Goal: Communication & Community: Answer question/provide support

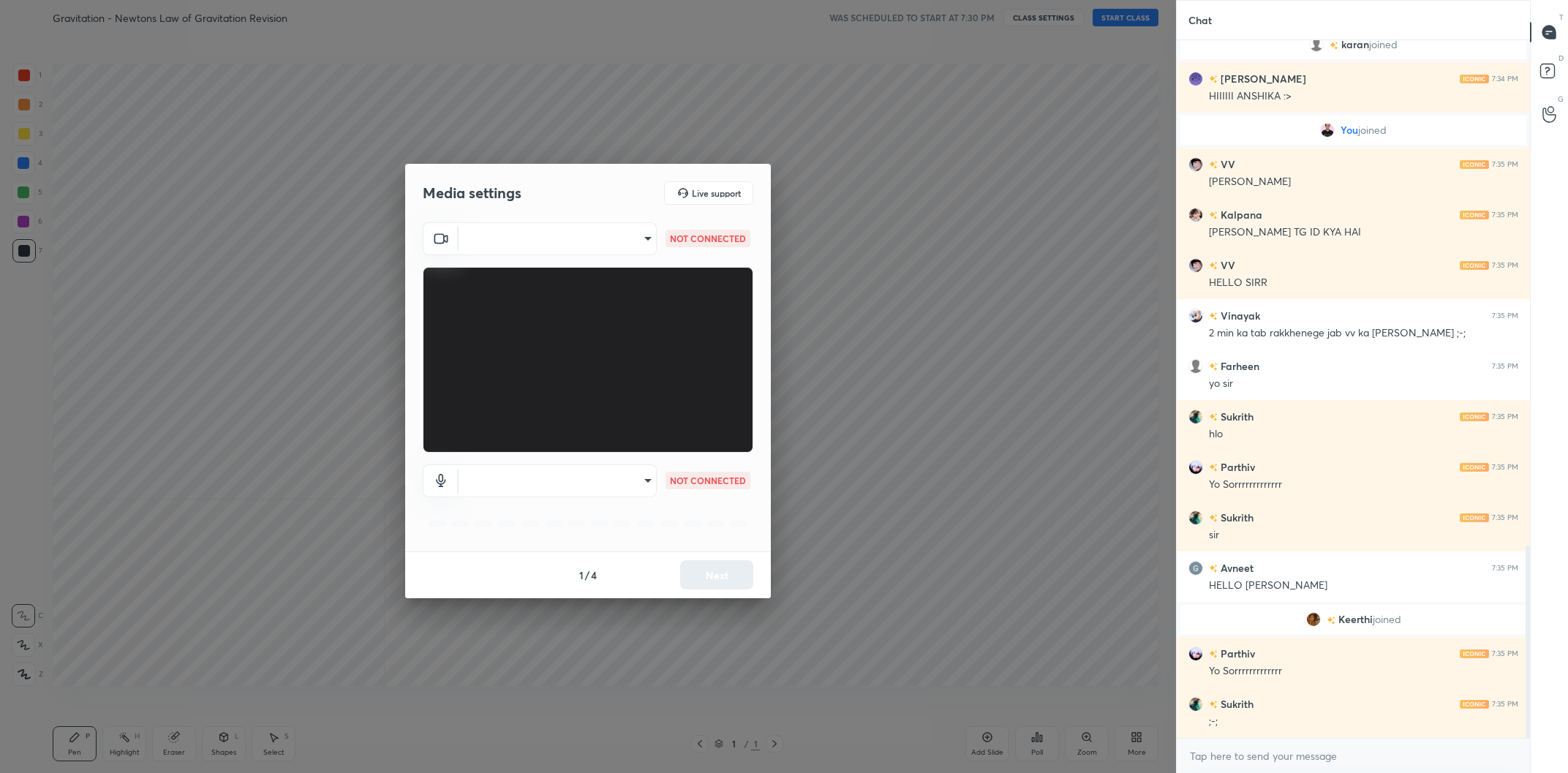
scroll to position [1990, 0]
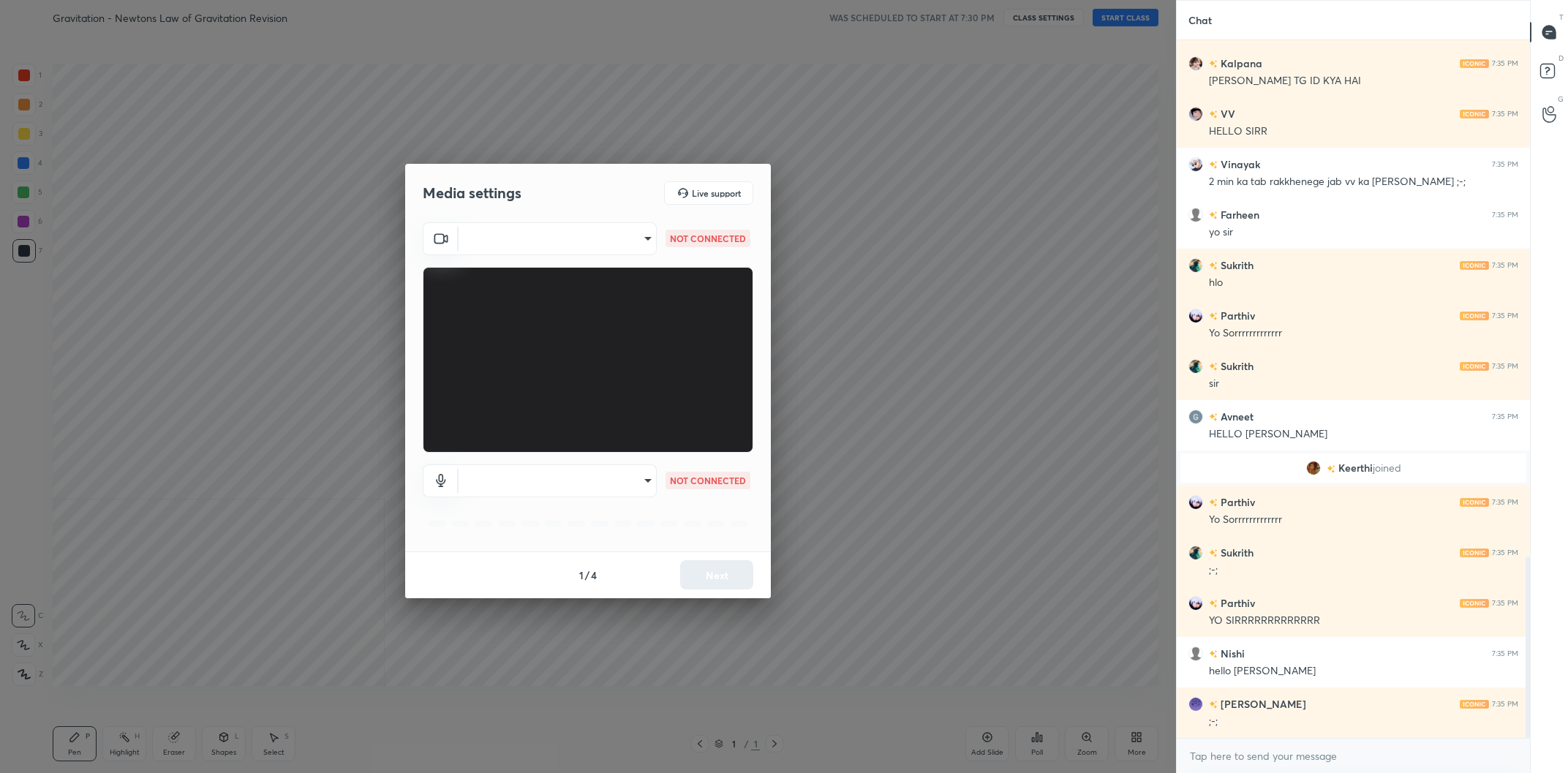
click at [613, 253] on body "1 2 3 4 5 6 7 C X Z C X Z E E Erase all H H Gravitation - Newtons Law of Gravit…" at bounding box center [784, 386] width 1568 height 773
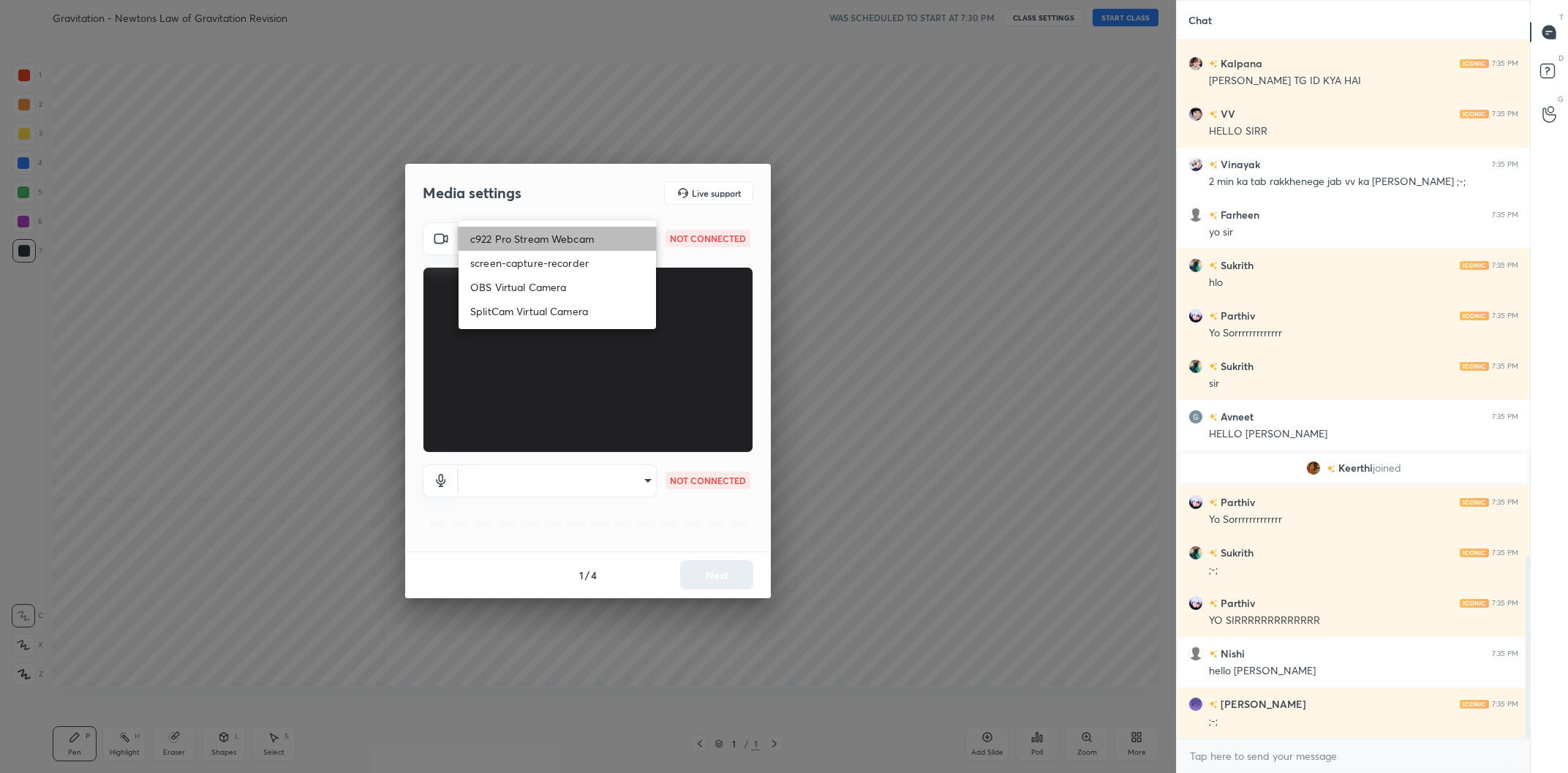
click at [593, 241] on li "c922 Pro Stream Webcam" at bounding box center [557, 239] width 197 height 24
type input "mz5XeYAkNWp2QV5IzfhKg2mI2T6XPNDecROMxnJfp9w="
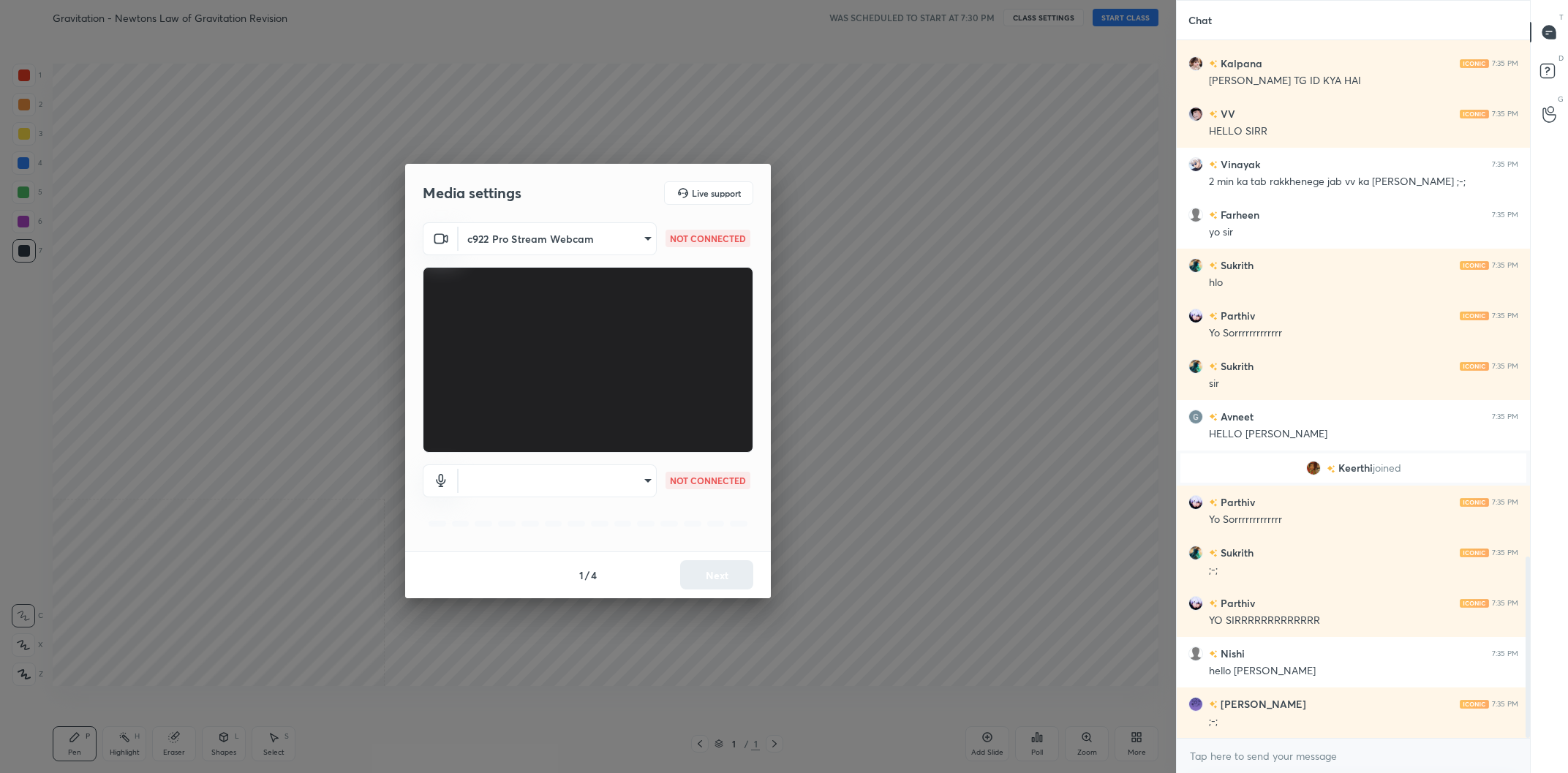
click at [594, 463] on div "​ NOT CONNECTED" at bounding box center [587, 501] width 330 height 98
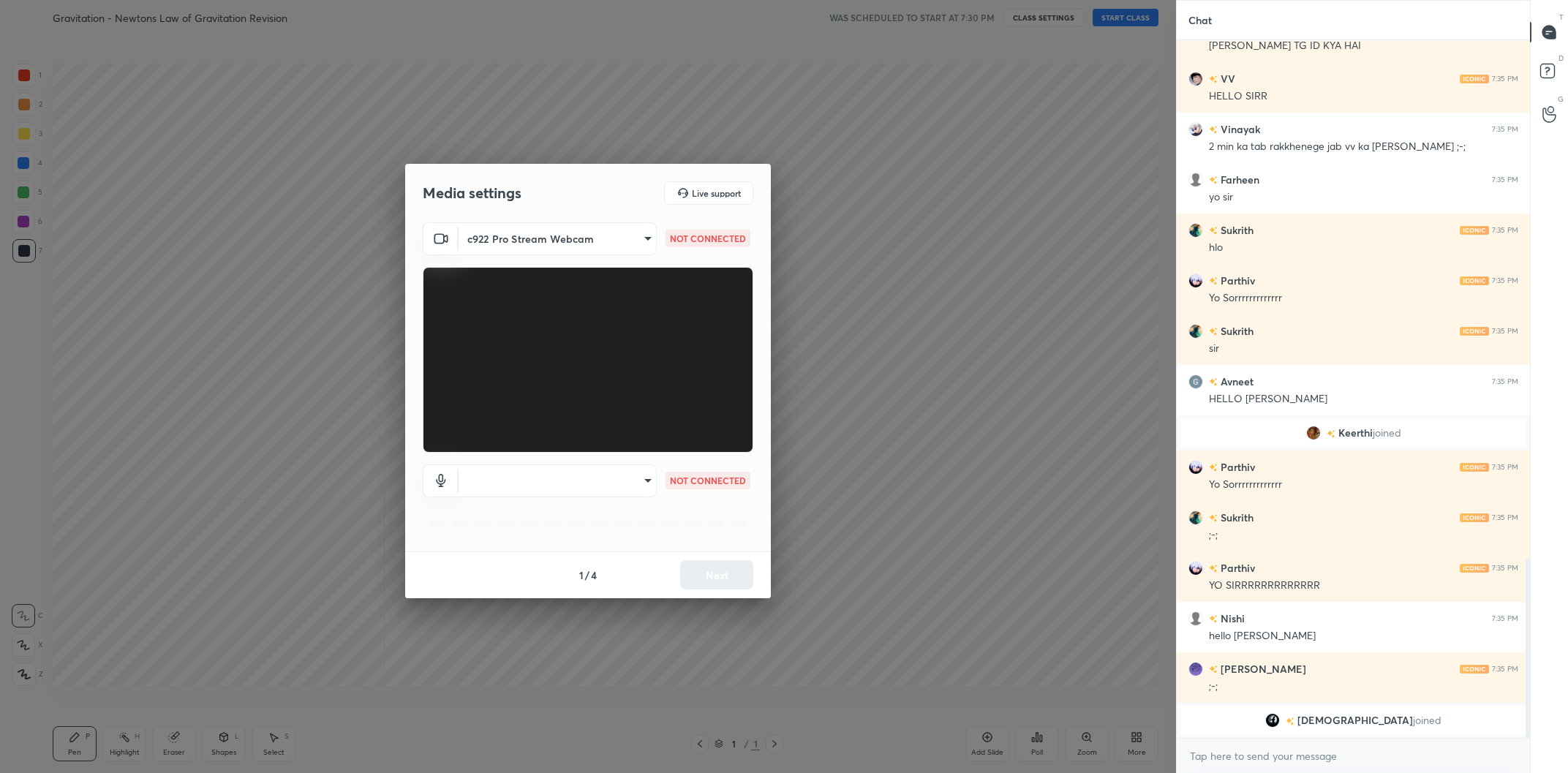
click at [590, 475] on body "1 2 3 4 5 6 7 C X Z C X Z E E Erase all H H Gravitation - Newtons Law of Gravit…" at bounding box center [784, 386] width 1568 height 773
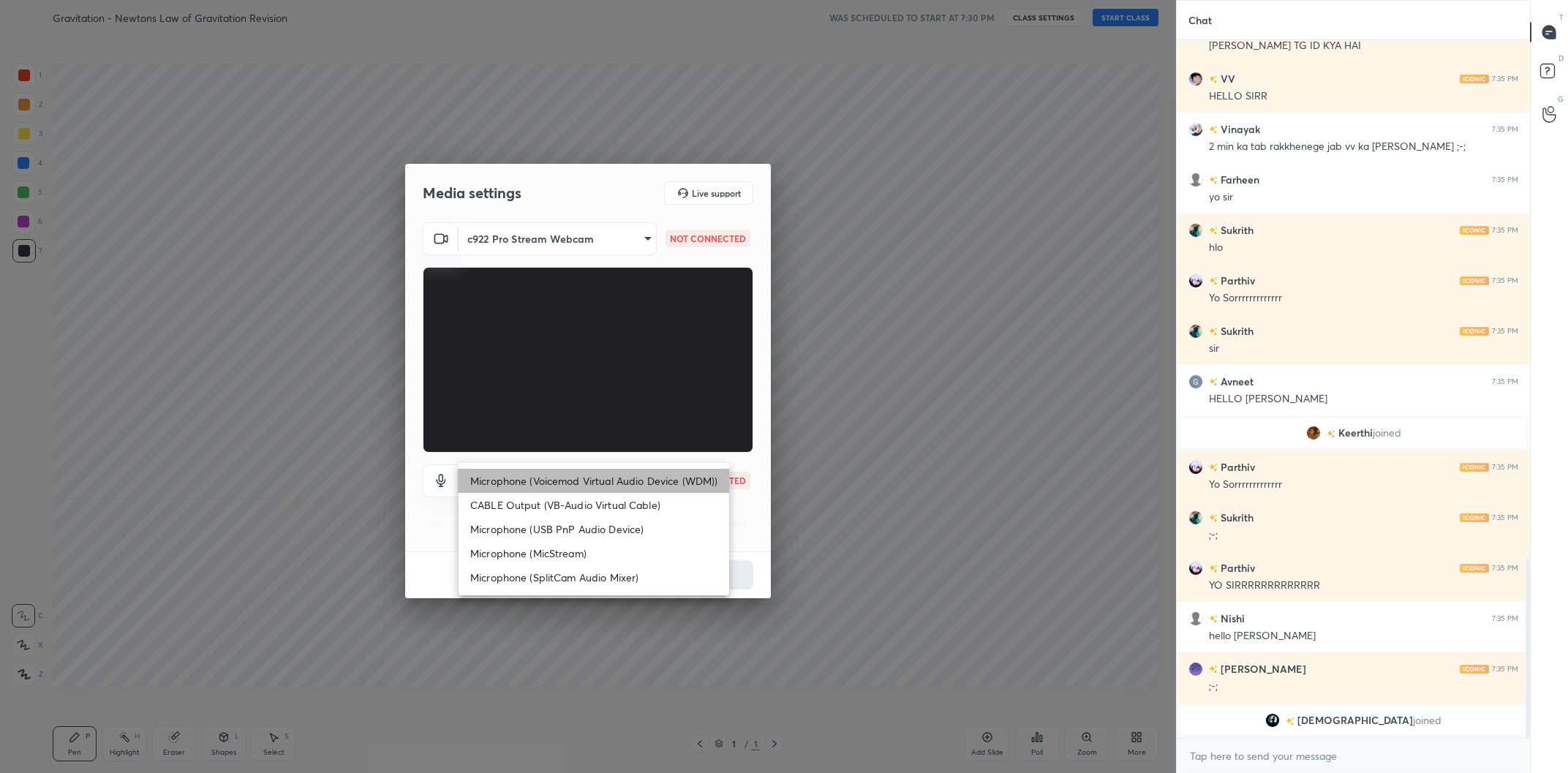
click at [590, 475] on li "Microphone (Voicemod Virtual Audio Device (WDM))" at bounding box center [593, 481] width 271 height 24
type input "VBCGzjgTZ+0gmPAsoHgp+LhUckAxO9S5WqeSPDF+pXU="
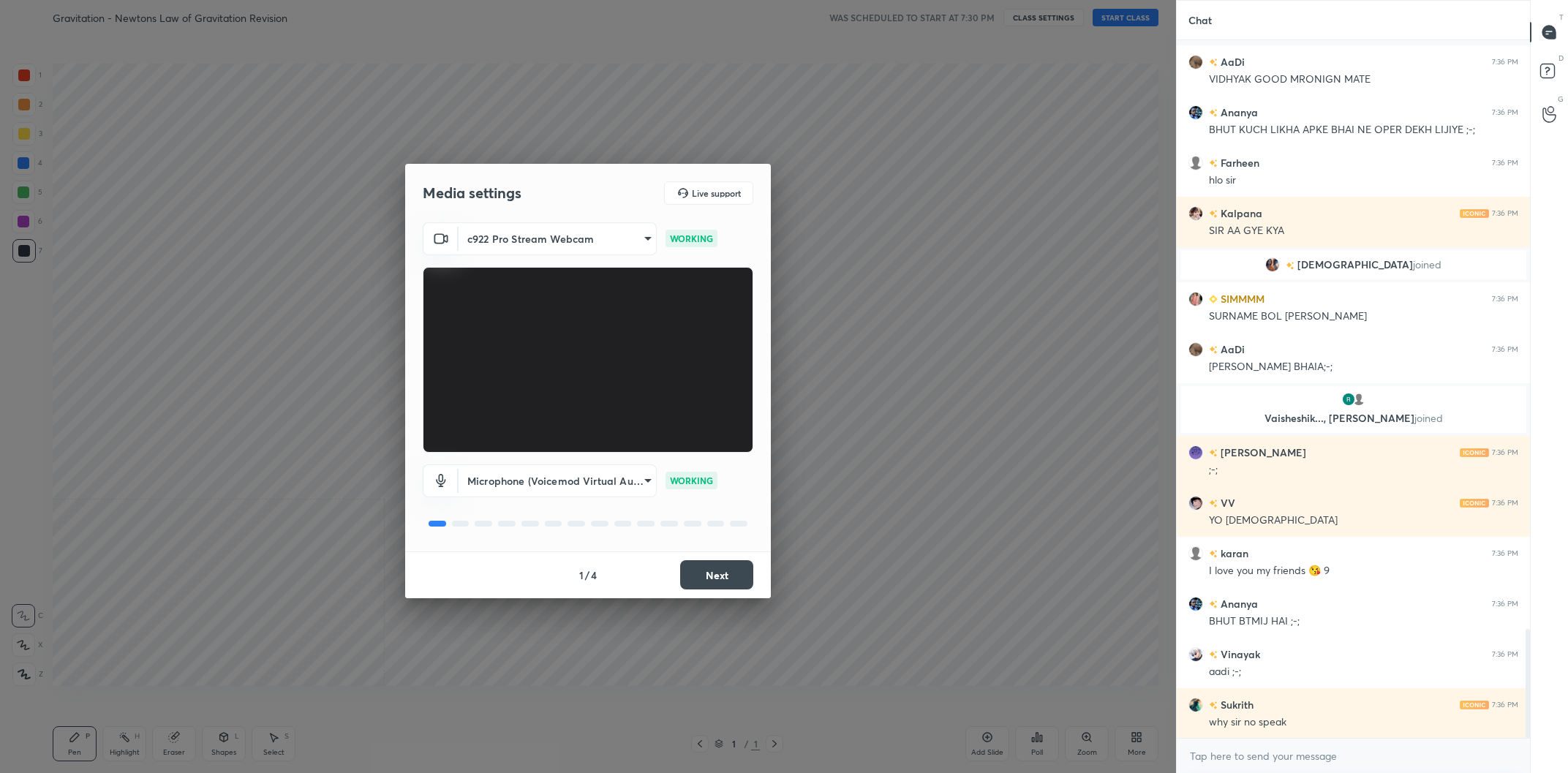
scroll to position [3783, 0]
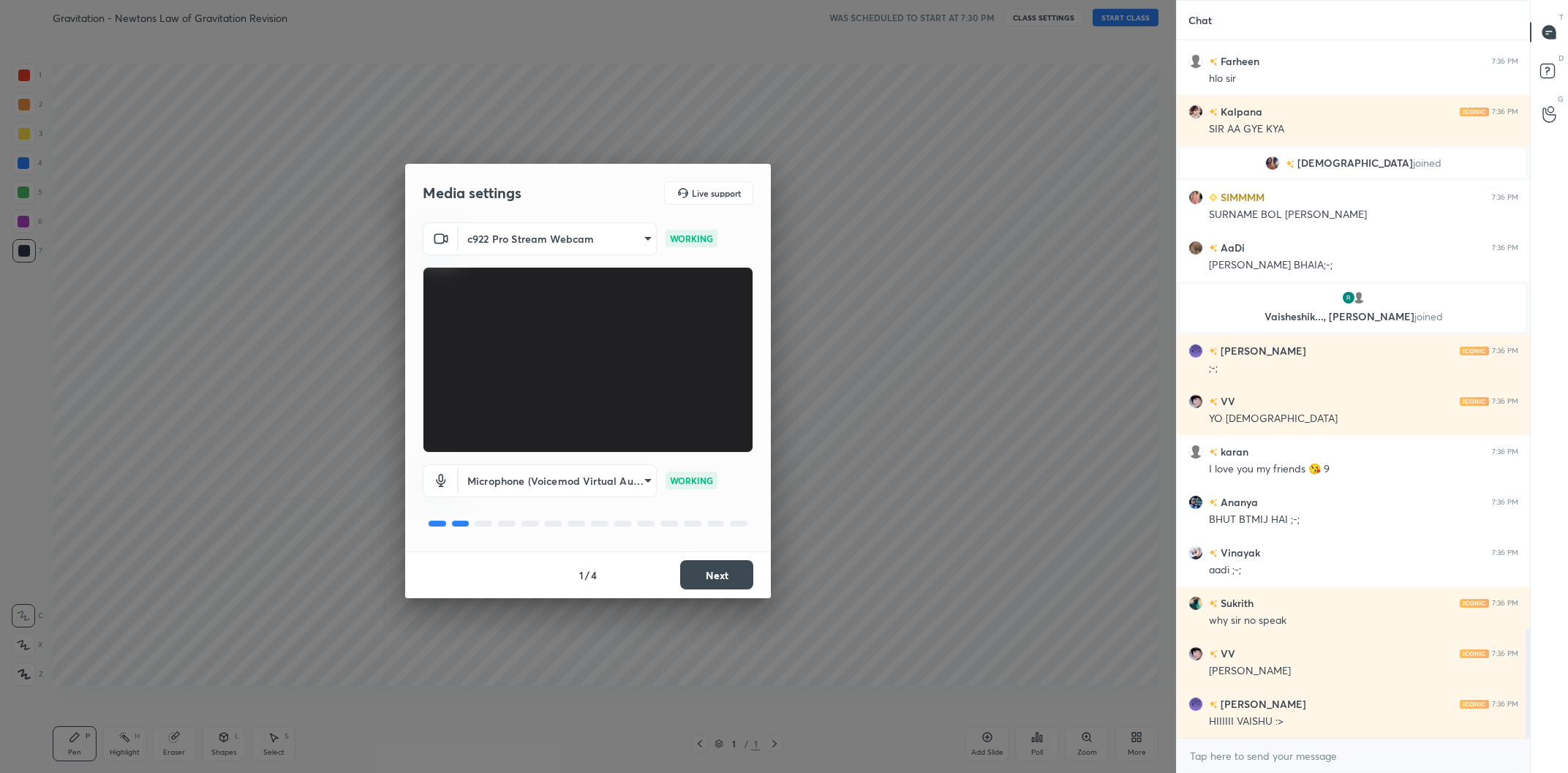
click at [733, 568] on button "Next" at bounding box center [716, 575] width 73 height 30
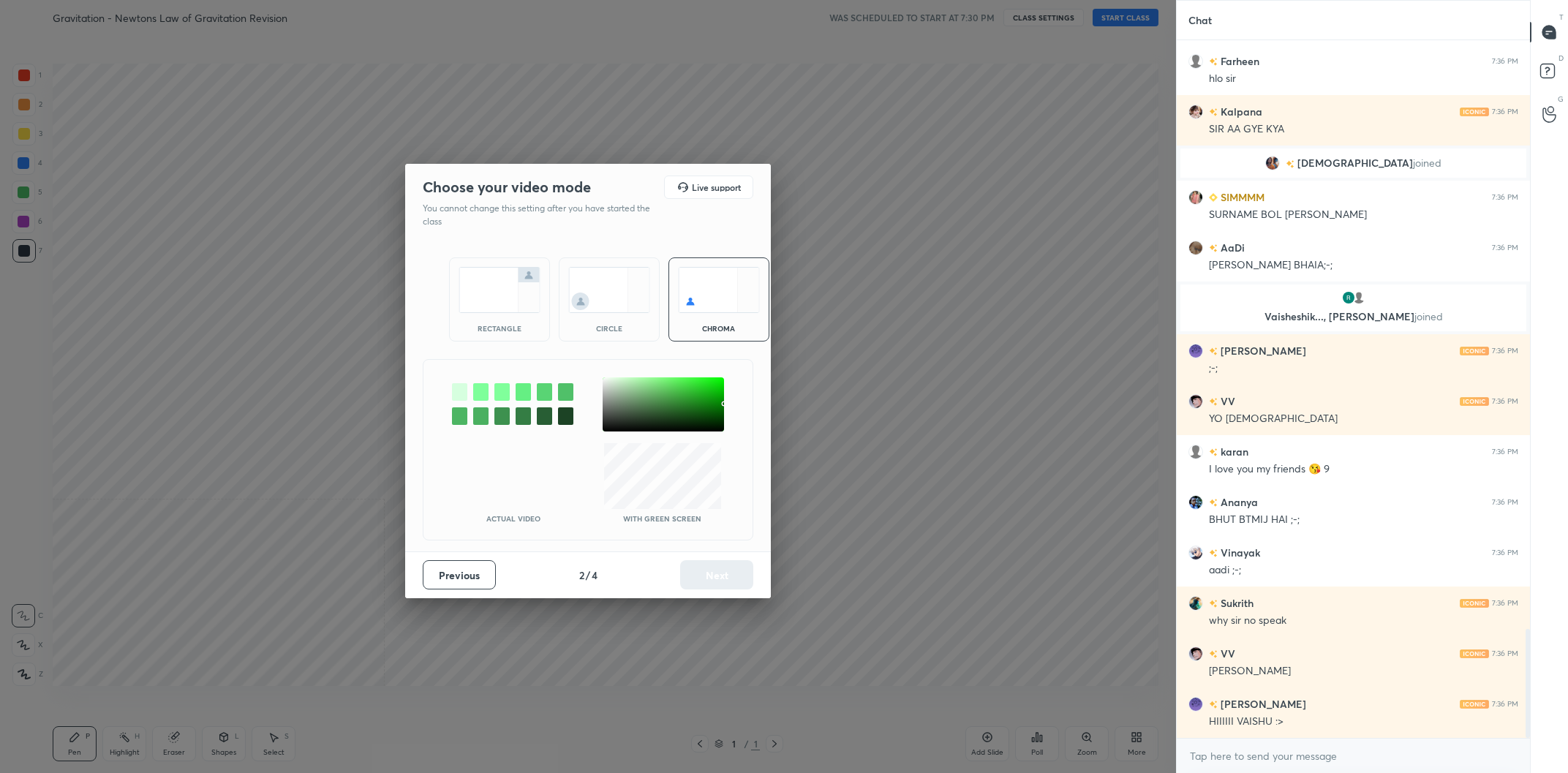
click at [608, 387] on div at bounding box center [662, 404] width 121 height 54
click at [730, 587] on button "Next" at bounding box center [716, 575] width 73 height 30
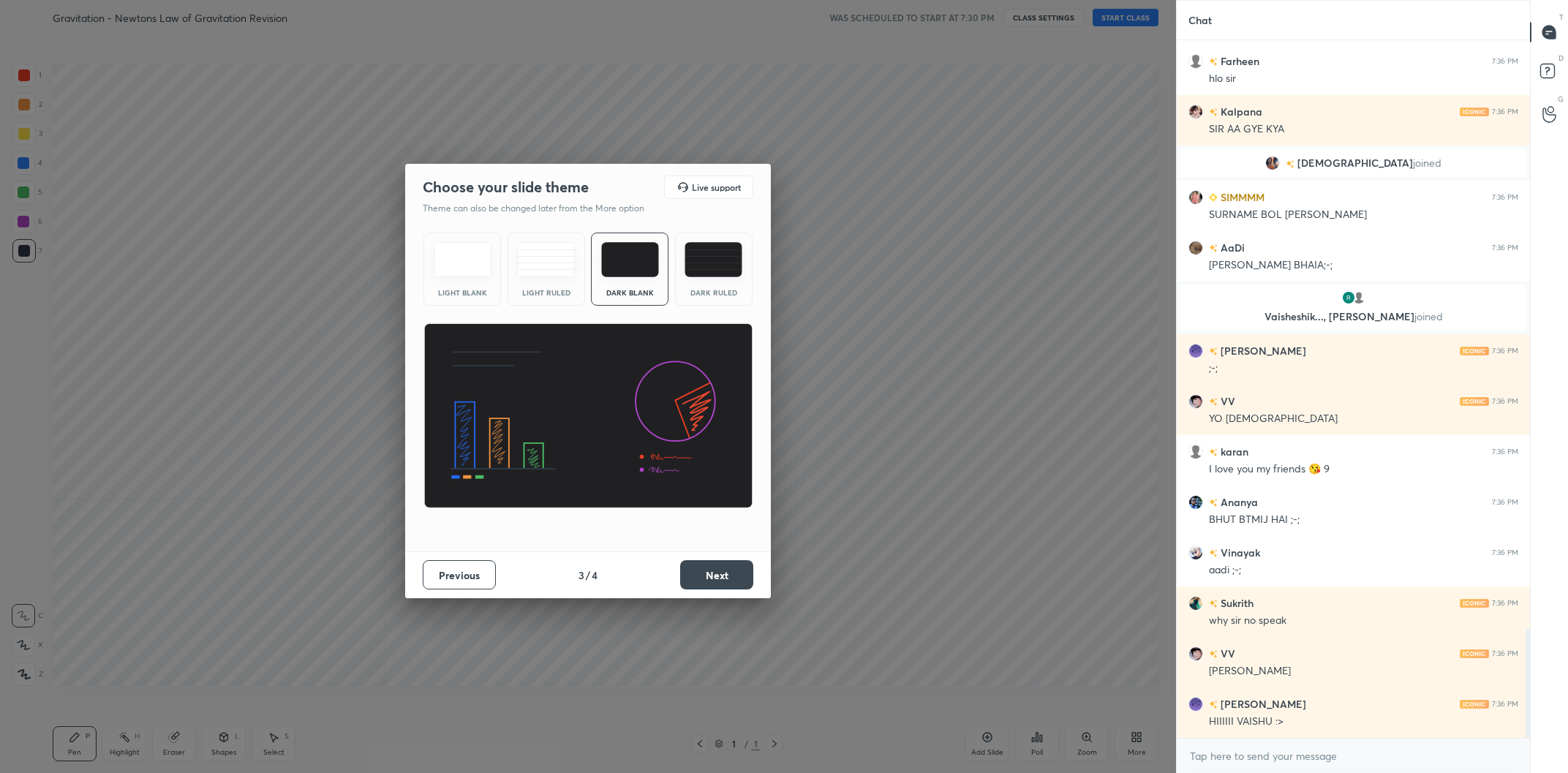
click at [730, 587] on button "Next" at bounding box center [716, 575] width 73 height 30
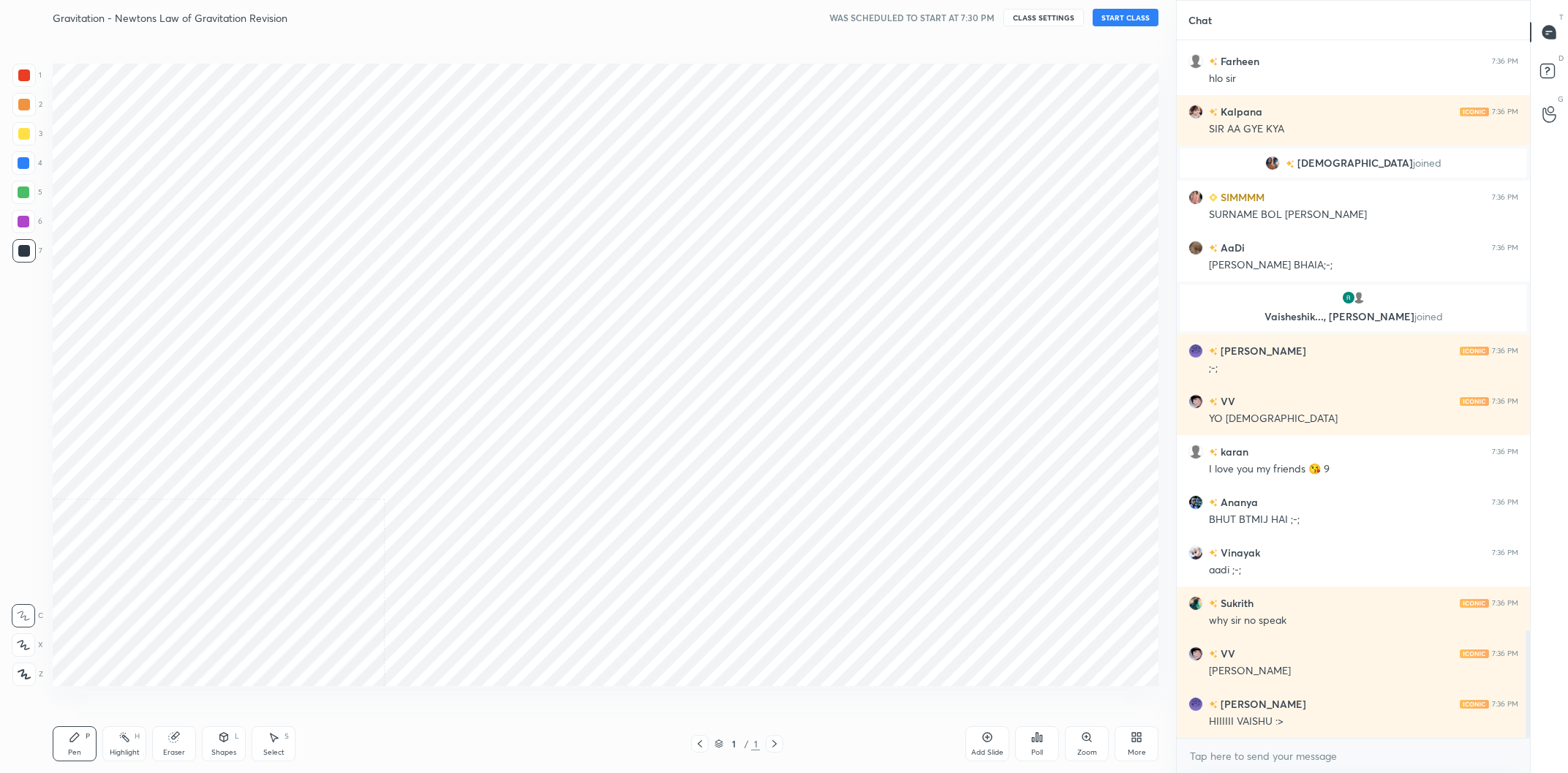
scroll to position [3833, 0]
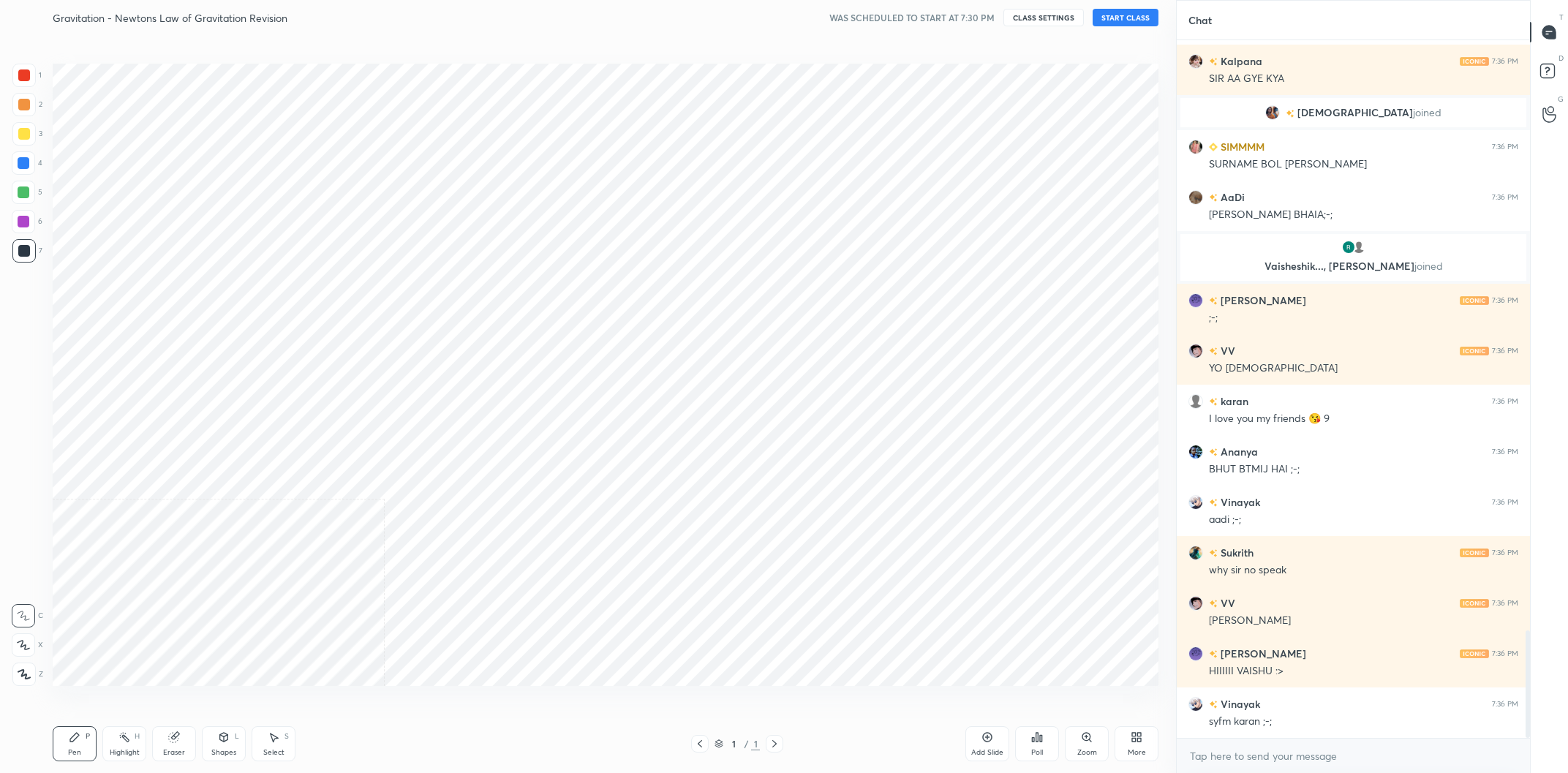
click at [730, 587] on div "Cloud Live support Drag & drop your files here OR Browse Previous 4 / 4 Done" at bounding box center [587, 386] width 1176 height 773
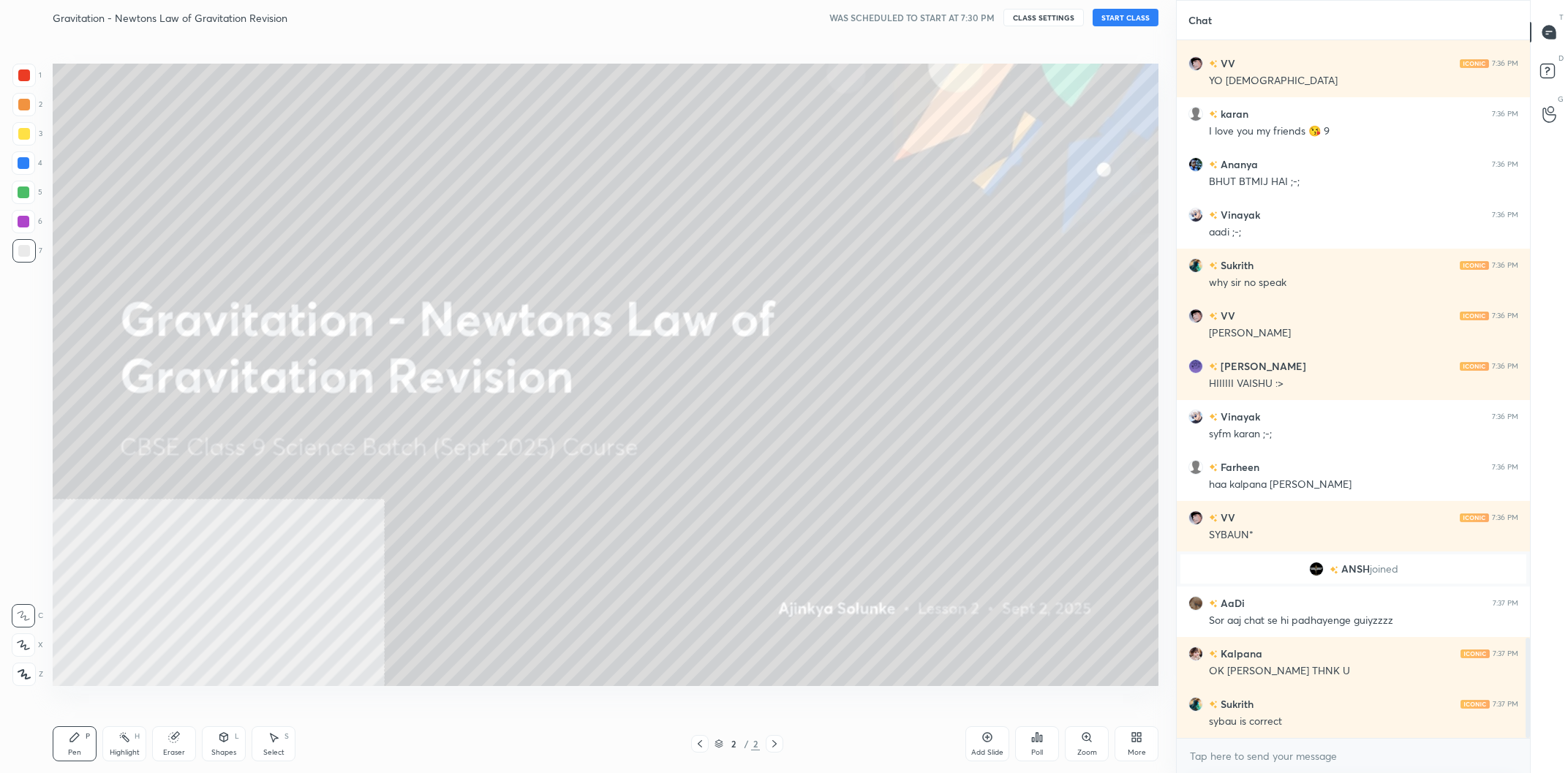
scroll to position [4172, 0]
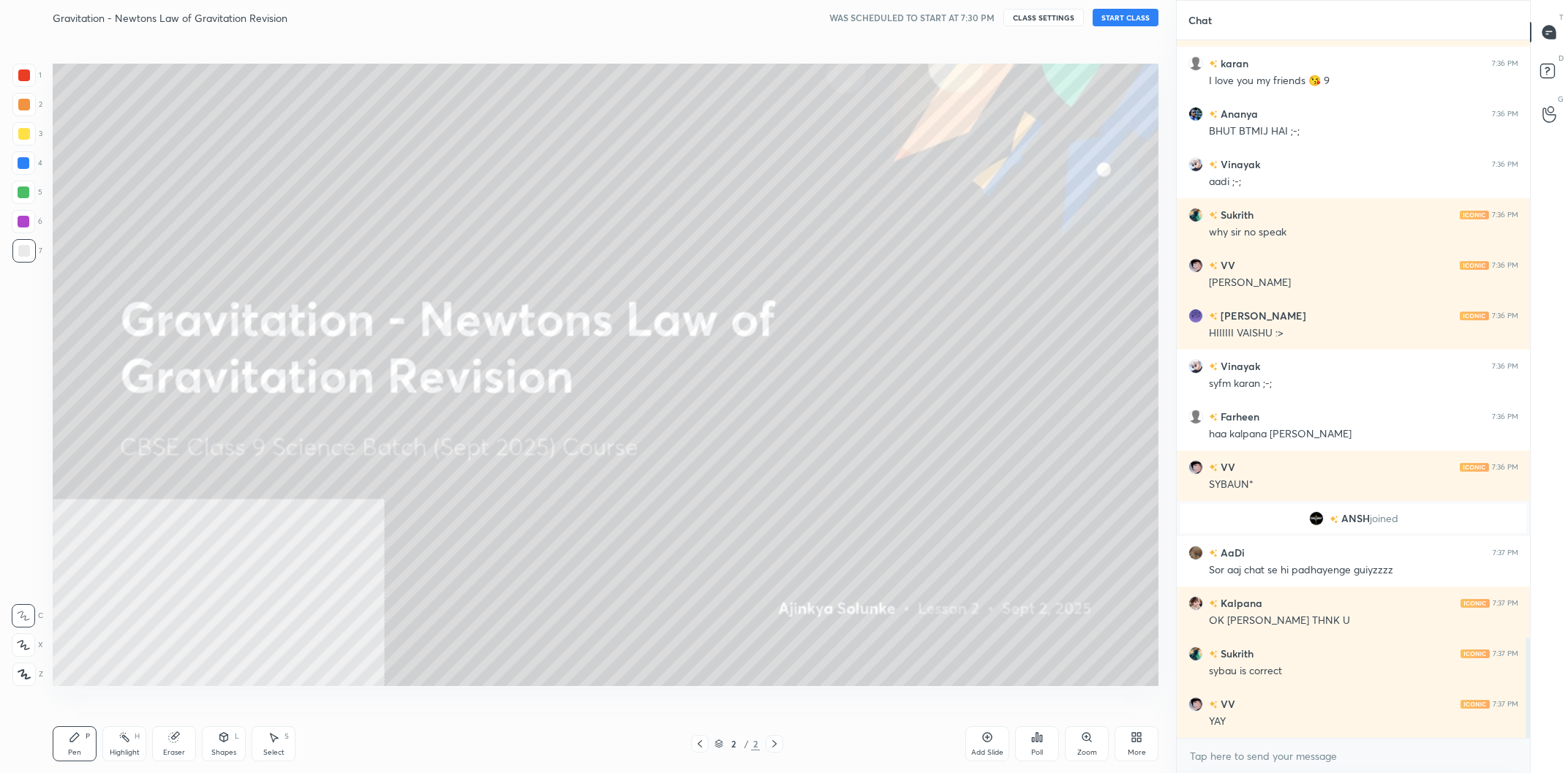
click at [1110, 14] on button "START CLASS" at bounding box center [1125, 18] width 66 height 18
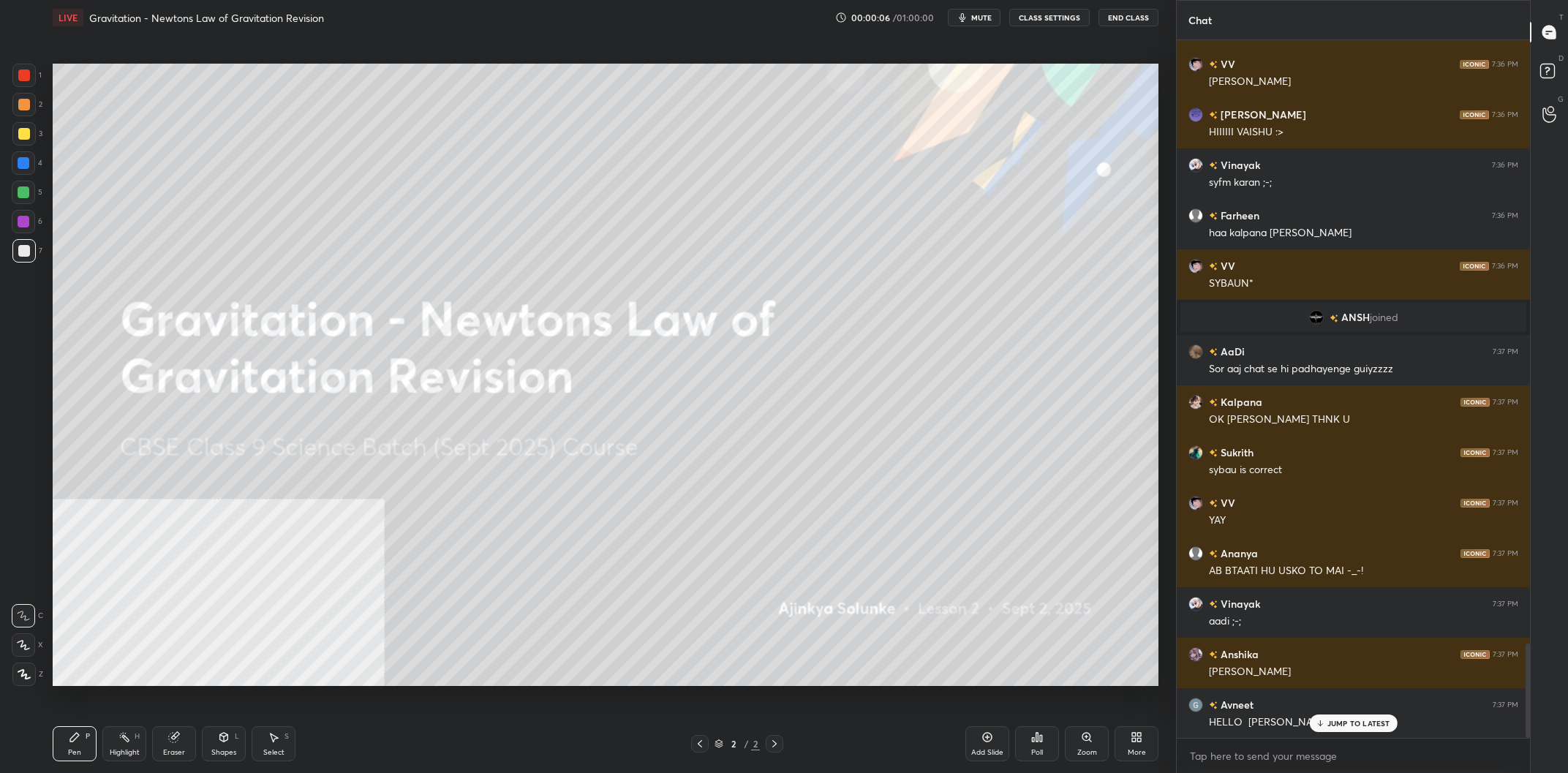
scroll to position [4473, 0]
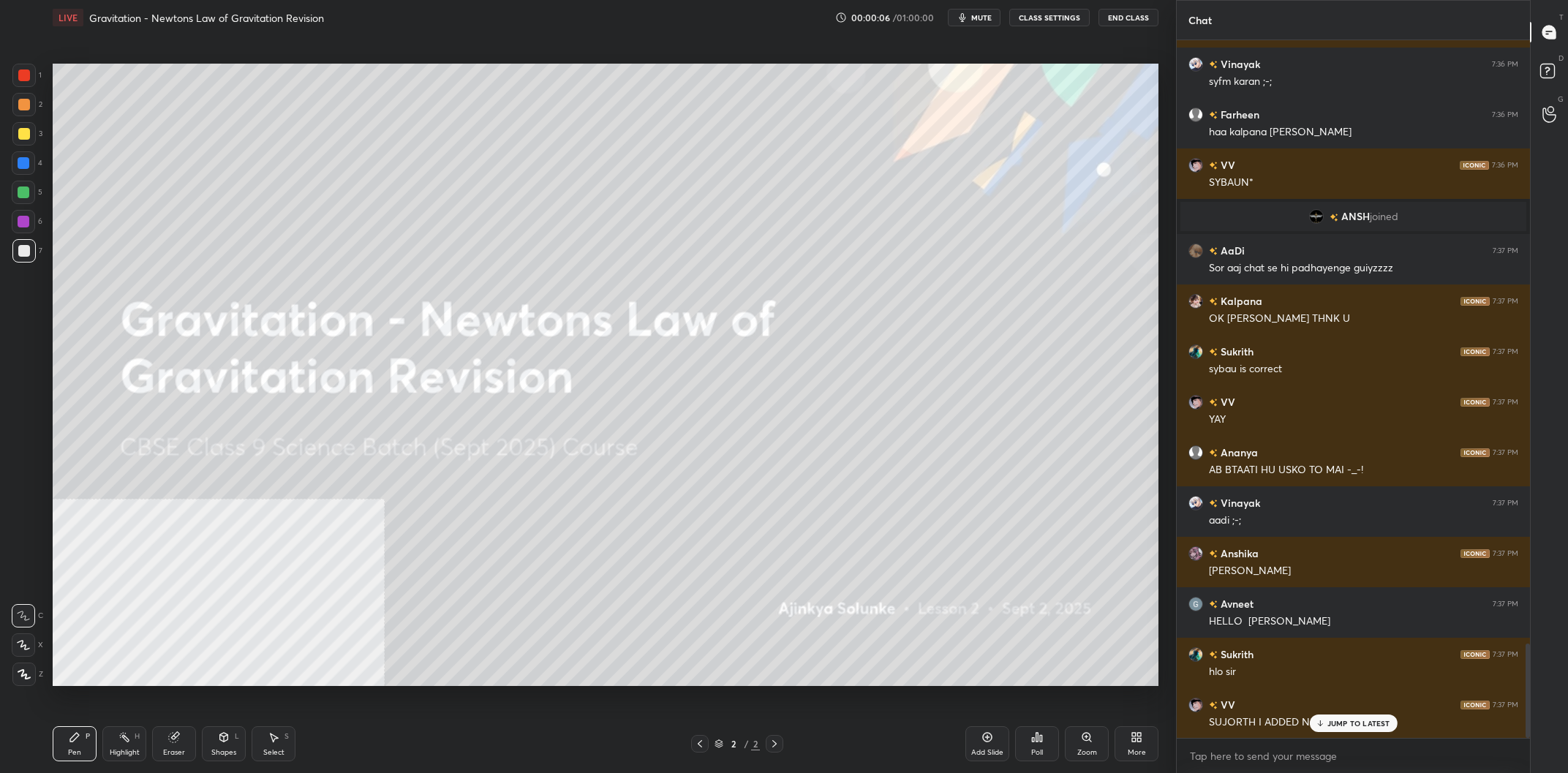
click at [28, 132] on div at bounding box center [25, 134] width 12 height 12
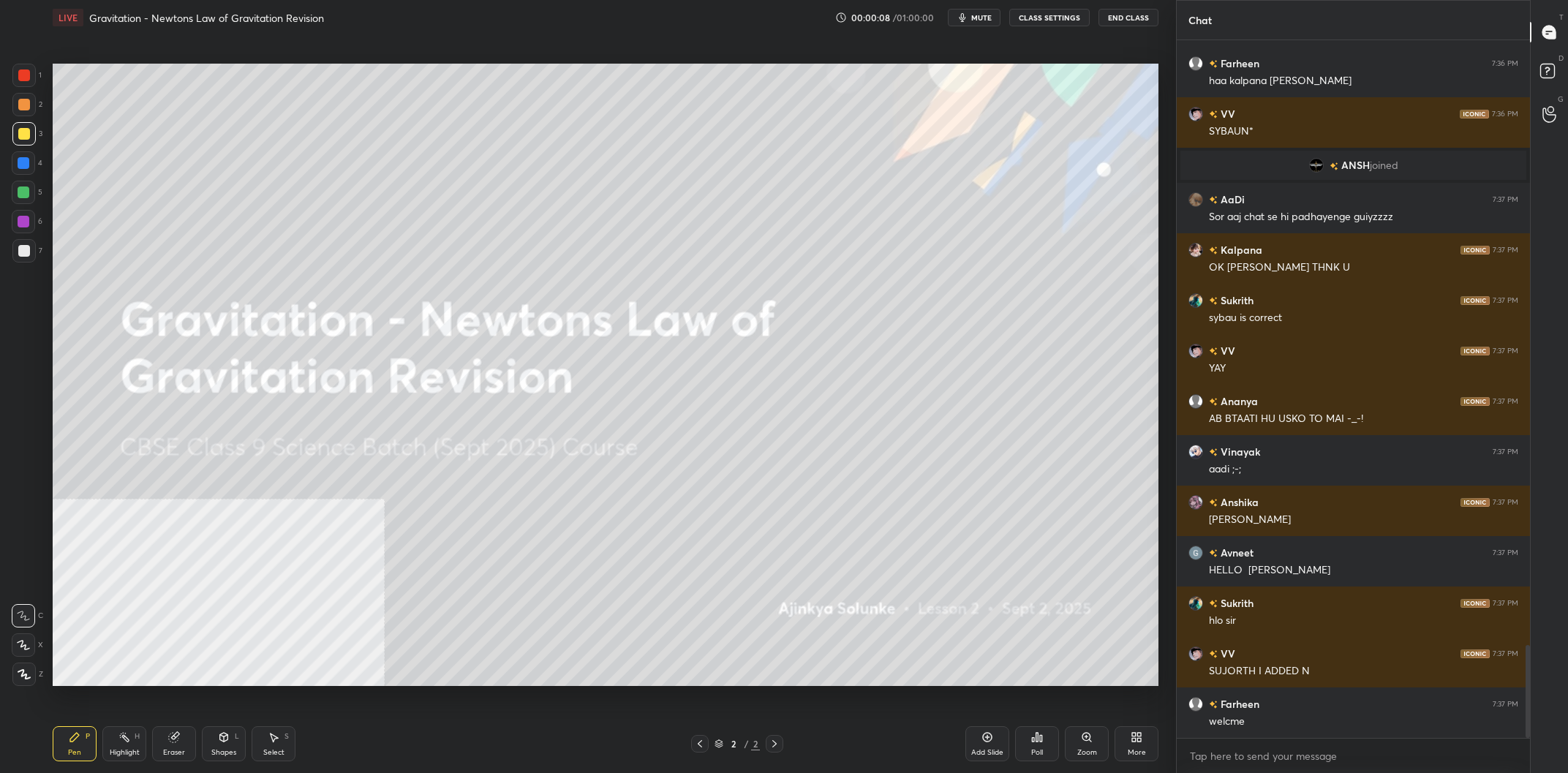
scroll to position [4576, 0]
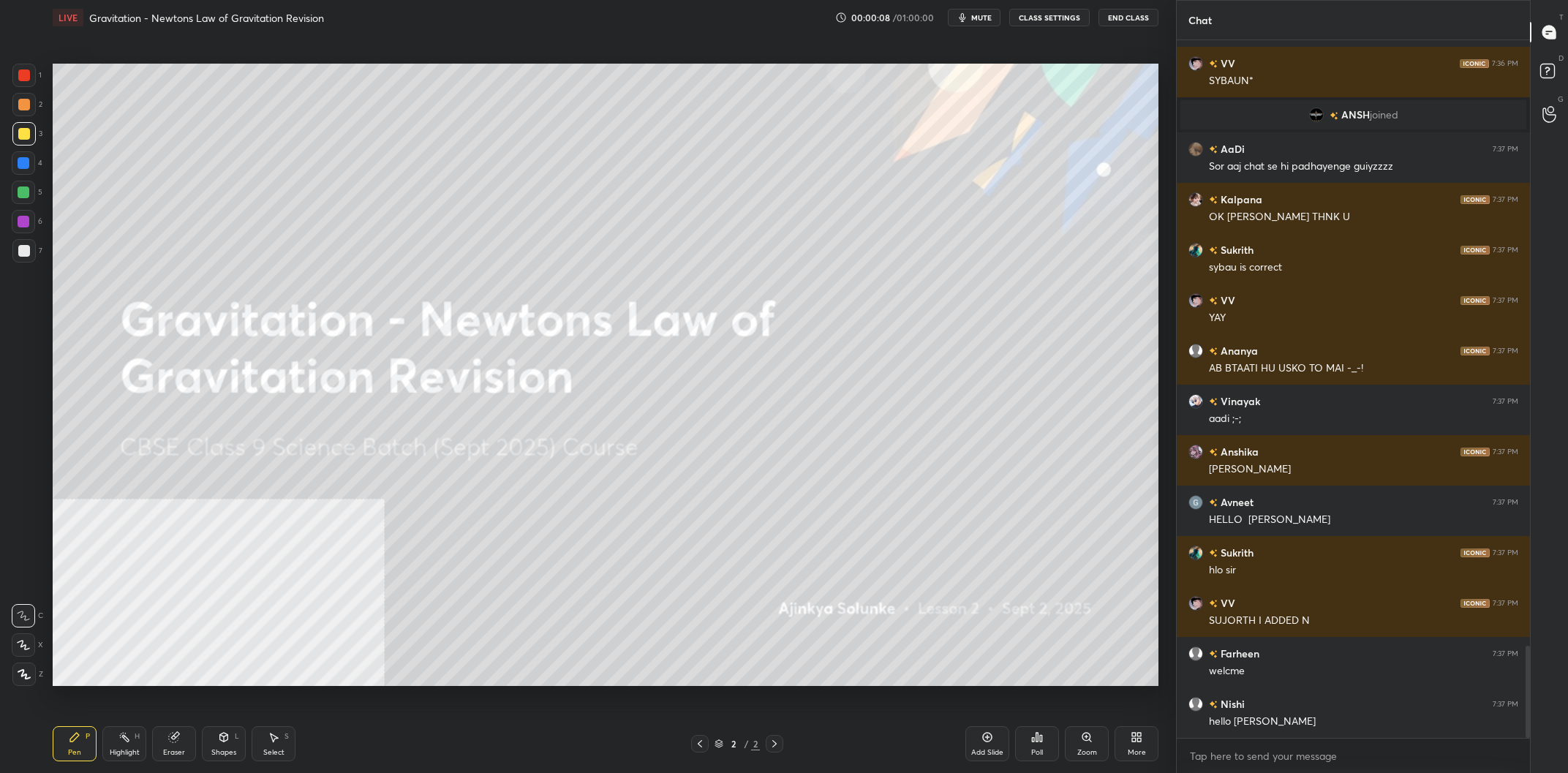
click at [30, 678] on icon at bounding box center [24, 674] width 13 height 10
click at [1147, 733] on div "More" at bounding box center [1136, 744] width 44 height 35
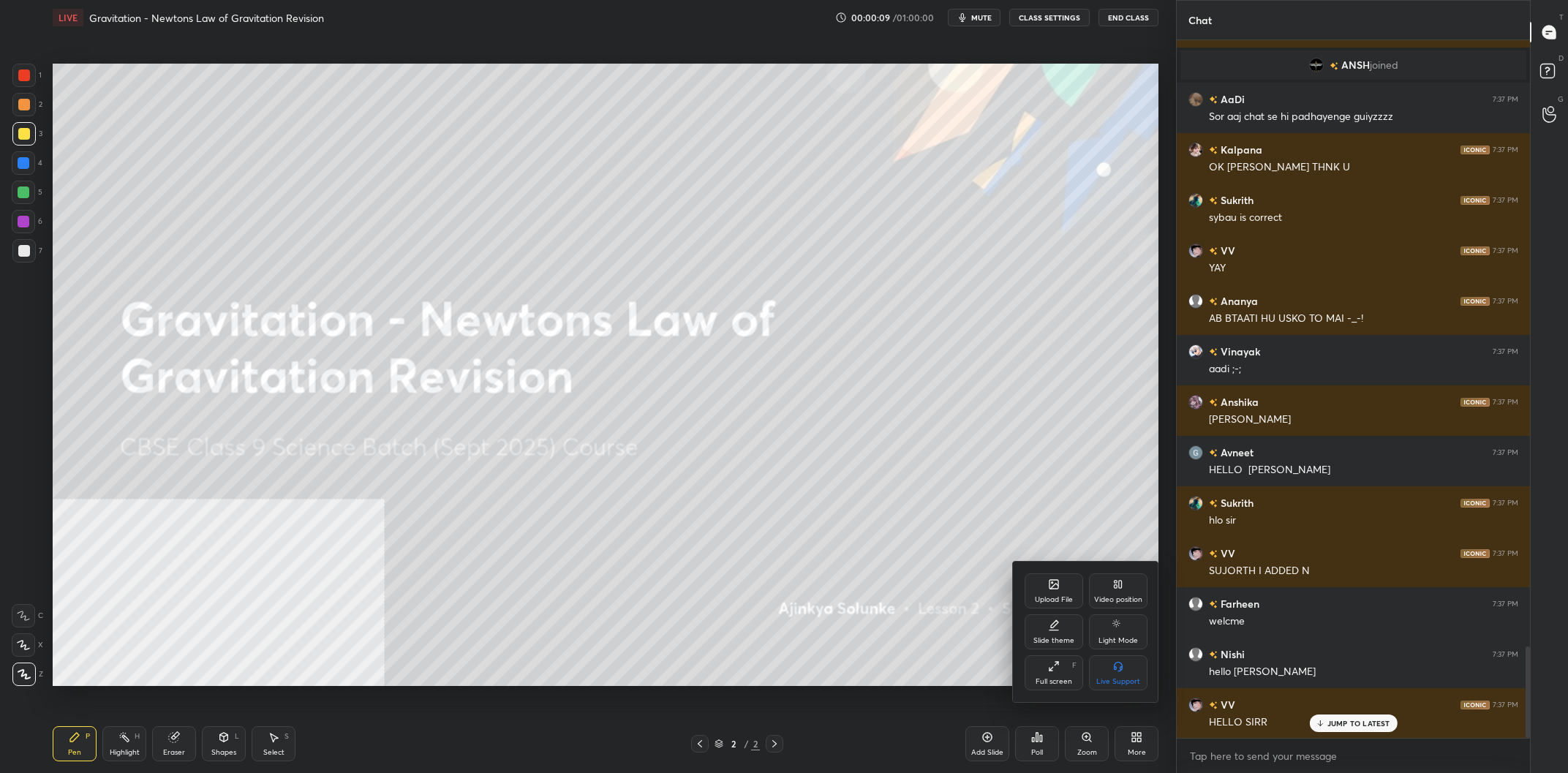
click at [1135, 589] on div "Video position" at bounding box center [1118, 592] width 58 height 35
click at [1101, 678] on div "Bottom right" at bounding box center [1118, 681] width 44 height 7
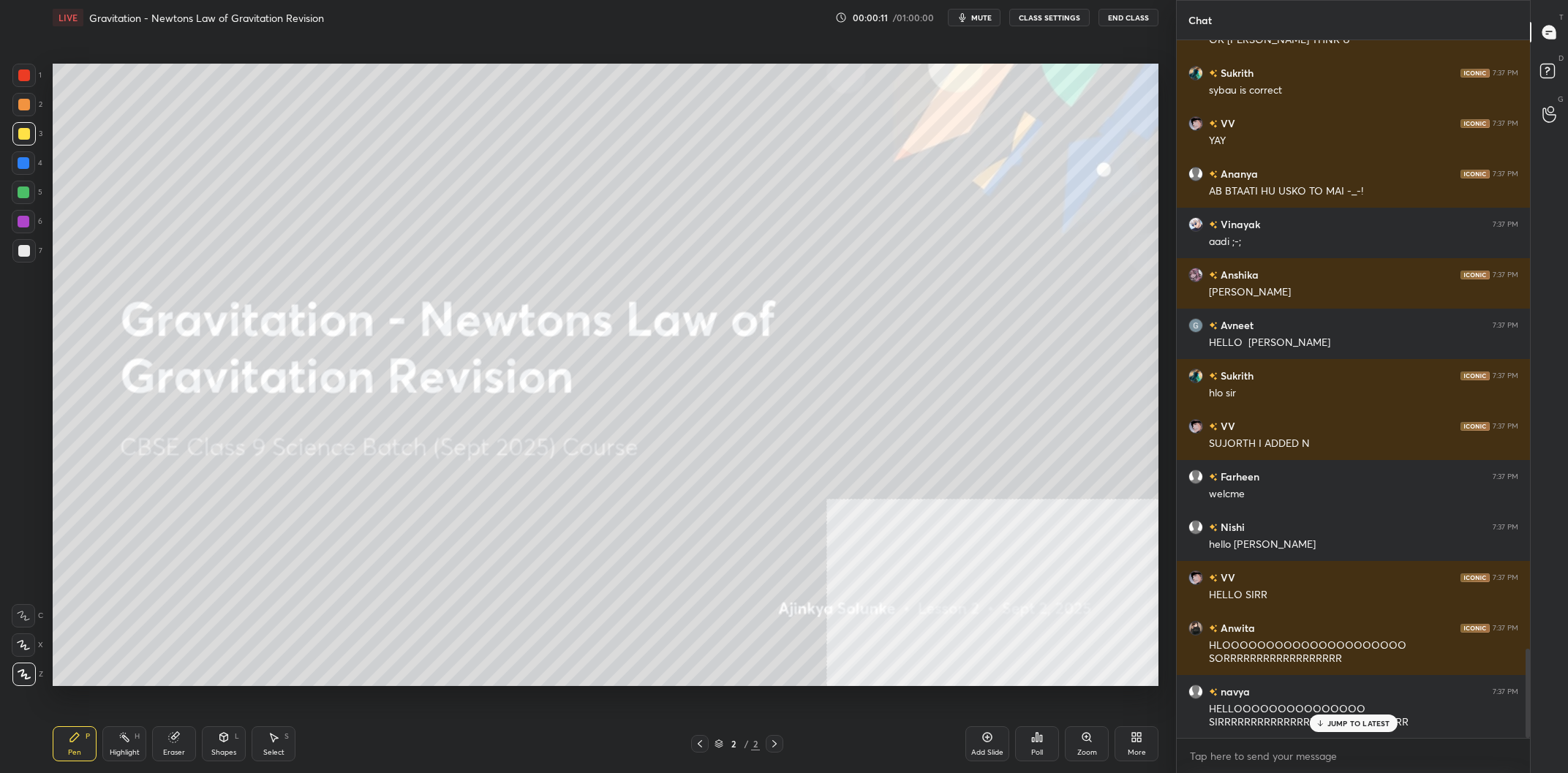
click at [974, 742] on div "Add Slide" at bounding box center [987, 744] width 44 height 35
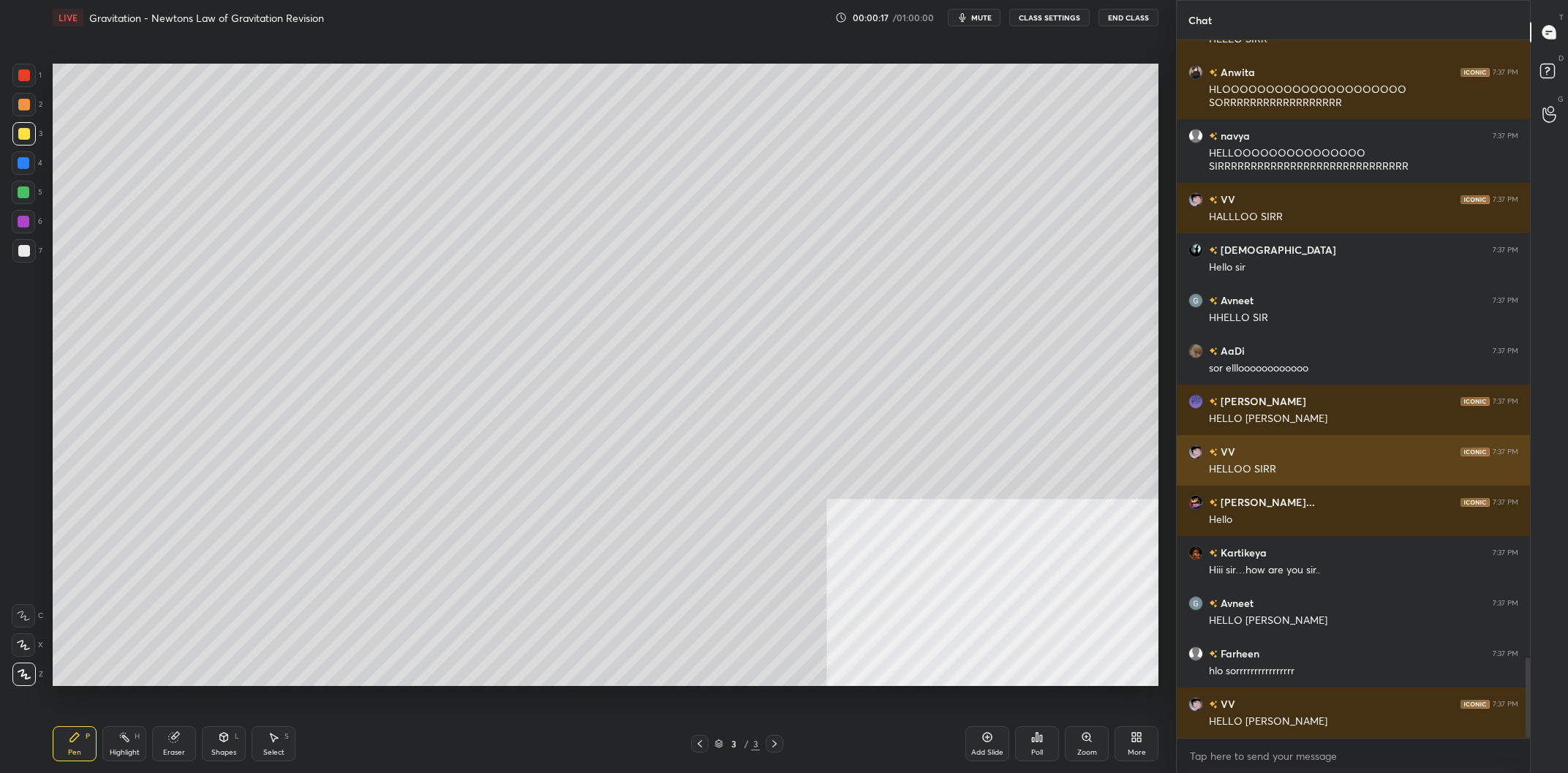
scroll to position [5373, 0]
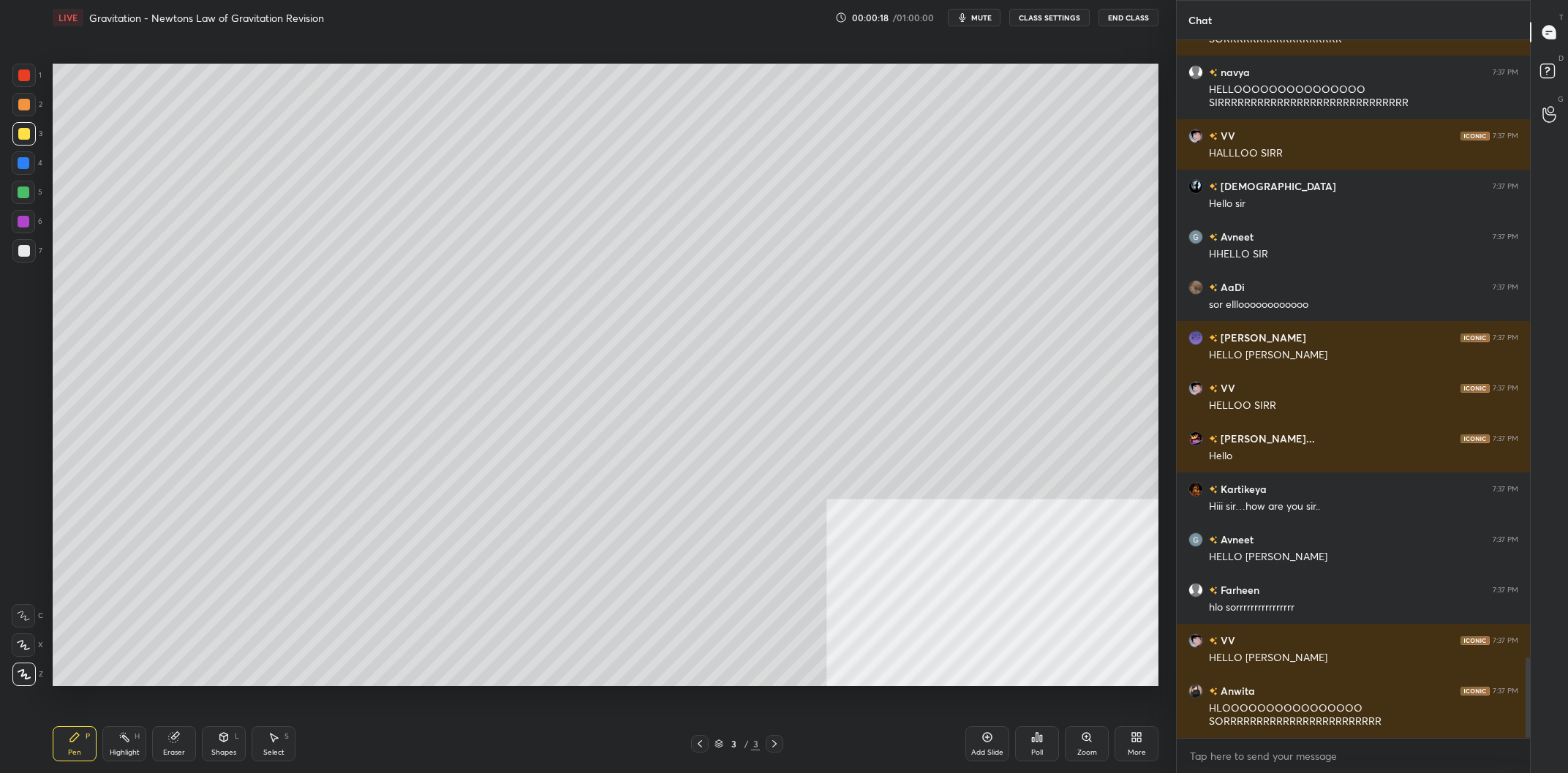
click at [1109, 736] on div "Add Slide Poll Zoom More" at bounding box center [1061, 743] width 193 height 82
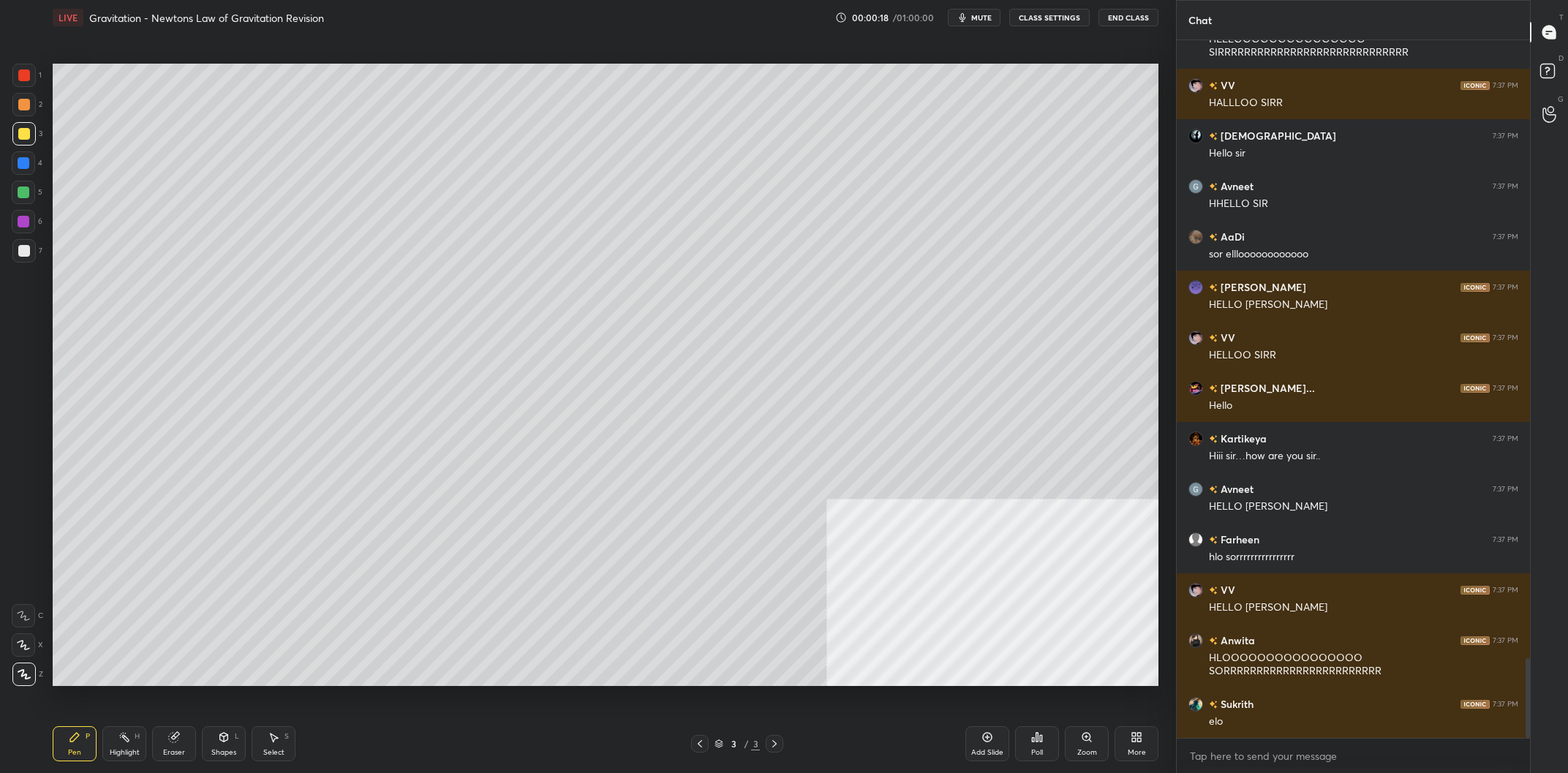
click at [1125, 735] on div "More" at bounding box center [1136, 744] width 44 height 35
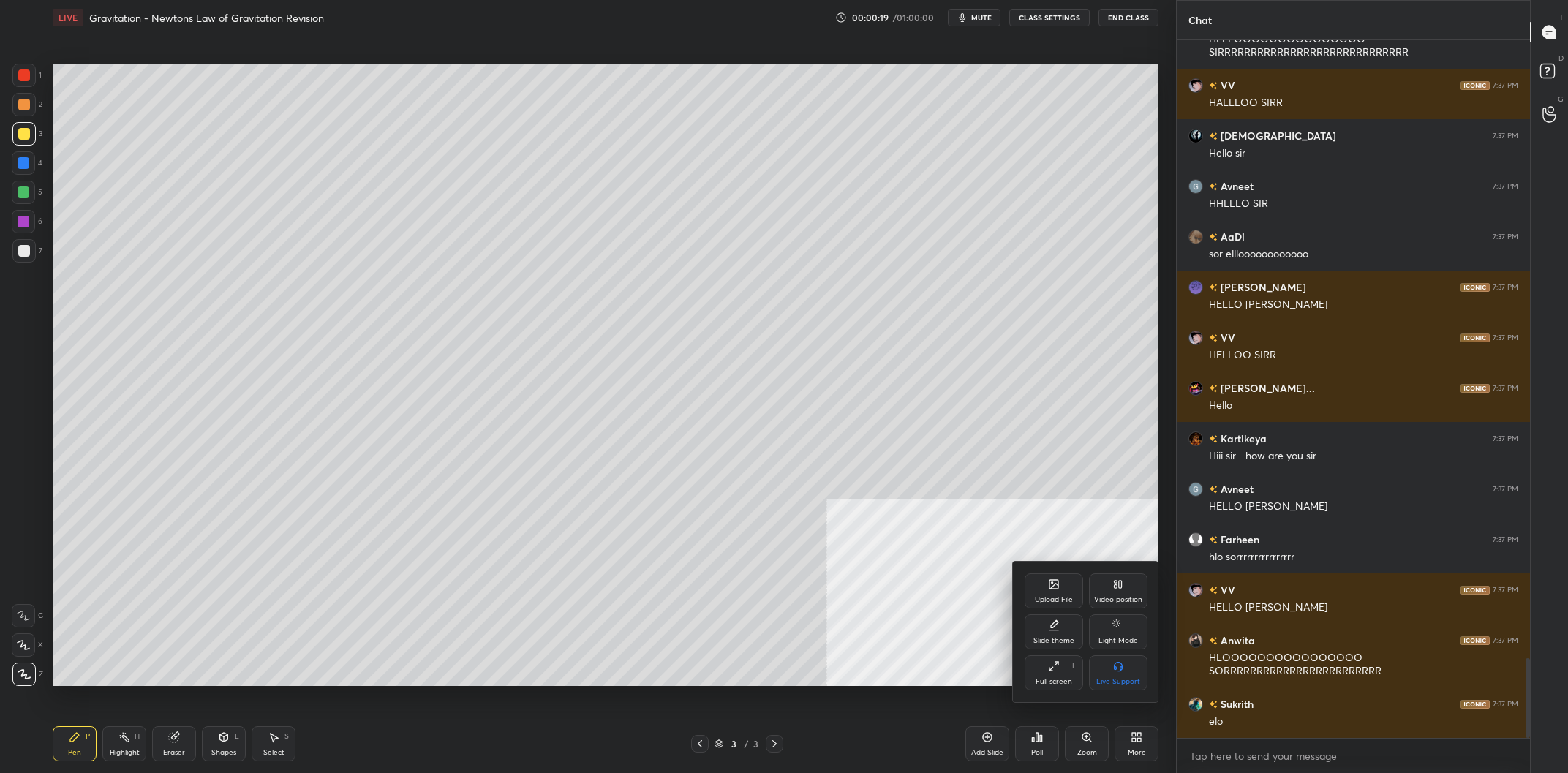
click at [1038, 615] on div "Slide theme" at bounding box center [1054, 632] width 58 height 35
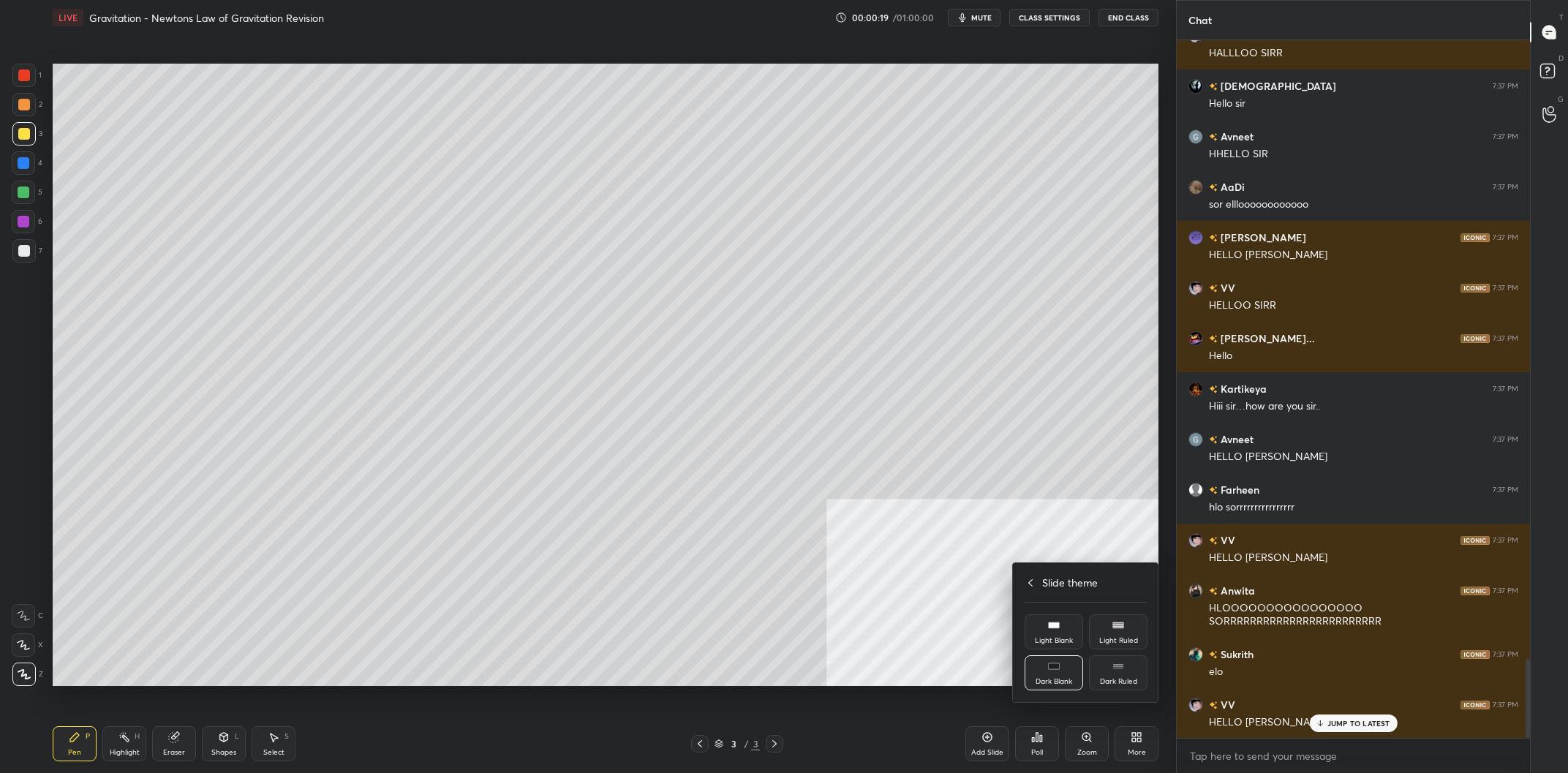
drag, startPoint x: 1126, startPoint y: 670, endPoint x: 1119, endPoint y: 670, distance: 7.0
click at [1126, 670] on div "Dark Ruled" at bounding box center [1118, 673] width 58 height 35
click at [871, 660] on div at bounding box center [784, 386] width 1568 height 773
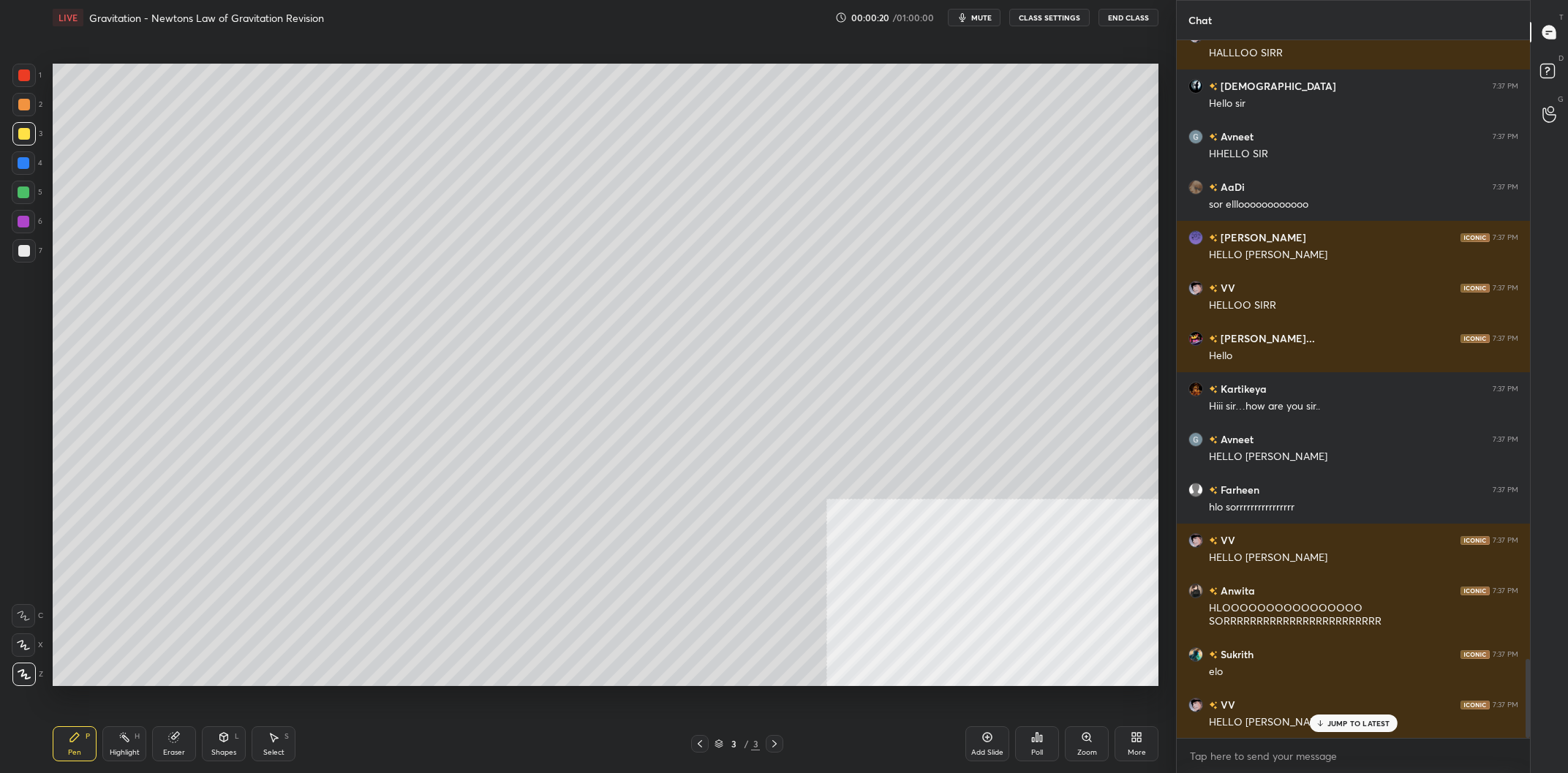
scroll to position [5523, 0]
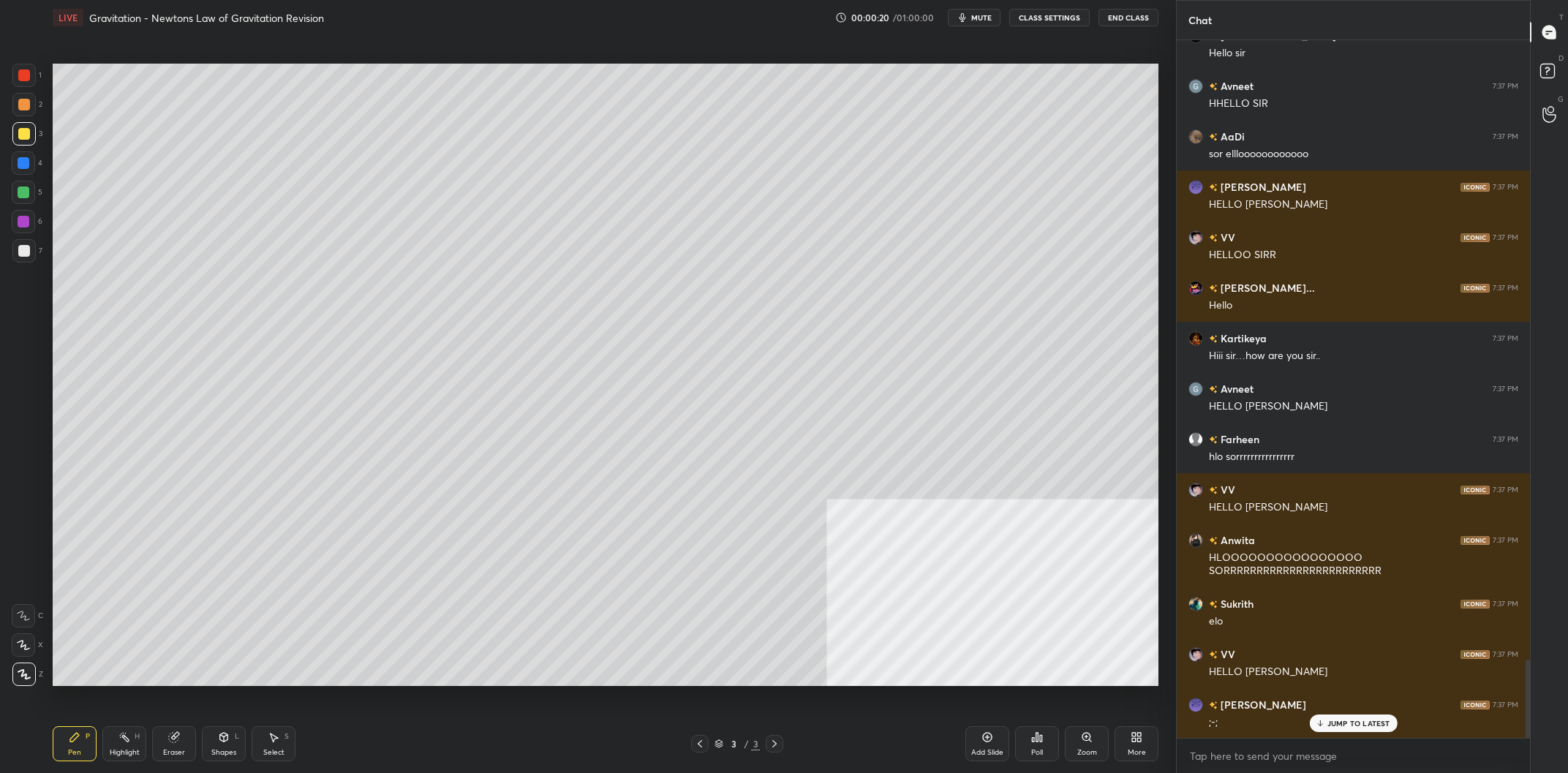
click at [988, 736] on icon at bounding box center [988, 738] width 4 height 4
click at [1126, 742] on div "More" at bounding box center [1136, 744] width 44 height 35
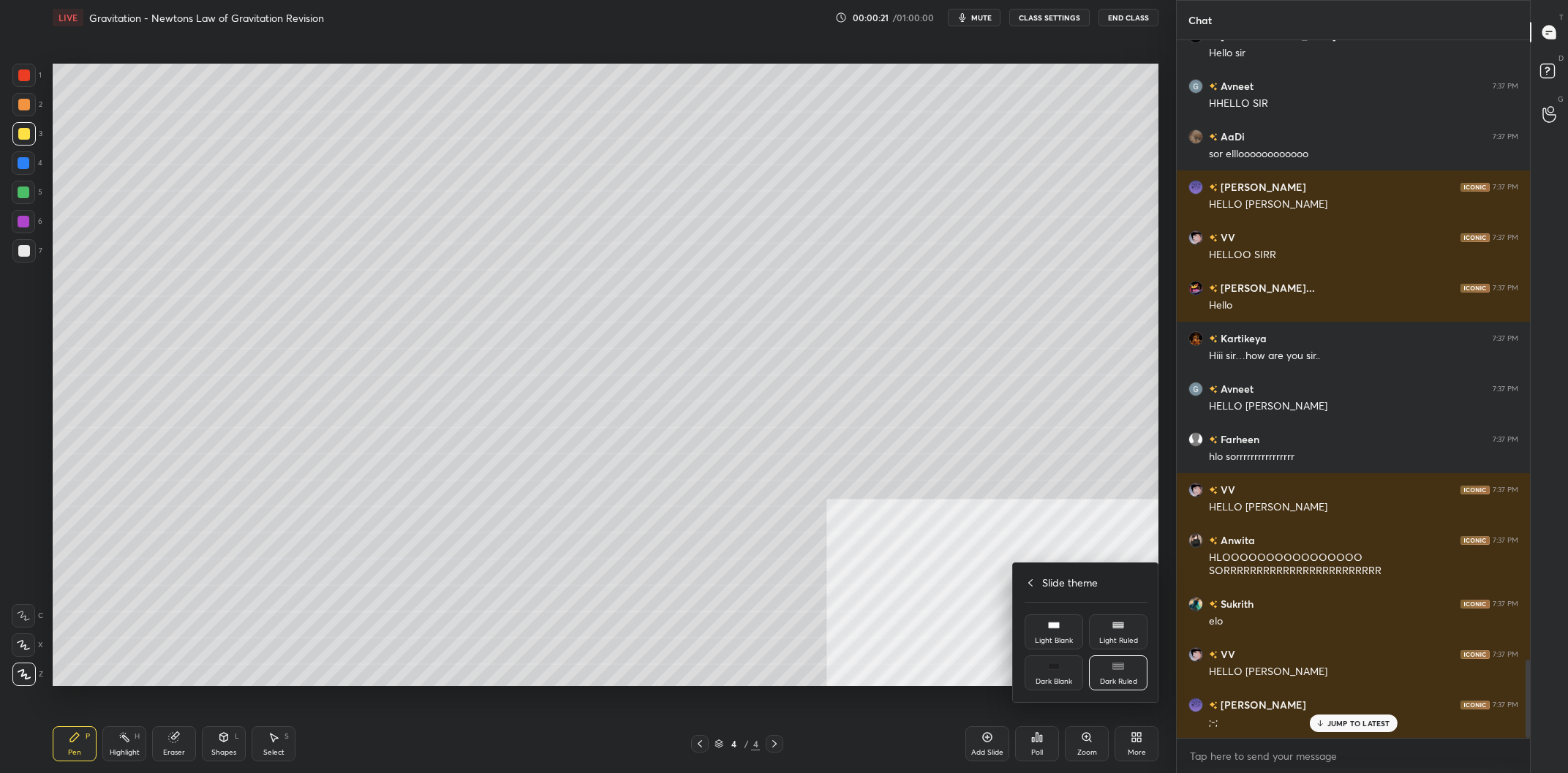
click at [1045, 601] on div "Slide theme Light Blank Light Ruled Dark Blank Dark Ruled" at bounding box center [1086, 632] width 146 height 139
click at [1022, 577] on div "Slide theme Light Blank Light Ruled Dark Blank Dark Ruled" at bounding box center [1086, 632] width 146 height 139
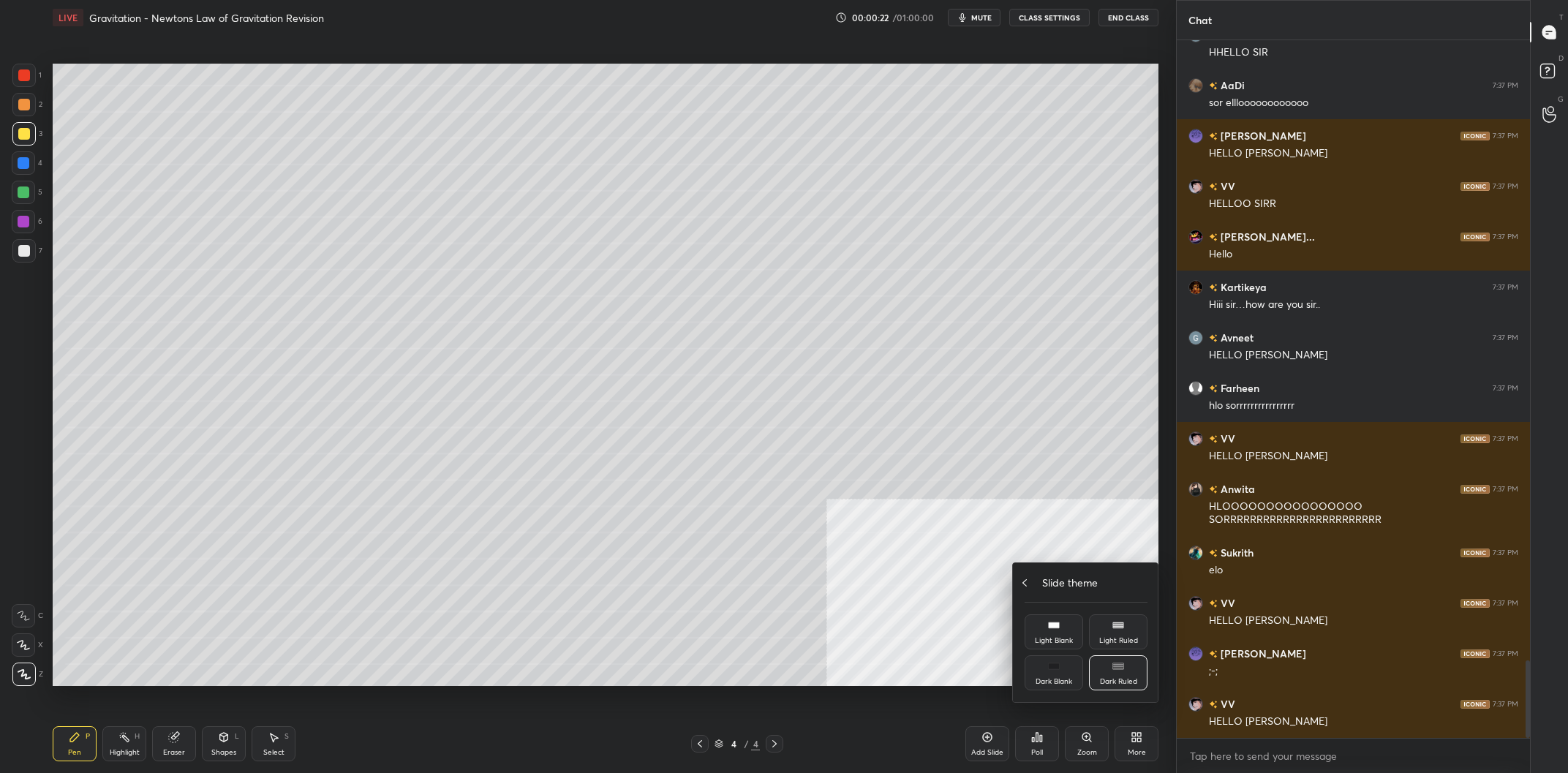
click at [1033, 588] on div "Slide theme" at bounding box center [1086, 583] width 123 height 16
click at [1039, 588] on div "Upload File" at bounding box center [1054, 592] width 58 height 35
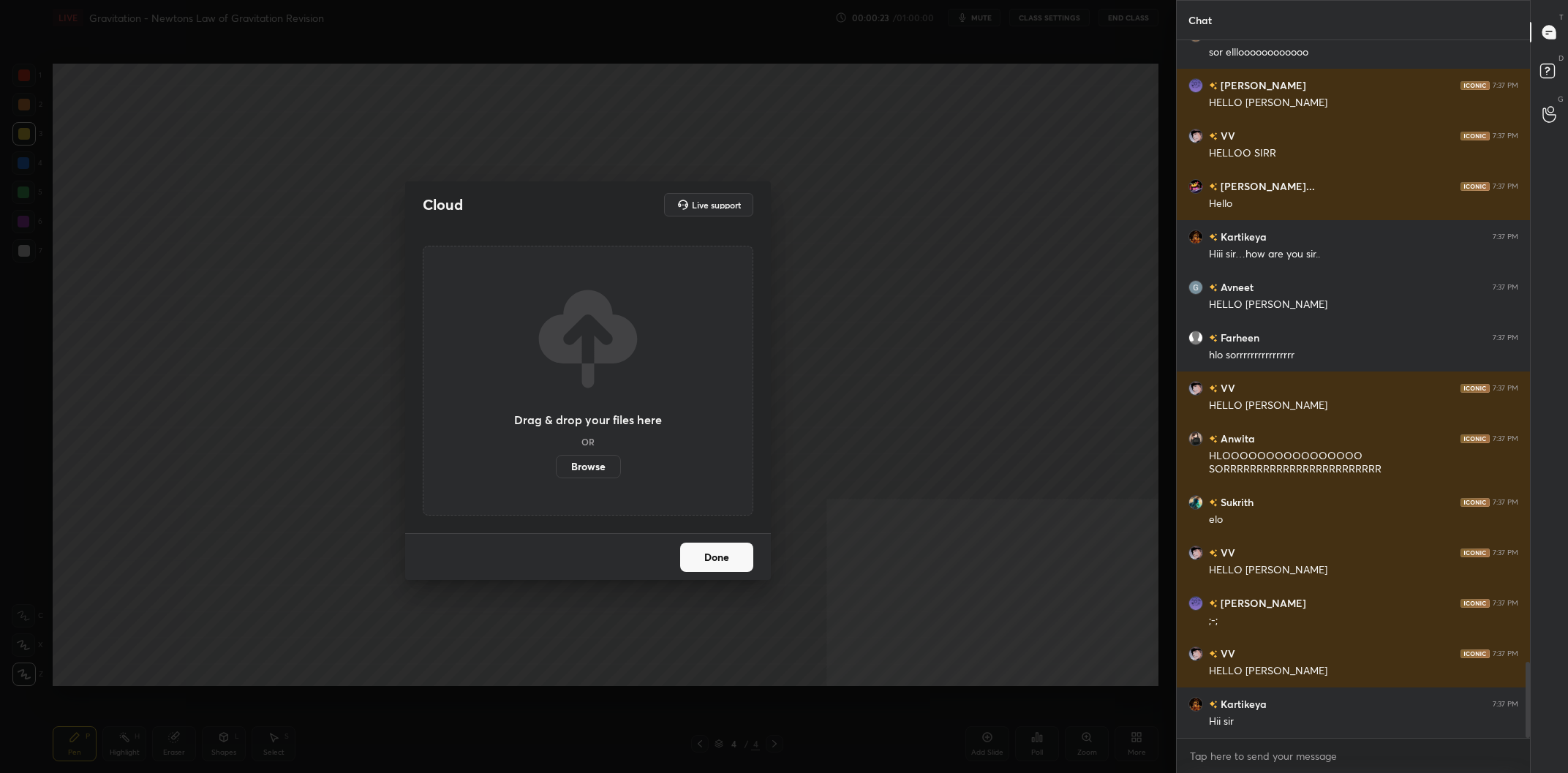
scroll to position [5688, 0]
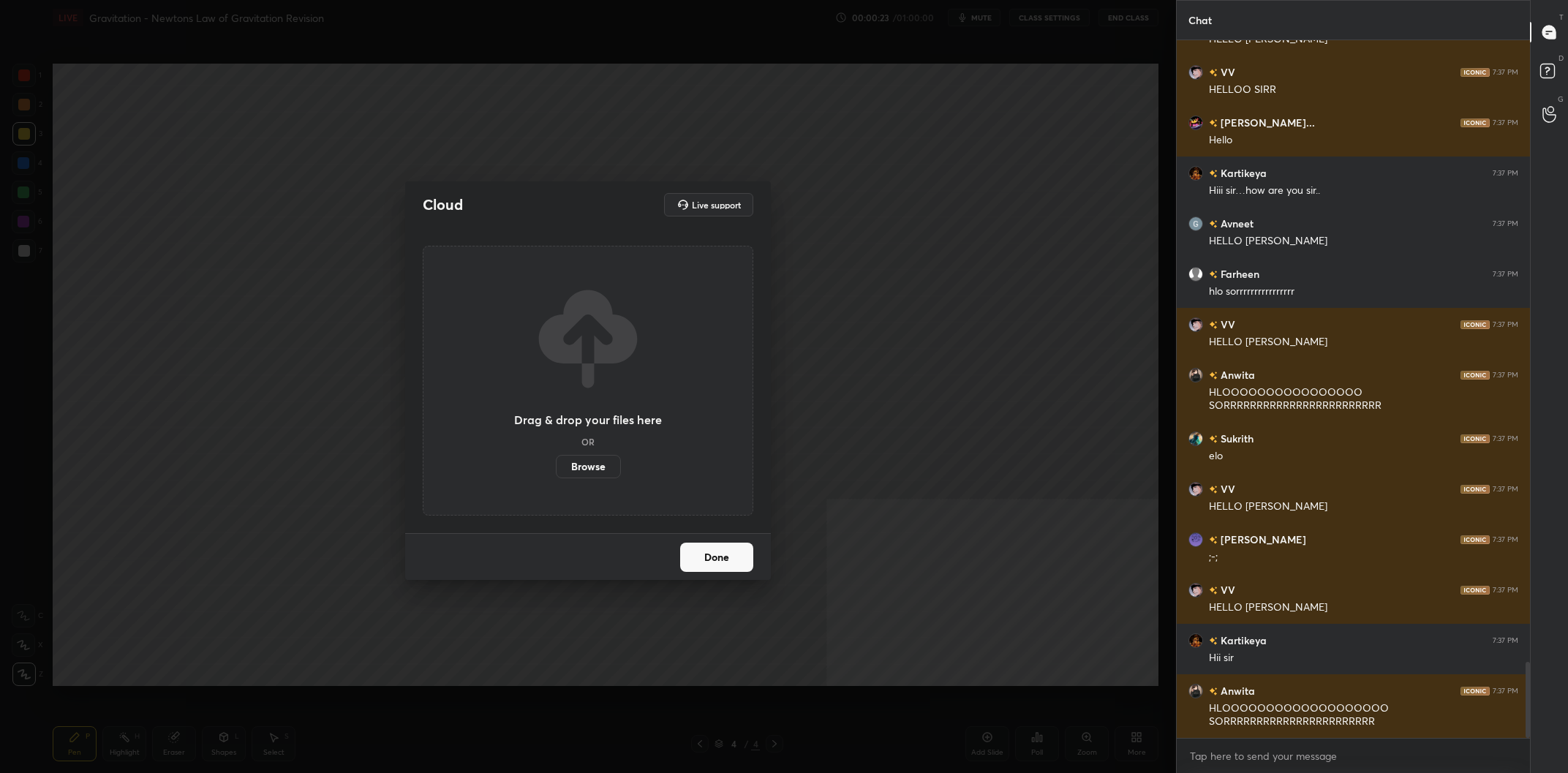
click at [566, 447] on div "Drag & drop your files here OR Browse" at bounding box center [588, 381] width 148 height 194
click at [573, 460] on label "Browse" at bounding box center [588, 467] width 65 height 24
click at [556, 460] on input "Browse" at bounding box center [556, 467] width 0 height 24
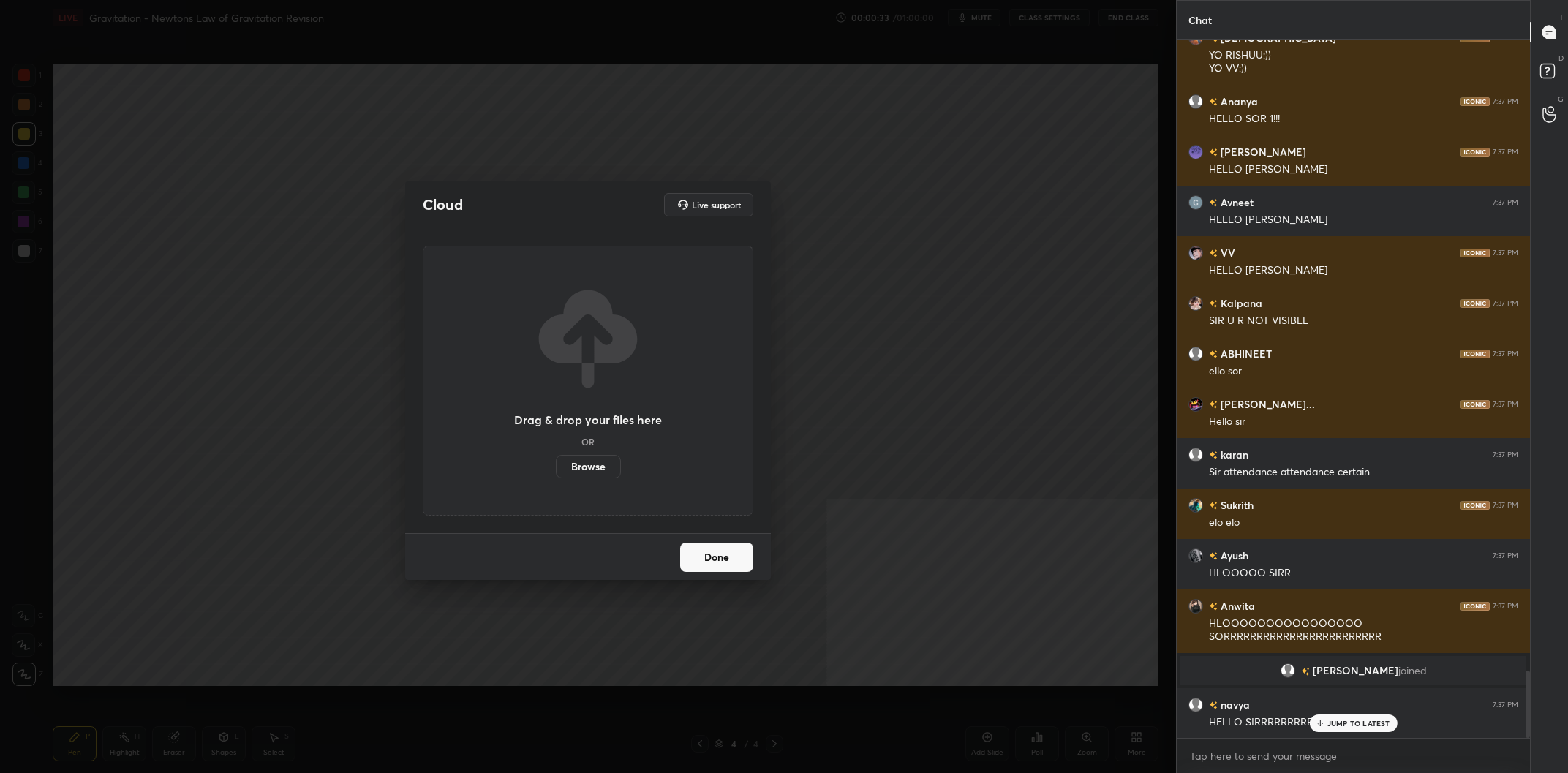
scroll to position [6557, 0]
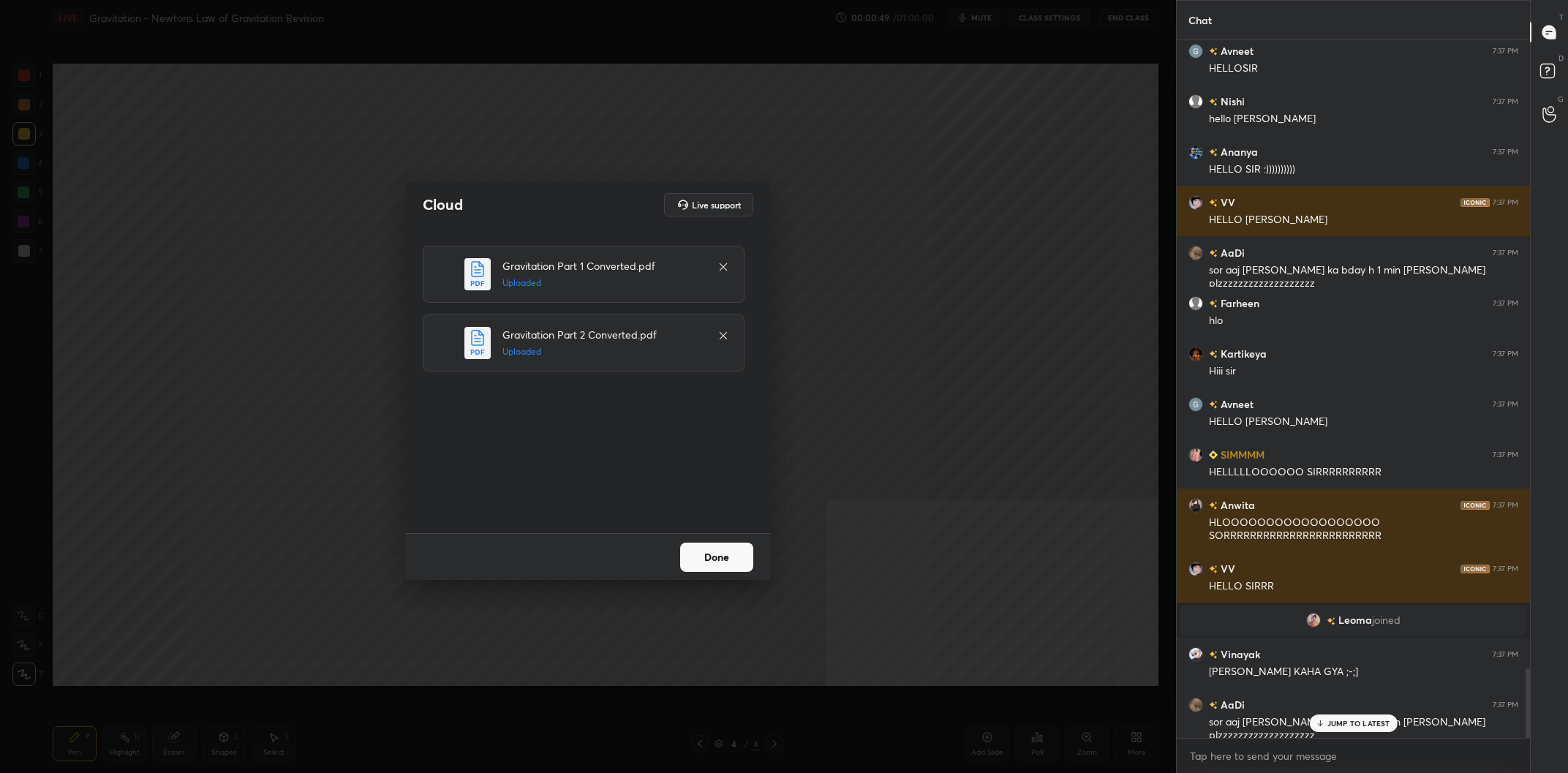
click at [728, 551] on button "Done" at bounding box center [716, 558] width 73 height 30
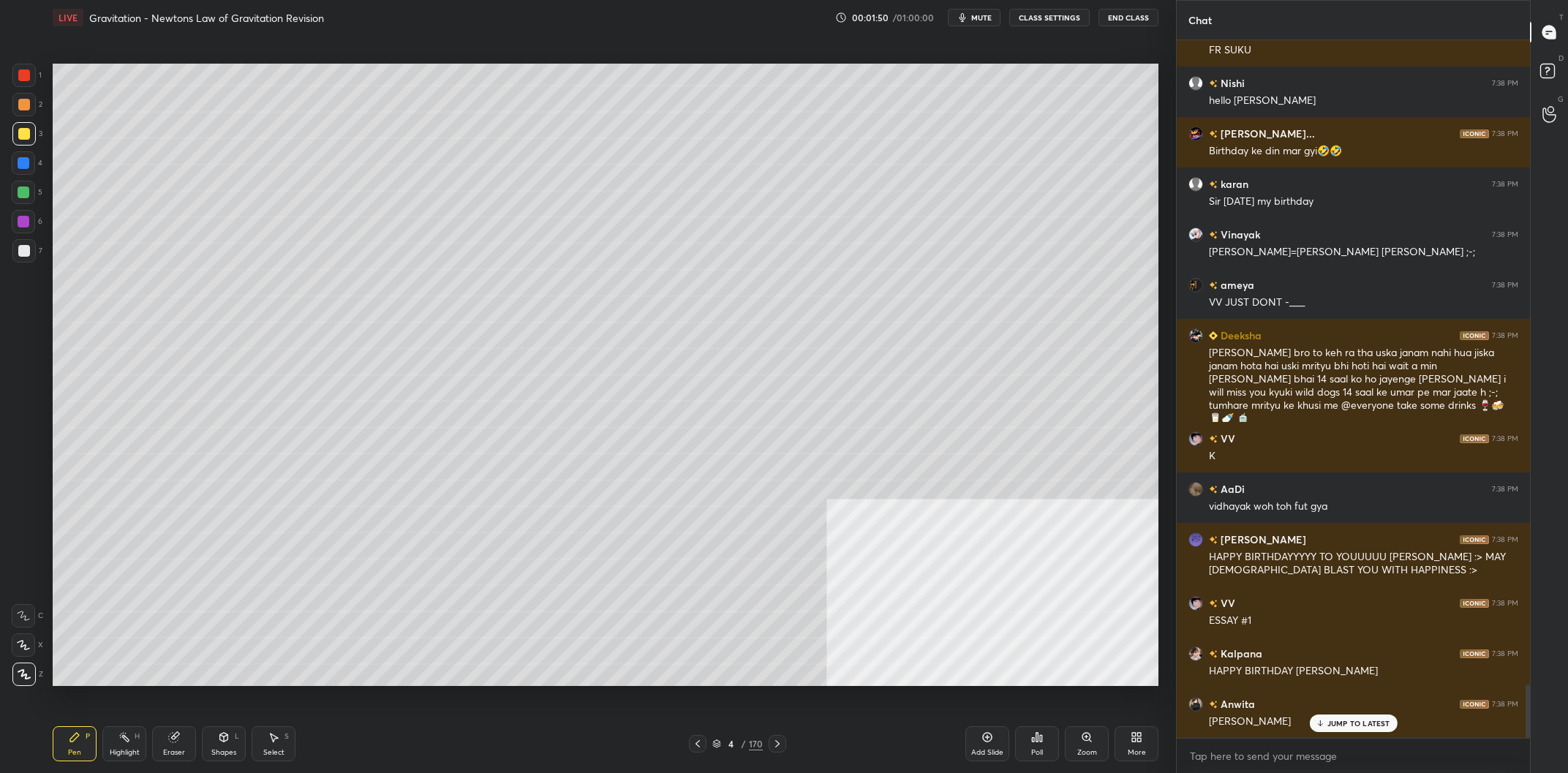
scroll to position [8393, 0]
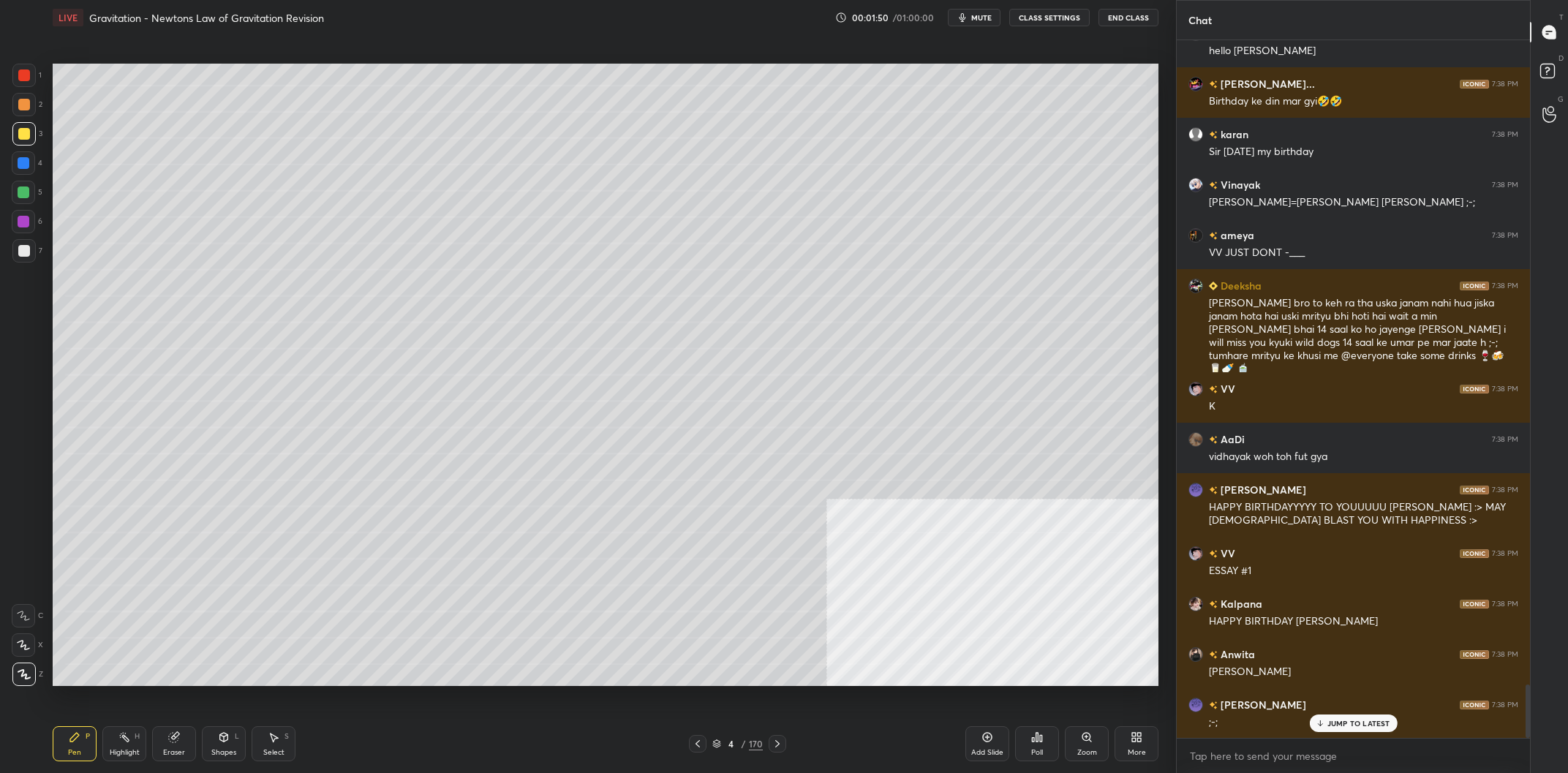
click at [174, 754] on div "Eraser" at bounding box center [173, 752] width 22 height 7
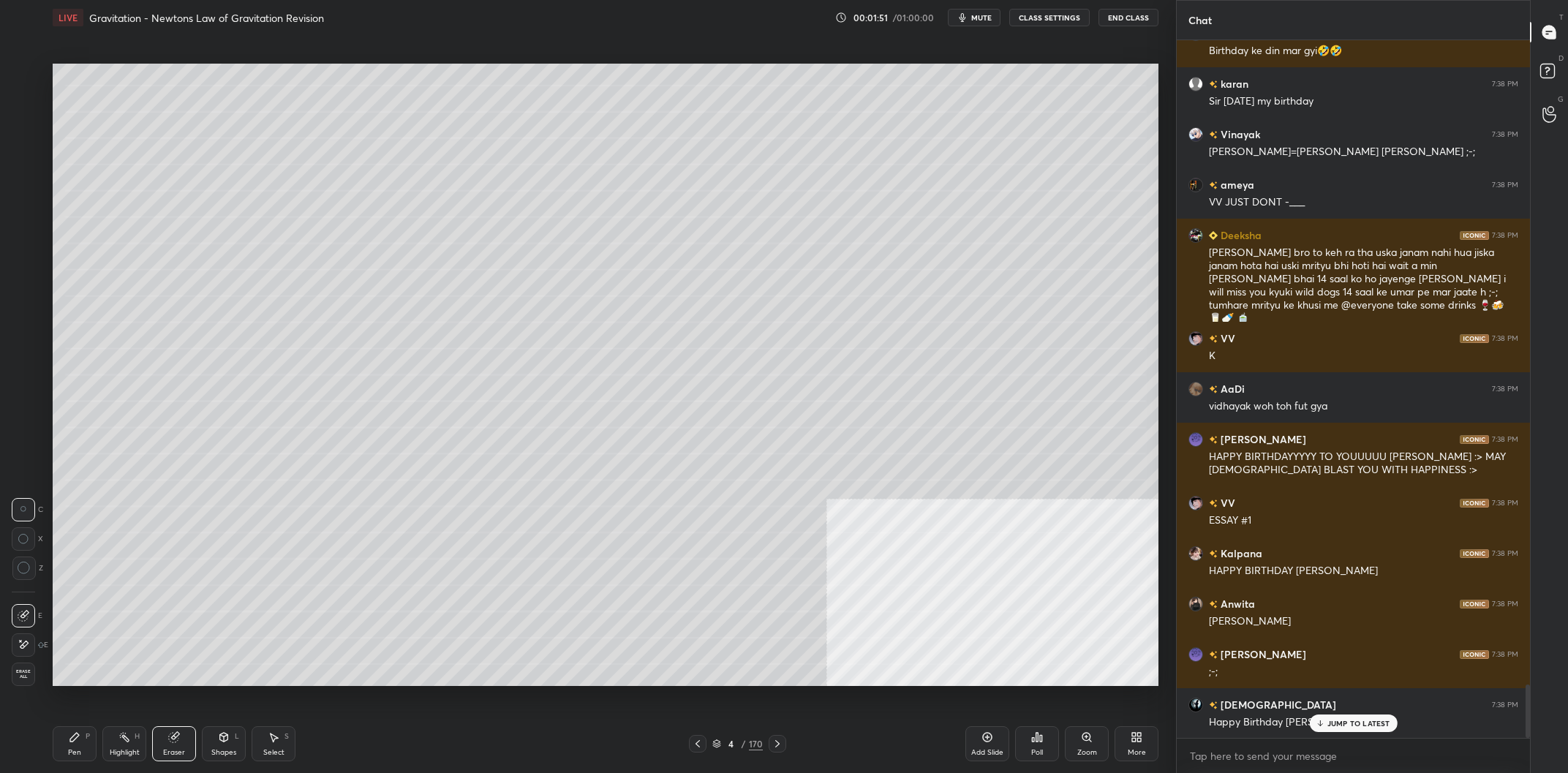
click at [23, 668] on div "Erase all" at bounding box center [24, 674] width 24 height 24
click at [47, 757] on div "LIVE Gravitation - Newtons Law of Gravitation Revision 00:01:51 / 01:00:00 mute…" at bounding box center [605, 386] width 1118 height 773
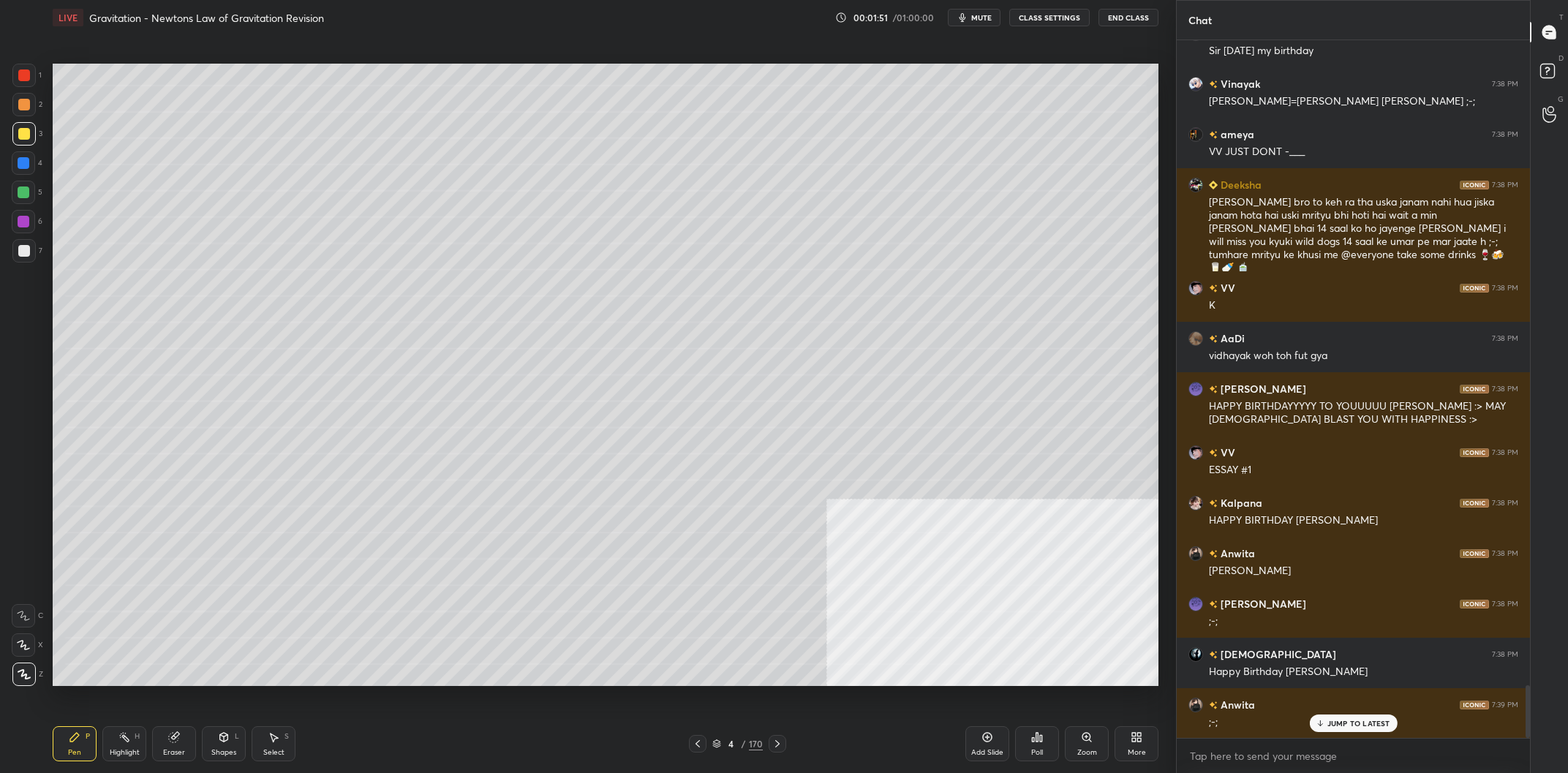
click at [76, 747] on div "Pen P" at bounding box center [74, 744] width 44 height 35
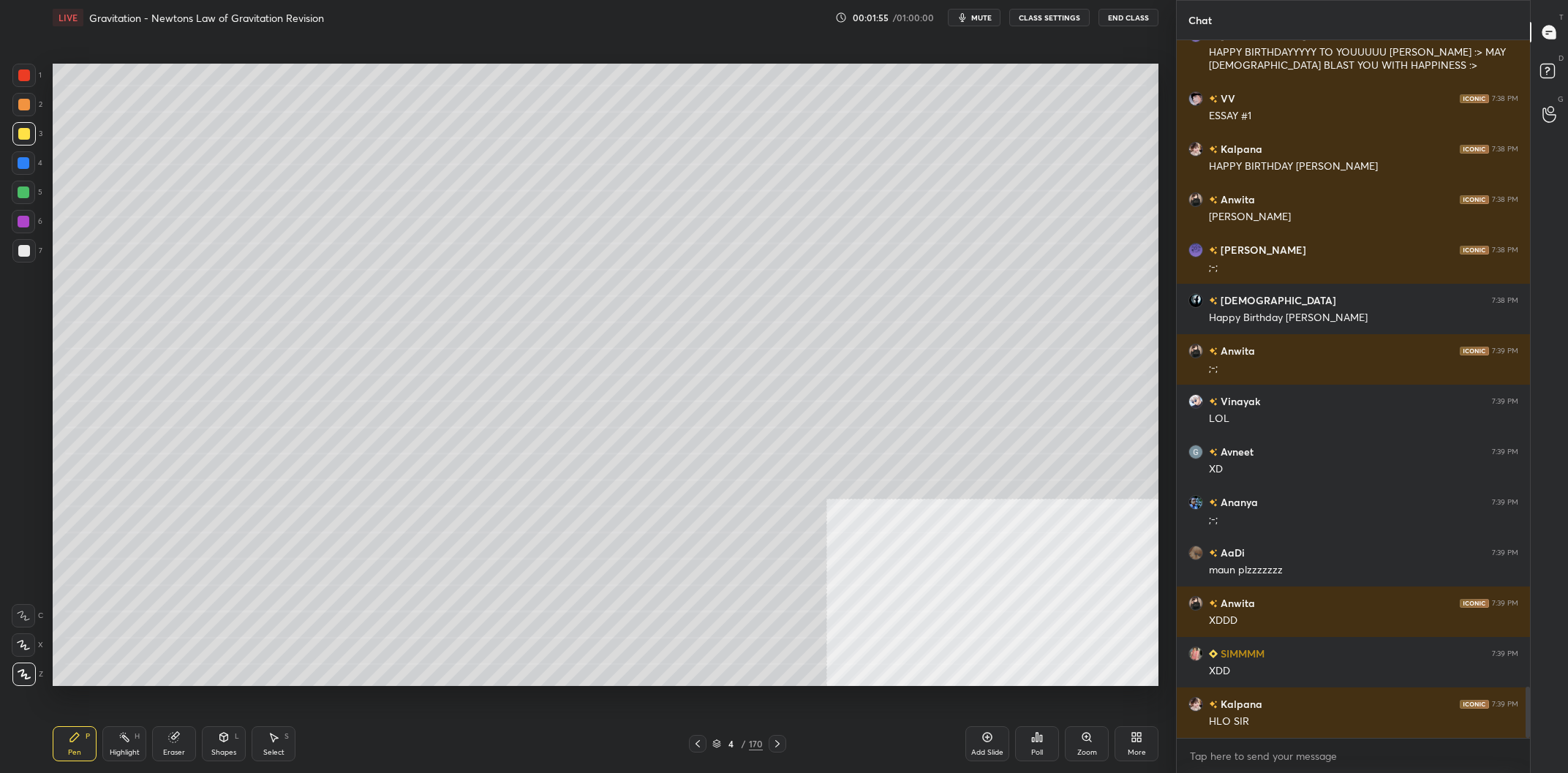
scroll to position [8897, 0]
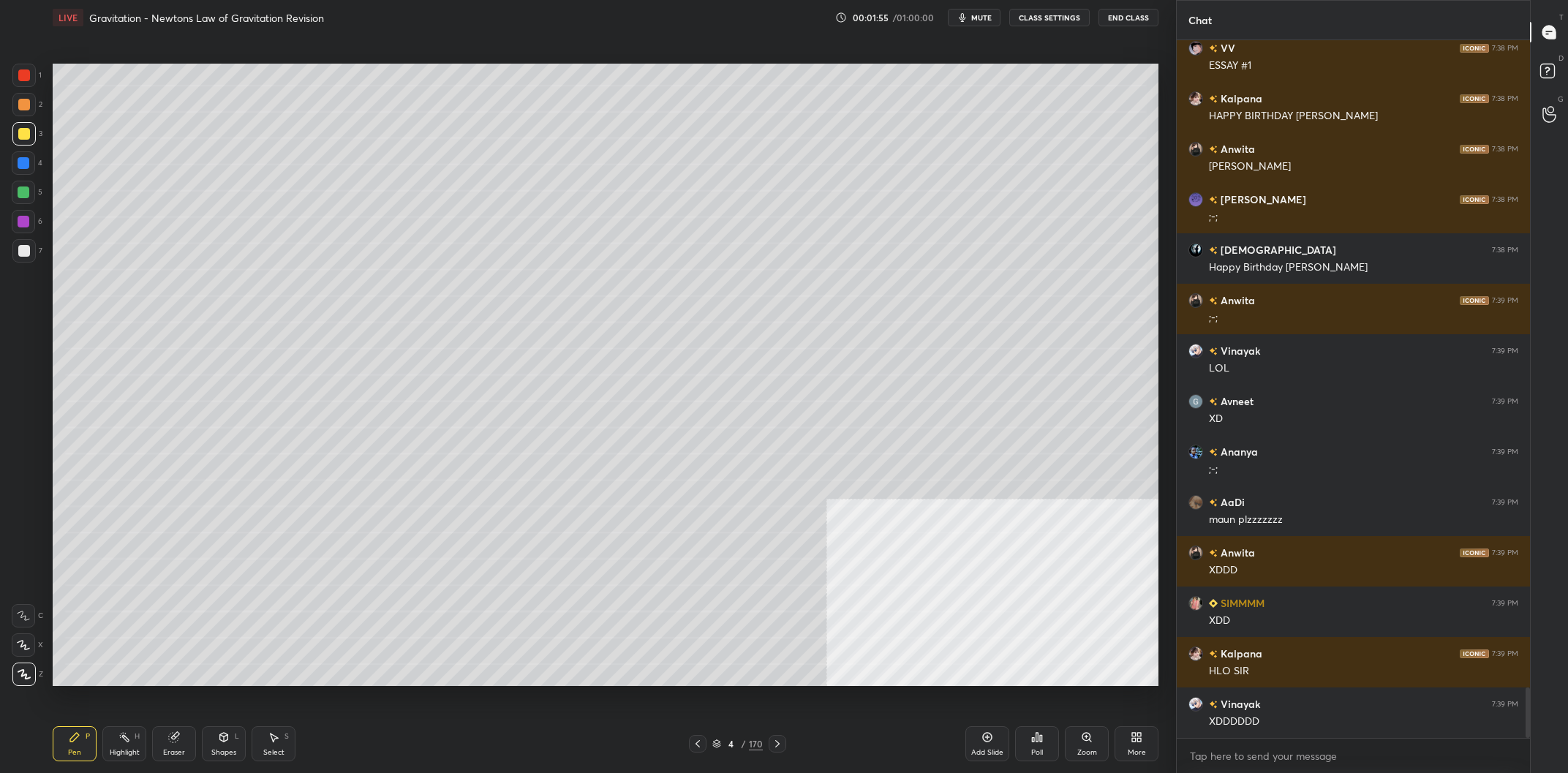
click at [758, 739] on div "170" at bounding box center [756, 743] width 14 height 13
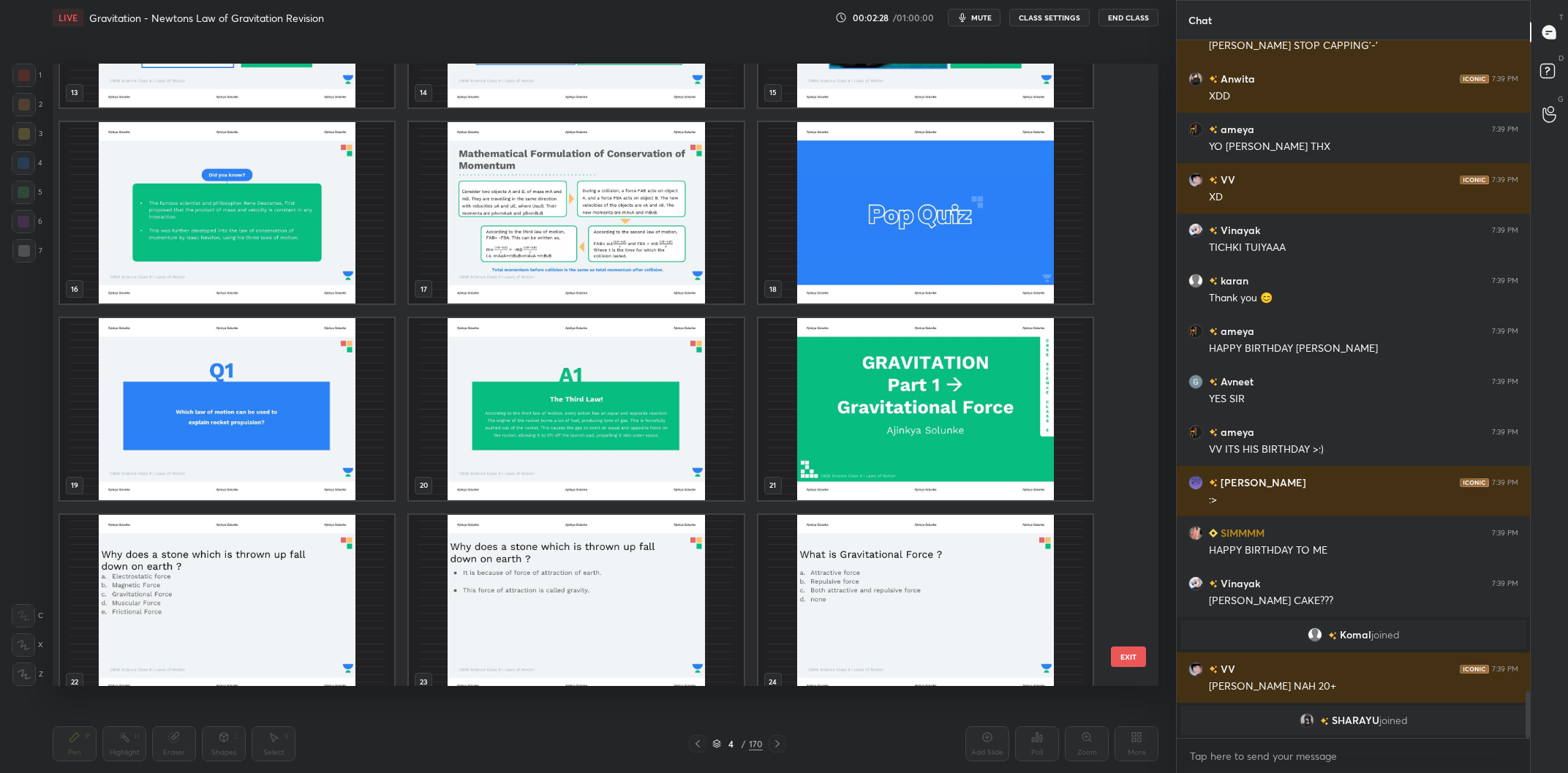
click at [236, 563] on img "grid" at bounding box center [227, 605] width 334 height 182
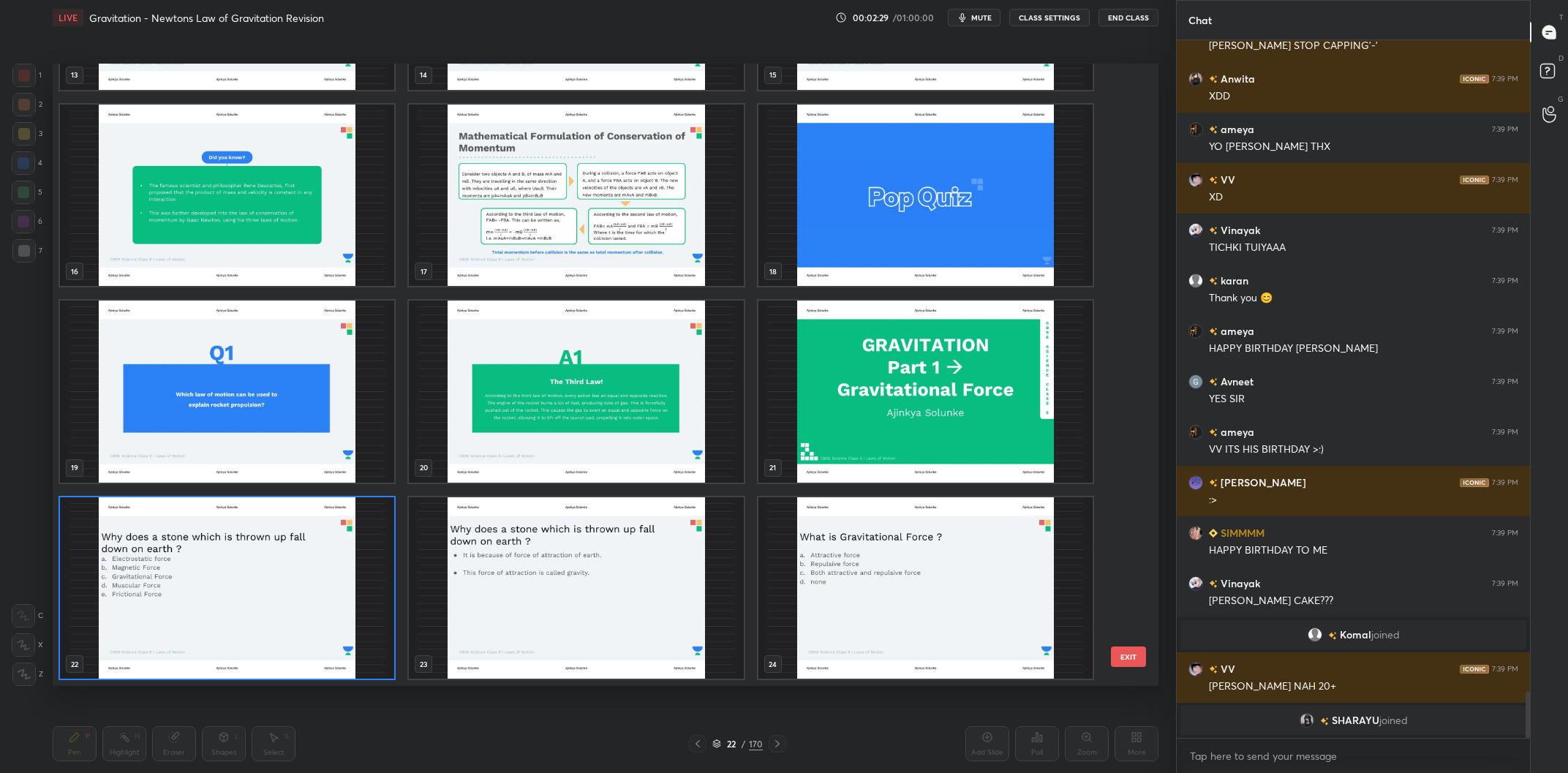
click at [236, 563] on img "grid" at bounding box center [227, 589] width 334 height 182
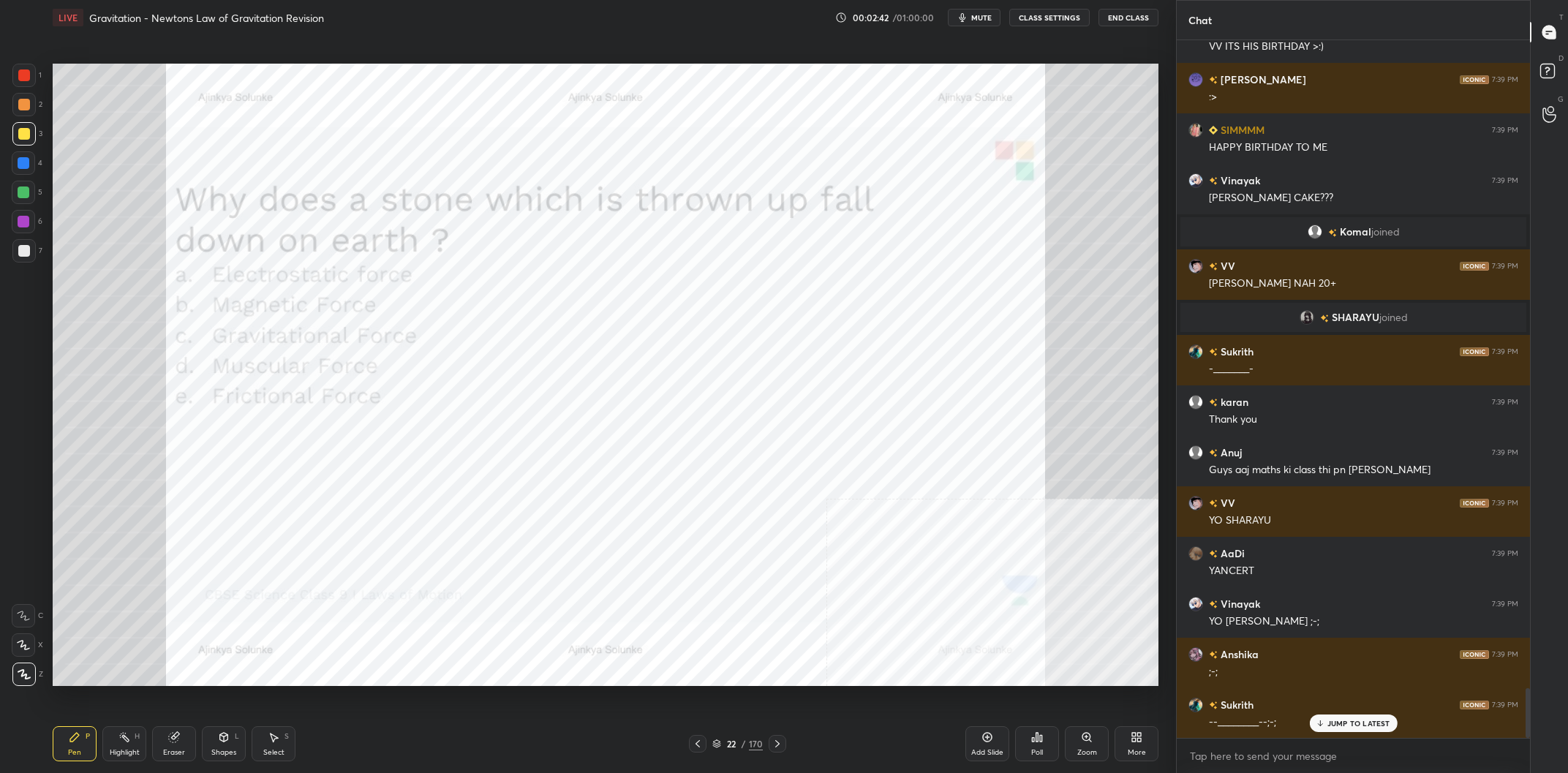
click at [22, 170] on div at bounding box center [24, 164] width 24 height 24
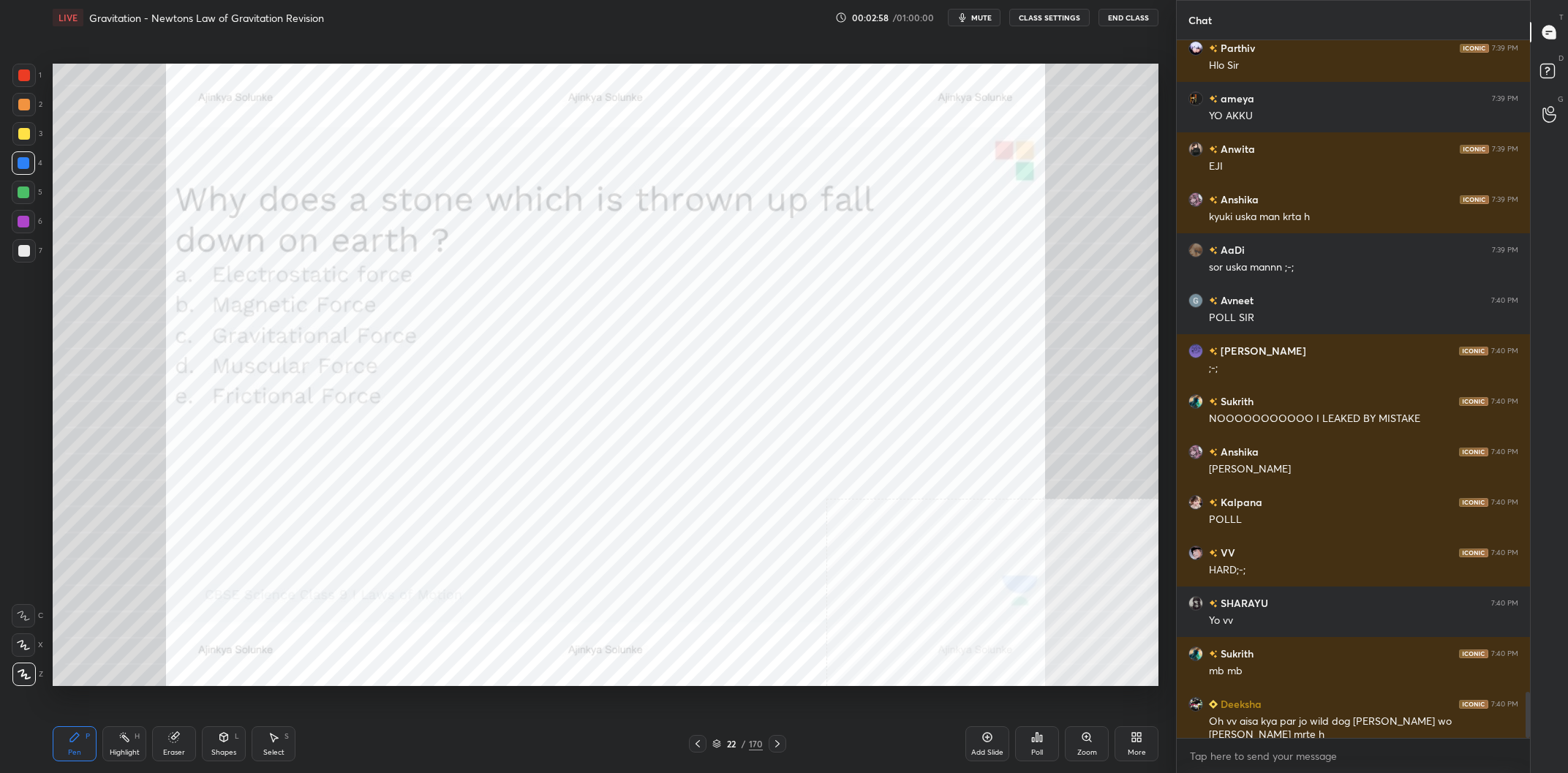
click at [1038, 747] on div "Poll" at bounding box center [1037, 744] width 44 height 35
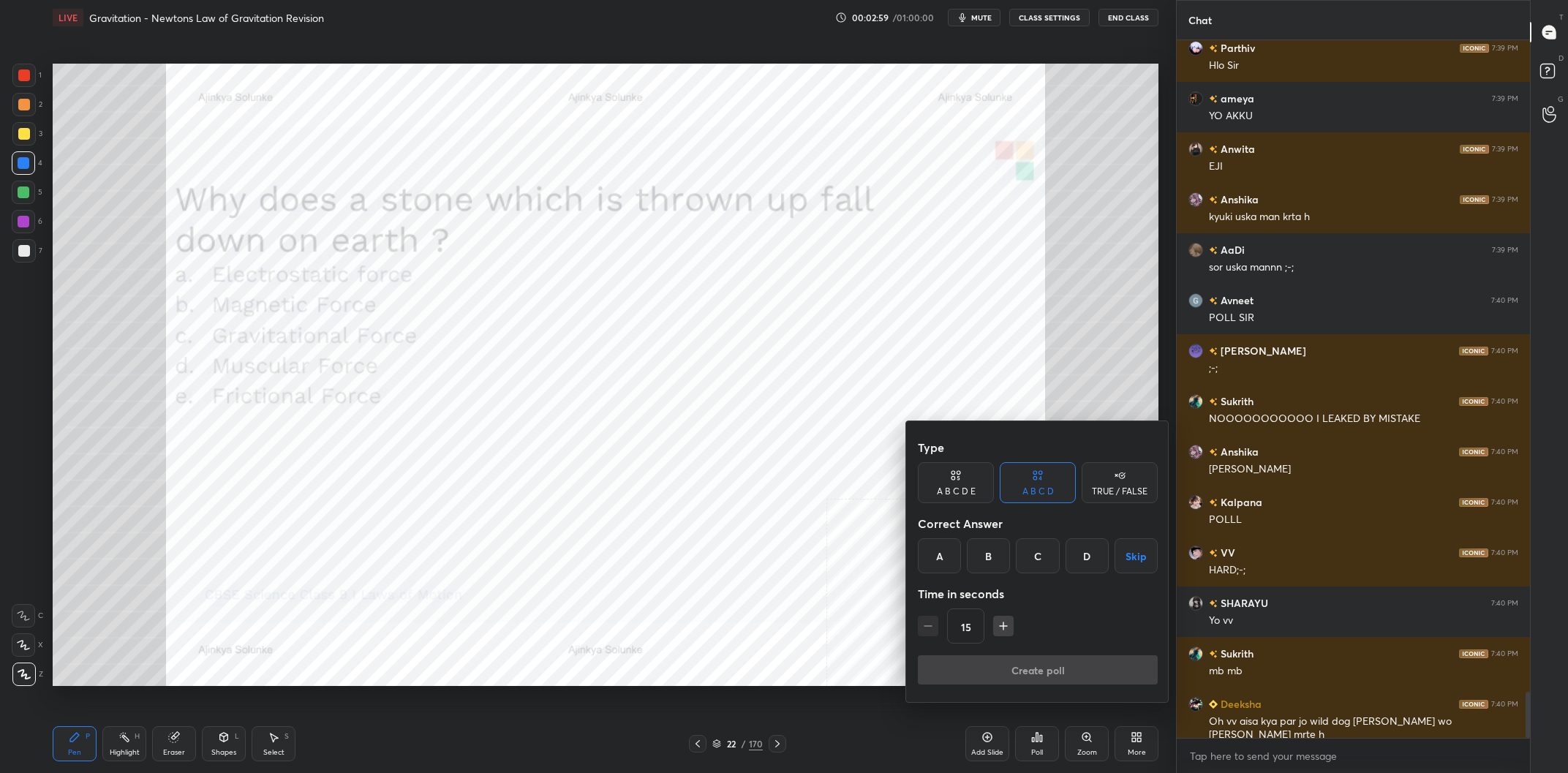
click at [977, 482] on div "A B C D E" at bounding box center [955, 483] width 76 height 41
click at [1022, 566] on div "C" at bounding box center [1017, 556] width 35 height 35
click at [1039, 667] on button "Create poll" at bounding box center [1037, 670] width 239 height 30
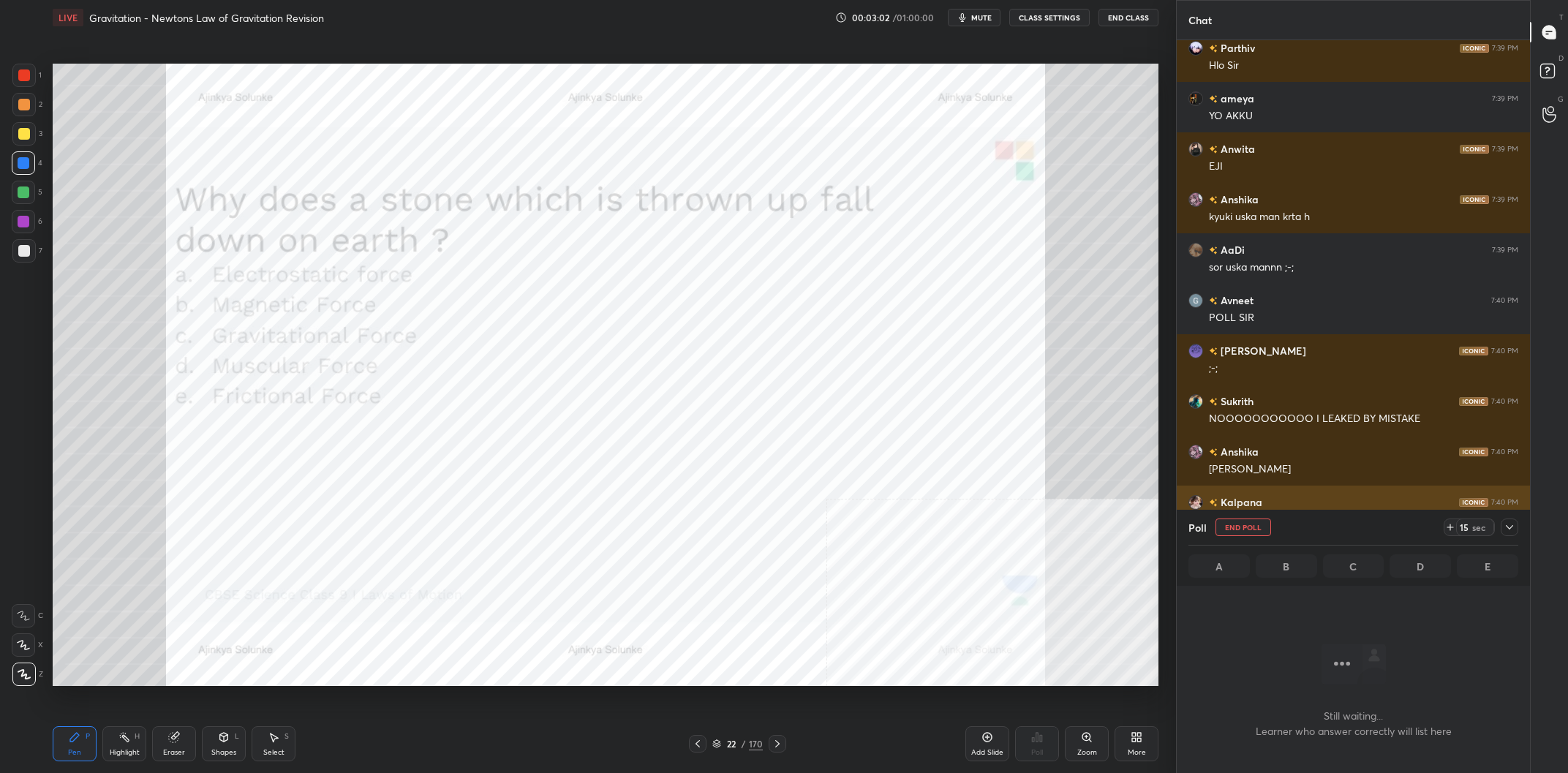
click at [1507, 527] on icon at bounding box center [1509, 527] width 7 height 4
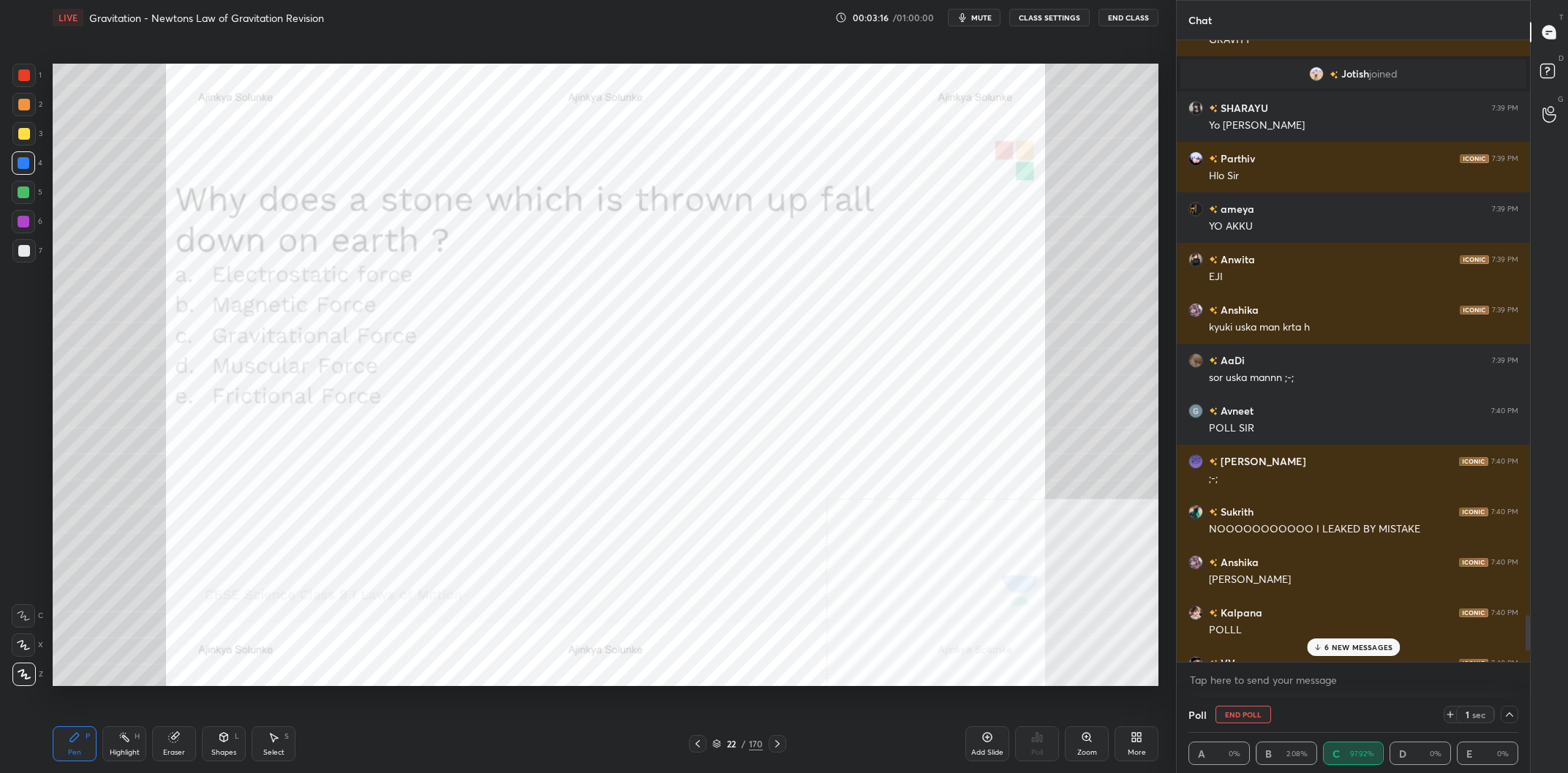
click at [1378, 642] on div "6 NEW MESSAGES" at bounding box center [1353, 648] width 93 height 18
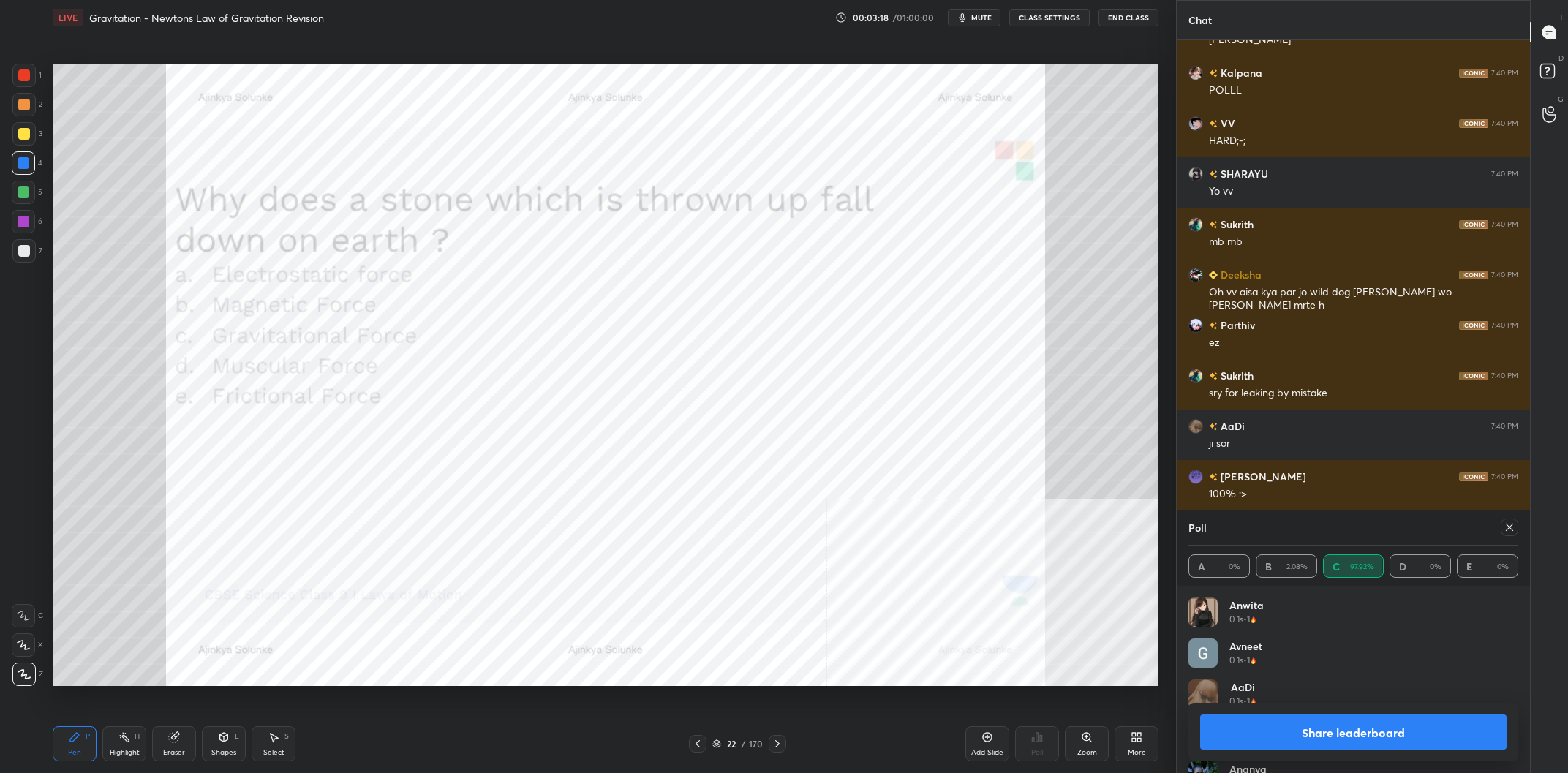
click at [1419, 741] on button "Share leaderboard" at bounding box center [1353, 733] width 307 height 35
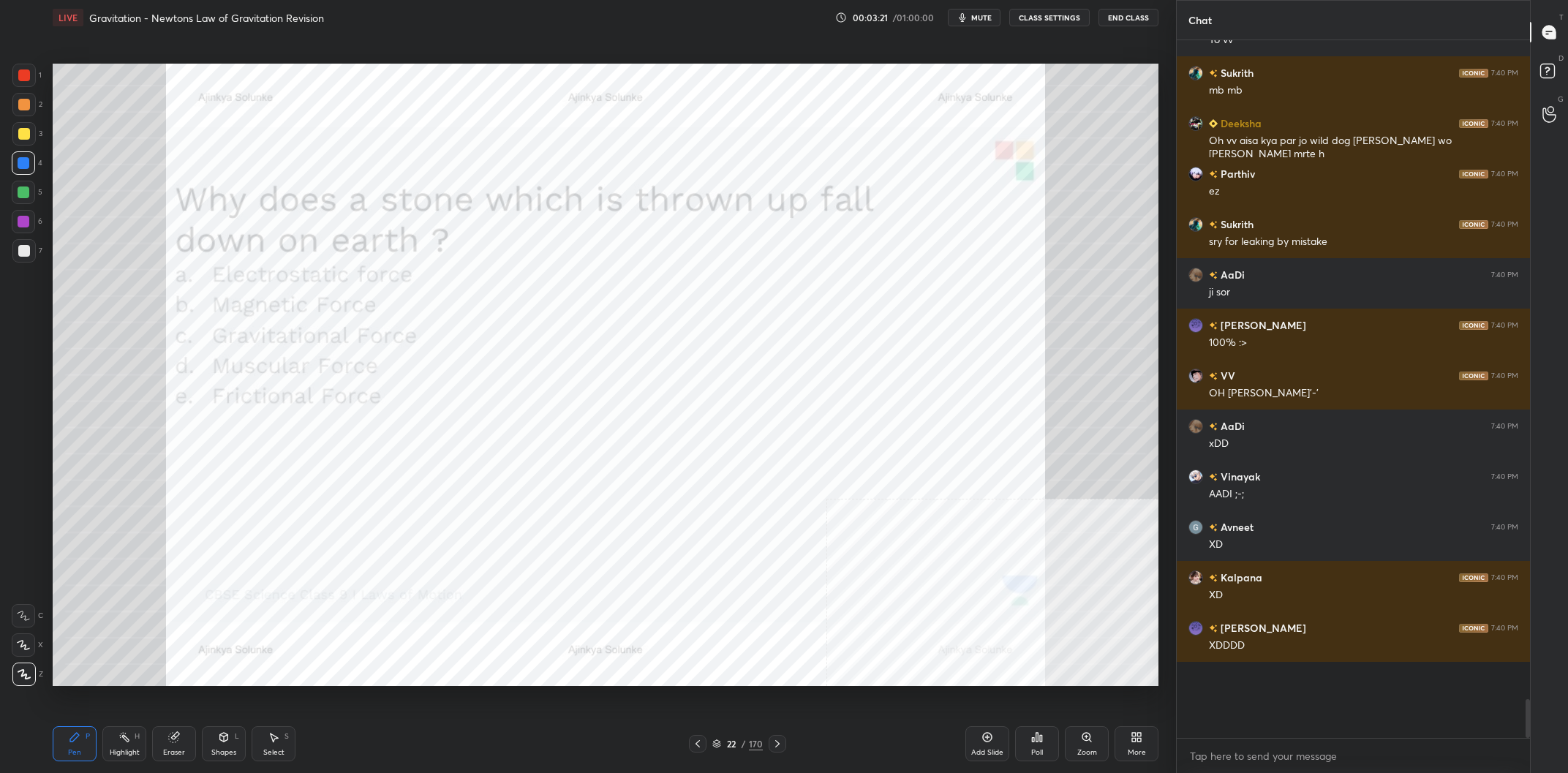
click at [180, 747] on div "Eraser" at bounding box center [173, 744] width 44 height 35
click at [30, 671] on span "Erase all" at bounding box center [24, 674] width 22 height 10
click at [62, 750] on div "Pen P" at bounding box center [74, 744] width 44 height 35
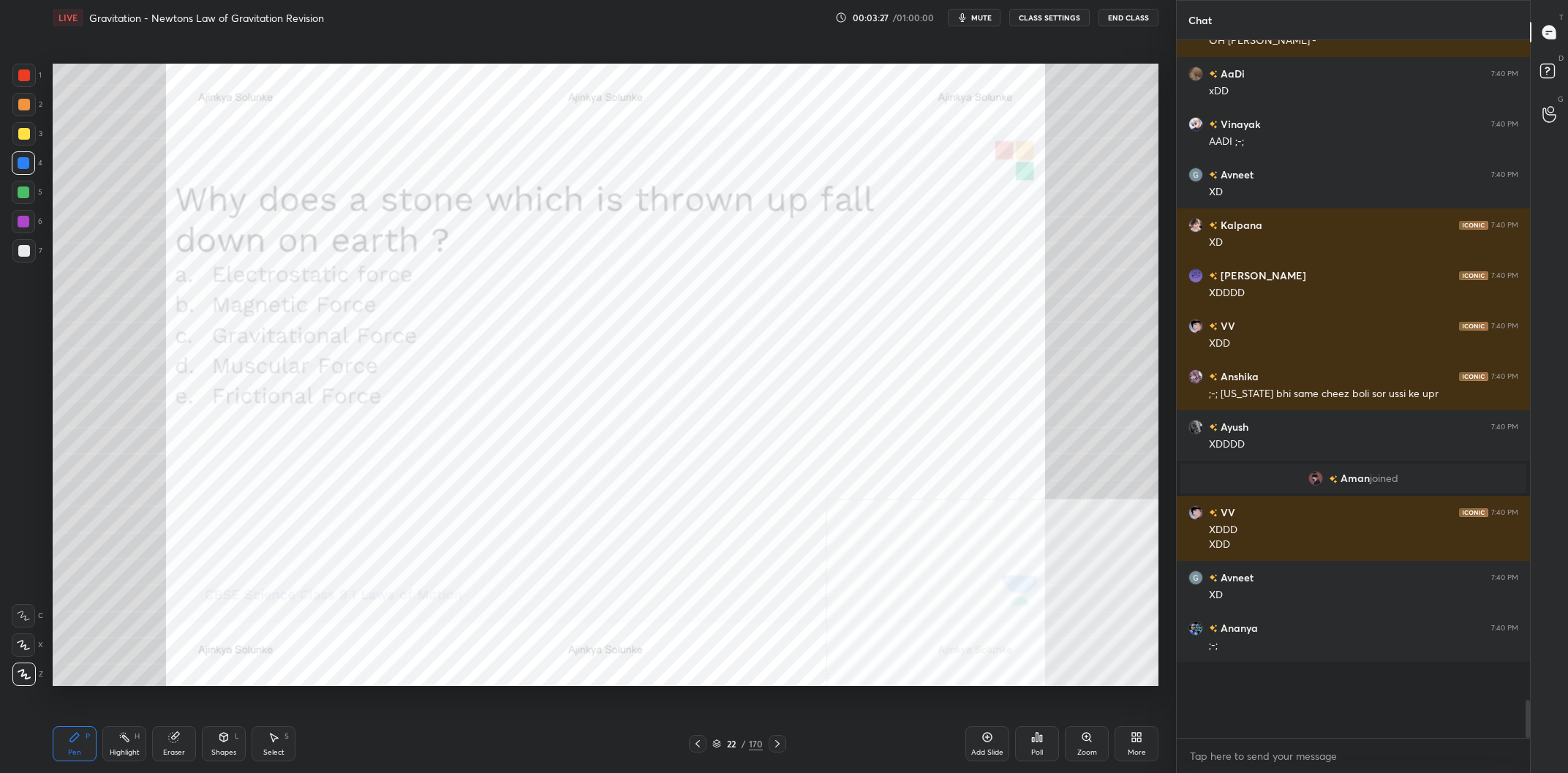
click at [747, 741] on div "22 / 170" at bounding box center [737, 743] width 50 height 13
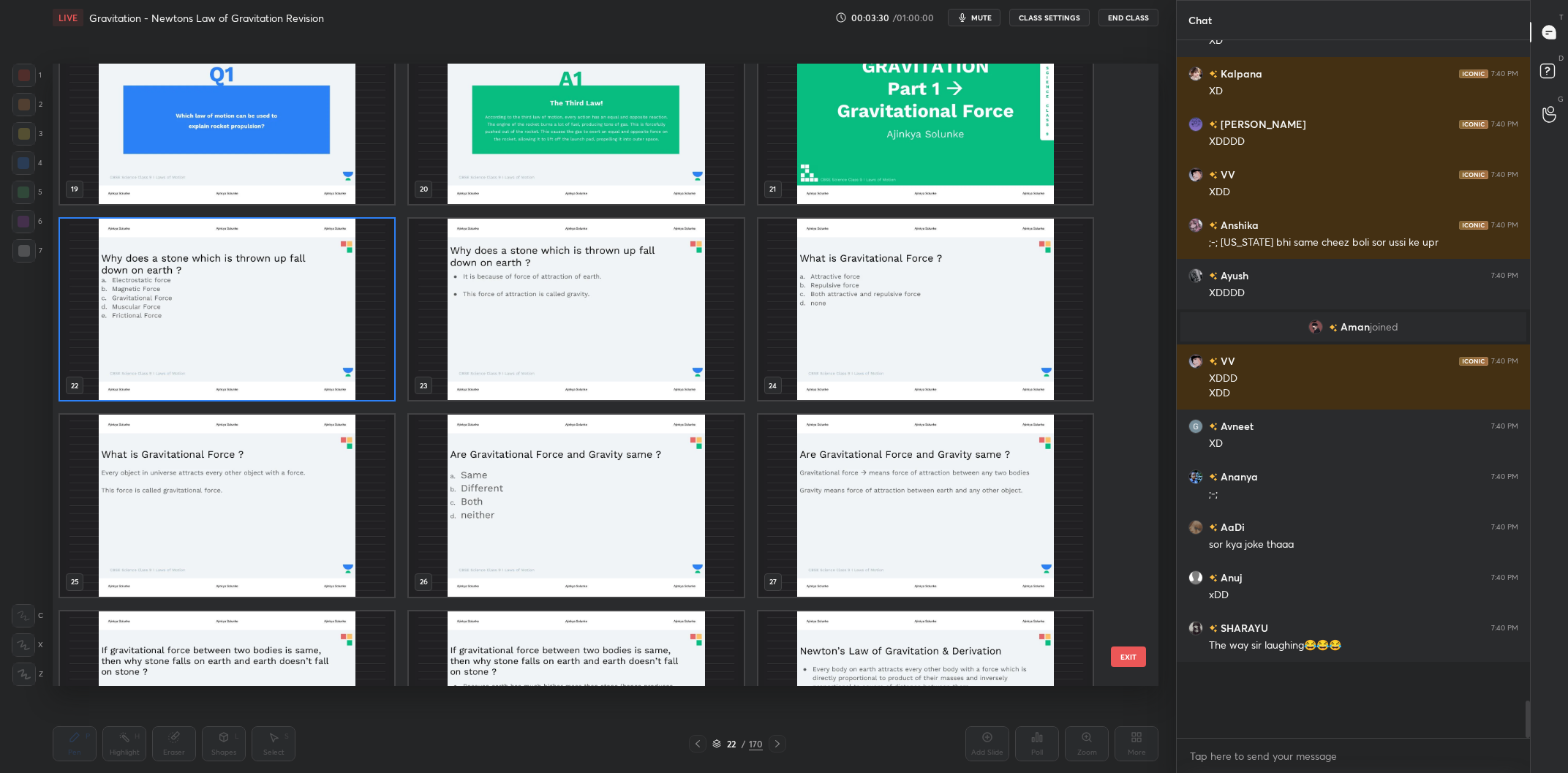
click at [940, 321] on img "grid" at bounding box center [924, 310] width 334 height 182
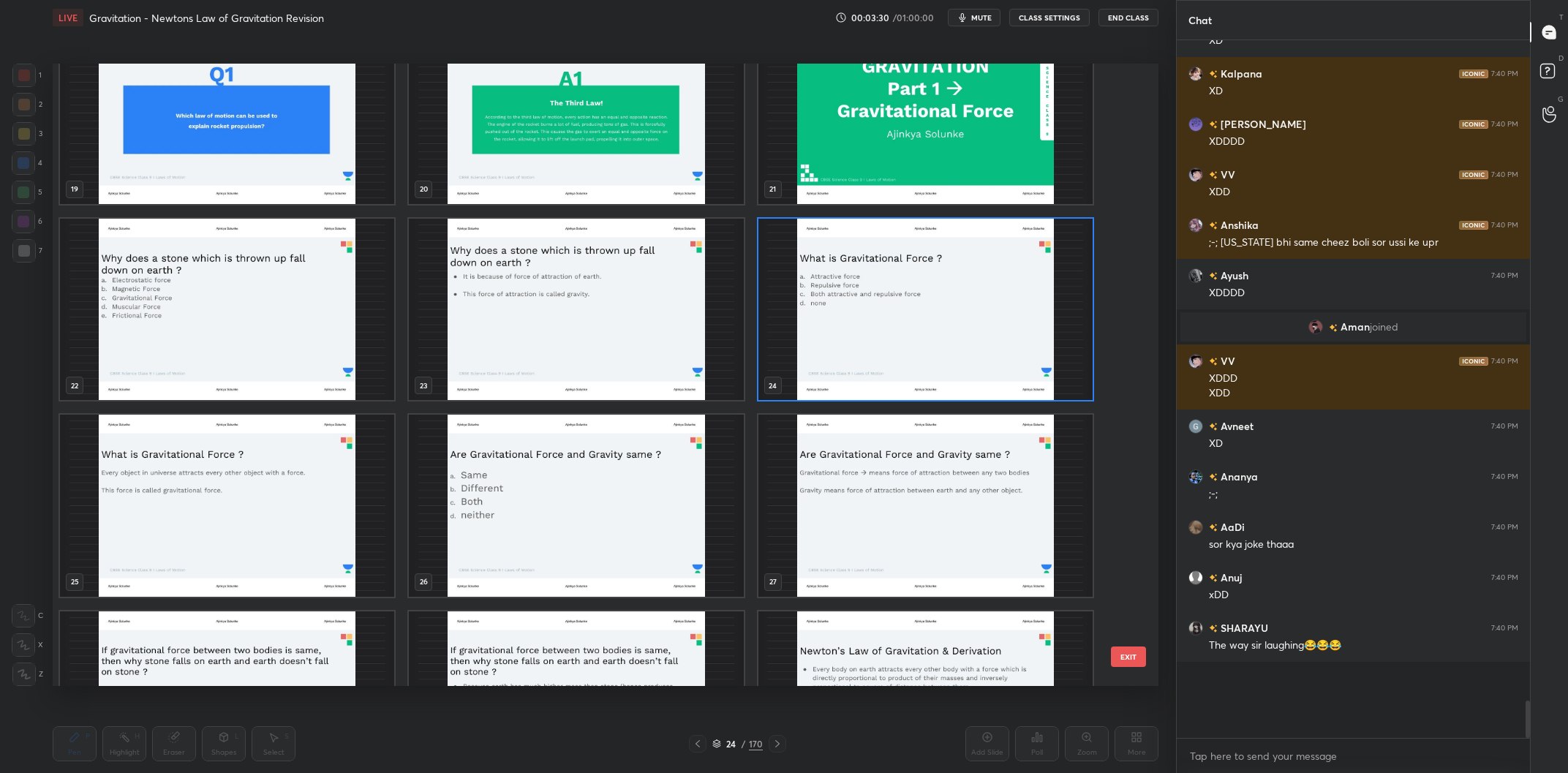
click at [940, 321] on img "grid" at bounding box center [924, 310] width 334 height 182
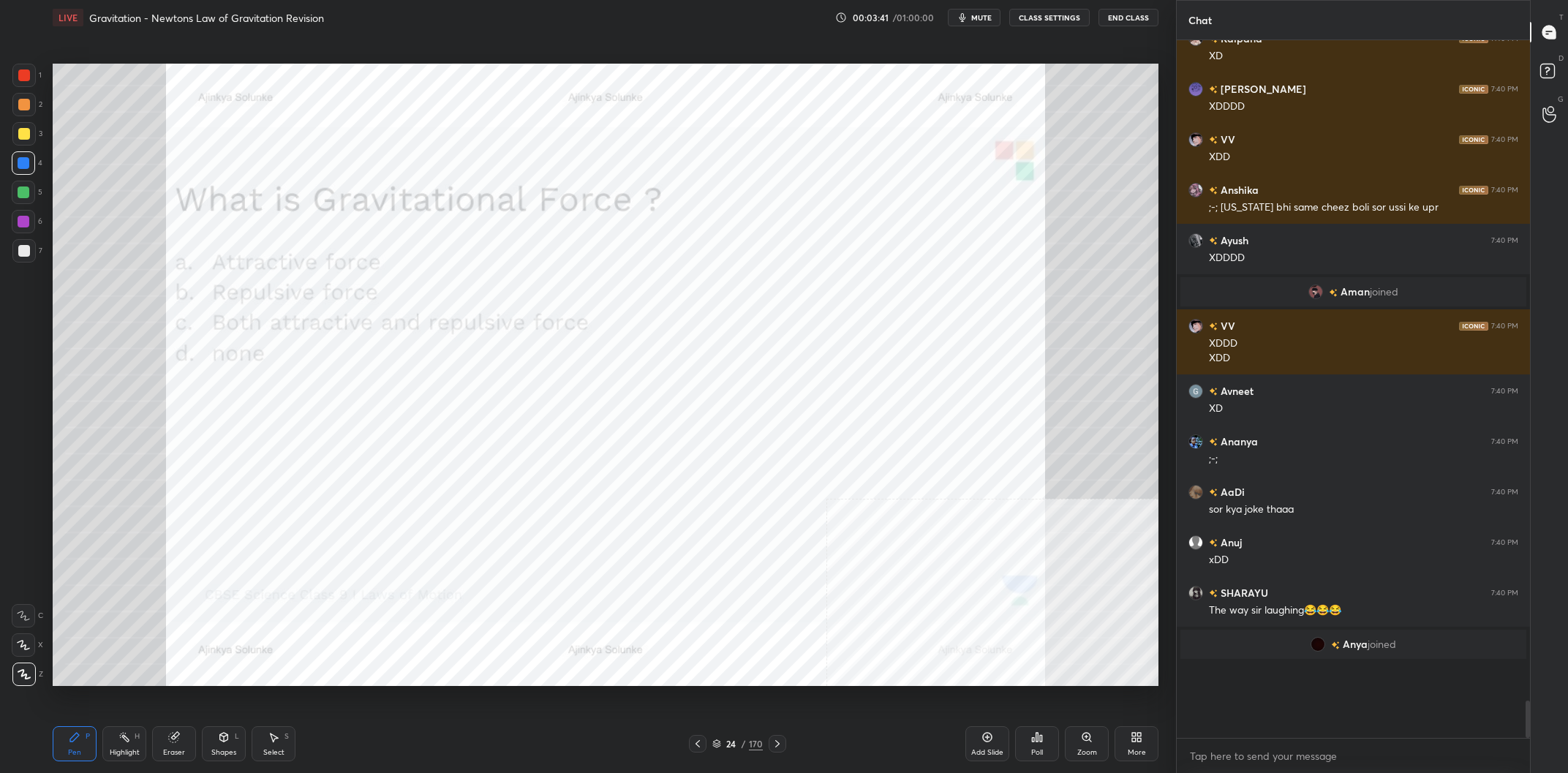
click at [1042, 746] on div "Poll" at bounding box center [1037, 744] width 44 height 35
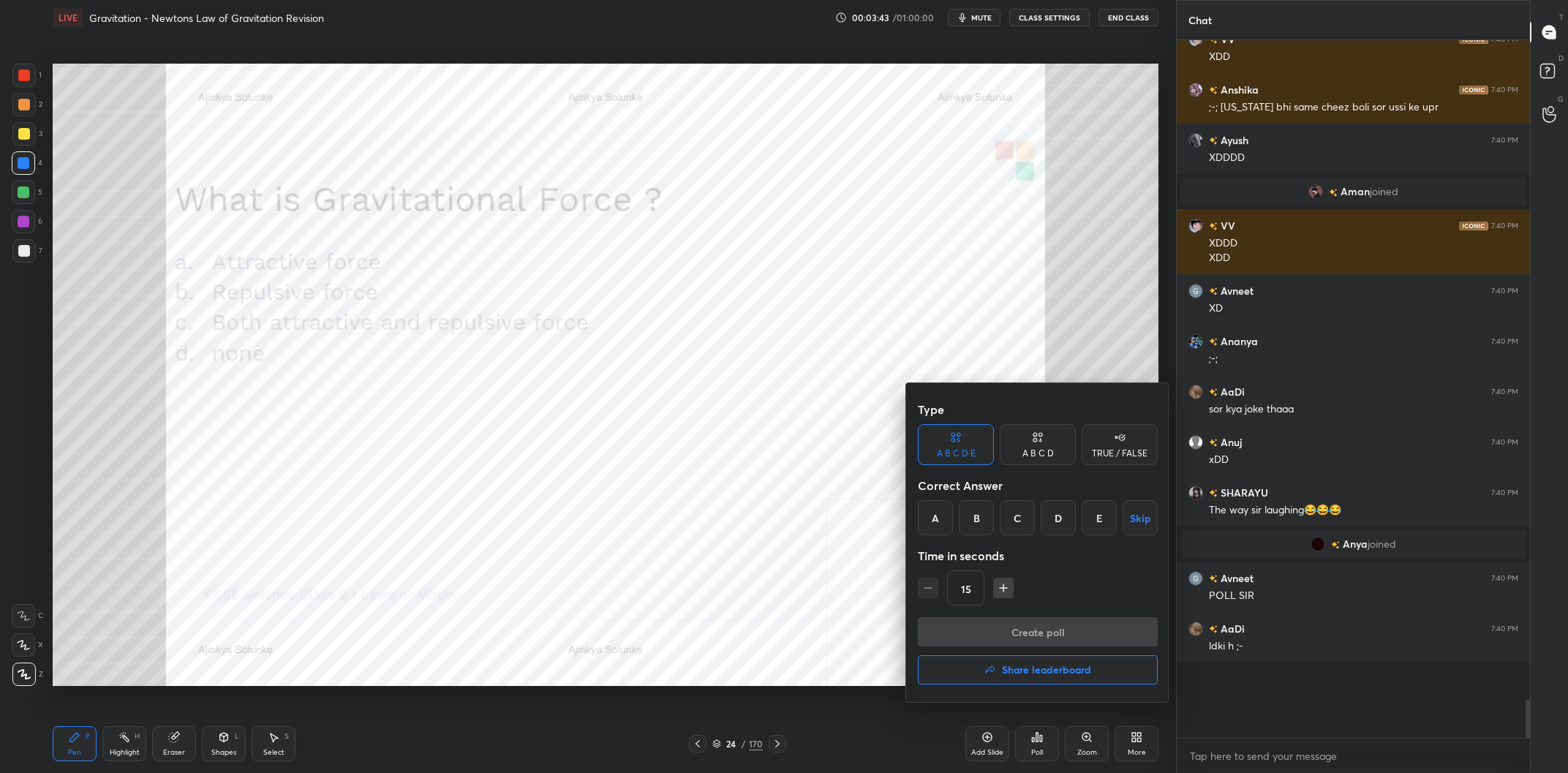
click at [1036, 454] on div "A B C D" at bounding box center [1038, 454] width 32 height 9
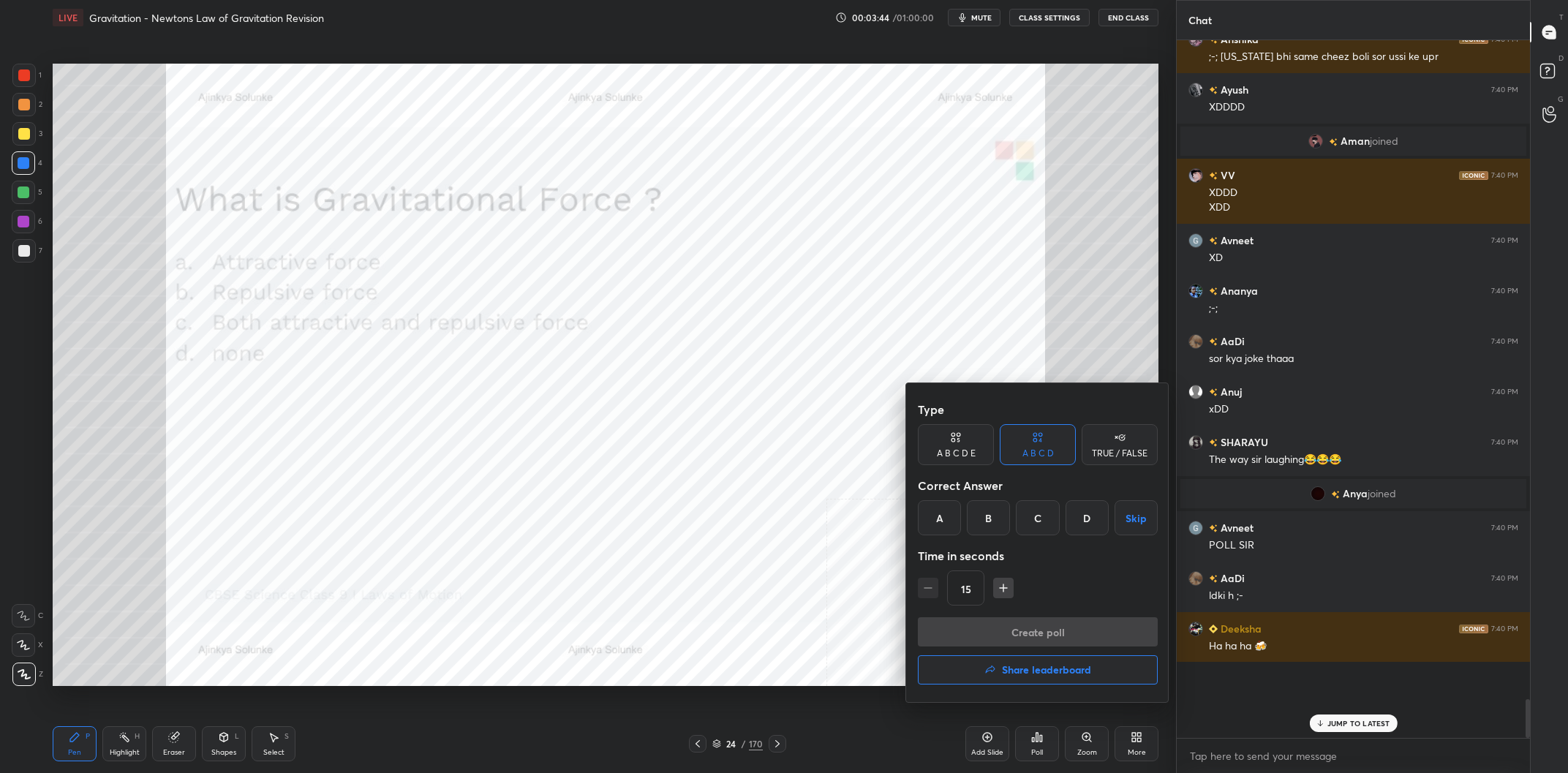
click at [945, 519] on div "A" at bounding box center [939, 519] width 43 height 35
click at [1012, 632] on button "Create poll" at bounding box center [1037, 632] width 239 height 30
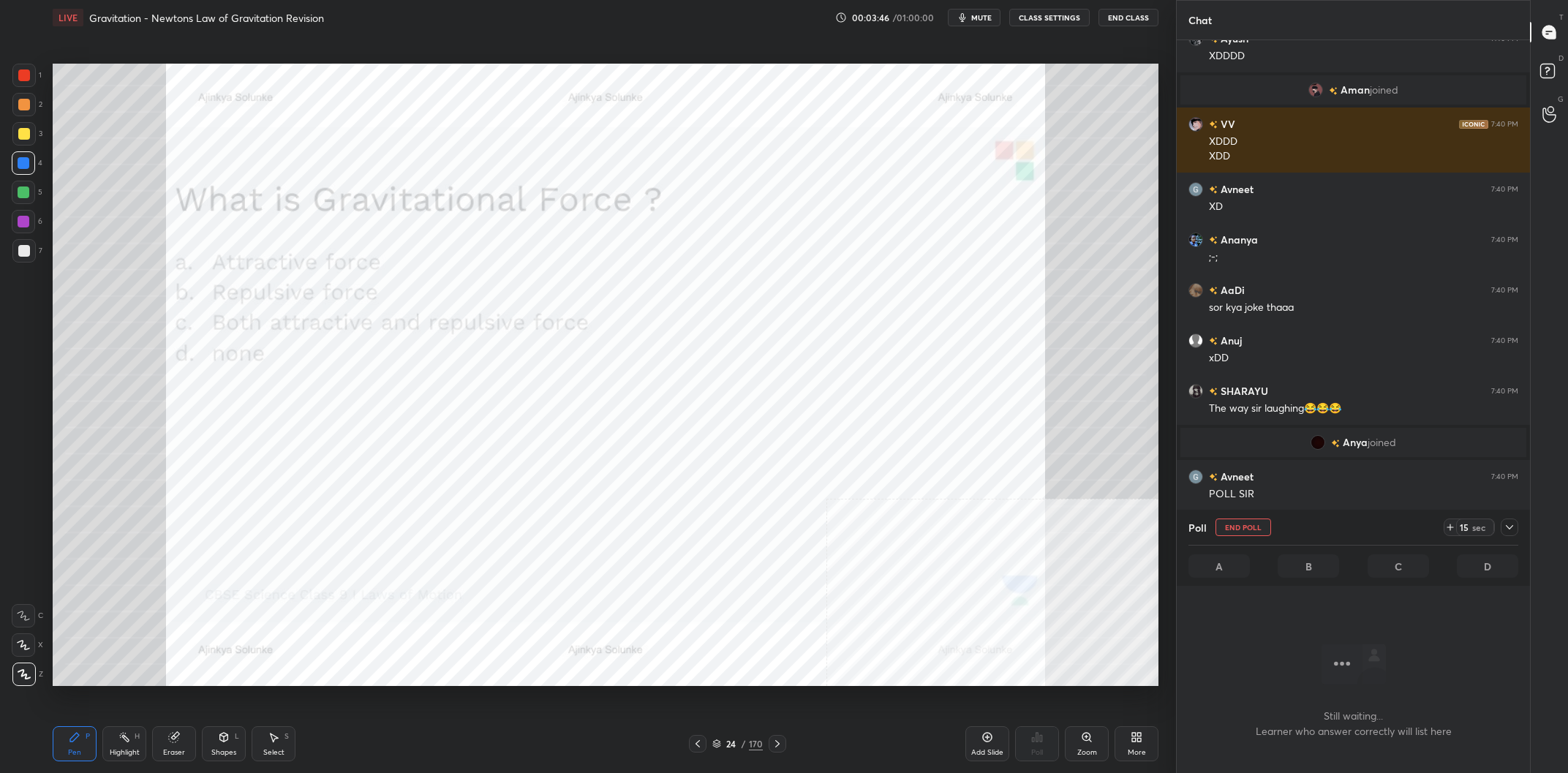
click at [1504, 530] on icon at bounding box center [1510, 527] width 12 height 12
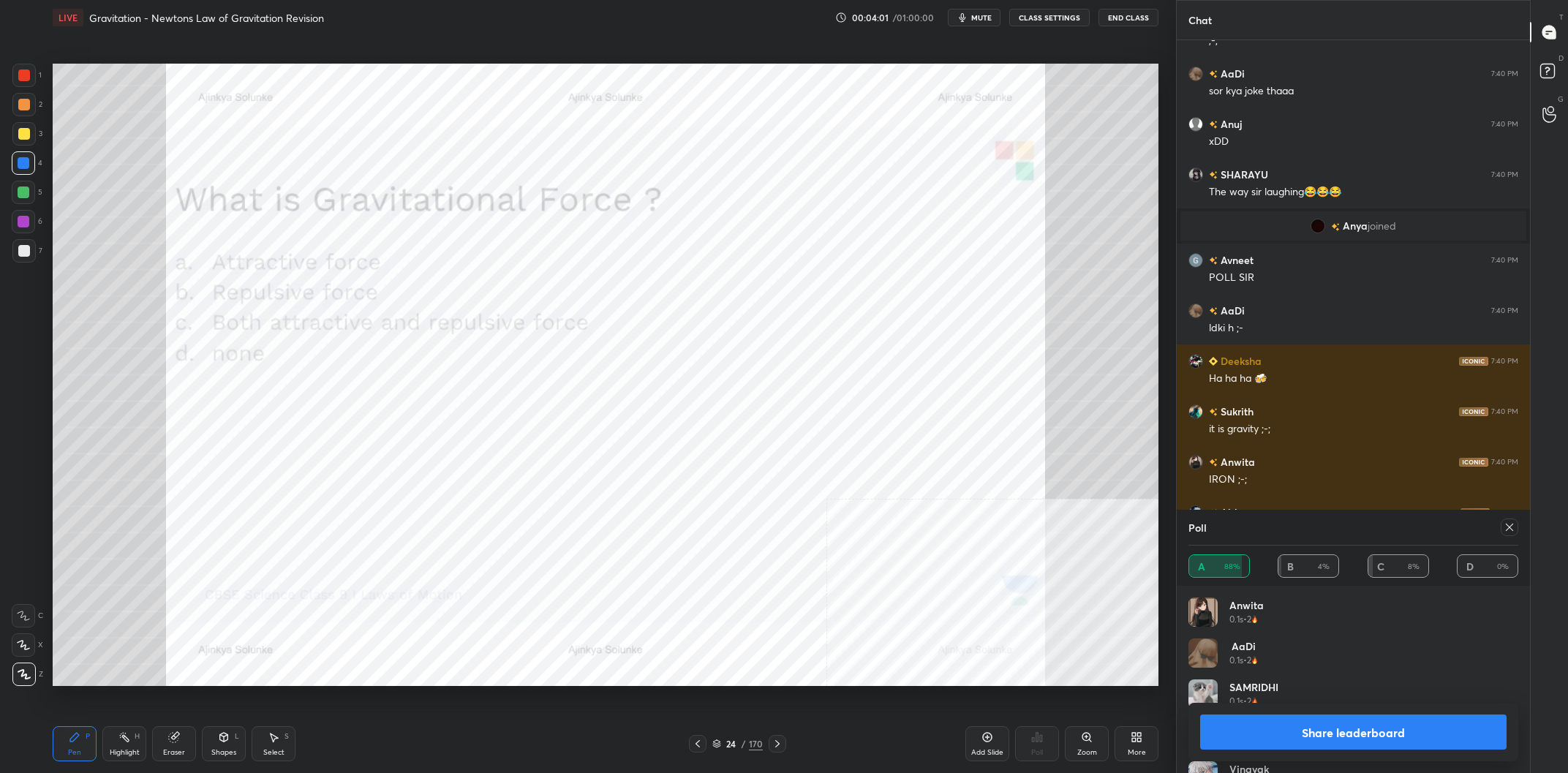
click at [1323, 729] on button "Share leaderboard" at bounding box center [1353, 733] width 307 height 35
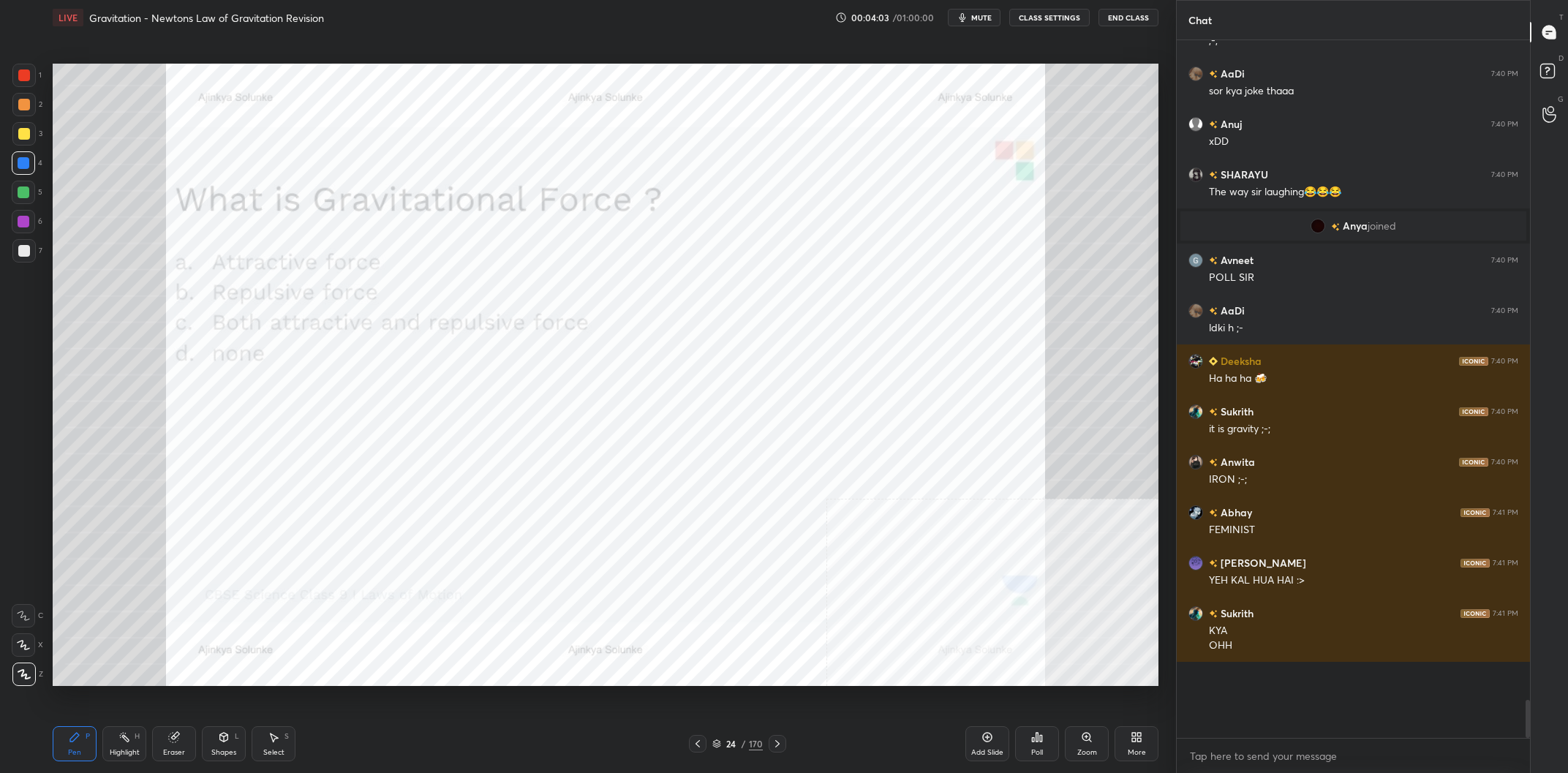
click at [166, 756] on div "Eraser" at bounding box center [173, 752] width 22 height 7
click at [30, 672] on span "Erase all" at bounding box center [24, 674] width 22 height 10
click at [72, 748] on div "Pen P" at bounding box center [74, 744] width 44 height 35
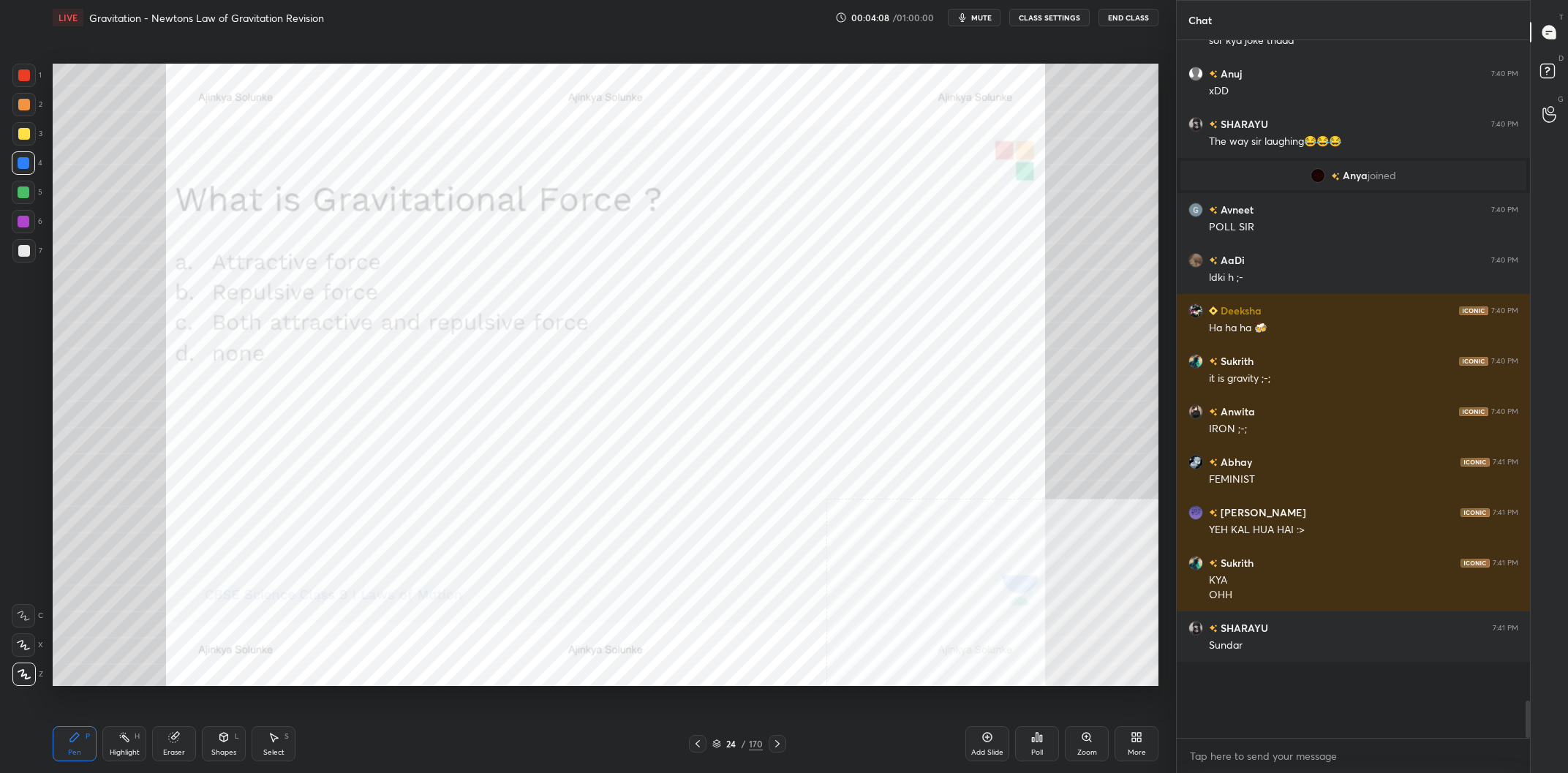
click at [739, 750] on div "24 / 170" at bounding box center [737, 743] width 50 height 13
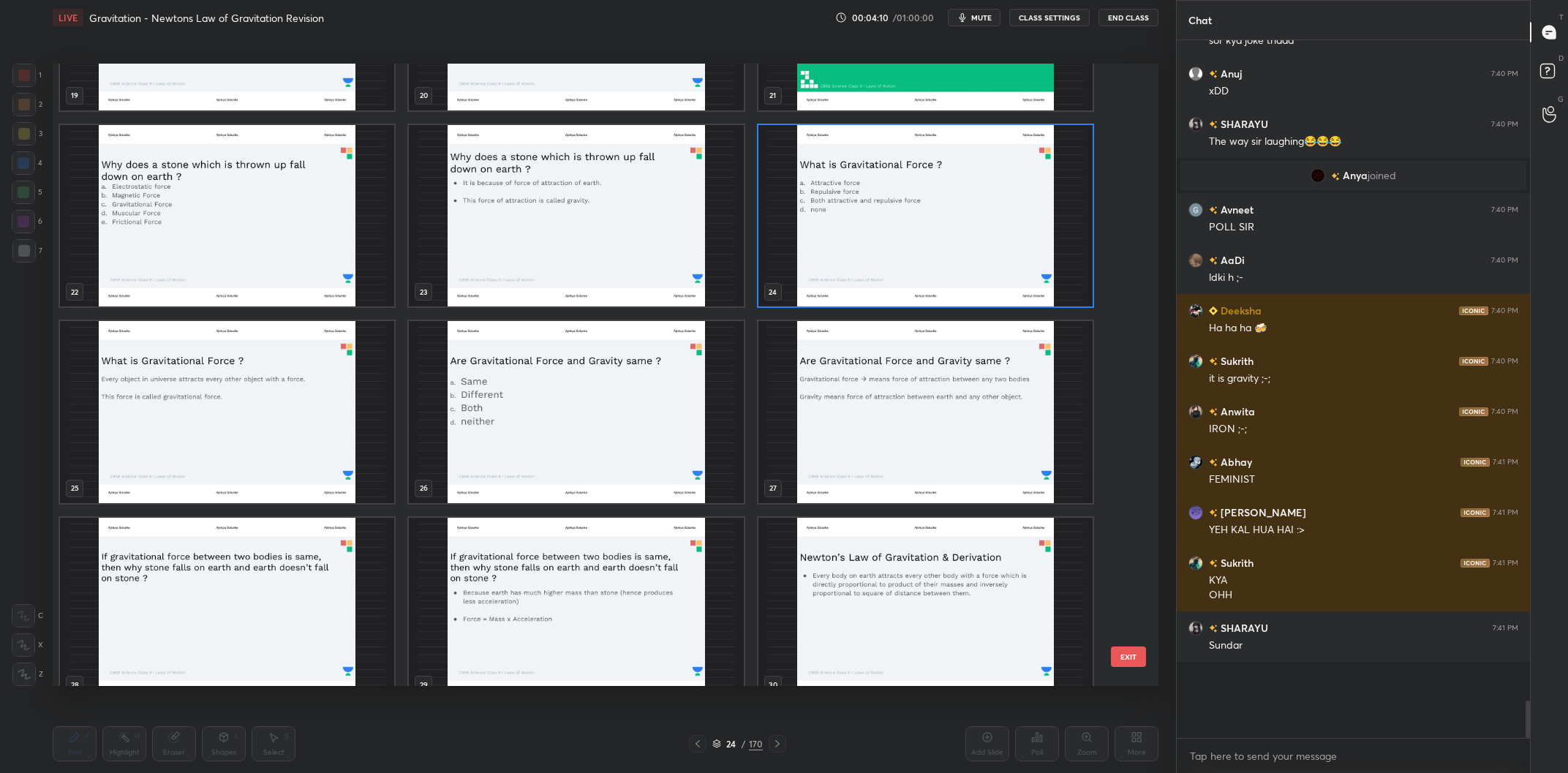
click at [517, 421] on img "grid" at bounding box center [576, 412] width 334 height 182
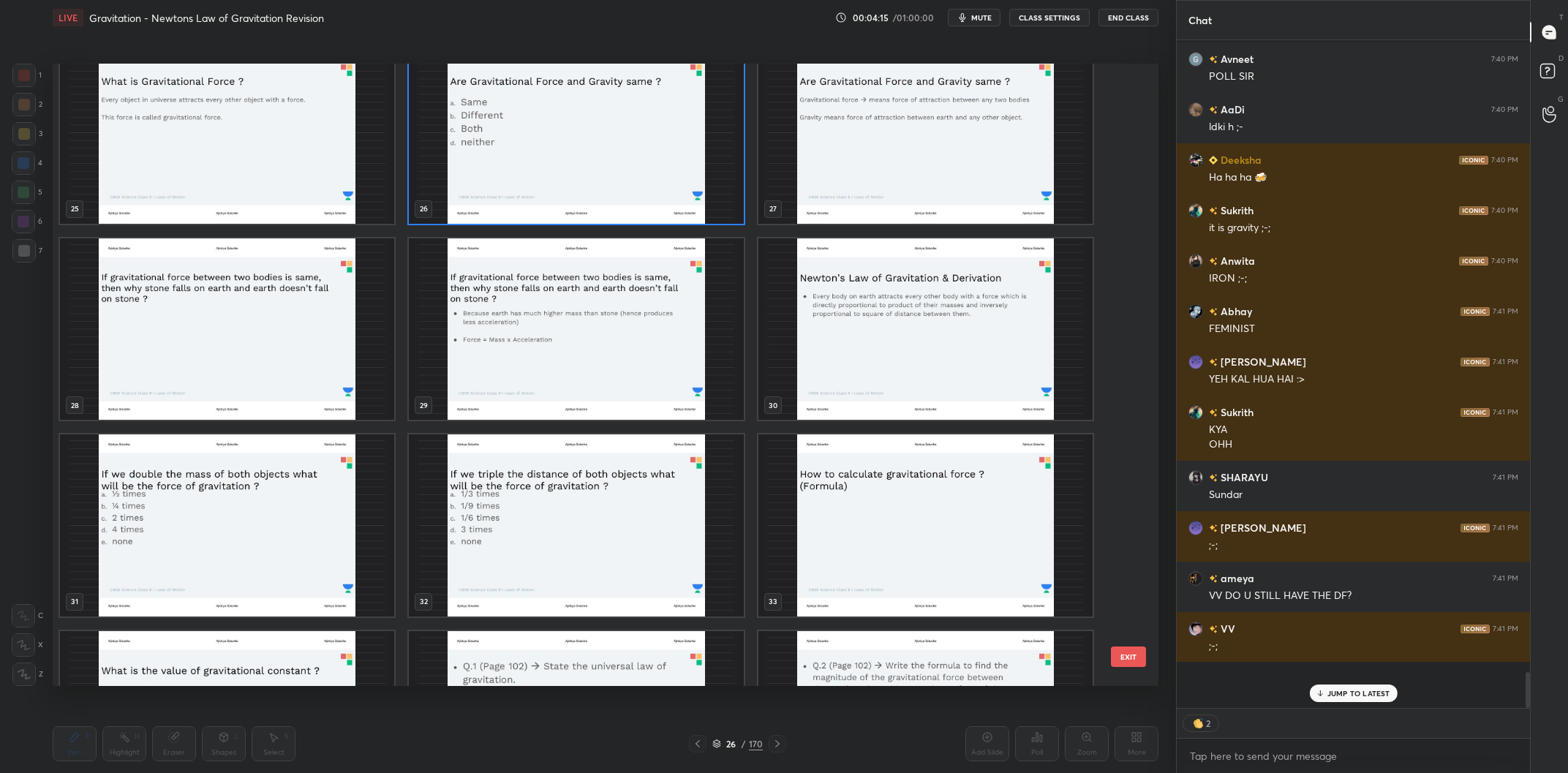
click at [290, 506] on img "grid" at bounding box center [227, 526] width 334 height 182
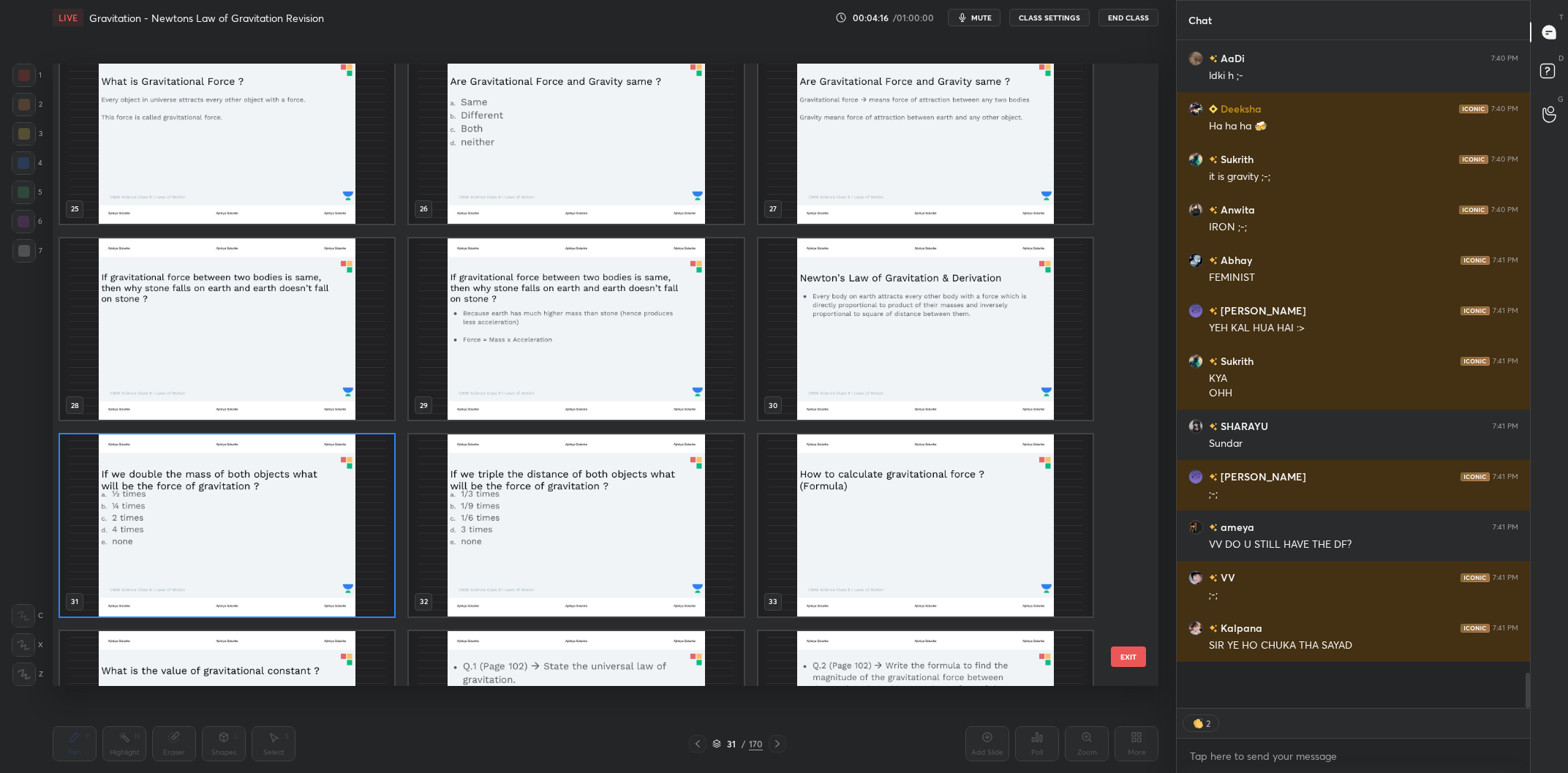
click at [290, 506] on img "grid" at bounding box center [227, 526] width 334 height 182
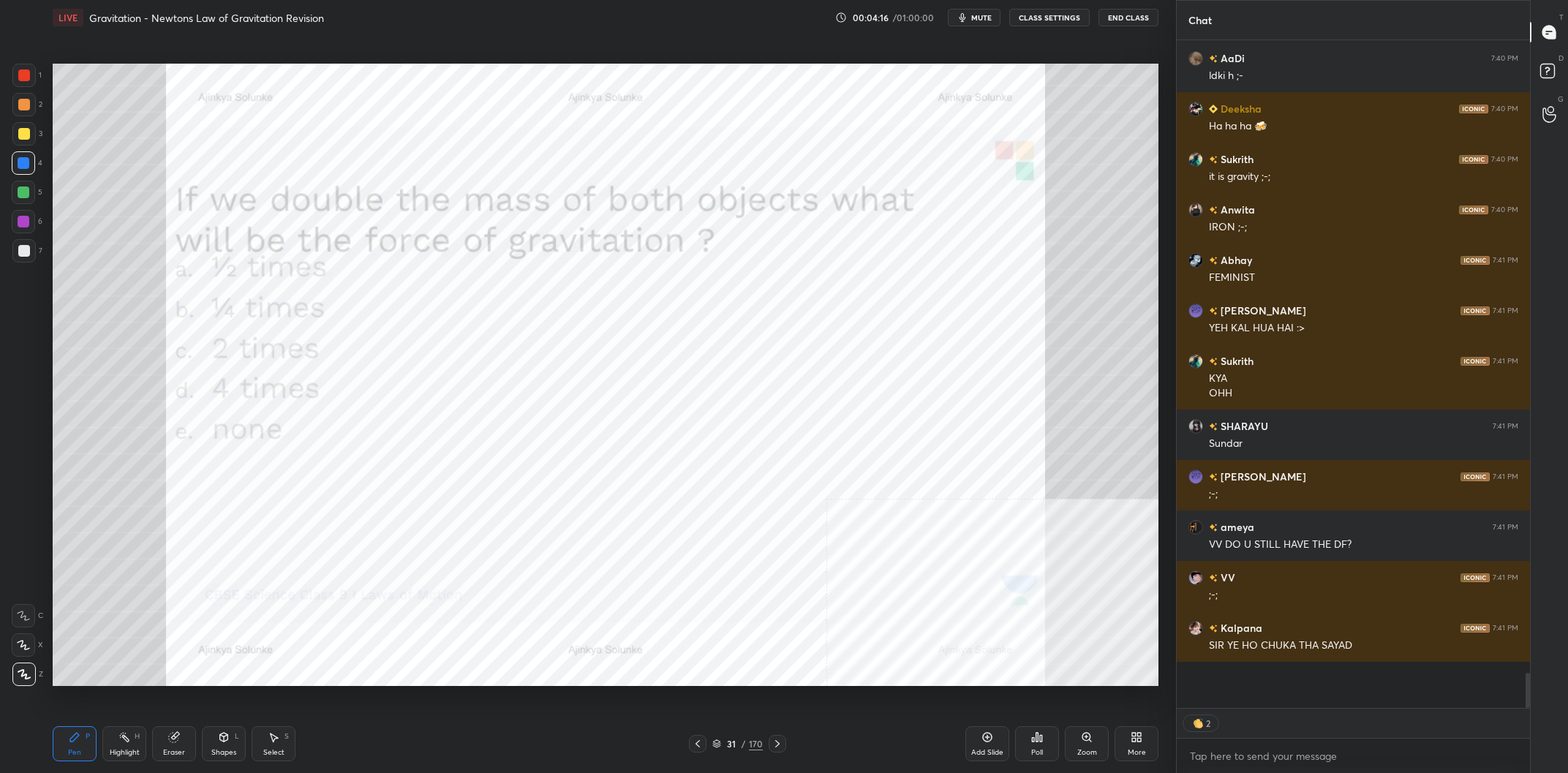
click at [290, 506] on img "grid" at bounding box center [227, 526] width 334 height 182
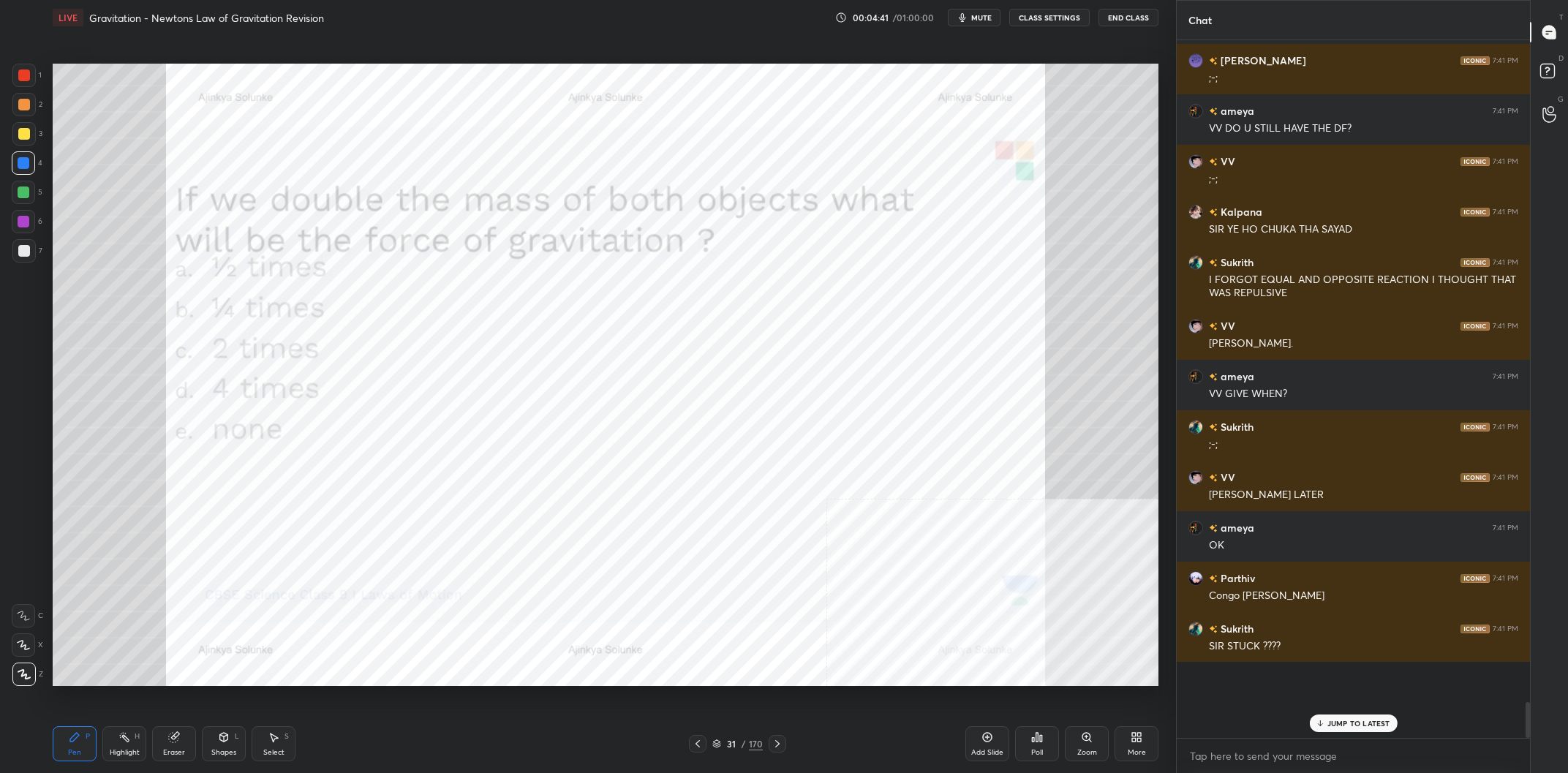
click at [751, 748] on div "170" at bounding box center [756, 743] width 14 height 13
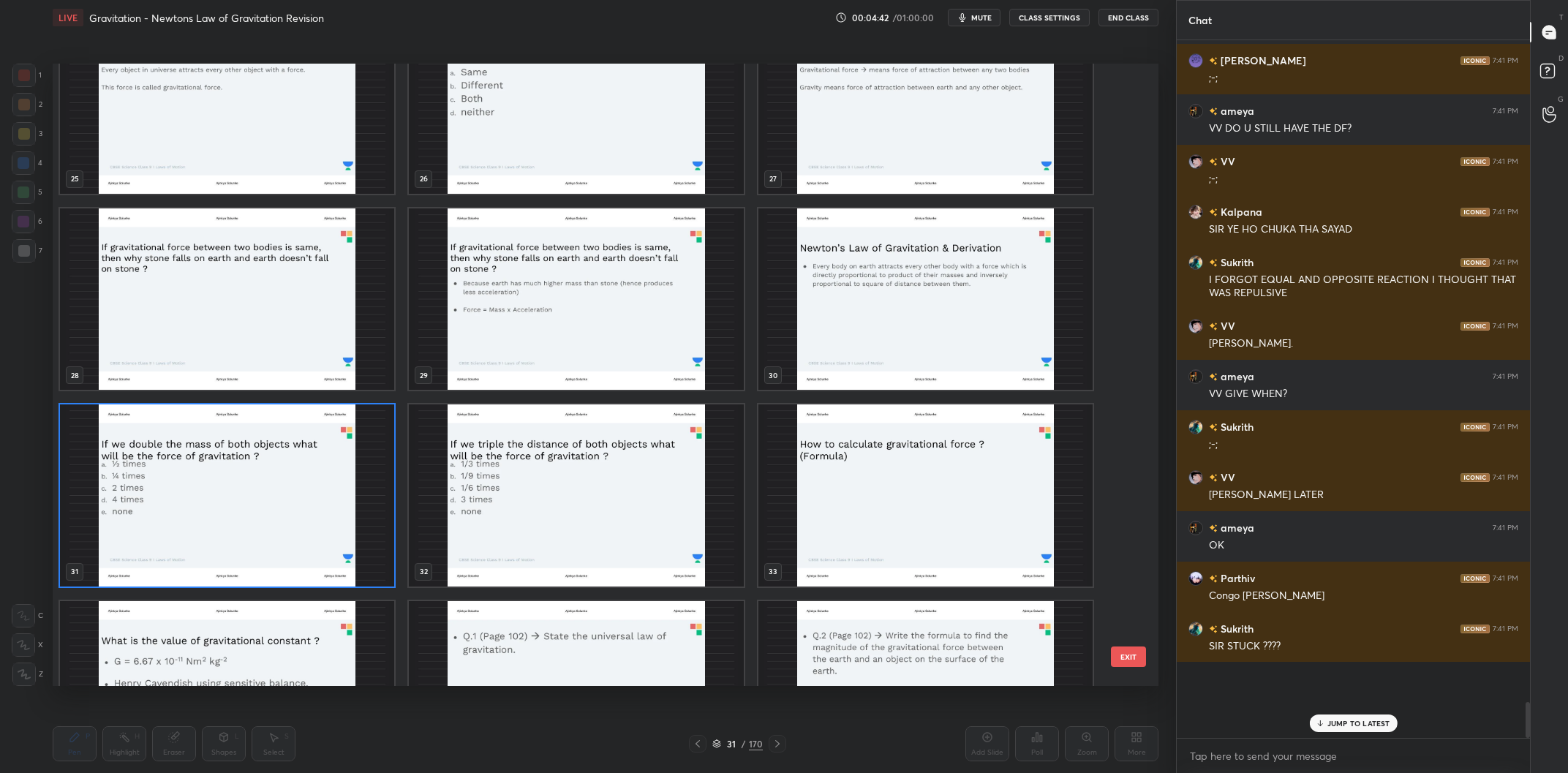
click at [188, 495] on img "grid" at bounding box center [227, 495] width 334 height 182
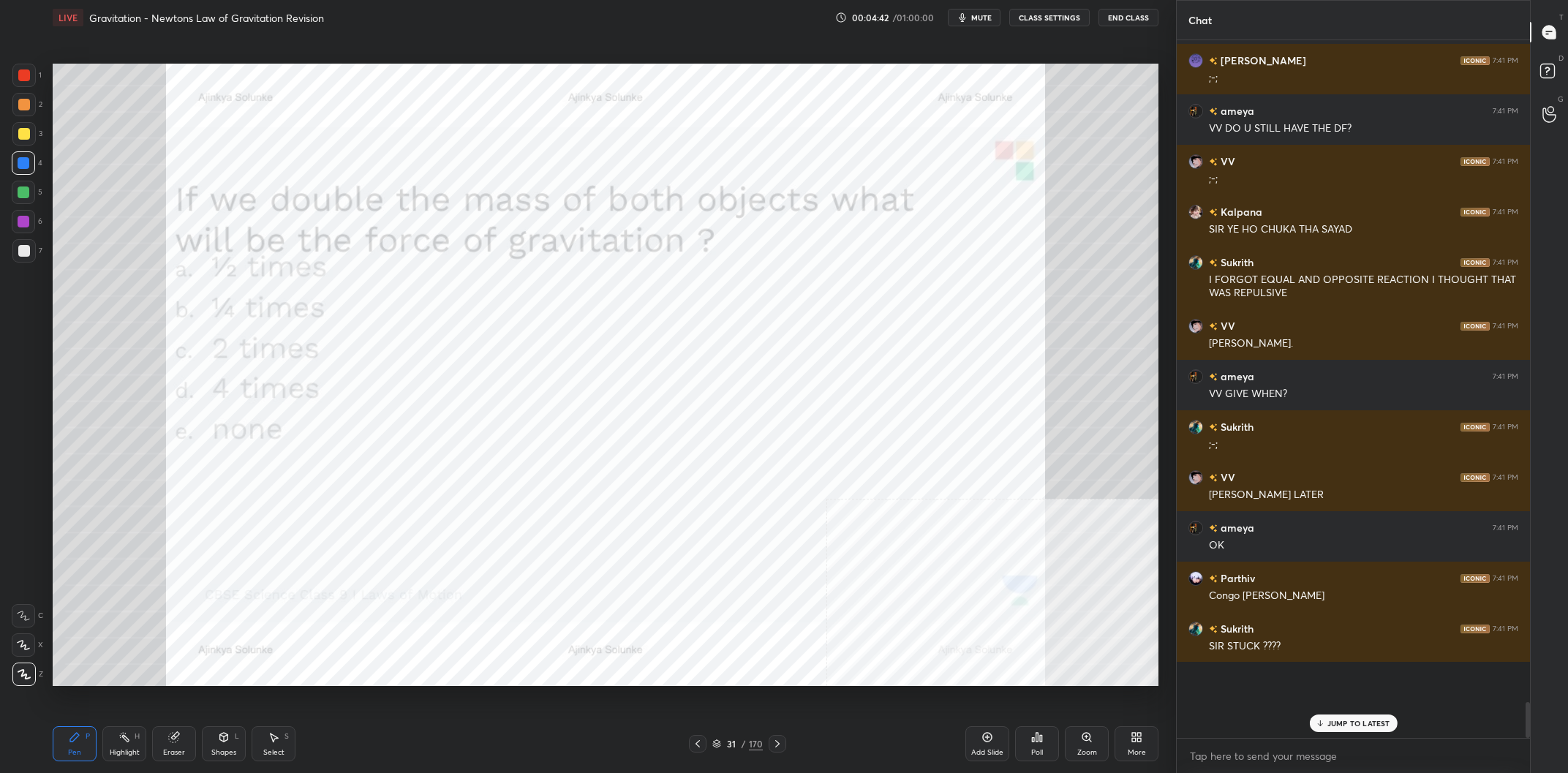
drag, startPoint x: 188, startPoint y: 495, endPoint x: 922, endPoint y: 702, distance: 762.6
click at [193, 495] on img "grid" at bounding box center [227, 495] width 334 height 182
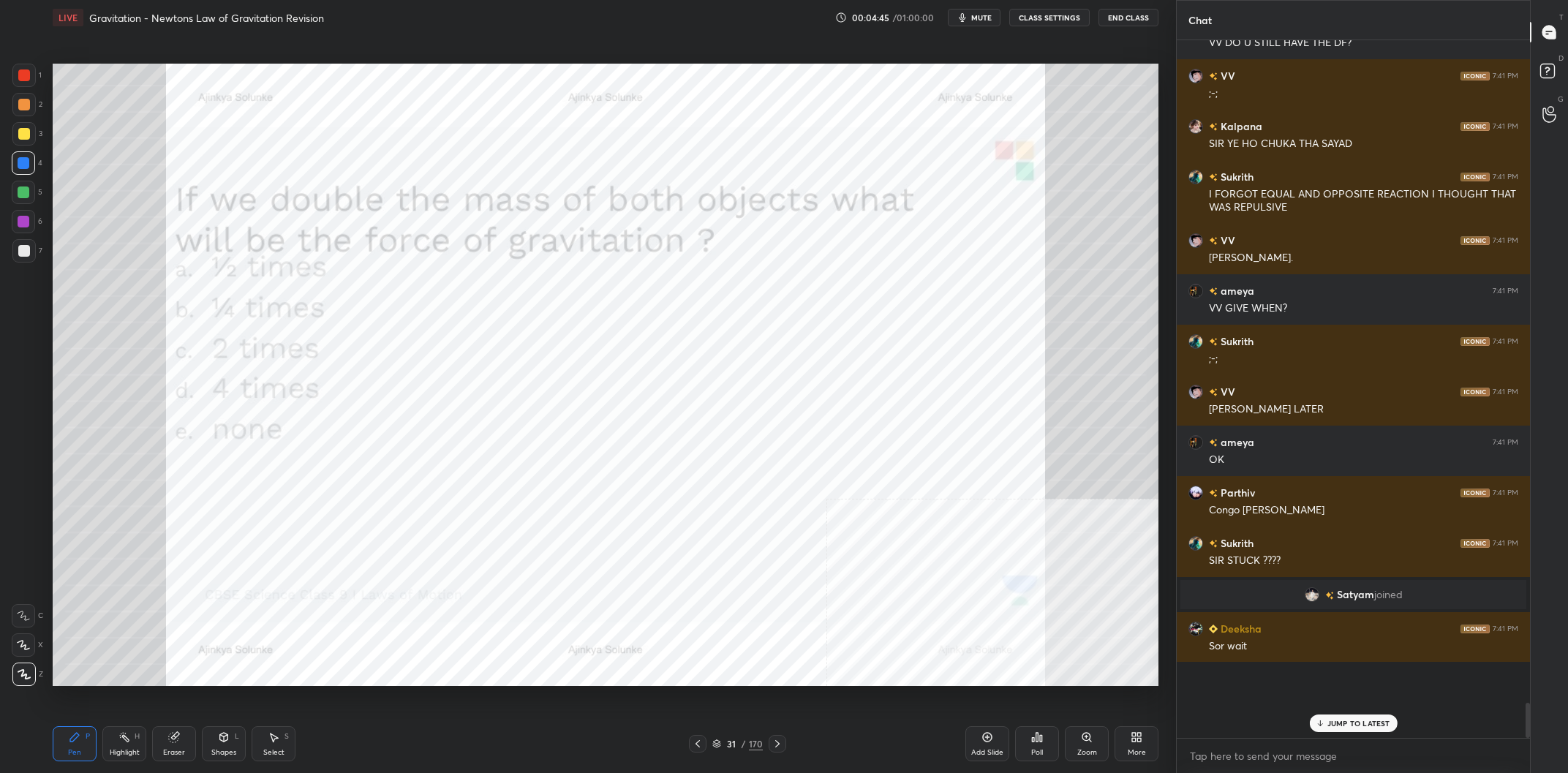
click at [1030, 738] on div "Poll" at bounding box center [1037, 744] width 44 height 35
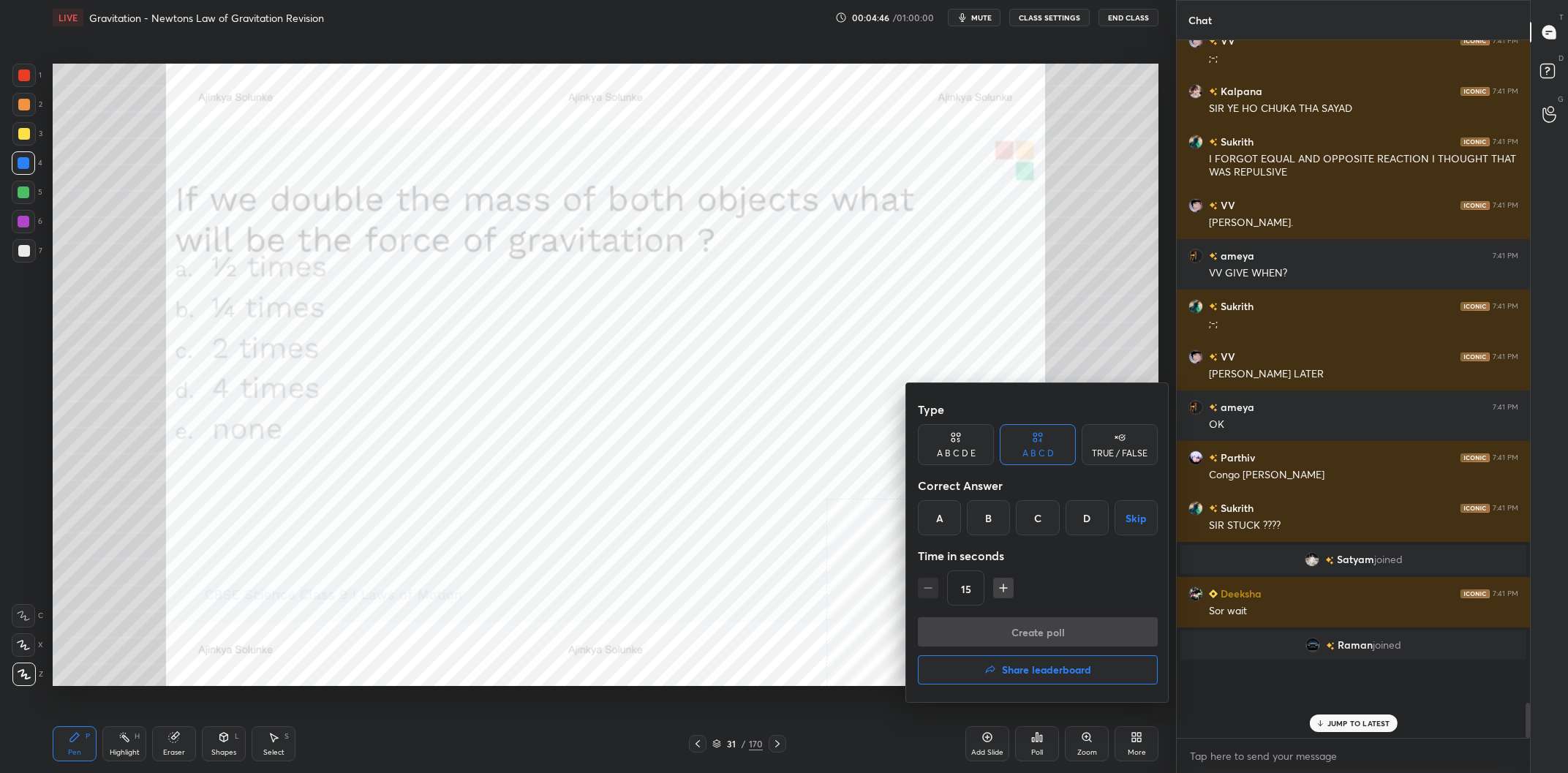
click at [958, 456] on div "A B C D E" at bounding box center [956, 454] width 38 height 9
click at [1075, 525] on div "D" at bounding box center [1058, 519] width 35 height 35
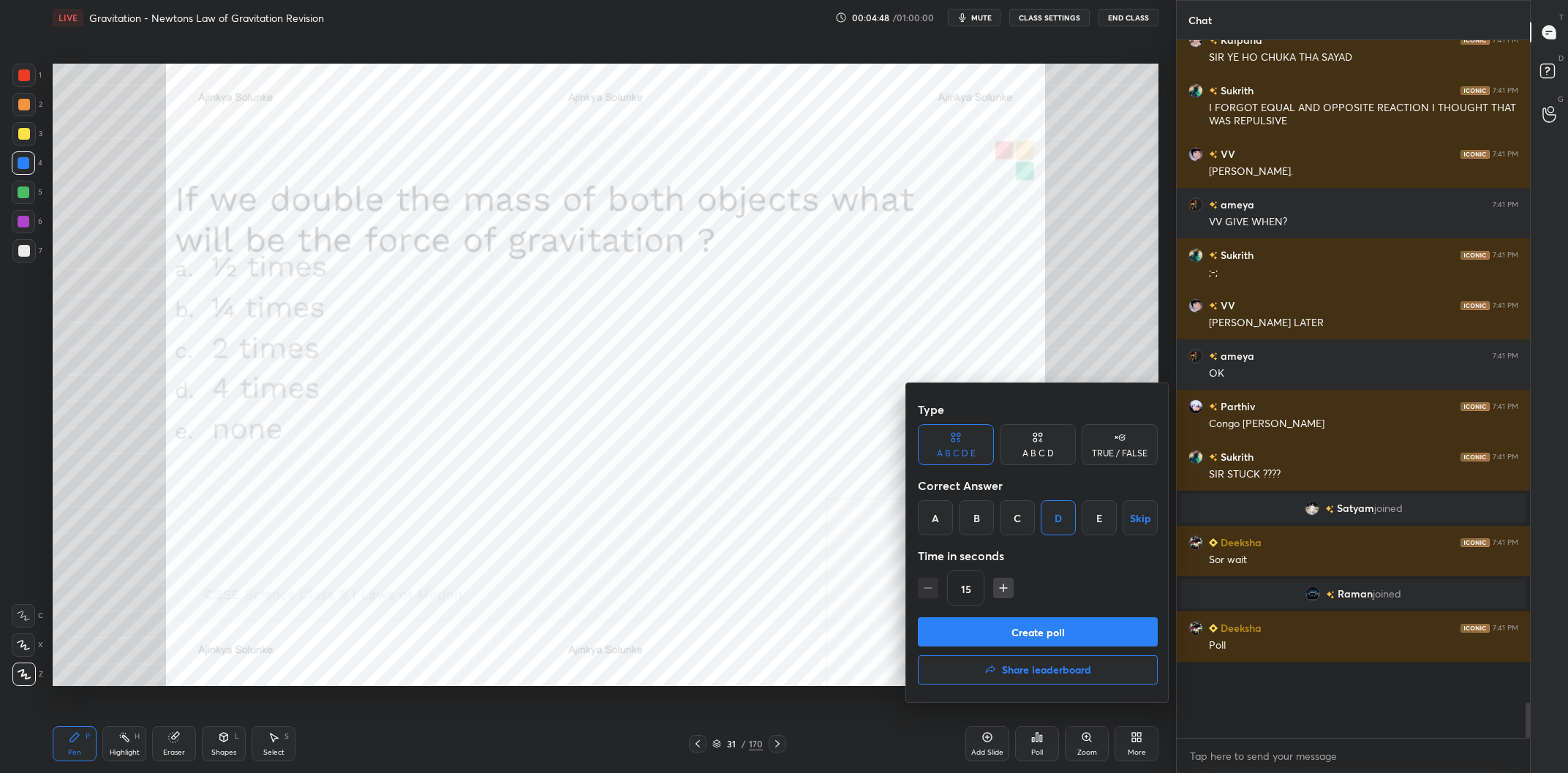
click at [1054, 630] on button "Create poll" at bounding box center [1037, 632] width 239 height 30
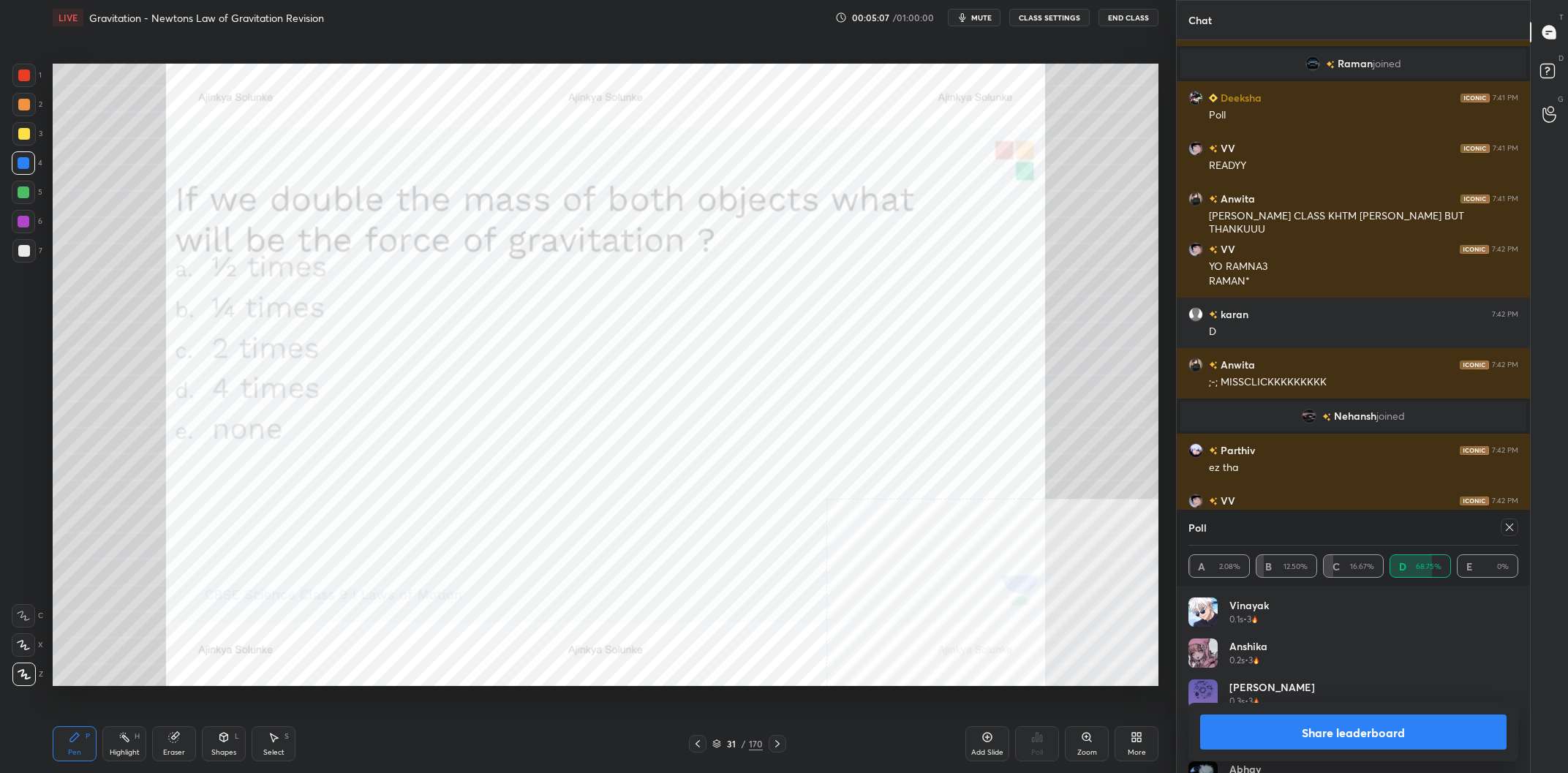
click at [1349, 729] on button "Share leaderboard" at bounding box center [1353, 733] width 307 height 35
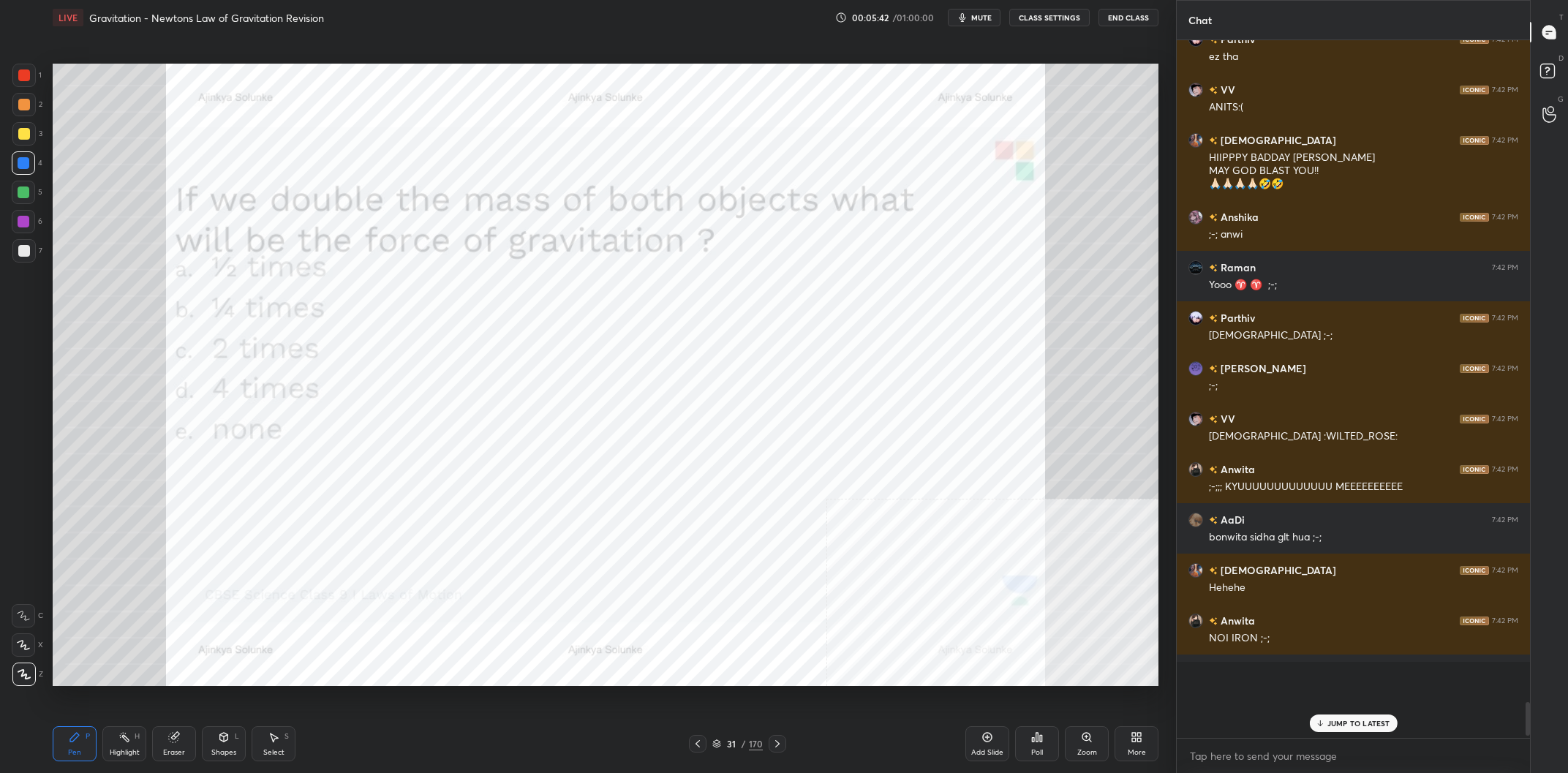
scroll to position [12357, 0]
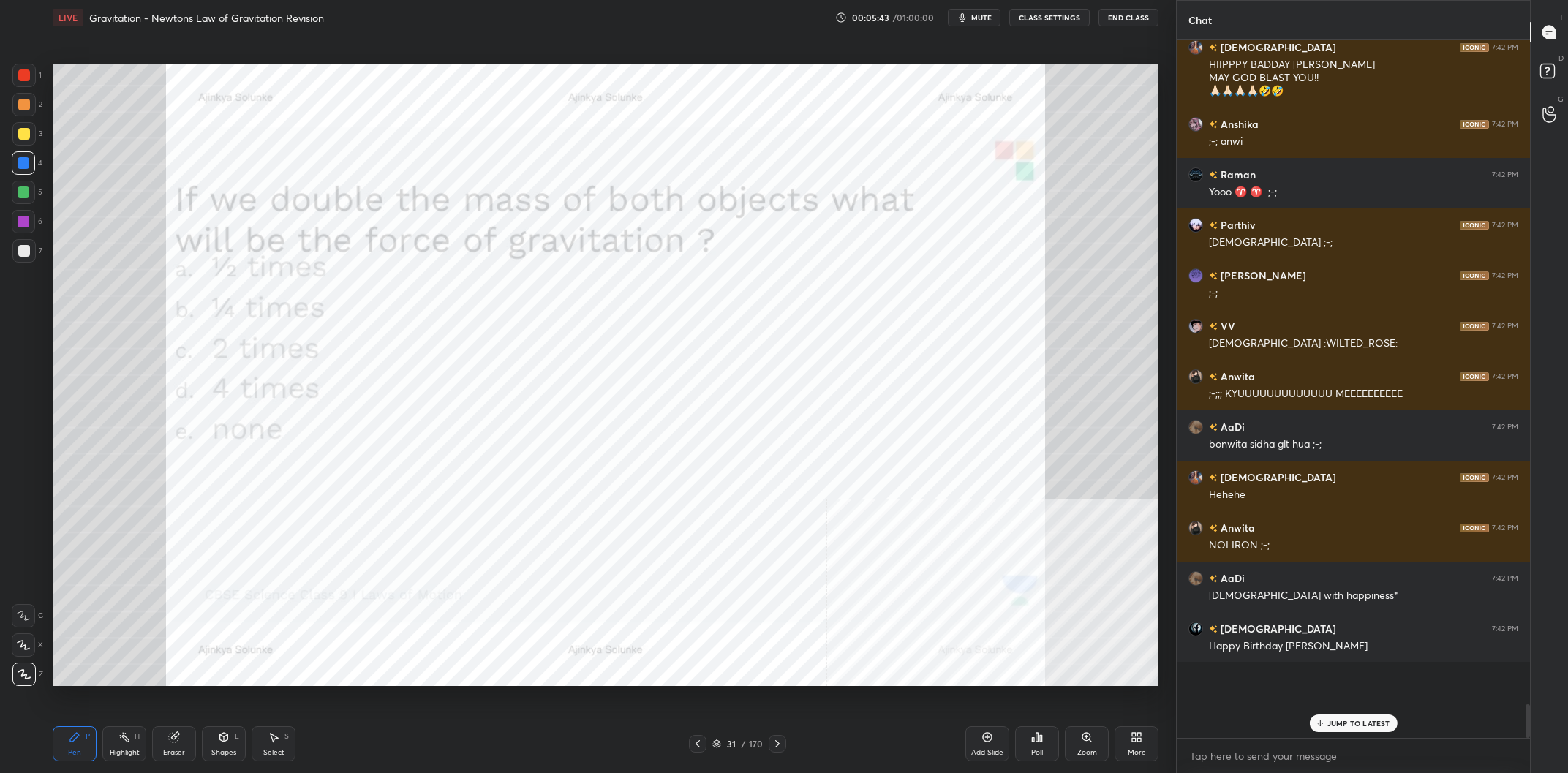
click at [728, 744] on div "31" at bounding box center [731, 743] width 15 height 9
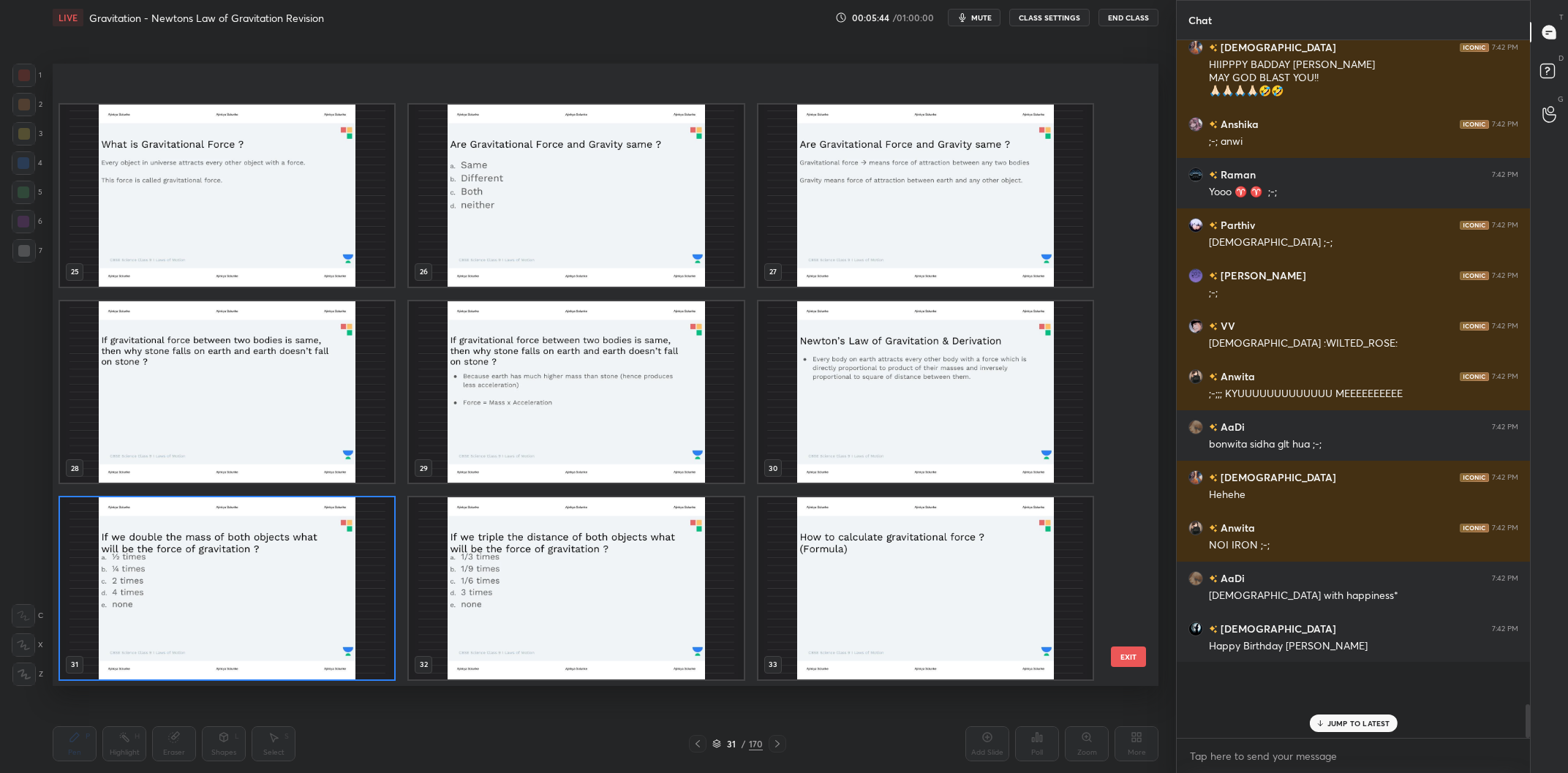
scroll to position [1817, 0]
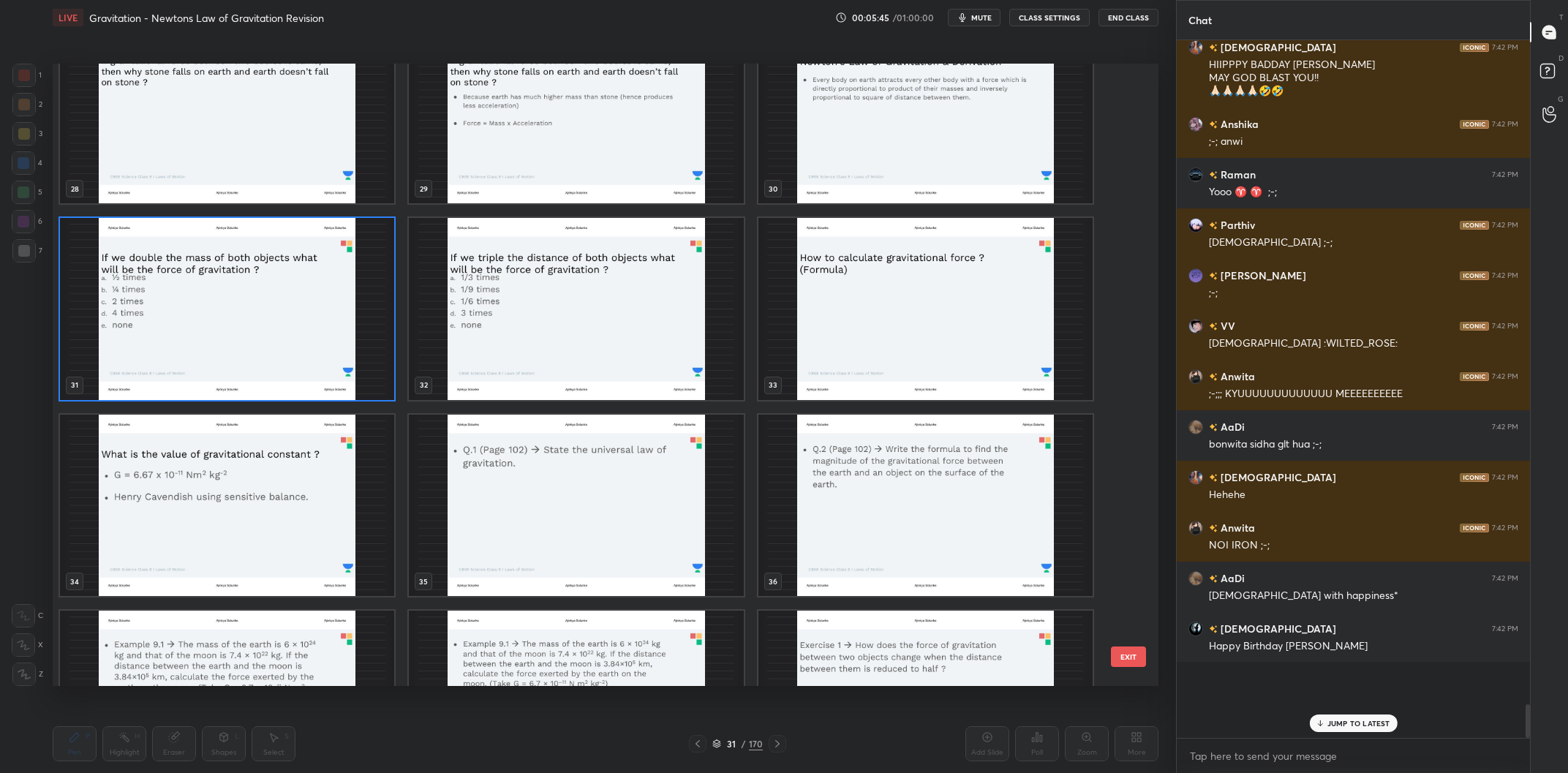
click at [645, 341] on img "grid" at bounding box center [576, 309] width 334 height 182
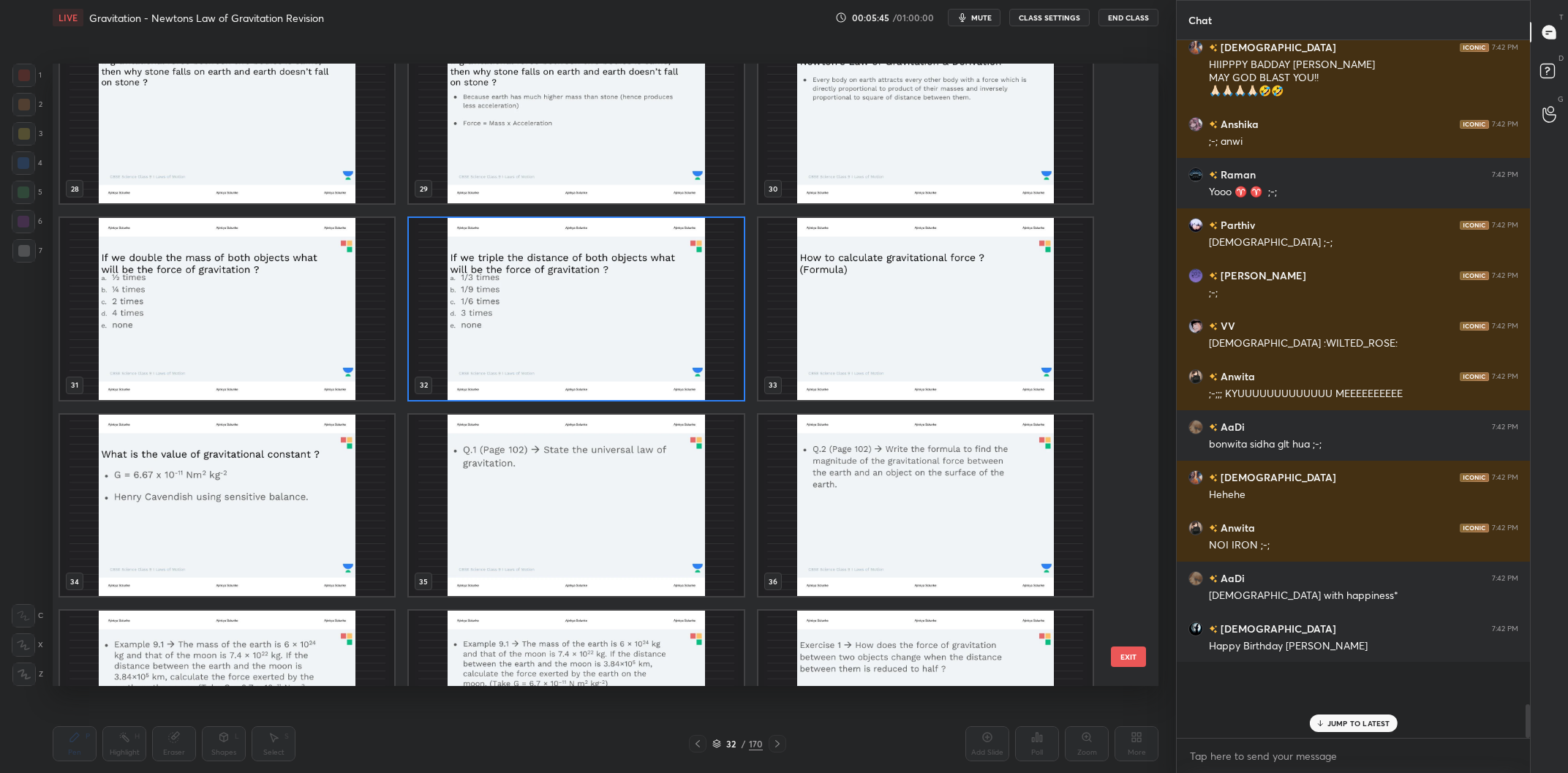
click at [645, 341] on img "grid" at bounding box center [576, 309] width 334 height 182
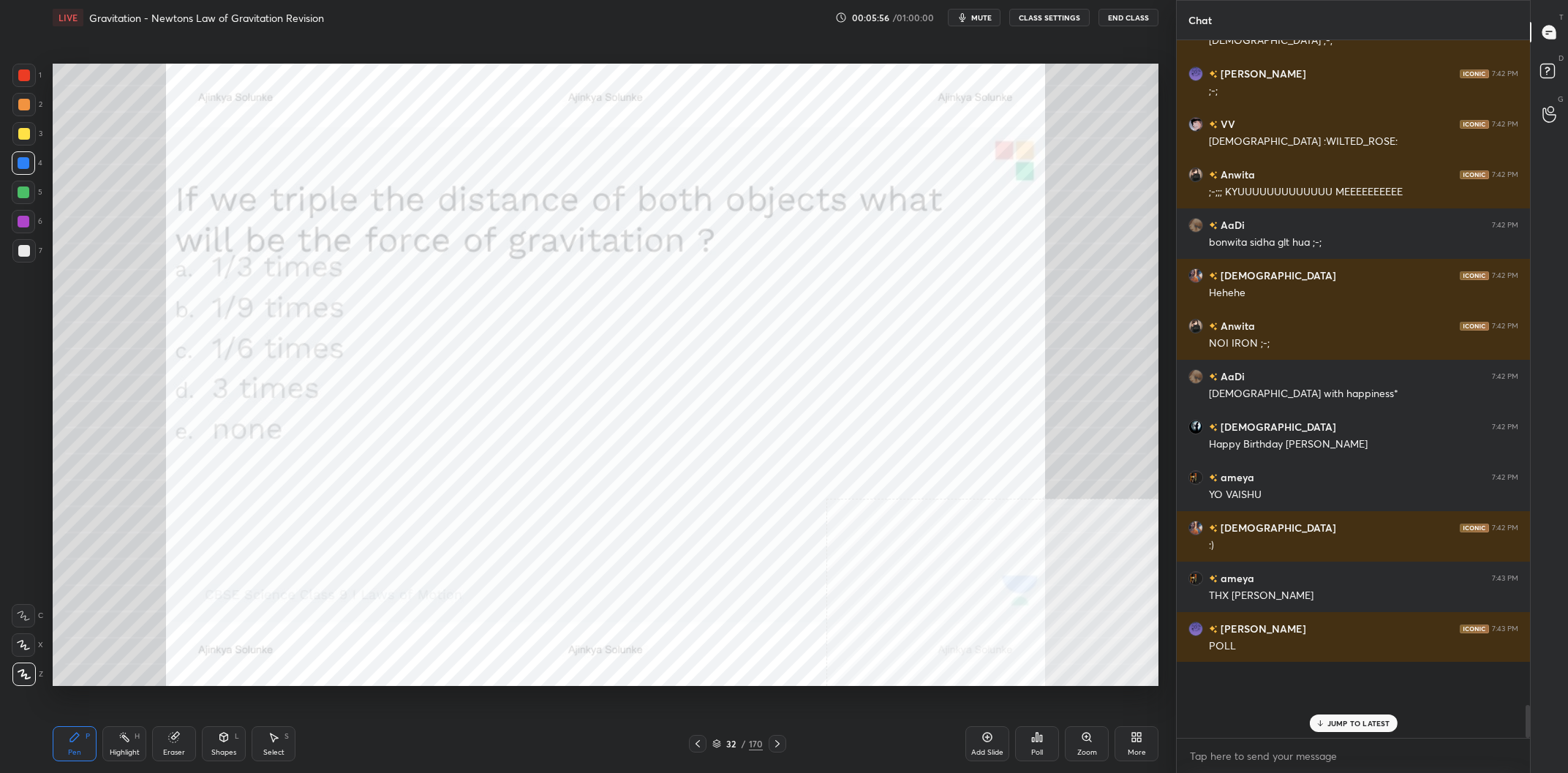
scroll to position [12610, 0]
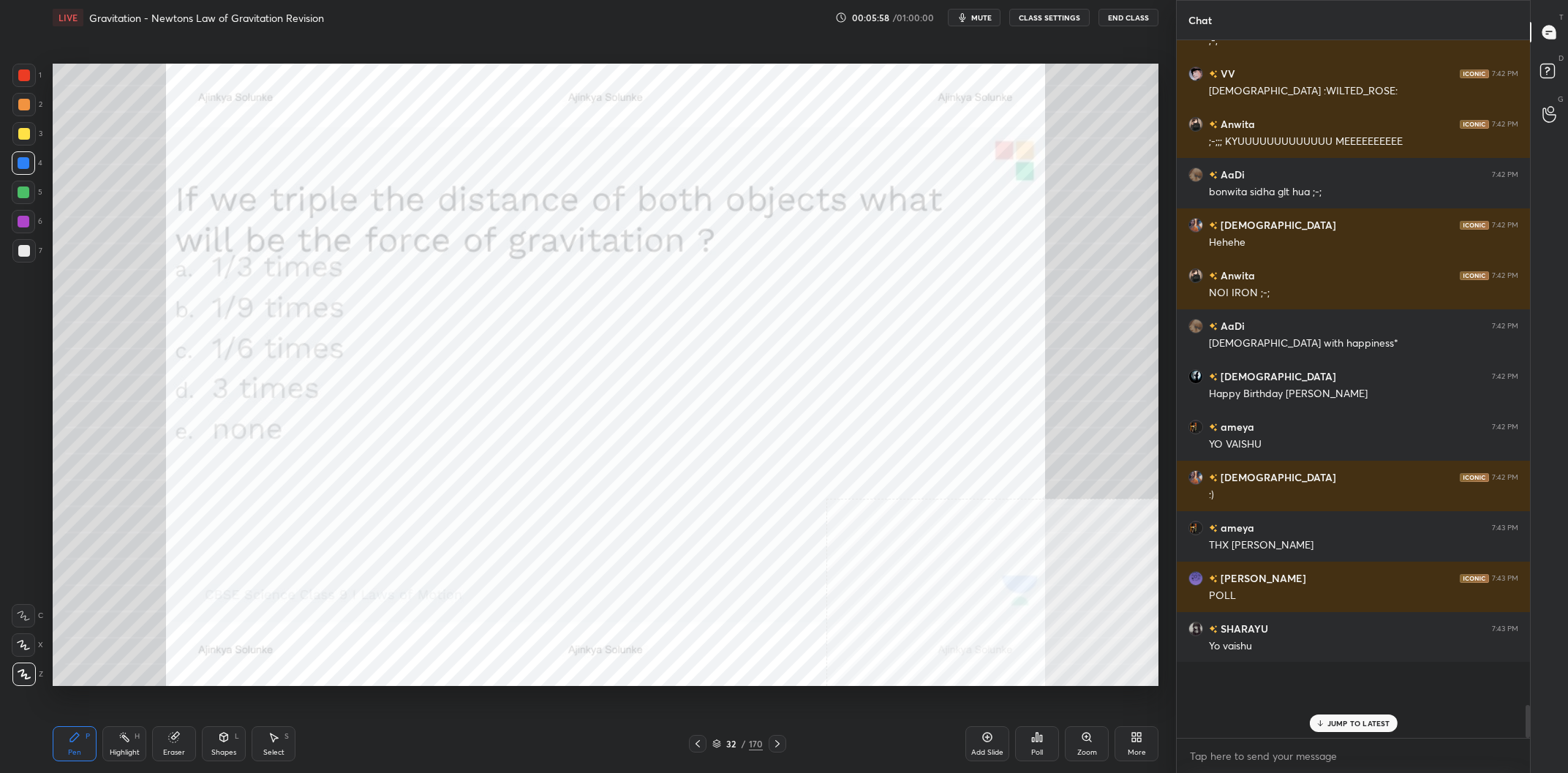
click at [35, 220] on div "6" at bounding box center [27, 222] width 31 height 24
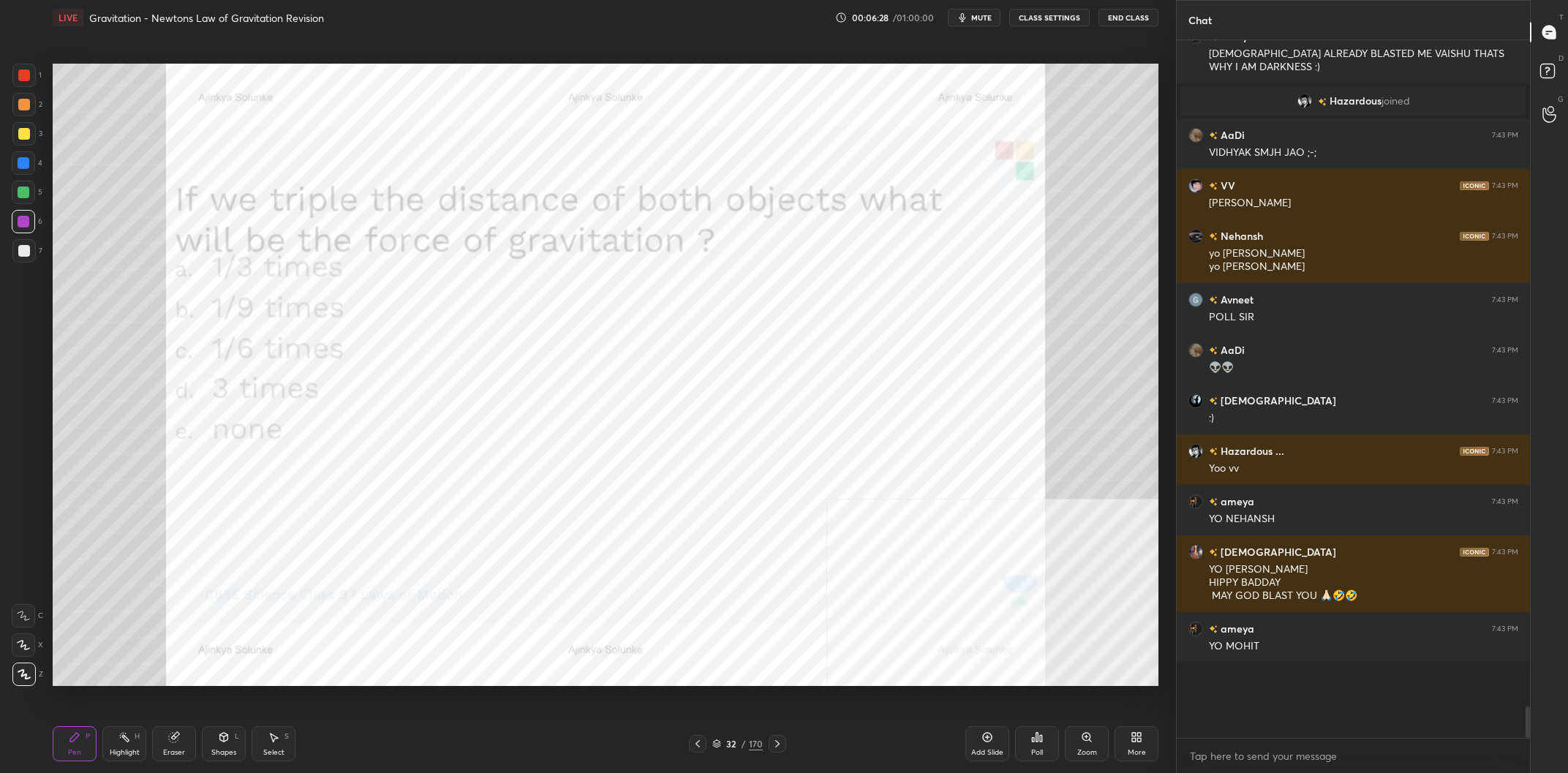
scroll to position [13096, 0]
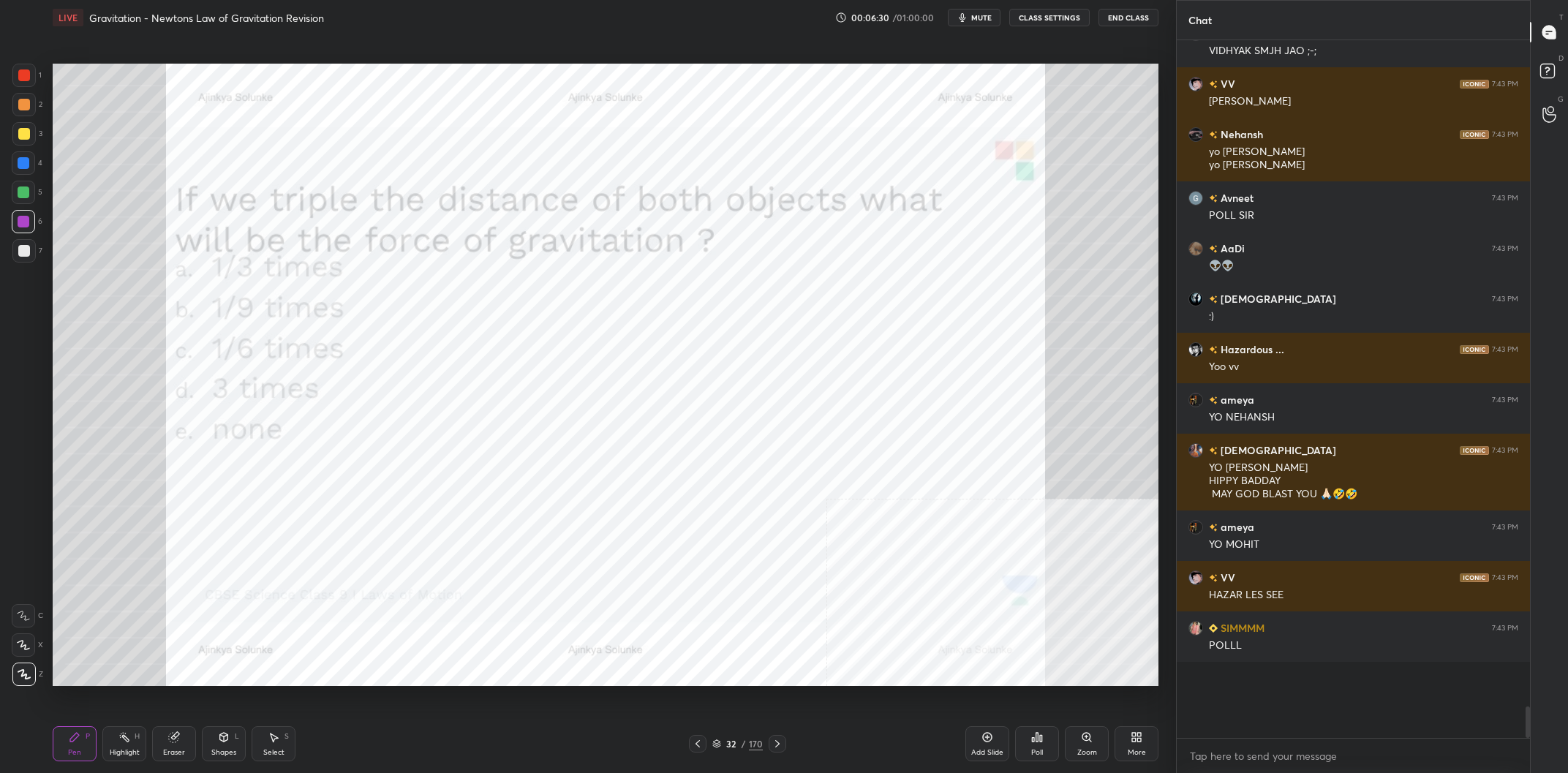
click at [1025, 738] on div "Poll" at bounding box center [1037, 744] width 44 height 35
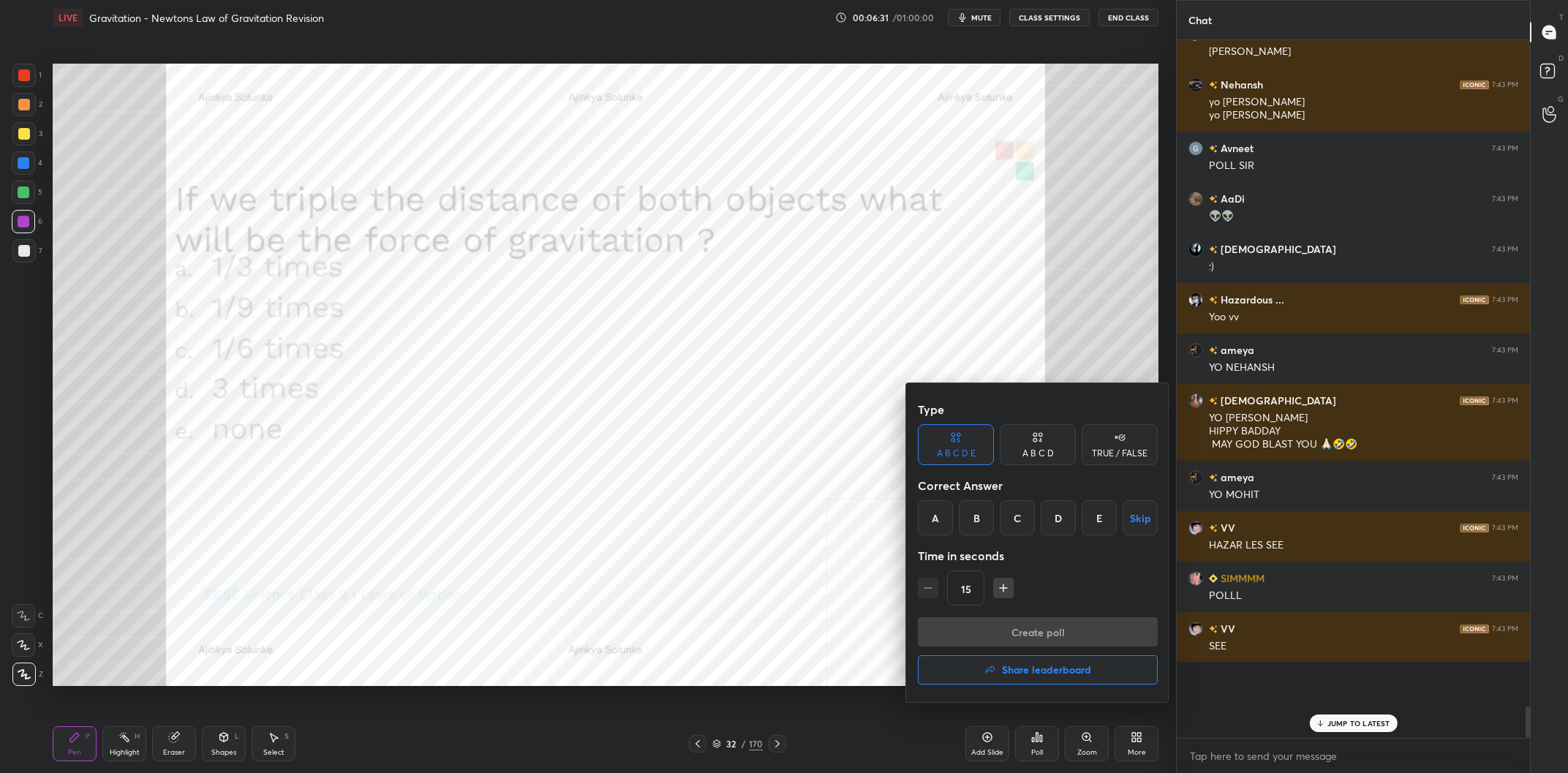
scroll to position [13246, 0]
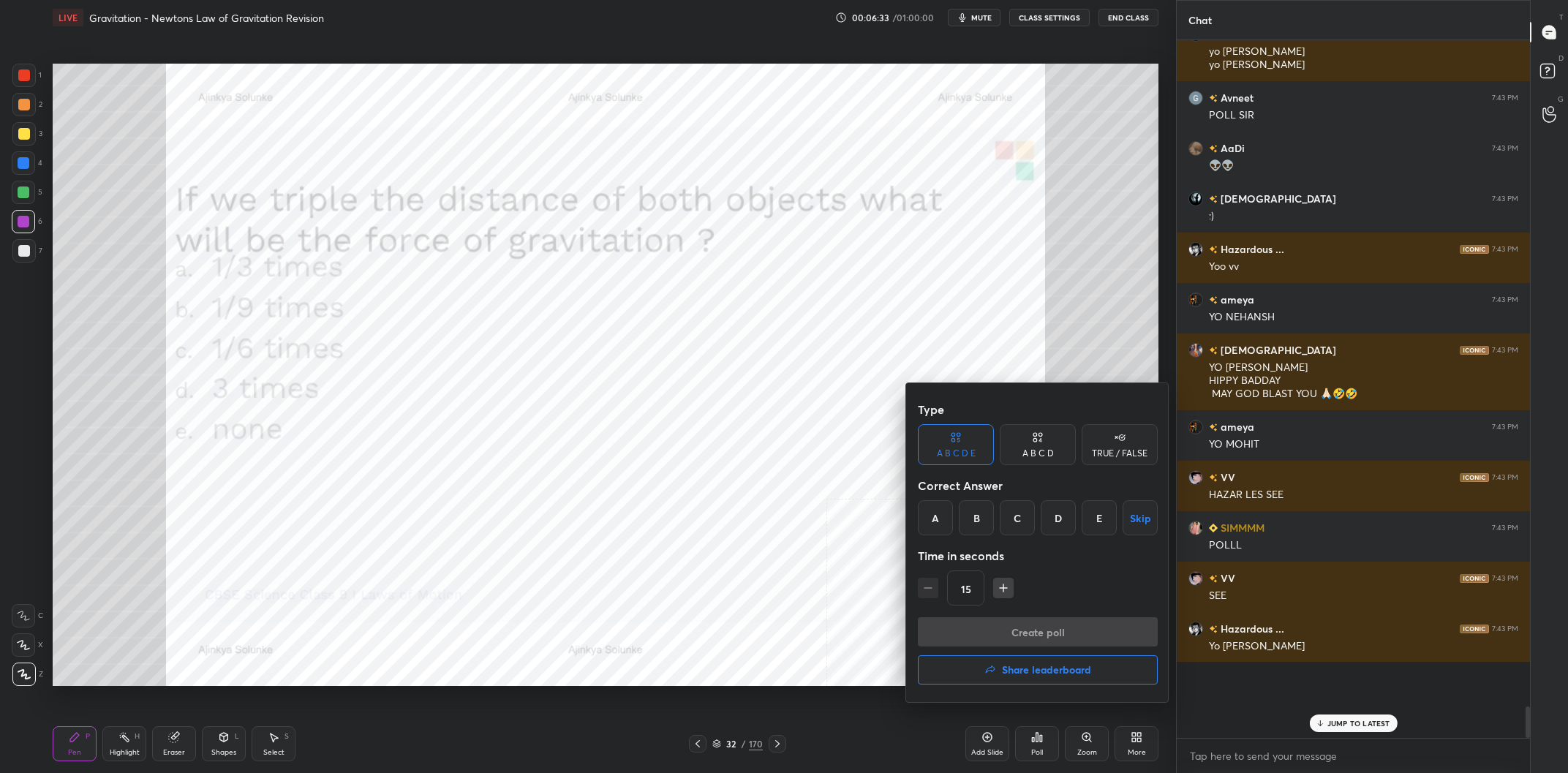
click at [974, 523] on div "B" at bounding box center [977, 519] width 35 height 35
click at [1034, 625] on button "Create poll" at bounding box center [1037, 632] width 239 height 30
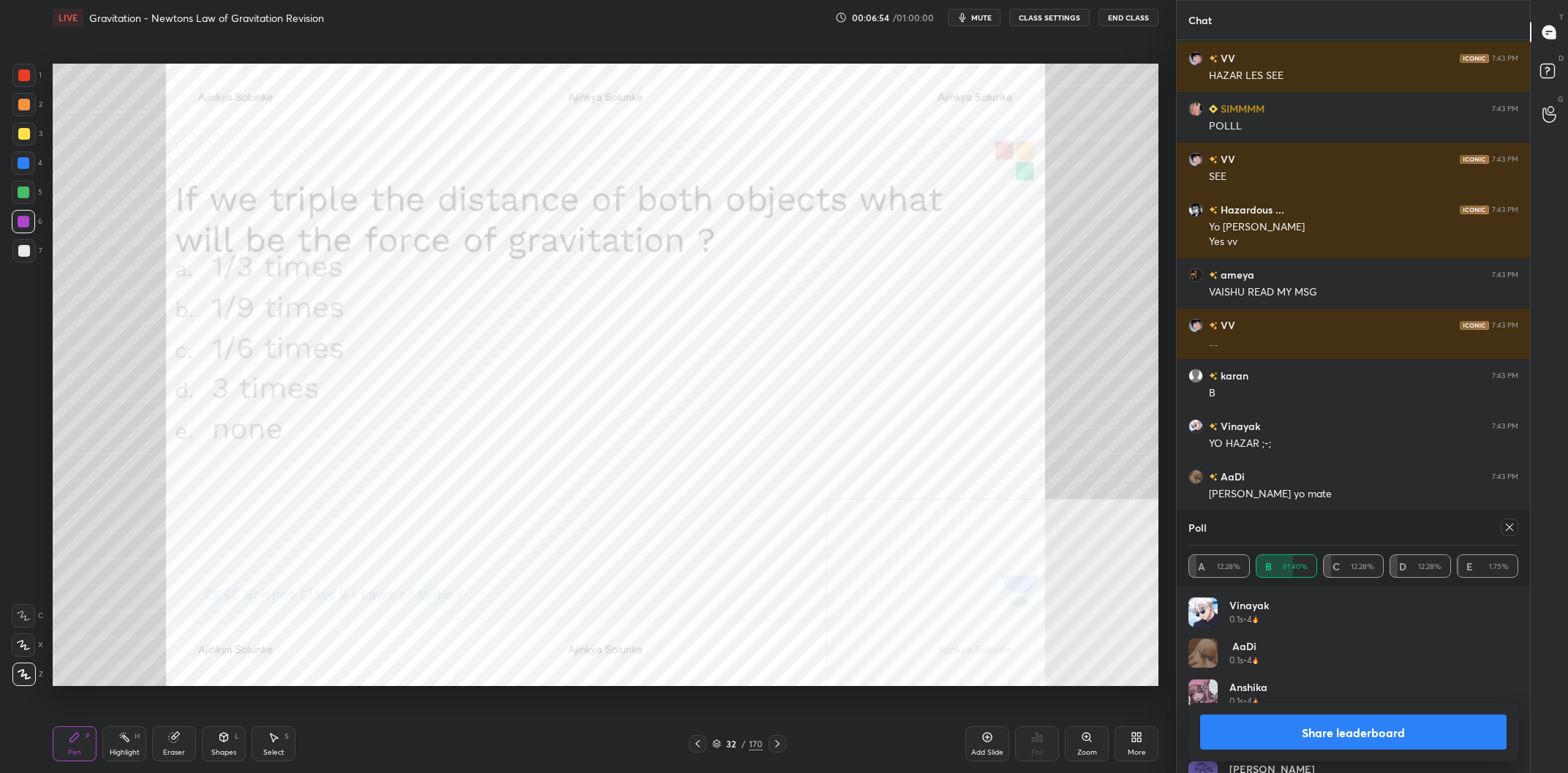
scroll to position [13766, 0]
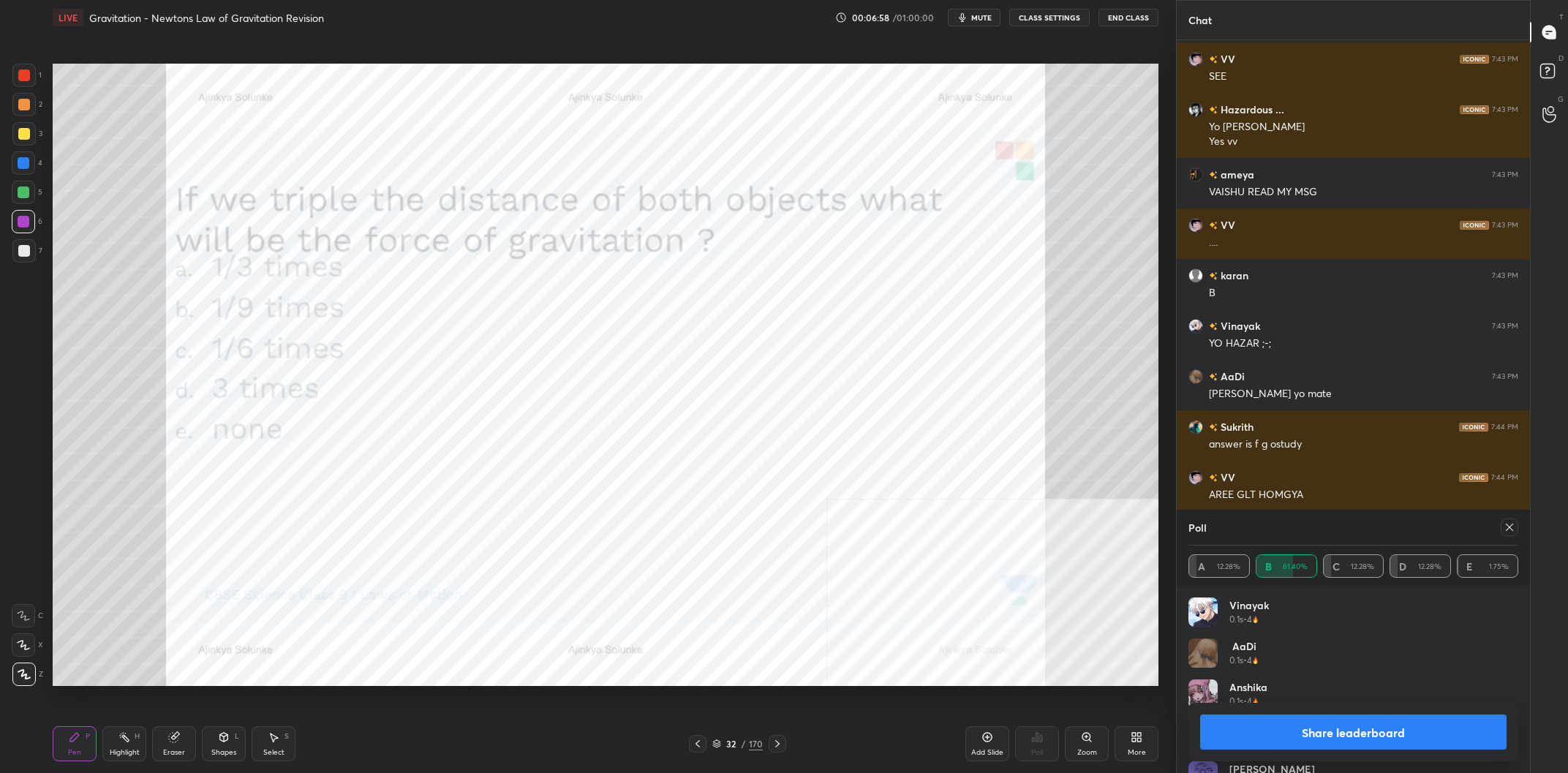
drag, startPoint x: 1336, startPoint y: 736, endPoint x: 1345, endPoint y: 730, distance: 10.8
click at [1339, 733] on button "Share leaderboard" at bounding box center [1353, 733] width 307 height 35
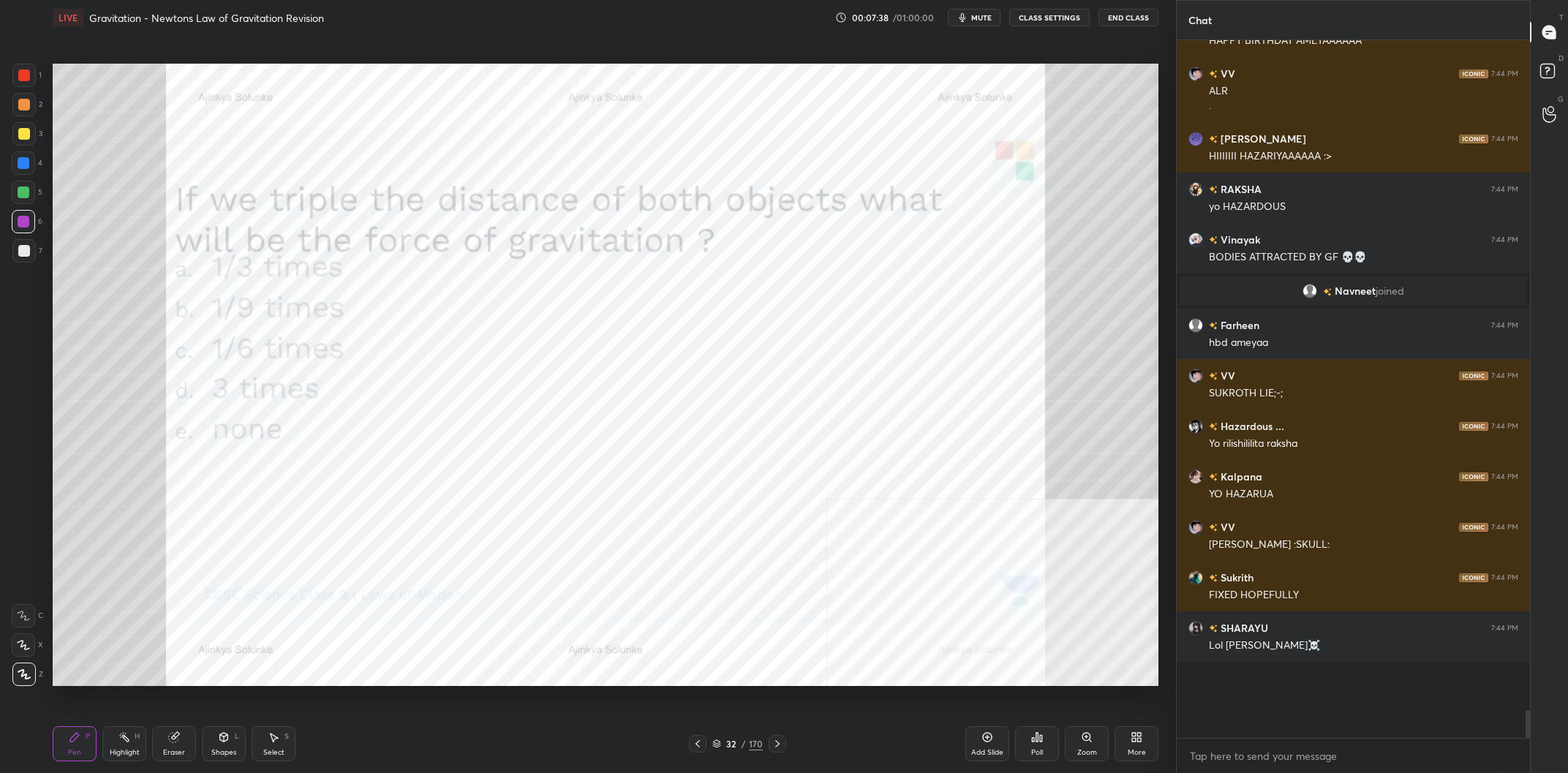
scroll to position [14906, 0]
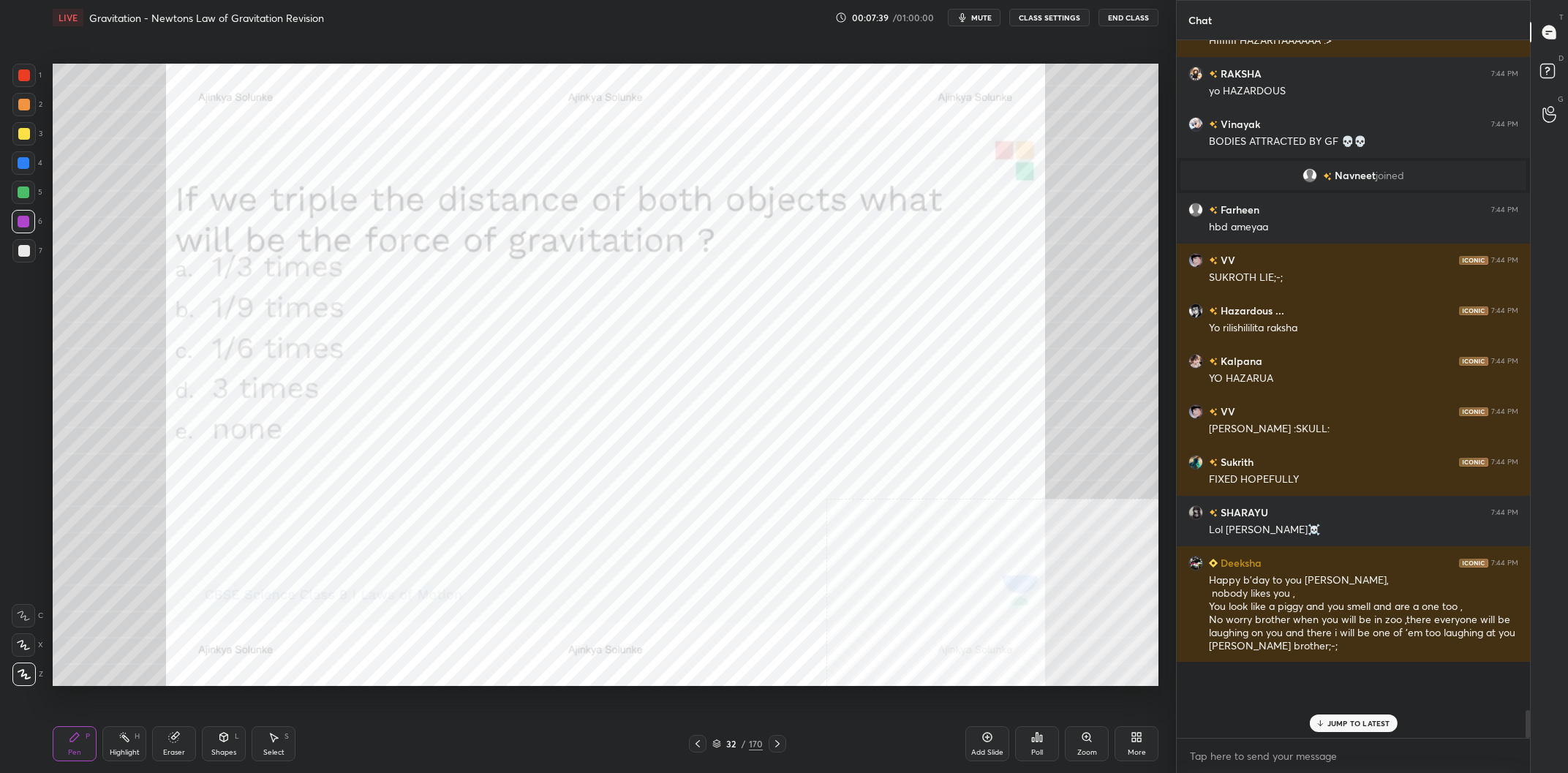
click at [743, 743] on div "/" at bounding box center [743, 743] width 4 height 9
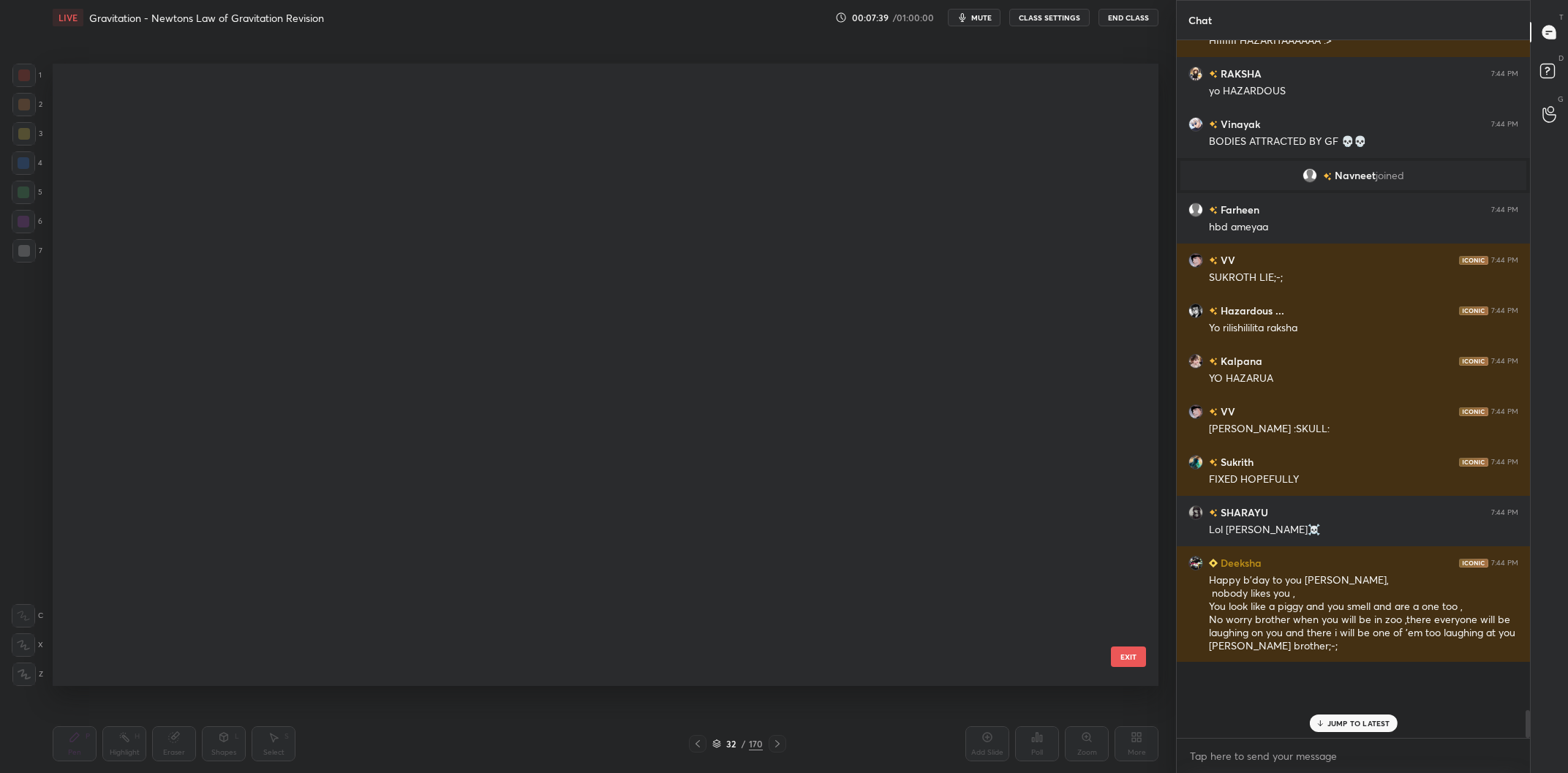
scroll to position [1, 0]
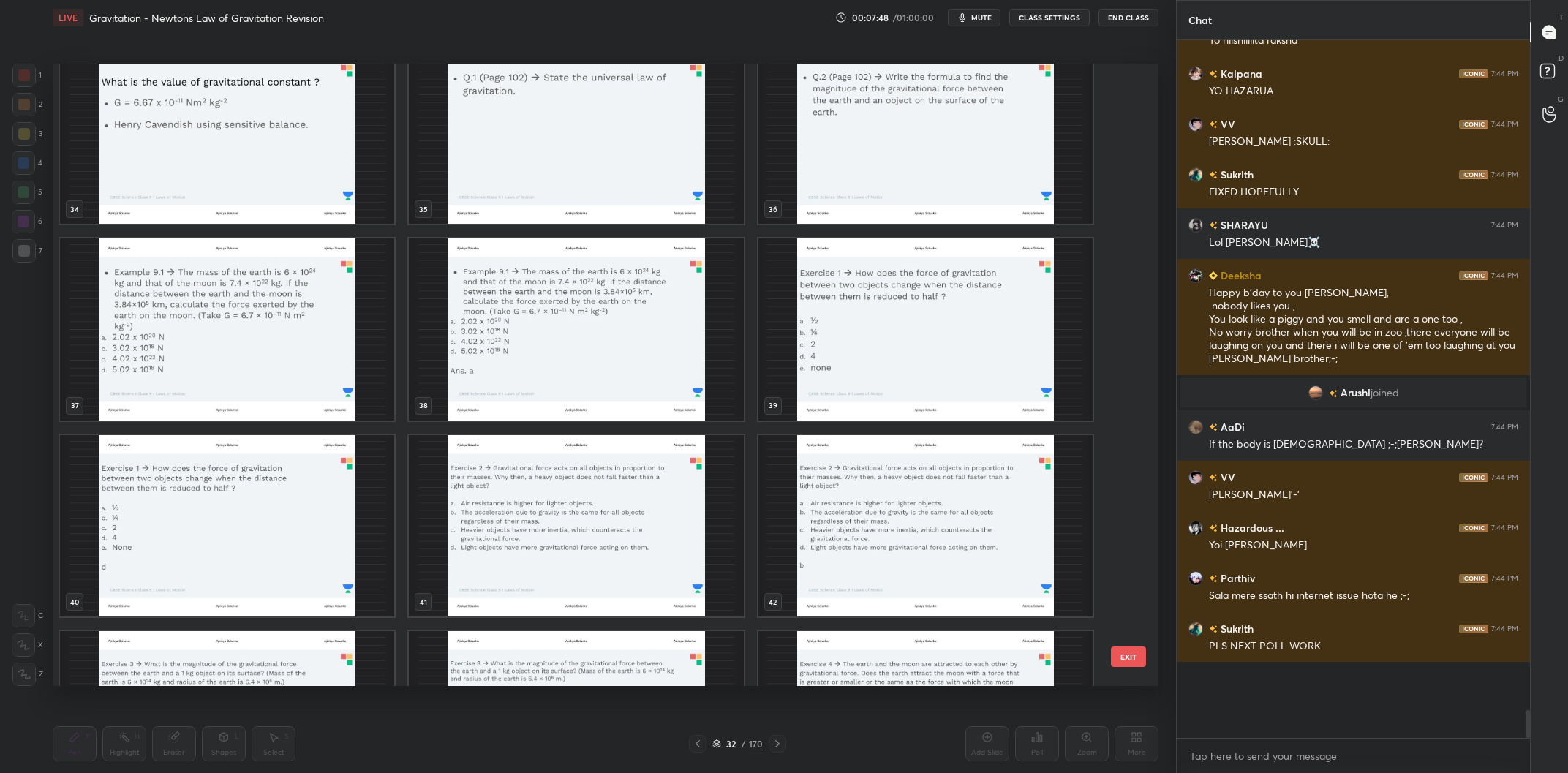
click at [930, 354] on img "grid" at bounding box center [924, 329] width 334 height 182
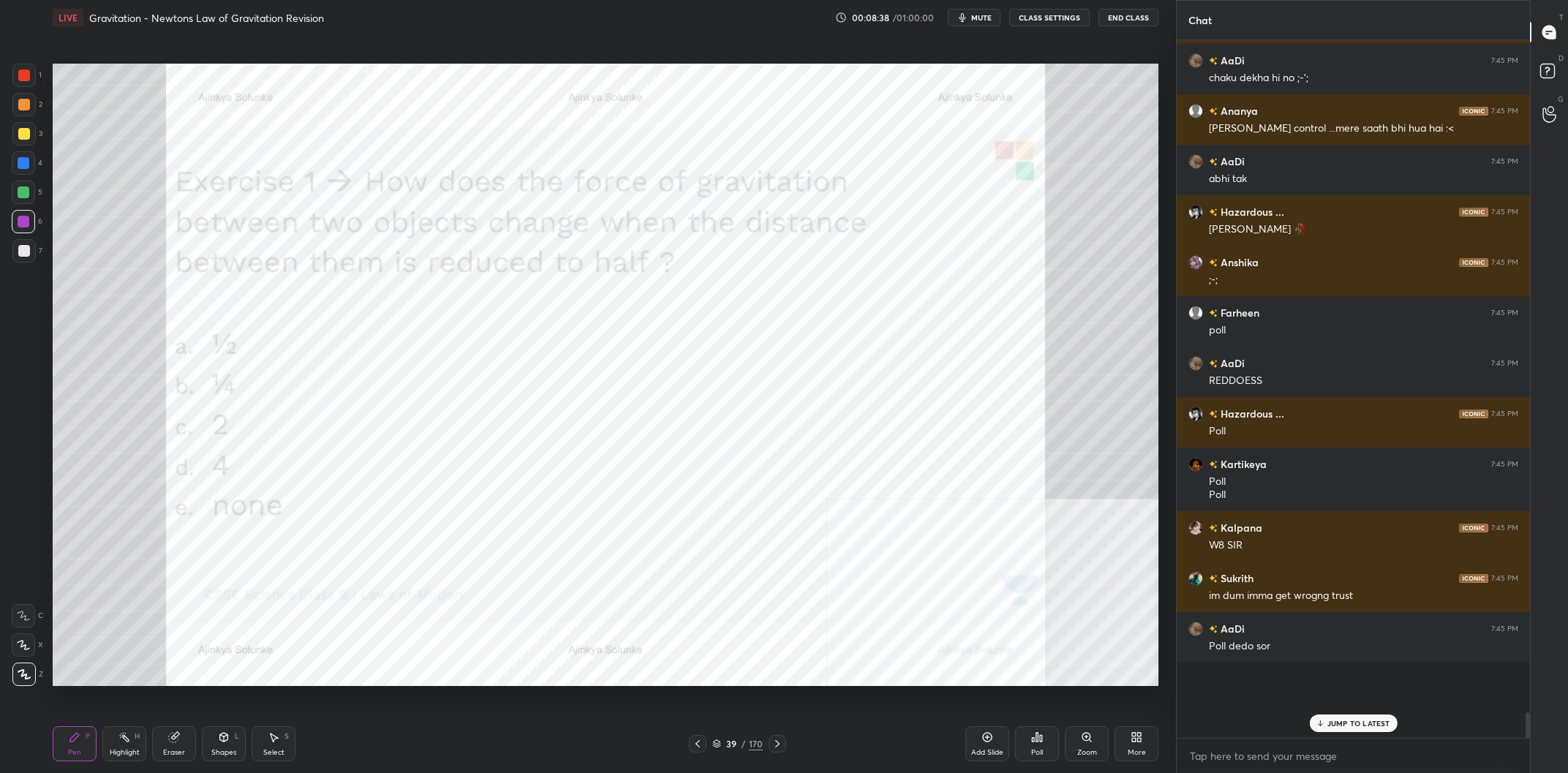
click at [1027, 735] on div "Poll" at bounding box center [1037, 744] width 44 height 35
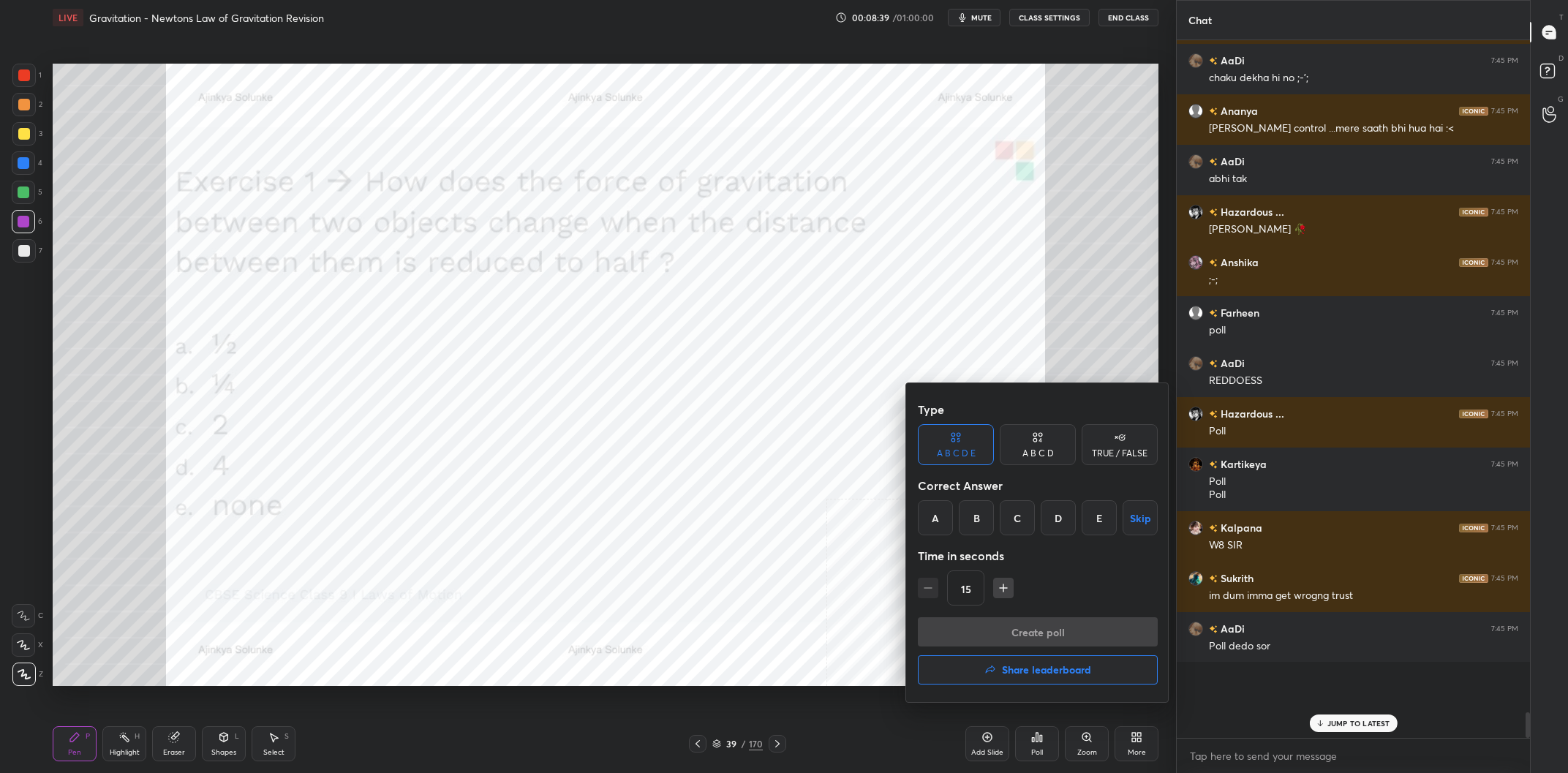
click at [1070, 527] on div "D" at bounding box center [1058, 519] width 35 height 35
click at [1091, 620] on button "Create poll" at bounding box center [1037, 632] width 239 height 30
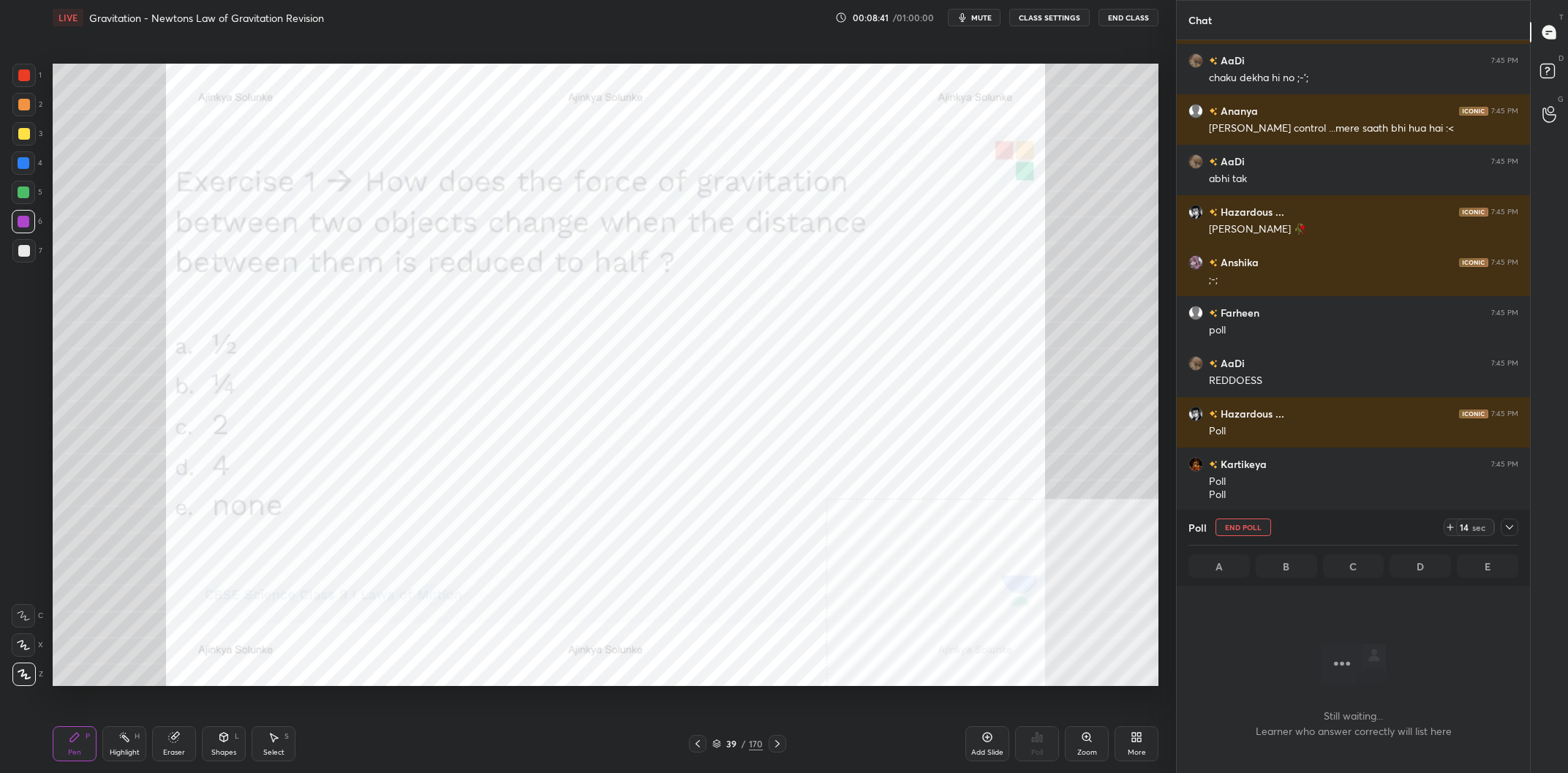
click at [1505, 530] on icon at bounding box center [1510, 527] width 12 height 12
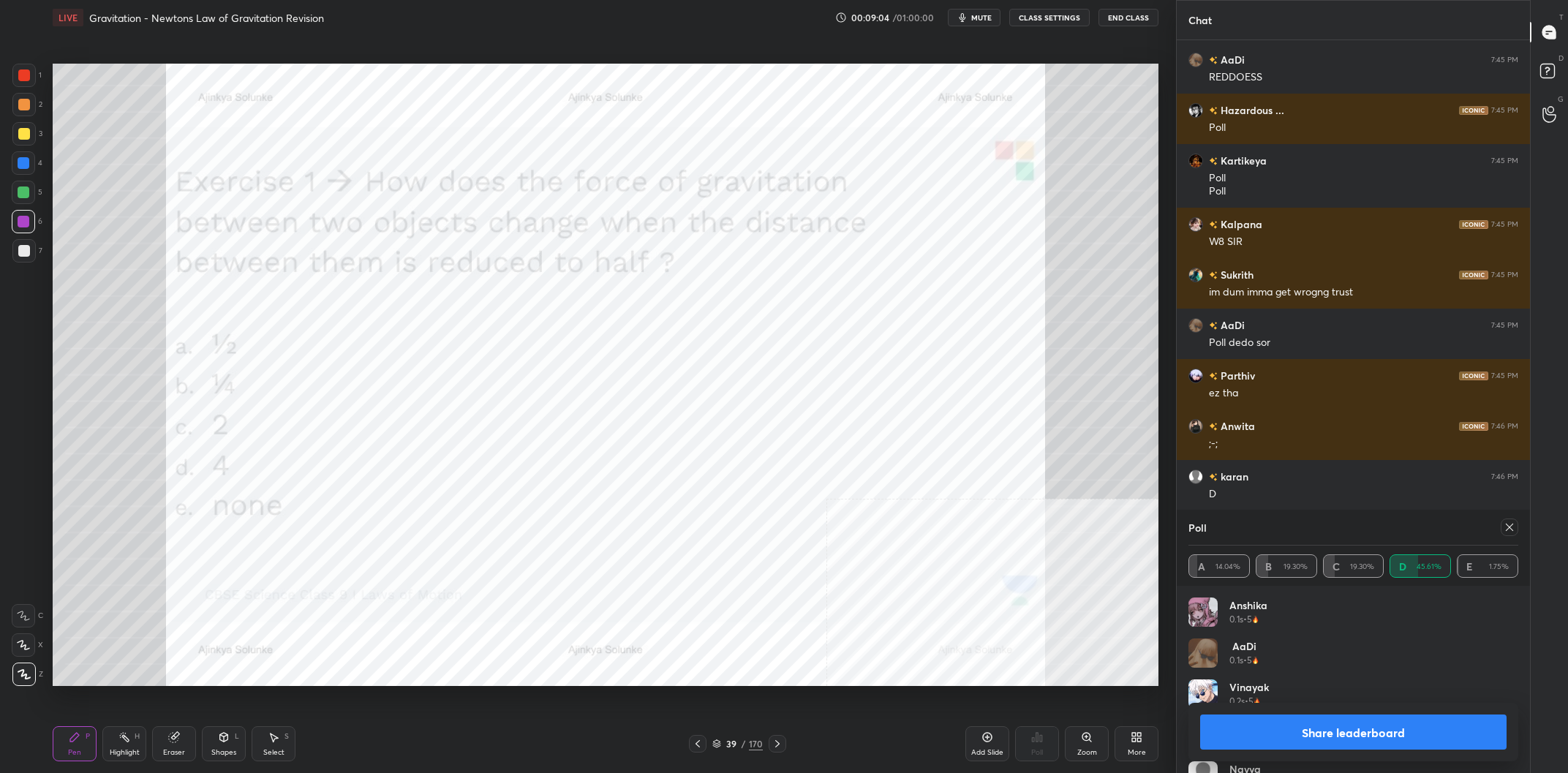
scroll to position [16802, 0]
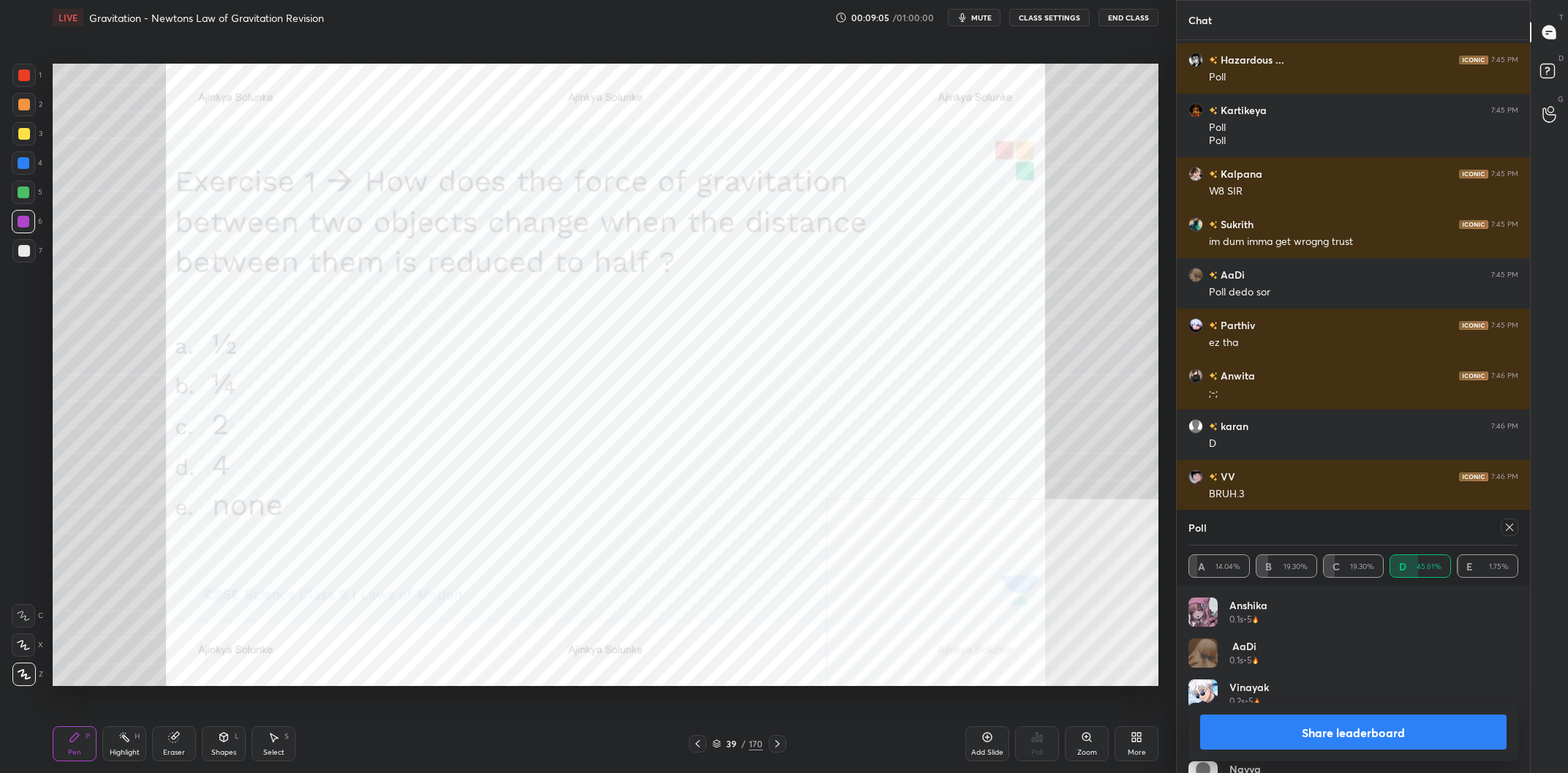
click at [1268, 736] on button "Share leaderboard" at bounding box center [1353, 733] width 307 height 35
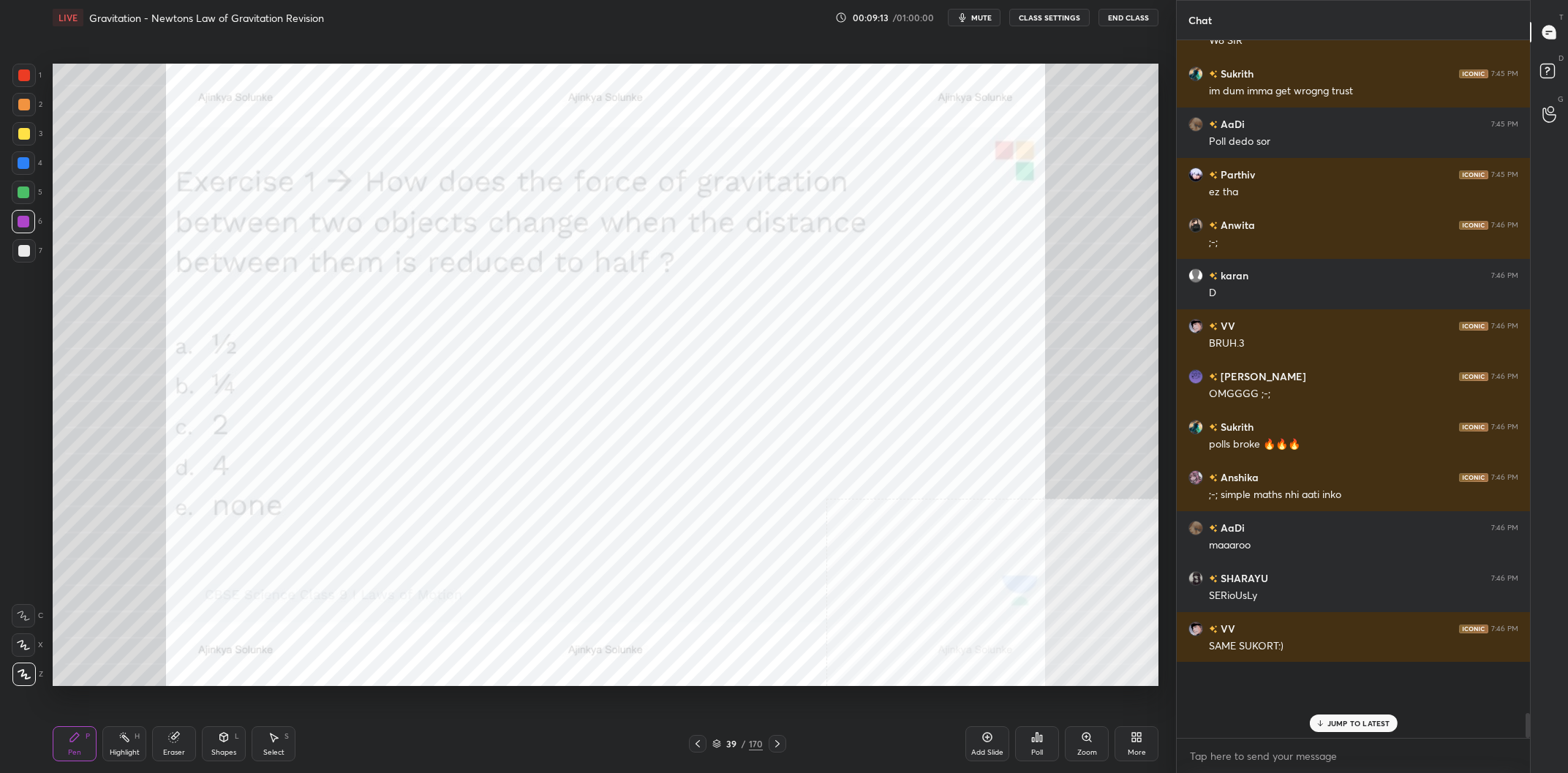
scroll to position [17003, 0]
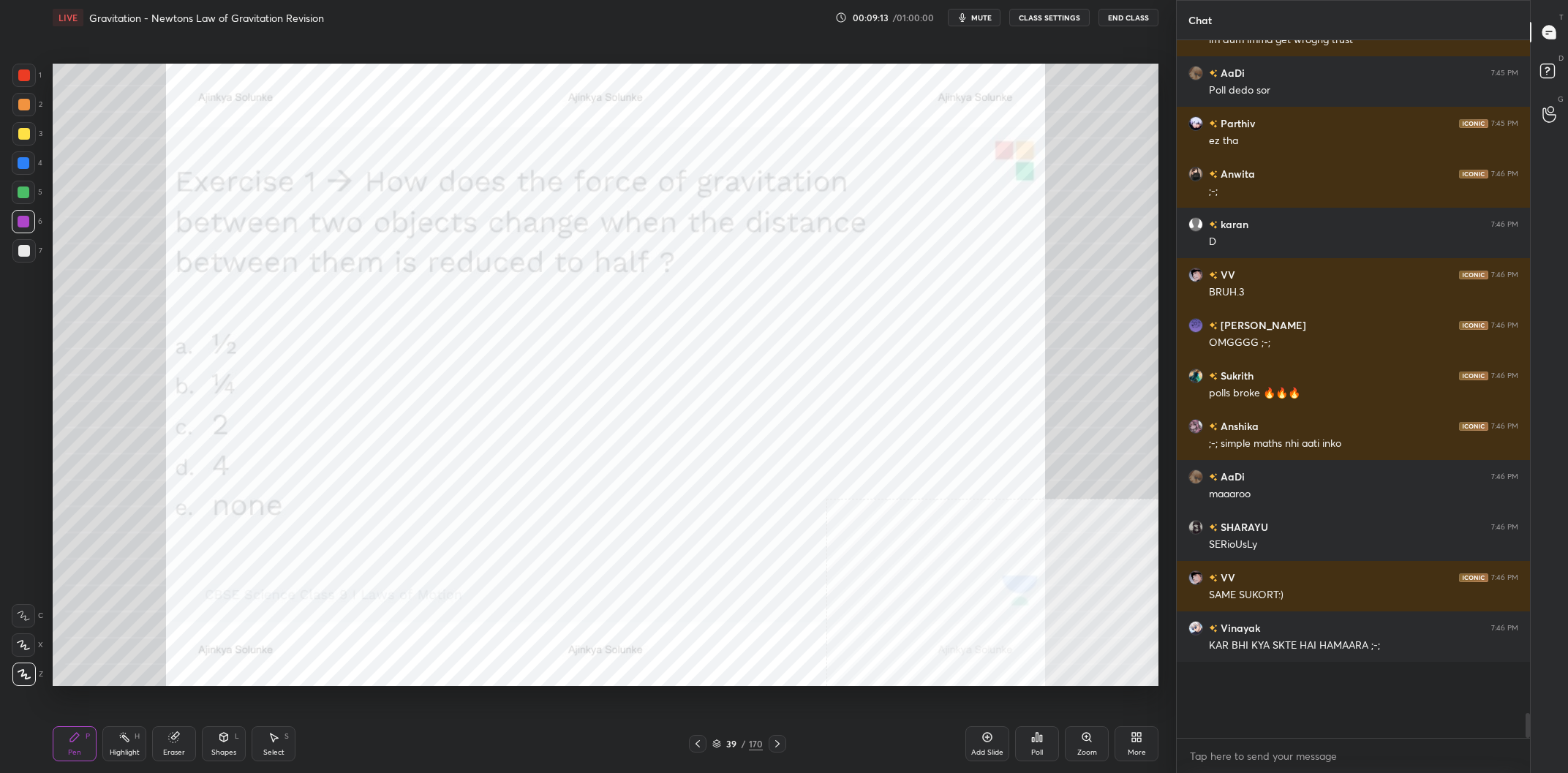
click at [35, 166] on div at bounding box center [24, 164] width 24 height 24
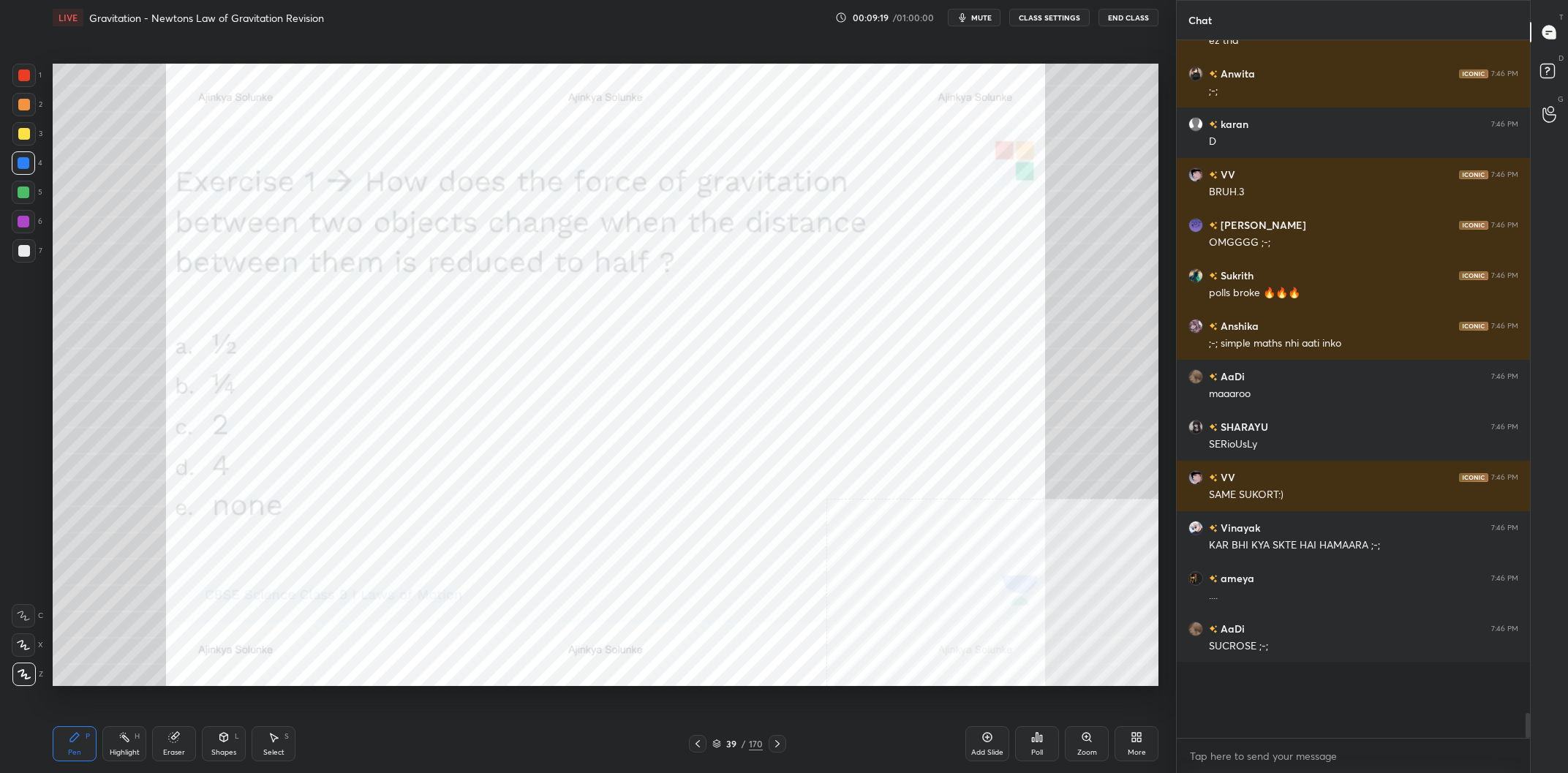
scroll to position [17154, 0]
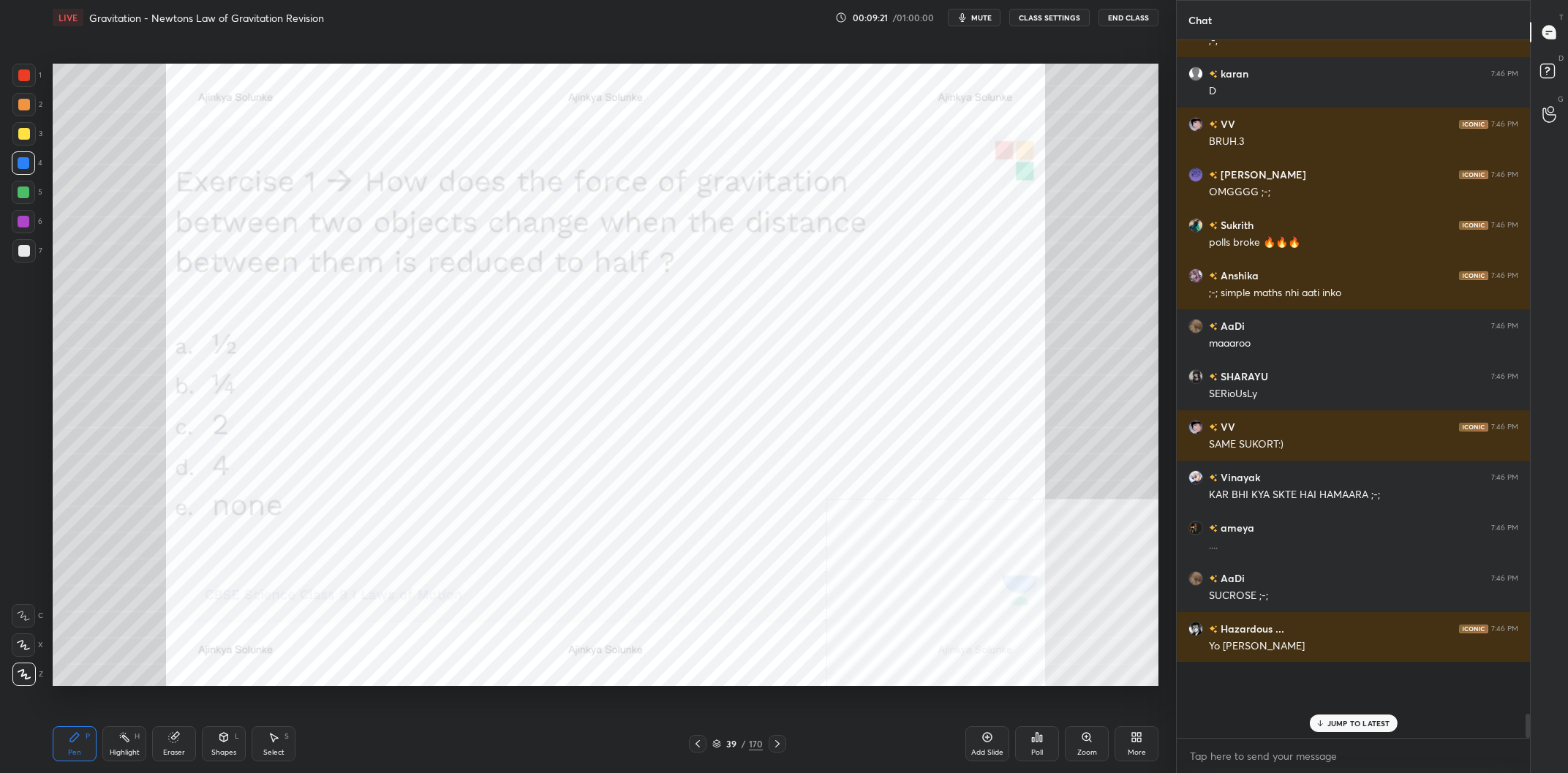
click at [69, 756] on div "Pen" at bounding box center [74, 752] width 13 height 7
click at [125, 746] on div "Highlight H" at bounding box center [124, 744] width 44 height 35
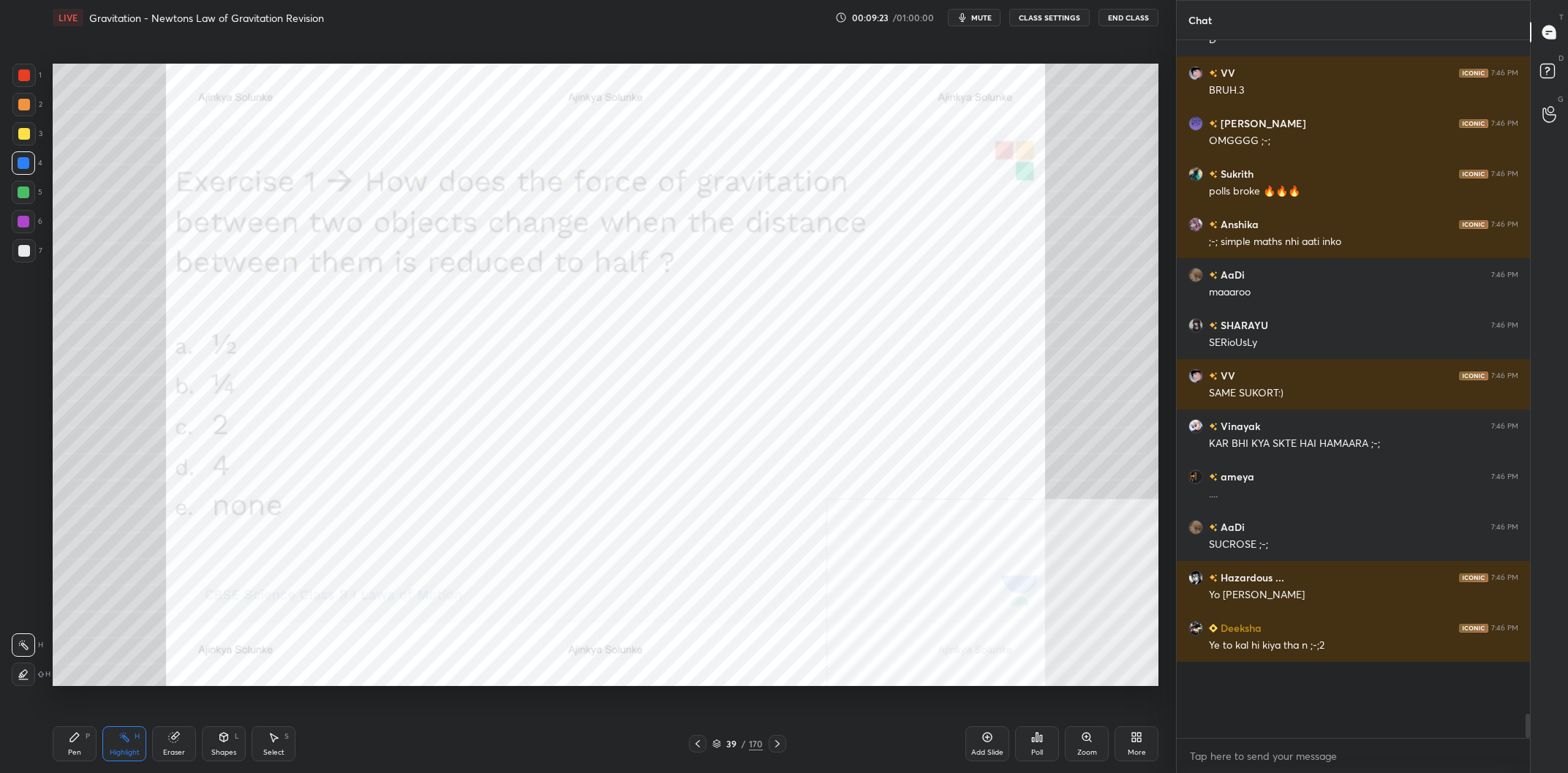
click at [74, 750] on div "Pen" at bounding box center [74, 752] width 13 height 7
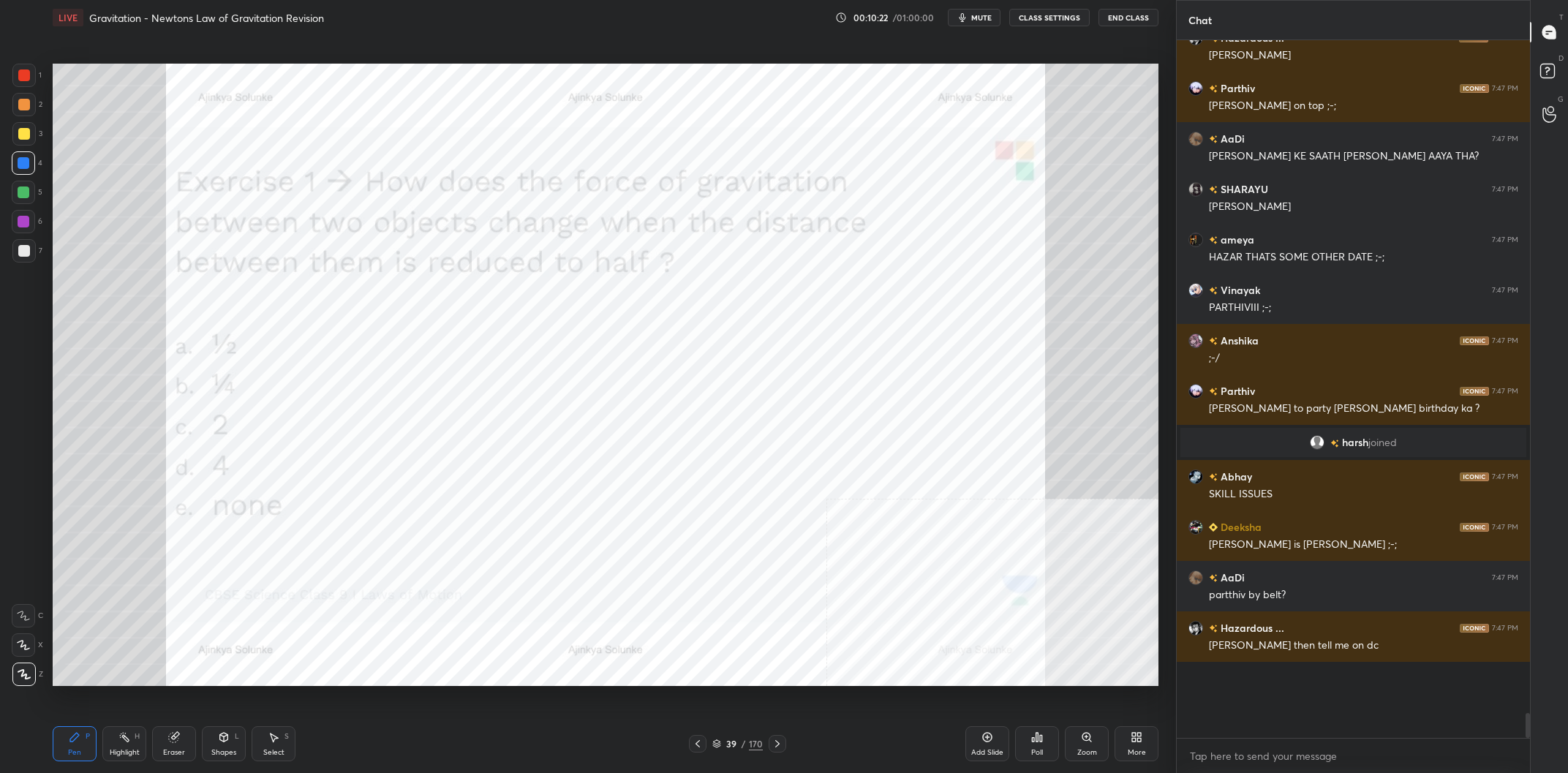
scroll to position [16738, 0]
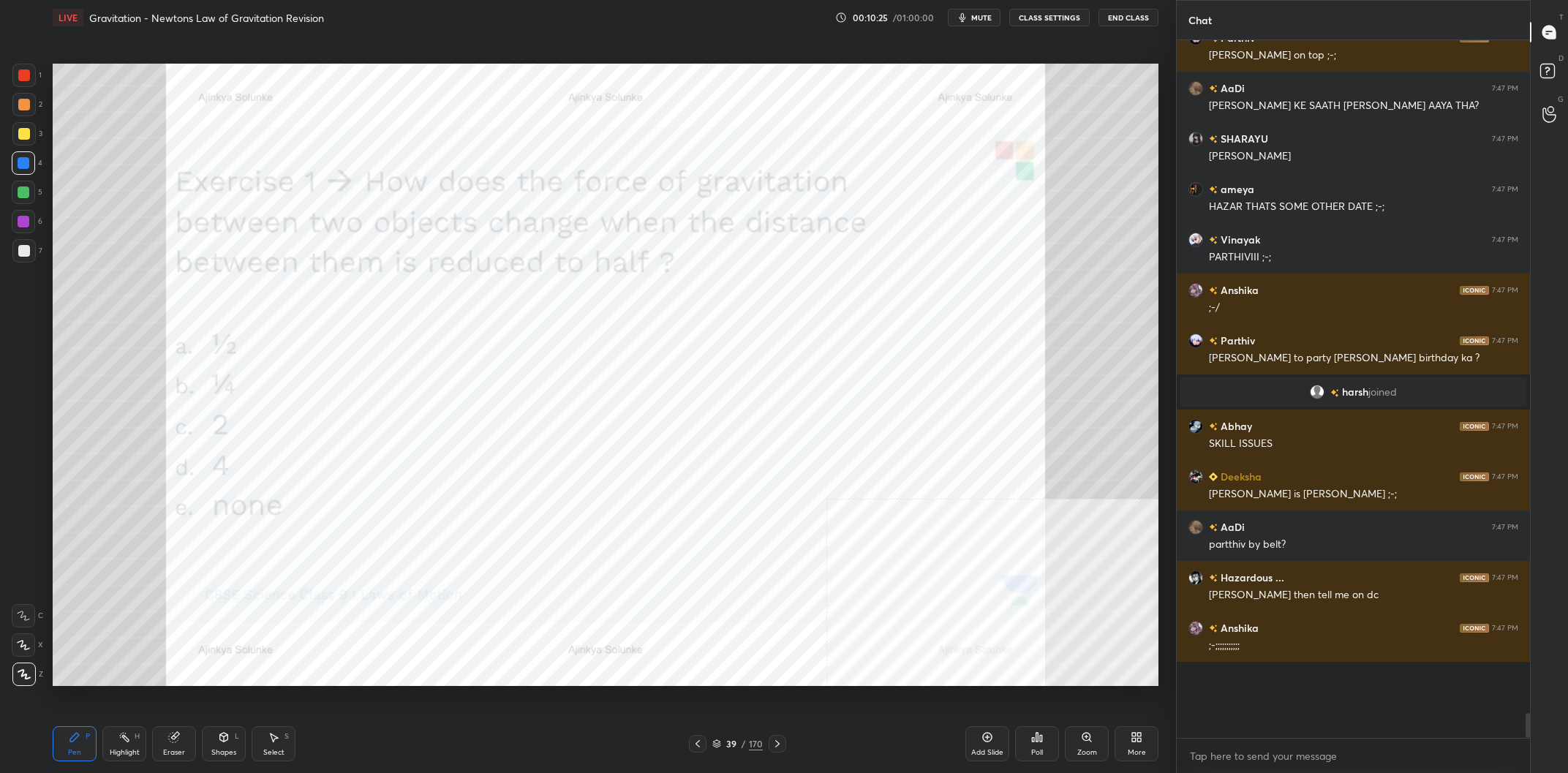
click at [744, 737] on div "39 / 170" at bounding box center [737, 744] width 98 height 18
click at [743, 740] on div "/" at bounding box center [743, 743] width 4 height 9
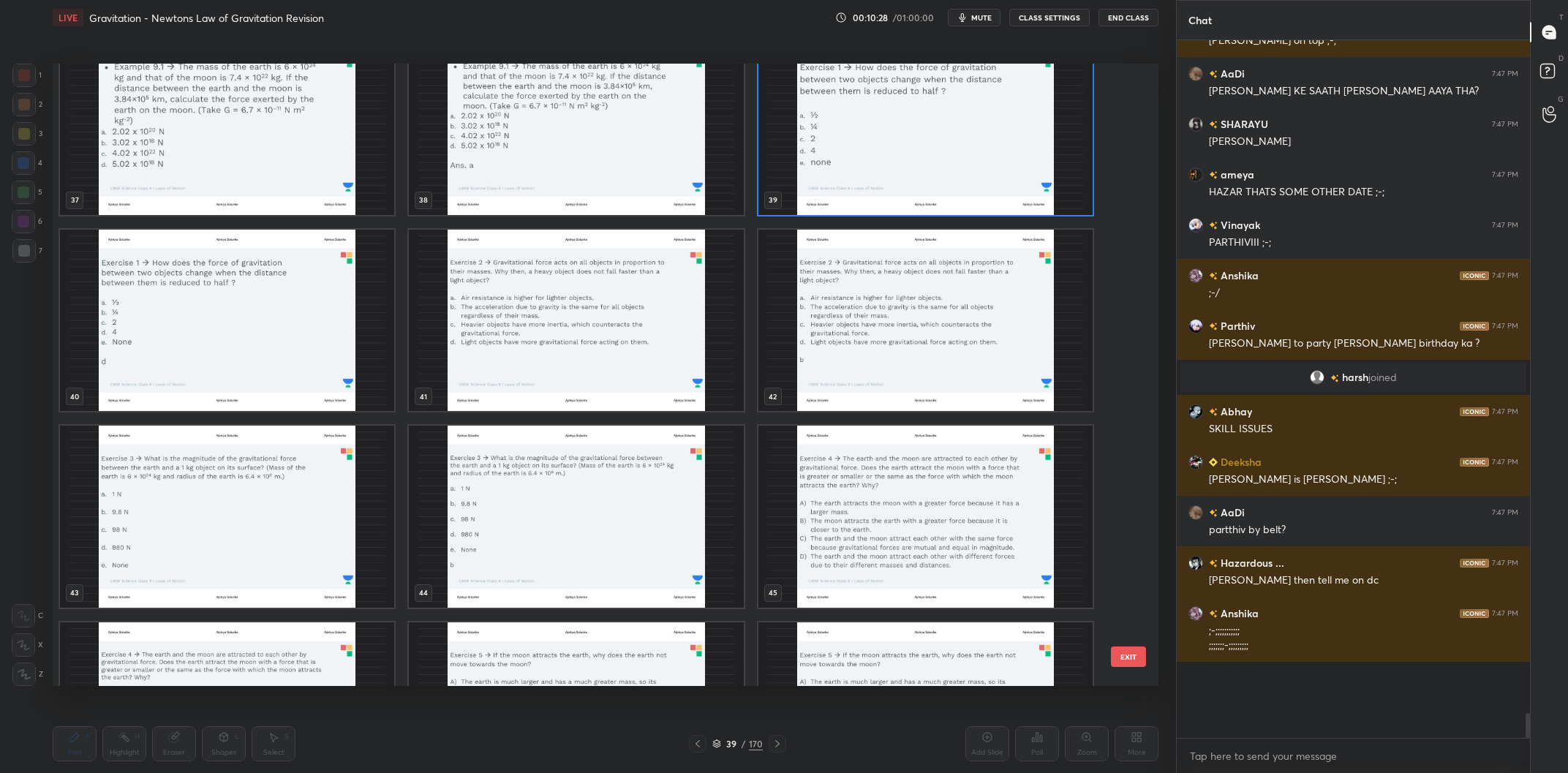
scroll to position [2397, 0]
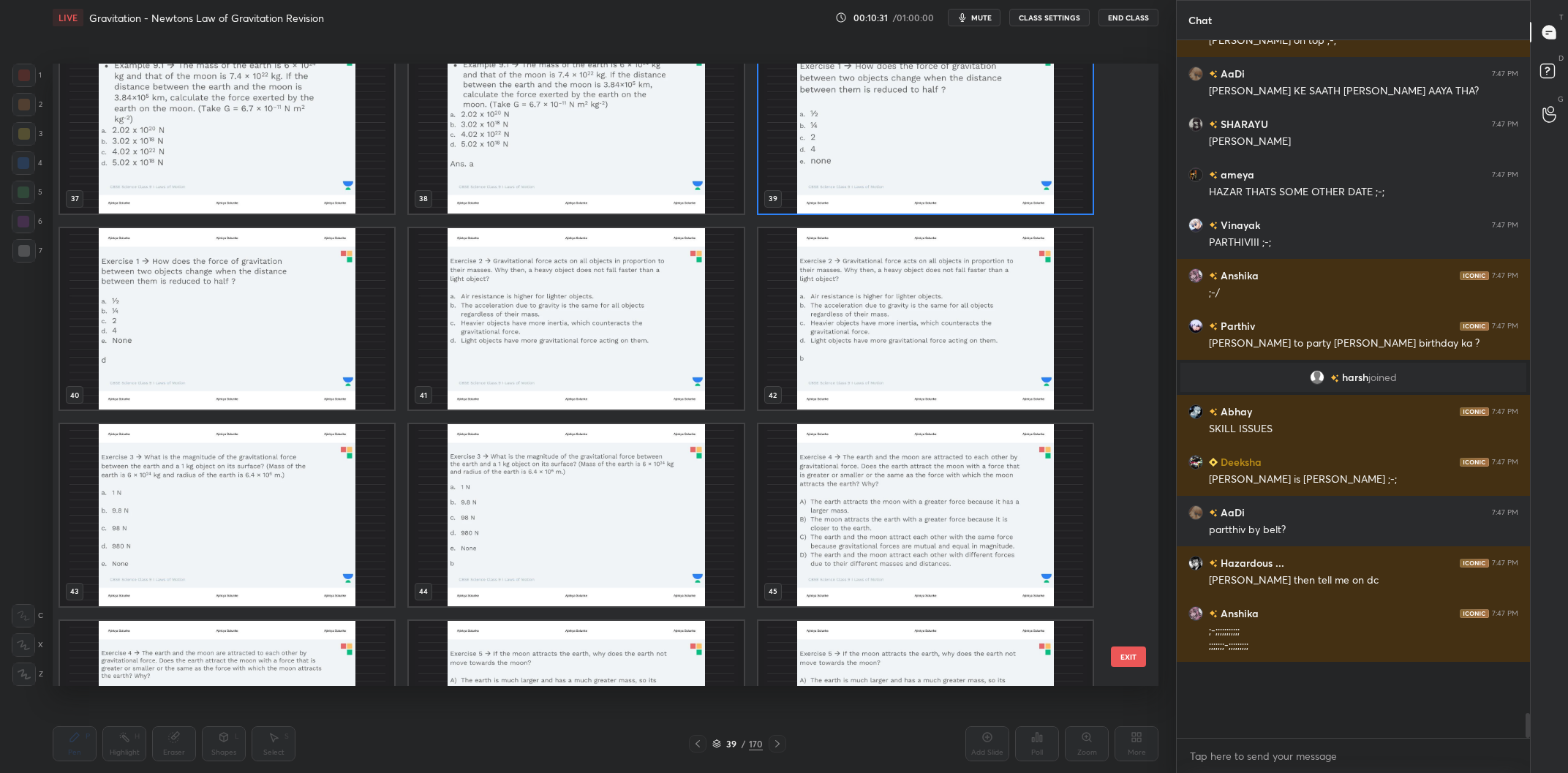
click at [617, 356] on img "grid" at bounding box center [576, 319] width 334 height 182
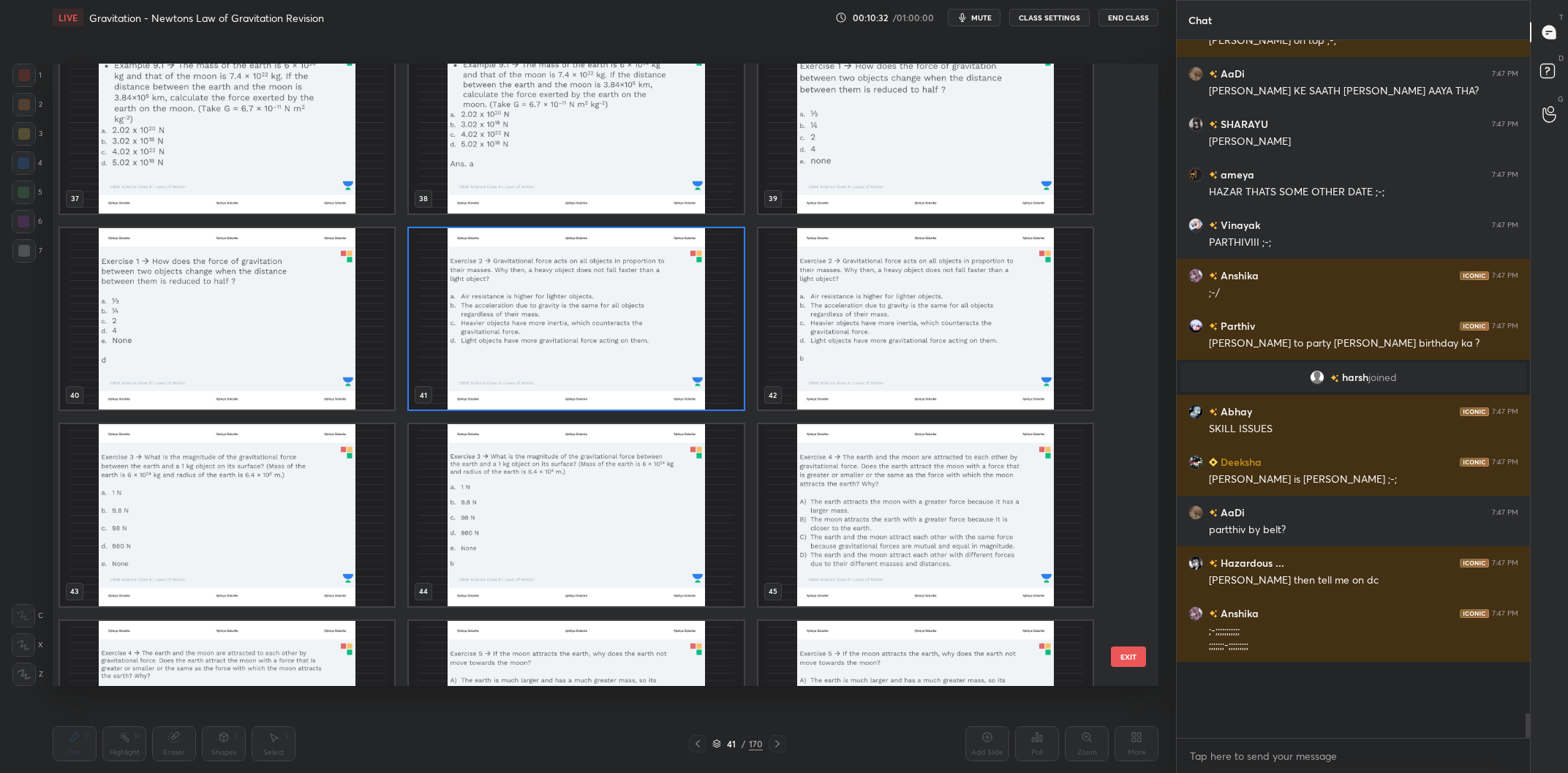
click at [617, 356] on img "grid" at bounding box center [576, 319] width 334 height 182
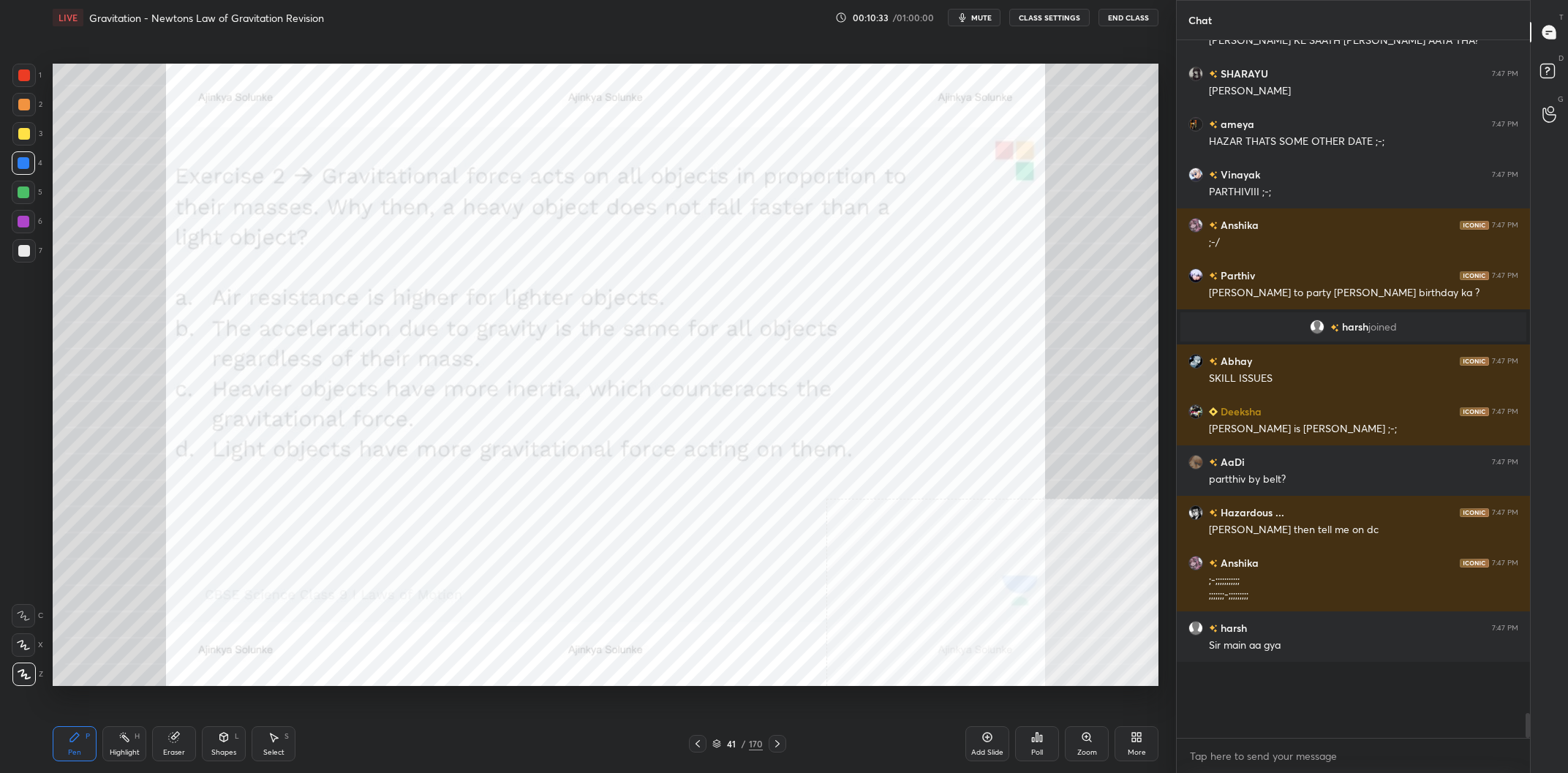
click at [617, 356] on img "grid" at bounding box center [576, 319] width 334 height 182
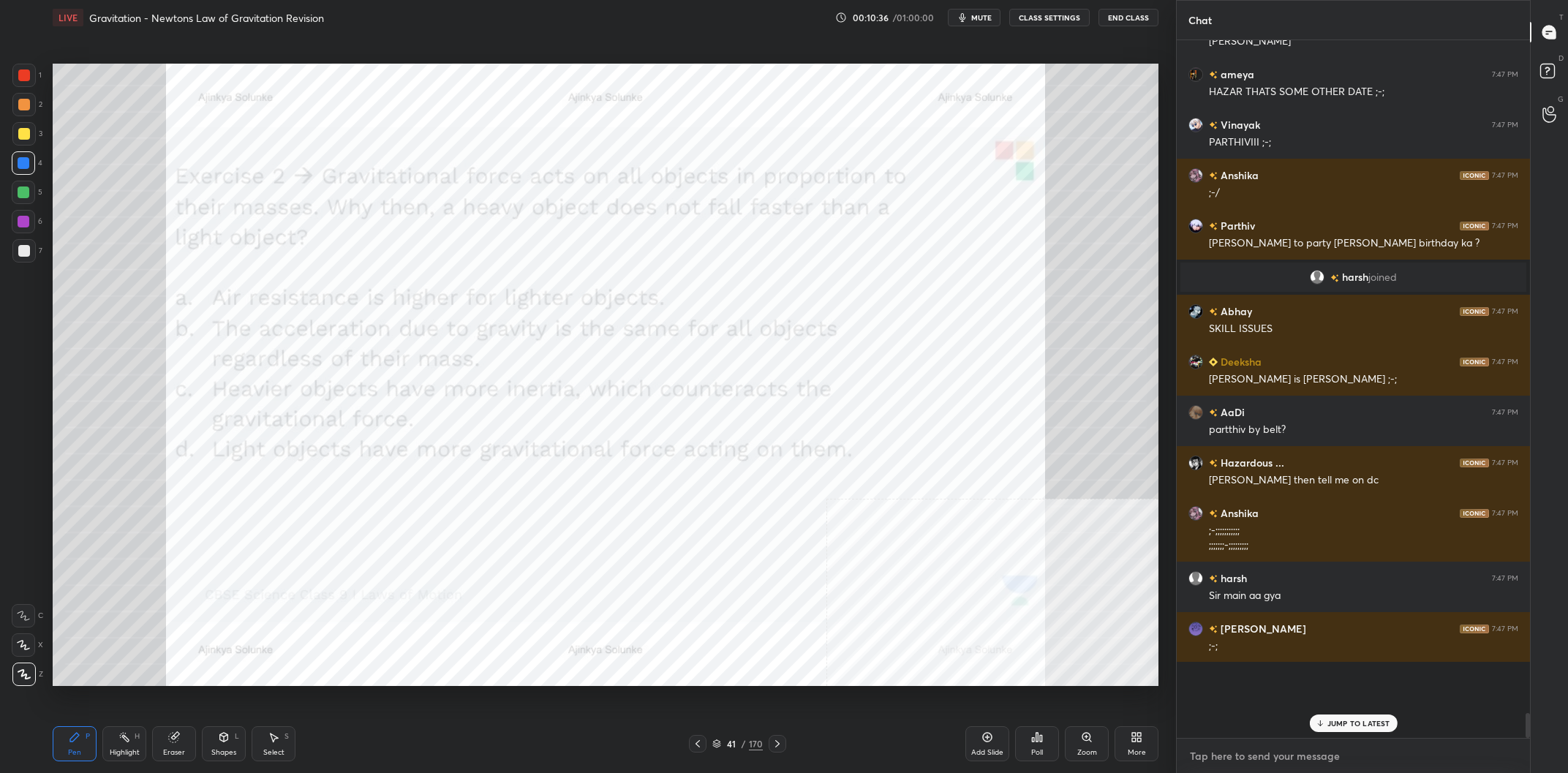
type textarea "x"
click at [1255, 748] on textarea at bounding box center [1353, 756] width 330 height 24
type textarea "H"
type textarea "x"
type textarea "Hr"
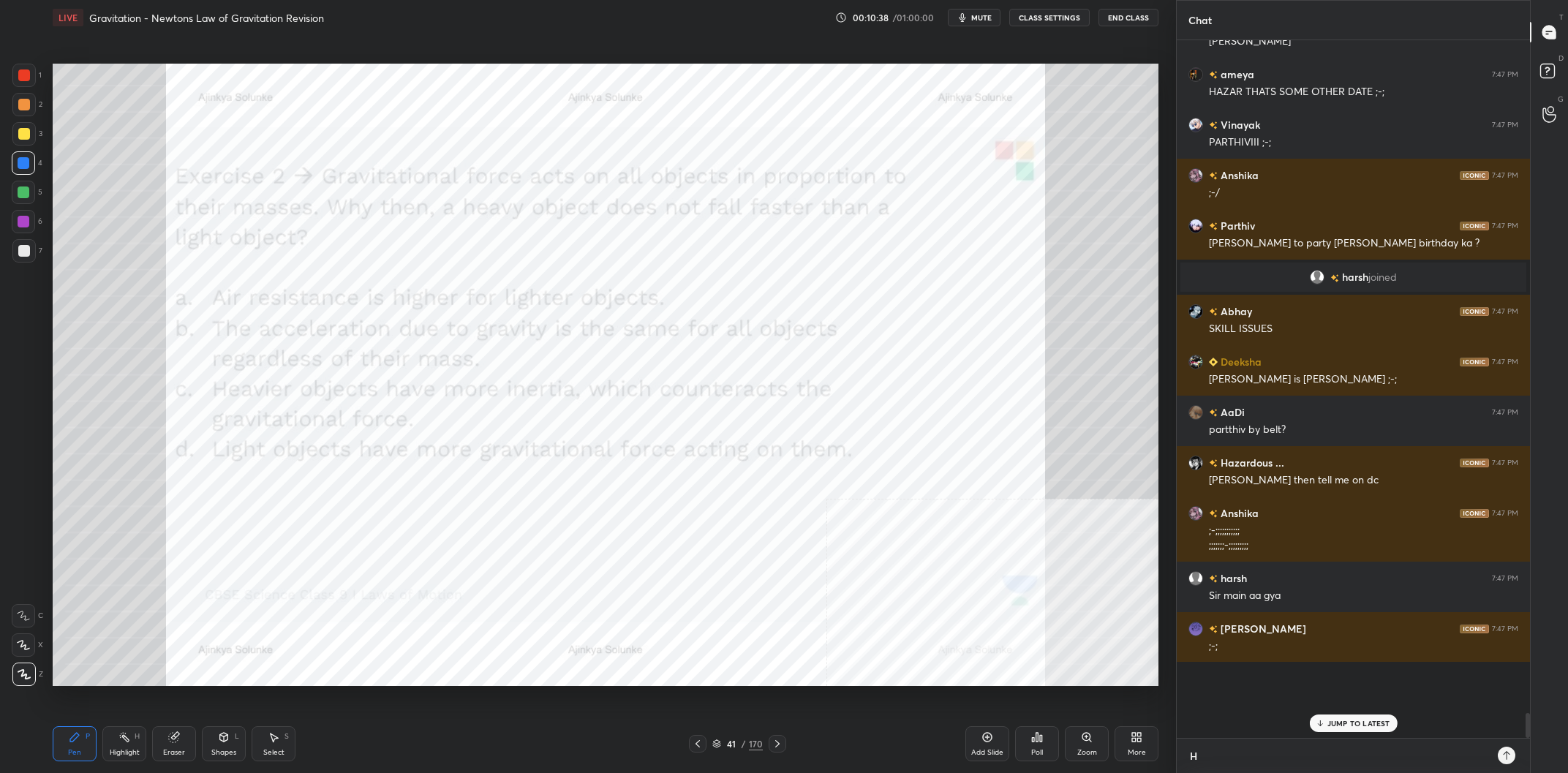
type textarea "x"
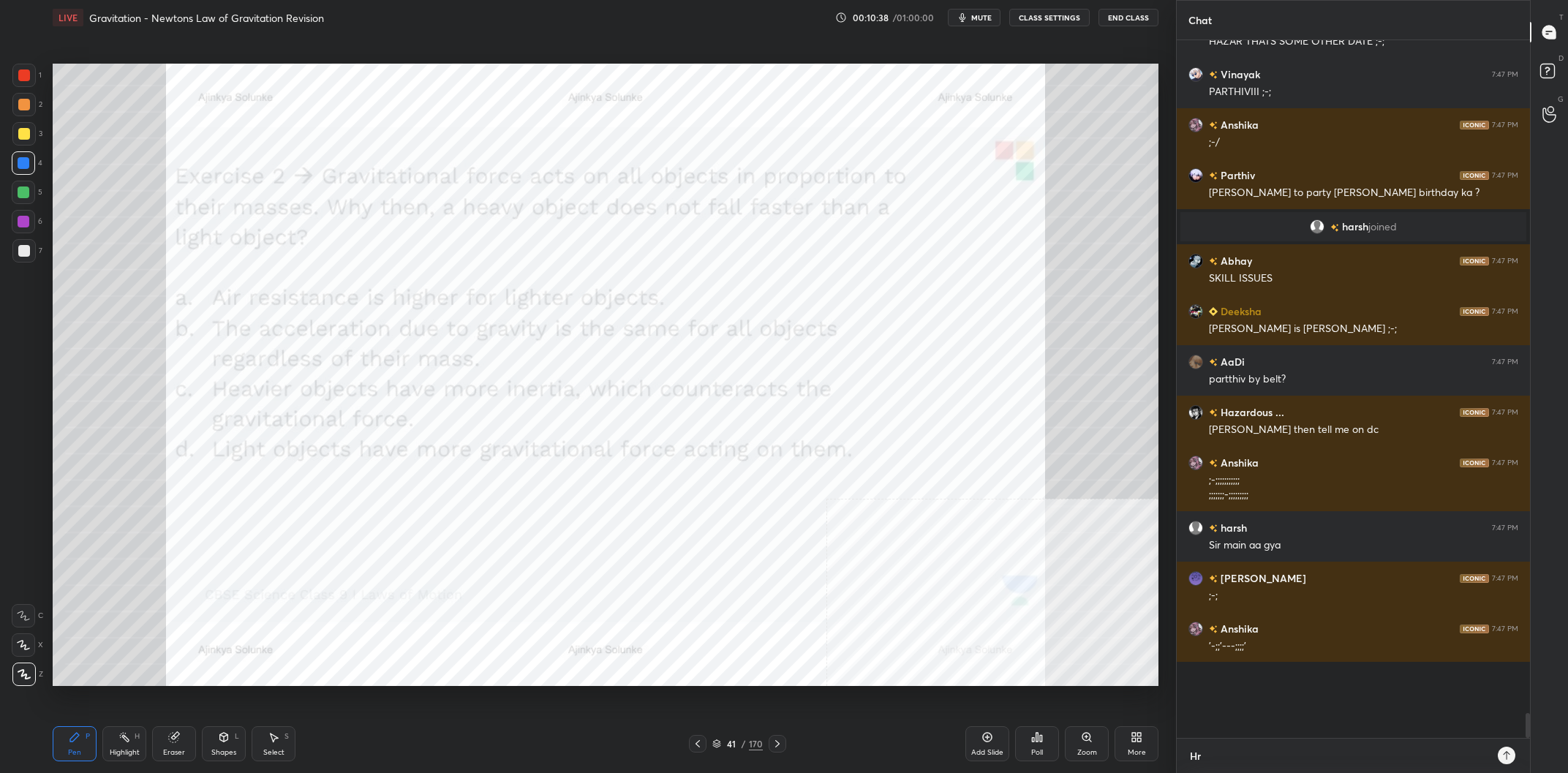
type textarea "Hra"
type textarea "x"
type textarea "Hras"
type textarea "x"
type textarea "Hra"
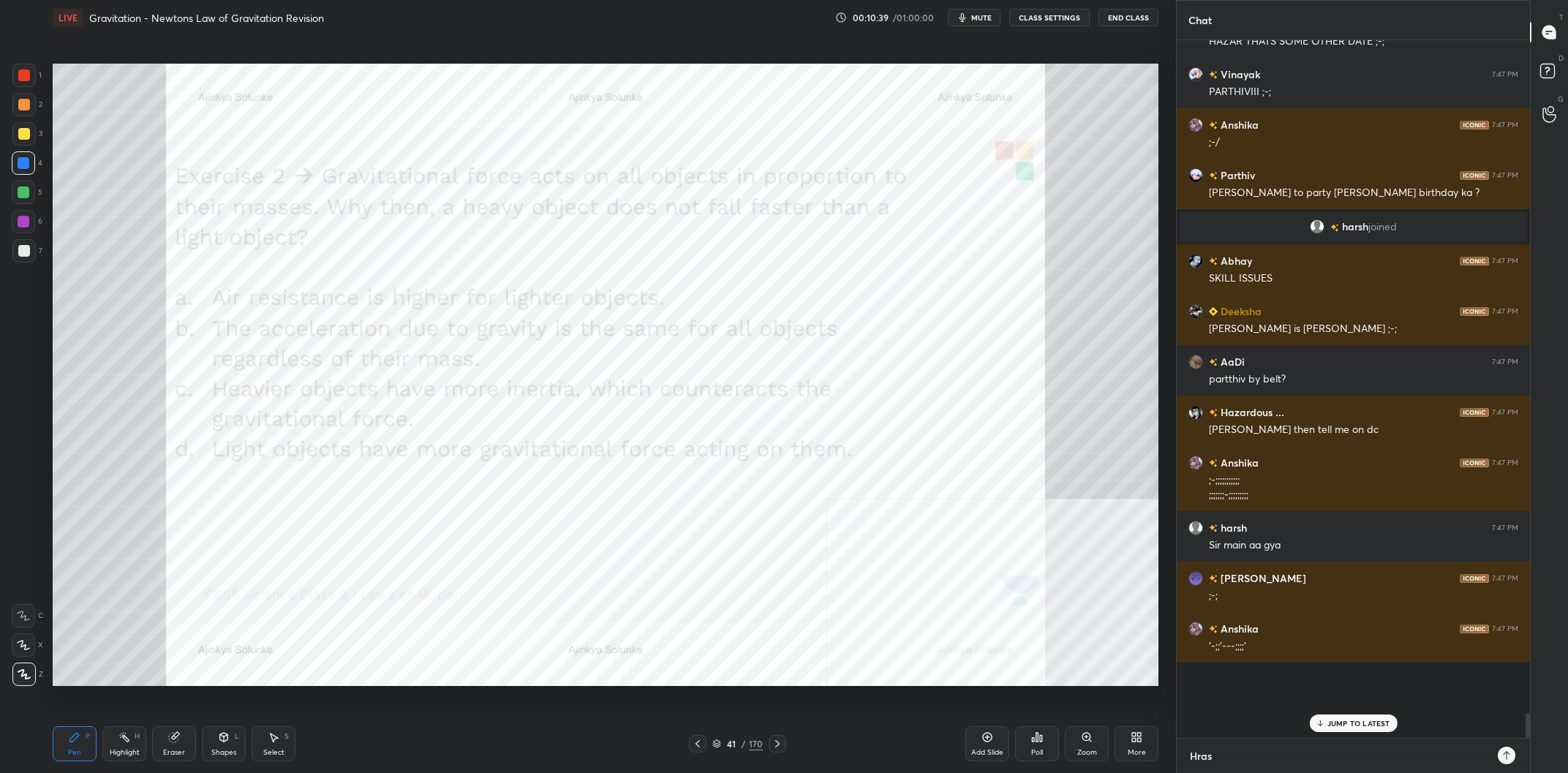
type textarea "x"
type textarea "Hr"
type textarea "x"
type textarea "H"
type textarea "x"
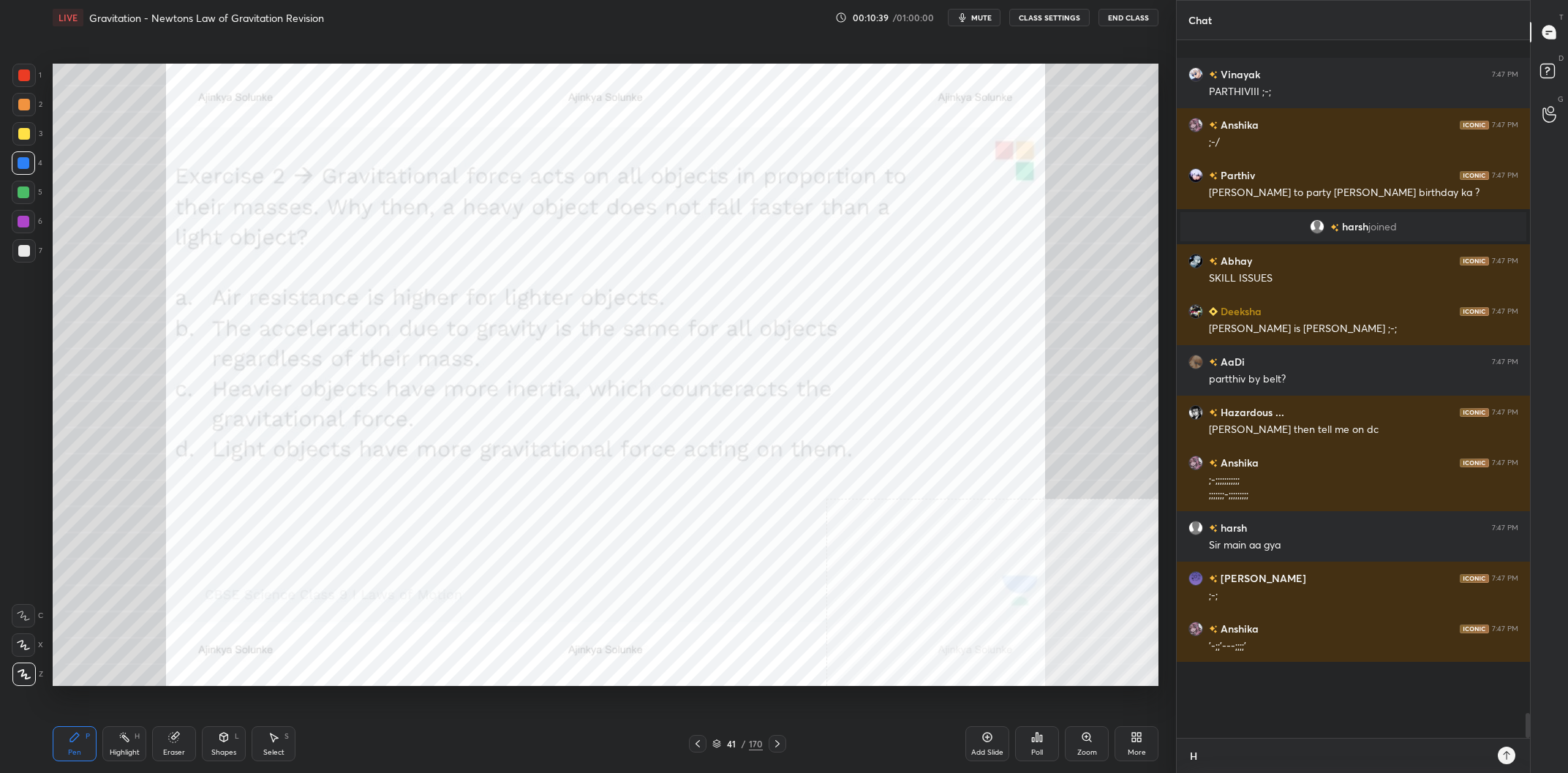
scroll to position [17005, 0]
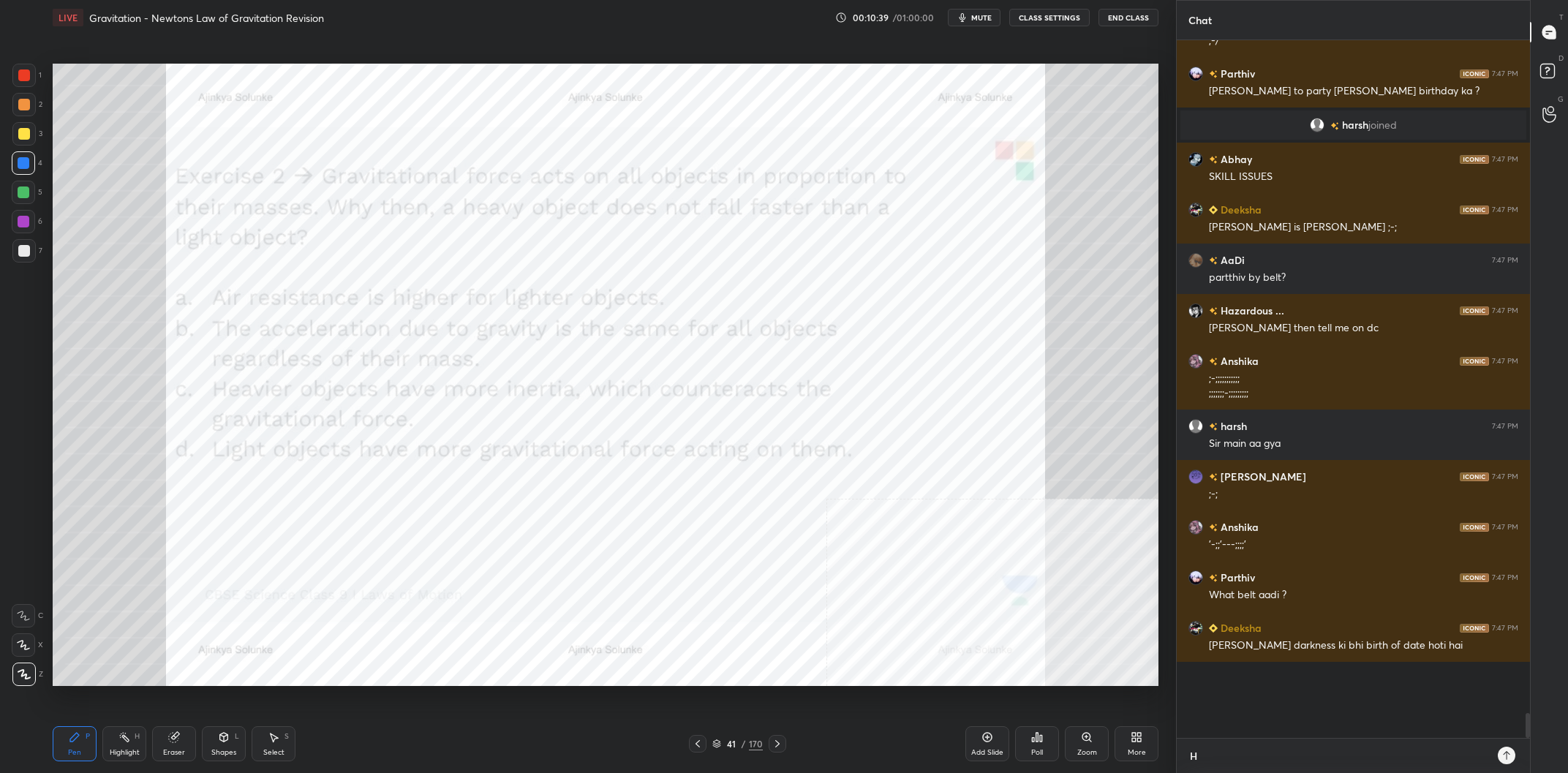
type textarea "Ha"
type textarea "x"
type textarea "Har"
type textarea "x"
type textarea "Hars"
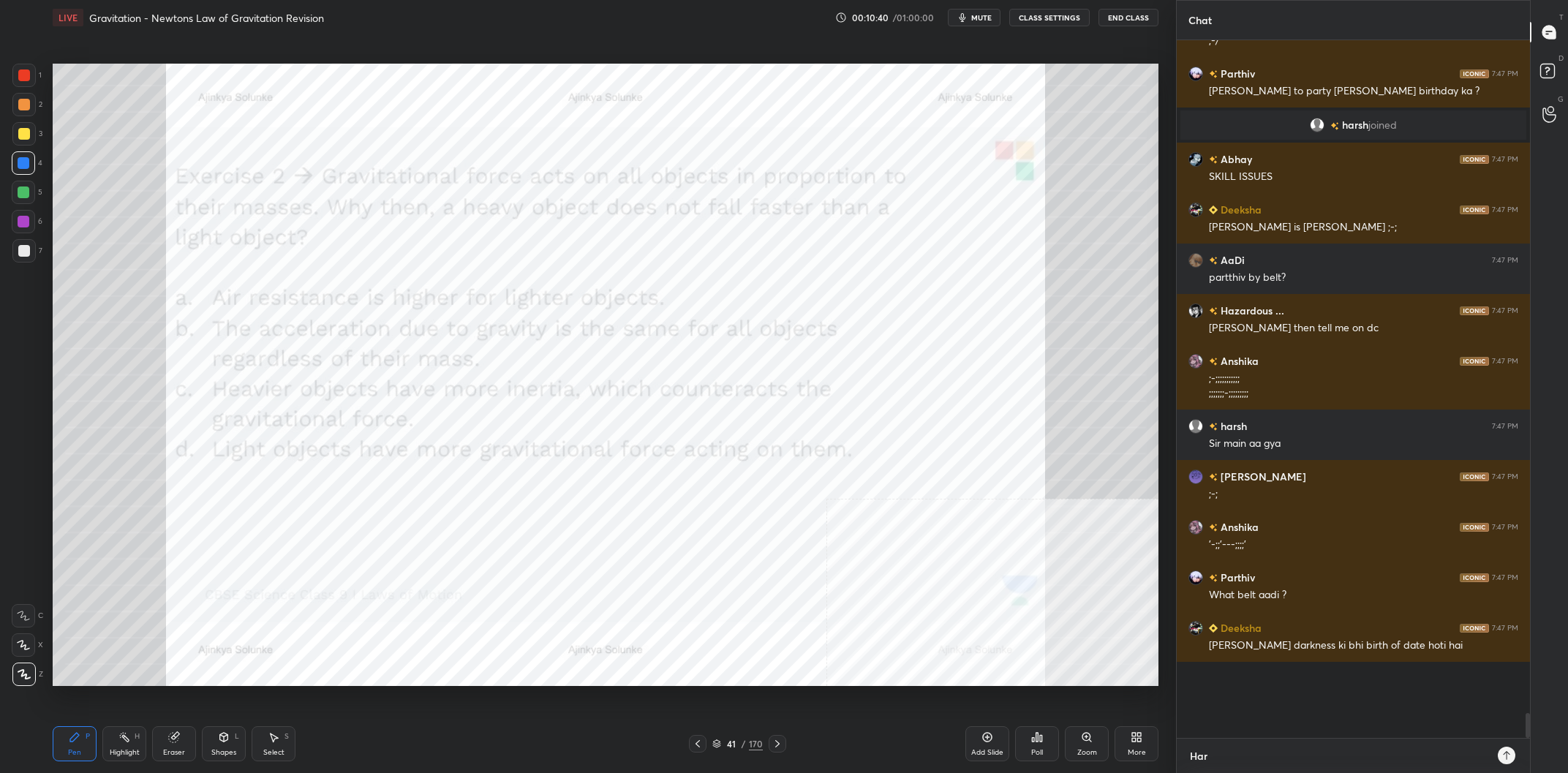
type textarea "x"
type textarea "Harsh"
type textarea "x"
type textarea "Harsh:"
type textarea "x"
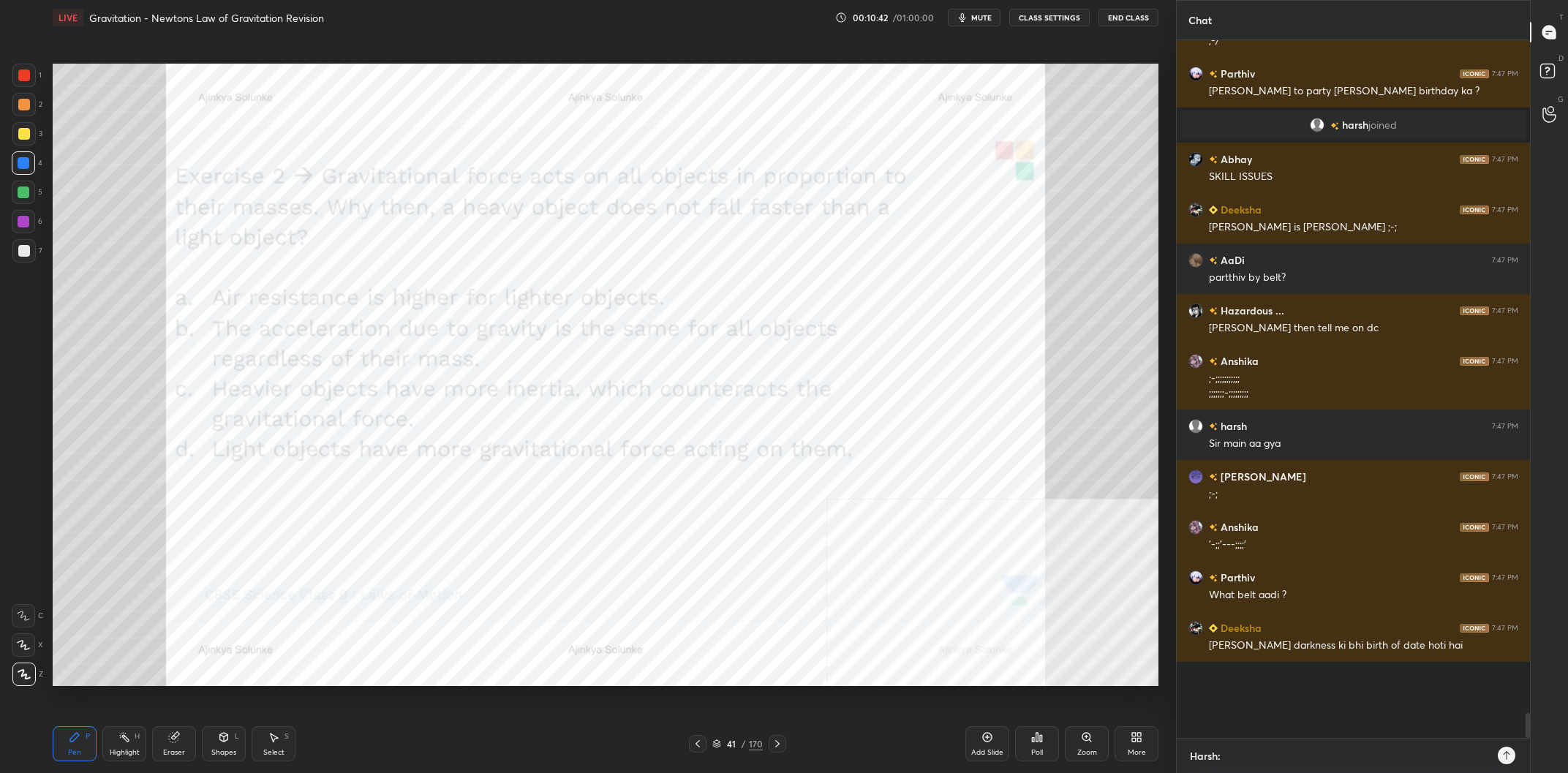
type textarea "@Harsh:"
type textarea "x"
type textarea "@Harsh"
type textarea "x"
type textarea "@Harsh"
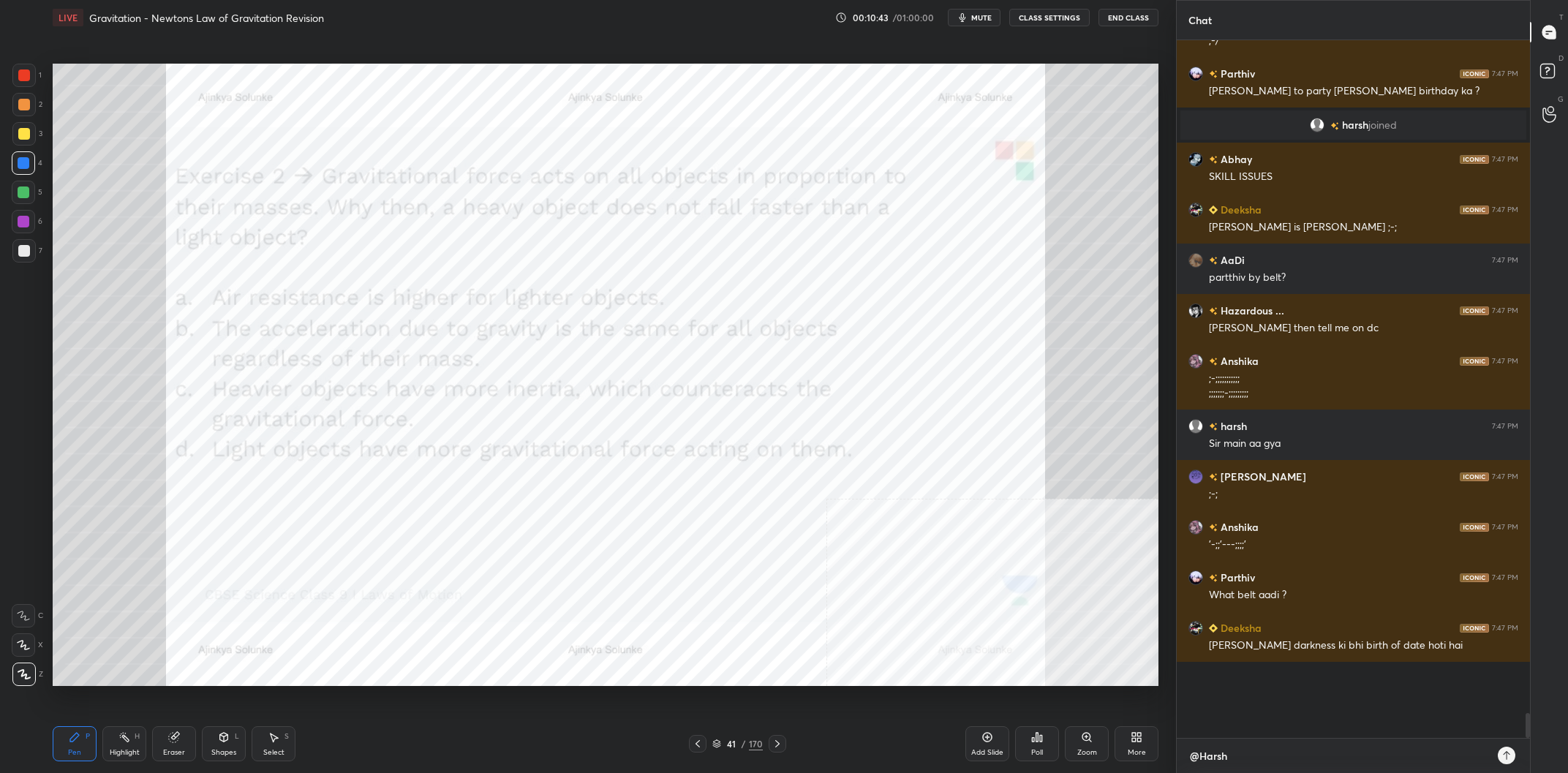
type textarea "x"
type textarea "@Harsh H"
type textarea "x"
type textarea "@Harsh Ha"
type textarea "x"
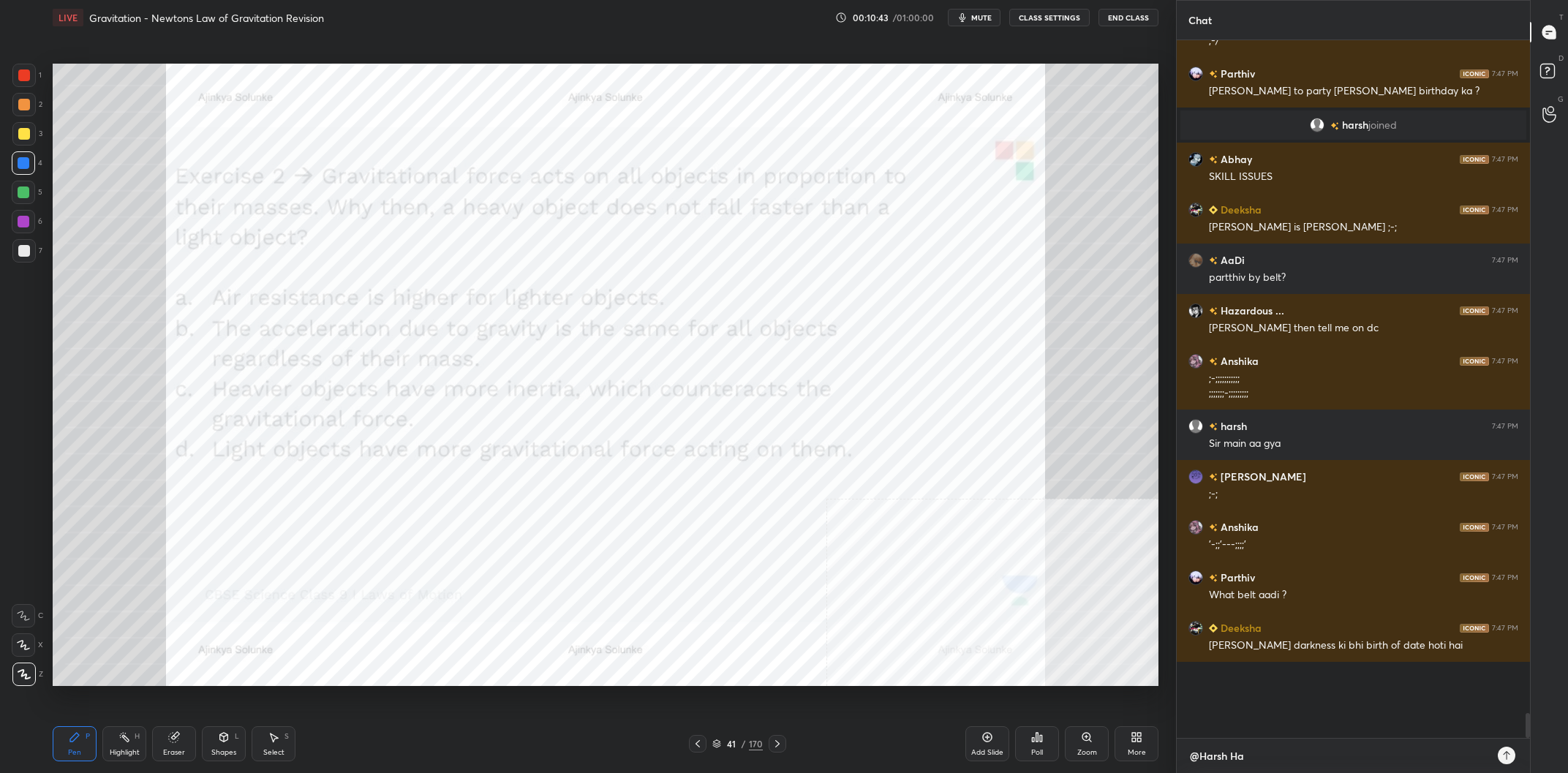
type textarea "@Harsh Hat"
type textarea "x"
type textarea "@Harsh Hath"
type textarea "x"
type textarea "@Harsh Hath"
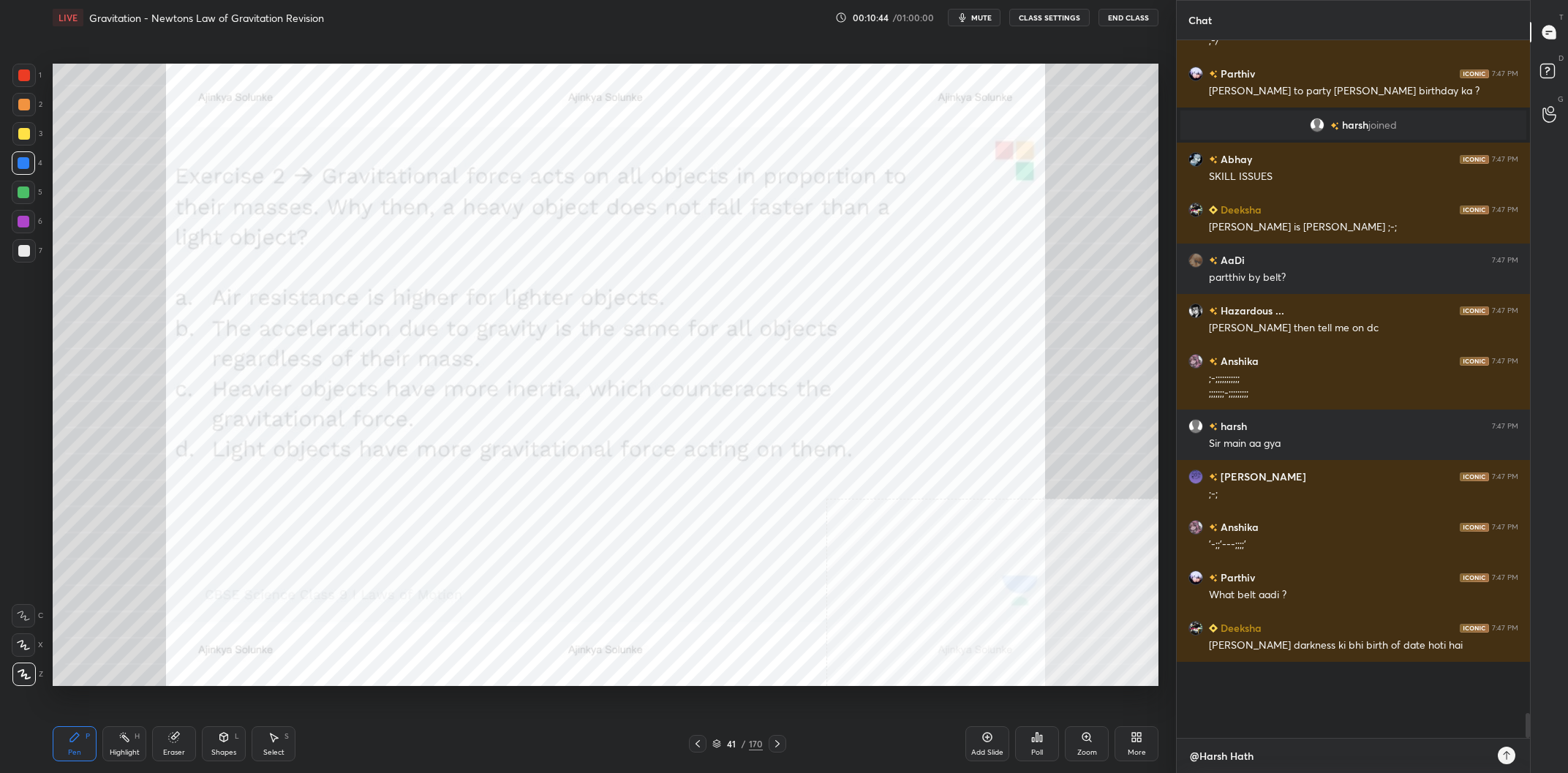
type textarea "x"
type textarea "@Harsh Hath m"
type textarea "x"
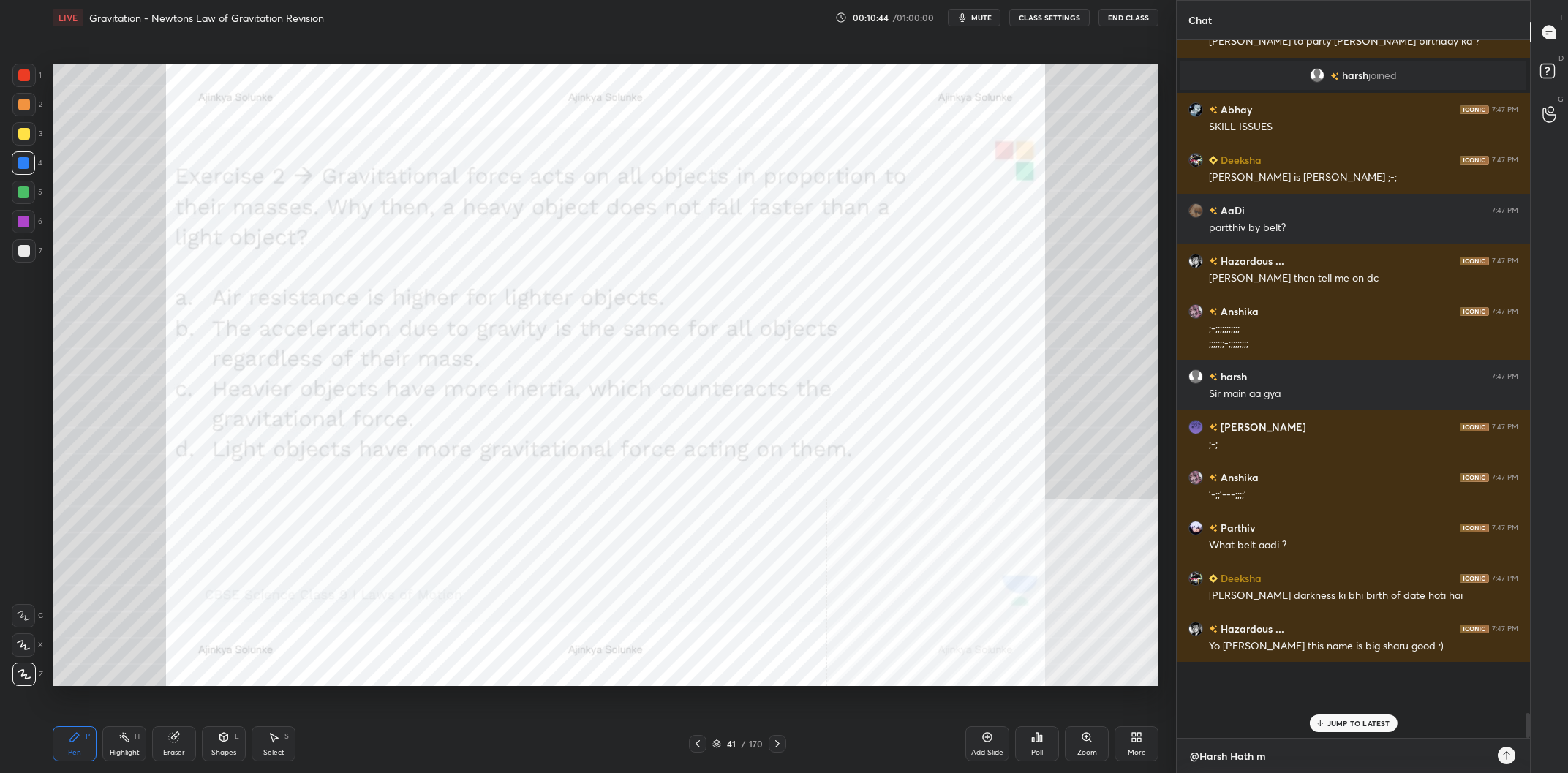
type textarea "@Harsh Hath mu"
type textarea "x"
type textarea "@Harsh Hath muu"
type textarea "x"
type textarea "@Harsh Hath muuh"
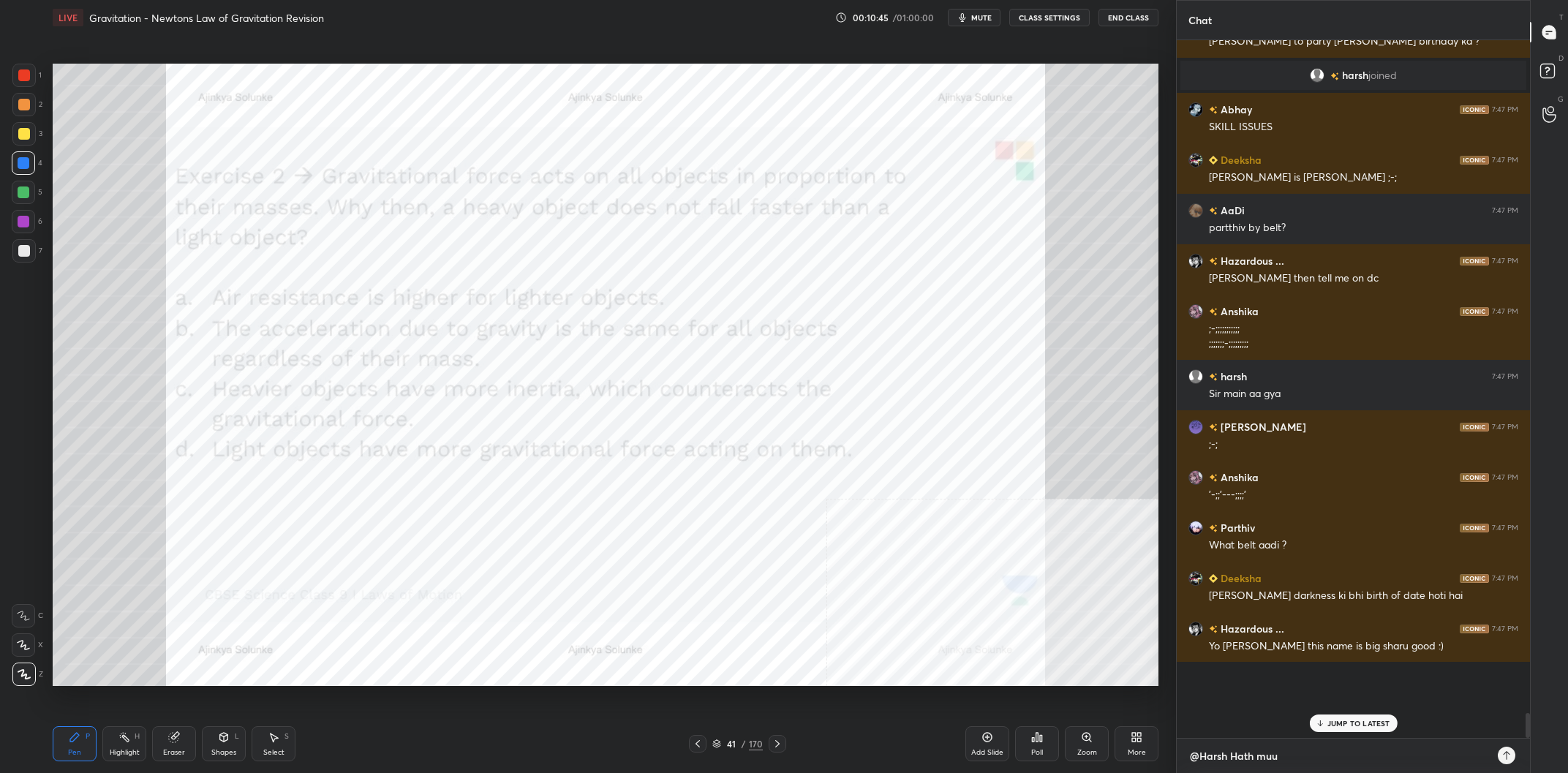
type textarea "x"
type textarea "@Harsh Hath muuh"
type textarea "x"
type textarea "@Harsh Hath muuh d"
type textarea "x"
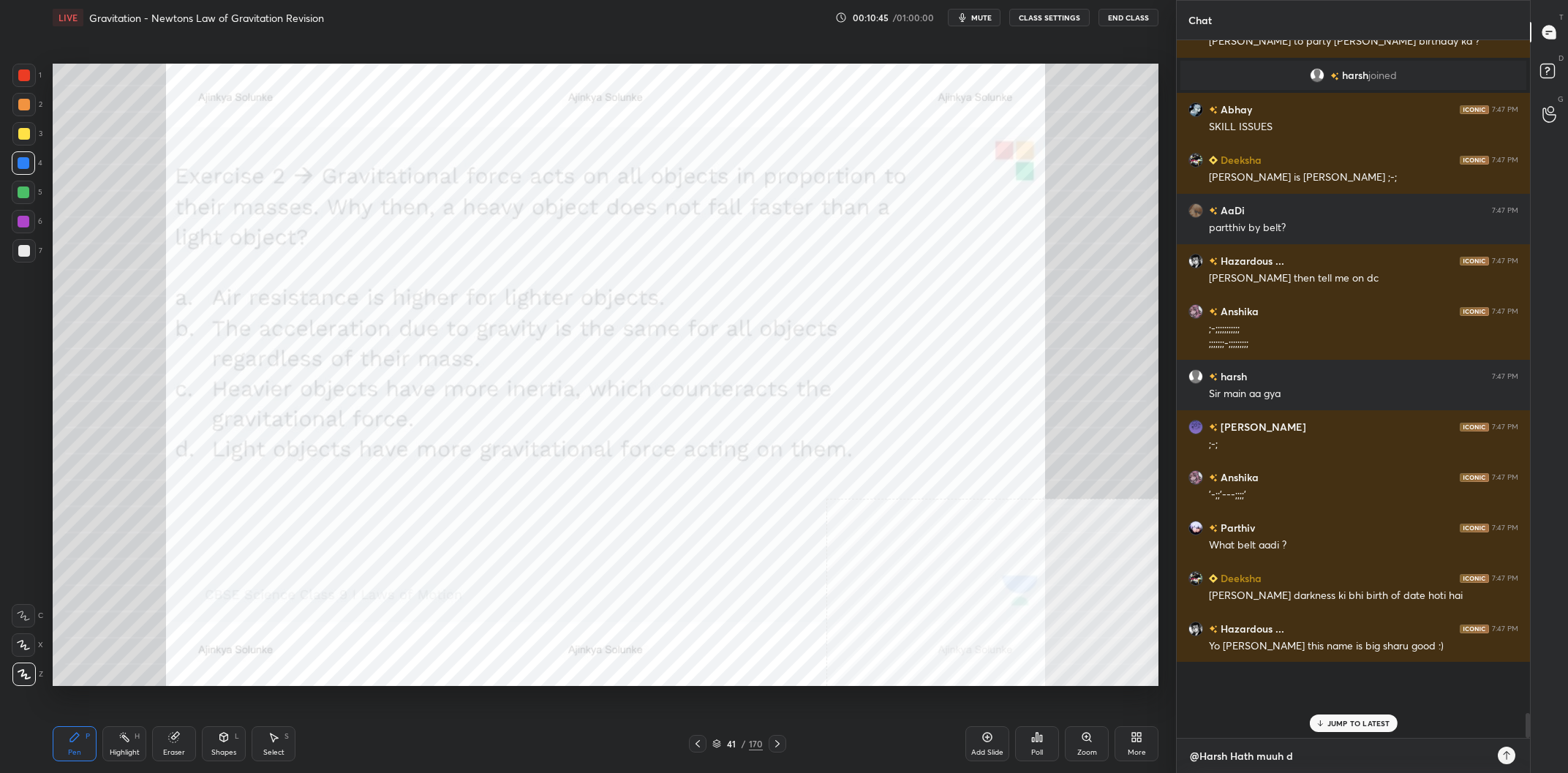
type textarea "@Harsh Hath muuh dh"
type textarea "x"
type textarea "@Harsh Hath muuh dho"
type textarea "x"
type textarea "@Harsh Hath muuh dho"
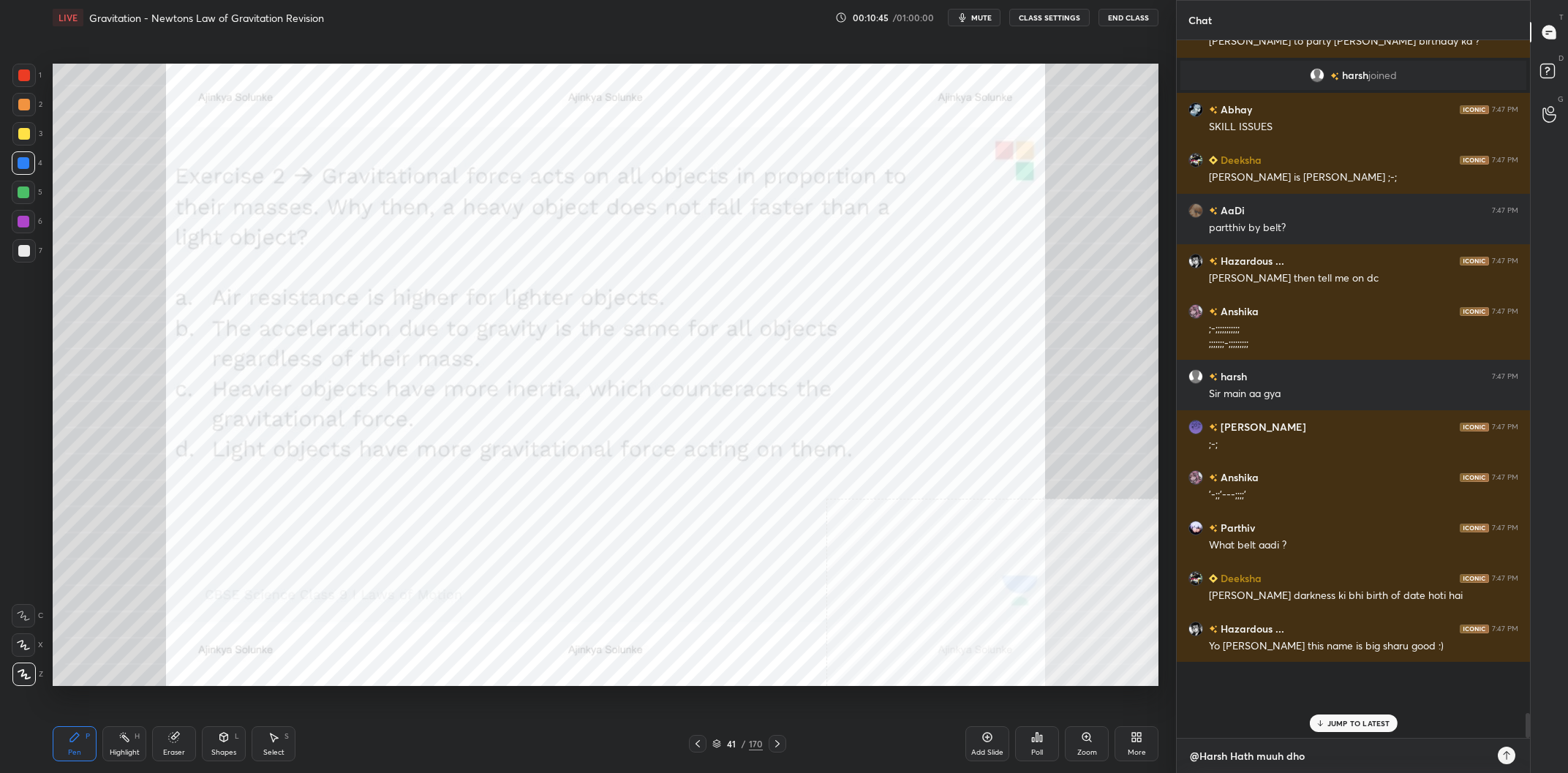
type textarea "x"
type textarea "@Harsh Hath muuh dho l"
type textarea "x"
type textarea "@Harsh Hath muuh dho li"
type textarea "x"
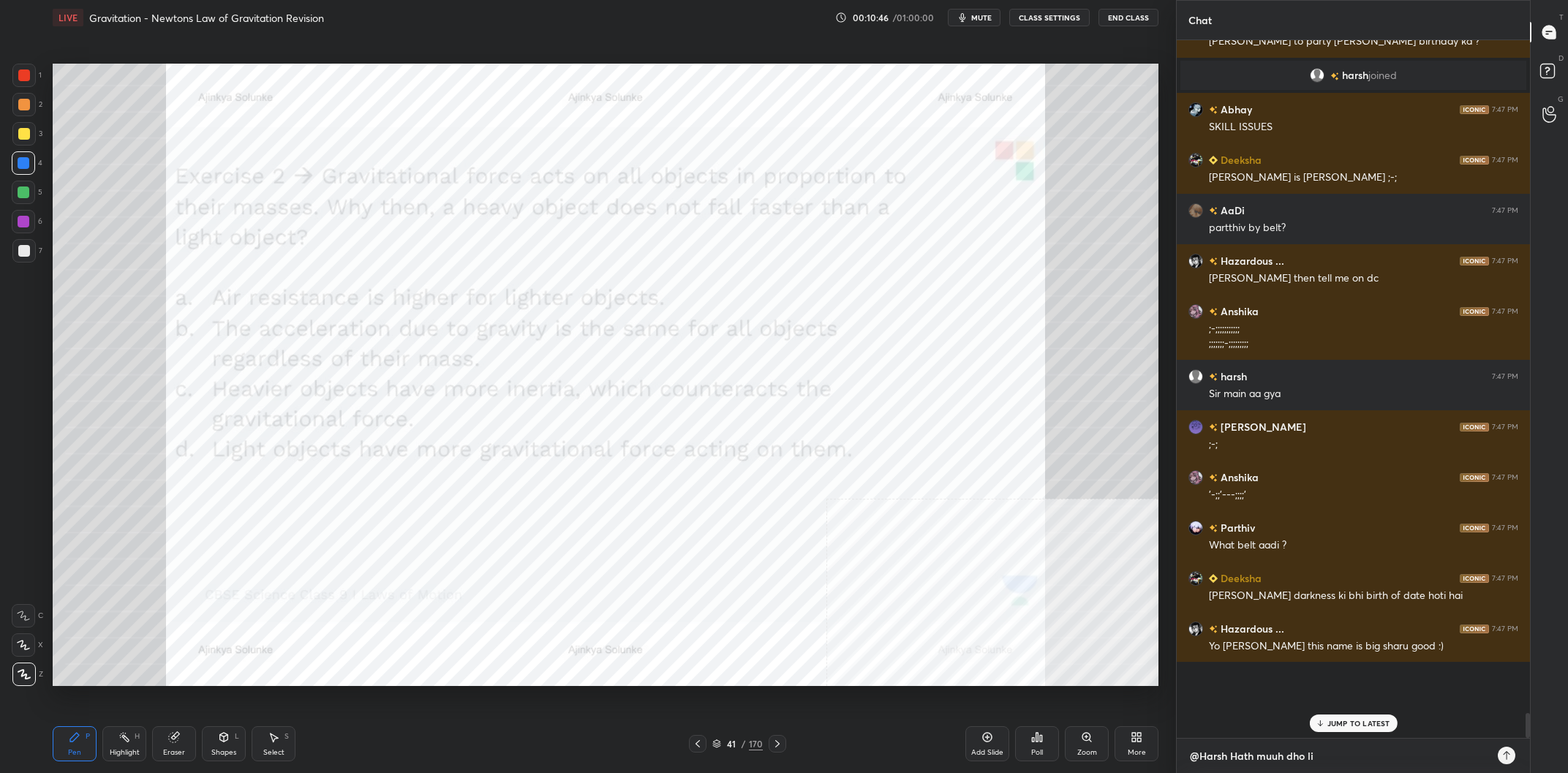
type textarea "@Harsh Hath muuh dho liy"
type textarea "x"
type textarea "@Harsh Hath muuh dho li"
type textarea "x"
type textarea "@Harsh Hath muuh dho lij"
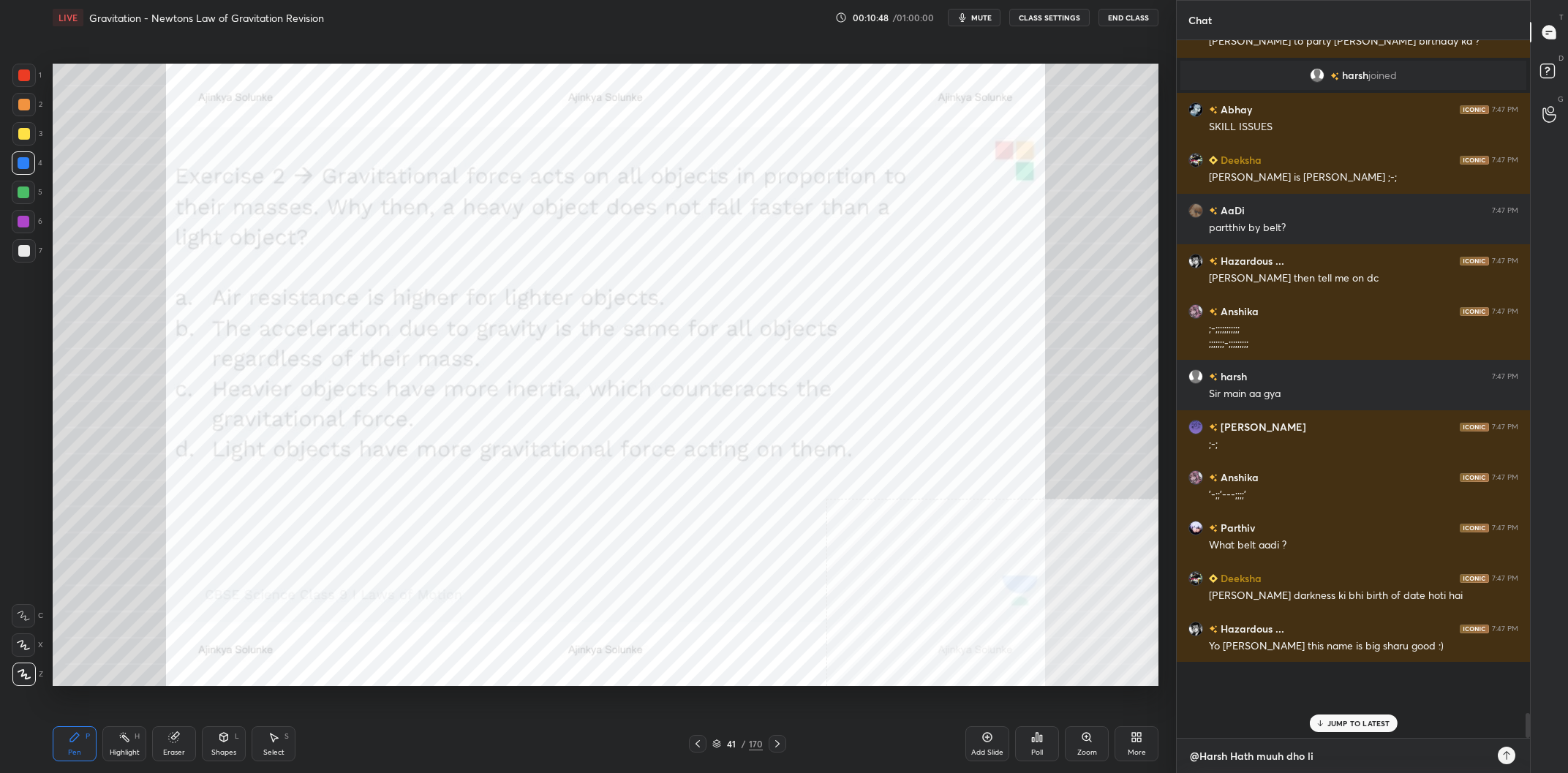
type textarea "x"
type textarea "@Harsh Hath muuh dho liji"
type textarea "x"
type textarea "@[PERSON_NAME] muuh dho lijiy"
type textarea "x"
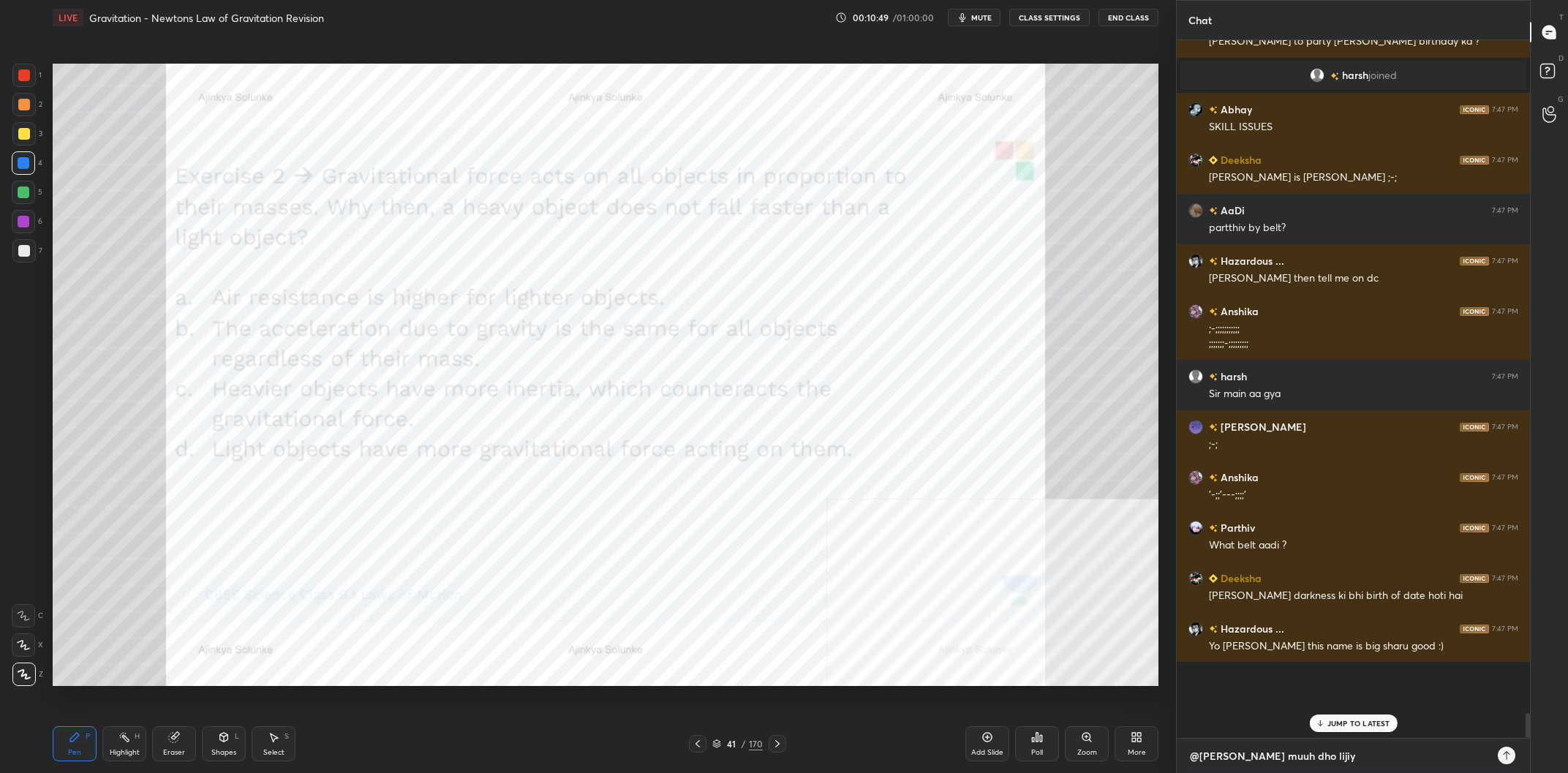
type textarea "@Harsh Hath muuh dho lijiye"
type textarea "x"
type textarea "@Harsh Hath muuh dho lijiye"
type textarea "x"
type textarea "@Harsh Hath muuh dho lijiye b"
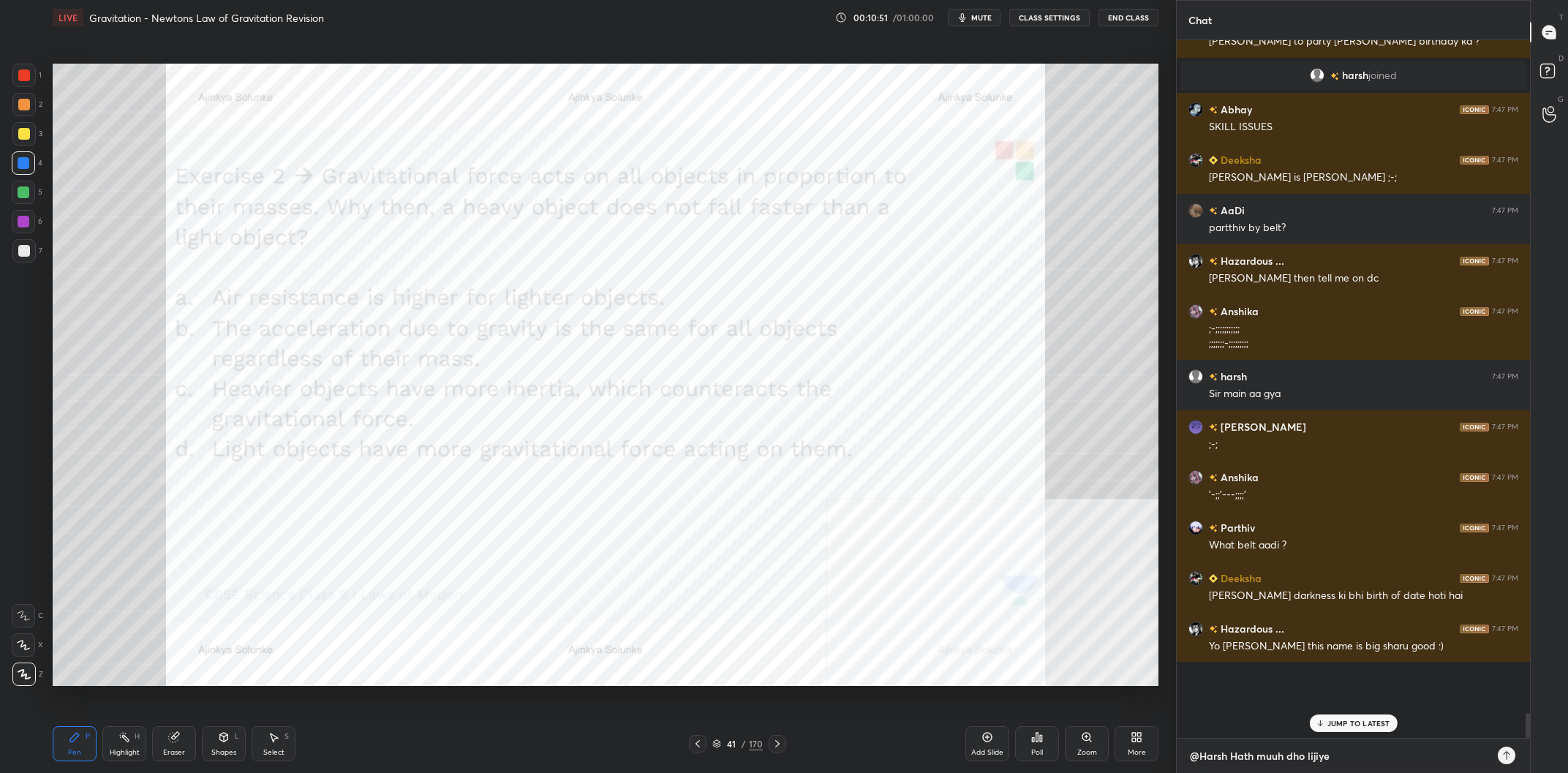
type textarea "x"
type textarea "@Harsh Hath muuh dho lijiye be"
type textarea "x"
type textarea "@Harsh Hath muuh dho lijiye bet"
type textarea "x"
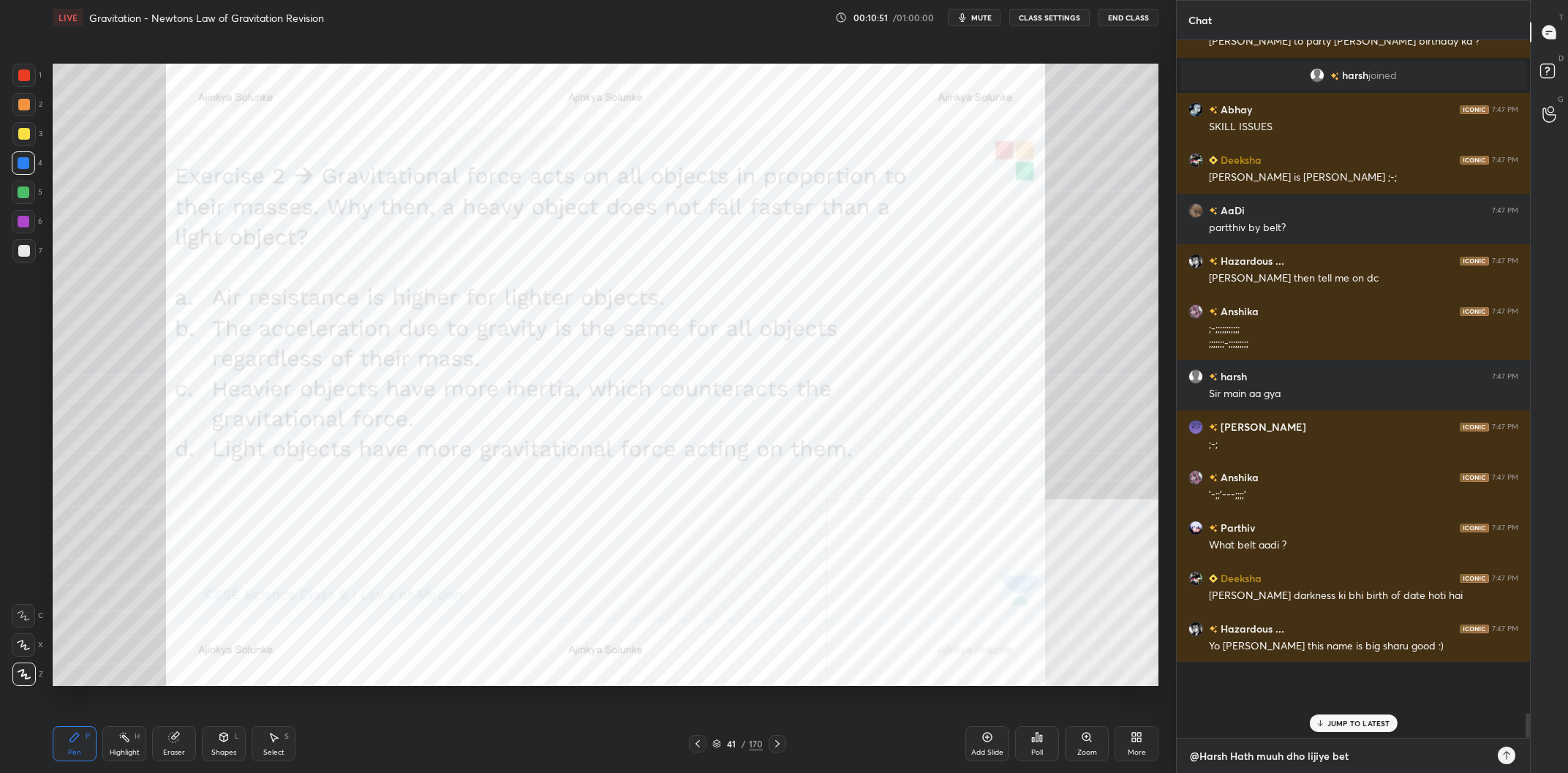
type textarea "@Harsh Hath muuh dho lijiye beta"
type textarea "x"
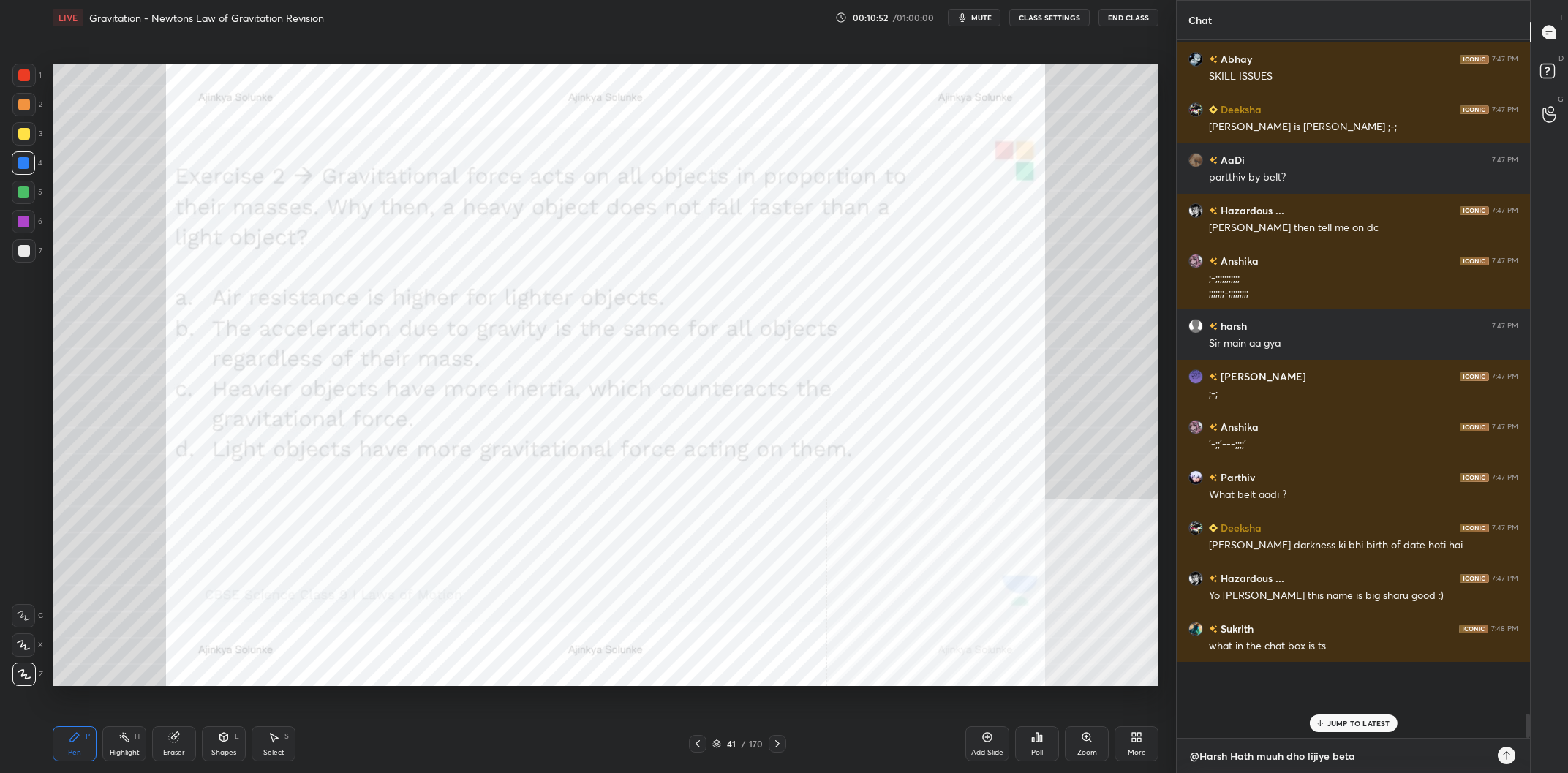
type textarea "@Harsh Hath muuh dho lijiye beta,"
type textarea "x"
type textarea "@Harsh Hath muuh dho lijiye beta,"
type textarea "x"
type textarea "@Harsh Hath muuh dho lijiye beta, k"
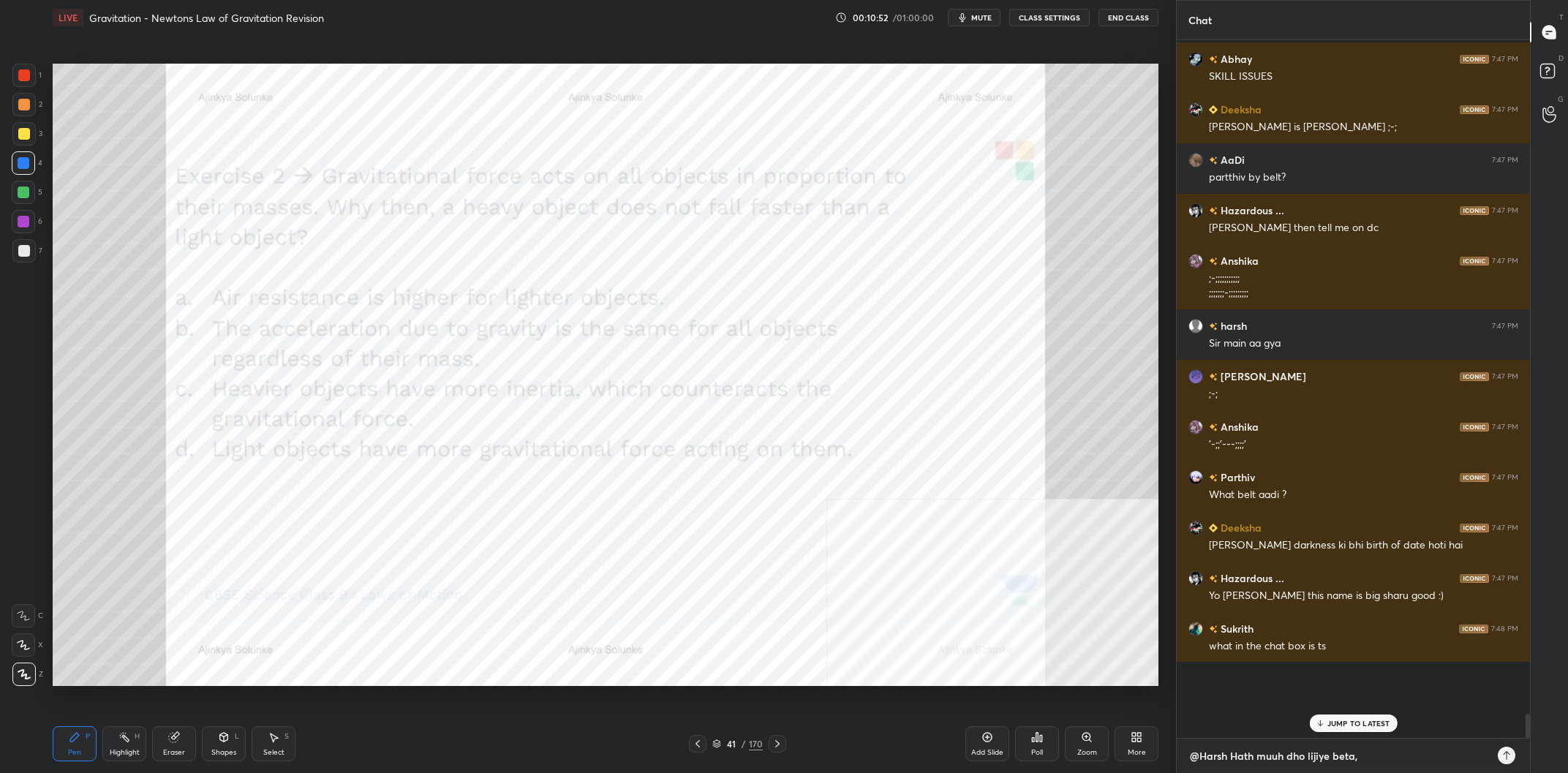
type textarea "x"
type textarea "@Harsh Hath muuh dho lijiye beta, kh"
type textarea "x"
type textarea "@Harsh Hath muuh dho lijiye beta, kha"
type textarea "x"
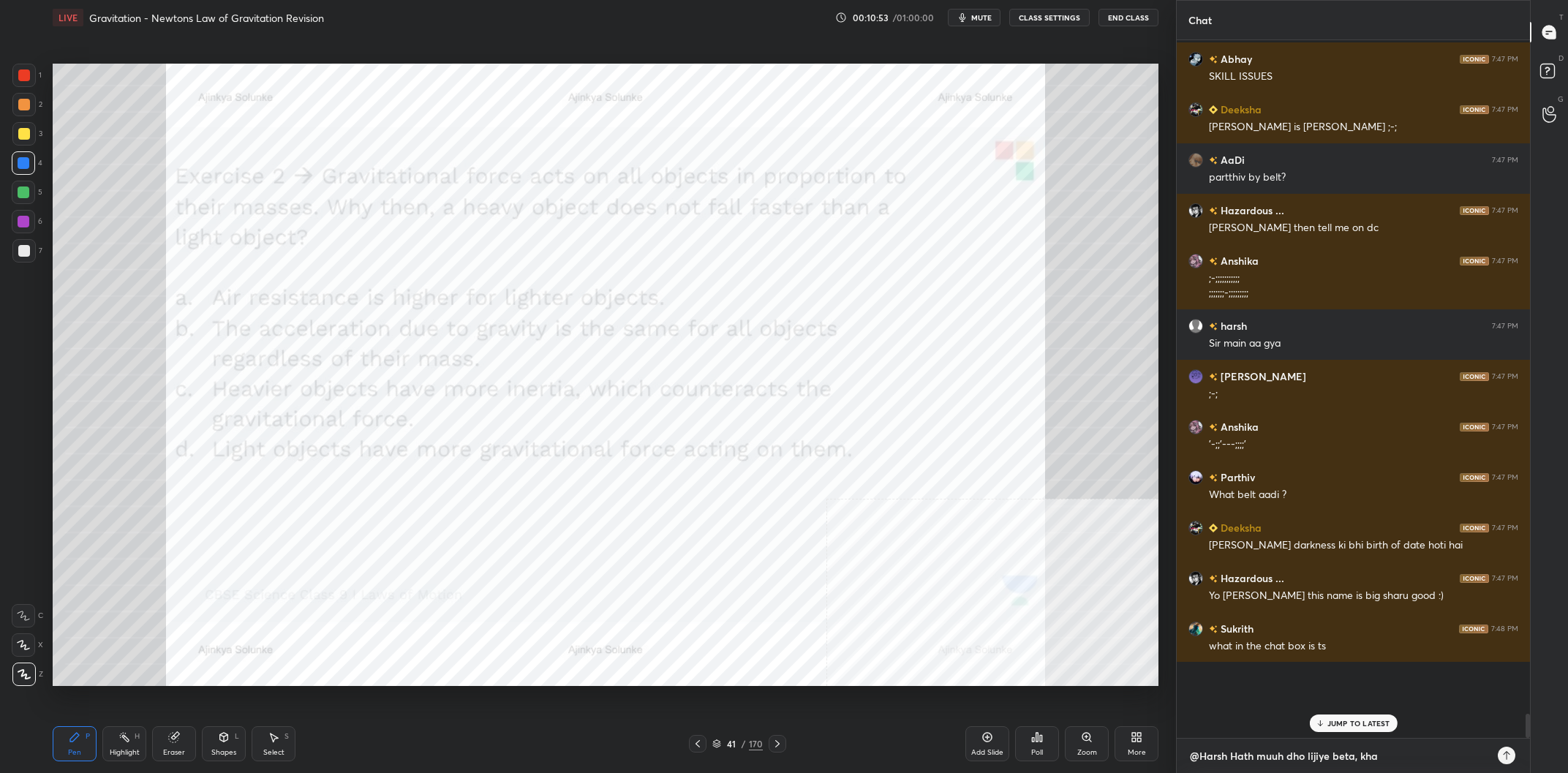
type textarea "@Harsh Hath muuh dho lijiye beta, khan"
type textarea "x"
type textarea "@Harsh Hath muuh dho lijiye beta, khana"
type textarea "x"
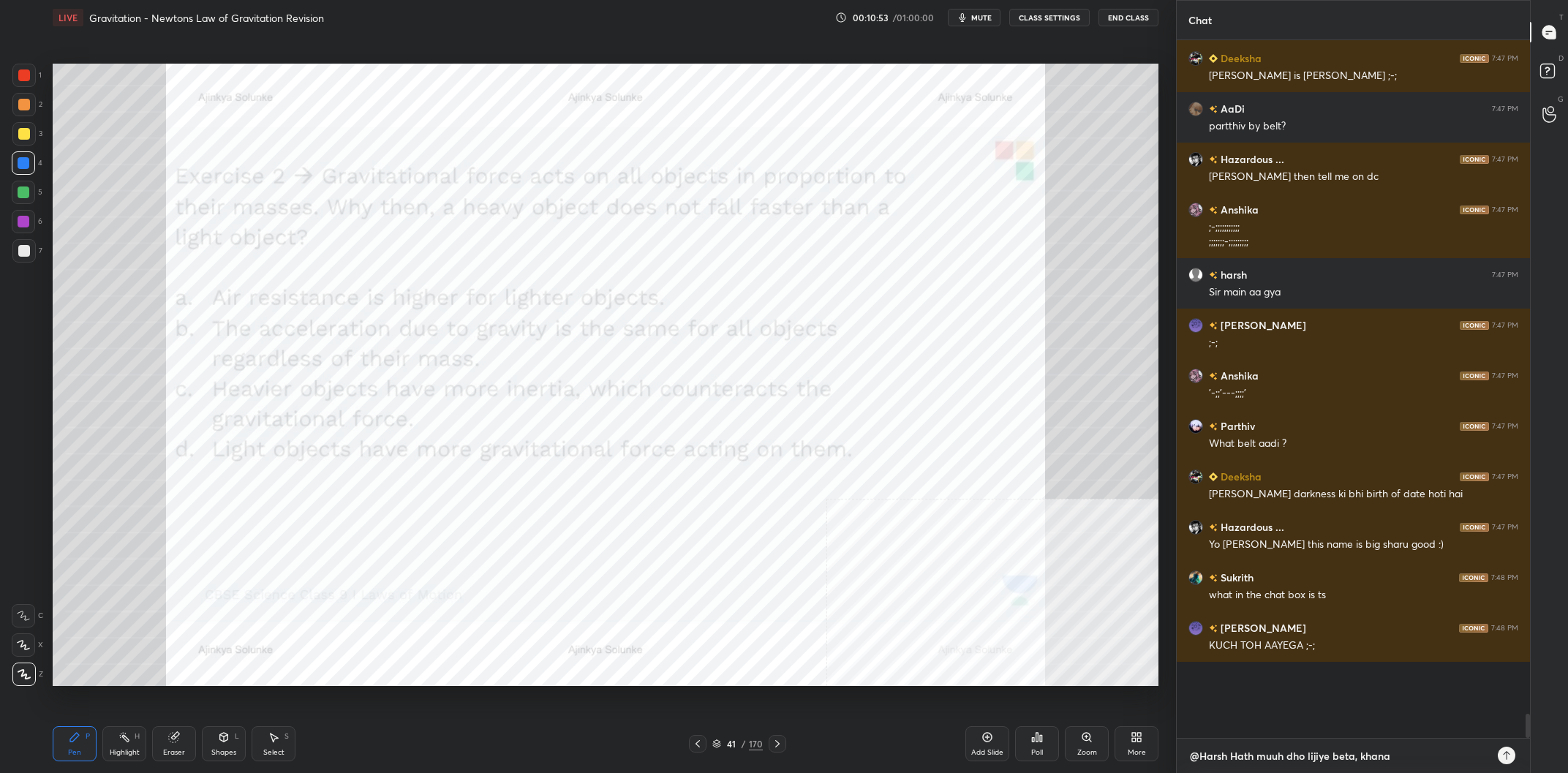
type textarea "@Harsh Hath muuh dho lijiye beta, khana"
type textarea "x"
type textarea "@[PERSON_NAME] muuh dho lijiye beta, khana p"
type textarea "x"
type textarea "@Harsh Hath muuh dho lijiye beta, khana pa"
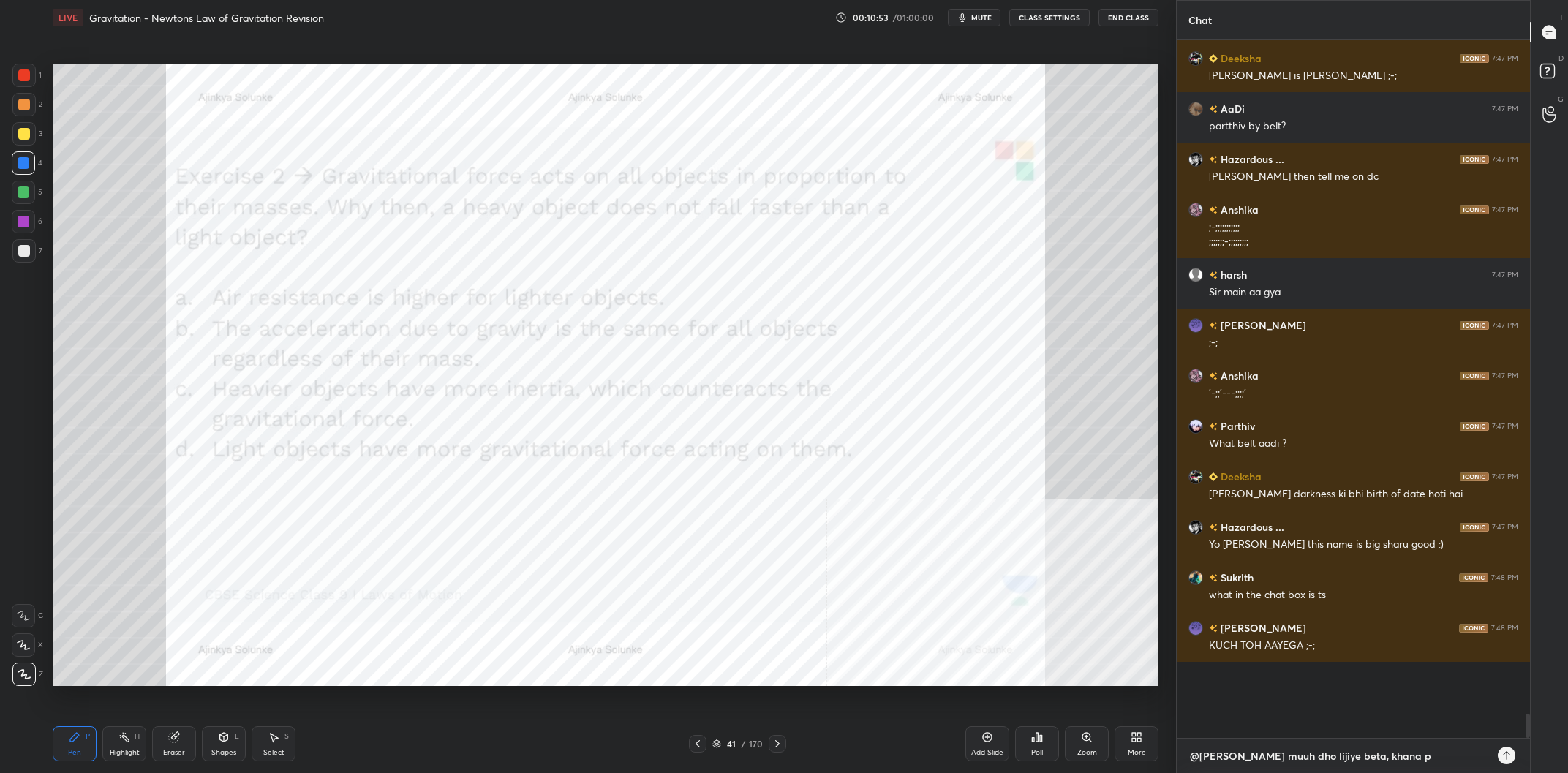
type textarea "x"
type textarea "@[PERSON_NAME] muuh dho lijiye beta, khana par"
type textarea "x"
type textarea "@[PERSON_NAME] muuh dho lijiye beta, [PERSON_NAME]"
type textarea "x"
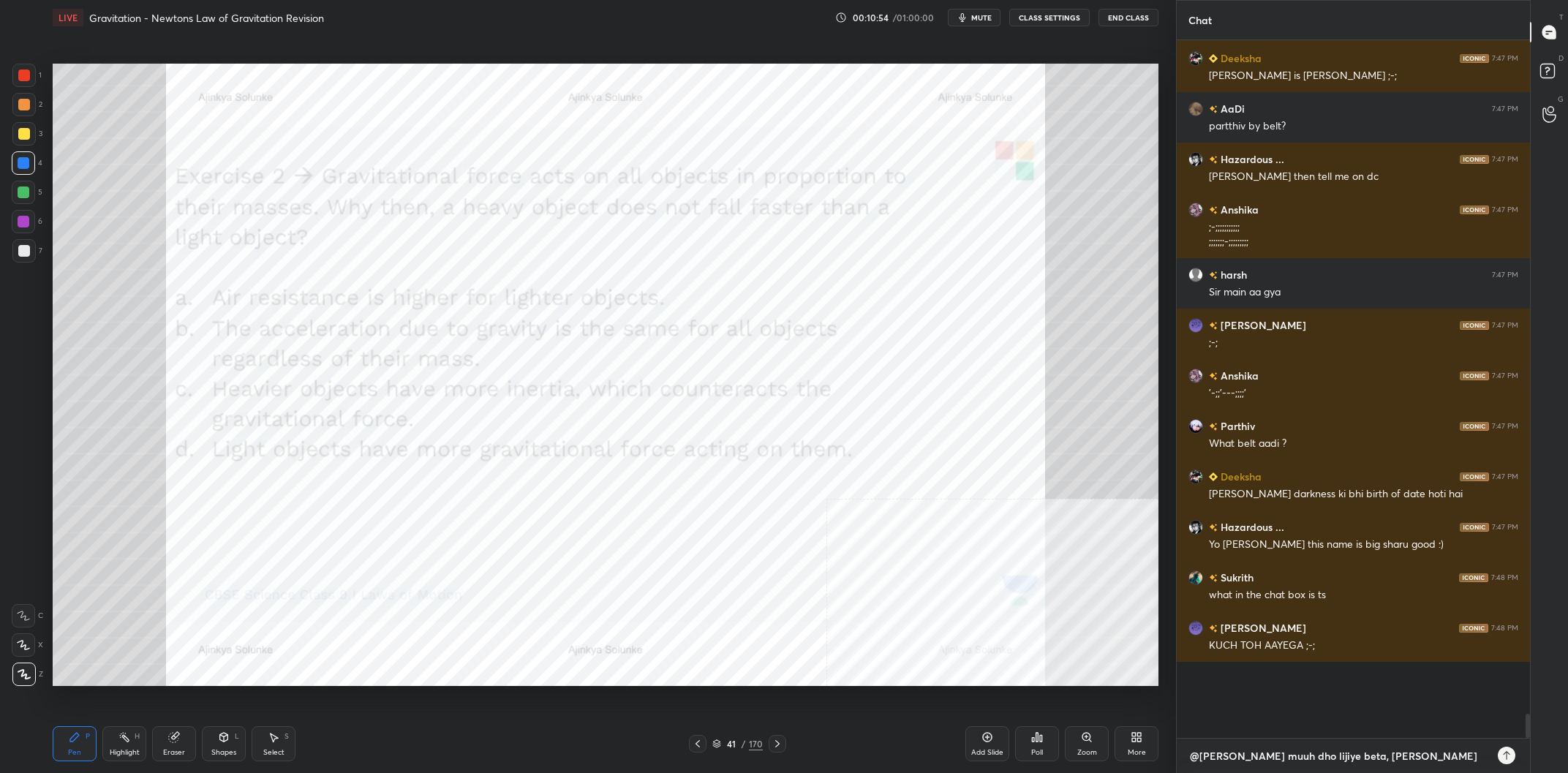
type textarea "@[PERSON_NAME] muuh dho lijiye beta, khana paros"
type textarea "x"
type textarea "@[PERSON_NAME] muuh dho lijiye beta, khana paros"
type textarea "x"
type textarea "@[PERSON_NAME] muuh dho lijiye beta, khana paros d"
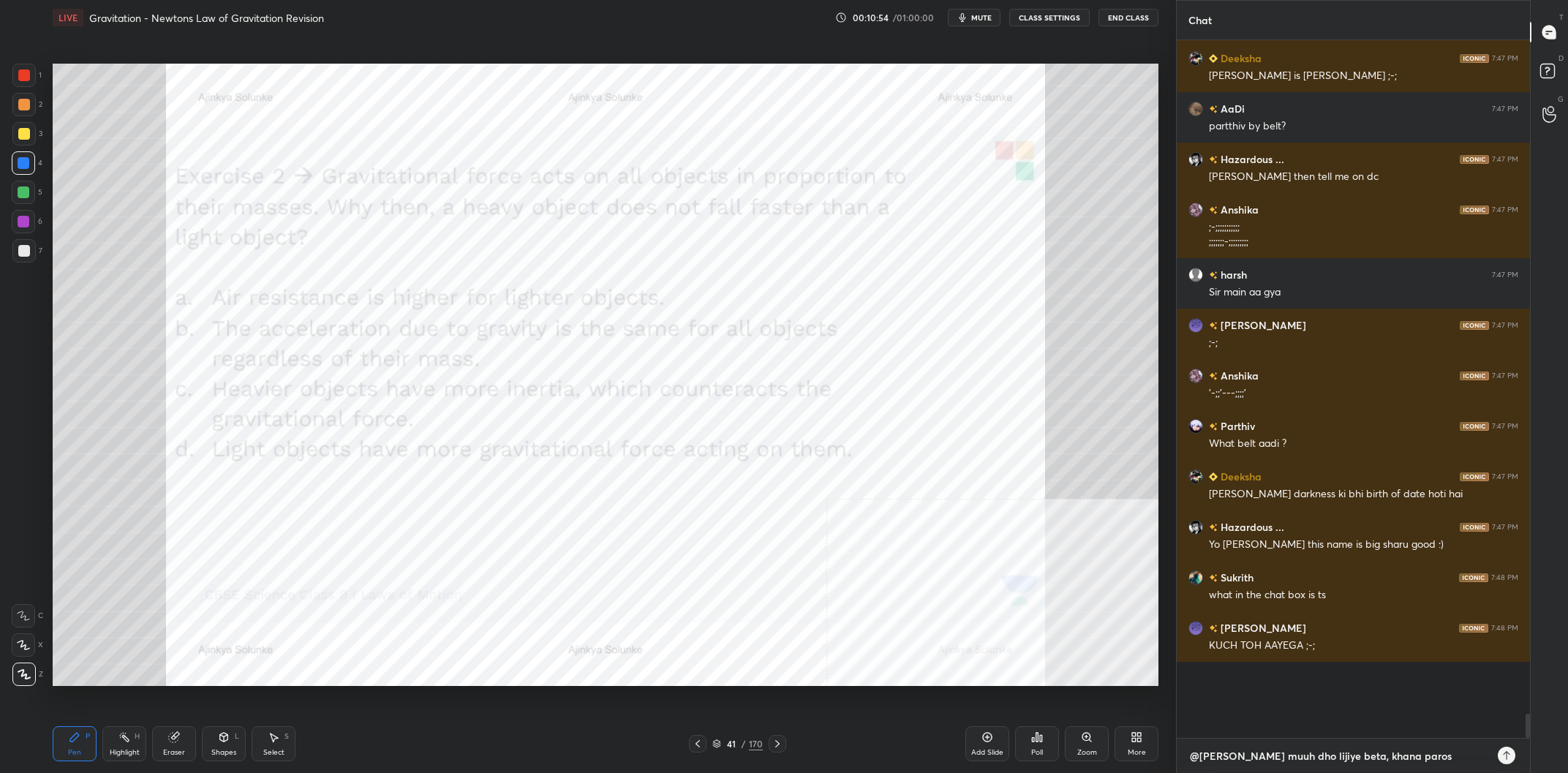
type textarea "x"
type textarea "@[PERSON_NAME] muuh dho lijiye beta, khana paros de"
type textarea "x"
type textarea "@[PERSON_NAME] muuh dho lijiye beta, khana paros det"
type textarea "x"
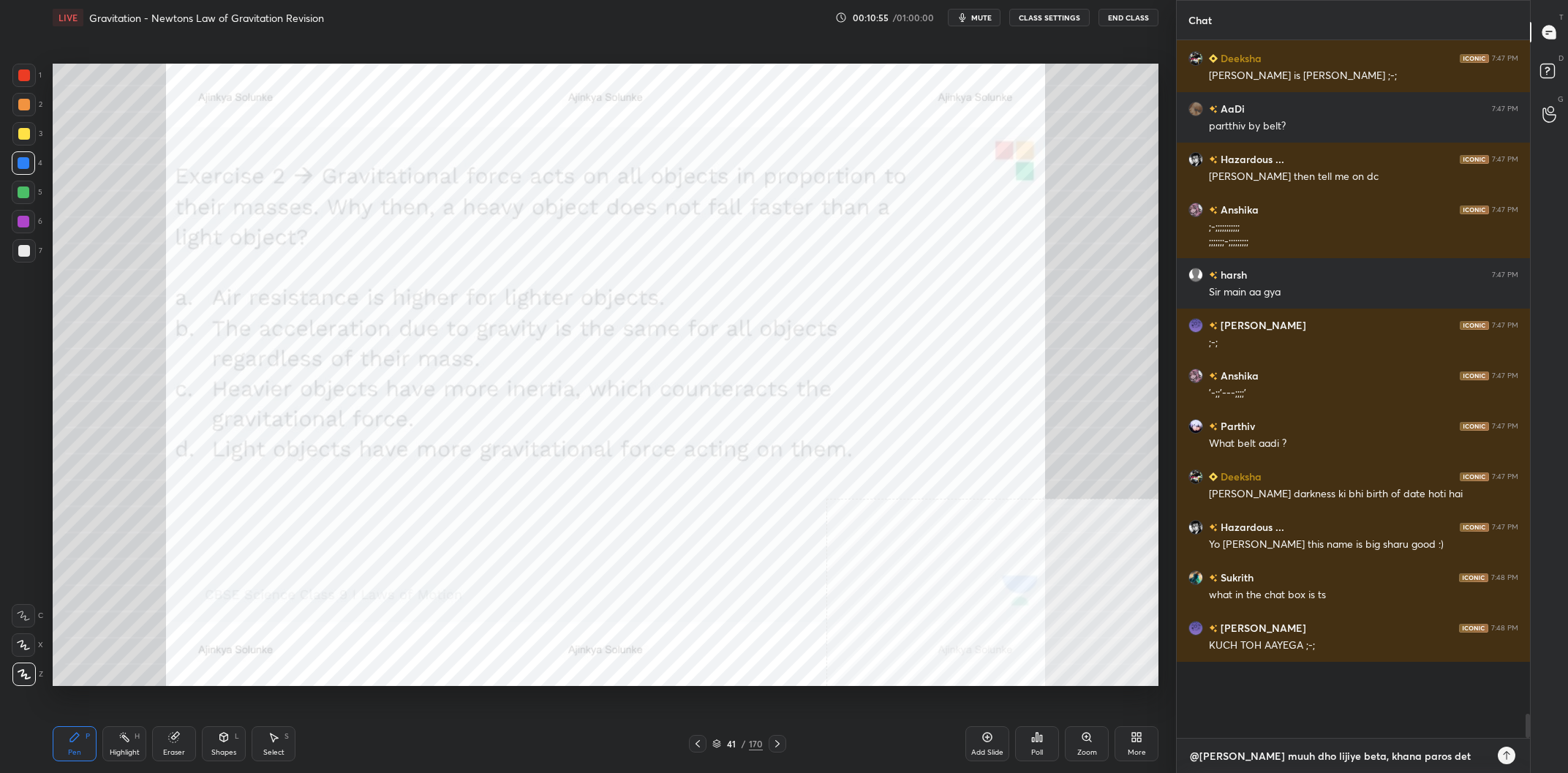
type textarea "@[PERSON_NAME] muuh dho lijiye beta, khana paros deta"
type textarea "x"
type textarea "@[PERSON_NAME] muuh dho lijiye beta, khana paros deta"
type textarea "x"
type textarea "@Harsh Hath muuh dho lijiye beta, khana paros deta h"
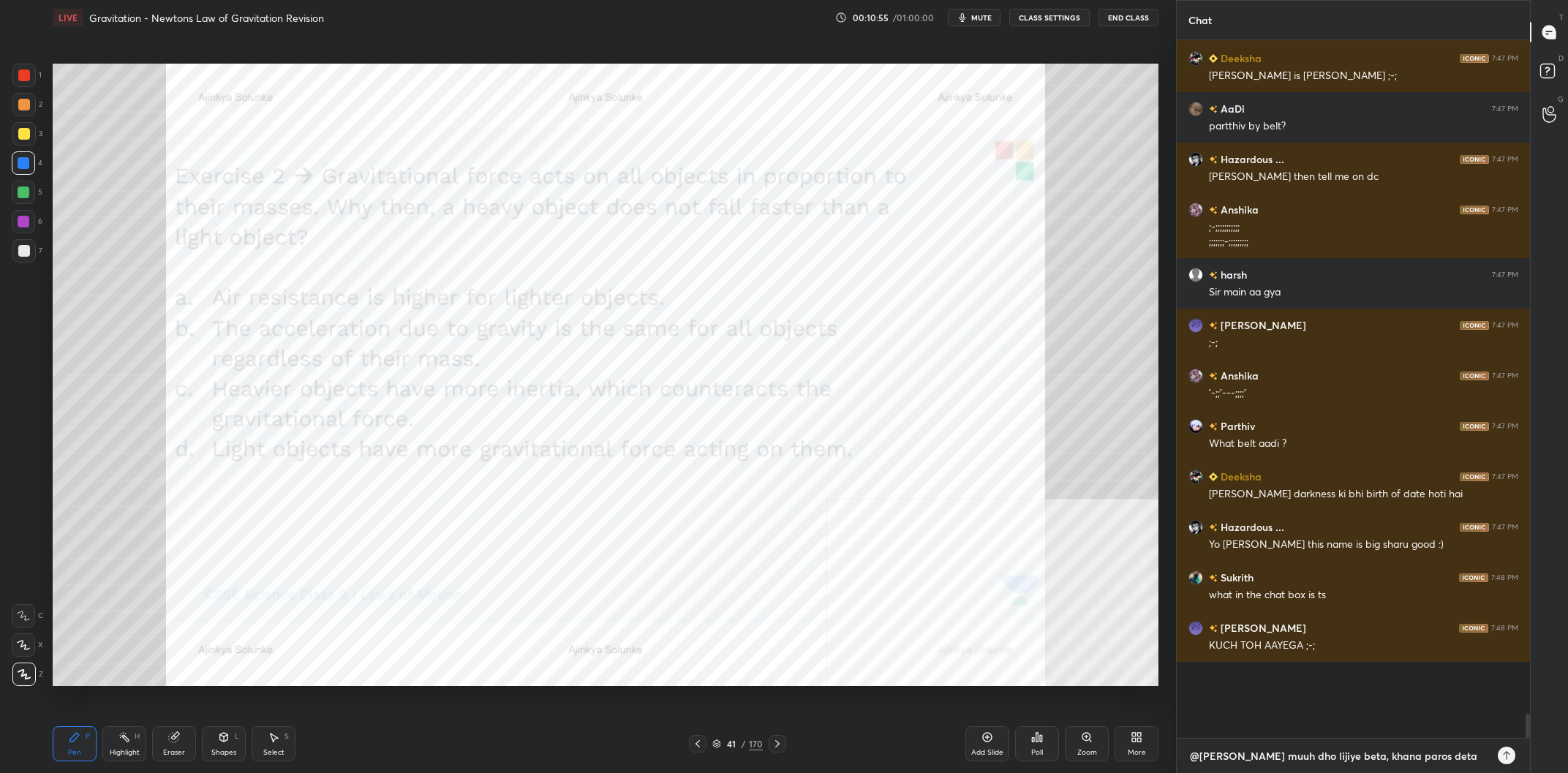
type textarea "x"
type textarea "@[PERSON_NAME] muuh dho lijiye beta, khana paros deta ha"
type textarea "x"
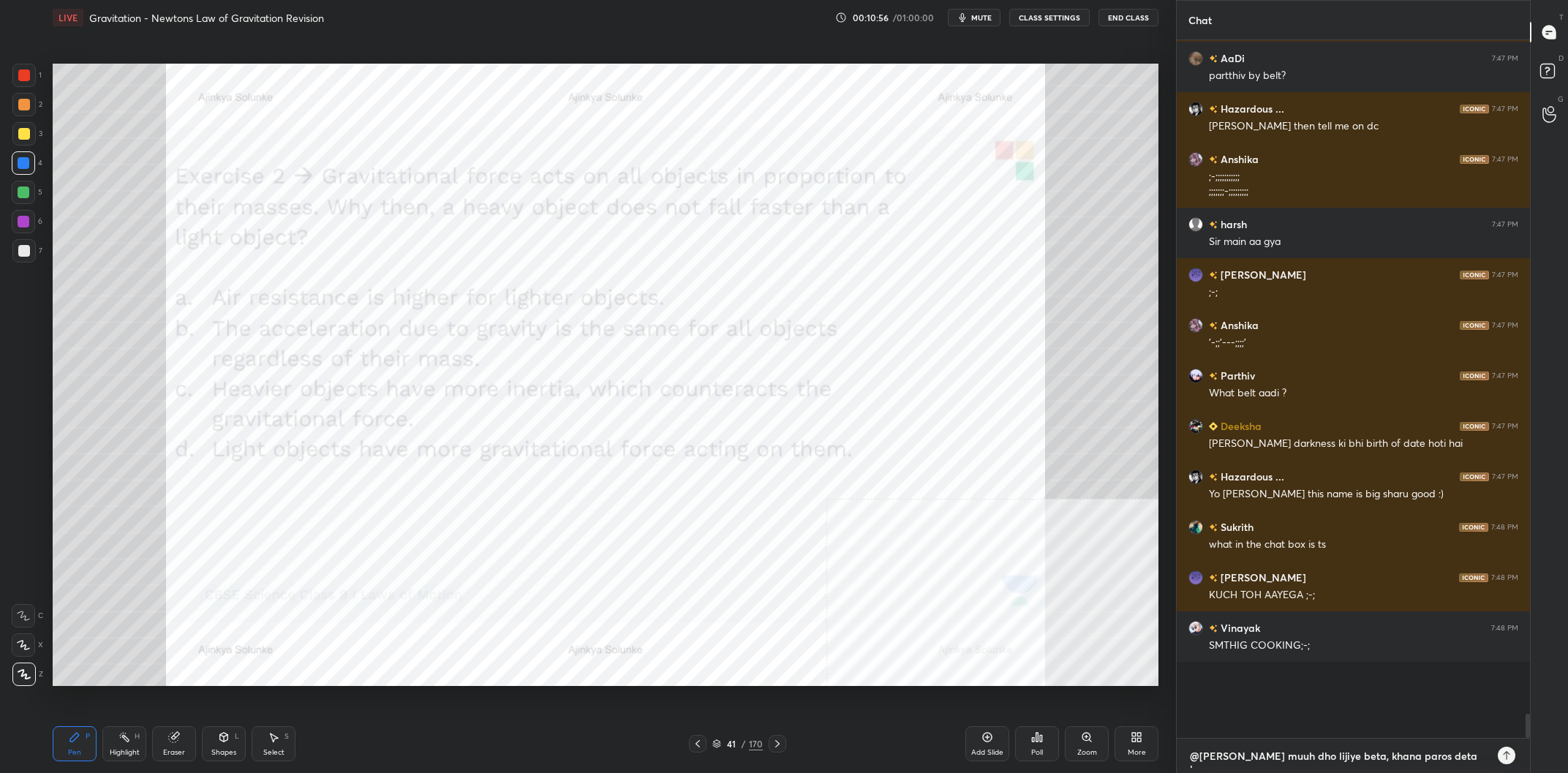
type textarea "@Harsh Hath muuh dho lijiye beta, khana paros deta h"
type textarea "x"
type textarea "@[PERSON_NAME] muuh dho lijiye beta, khana paros deta"
type textarea "x"
type textarea "@[PERSON_NAME] muuh dho lijiye beta, khana paros deta"
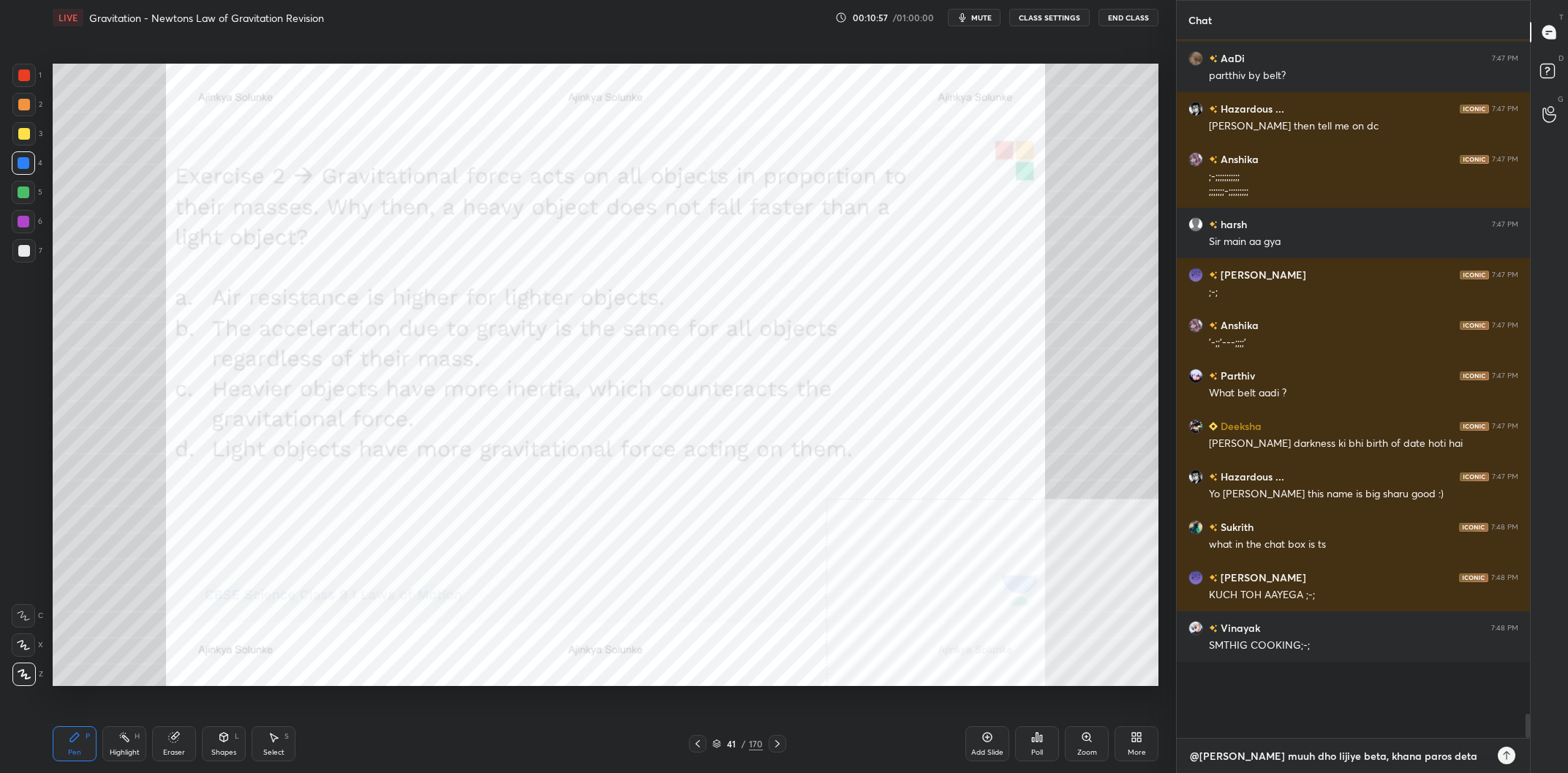
type textarea "x"
type textarea "@[PERSON_NAME] muuh dho lijiye beta, khana paros det"
type textarea "x"
type textarea "@[PERSON_NAME] muuh dho lijiye beta, khana paros dete"
type textarea "x"
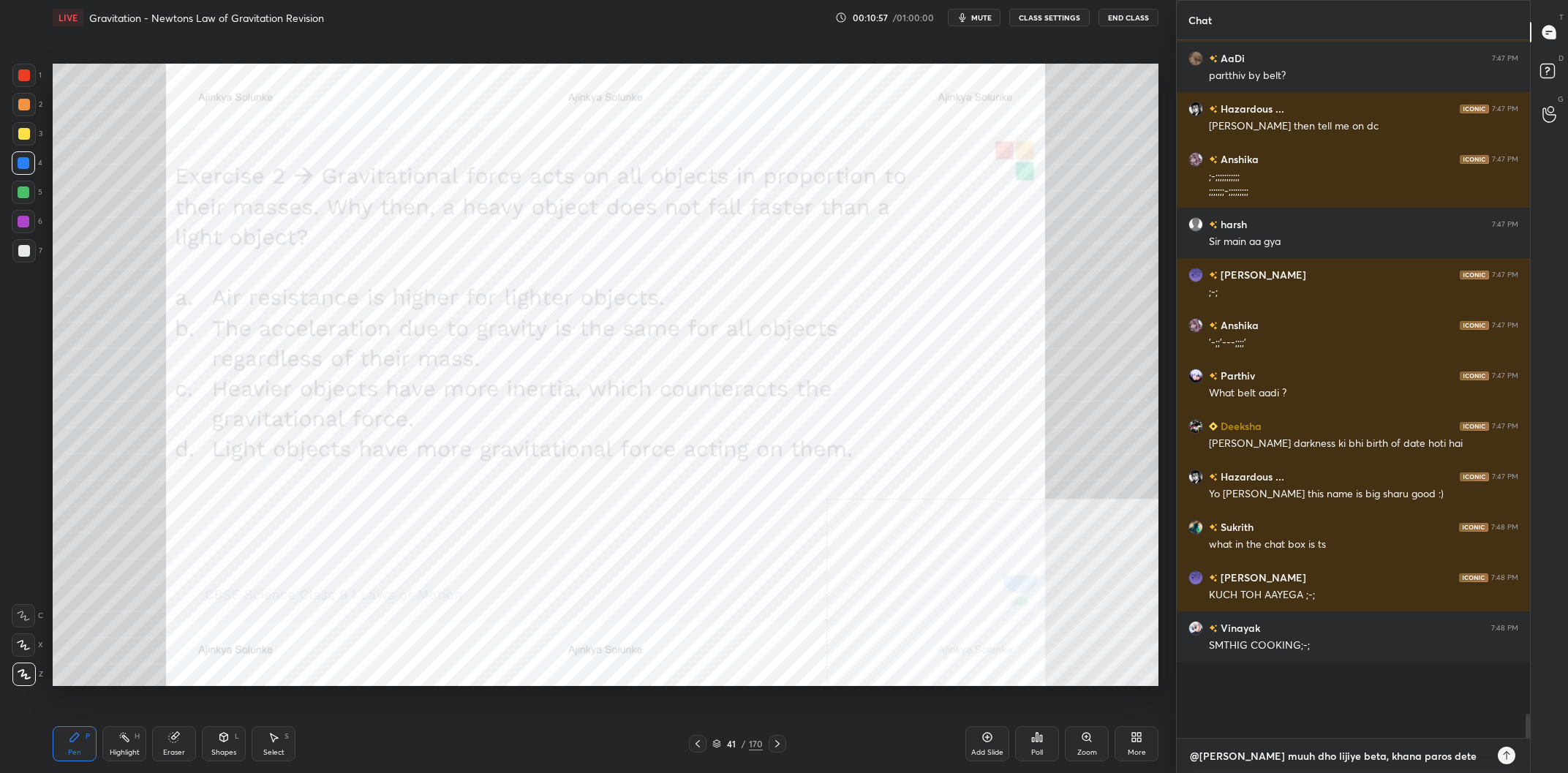
type textarea "@[PERSON_NAME] muuh dho lijiye beta, khana paros dete"
type textarea "x"
type textarea "@Harsh Hath muuh dho lijiye beta, khana paros dete h"
type textarea "x"
type textarea "@[PERSON_NAME] muuh dho lijiye beta, khana paros dete ha"
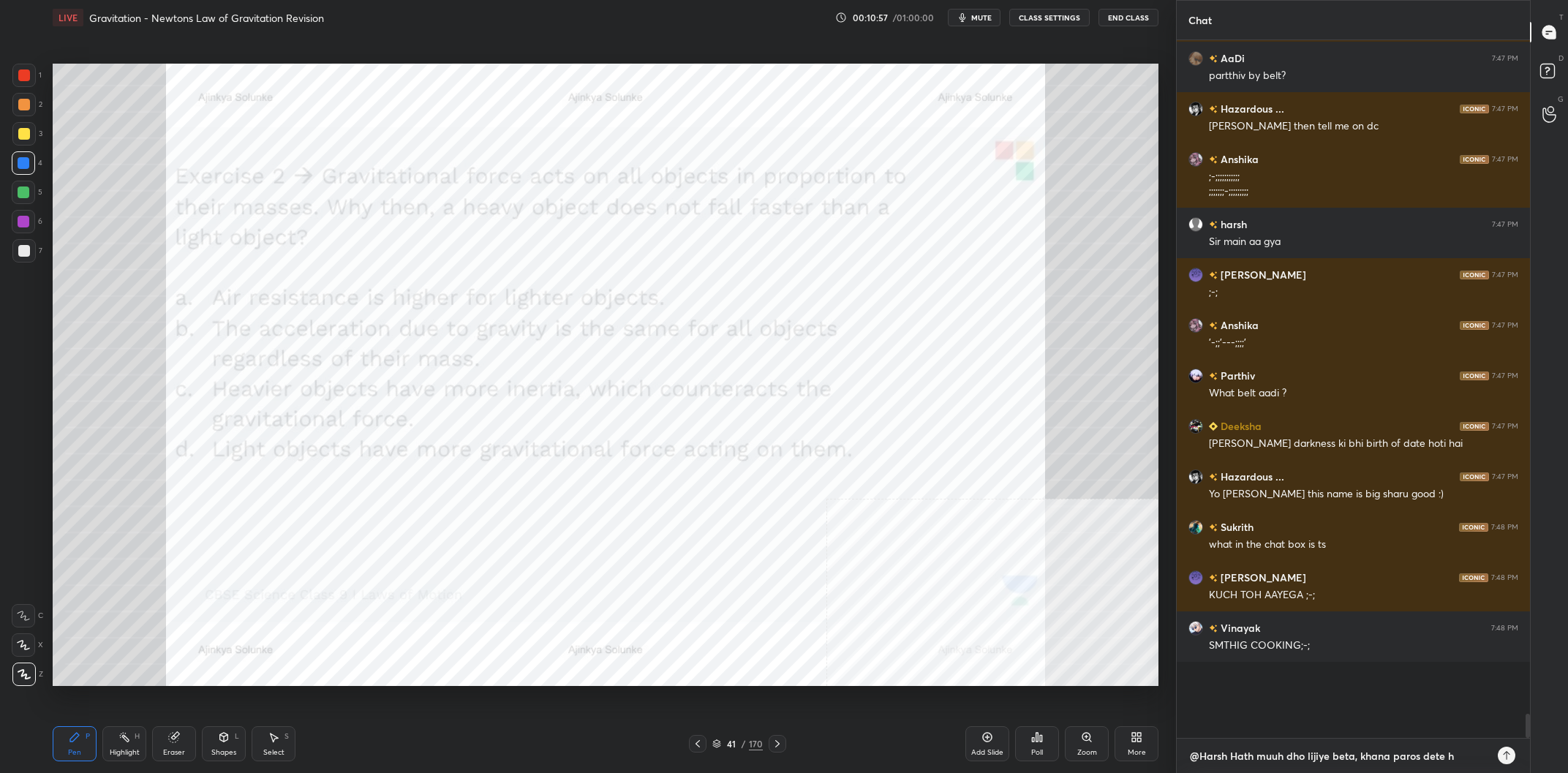
type textarea "x"
type textarea "@[PERSON_NAME] muuh dho lijiye beta, khana paros dete hai"
type textarea "x"
type textarea "@Harsh Hath muuh dho lijiye beta, khana paros dete hain"
type textarea "x"
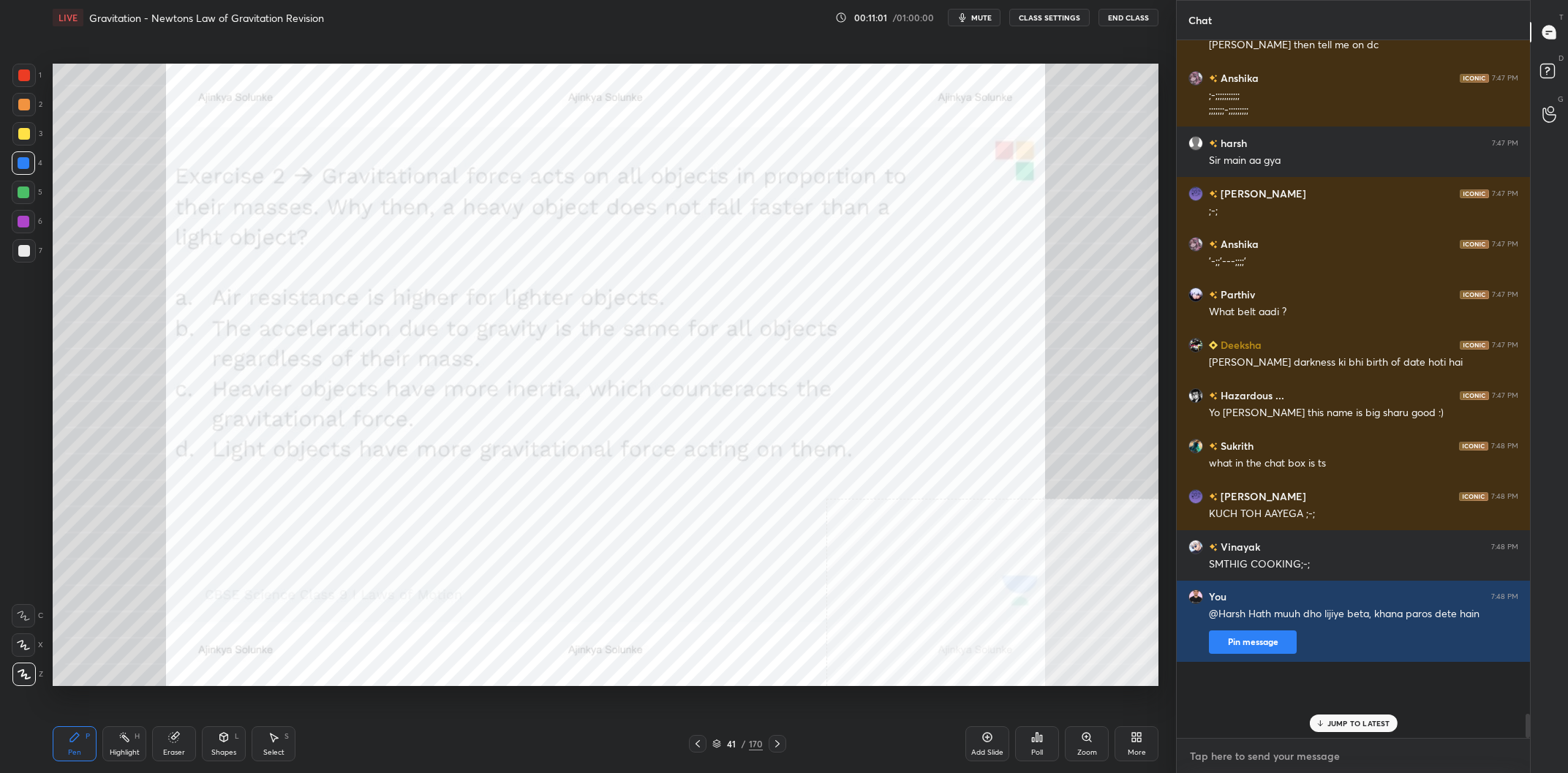
scroll to position [17339, 0]
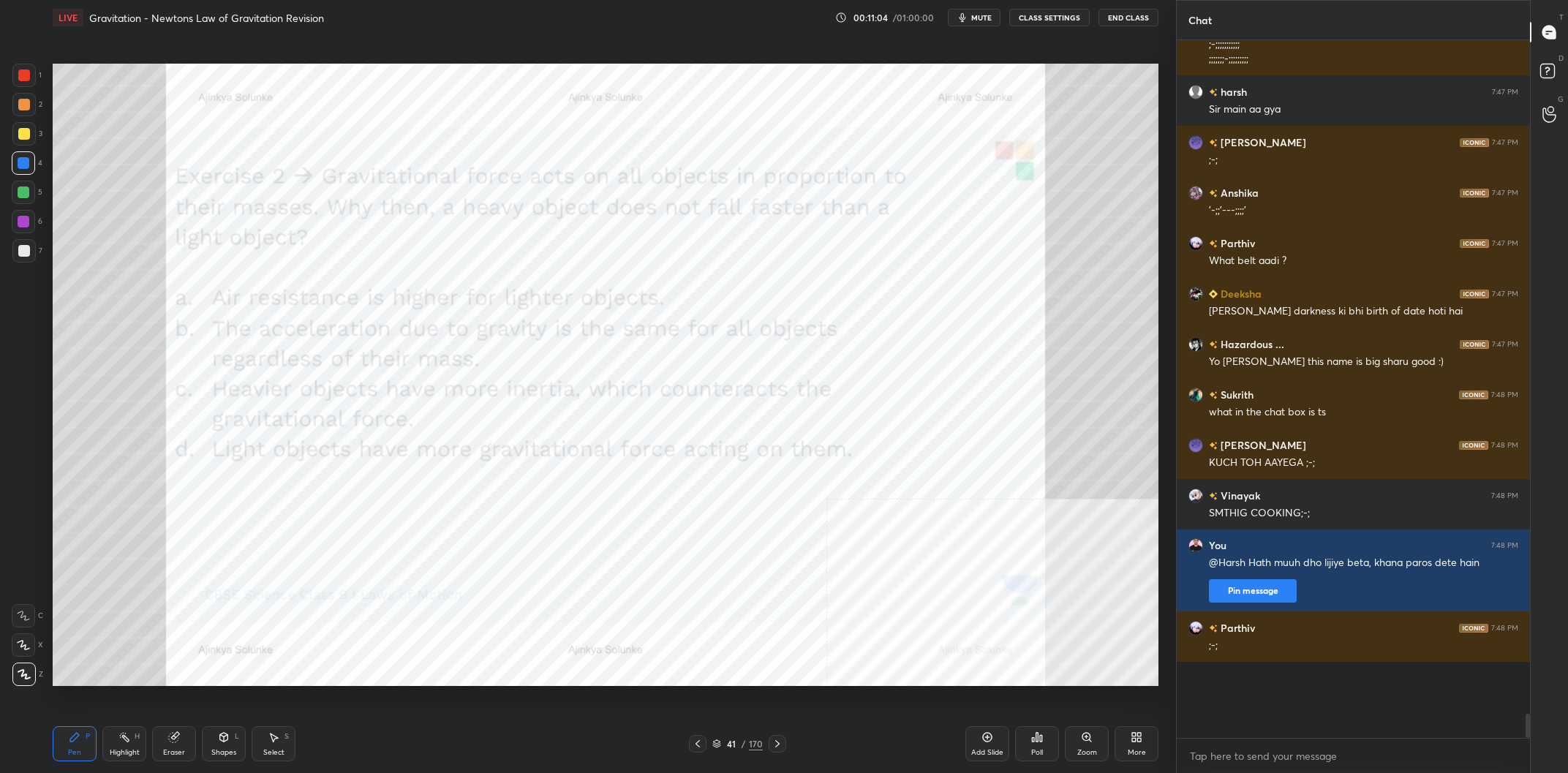
click at [113, 743] on div "Highlight H" at bounding box center [124, 744] width 44 height 35
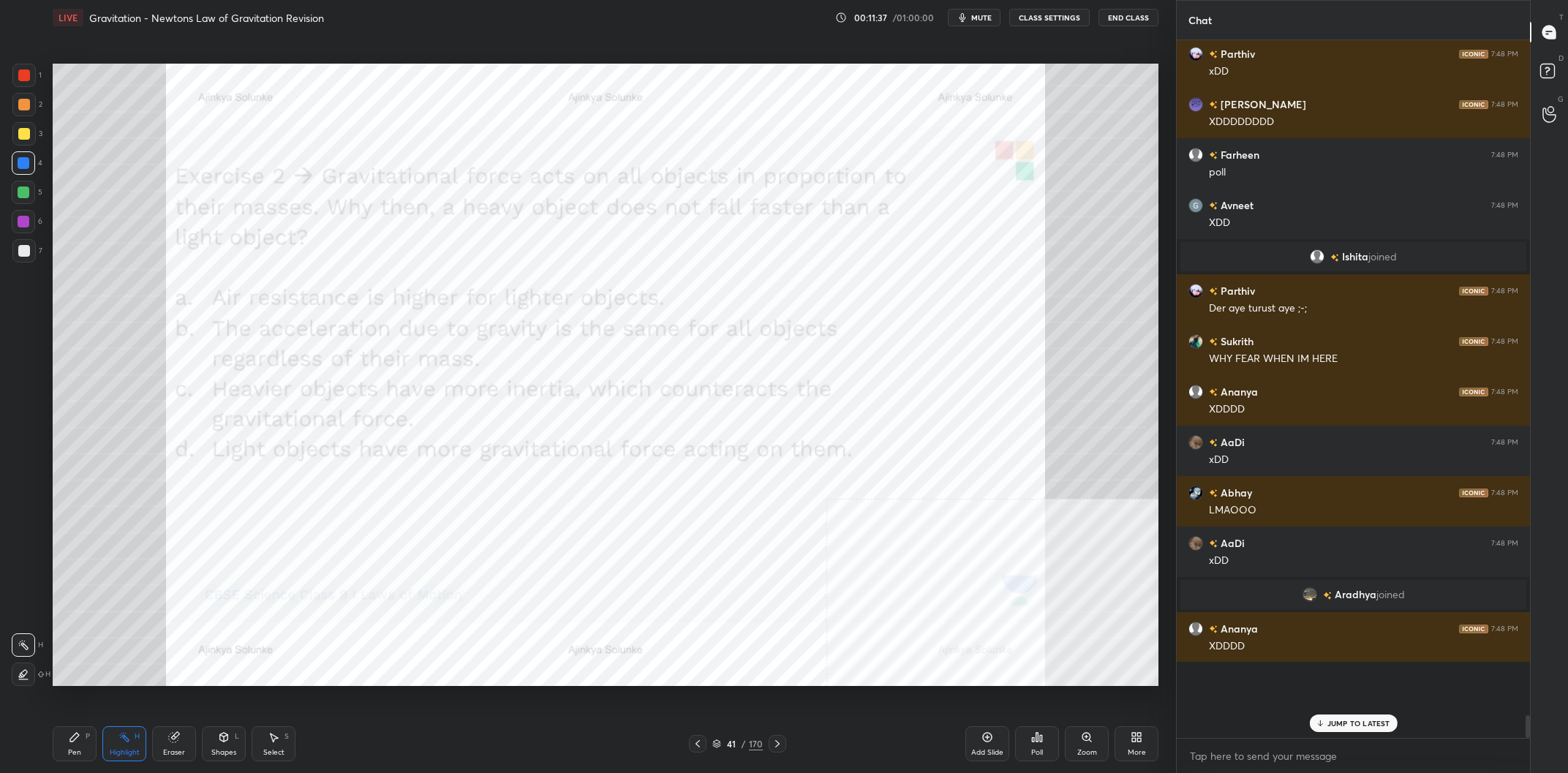
scroll to position [18650, 0]
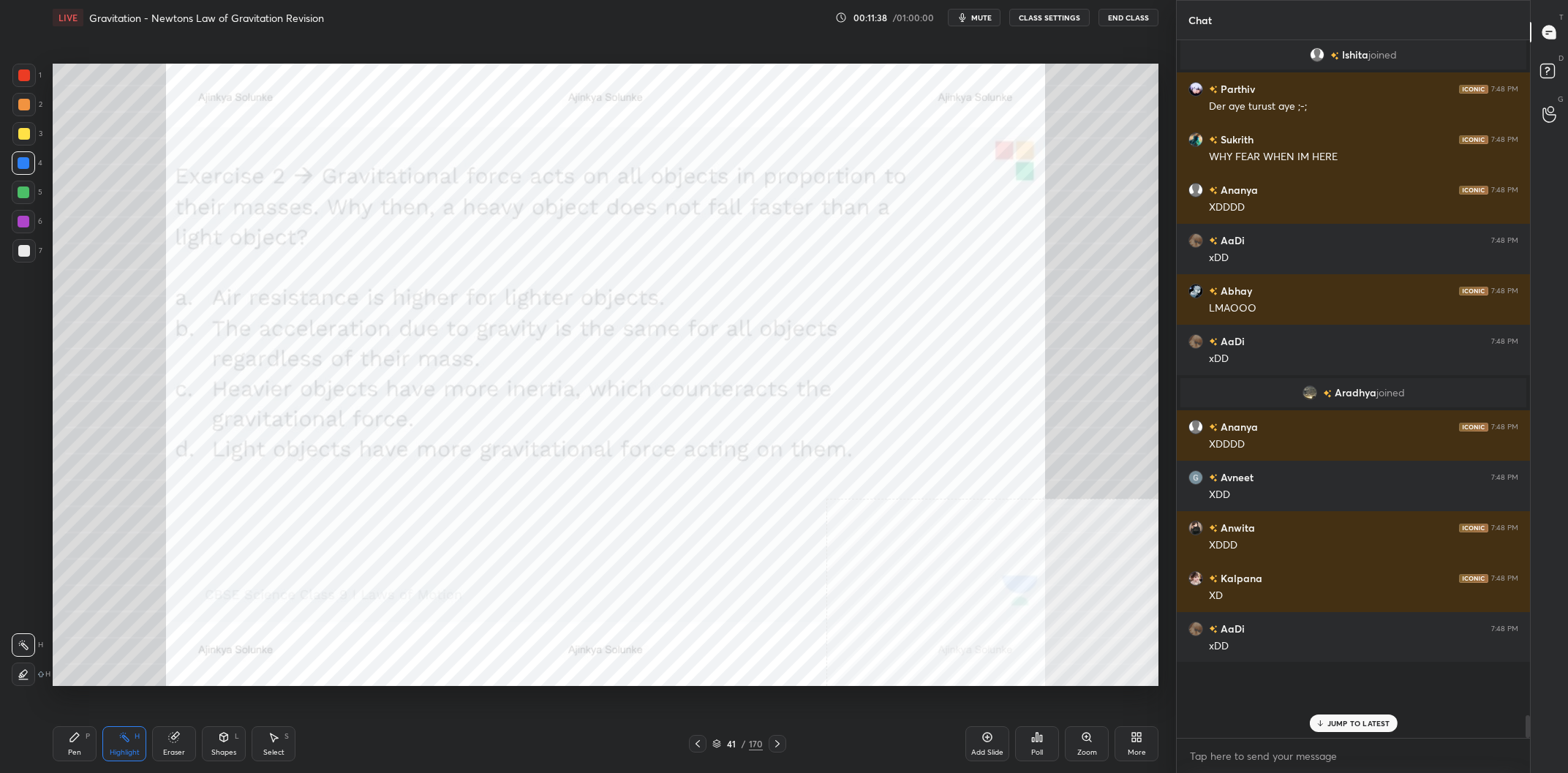
click at [84, 744] on div "Pen P" at bounding box center [74, 744] width 44 height 35
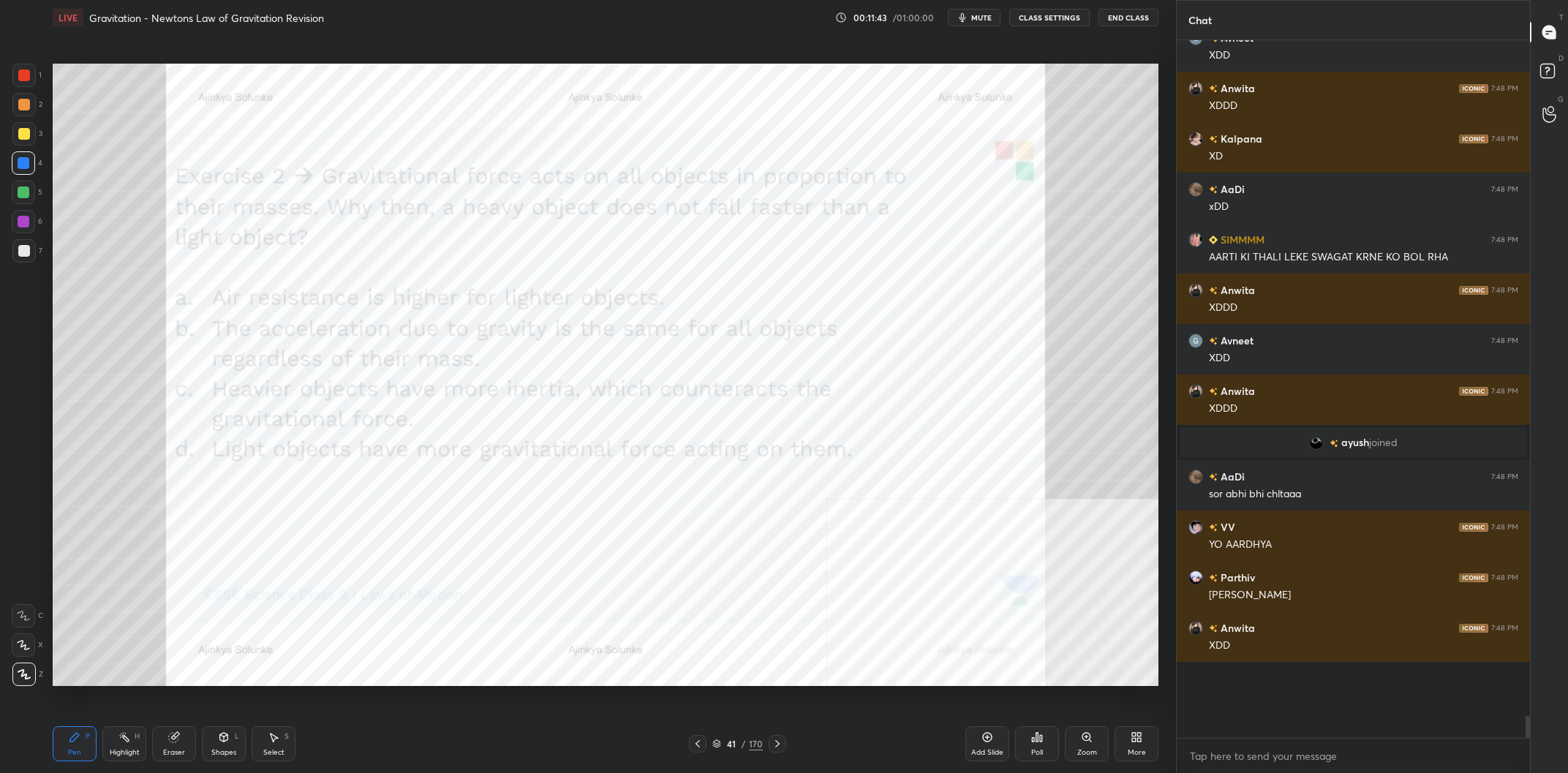
scroll to position [19140, 0]
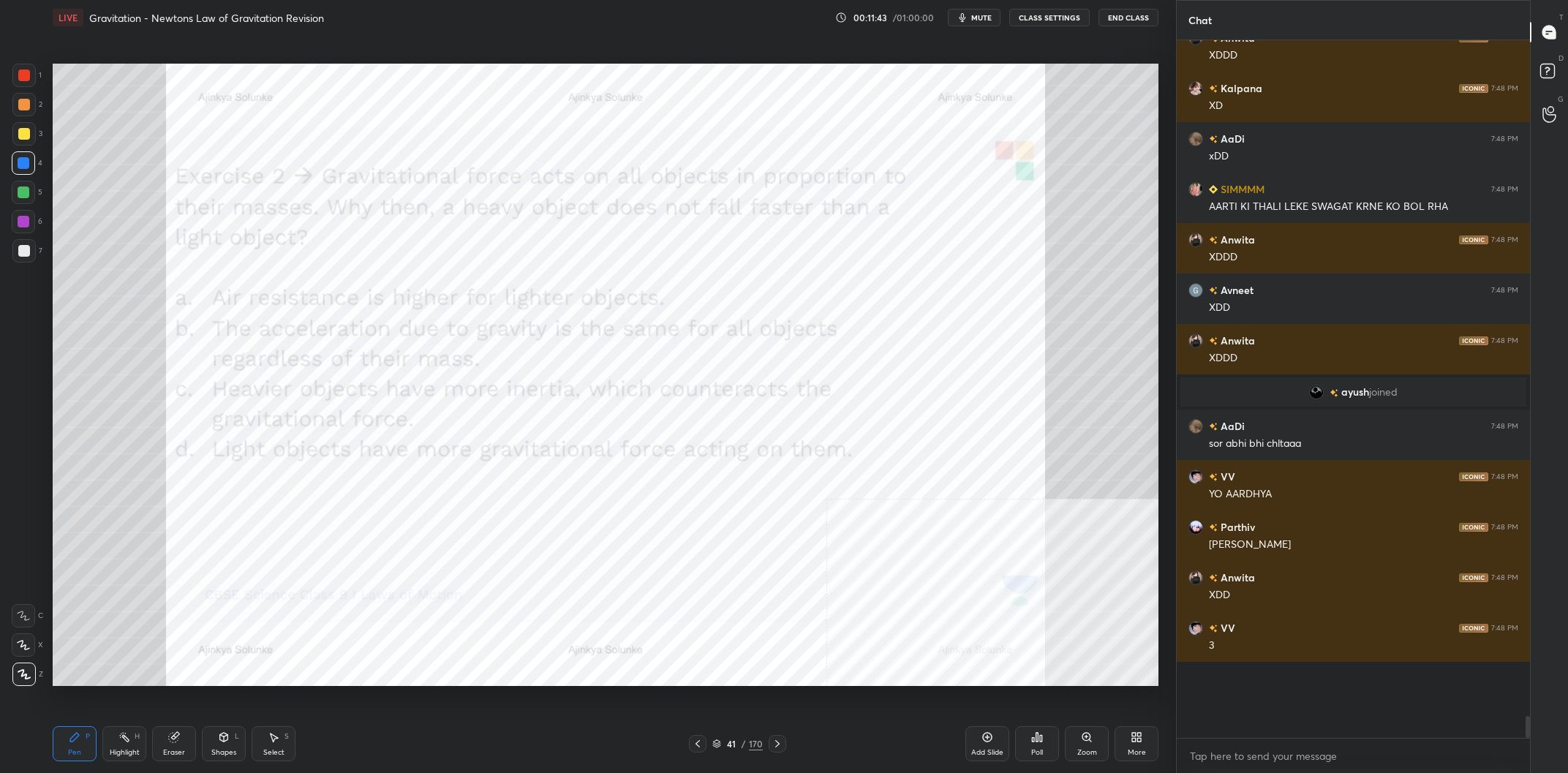
click at [106, 752] on div "Highlight H" at bounding box center [124, 744] width 44 height 35
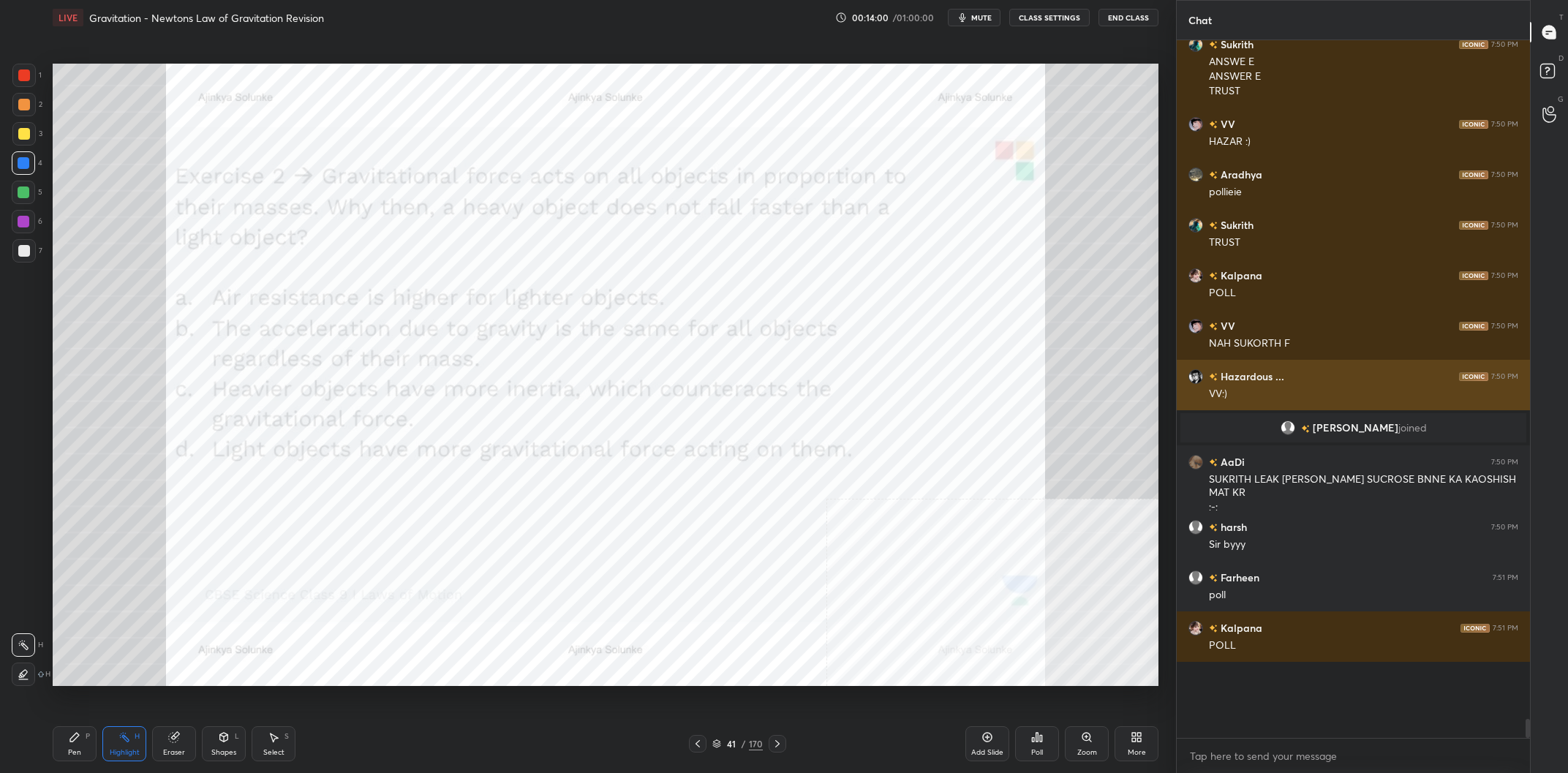
scroll to position [22218, 0]
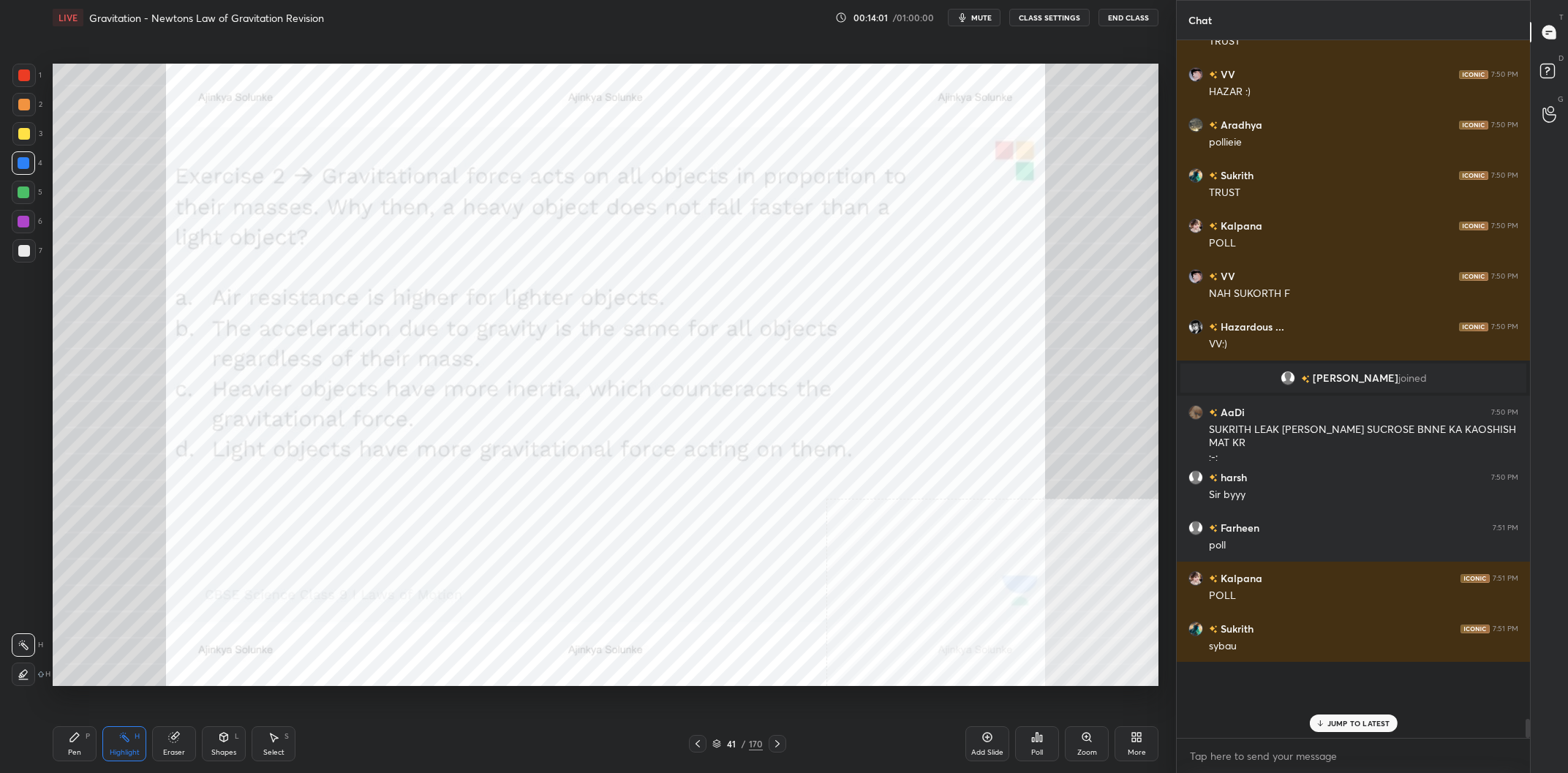
click at [750, 749] on div "170" at bounding box center [756, 743] width 14 height 13
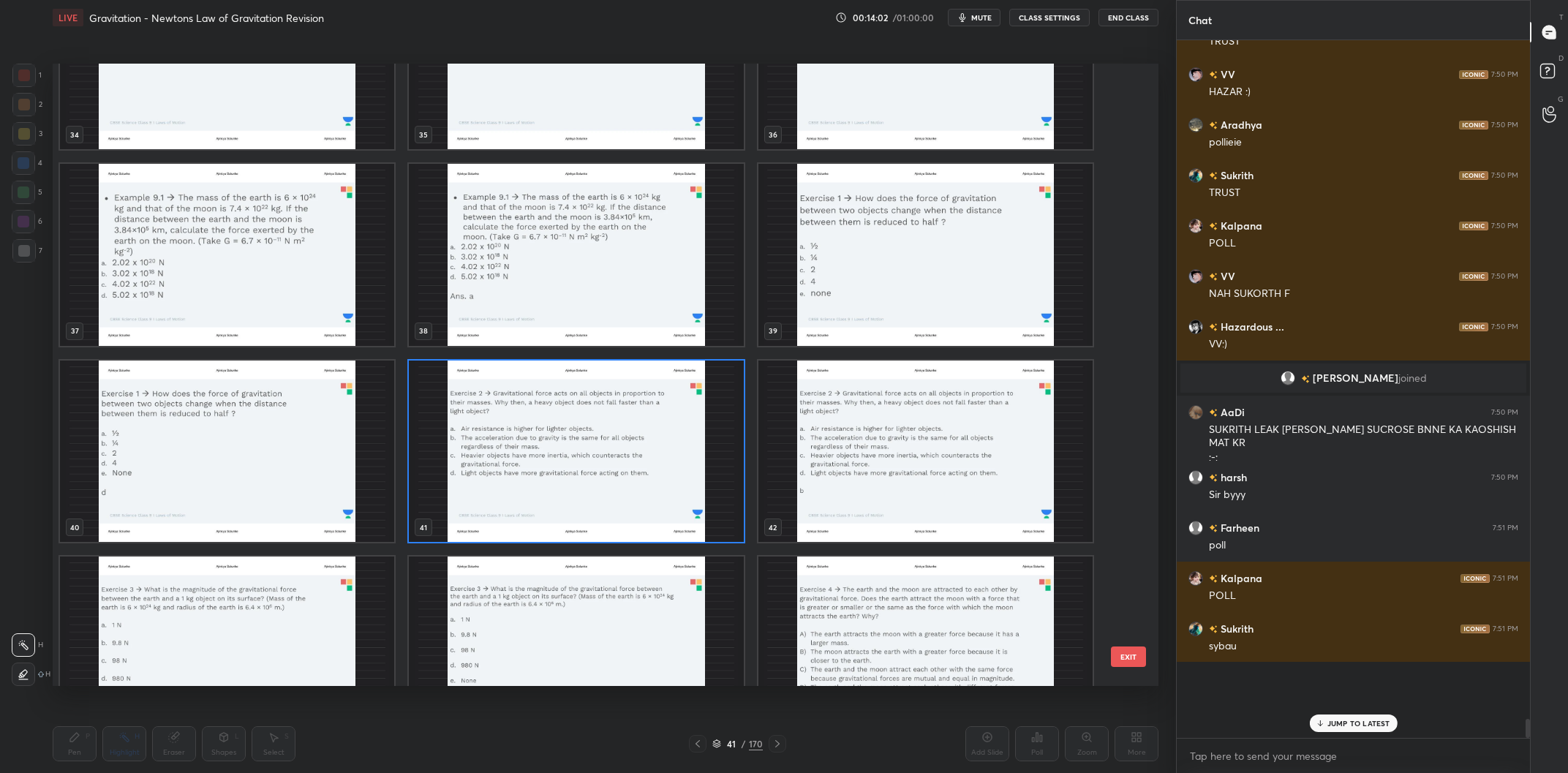
scroll to position [2313, 0]
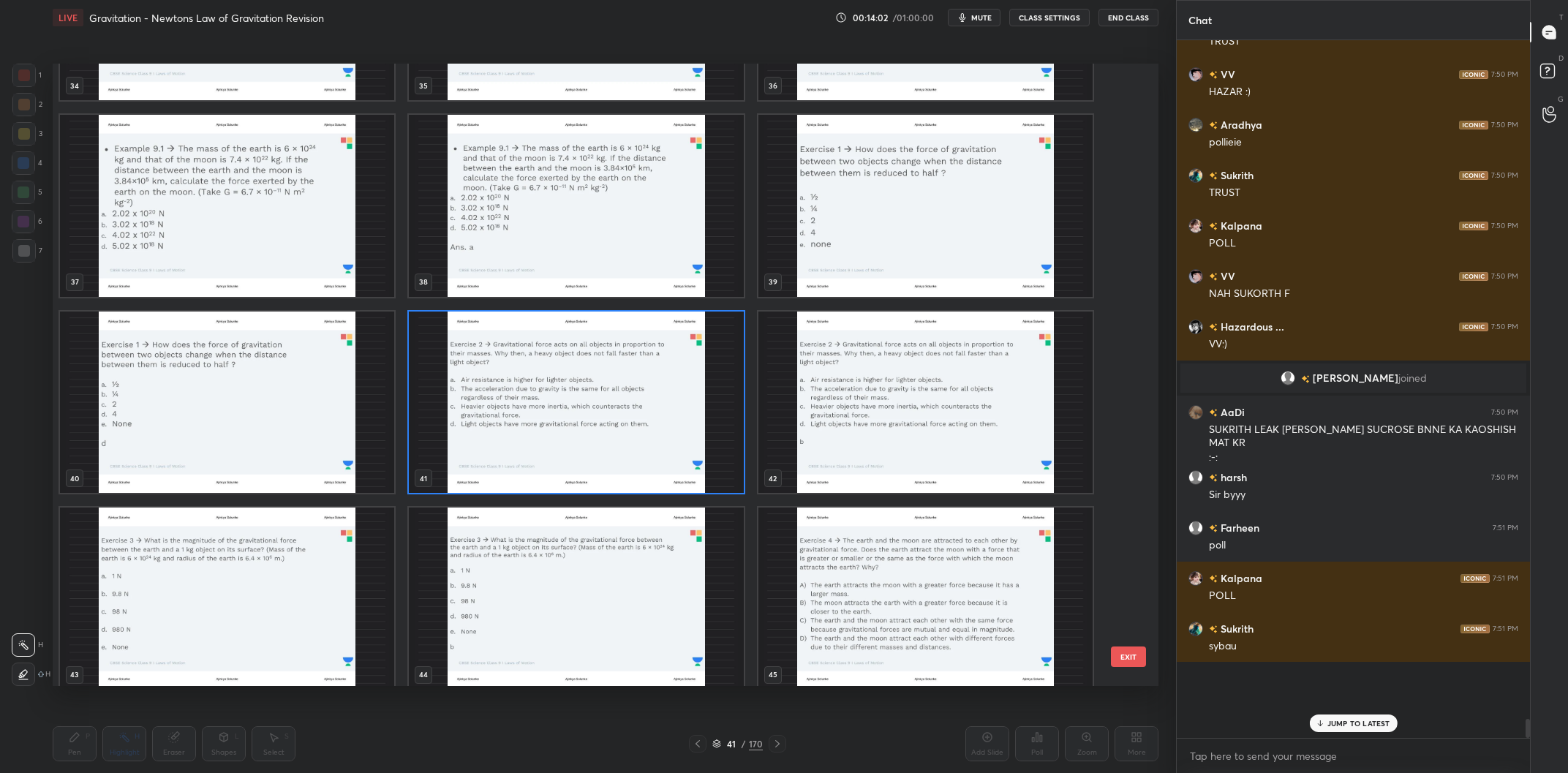
click at [657, 424] on img "grid" at bounding box center [576, 402] width 334 height 182
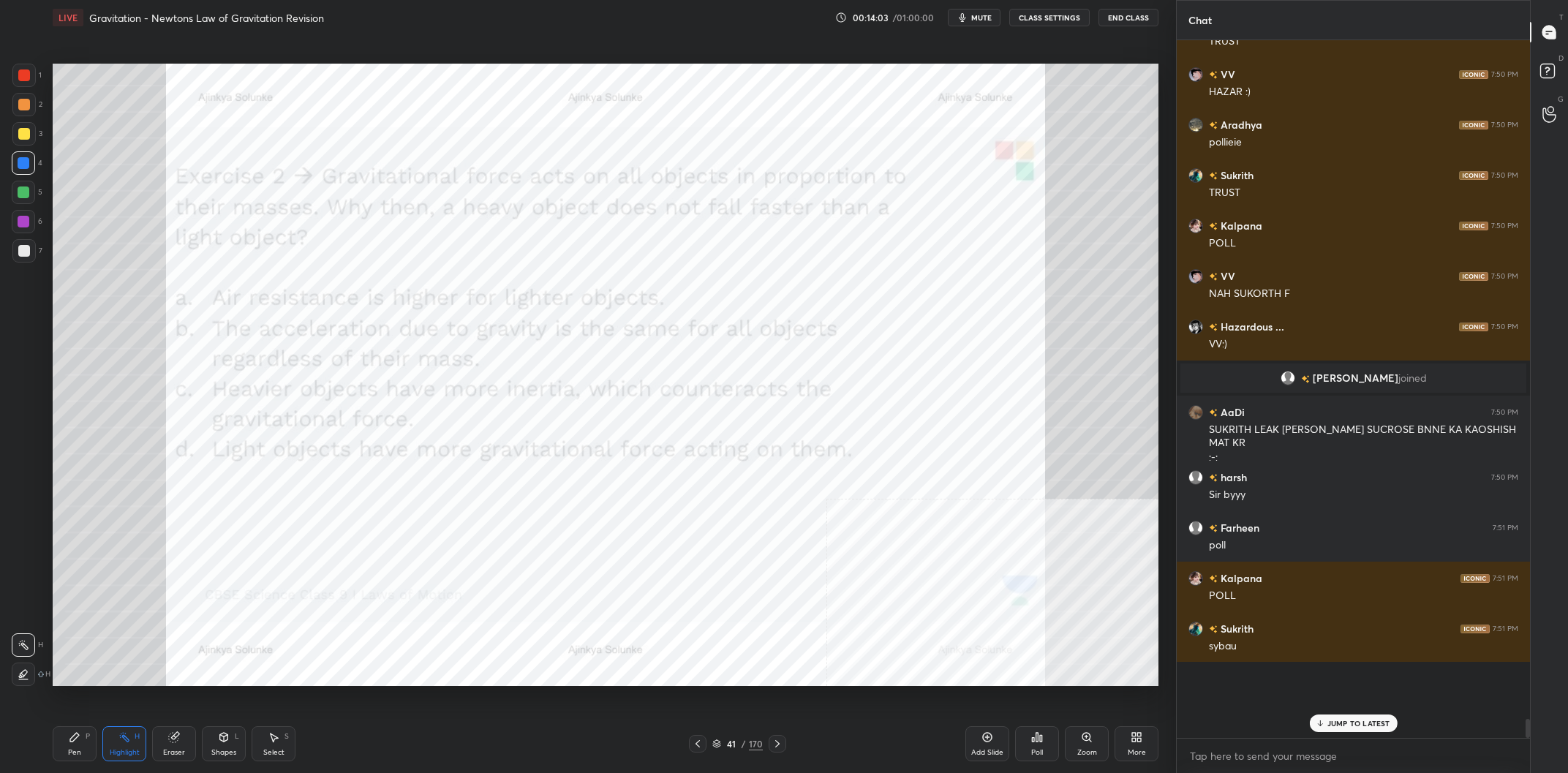
click at [1032, 756] on div "Poll" at bounding box center [1037, 752] width 12 height 7
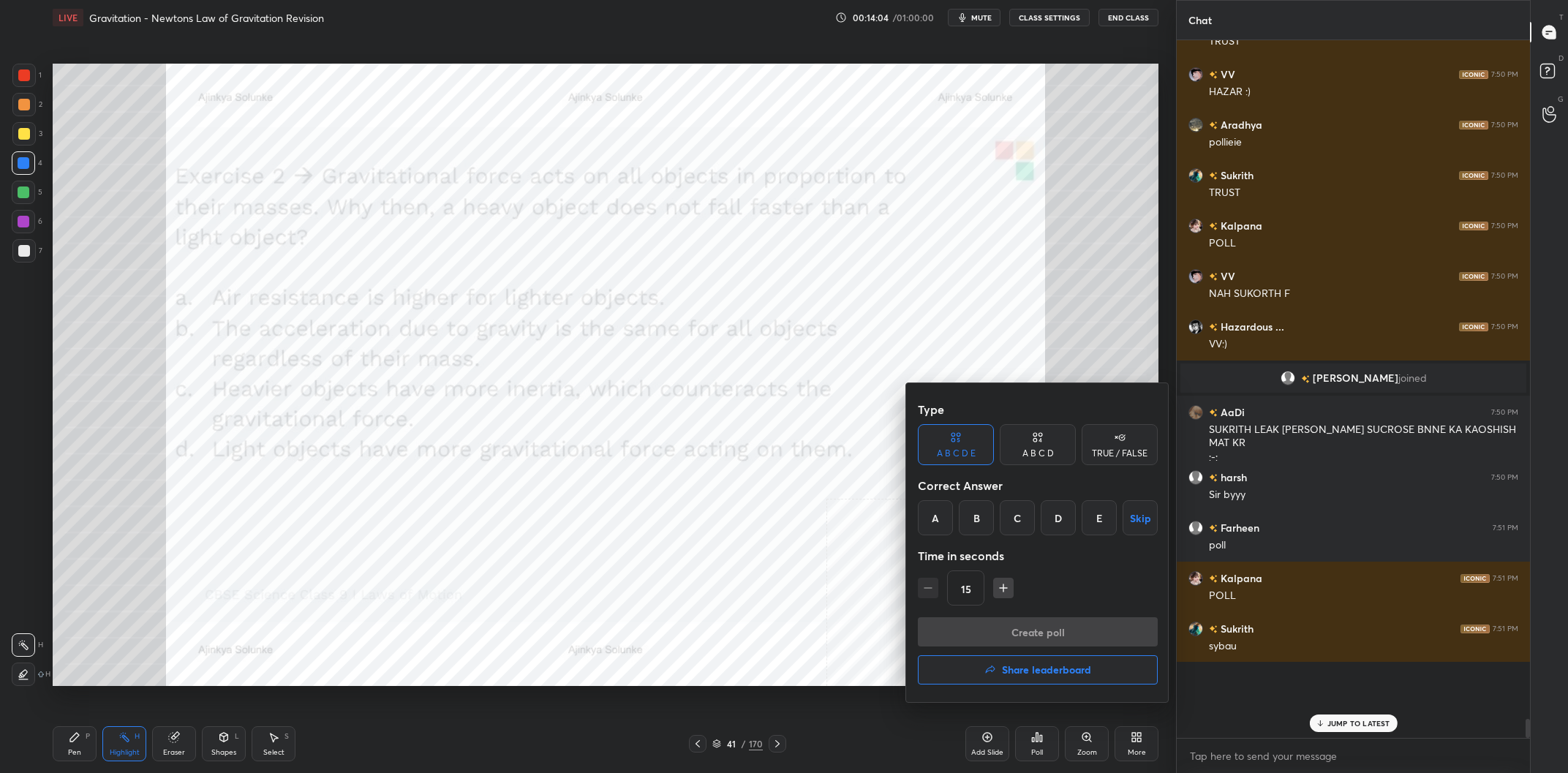
drag, startPoint x: 994, startPoint y: 536, endPoint x: 1034, endPoint y: 457, distance: 88.5
click at [994, 534] on div "Type A B C D E A B C D TRUE / FALSE Correct Answer A B C D E Skip Time in secon…" at bounding box center [1037, 507] width 239 height 223
click at [1036, 454] on div "A B C D" at bounding box center [1038, 454] width 32 height 9
click at [988, 540] on div "Type A B C D E A B C D TRUE / FALSE Correct Answer A B C D Skip Time in seconds…" at bounding box center [1037, 507] width 239 height 223
click at [999, 527] on div "B" at bounding box center [989, 519] width 43 height 35
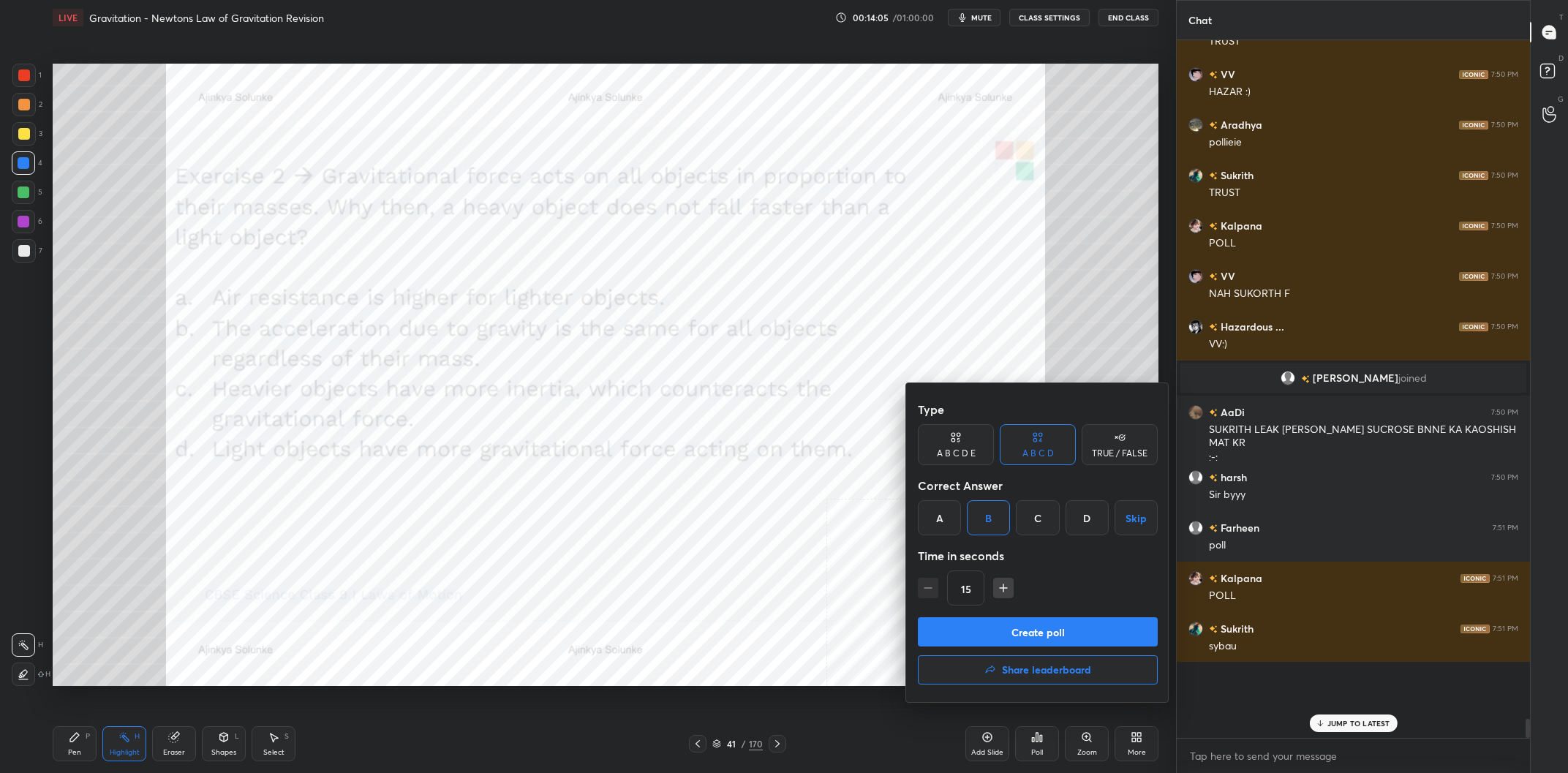
click at [1056, 625] on button "Create poll" at bounding box center [1037, 632] width 239 height 30
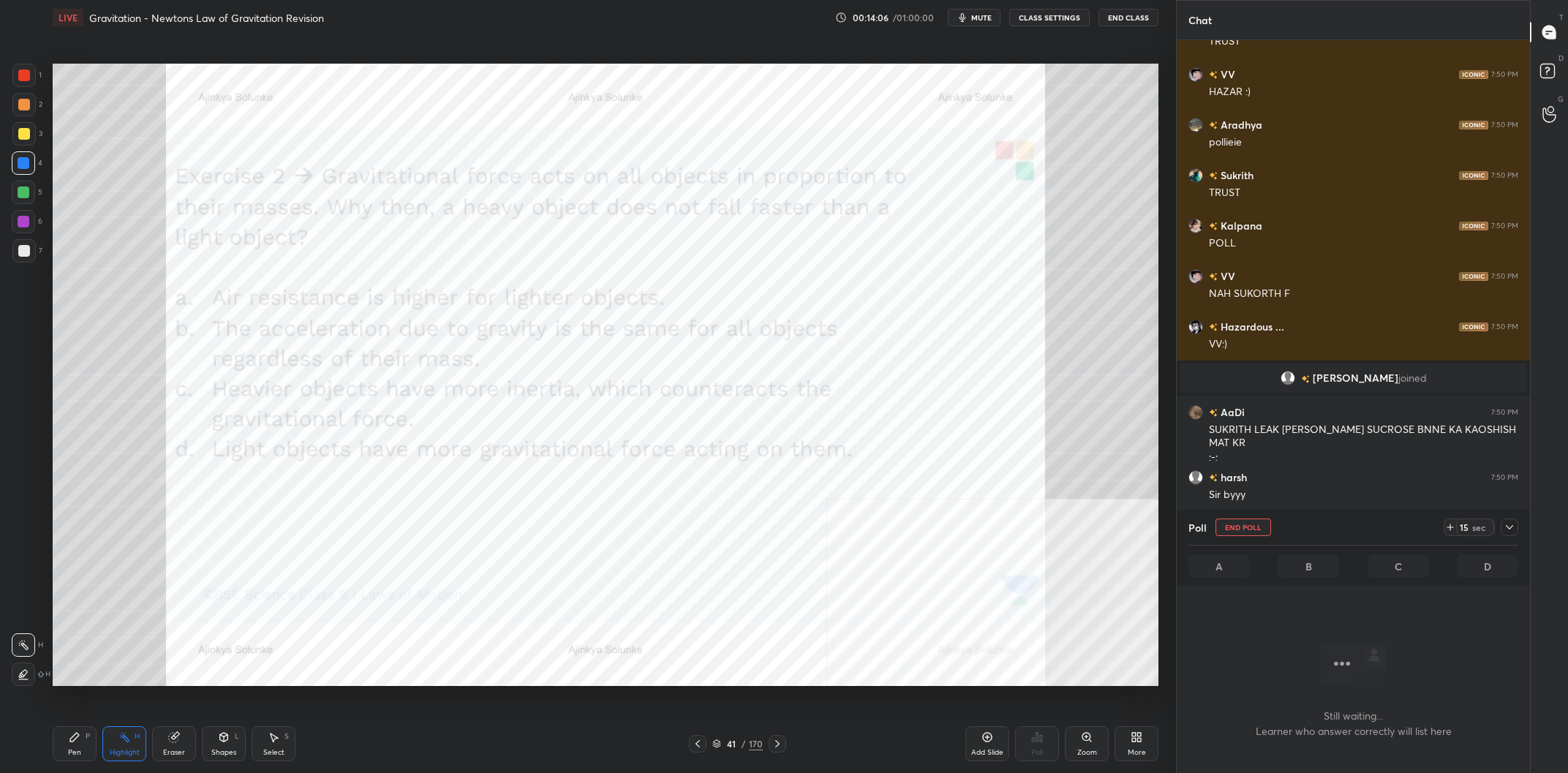
click at [1505, 527] on icon at bounding box center [1510, 527] width 12 height 12
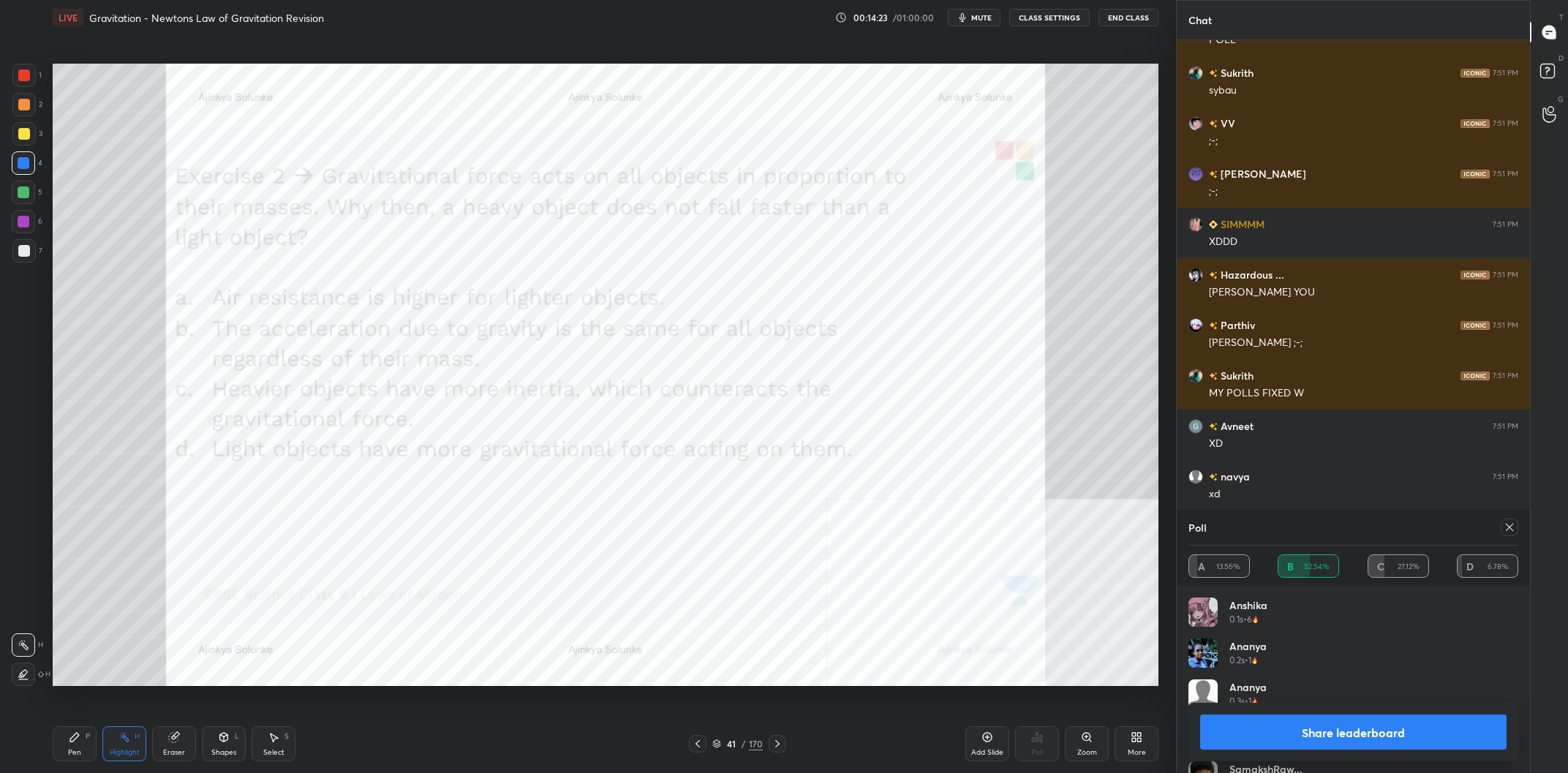
scroll to position [22824, 0]
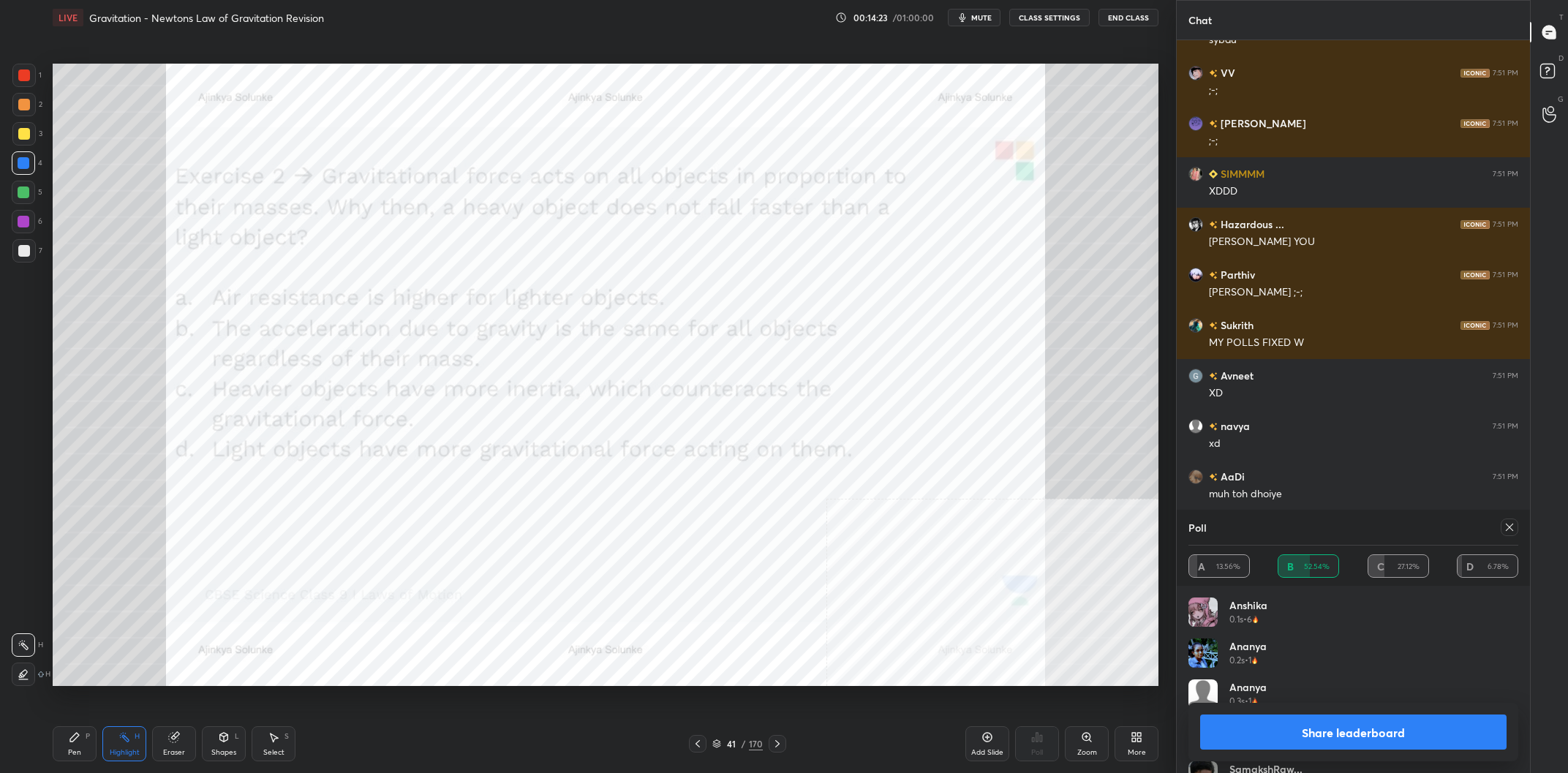
click at [1333, 722] on button "Share leaderboard" at bounding box center [1353, 733] width 307 height 35
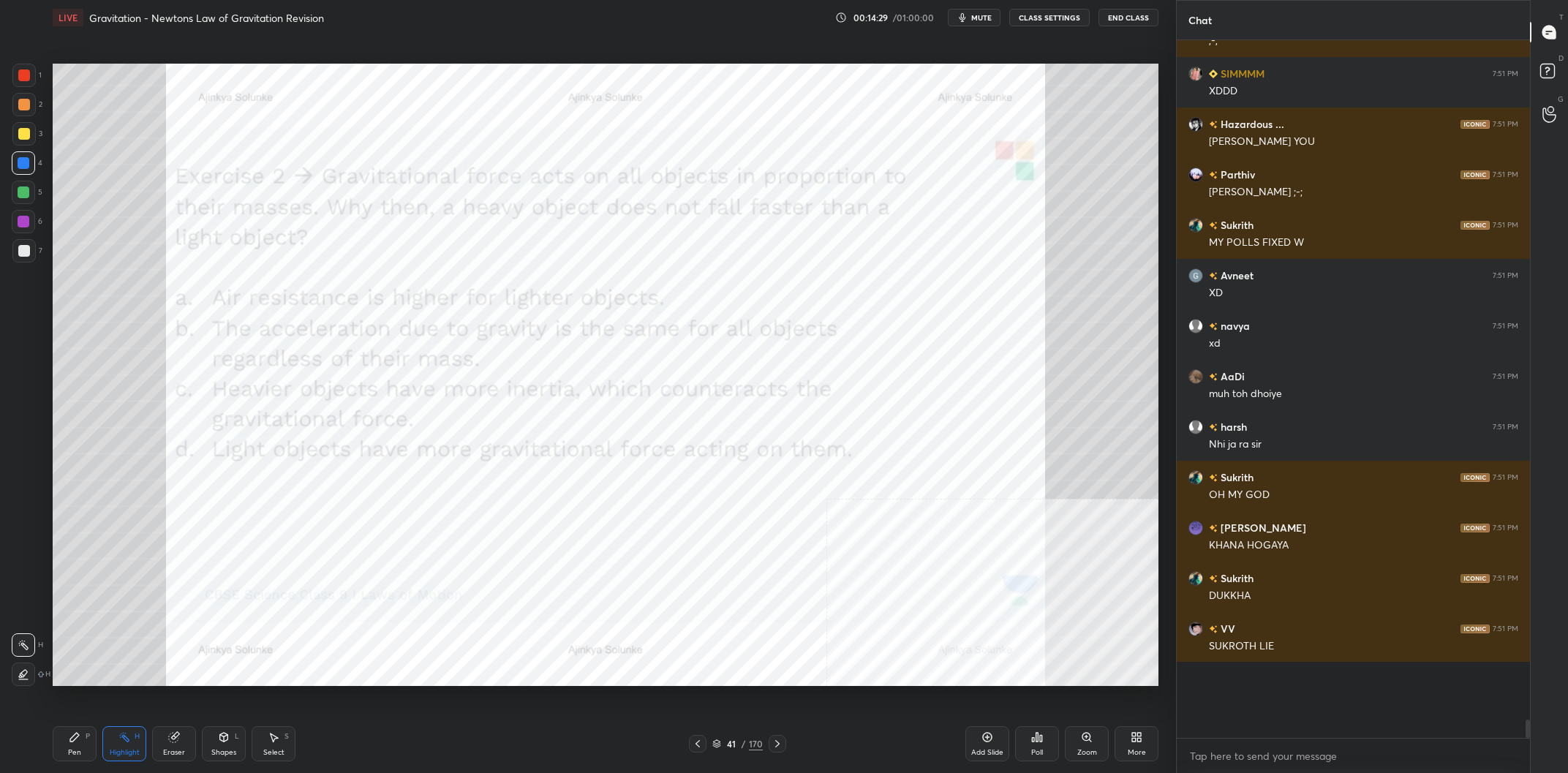
scroll to position [22975, 0]
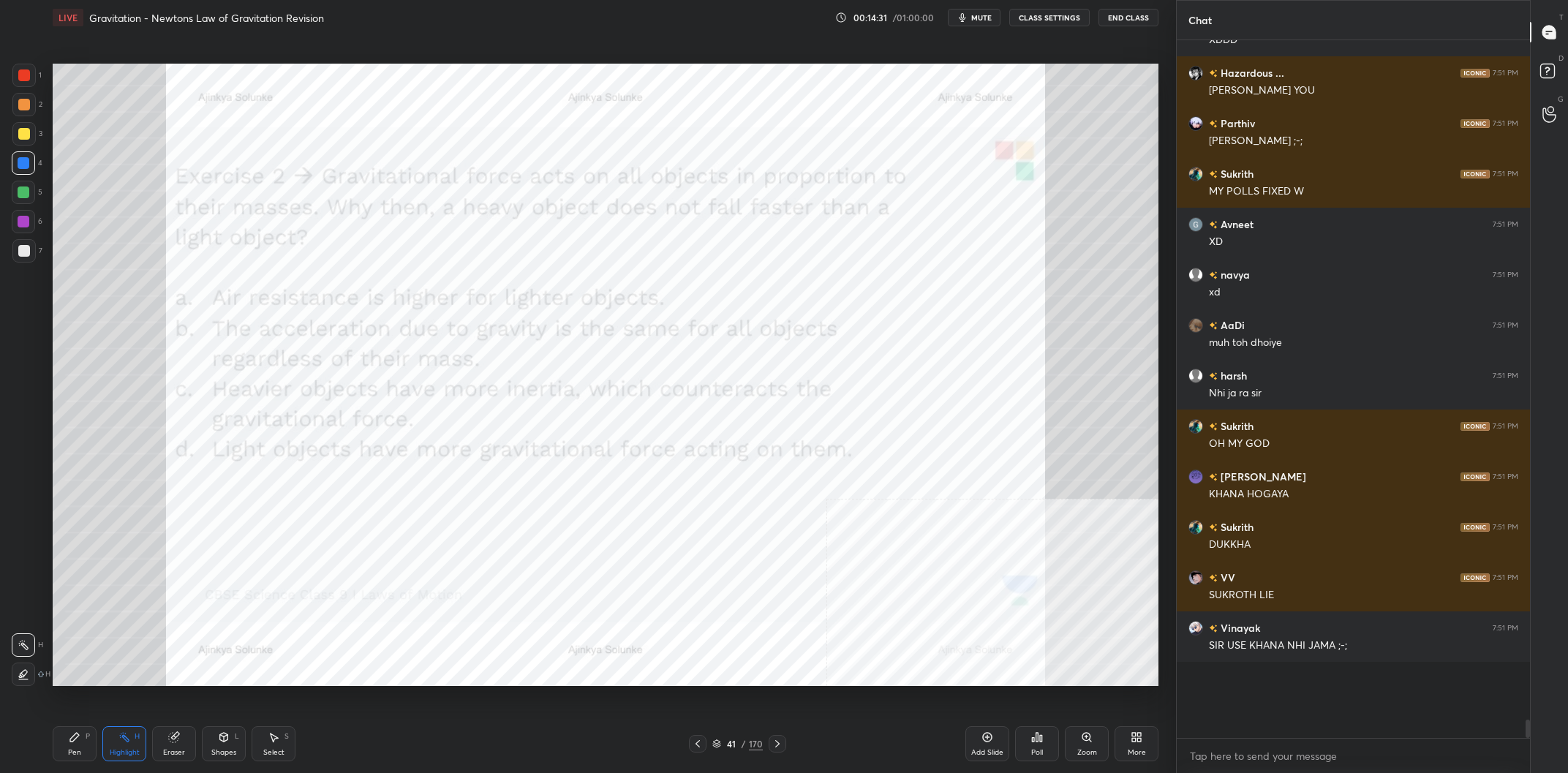
click at [64, 764] on div "Pen P Highlight H Eraser Shapes L Select S 41 / 170 Add Slide Poll Zoom More" at bounding box center [605, 743] width 1106 height 58
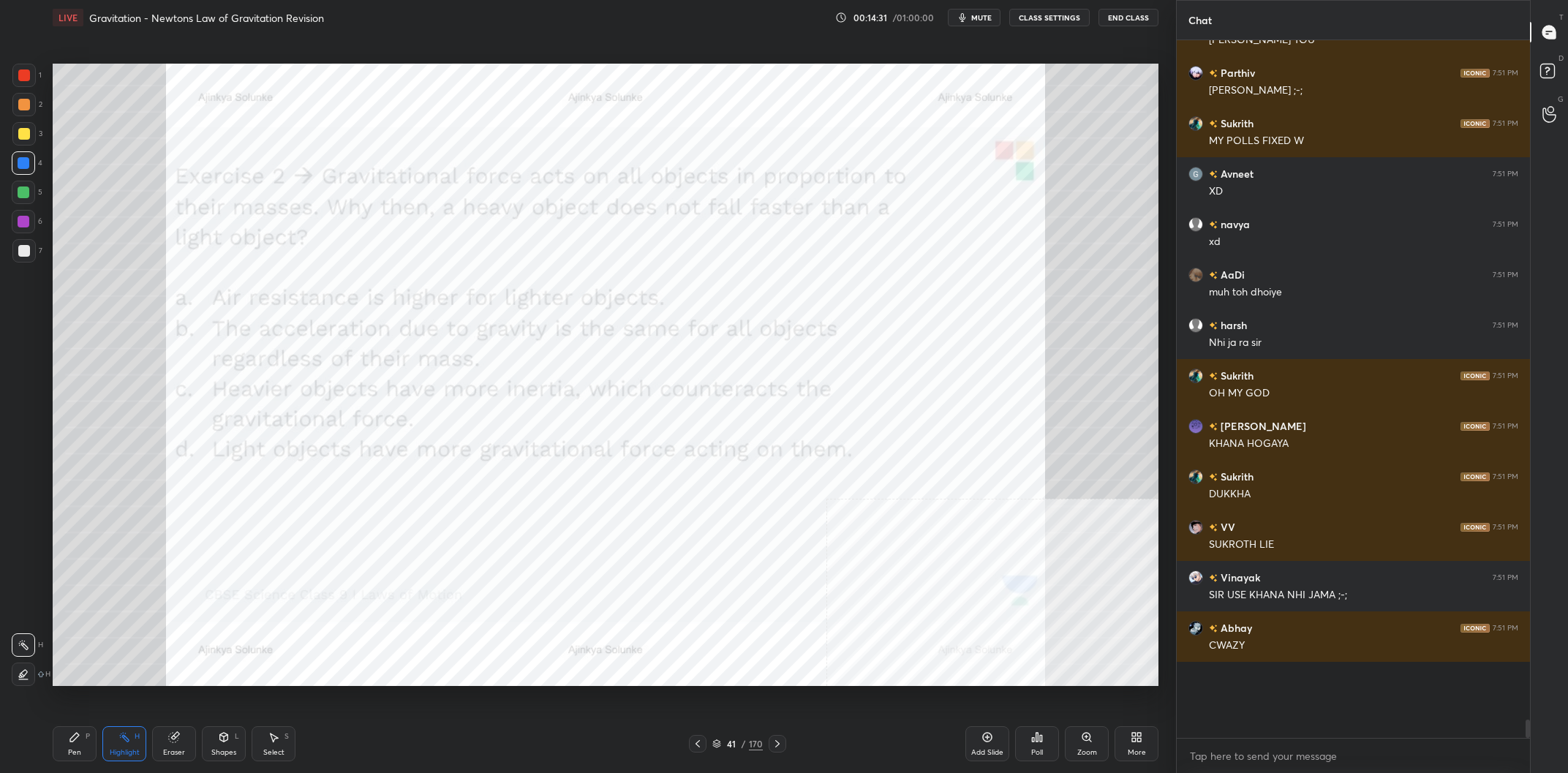
click at [77, 748] on div "Pen P" at bounding box center [74, 744] width 44 height 35
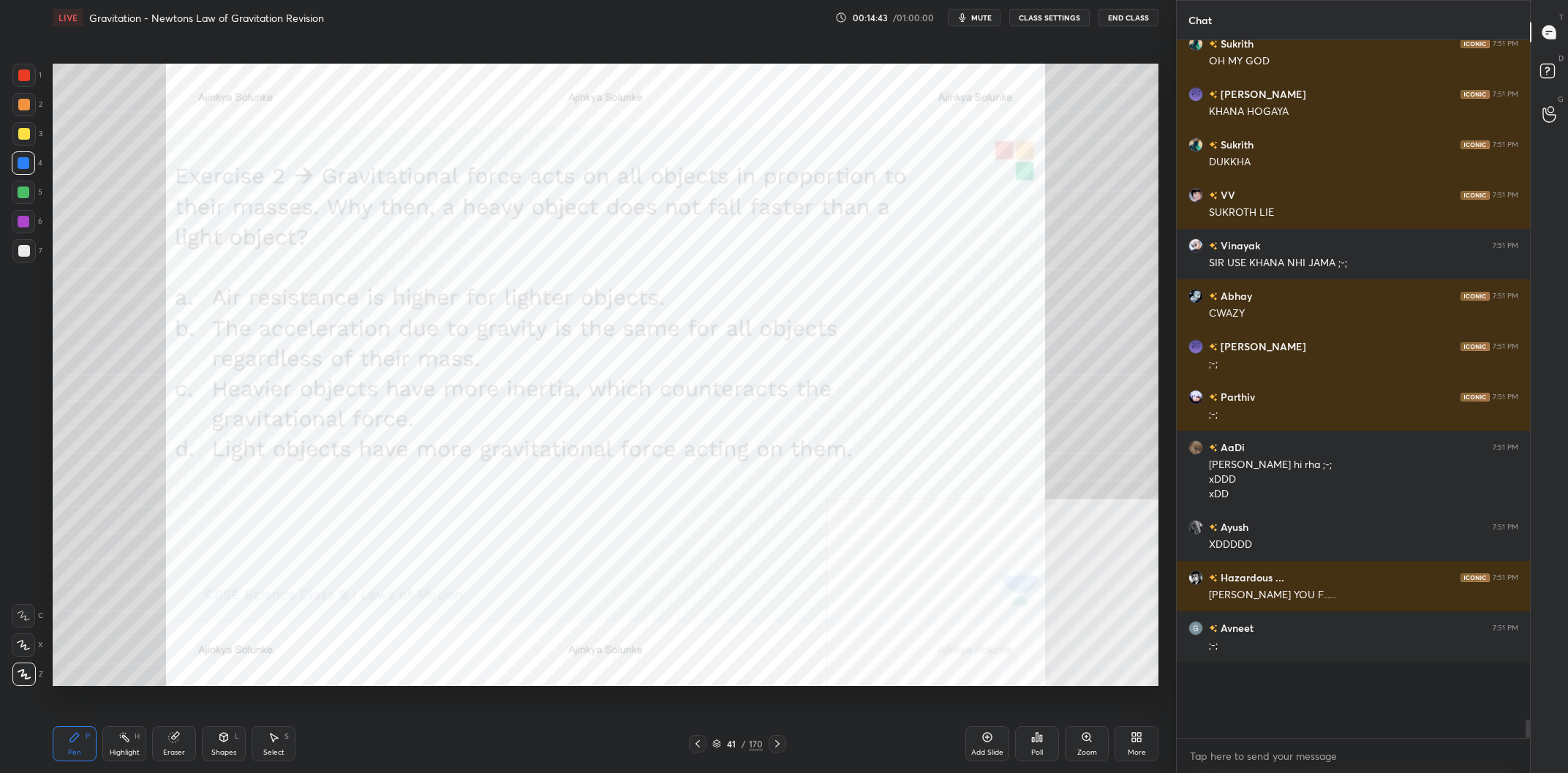
scroll to position [23408, 0]
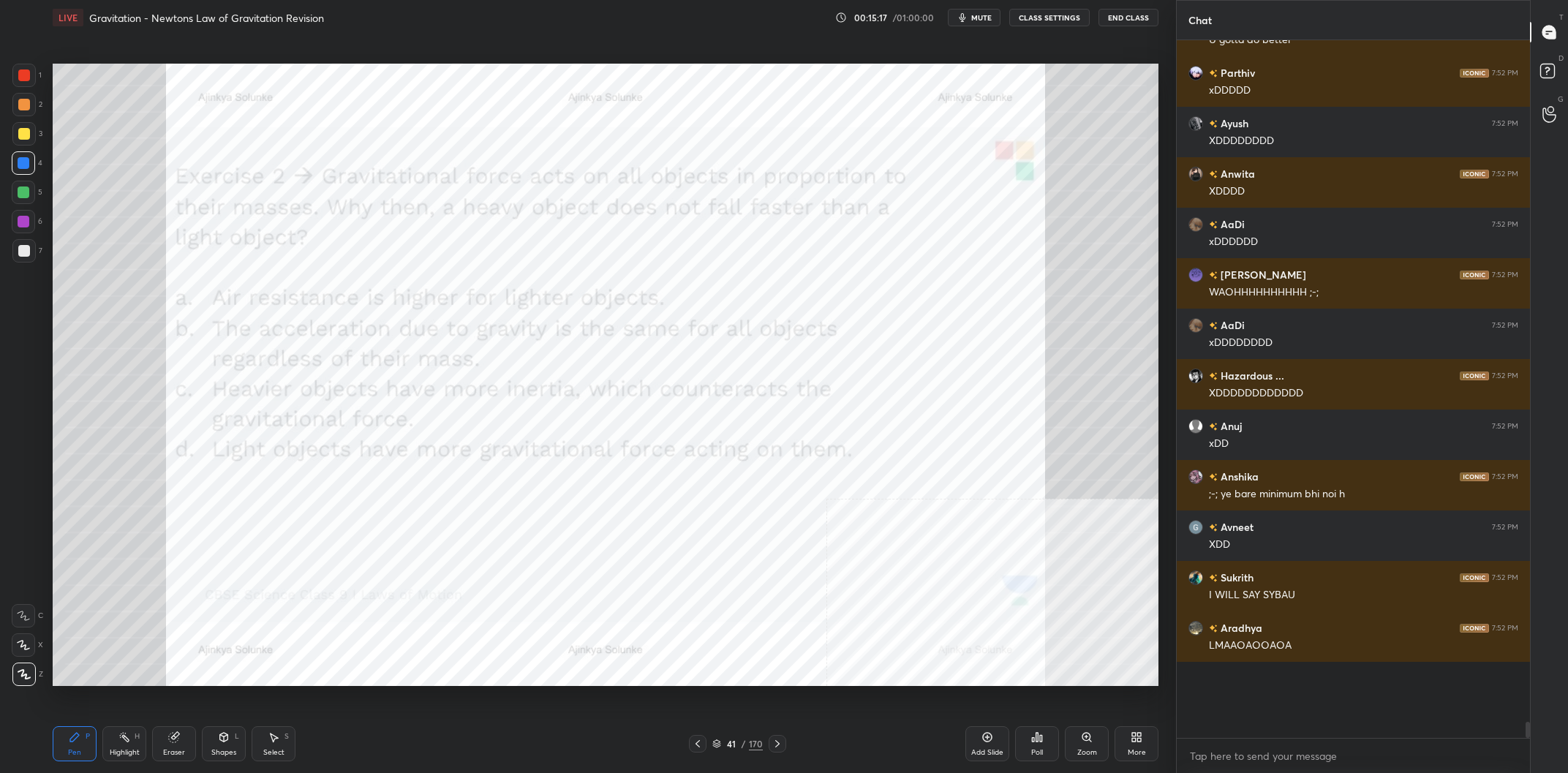
click at [1003, 736] on div "Add Slide" at bounding box center [987, 744] width 44 height 35
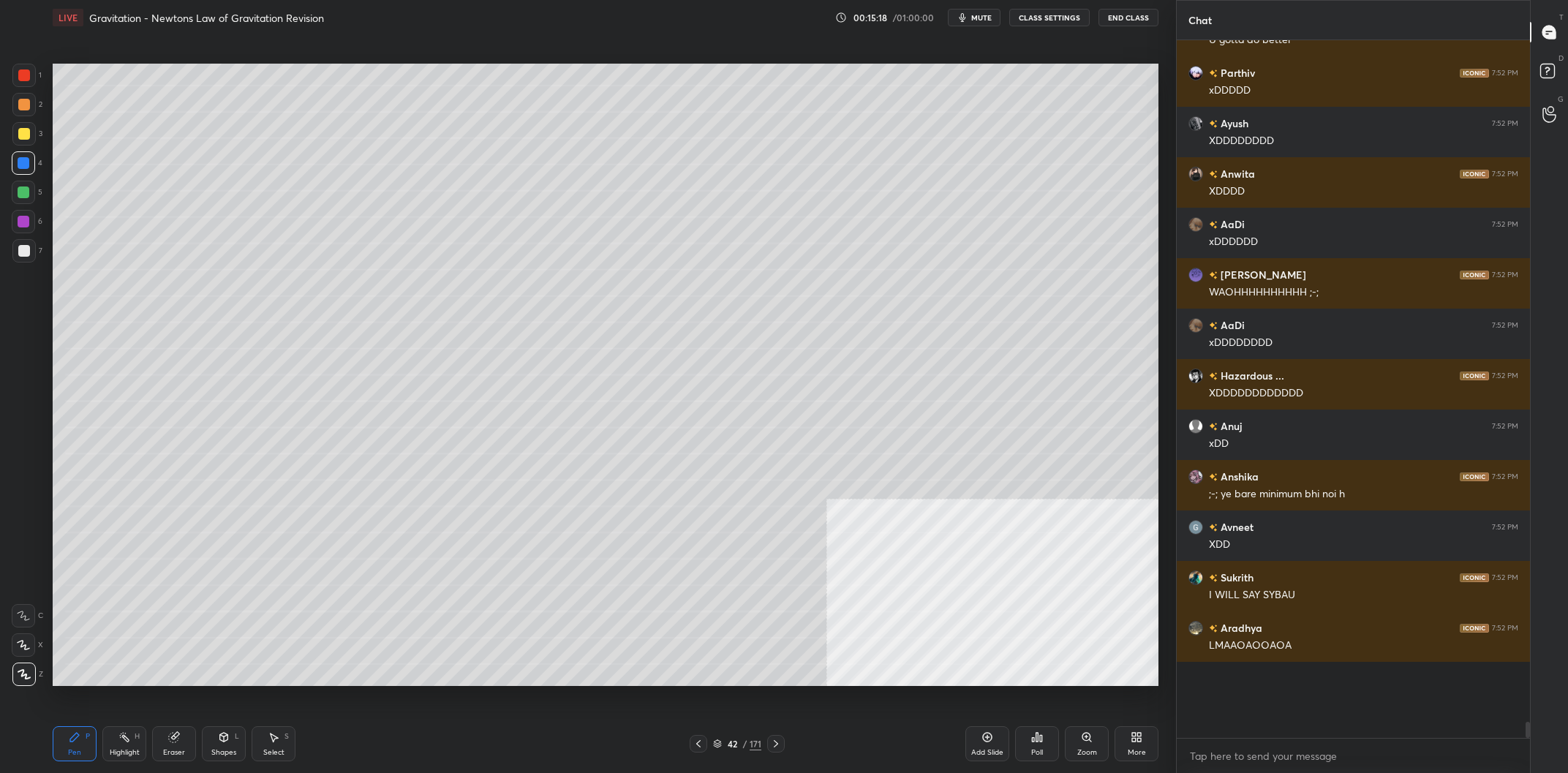
click at [21, 152] on div at bounding box center [24, 164] width 24 height 24
click at [24, 143] on div at bounding box center [25, 134] width 24 height 24
click at [230, 738] on icon at bounding box center [224, 738] width 12 height 12
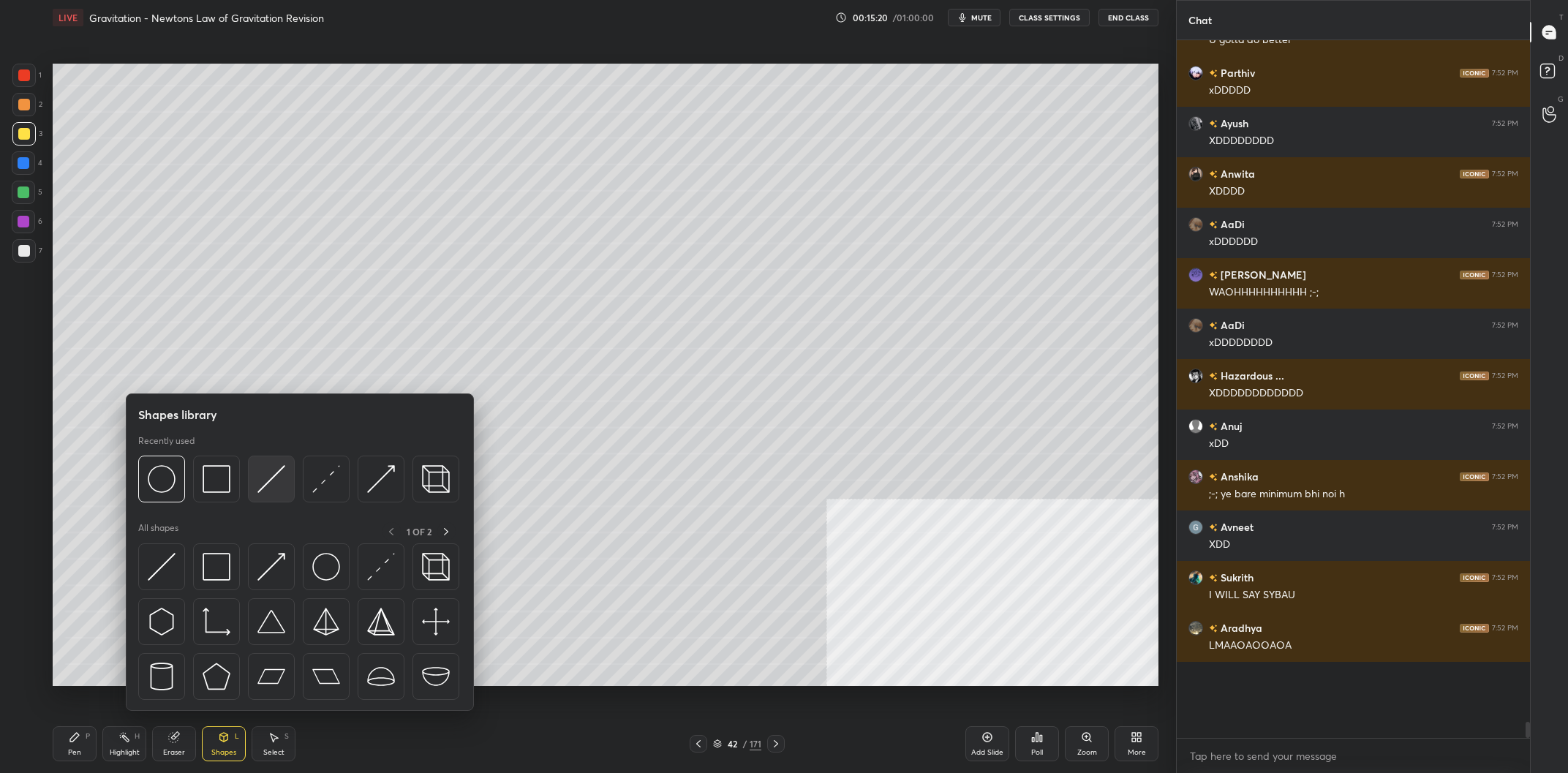
click at [282, 486] on img at bounding box center [271, 479] width 28 height 28
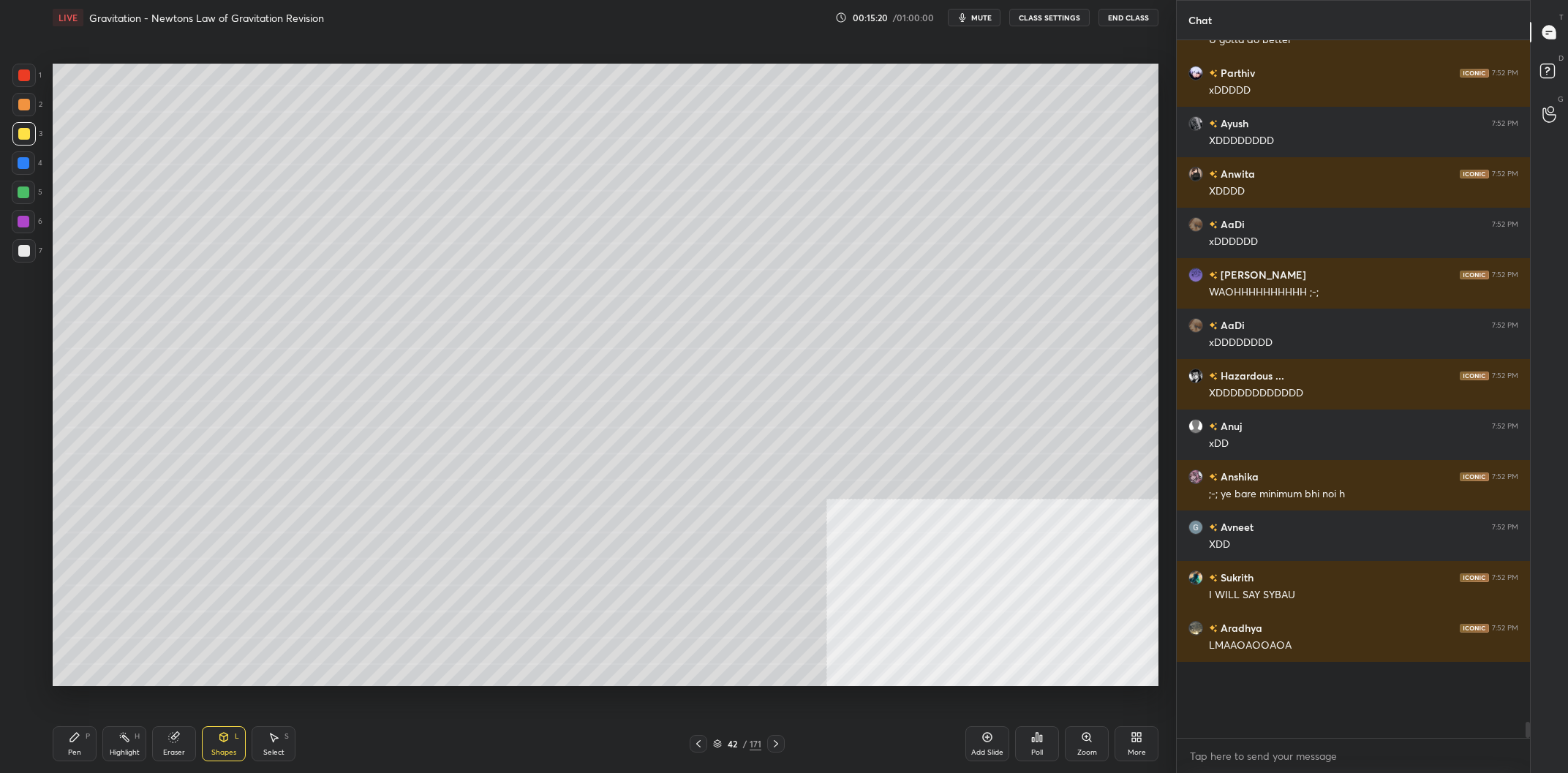
click at [17, 230] on div at bounding box center [24, 222] width 24 height 24
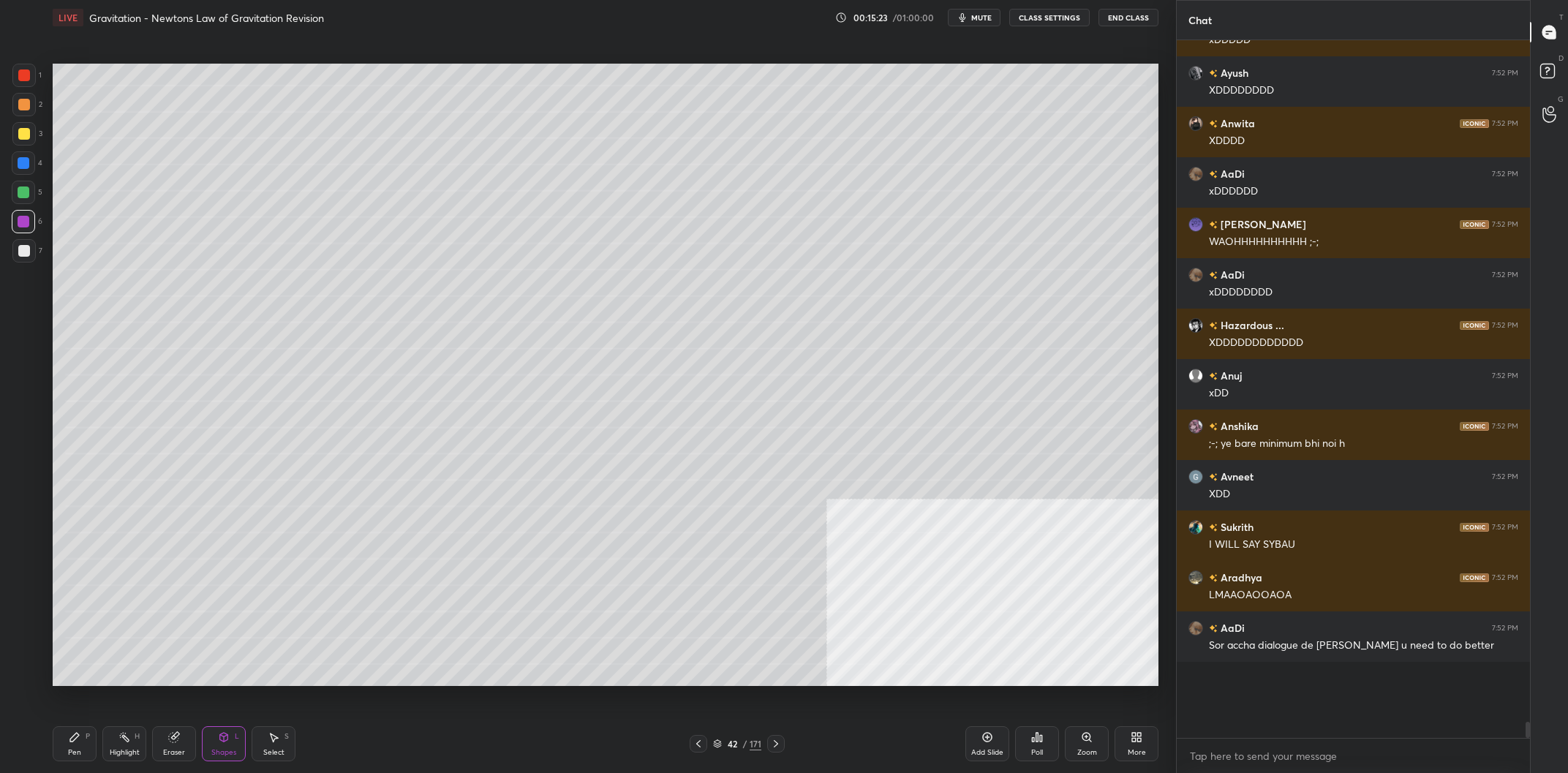
click at [222, 748] on div "Shapes L" at bounding box center [224, 744] width 44 height 35
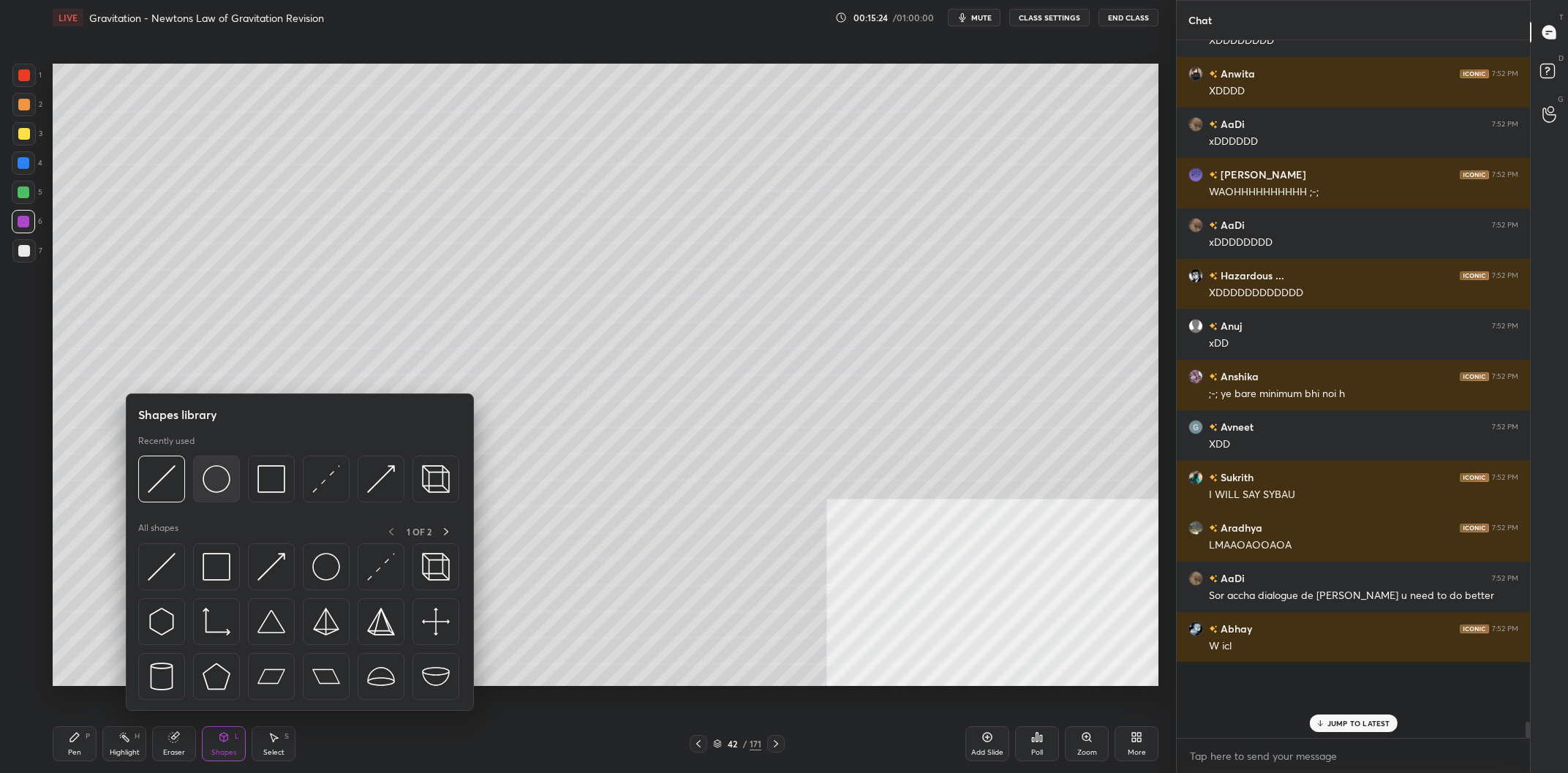
click at [214, 469] on img at bounding box center [217, 479] width 28 height 28
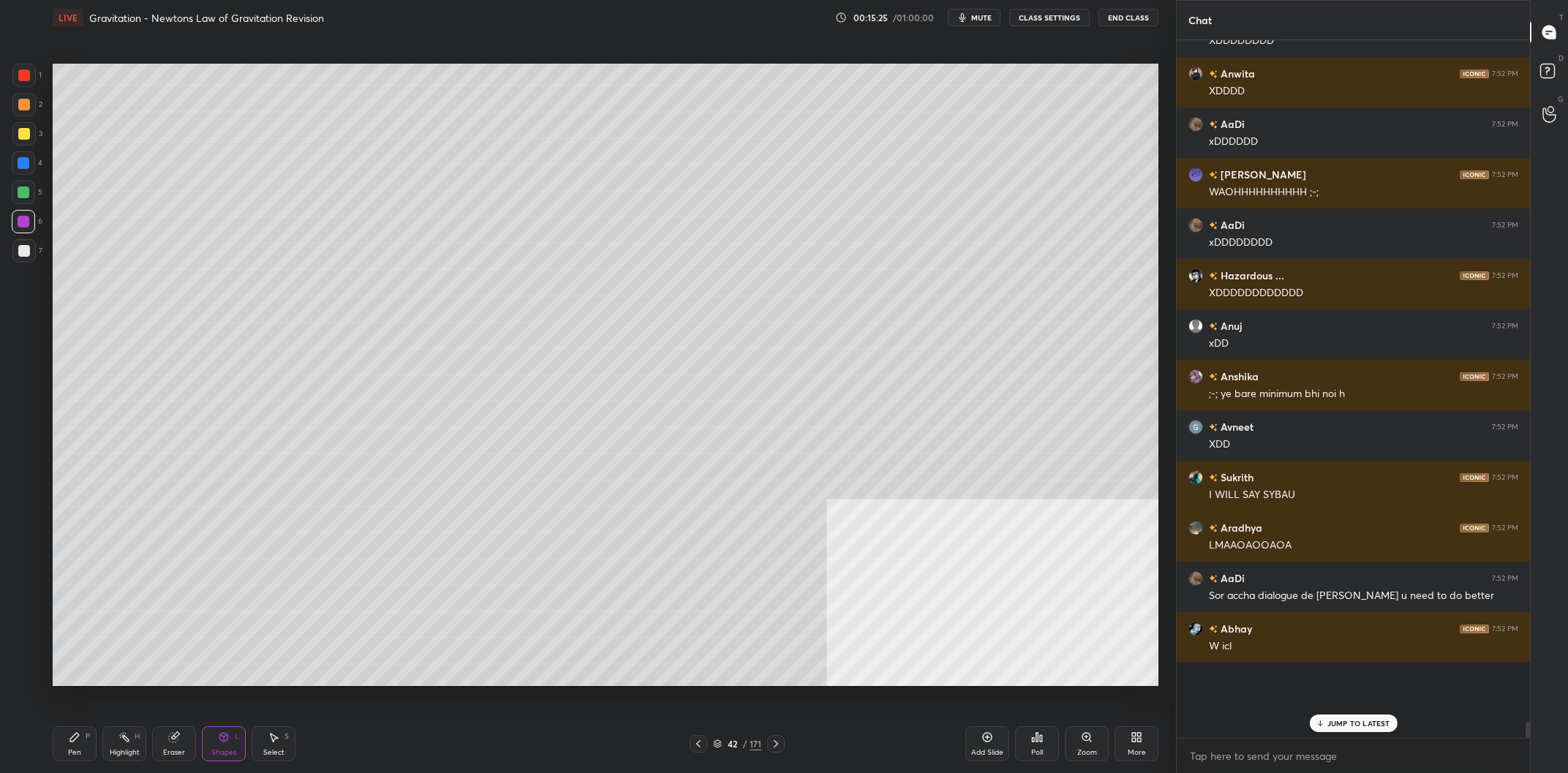
click at [31, 251] on div at bounding box center [25, 251] width 24 height 24
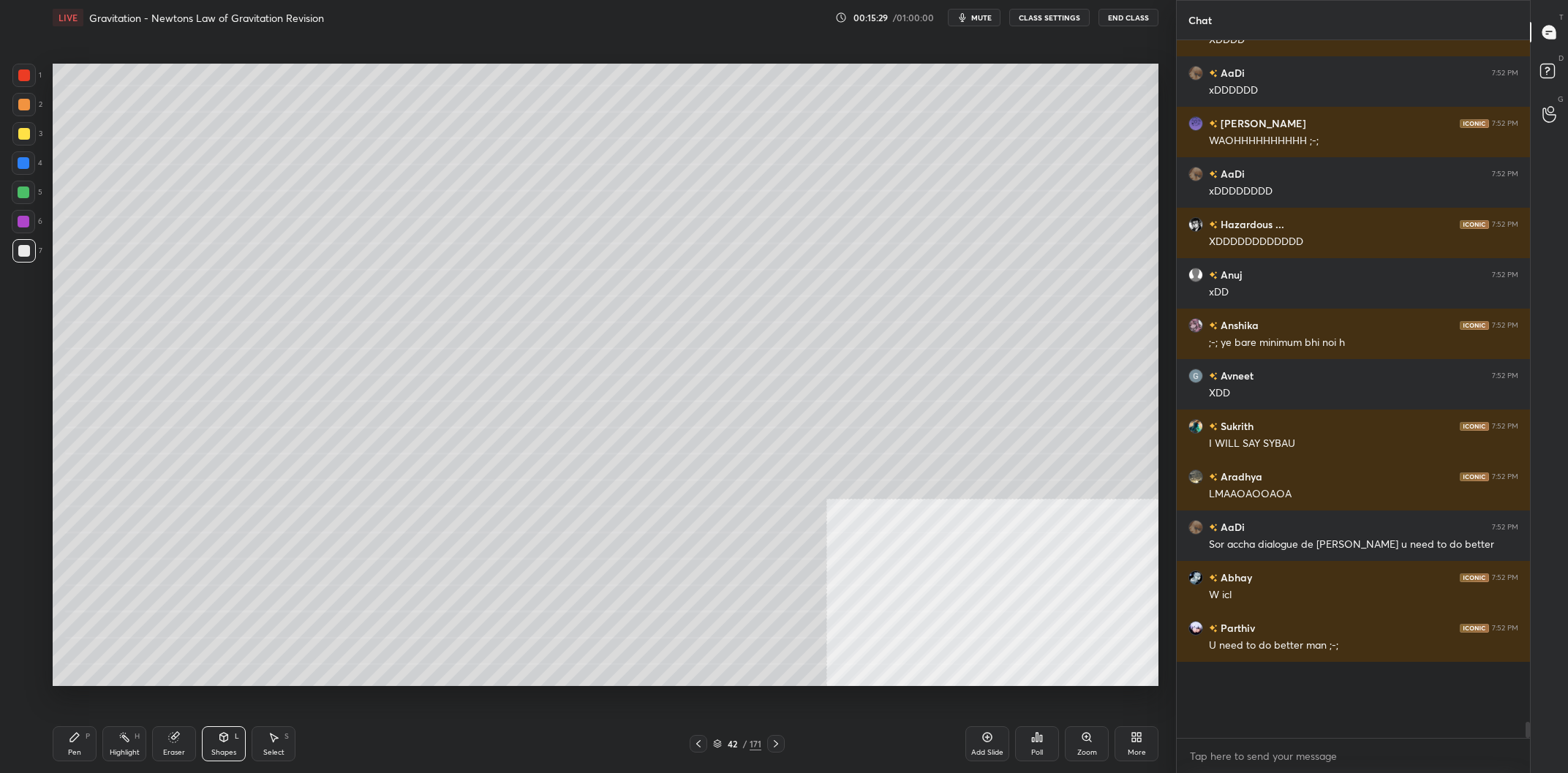
click at [79, 750] on div "Pen" at bounding box center [74, 752] width 13 height 7
click at [27, 109] on div at bounding box center [25, 105] width 12 height 12
click at [218, 753] on div "Shapes" at bounding box center [223, 752] width 25 height 7
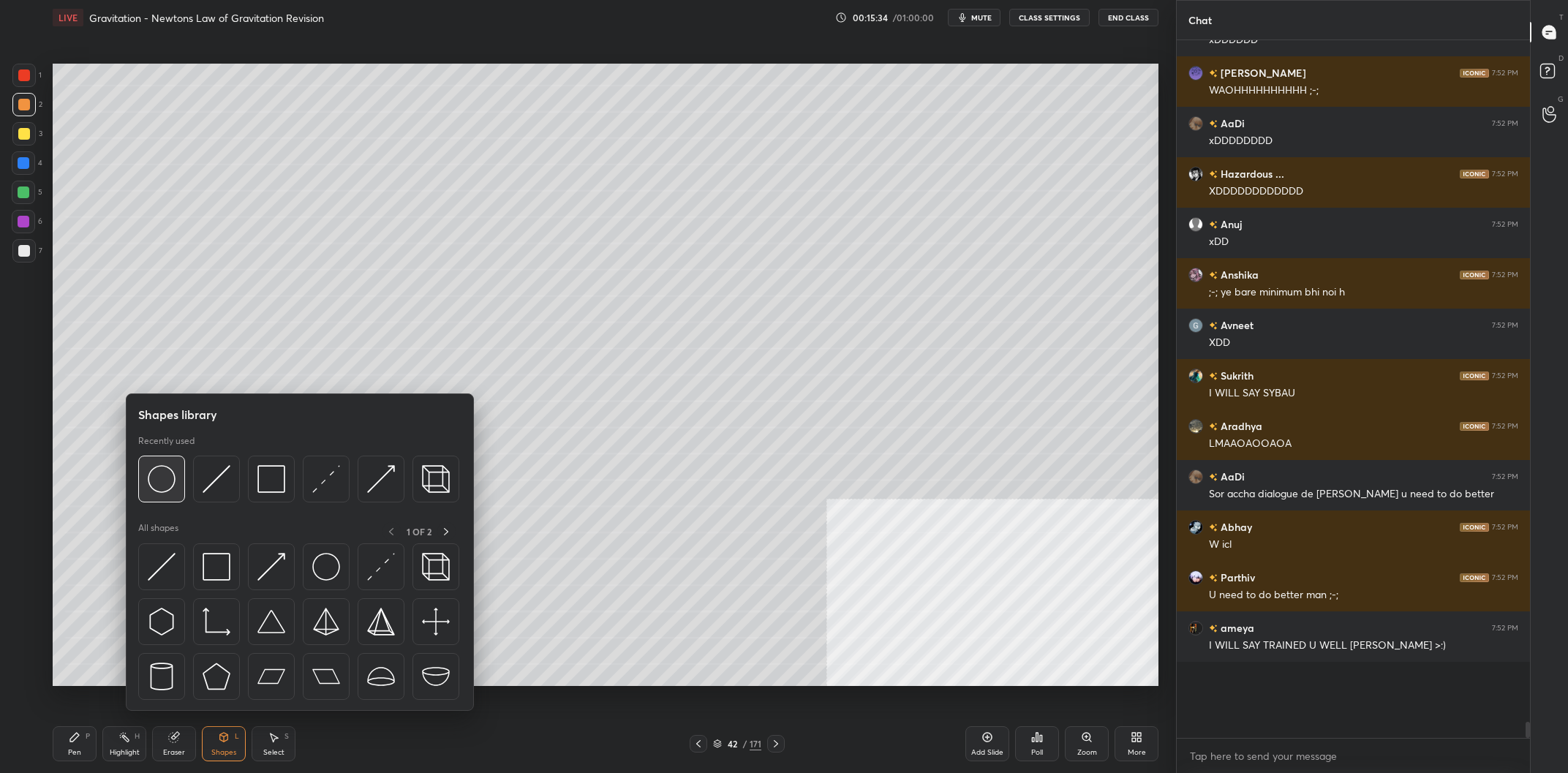
click at [156, 481] on img at bounding box center [162, 479] width 28 height 28
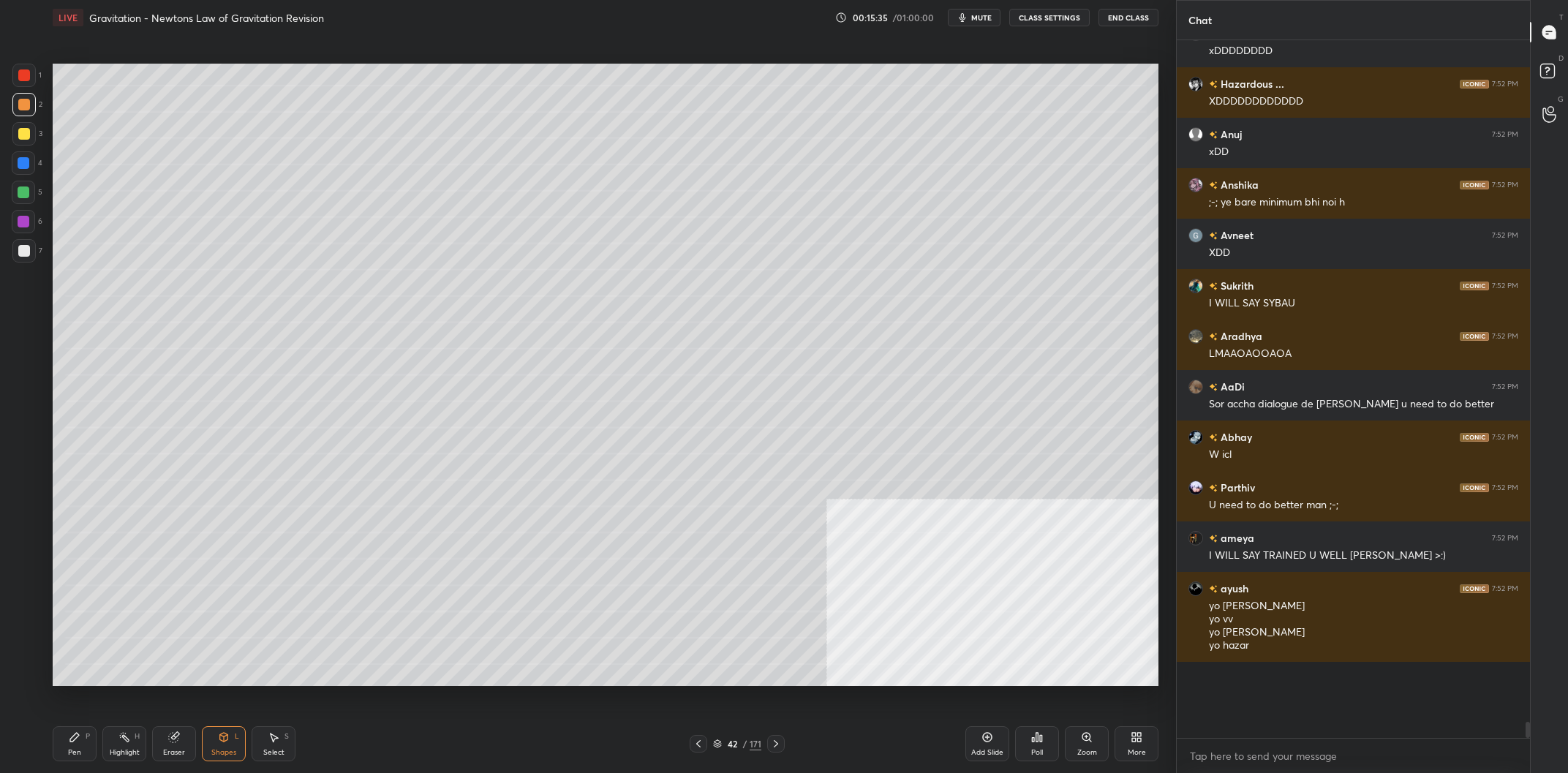
click at [24, 246] on div at bounding box center [25, 251] width 12 height 12
click at [78, 737] on icon at bounding box center [74, 738] width 9 height 9
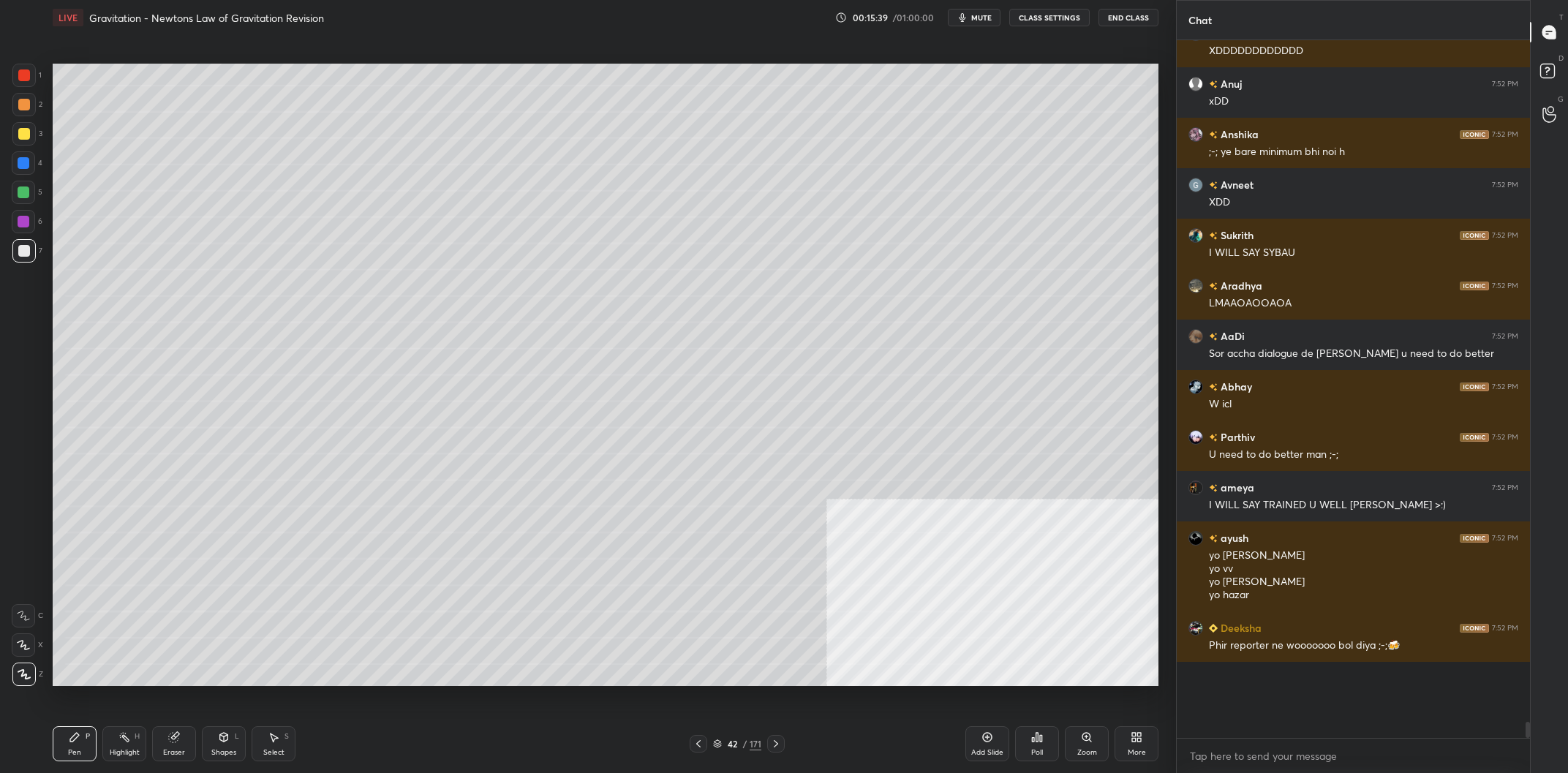
click at [14, 136] on div at bounding box center [25, 134] width 24 height 24
click at [16, 136] on div at bounding box center [25, 134] width 24 height 24
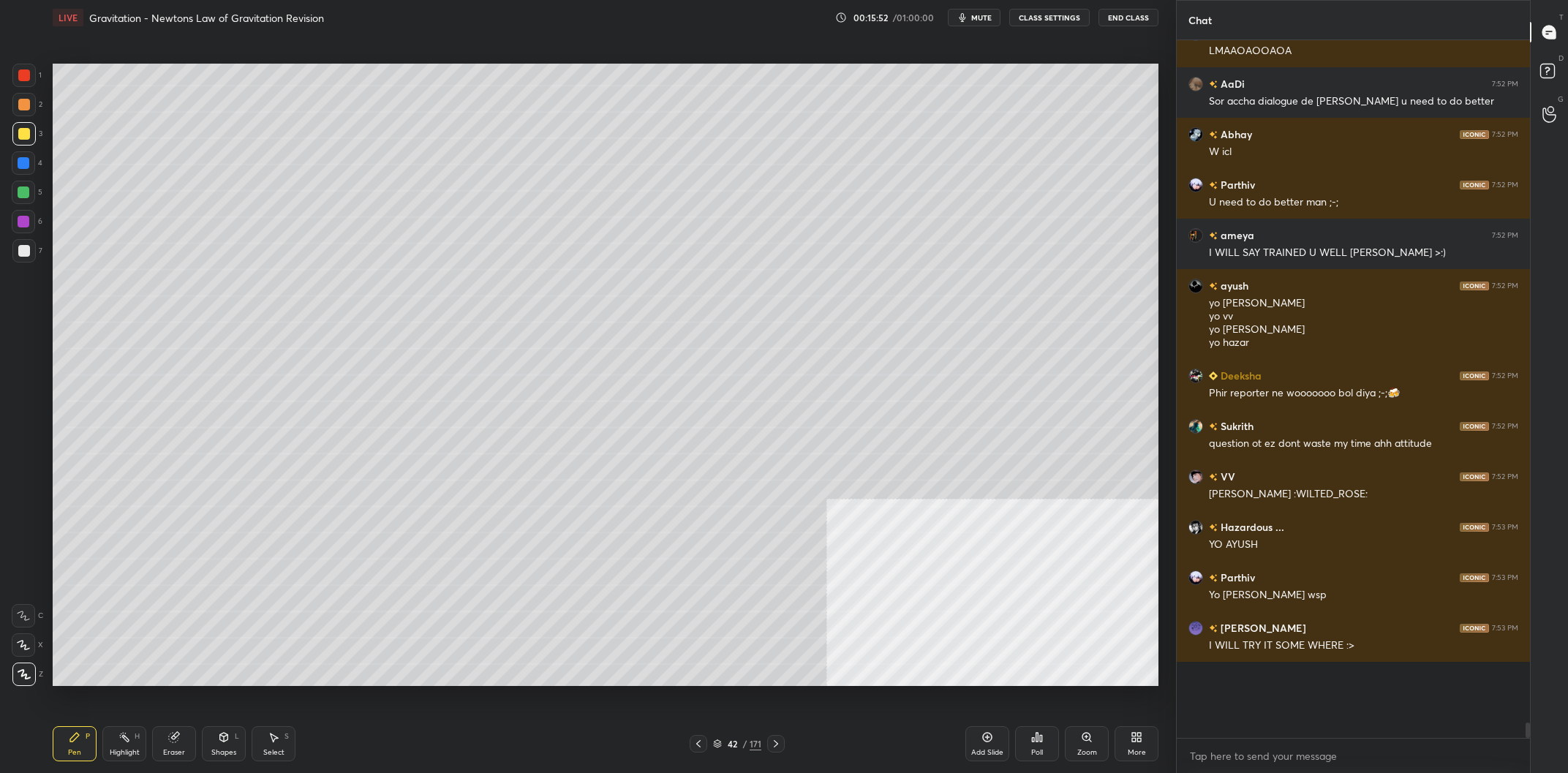
click at [207, 747] on div "Shapes L" at bounding box center [224, 744] width 44 height 35
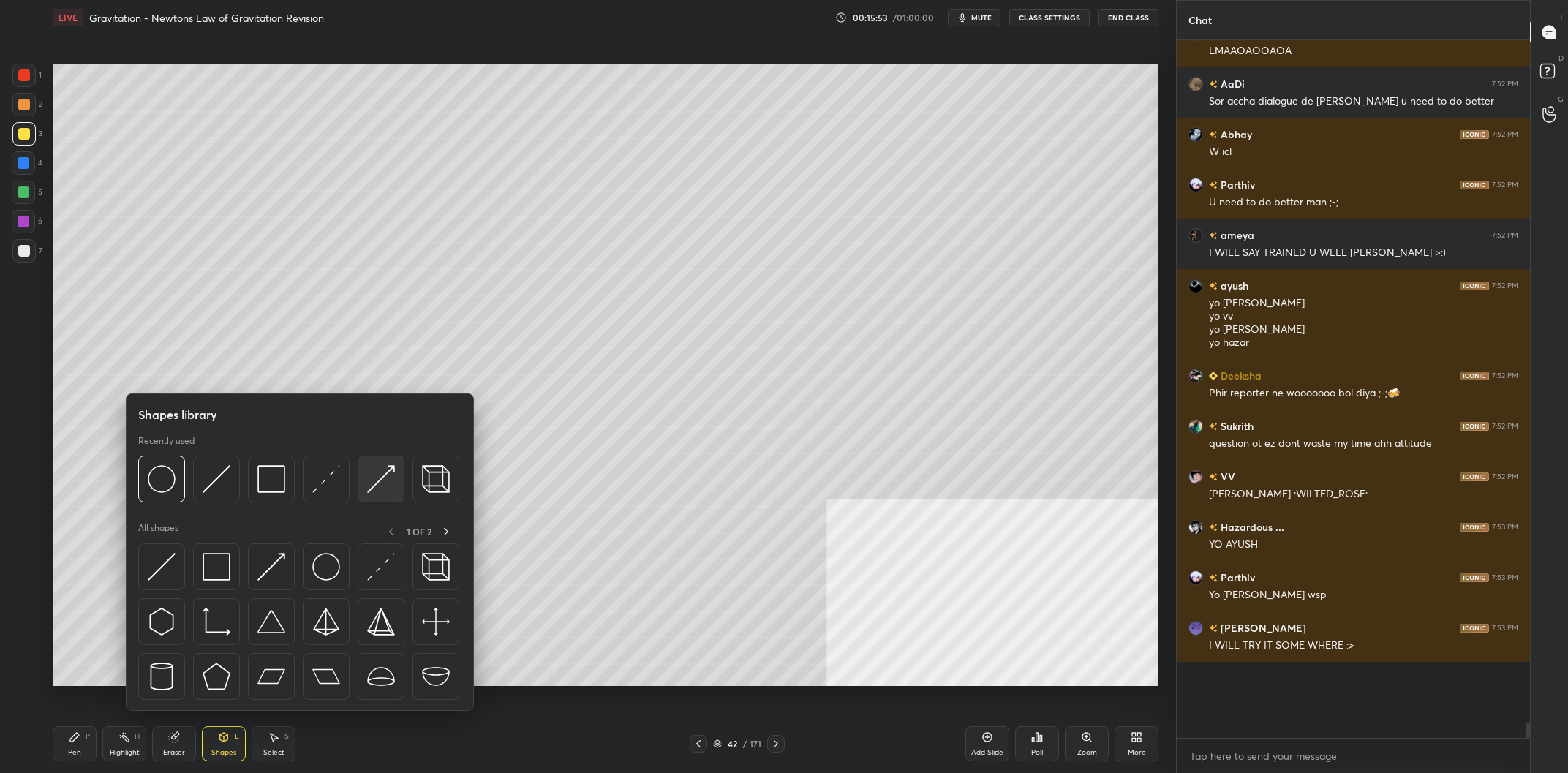
click at [365, 481] on div at bounding box center [380, 478] width 46 height 46
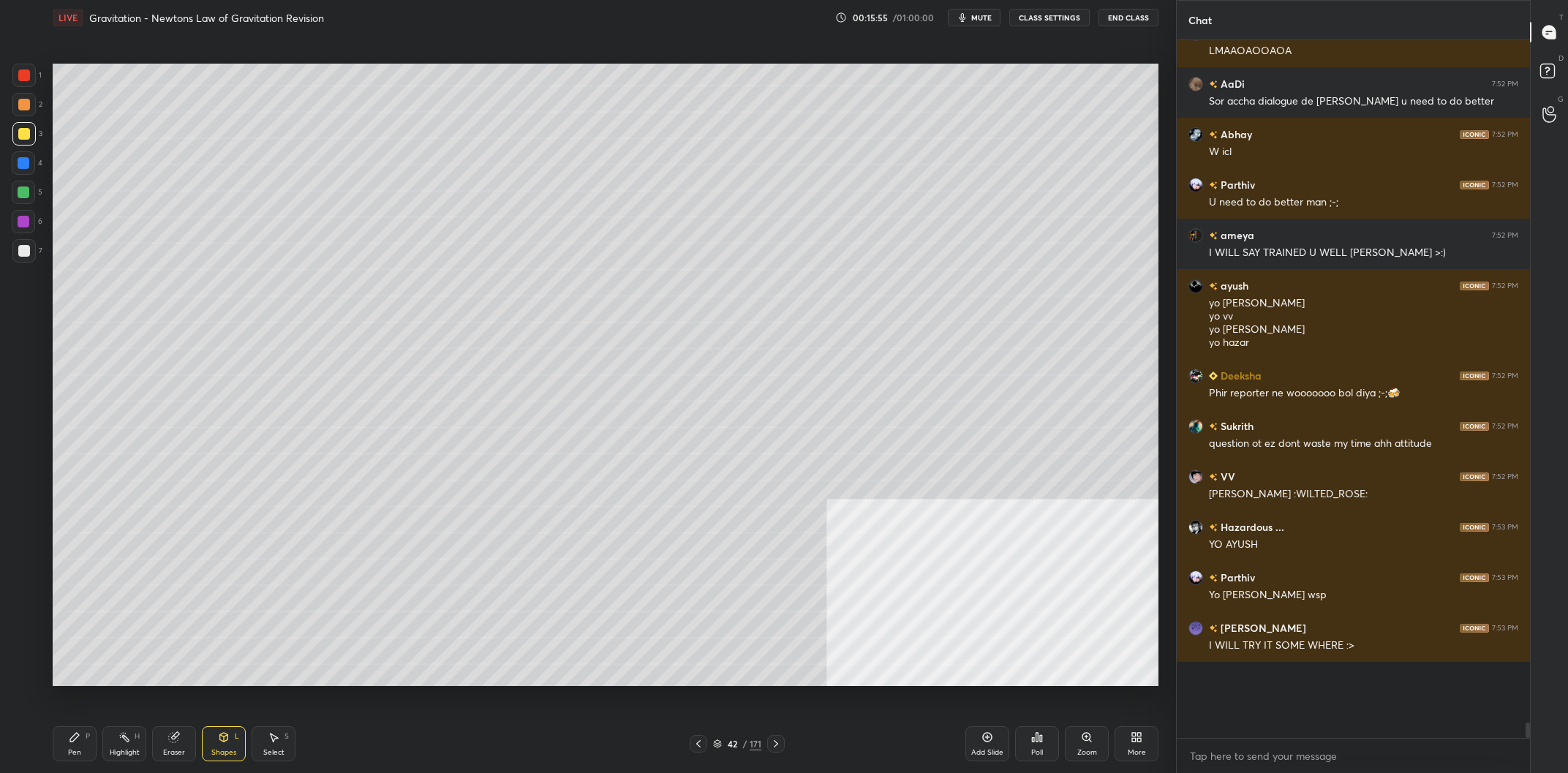
click at [25, 197] on div at bounding box center [24, 192] width 12 height 12
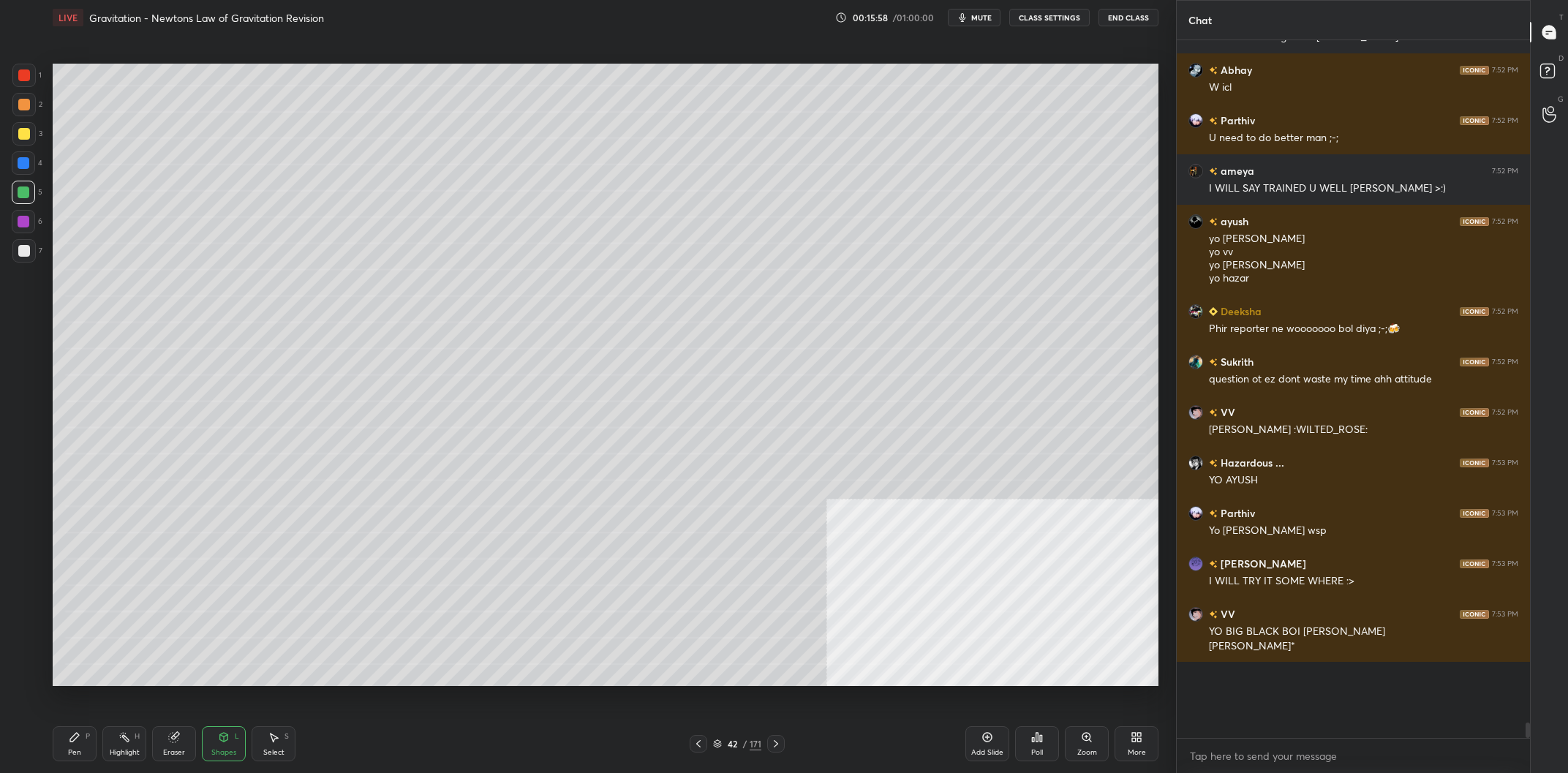
scroll to position [27189, 0]
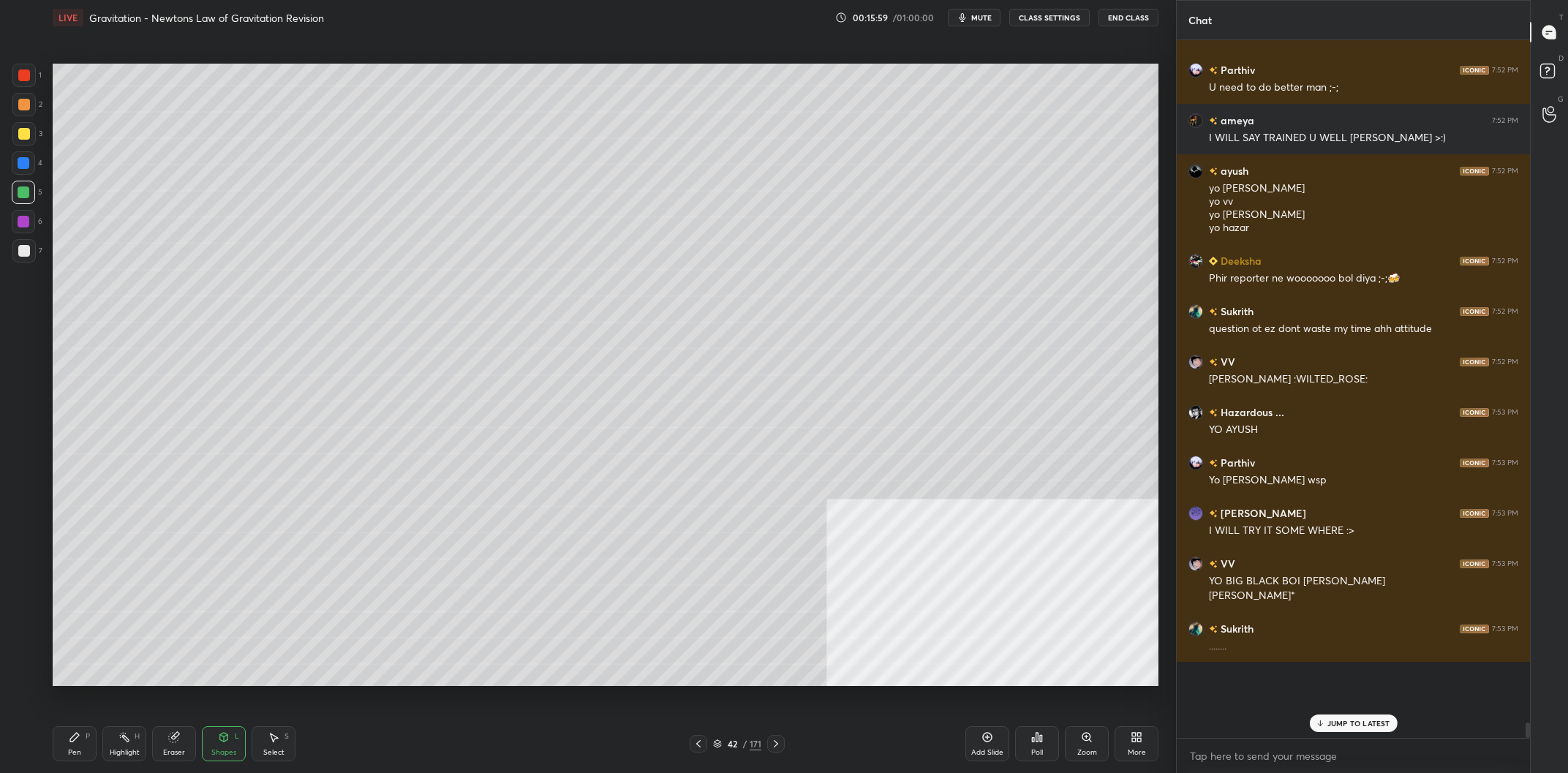
click at [74, 760] on div "Pen P" at bounding box center [74, 744] width 44 height 35
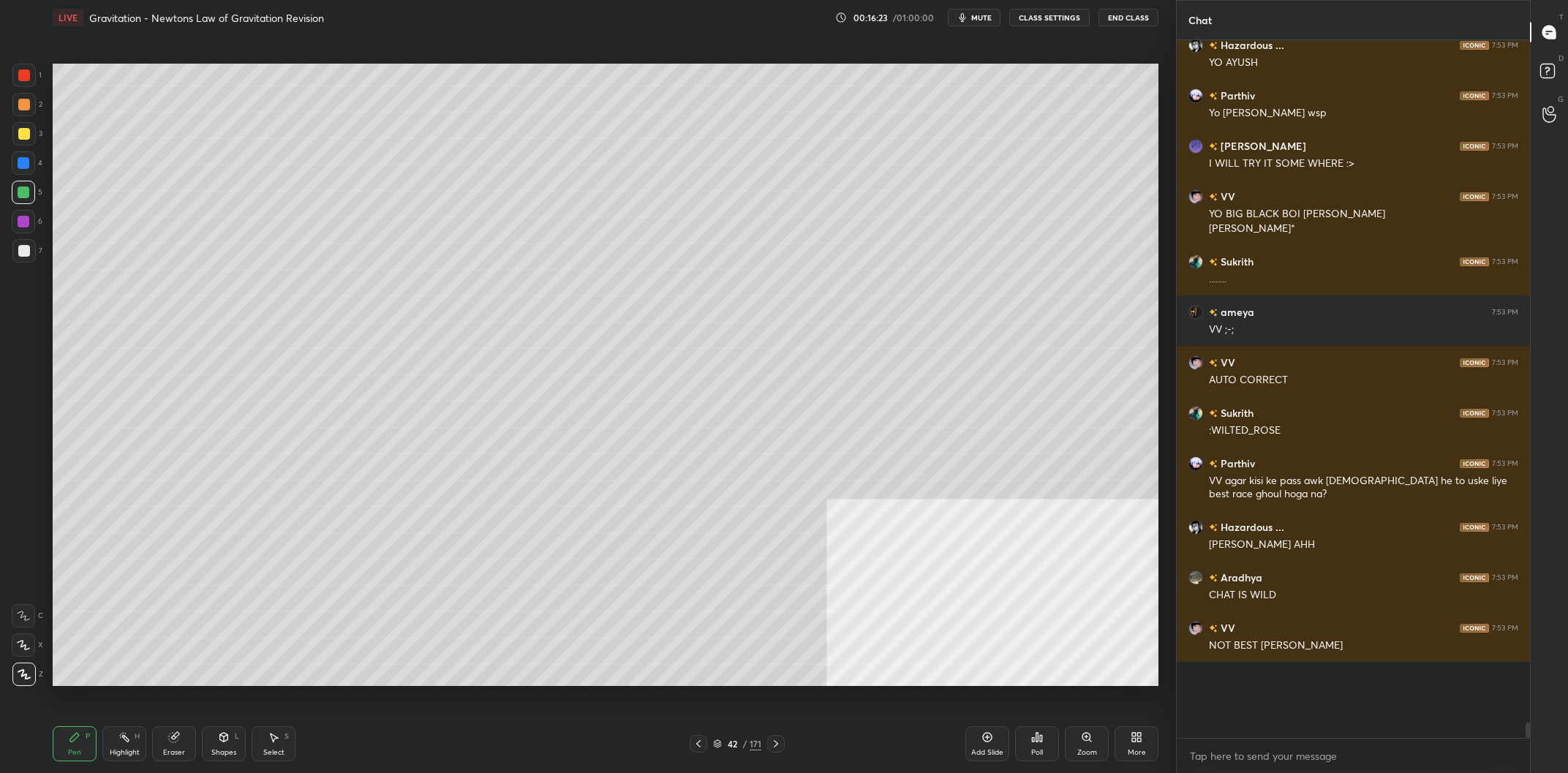
scroll to position [27607, 0]
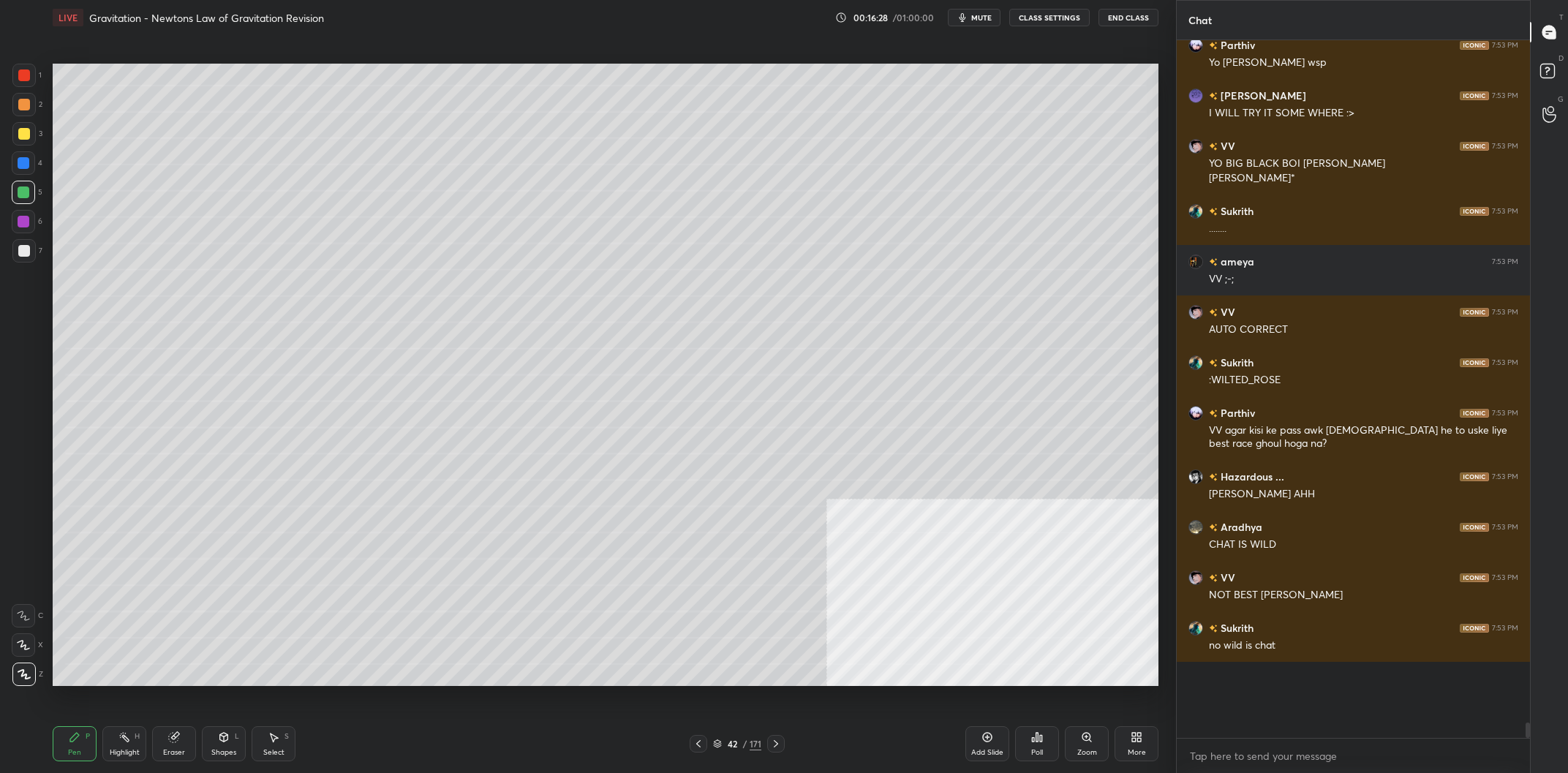
click at [999, 736] on div "Add Slide" at bounding box center [987, 744] width 44 height 35
click at [27, 234] on div "6" at bounding box center [27, 225] width 31 height 30
click at [229, 741] on icon at bounding box center [224, 738] width 12 height 12
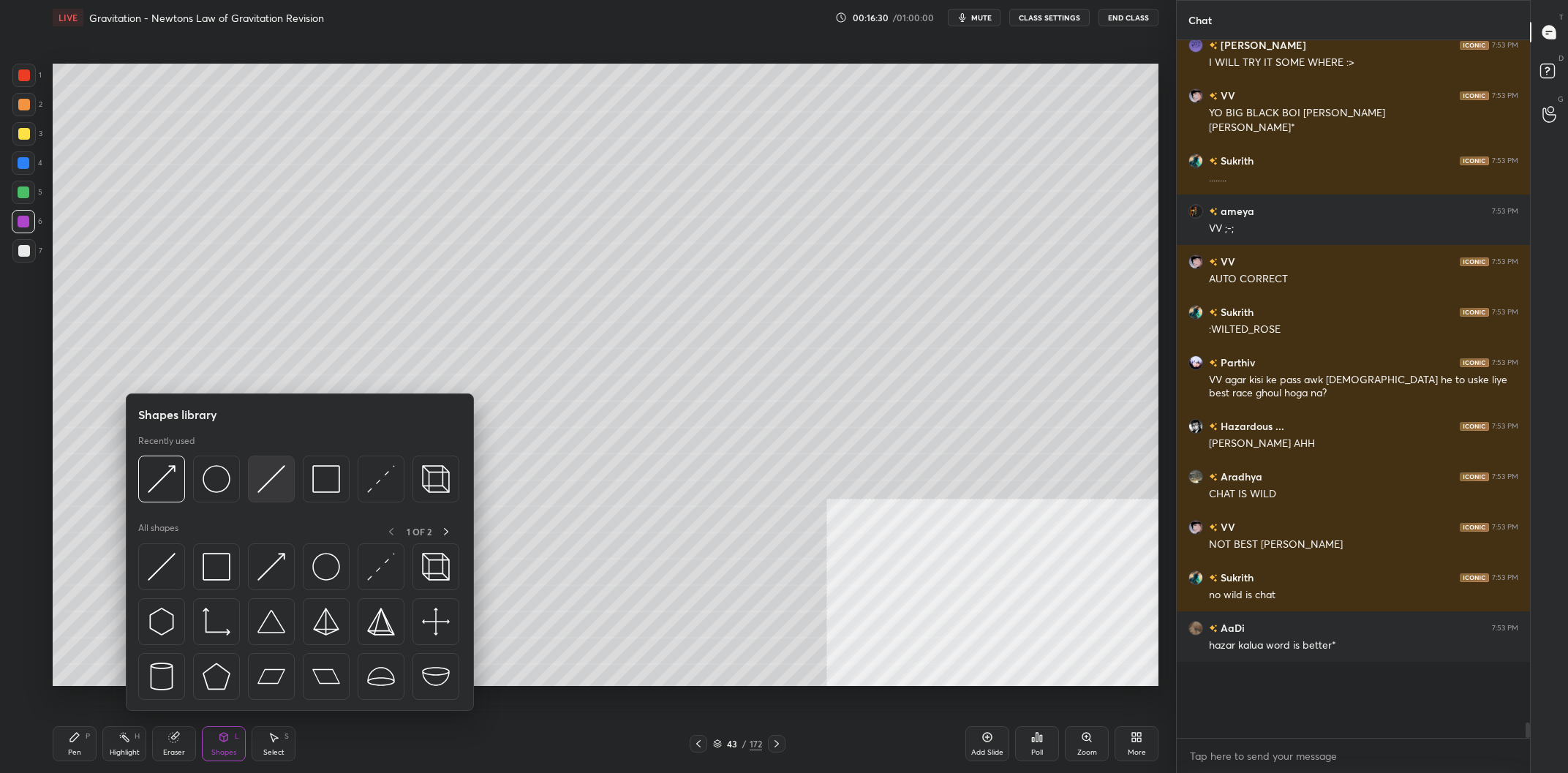
click at [279, 481] on img at bounding box center [271, 479] width 28 height 28
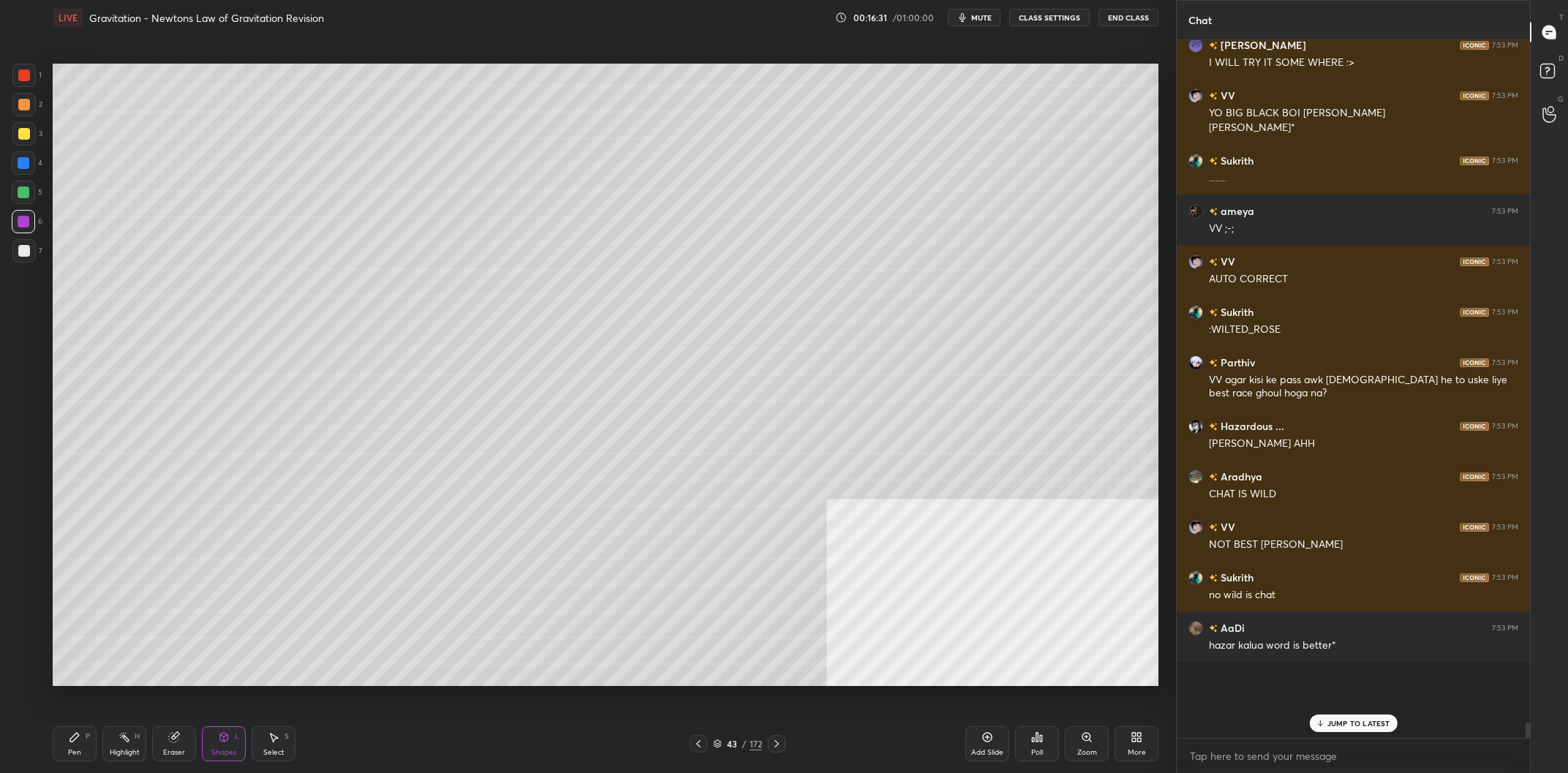
scroll to position [27708, 0]
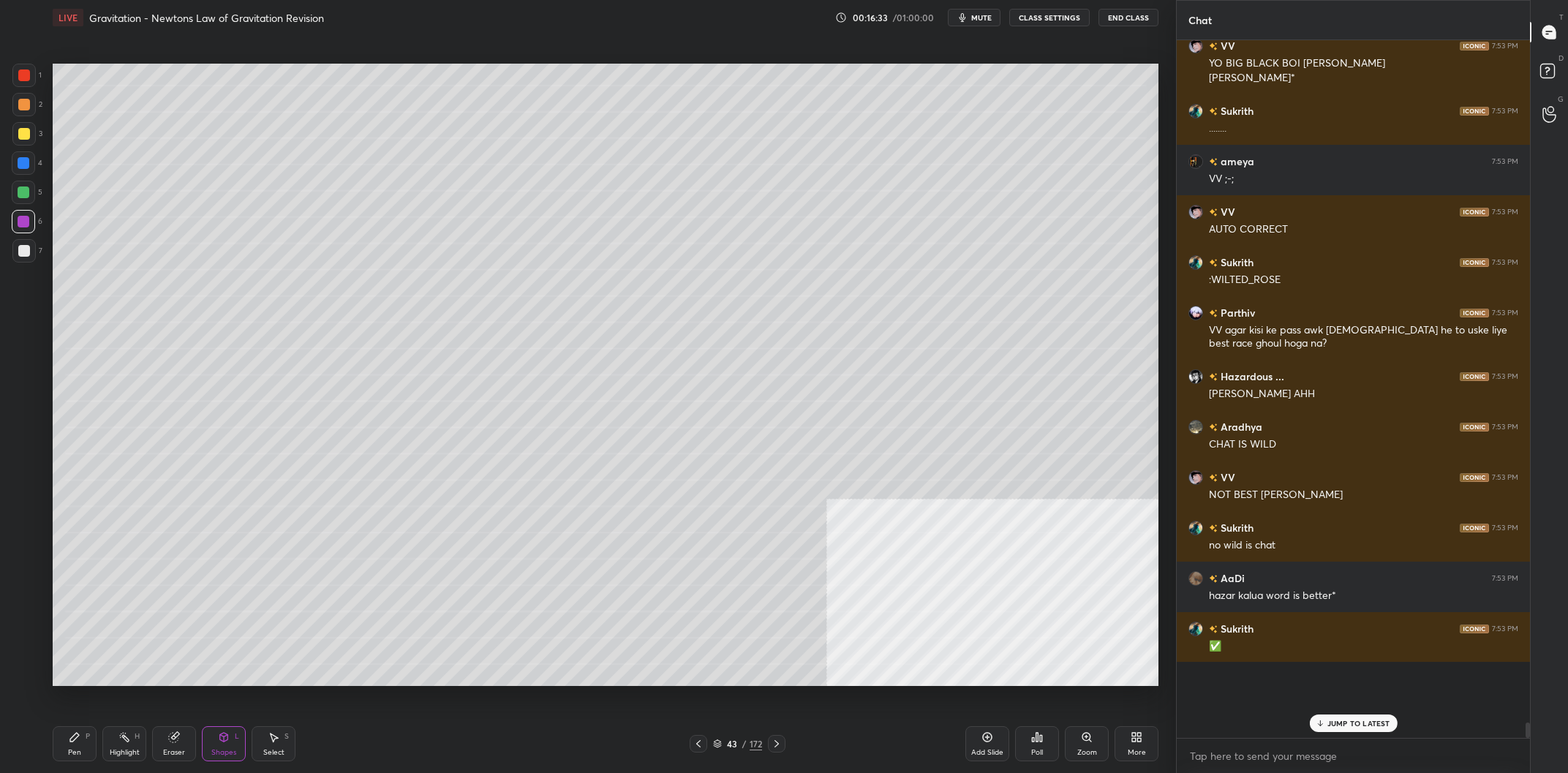
click at [65, 746] on div "Pen P" at bounding box center [74, 744] width 44 height 35
click at [24, 121] on div "2" at bounding box center [28, 107] width 30 height 30
click at [15, 246] on div at bounding box center [25, 251] width 24 height 24
click at [19, 247] on div at bounding box center [25, 251] width 24 height 24
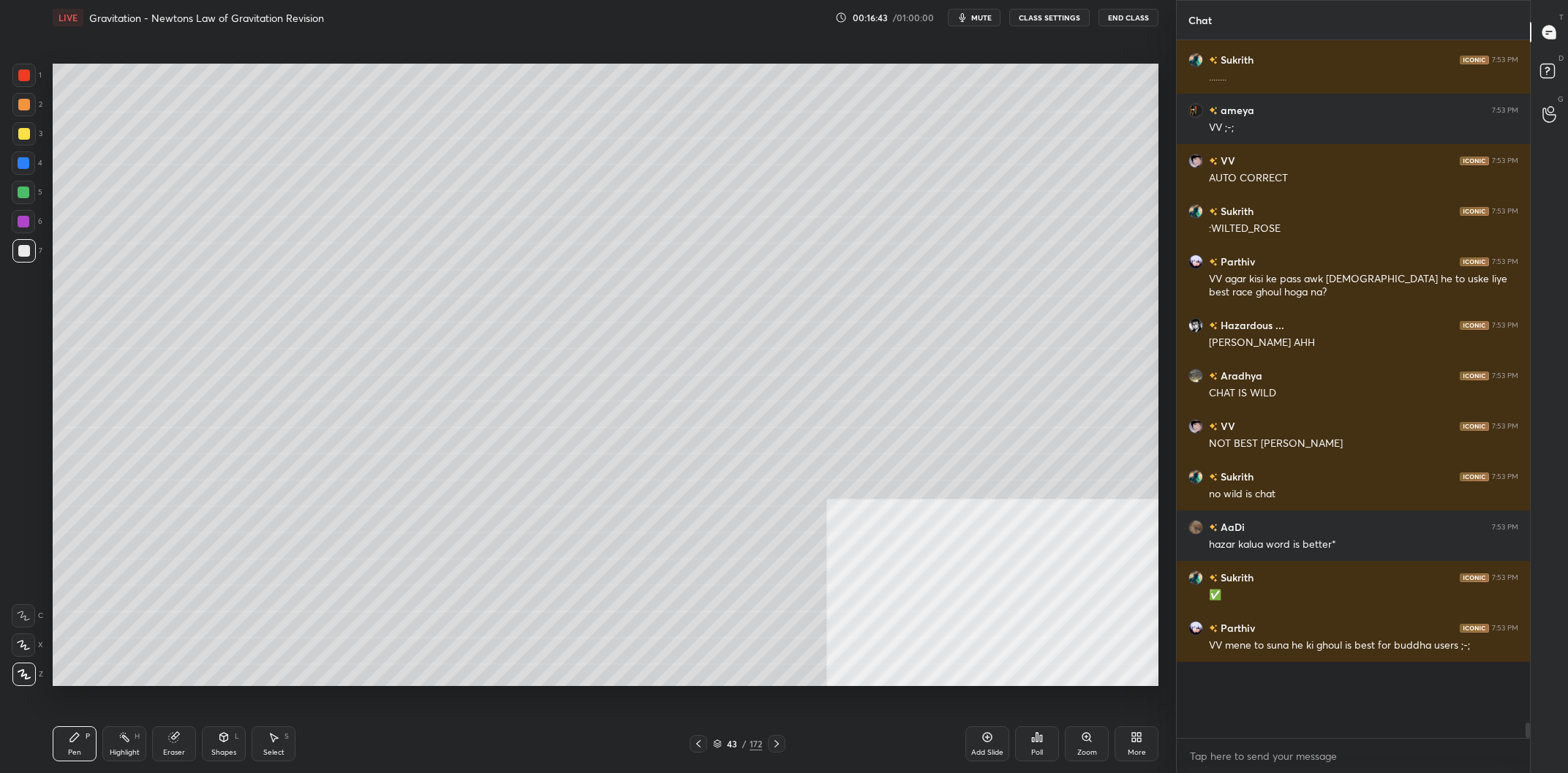
click at [20, 195] on div at bounding box center [24, 192] width 12 height 12
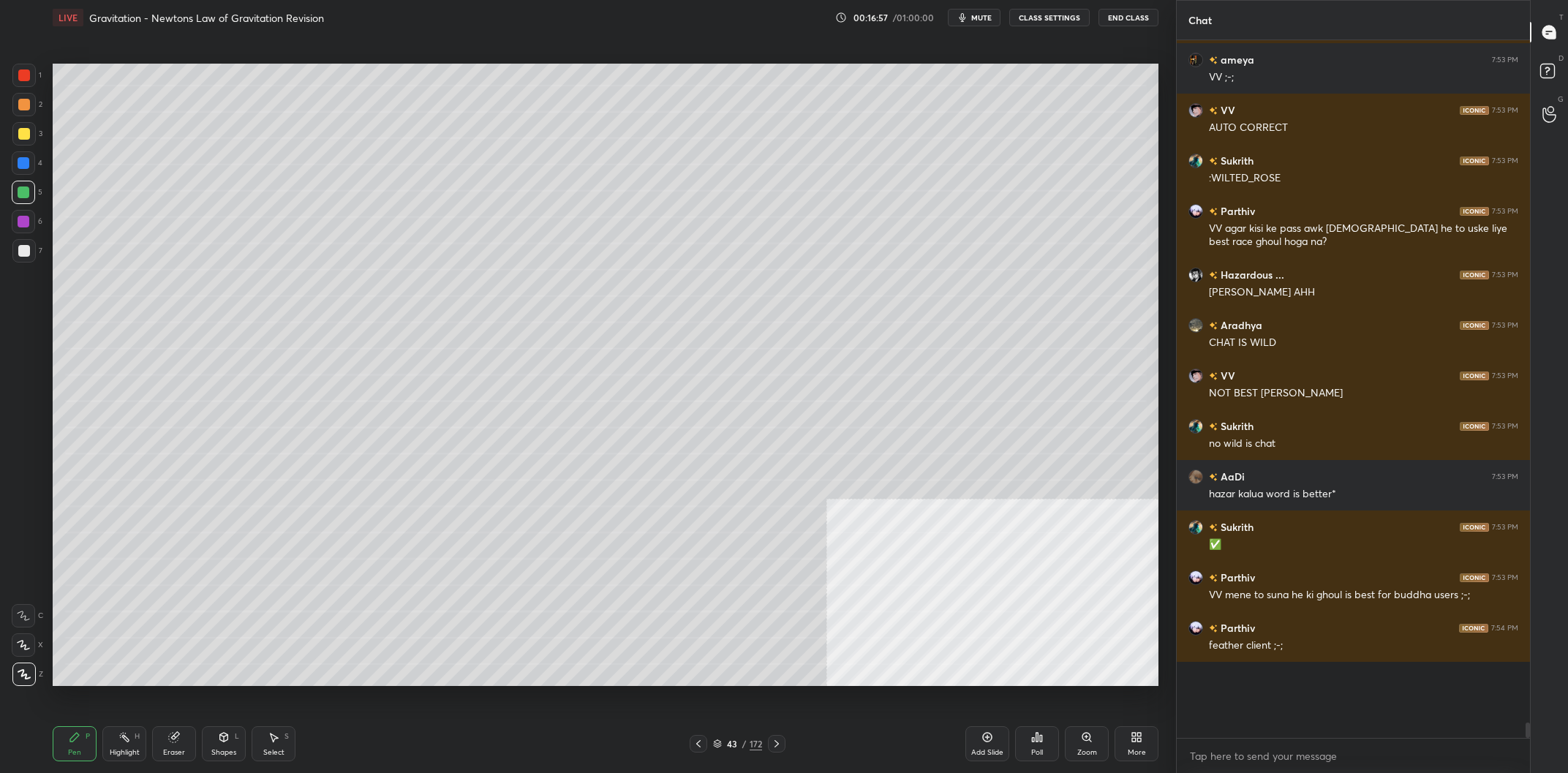
click at [23, 250] on div at bounding box center [25, 251] width 12 height 12
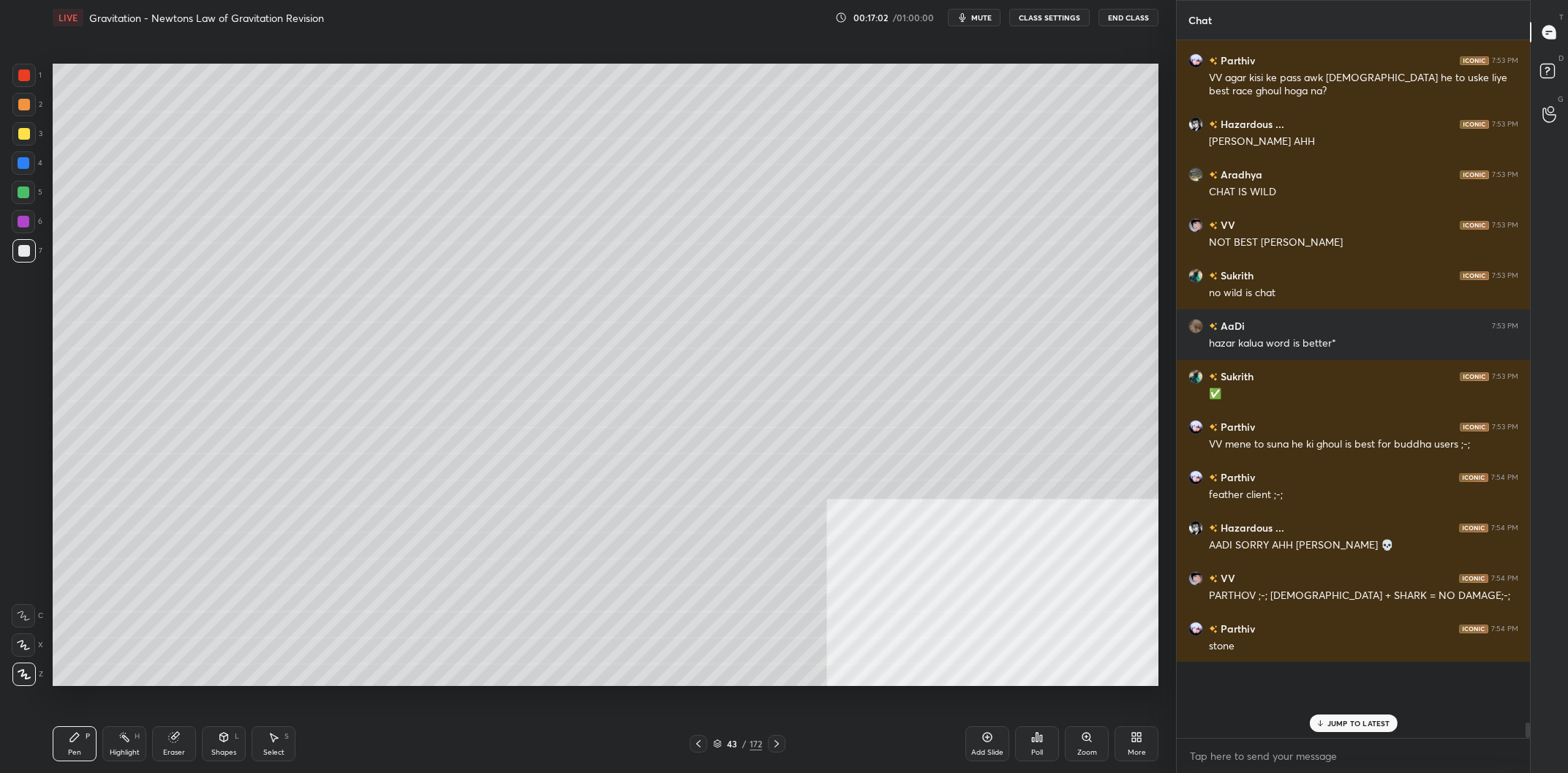
scroll to position [28062, 0]
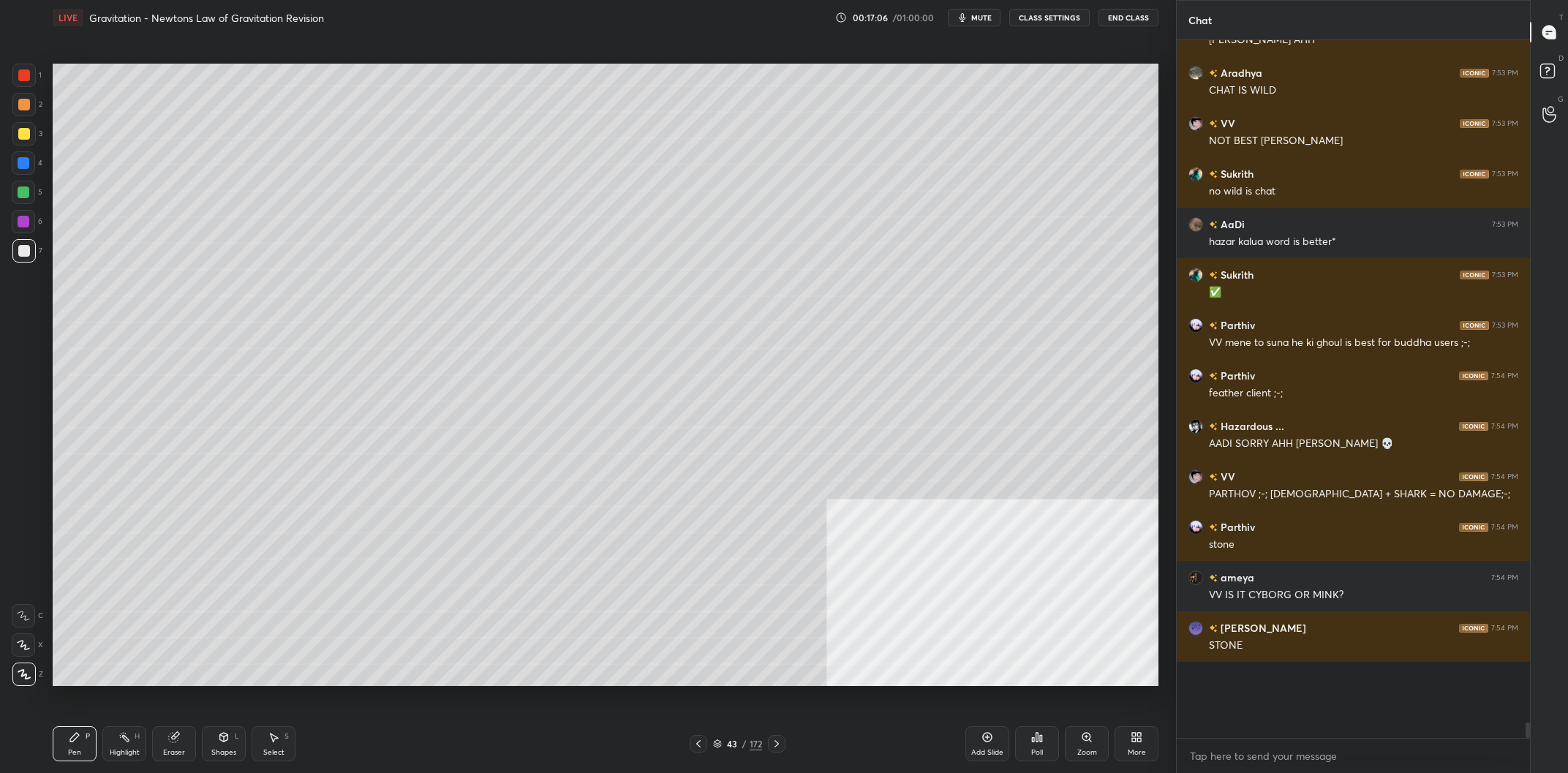
click at [30, 187] on div at bounding box center [24, 192] width 24 height 24
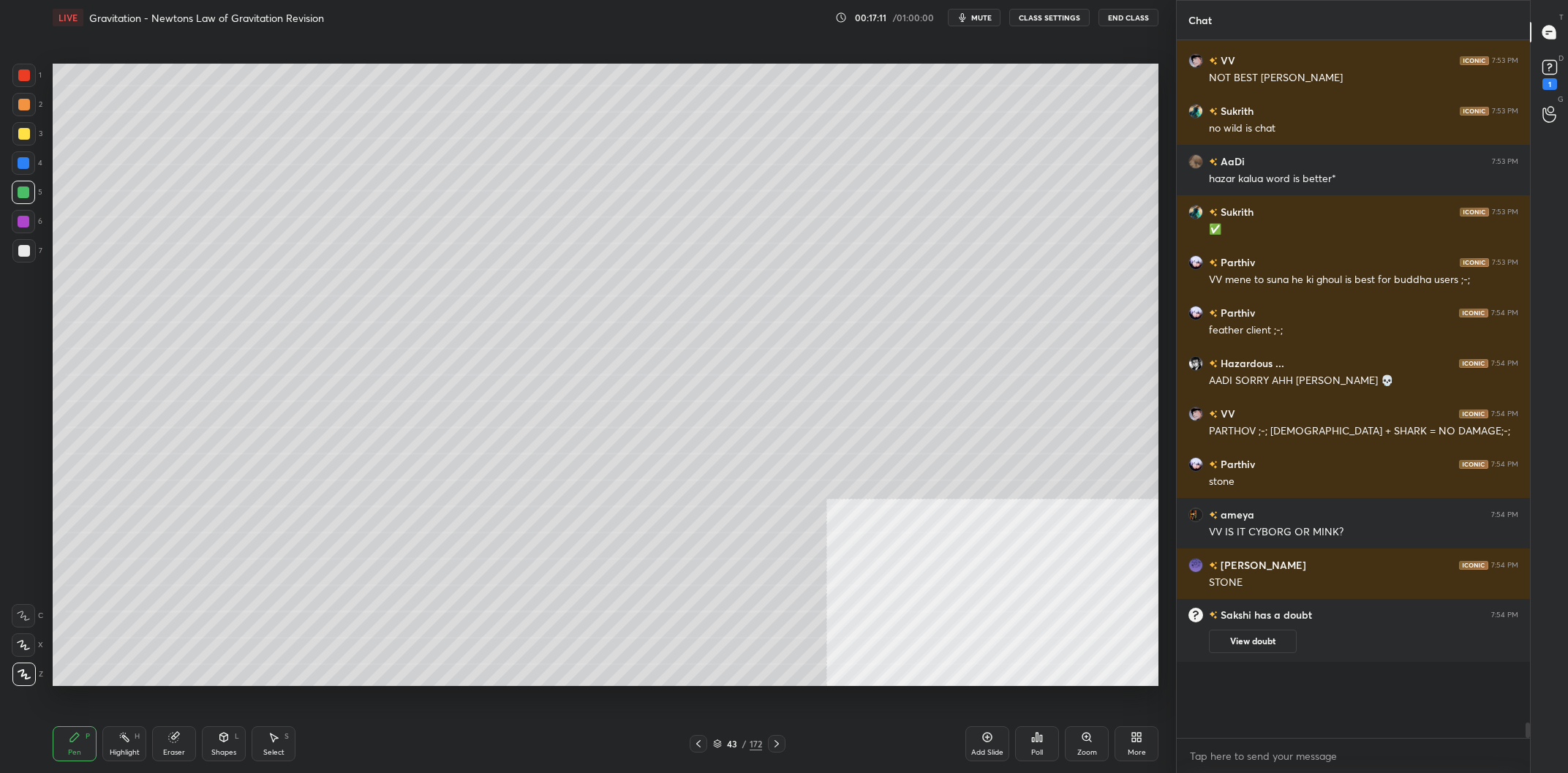
click at [20, 83] on div at bounding box center [25, 76] width 24 height 24
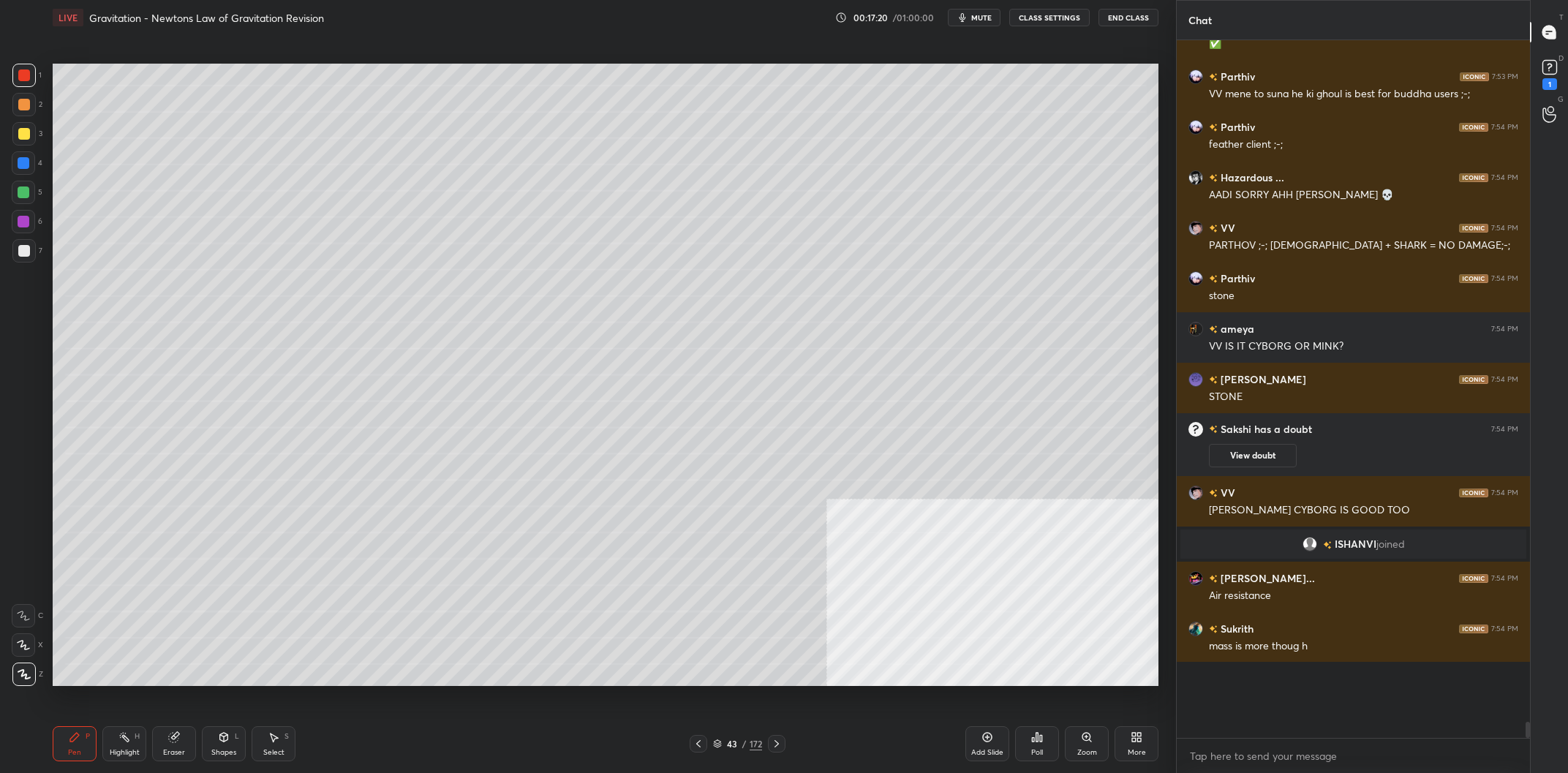
scroll to position [26583, 0]
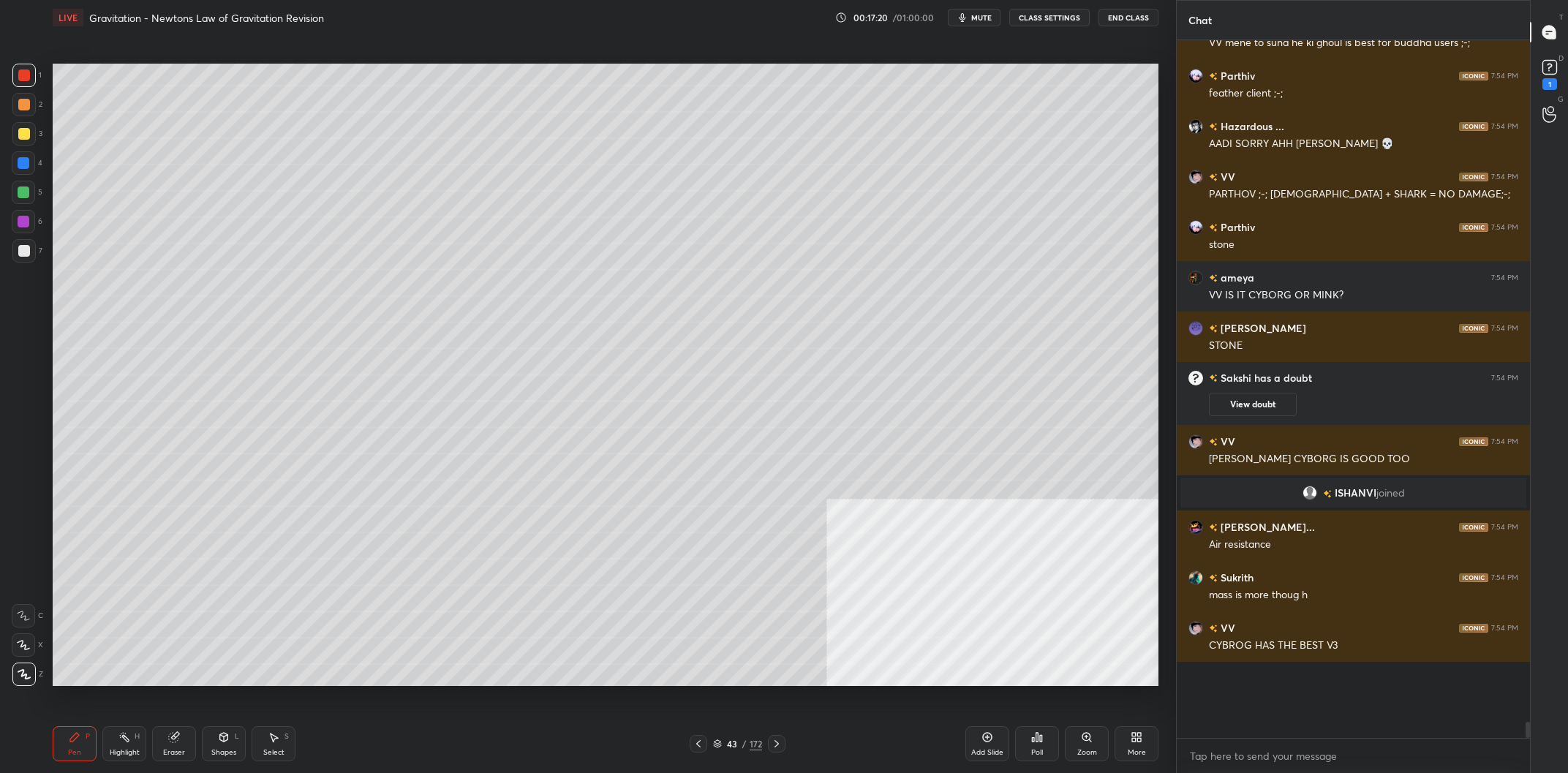
click at [28, 171] on div at bounding box center [24, 164] width 24 height 24
click at [30, 169] on div at bounding box center [24, 164] width 24 height 24
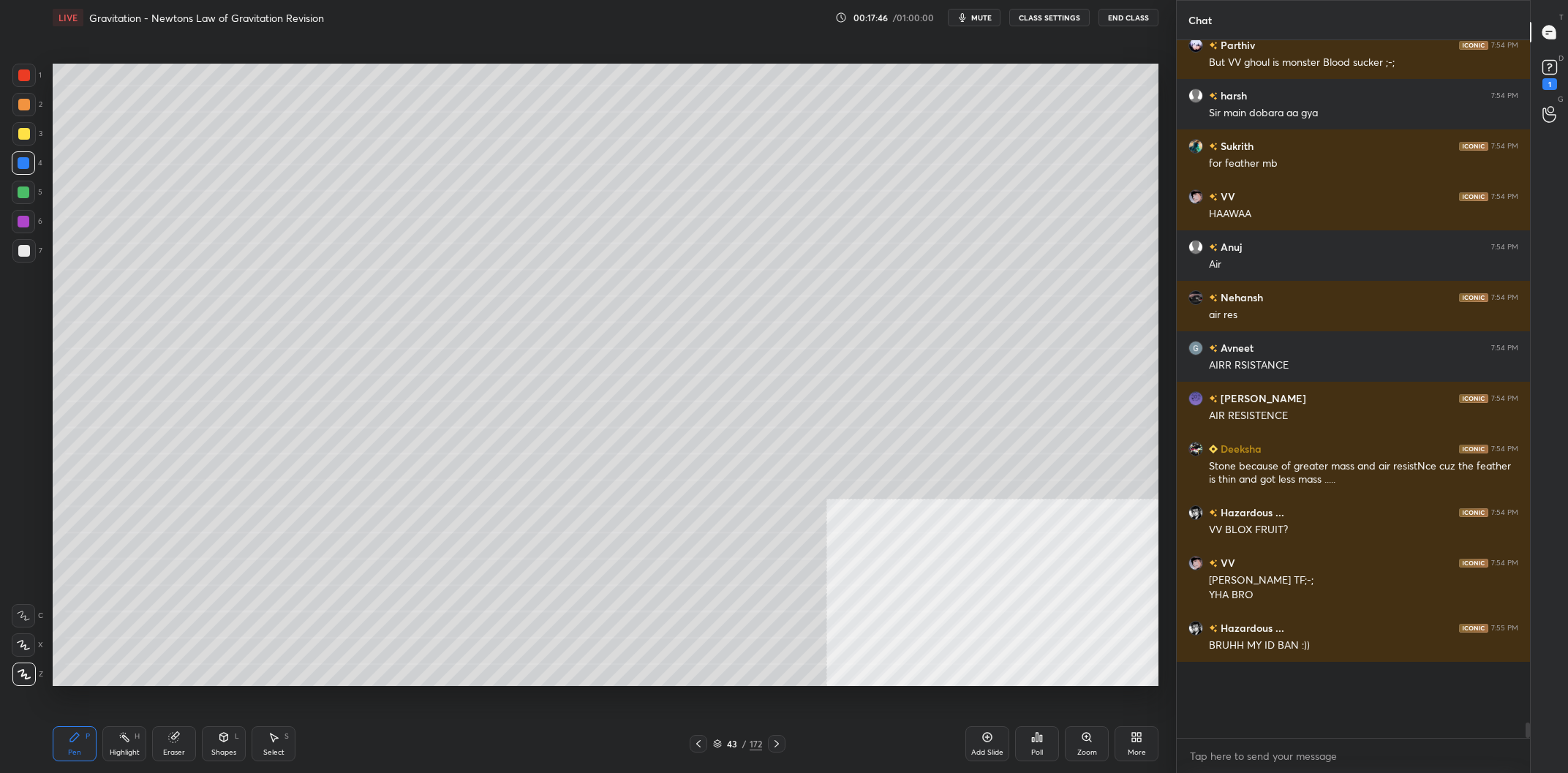
scroll to position [27369, 0]
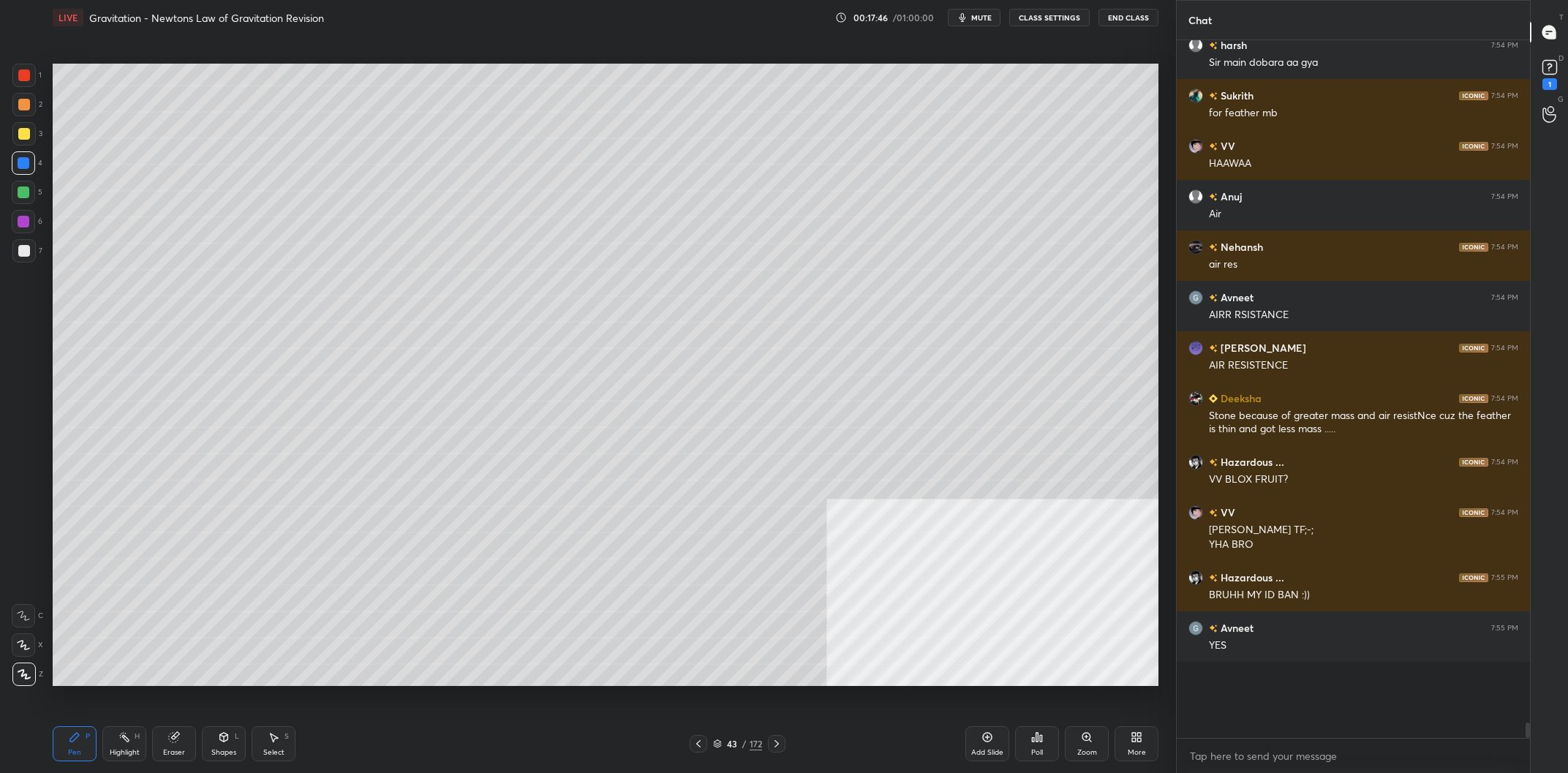
click at [137, 742] on div "Highlight H" at bounding box center [124, 744] width 44 height 35
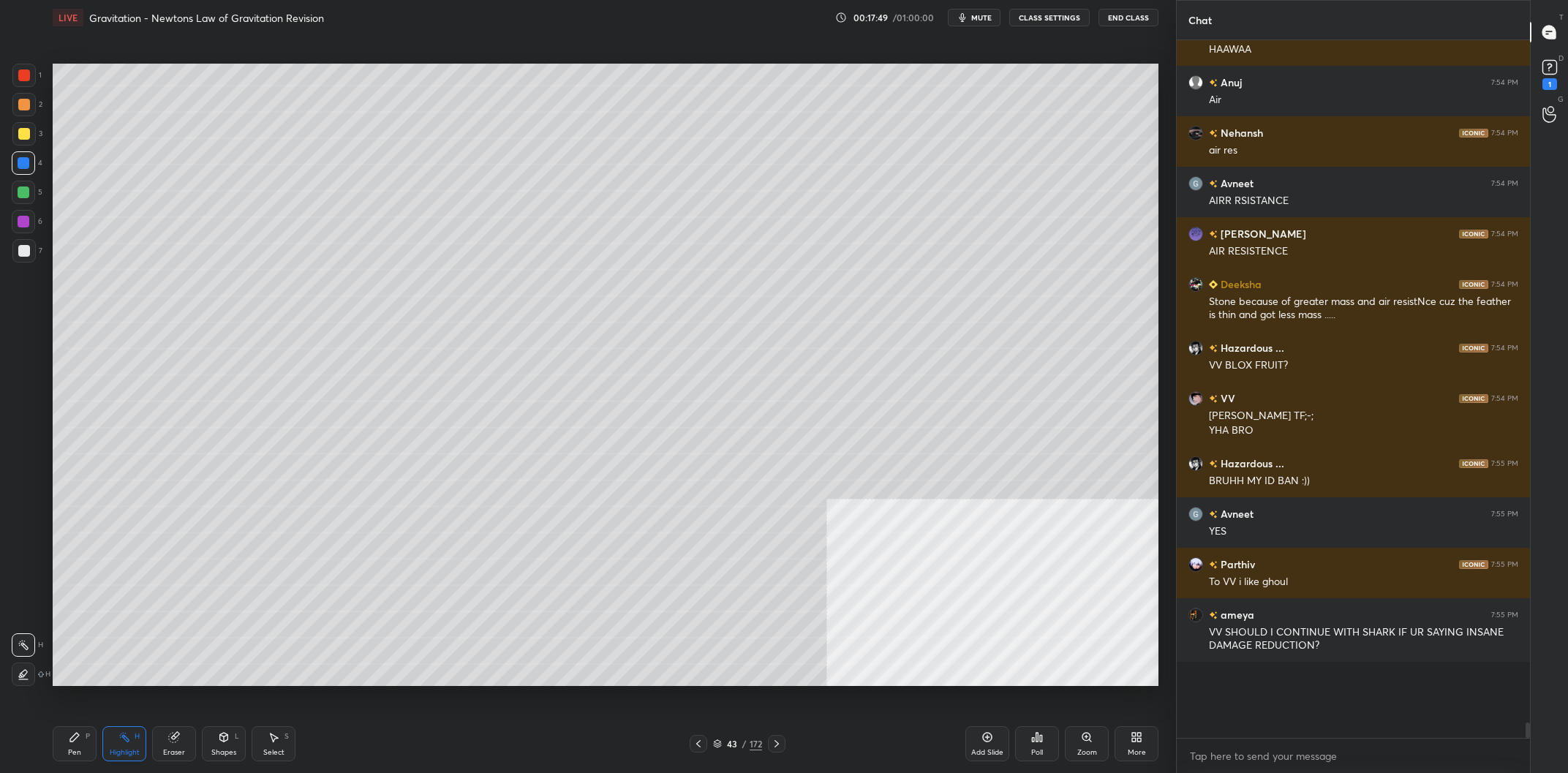
scroll to position [27532, 0]
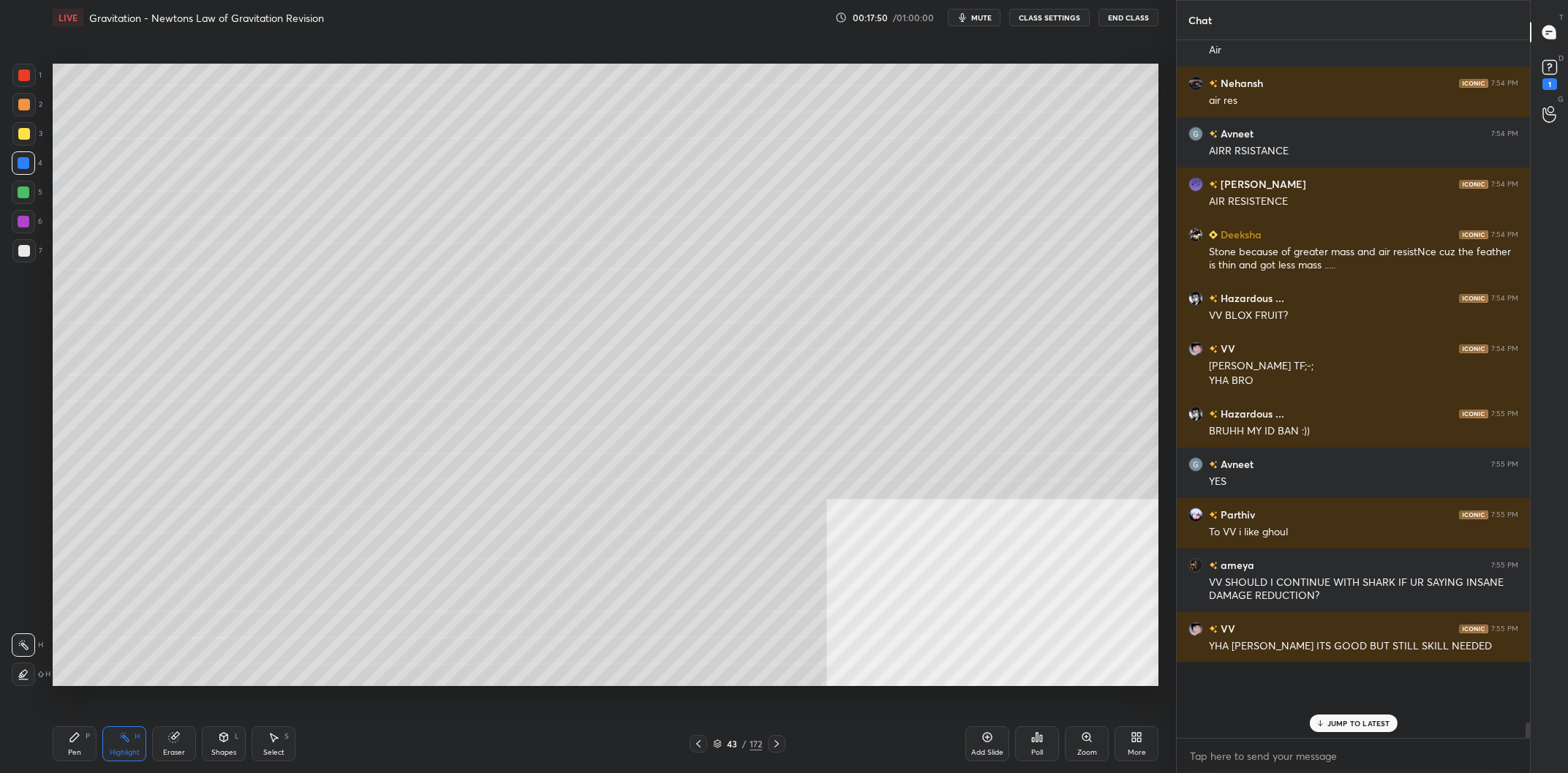
click at [125, 741] on icon at bounding box center [124, 738] width 12 height 12
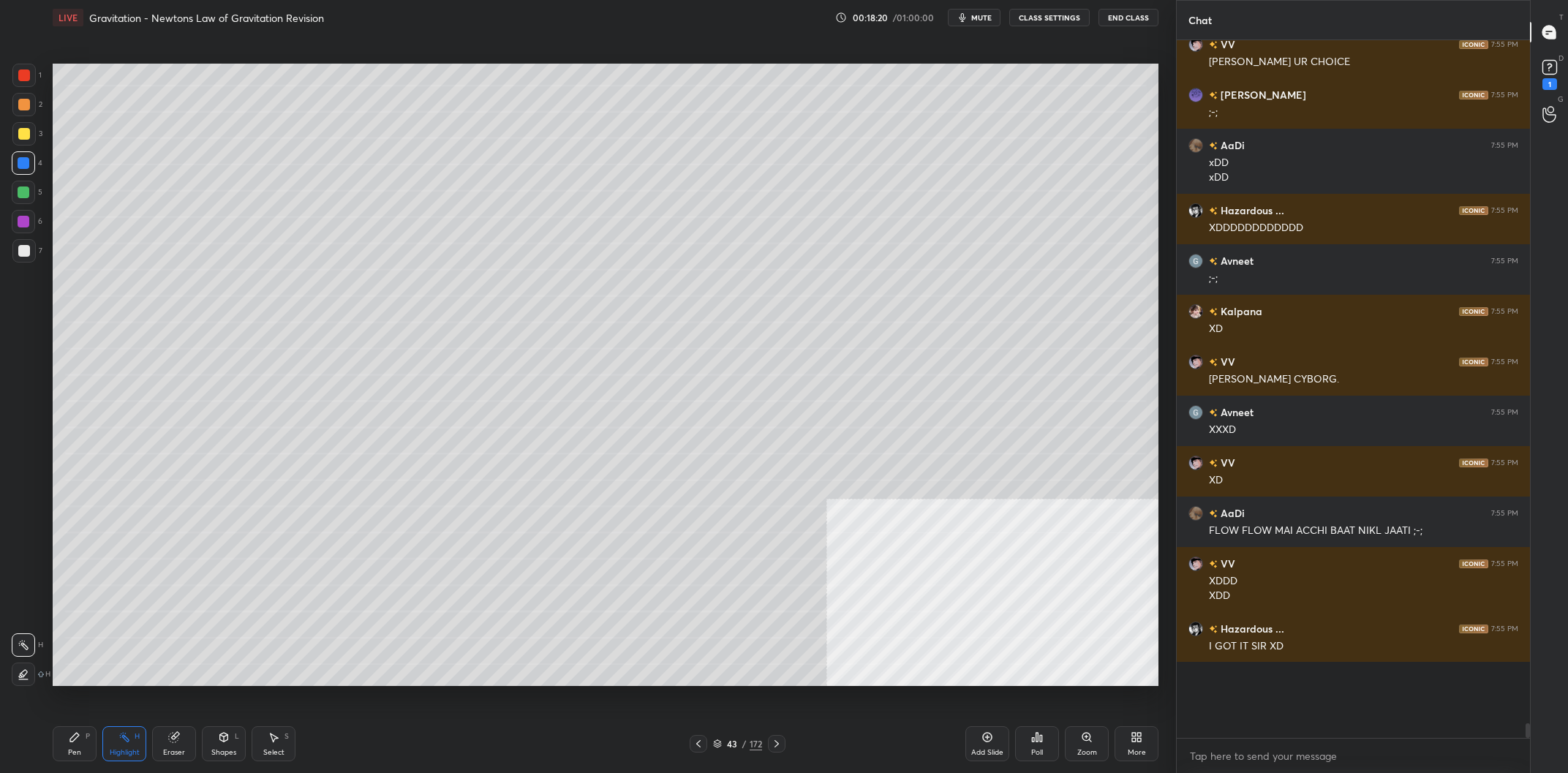
scroll to position [28319, 0]
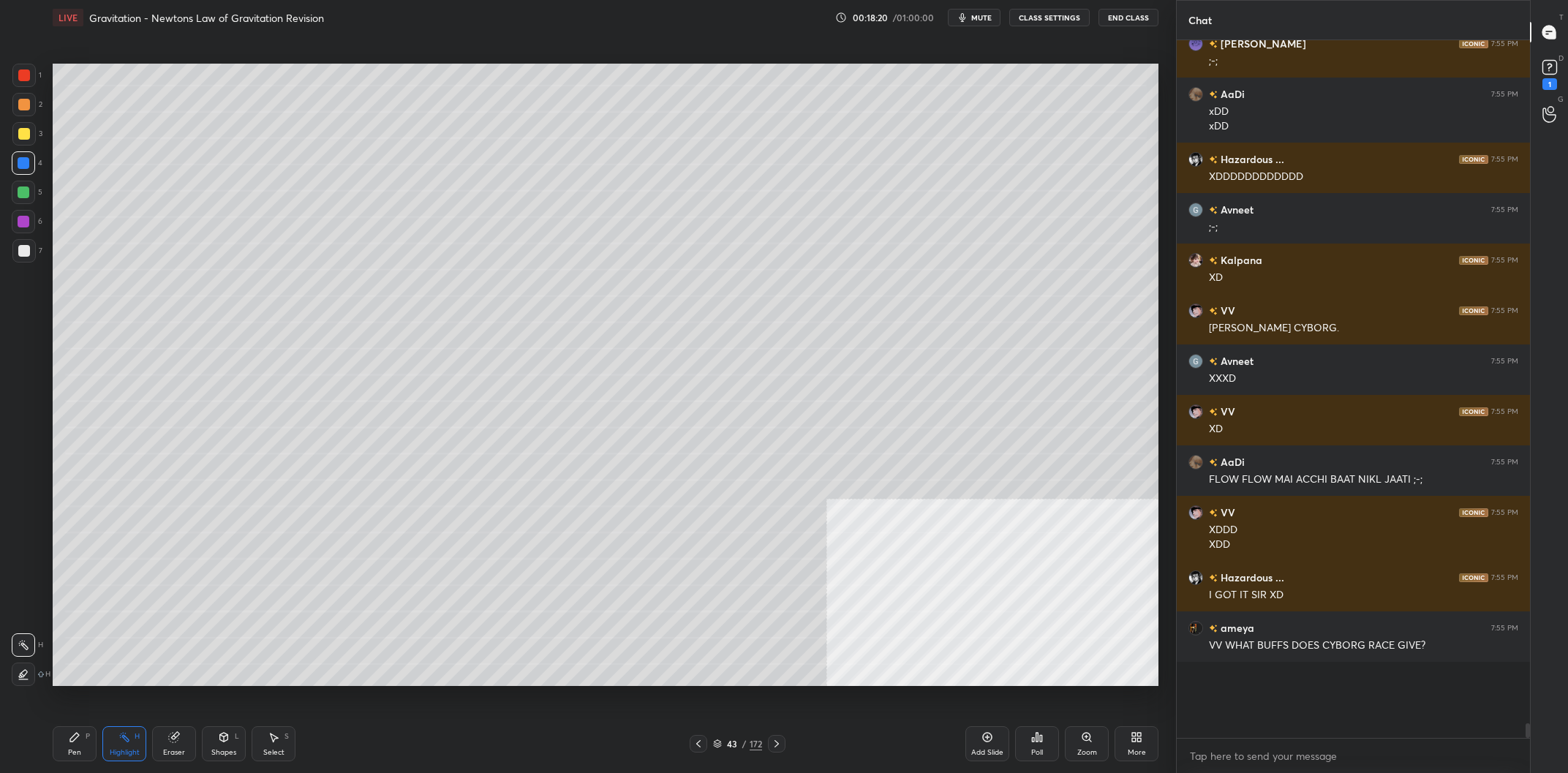
click at [74, 748] on div "Pen P" at bounding box center [74, 744] width 44 height 35
click at [25, 252] on div at bounding box center [25, 251] width 12 height 12
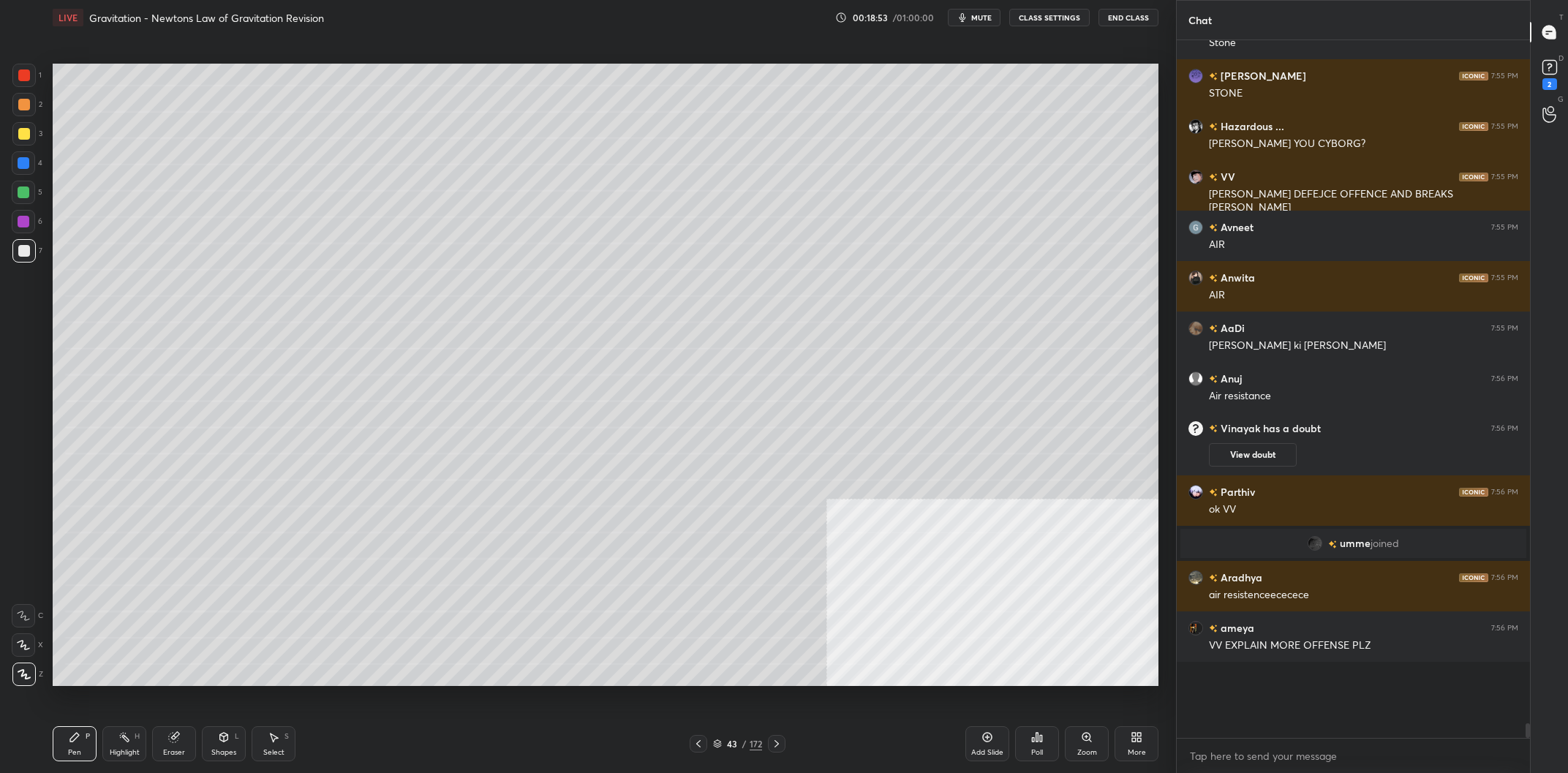
scroll to position [28377, 0]
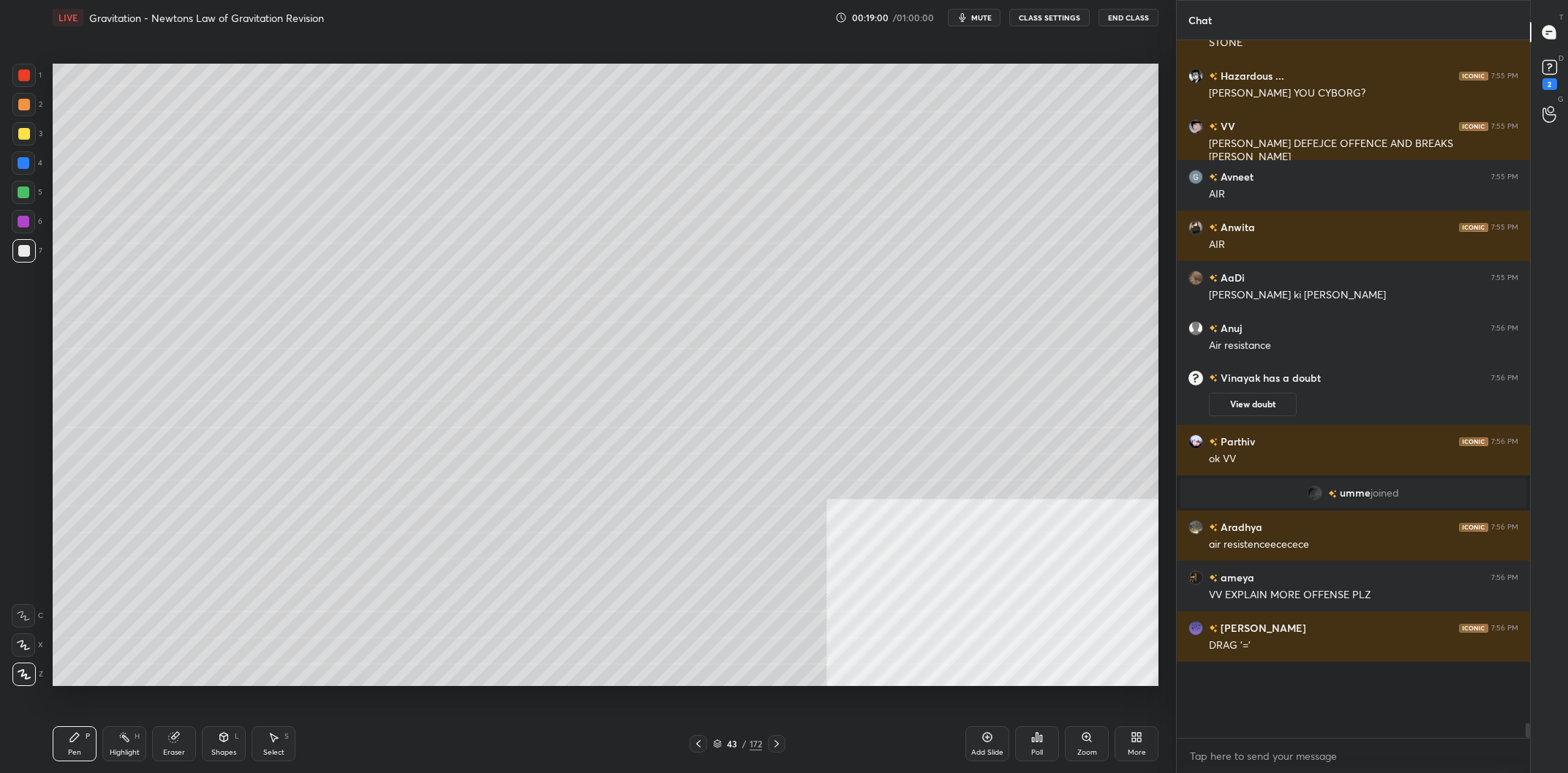
click at [998, 747] on div "Add Slide" at bounding box center [987, 744] width 44 height 35
click at [16, 225] on div at bounding box center [24, 222] width 24 height 24
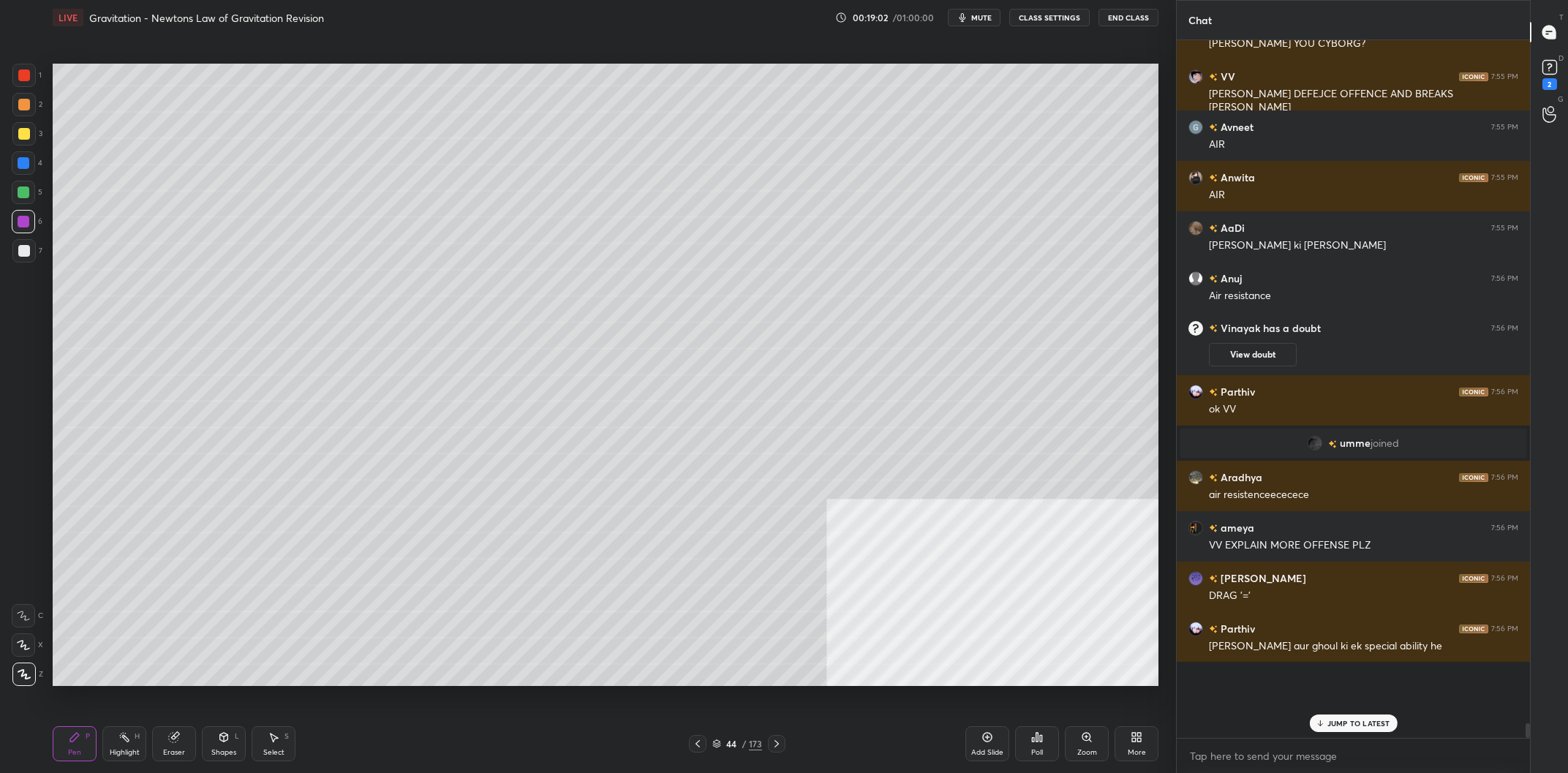
scroll to position [28407, 0]
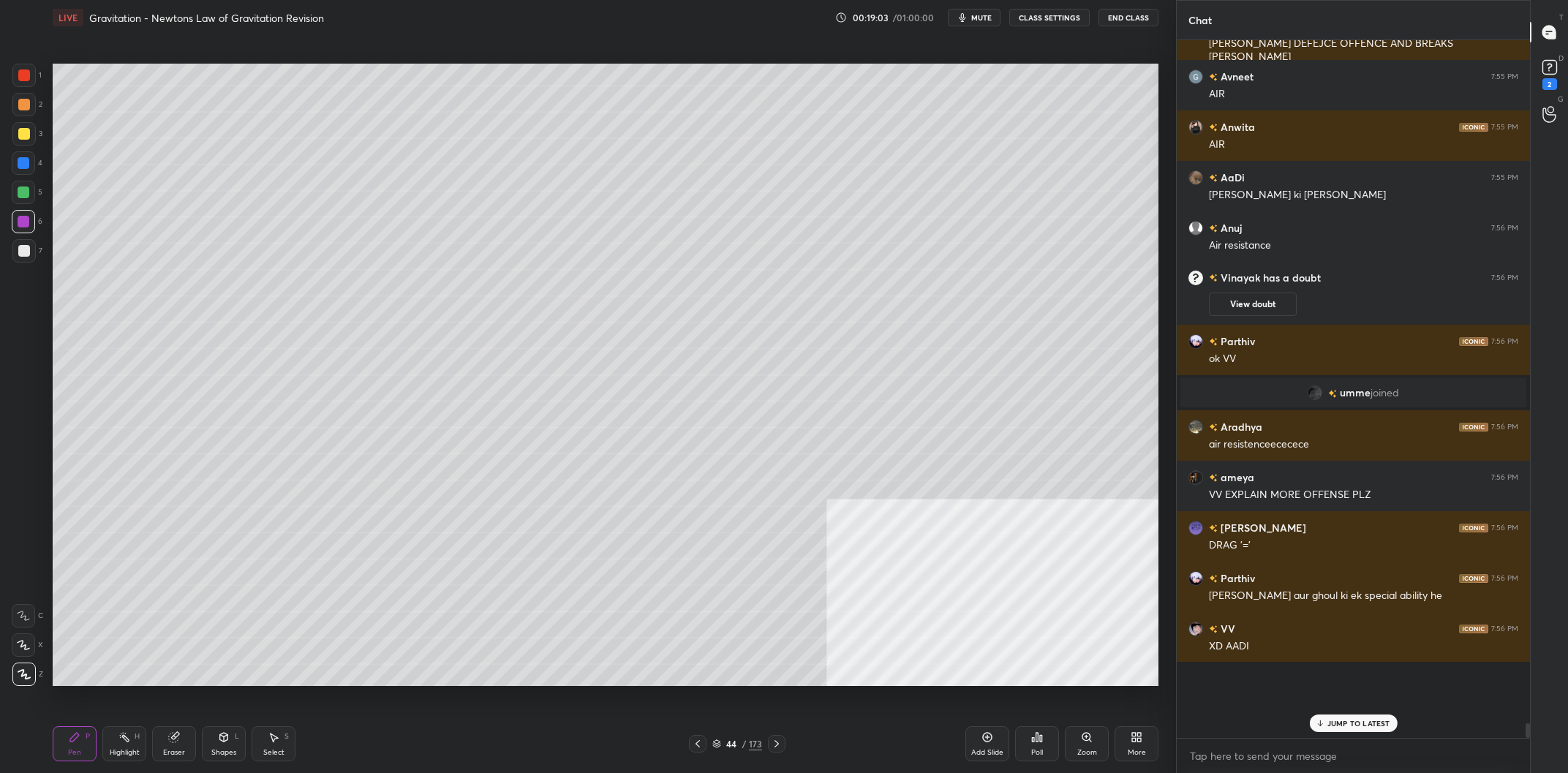
click at [25, 256] on div at bounding box center [25, 251] width 12 height 12
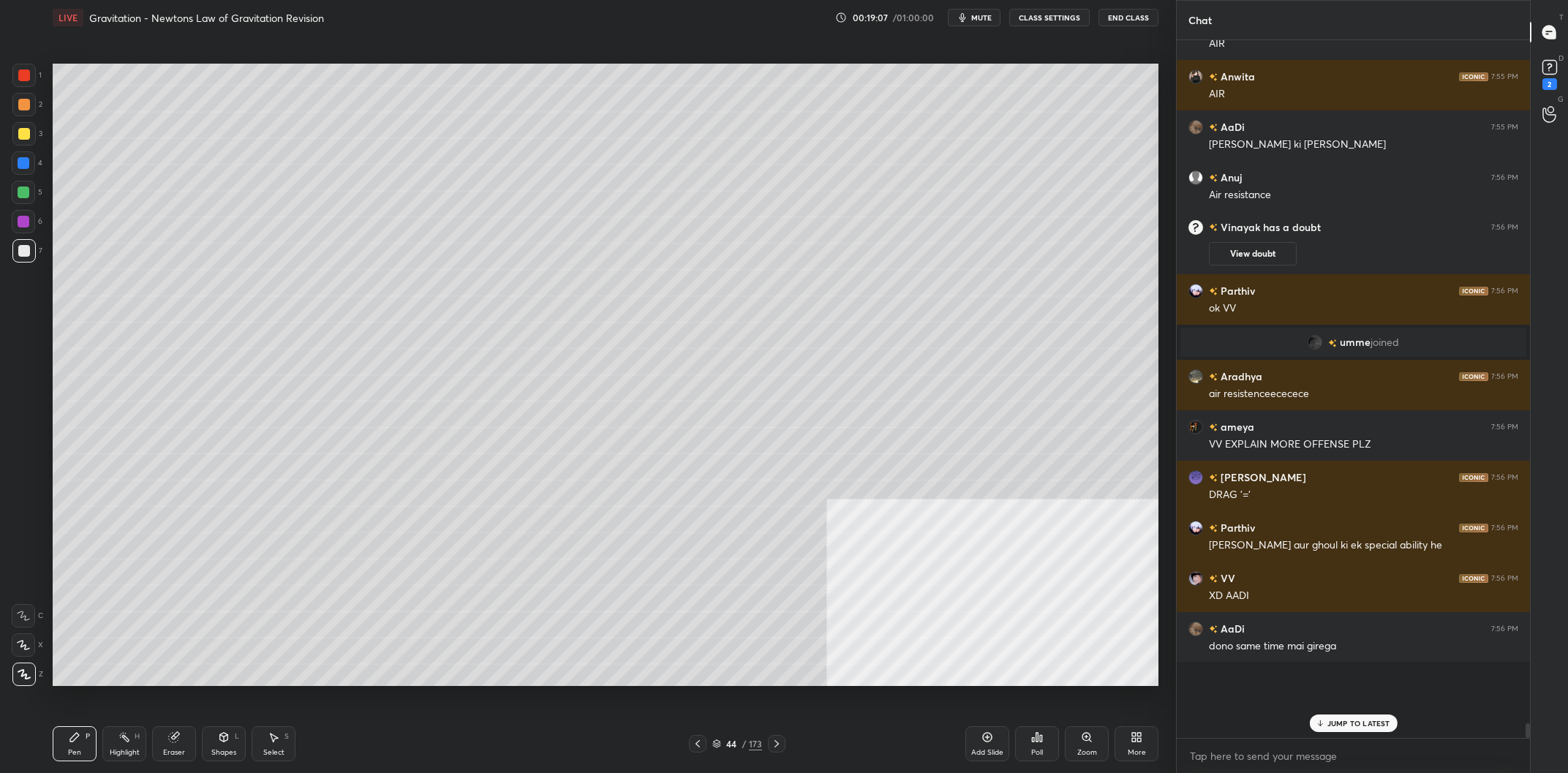
click at [27, 197] on div at bounding box center [24, 192] width 12 height 12
click at [28, 195] on div at bounding box center [24, 192] width 12 height 12
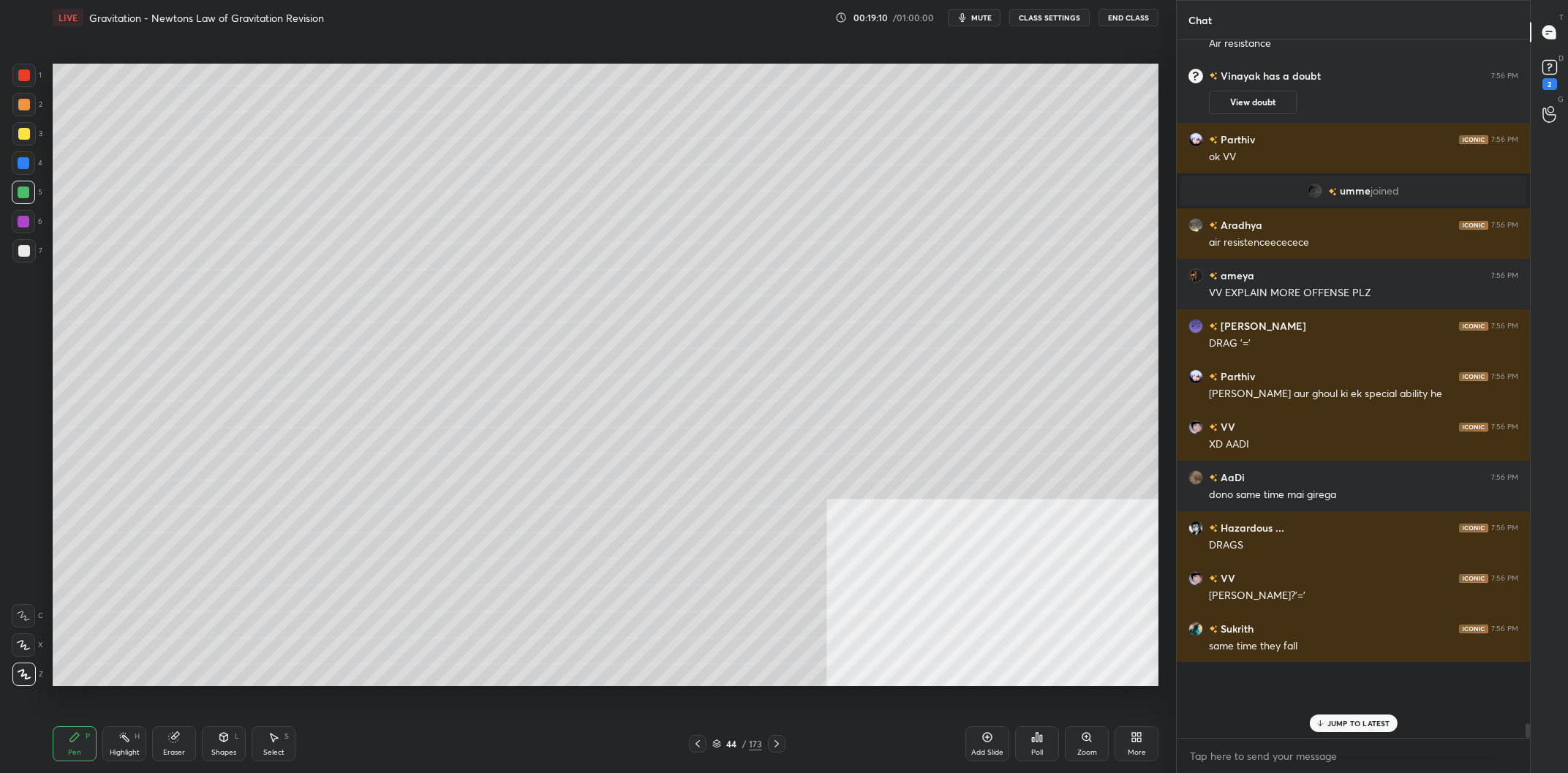
scroll to position [28659, 0]
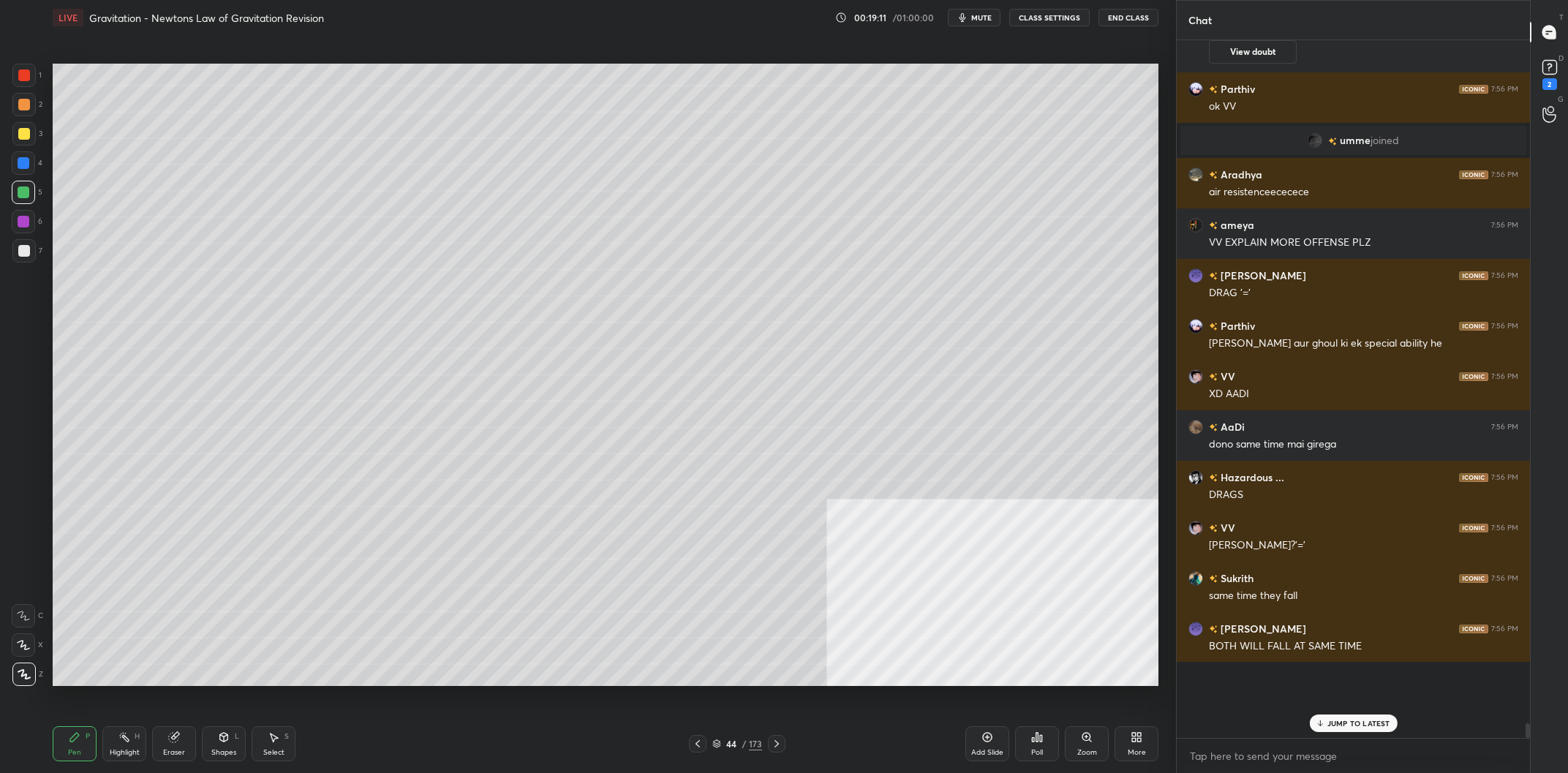
click at [24, 251] on div at bounding box center [25, 251] width 12 height 12
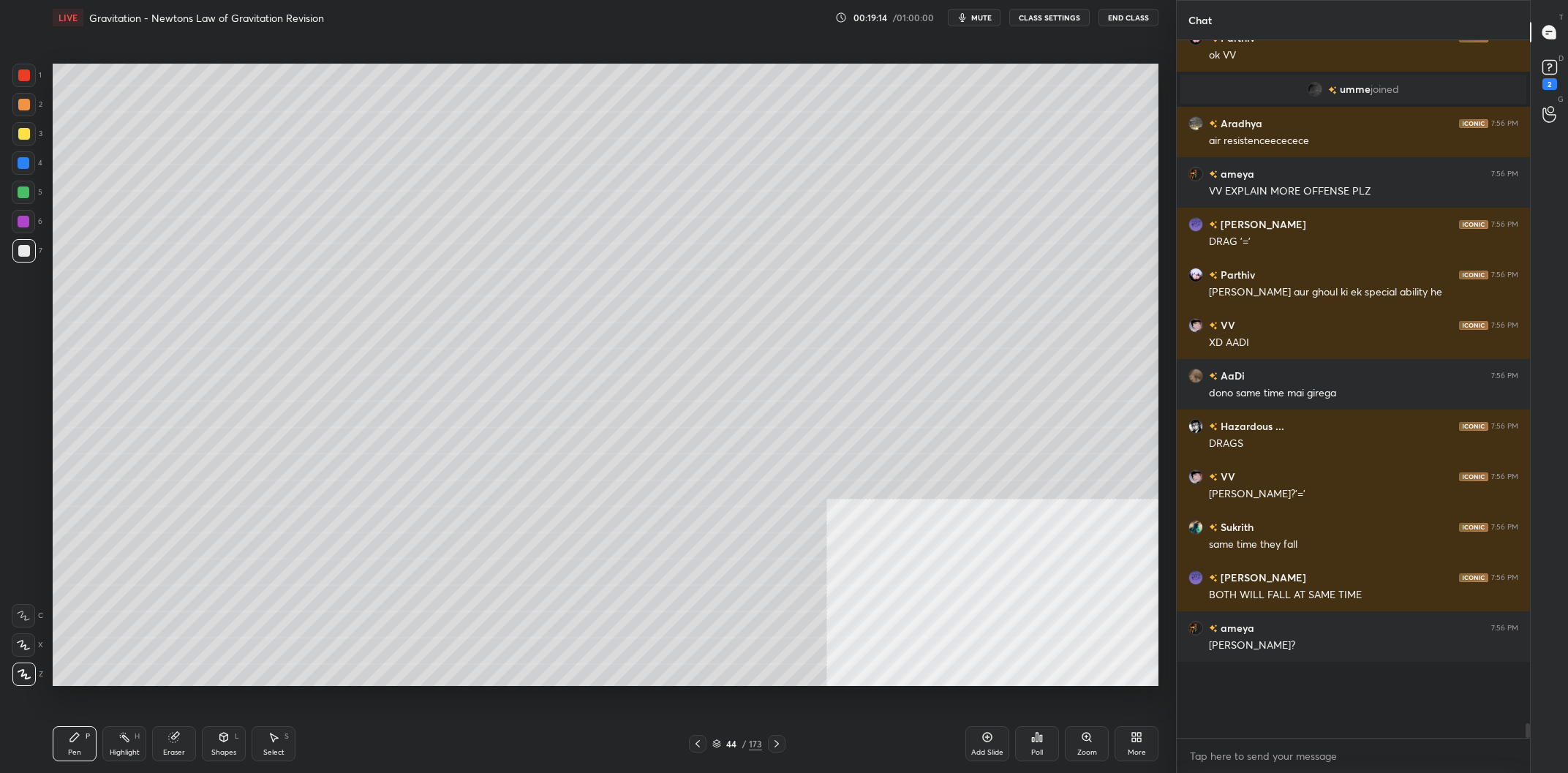
scroll to position [28761, 0]
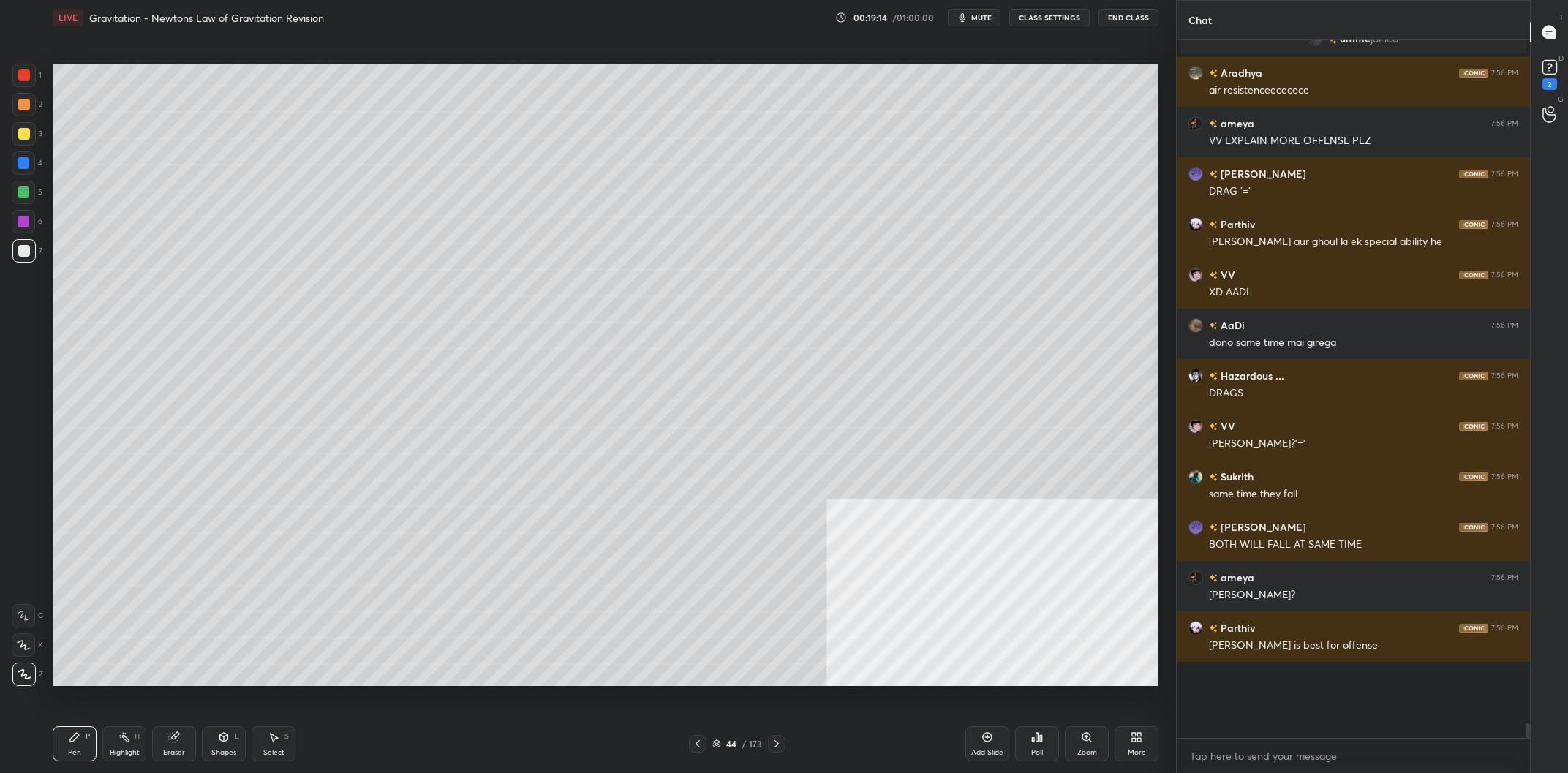
click at [27, 166] on div at bounding box center [24, 164] width 12 height 12
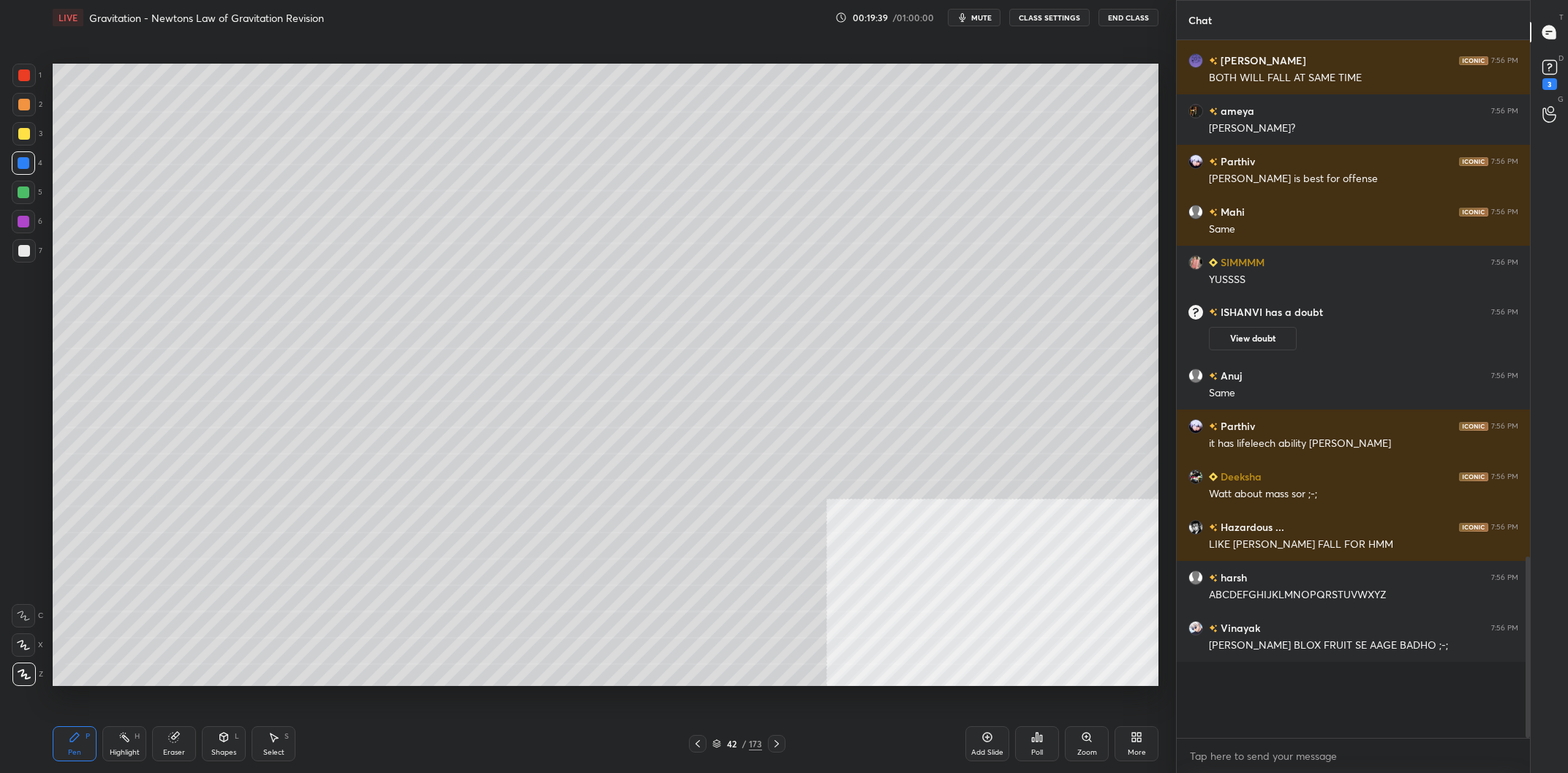
scroll to position [1825, 0]
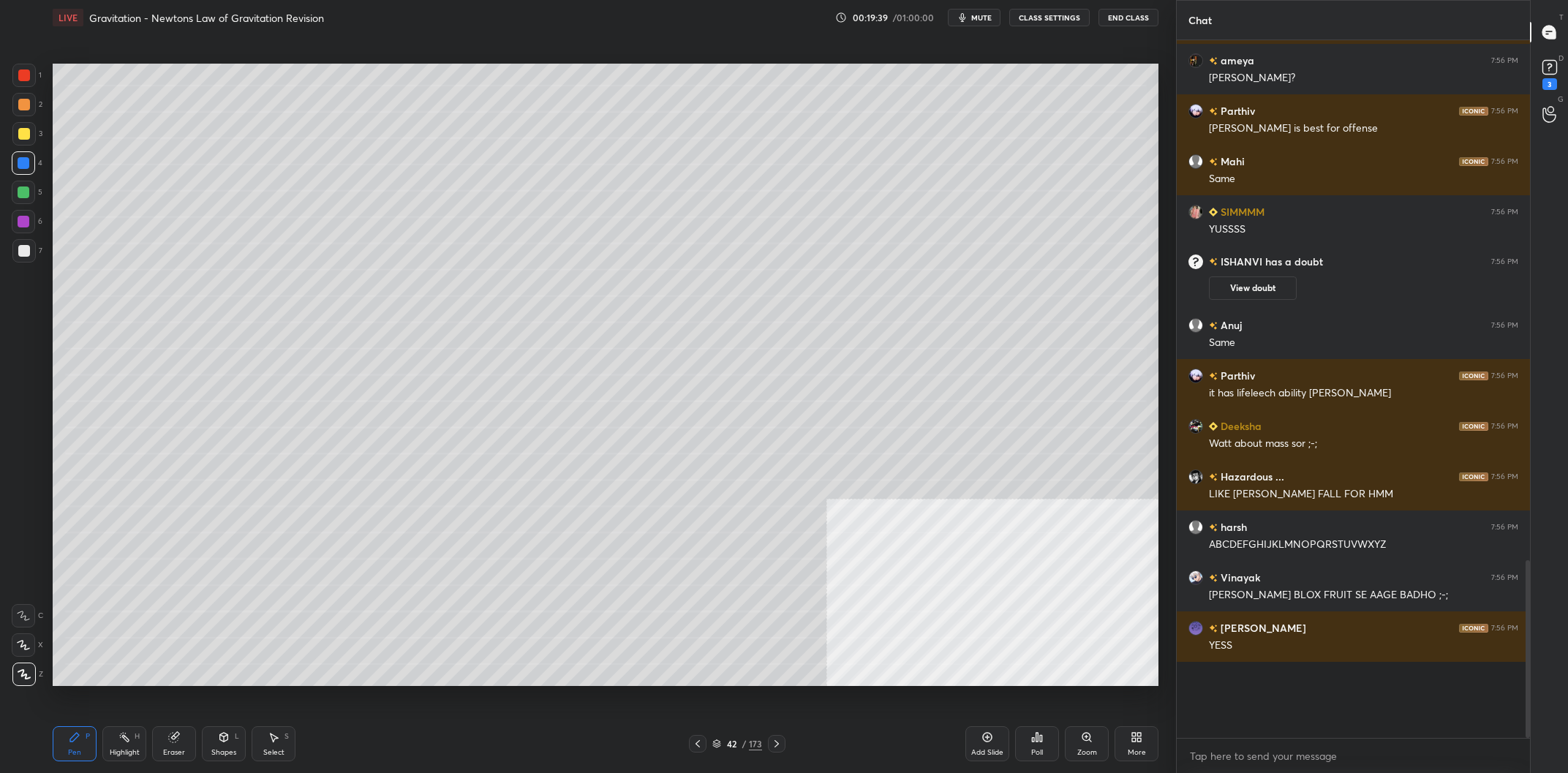
click at [134, 736] on div "Highlight H" at bounding box center [124, 744] width 44 height 35
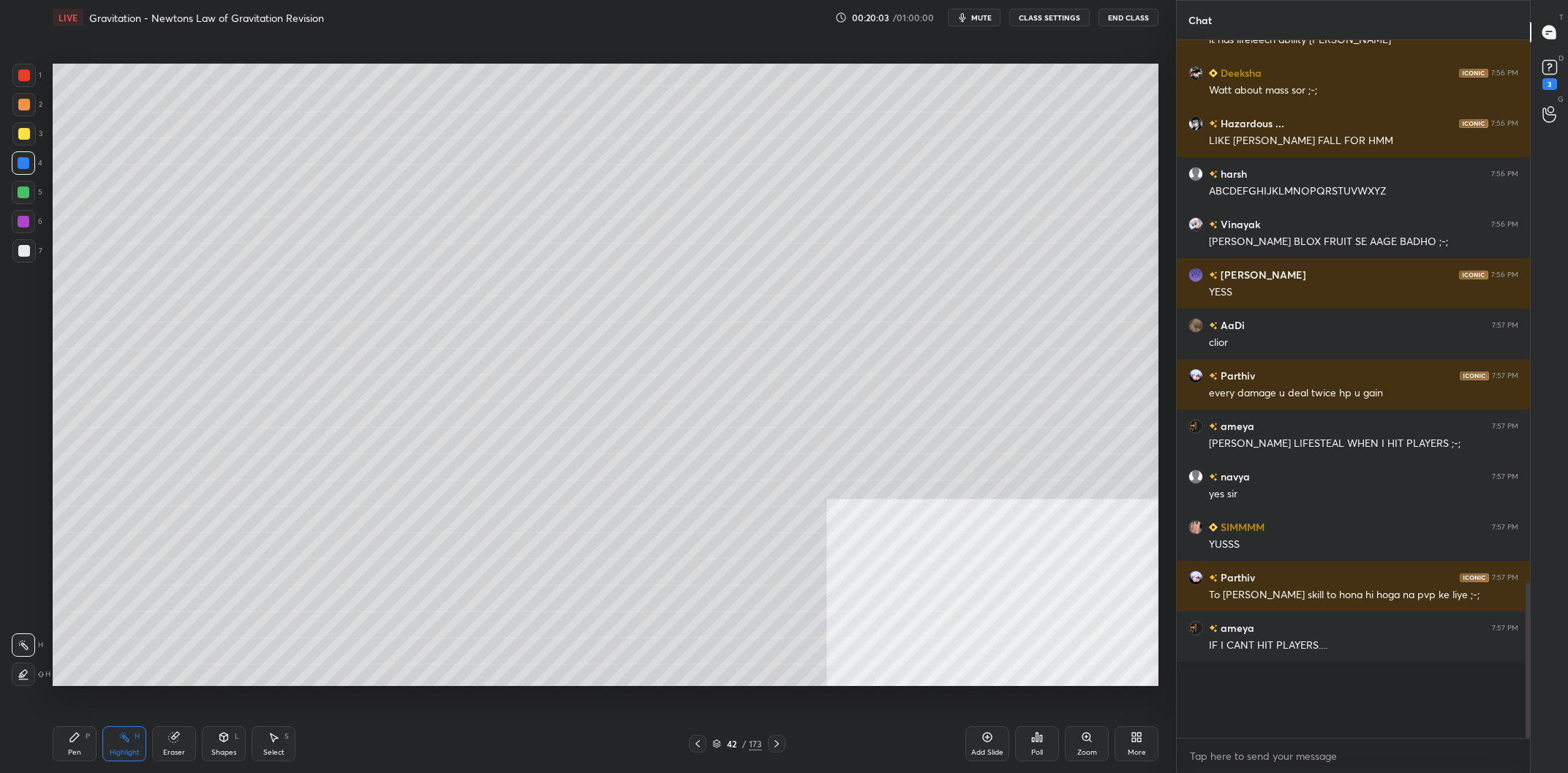
scroll to position [2229, 0]
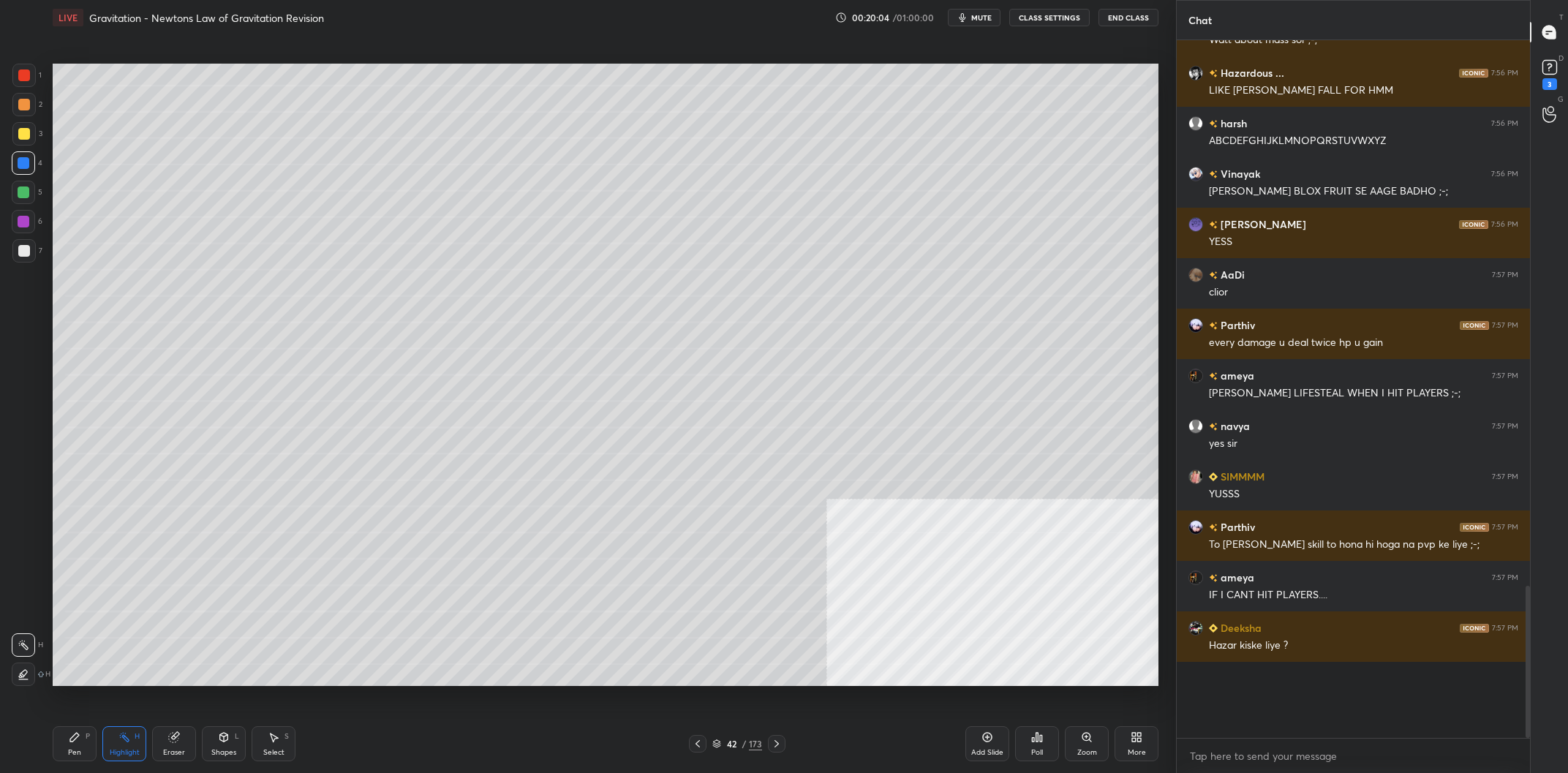
click at [974, 746] on div "Add Slide" at bounding box center [987, 744] width 44 height 35
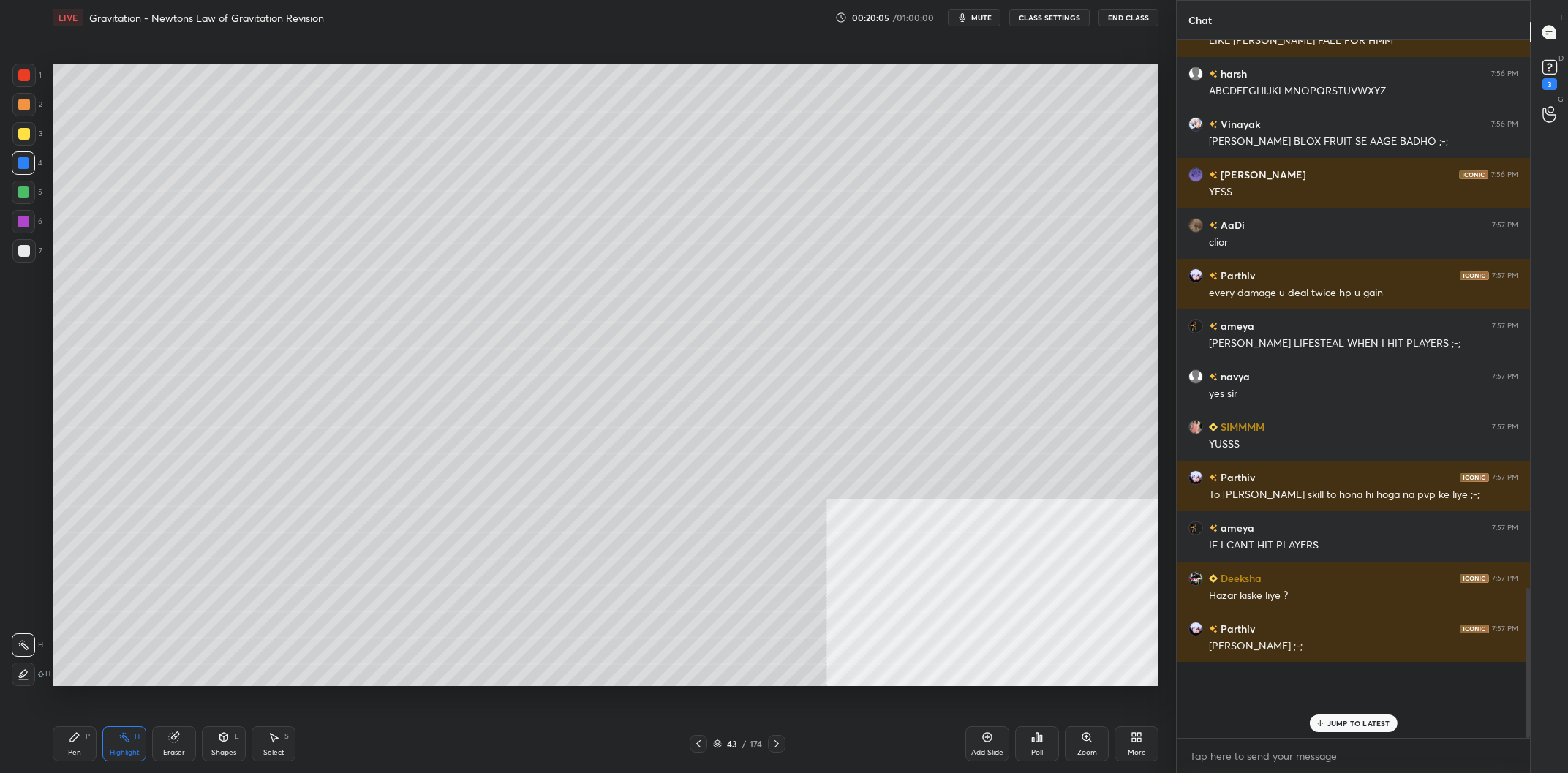
click at [53, 750] on div "Pen P" at bounding box center [74, 744] width 44 height 35
click at [26, 139] on div at bounding box center [25, 134] width 12 height 12
click at [24, 140] on div at bounding box center [25, 134] width 12 height 12
click at [40, 198] on div "5" at bounding box center [27, 192] width 31 height 24
click at [22, 186] on div at bounding box center [24, 192] width 24 height 24
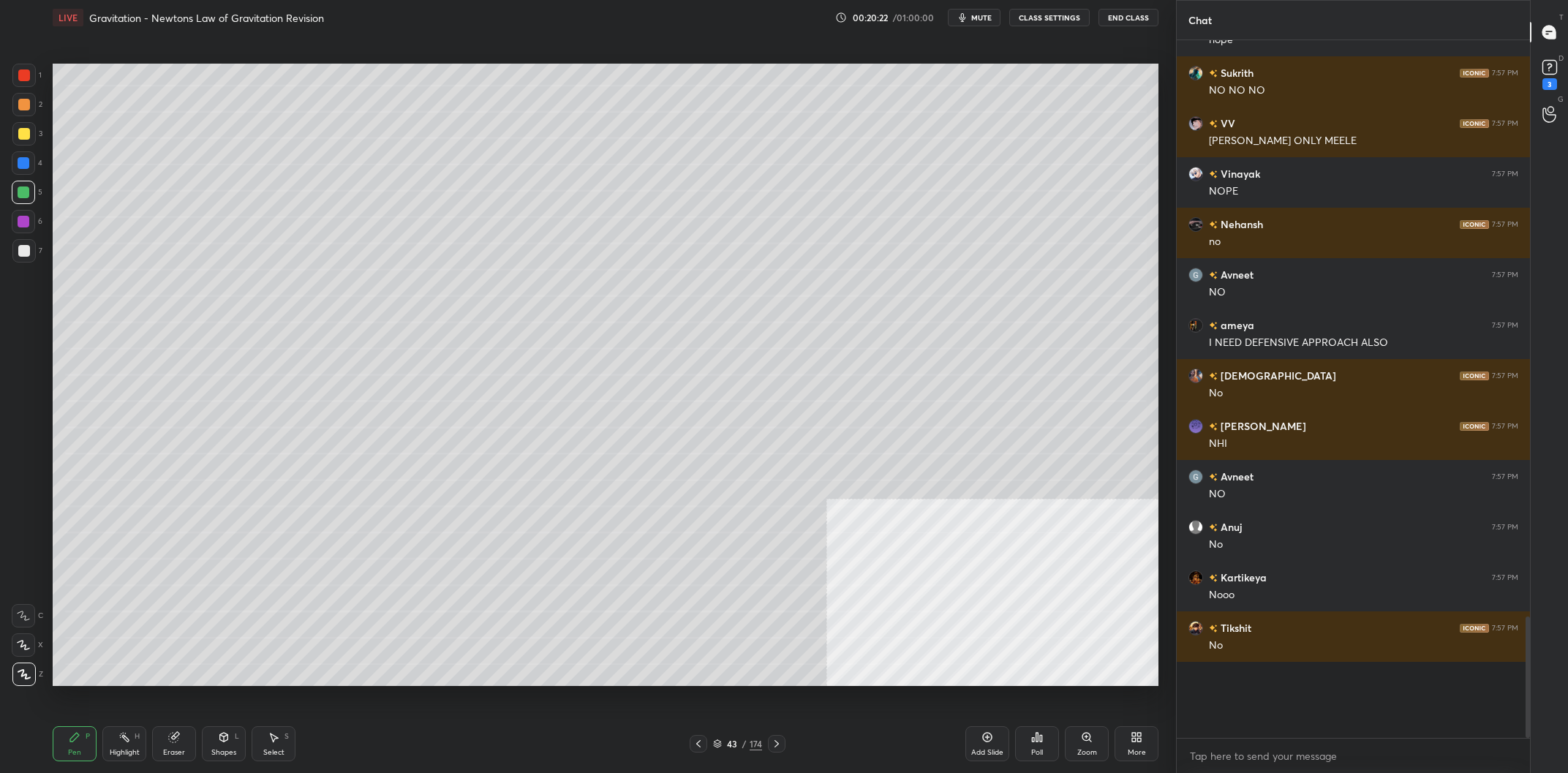
scroll to position [3051, 0]
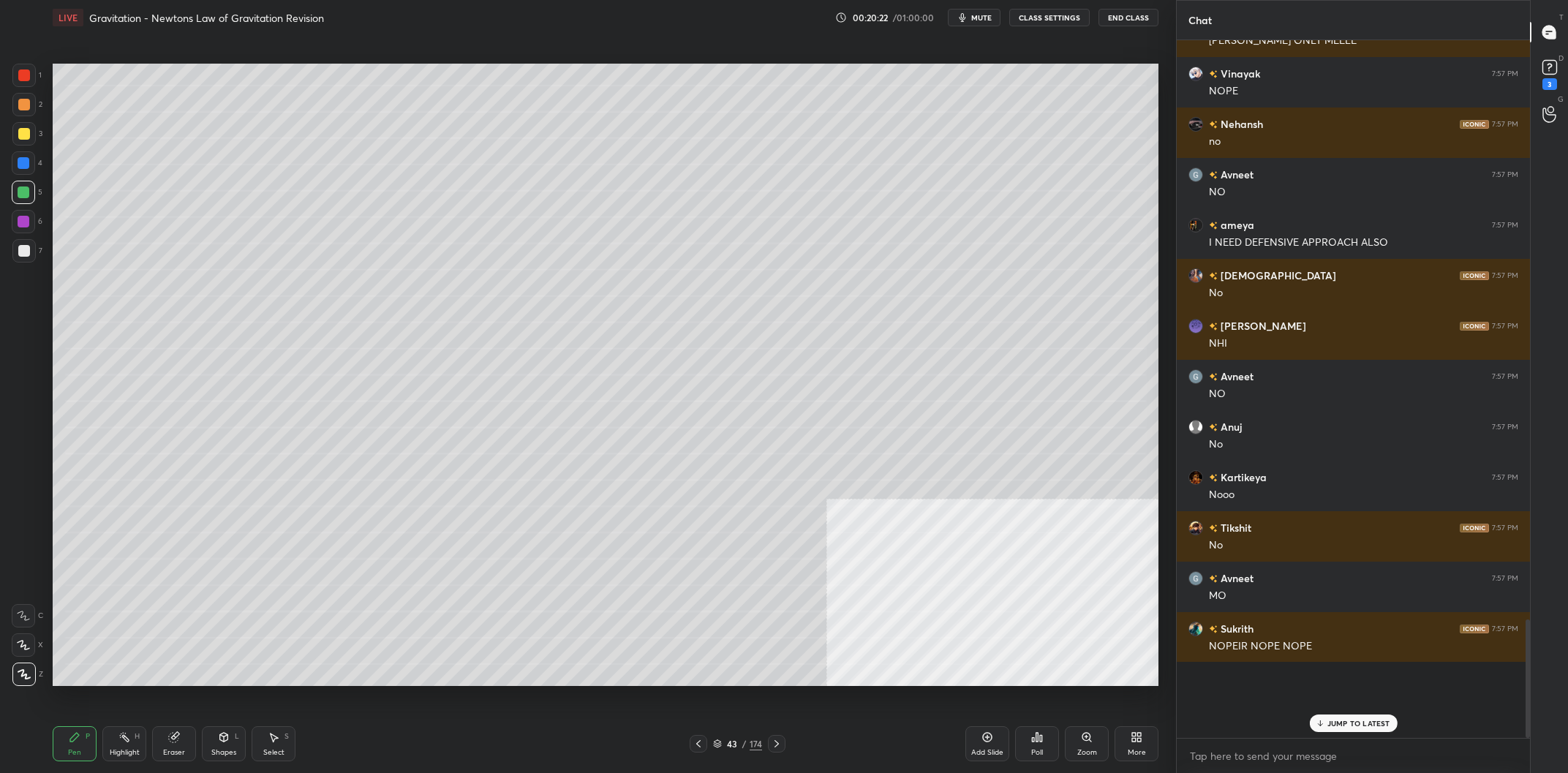
click at [27, 81] on div at bounding box center [25, 75] width 12 height 12
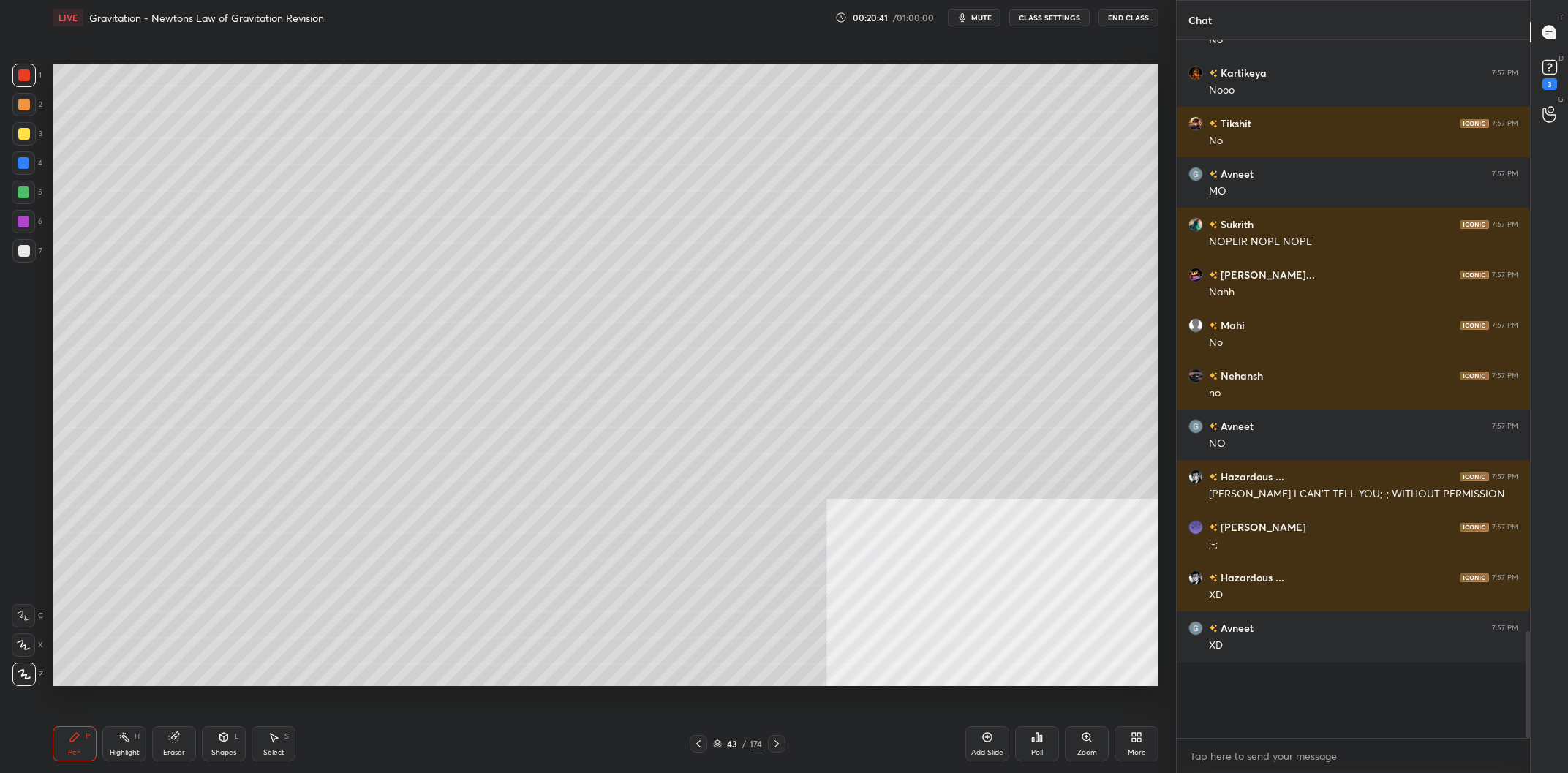
scroll to position [3519, 0]
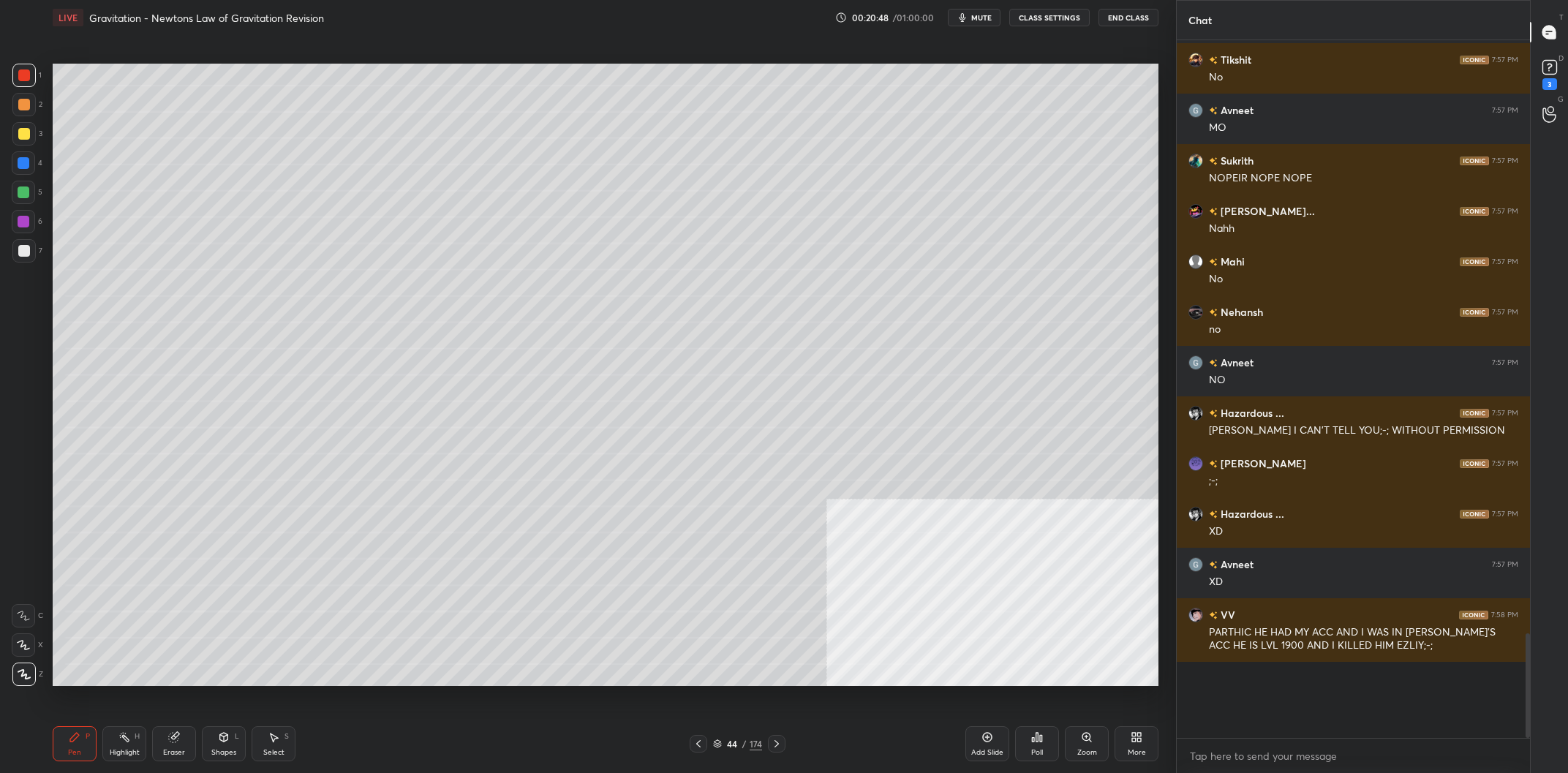
click at [741, 750] on div "44 / 174" at bounding box center [737, 743] width 49 height 13
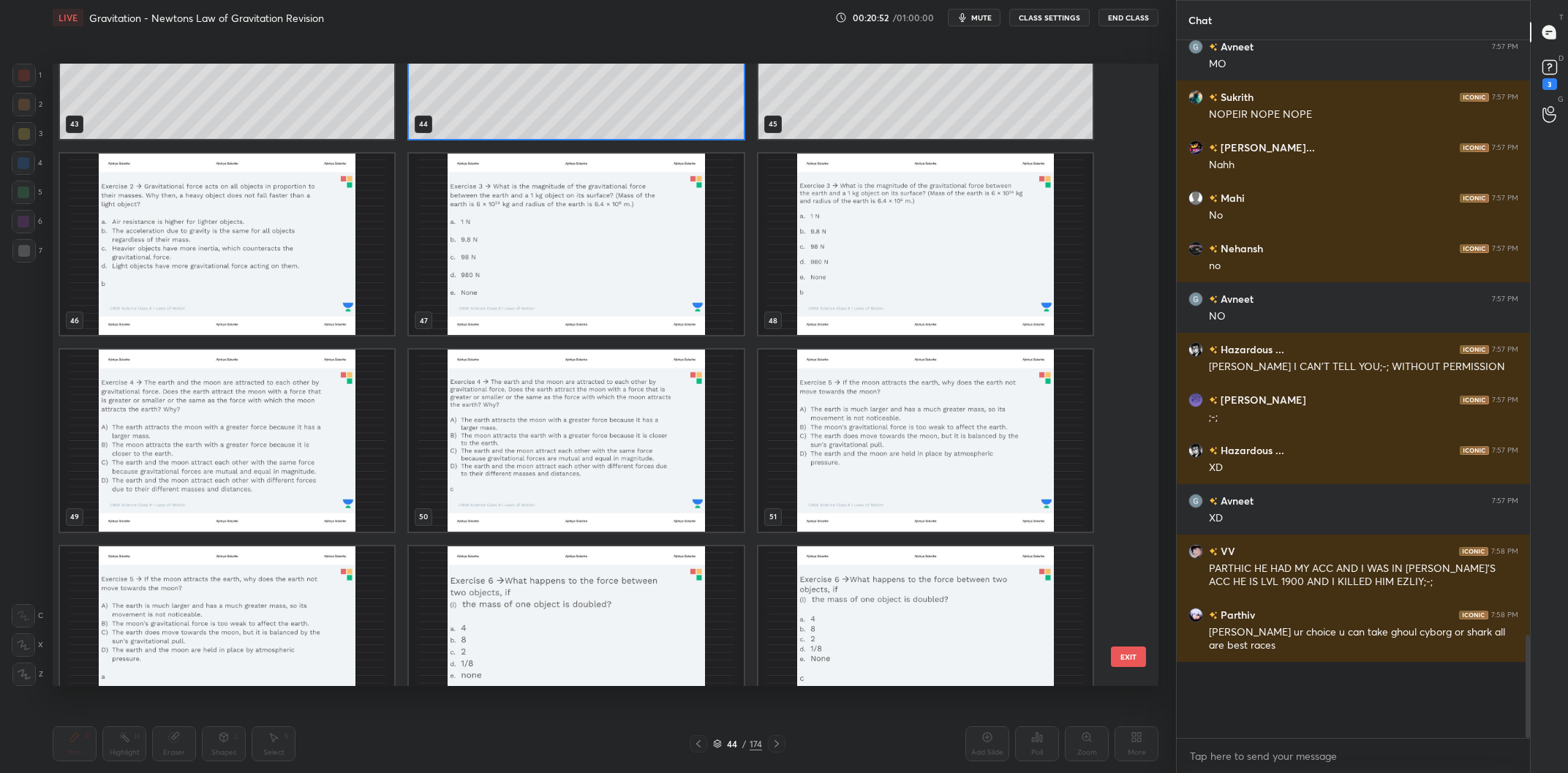
scroll to position [2883, 0]
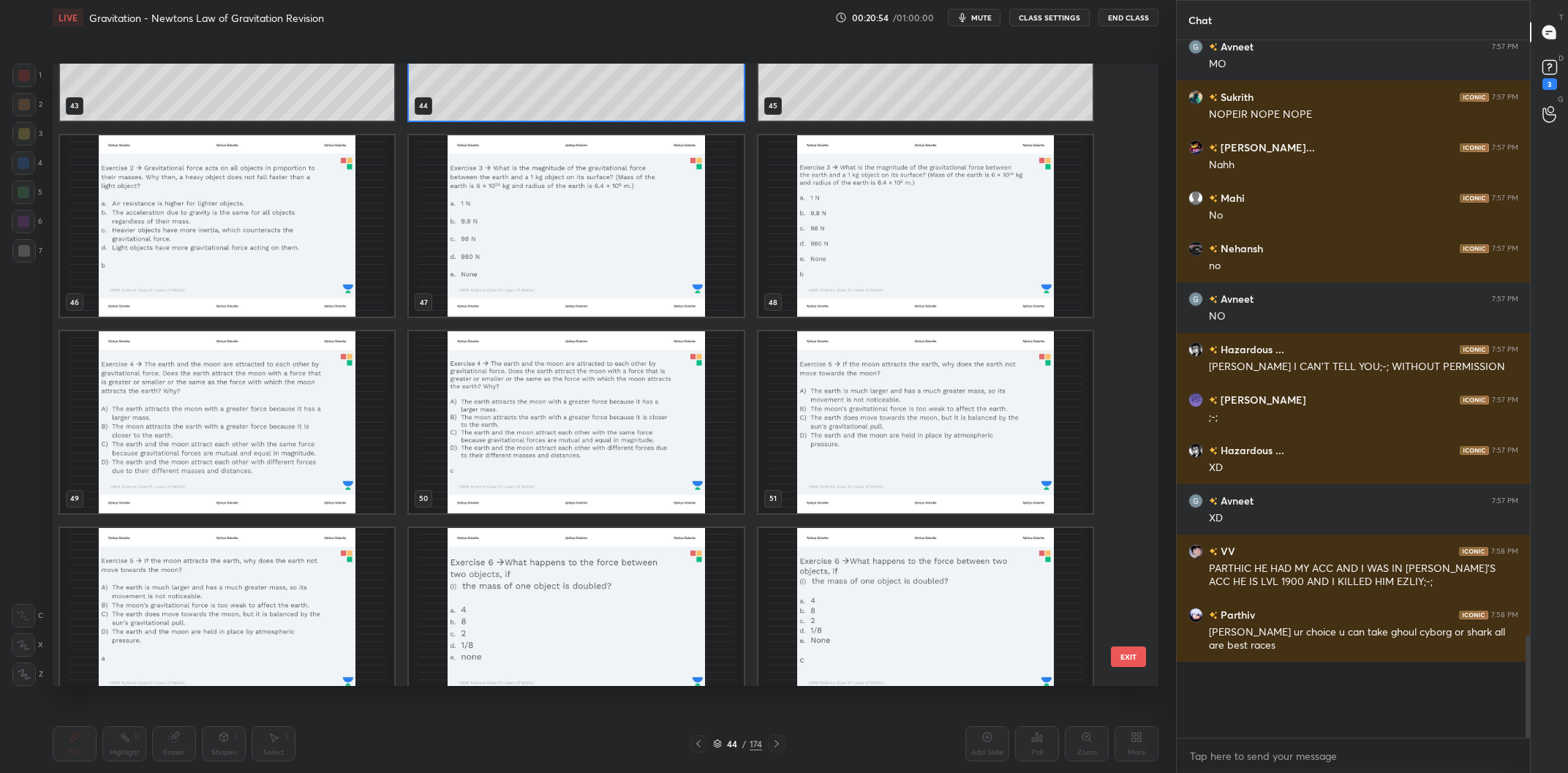
click at [633, 223] on img "grid" at bounding box center [576, 226] width 334 height 182
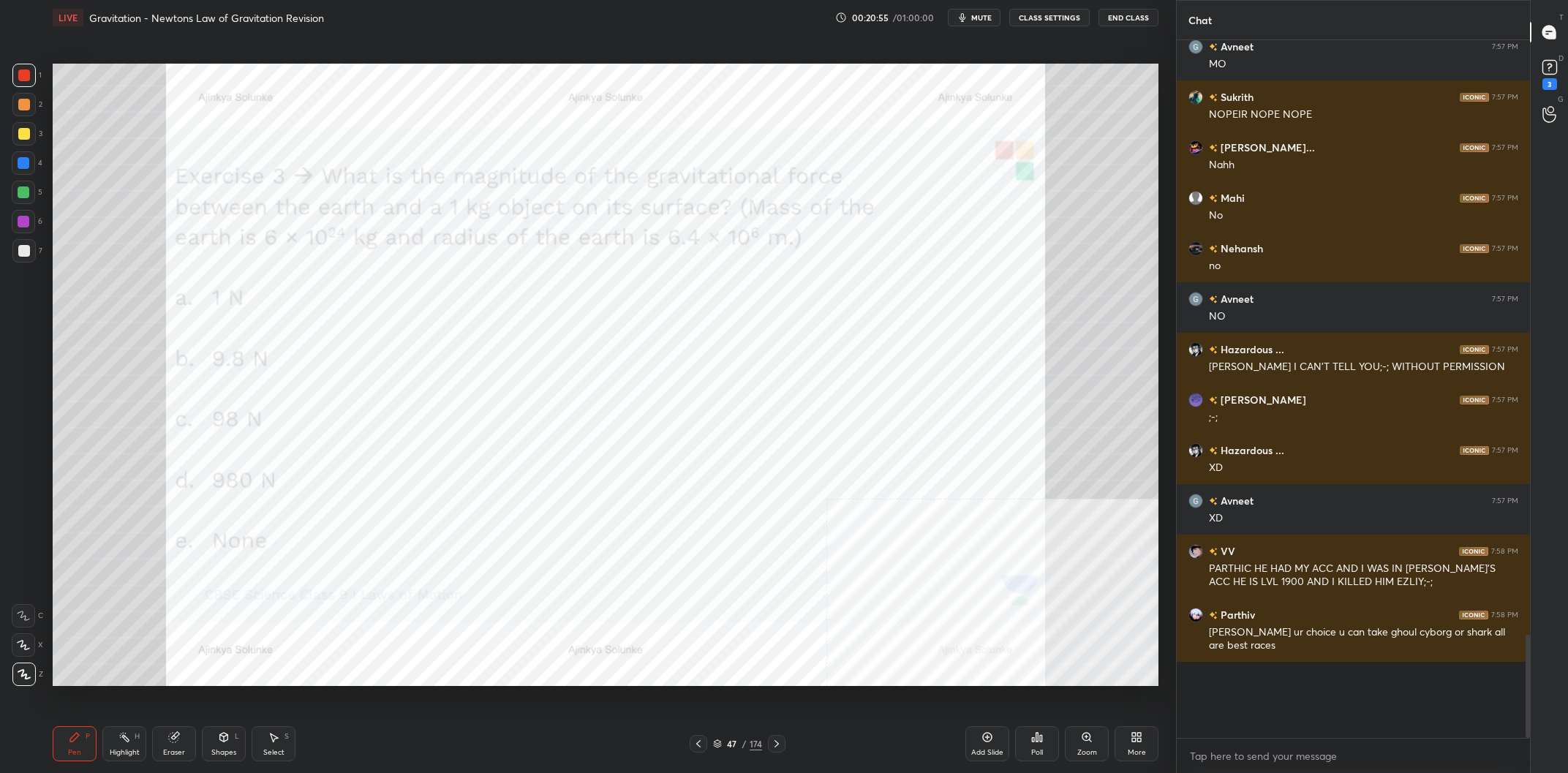
click at [633, 223] on img "grid" at bounding box center [576, 226] width 334 height 182
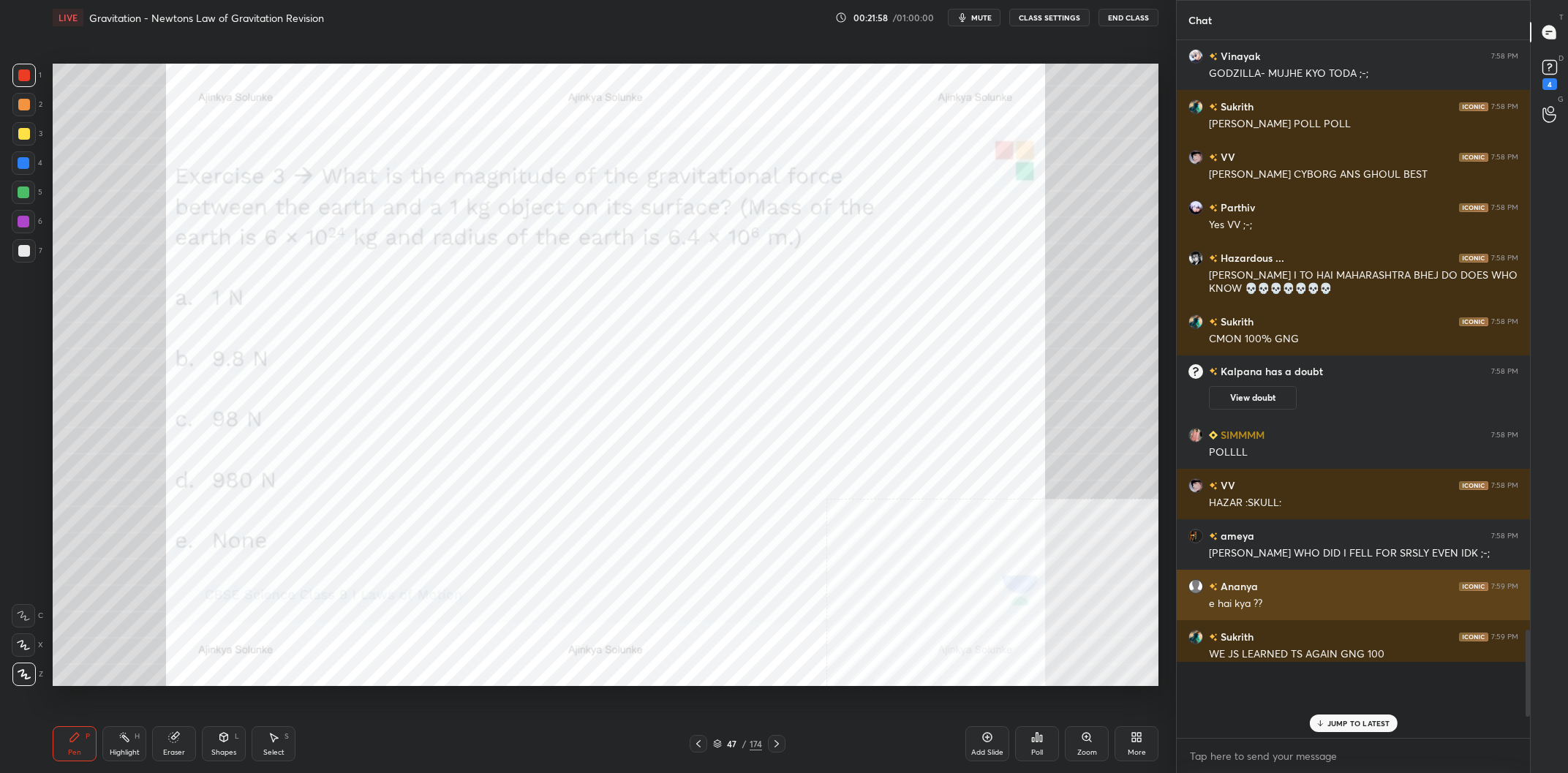
scroll to position [4177, 0]
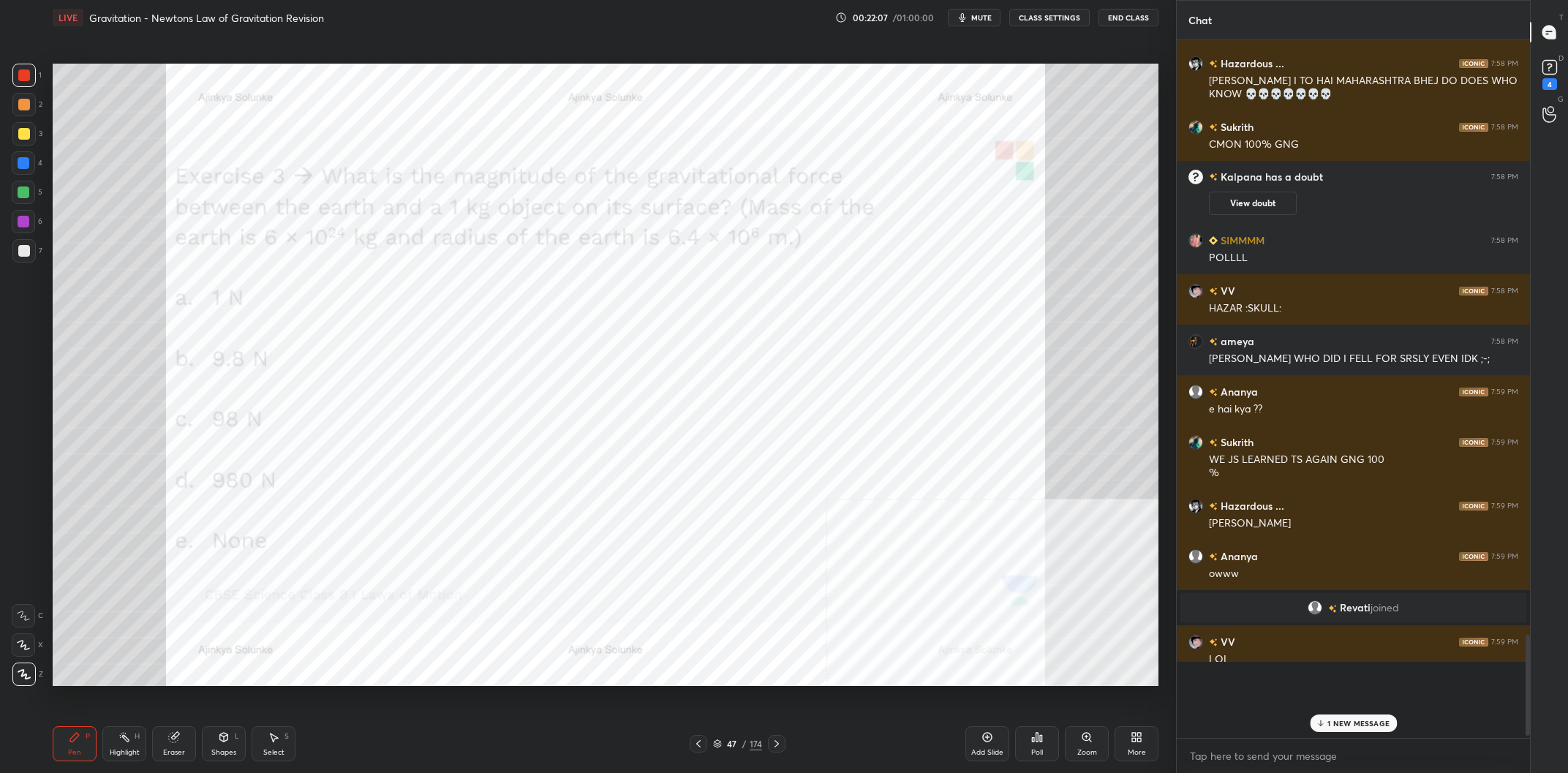
click at [1339, 720] on p "1 NEW MESSAGE" at bounding box center [1358, 723] width 62 height 9
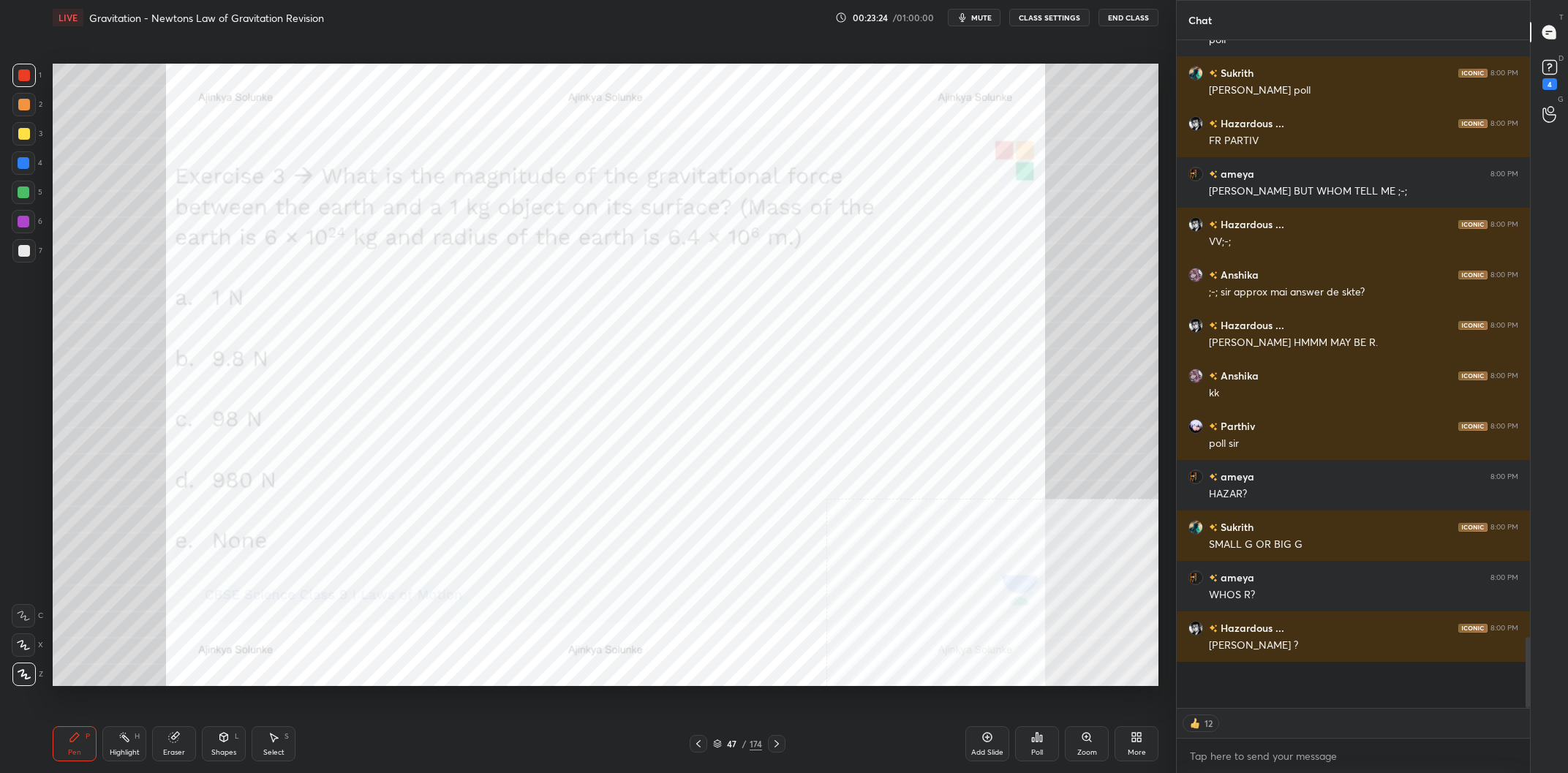
scroll to position [5296, 0]
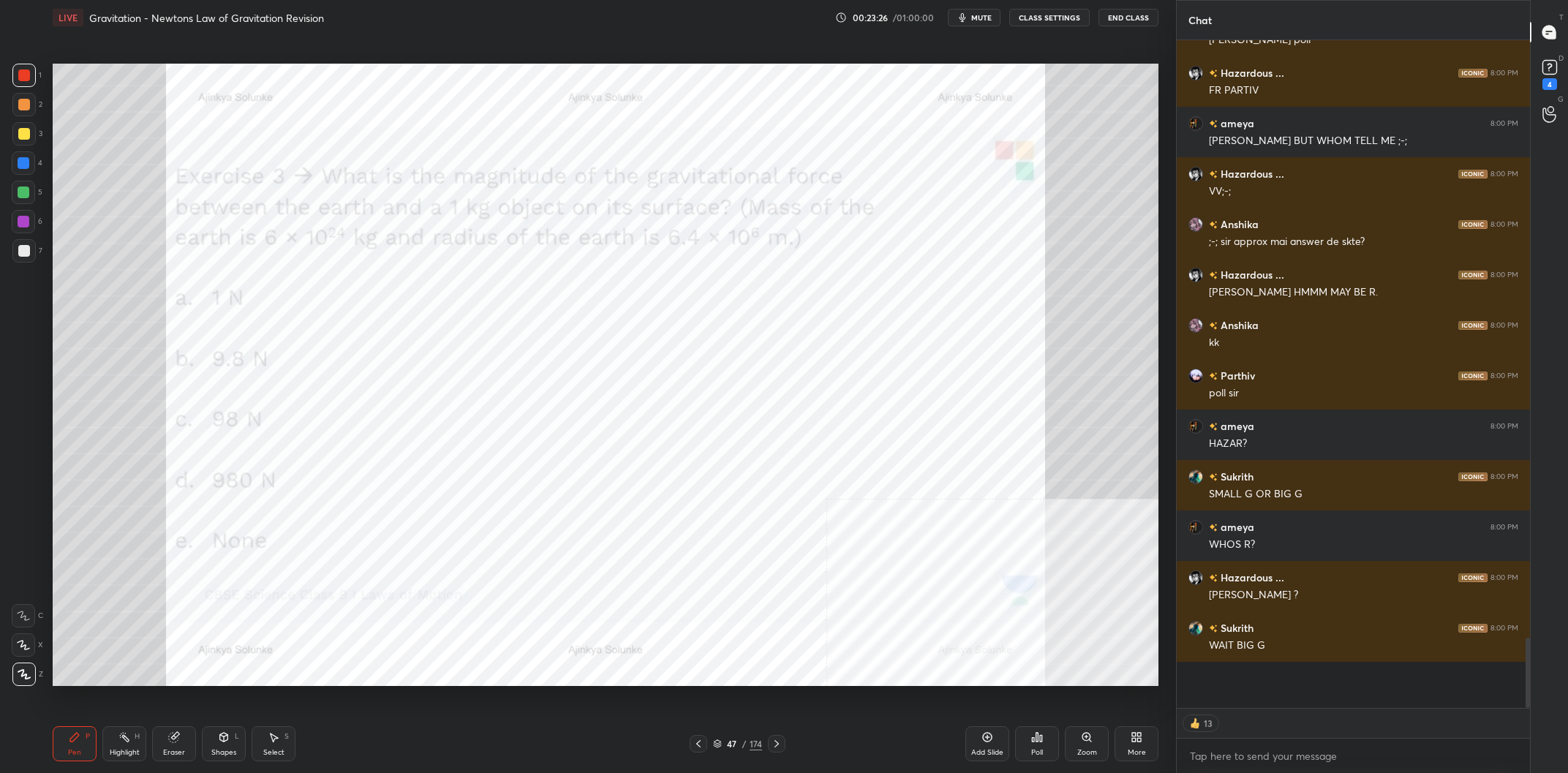
click at [1042, 749] on div "Poll" at bounding box center [1037, 752] width 12 height 7
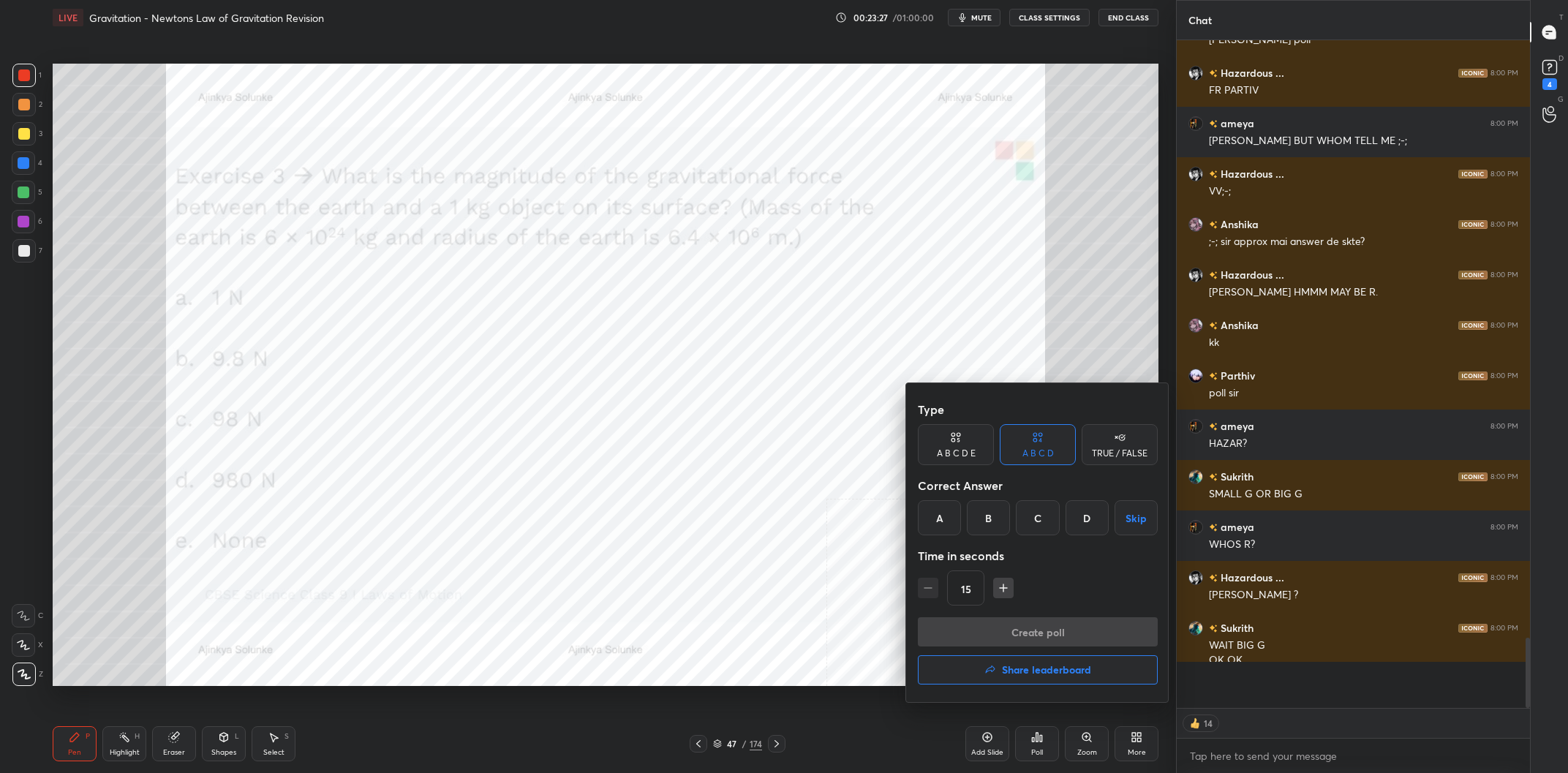
scroll to position [5310, 0]
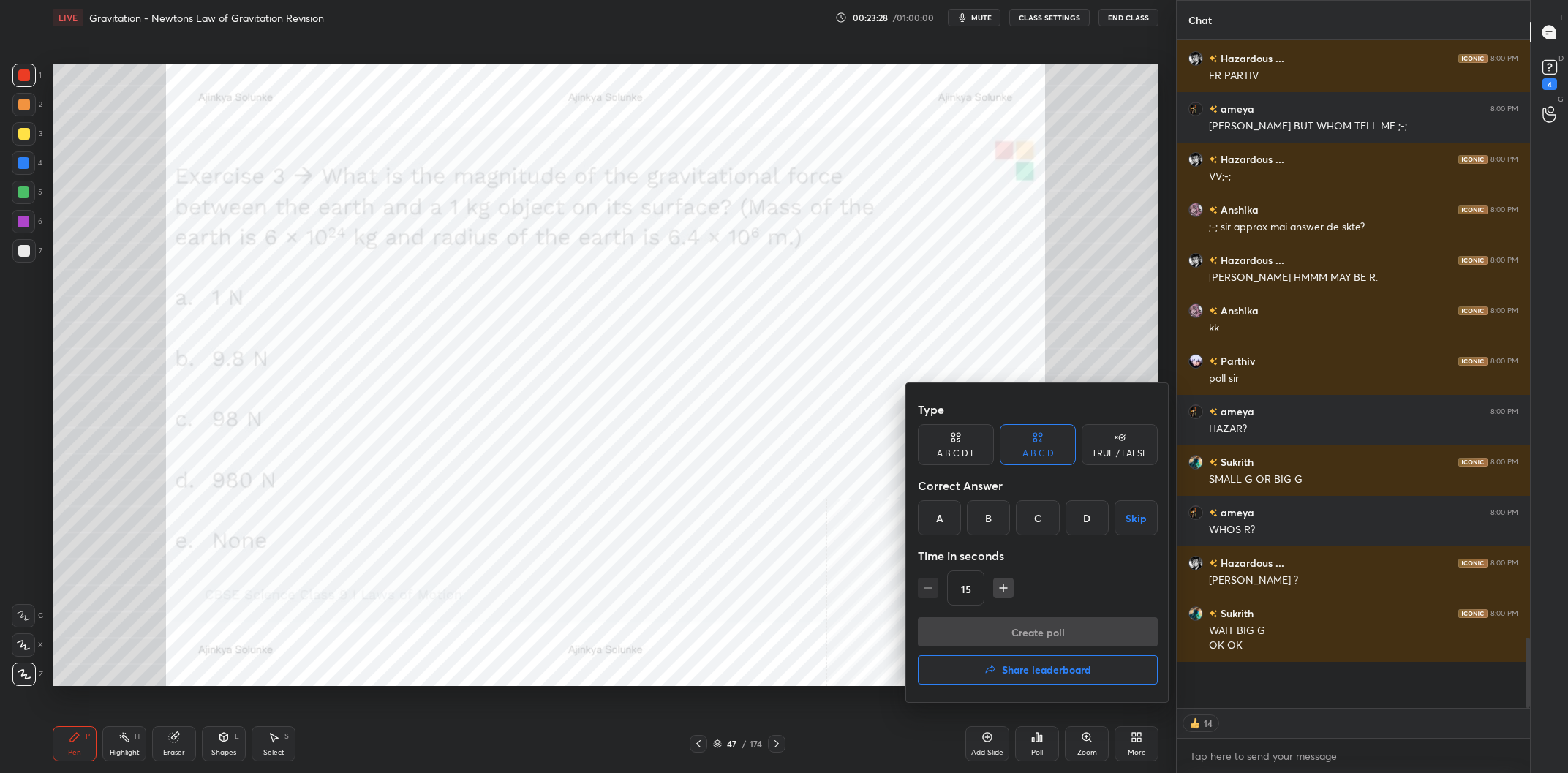
click at [960, 441] on icon at bounding box center [956, 437] width 12 height 15
click at [986, 521] on div "B" at bounding box center [977, 519] width 35 height 35
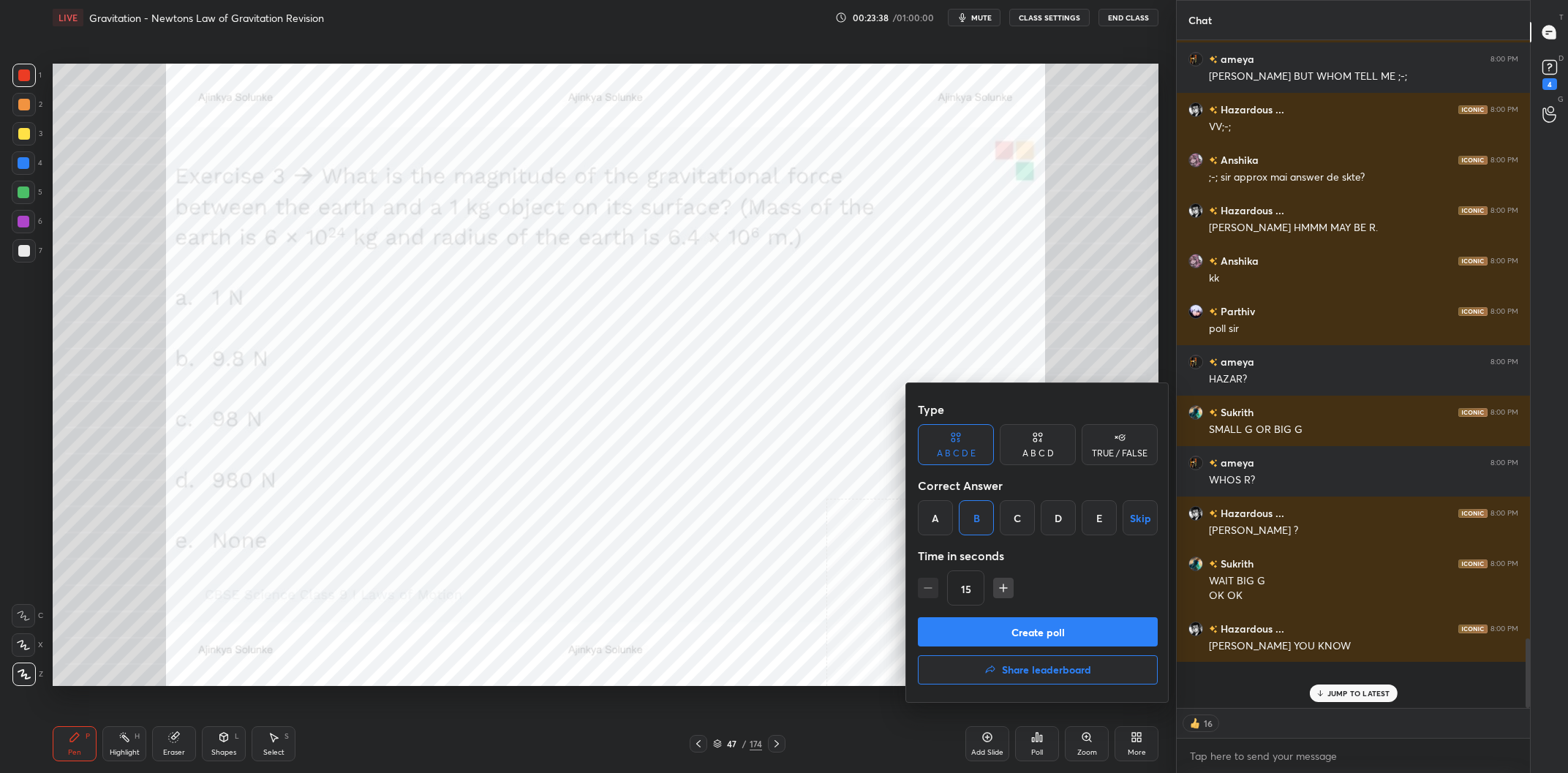
click at [1041, 625] on button "Create poll" at bounding box center [1037, 632] width 239 height 30
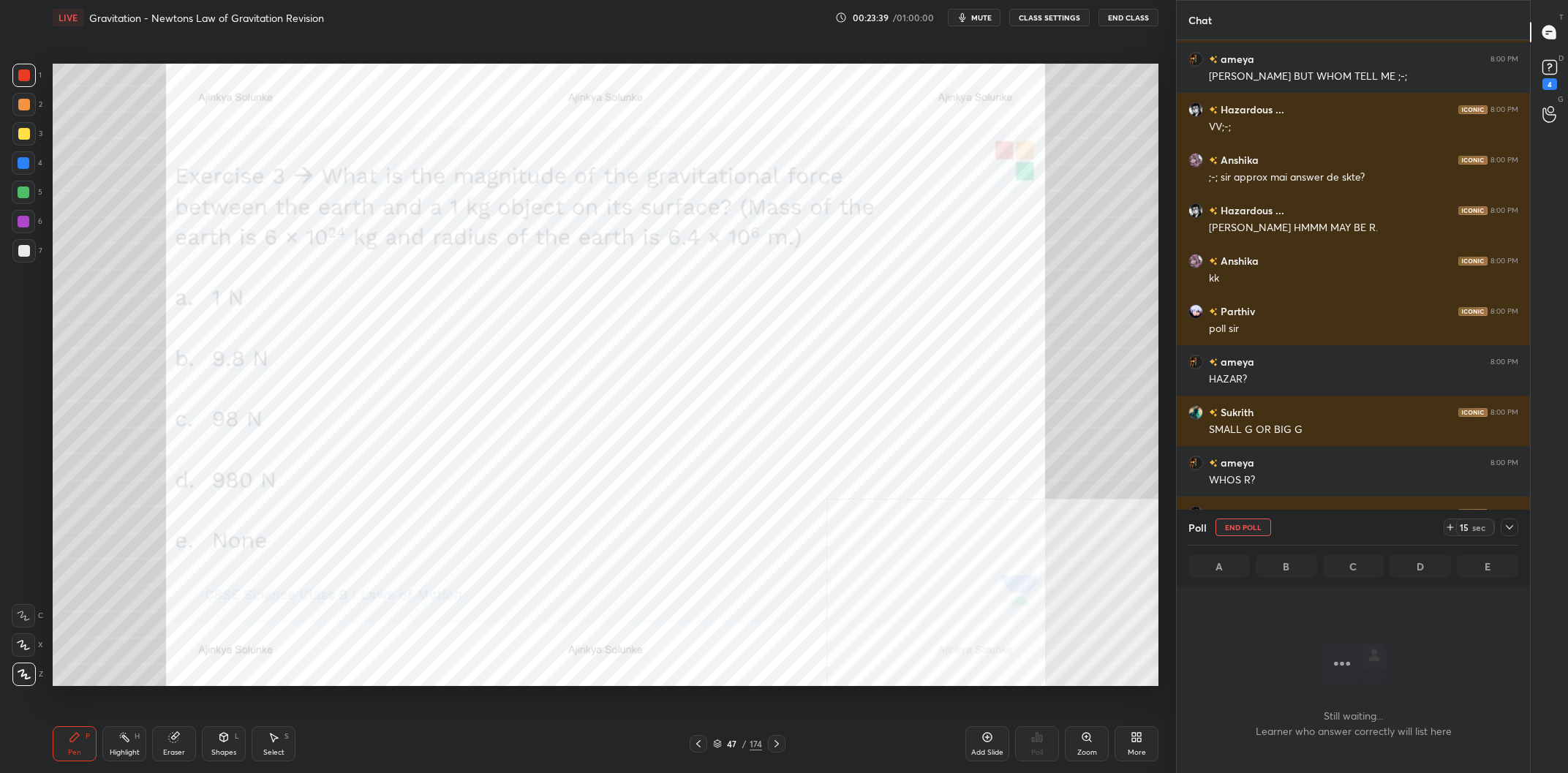
scroll to position [592, 353]
click at [1513, 521] on div at bounding box center [1510, 527] width 18 height 18
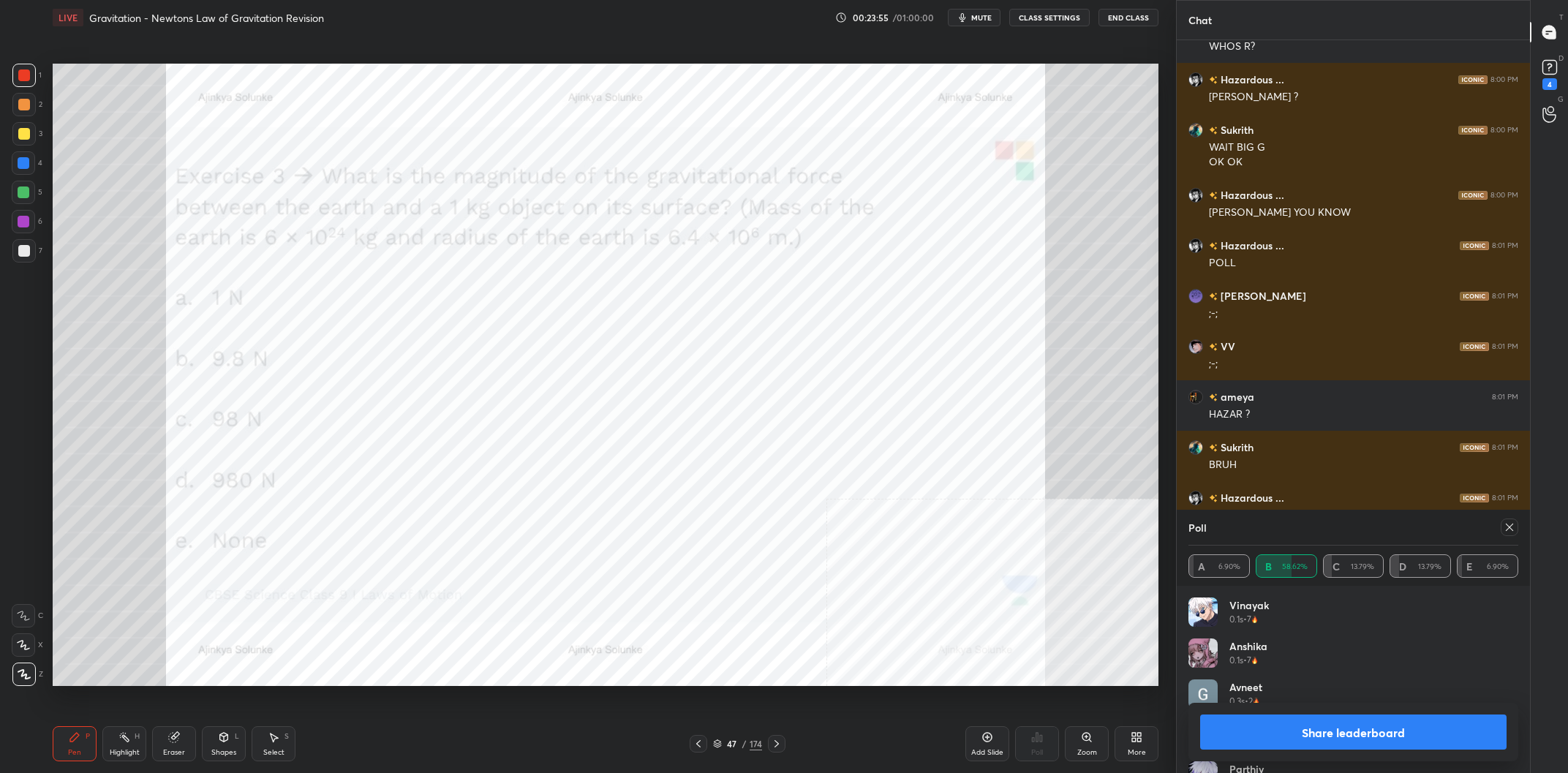
scroll to position [5845, 0]
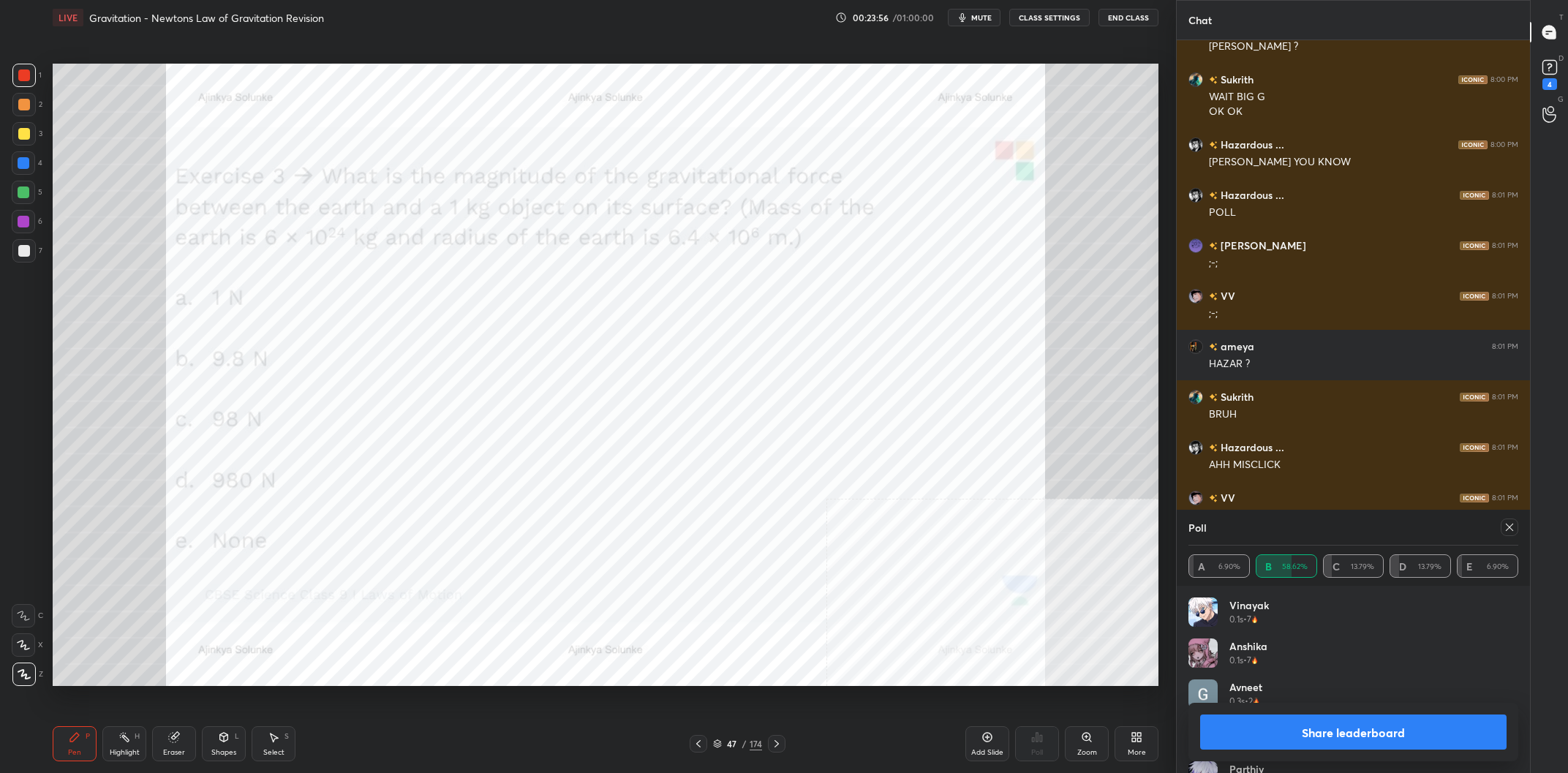
click at [1389, 729] on button "Share leaderboard" at bounding box center [1353, 733] width 307 height 35
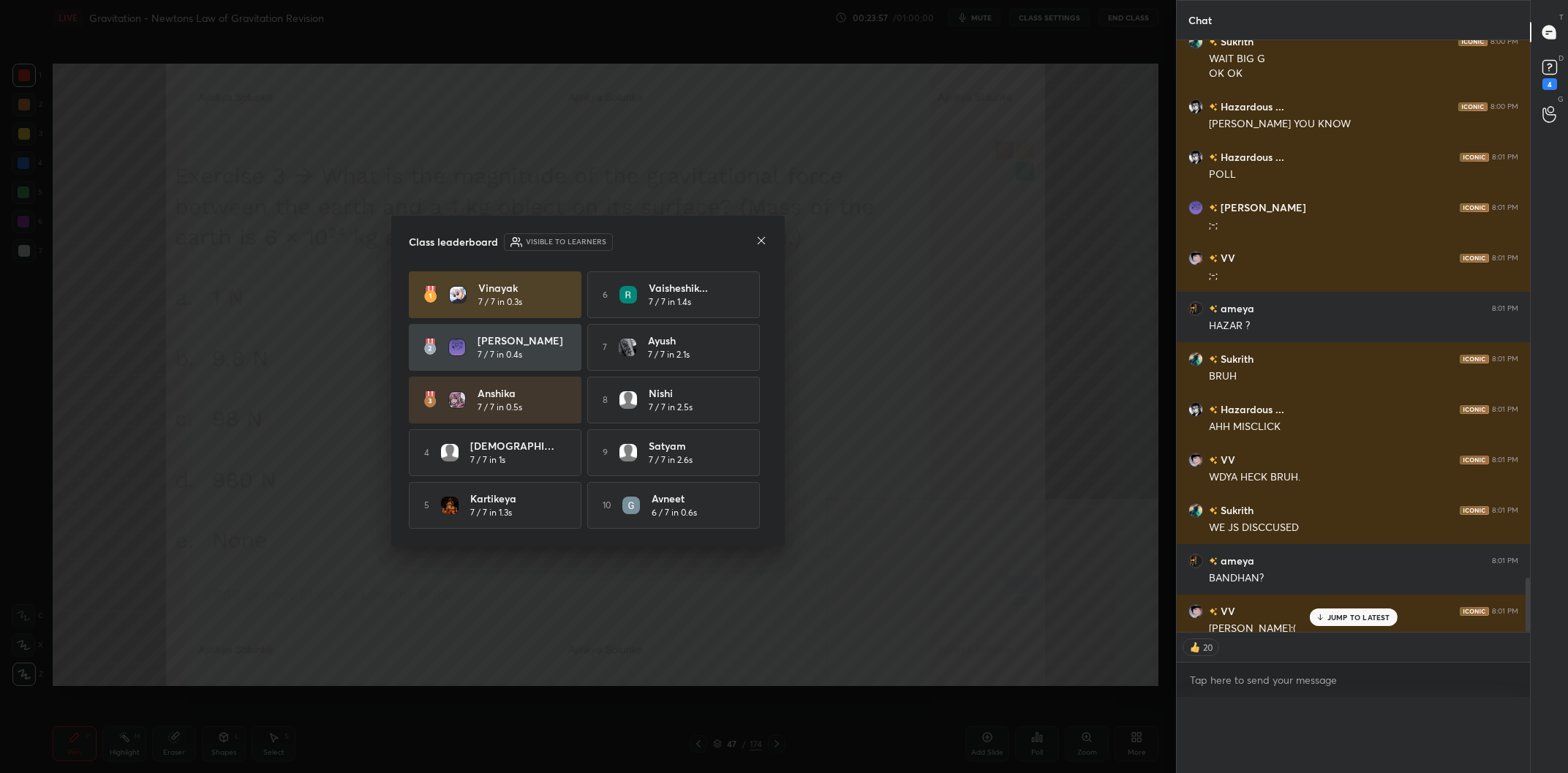
scroll to position [640, 353]
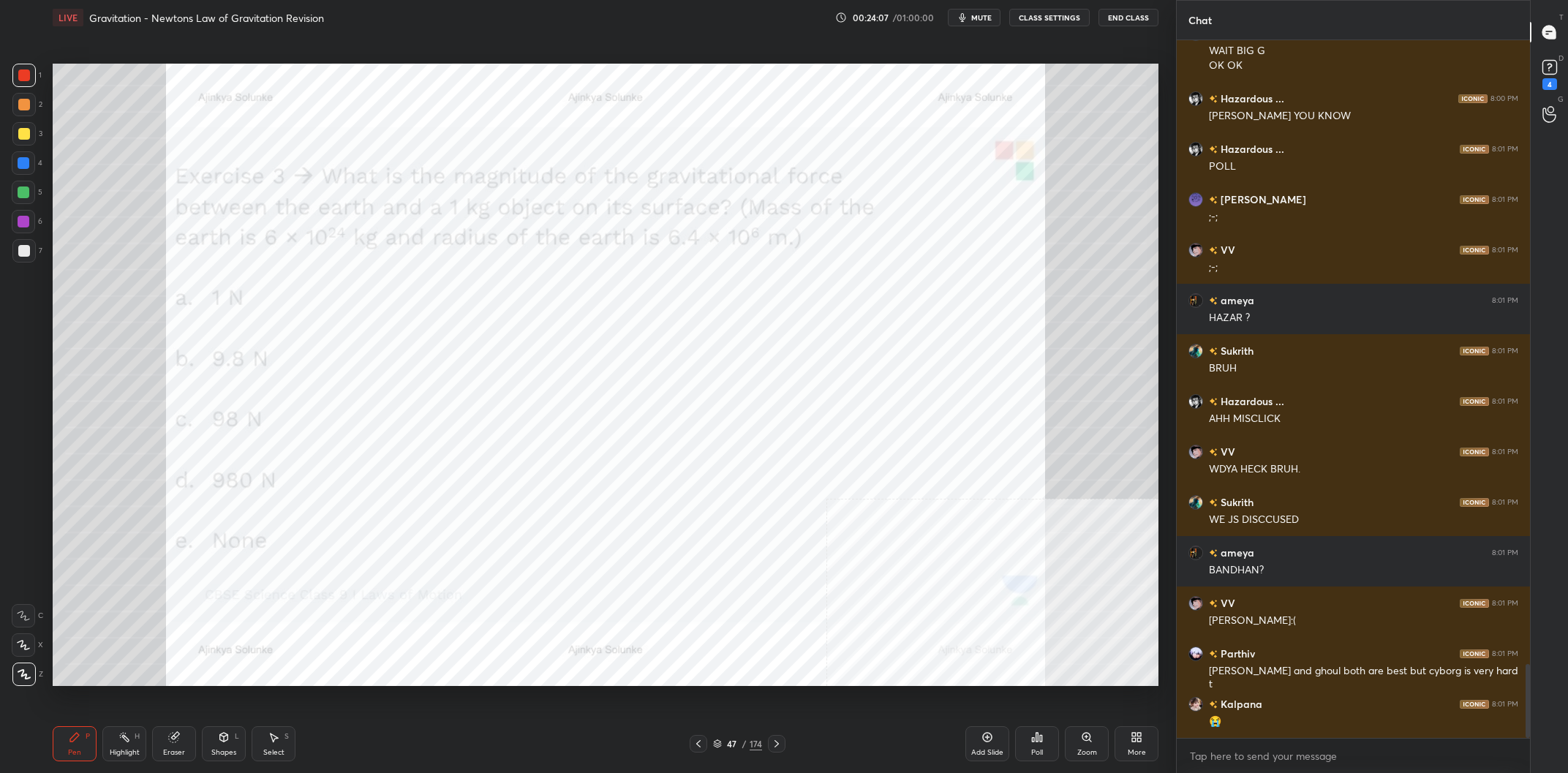
click at [24, 174] on div at bounding box center [24, 164] width 24 height 24
click at [22, 173] on div at bounding box center [24, 164] width 24 height 24
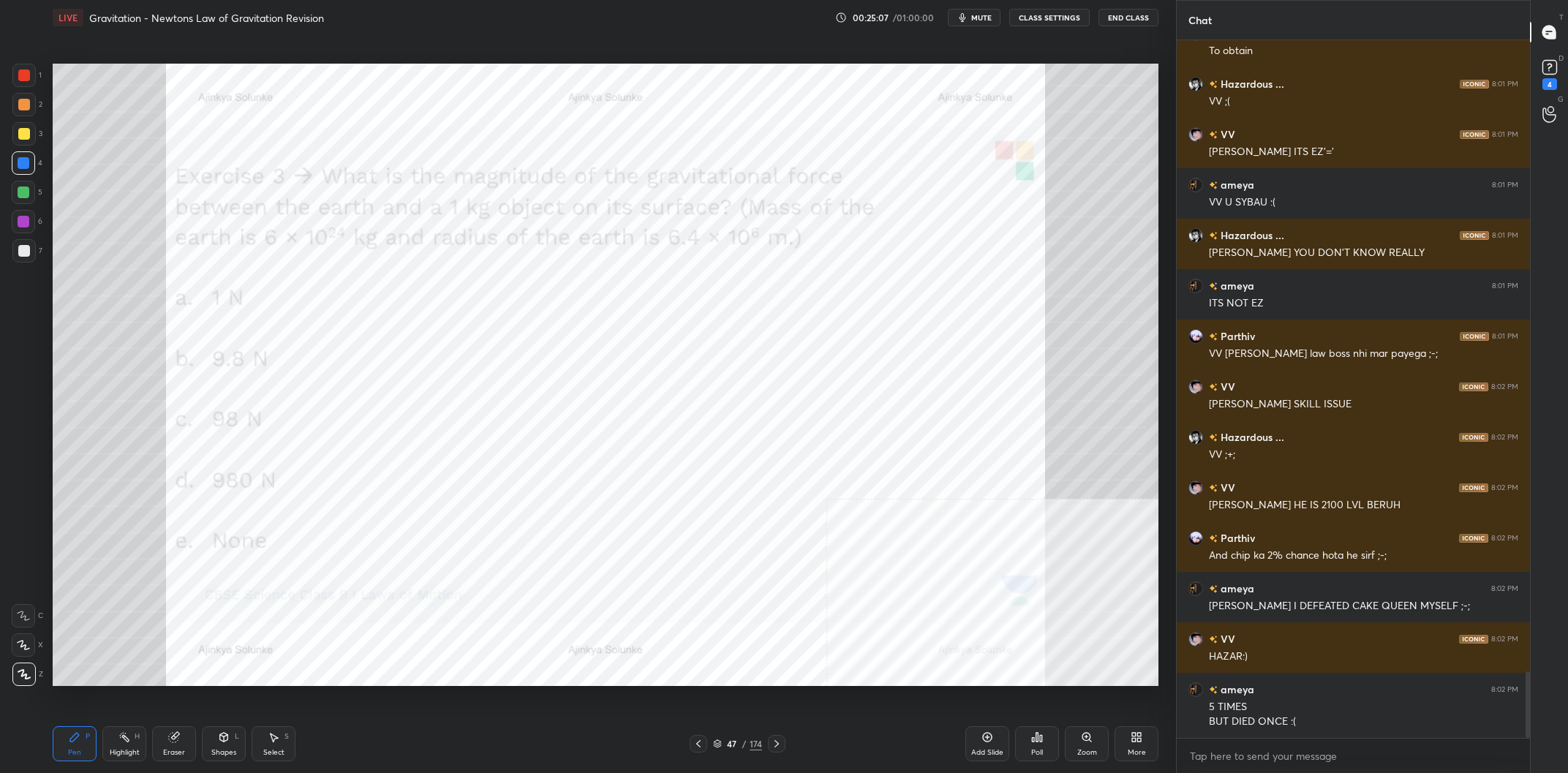
scroll to position [6663, 0]
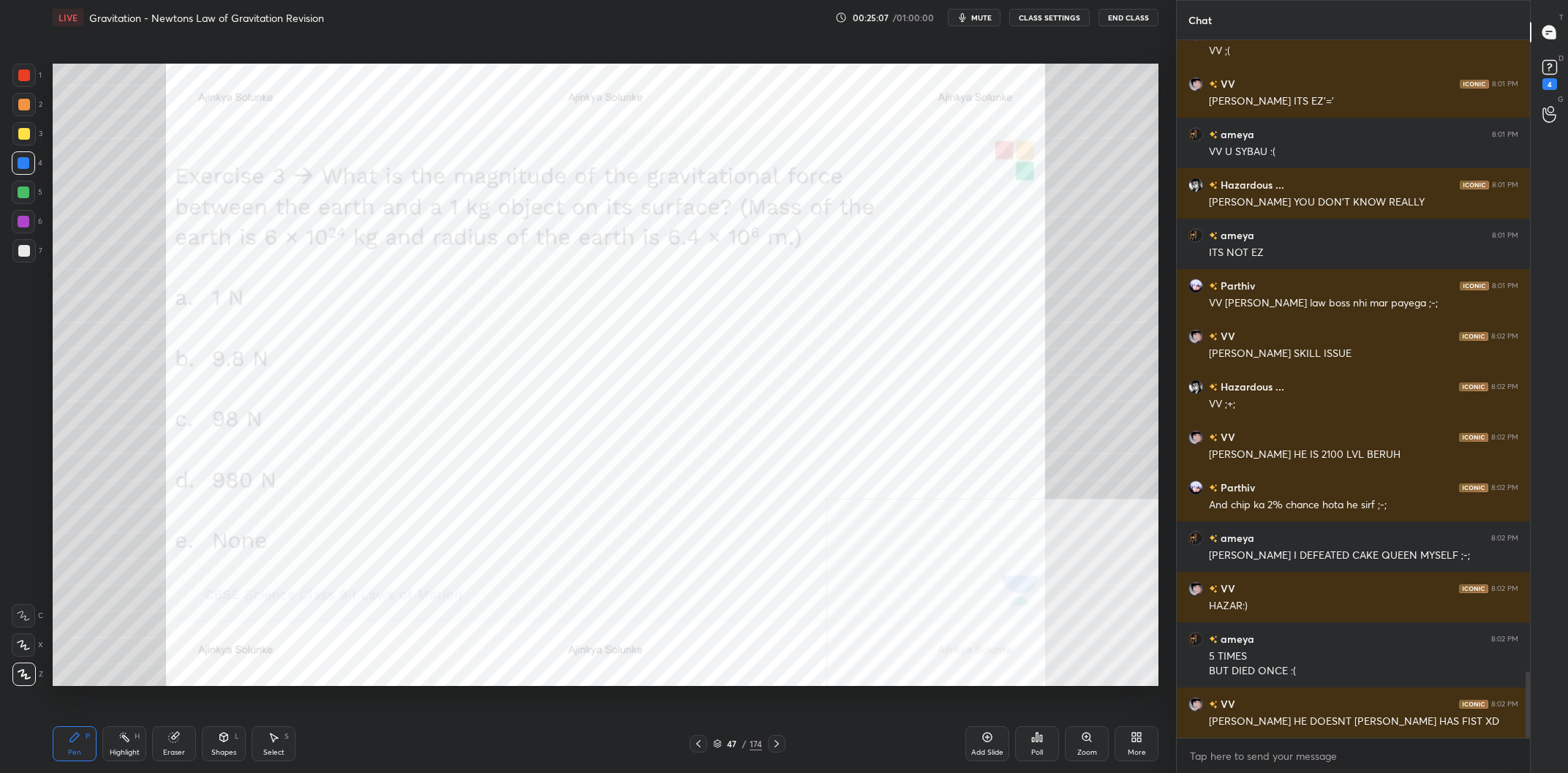
click at [746, 741] on div "/" at bounding box center [744, 743] width 4 height 9
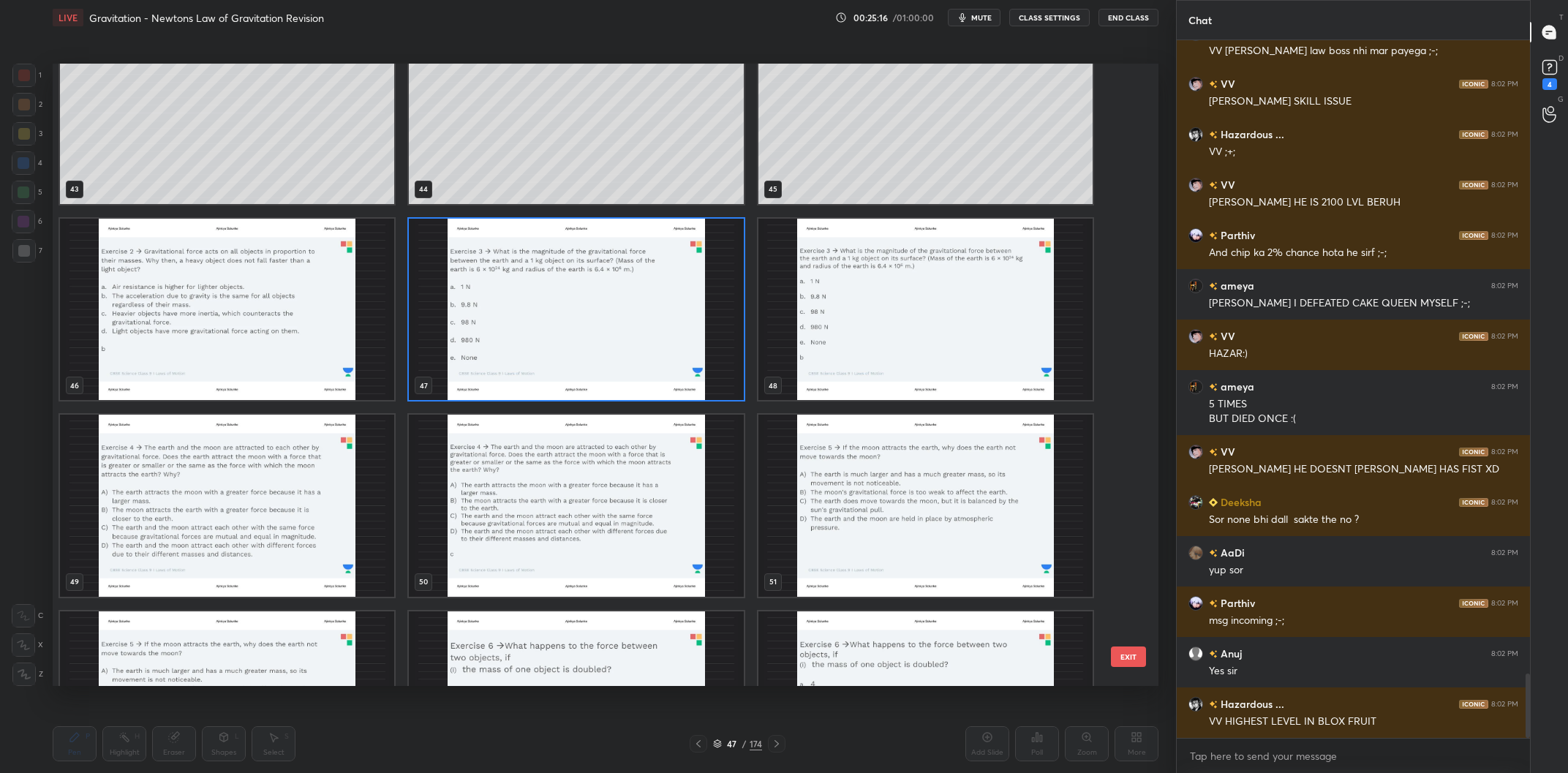
scroll to position [6966, 0]
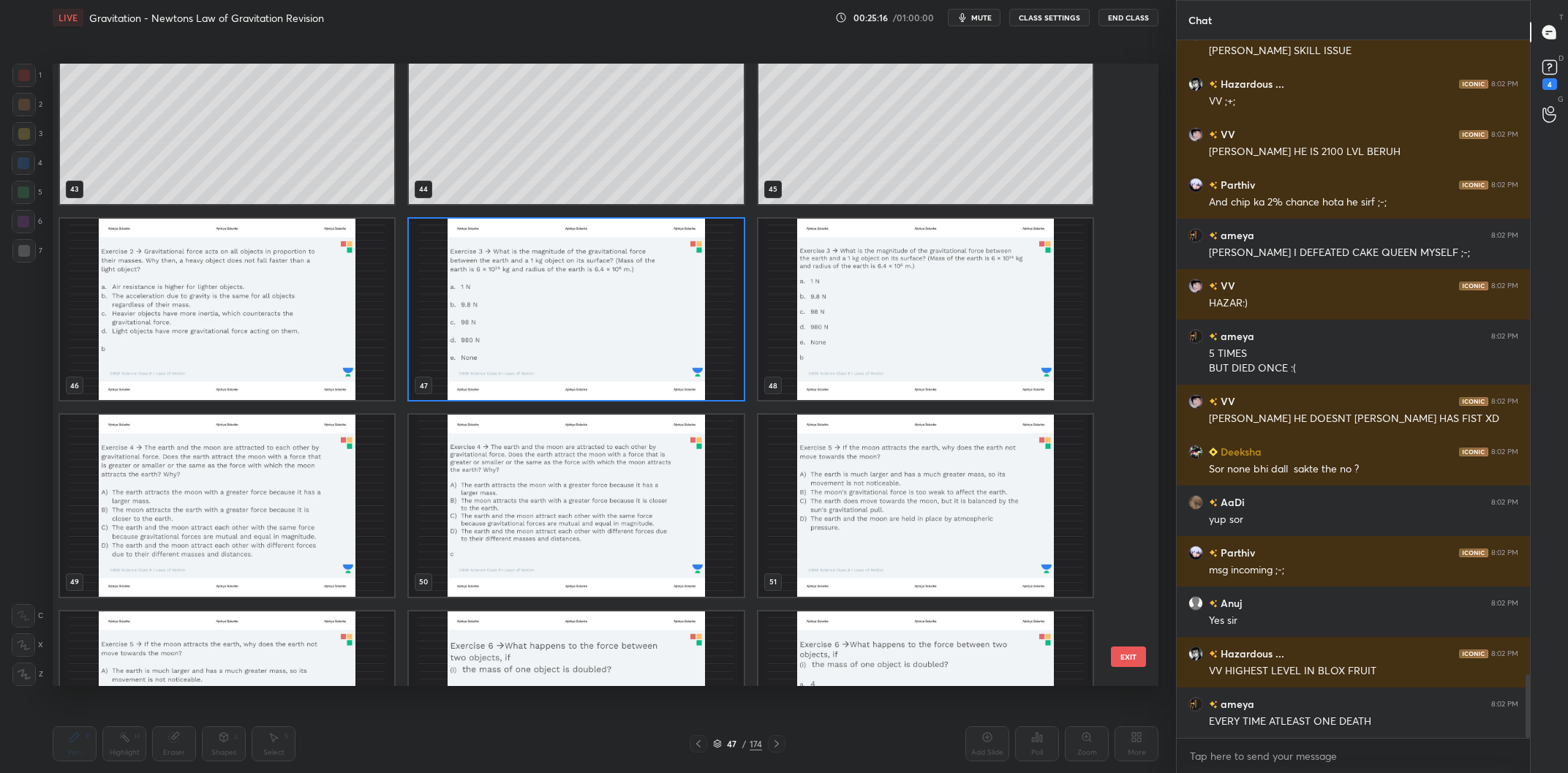
click at [285, 478] on img "grid" at bounding box center [227, 506] width 334 height 182
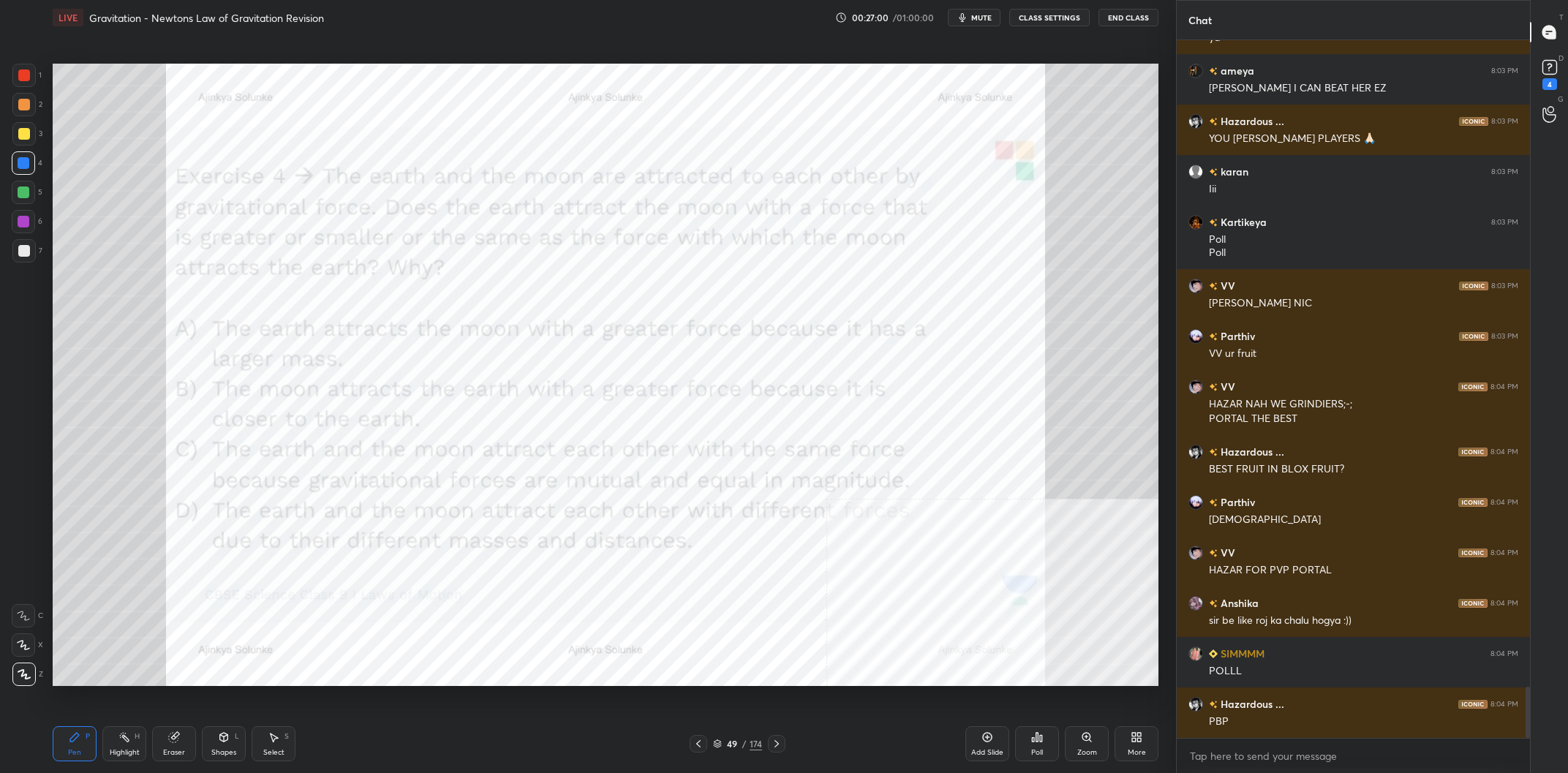
scroll to position [8890, 0]
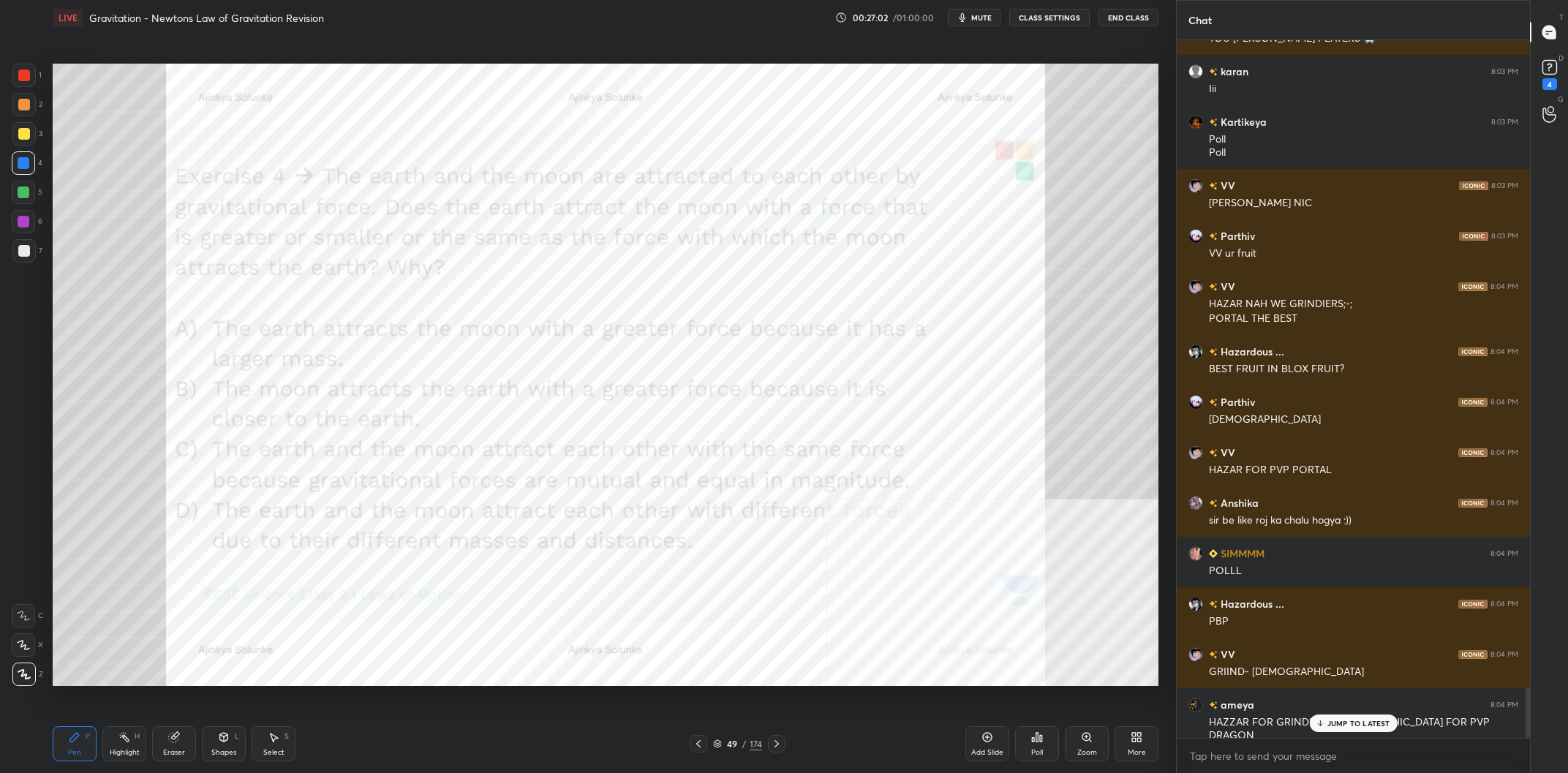
click at [1350, 719] on div "JUMP TO LATEST" at bounding box center [1352, 724] width 88 height 18
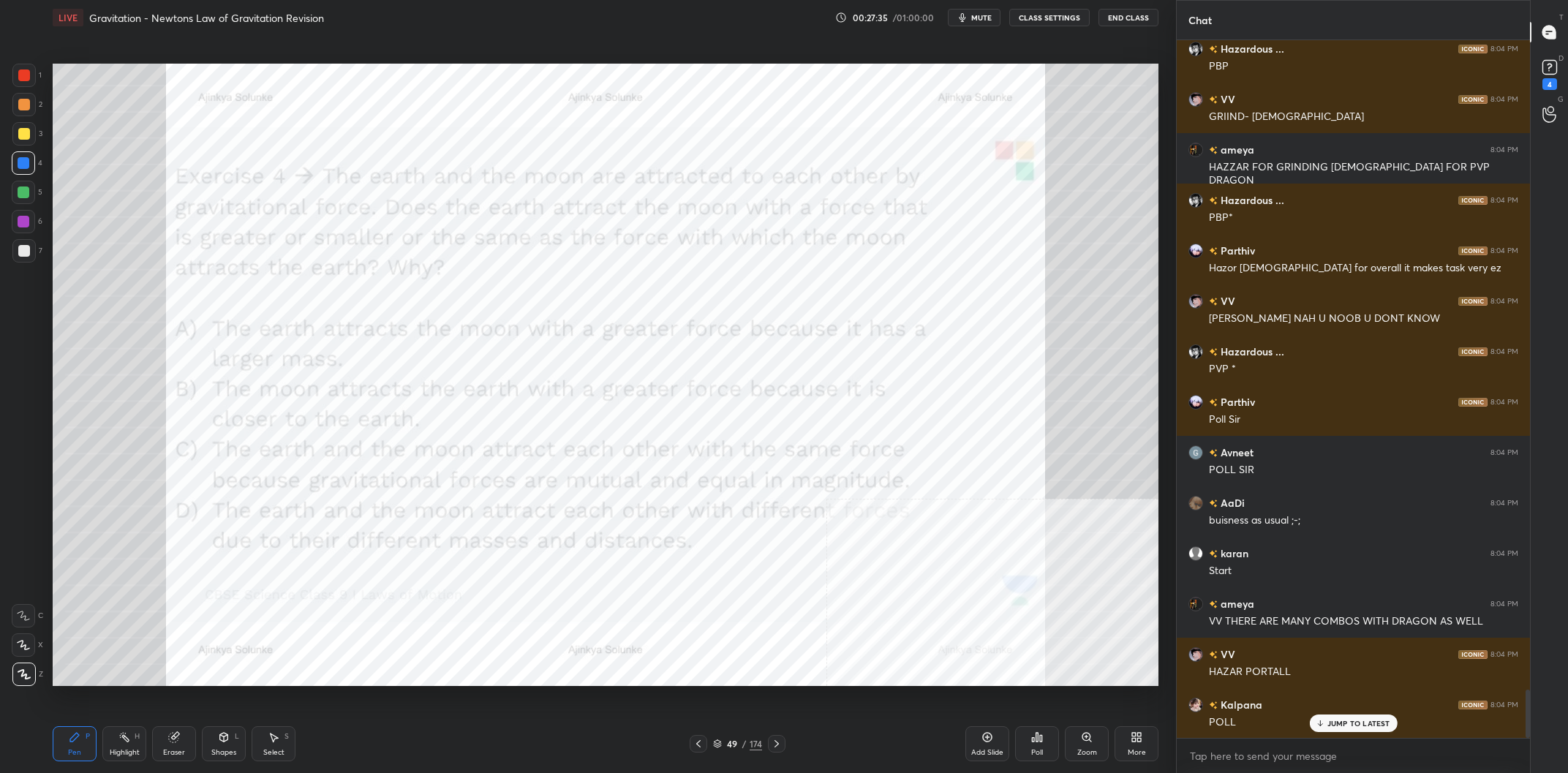
scroll to position [9496, 0]
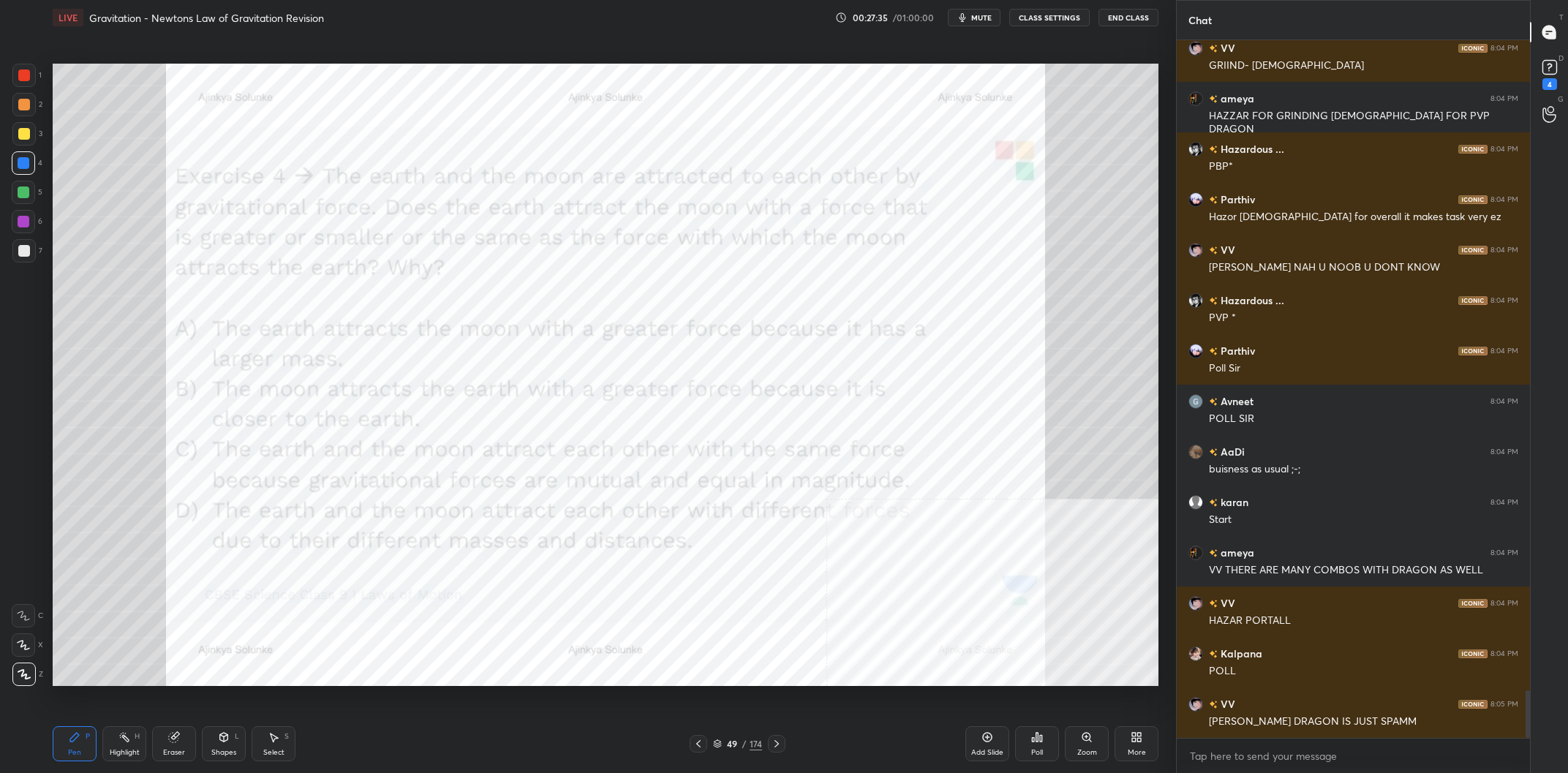
click at [1052, 741] on div "Poll" at bounding box center [1037, 744] width 44 height 35
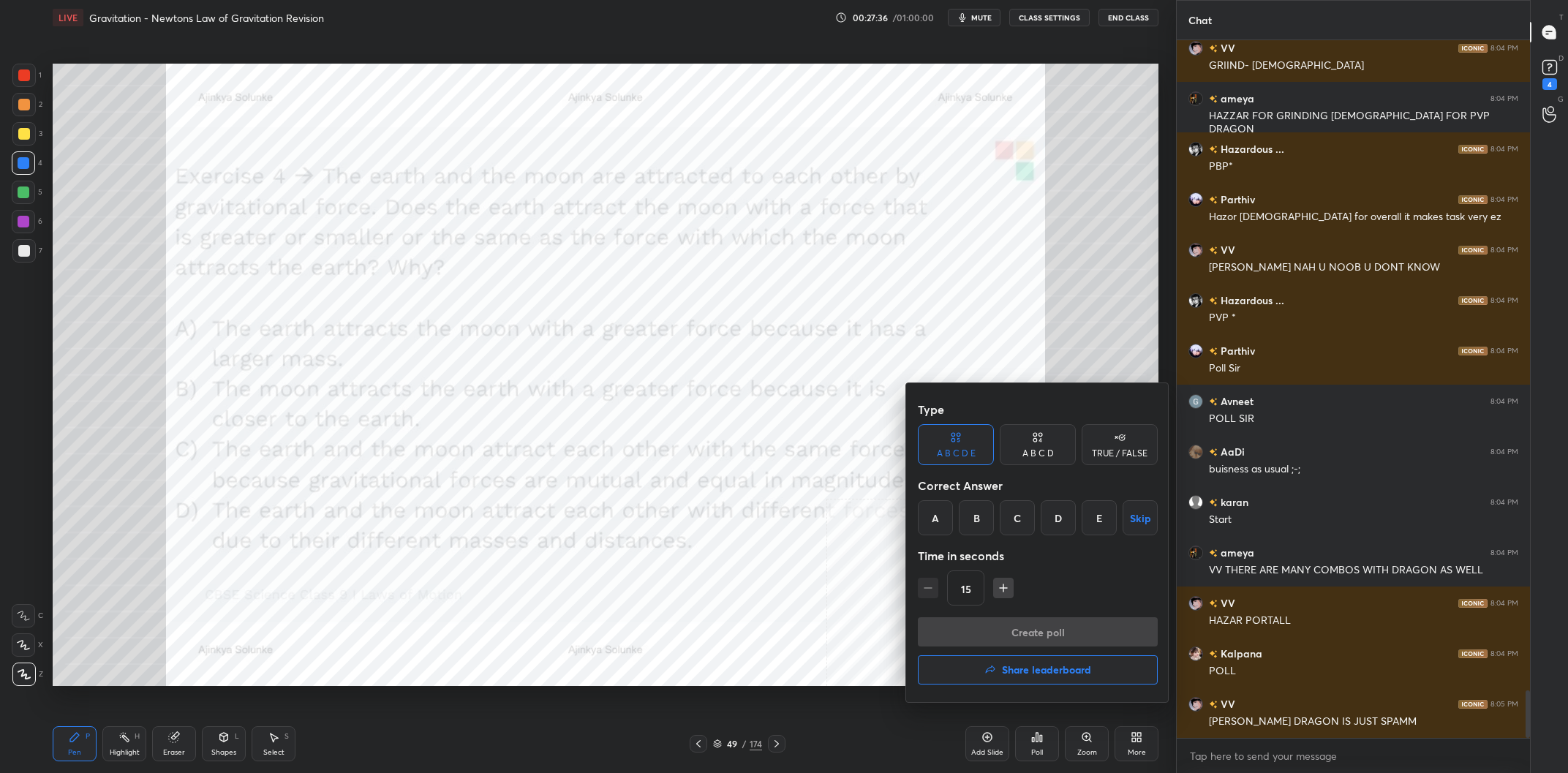
click at [1046, 466] on div "Type A B C D E A B C D TRUE / FALSE Correct Answer A B C D E Skip Time in secon…" at bounding box center [1037, 507] width 239 height 223
click at [1055, 463] on div "A B C D" at bounding box center [1037, 445] width 76 height 41
drag, startPoint x: 1032, startPoint y: 520, endPoint x: 1077, endPoint y: 588, distance: 81.5
click at [1031, 521] on div "C" at bounding box center [1038, 519] width 43 height 35
click at [1073, 624] on button "Create poll" at bounding box center [1037, 632] width 239 height 30
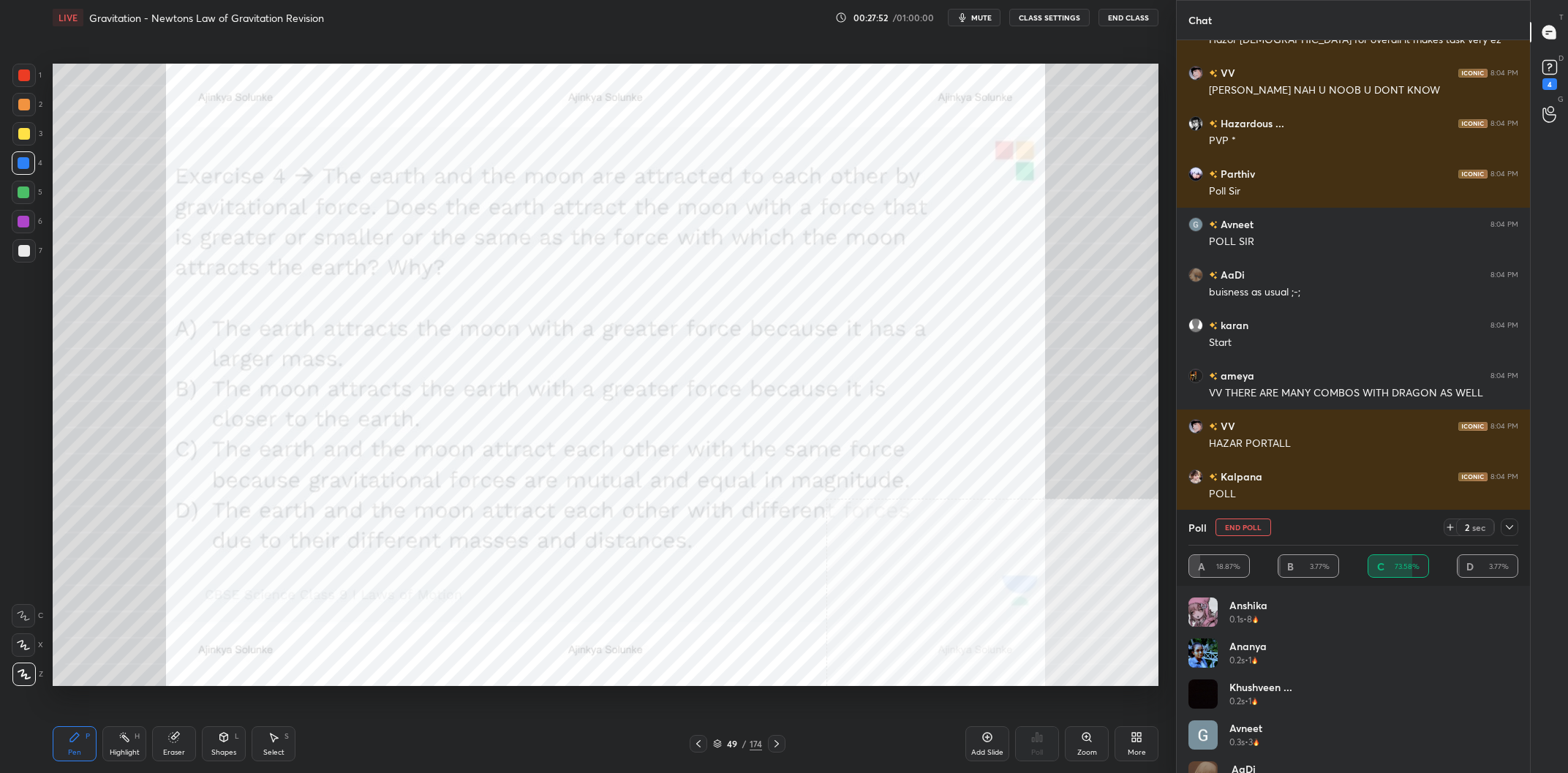
scroll to position [9723, 0]
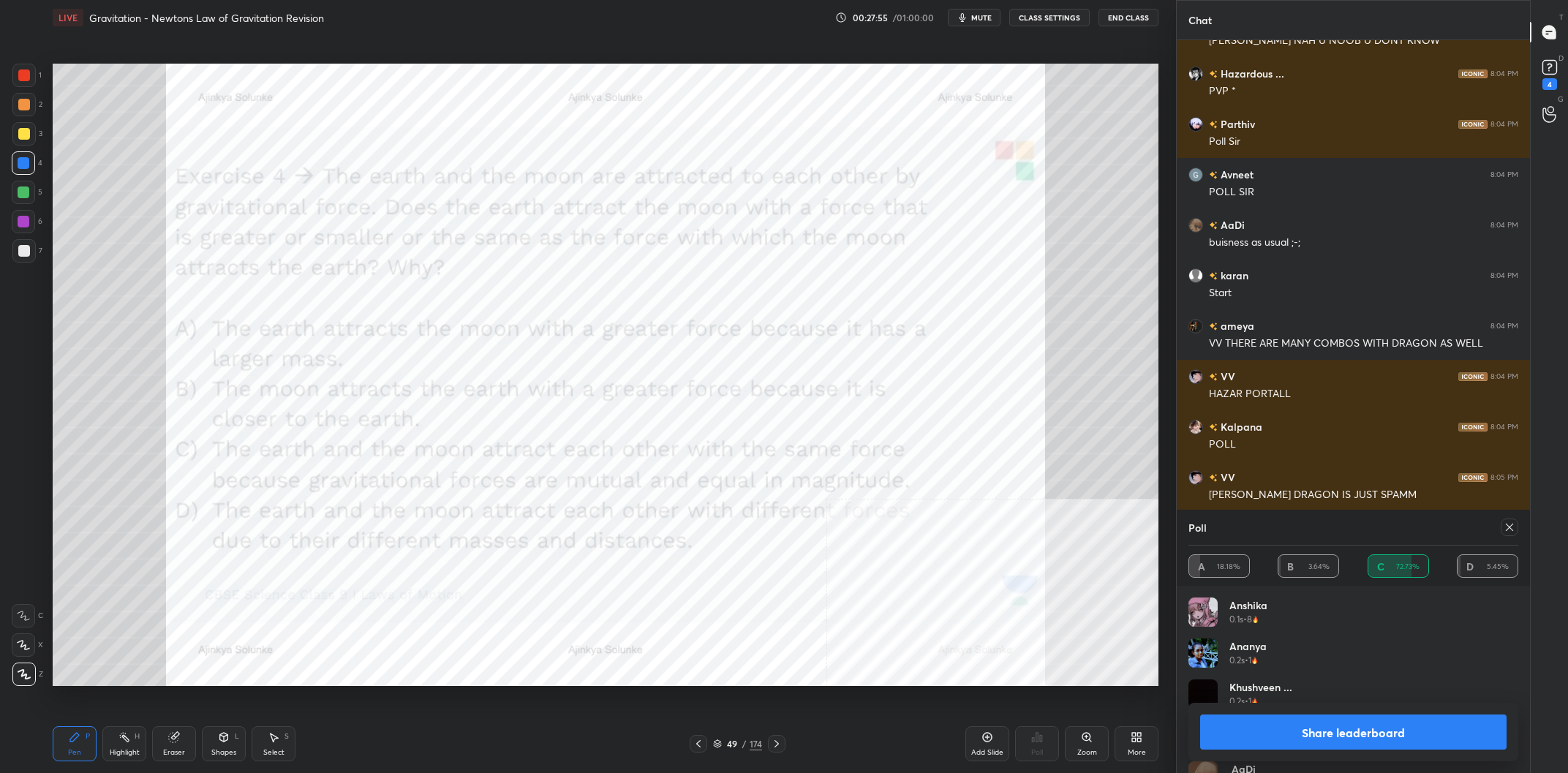
drag, startPoint x: 1326, startPoint y: 731, endPoint x: 1371, endPoint y: 706, distance: 51.5
click at [1326, 729] on button "Share leaderboard" at bounding box center [1353, 733] width 307 height 35
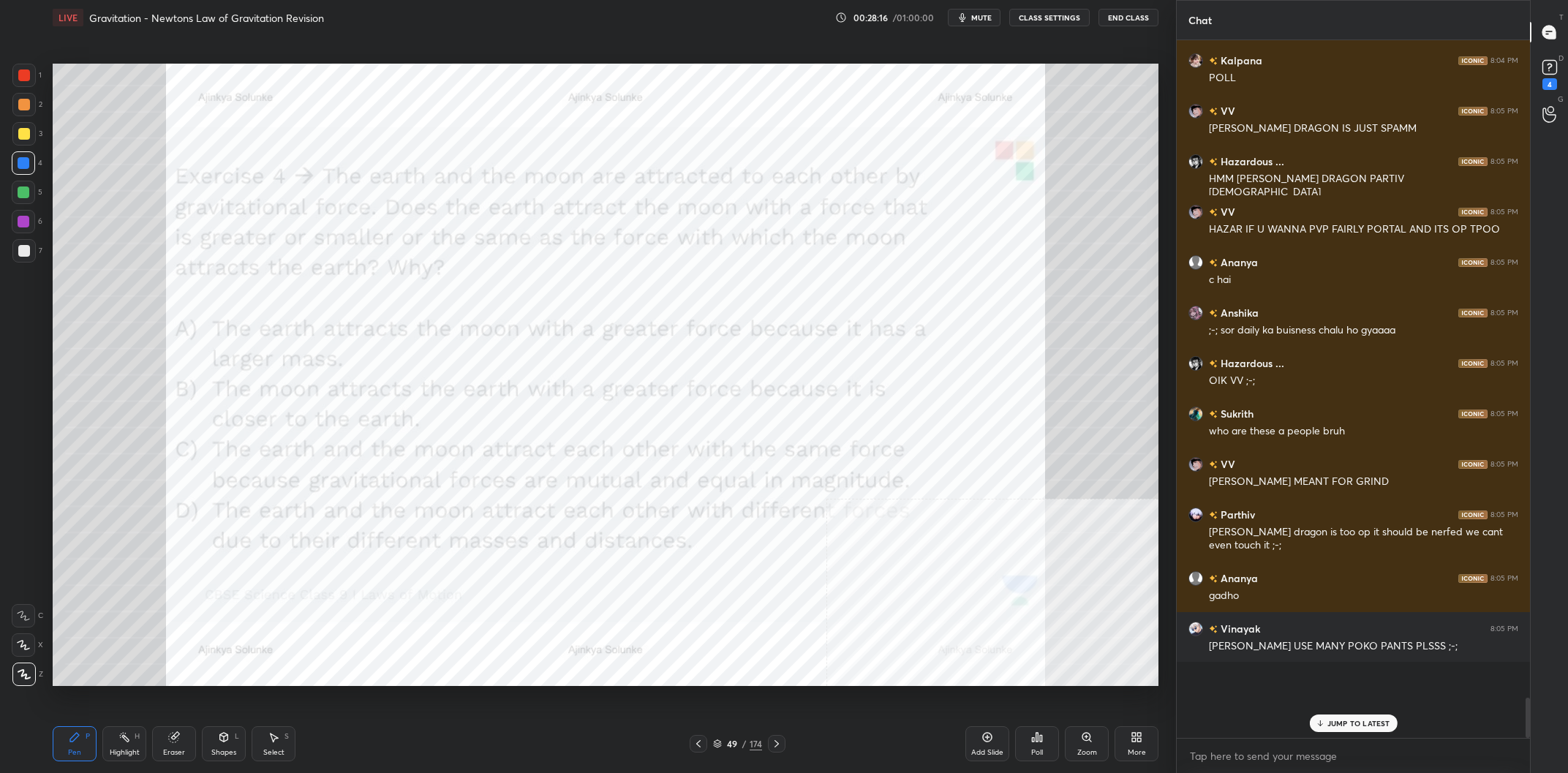
scroll to position [10141, 0]
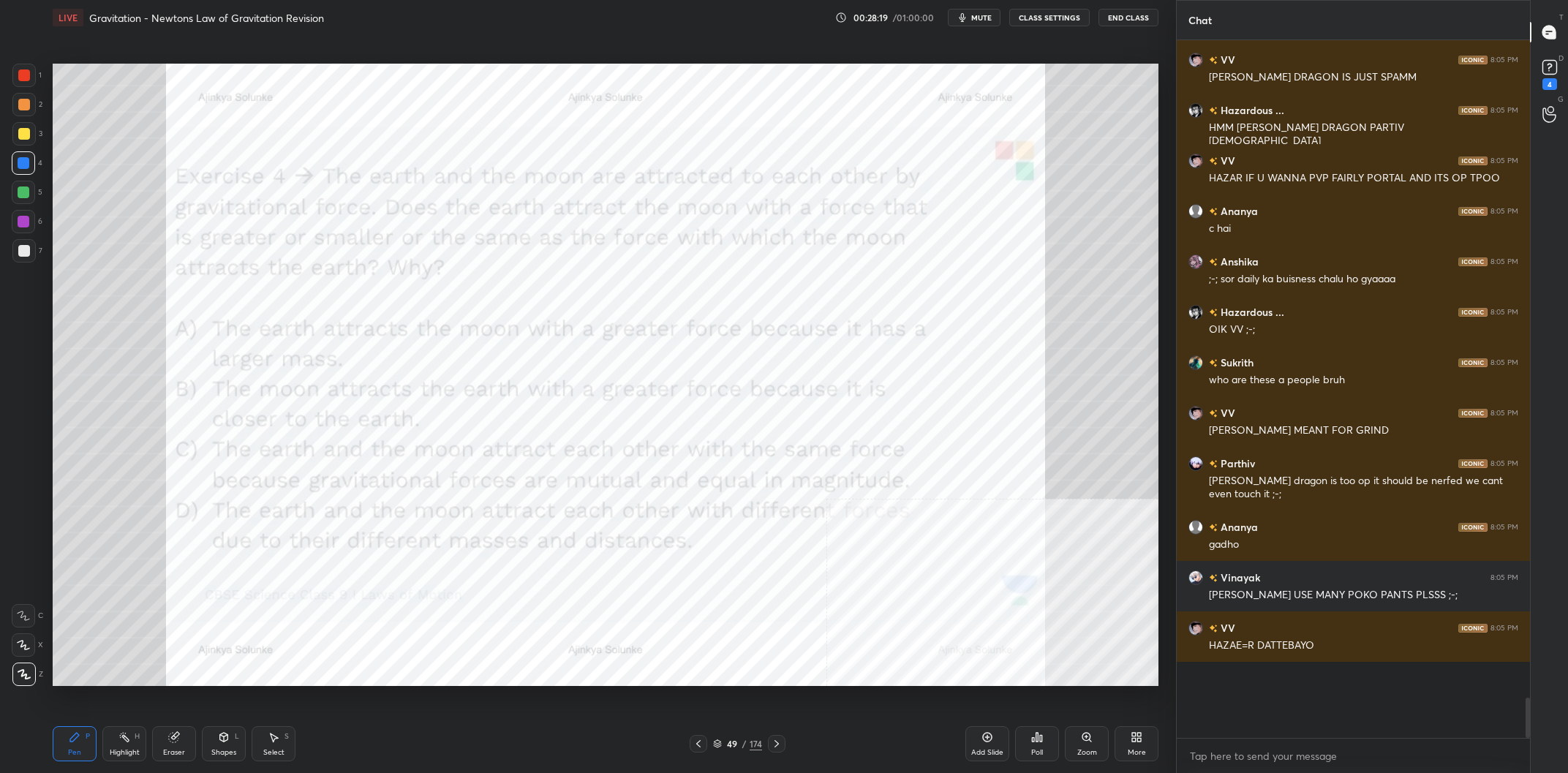
click at [989, 737] on icon at bounding box center [988, 738] width 12 height 12
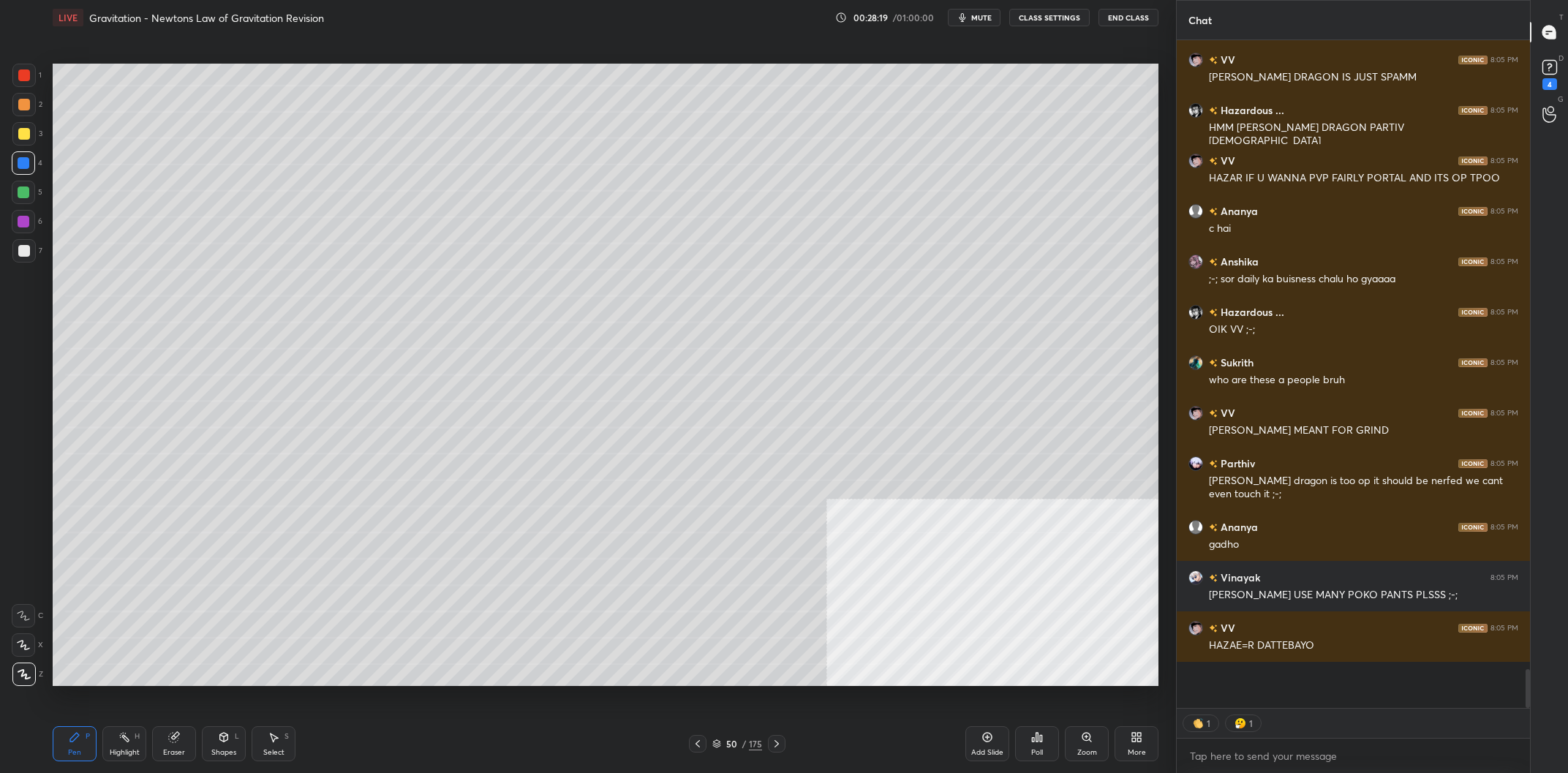
click at [24, 132] on div at bounding box center [25, 134] width 12 height 12
click at [22, 132] on div at bounding box center [25, 134] width 12 height 12
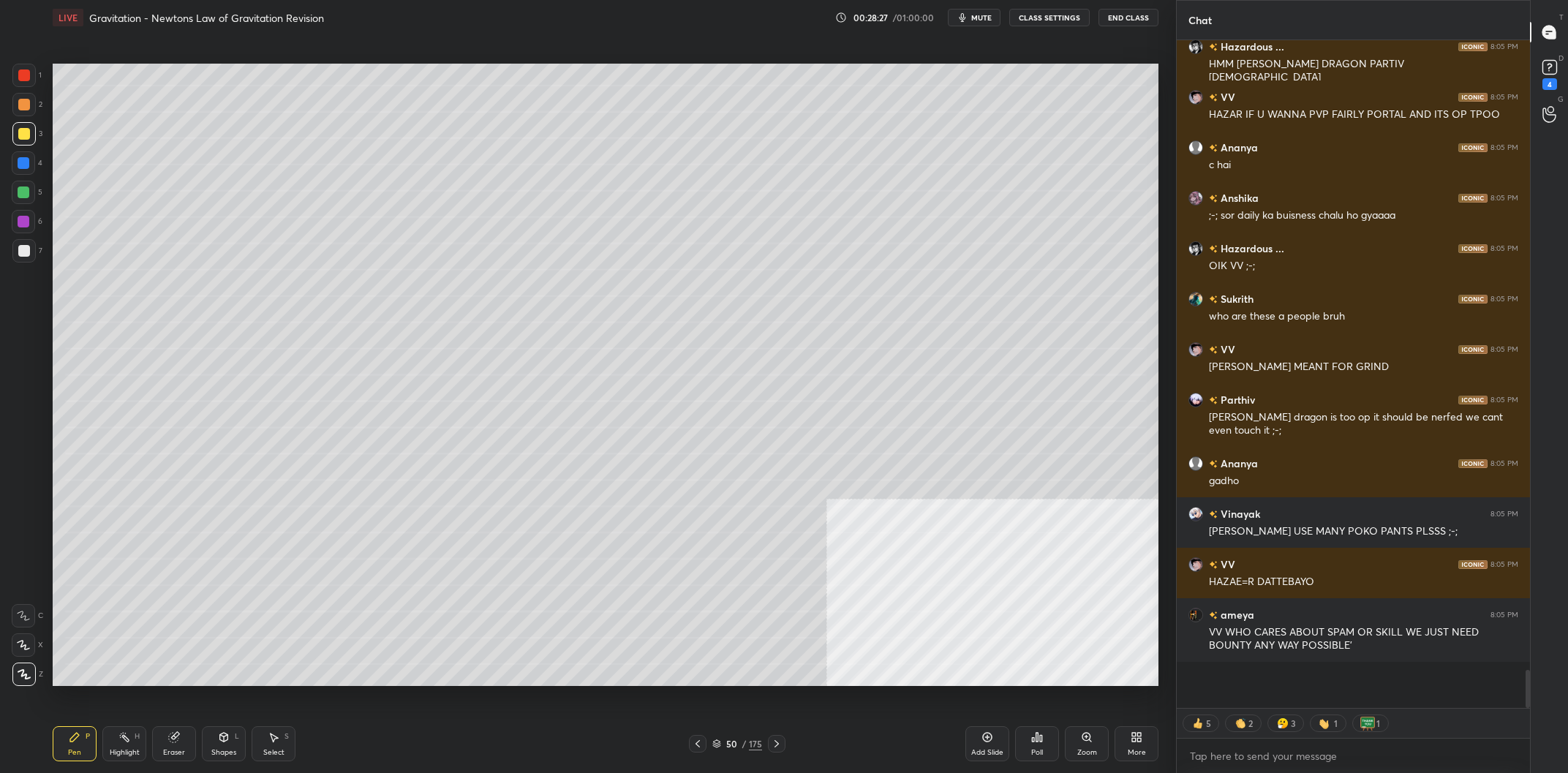
scroll to position [10255, 0]
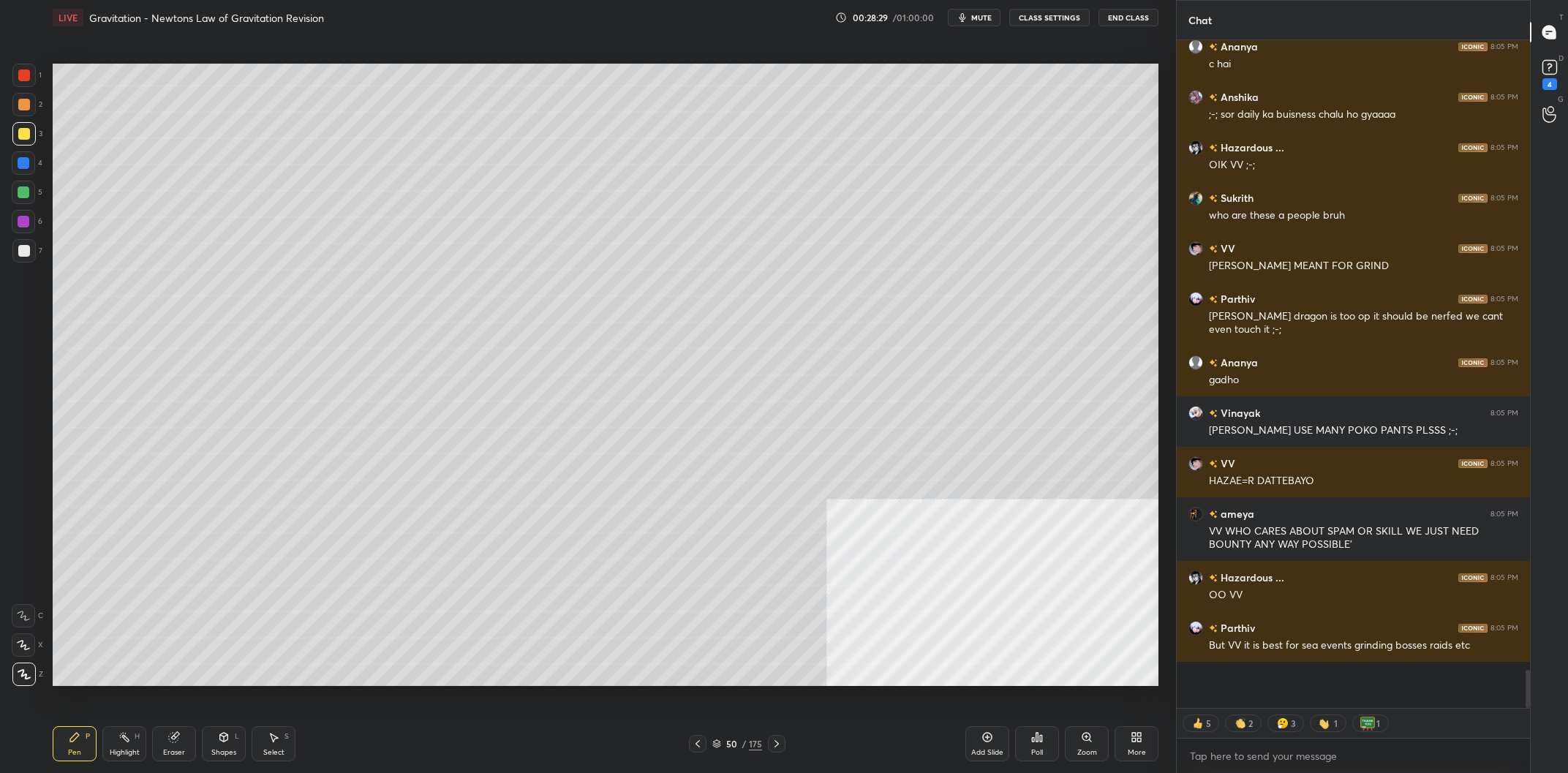
click at [13, 264] on div "7" at bounding box center [28, 254] width 30 height 30
click at [25, 260] on div at bounding box center [25, 251] width 24 height 24
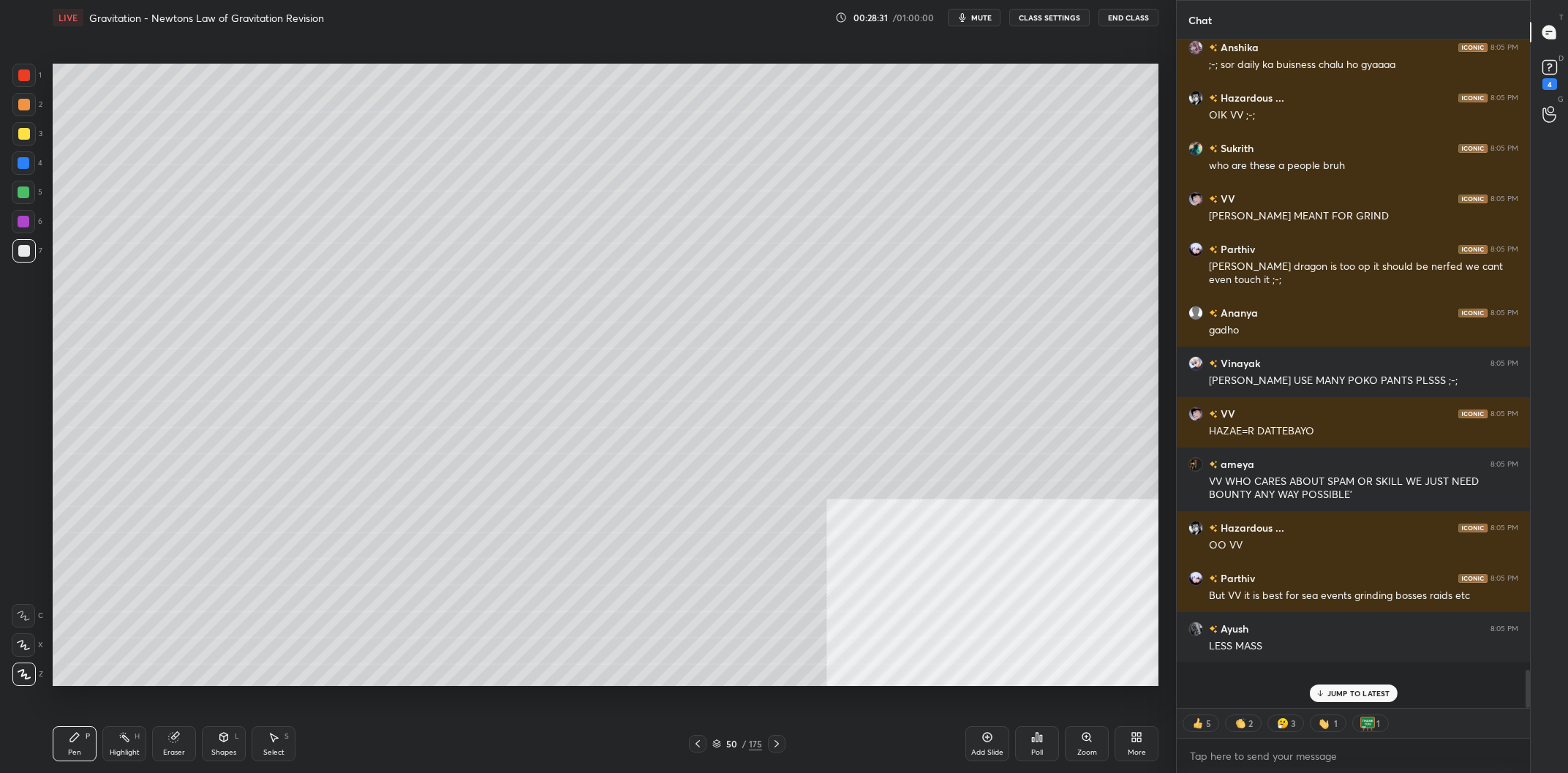
scroll to position [10407, 0]
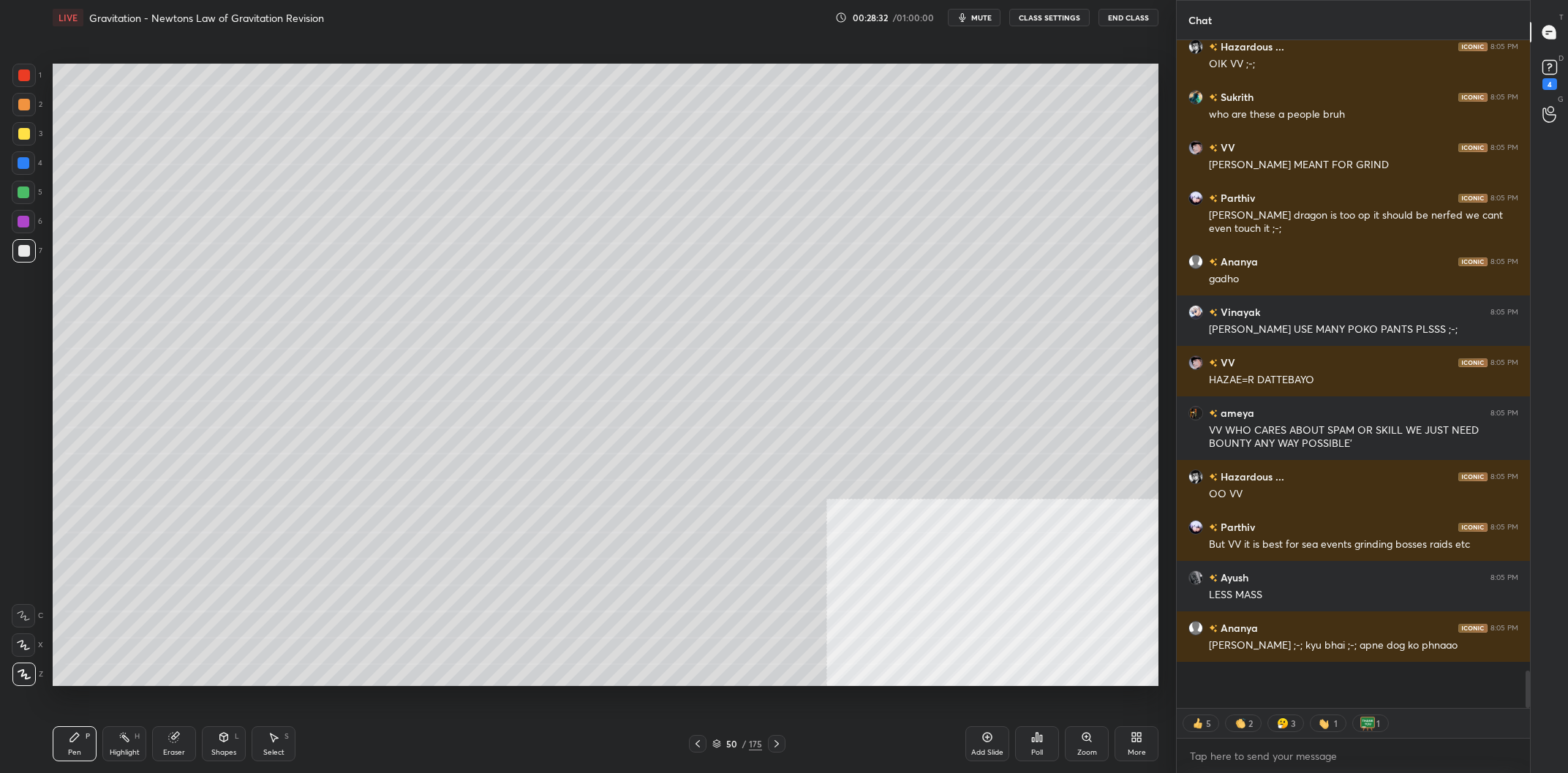
click at [28, 194] on div at bounding box center [24, 192] width 12 height 12
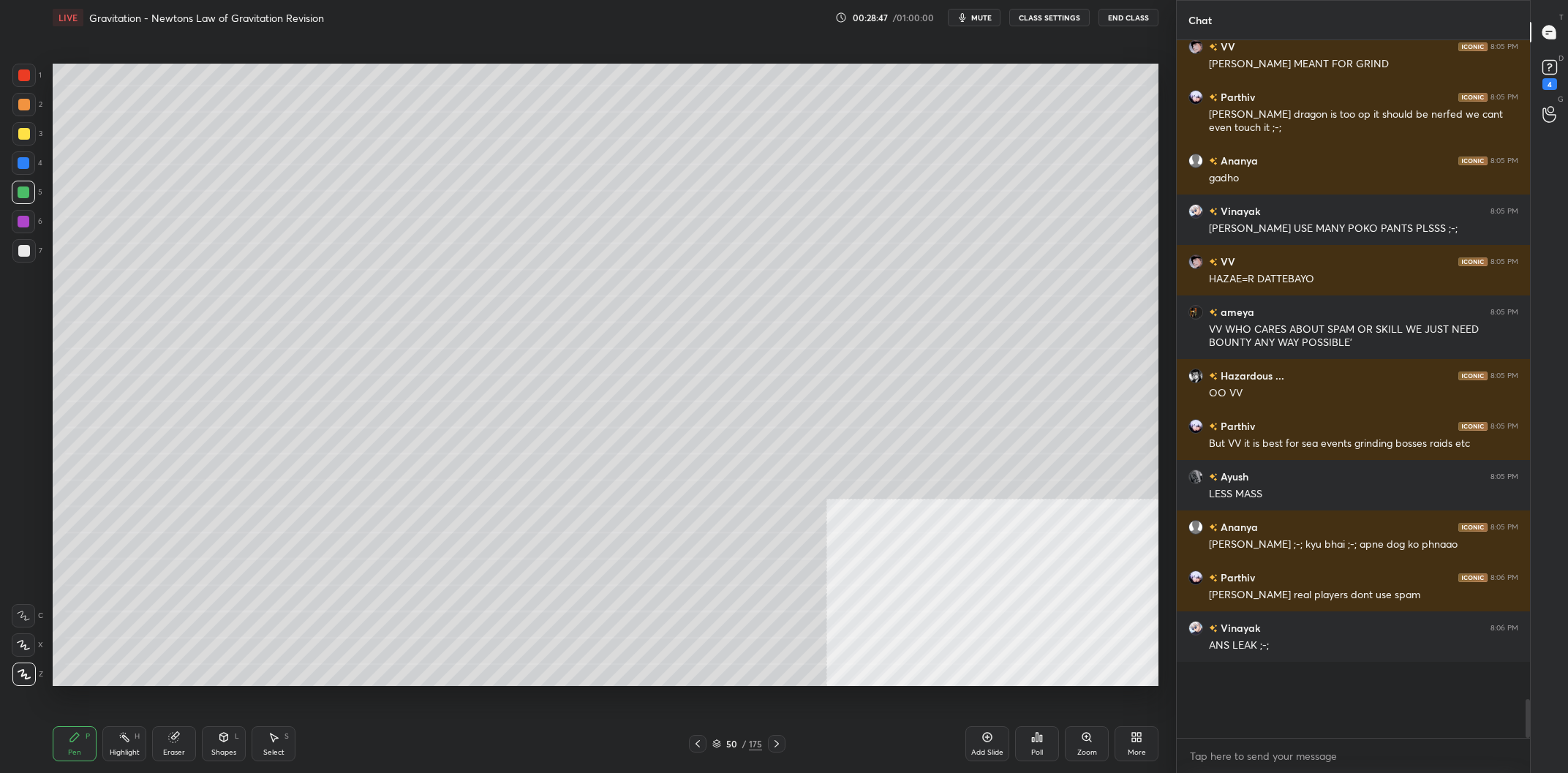
scroll to position [10557, 0]
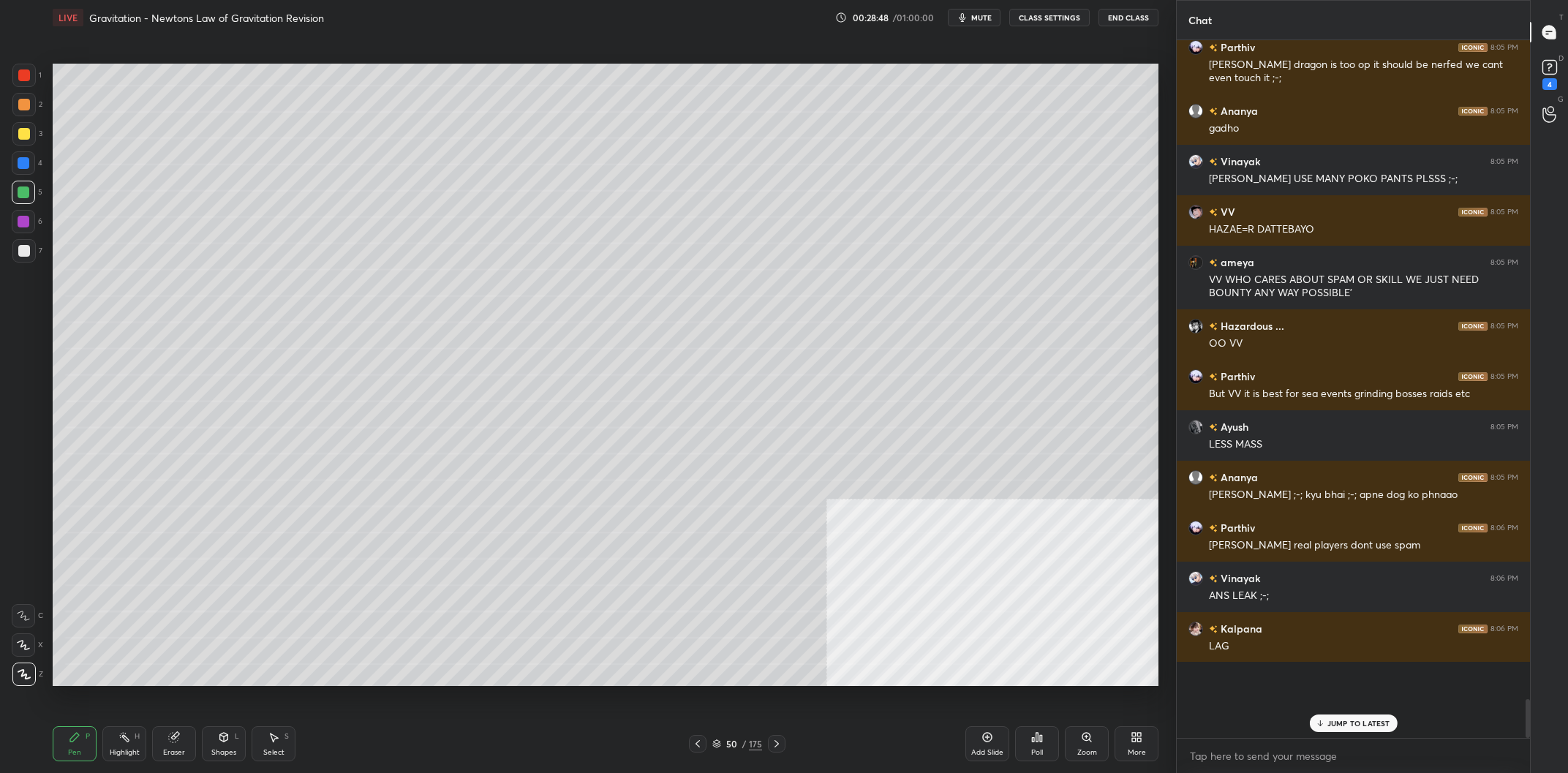
click at [24, 171] on div at bounding box center [24, 164] width 24 height 24
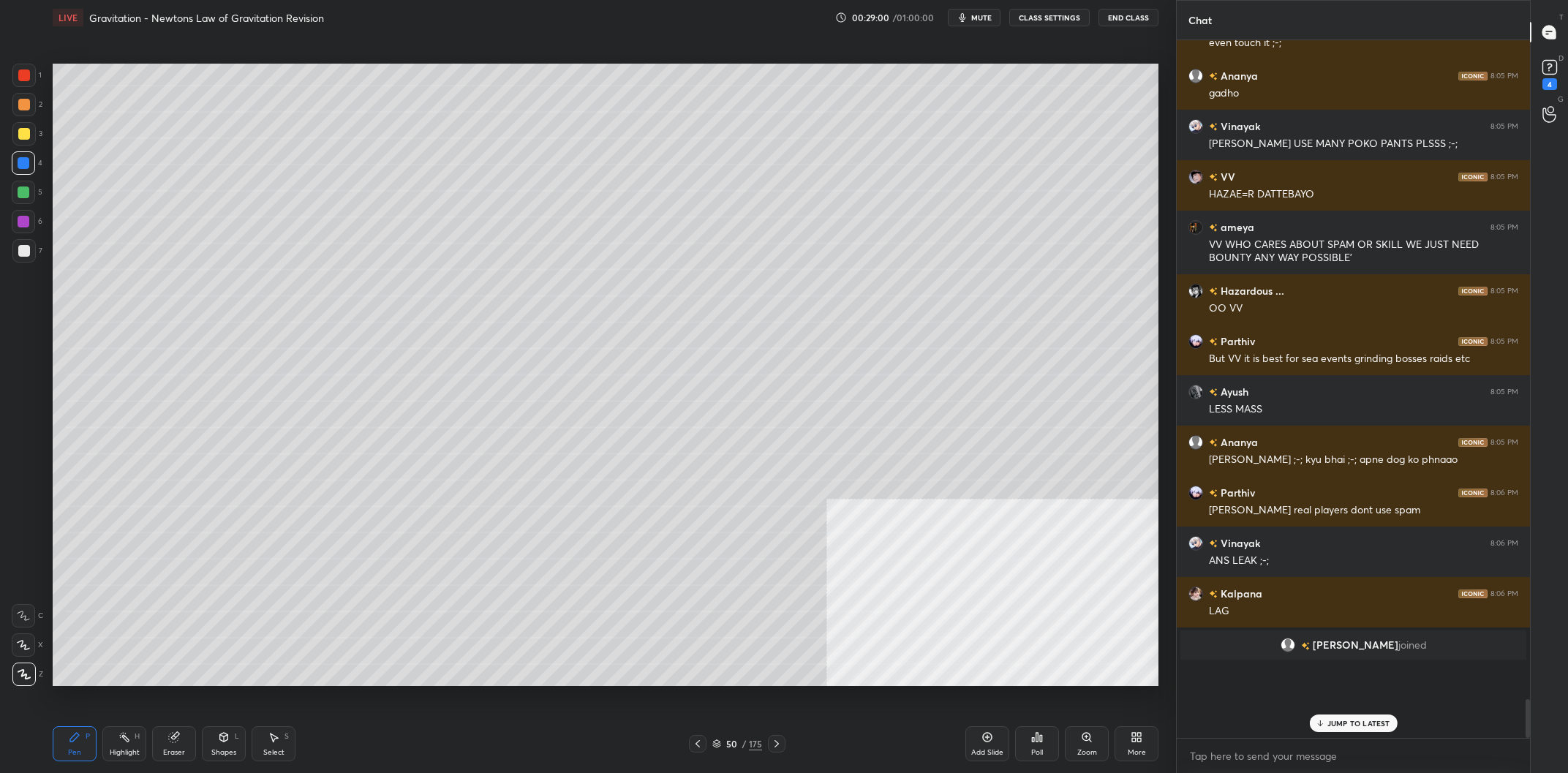
click at [741, 743] on div "50 / 175" at bounding box center [737, 743] width 49 height 13
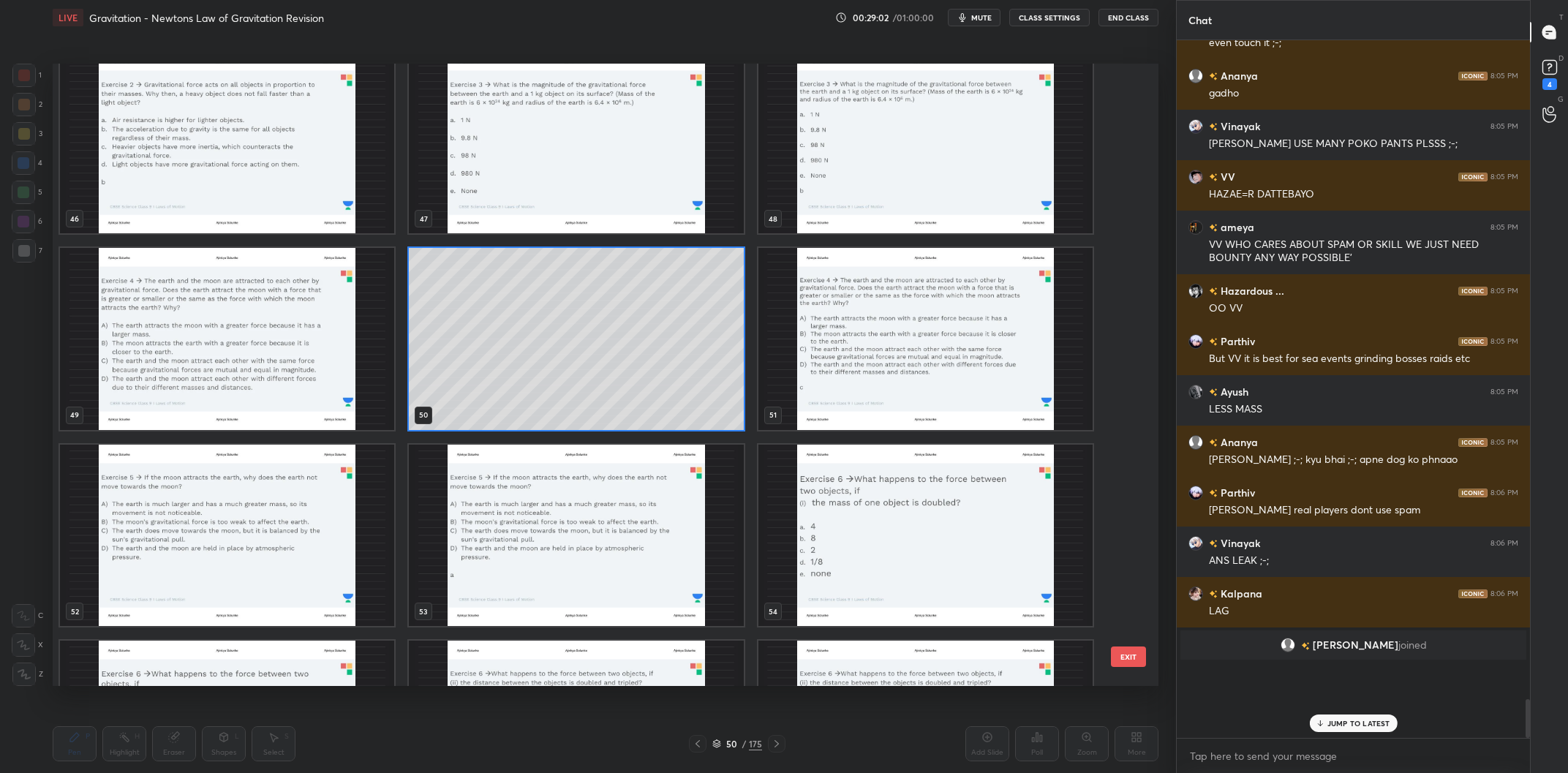
scroll to position [2996, 0]
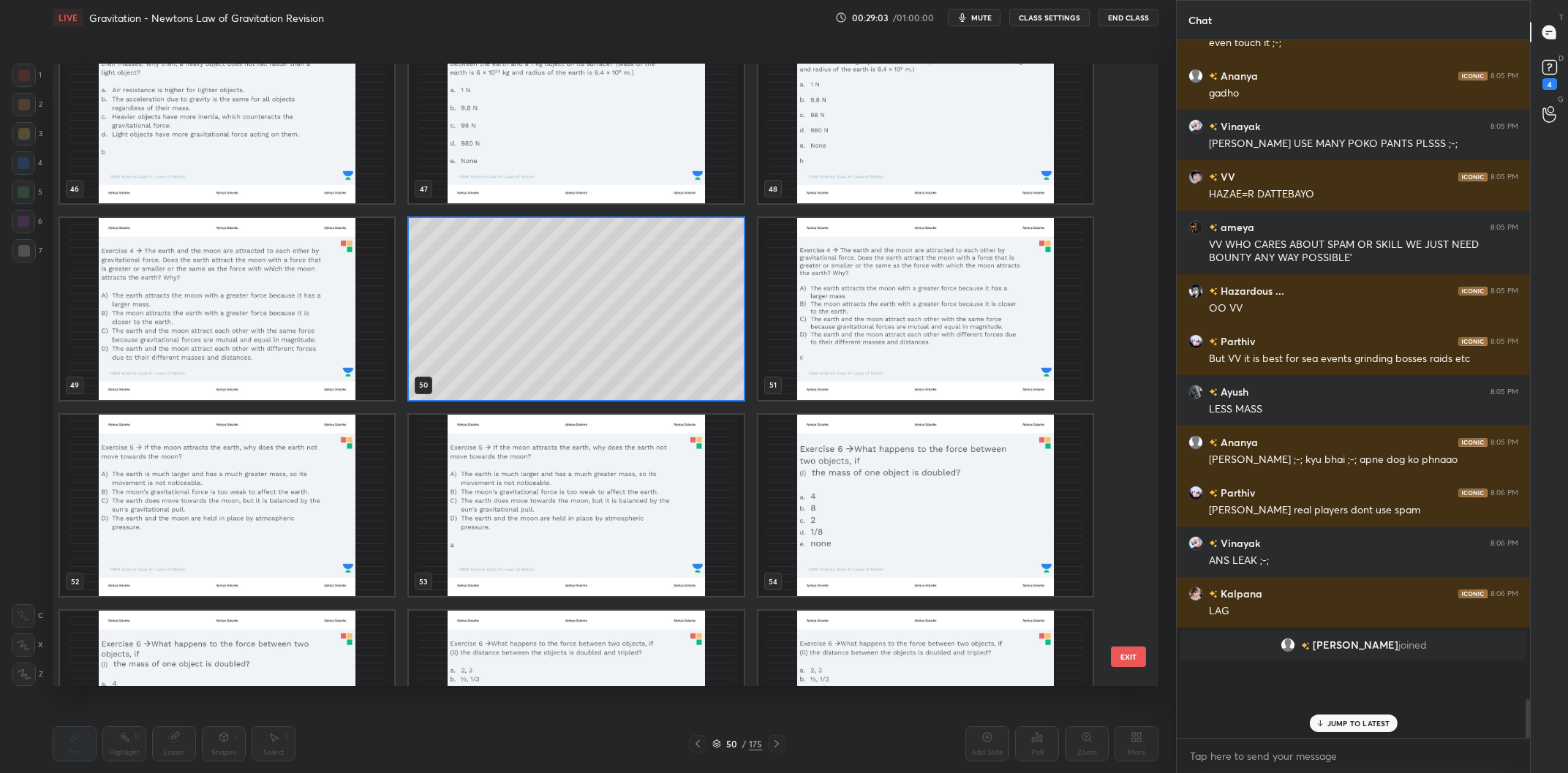
click at [265, 496] on img "grid" at bounding box center [227, 506] width 334 height 182
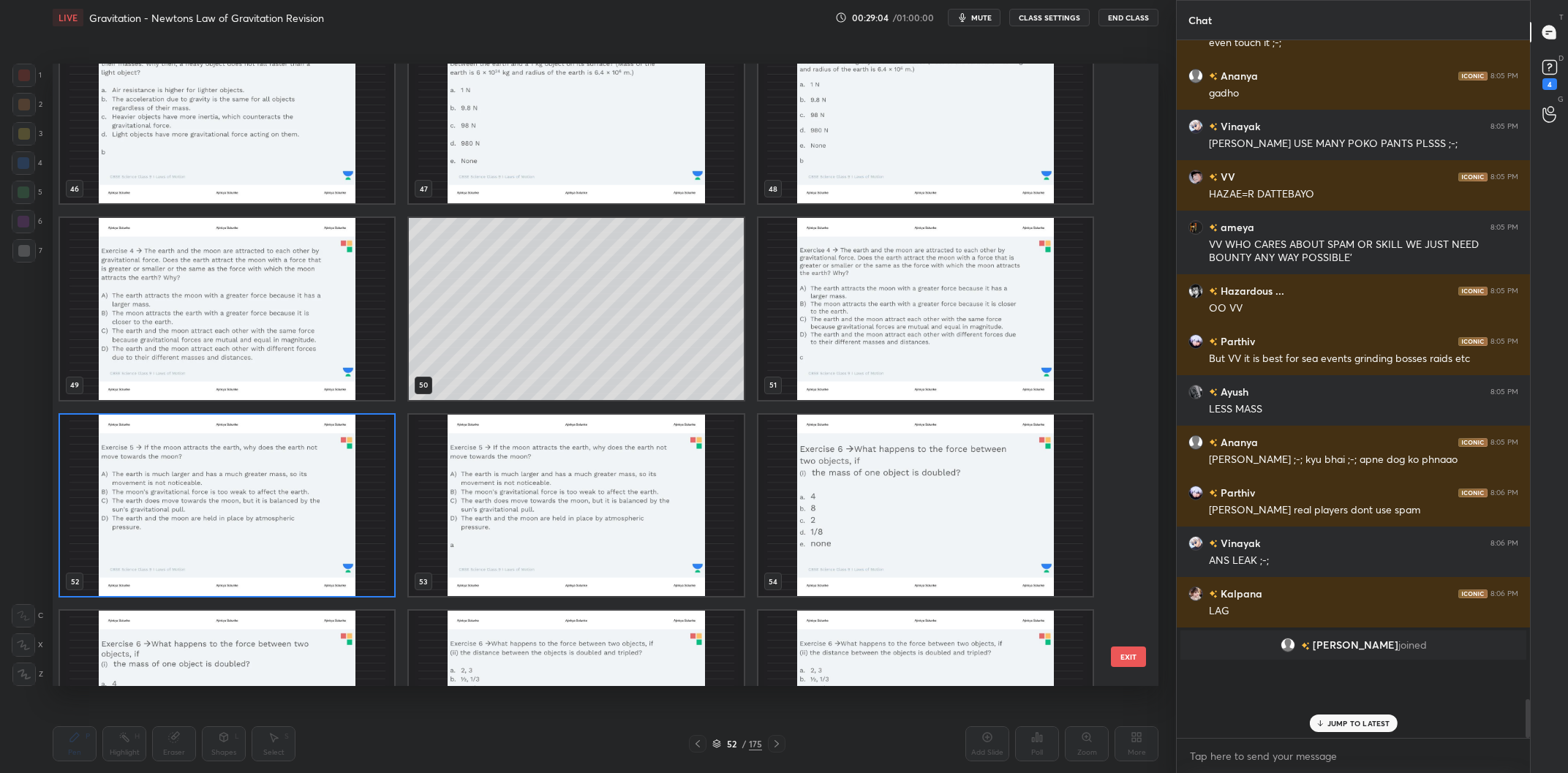
click at [249, 502] on img "grid" at bounding box center [227, 506] width 334 height 182
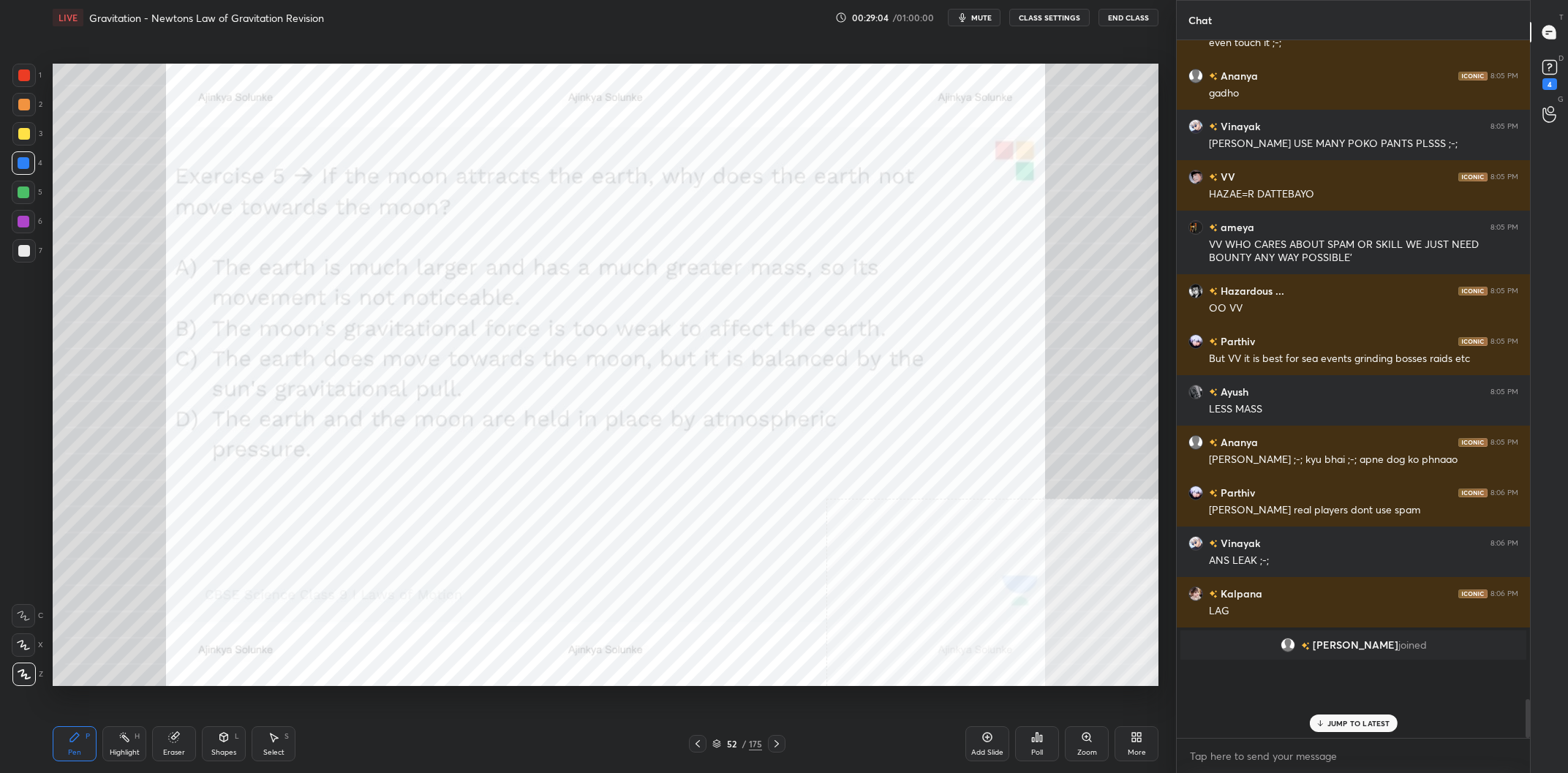
click at [249, 502] on img "grid" at bounding box center [227, 506] width 334 height 182
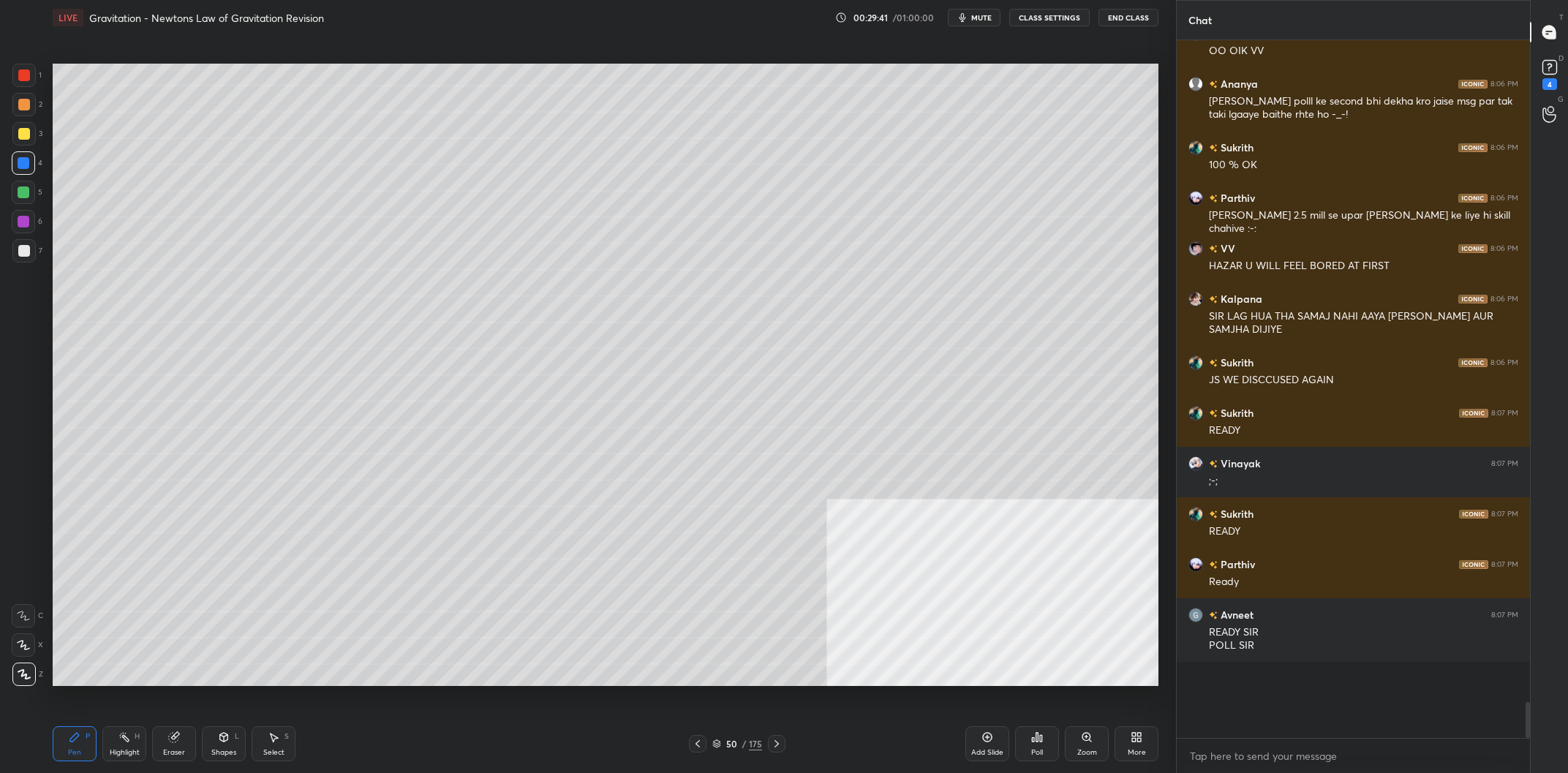
scroll to position [11580, 0]
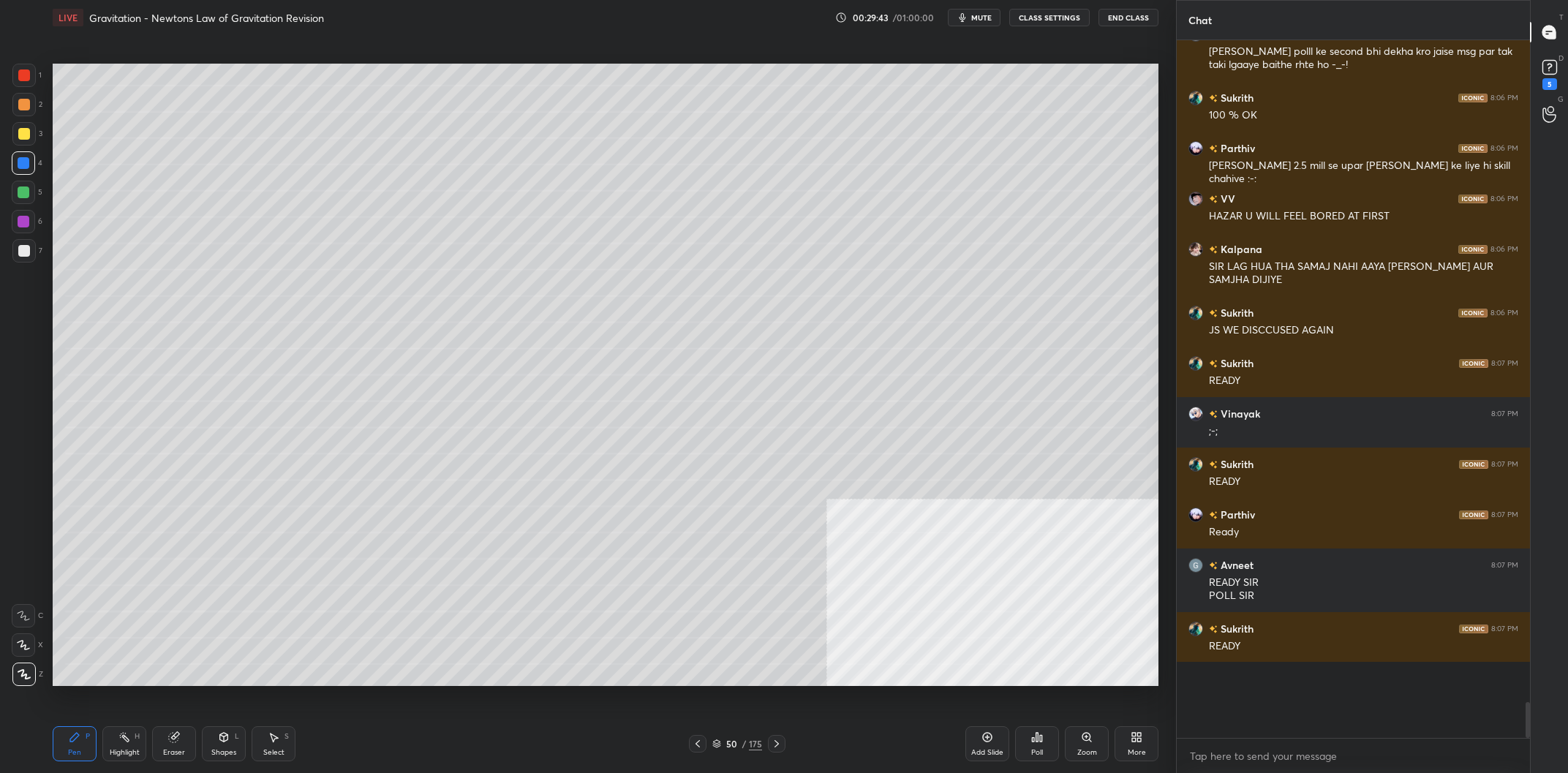
click at [27, 249] on div at bounding box center [25, 251] width 12 height 12
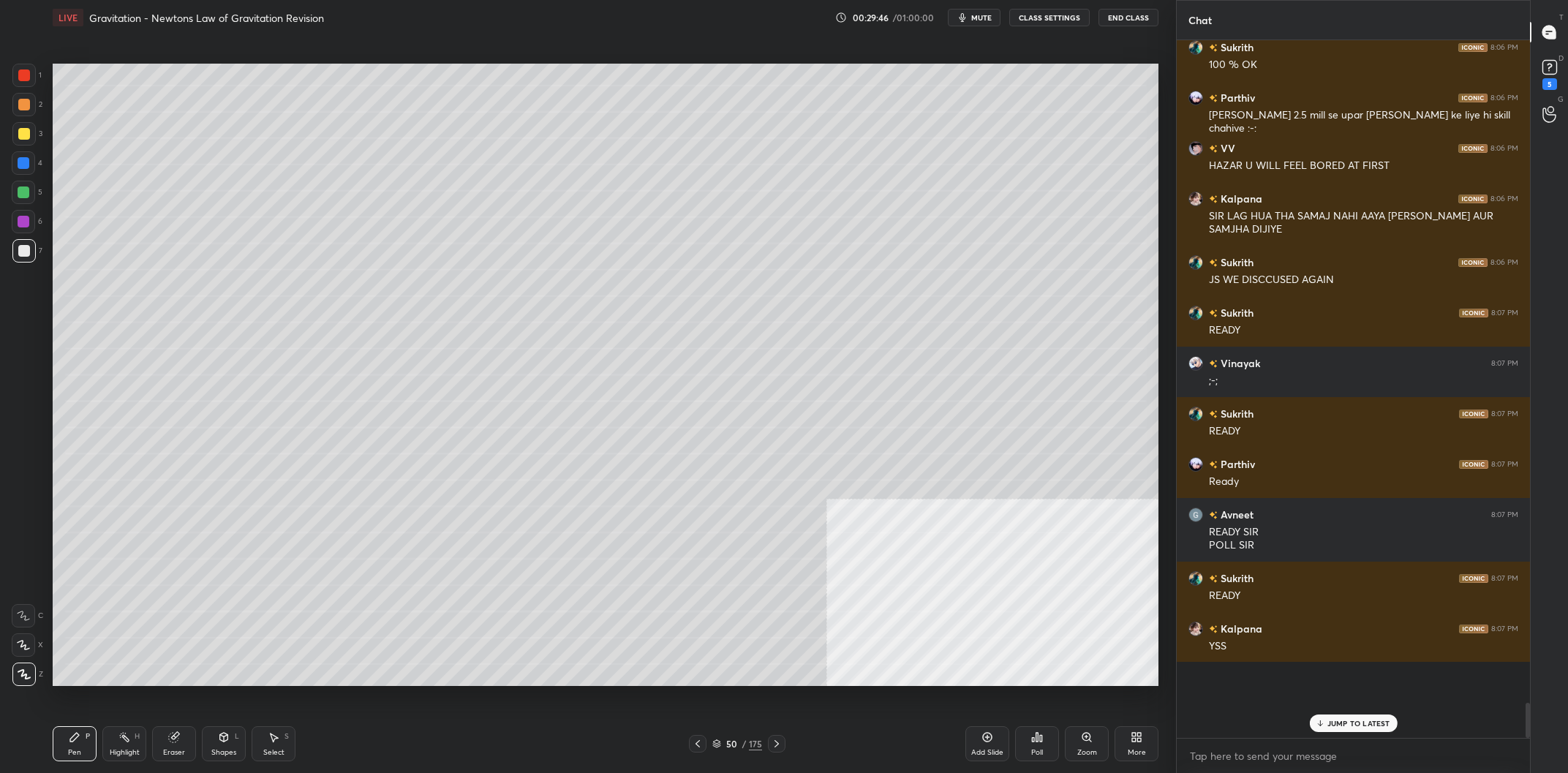
click at [1002, 747] on div "Add Slide" at bounding box center [987, 744] width 44 height 35
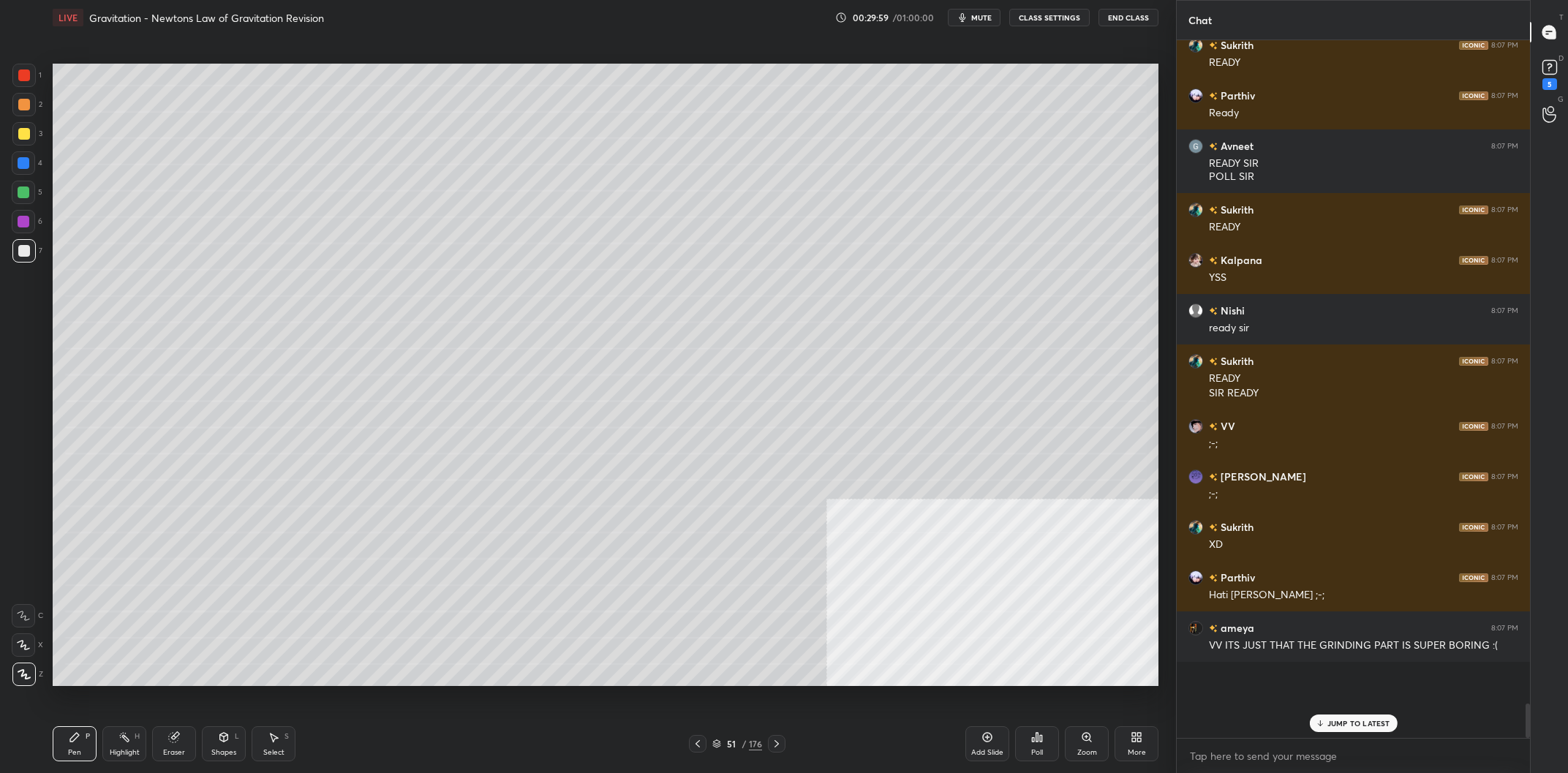
scroll to position [12049, 0]
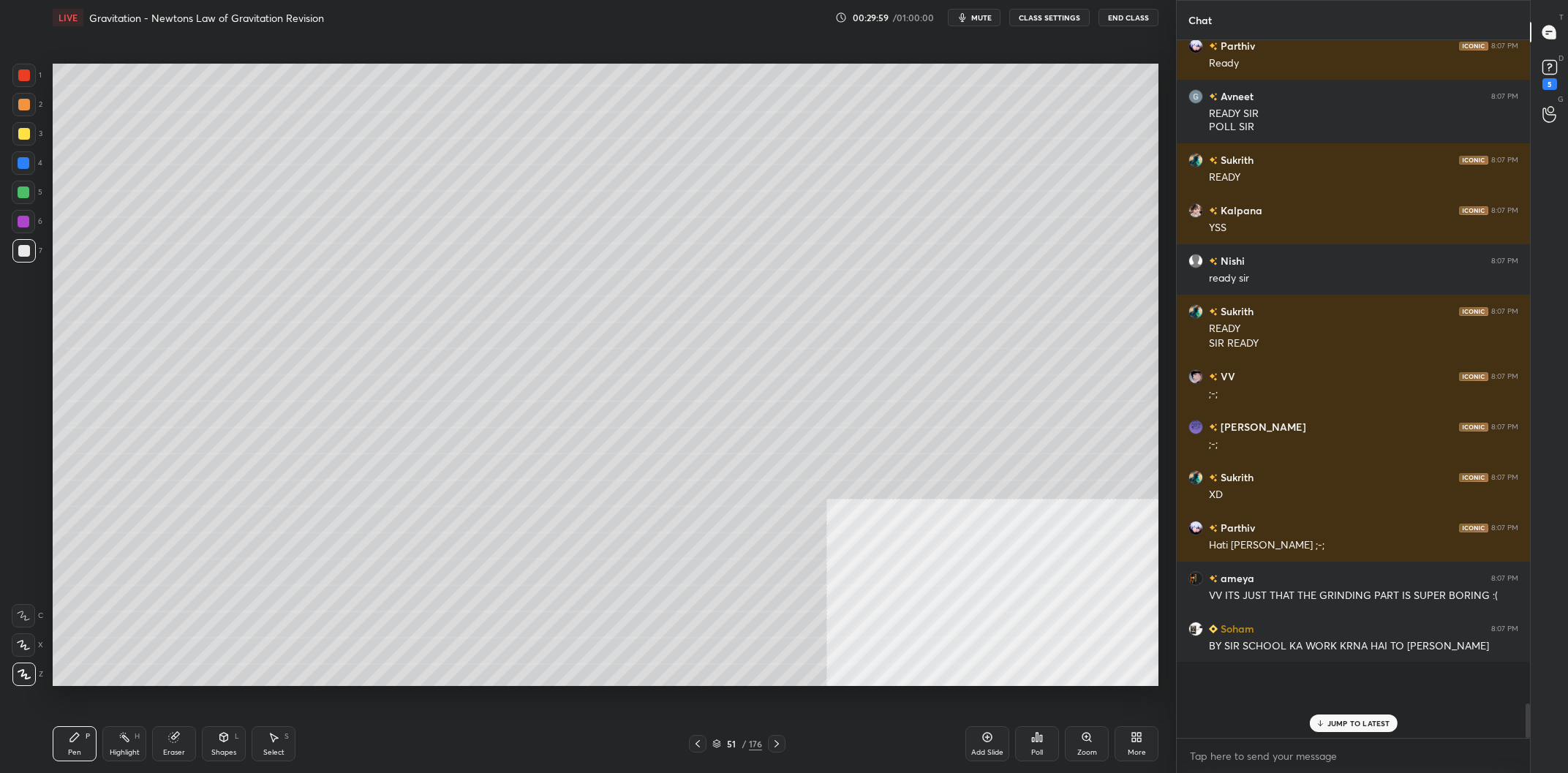
click at [101, 754] on div "Pen P Highlight H Eraser Shapes L Select S" at bounding box center [280, 744] width 456 height 35
click at [113, 750] on div "Highlight" at bounding box center [124, 752] width 30 height 7
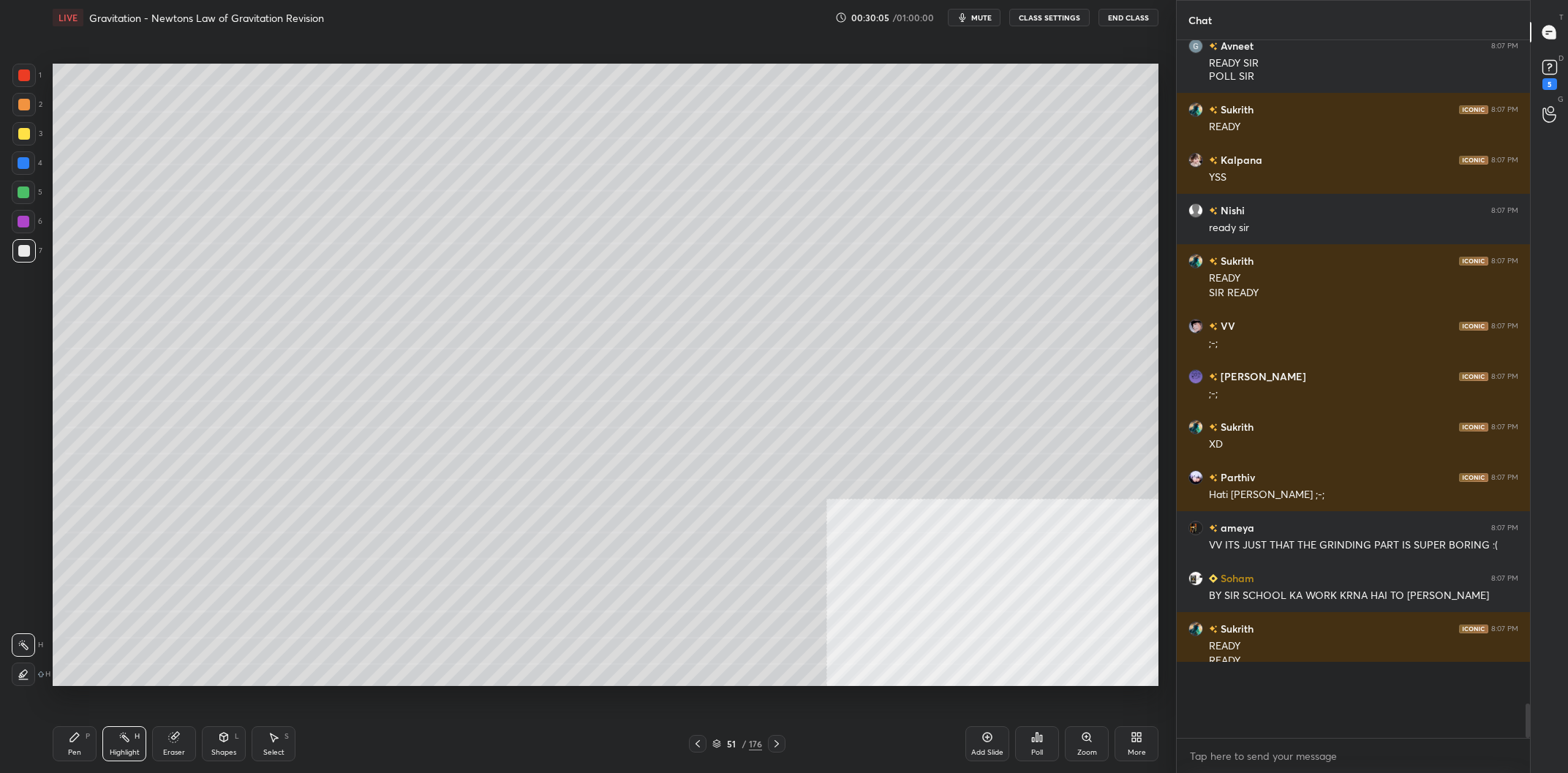
scroll to position [12115, 0]
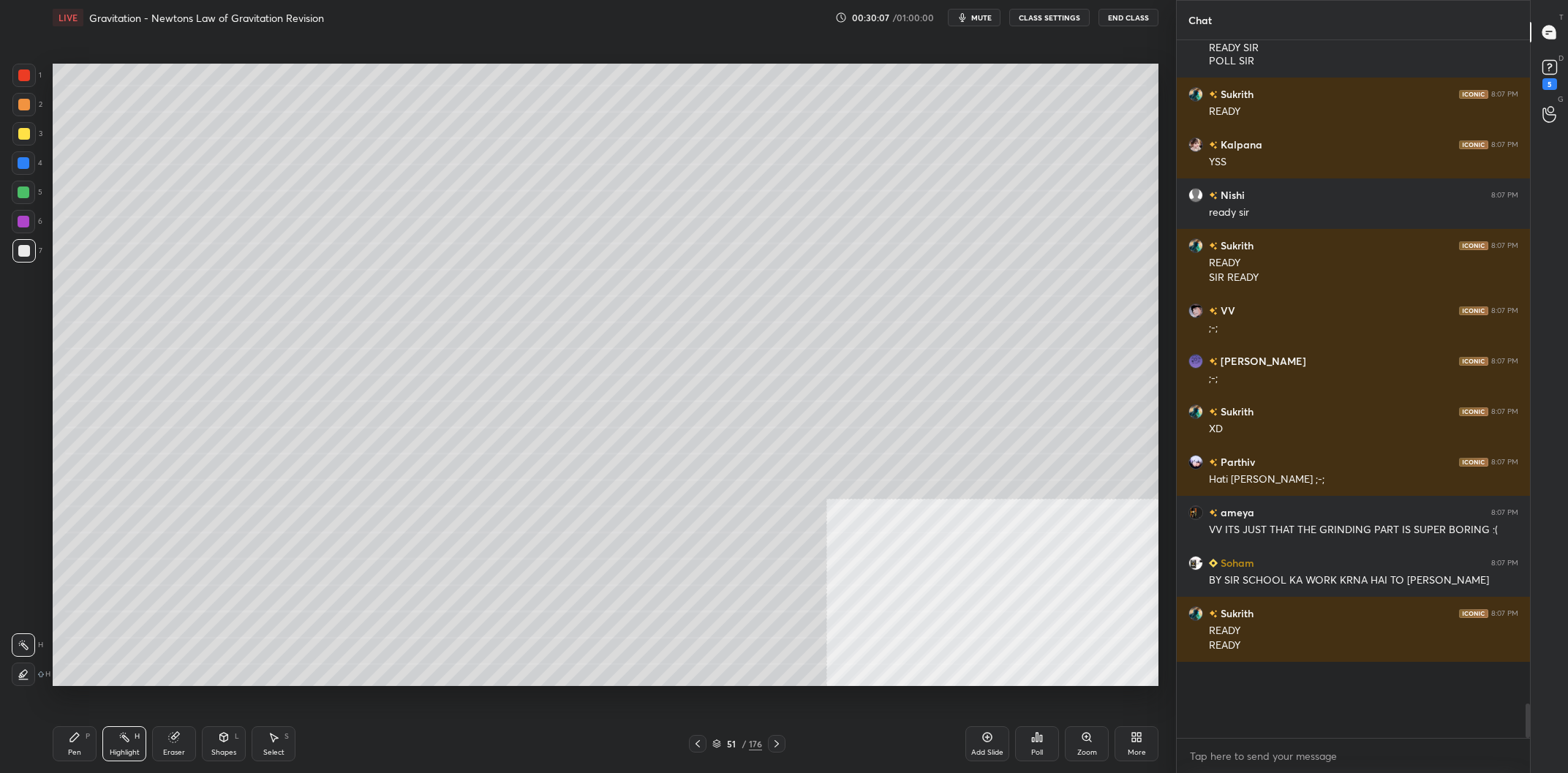
click at [109, 744] on div "Highlight H" at bounding box center [124, 744] width 44 height 35
click at [92, 741] on div "Pen P" at bounding box center [74, 744] width 44 height 35
click at [66, 741] on div "Pen P" at bounding box center [74, 744] width 44 height 35
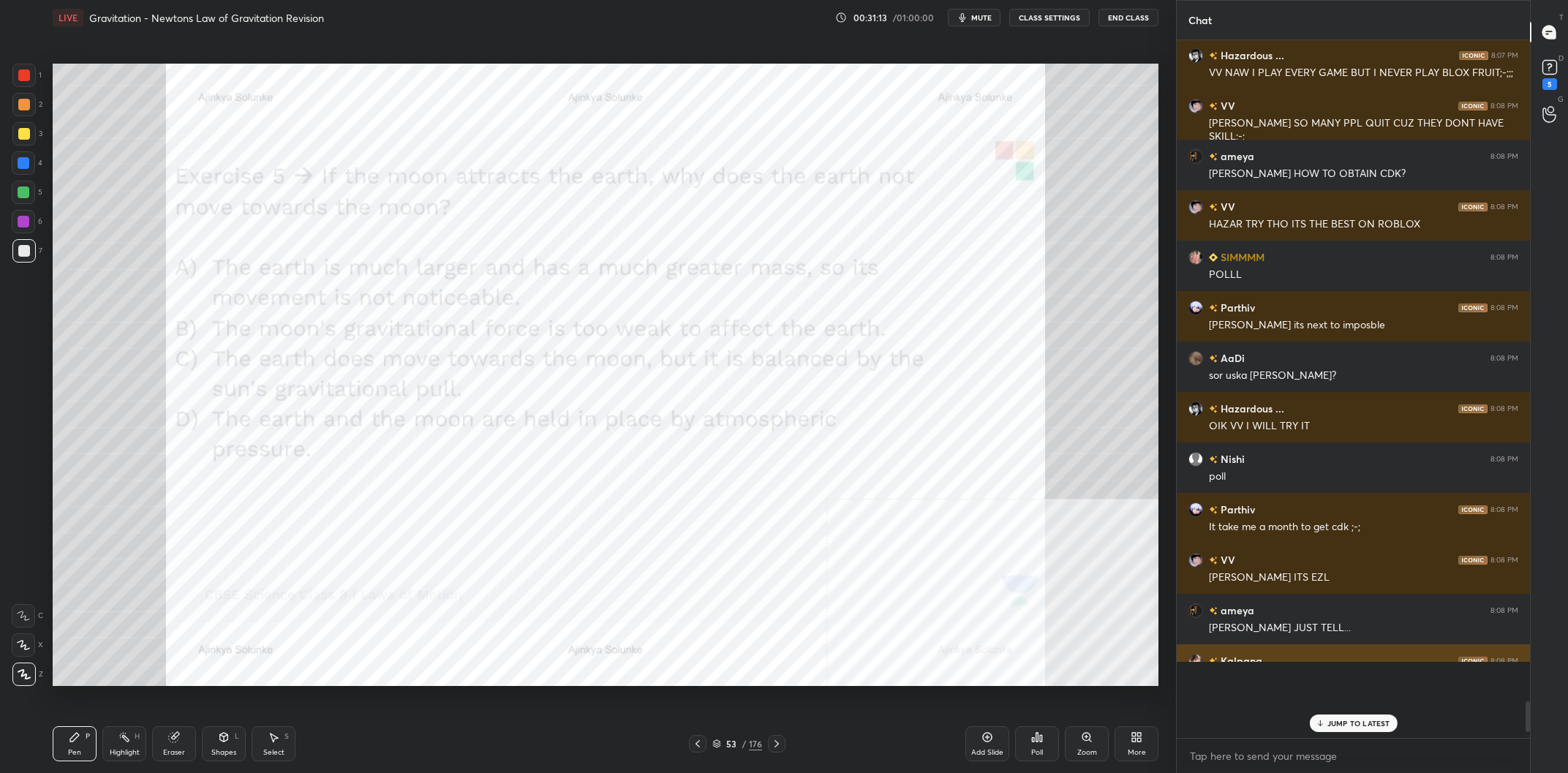
scroll to position [13304, 0]
click at [1323, 724] on icon at bounding box center [1318, 723] width 10 height 9
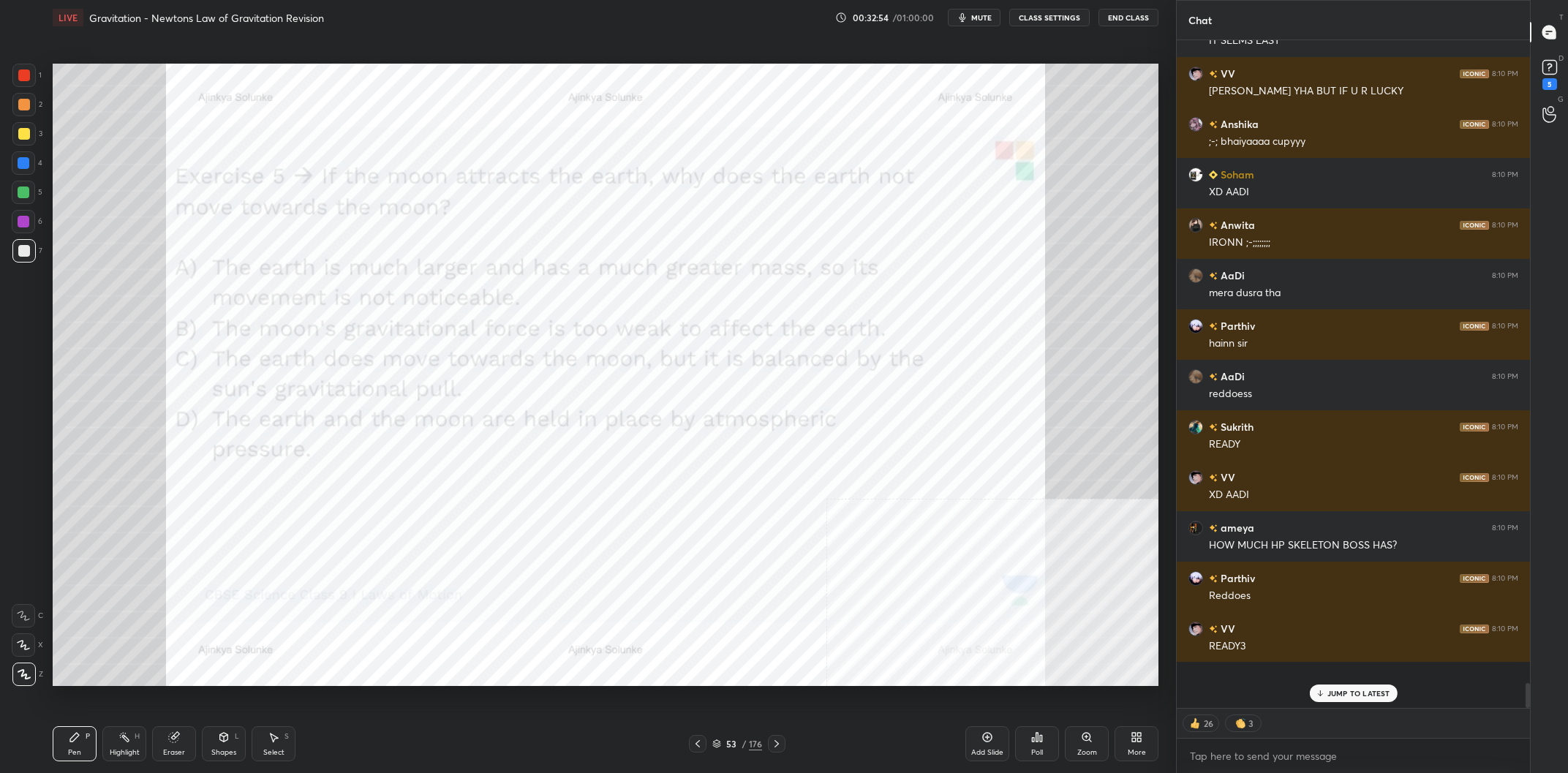
scroll to position [16254, 0]
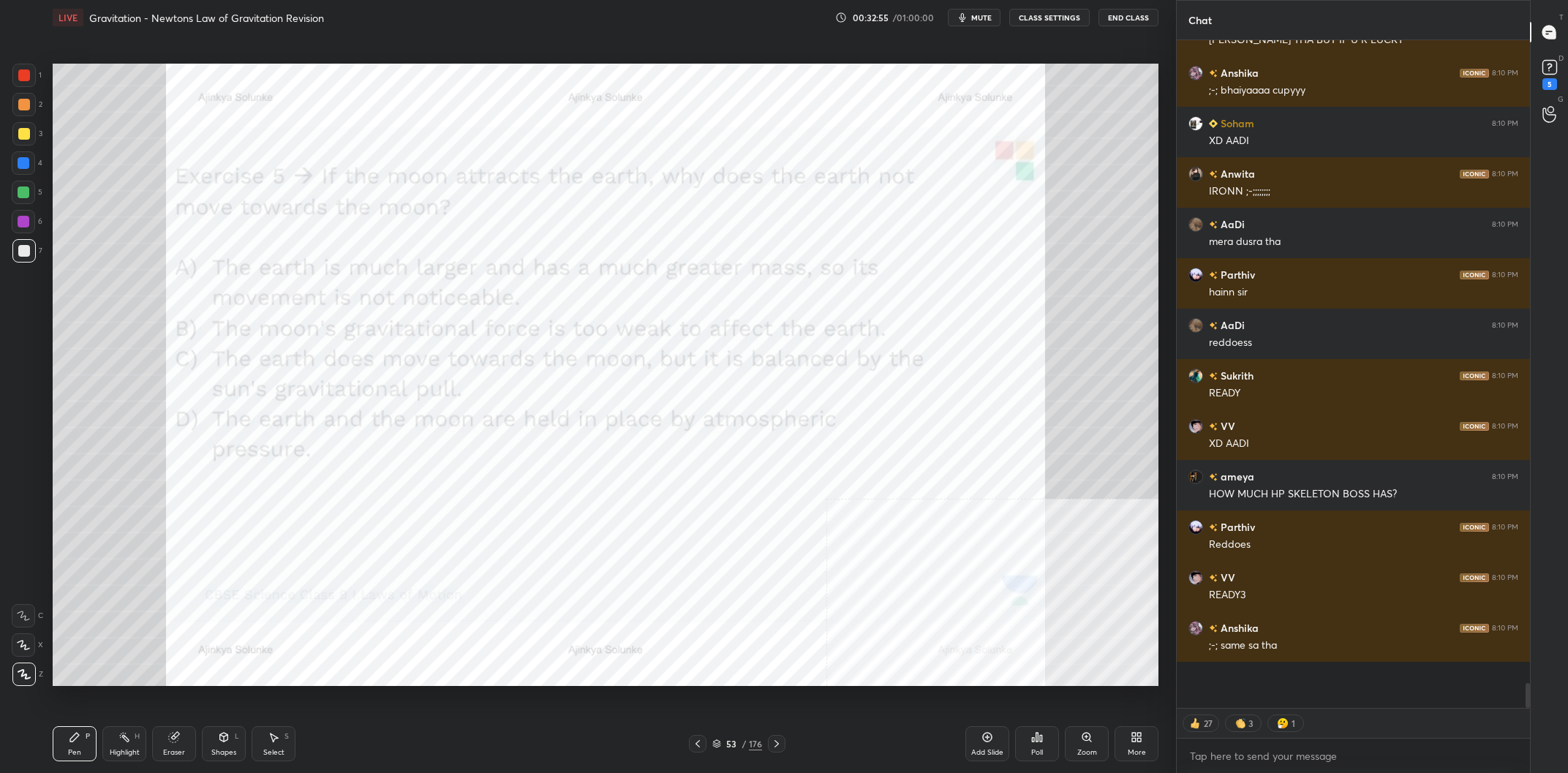
click at [737, 741] on div "53" at bounding box center [731, 743] width 15 height 9
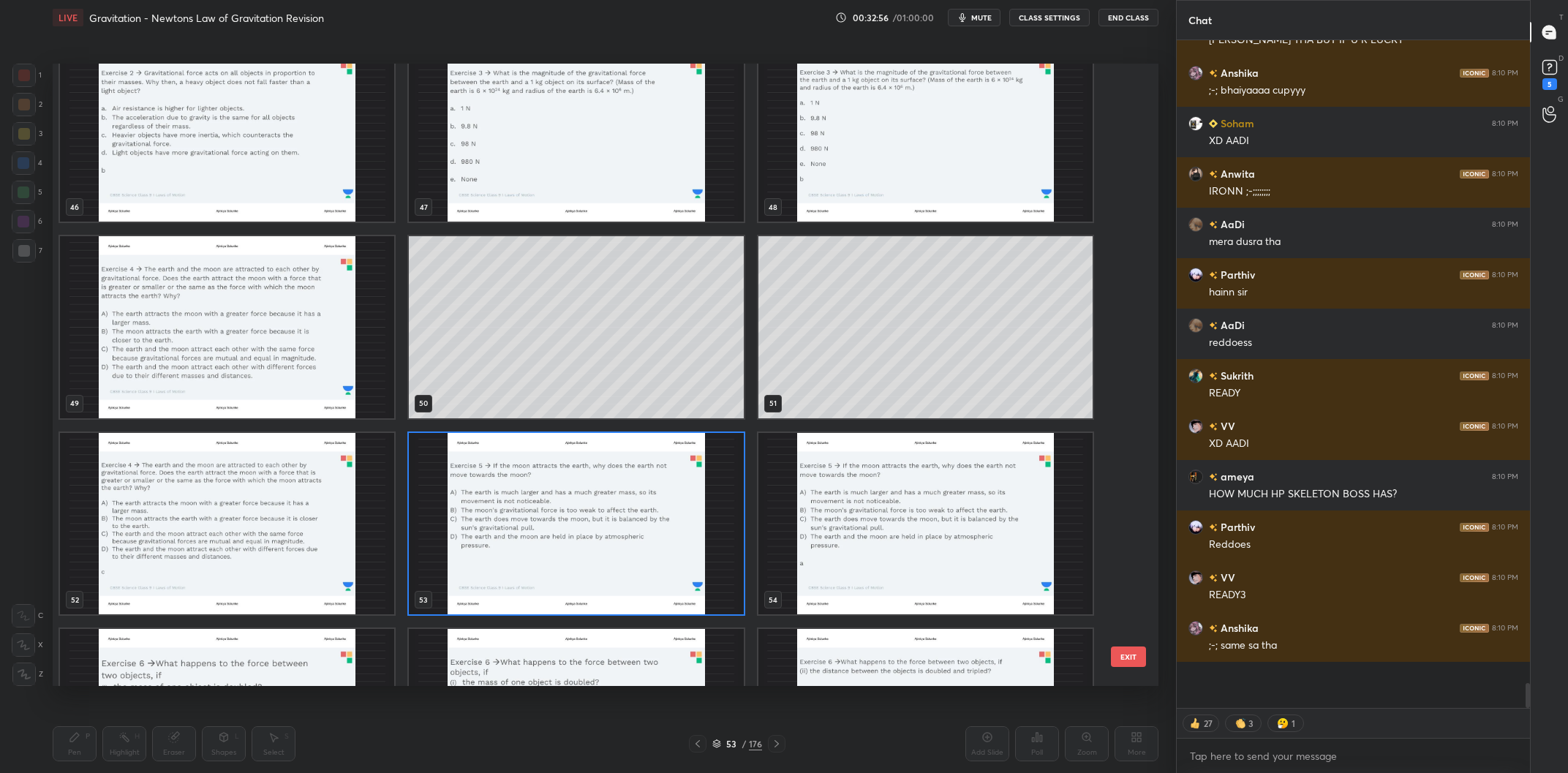
scroll to position [3006, 0]
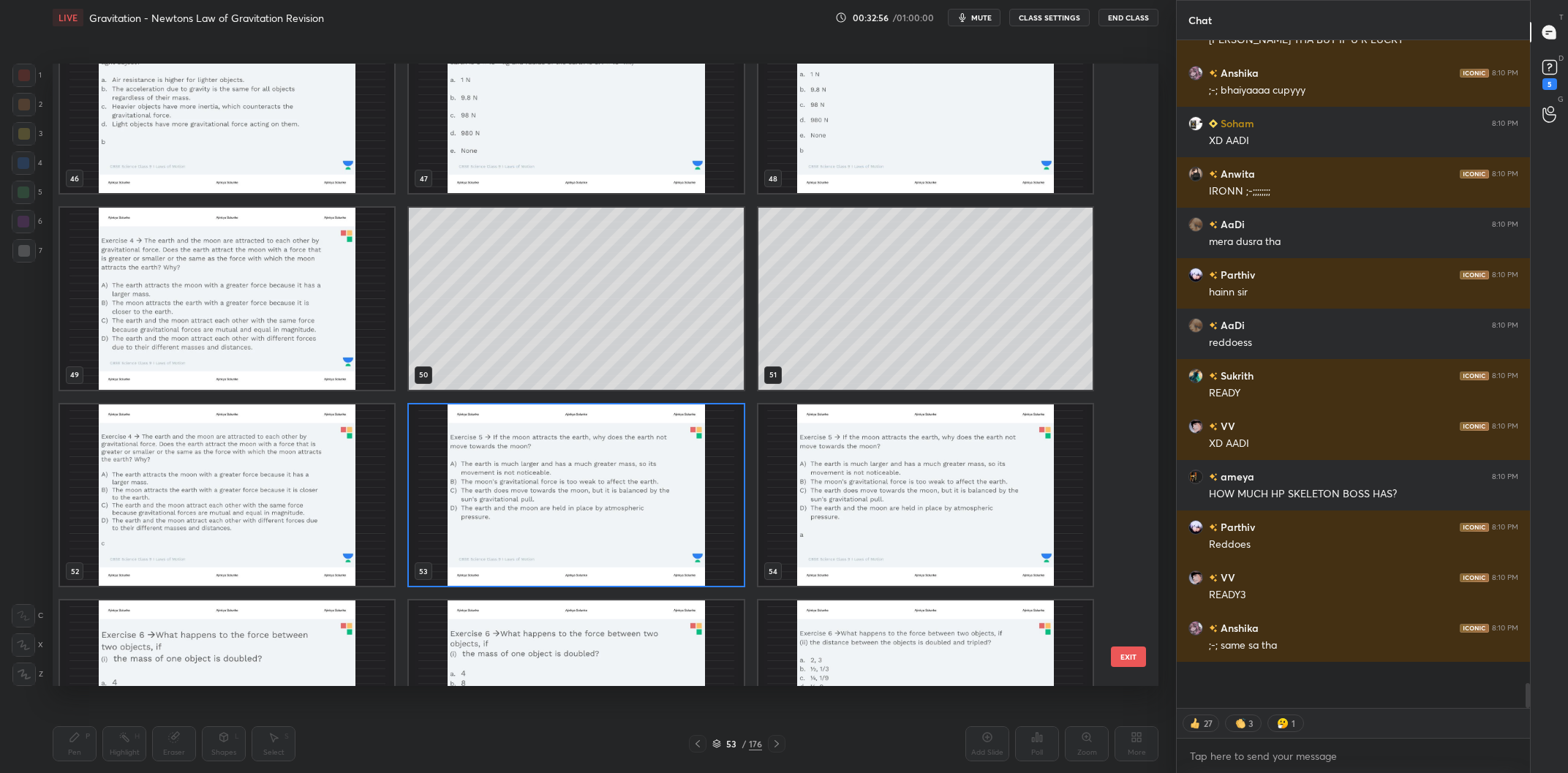
click at [595, 509] on img "grid" at bounding box center [576, 495] width 334 height 182
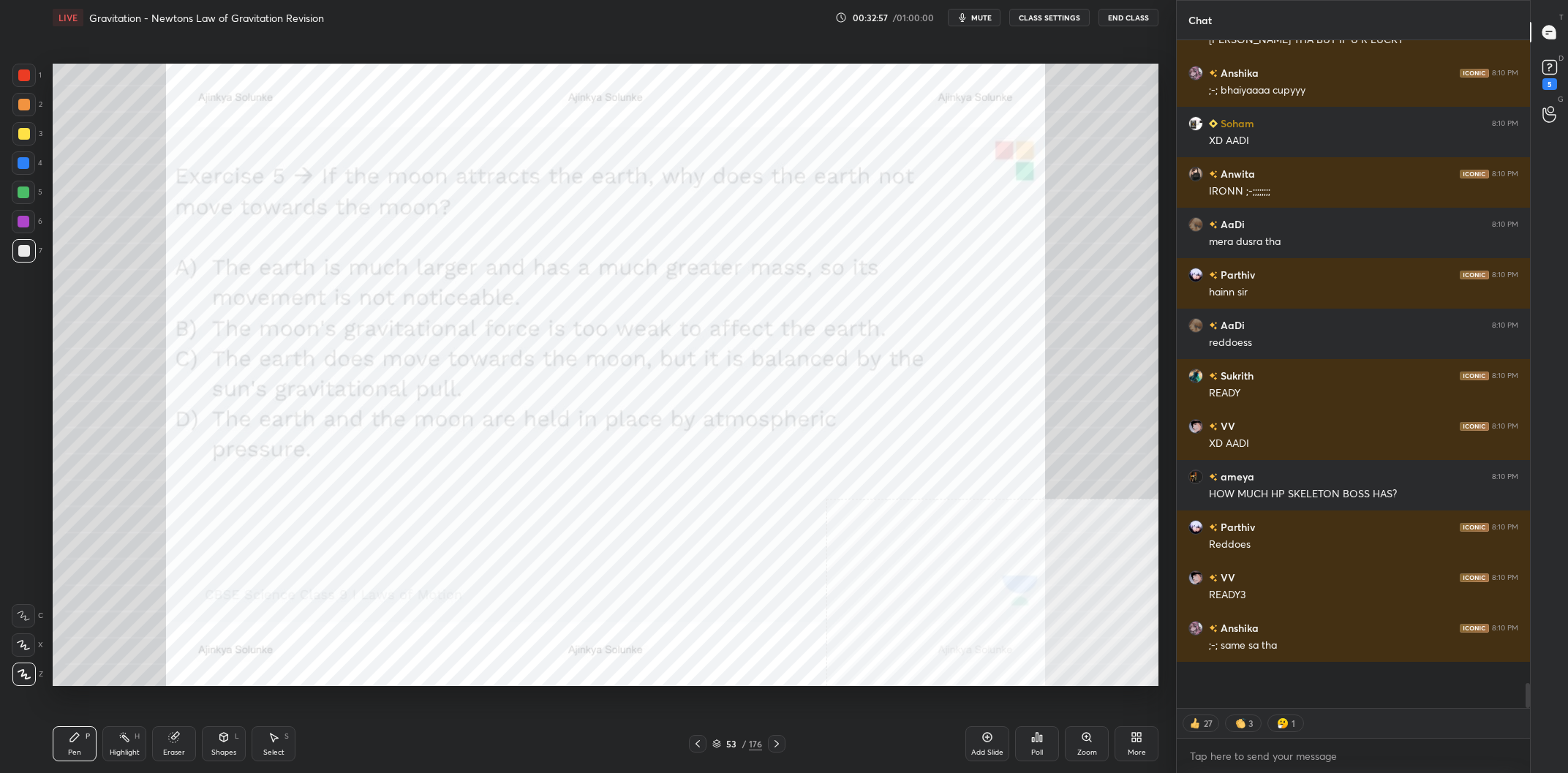
drag, startPoint x: 595, startPoint y: 509, endPoint x: 1059, endPoint y: 685, distance: 496.3
click at [594, 509] on img "grid" at bounding box center [576, 495] width 334 height 182
click at [1050, 747] on div "Poll" at bounding box center [1037, 744] width 44 height 35
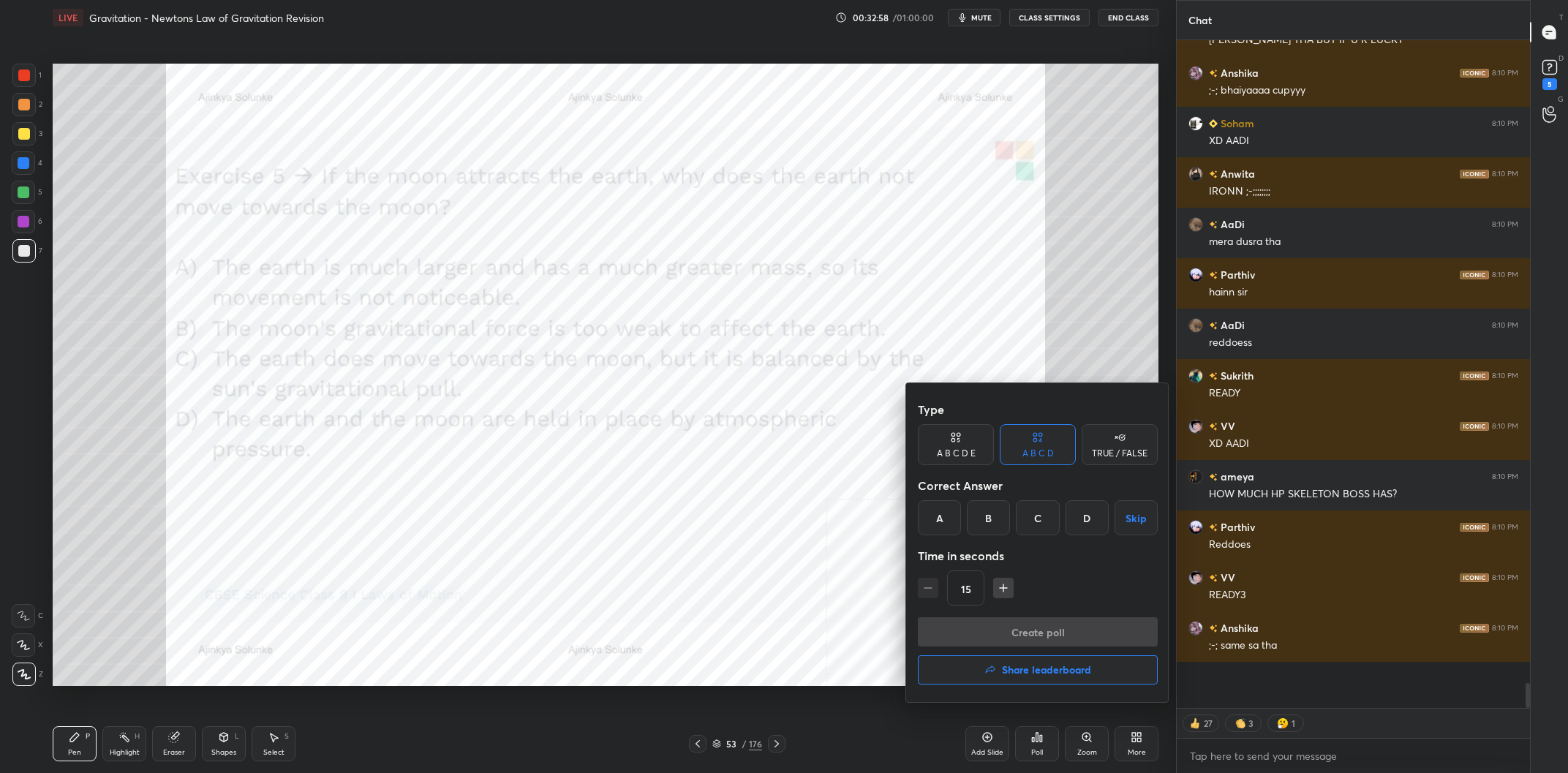
drag, startPoint x: 947, startPoint y: 513, endPoint x: 1043, endPoint y: 639, distance: 158.4
click at [947, 512] on div "A" at bounding box center [939, 519] width 43 height 35
click at [1037, 637] on button "Create poll" at bounding box center [1037, 632] width 239 height 30
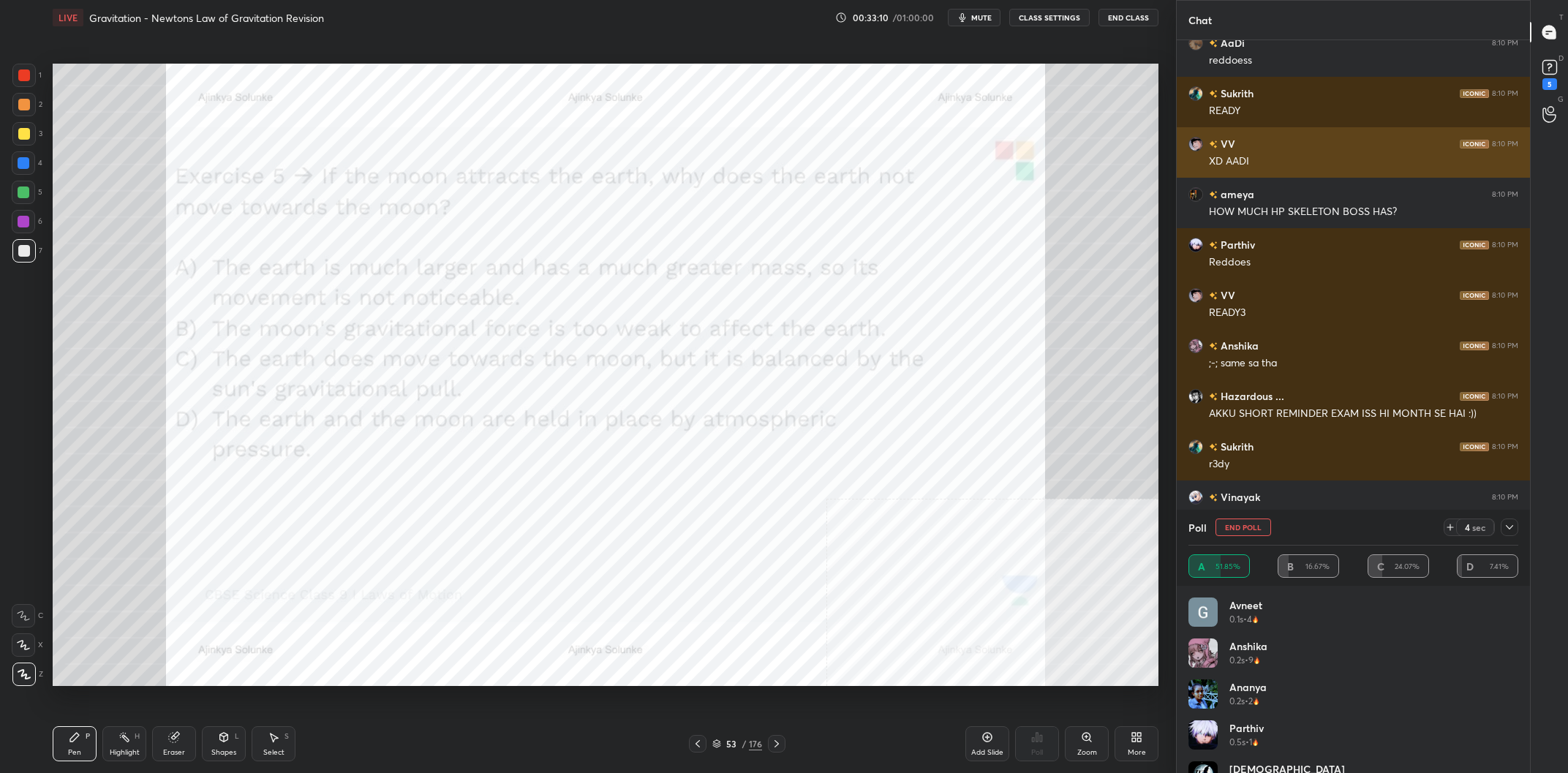
scroll to position [16587, 0]
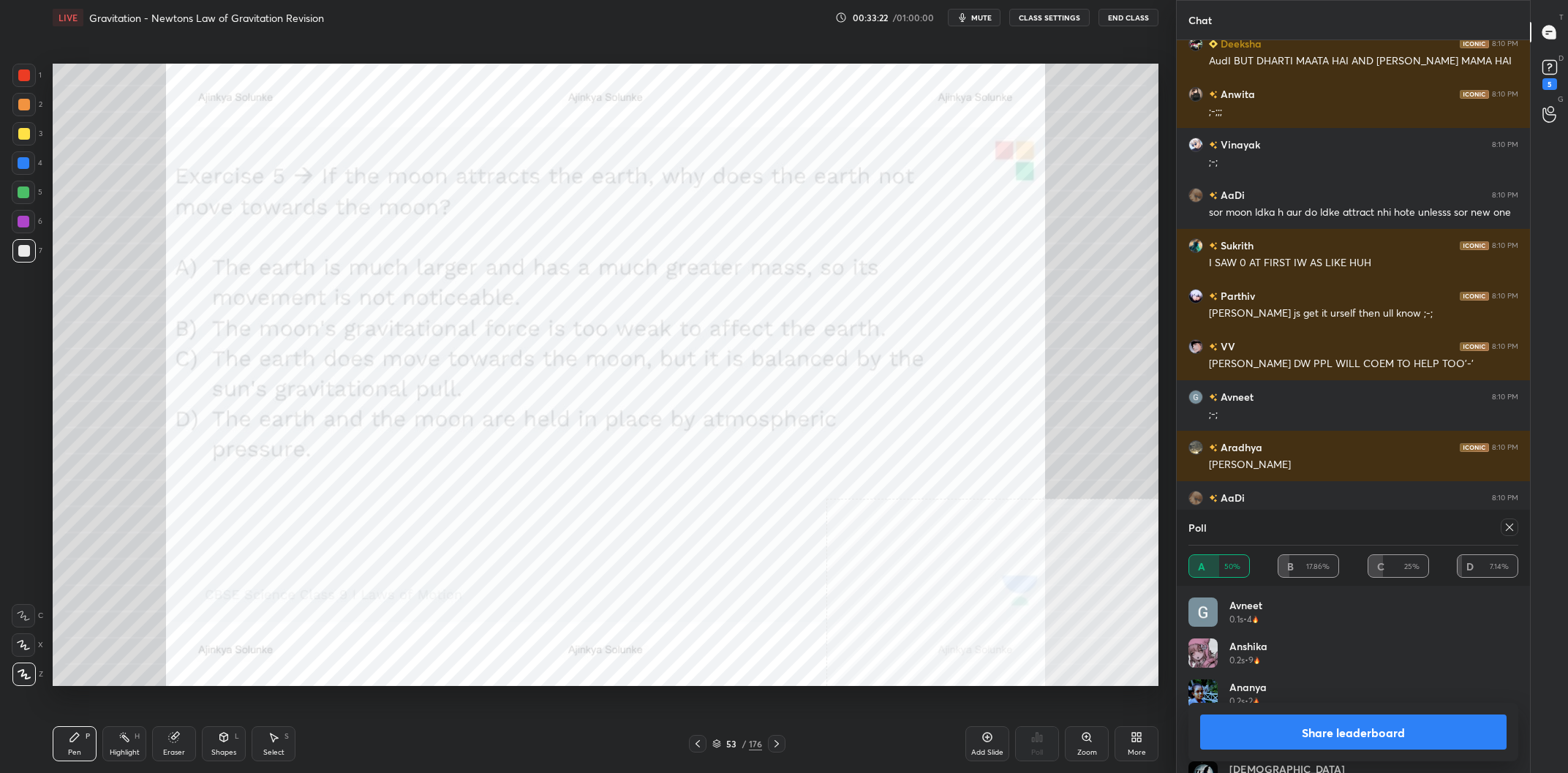
click at [1262, 736] on button "Share leaderboard" at bounding box center [1353, 733] width 307 height 35
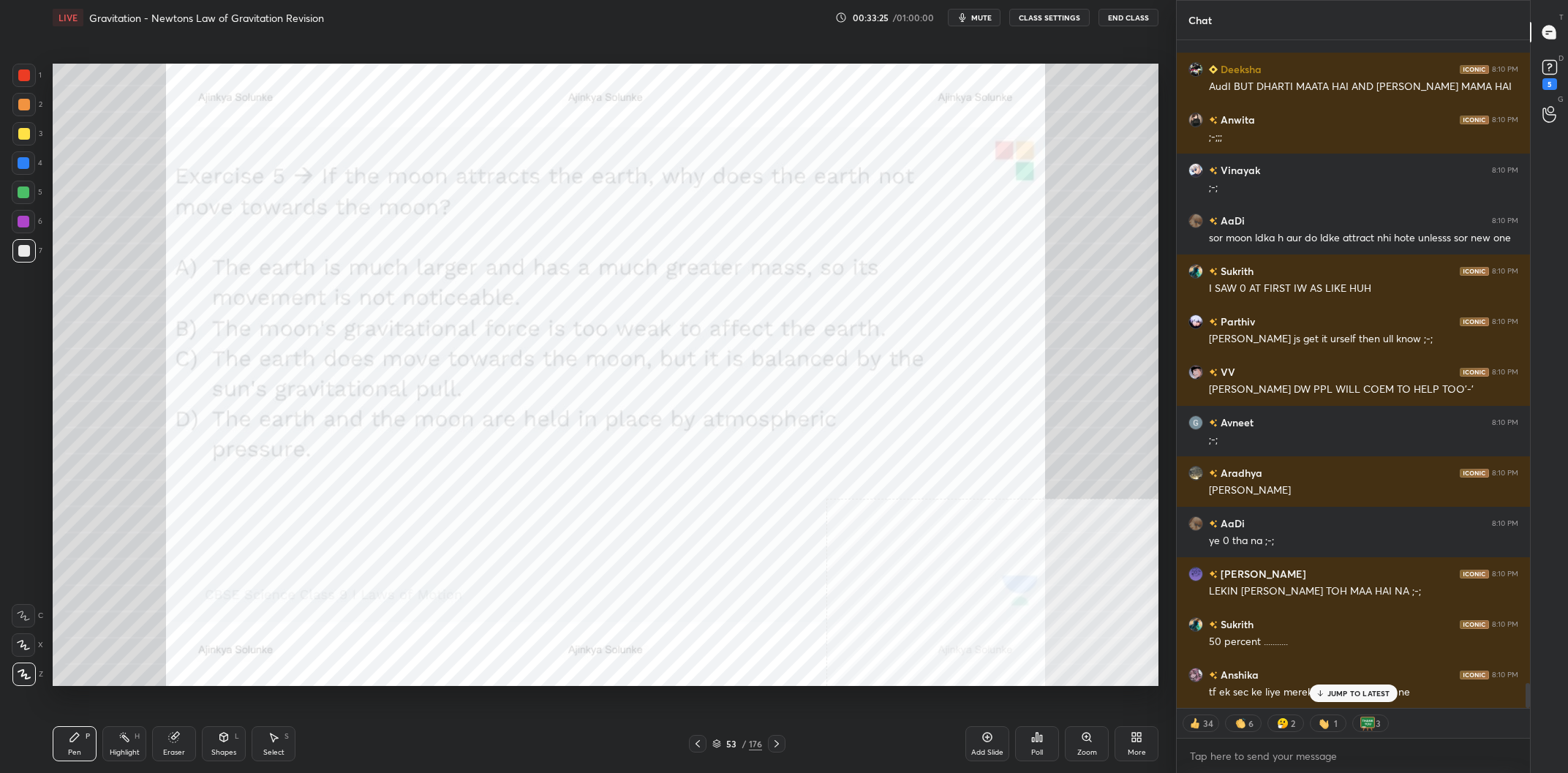
click at [21, 167] on div at bounding box center [24, 164] width 12 height 12
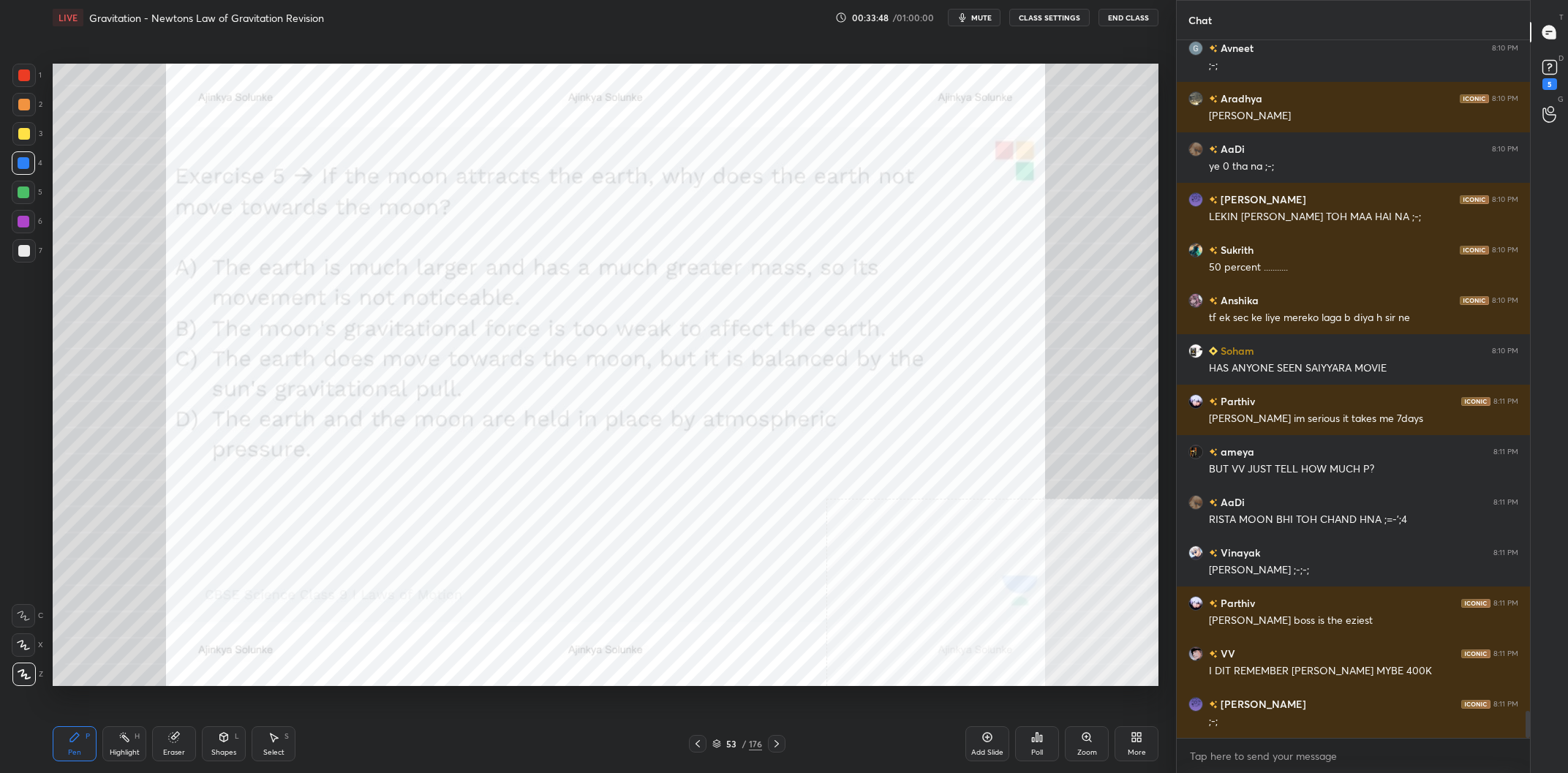
click at [730, 744] on div "53" at bounding box center [731, 743] width 15 height 9
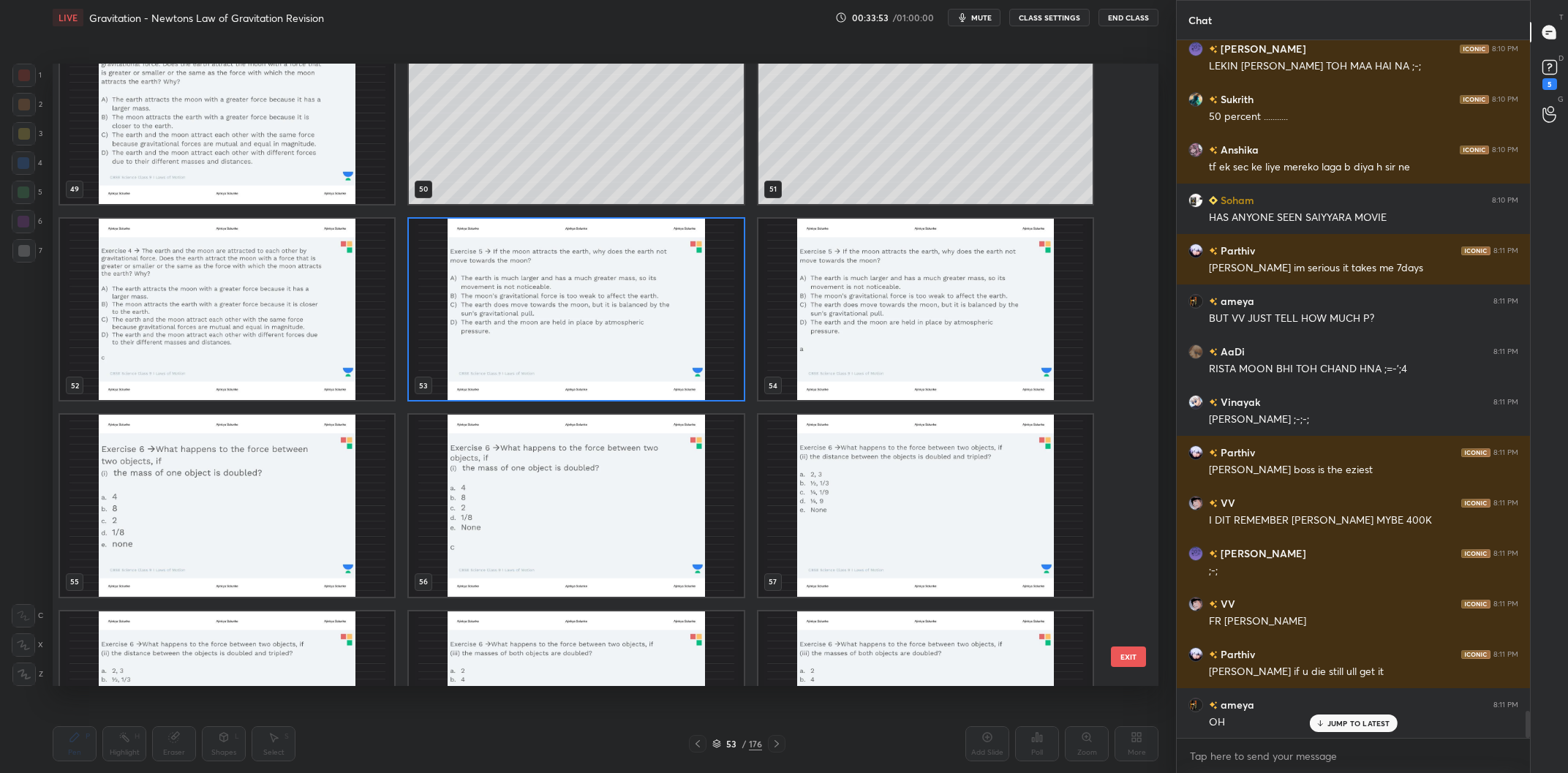
click at [239, 491] on img "grid" at bounding box center [227, 506] width 334 height 182
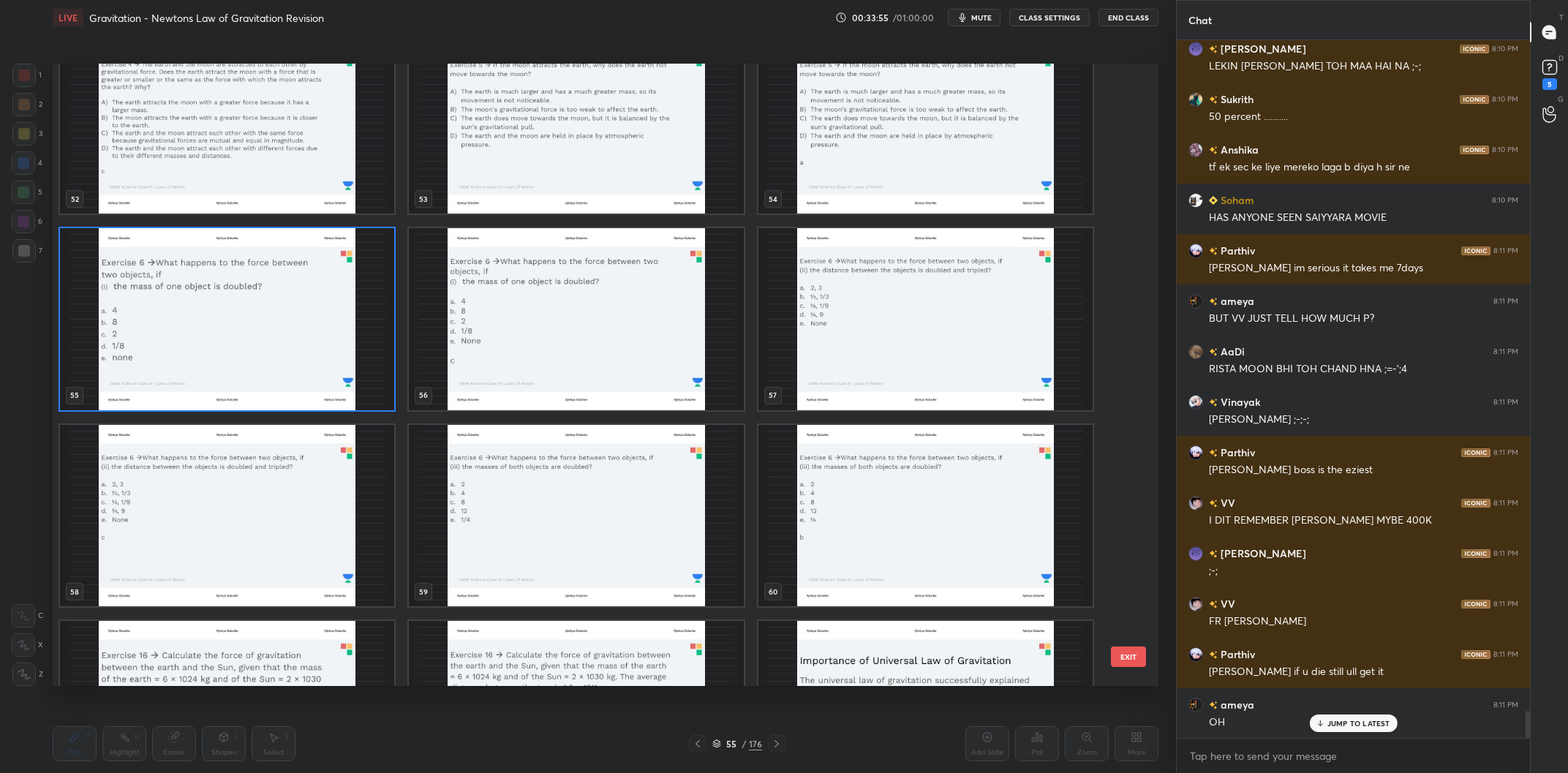
click at [260, 307] on img "grid" at bounding box center [227, 319] width 334 height 182
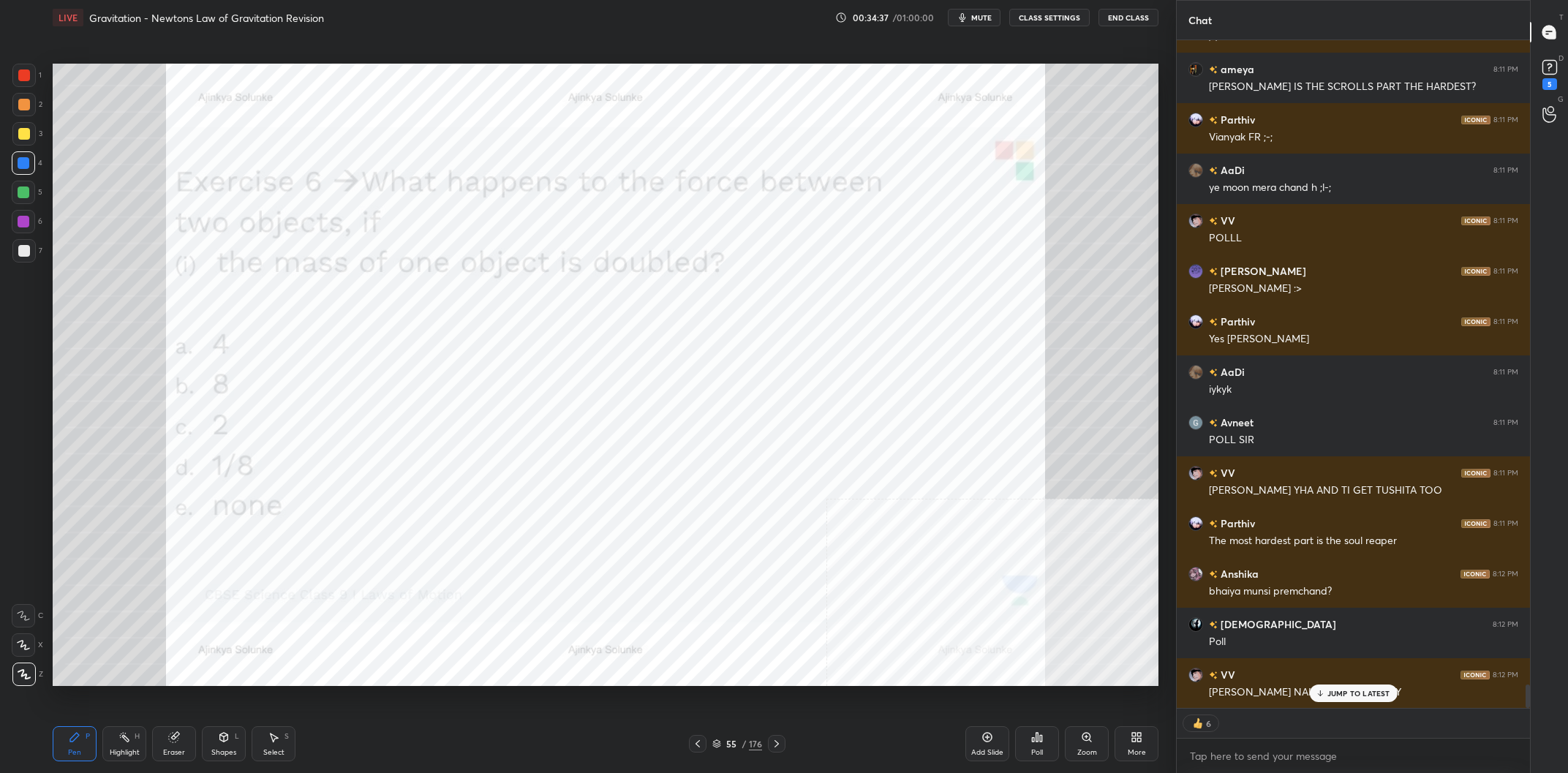
scroll to position [18429, 0]
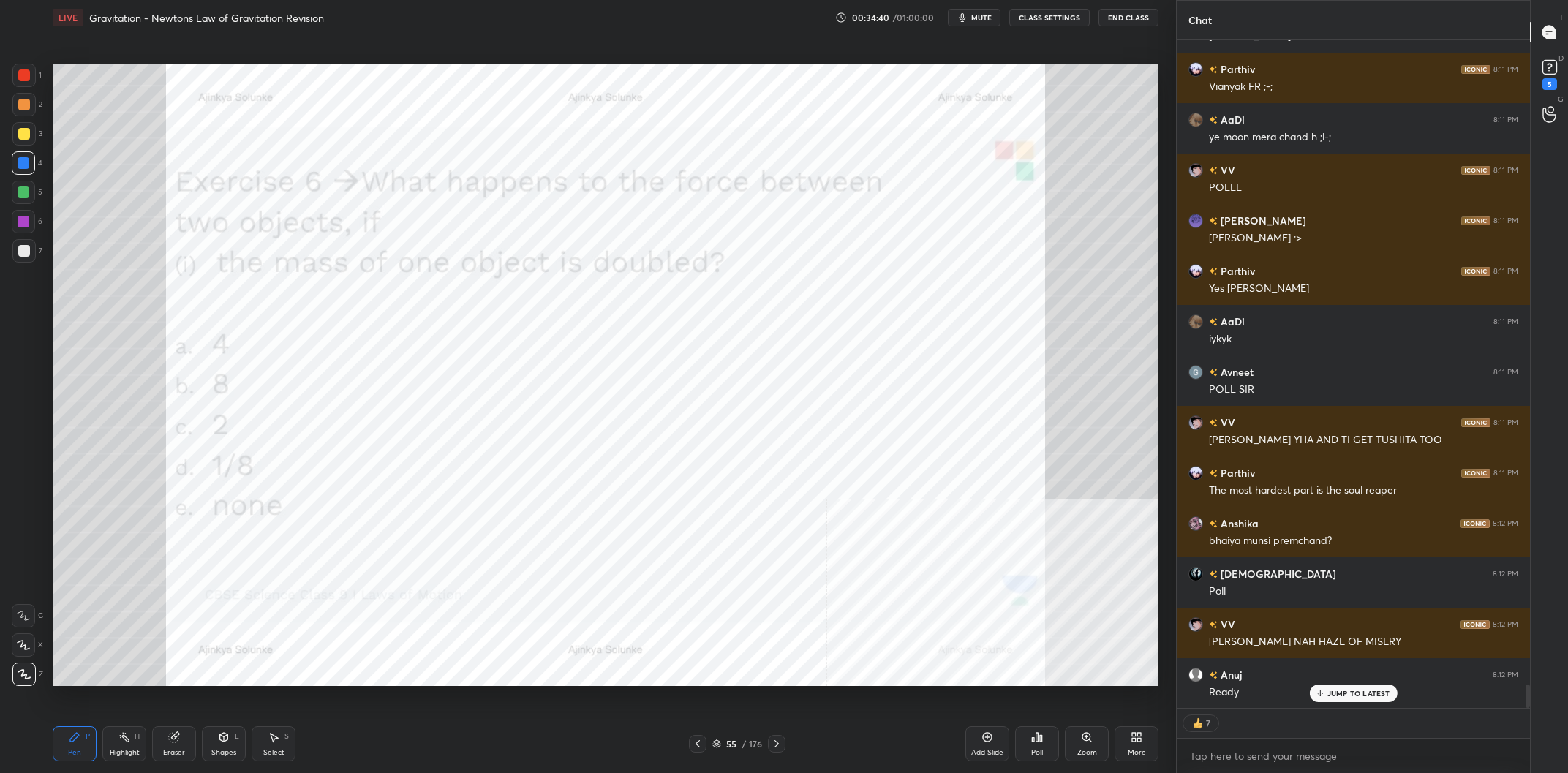
click at [1032, 739] on icon at bounding box center [1033, 740] width 2 height 4
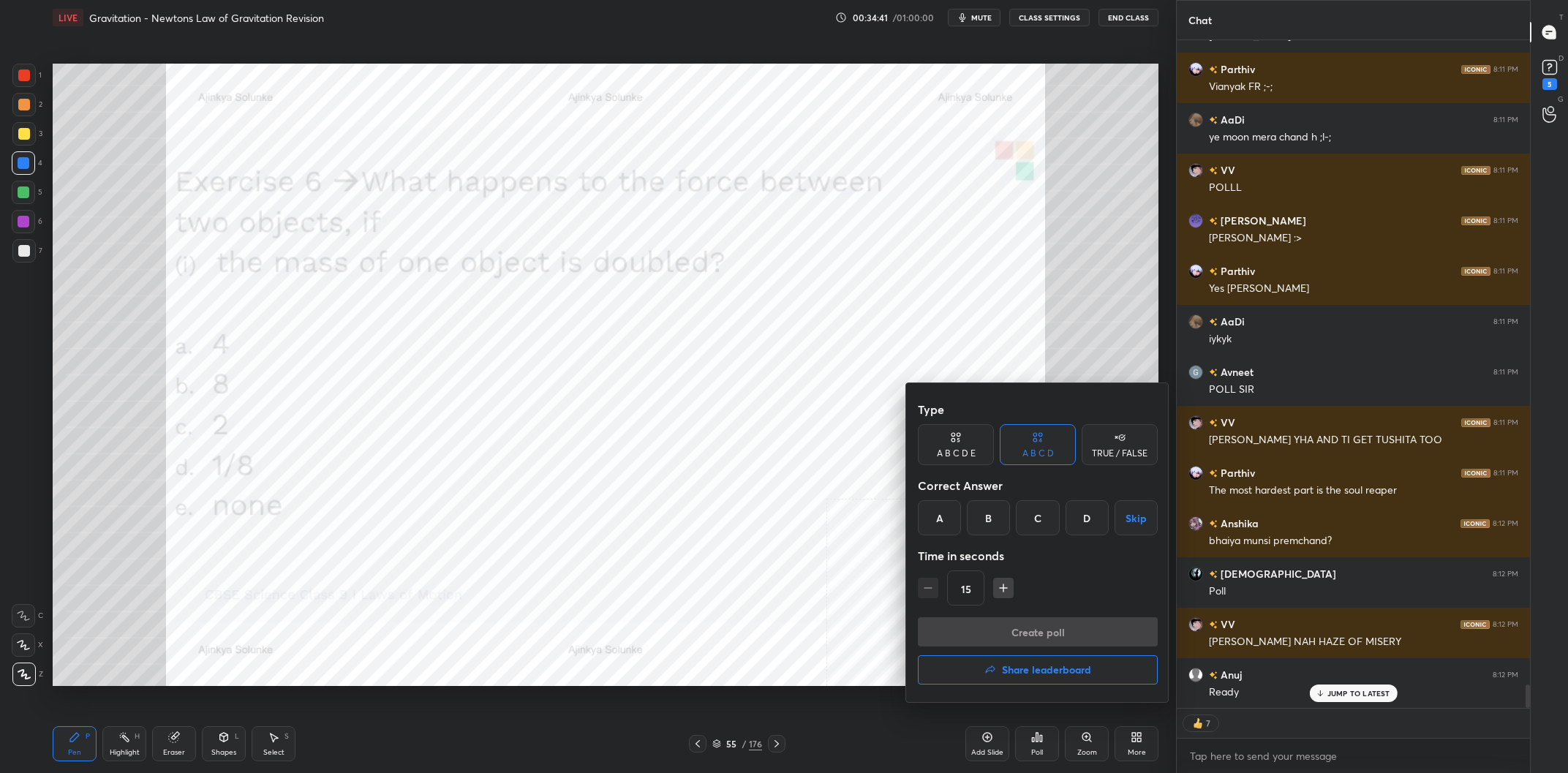
click at [969, 455] on div "A B C D E" at bounding box center [956, 454] width 38 height 9
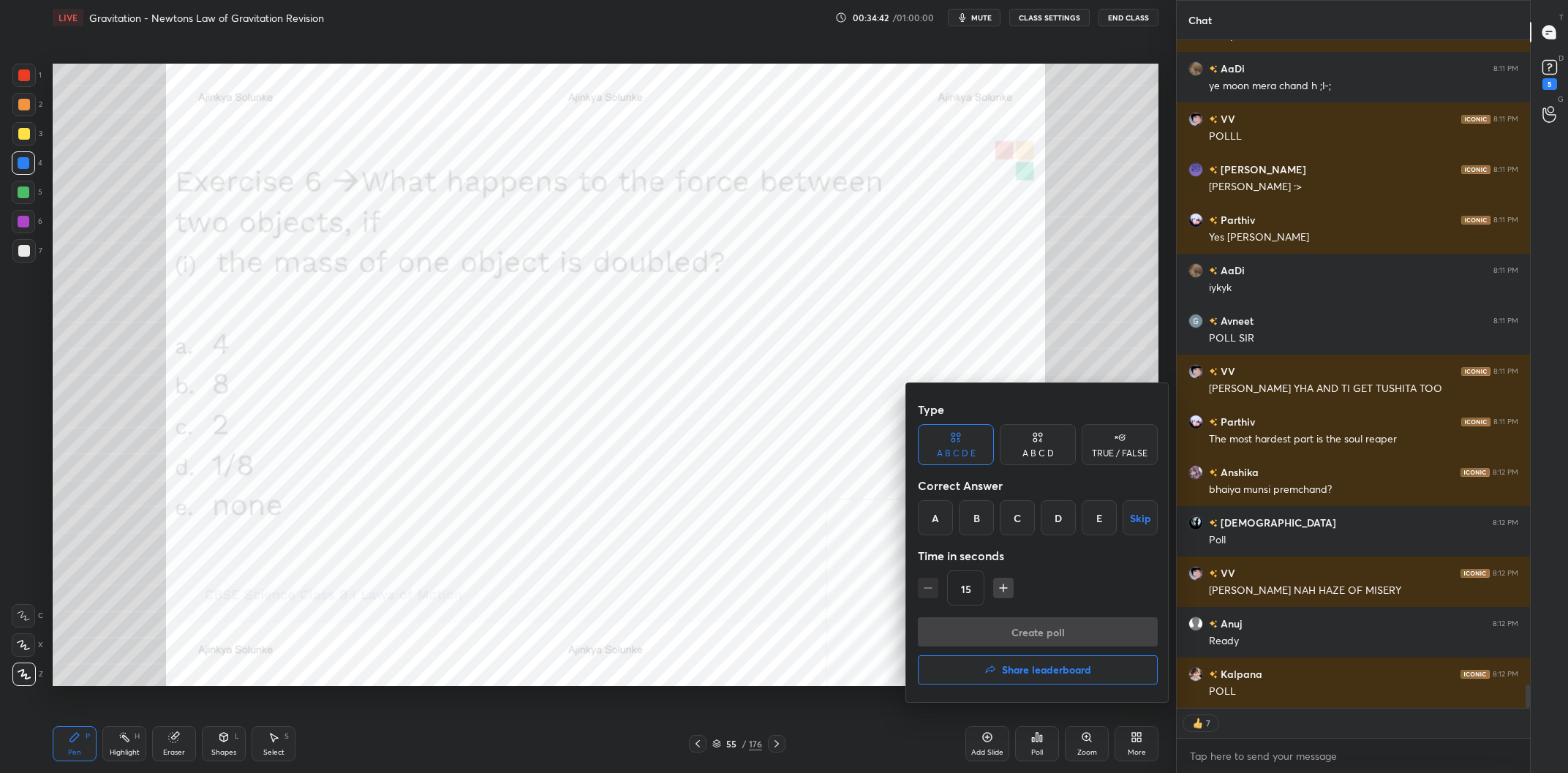
click at [1007, 526] on div "C" at bounding box center [1017, 519] width 35 height 35
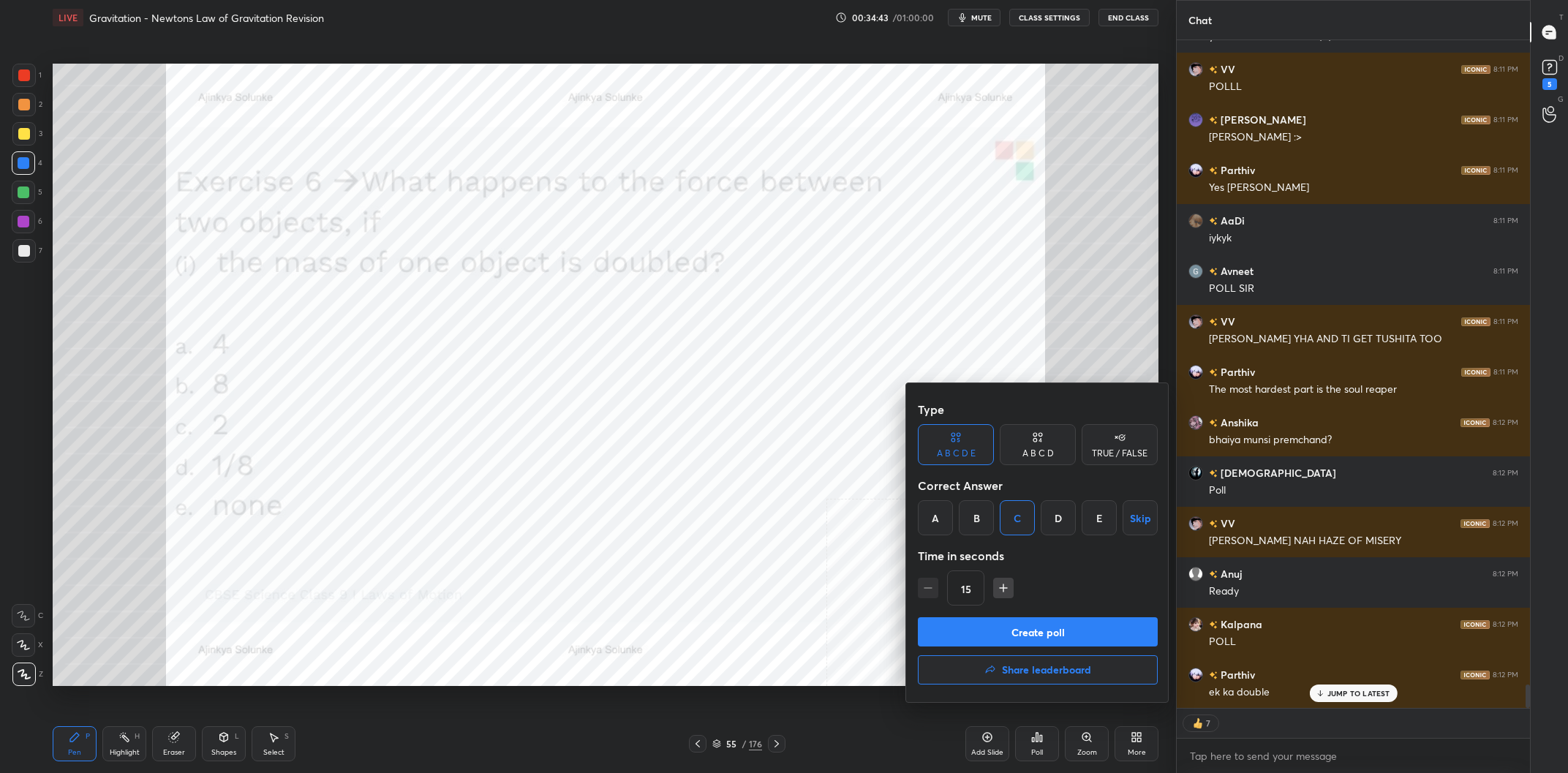
click at [1045, 638] on button "Create poll" at bounding box center [1037, 632] width 239 height 30
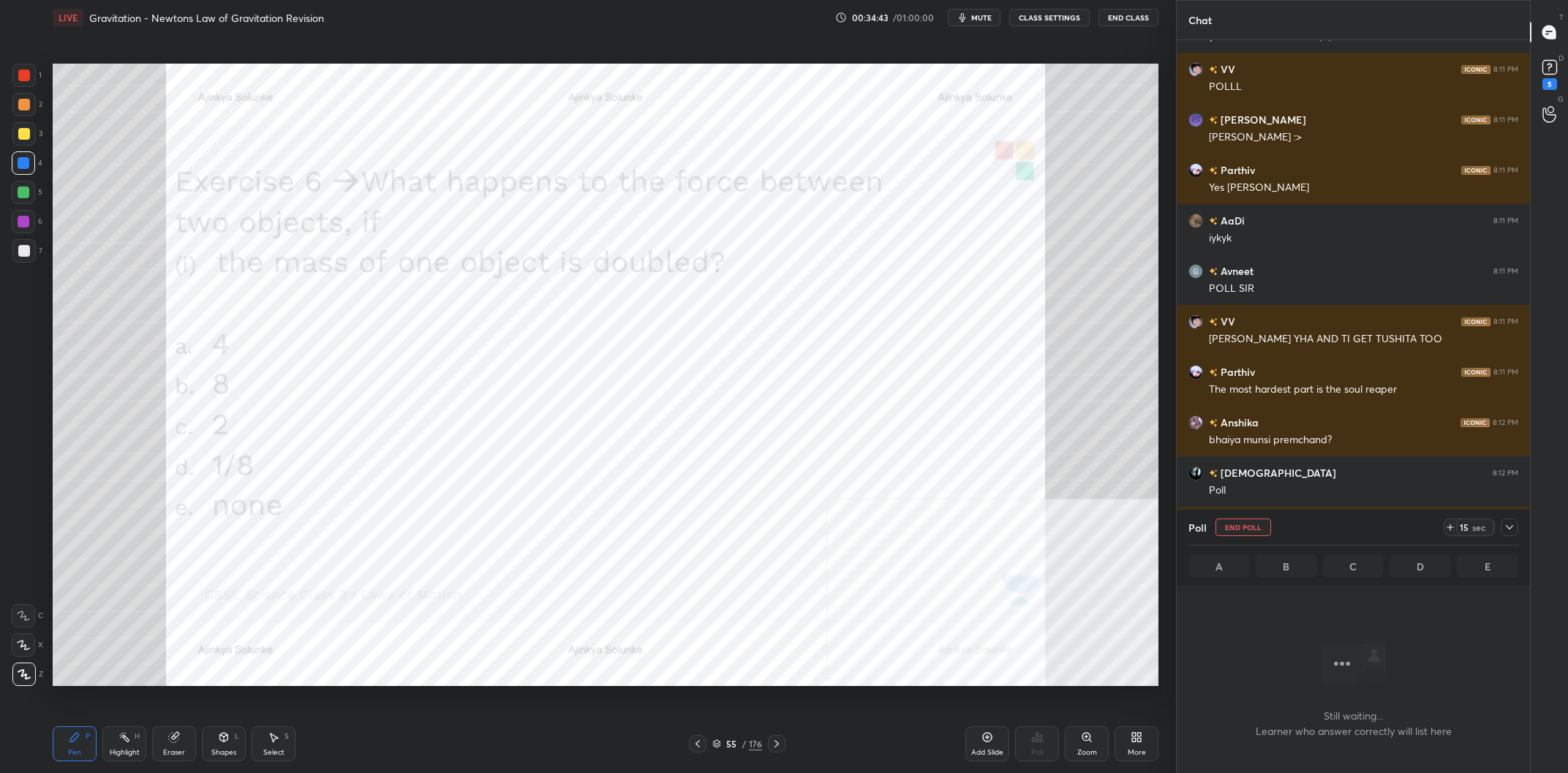
scroll to position [637, 353]
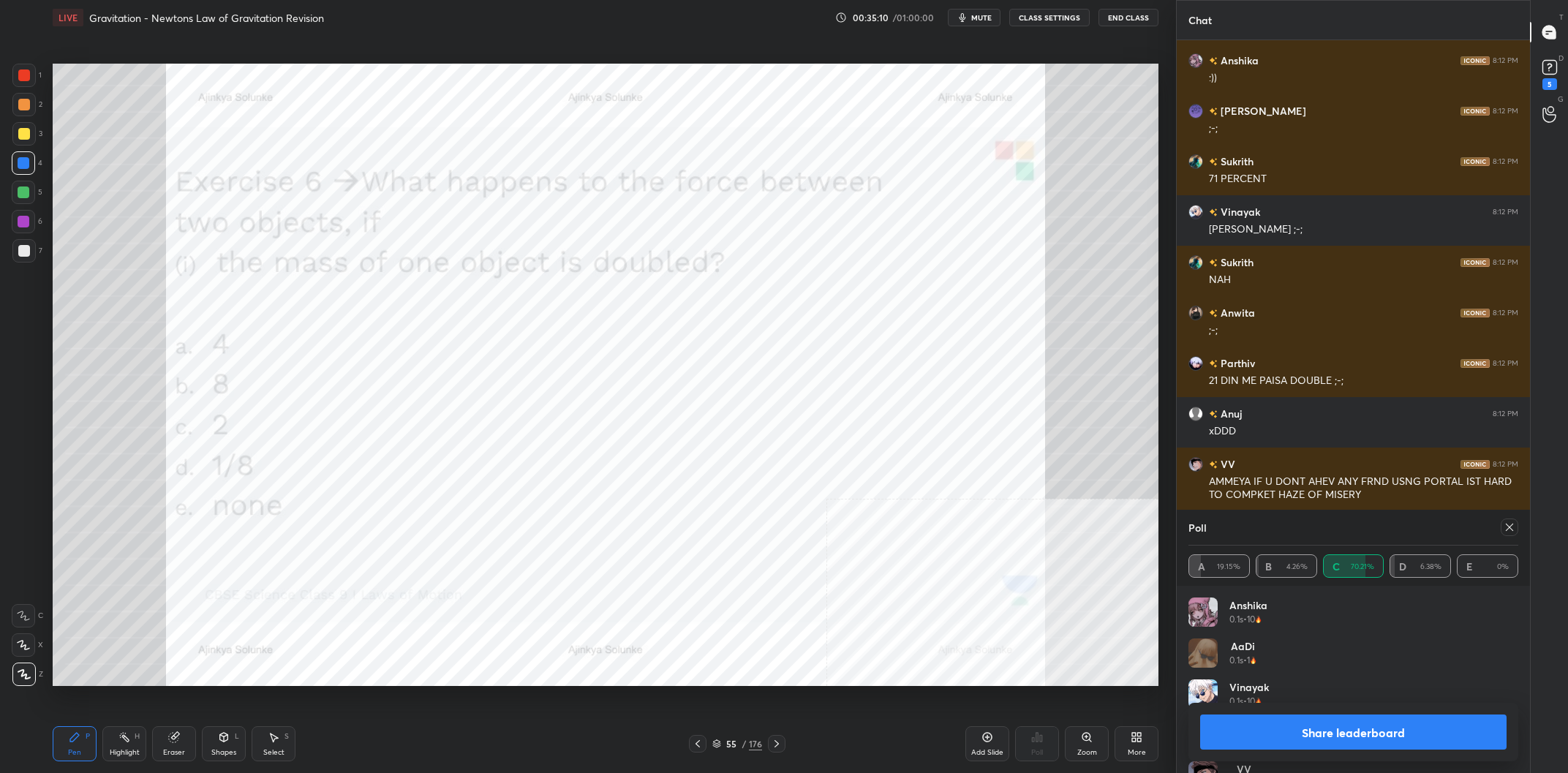
click at [1392, 731] on button "Share leaderboard" at bounding box center [1353, 733] width 307 height 35
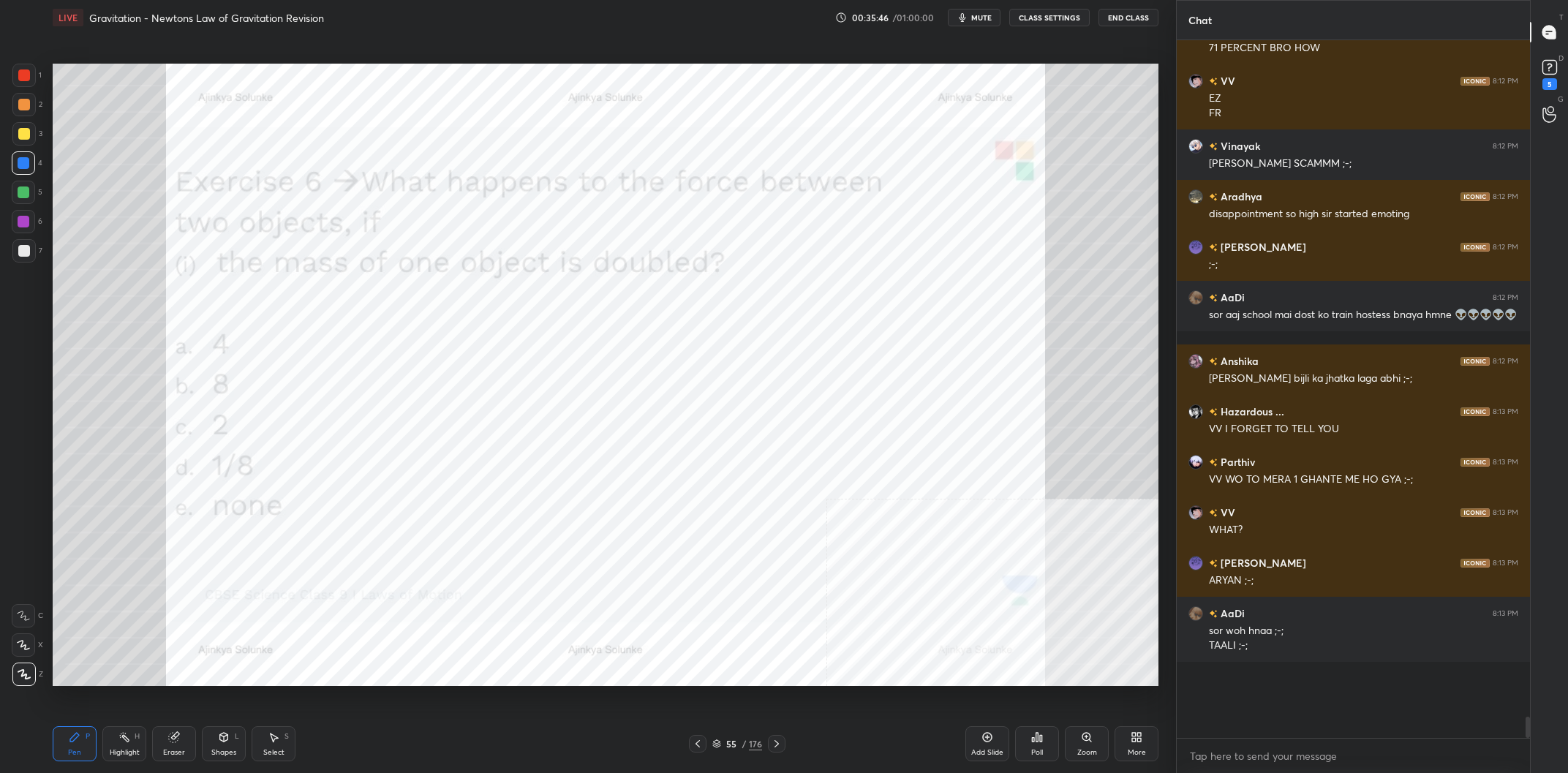
click at [742, 741] on div "/" at bounding box center [743, 743] width 4 height 9
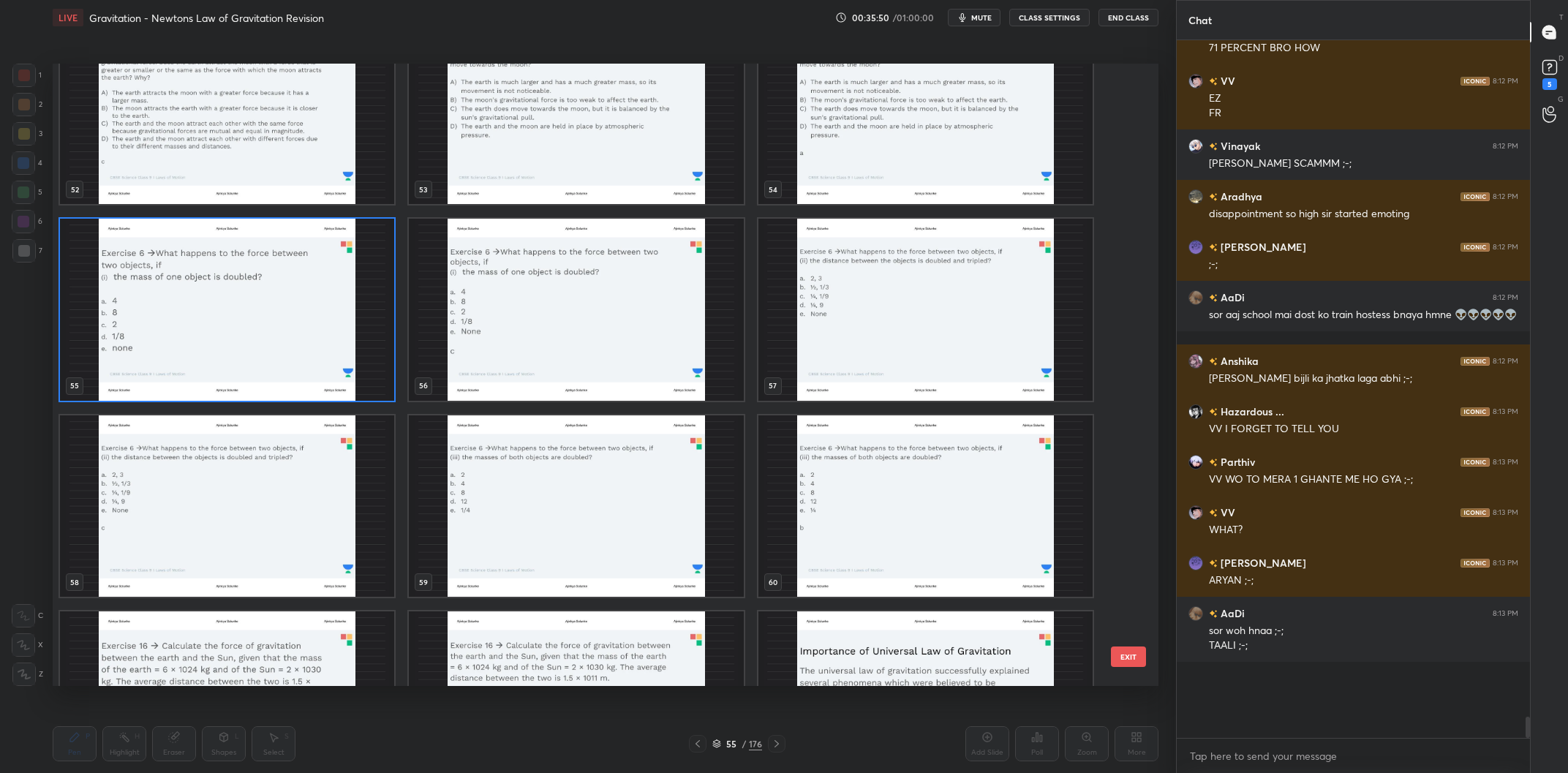
scroll to position [20197, 0]
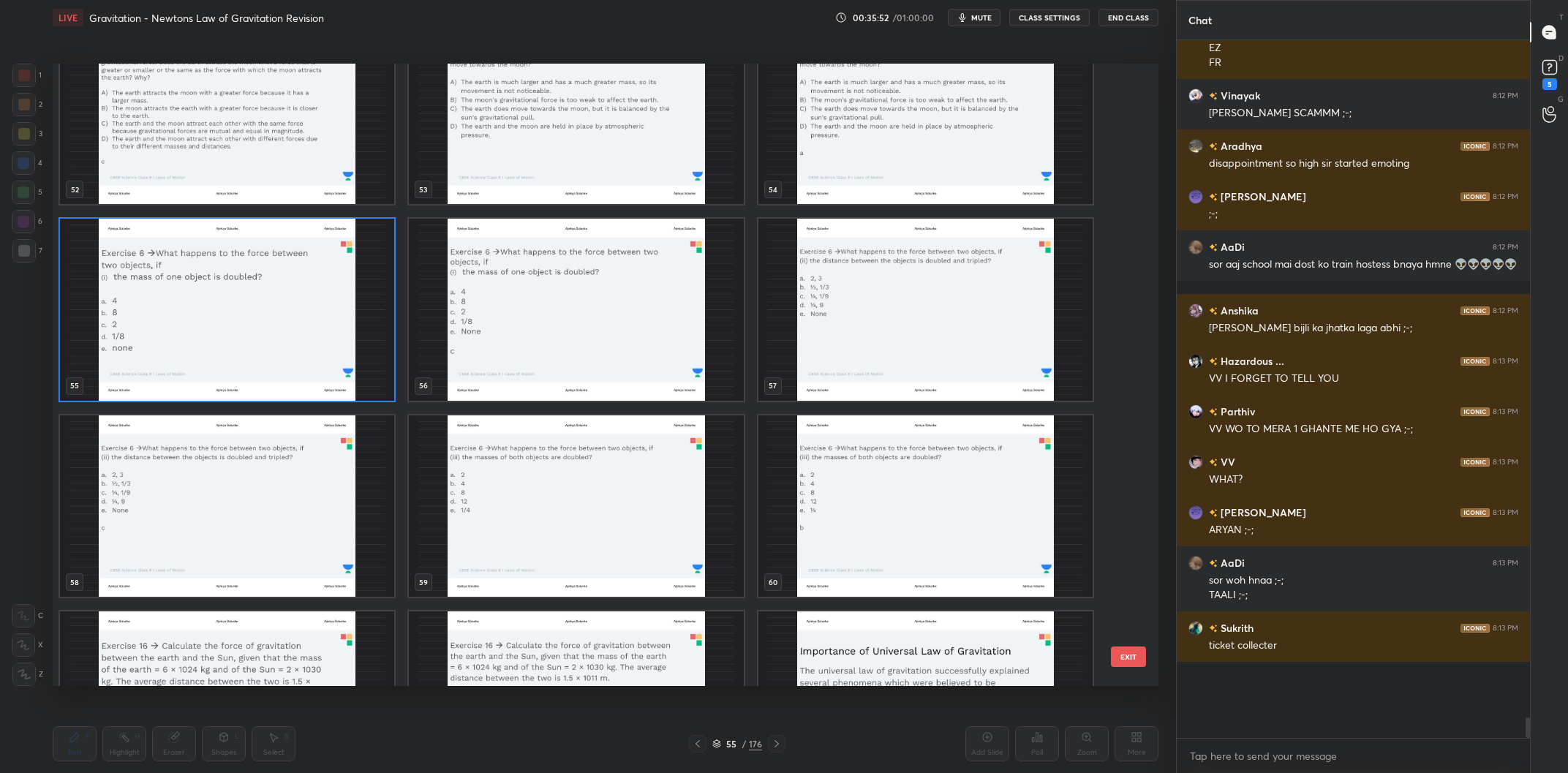
click at [876, 345] on img "grid" at bounding box center [924, 310] width 334 height 182
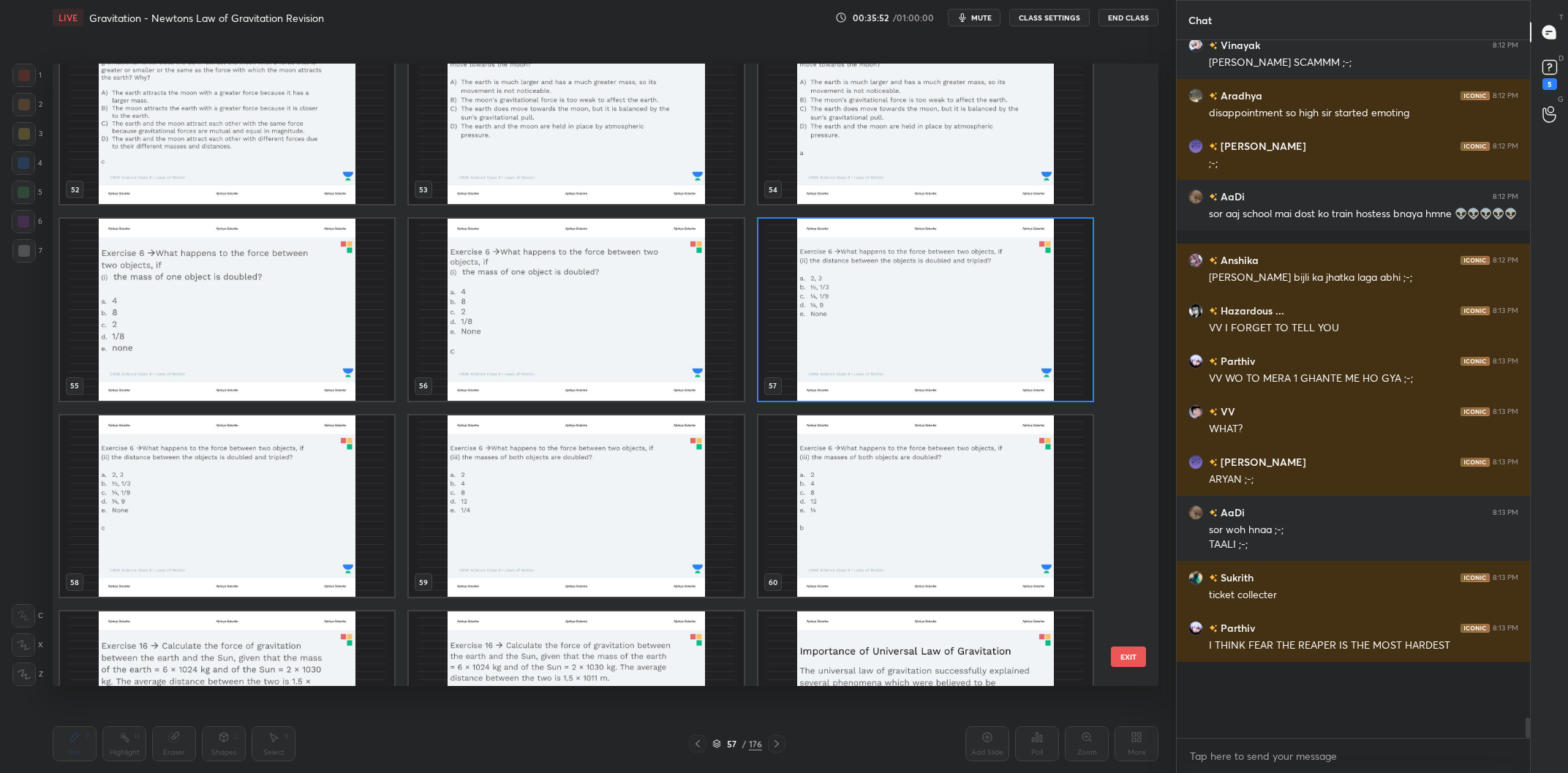
click at [876, 345] on img "grid" at bounding box center [924, 310] width 334 height 182
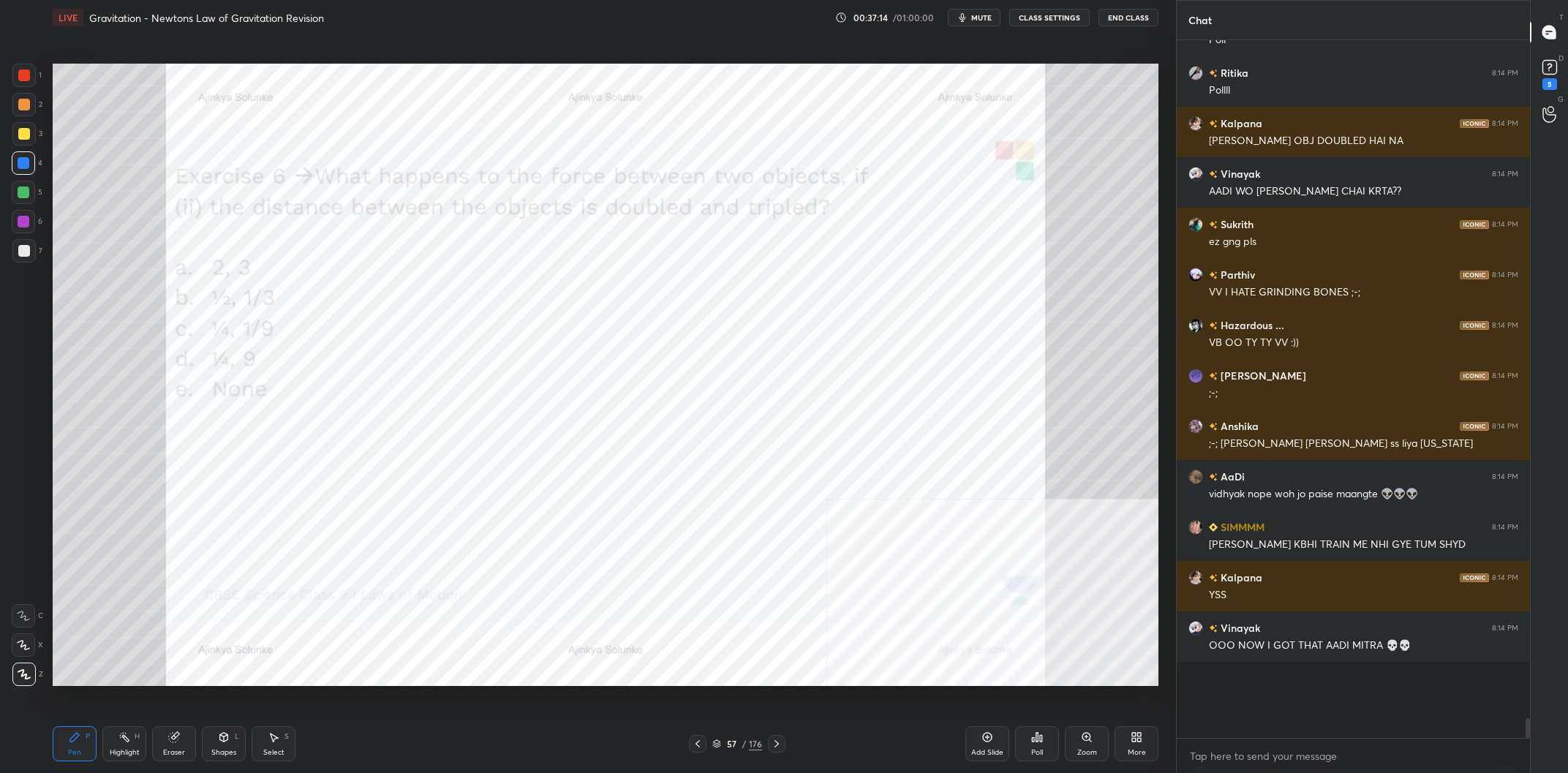
scroll to position [21689, 0]
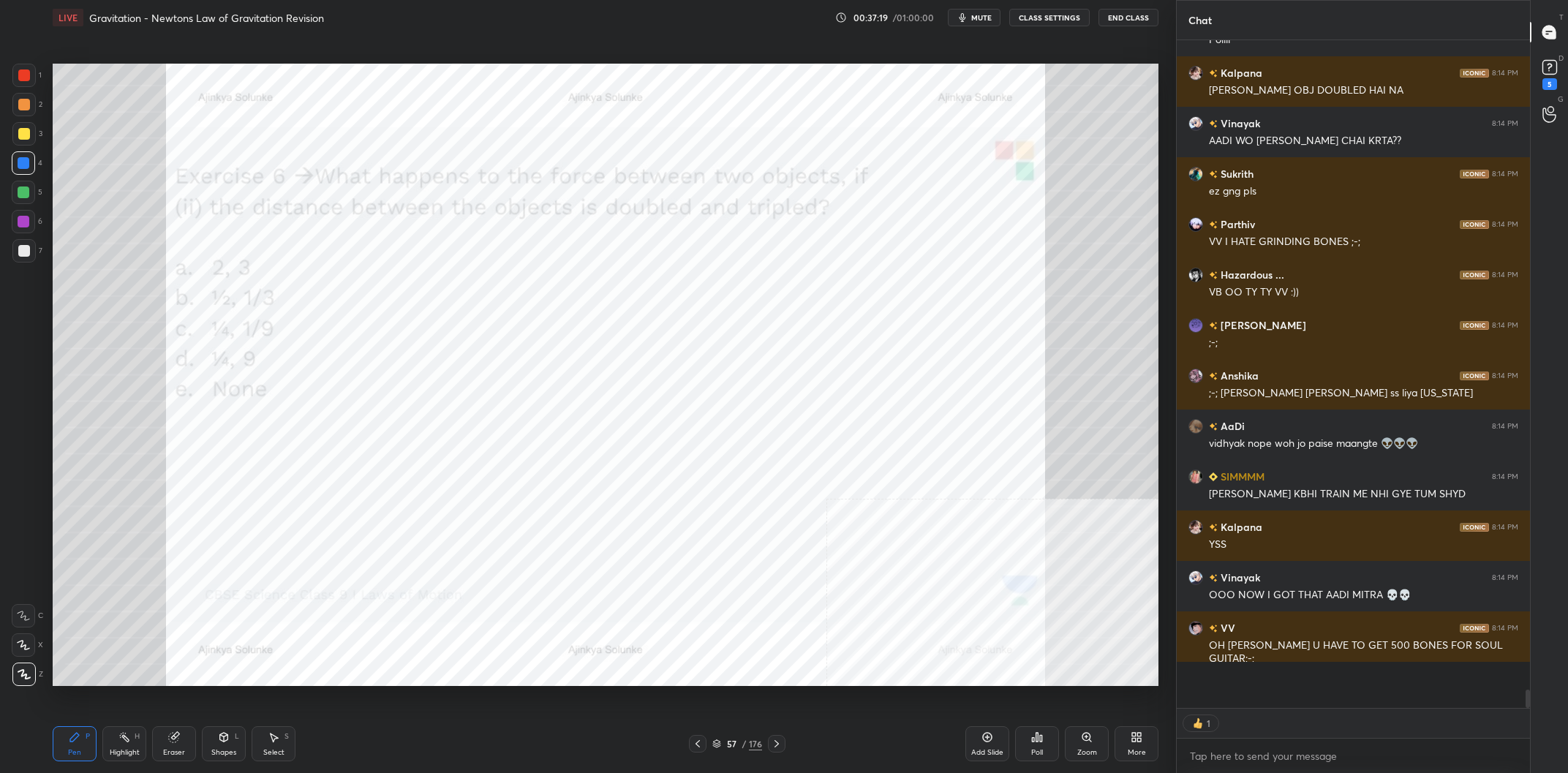
click at [153, 756] on div "Eraser" at bounding box center [173, 744] width 44 height 35
click at [139, 748] on div "Highlight H" at bounding box center [124, 744] width 44 height 35
click at [50, 729] on div "LIVE Gravitation - Newtons Law of Gravitation Revision 00:37:20 / 01:00:00 mute…" at bounding box center [605, 386] width 1118 height 773
click at [72, 739] on icon at bounding box center [74, 738] width 9 height 9
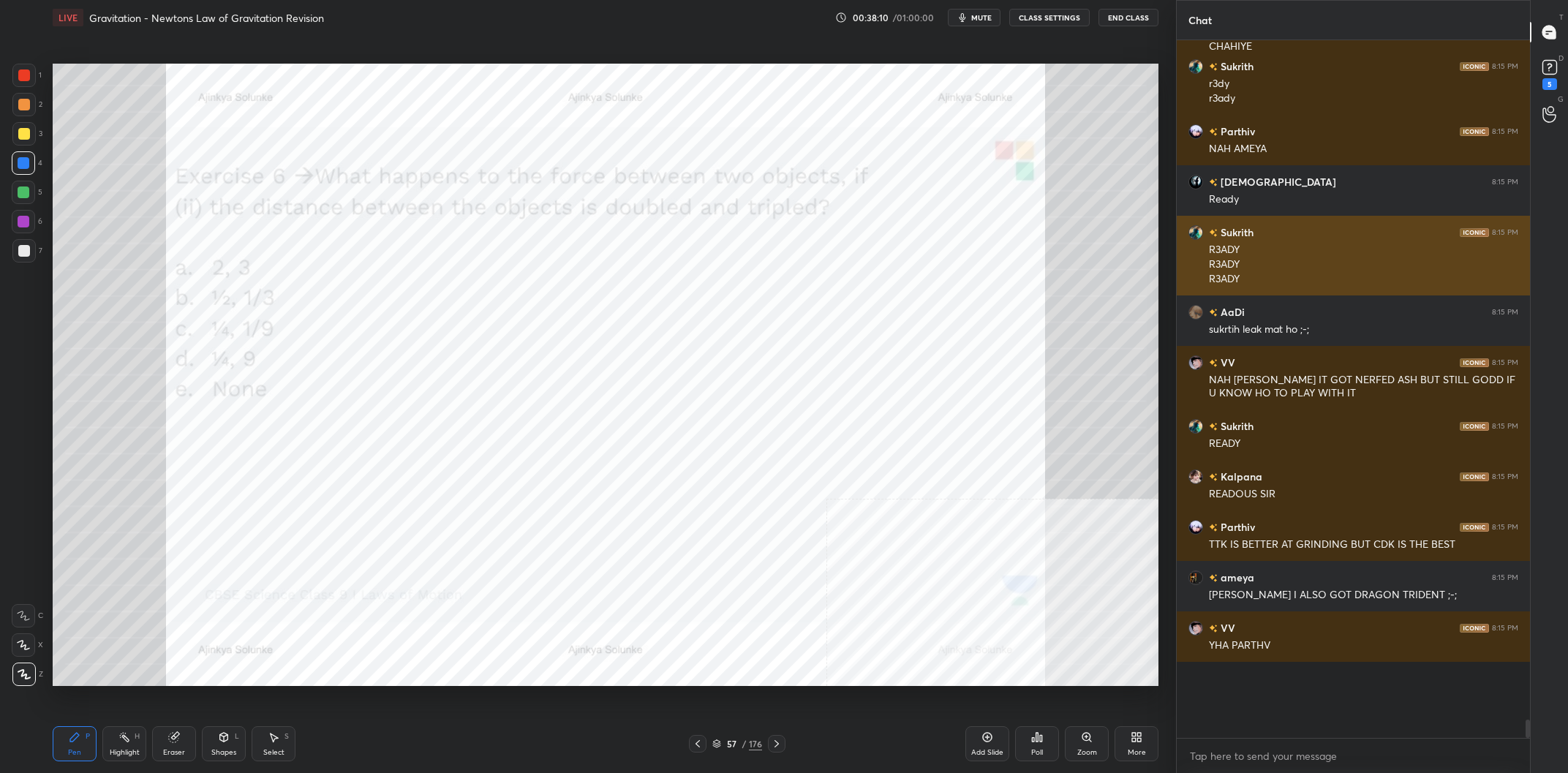
scroll to position [22986, 0]
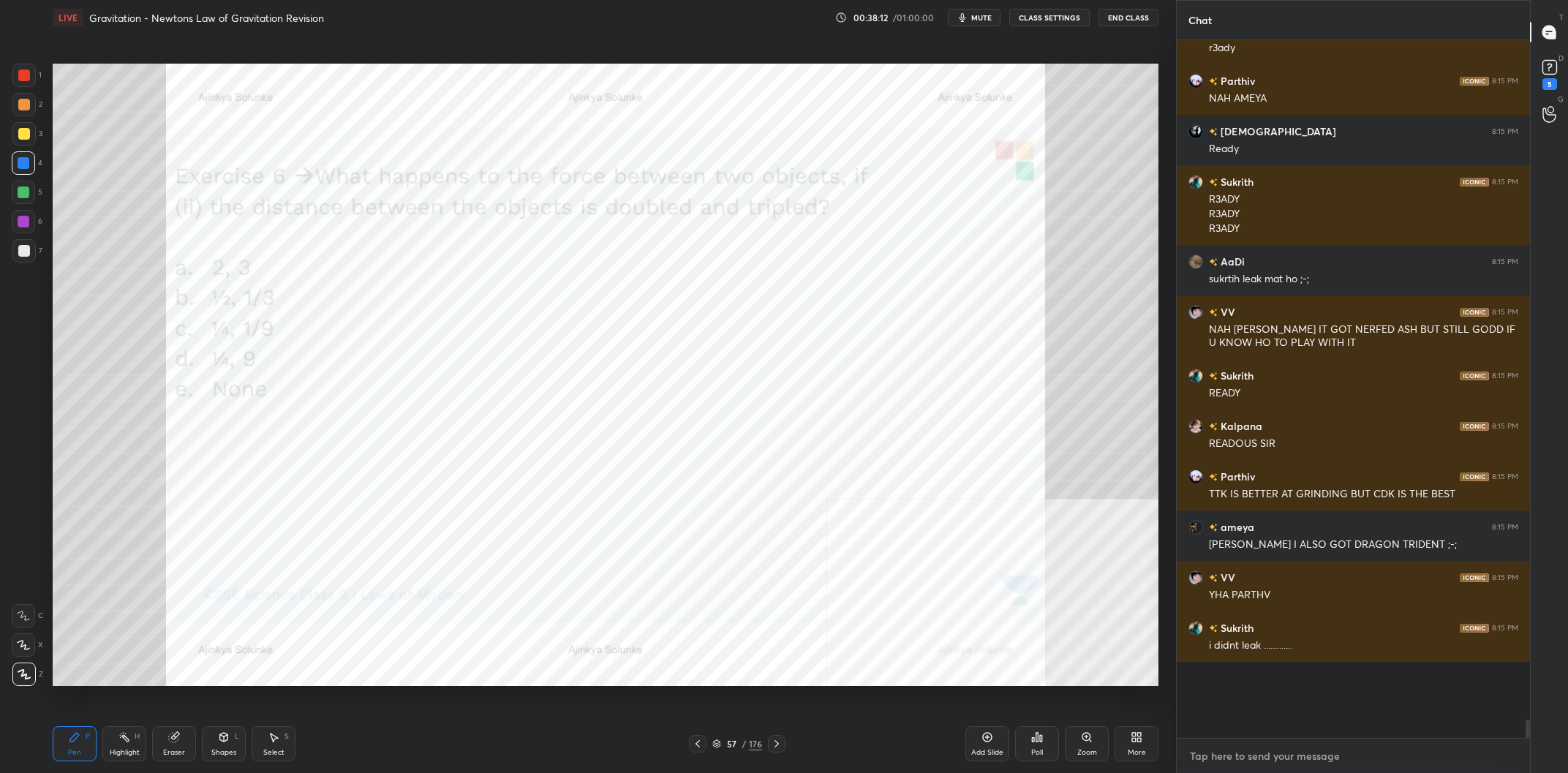
type textarea "x"
click at [1240, 767] on textarea at bounding box center [1353, 756] width 330 height 24
type textarea "D"
type textarea "x"
type textarea "Do"
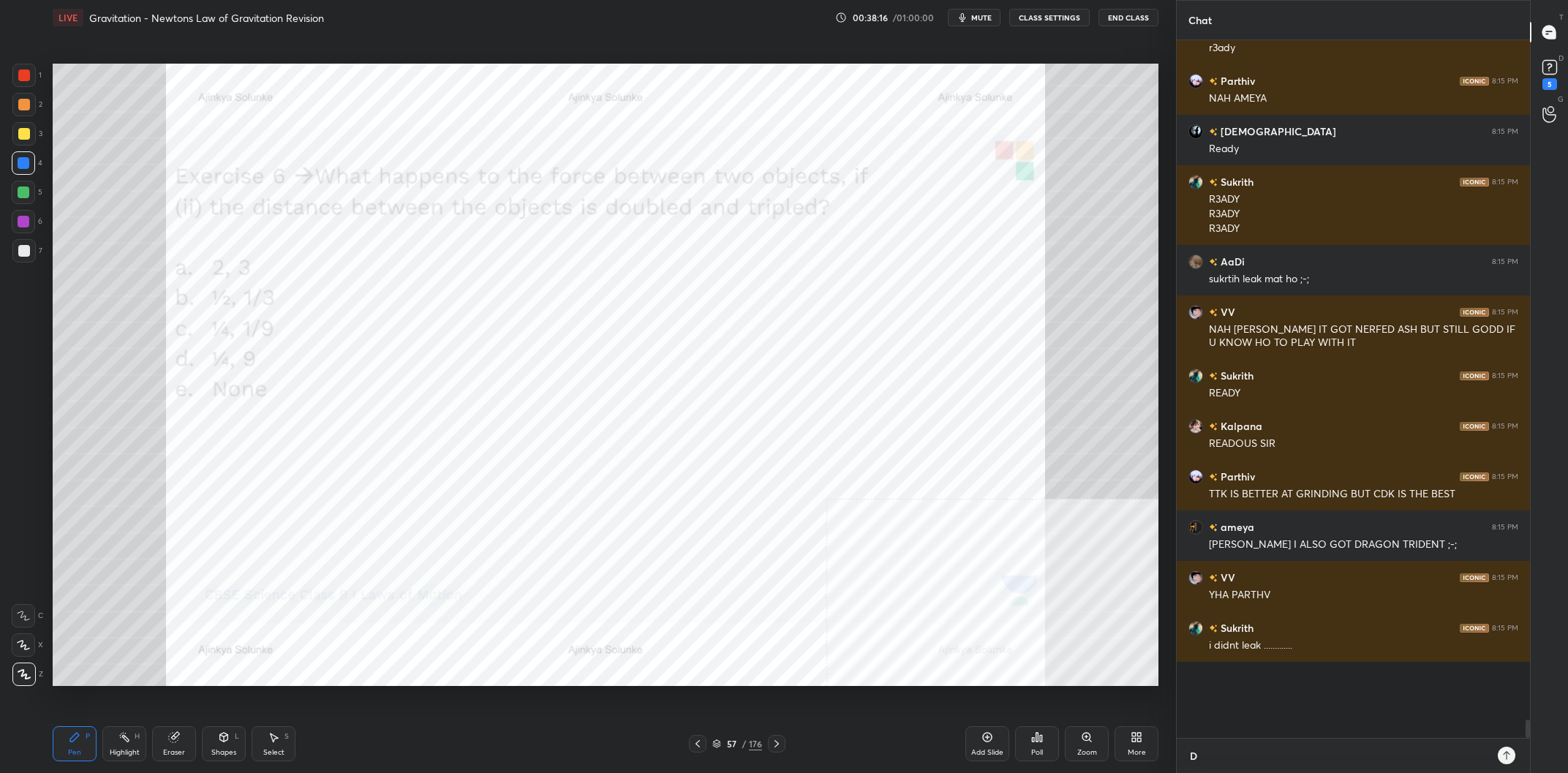
type textarea "x"
type textarea "Don"
type textarea "x"
type textarea "Don'"
type textarea "x"
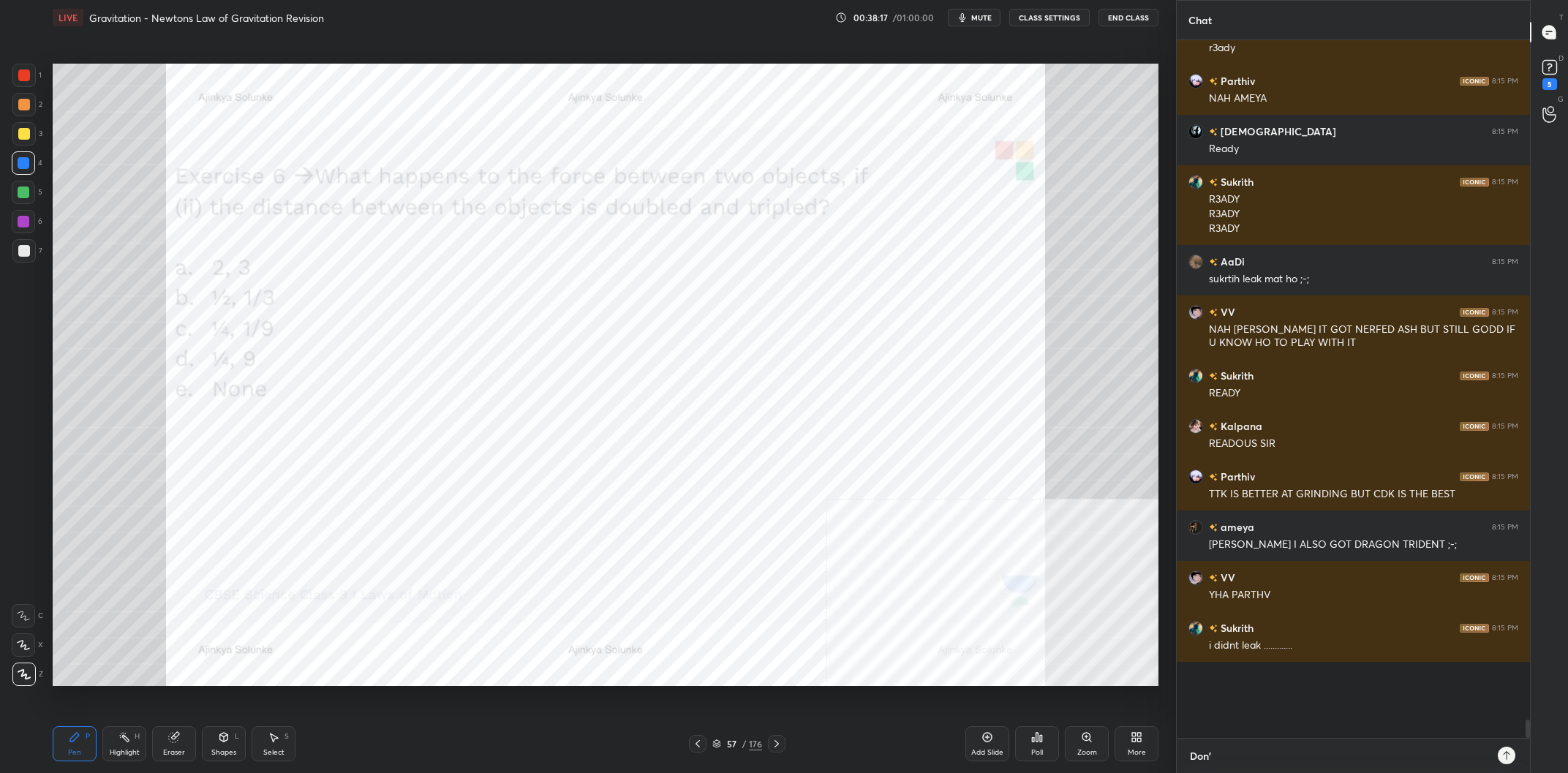
type textarea "Don't"
type textarea "x"
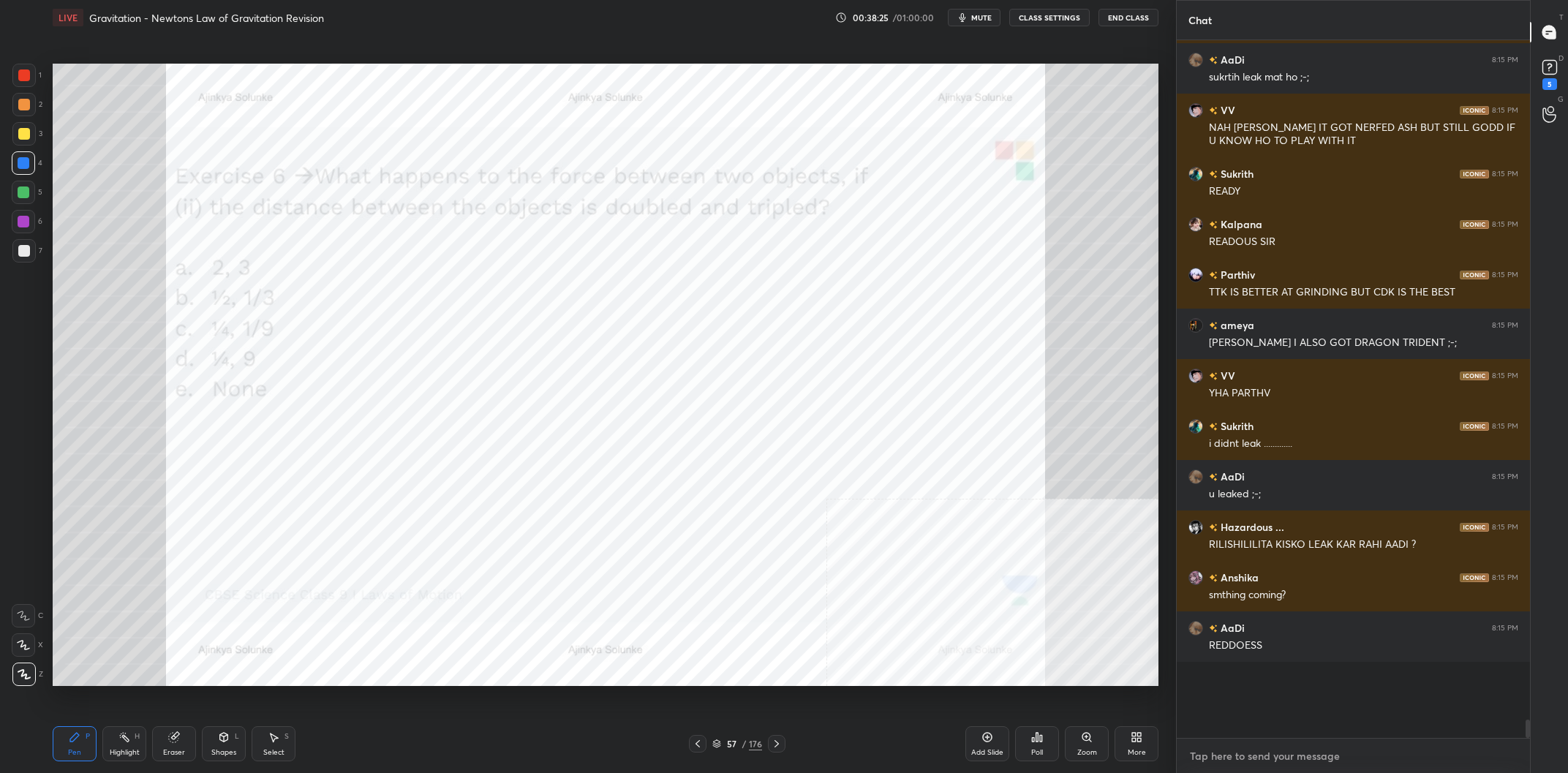
scroll to position [23238, 0]
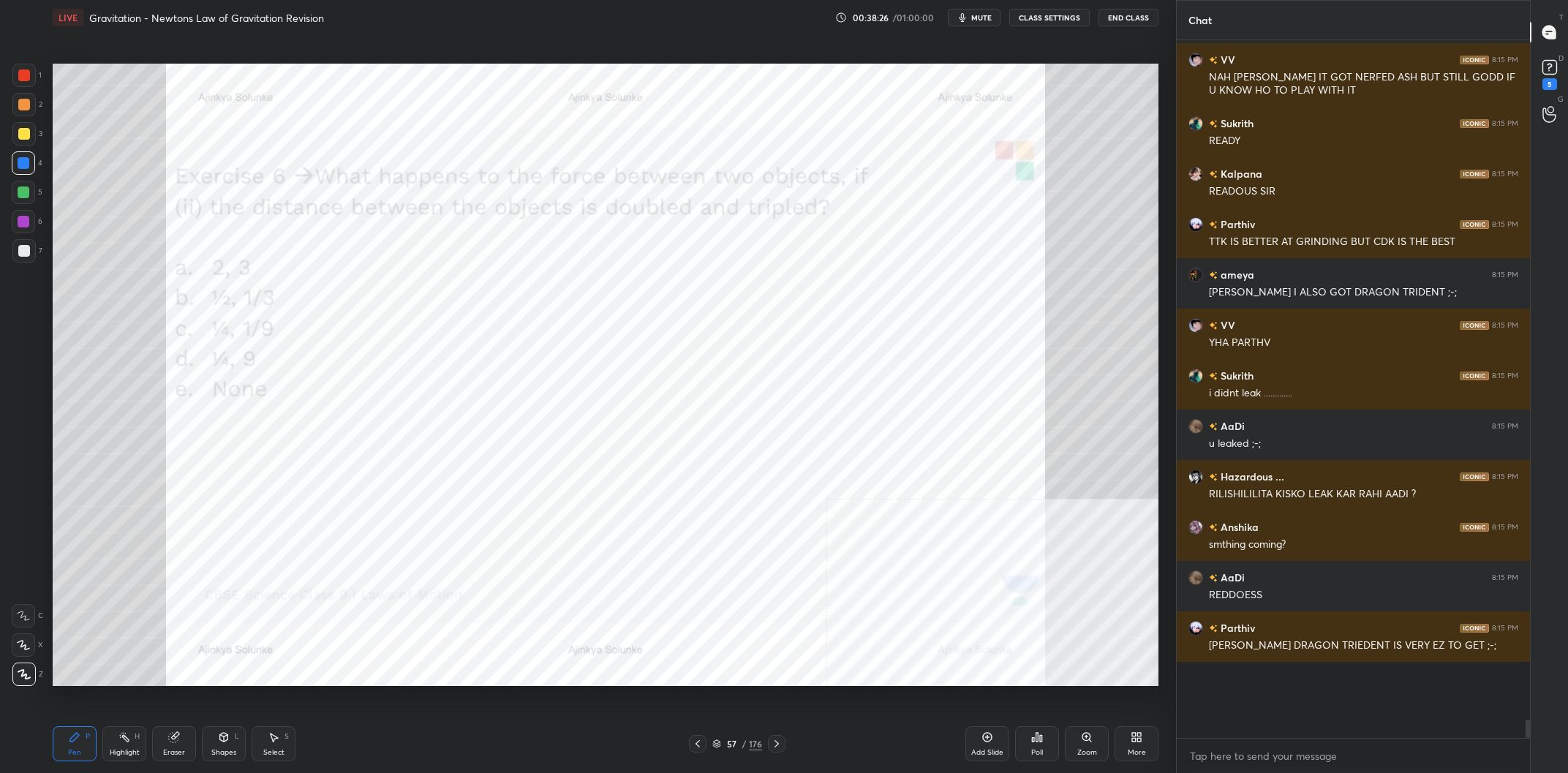
click at [1040, 747] on div "Poll" at bounding box center [1037, 744] width 44 height 35
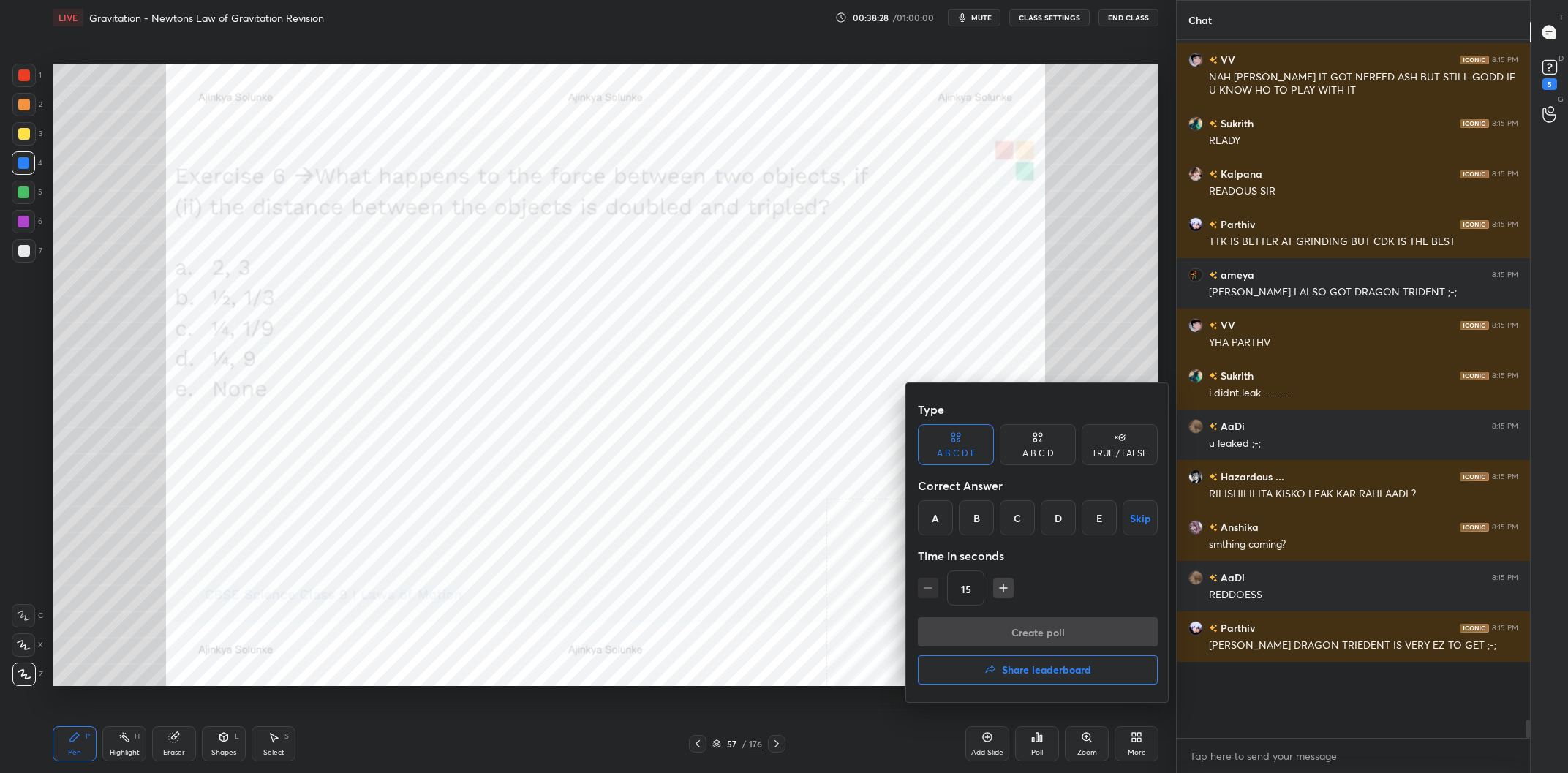
click at [971, 450] on div "A B C D E" at bounding box center [956, 454] width 38 height 9
click at [1014, 526] on div "C" at bounding box center [1017, 519] width 35 height 35
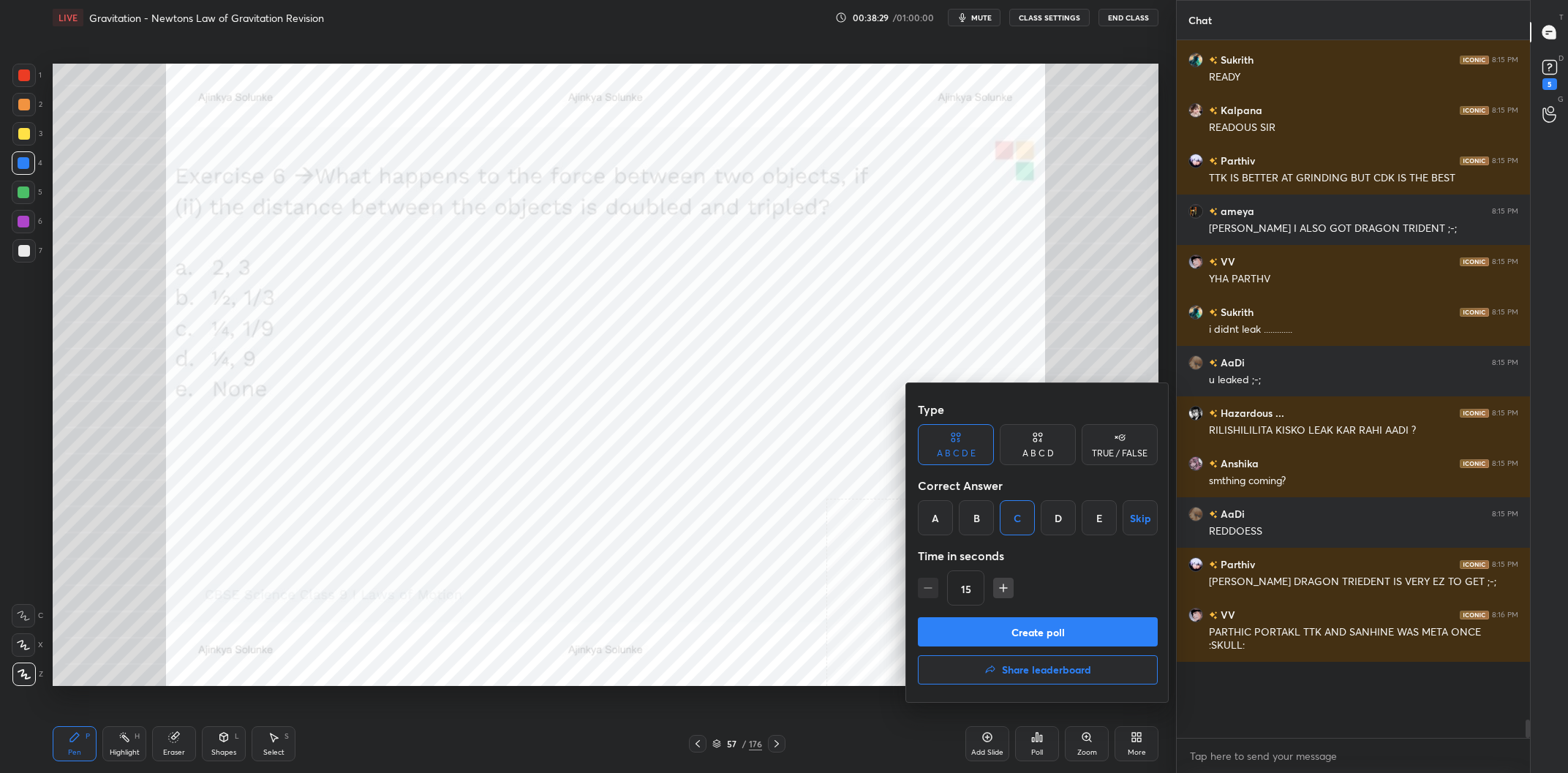
click at [1045, 629] on button "Create poll" at bounding box center [1037, 632] width 239 height 30
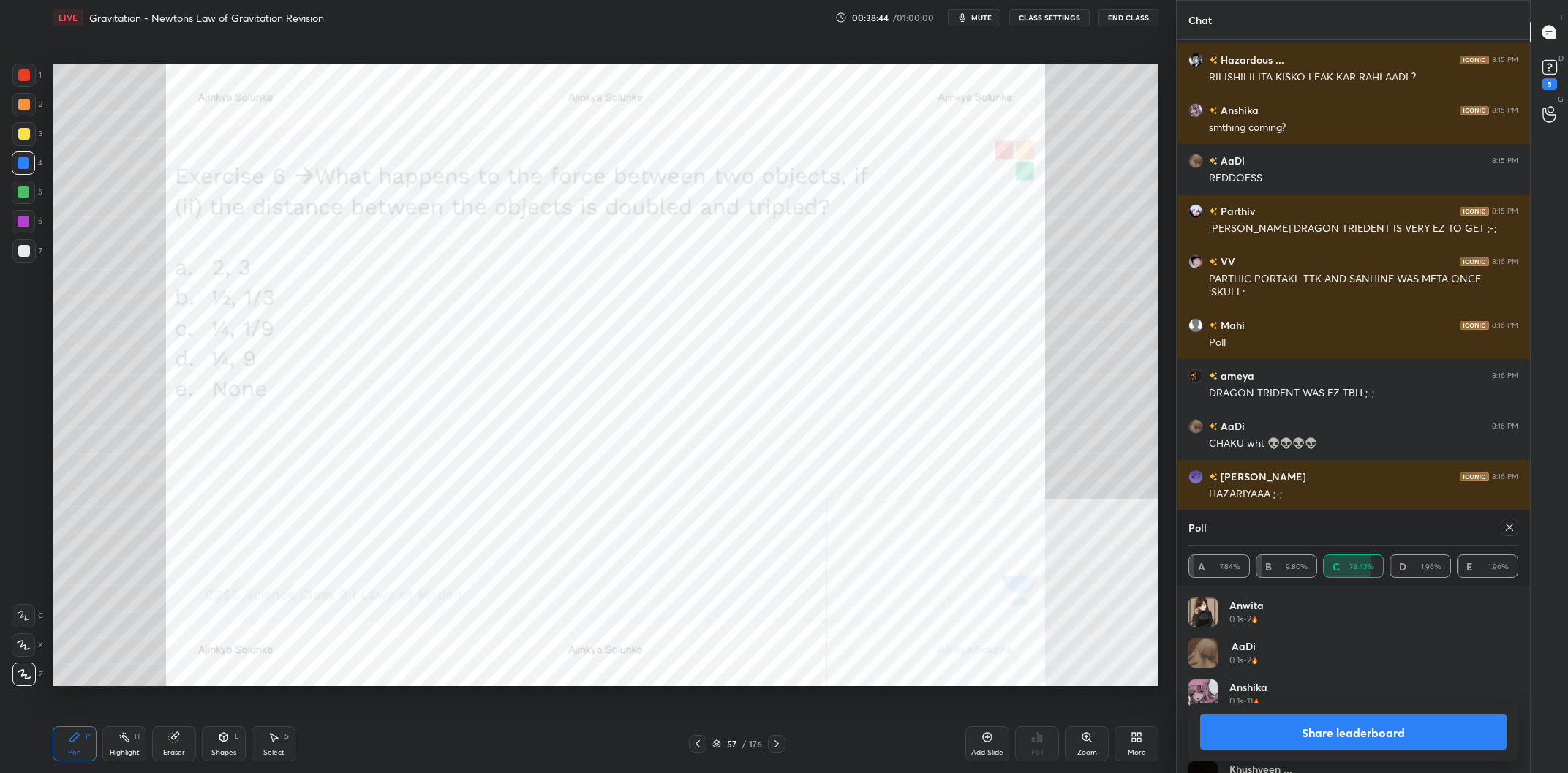
scroll to position [23706, 0]
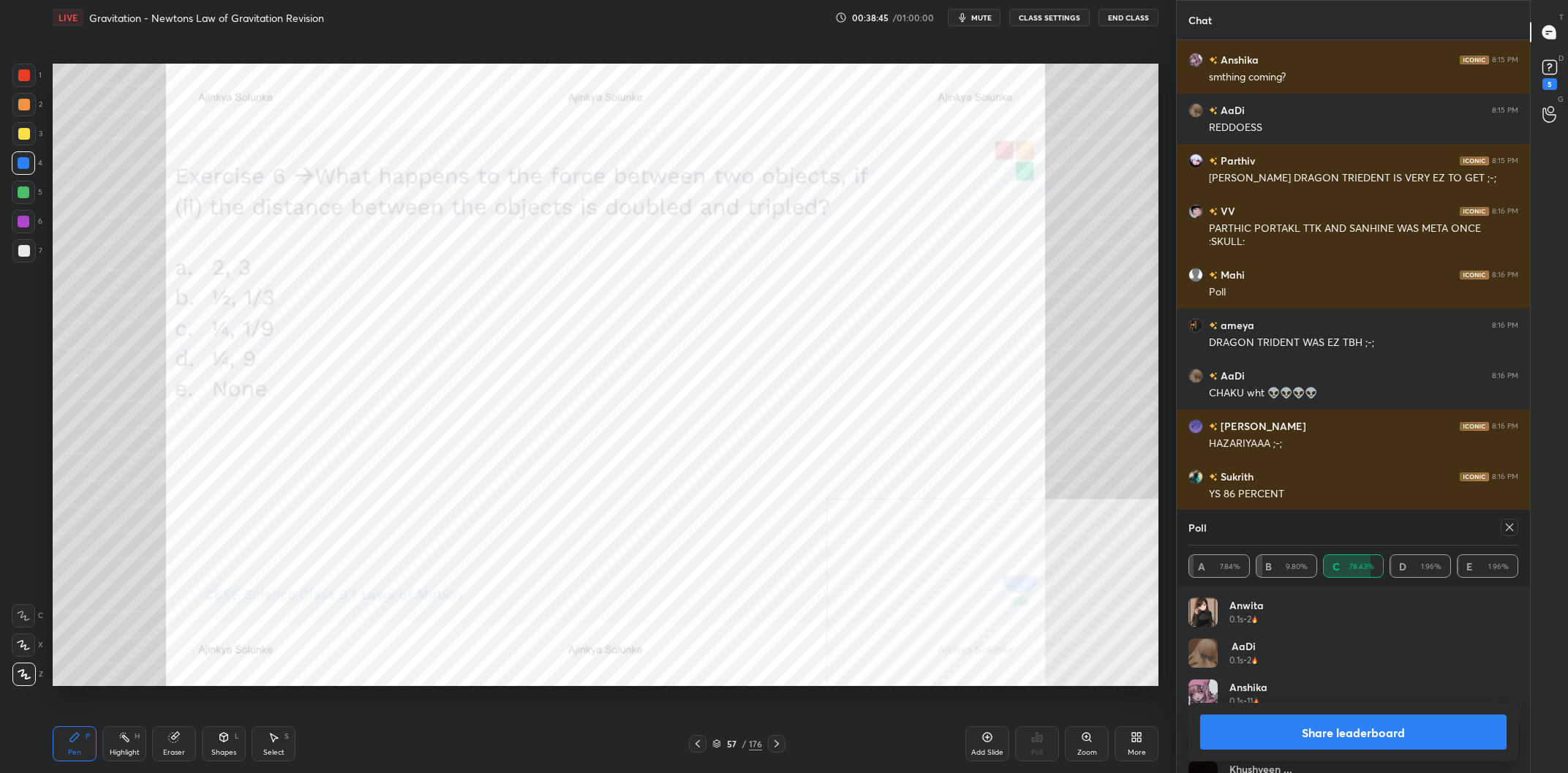
click at [1344, 724] on button "Share leaderboard" at bounding box center [1353, 733] width 307 height 35
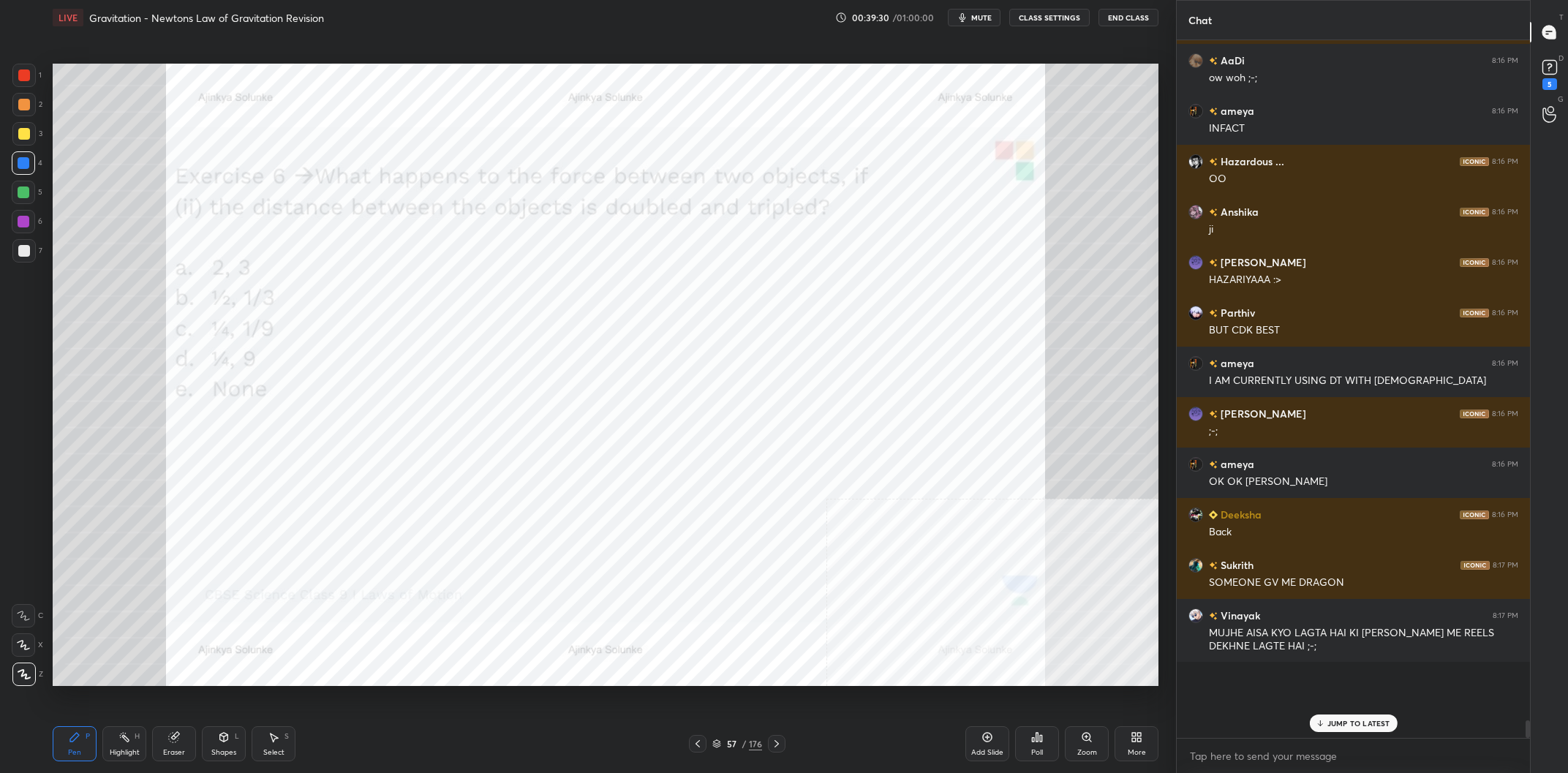
scroll to position [24627, 0]
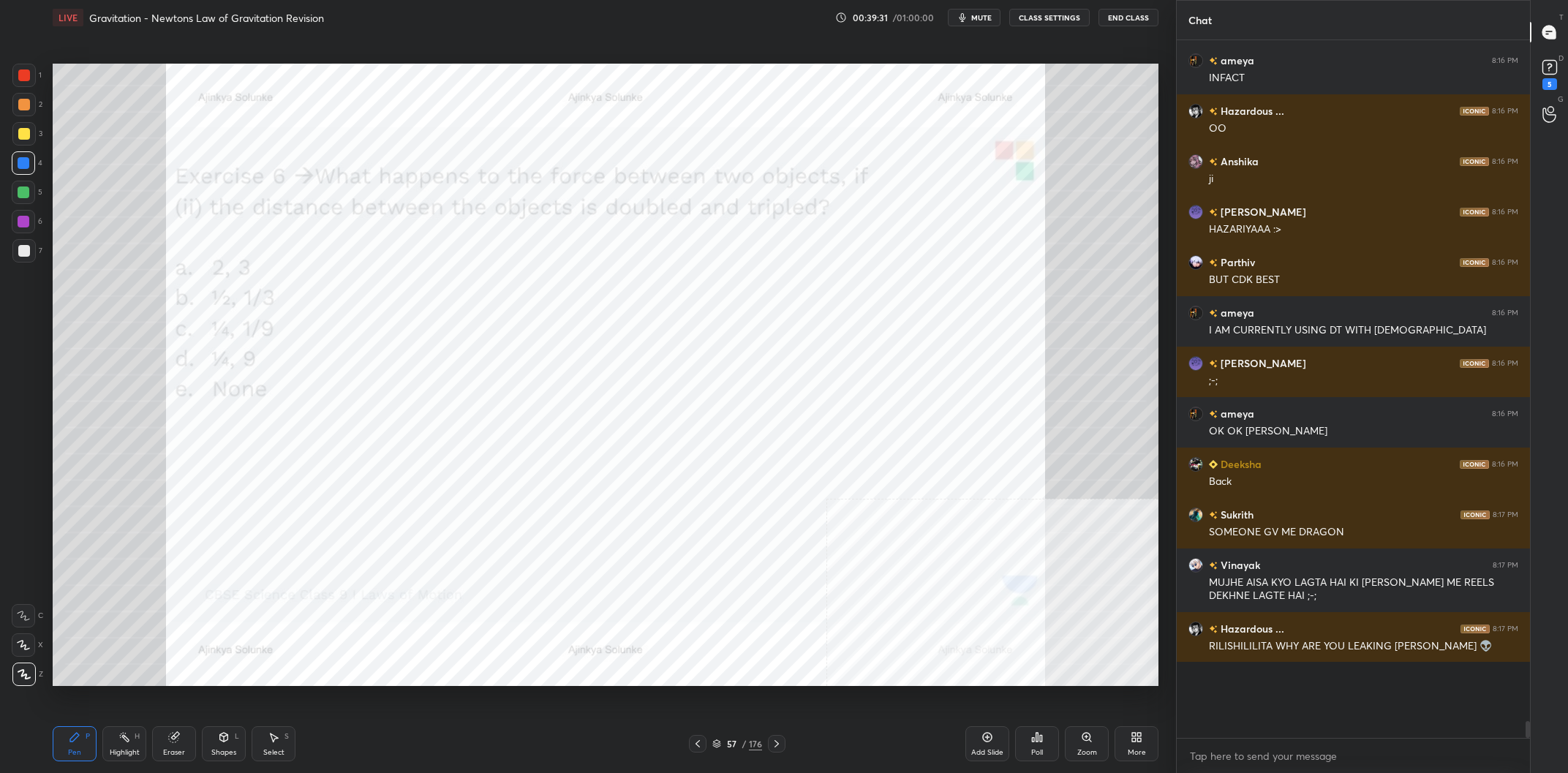
click at [730, 744] on div "57" at bounding box center [731, 743] width 15 height 9
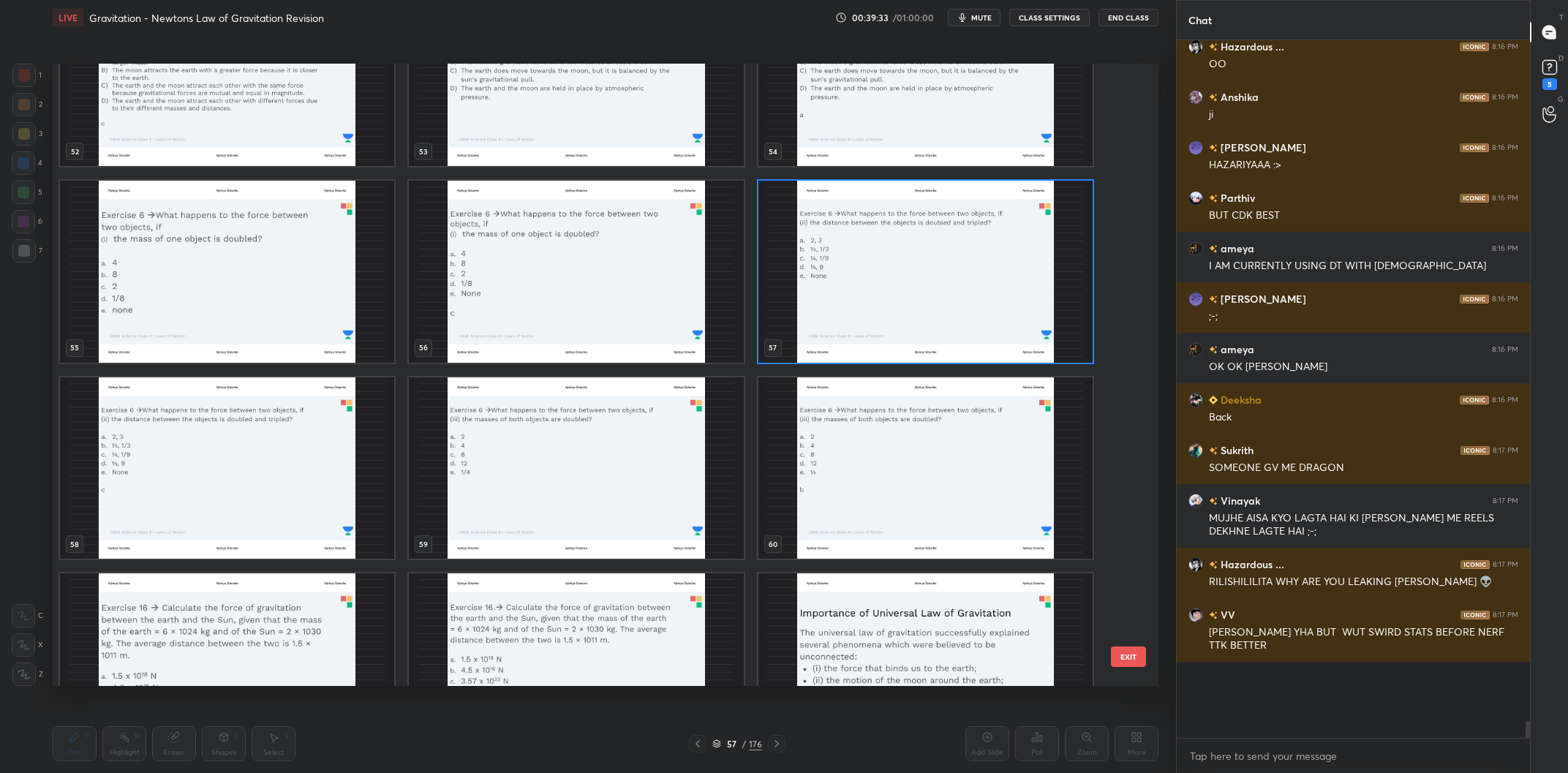
scroll to position [3481, 0]
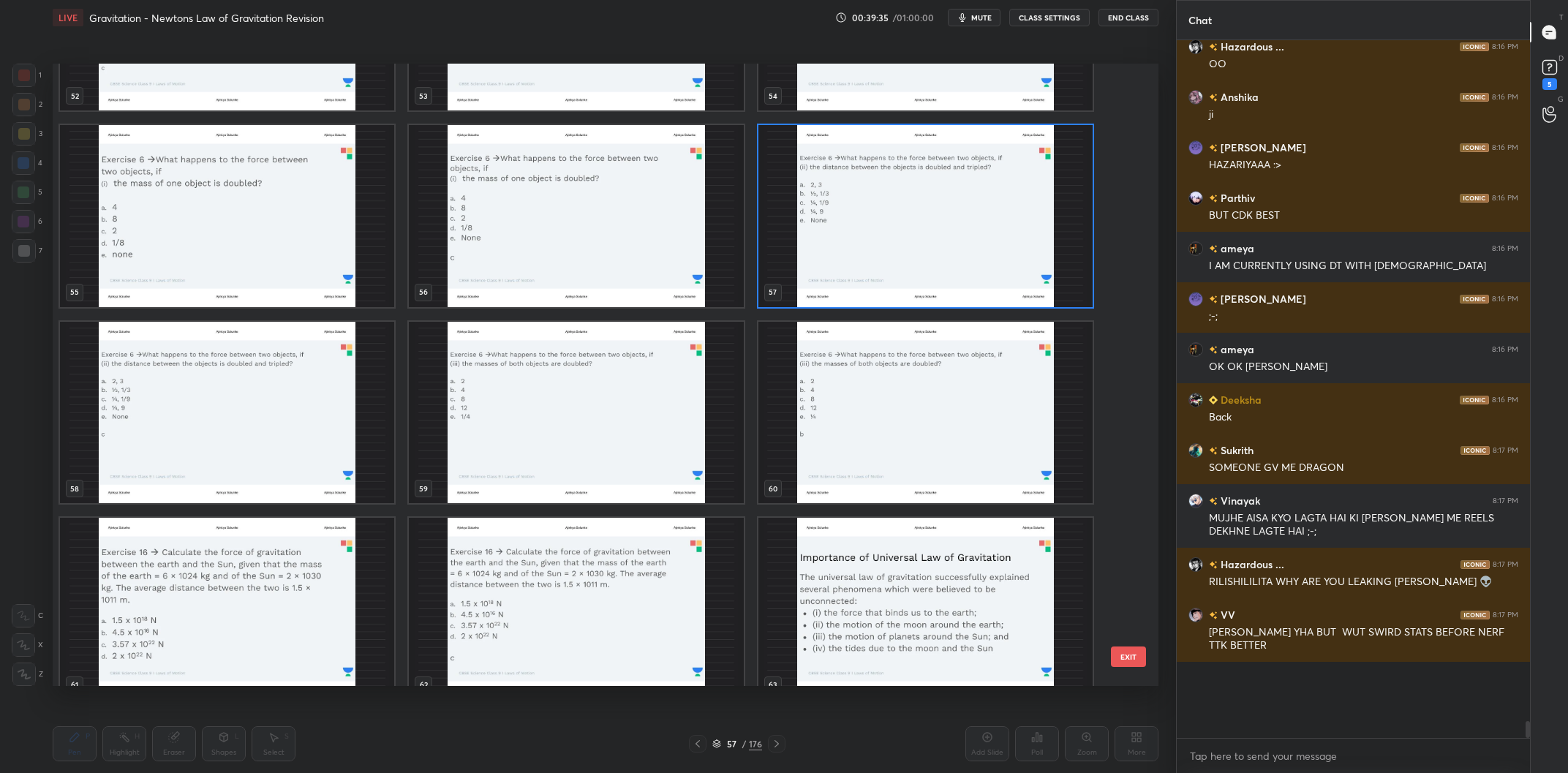
click at [628, 429] on img "grid" at bounding box center [576, 412] width 334 height 182
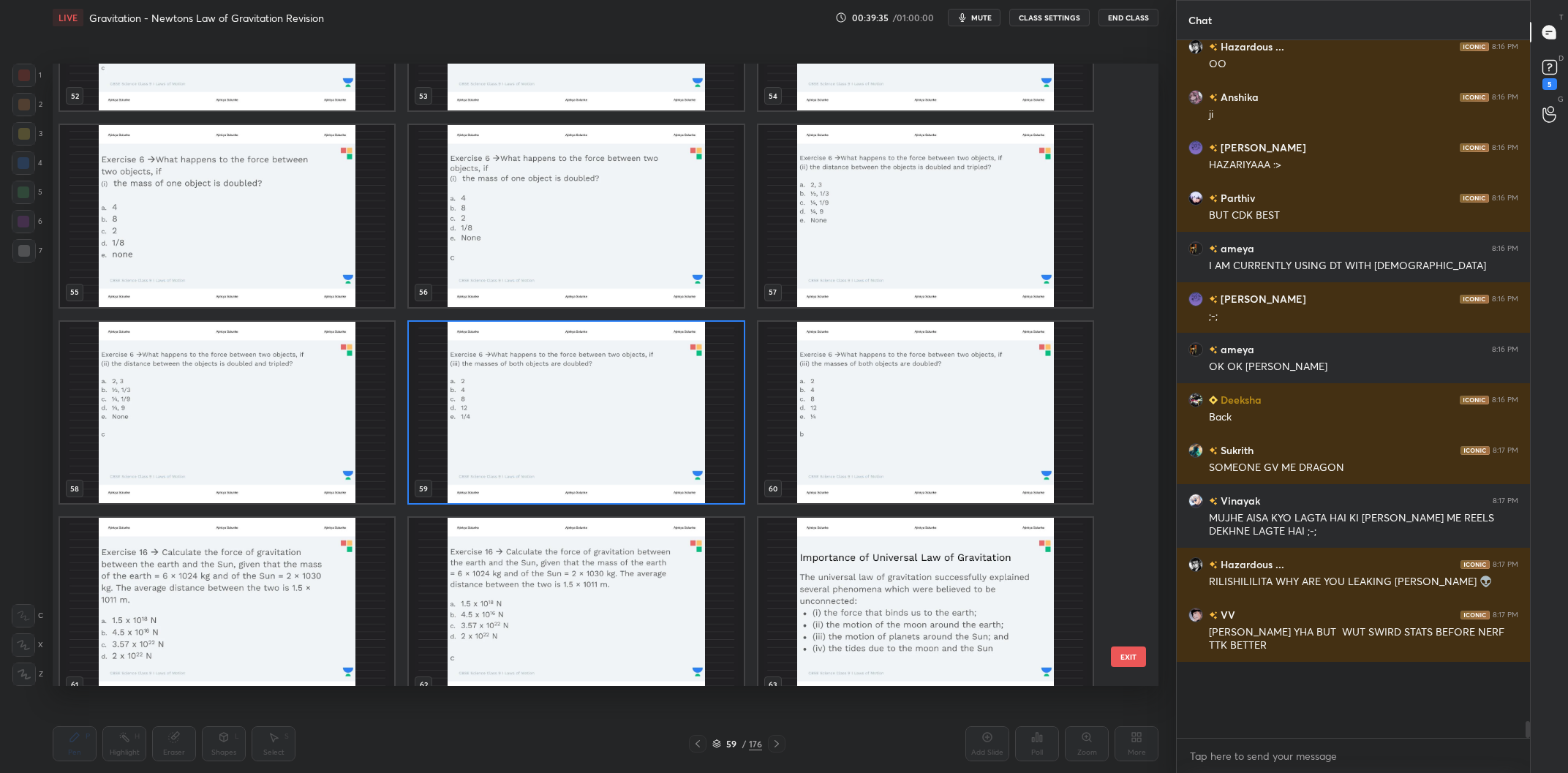
click at [628, 429] on img "grid" at bounding box center [576, 412] width 334 height 182
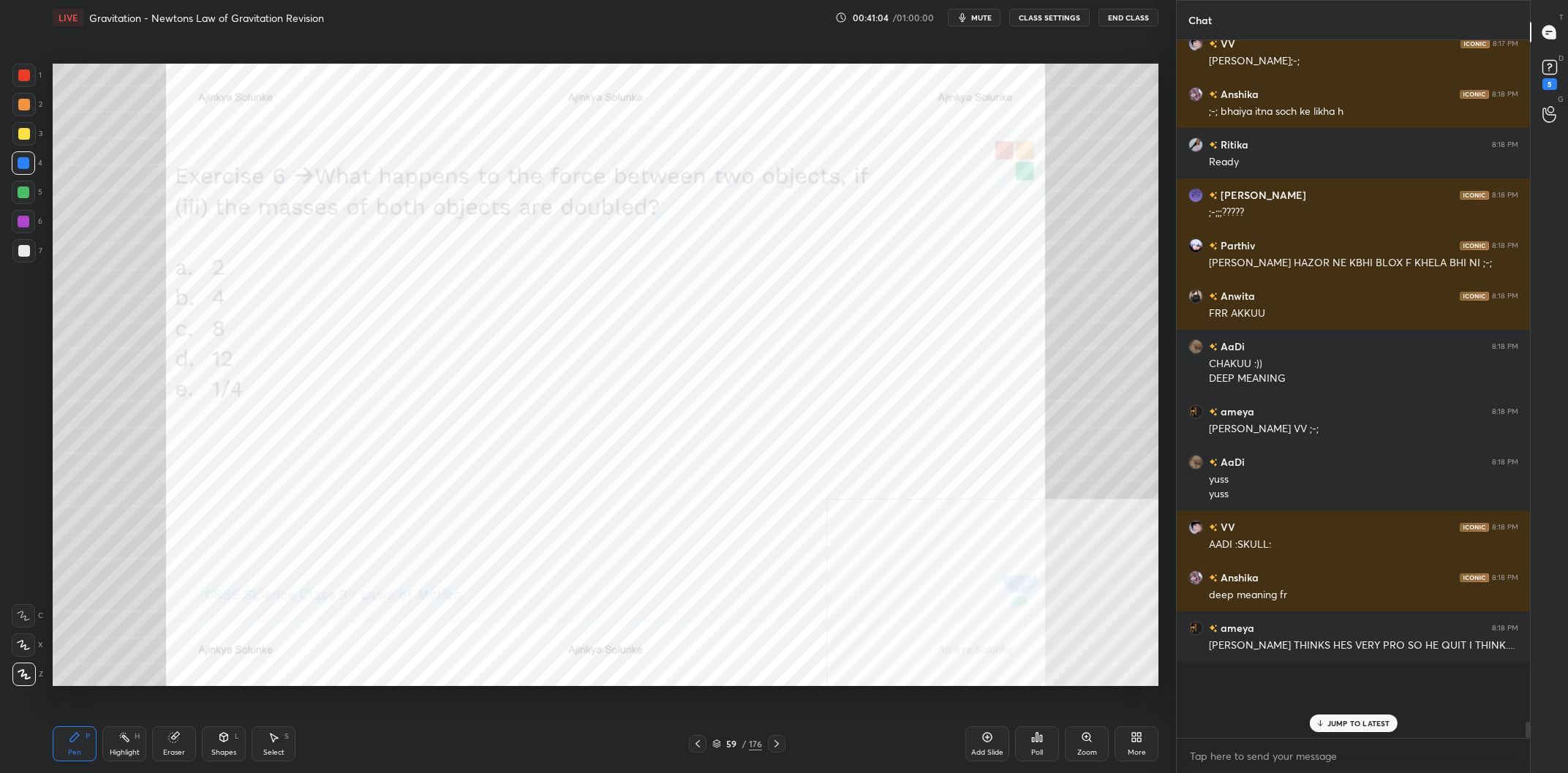
scroll to position [26781, 0]
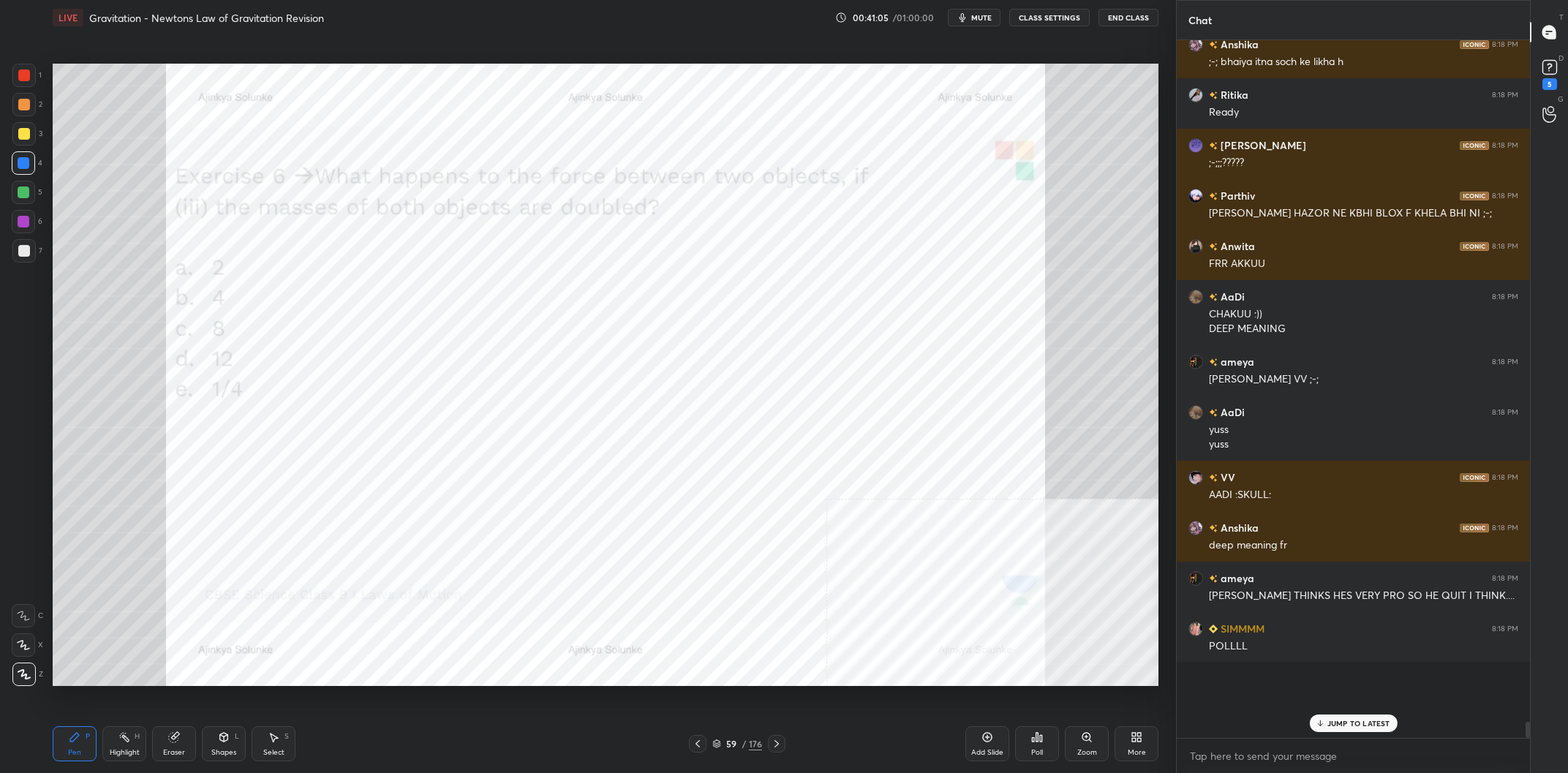
click at [1036, 741] on icon at bounding box center [1037, 738] width 12 height 12
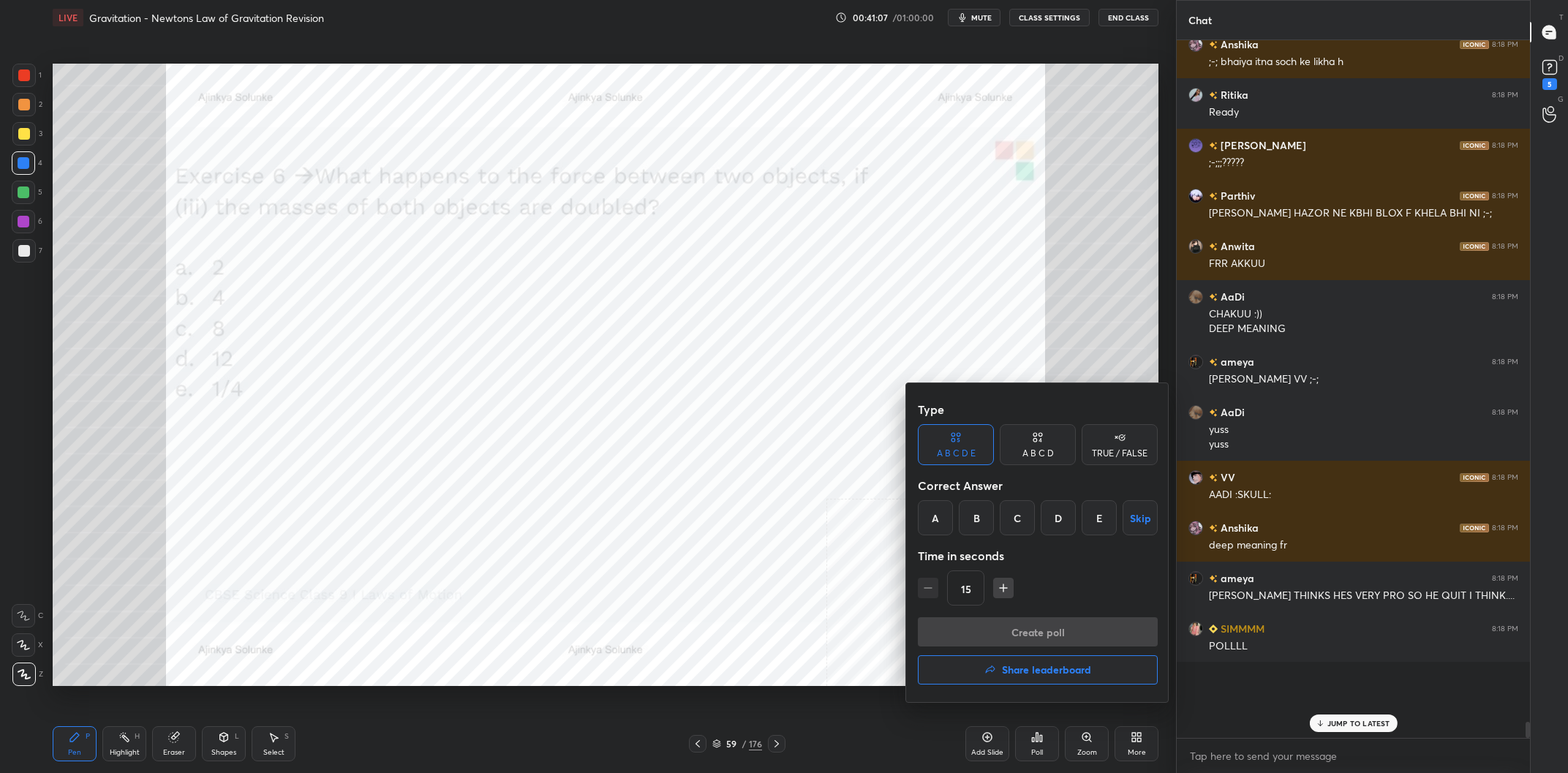
drag, startPoint x: 957, startPoint y: 453, endPoint x: 986, endPoint y: 476, distance: 37.0
click at [957, 453] on div "A B C D E" at bounding box center [956, 454] width 38 height 9
click at [982, 515] on div "B" at bounding box center [977, 519] width 35 height 35
click at [1073, 617] on div "Type A B C D E A B C D TRUE / FALSE Correct Answer A B C D E Skip Time in secon…" at bounding box center [1037, 543] width 263 height 319
click at [1066, 622] on button "Create poll" at bounding box center [1037, 632] width 239 height 30
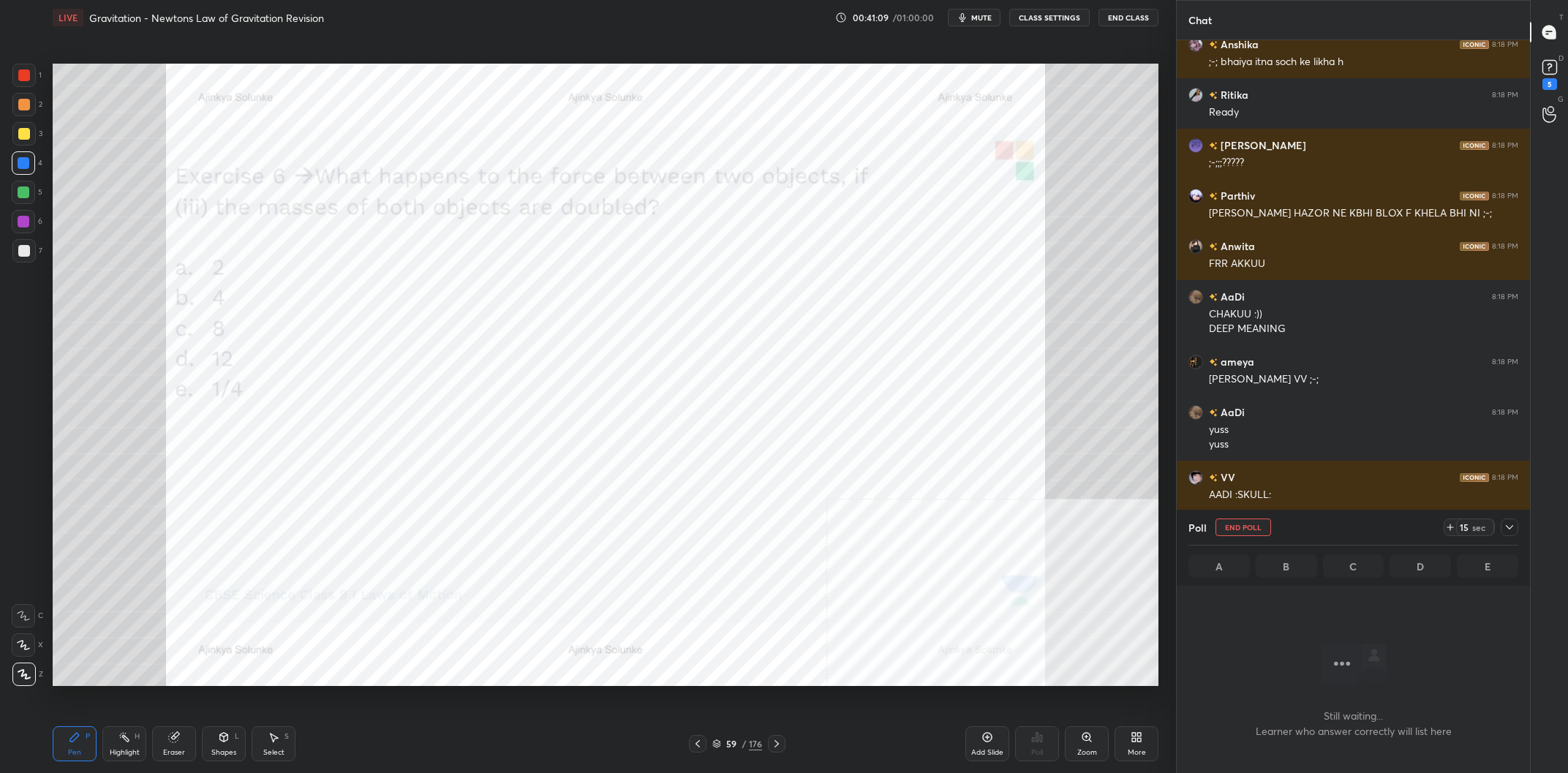
click at [1508, 534] on div at bounding box center [1510, 527] width 18 height 18
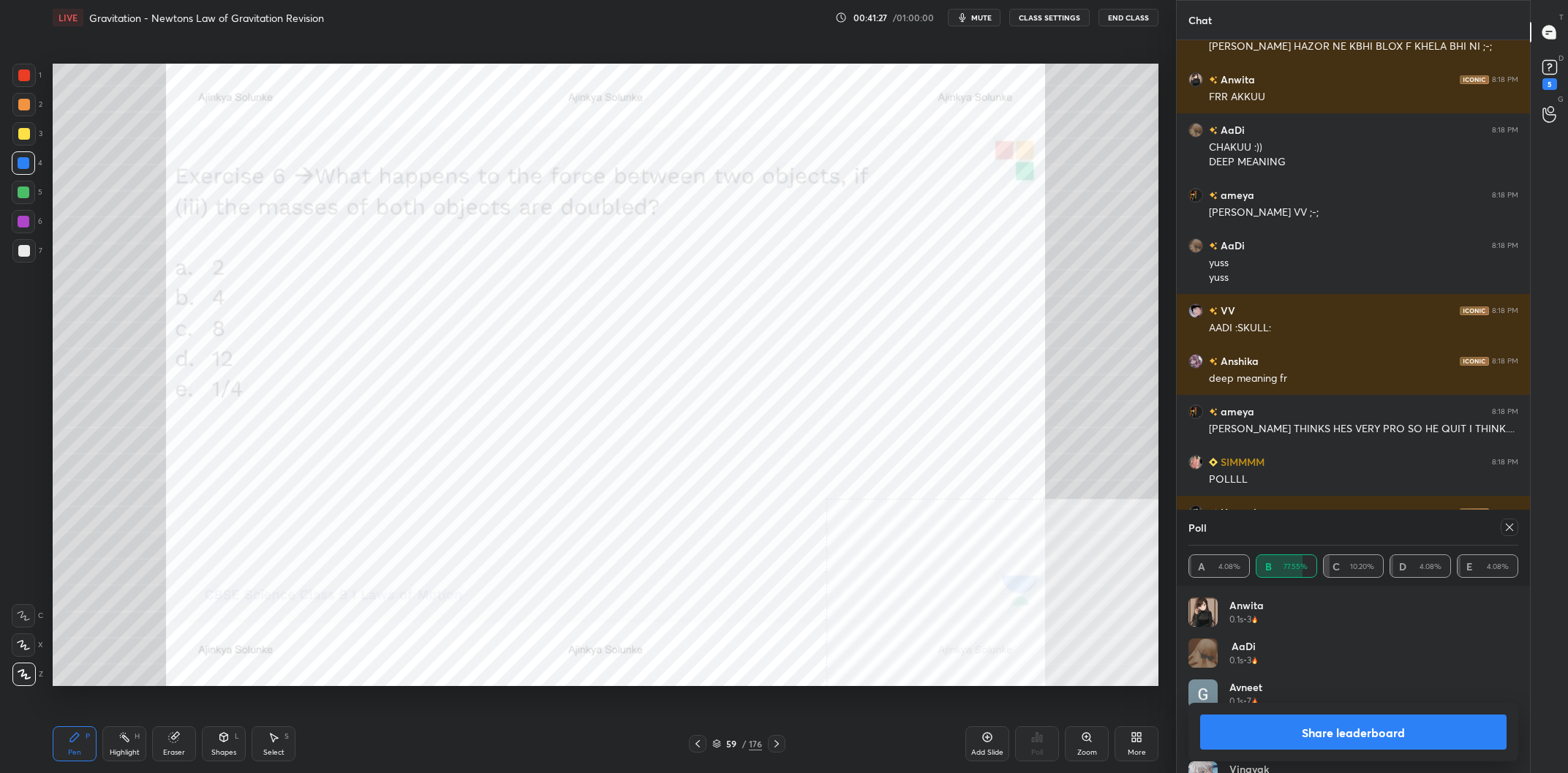
scroll to position [26999, 0]
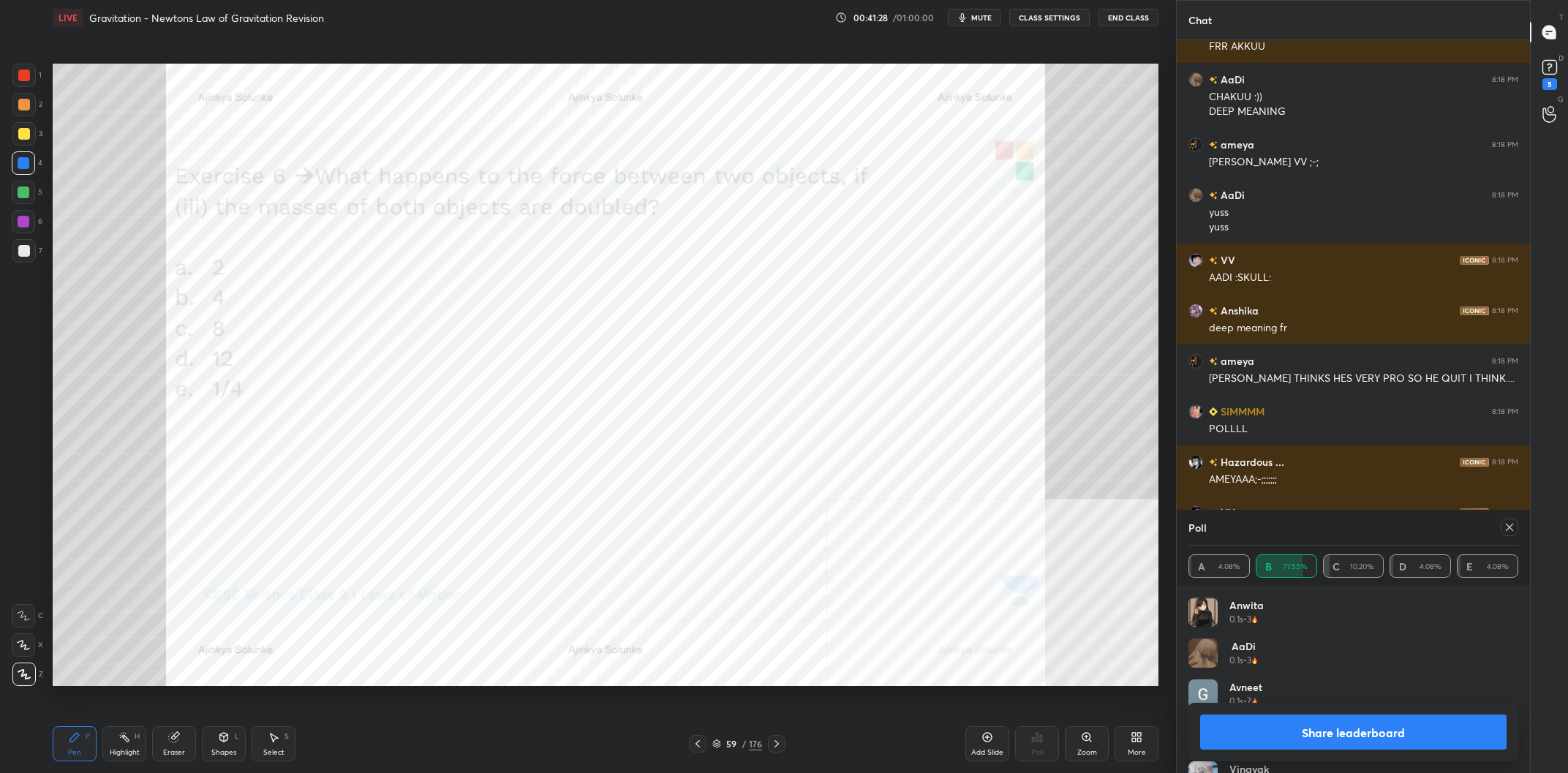
click at [1396, 740] on button "Share leaderboard" at bounding box center [1353, 733] width 307 height 35
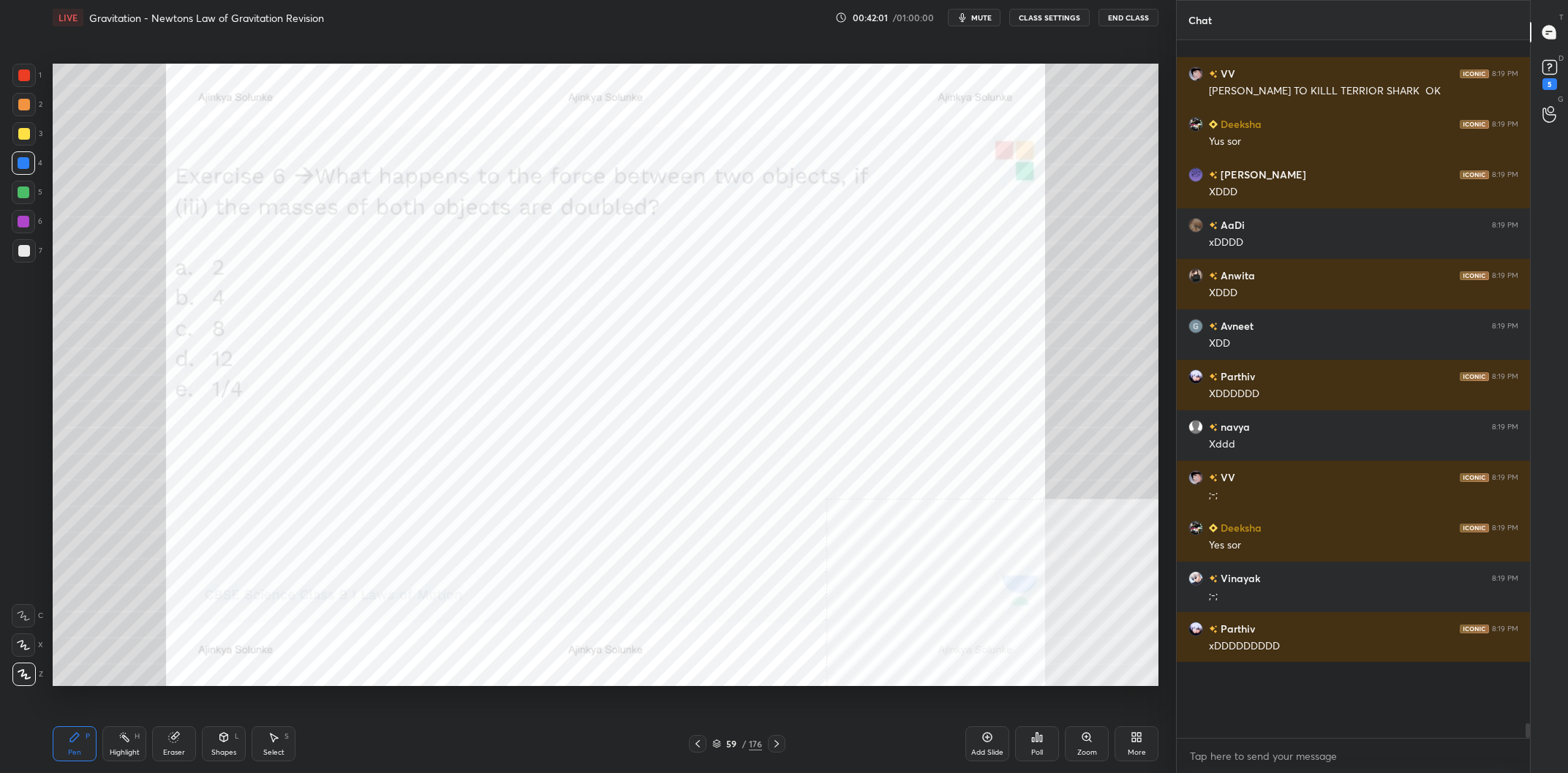
scroll to position [28866, 0]
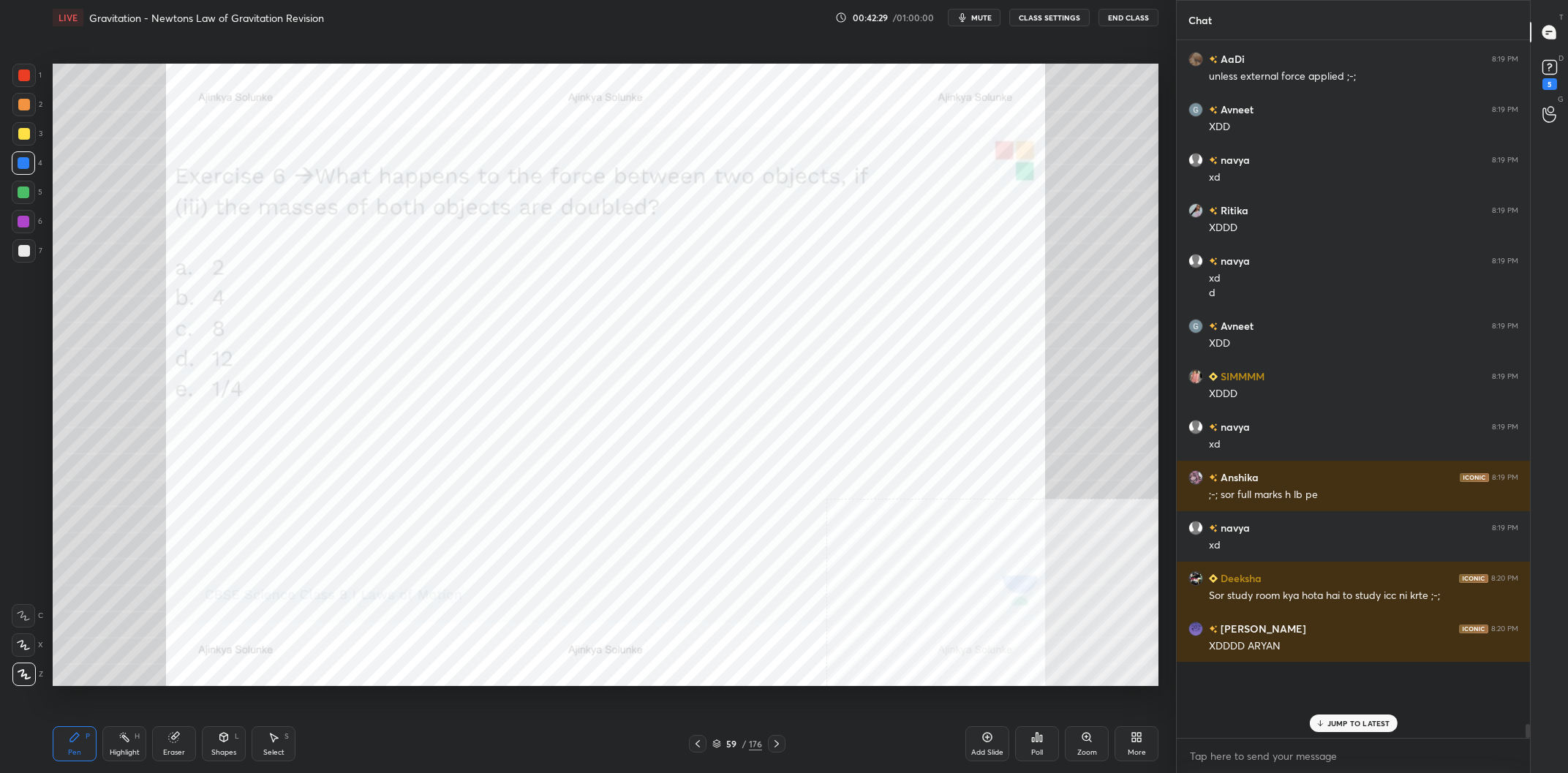
click at [30, 223] on div at bounding box center [24, 222] width 24 height 24
click at [33, 224] on div at bounding box center [24, 222] width 24 height 24
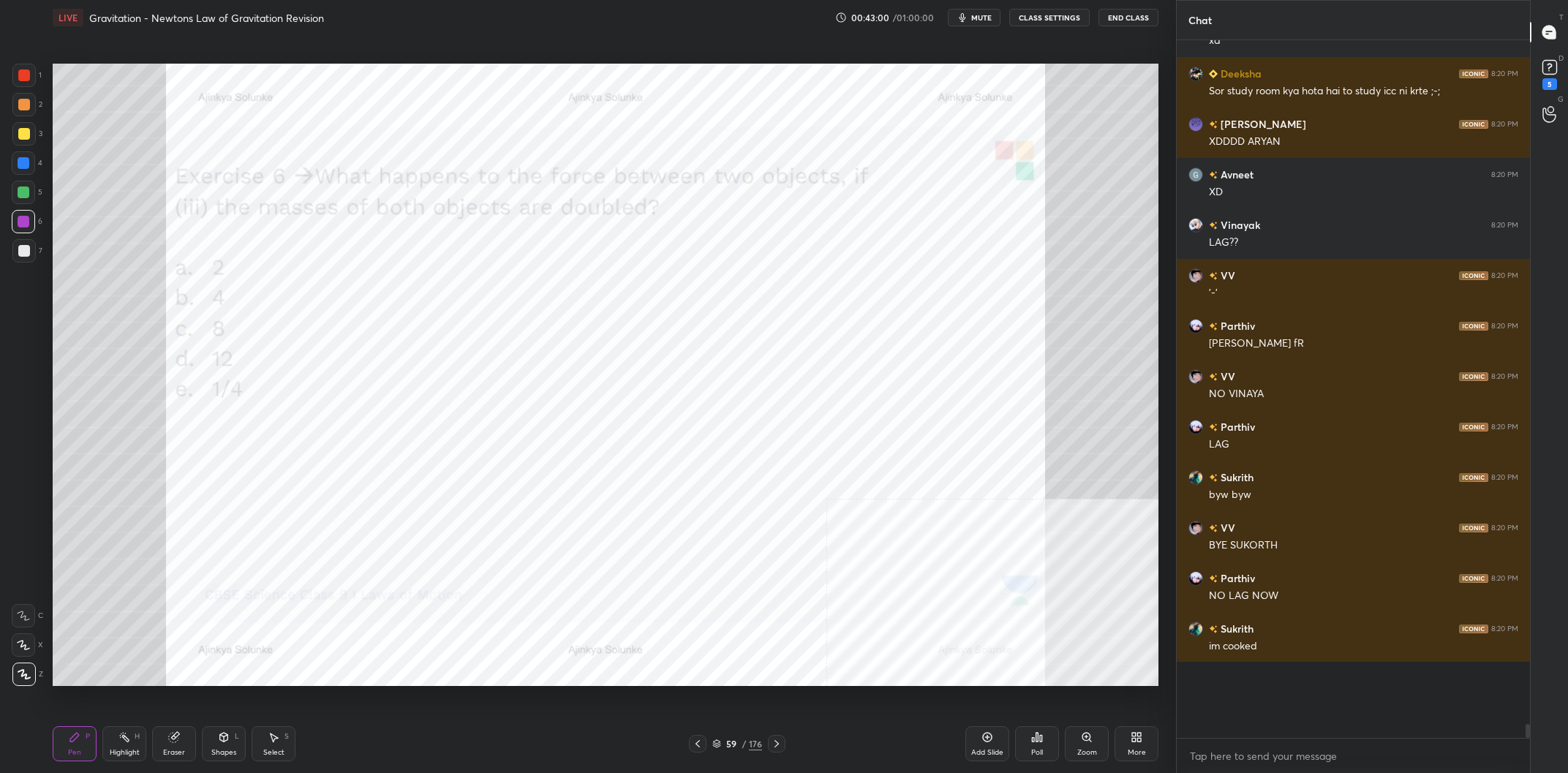
click at [733, 741] on div "59" at bounding box center [731, 743] width 15 height 9
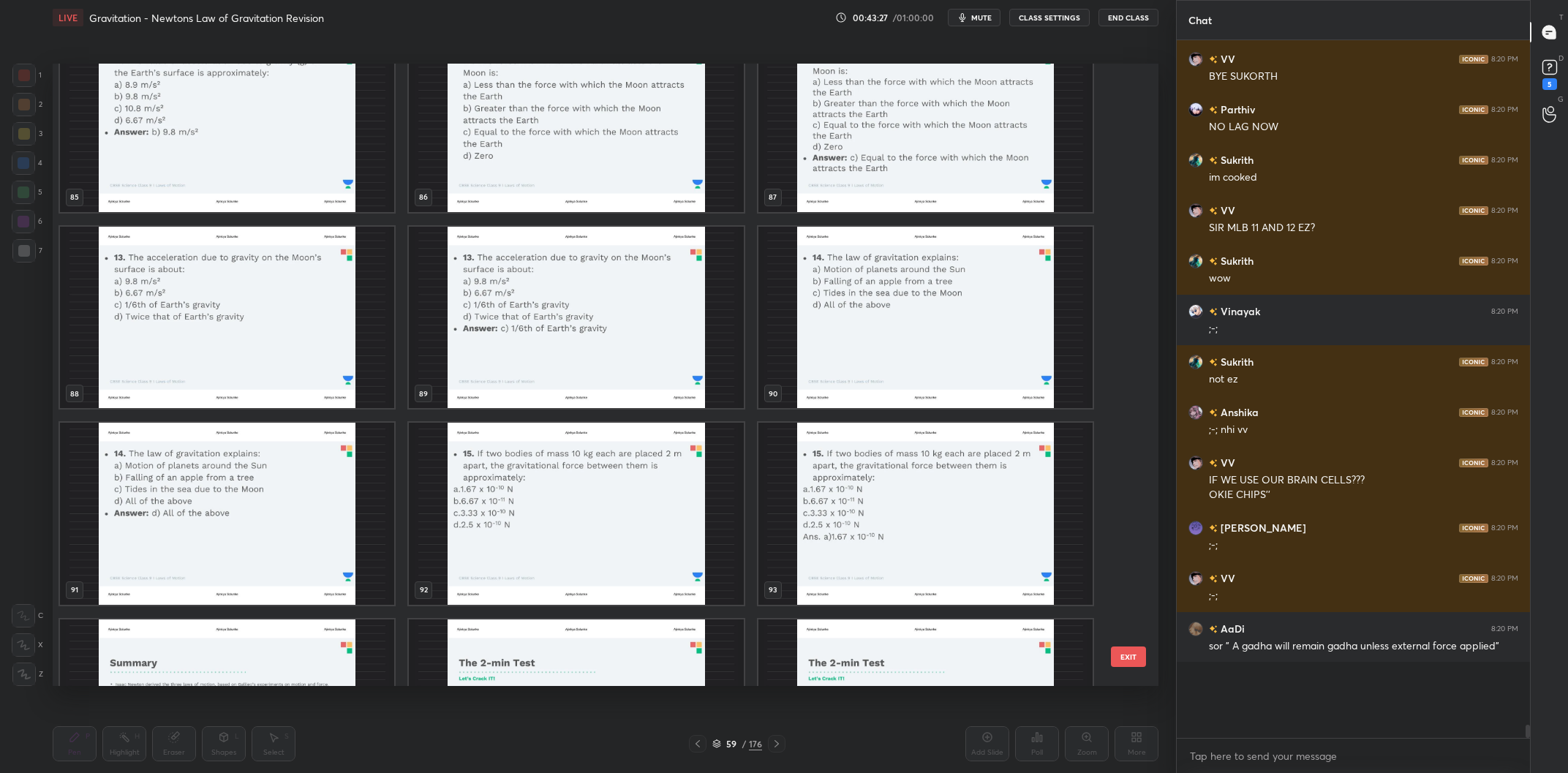
scroll to position [31665, 0]
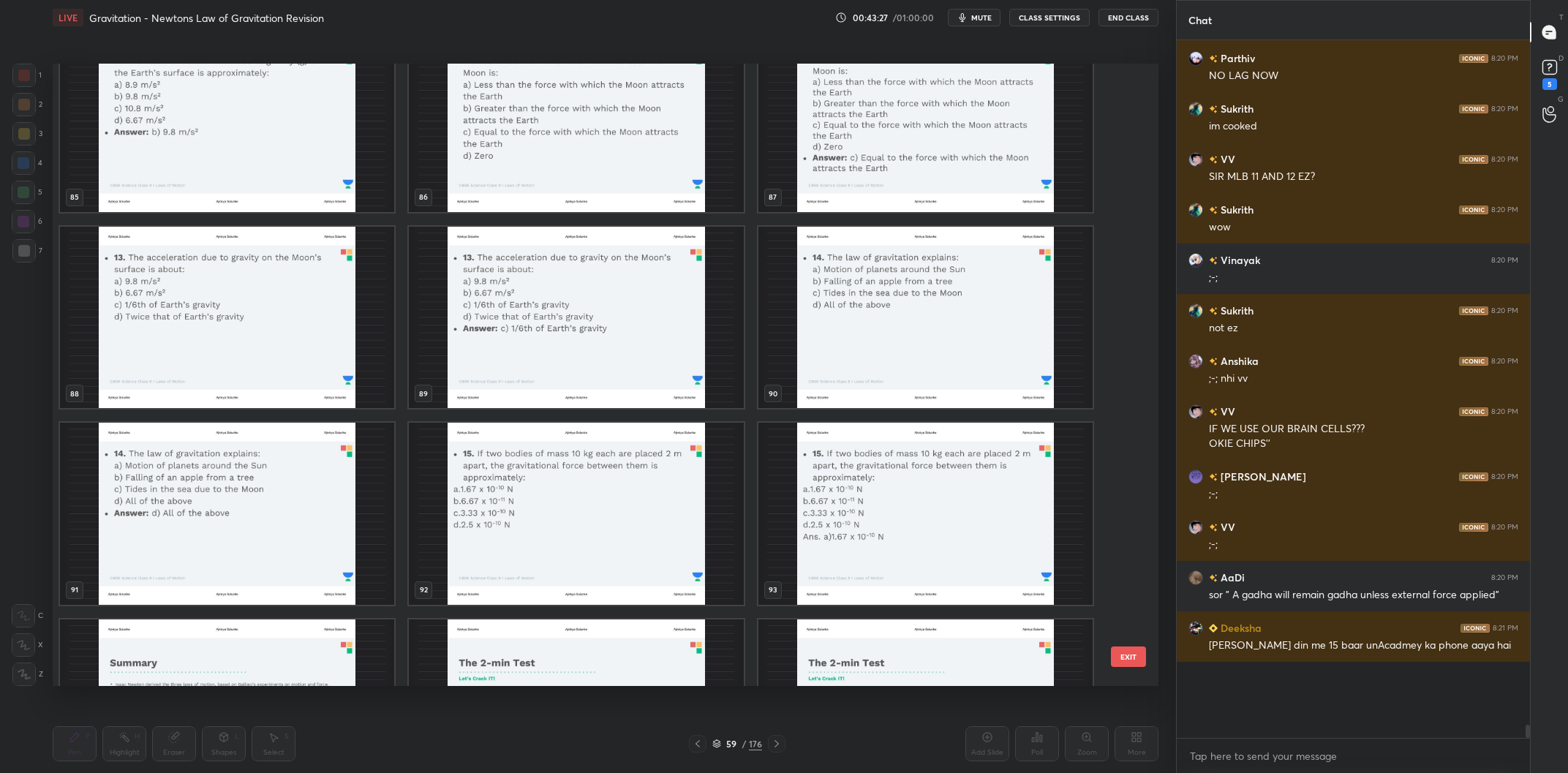
click at [883, 311] on img "grid" at bounding box center [924, 317] width 334 height 182
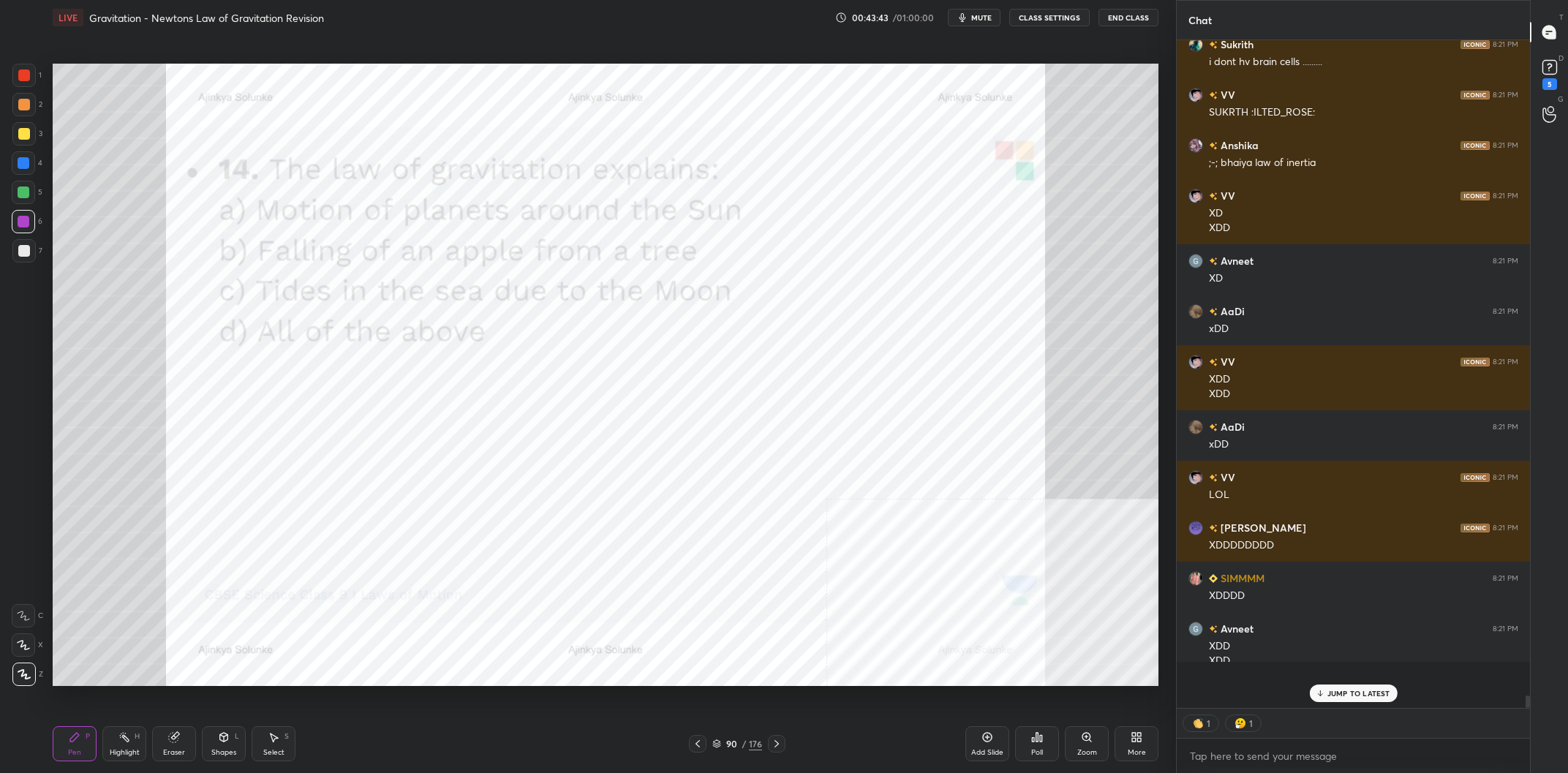
scroll to position [32314, 0]
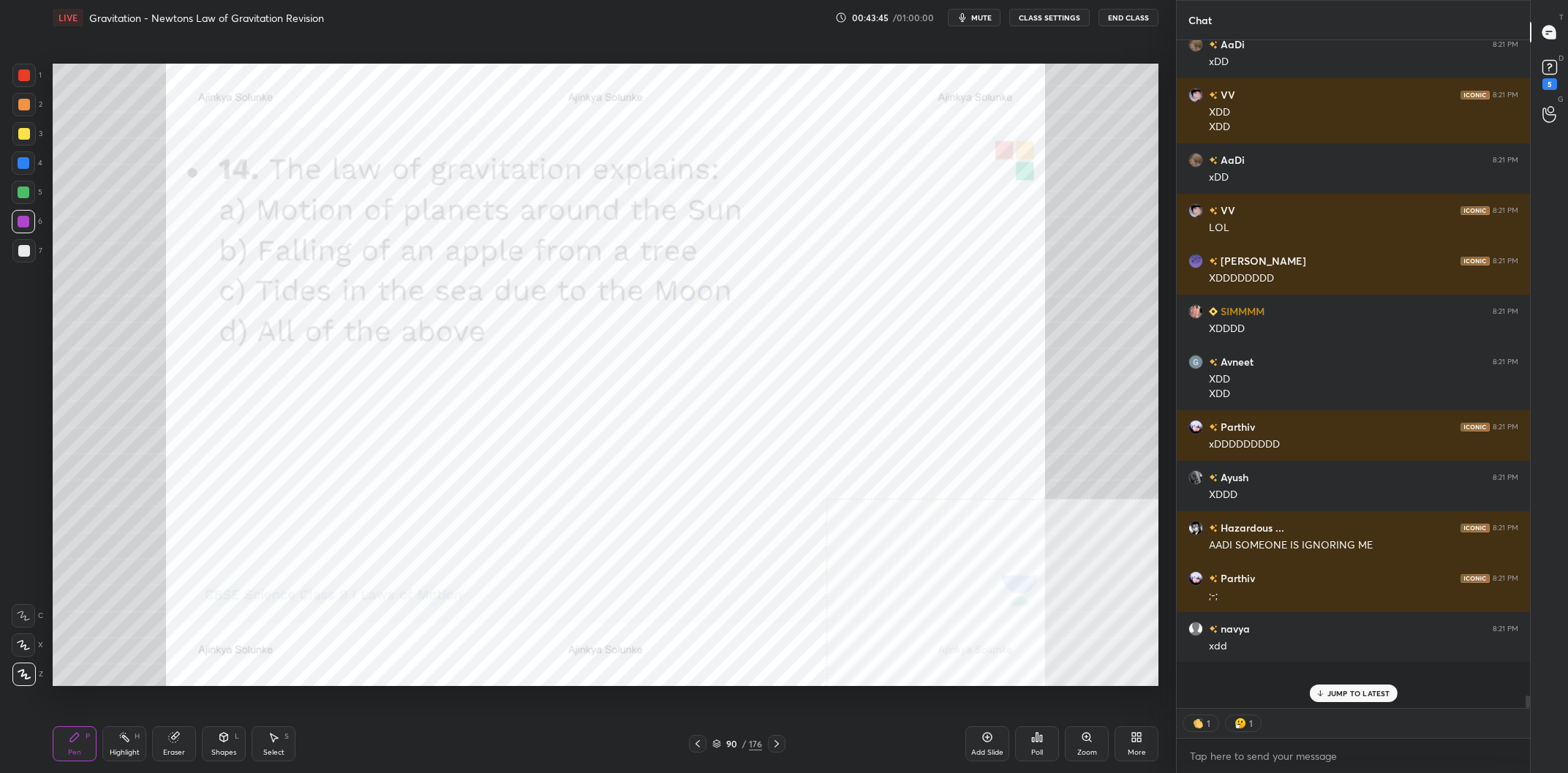
click at [174, 733] on icon at bounding box center [174, 738] width 12 height 12
click at [28, 673] on span "Erase all" at bounding box center [24, 674] width 22 height 10
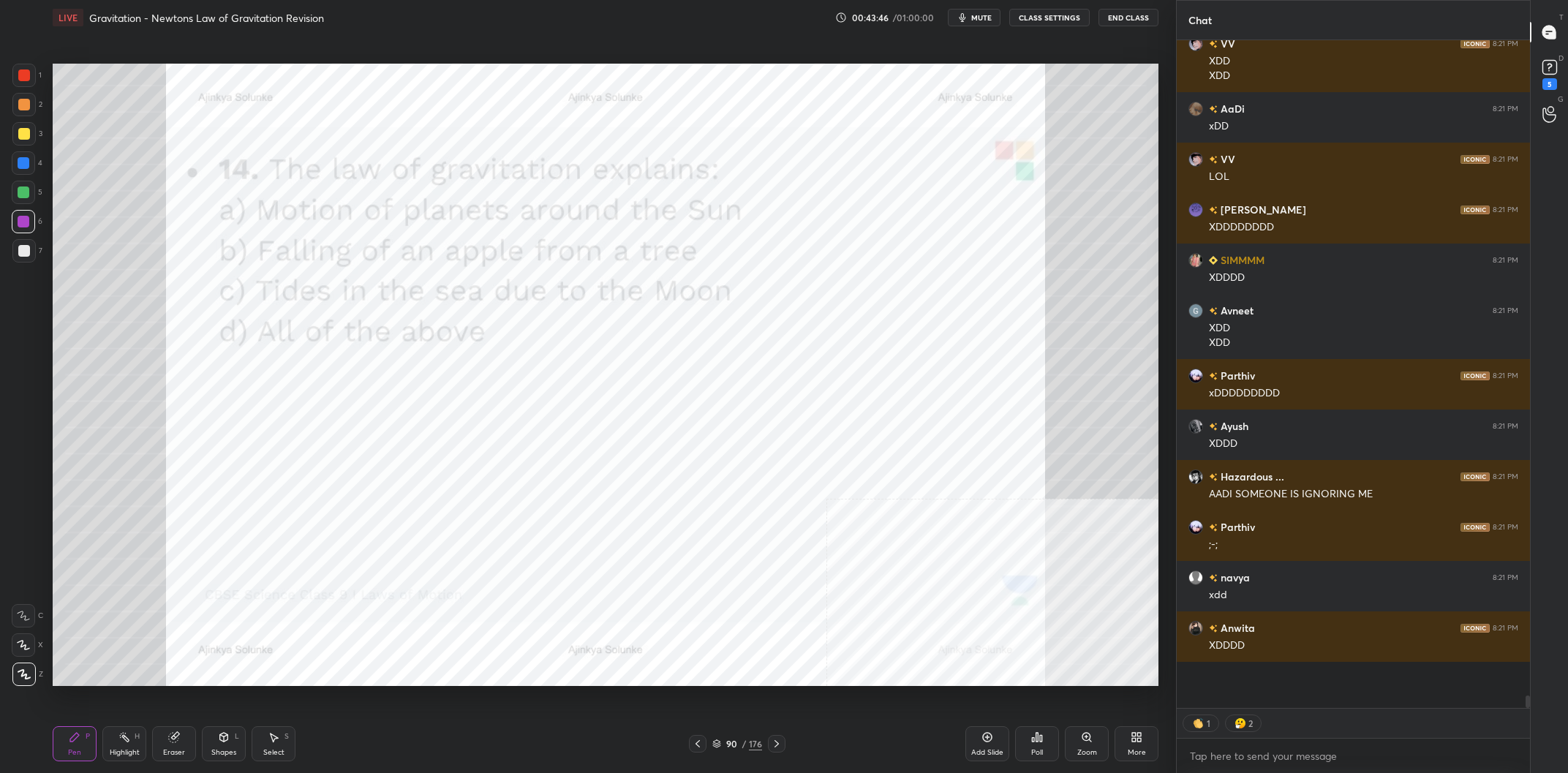
click at [77, 744] on div "Pen P" at bounding box center [74, 744] width 44 height 35
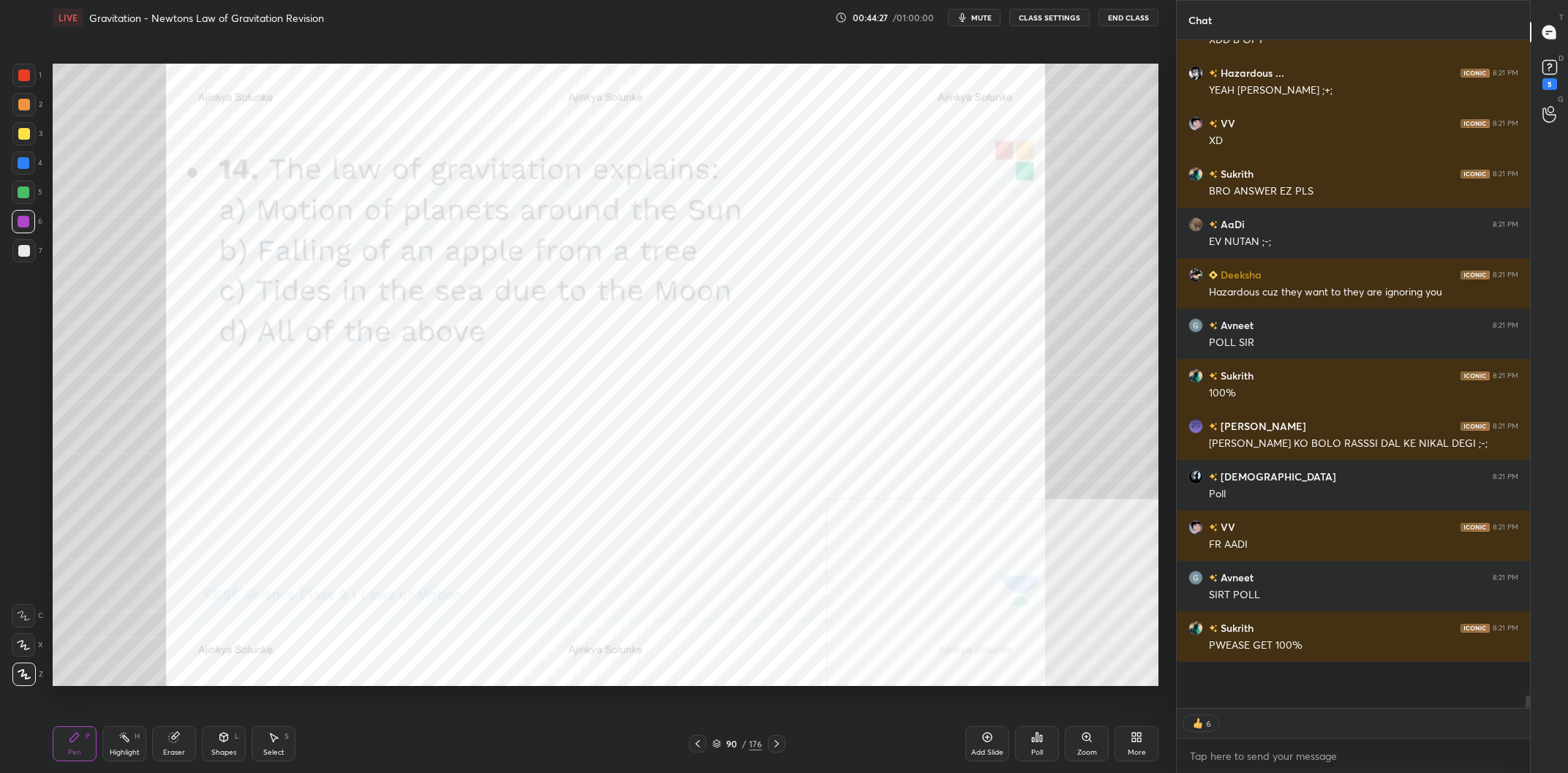
scroll to position [33540, 0]
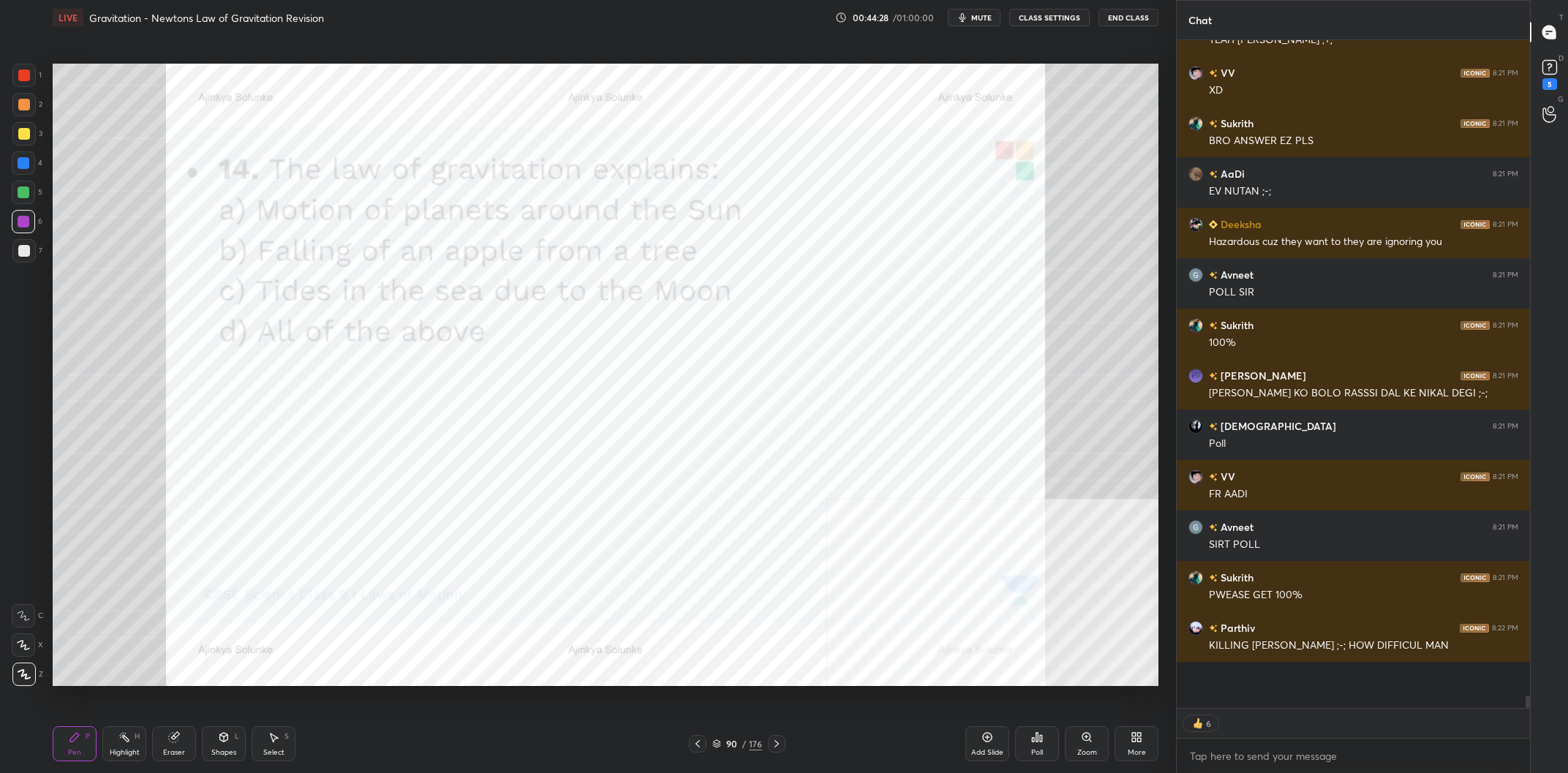
click at [730, 747] on div "90" at bounding box center [731, 743] width 15 height 9
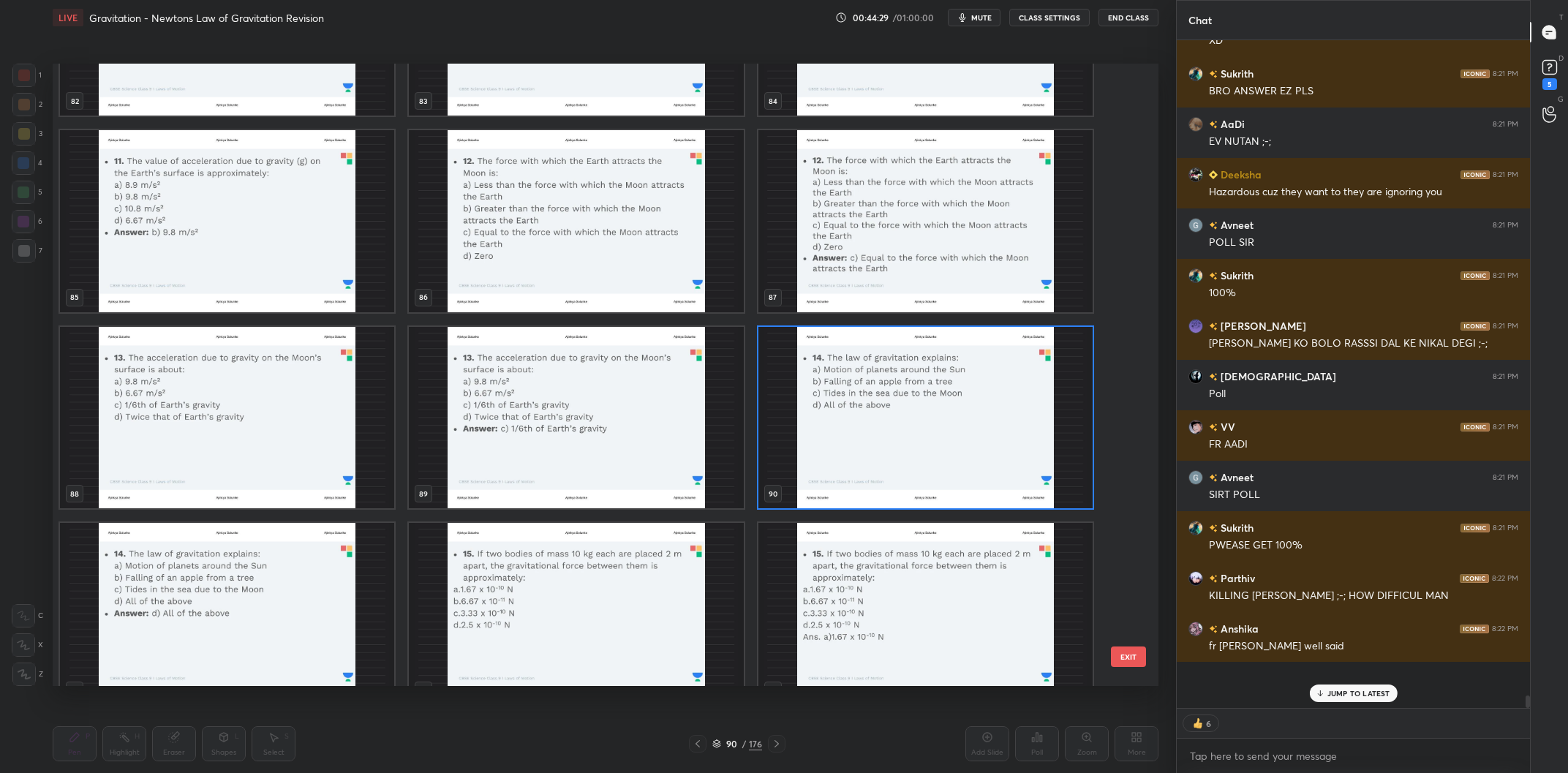
scroll to position [5549, 0]
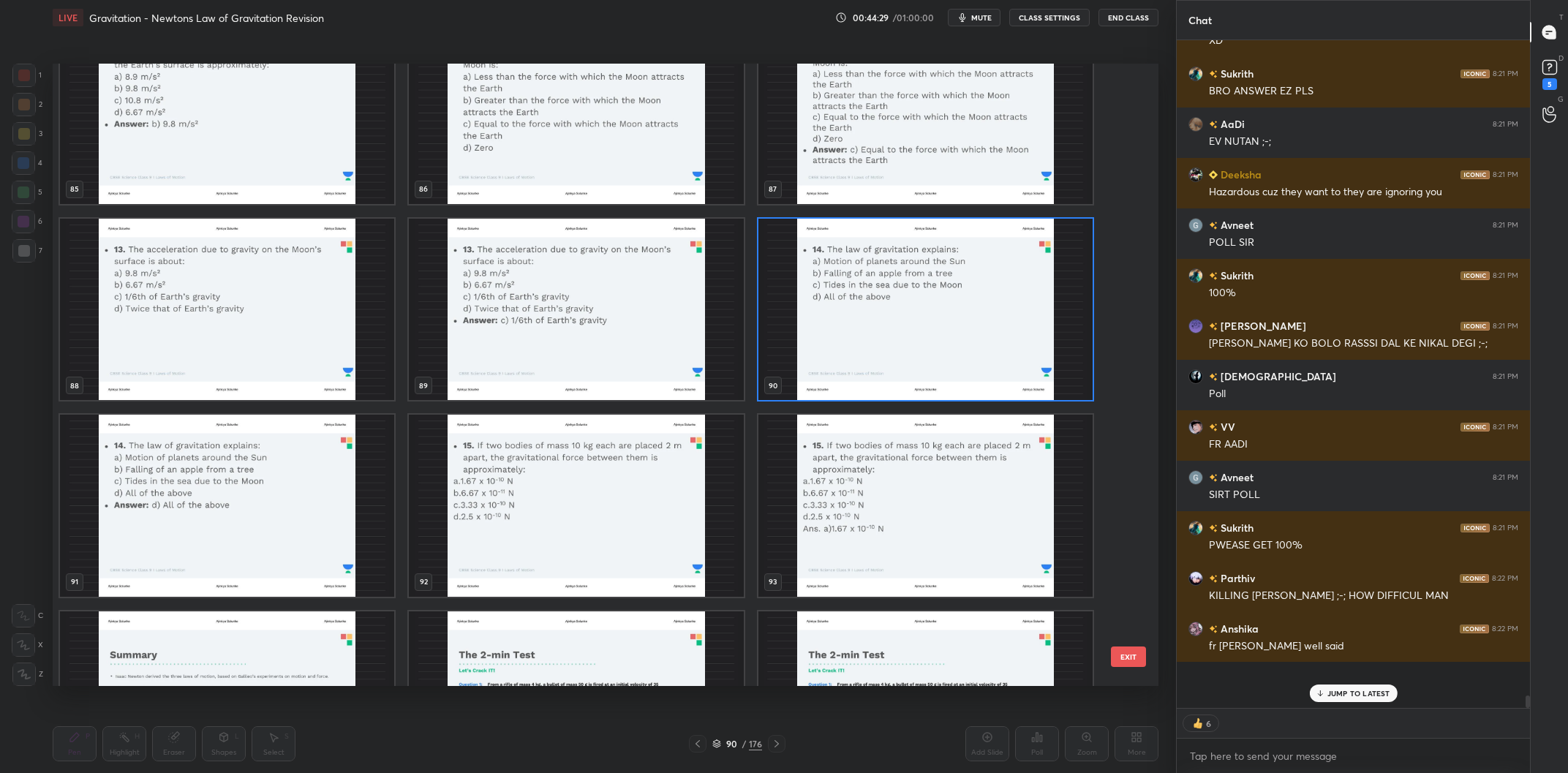
click at [921, 367] on img "grid" at bounding box center [924, 310] width 334 height 182
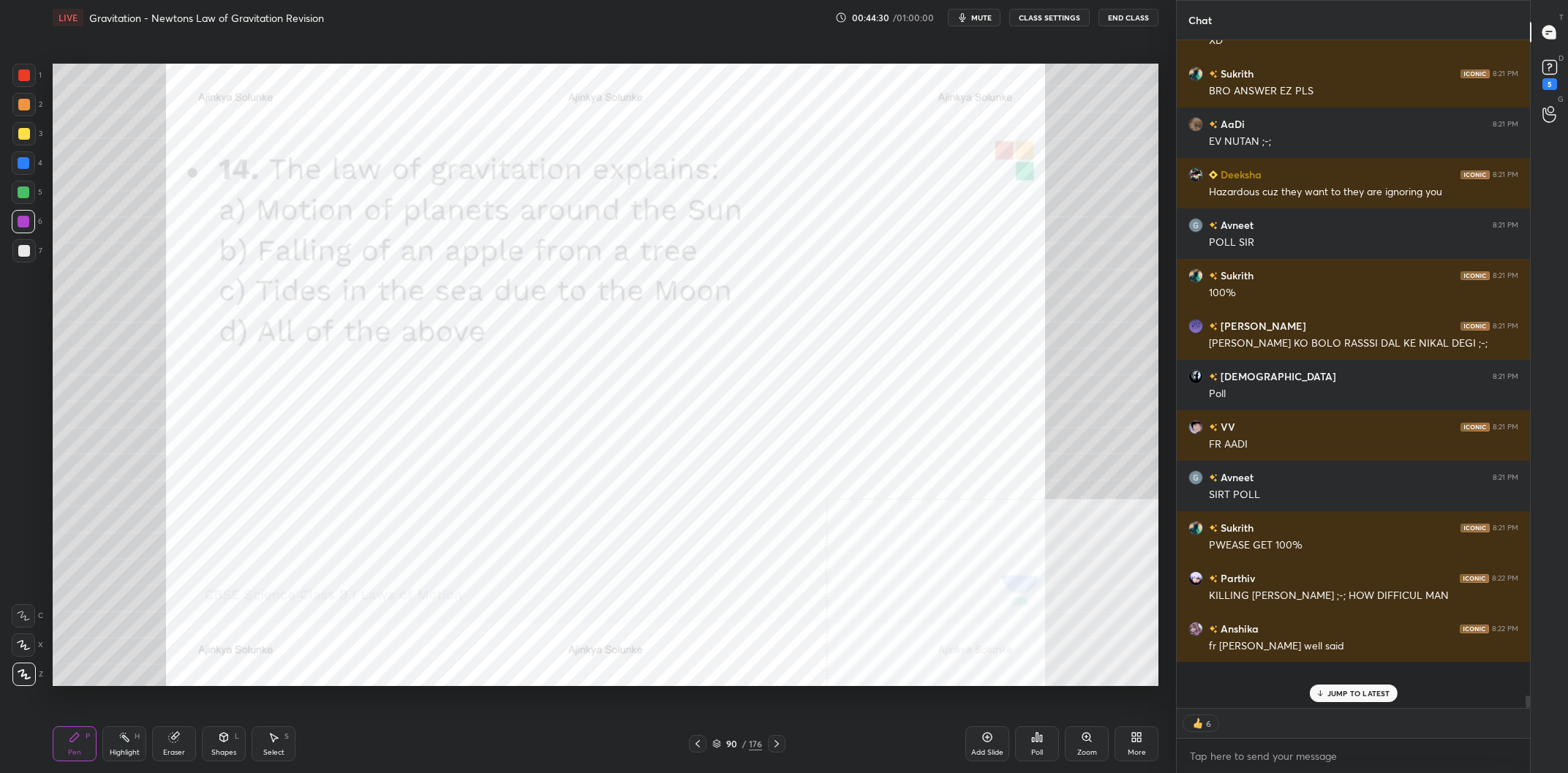
click at [921, 367] on img "grid" at bounding box center [924, 310] width 334 height 182
click at [1059, 742] on div "Add Slide Poll Zoom More" at bounding box center [1061, 743] width 193 height 82
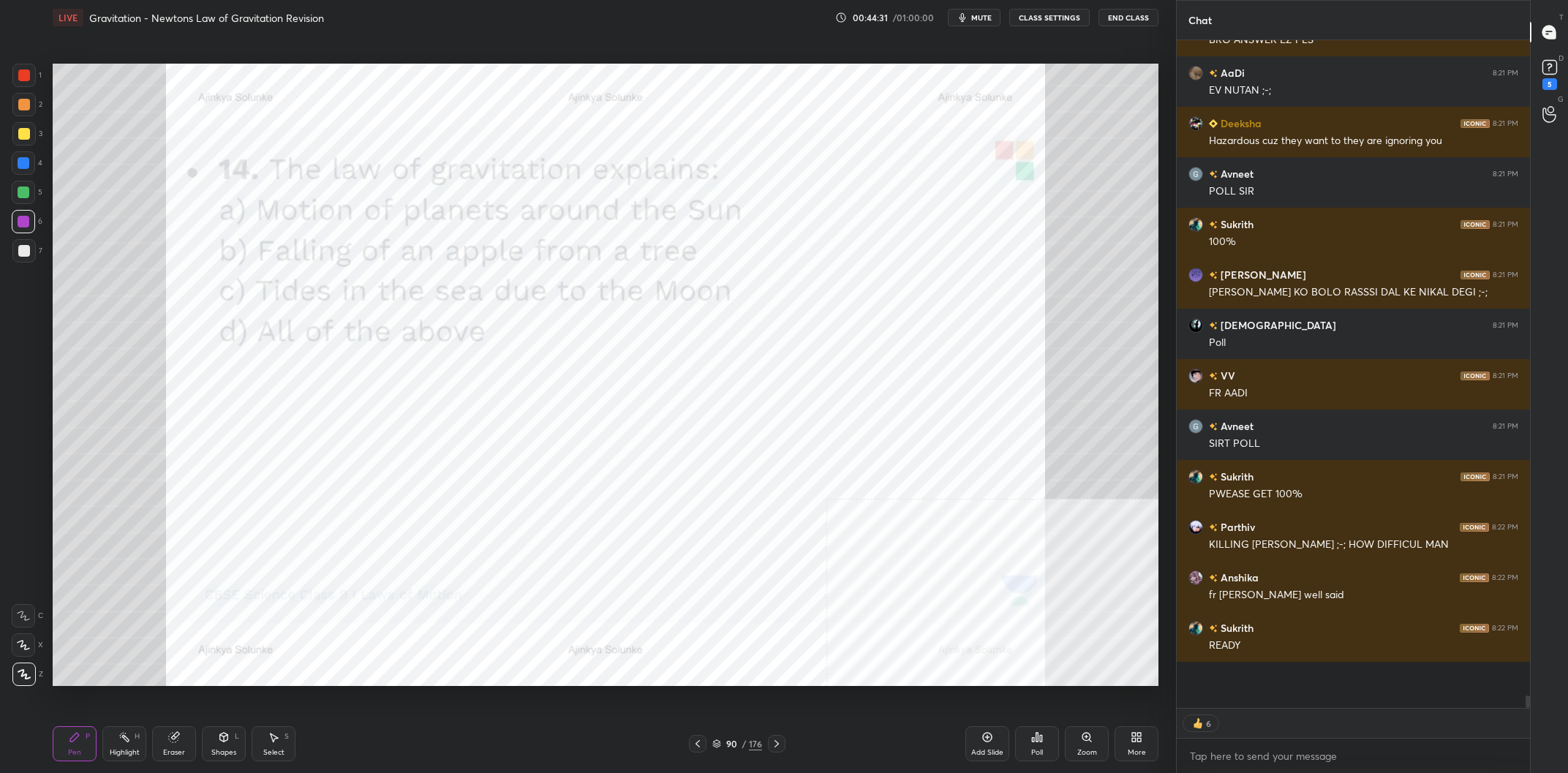
click at [1045, 739] on div "Poll" at bounding box center [1037, 744] width 44 height 35
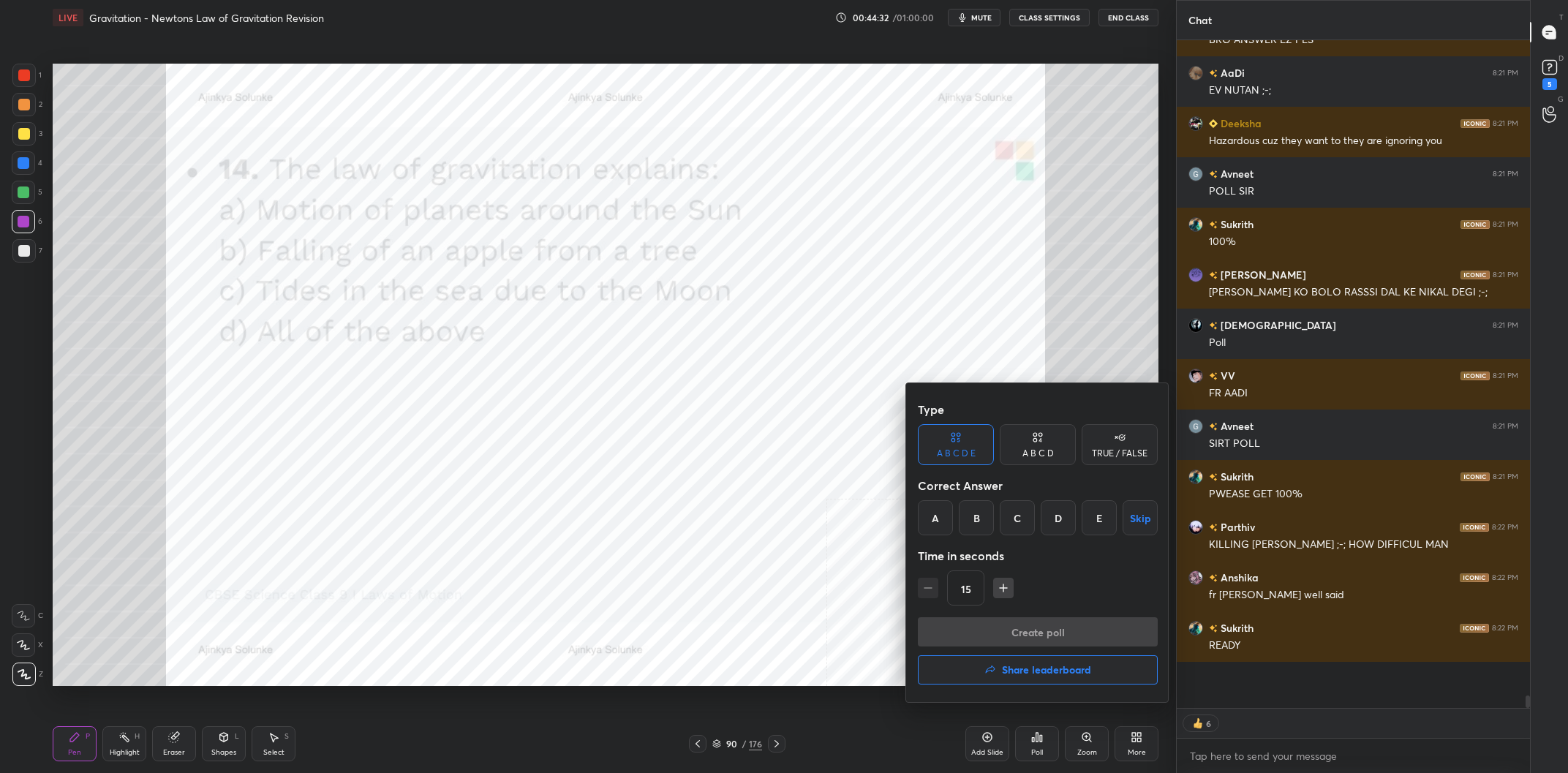
drag, startPoint x: 1031, startPoint y: 429, endPoint x: 1045, endPoint y: 434, distance: 14.9
click at [1033, 429] on div "A B C D" at bounding box center [1037, 445] width 76 height 41
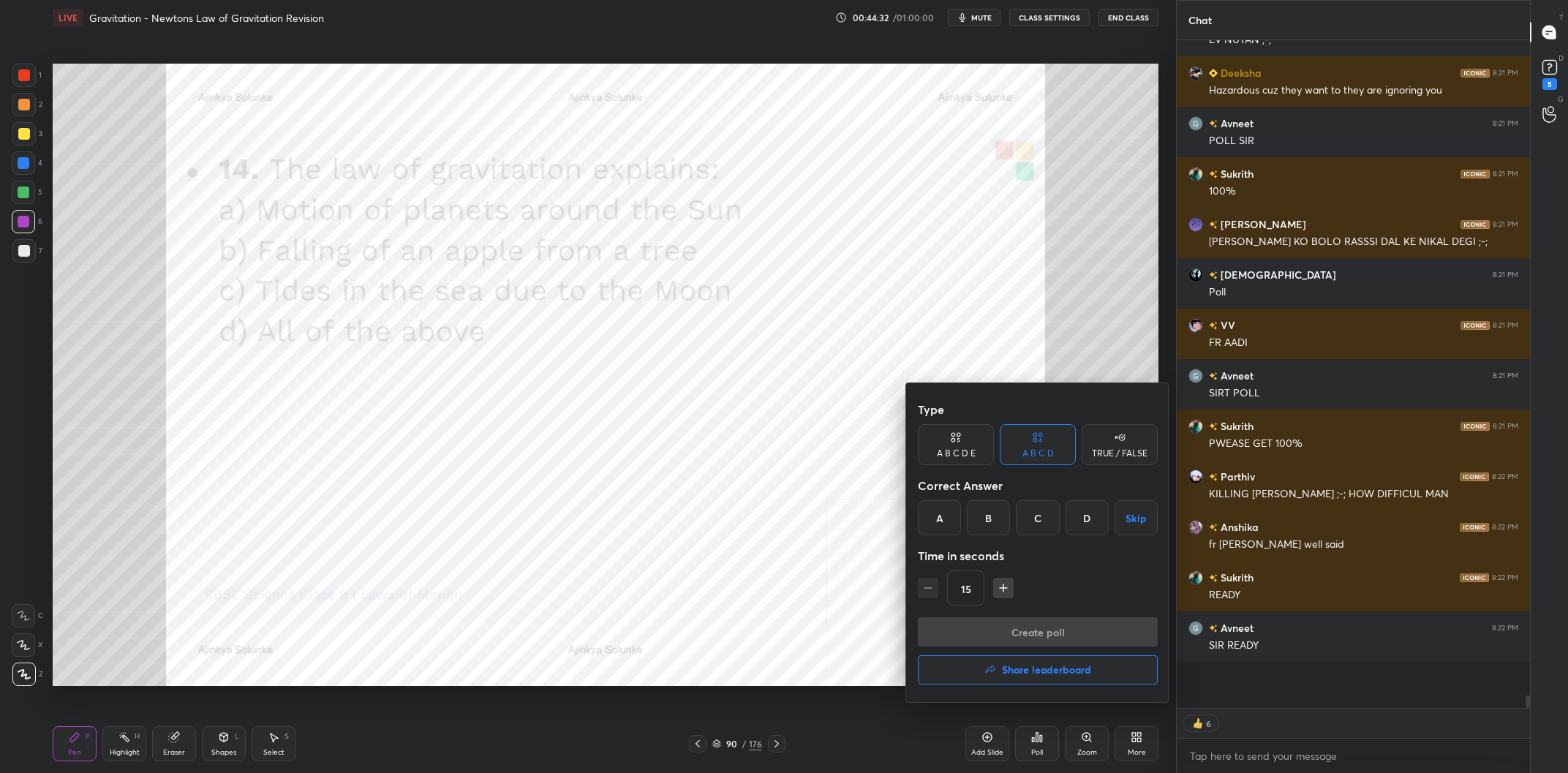
click at [1096, 521] on div "D" at bounding box center [1087, 519] width 43 height 35
click at [1070, 637] on button "Create poll" at bounding box center [1037, 632] width 239 height 30
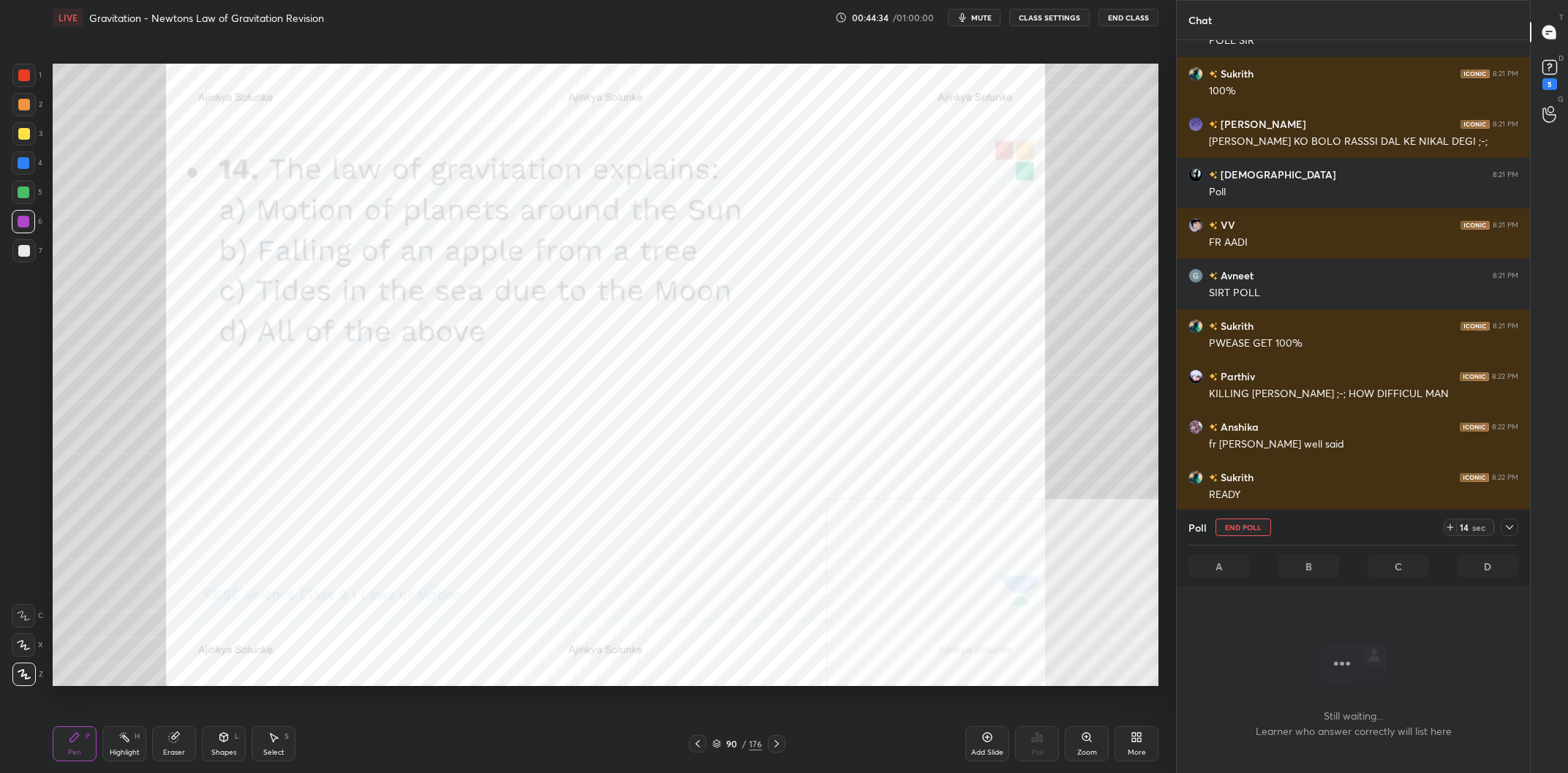
click at [1514, 528] on icon at bounding box center [1510, 527] width 12 height 12
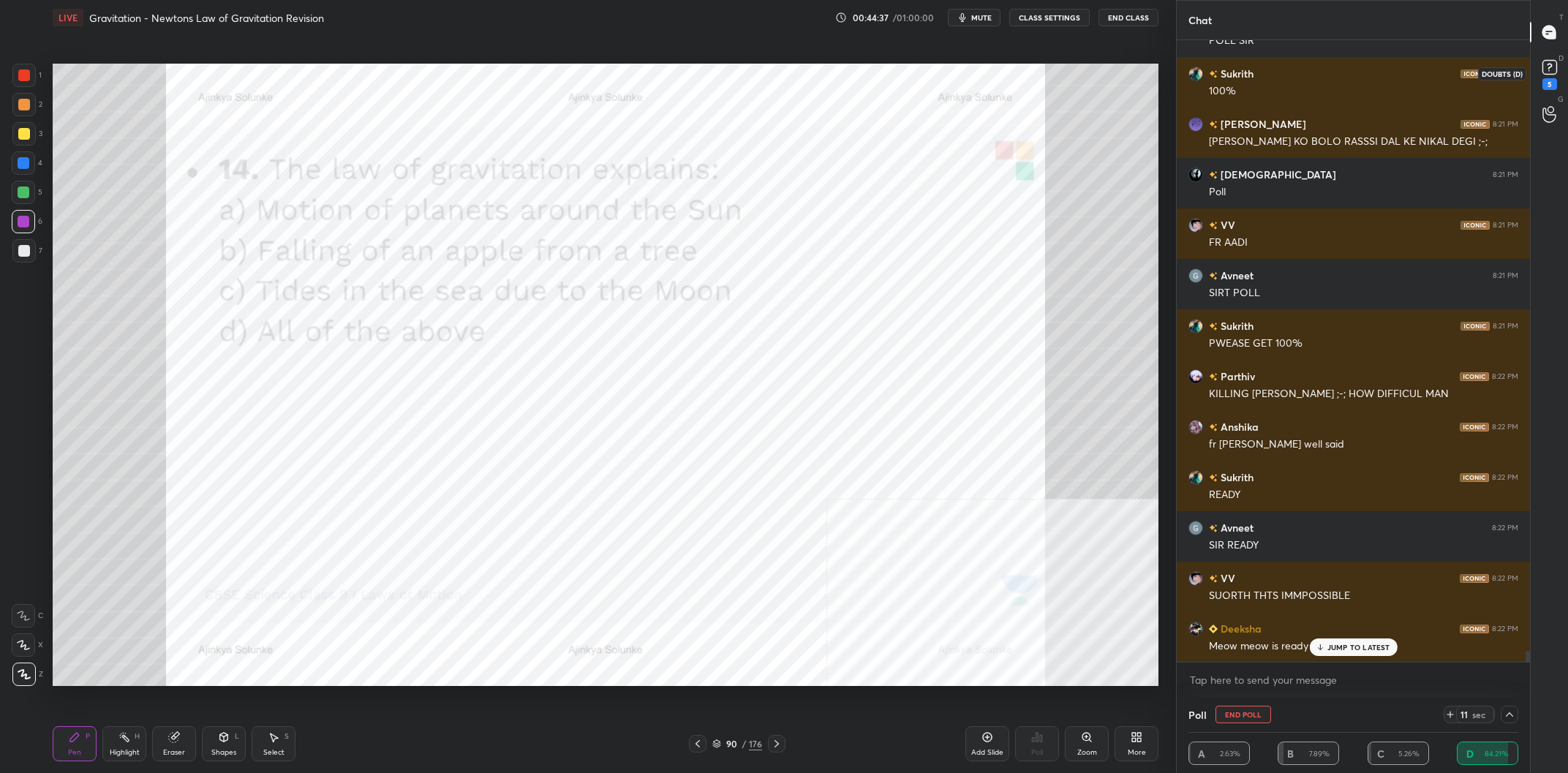
click at [1555, 67] on rect at bounding box center [1549, 68] width 14 height 14
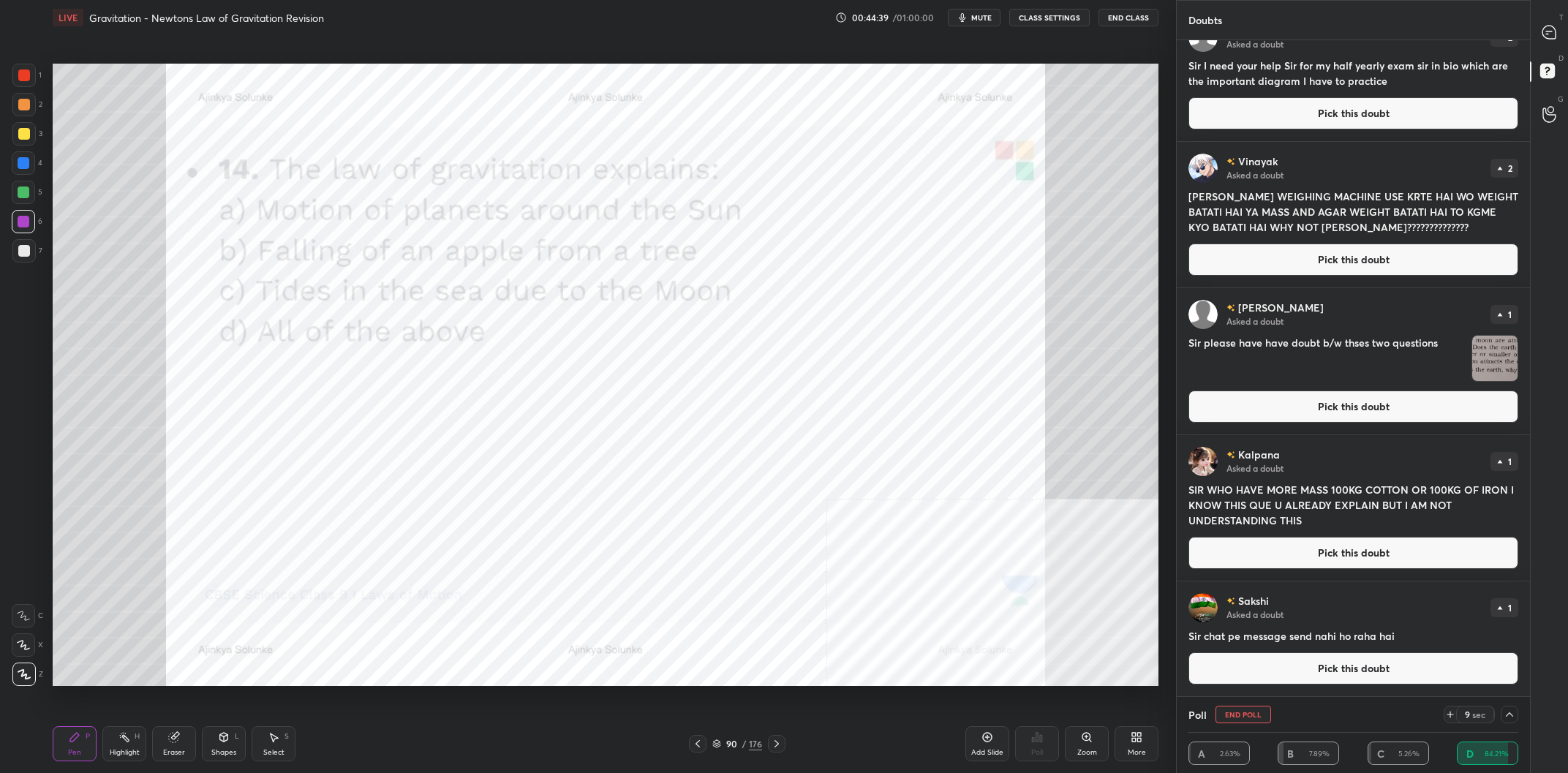
click at [1346, 398] on button "Pick this doubt" at bounding box center [1353, 406] width 330 height 33
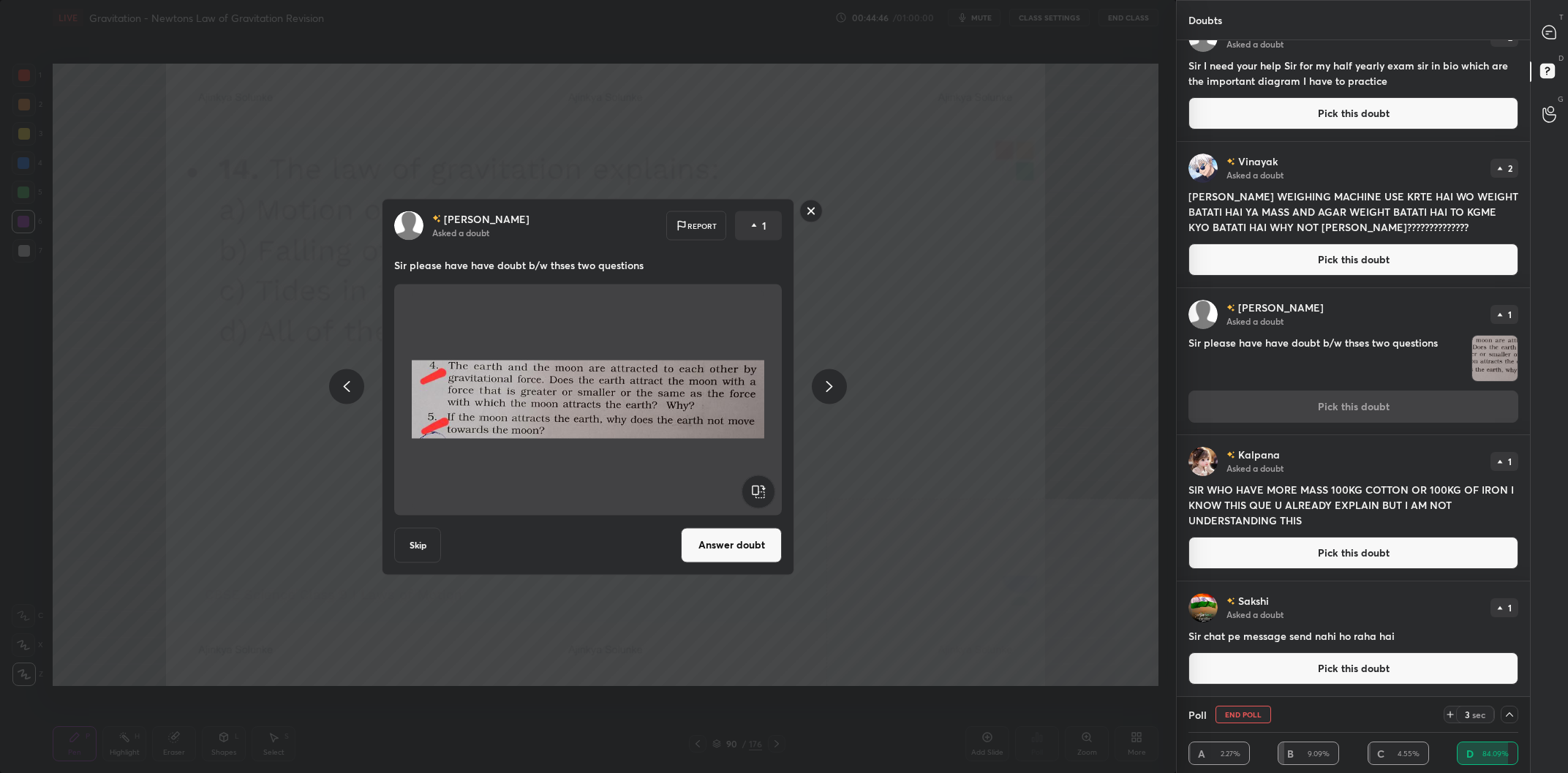
click at [1041, 345] on div "[PERSON_NAME] Asked a doubt Report 1 Sir please have have doubt b/w thses two q…" at bounding box center [587, 386] width 1176 height 773
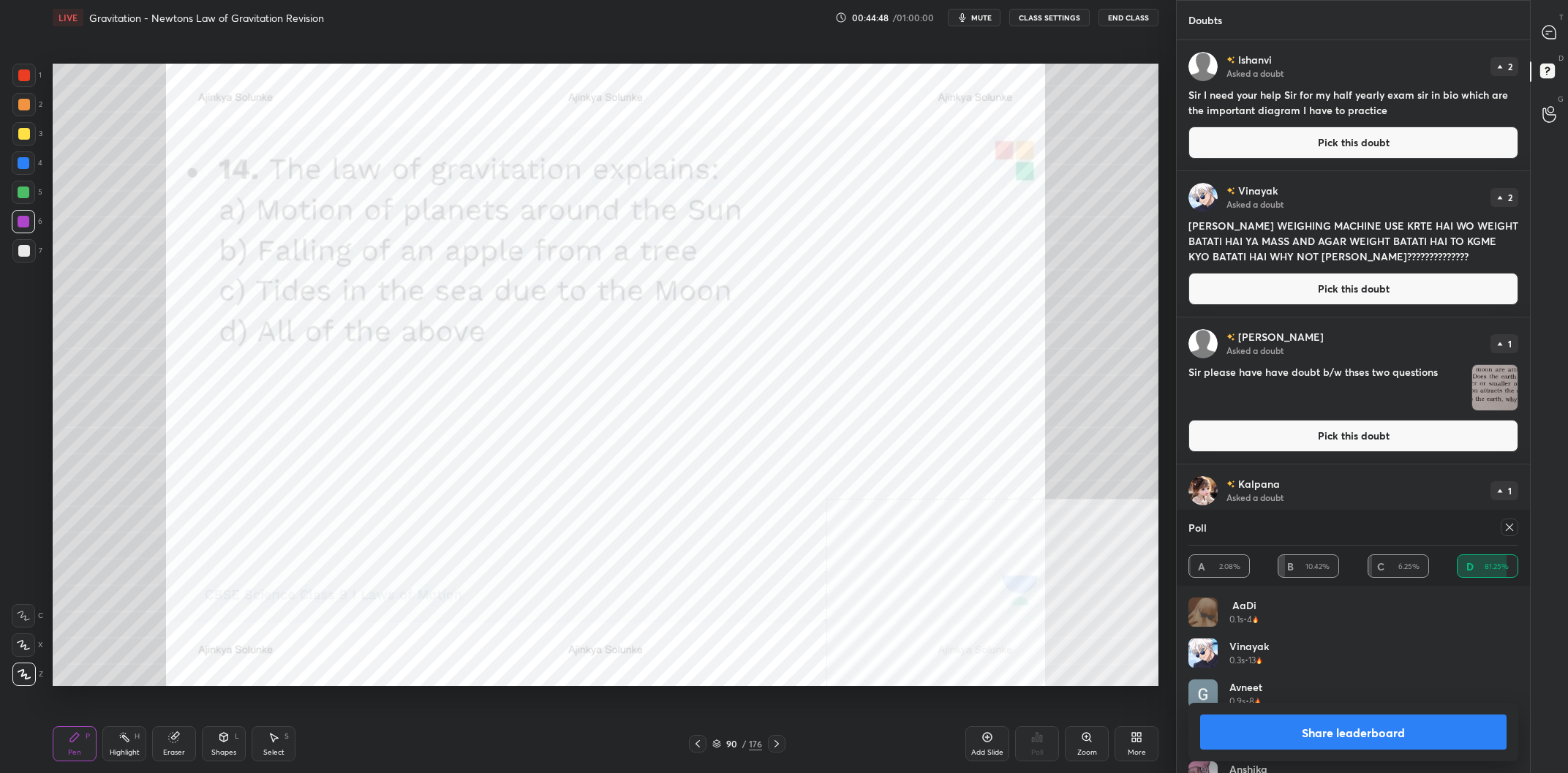
click at [1533, 51] on div "T Messages (T)" at bounding box center [1549, 33] width 37 height 41
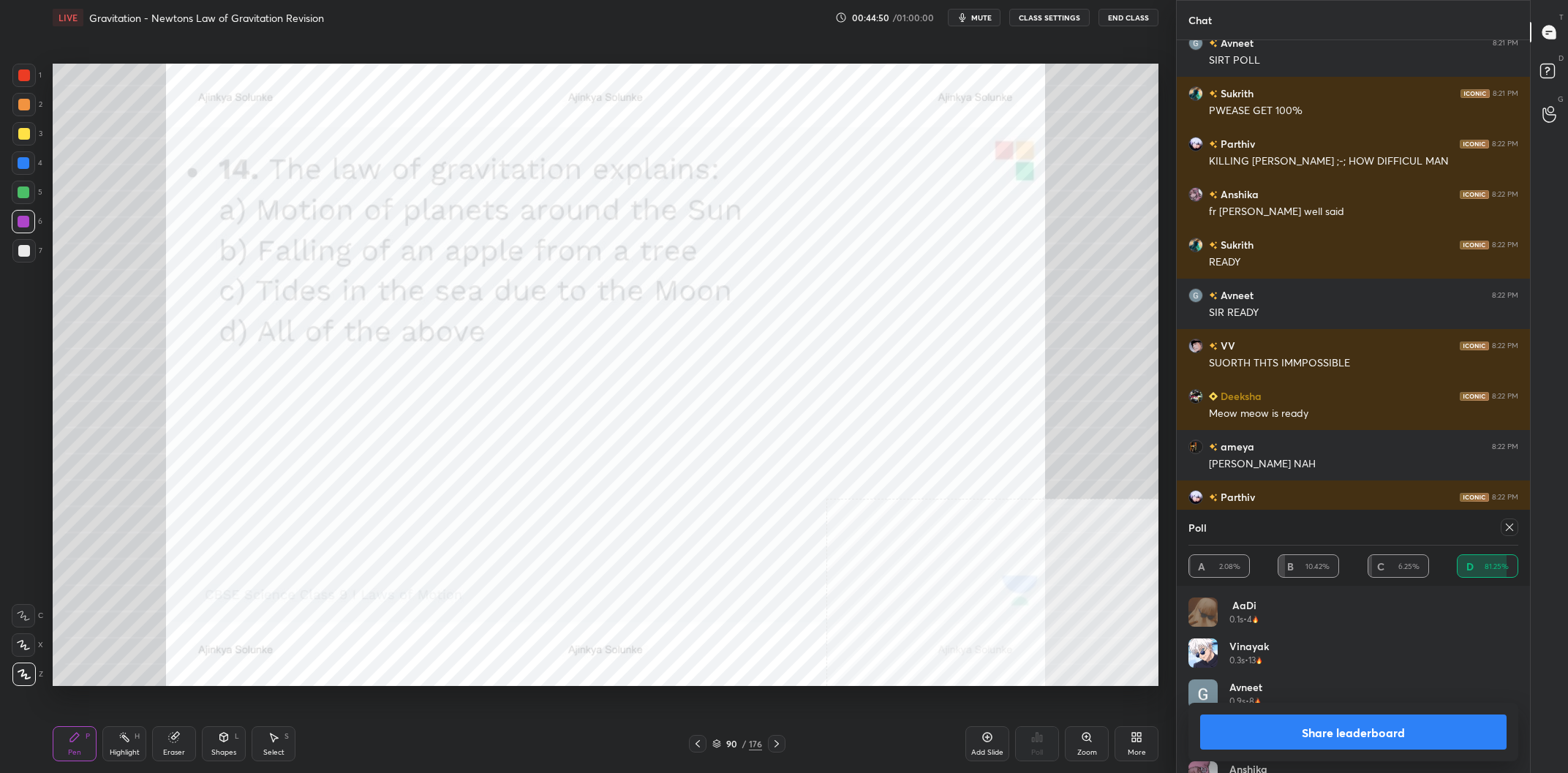
click at [1326, 734] on button "Share leaderboard" at bounding box center [1353, 733] width 307 height 35
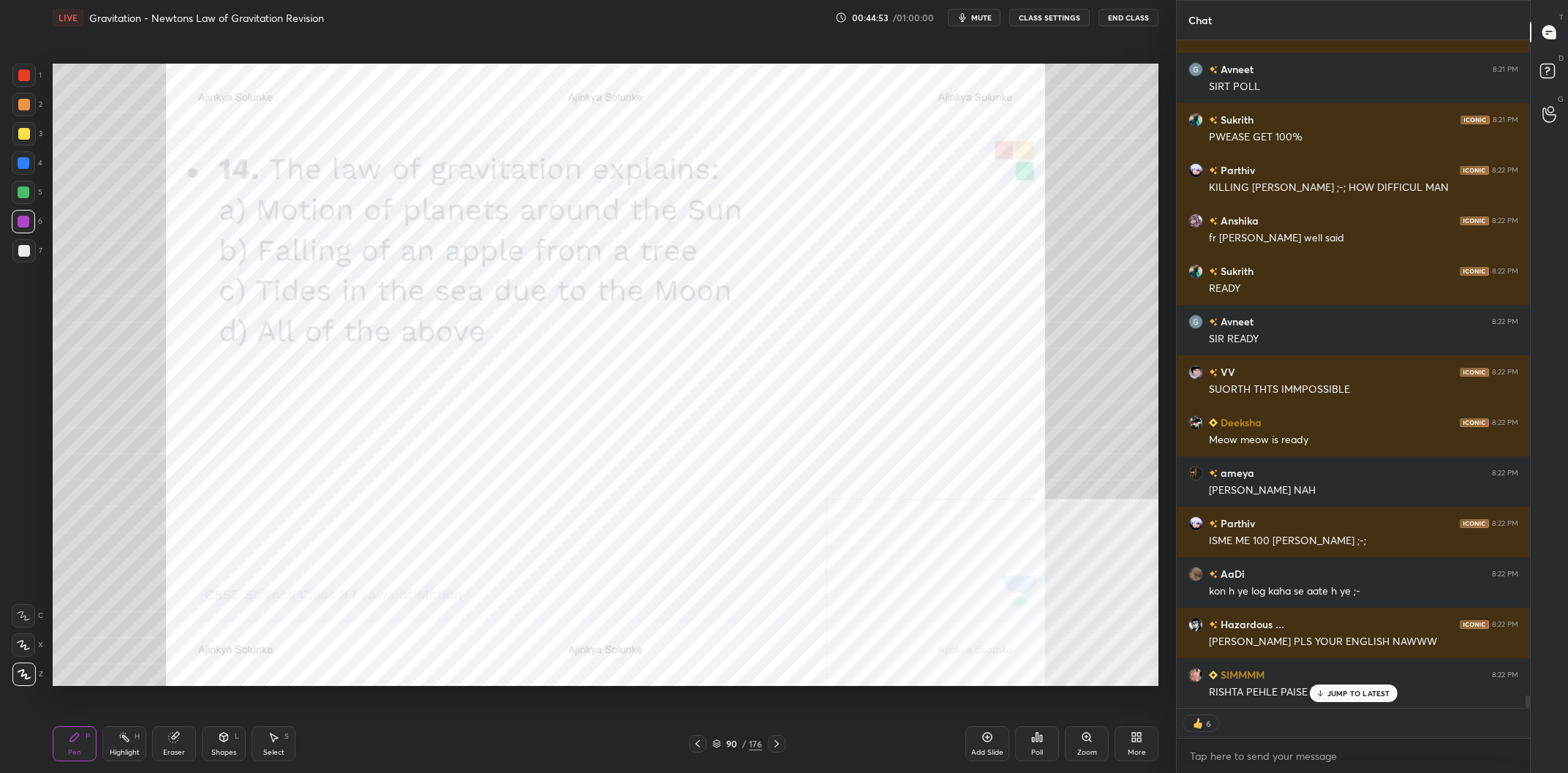
click at [1538, 66] on icon at bounding box center [1549, 73] width 27 height 27
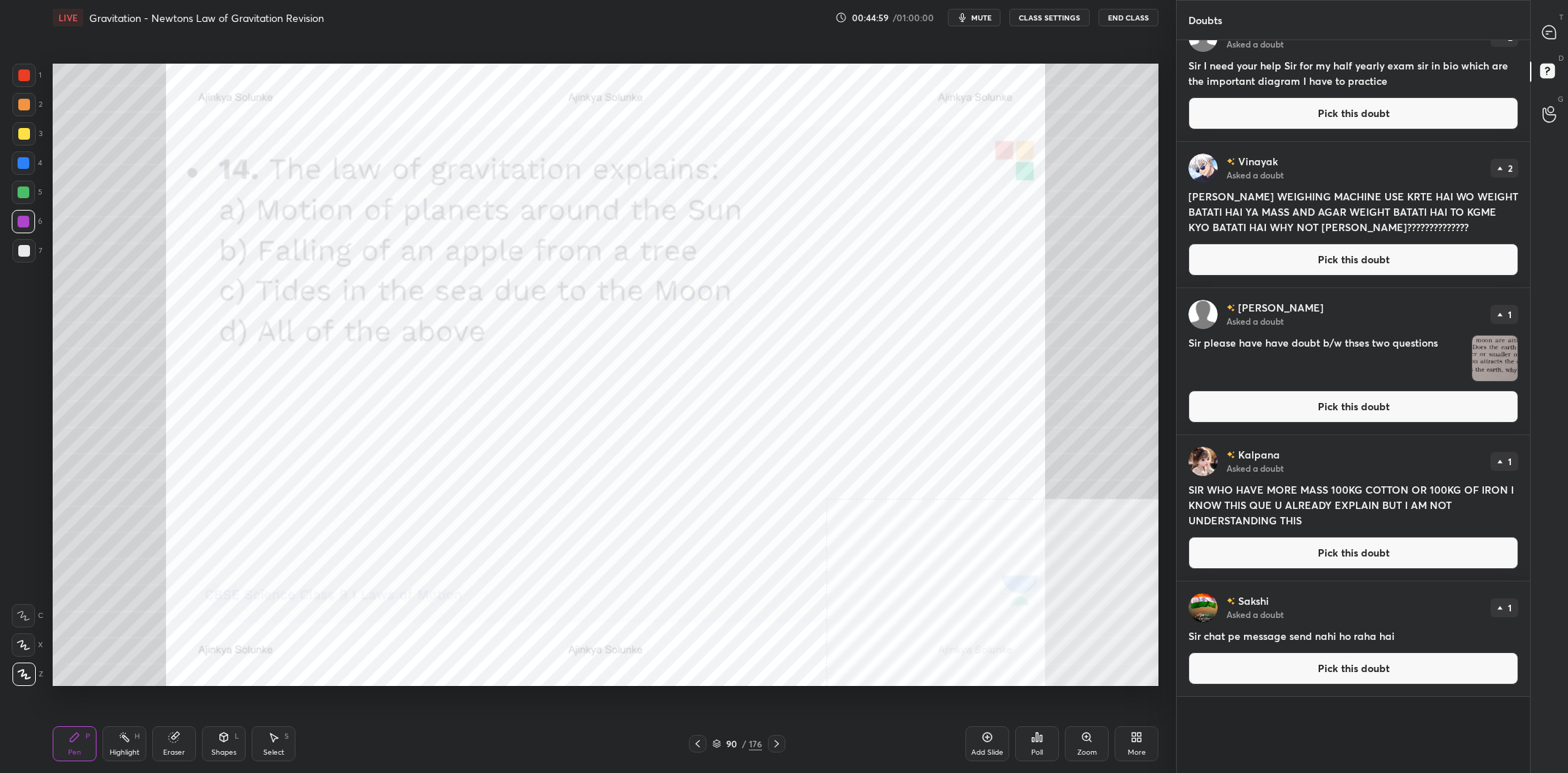
click at [1375, 258] on button "Pick this doubt" at bounding box center [1353, 259] width 330 height 33
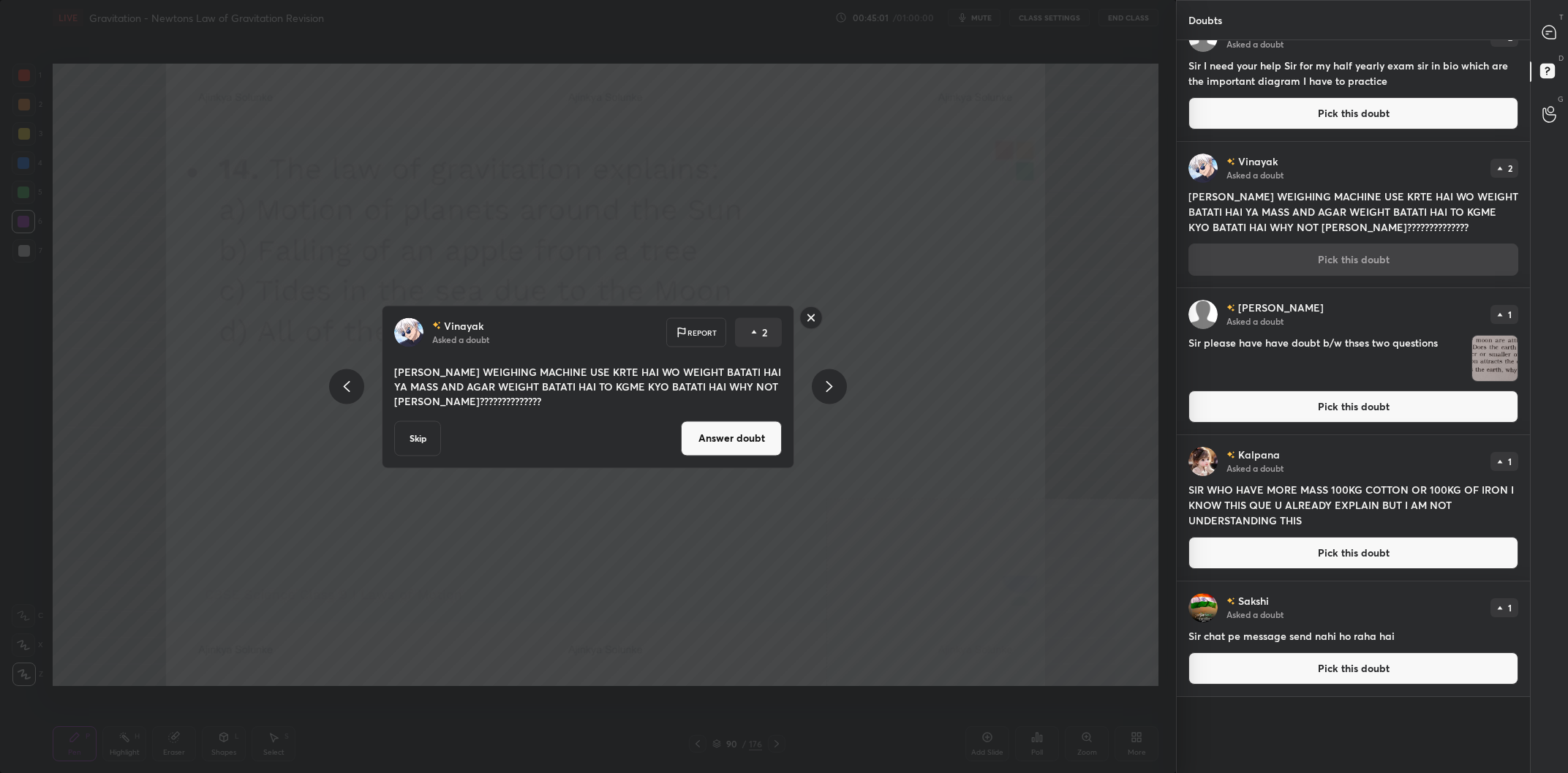
click at [735, 437] on button "Answer doubt" at bounding box center [731, 439] width 101 height 35
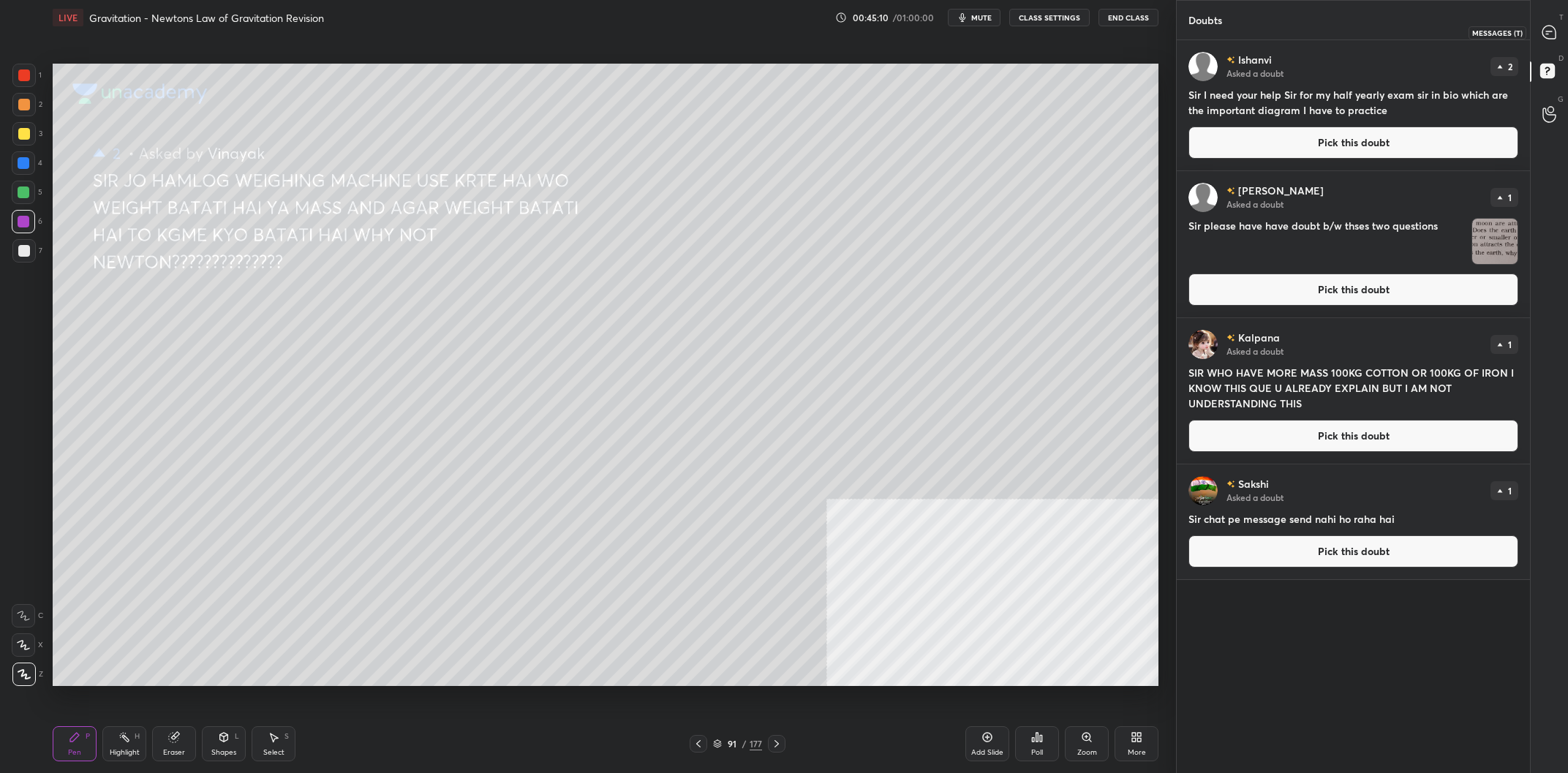
click at [1562, 33] on div at bounding box center [1550, 32] width 30 height 27
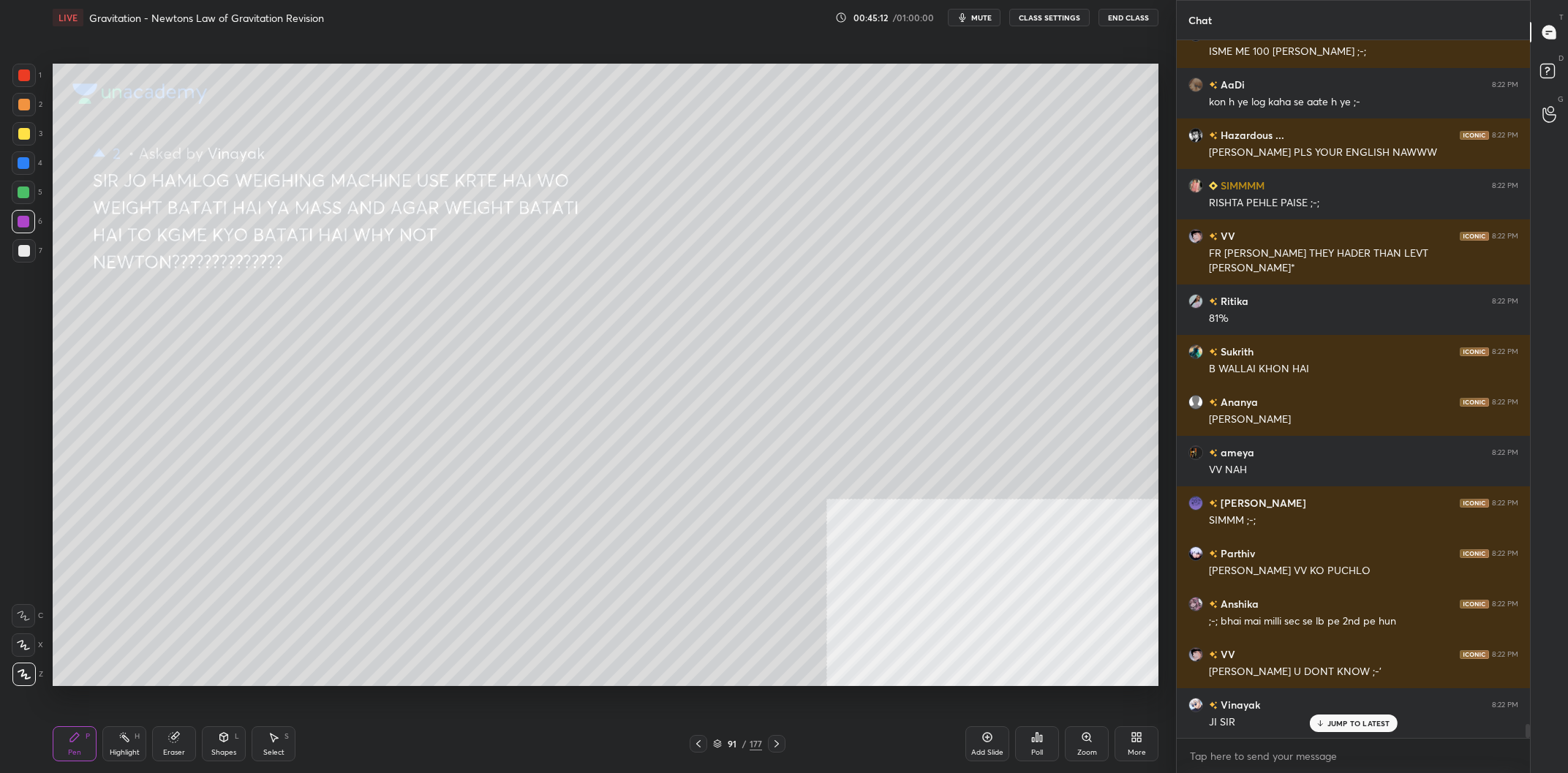
click at [25, 136] on div at bounding box center [25, 134] width 12 height 12
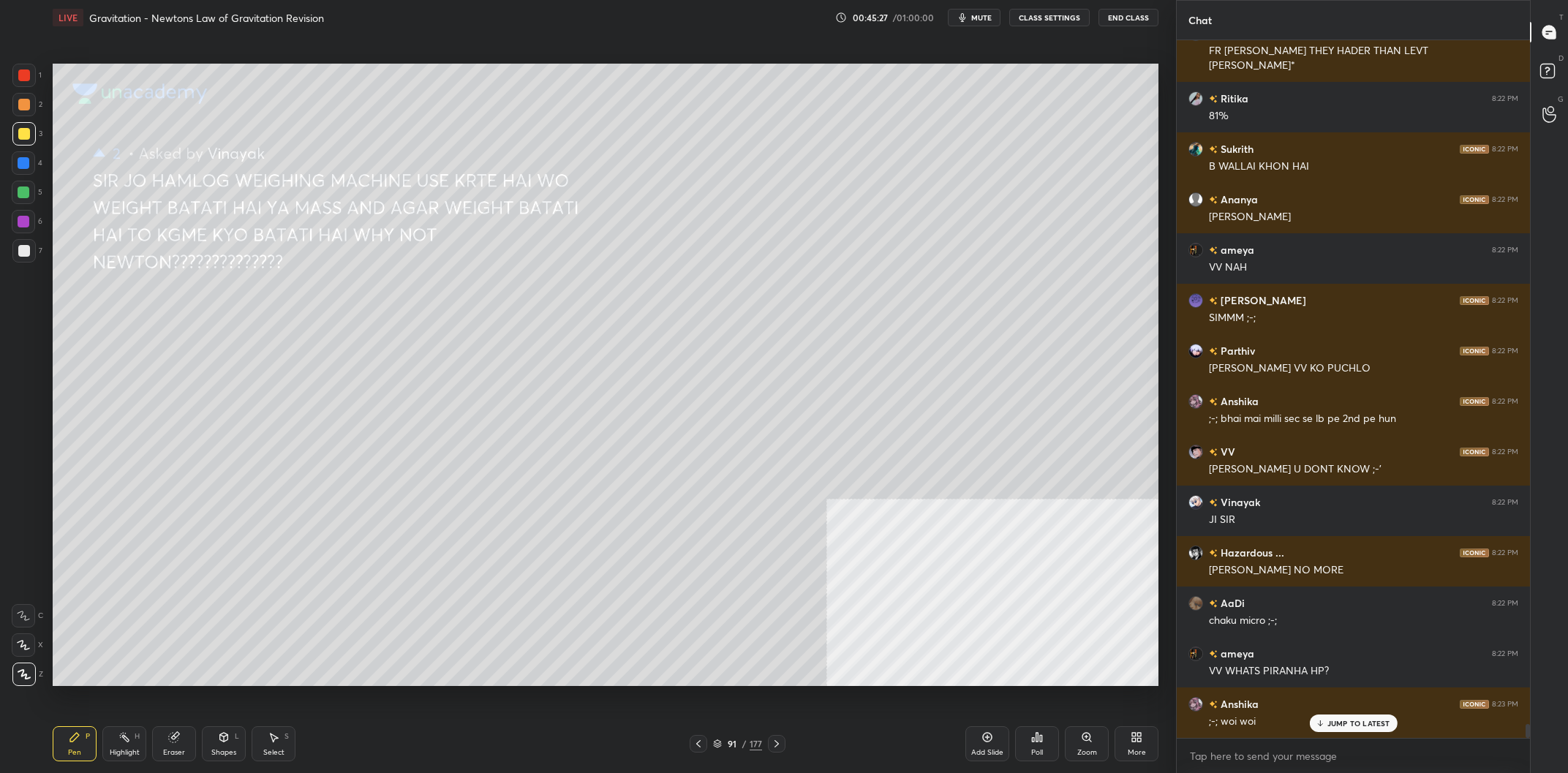
click at [30, 195] on div at bounding box center [24, 192] width 24 height 24
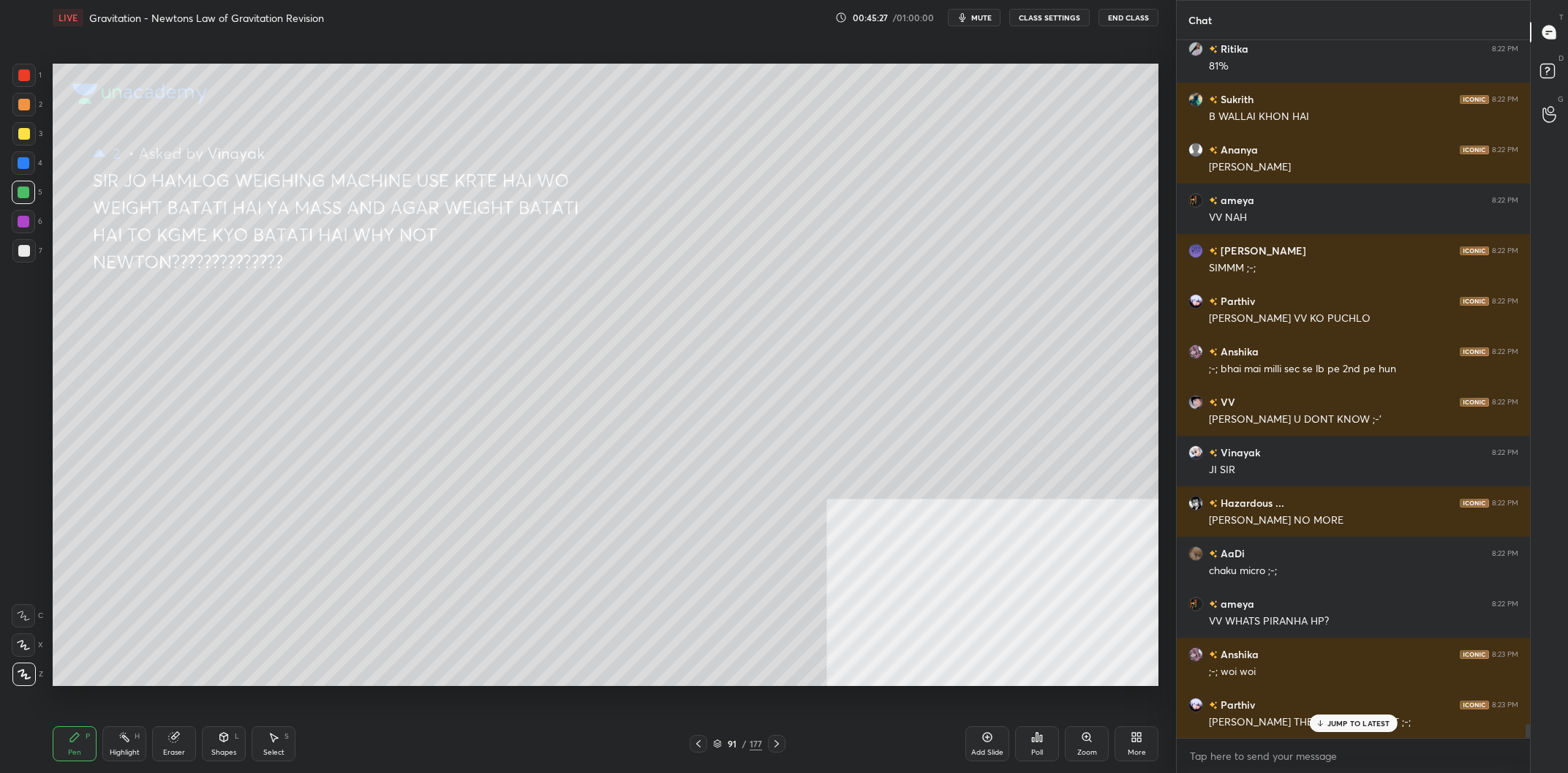
click at [28, 175] on div at bounding box center [24, 164] width 24 height 24
click at [26, 169] on div at bounding box center [24, 164] width 12 height 12
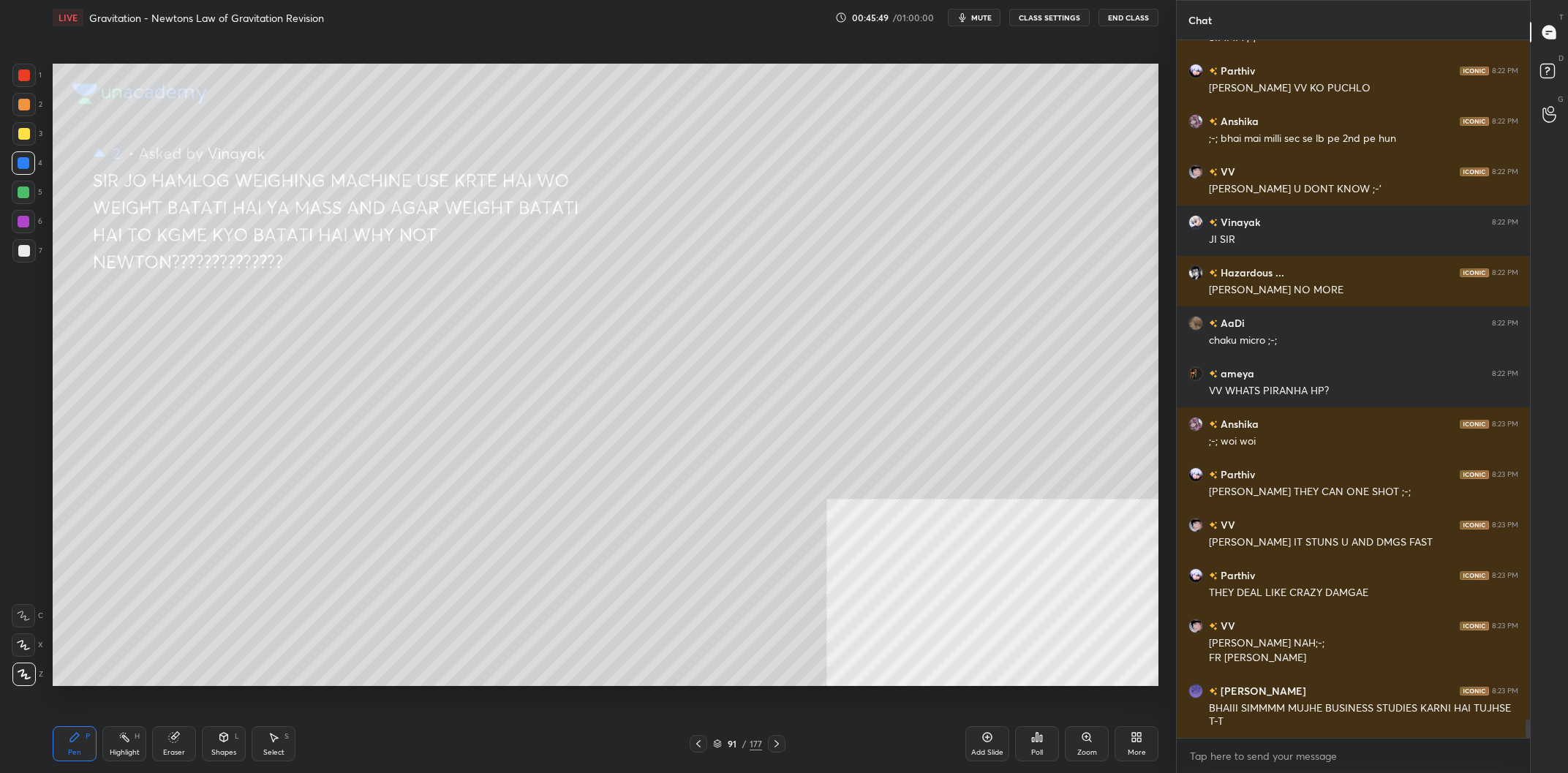
scroll to position [25779, 0]
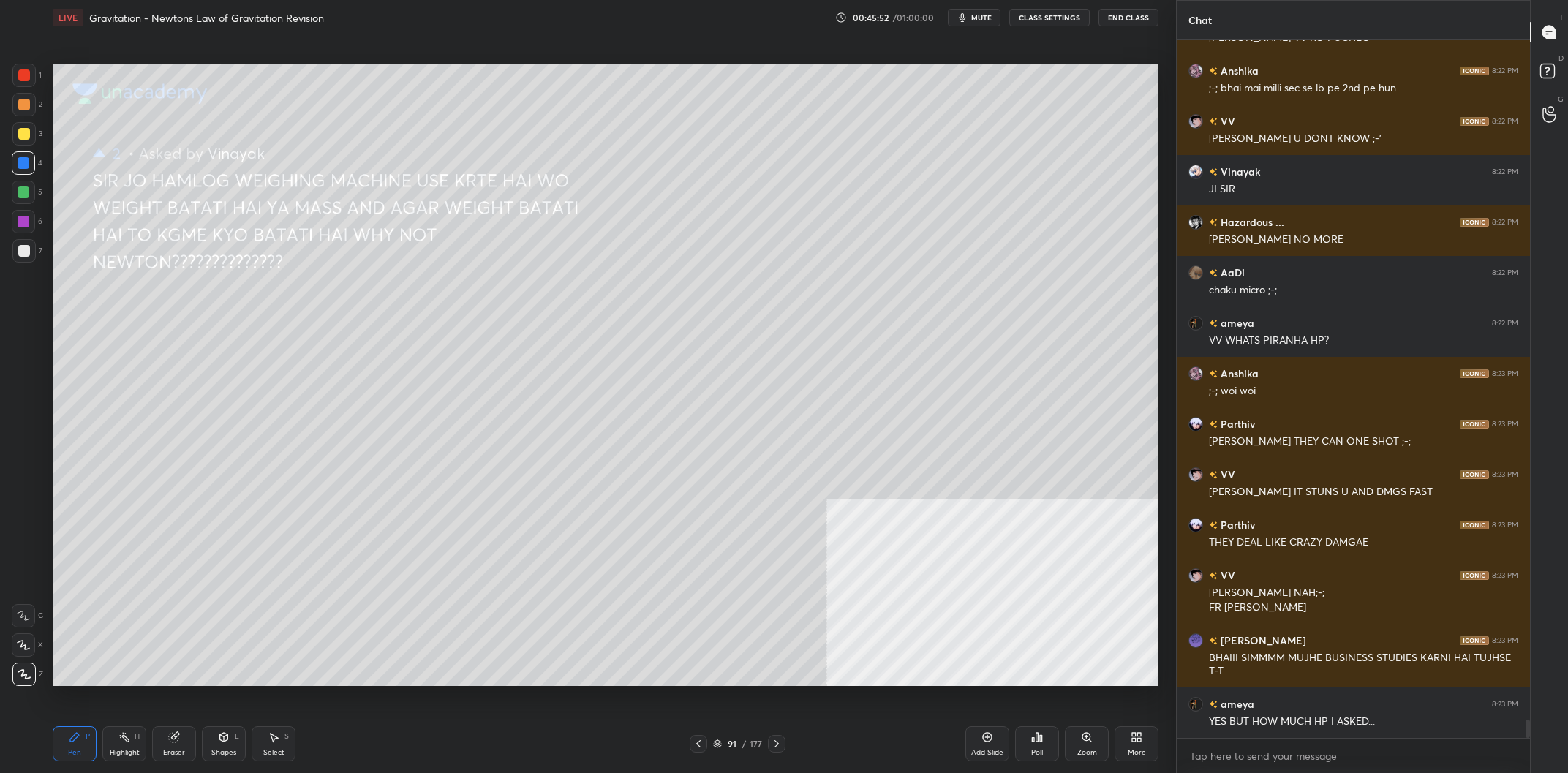
click at [24, 194] on div at bounding box center [24, 192] width 12 height 12
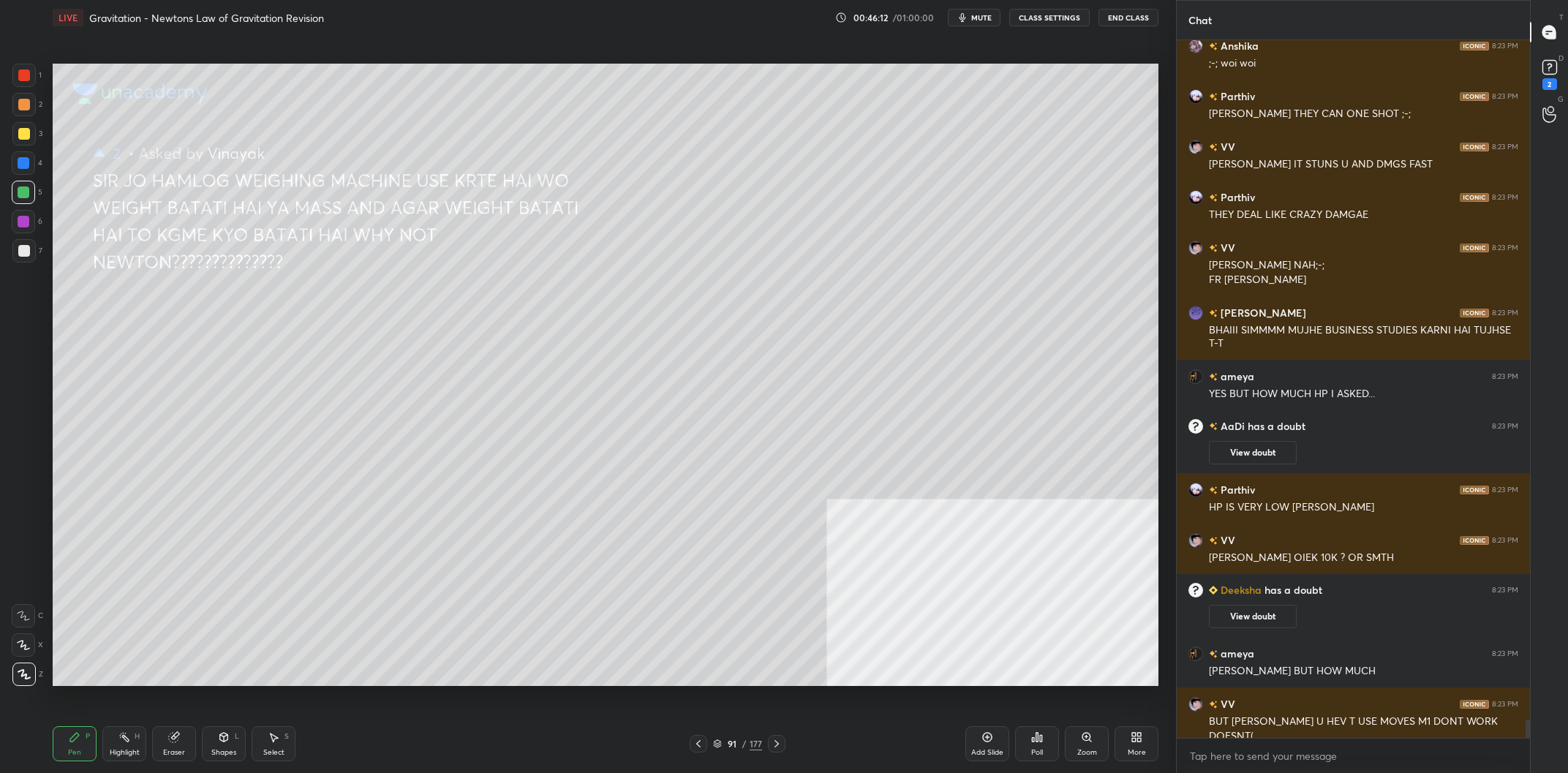
scroll to position [25981, 0]
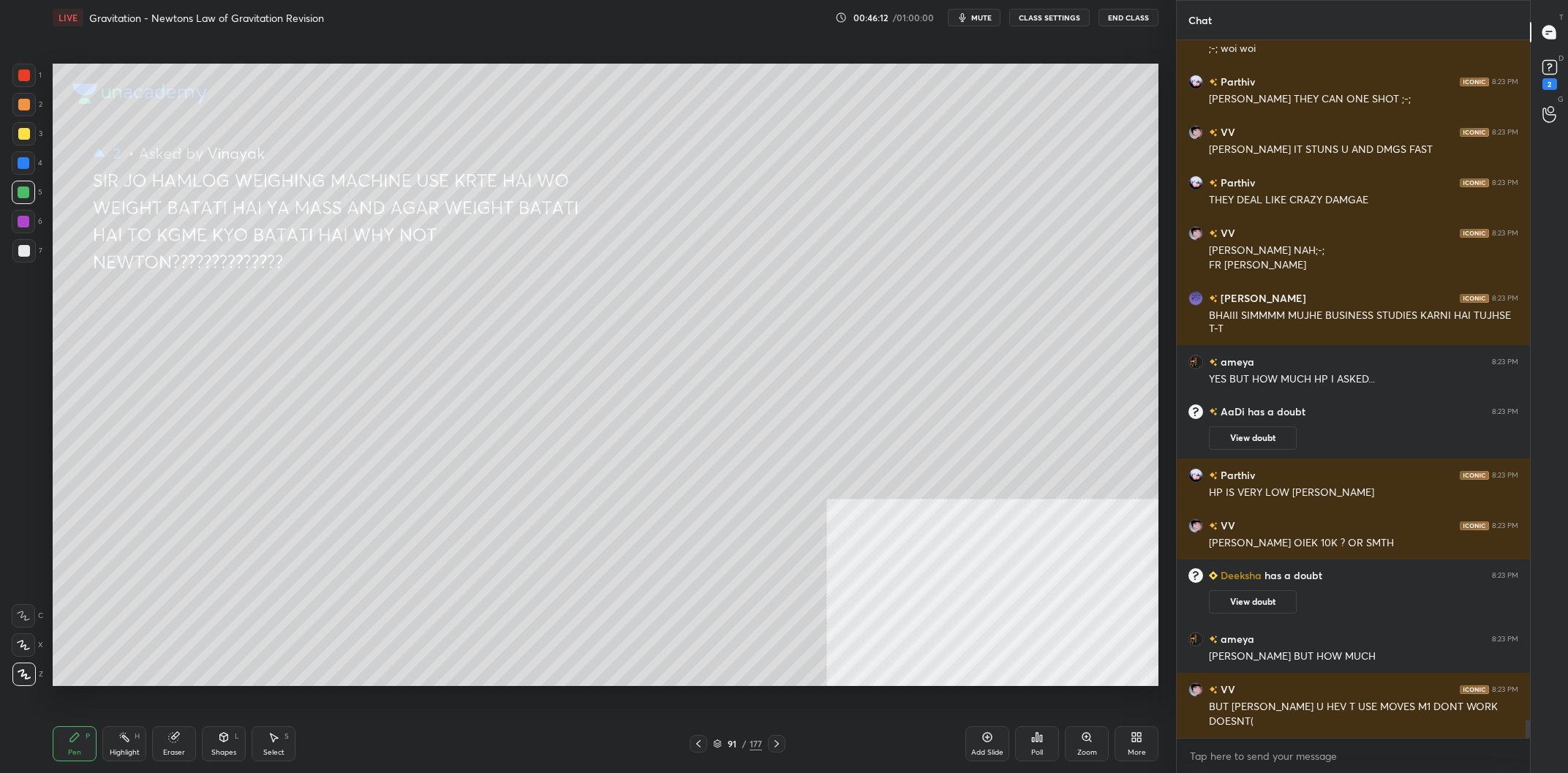
click at [121, 730] on div "Highlight H" at bounding box center [124, 744] width 44 height 35
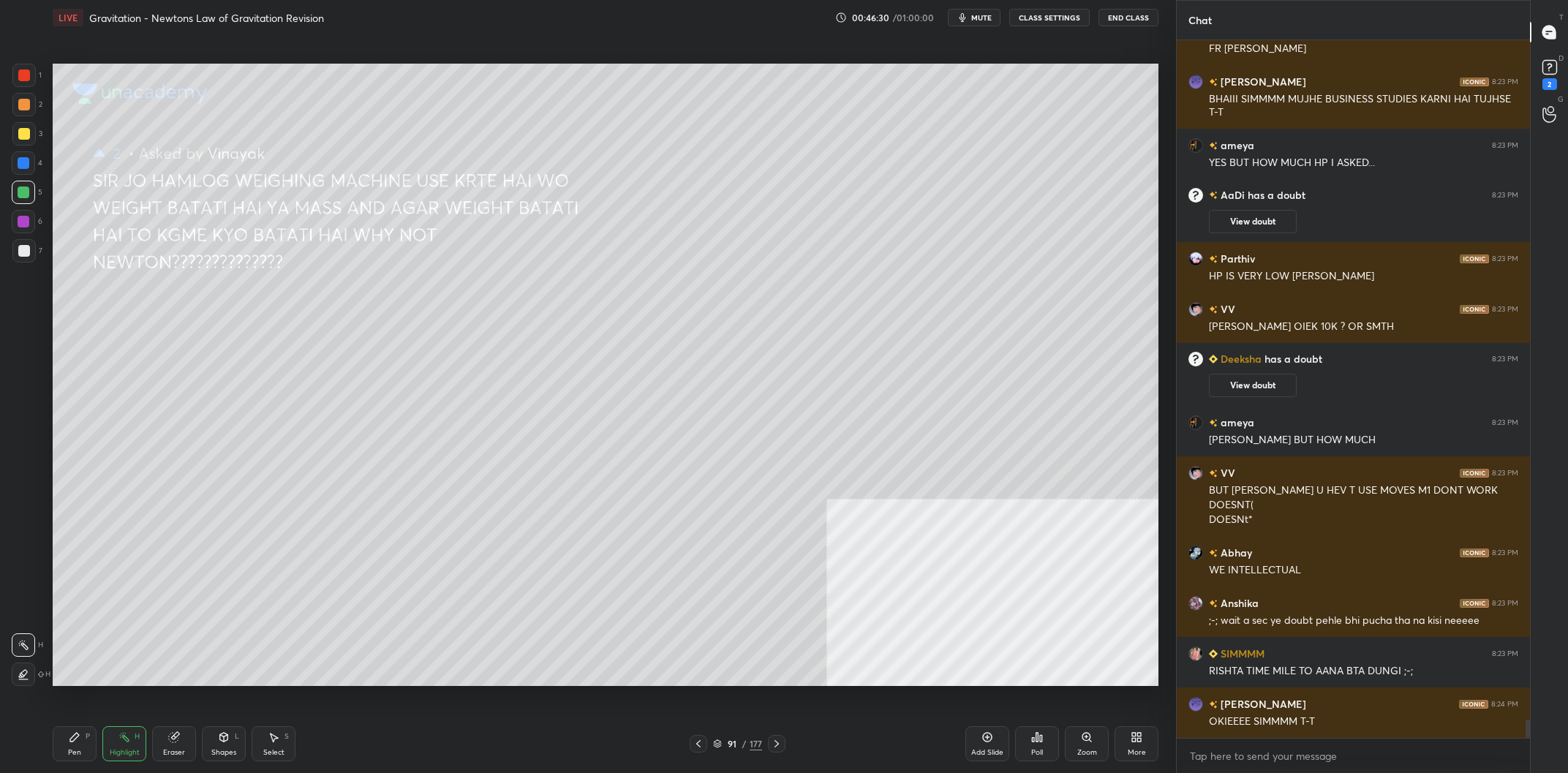
scroll to position [26248, 0]
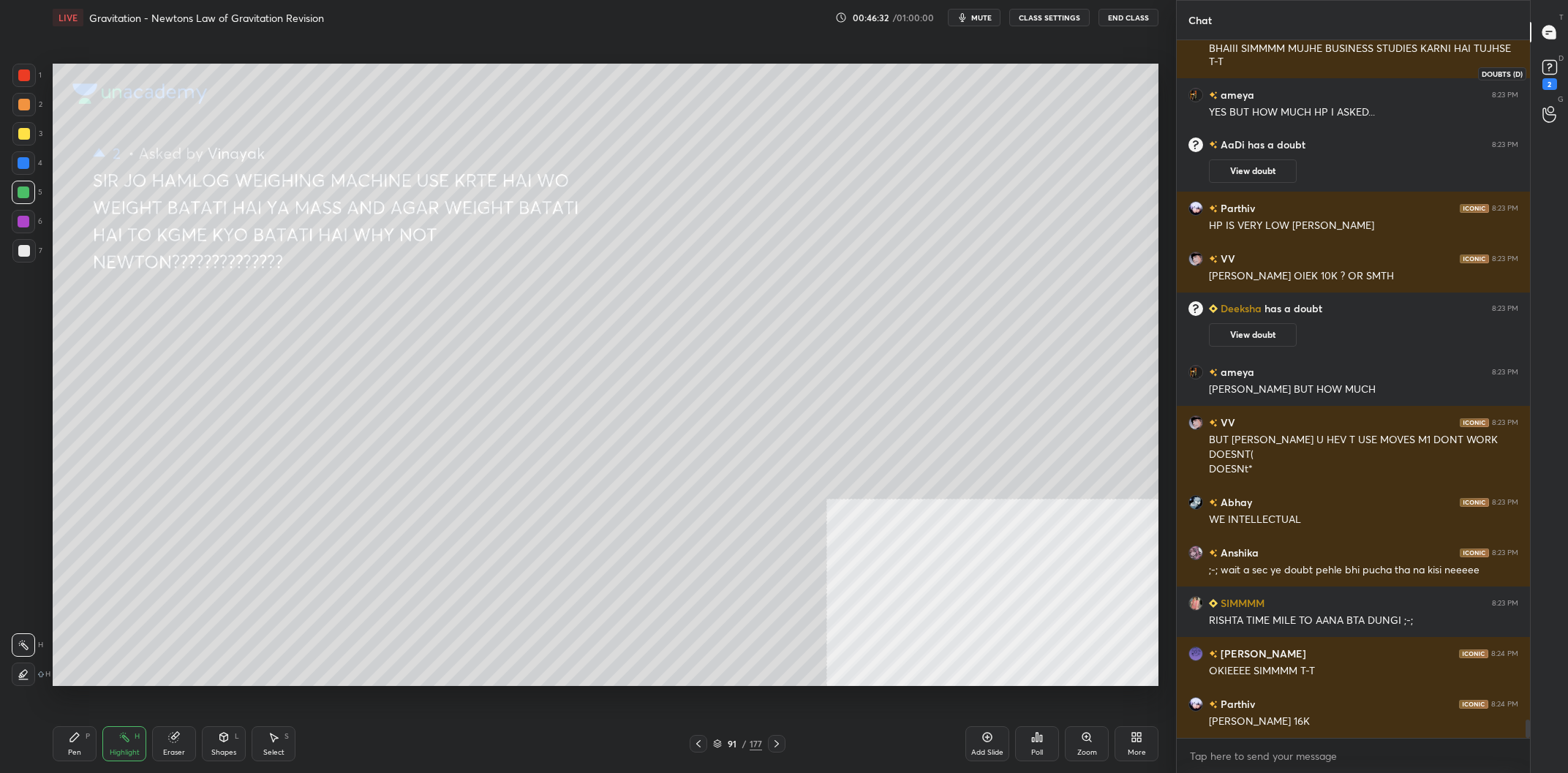
click at [1560, 64] on div "2" at bounding box center [1550, 73] width 30 height 27
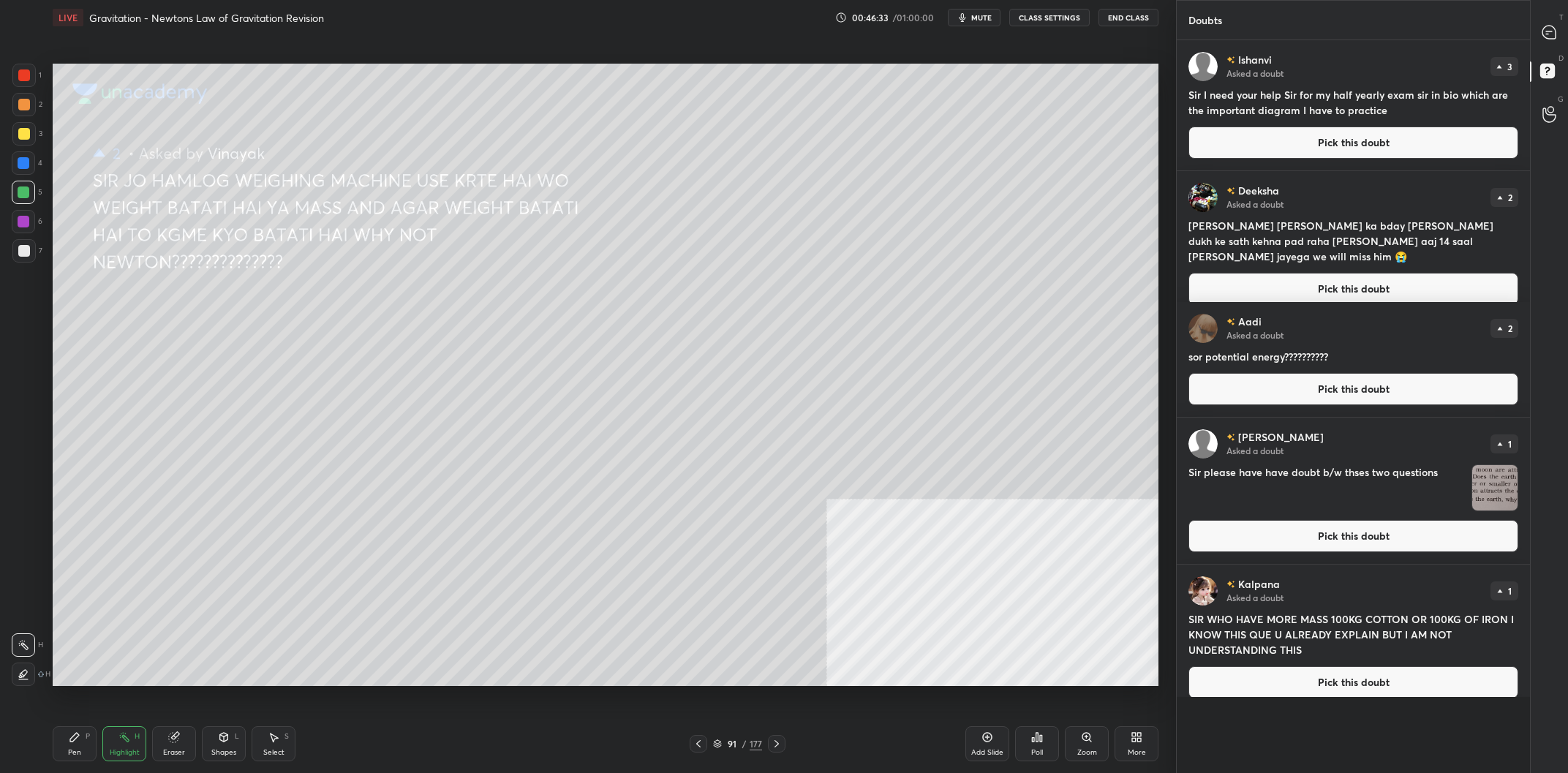
click at [1352, 139] on button "Pick this doubt" at bounding box center [1353, 142] width 330 height 33
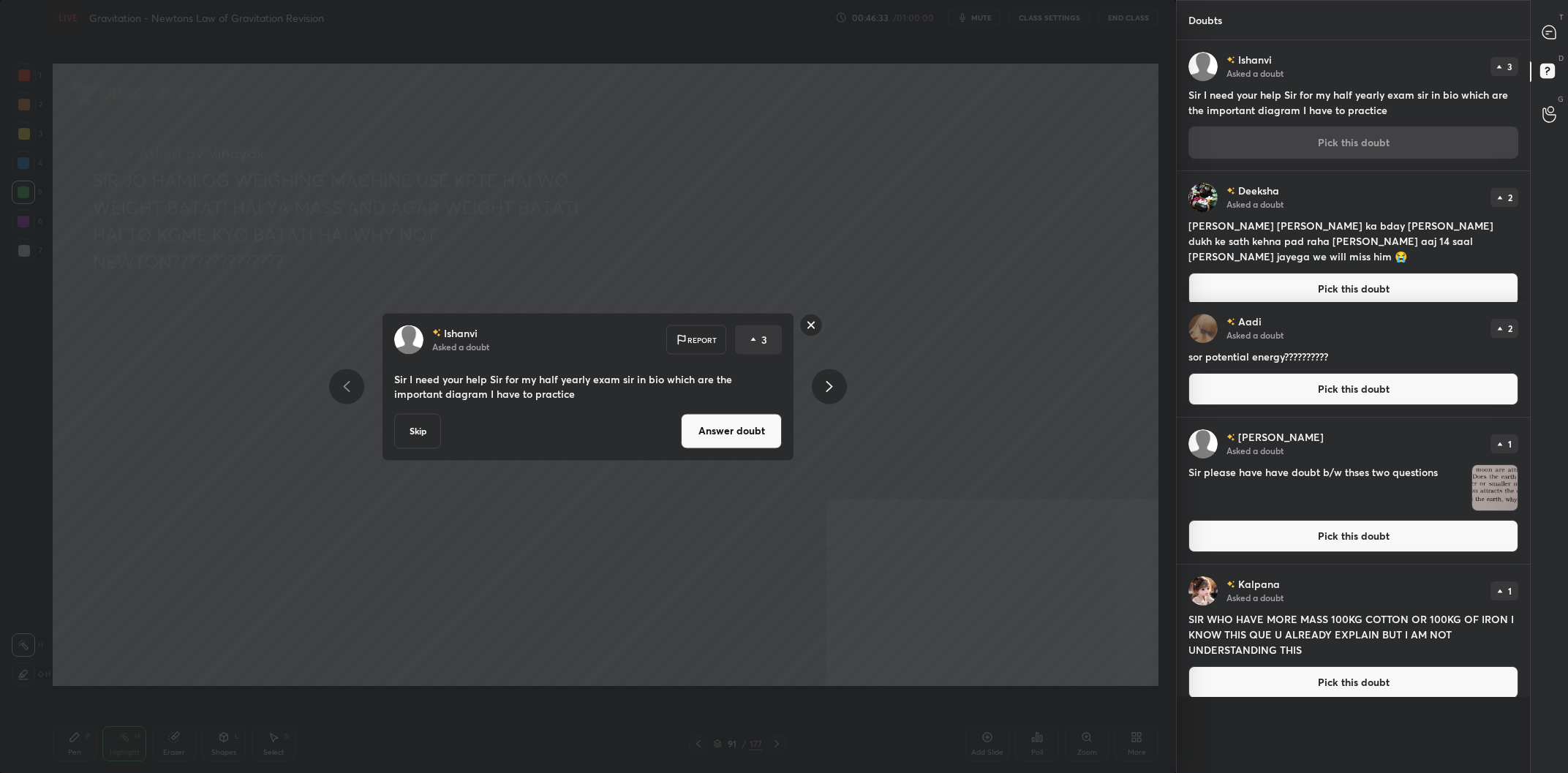
click at [980, 324] on div "[PERSON_NAME] Asked a doubt Report 3 Sir I need your help Sir for my half yearl…" at bounding box center [587, 386] width 1176 height 773
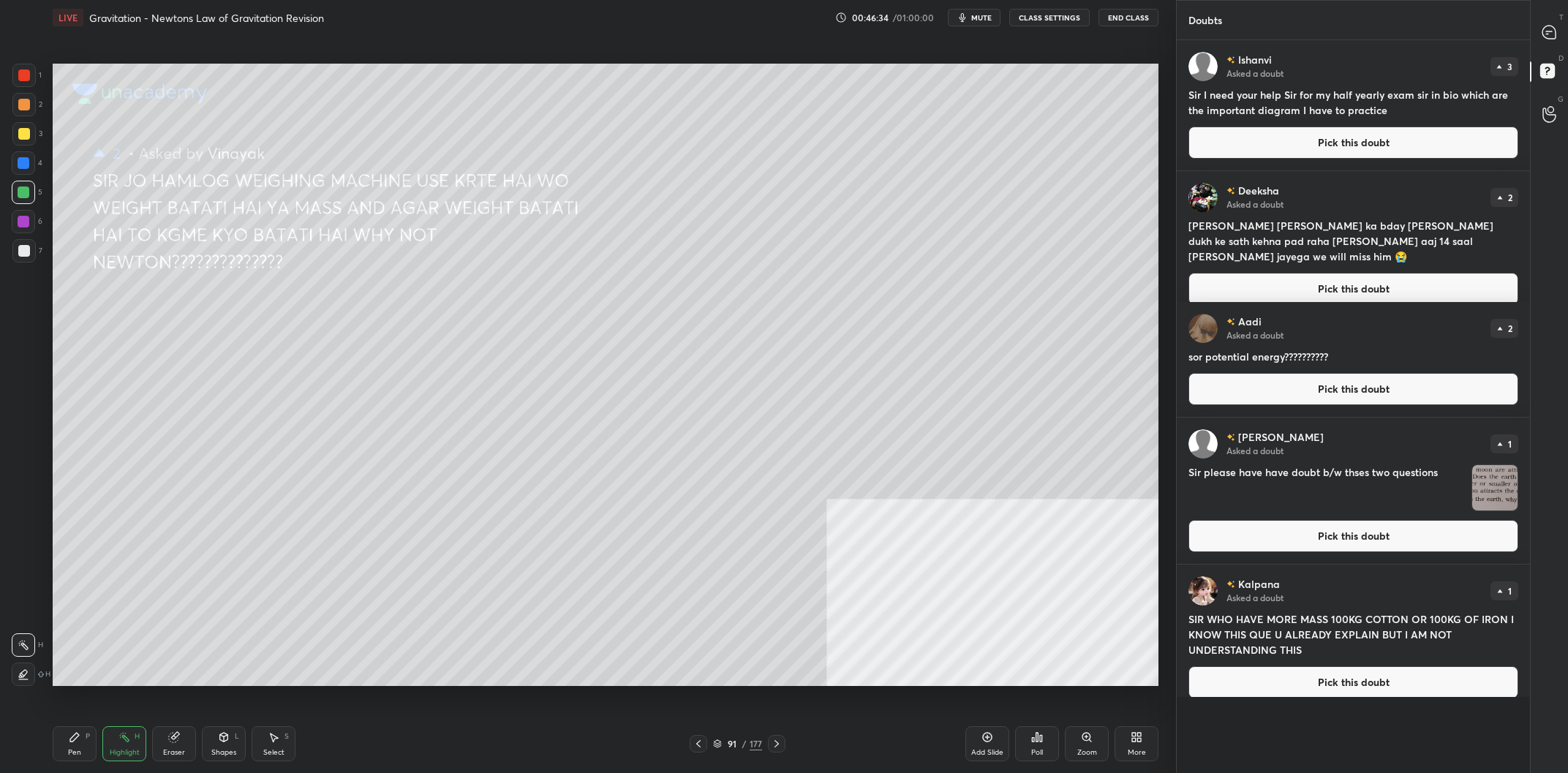
click at [1286, 551] on button "Pick this doubt" at bounding box center [1353, 536] width 330 height 33
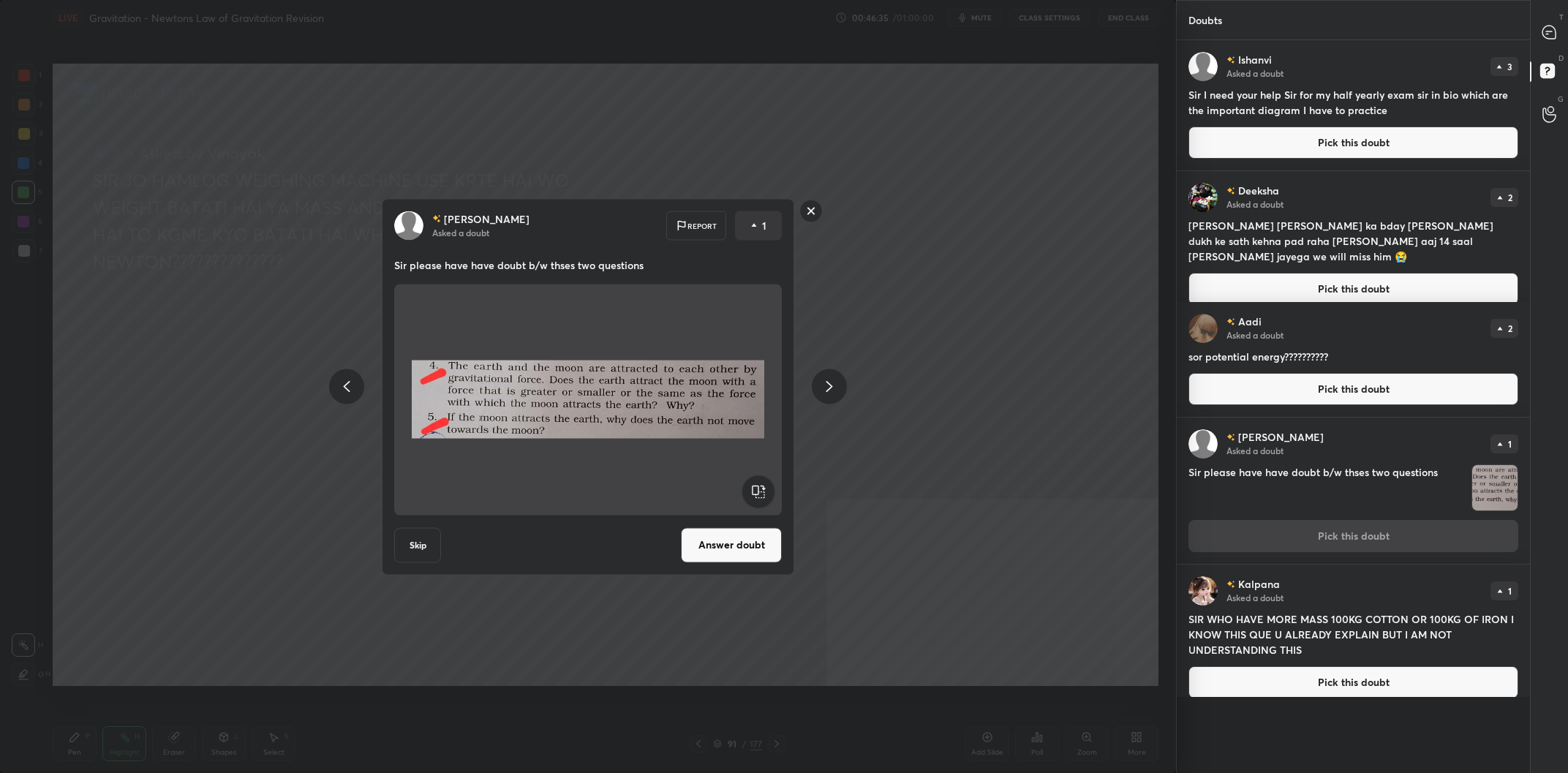
click at [718, 546] on button "Answer doubt" at bounding box center [731, 545] width 101 height 35
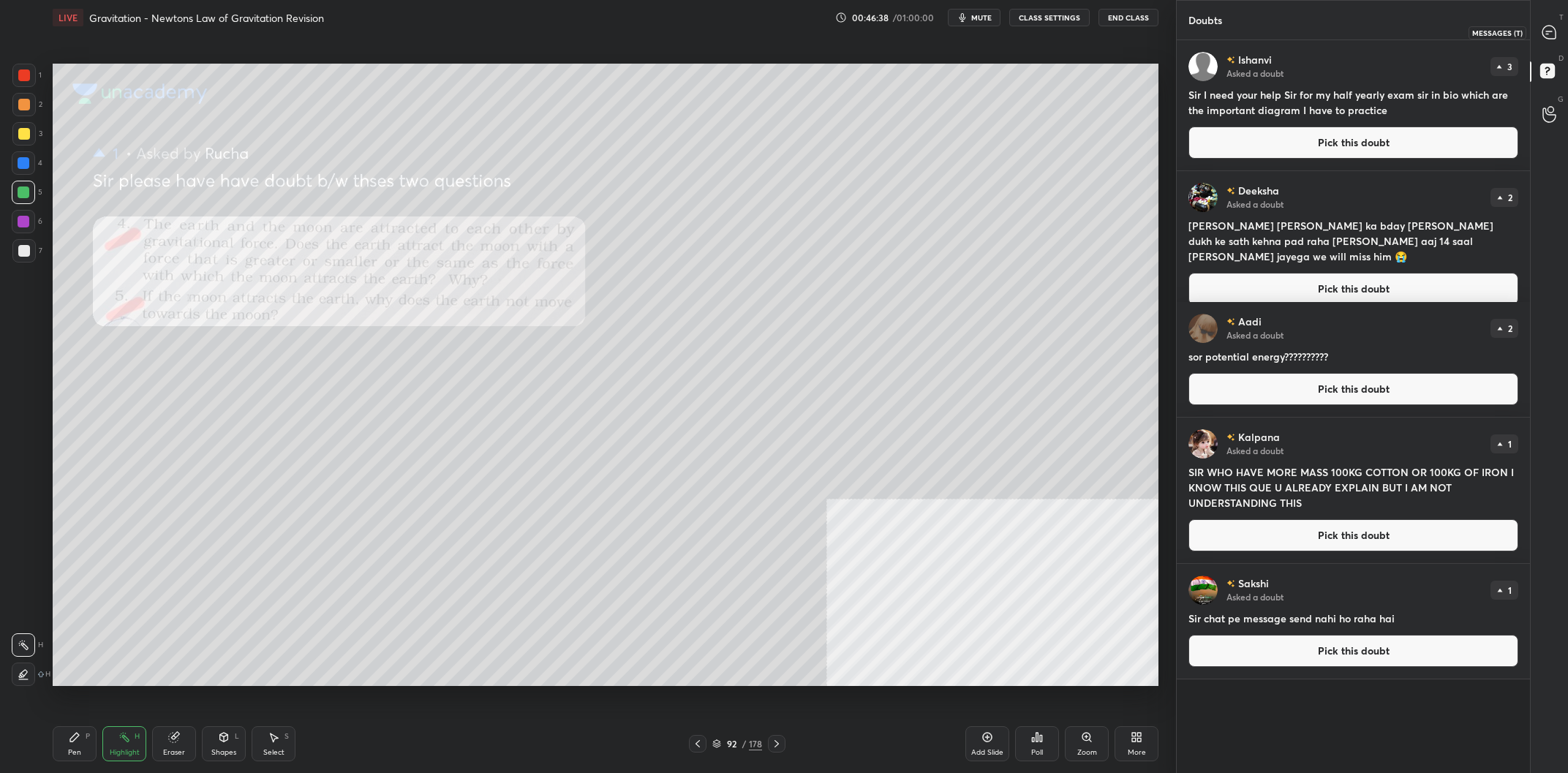
click at [1559, 27] on div at bounding box center [1550, 32] width 30 height 27
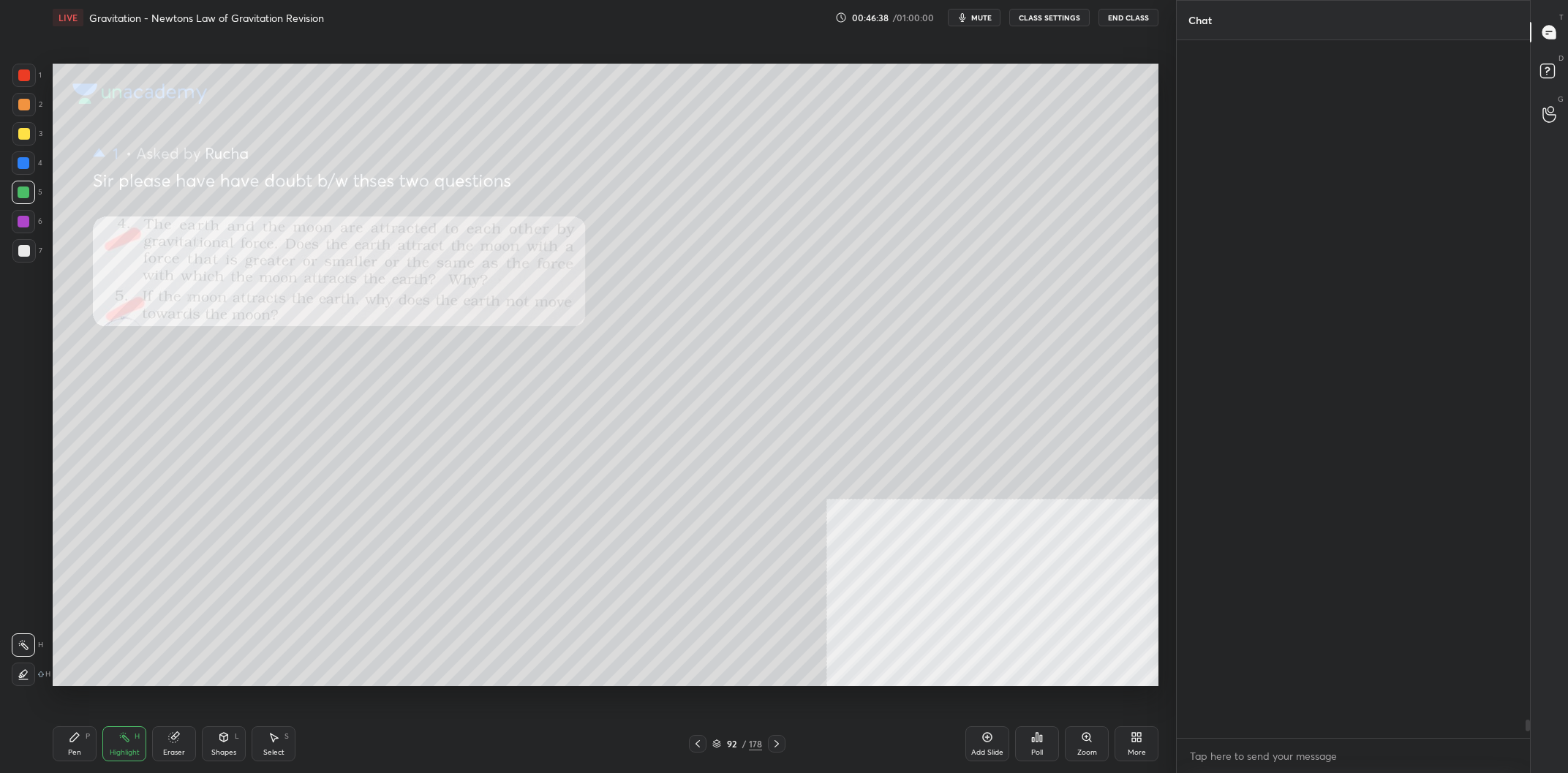
scroll to position [698, 353]
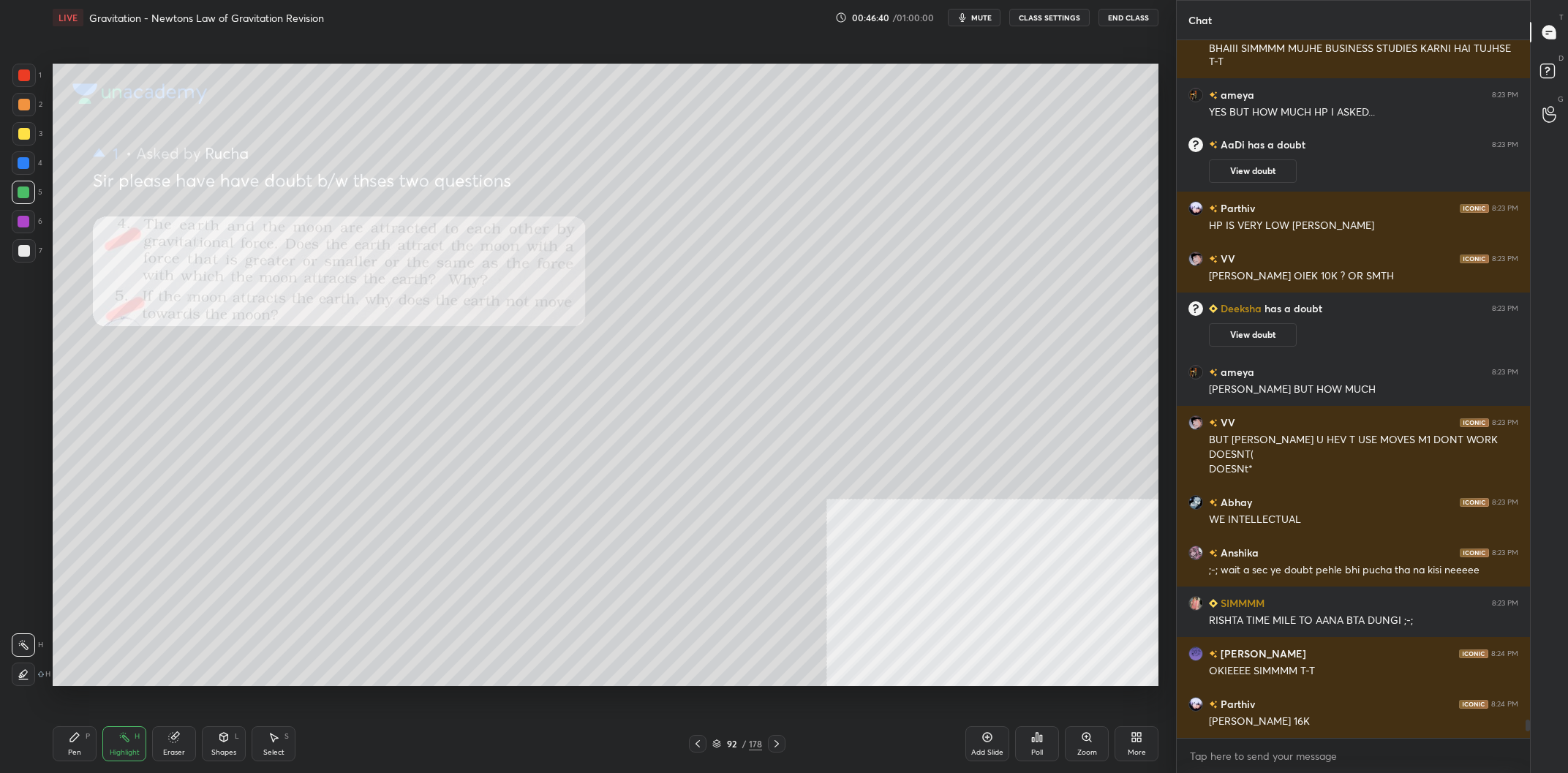
click at [1533, 68] on div "D Doubts (D)" at bounding box center [1549, 73] width 37 height 41
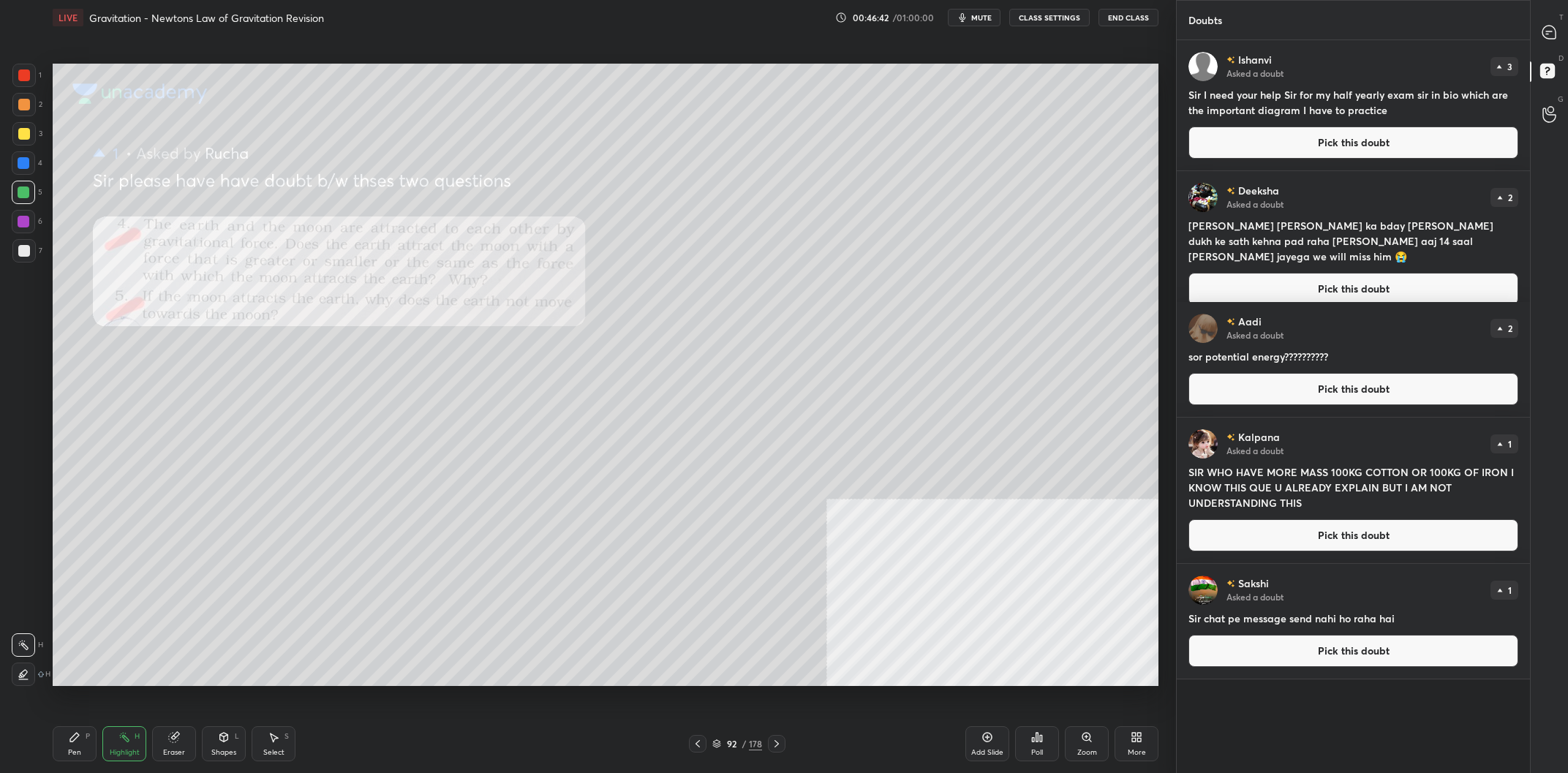
click at [1551, 13] on div "T Messages (T)" at bounding box center [1549, 33] width 37 height 41
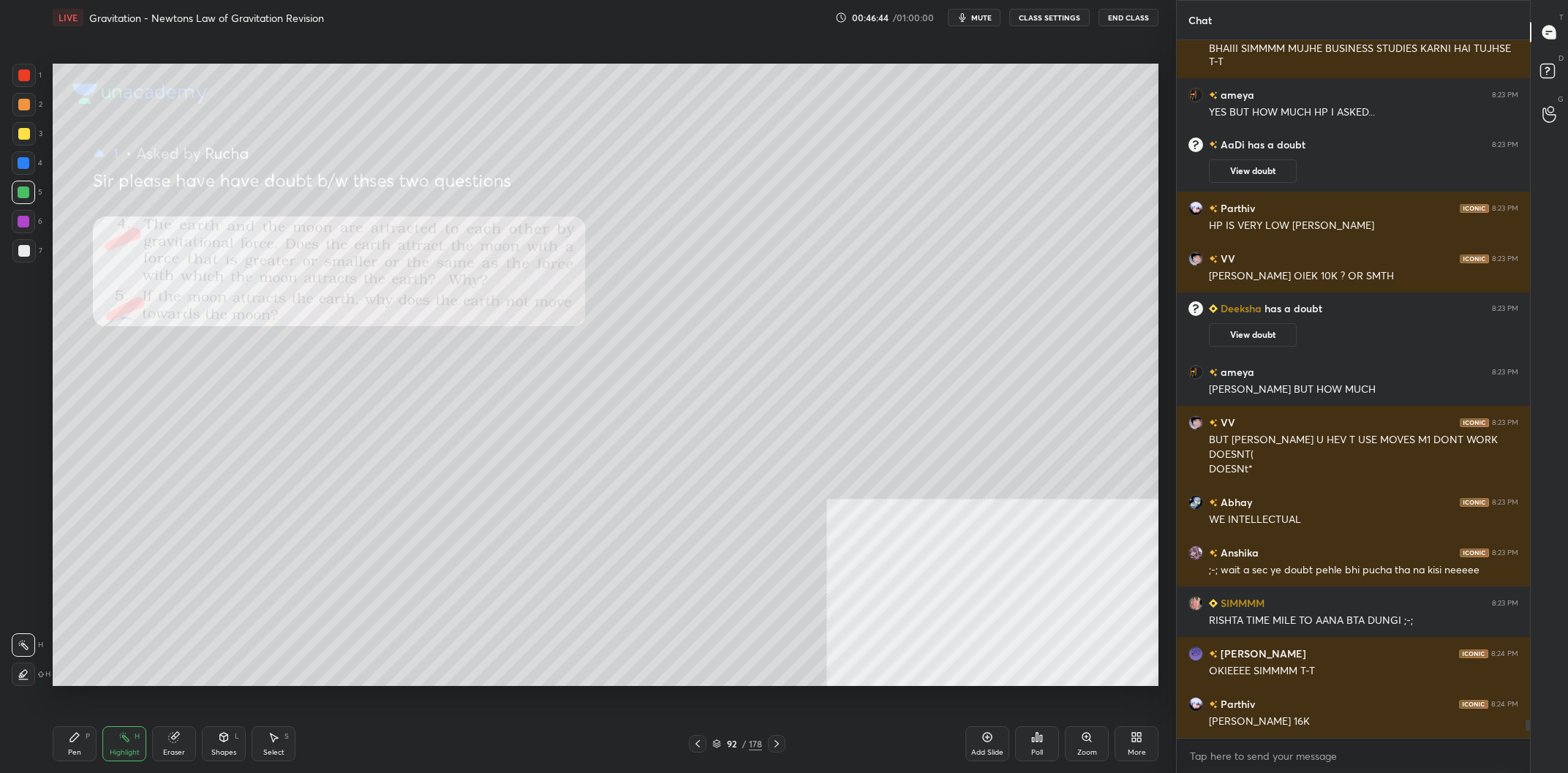
scroll to position [26500, 0]
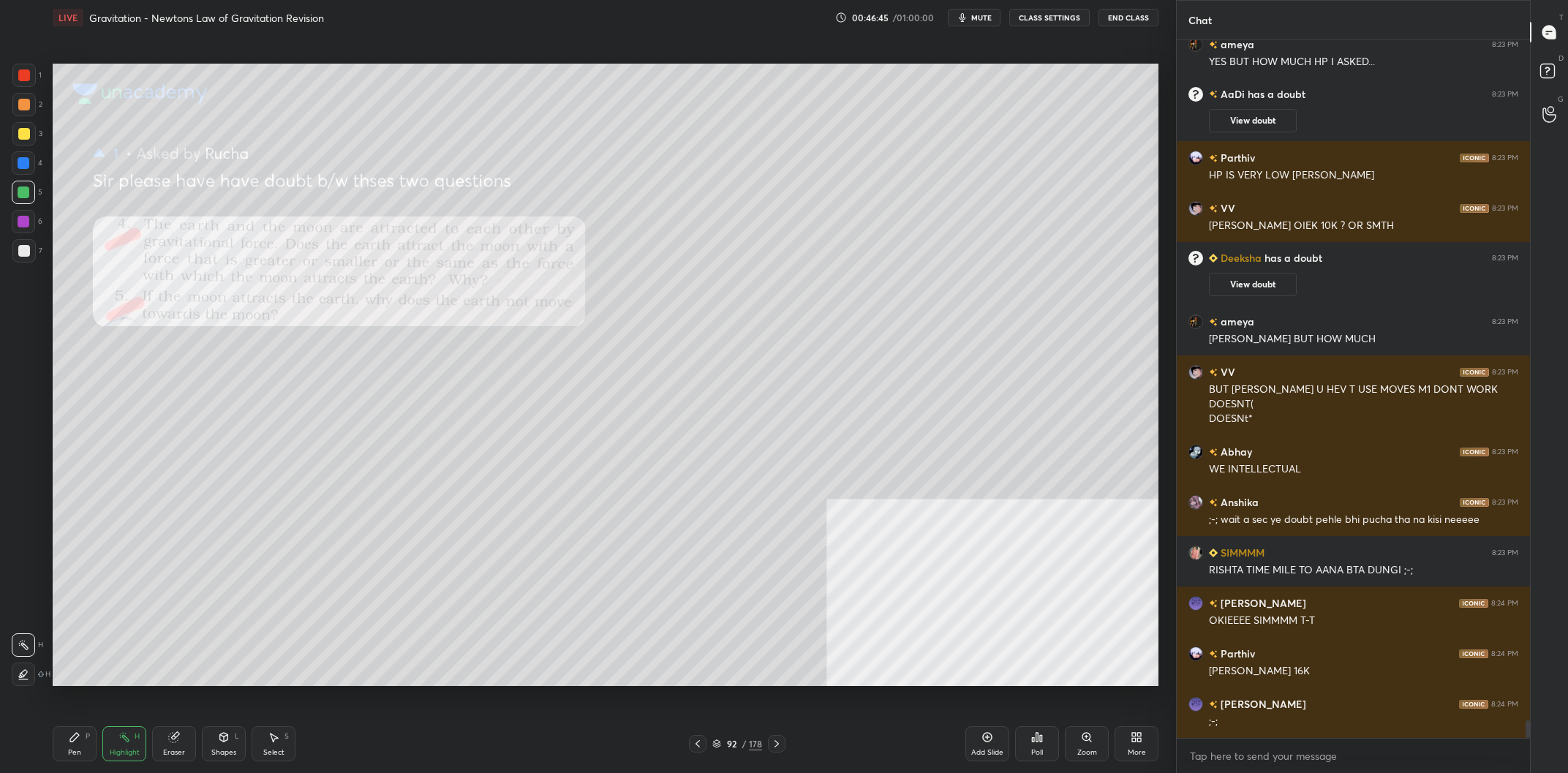
drag, startPoint x: 63, startPoint y: 746, endPoint x: 69, endPoint y: 736, distance: 11.7
click at [64, 746] on div "Pen P" at bounding box center [74, 744] width 44 height 35
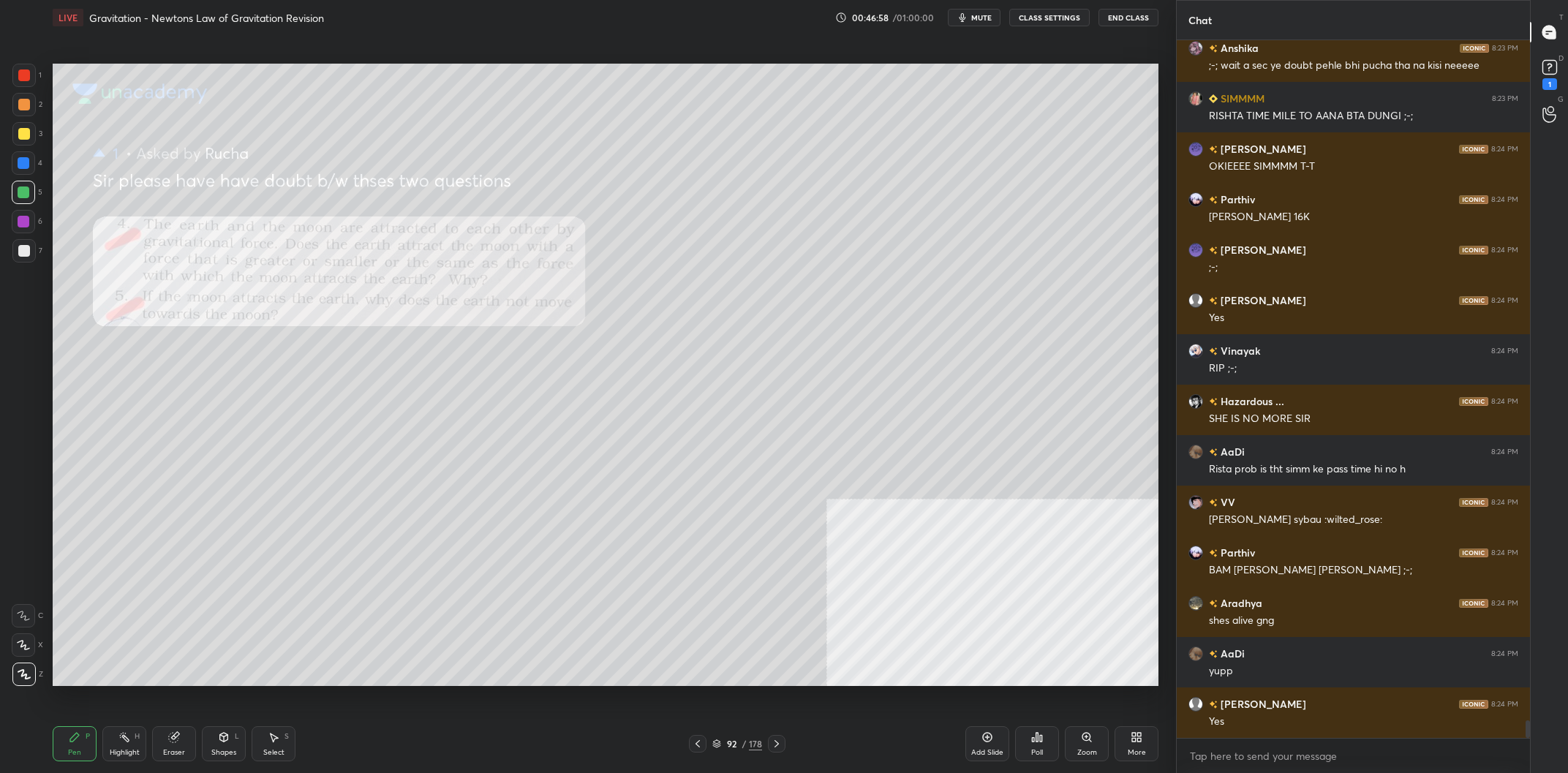
scroll to position [27114, 0]
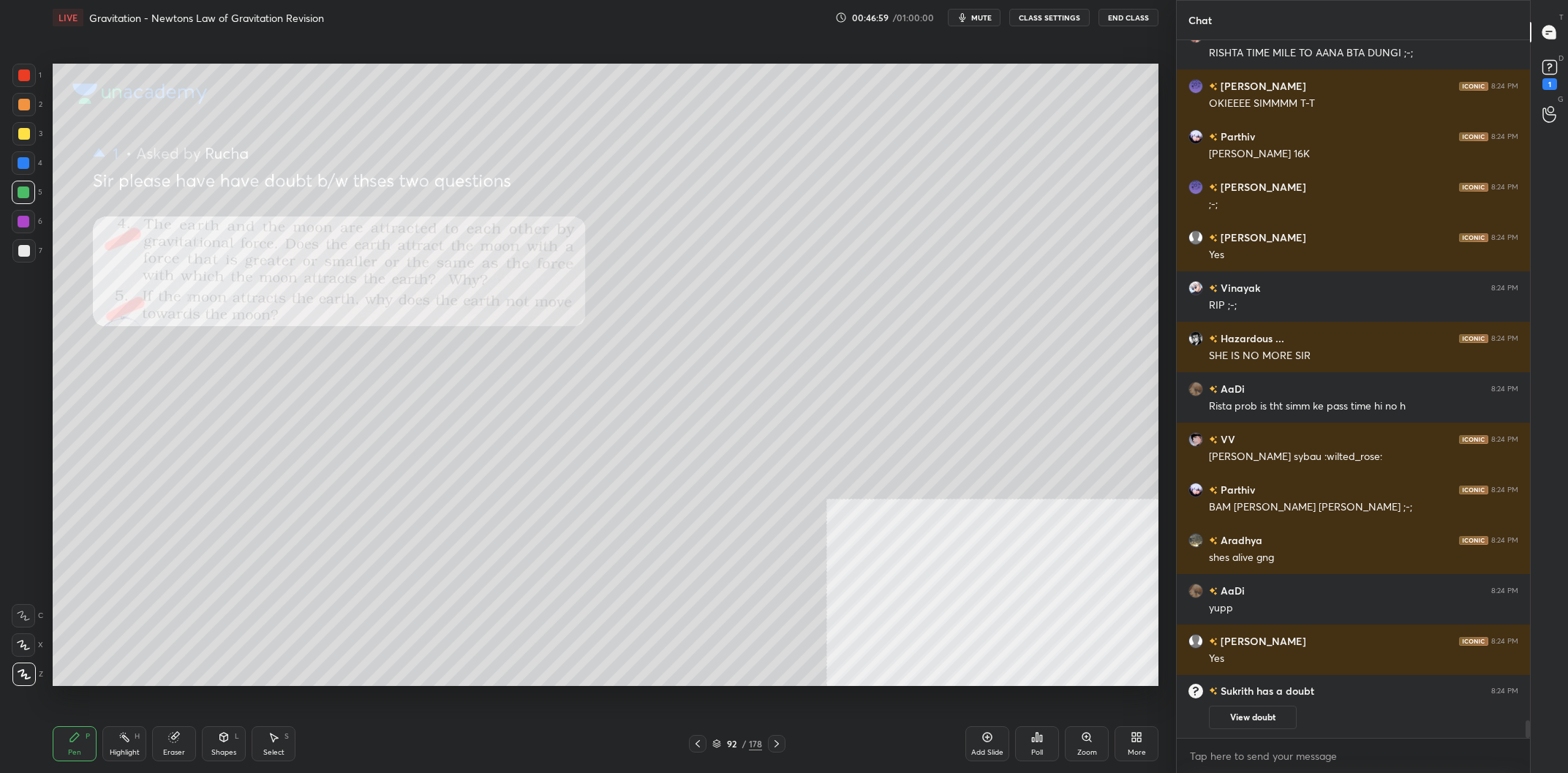
drag, startPoint x: 1552, startPoint y: 49, endPoint x: 1552, endPoint y: 69, distance: 20.0
click at [1552, 69] on div "T Messages (T) D Doubts (D) 1 G Raise Hand (G)" at bounding box center [1548, 386] width 38 height 773
click at [1552, 69] on rect at bounding box center [1549, 68] width 14 height 14
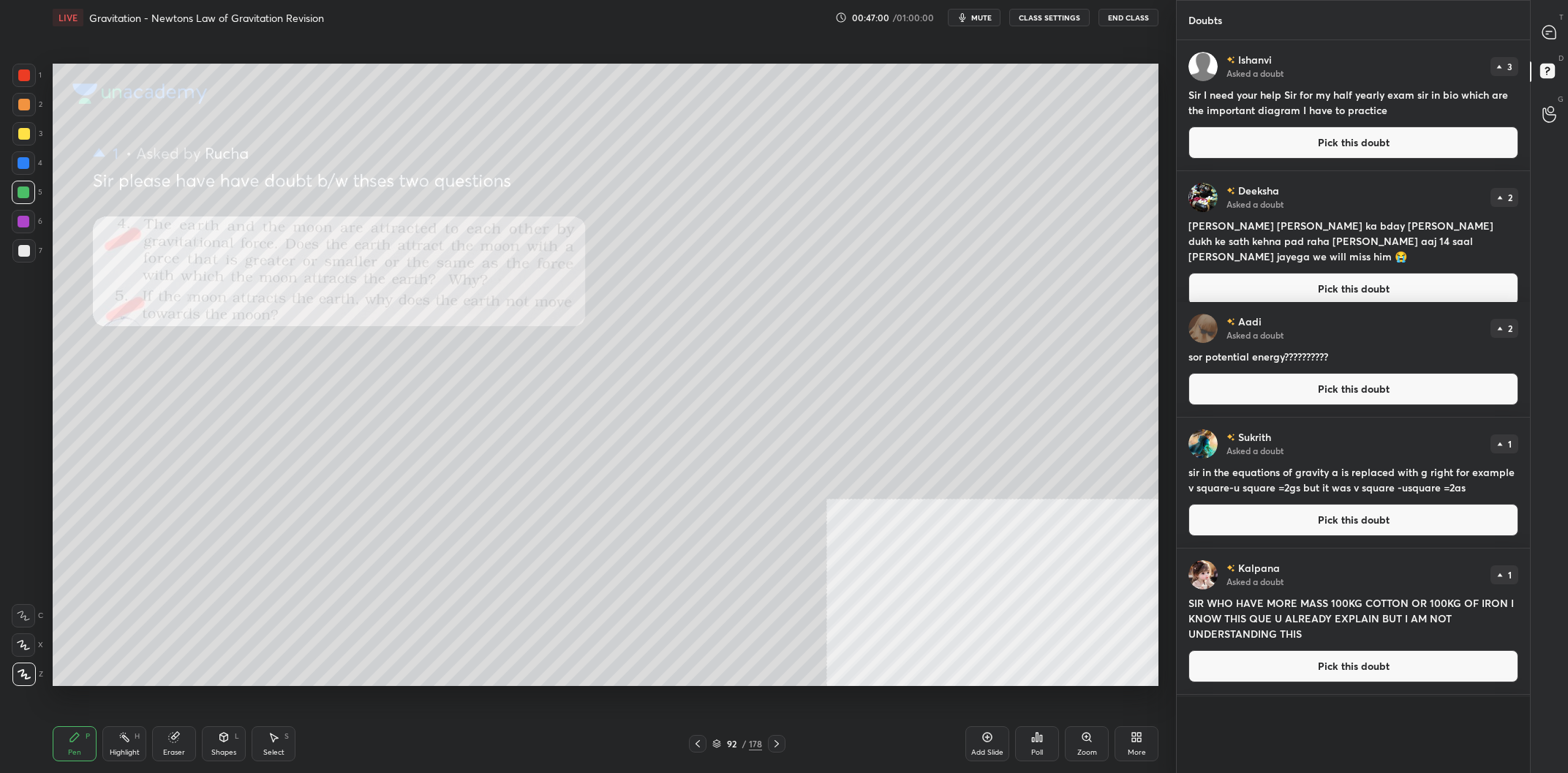
click at [1310, 141] on button "Pick this doubt" at bounding box center [1353, 142] width 330 height 33
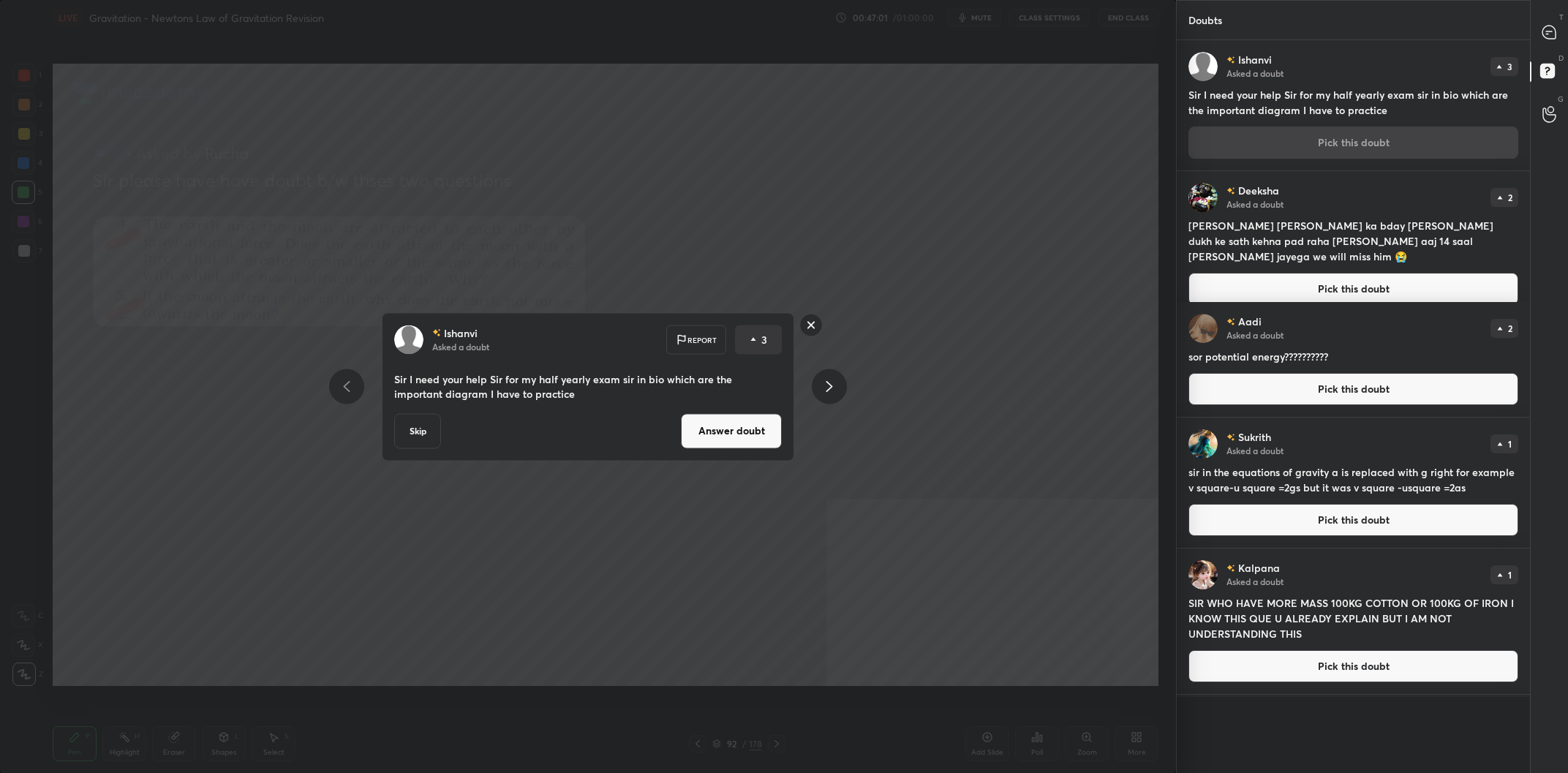
click at [756, 430] on button "Answer doubt" at bounding box center [731, 431] width 101 height 35
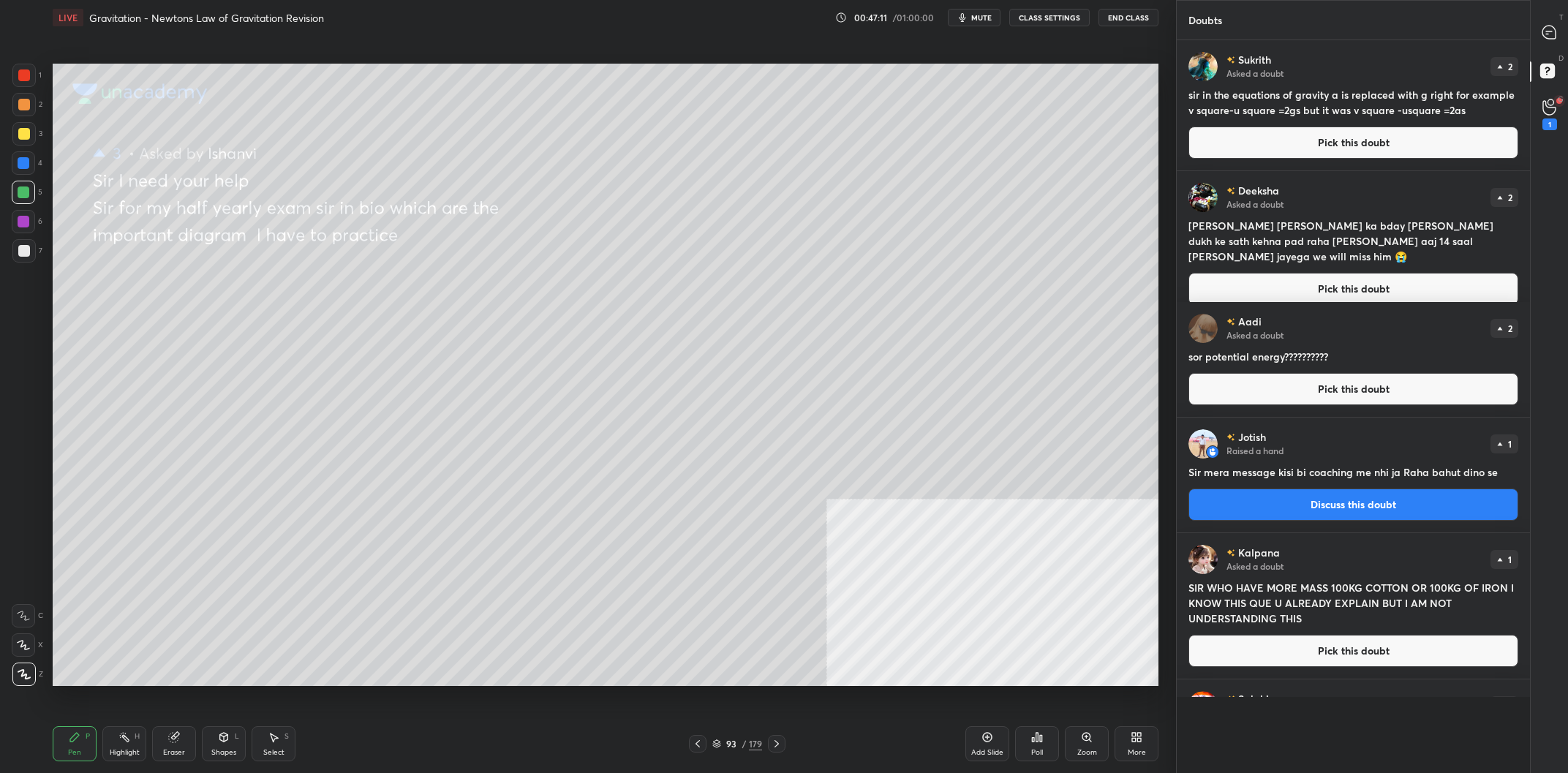
click at [1345, 137] on button "Pick this doubt" at bounding box center [1353, 142] width 330 height 33
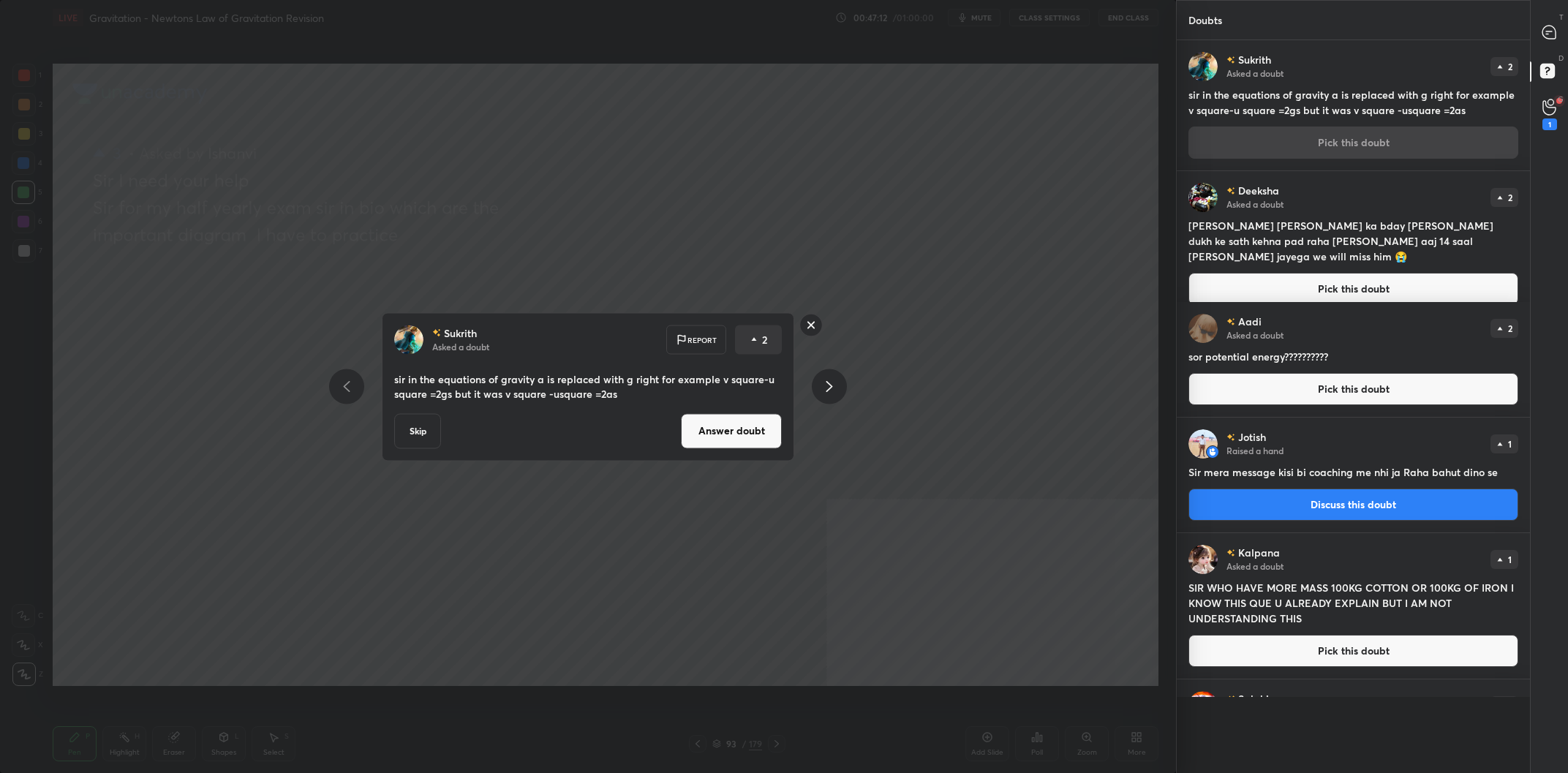
click at [728, 432] on button "Answer doubt" at bounding box center [731, 431] width 101 height 35
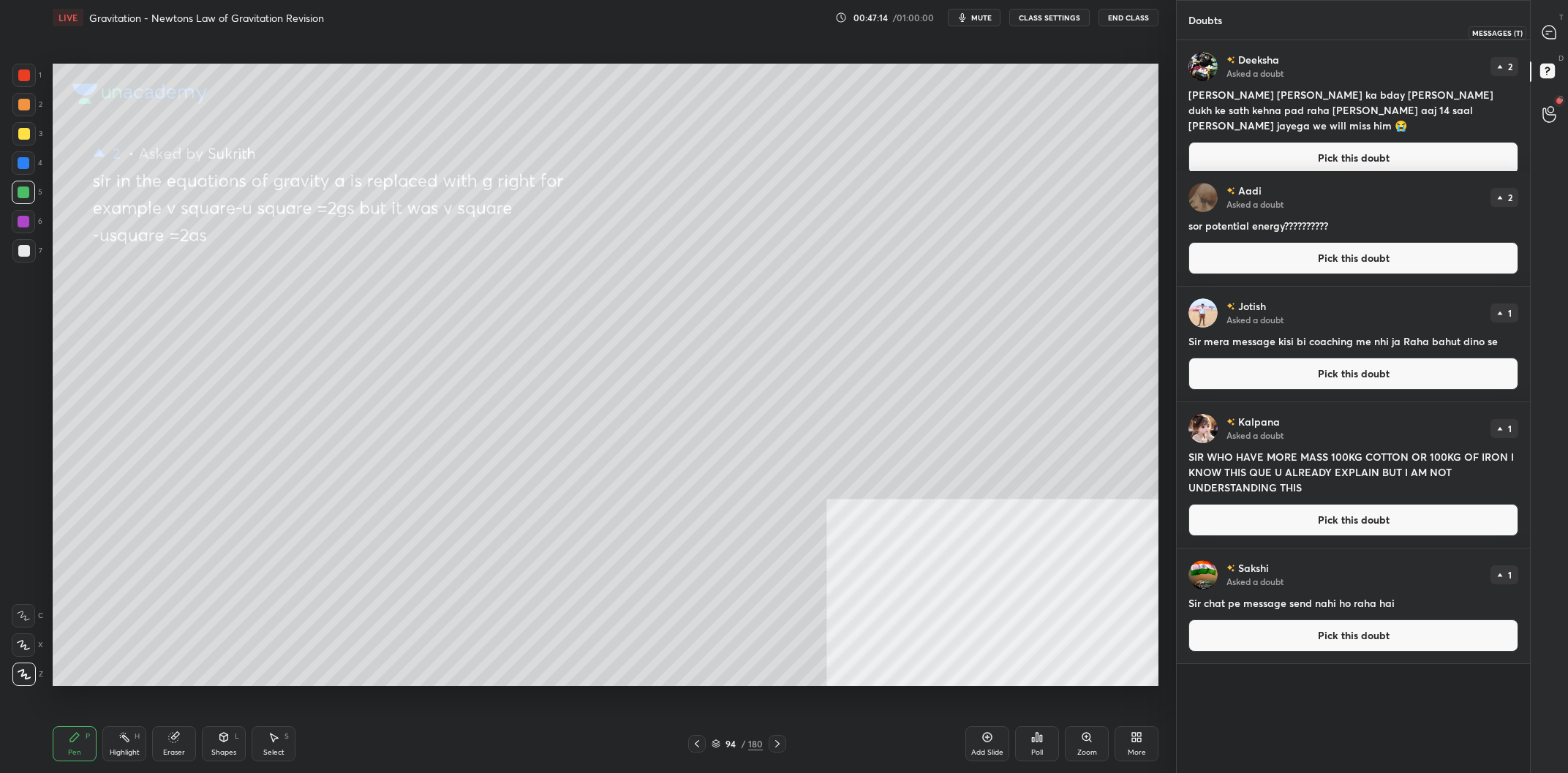
click at [1554, 37] on icon at bounding box center [1548, 32] width 13 height 13
type textarea "x"
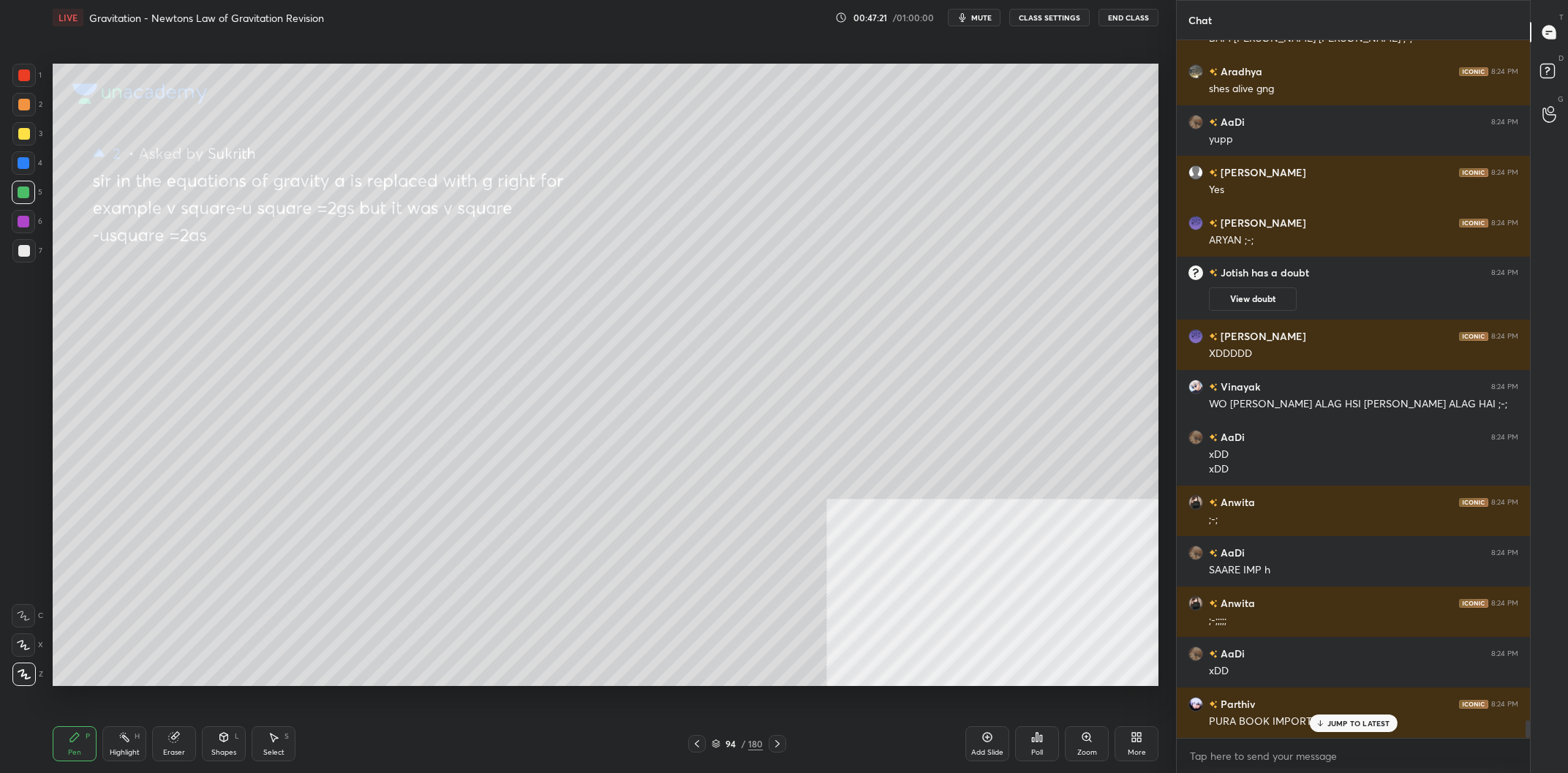
scroll to position [26970, 0]
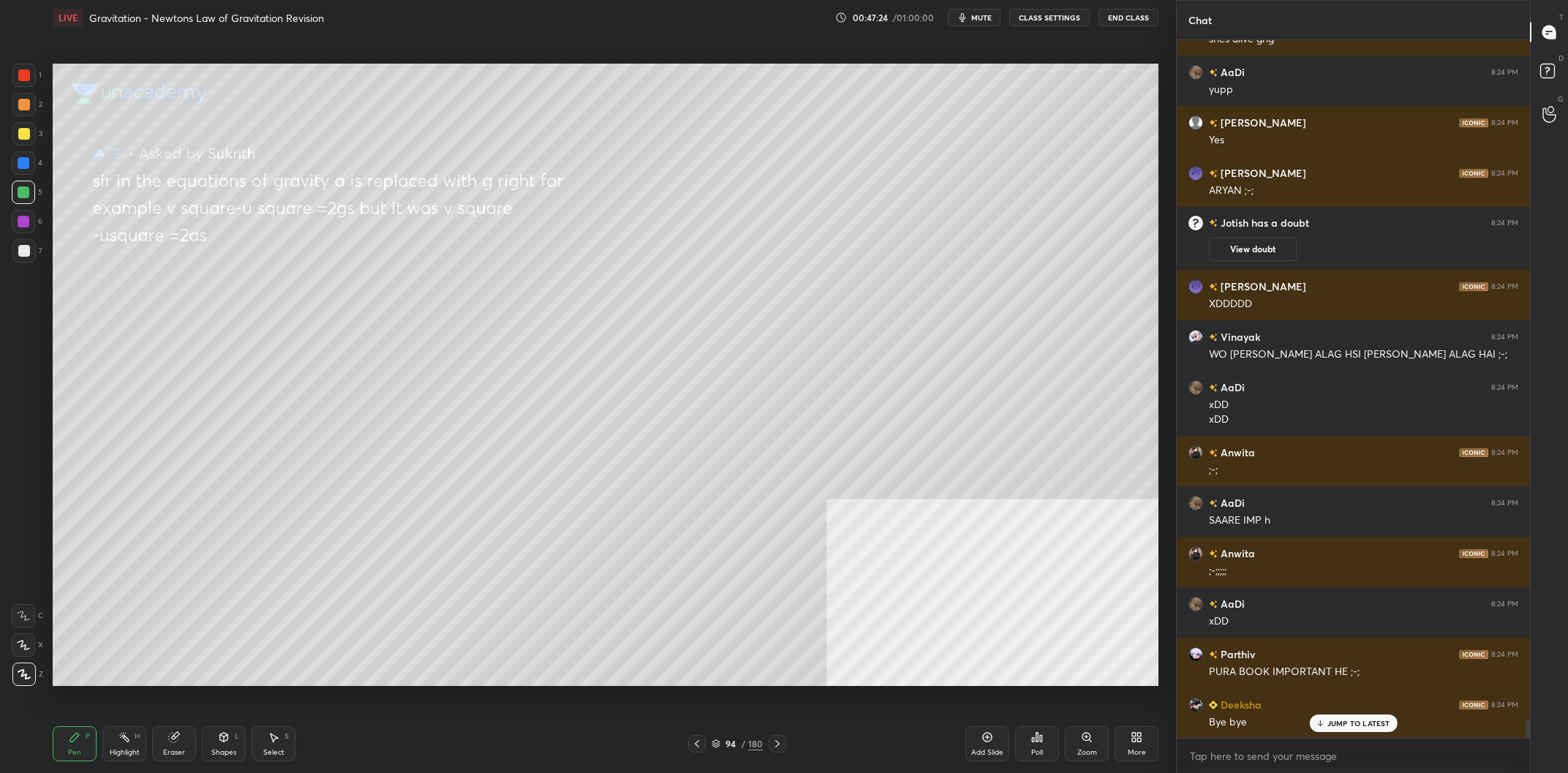
click at [24, 135] on div at bounding box center [25, 134] width 12 height 12
click at [29, 197] on div at bounding box center [24, 192] width 24 height 24
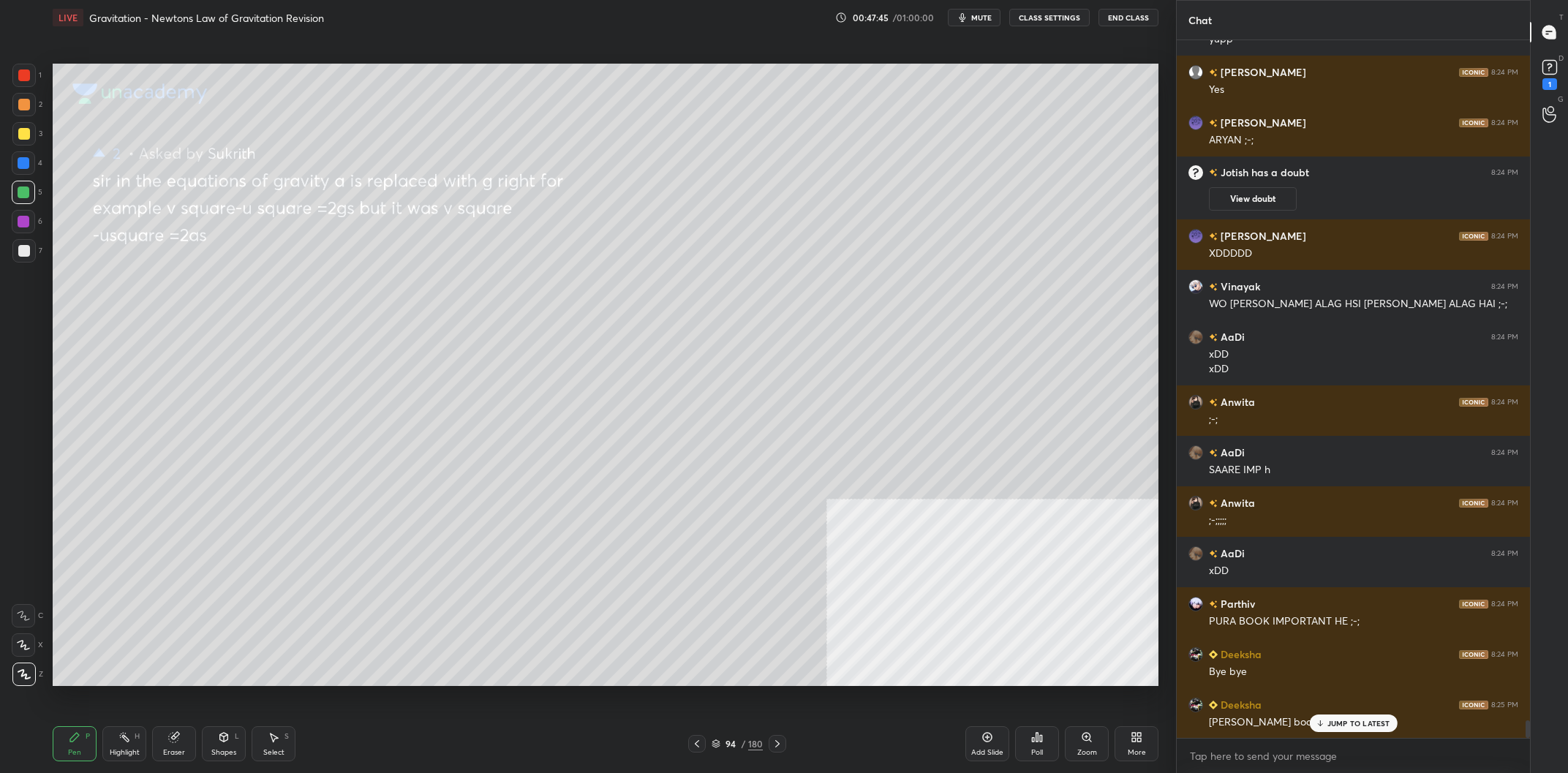
click at [114, 749] on div "Highlight" at bounding box center [124, 752] width 30 height 7
click at [125, 741] on icon at bounding box center [124, 738] width 12 height 12
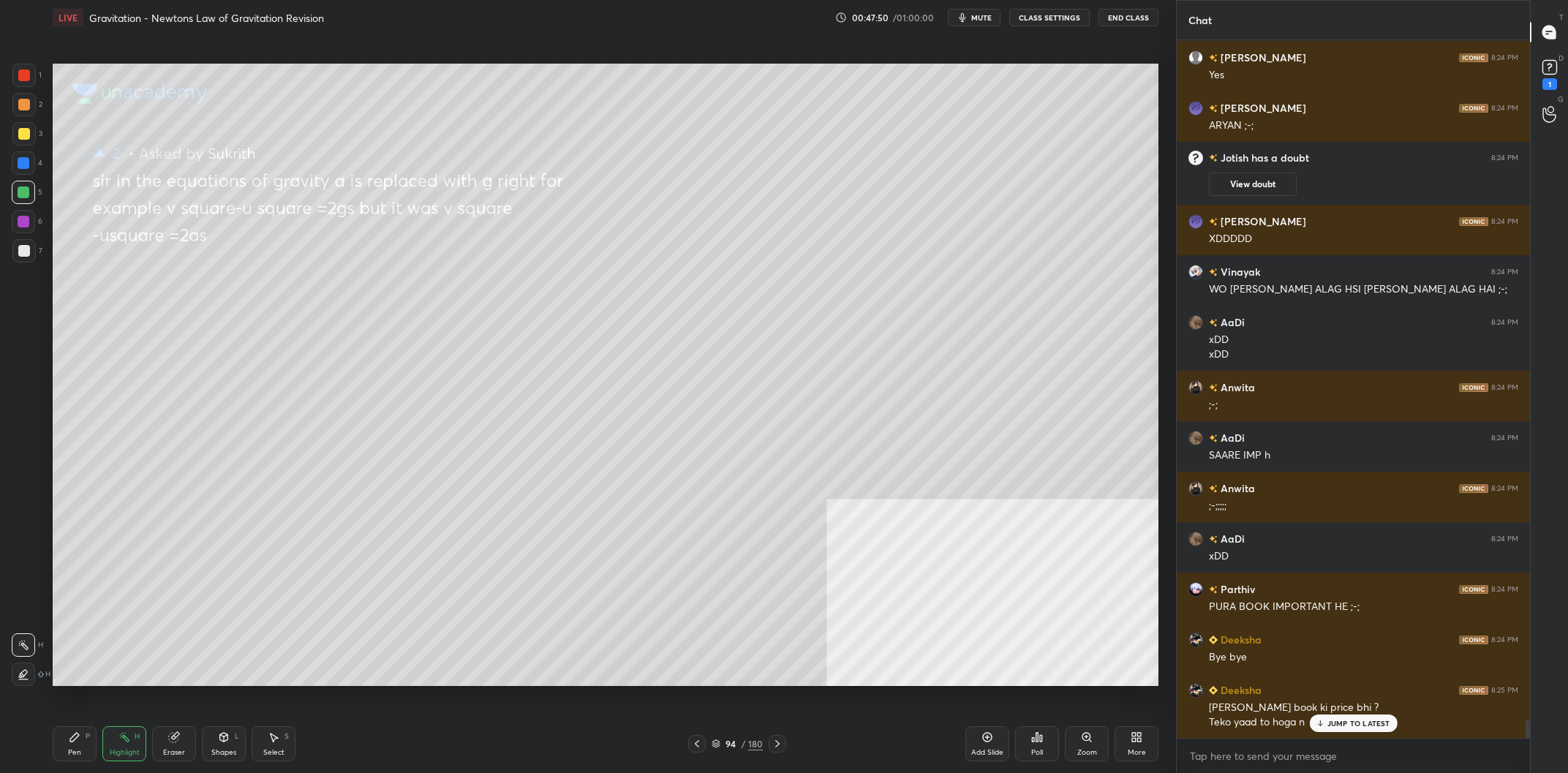
scroll to position [27087, 0]
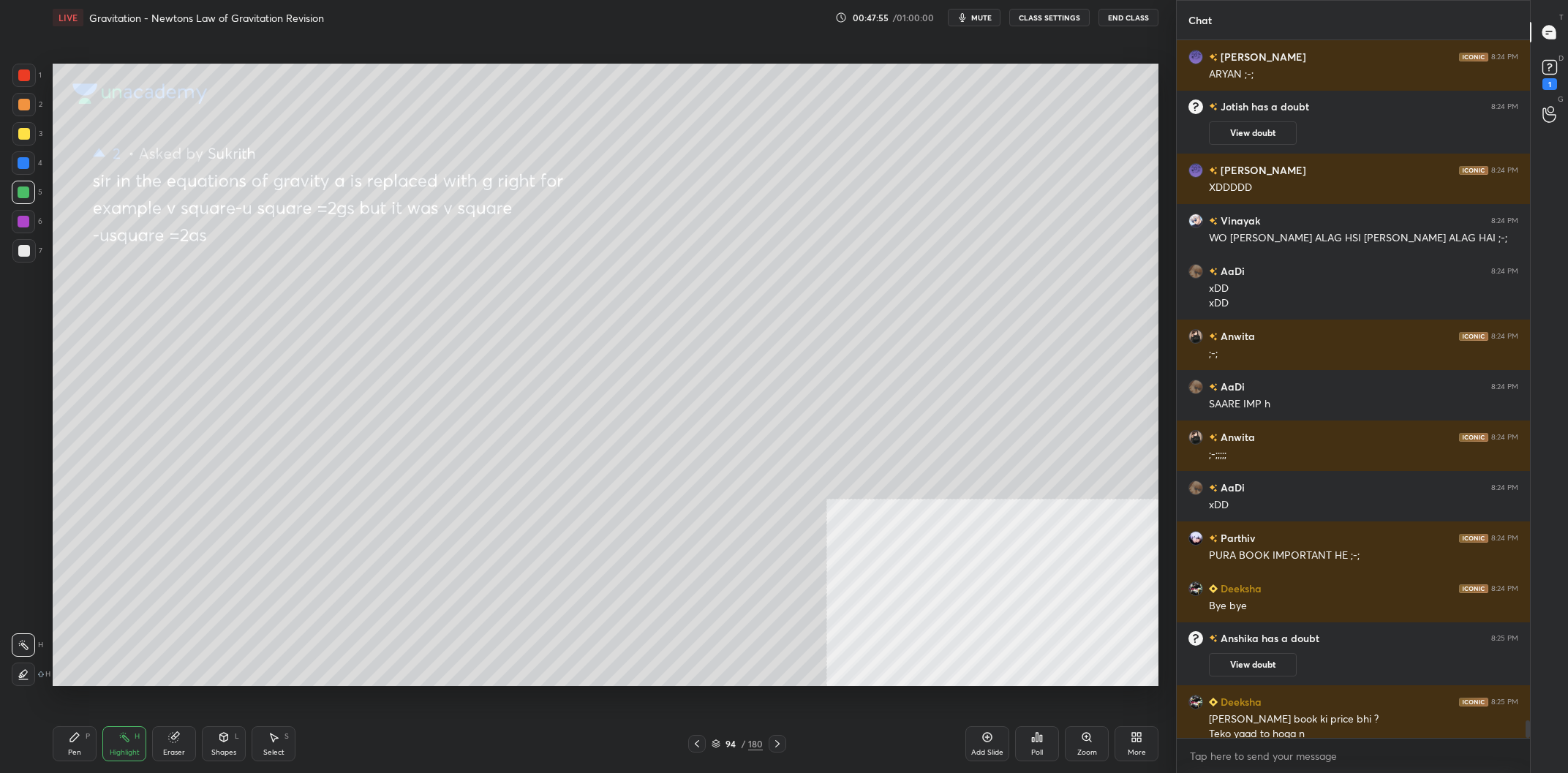
click at [76, 760] on div "Pen P" at bounding box center [74, 744] width 44 height 35
click at [79, 753] on div "Pen" at bounding box center [74, 752] width 13 height 7
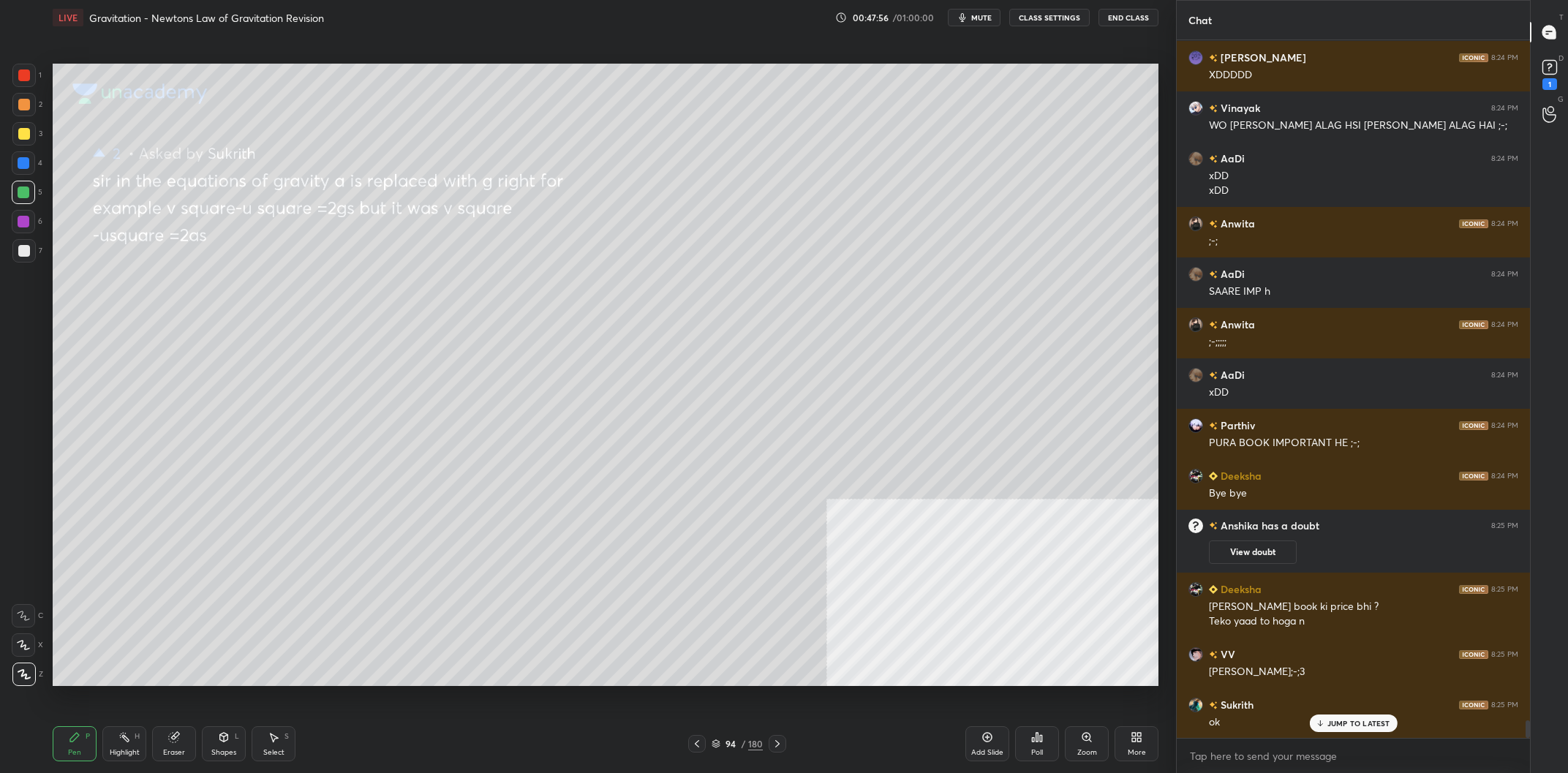
click at [26, 220] on div at bounding box center [24, 222] width 12 height 12
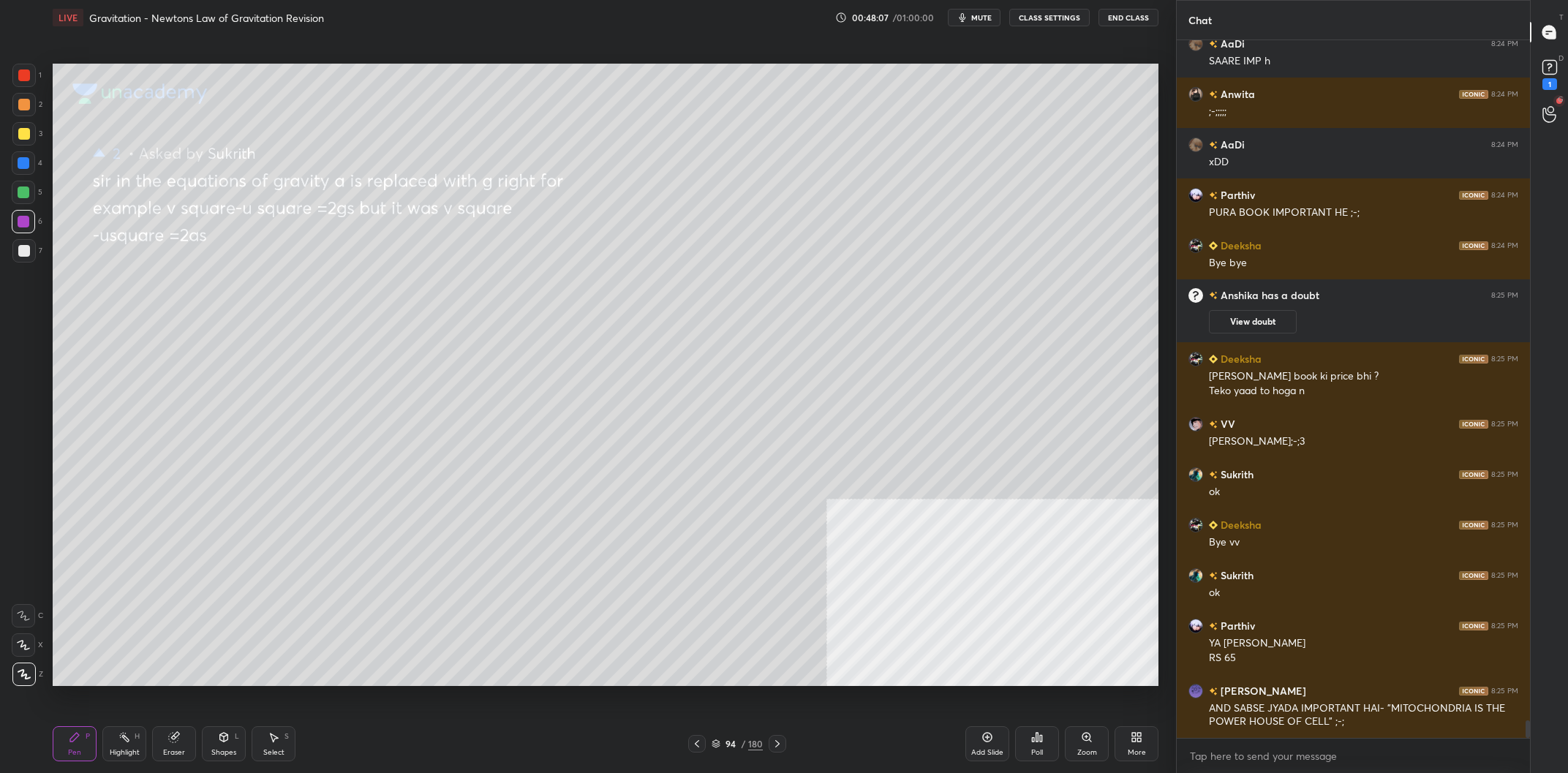
scroll to position [27287, 0]
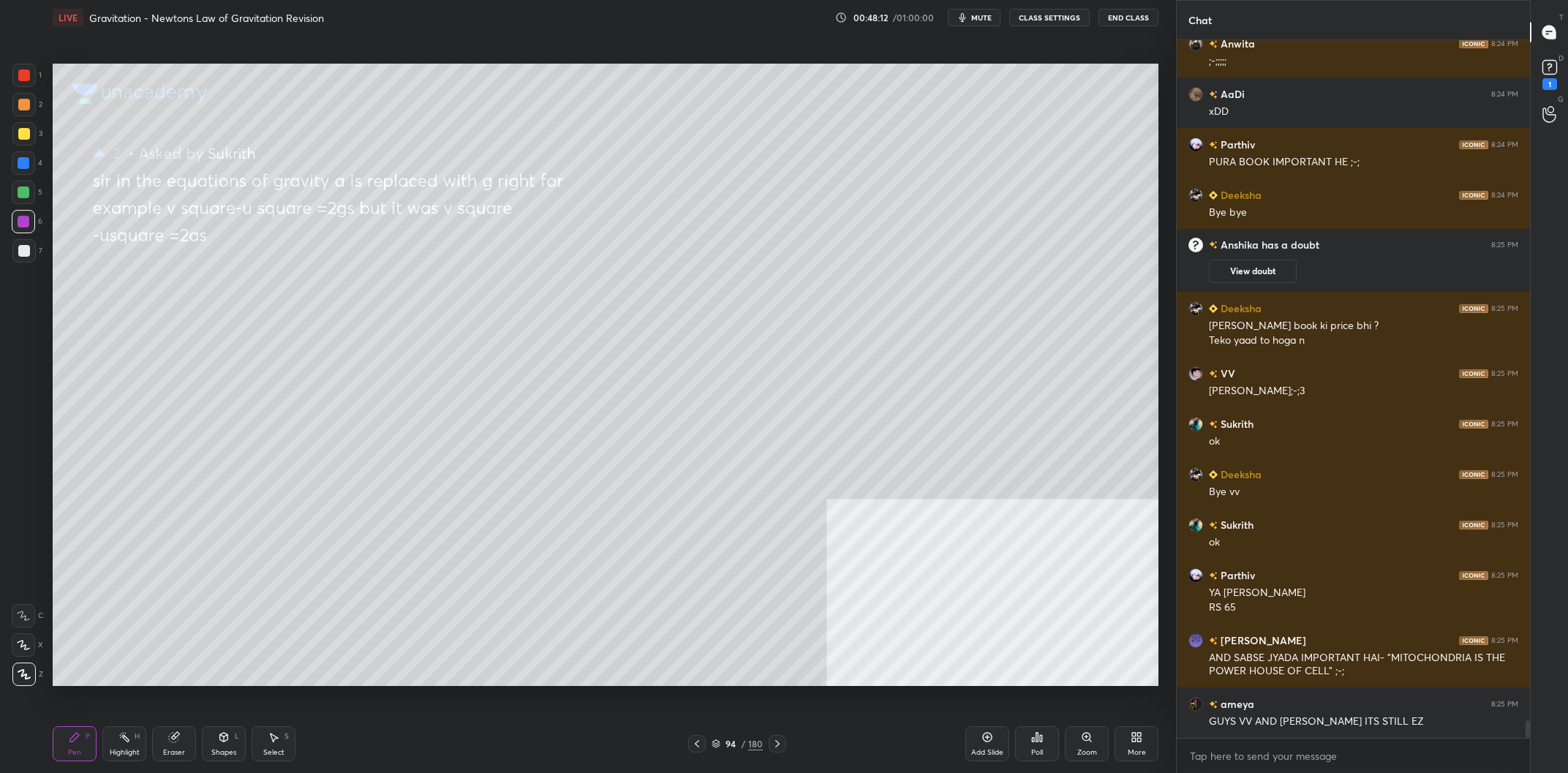
click at [839, 49] on div "Setting up your live class Poll for secs No correct answer Start poll" at bounding box center [605, 375] width 1118 height 679
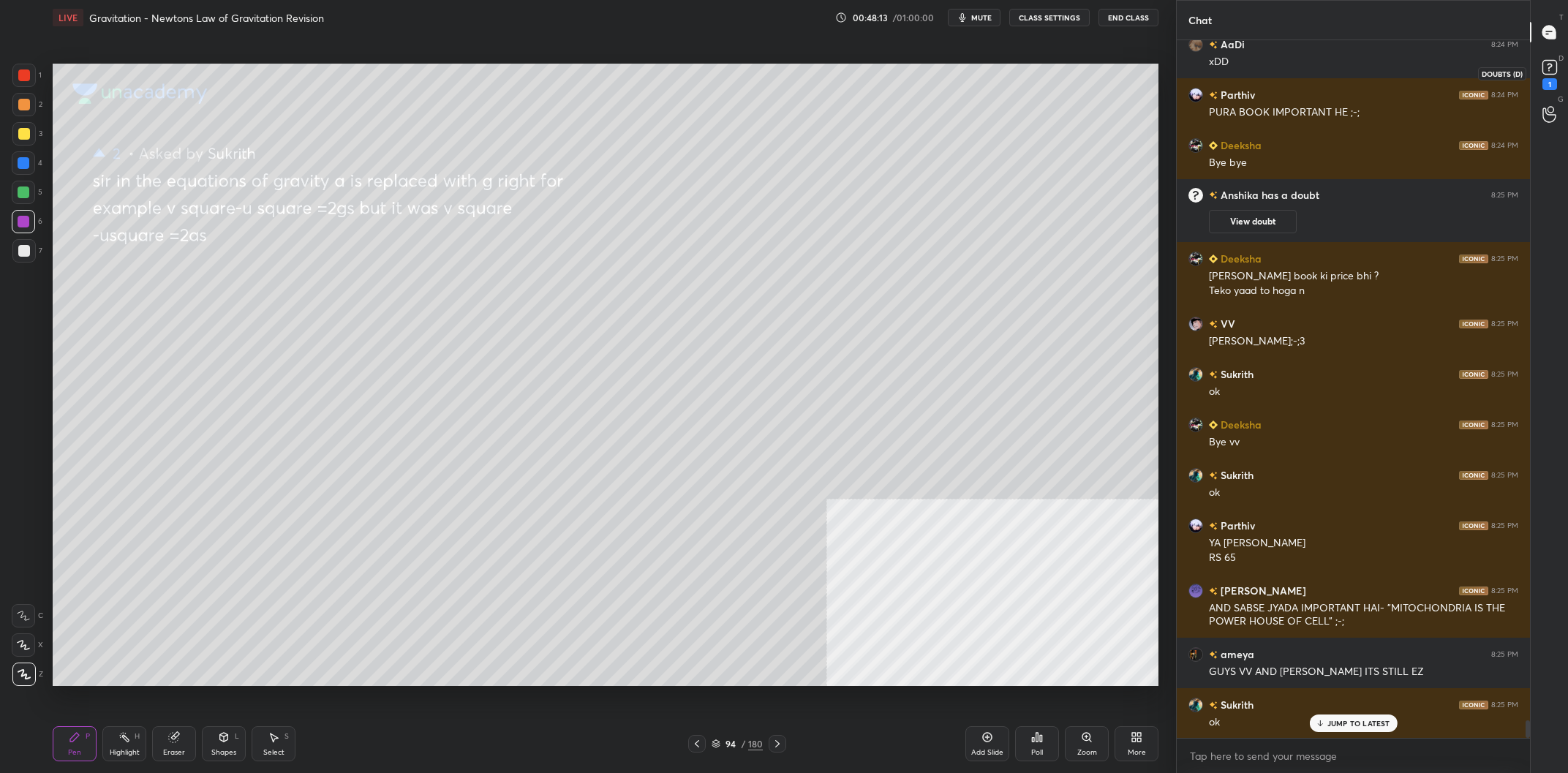
click at [1553, 78] on icon at bounding box center [1549, 67] width 22 height 22
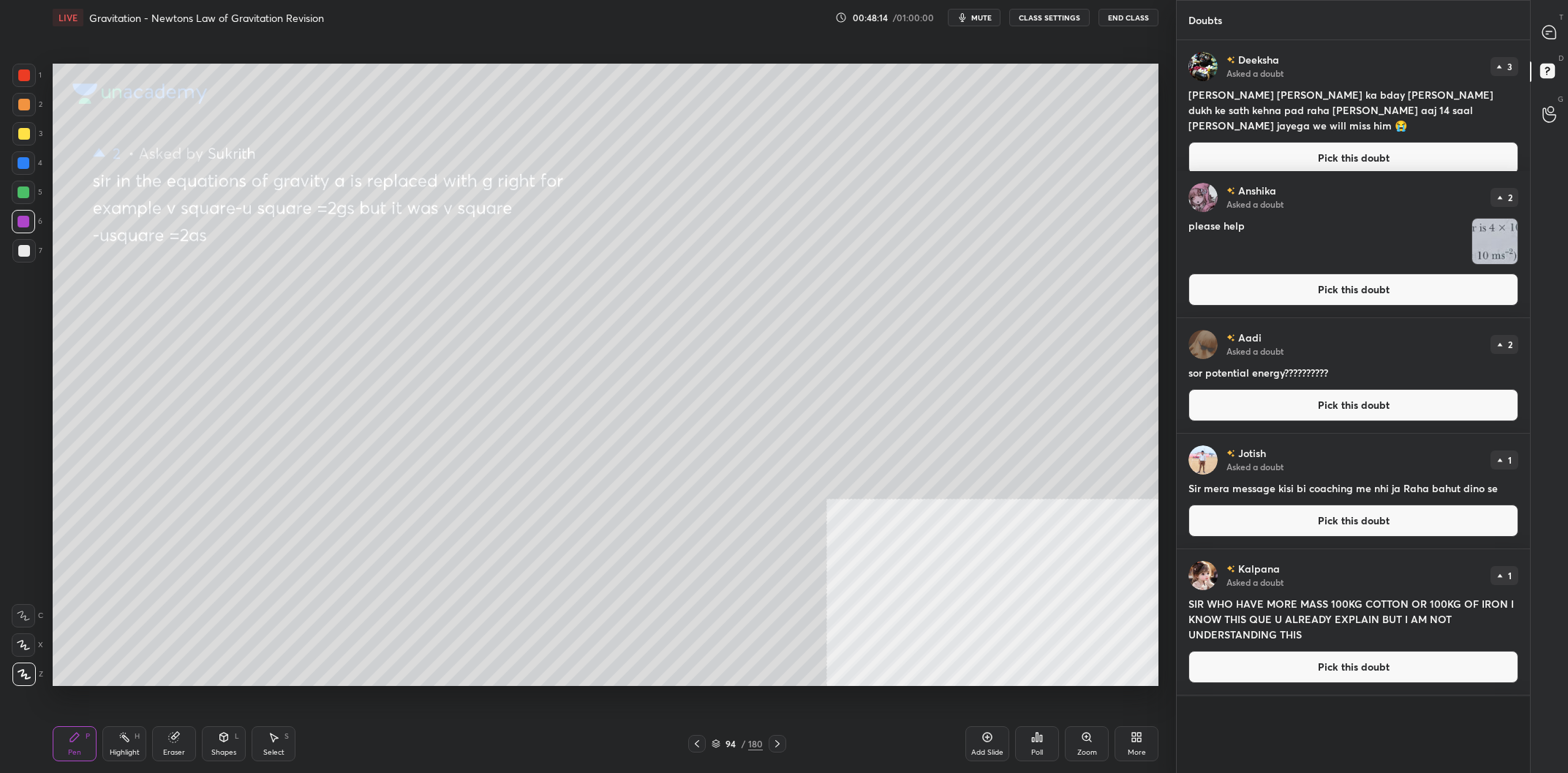
click at [1323, 279] on button "Pick this doubt" at bounding box center [1353, 290] width 330 height 33
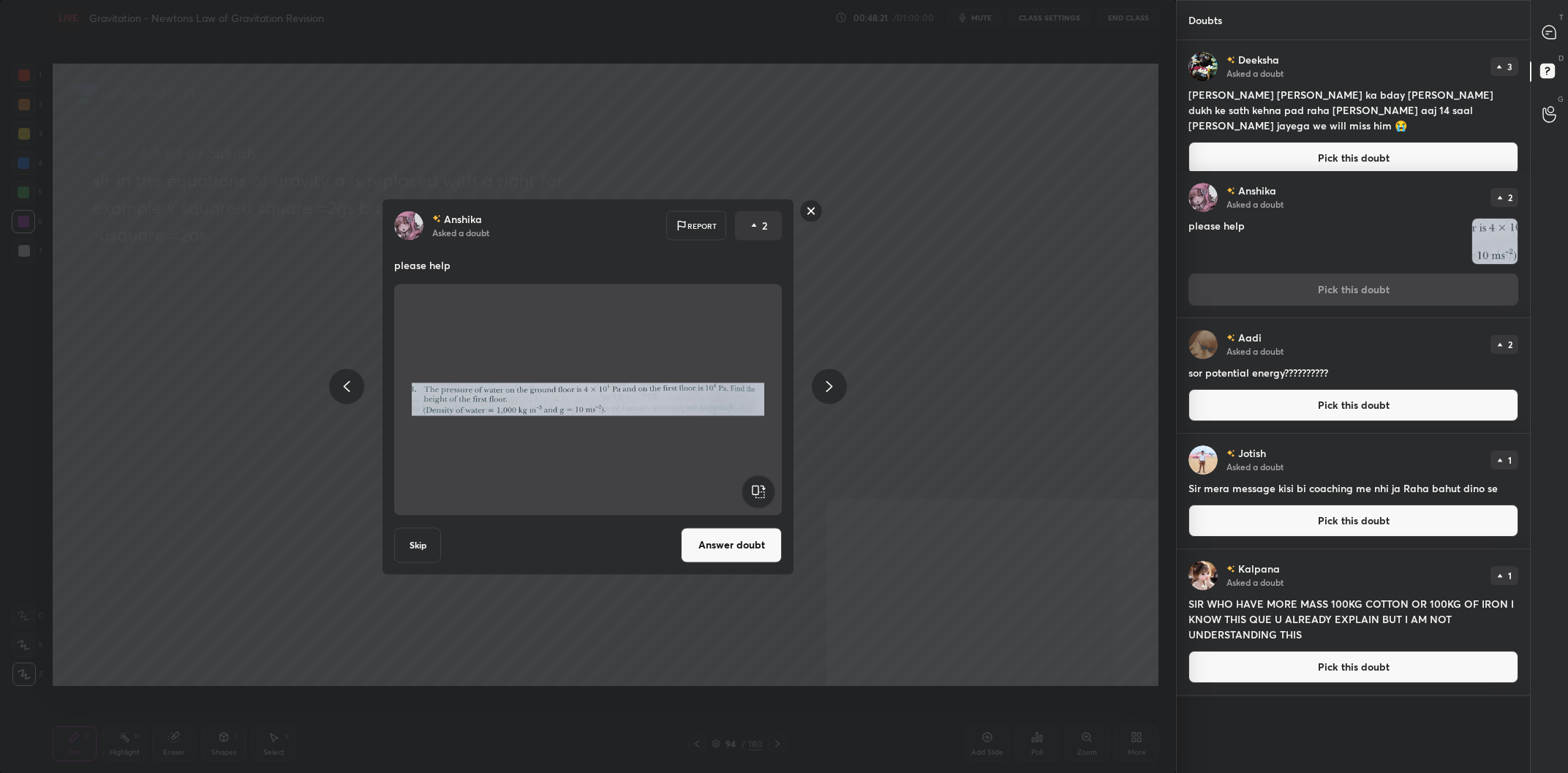
click at [721, 534] on button "Answer doubt" at bounding box center [731, 545] width 101 height 35
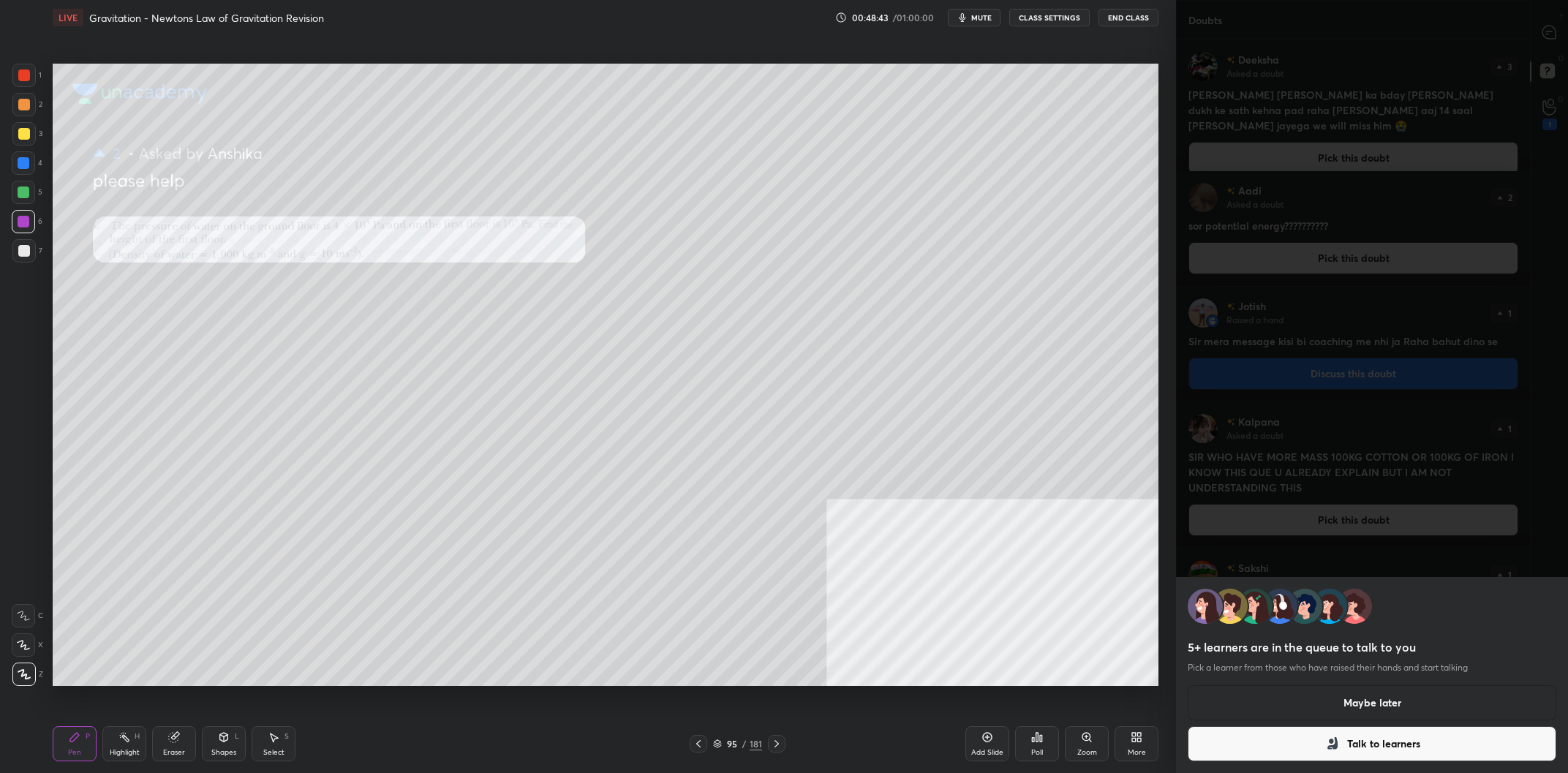
click at [27, 136] on div at bounding box center [25, 134] width 12 height 12
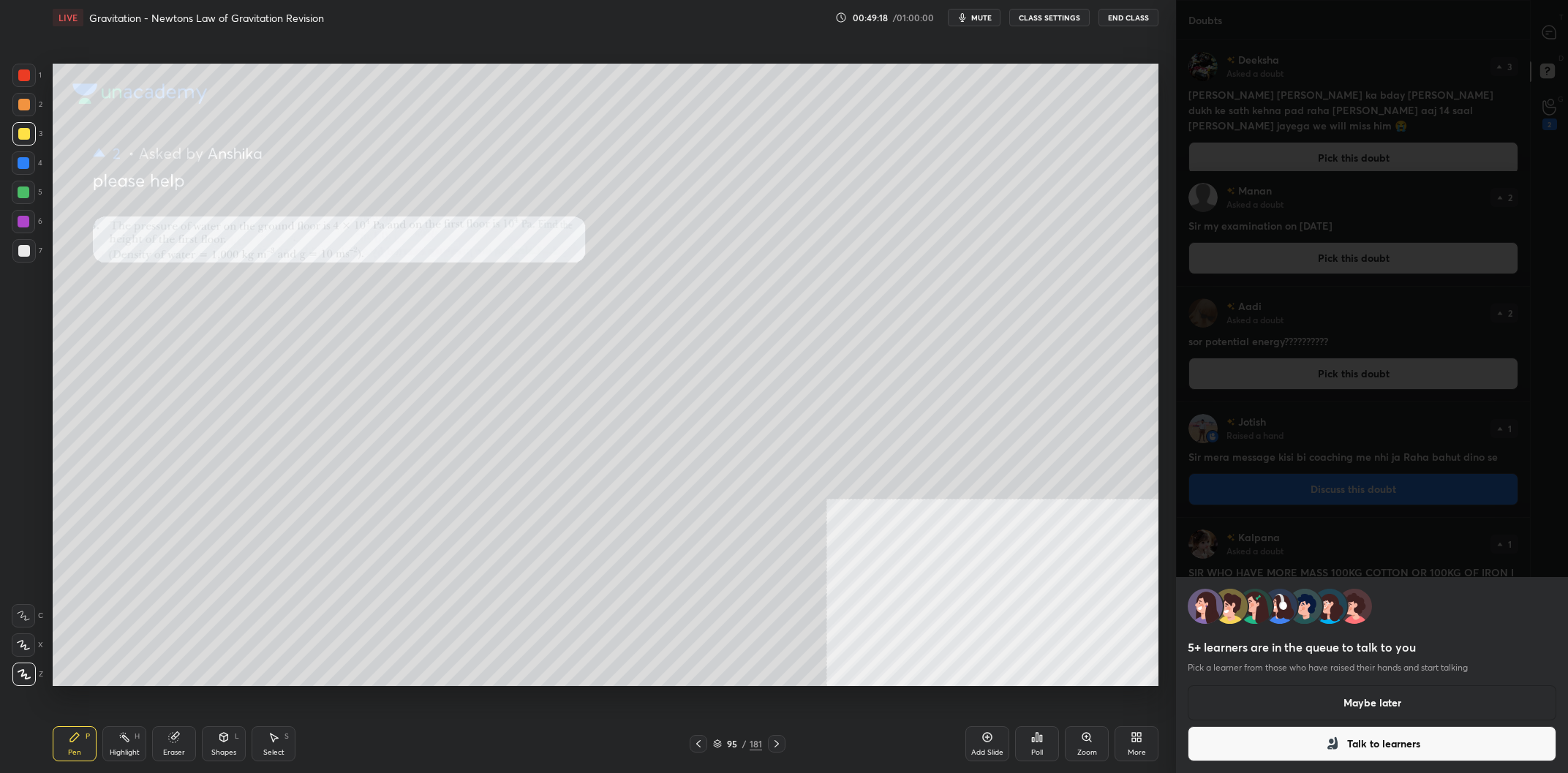
click at [1353, 705] on button "Maybe later" at bounding box center [1372, 703] width 369 height 35
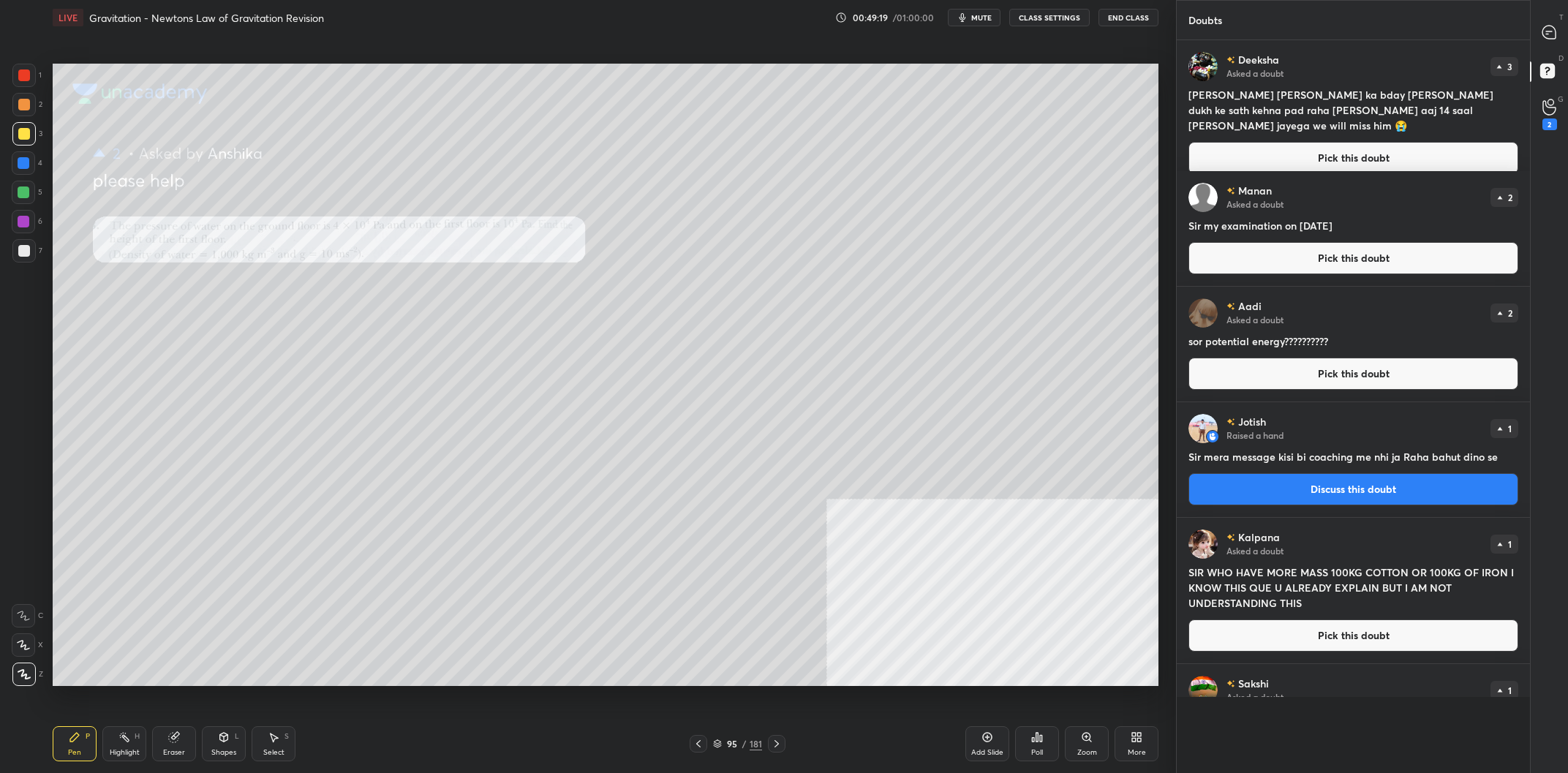
click at [1265, 142] on button "Pick this doubt" at bounding box center [1353, 158] width 330 height 33
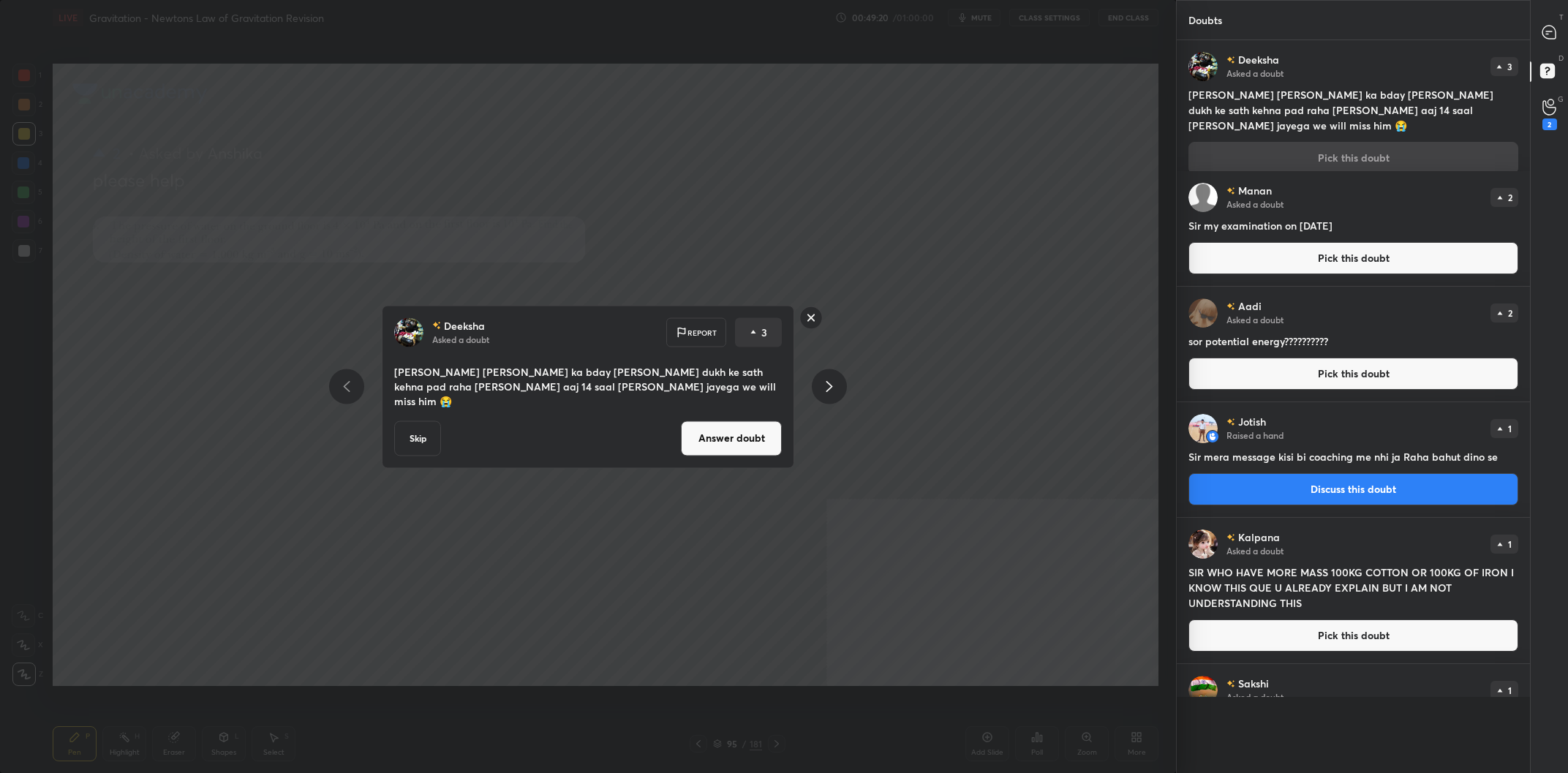
click at [707, 455] on div "[PERSON_NAME] Asked a doubt Report 3 [PERSON_NAME] [PERSON_NAME] ka bday [PERSO…" at bounding box center [587, 386] width 412 height 163
click at [725, 430] on button "Answer doubt" at bounding box center [731, 439] width 101 height 35
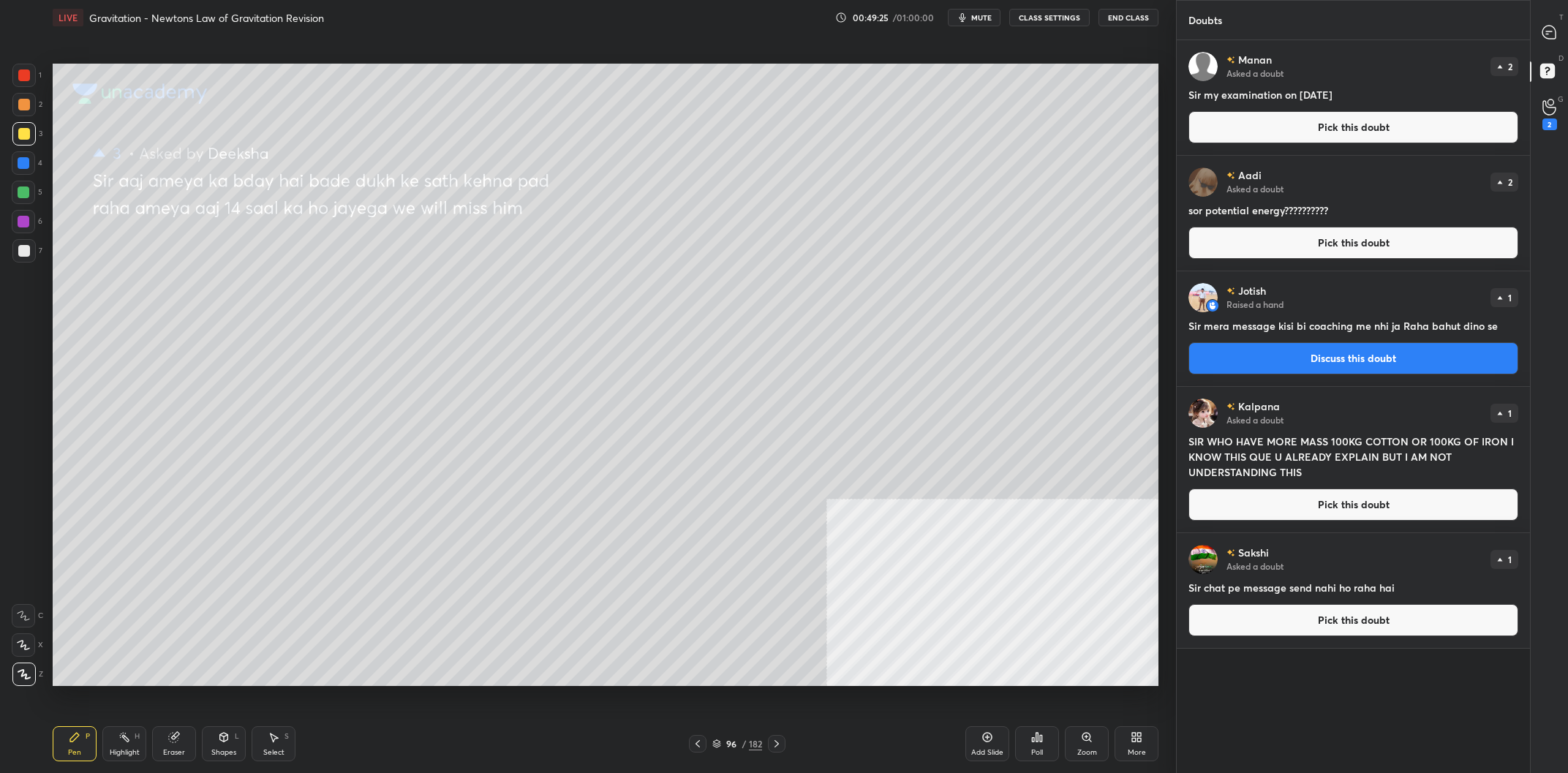
click at [1350, 131] on button "Pick this doubt" at bounding box center [1353, 127] width 330 height 33
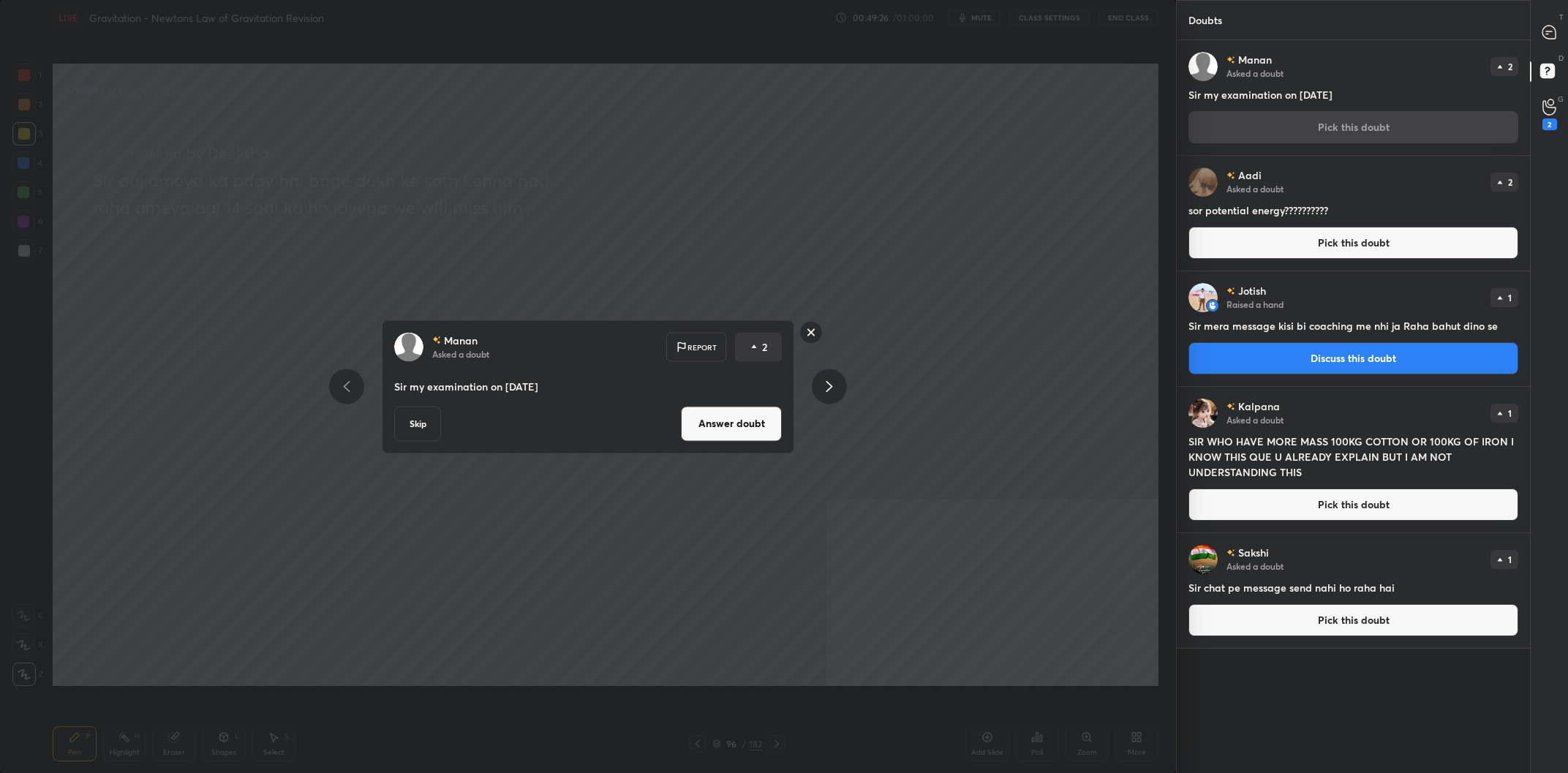
click at [733, 398] on div "[PERSON_NAME] Asked a doubt Report 2 Sir my examination on [DATE] Skip Answer d…" at bounding box center [587, 386] width 412 height 134
click at [727, 406] on div "[PERSON_NAME] Asked a doubt Report 2 Sir my examination on [DATE] Skip Answer d…" at bounding box center [587, 386] width 412 height 134
click at [723, 419] on button "Answer doubt" at bounding box center [731, 424] width 101 height 35
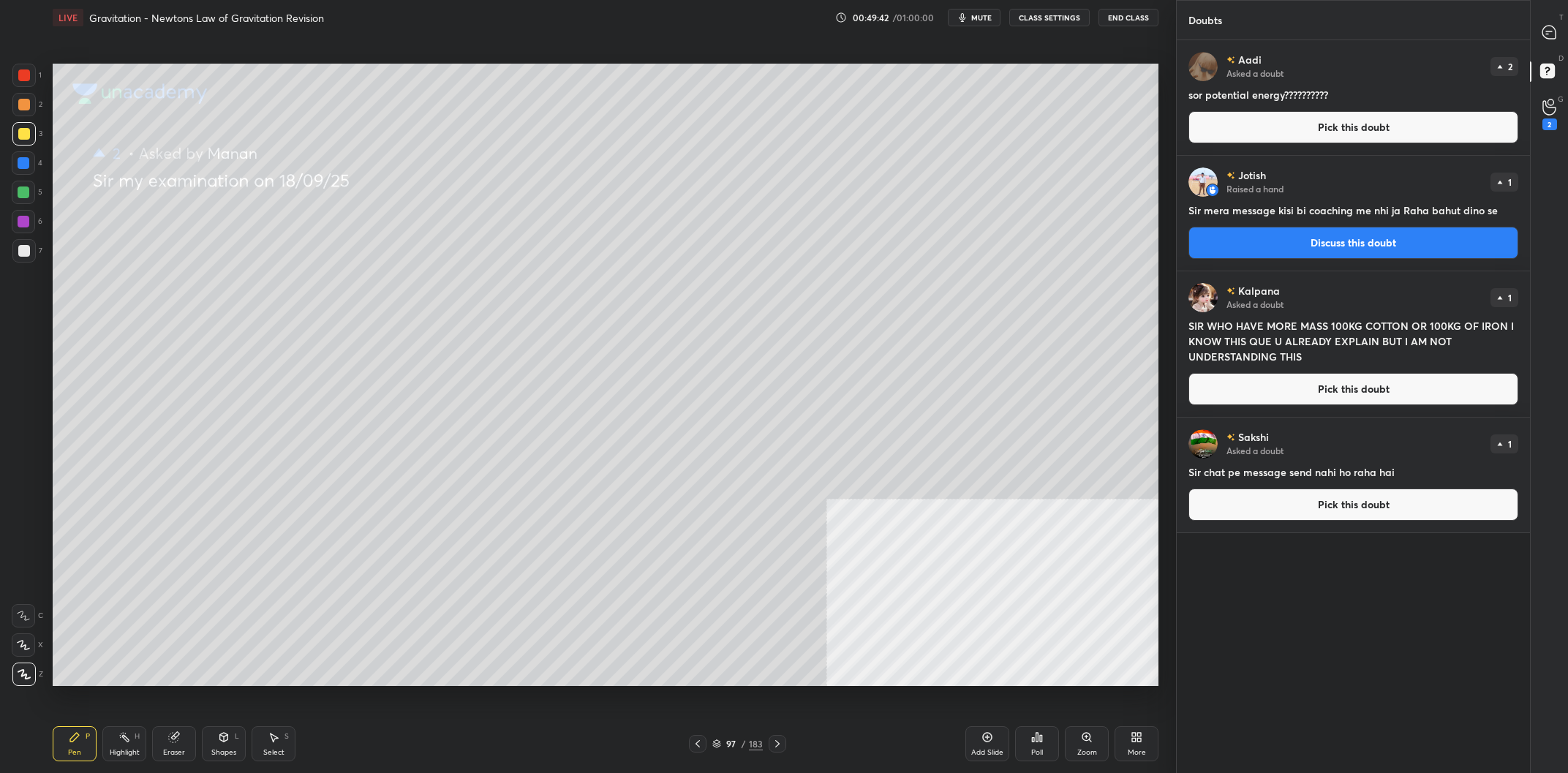
click at [1331, 394] on button "Pick this doubt" at bounding box center [1353, 388] width 330 height 33
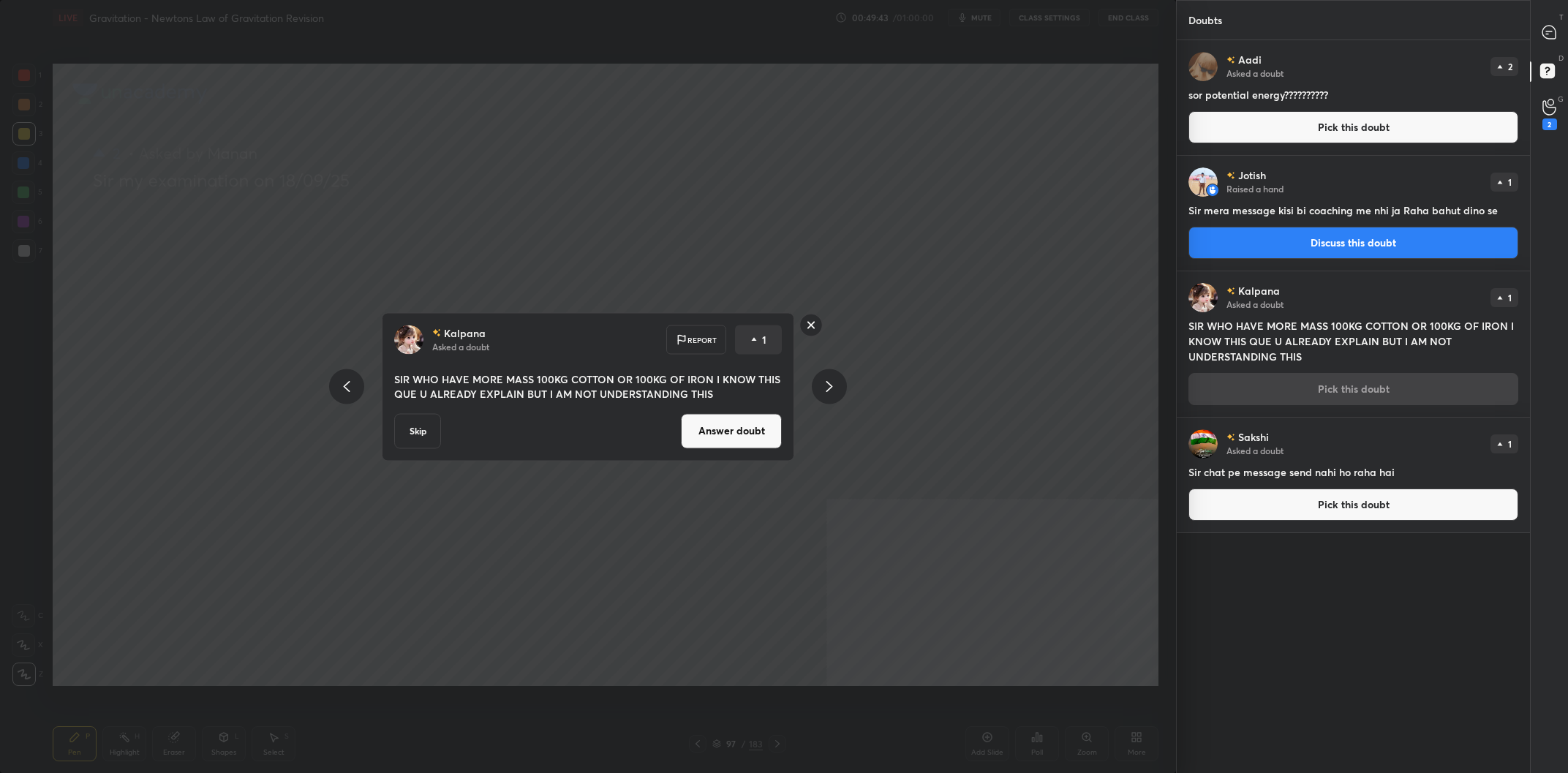
click at [779, 418] on button "Answer doubt" at bounding box center [731, 431] width 101 height 35
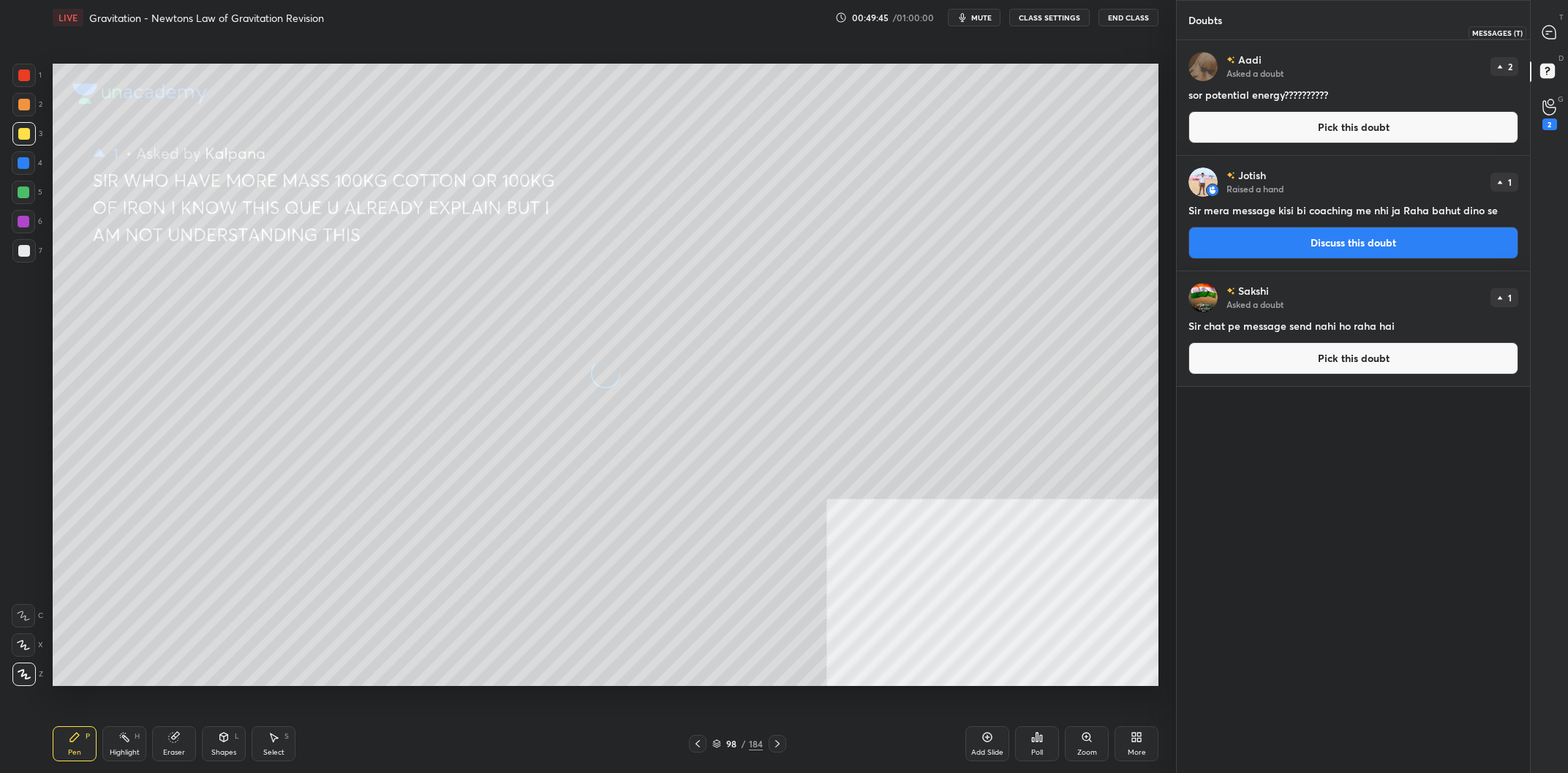
click at [1555, 30] on icon at bounding box center [1548, 32] width 13 height 13
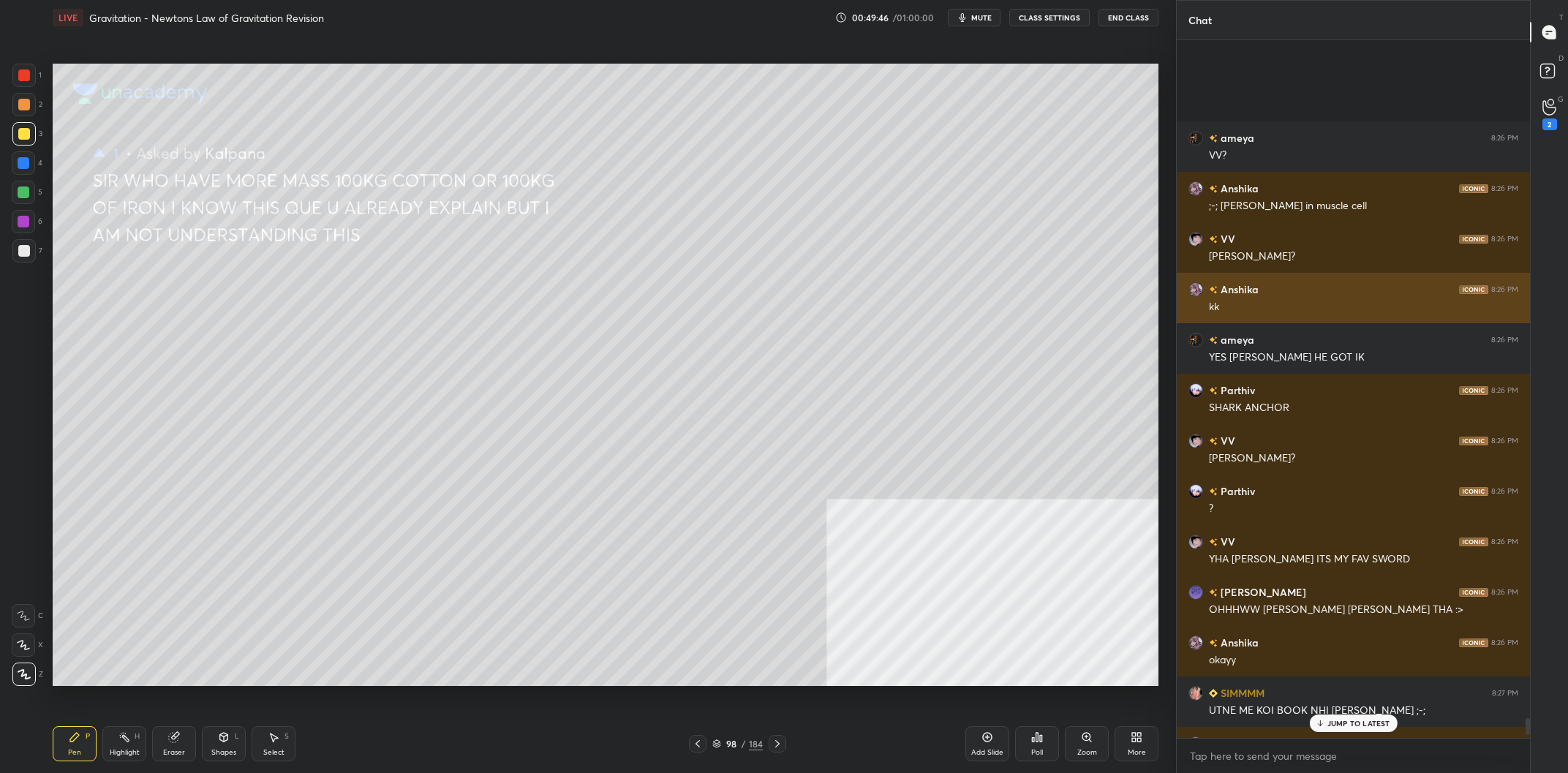
scroll to position [29160, 0]
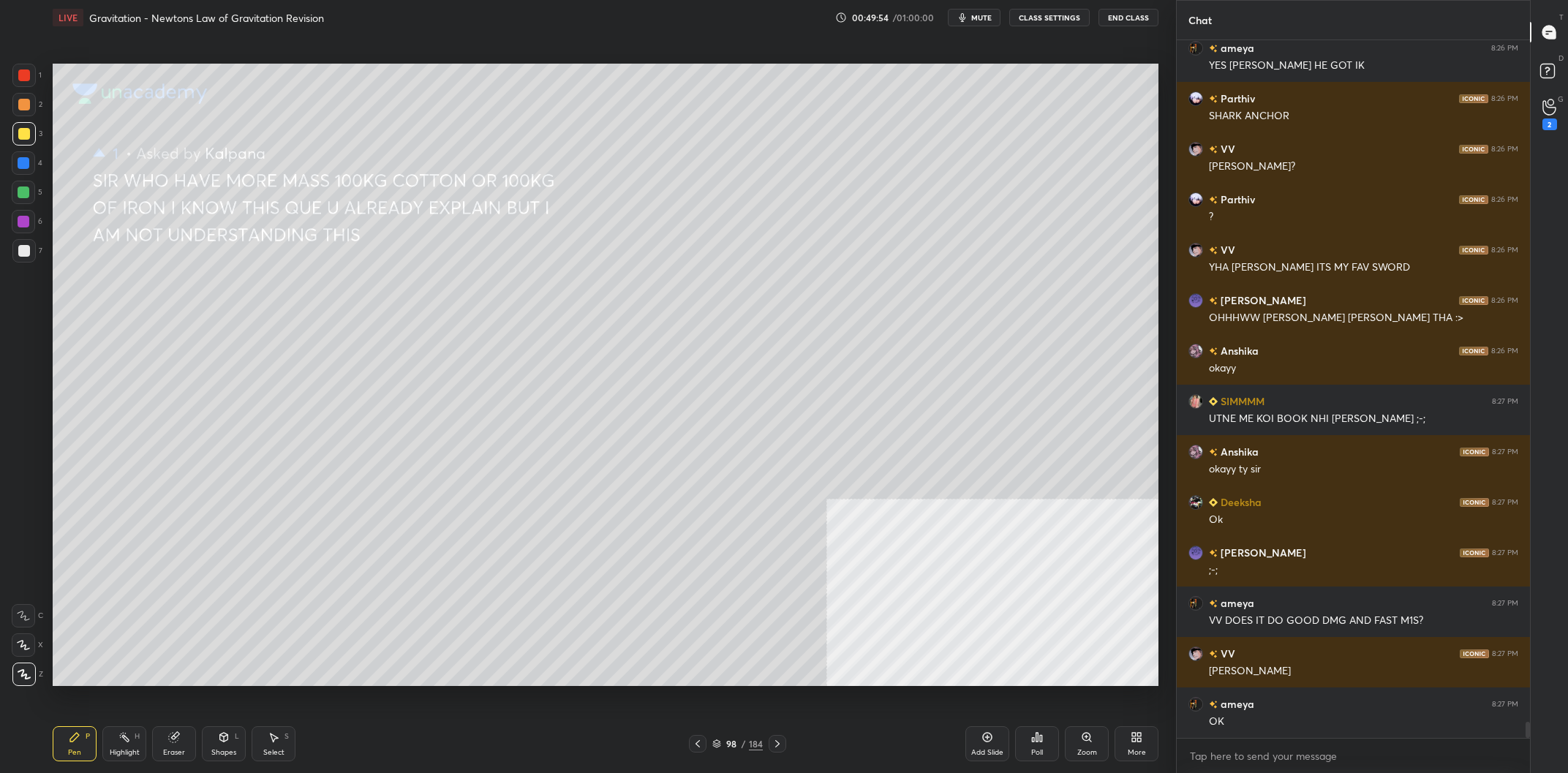
click at [28, 246] on div at bounding box center [25, 251] width 12 height 12
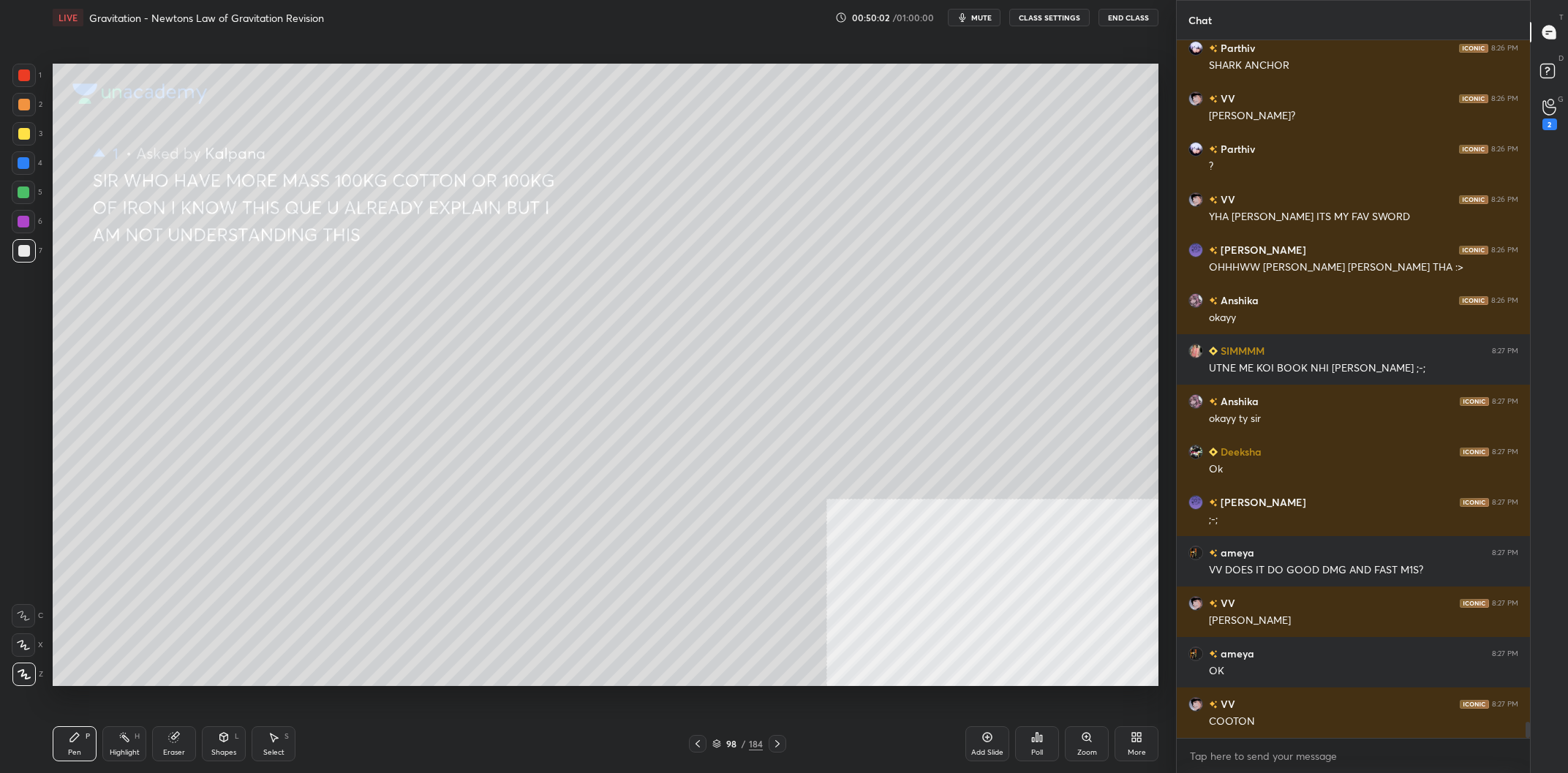
click at [27, 189] on div at bounding box center [24, 192] width 12 height 12
click at [22, 168] on div at bounding box center [24, 164] width 12 height 12
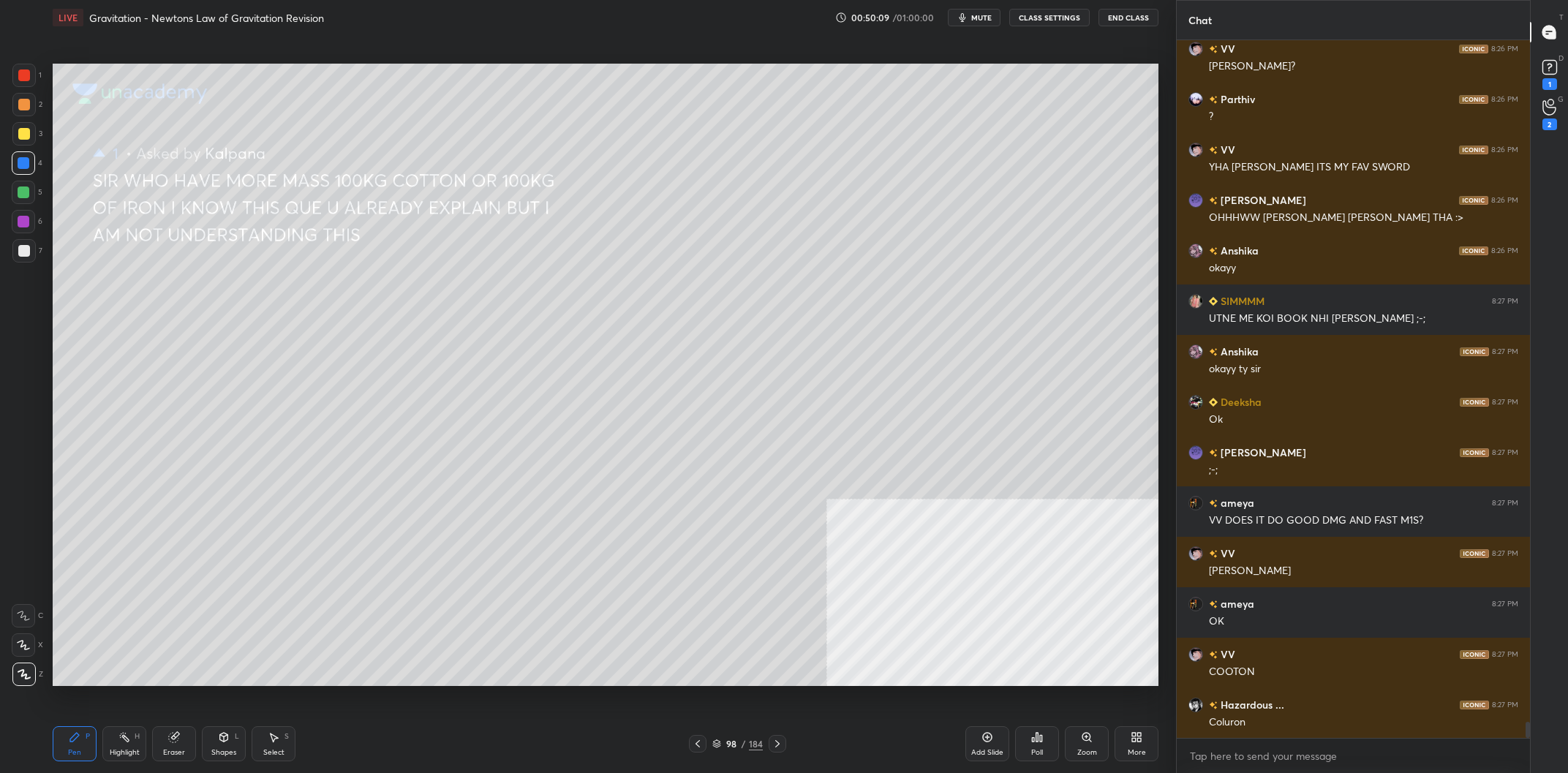
click at [34, 126] on div at bounding box center [25, 134] width 24 height 24
click at [21, 196] on div at bounding box center [24, 192] width 12 height 12
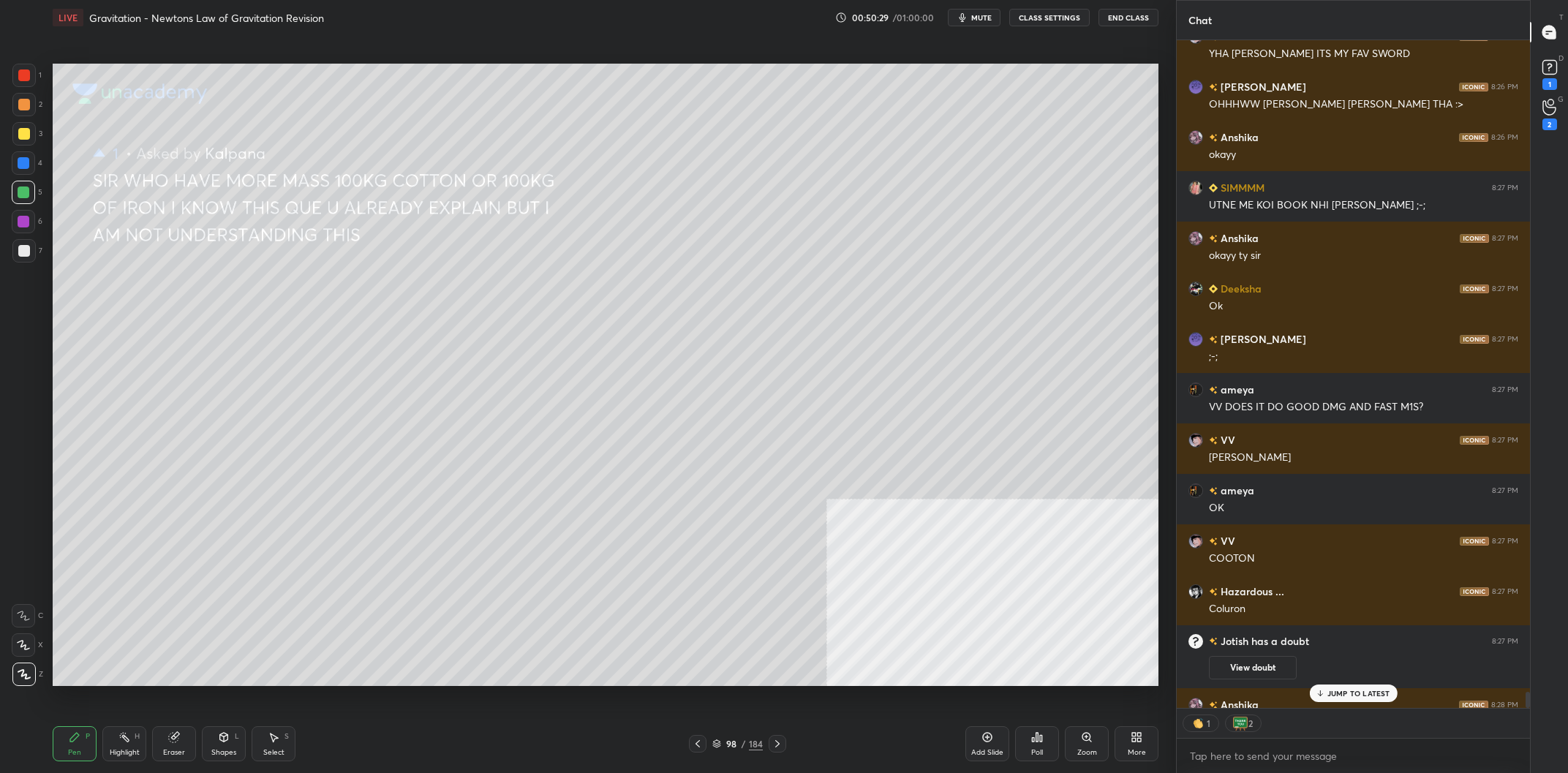
scroll to position [28522, 0]
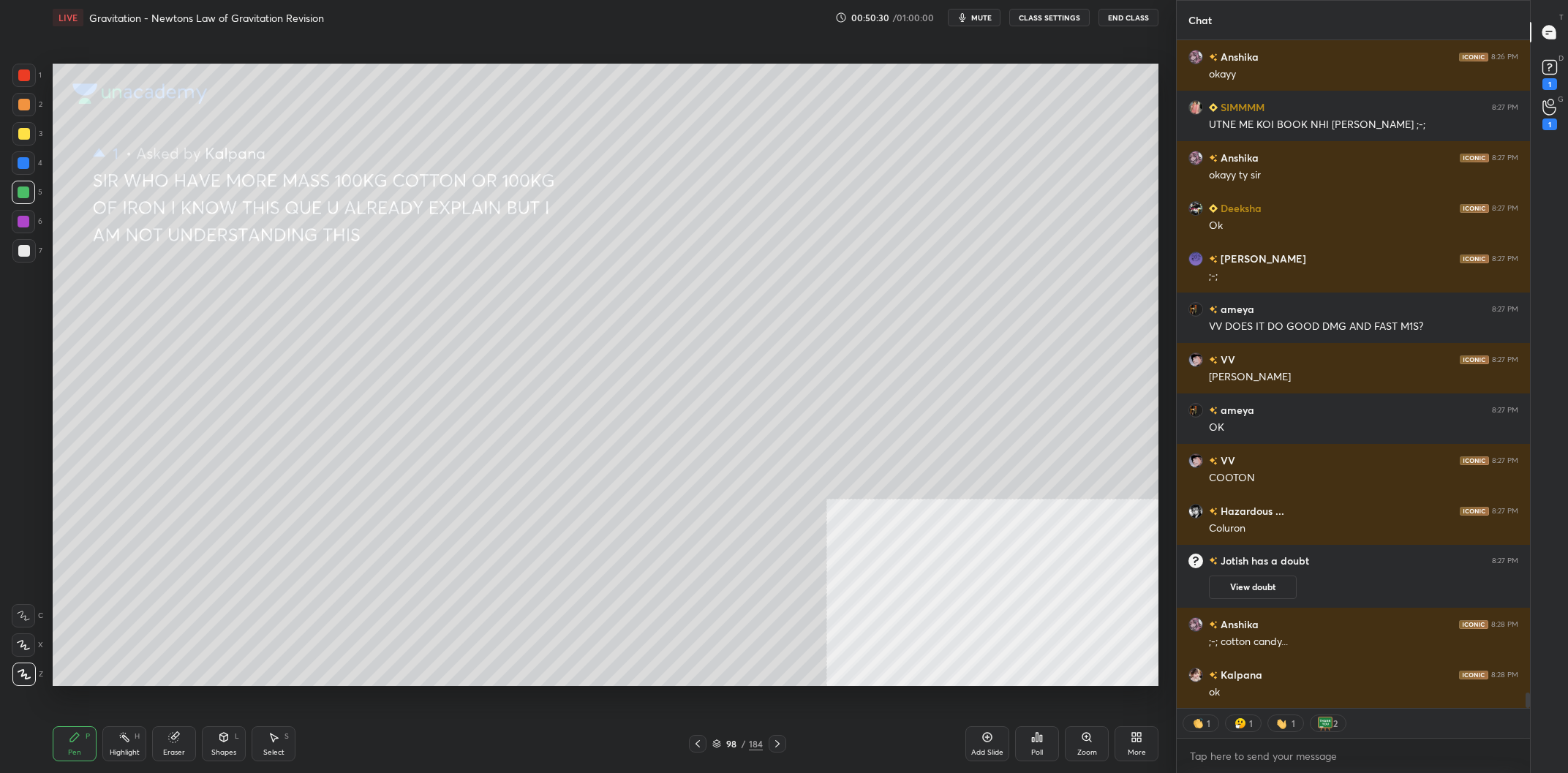
click at [28, 85] on div at bounding box center [25, 76] width 24 height 24
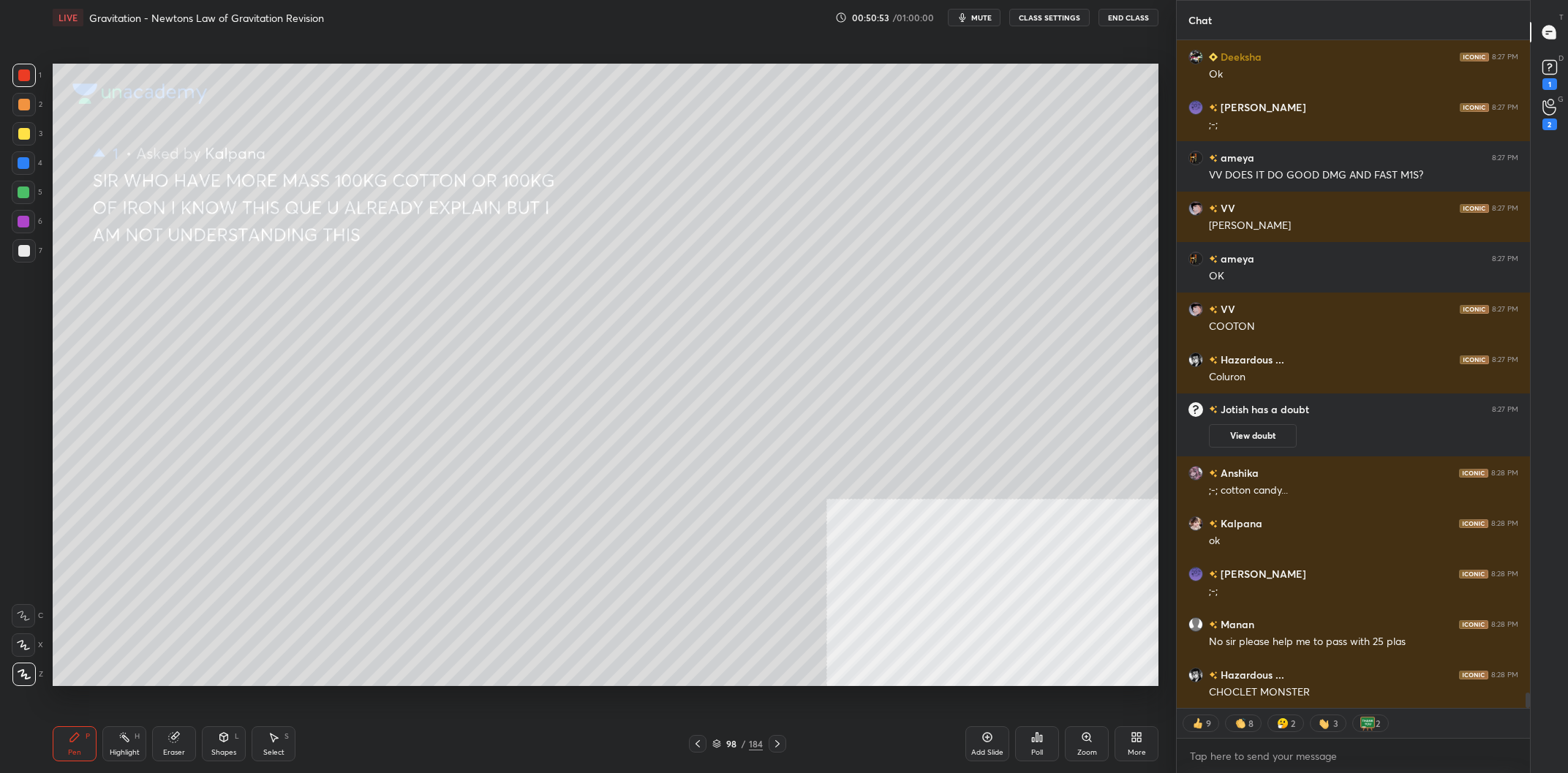
scroll to position [28697, 0]
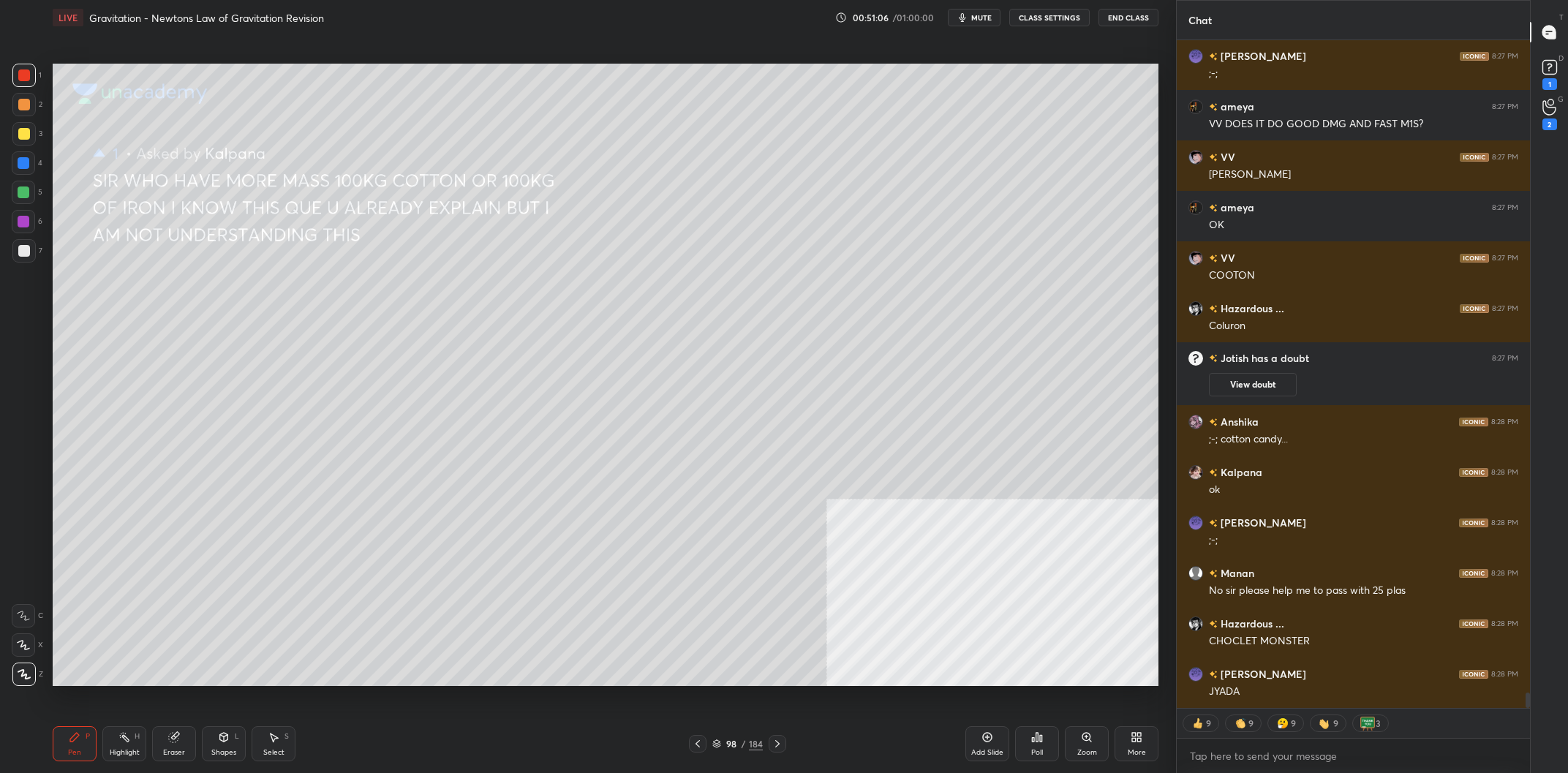
click at [9, 169] on div "1 2 3 4 5 6 7 C X Z C X Z E E Erase all H H" at bounding box center [23, 375] width 46 height 622
click at [15, 162] on div at bounding box center [24, 164] width 24 height 24
click at [24, 187] on div at bounding box center [24, 192] width 12 height 12
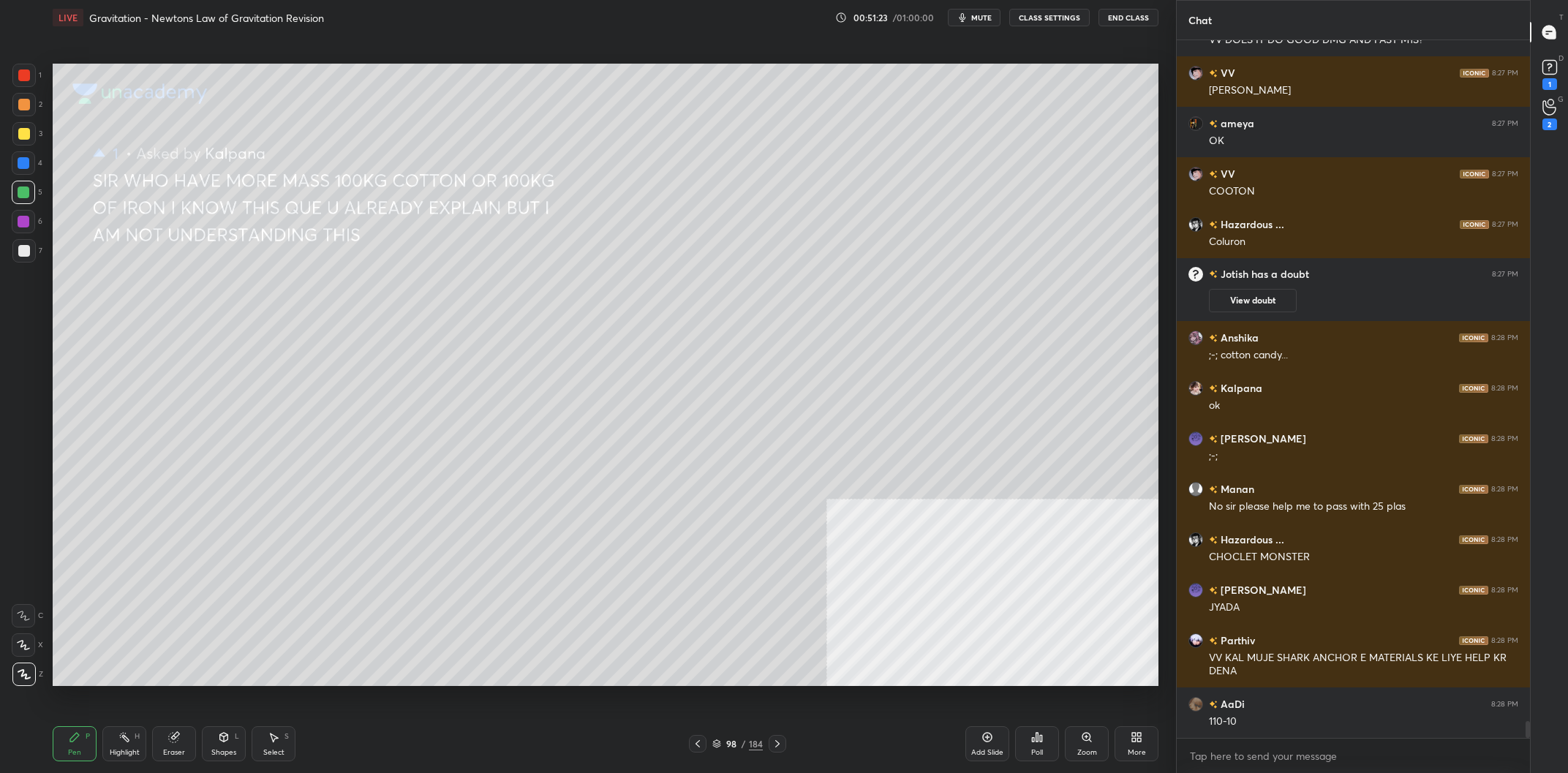
scroll to position [28762, 0]
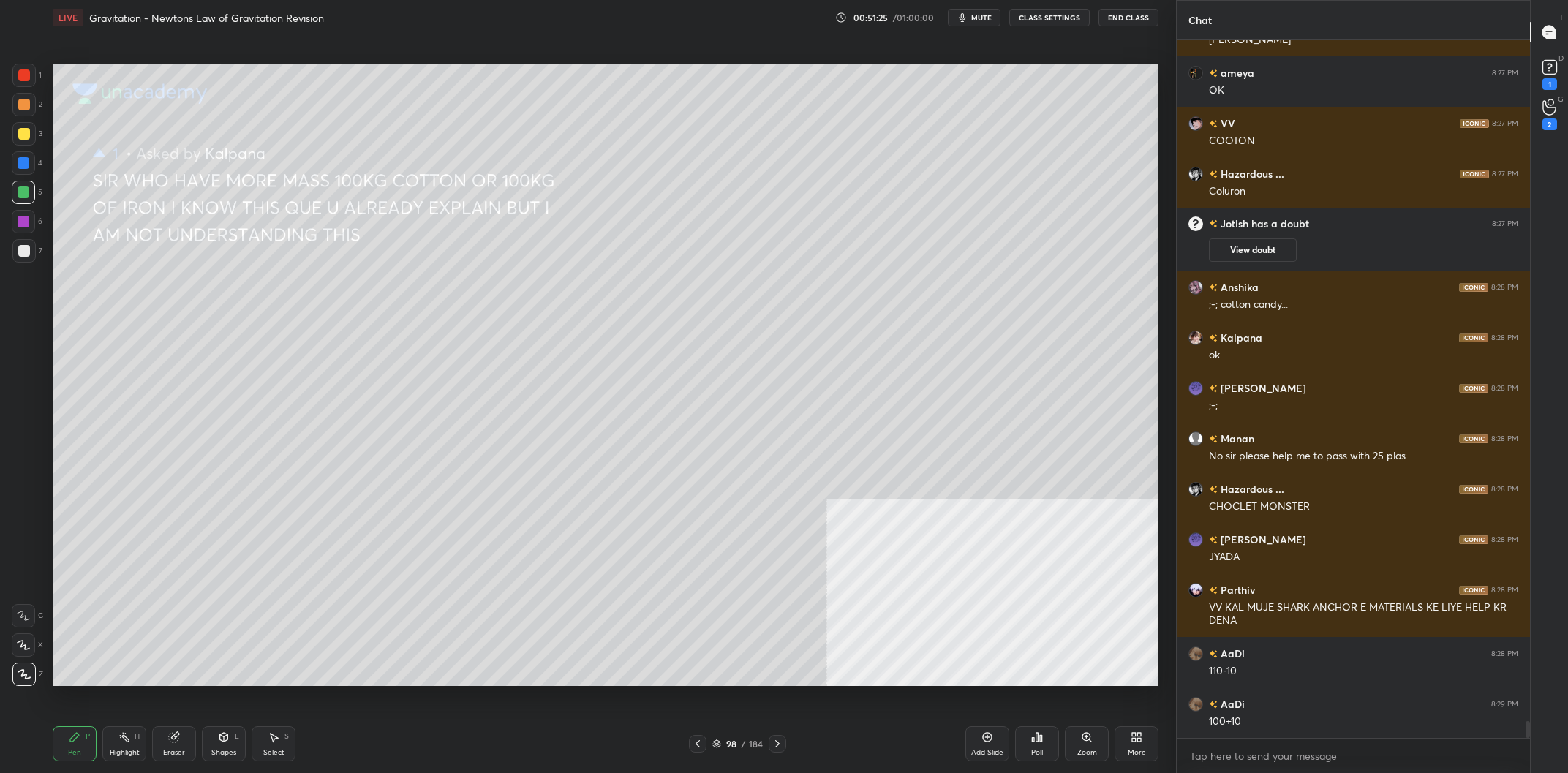
click at [161, 750] on div "Eraser" at bounding box center [173, 744] width 44 height 35
click at [68, 757] on div "Pen P" at bounding box center [74, 744] width 44 height 35
click at [71, 747] on div "Pen P" at bounding box center [74, 744] width 44 height 35
click at [33, 83] on div at bounding box center [25, 76] width 24 height 24
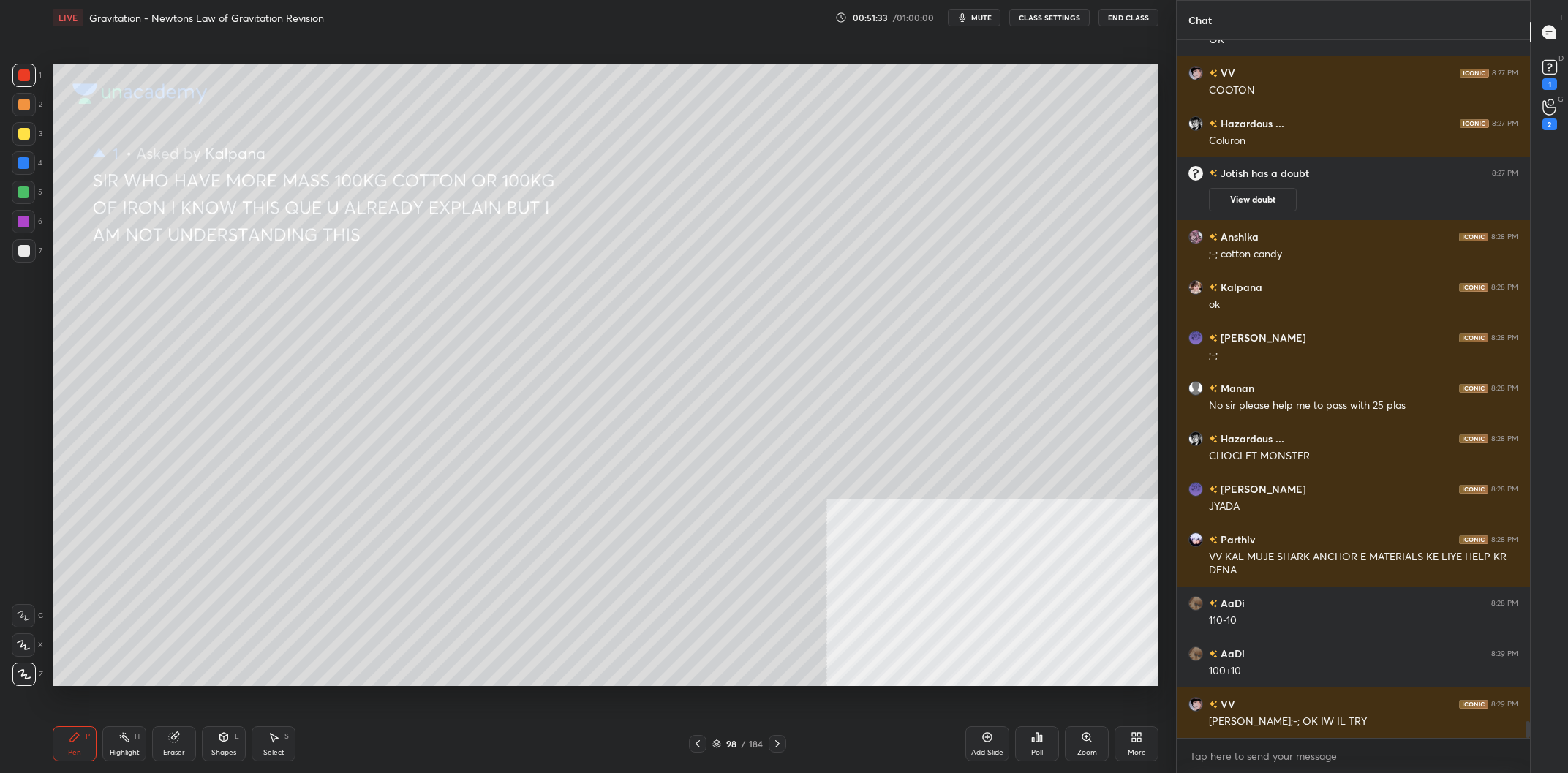
click at [30, 191] on div at bounding box center [24, 192] width 24 height 24
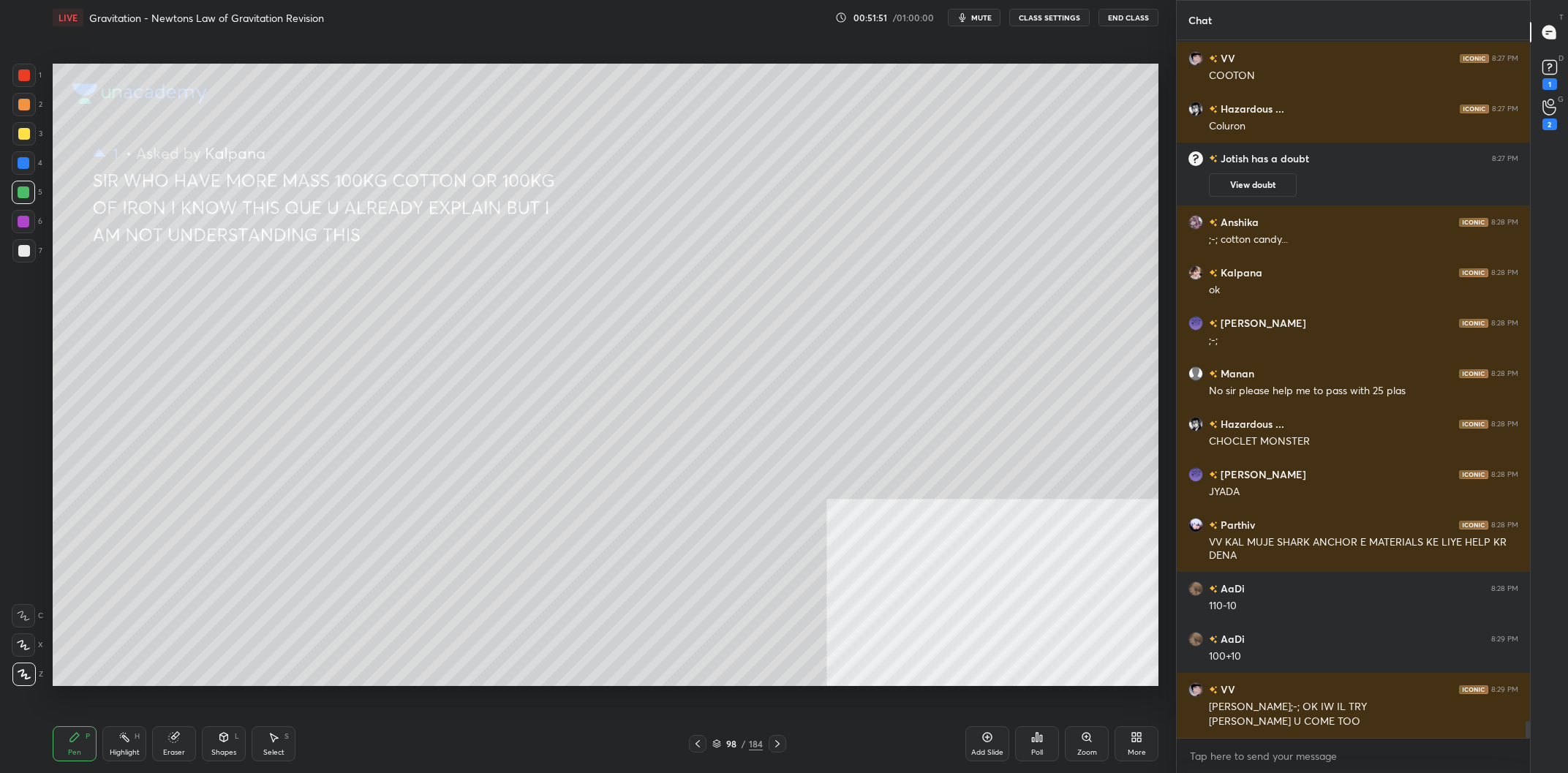
click at [169, 731] on div "Eraser" at bounding box center [173, 744] width 44 height 35
click at [69, 754] on div "Pen" at bounding box center [74, 752] width 13 height 7
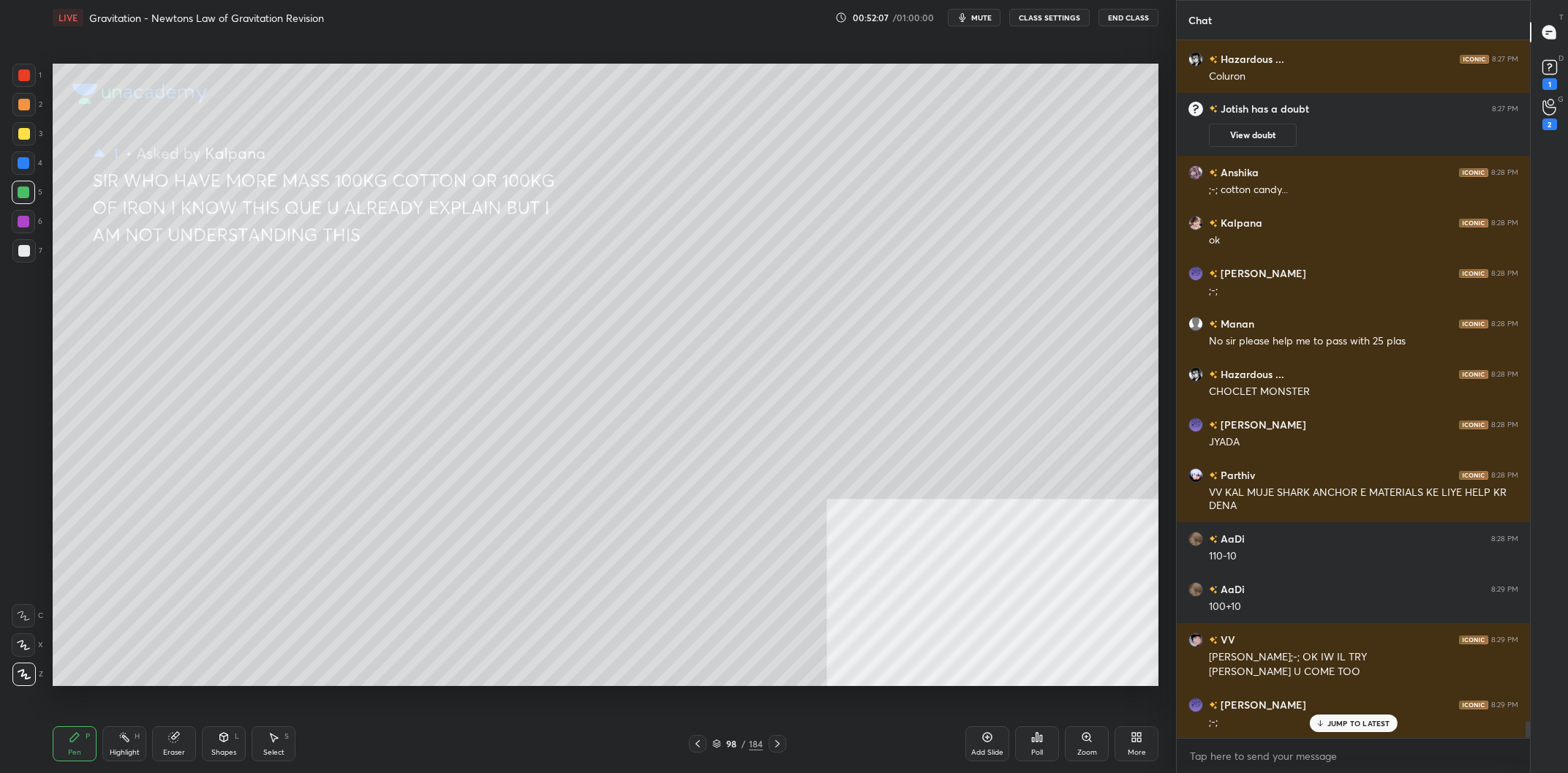
click at [19, 63] on div "1 2 3 4 5 6 7 C X Z C X Z E E Erase all H H LIVE Gravitation - Newtons Law of G…" at bounding box center [581, 386] width 1164 height 773
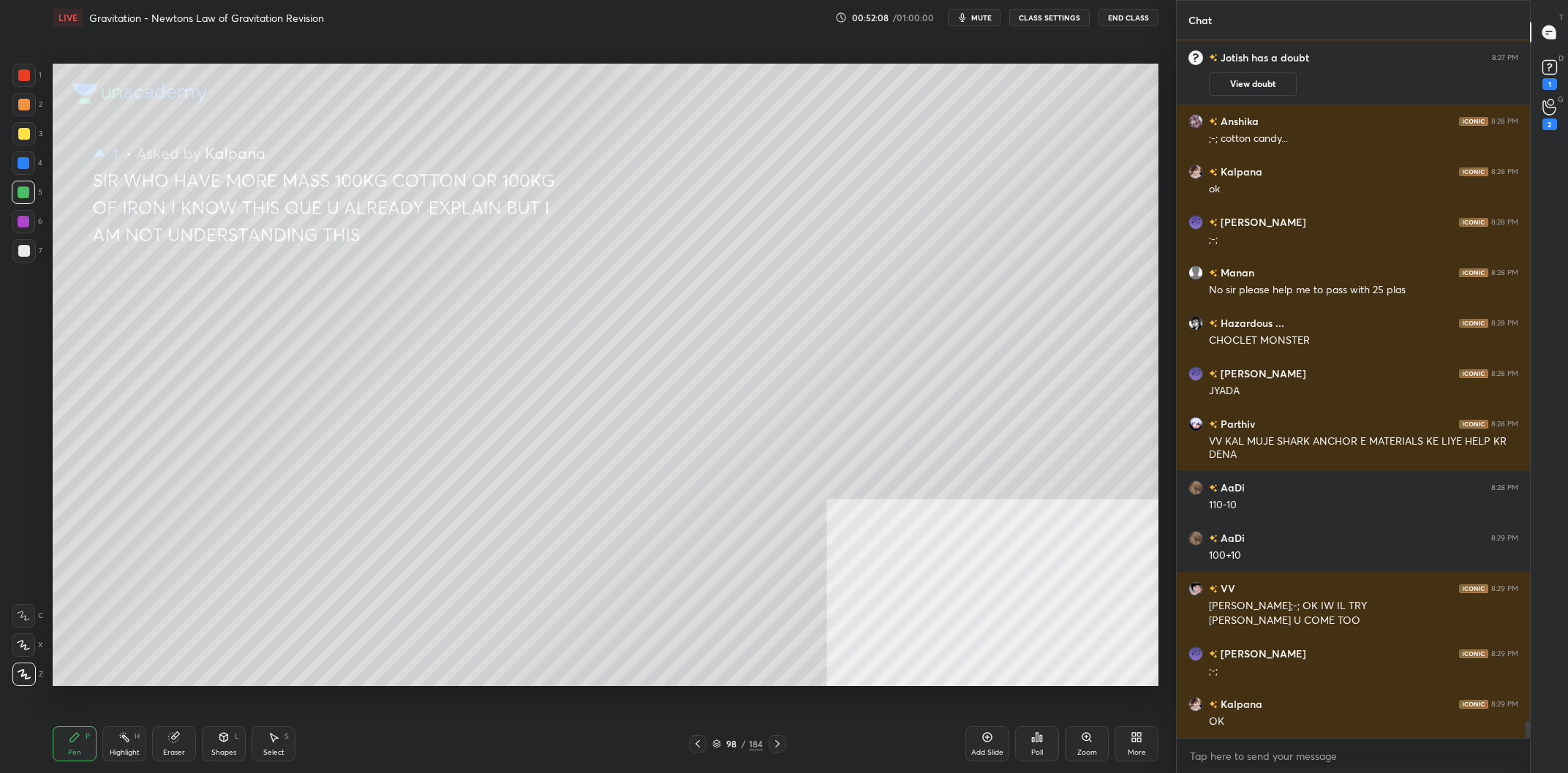
click at [22, 78] on div at bounding box center [25, 75] width 12 height 12
click at [23, 107] on div at bounding box center [25, 105] width 12 height 12
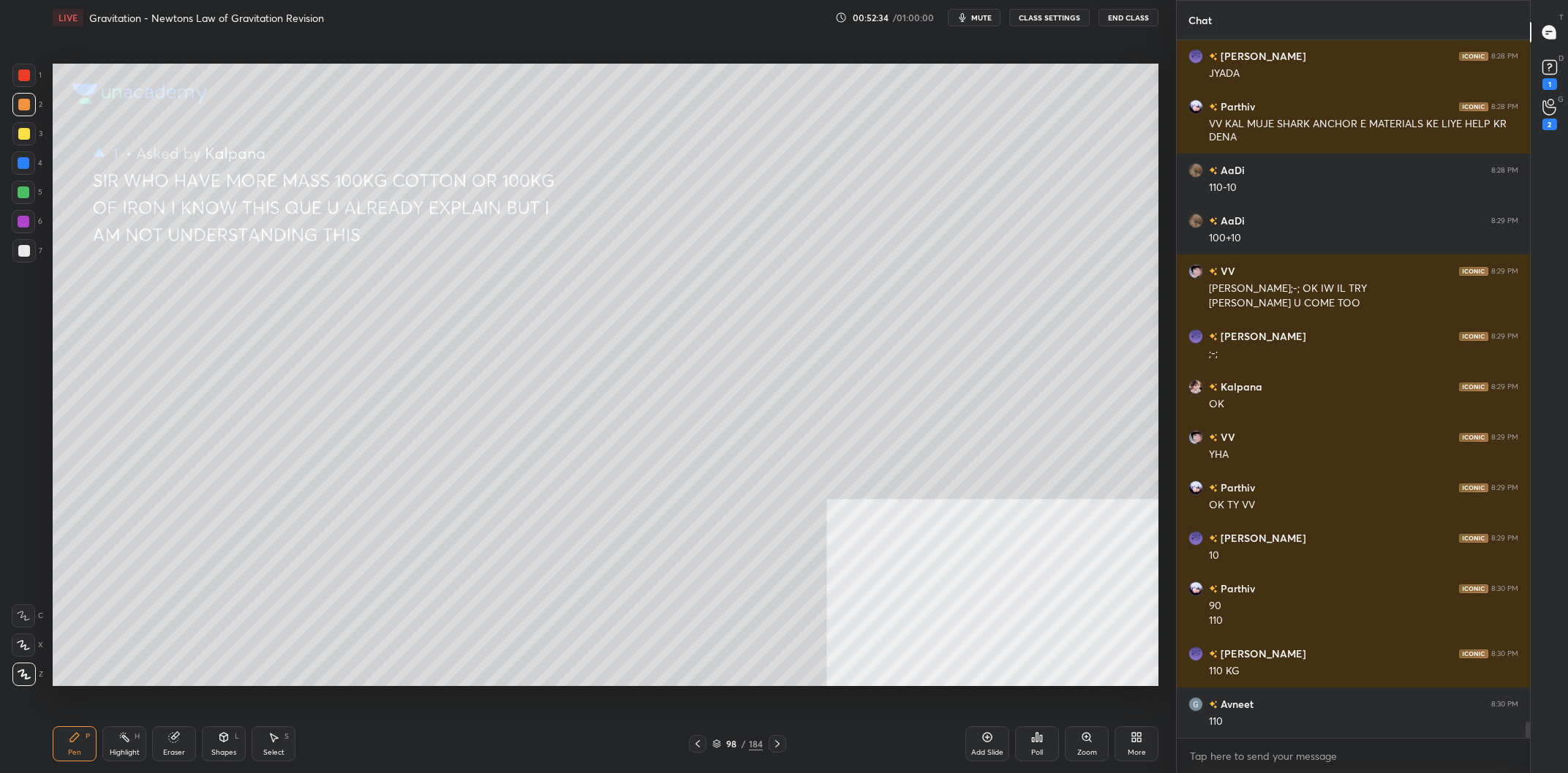
scroll to position [29309, 0]
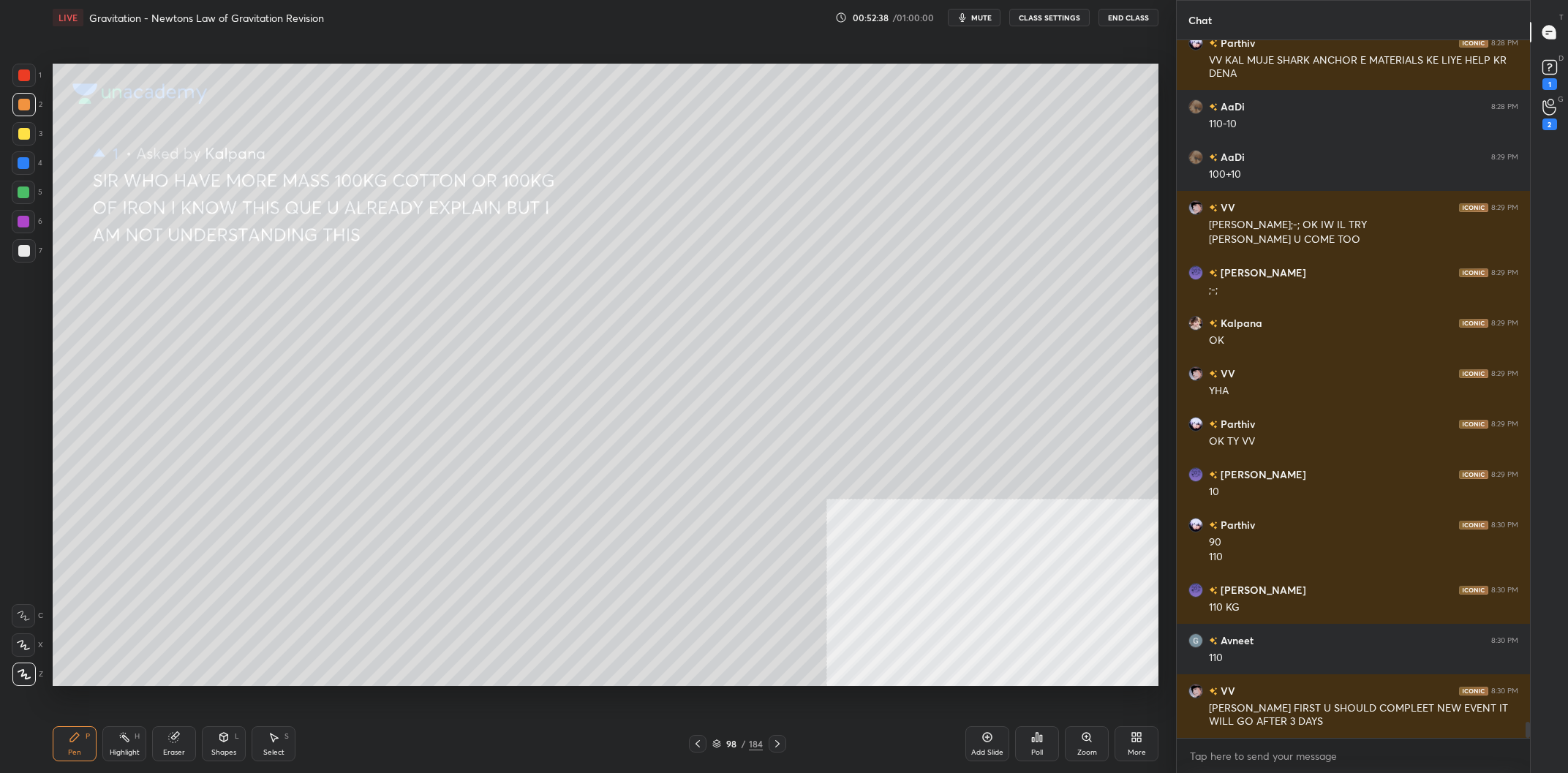
click at [113, 760] on div "Highlight H" at bounding box center [124, 744] width 44 height 35
click at [112, 754] on div "Highlight" at bounding box center [124, 752] width 30 height 7
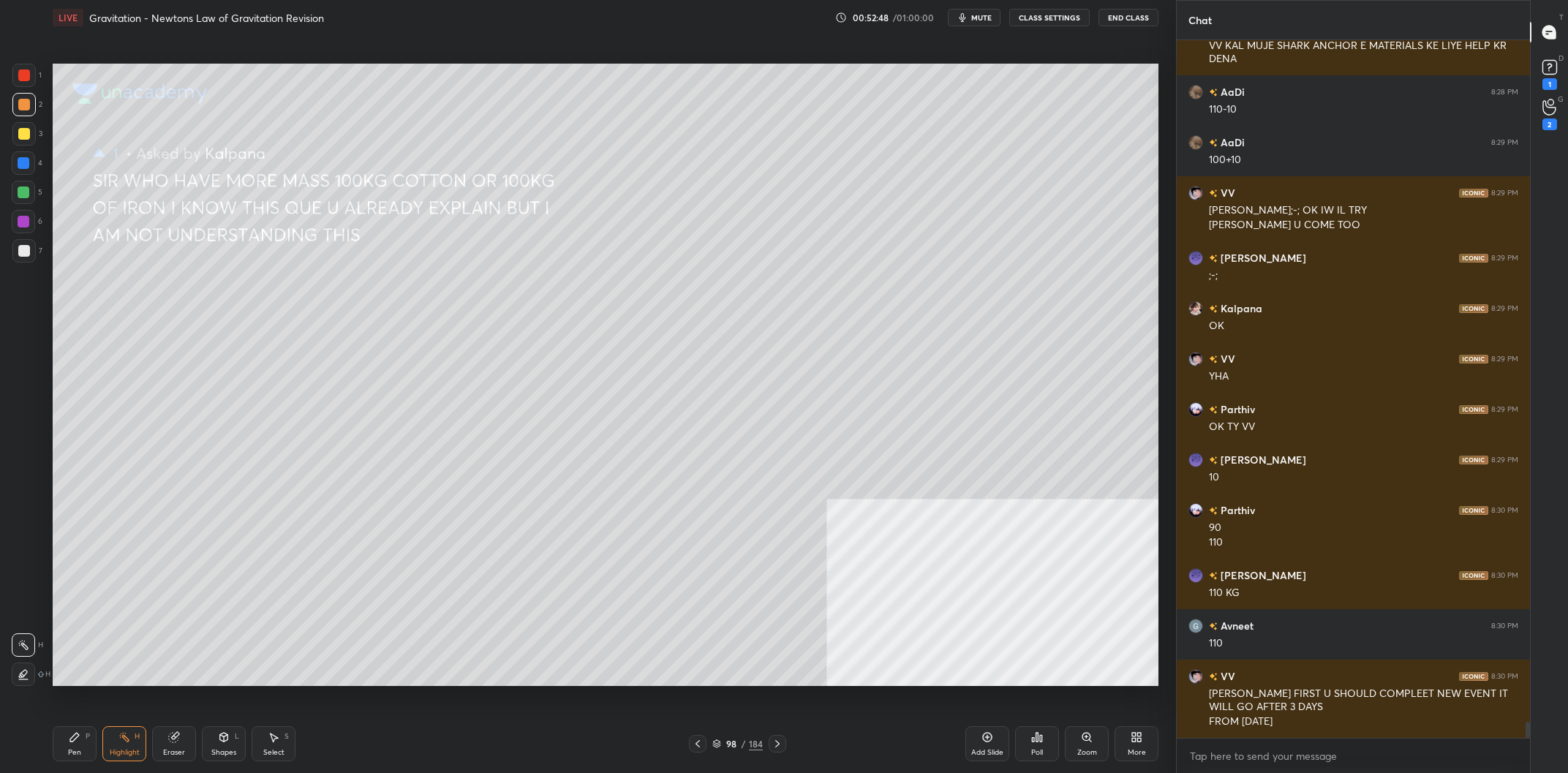
click at [61, 744] on div "Pen P" at bounding box center [74, 744] width 44 height 35
click at [67, 743] on div "Pen P" at bounding box center [74, 744] width 44 height 35
click at [26, 187] on div at bounding box center [24, 192] width 12 height 12
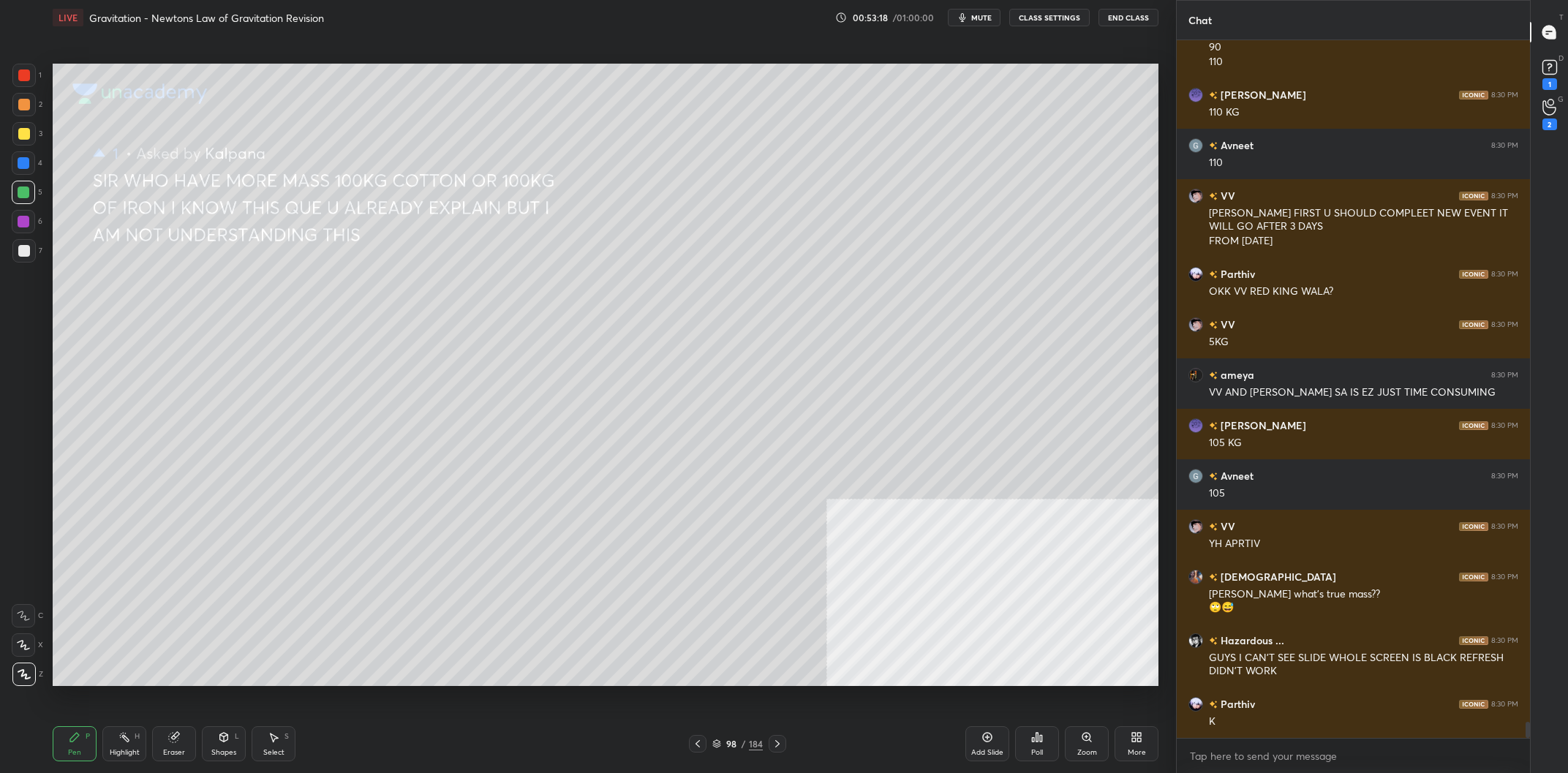
scroll to position [29855, 0]
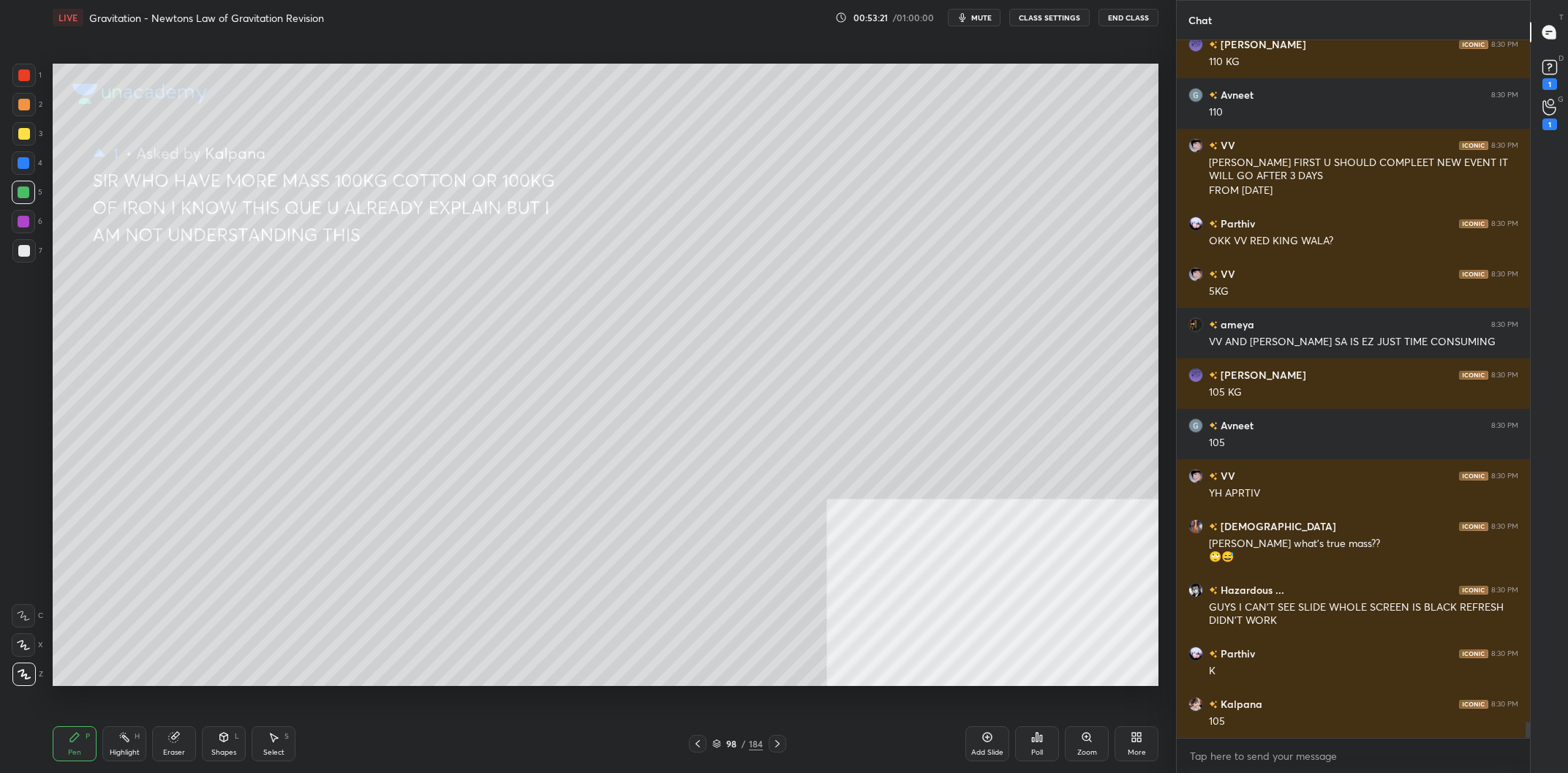
click at [34, 166] on div at bounding box center [24, 164] width 24 height 24
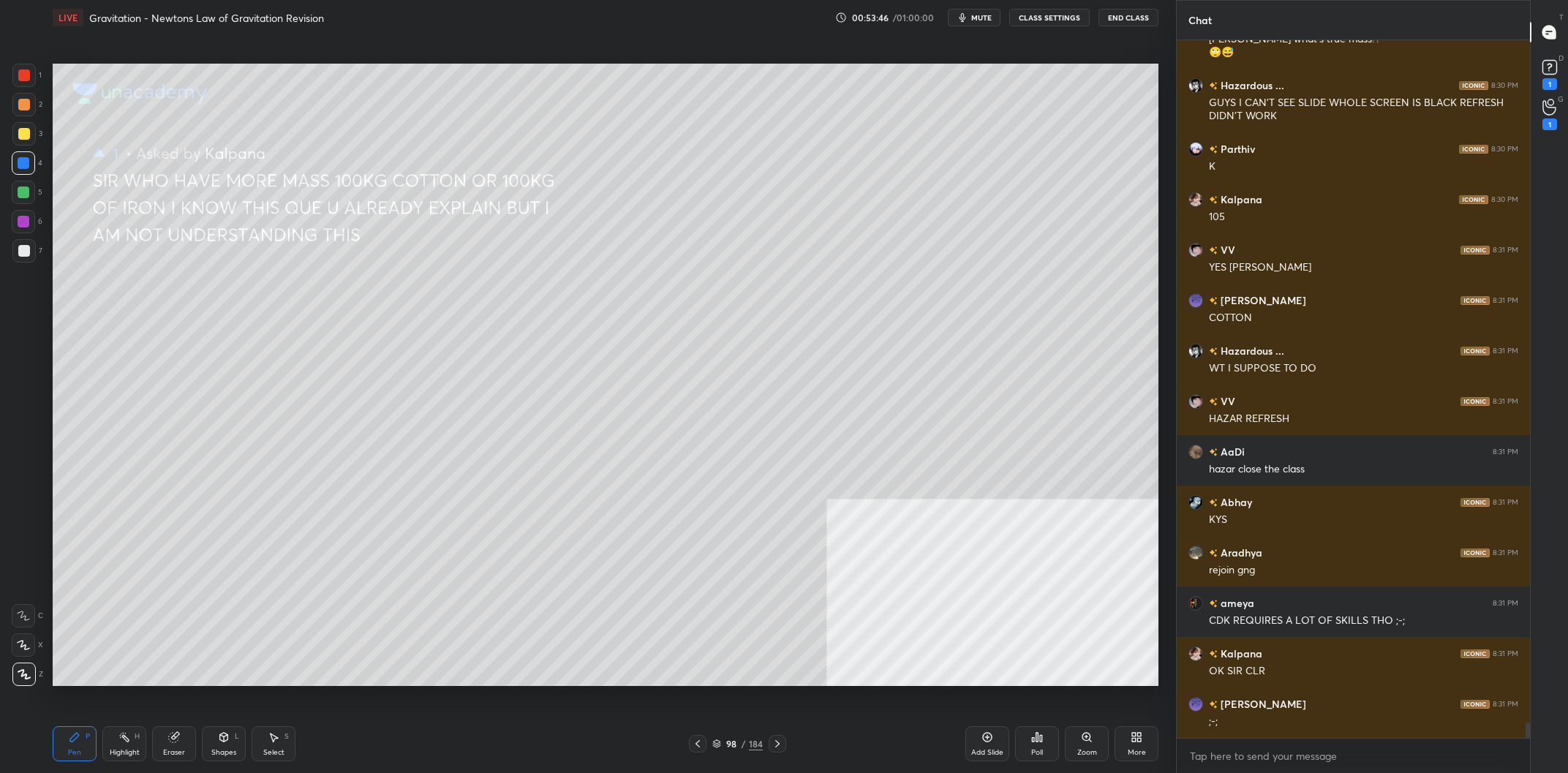
scroll to position [30410, 0]
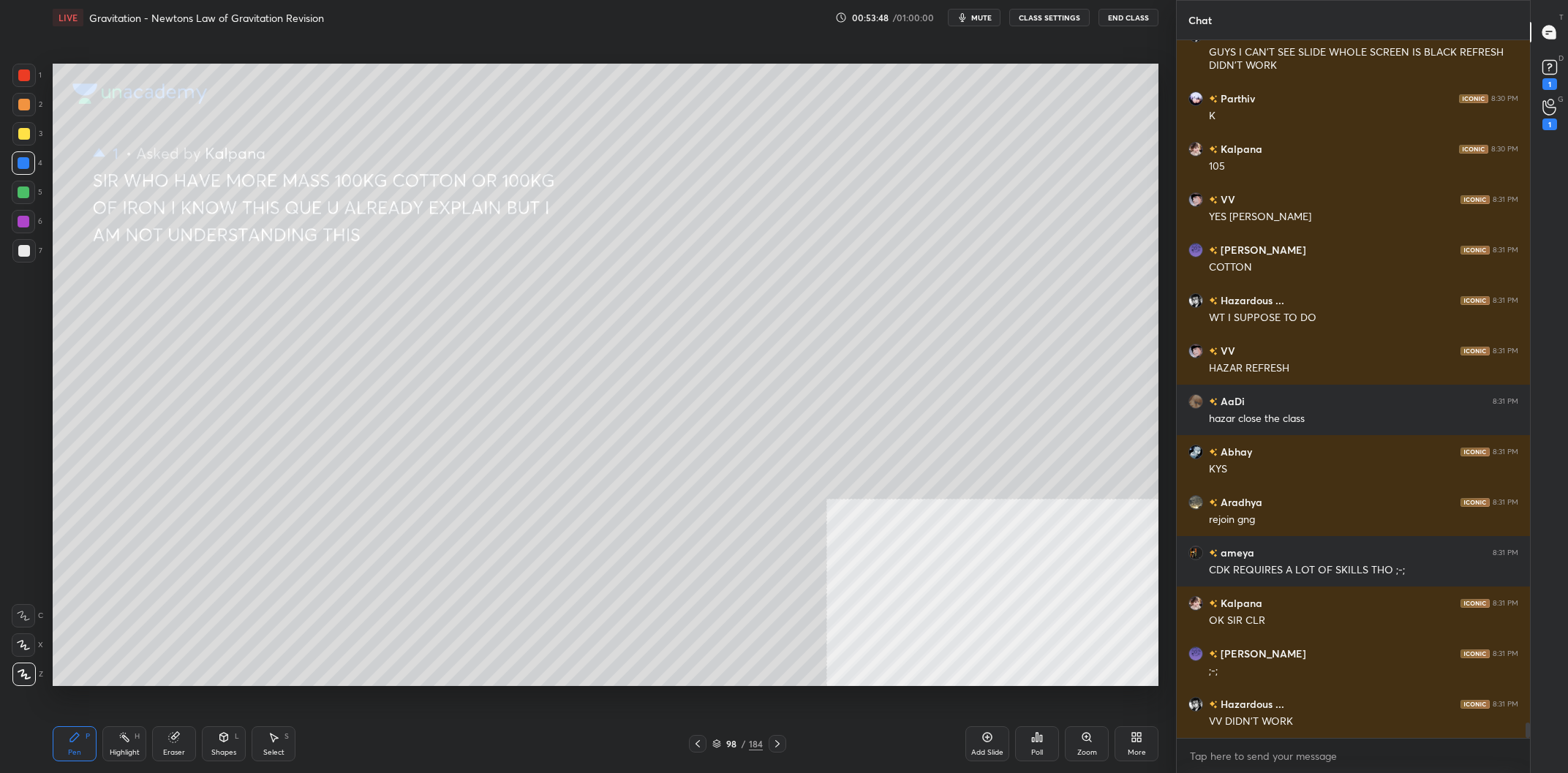
click at [1566, 69] on div "D Doubts (D) 1" at bounding box center [1549, 73] width 37 height 41
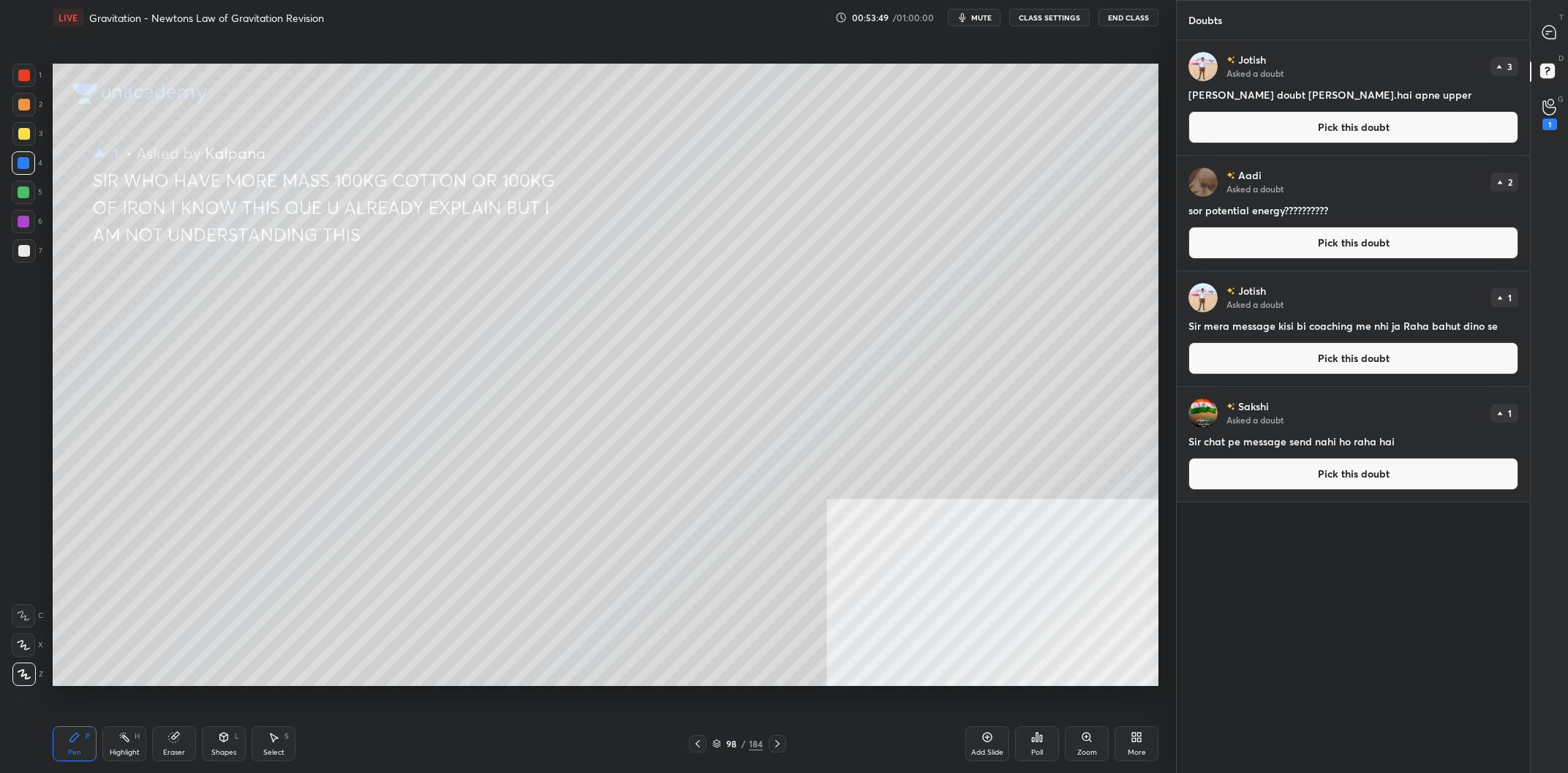
click at [1334, 124] on button "Pick this doubt" at bounding box center [1353, 127] width 330 height 33
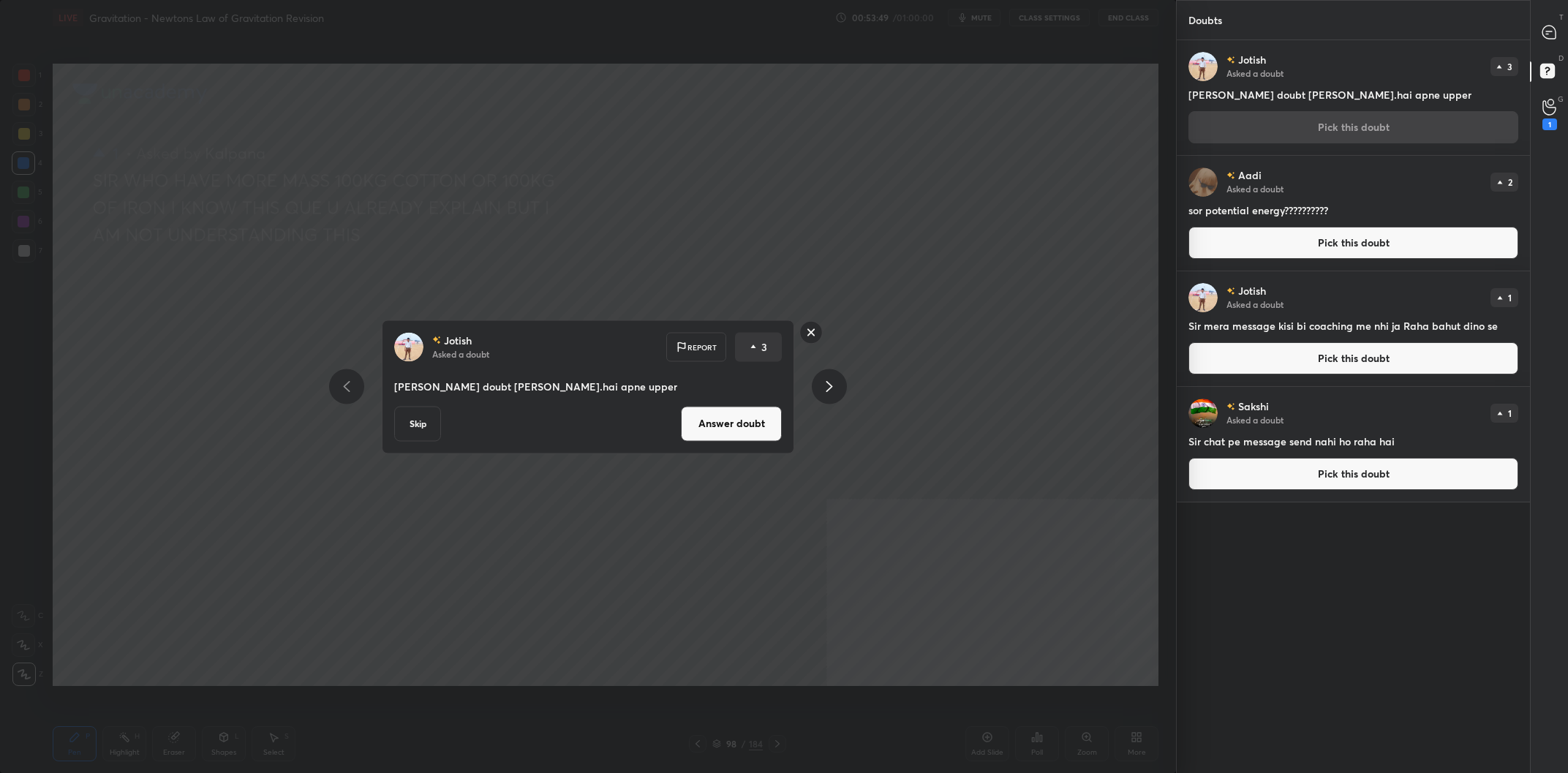
click at [698, 317] on div "Jotish Asked a doubt Report 3 Sir mera doubt [PERSON_NAME].hai apne upper Skip …" at bounding box center [587, 386] width 1176 height 773
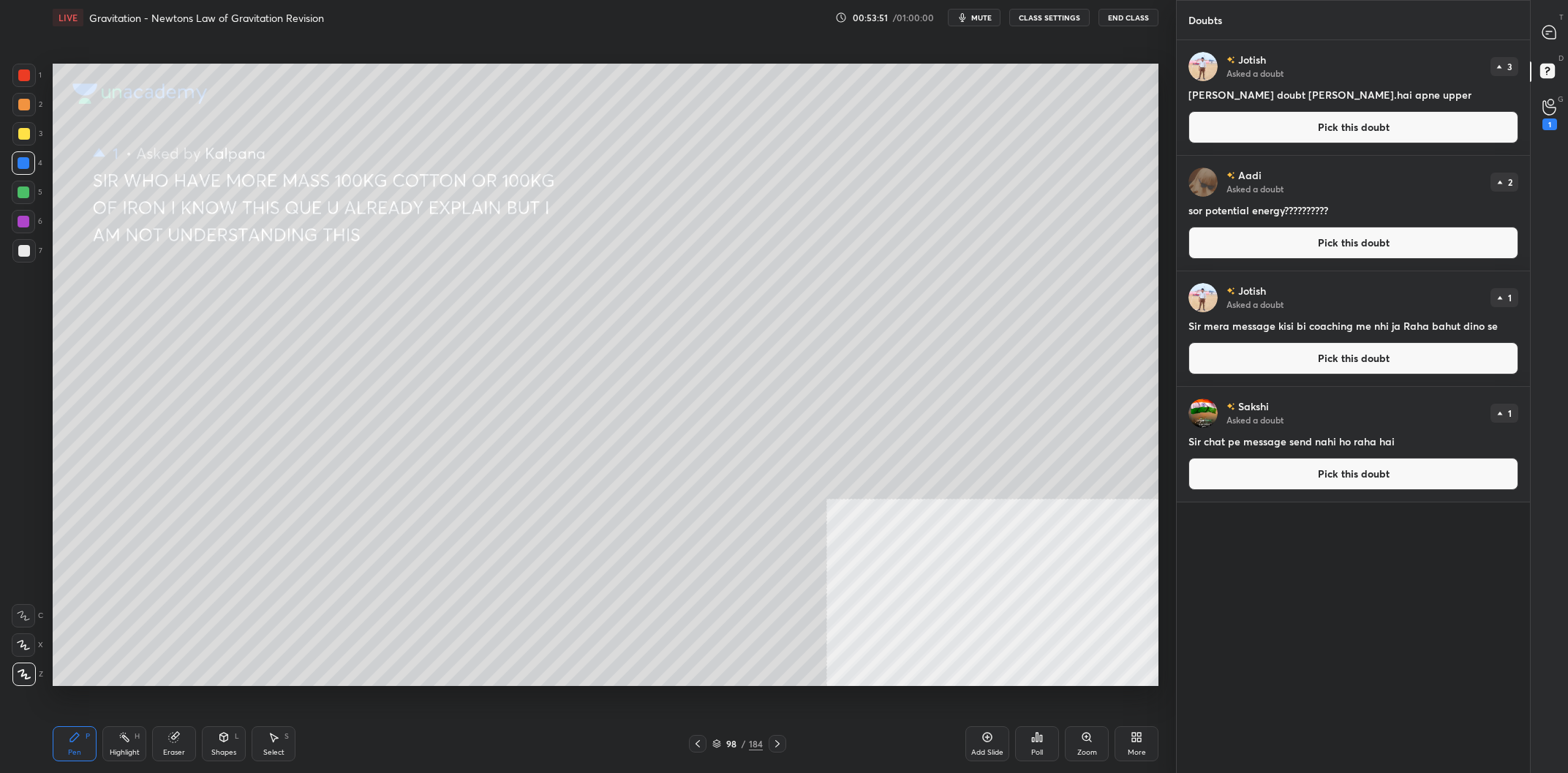
click at [1248, 359] on button "Pick this doubt" at bounding box center [1353, 358] width 330 height 33
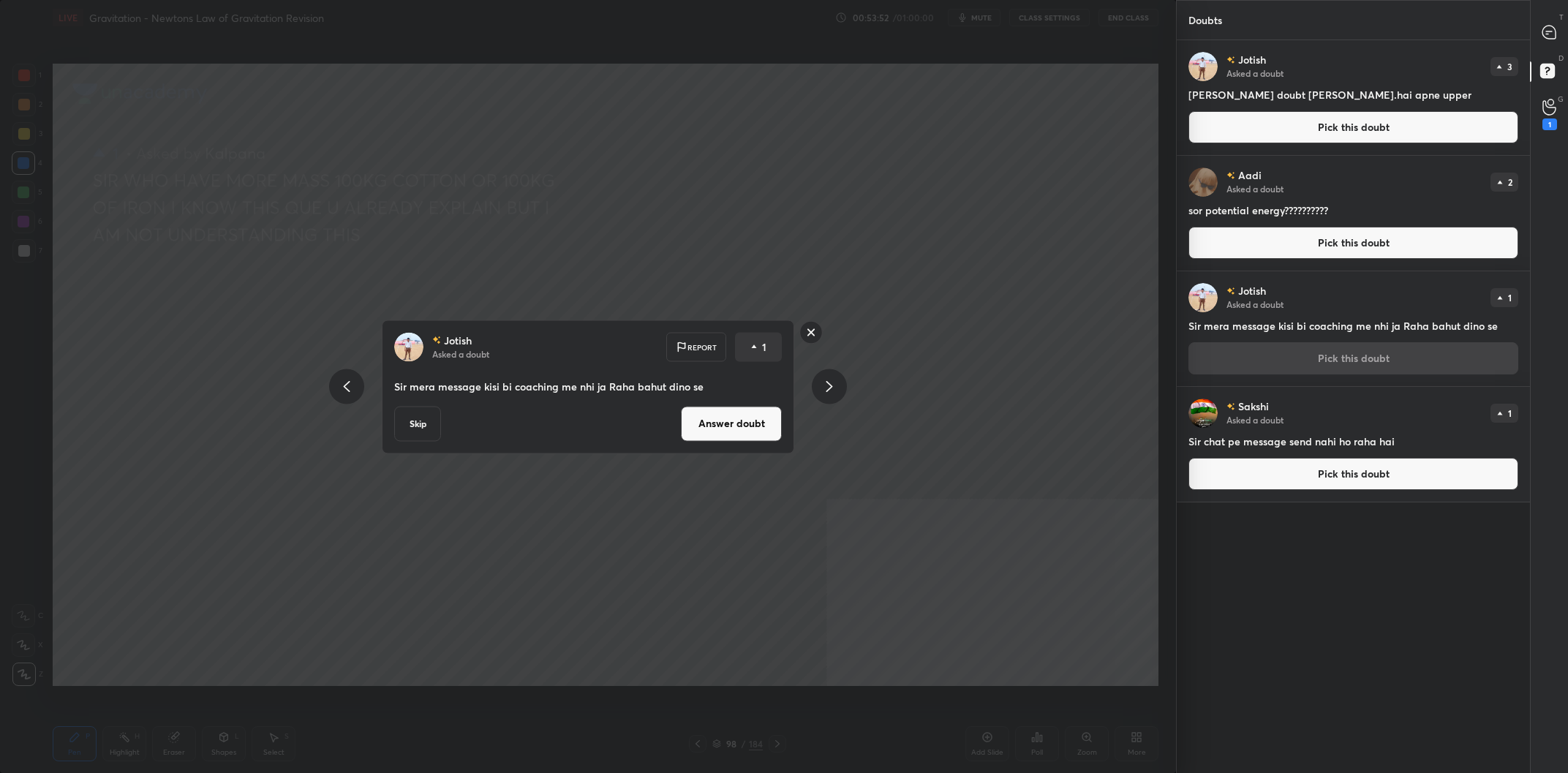
click at [698, 429] on button "Answer doubt" at bounding box center [731, 424] width 101 height 35
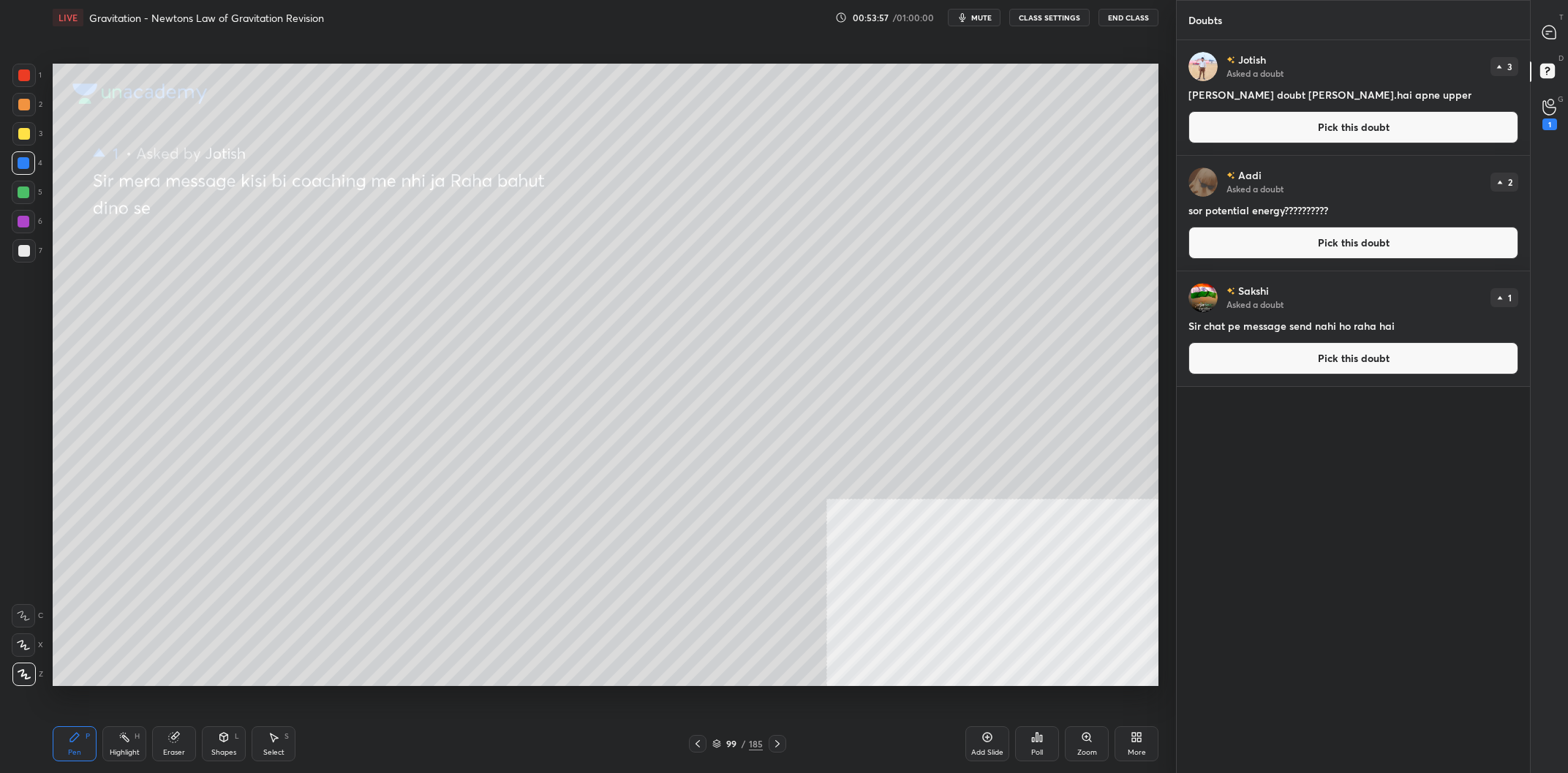
click at [1280, 126] on button "Pick this doubt" at bounding box center [1353, 127] width 330 height 33
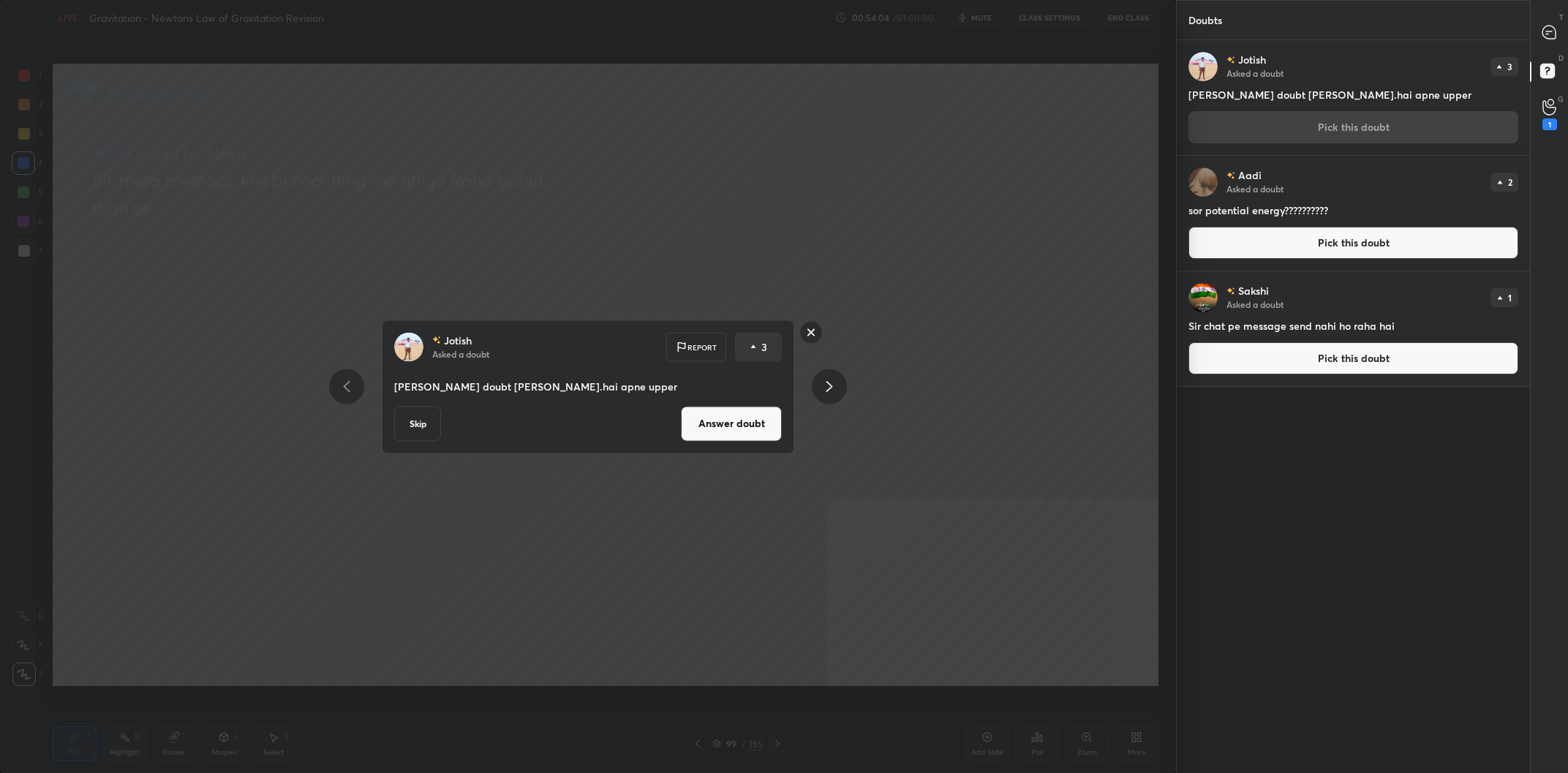
click at [761, 438] on button "Answer doubt" at bounding box center [731, 424] width 101 height 35
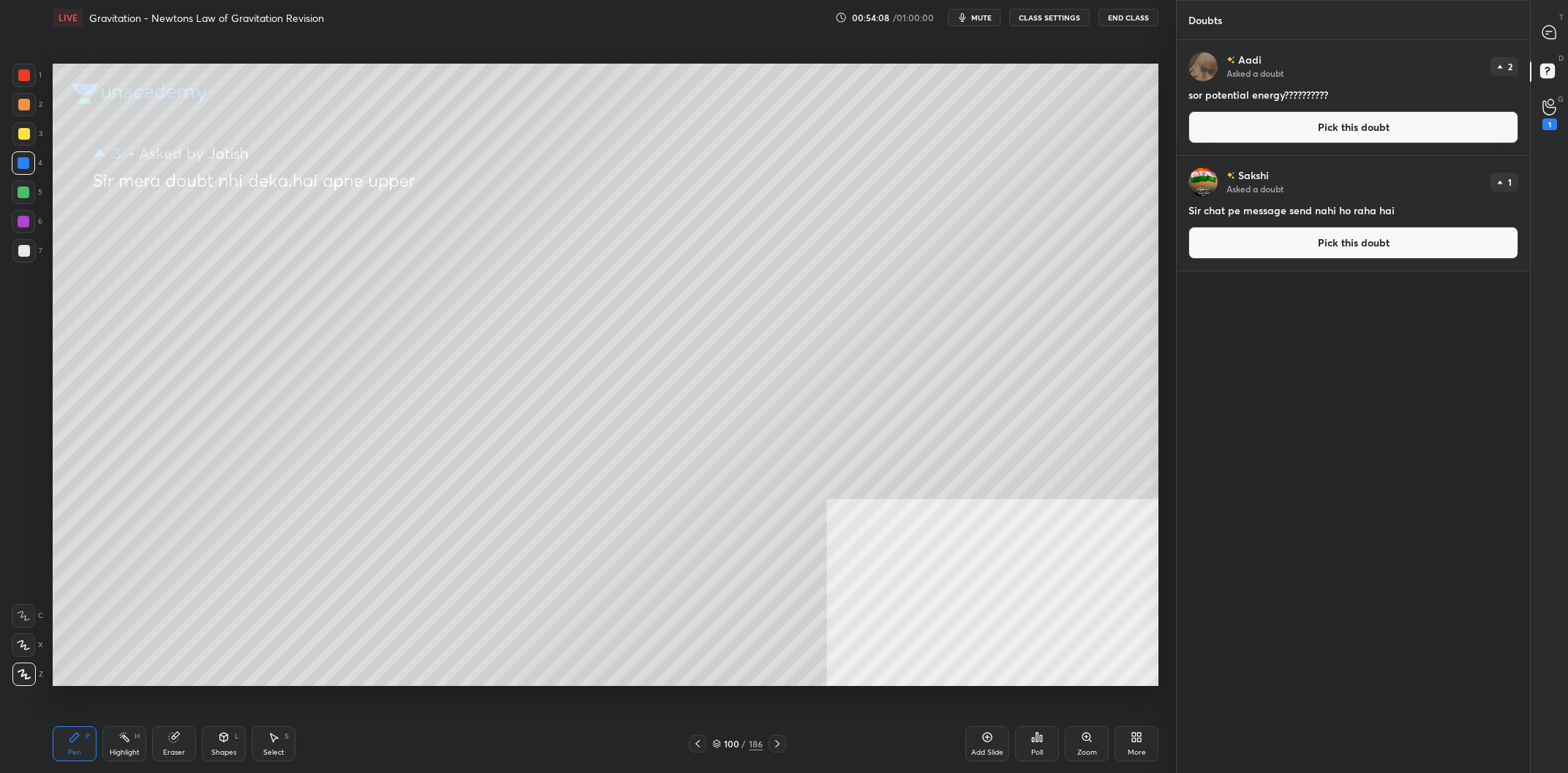
click at [1300, 125] on button "Pick this doubt" at bounding box center [1353, 127] width 330 height 33
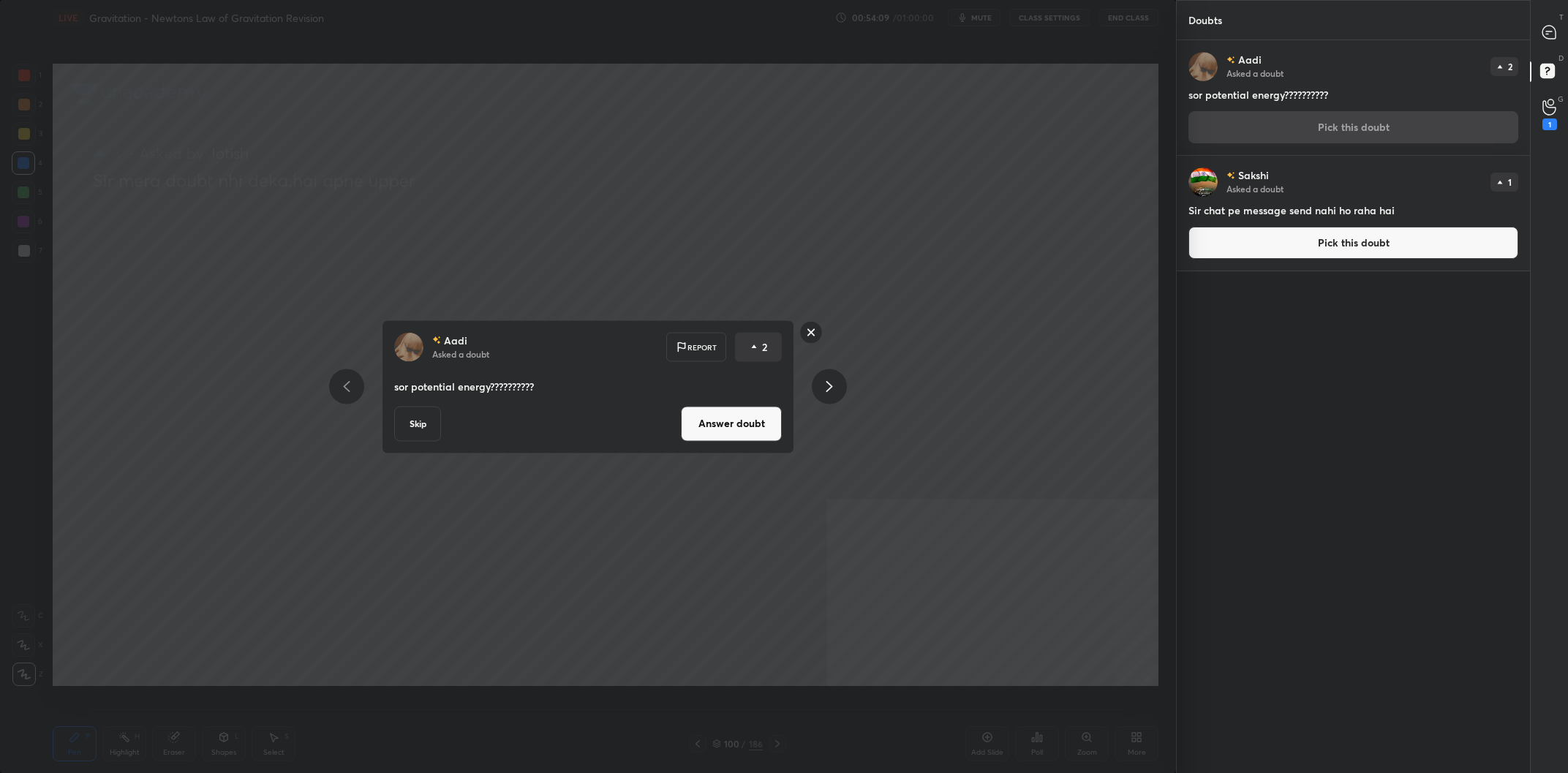
click at [735, 448] on div "[PERSON_NAME] Asked a doubt Report 2 sor potential energy?????????? Skip Answer…" at bounding box center [587, 386] width 412 height 134
click at [748, 428] on button "Answer doubt" at bounding box center [731, 424] width 101 height 35
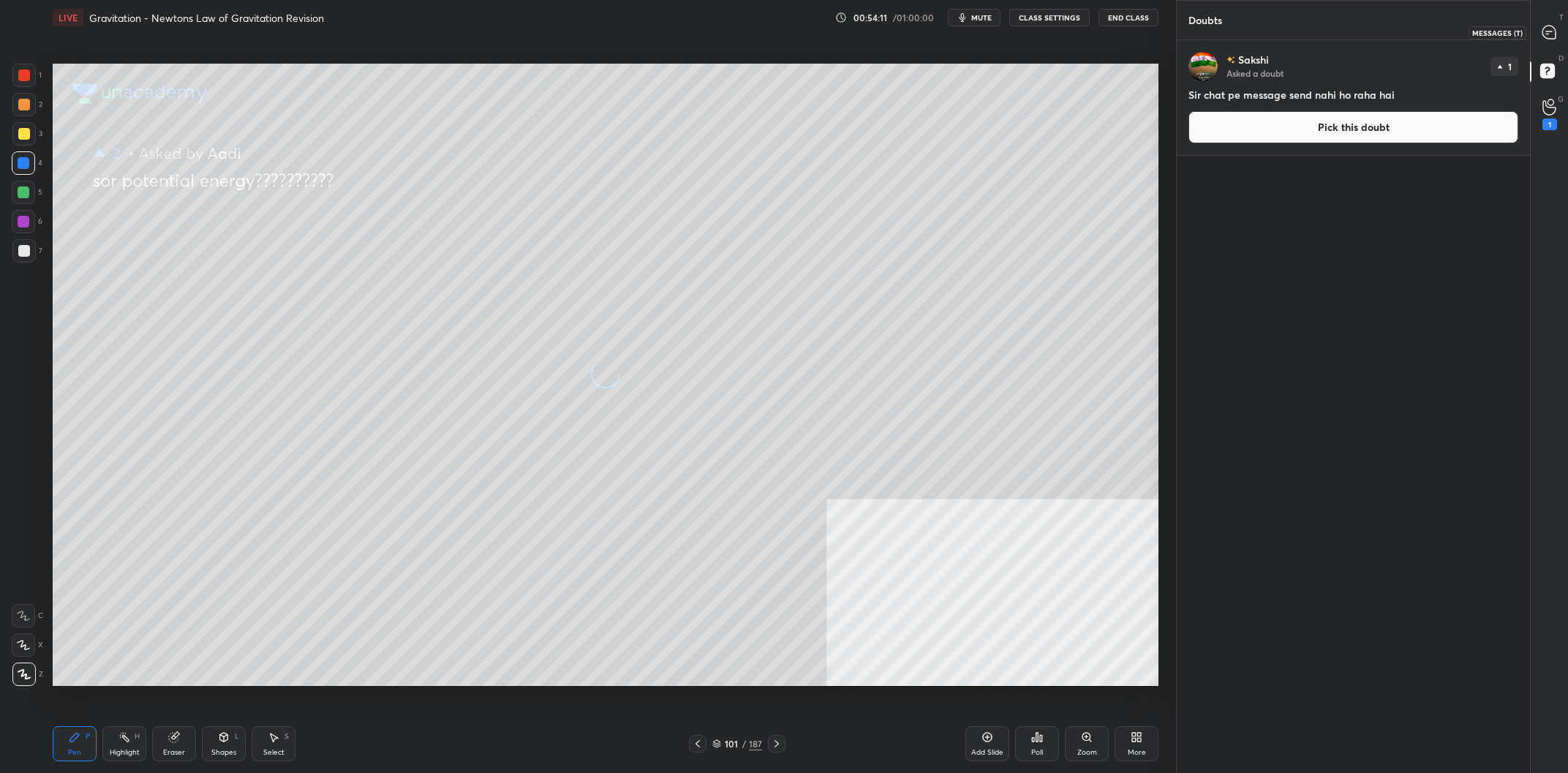
click at [1554, 36] on icon at bounding box center [1548, 32] width 13 height 13
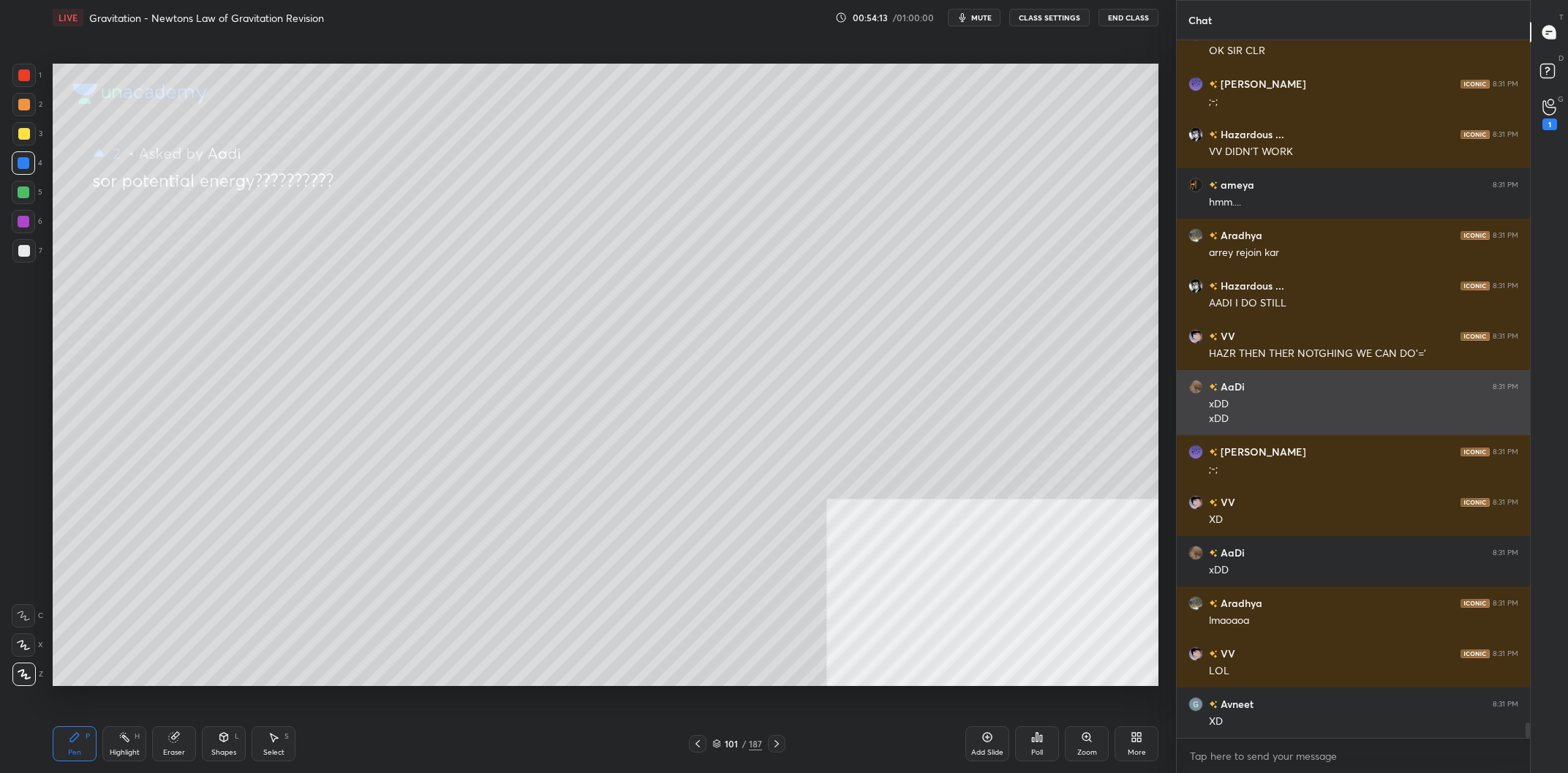
scroll to position [31317, 0]
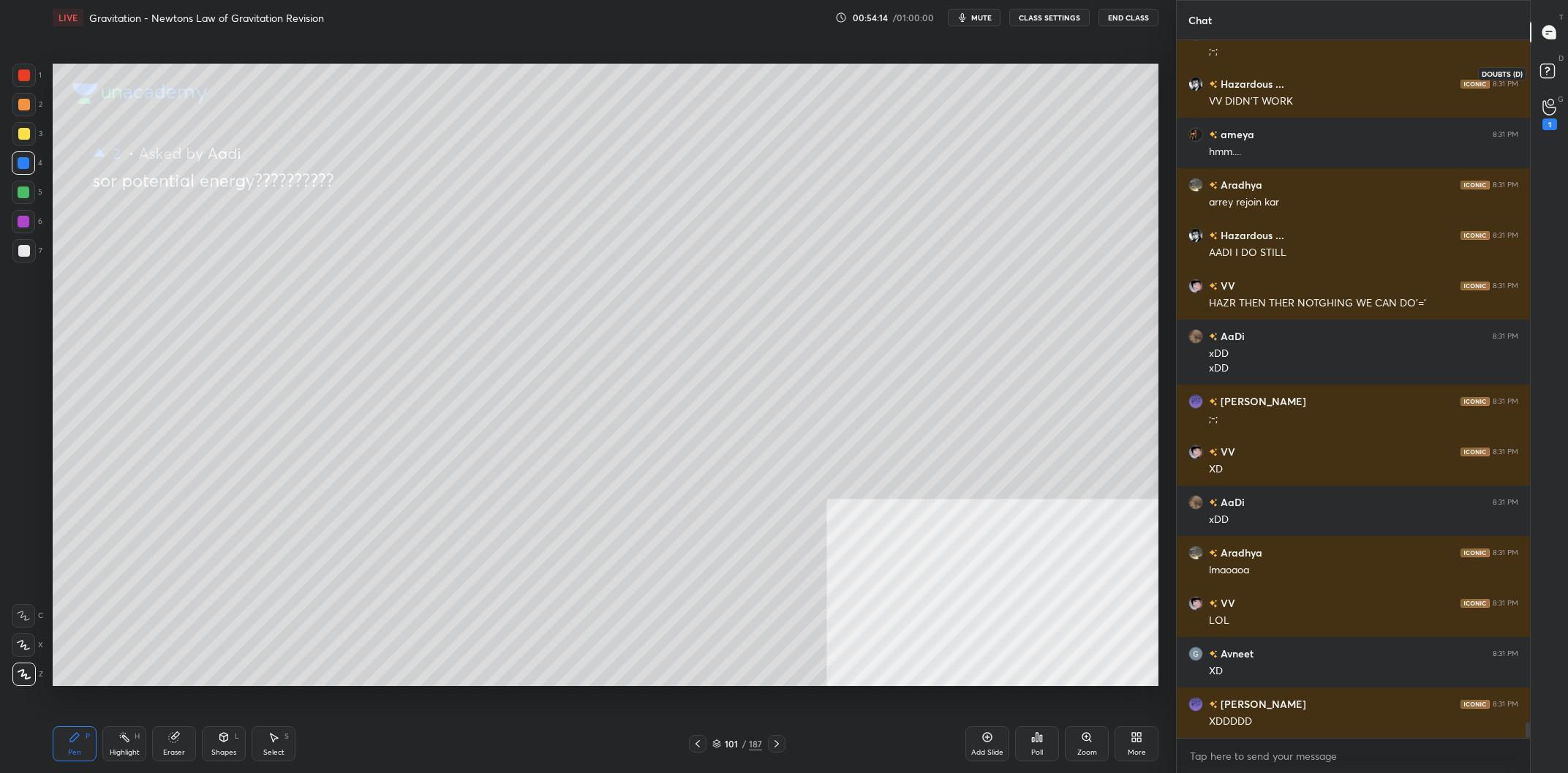
click at [1548, 69] on icon at bounding box center [1546, 70] width 5 height 6
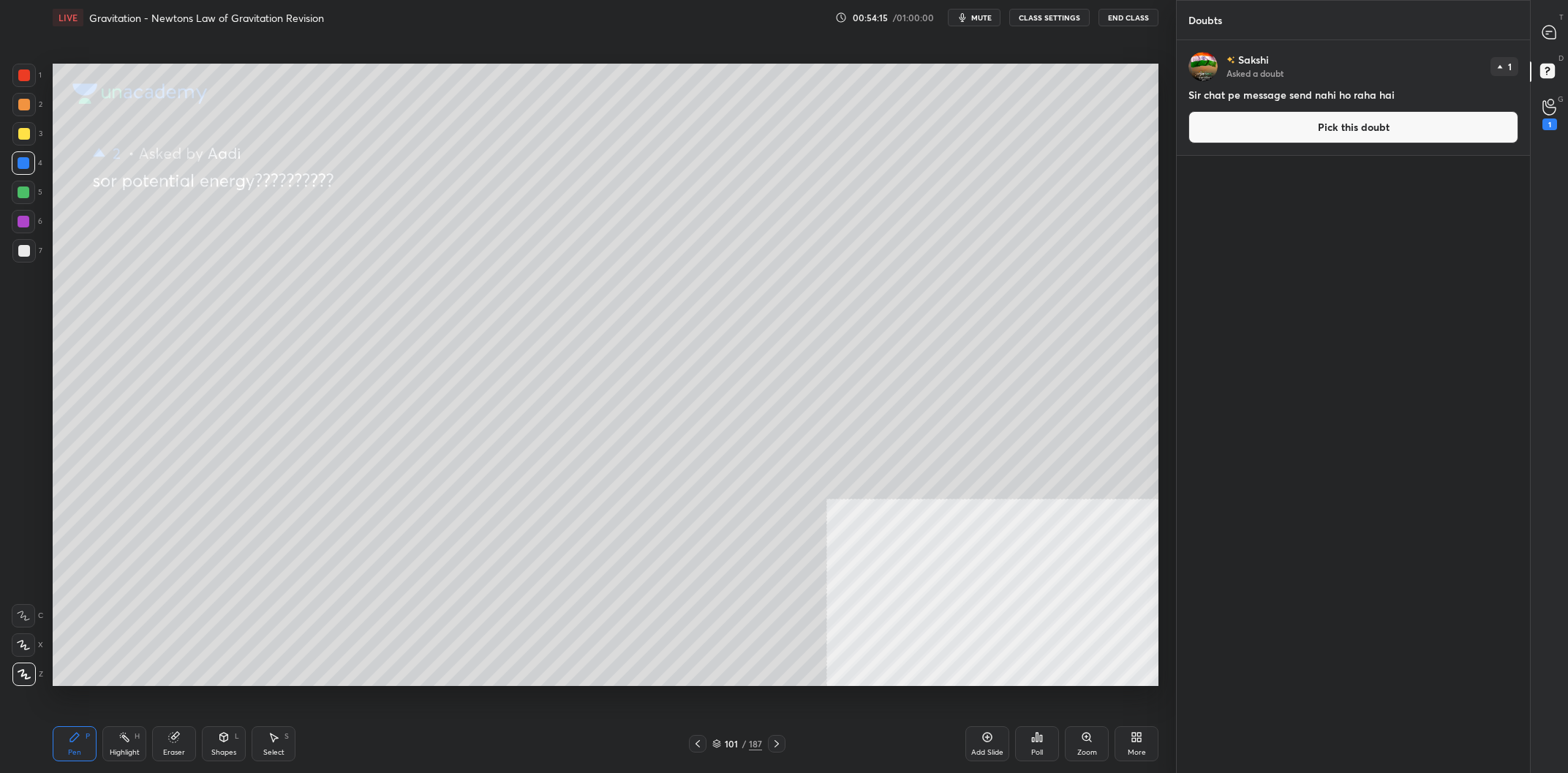
click at [1309, 137] on button "Pick this doubt" at bounding box center [1353, 127] width 330 height 33
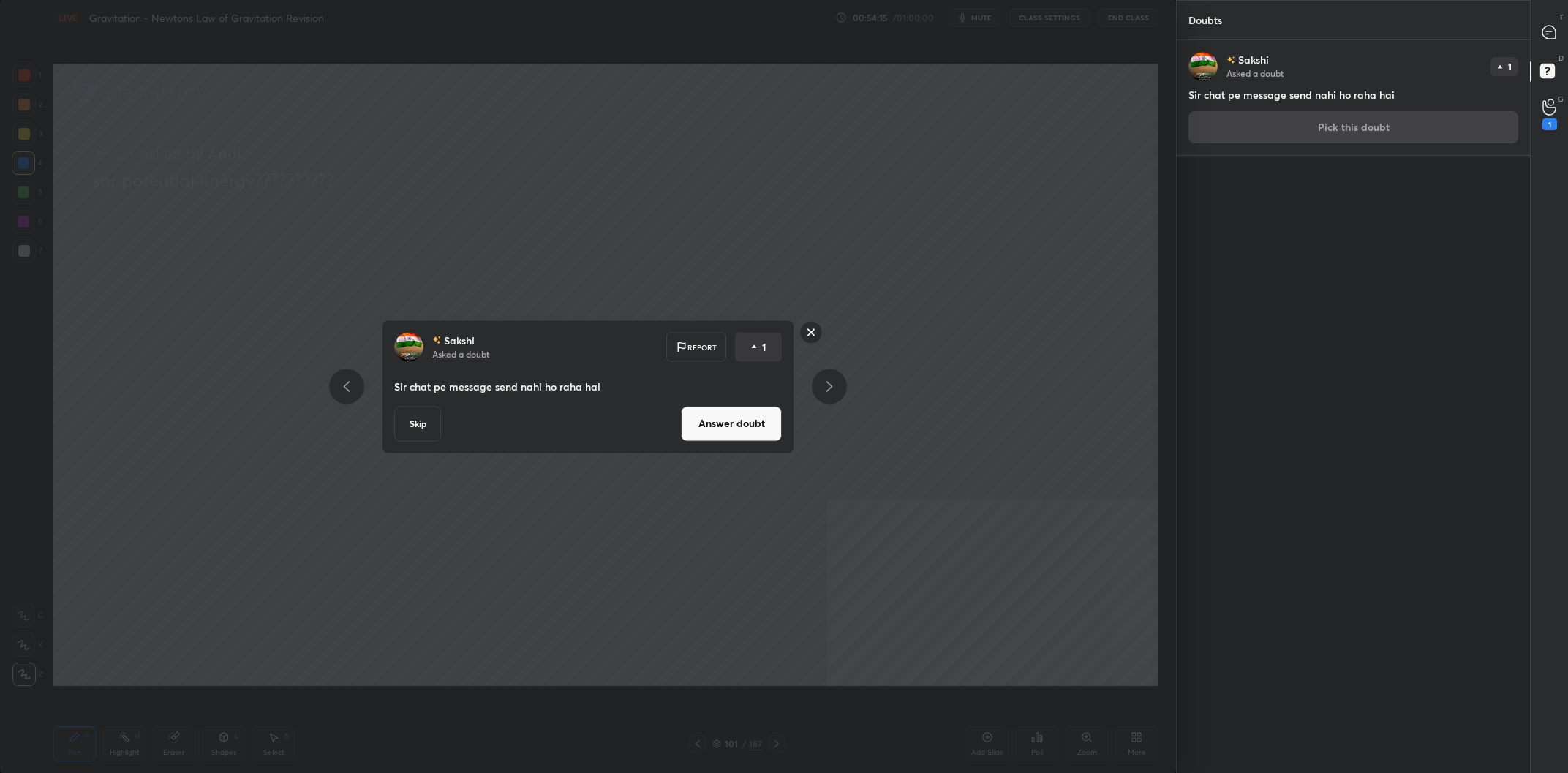
click at [734, 427] on button "Answer doubt" at bounding box center [731, 424] width 101 height 35
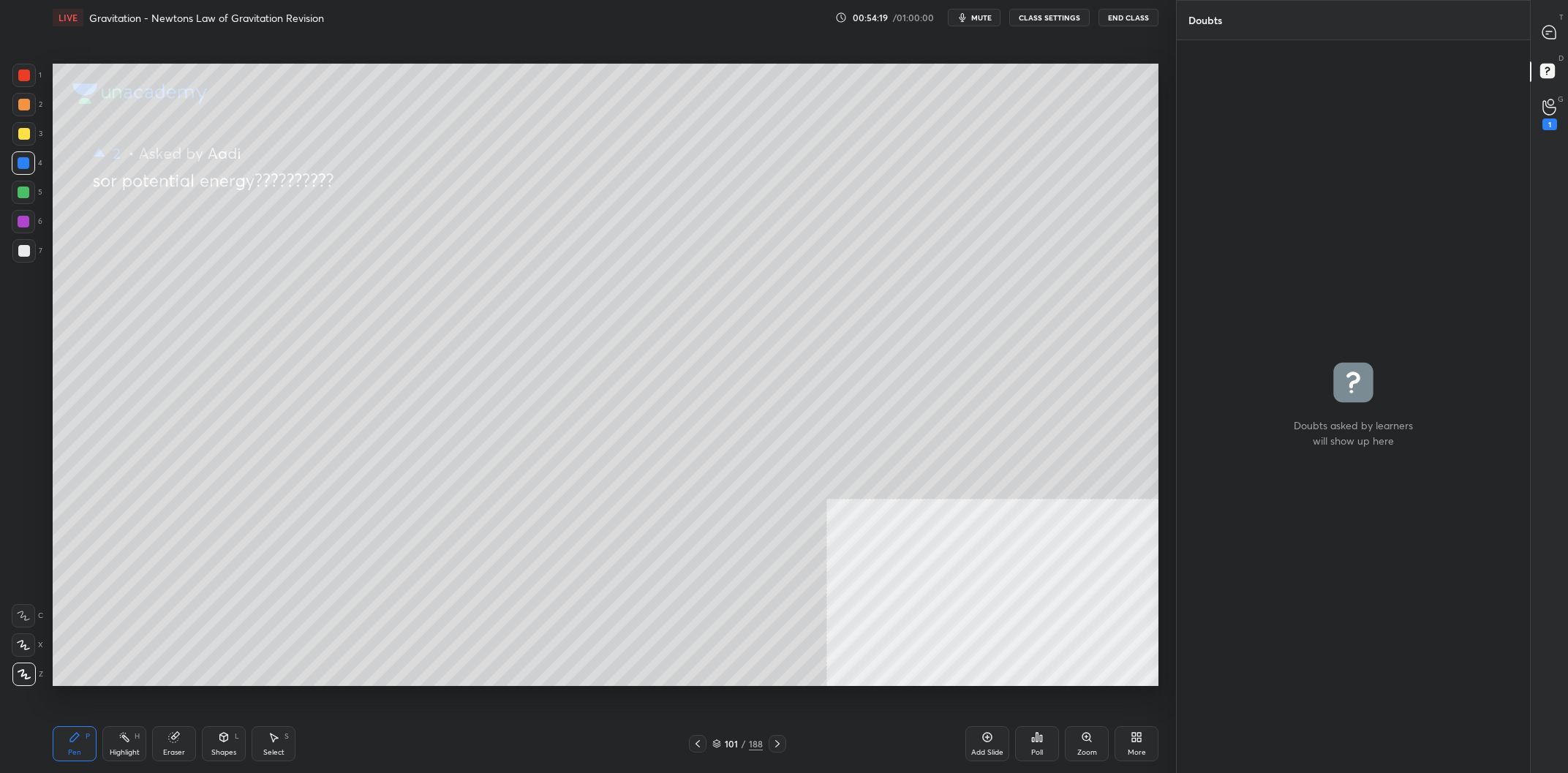
click at [28, 134] on div at bounding box center [25, 134] width 12 height 12
click at [28, 133] on div at bounding box center [25, 134] width 12 height 12
click at [22, 194] on div at bounding box center [24, 192] width 12 height 12
click at [35, 149] on div "3" at bounding box center [28, 137] width 30 height 30
click at [29, 140] on div at bounding box center [25, 134] width 24 height 24
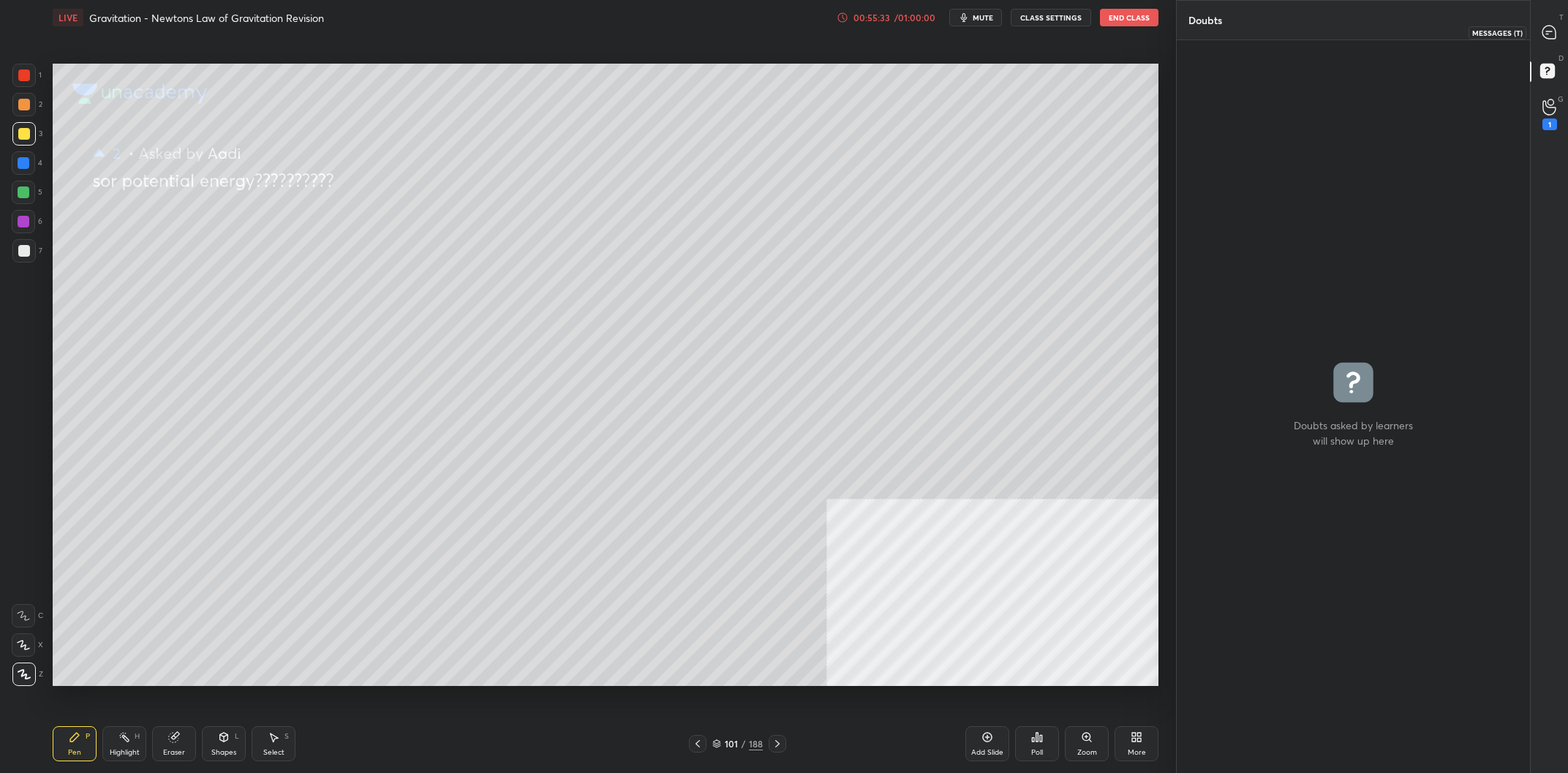
click at [1541, 20] on div at bounding box center [1550, 32] width 30 height 27
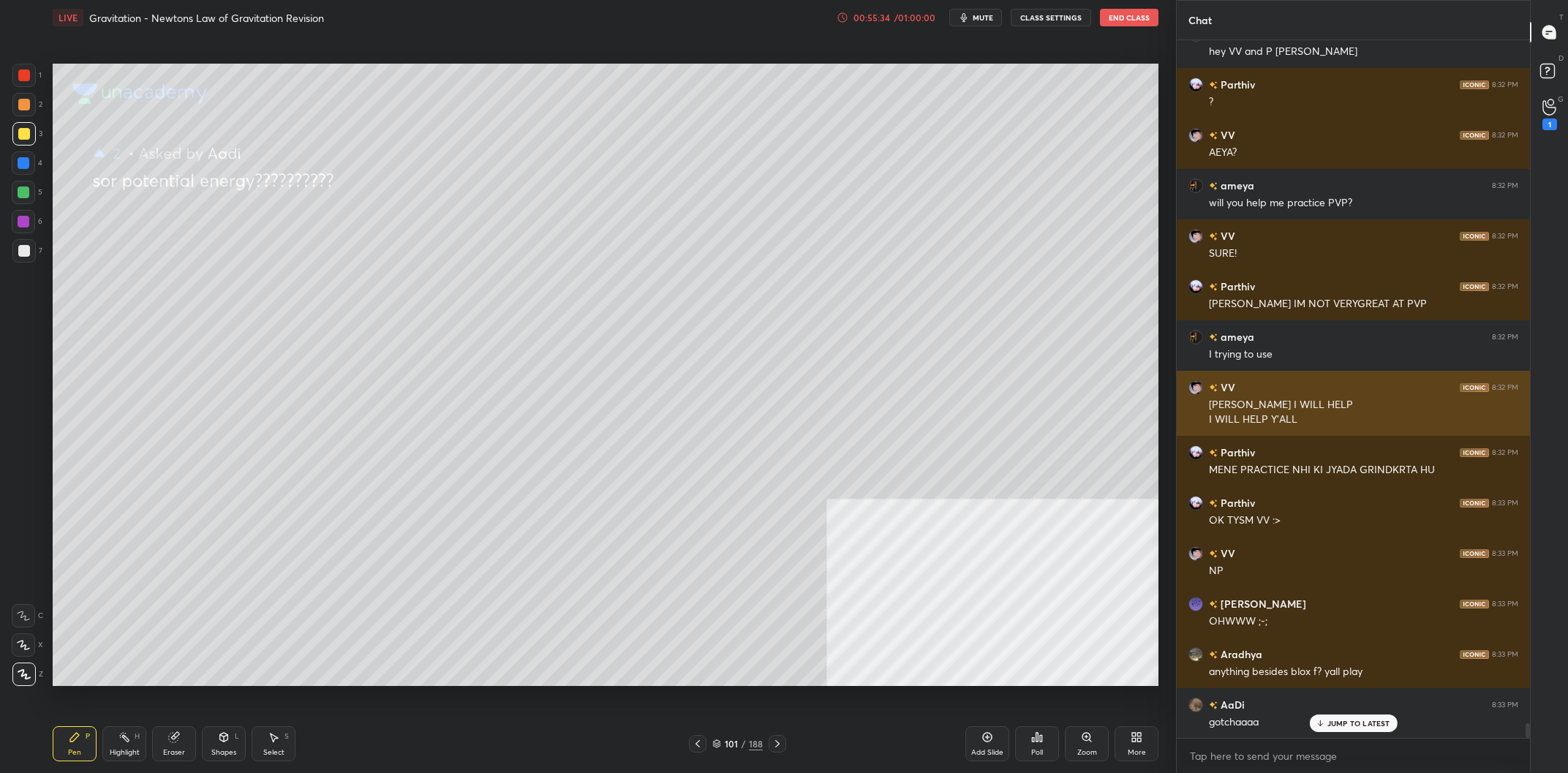
scroll to position [32240, 0]
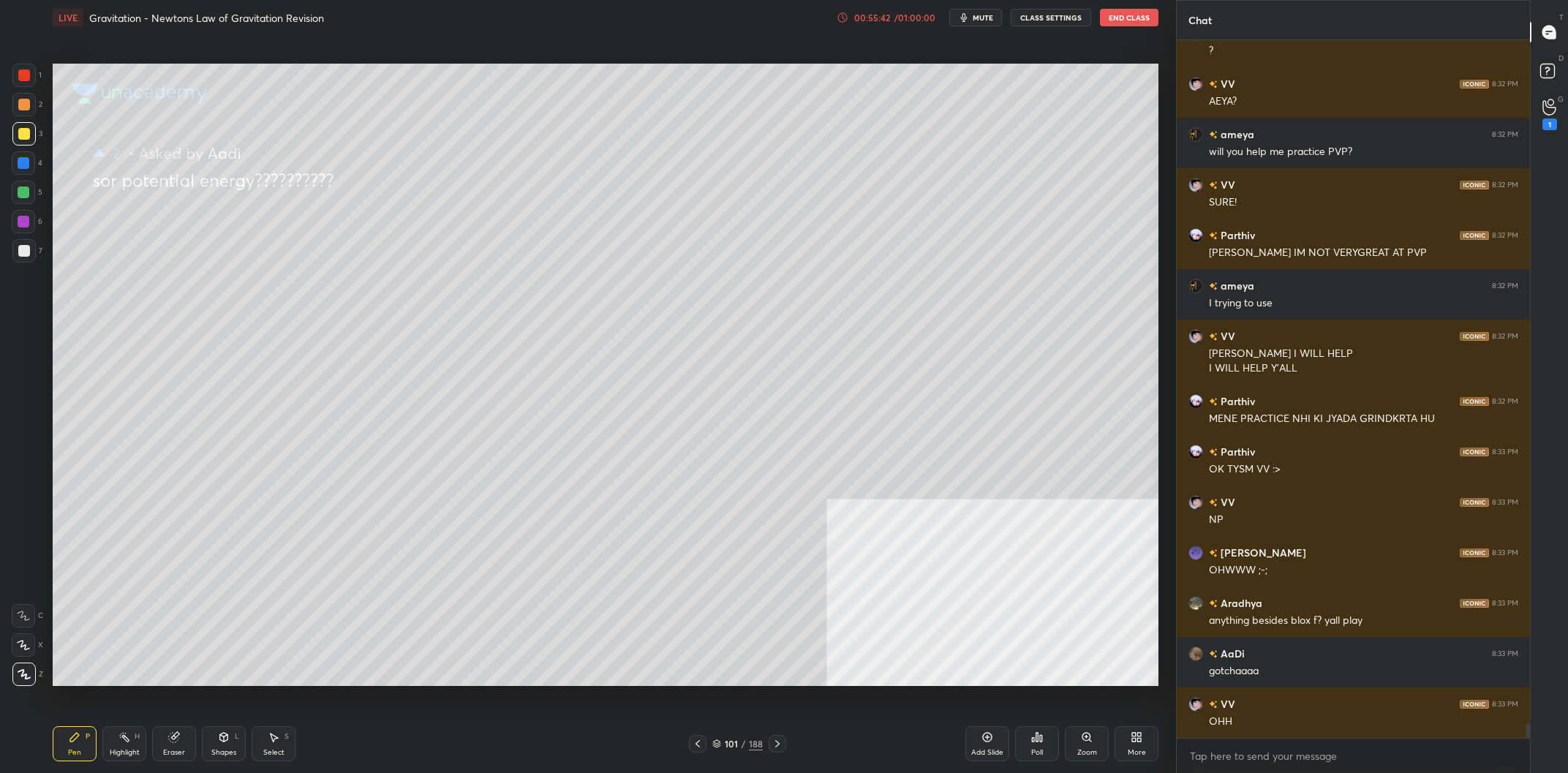
click at [735, 747] on div "101" at bounding box center [731, 743] width 15 height 9
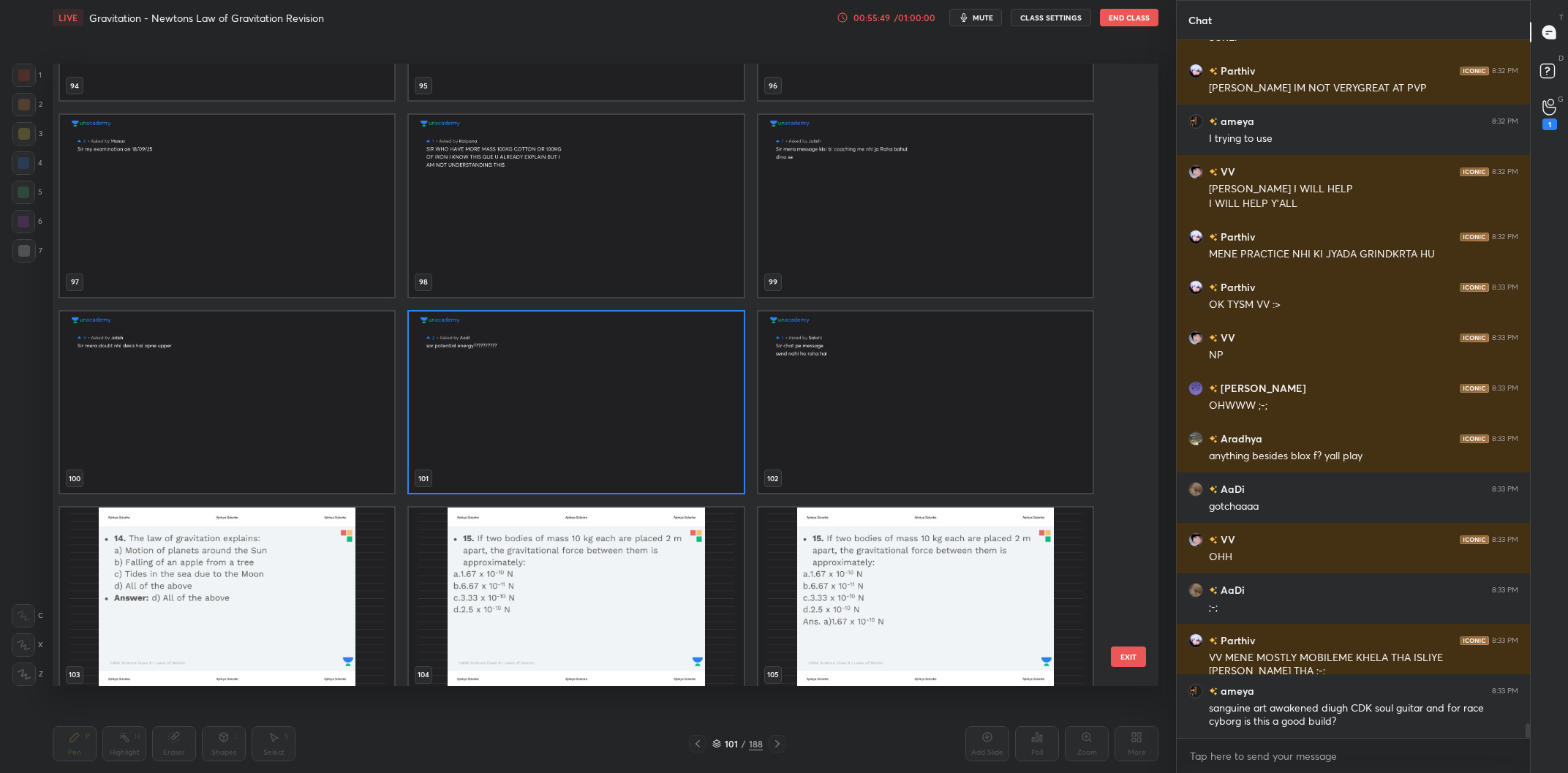
scroll to position [6429, 0]
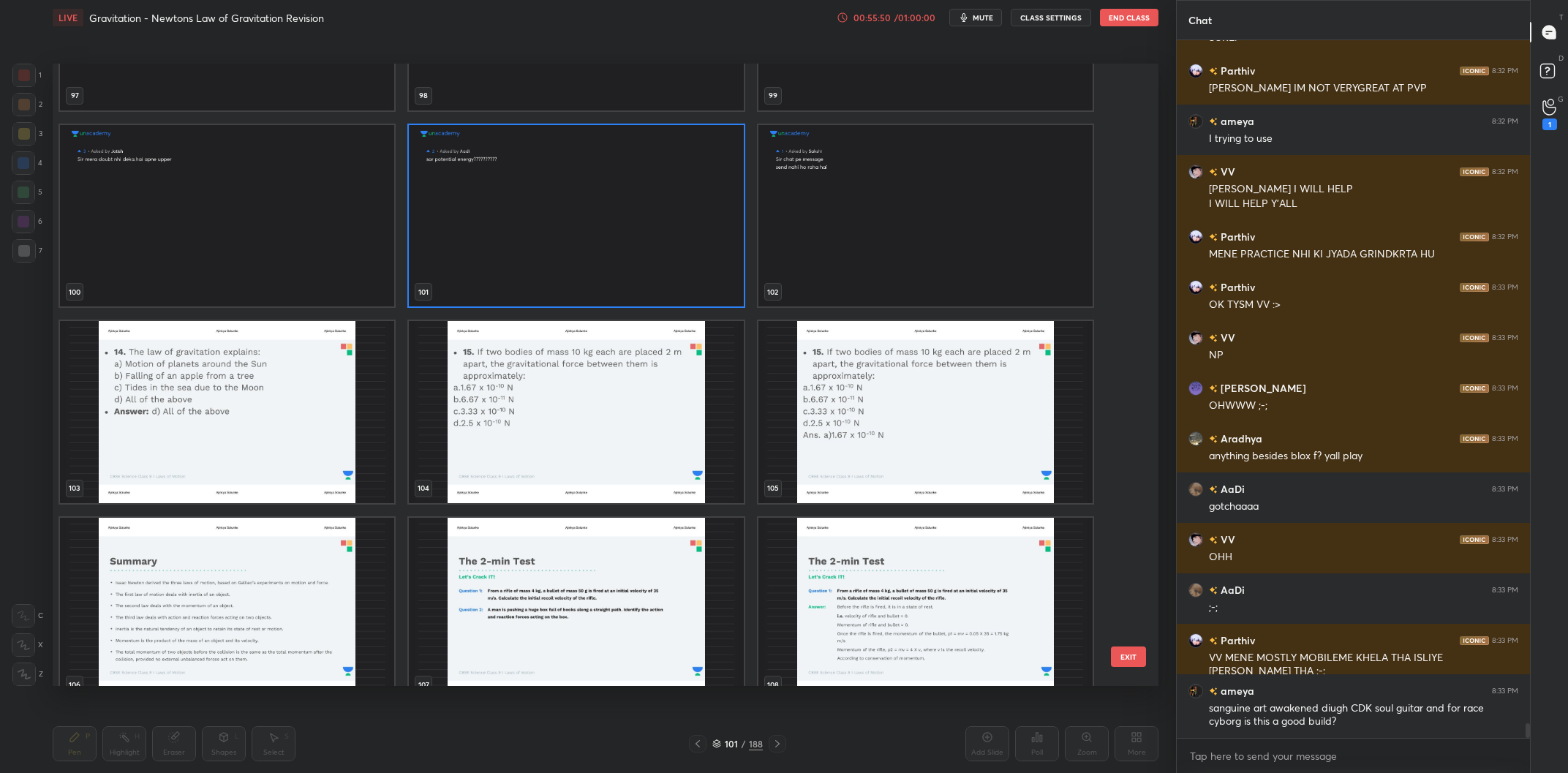
click at [609, 272] on img "grid" at bounding box center [576, 216] width 334 height 182
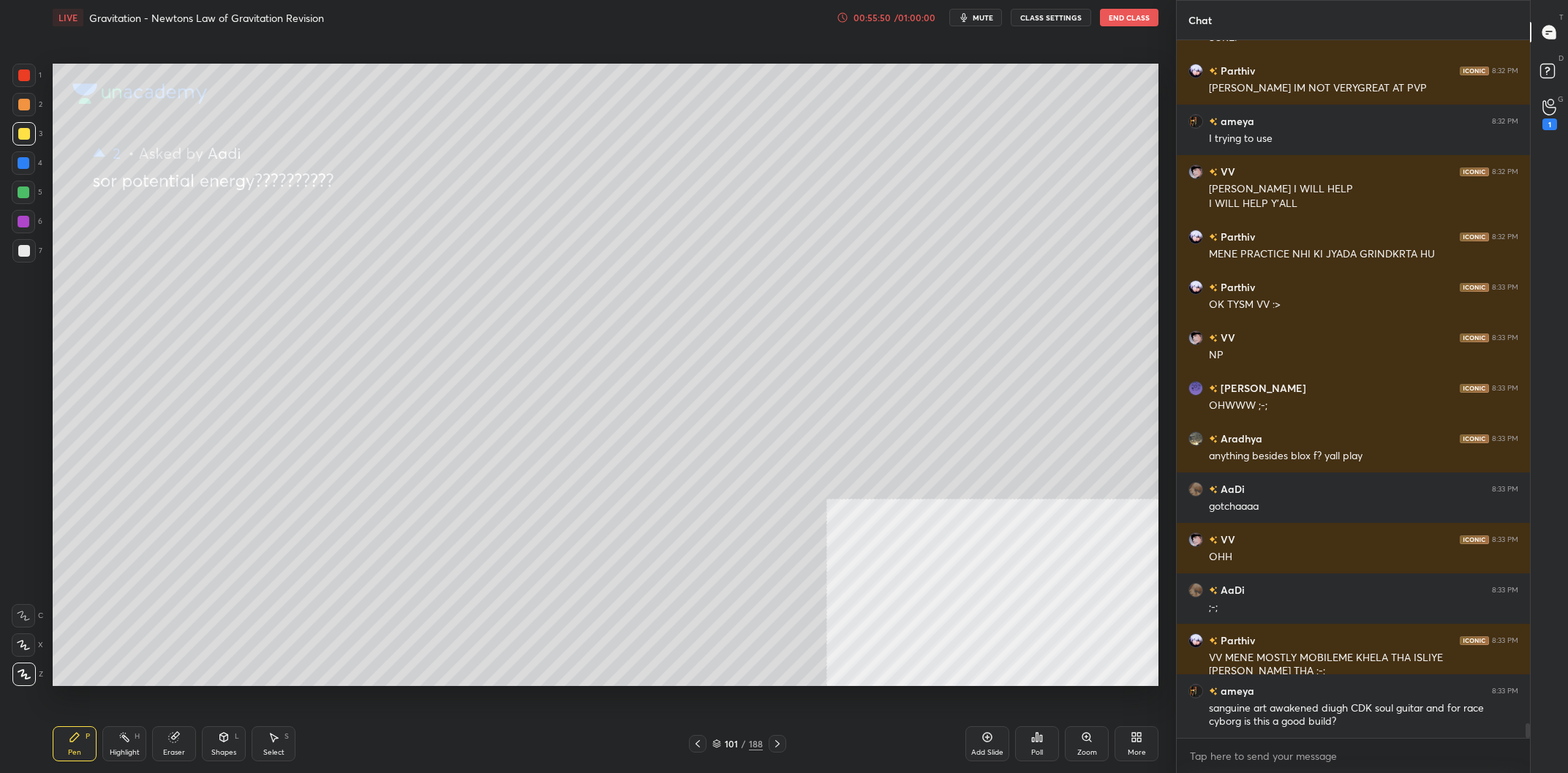
click at [609, 272] on img "grid" at bounding box center [576, 216] width 334 height 182
click at [1548, 80] on icon at bounding box center [1549, 73] width 27 height 27
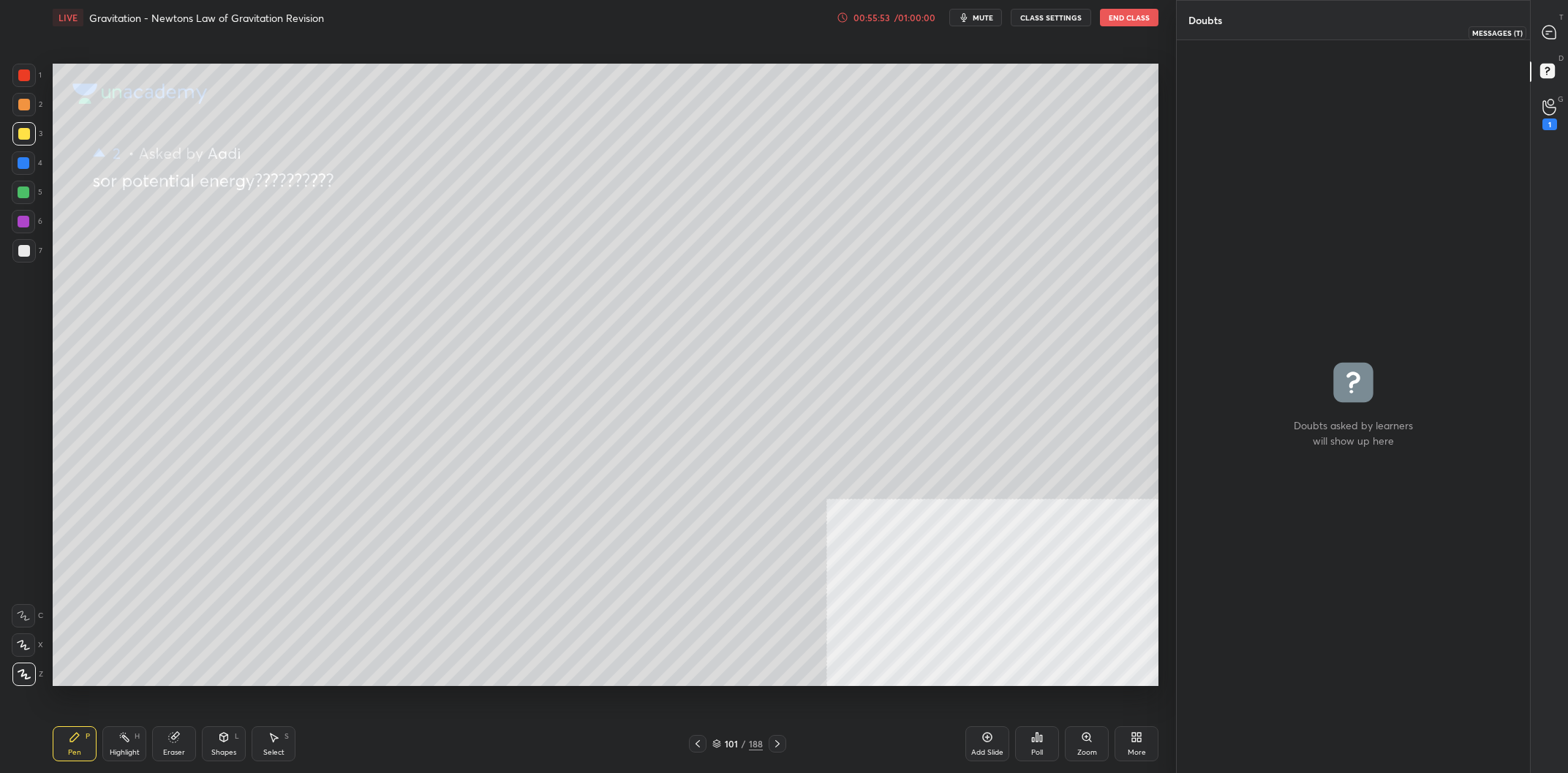
click at [1538, 35] on div at bounding box center [1550, 32] width 30 height 27
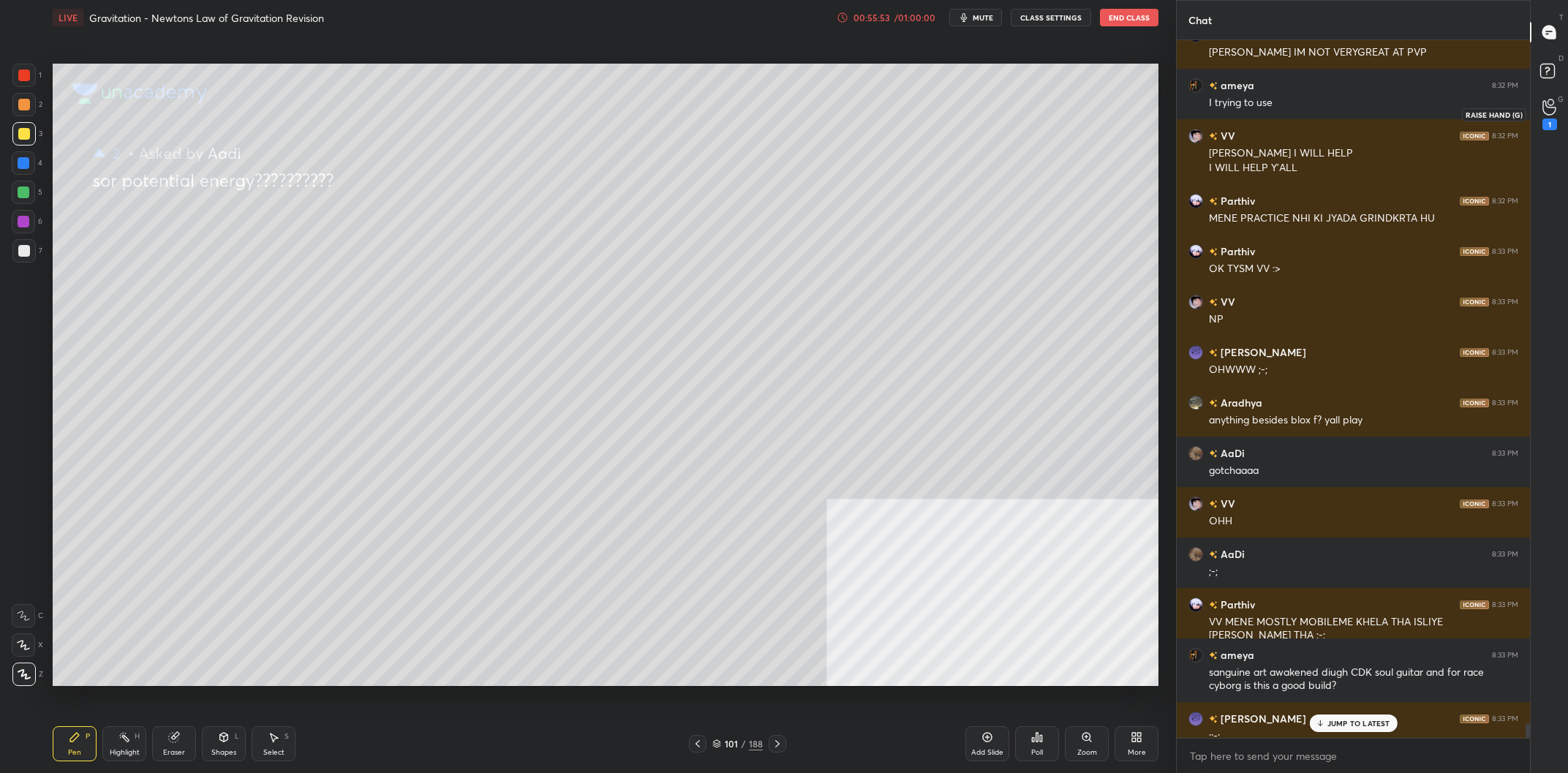
click at [1546, 112] on icon at bounding box center [1549, 106] width 14 height 17
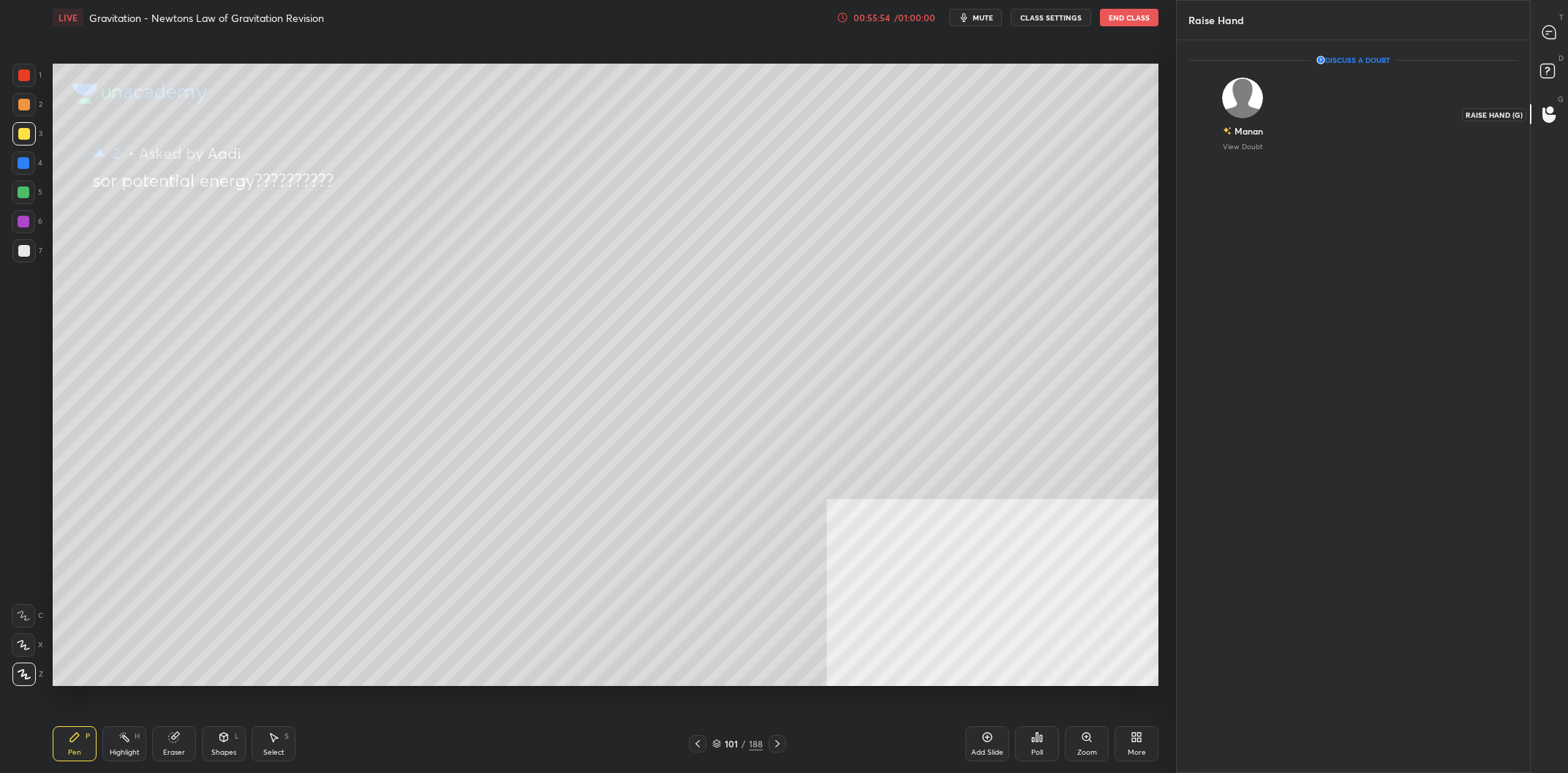
scroll to position [1, 1]
click at [1223, 101] on img "grid" at bounding box center [1243, 99] width 41 height 41
click at [1252, 105] on img "grid" at bounding box center [1243, 99] width 41 height 41
click at [1232, 116] on div "[PERSON_NAME] View Doubt" at bounding box center [1243, 113] width 109 height 92
click at [1562, 31] on div at bounding box center [1550, 32] width 30 height 27
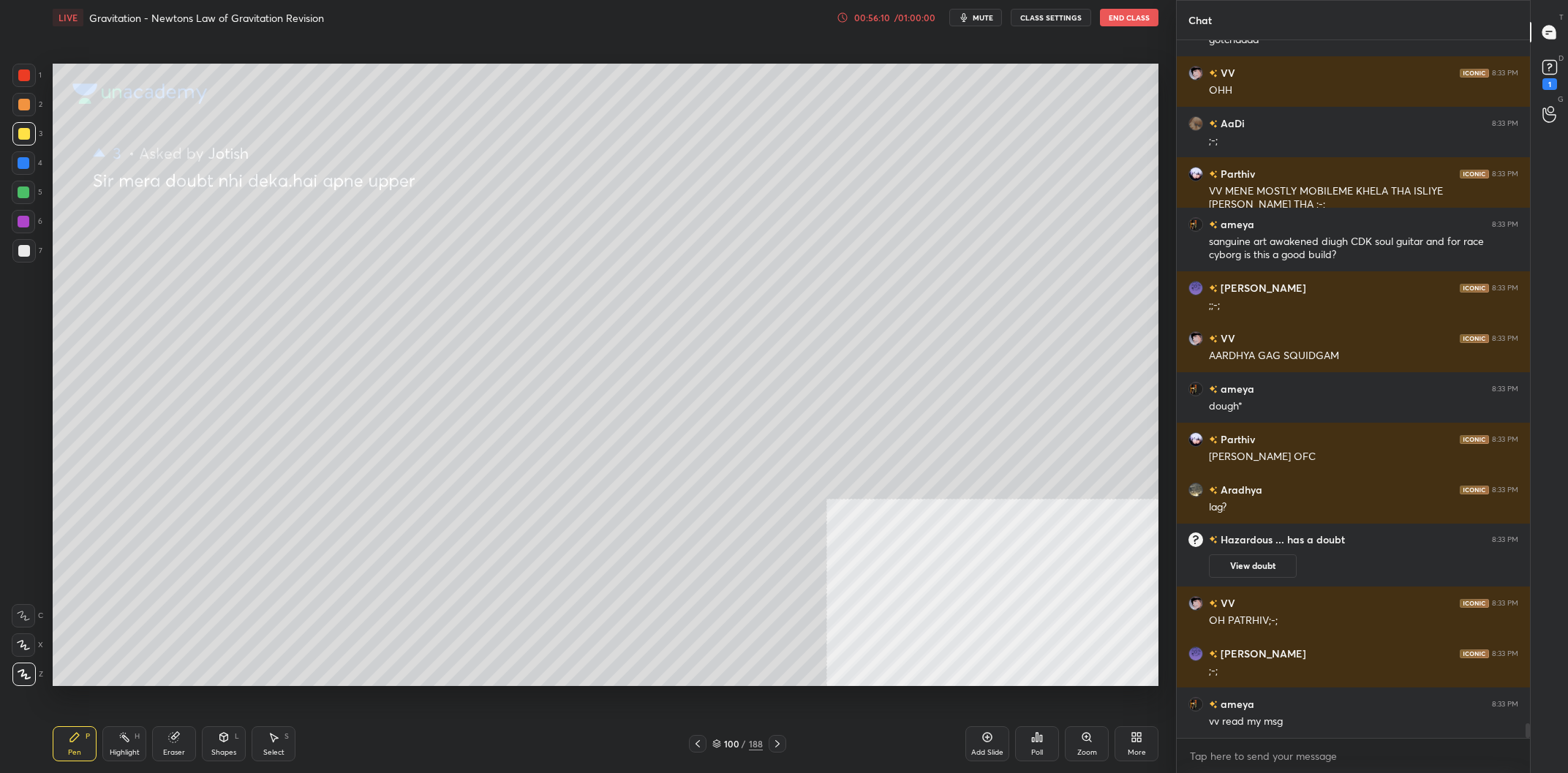
scroll to position [32935, 0]
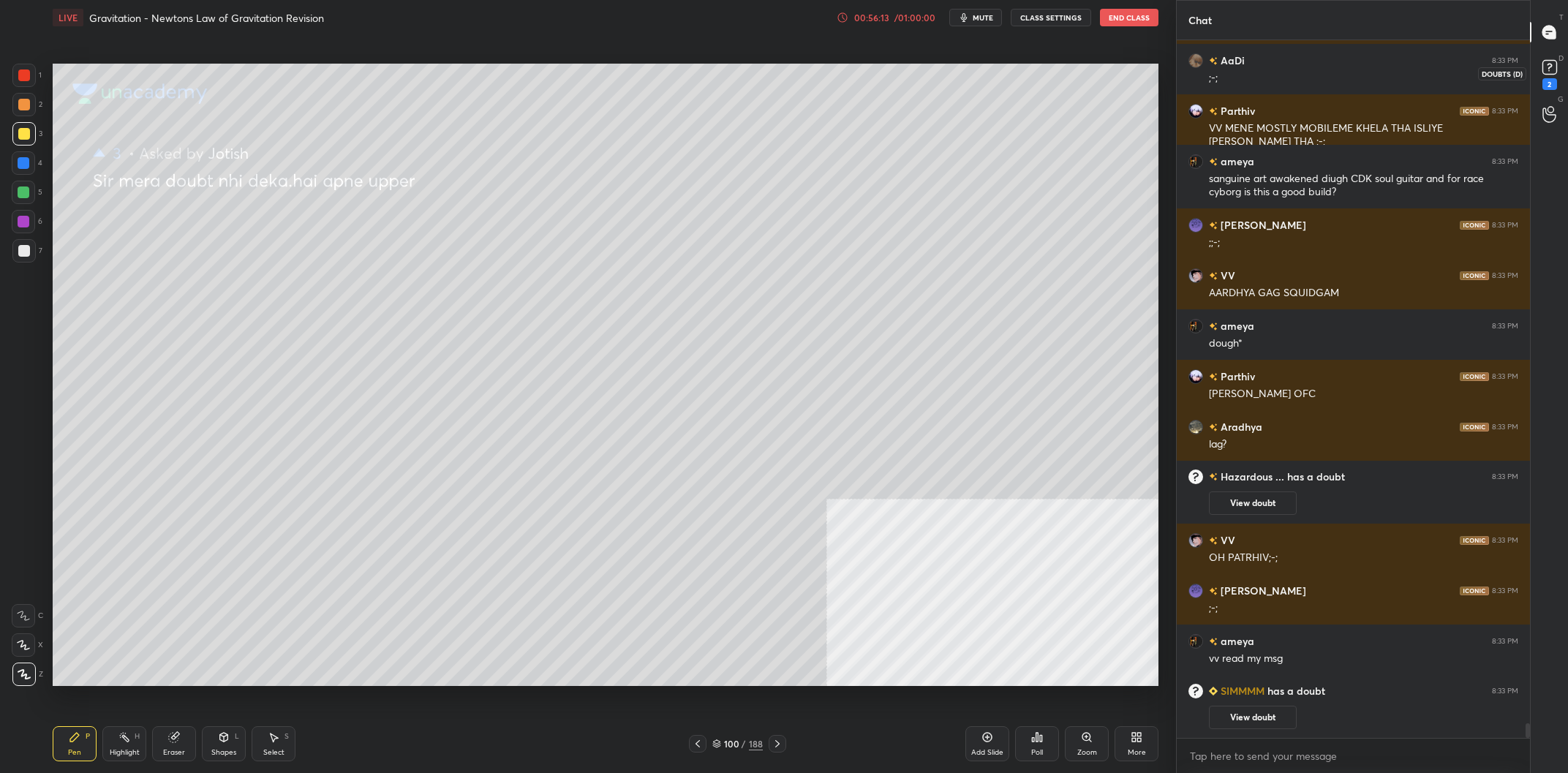
click at [1556, 70] on icon at bounding box center [1549, 67] width 22 height 22
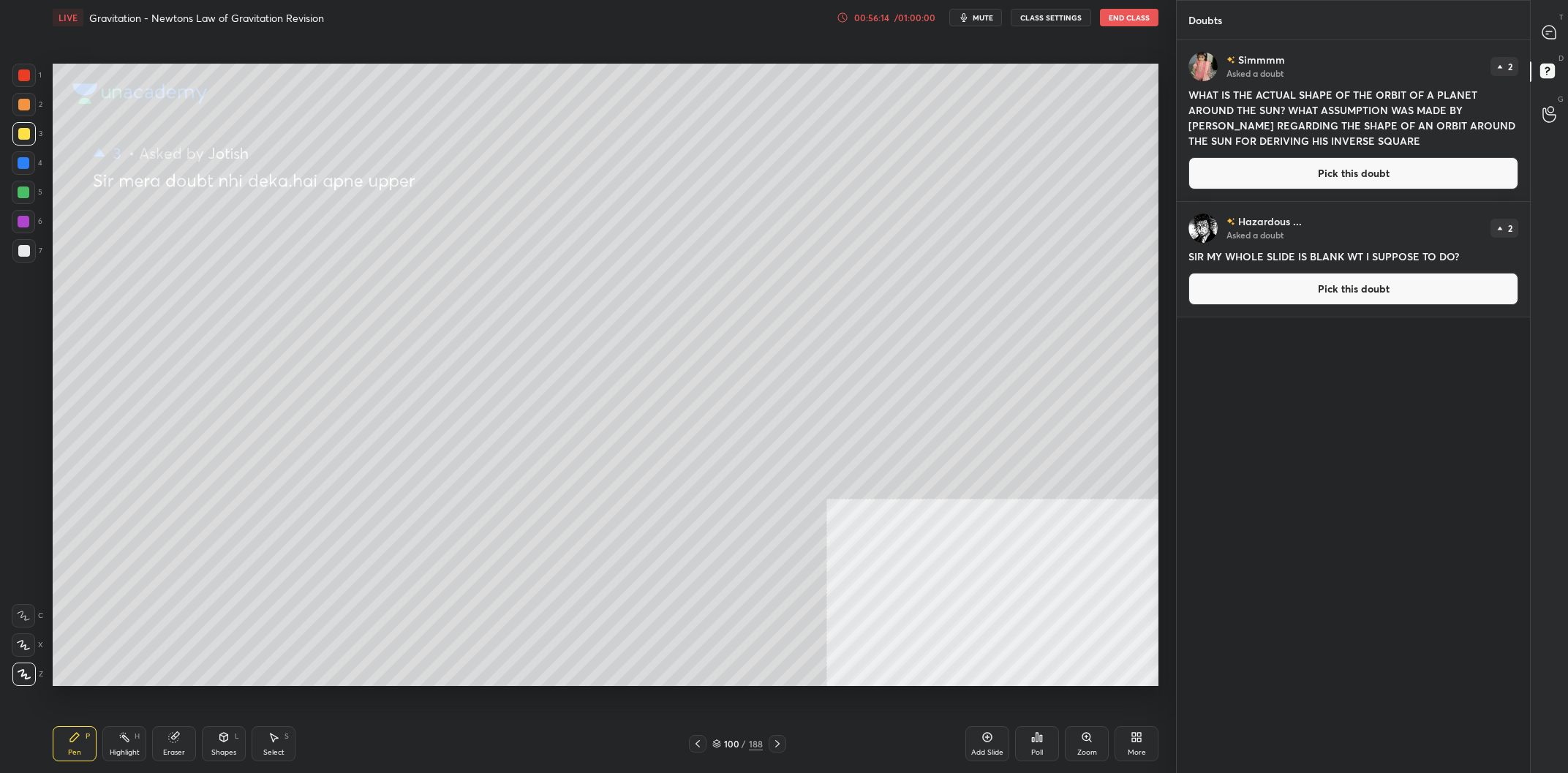
click at [1368, 177] on button "Pick this doubt" at bounding box center [1353, 174] width 330 height 33
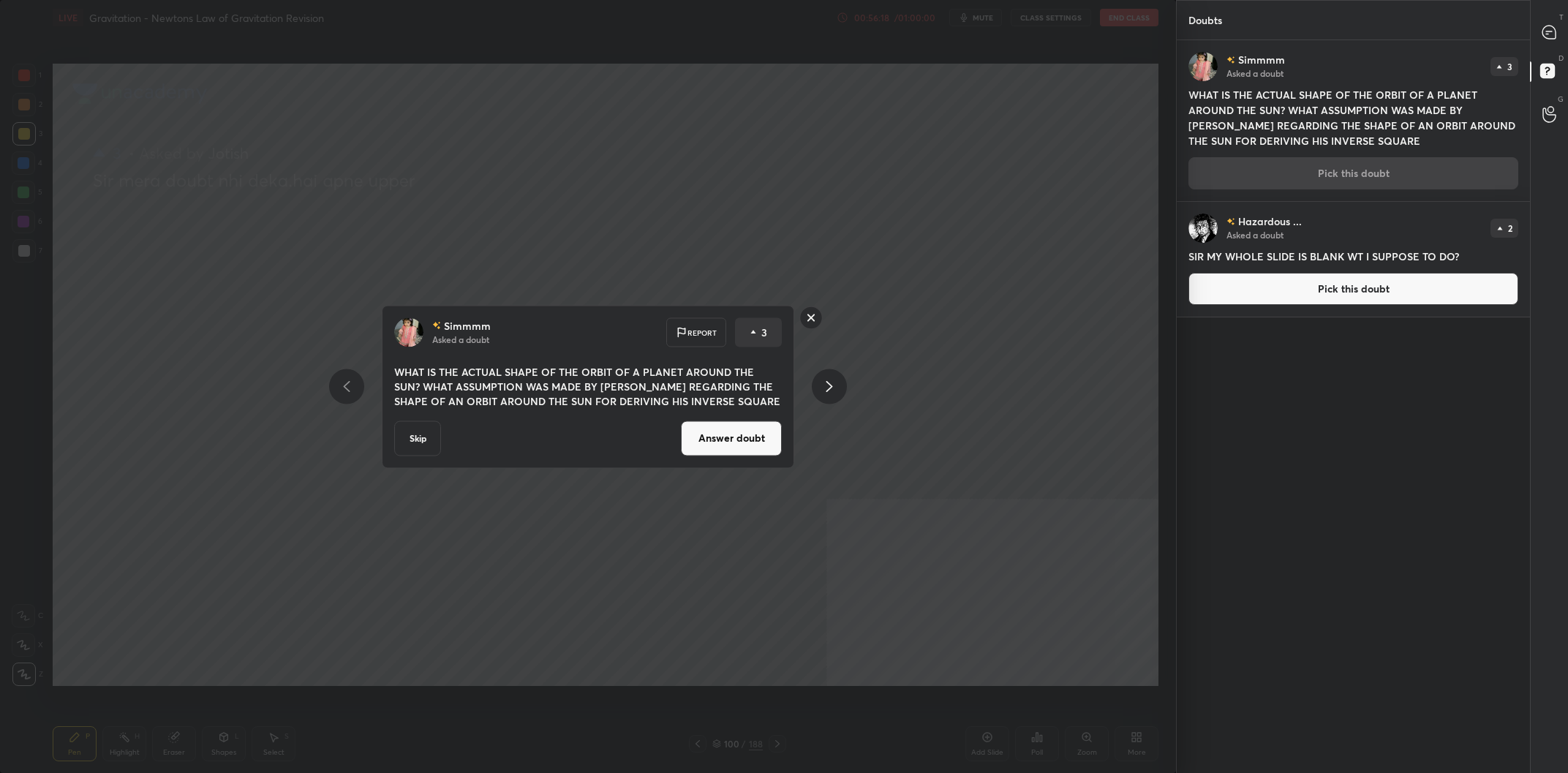
click at [1329, 143] on h4 "WHAT IS THE ACTUAL SHAPE OF THE ORBIT OF A PLANET AROUND THE SUN? WHAT ASSUMPTI…" at bounding box center [1353, 117] width 330 height 61
click at [815, 316] on rect at bounding box center [811, 317] width 23 height 23
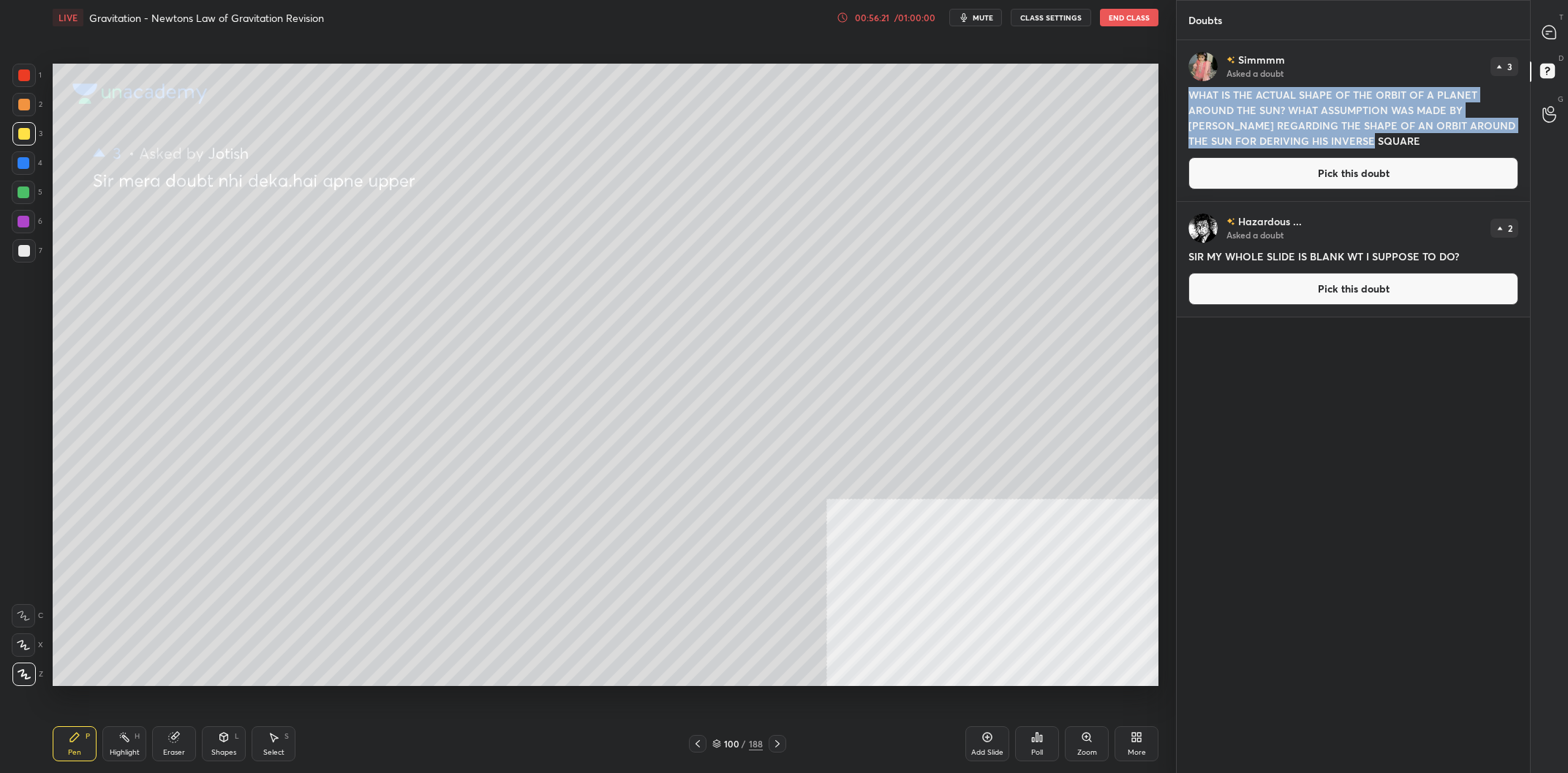
drag, startPoint x: 1422, startPoint y: 140, endPoint x: 1188, endPoint y: 94, distance: 238.5
click at [1188, 94] on div "Simmmm Asked a doubt 3 WHAT IS THE ACTUAL SHAPE OF THE ORBIT OF A PLANET AROUND…" at bounding box center [1353, 120] width 353 height 161
copy h4 "WHAT IS THE ACTUAL SHAPE OF THE ORBIT OF A PLANET AROUND THE SUN? WHAT ASSUMPTI…"
click at [1359, 289] on button "Pick this doubt" at bounding box center [1353, 289] width 330 height 33
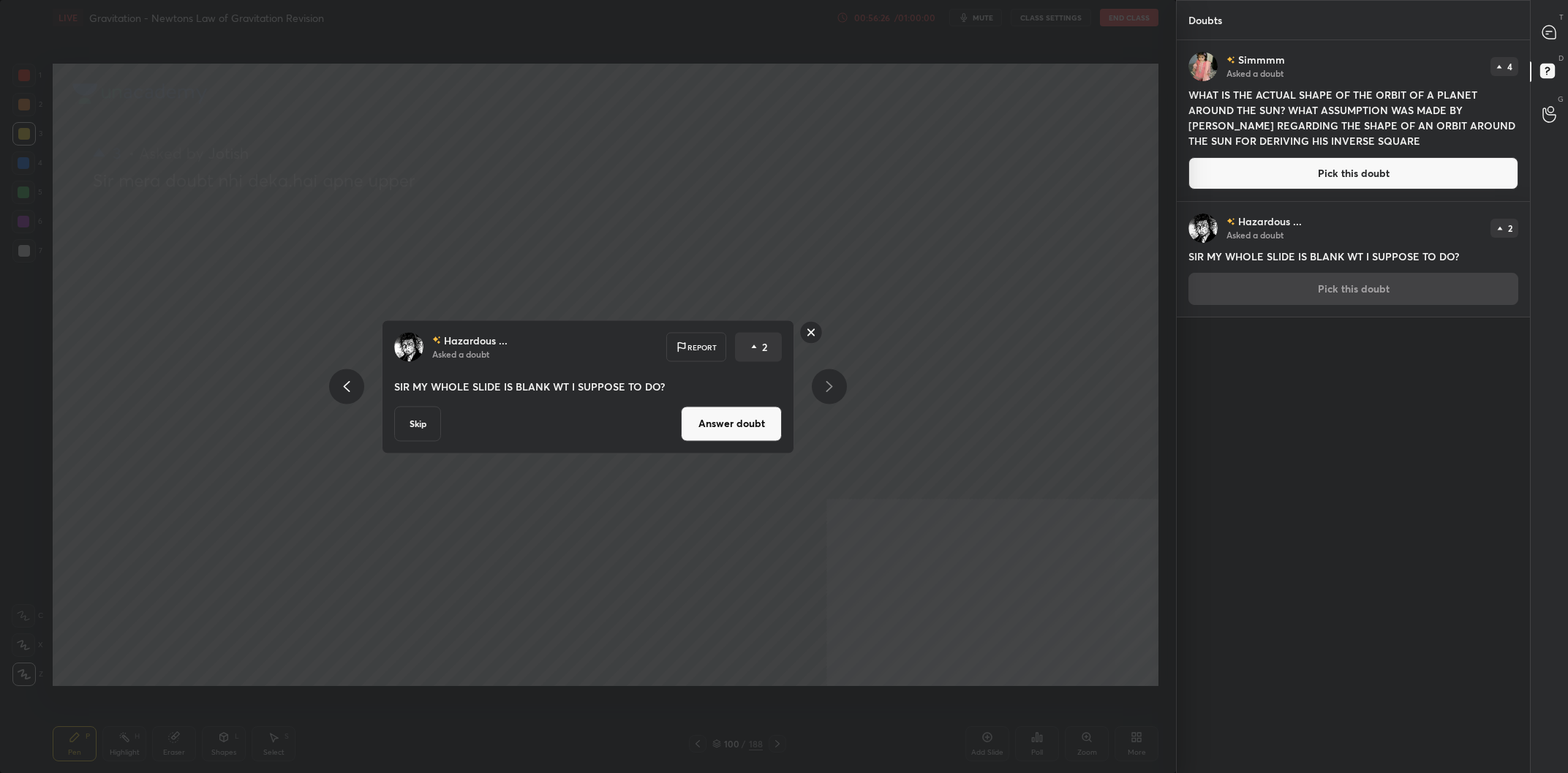
click at [1146, 188] on div "Hazardous ... Asked a doubt Report 2 SIR MY WHOLE SLIDE IS BLANK WT I SUPPOSE T…" at bounding box center [587, 386] width 1176 height 773
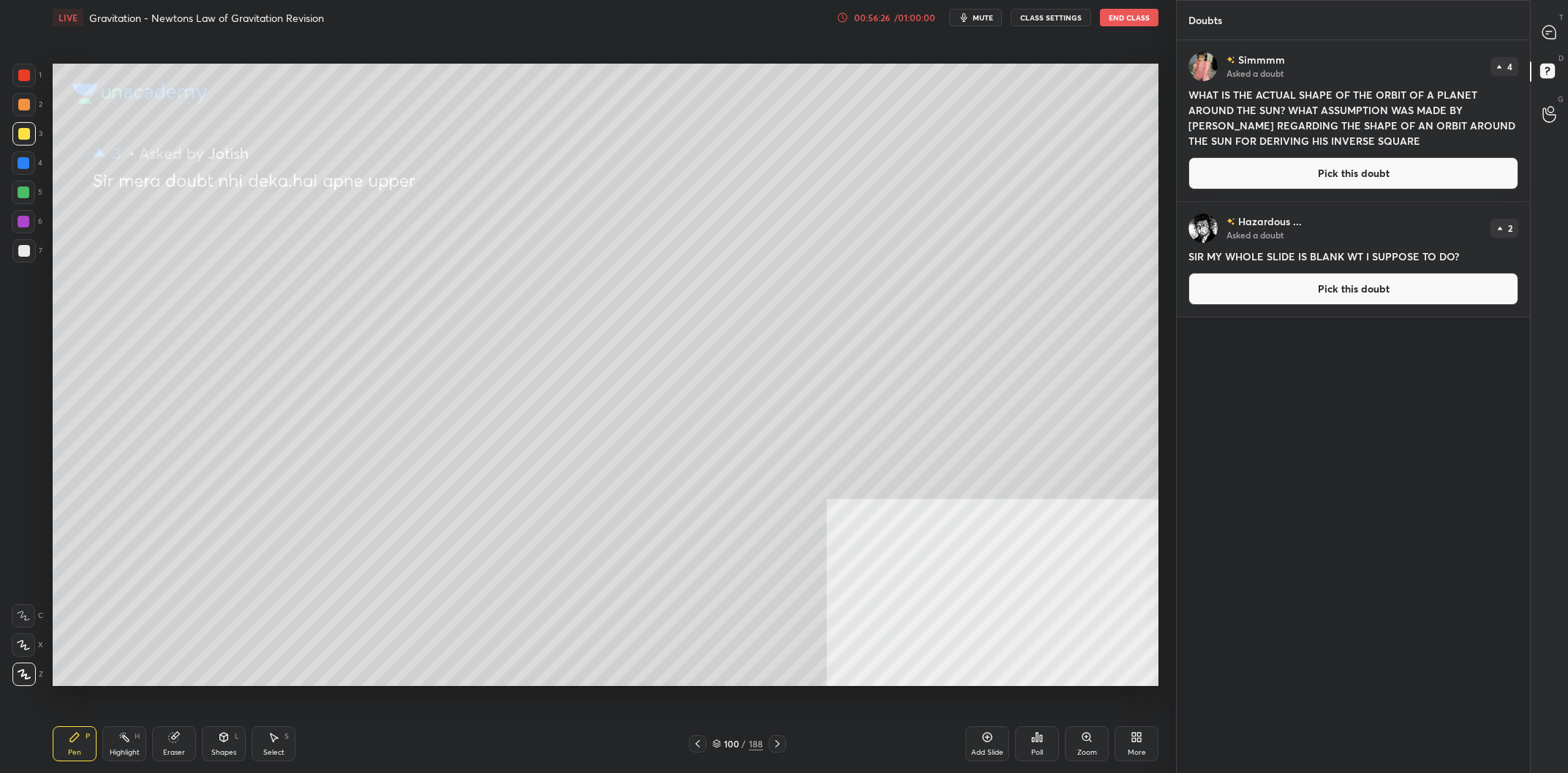
click at [1279, 175] on button "Pick this doubt" at bounding box center [1353, 174] width 330 height 33
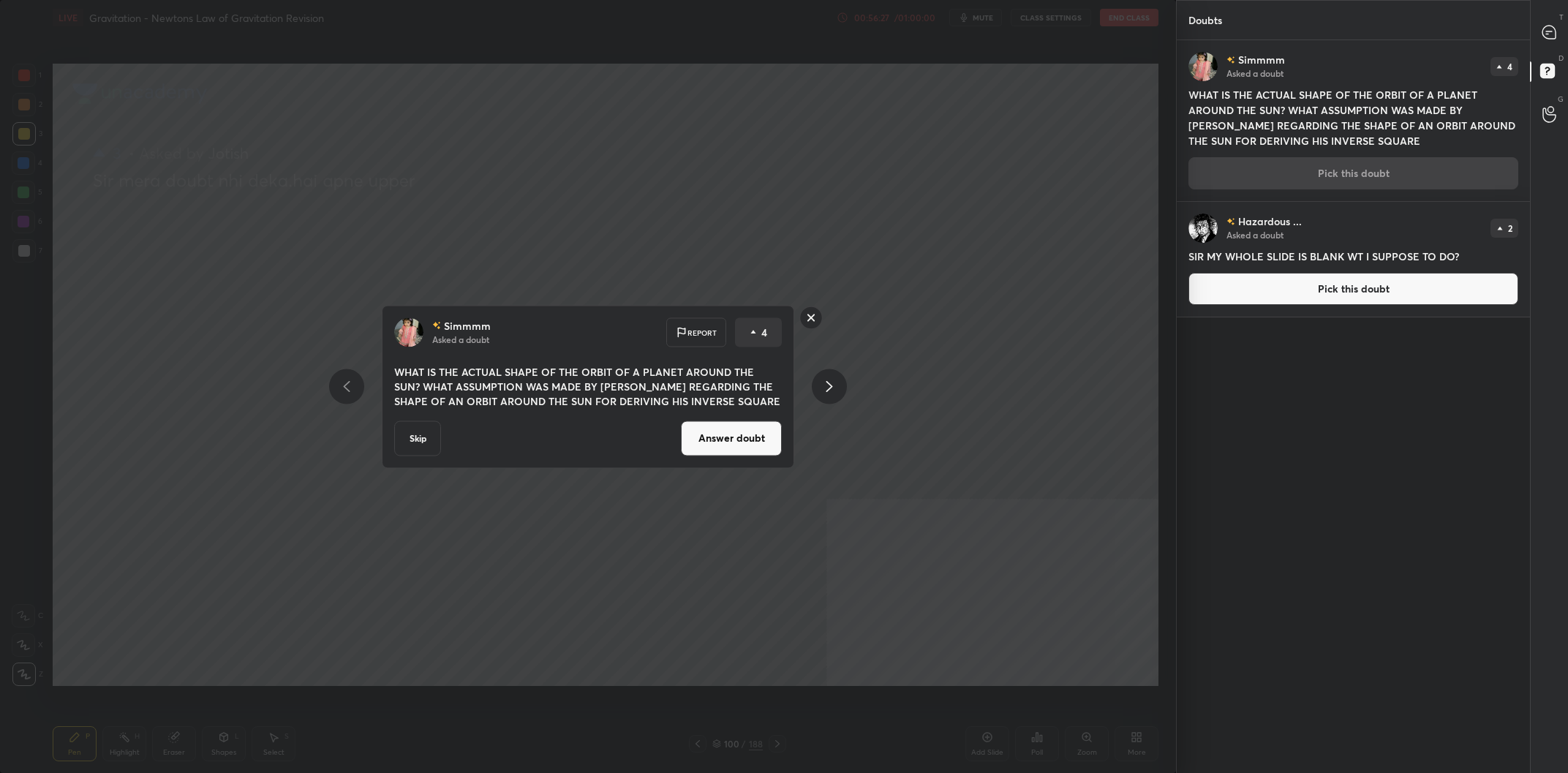
click at [760, 430] on button "Answer doubt" at bounding box center [731, 439] width 101 height 35
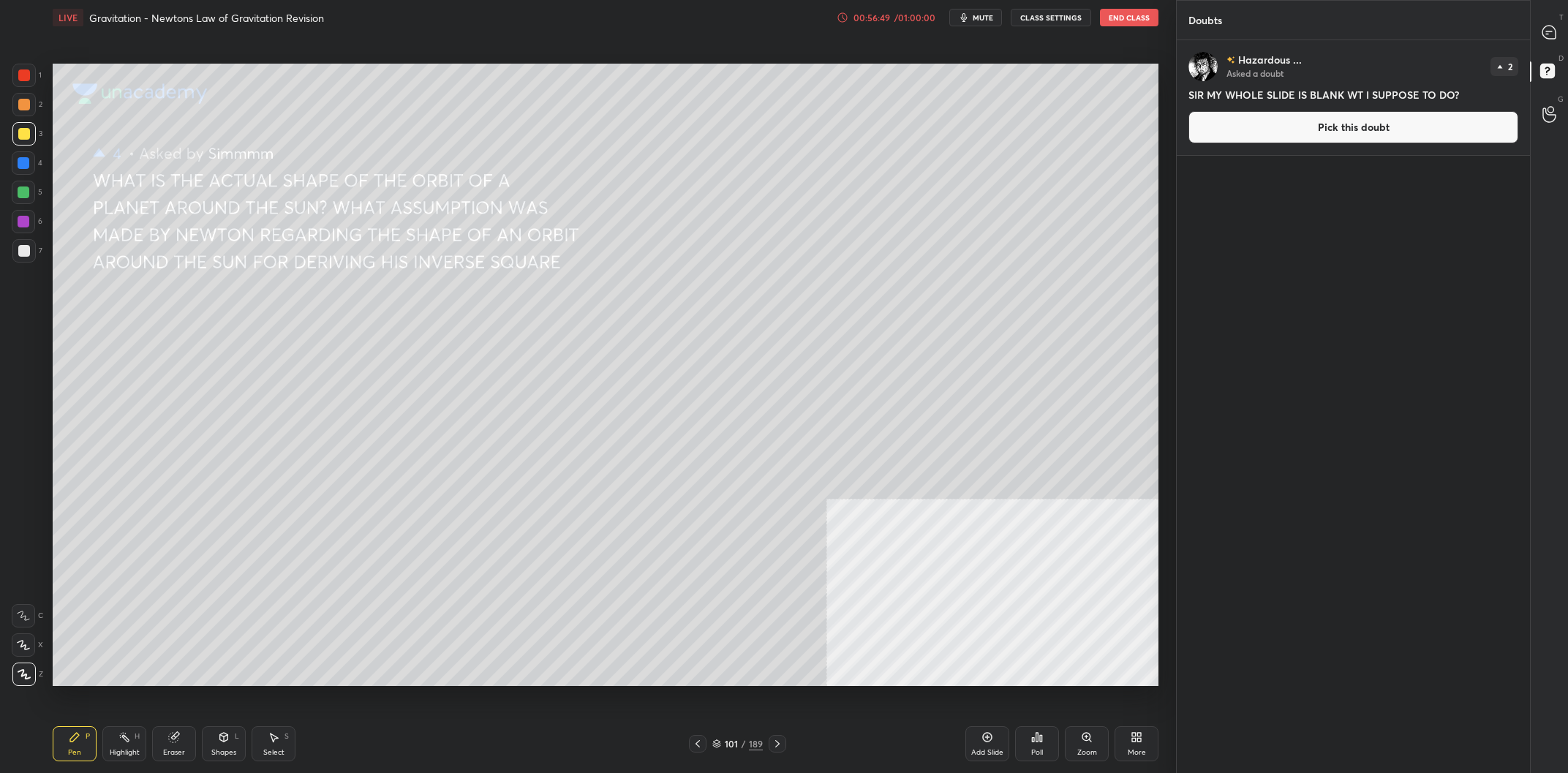
click at [20, 140] on div at bounding box center [25, 134] width 12 height 12
click at [27, 137] on div at bounding box center [25, 134] width 12 height 12
click at [218, 736] on icon at bounding box center [224, 738] width 12 height 12
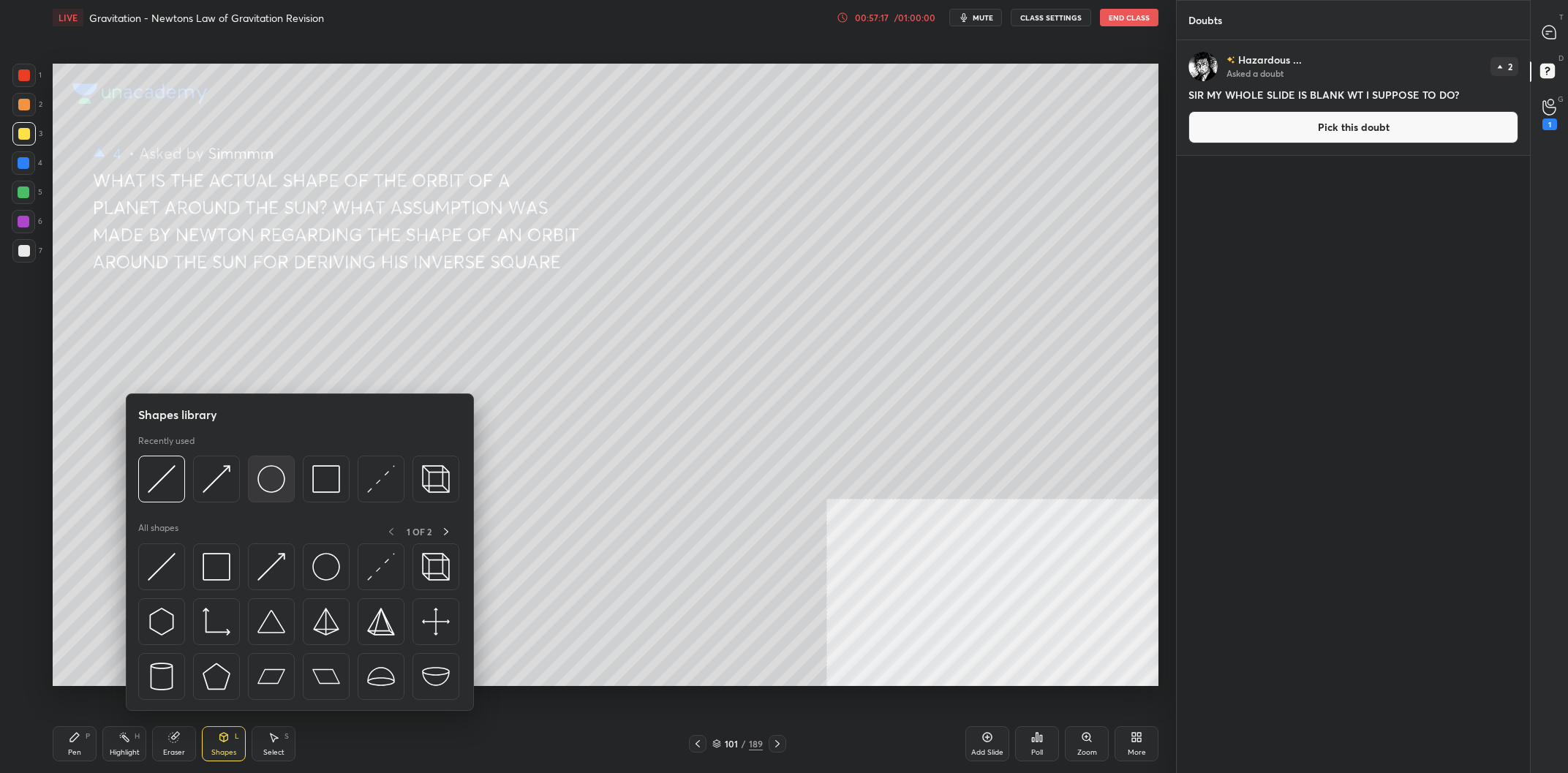
click at [278, 485] on img at bounding box center [271, 479] width 28 height 28
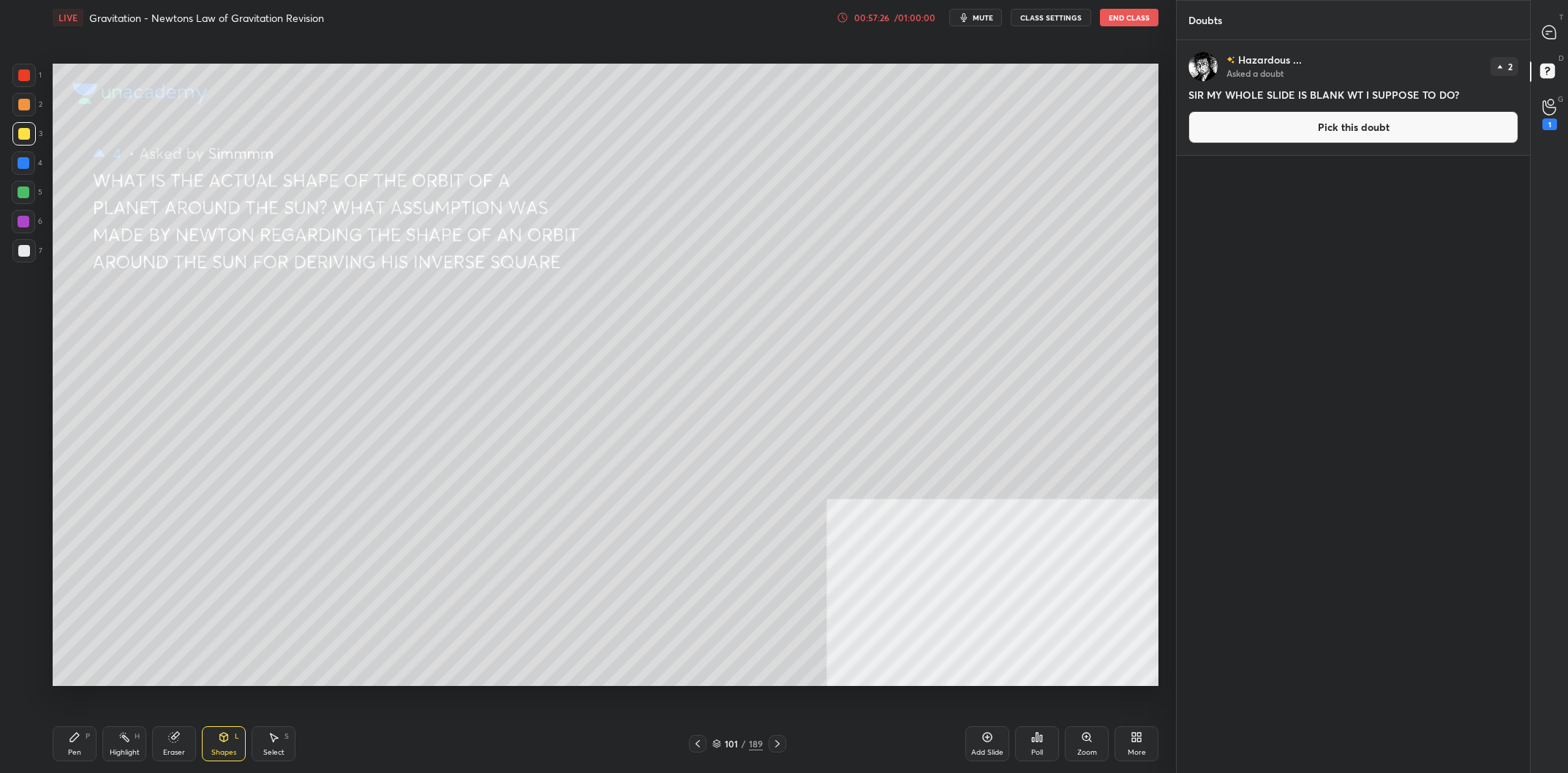
click at [72, 750] on div "Pen" at bounding box center [74, 752] width 13 height 7
click at [76, 746] on div "Pen P" at bounding box center [74, 744] width 44 height 35
click at [27, 75] on div at bounding box center [25, 75] width 12 height 12
click at [129, 754] on div "Highlight" at bounding box center [124, 752] width 30 height 7
click at [75, 743] on icon at bounding box center [75, 738] width 12 height 12
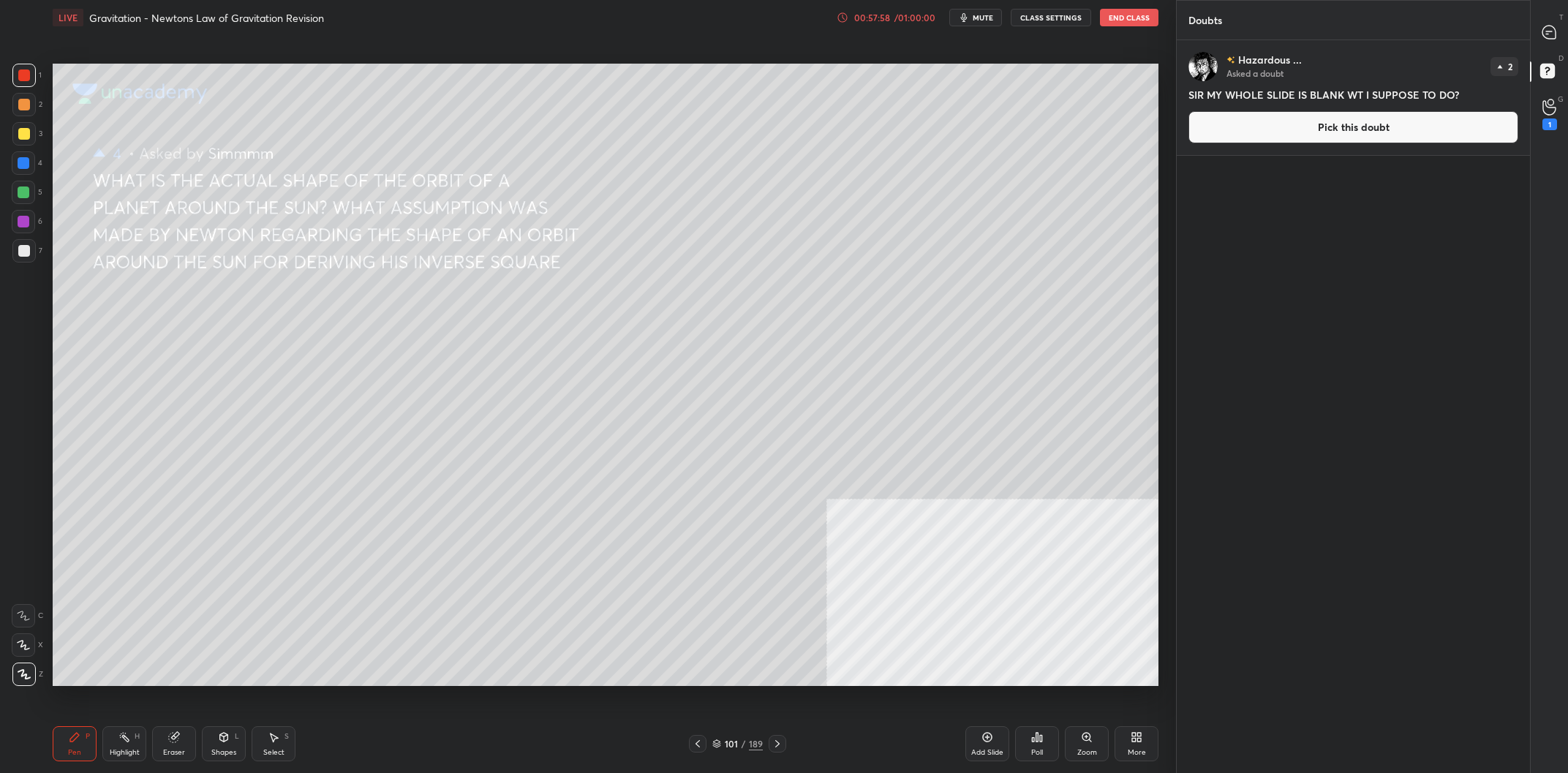
click at [22, 161] on div at bounding box center [24, 164] width 12 height 12
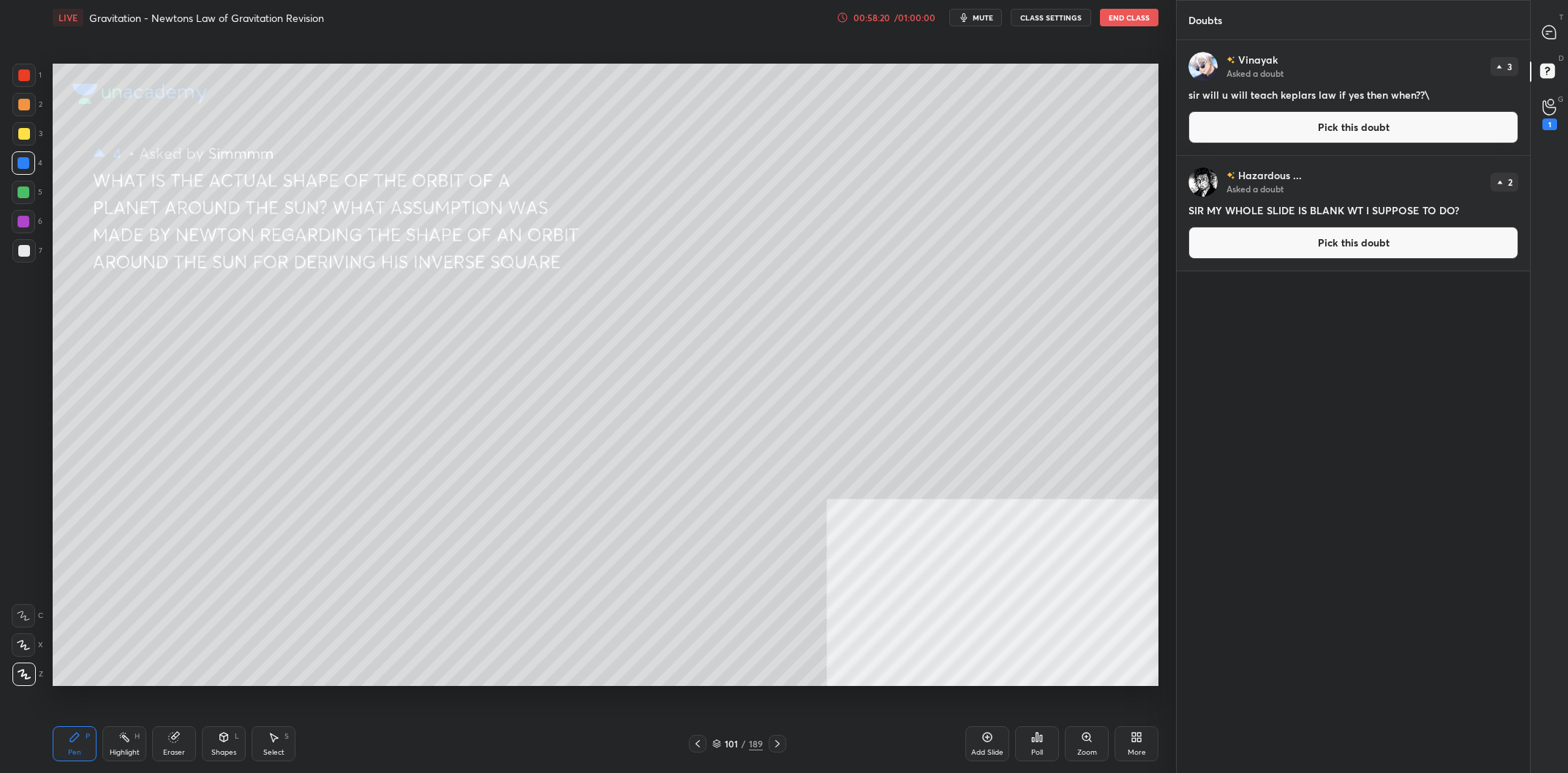
click at [1345, 117] on button "Pick this doubt" at bounding box center [1353, 127] width 330 height 33
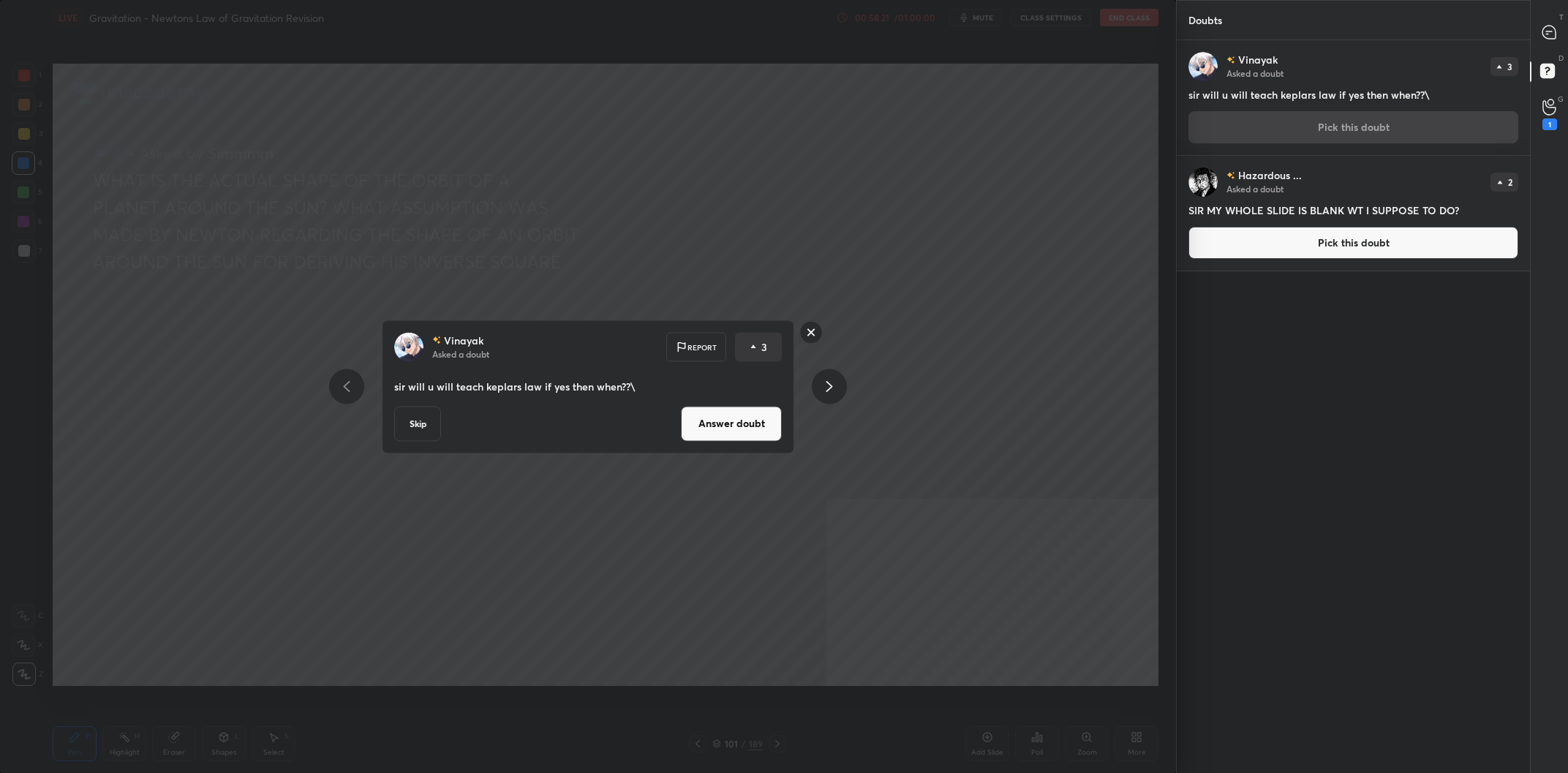
click at [705, 435] on button "Answer doubt" at bounding box center [731, 424] width 101 height 35
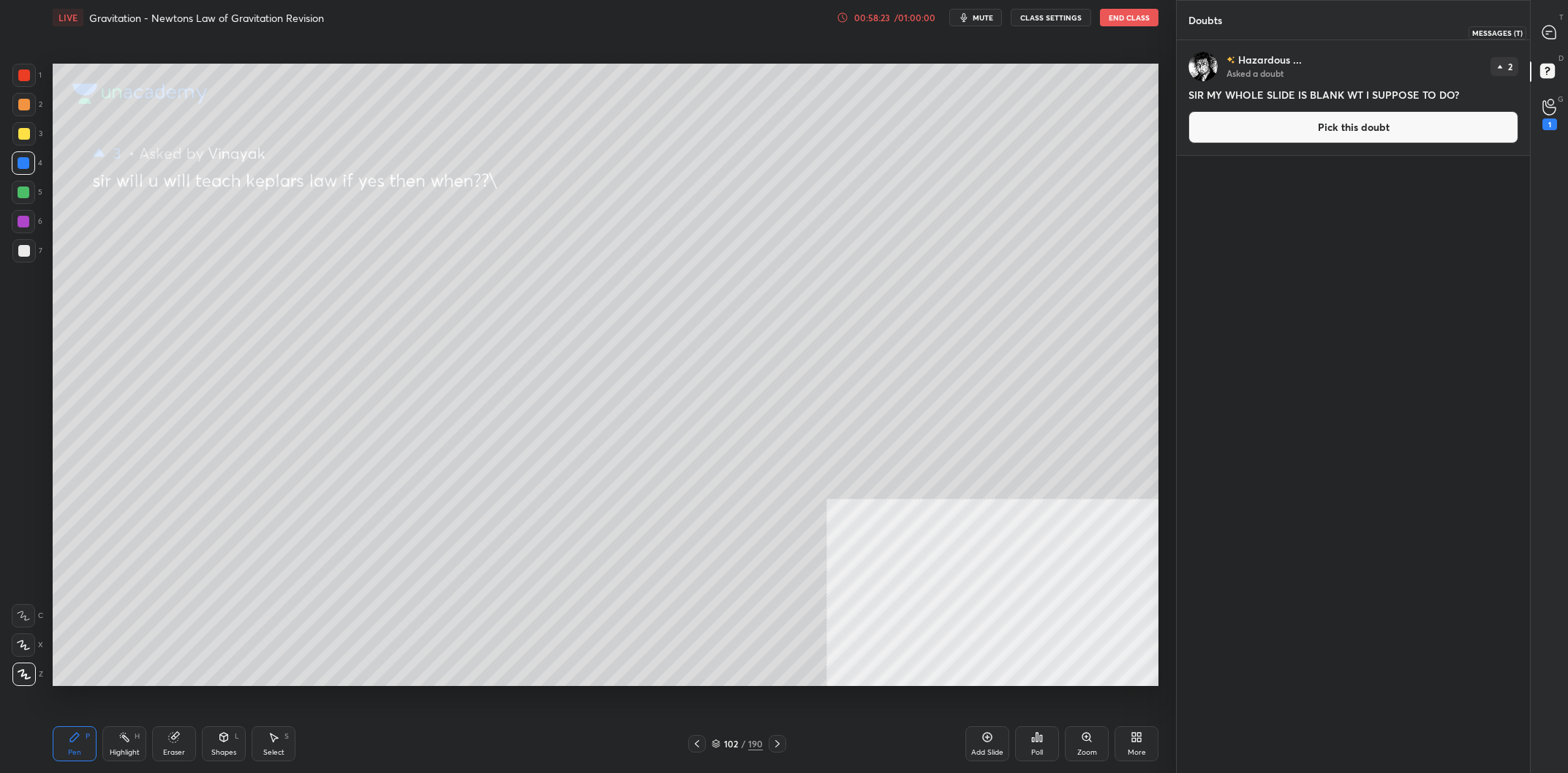
click at [1546, 32] on icon at bounding box center [1549, 32] width 6 height 0
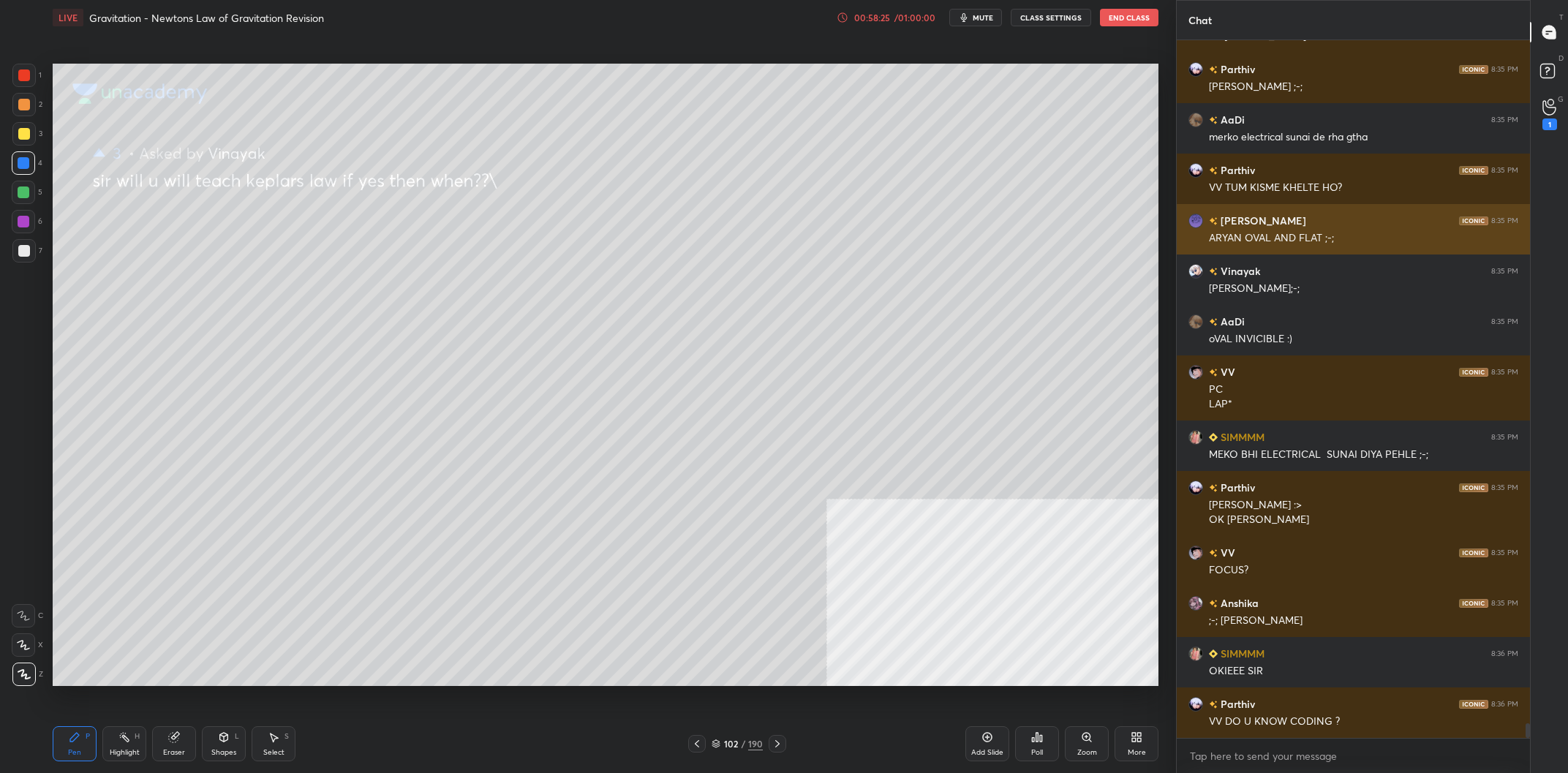
scroll to position [33062, 0]
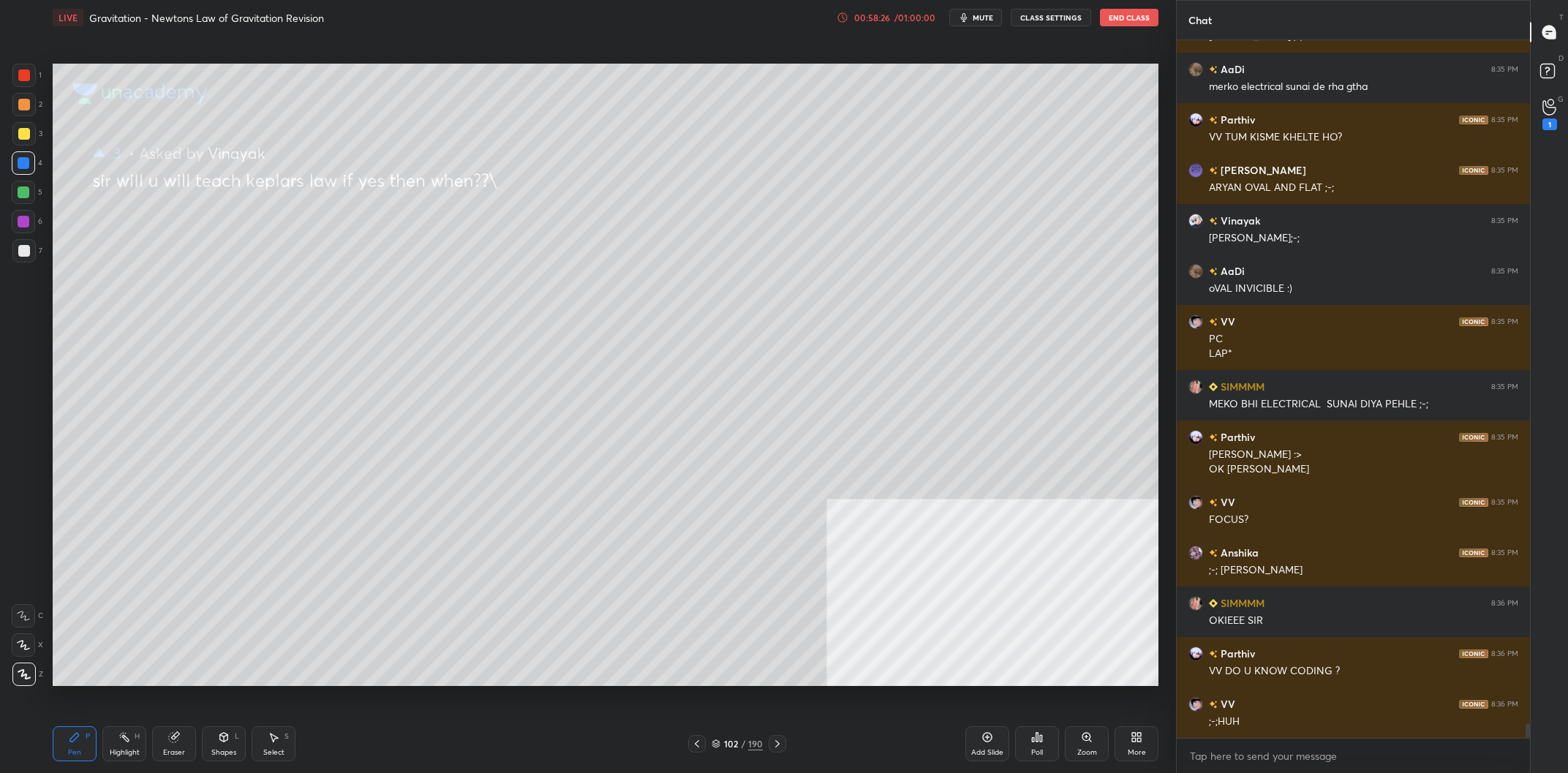
click at [8, 134] on div "1 2 3 4 5 6 7 C X Z C X Z E E Erase all H H" at bounding box center [23, 375] width 46 height 622
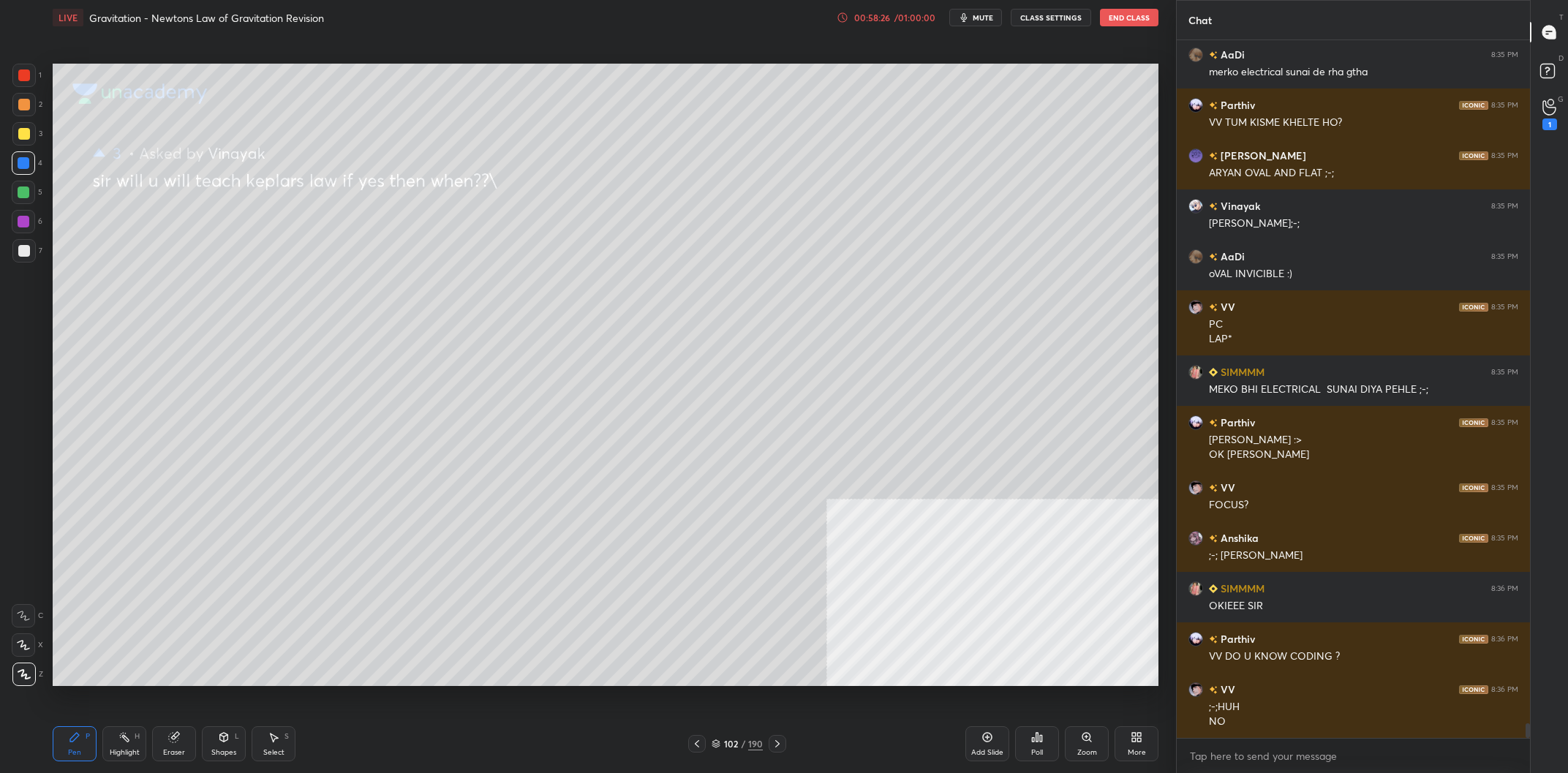
click at [16, 132] on div at bounding box center [25, 134] width 24 height 24
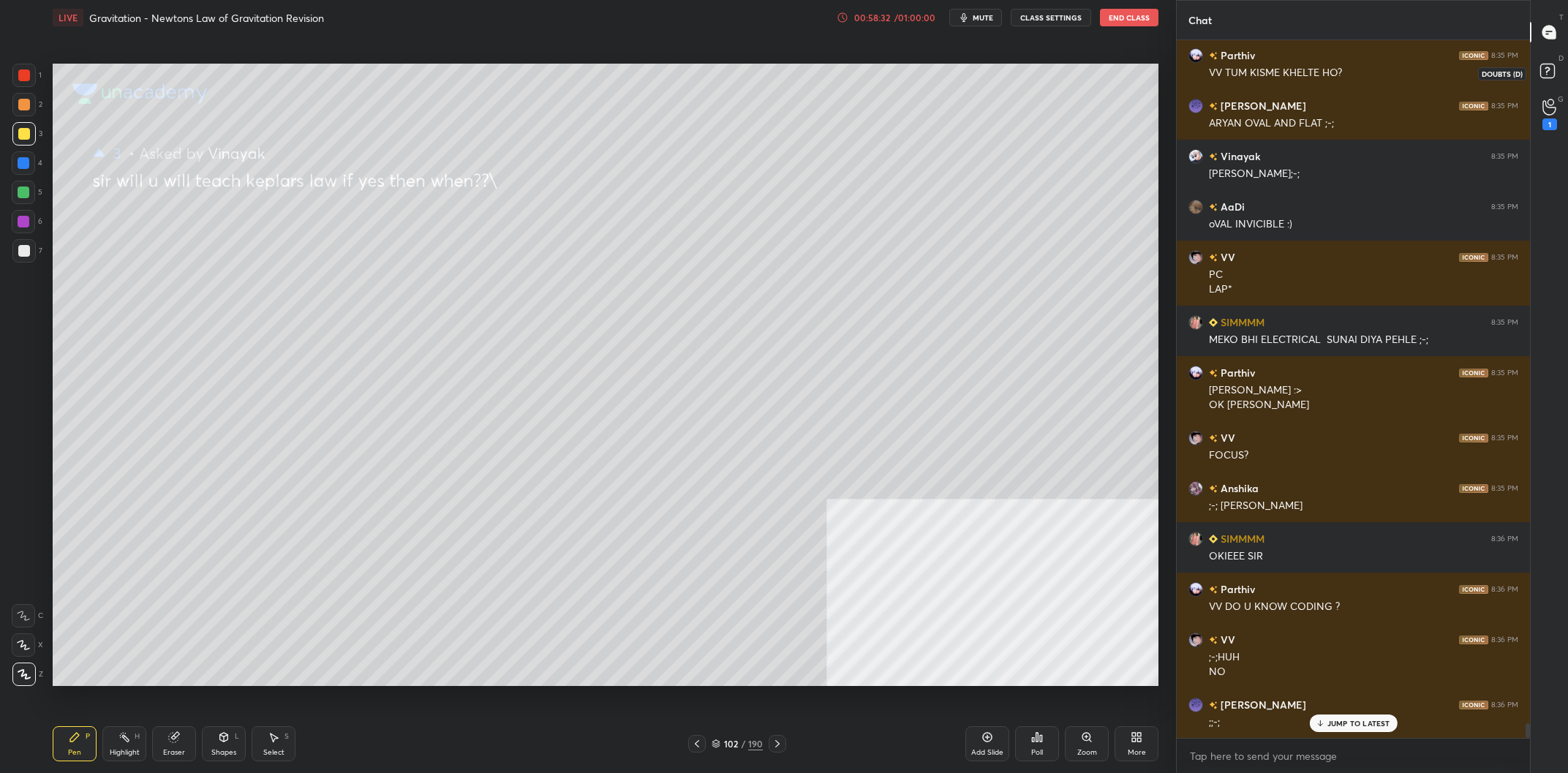
click at [1545, 65] on rect at bounding box center [1547, 71] width 14 height 14
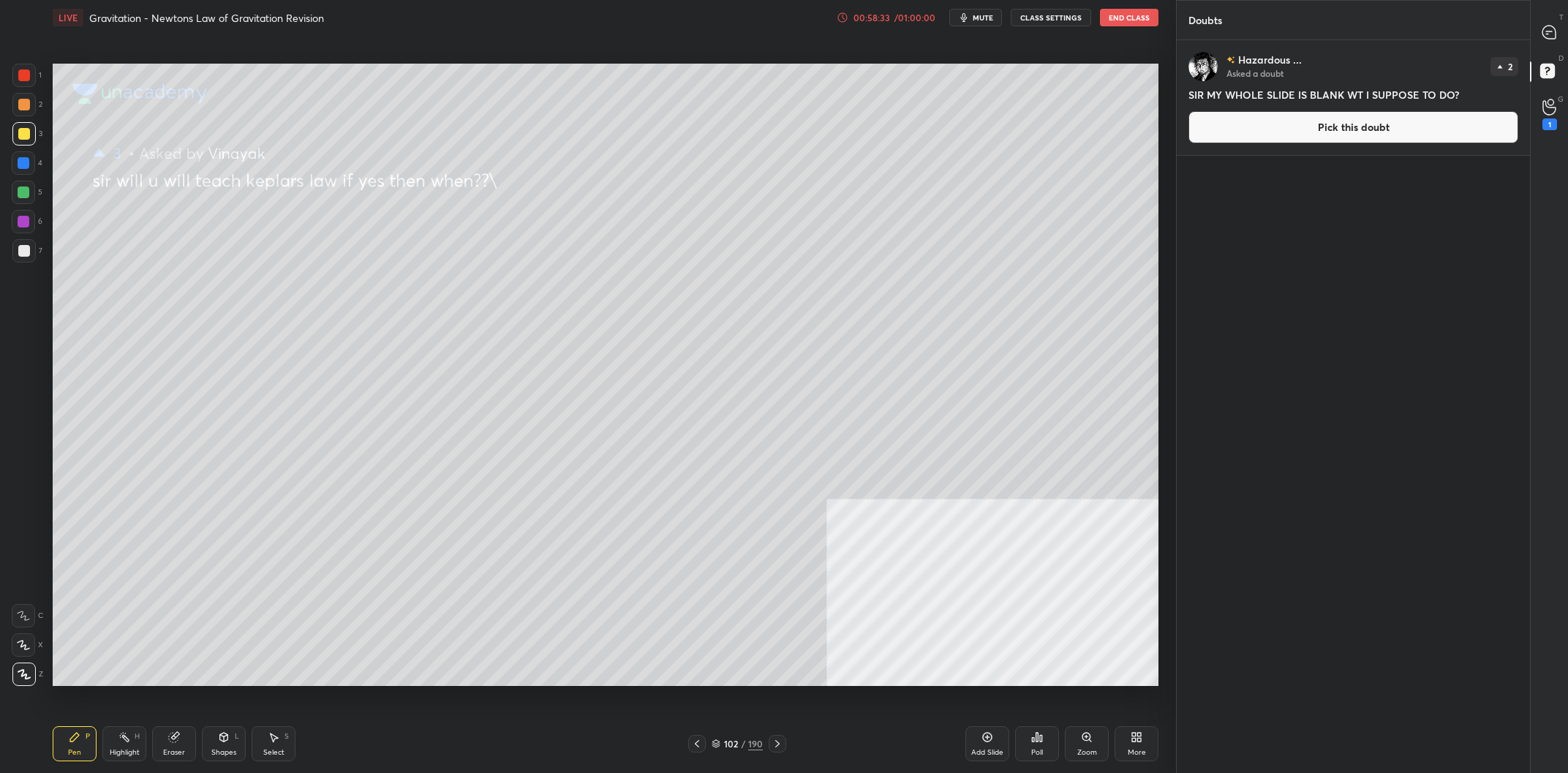
click at [1420, 113] on button "Pick this doubt" at bounding box center [1353, 127] width 330 height 33
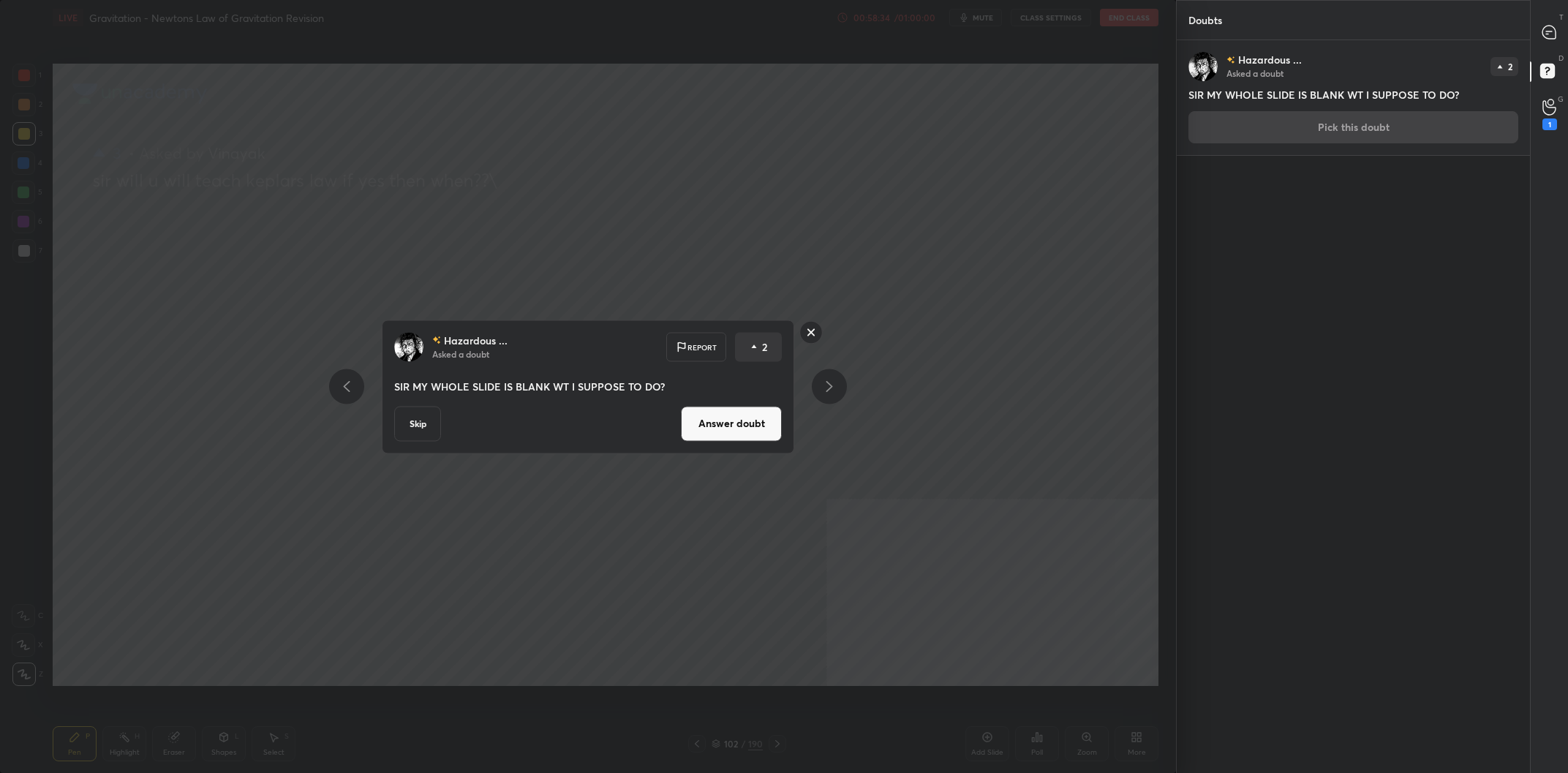
click at [738, 426] on button "Answer doubt" at bounding box center [731, 424] width 101 height 35
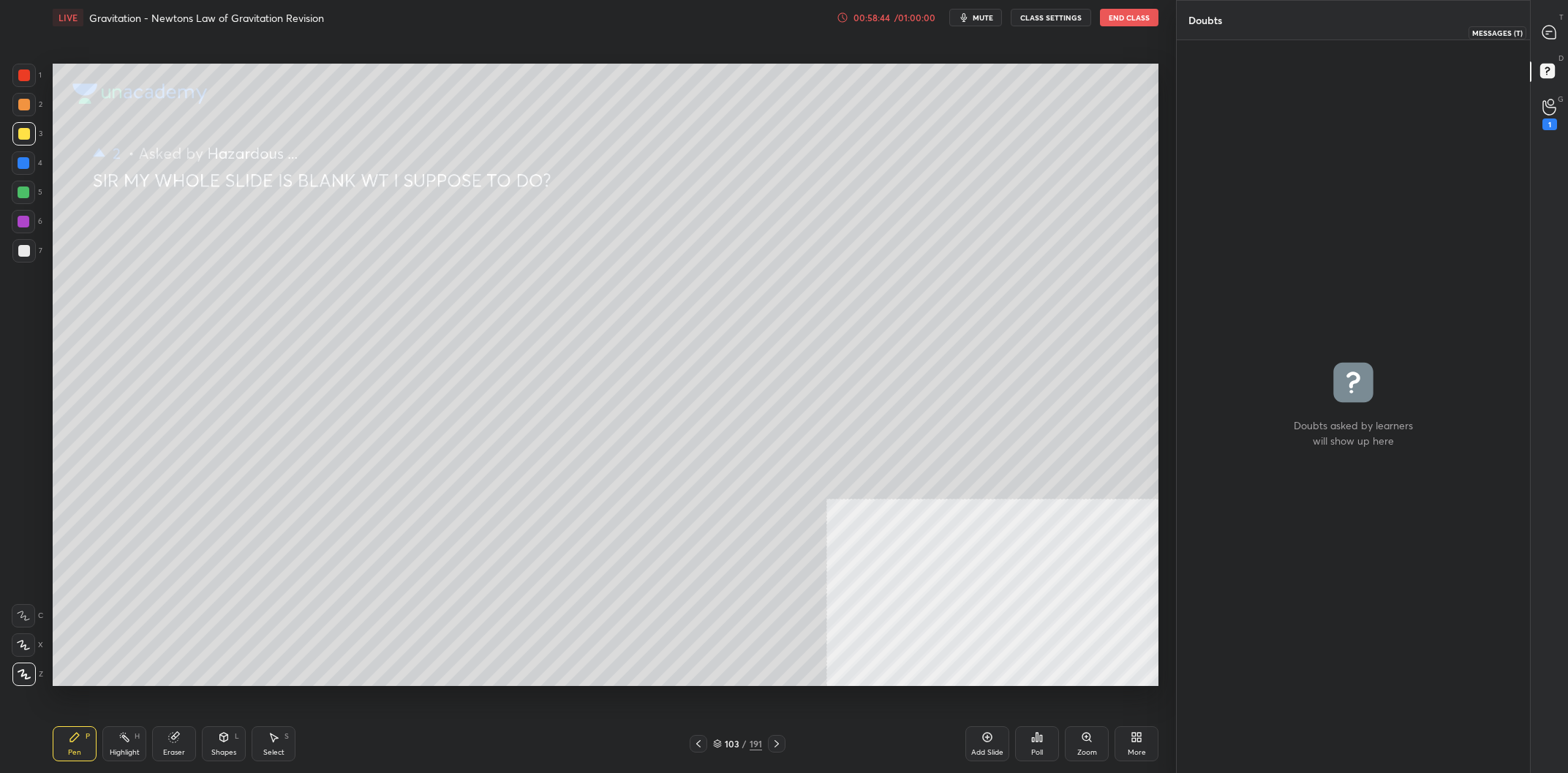
click at [1535, 27] on div at bounding box center [1550, 32] width 30 height 27
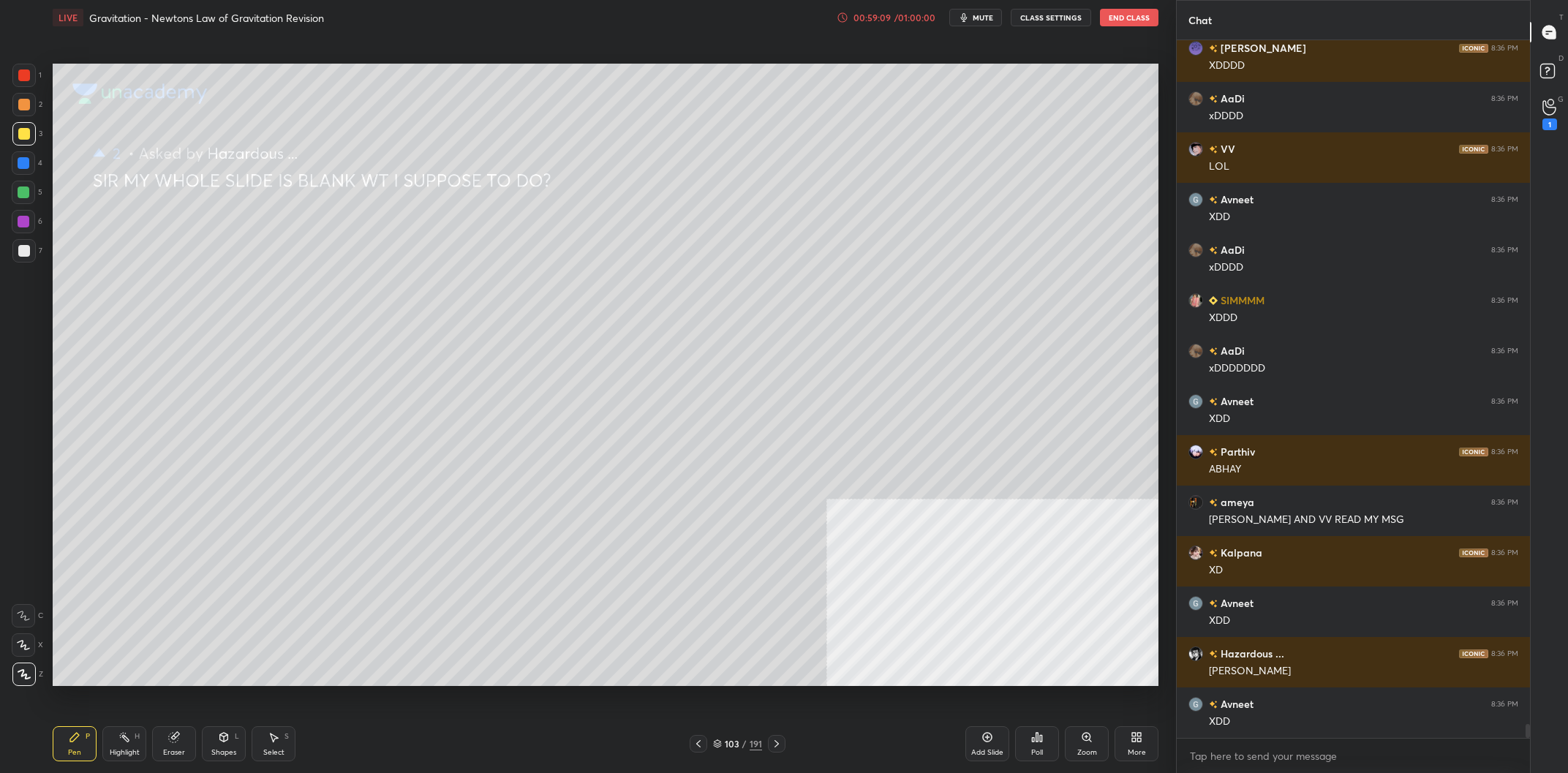
scroll to position [35163, 0]
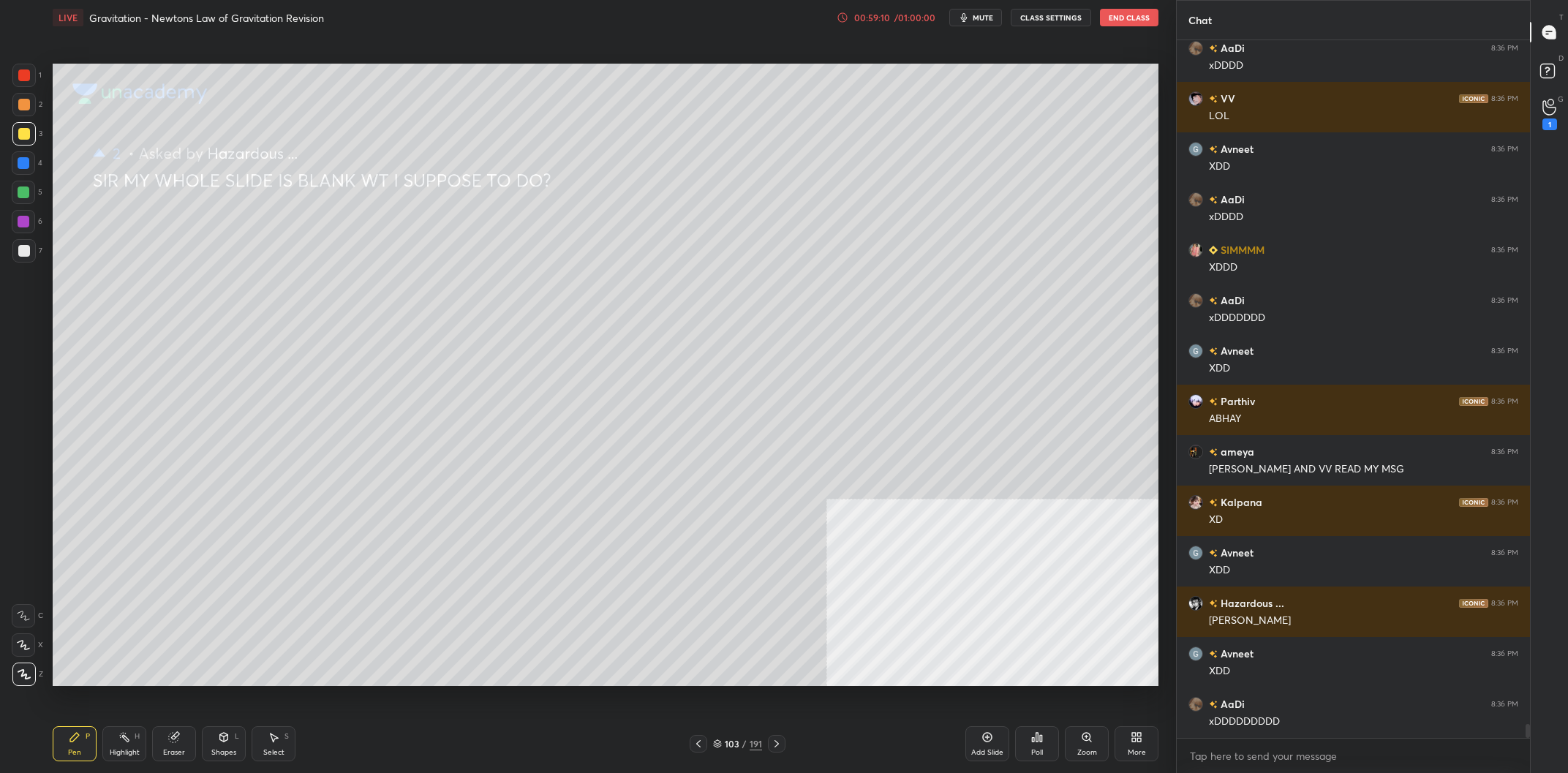
click at [702, 743] on icon at bounding box center [699, 744] width 12 height 12
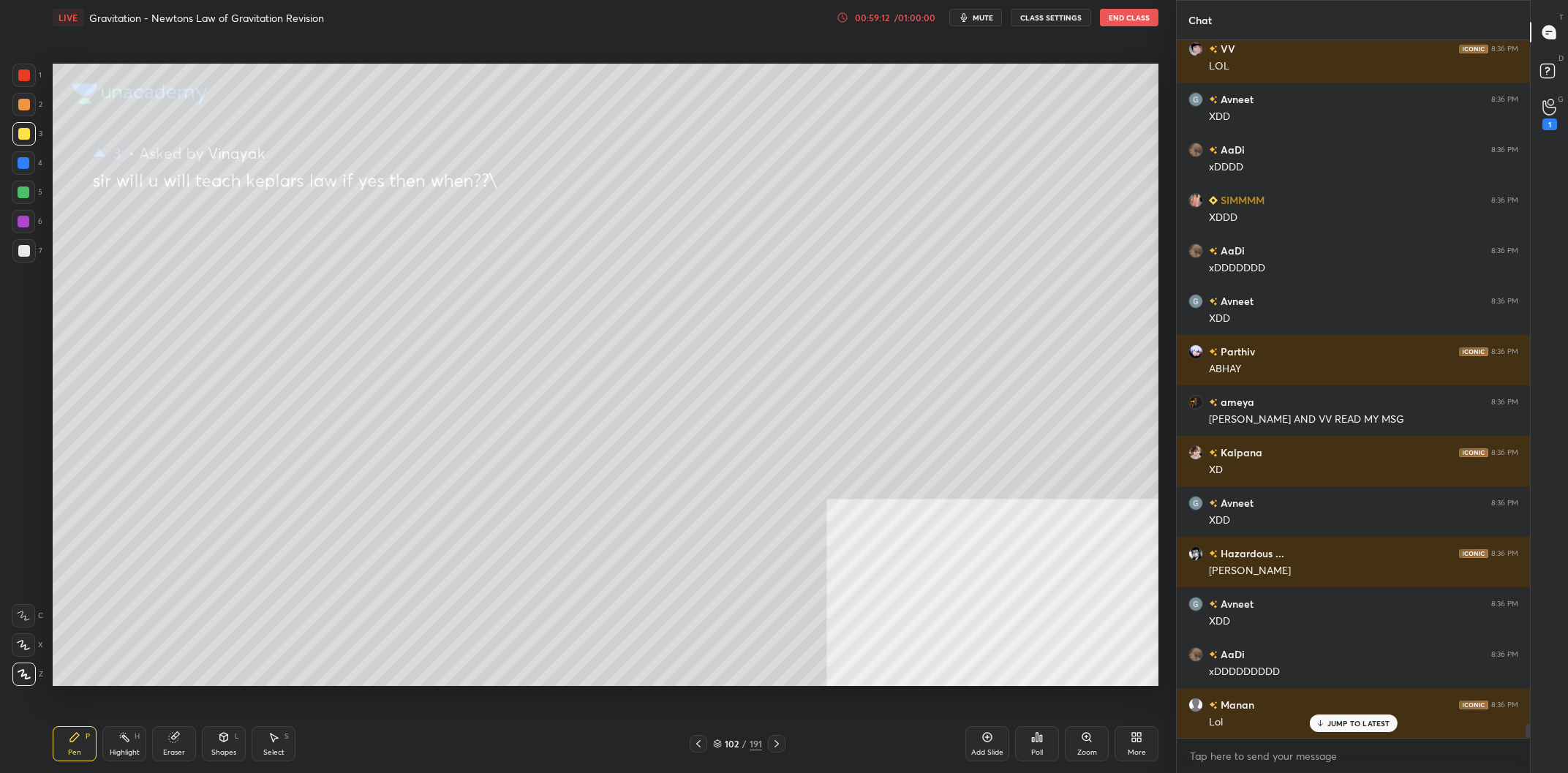
click at [702, 743] on icon at bounding box center [699, 744] width 12 height 12
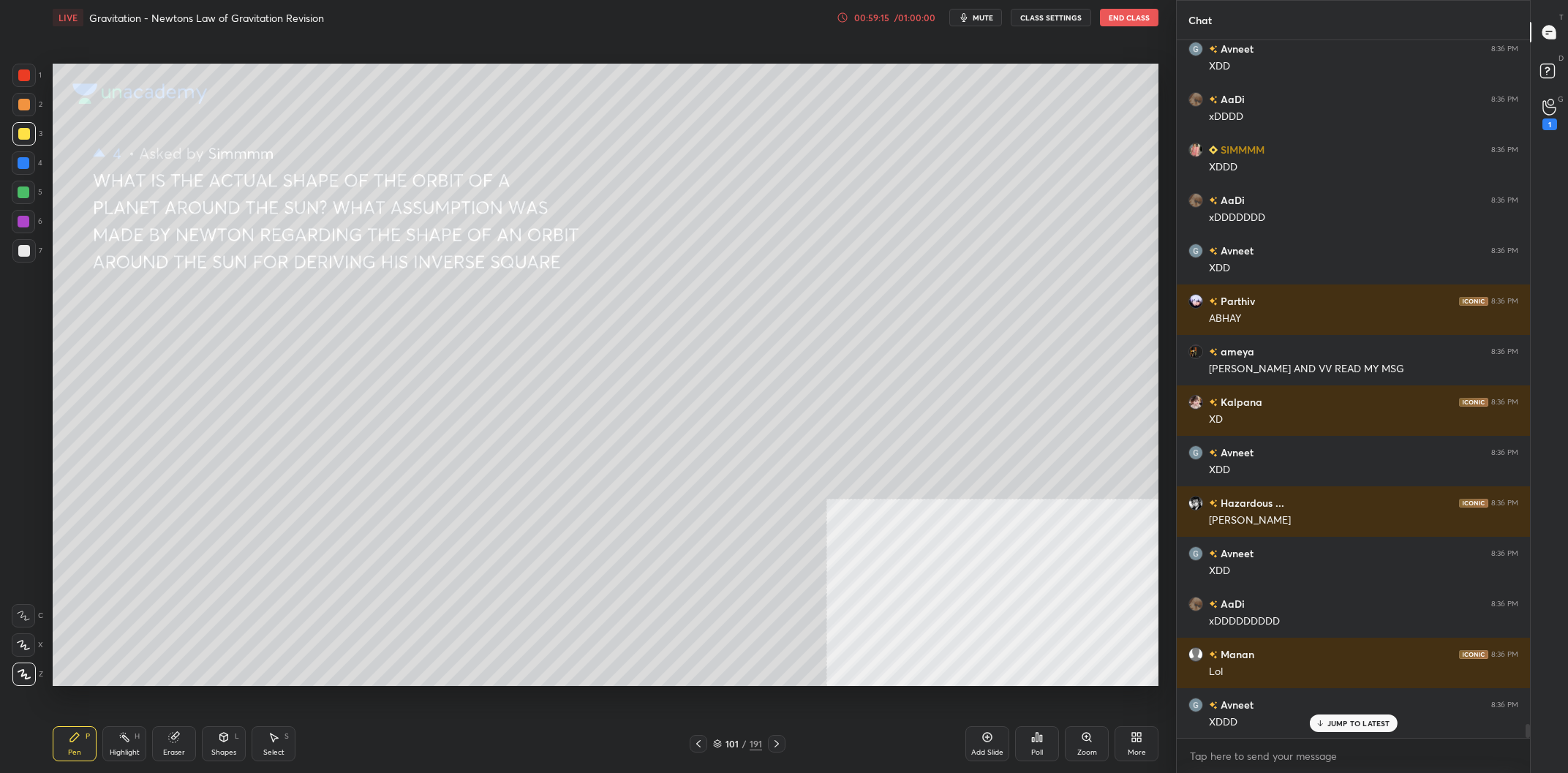
scroll to position [35314, 0]
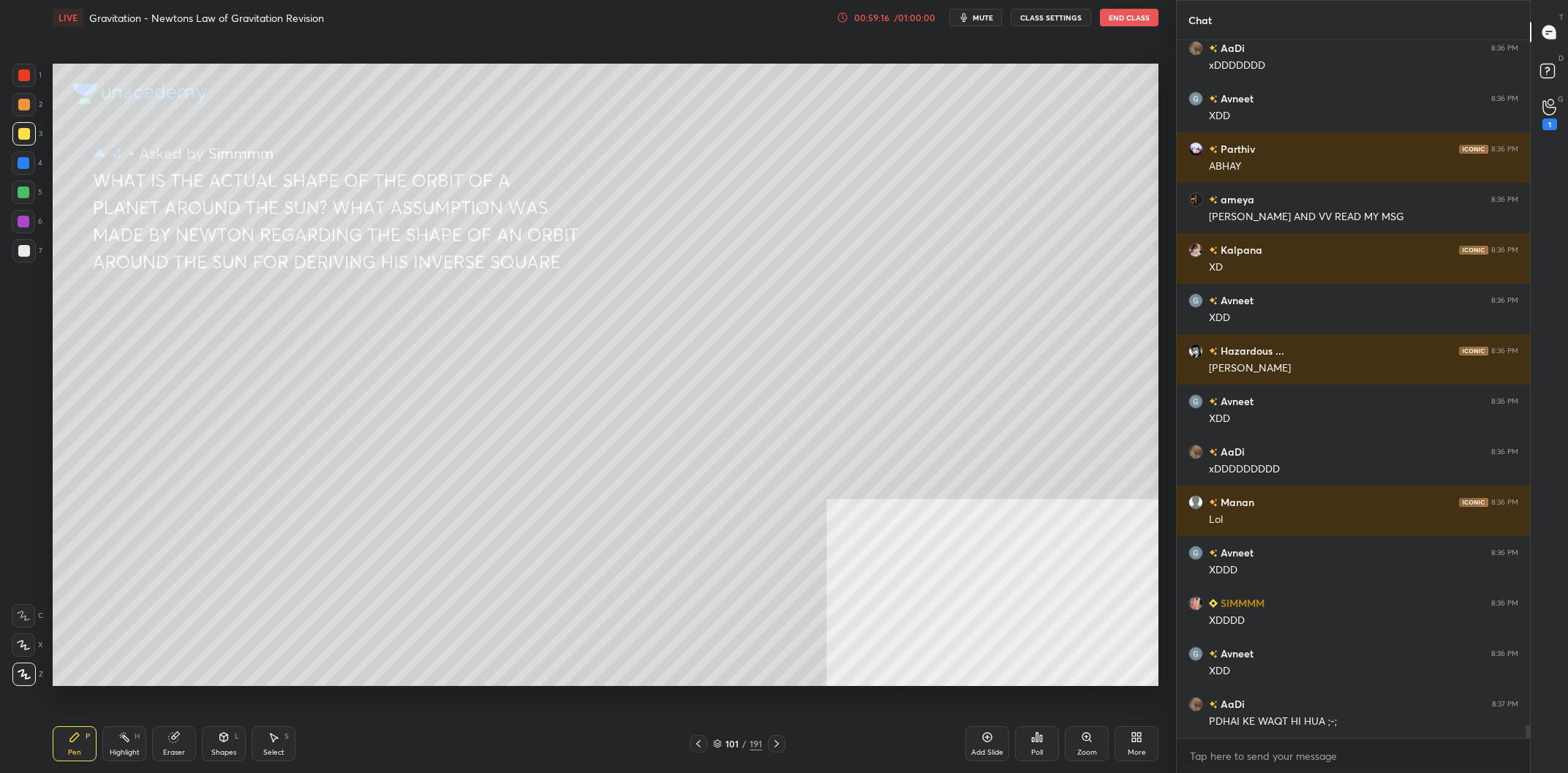
click at [1551, 107] on icon at bounding box center [1549, 106] width 14 height 17
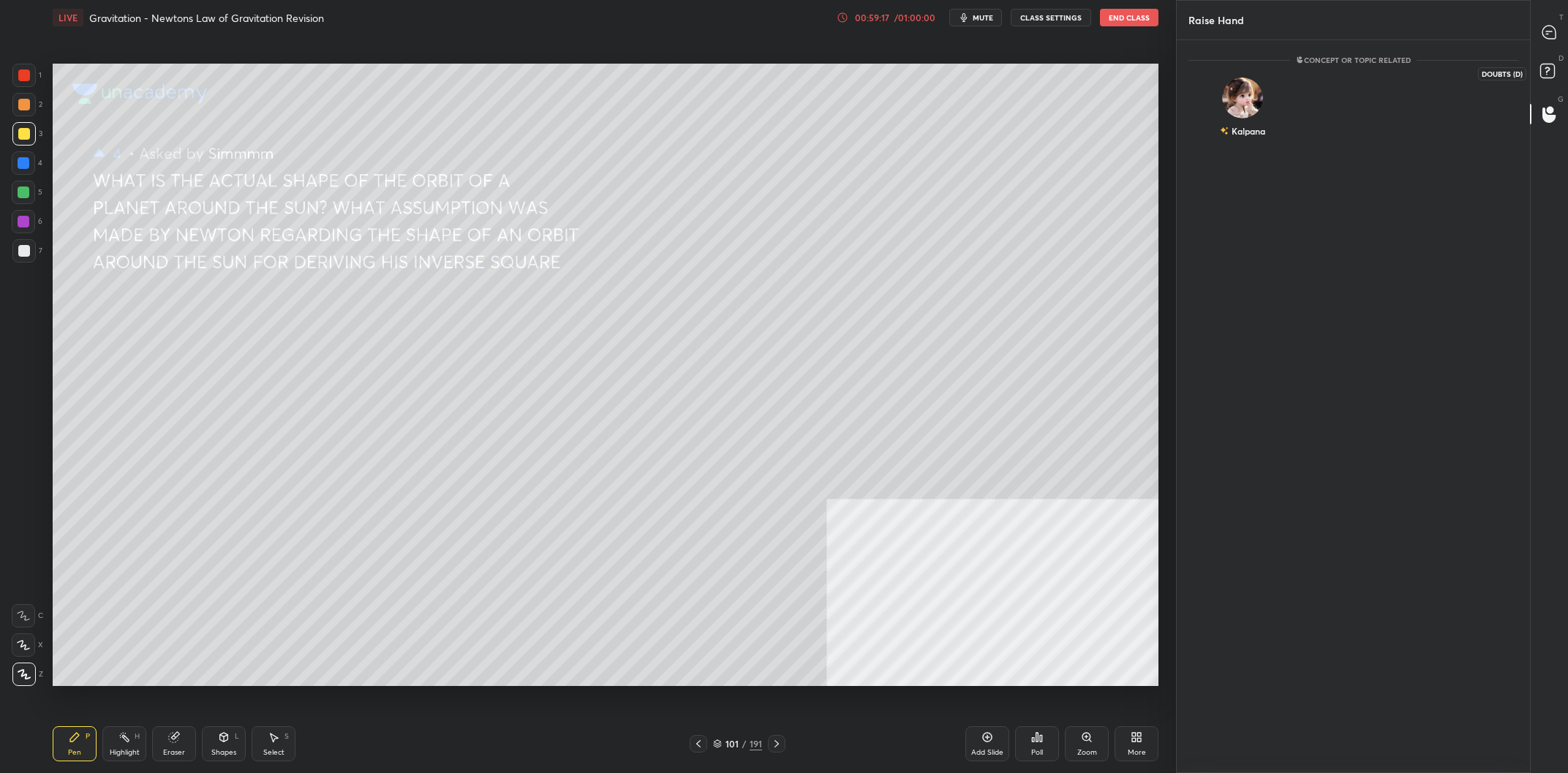
click at [1555, 69] on icon at bounding box center [1549, 73] width 27 height 27
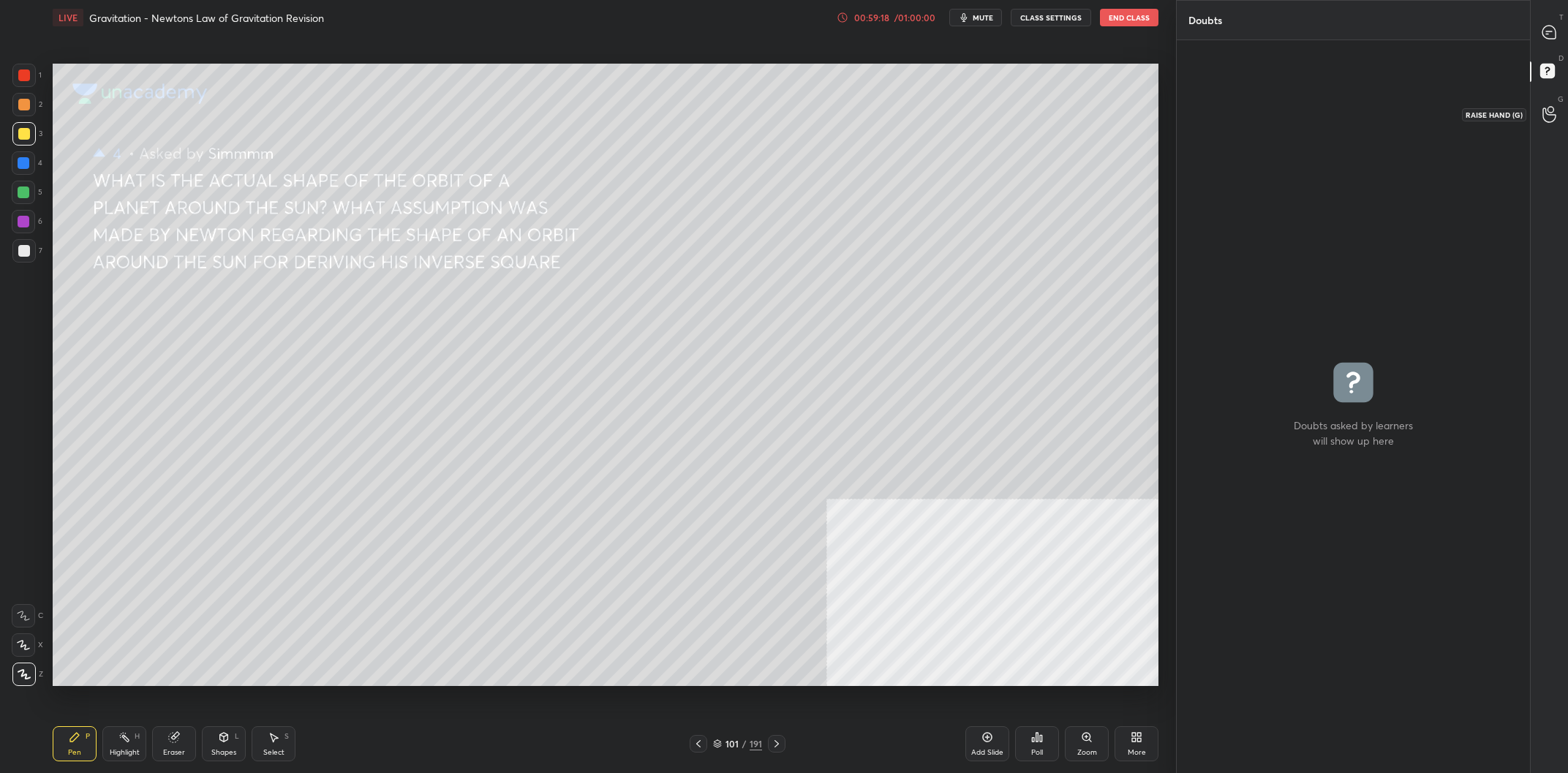
click at [1549, 106] on circle at bounding box center [1550, 109] width 6 height 6
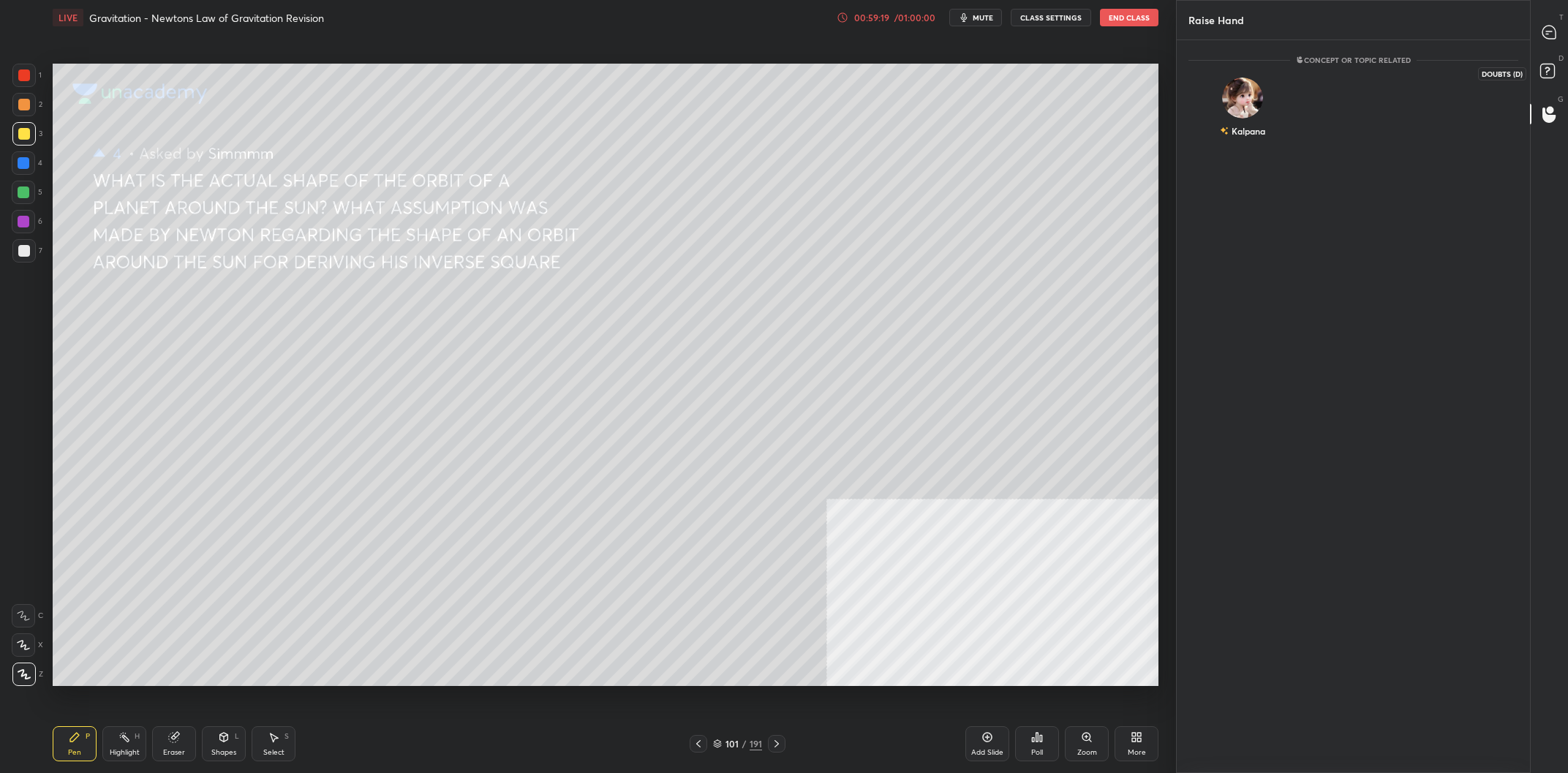
click at [1551, 72] on rect at bounding box center [1547, 71] width 14 height 14
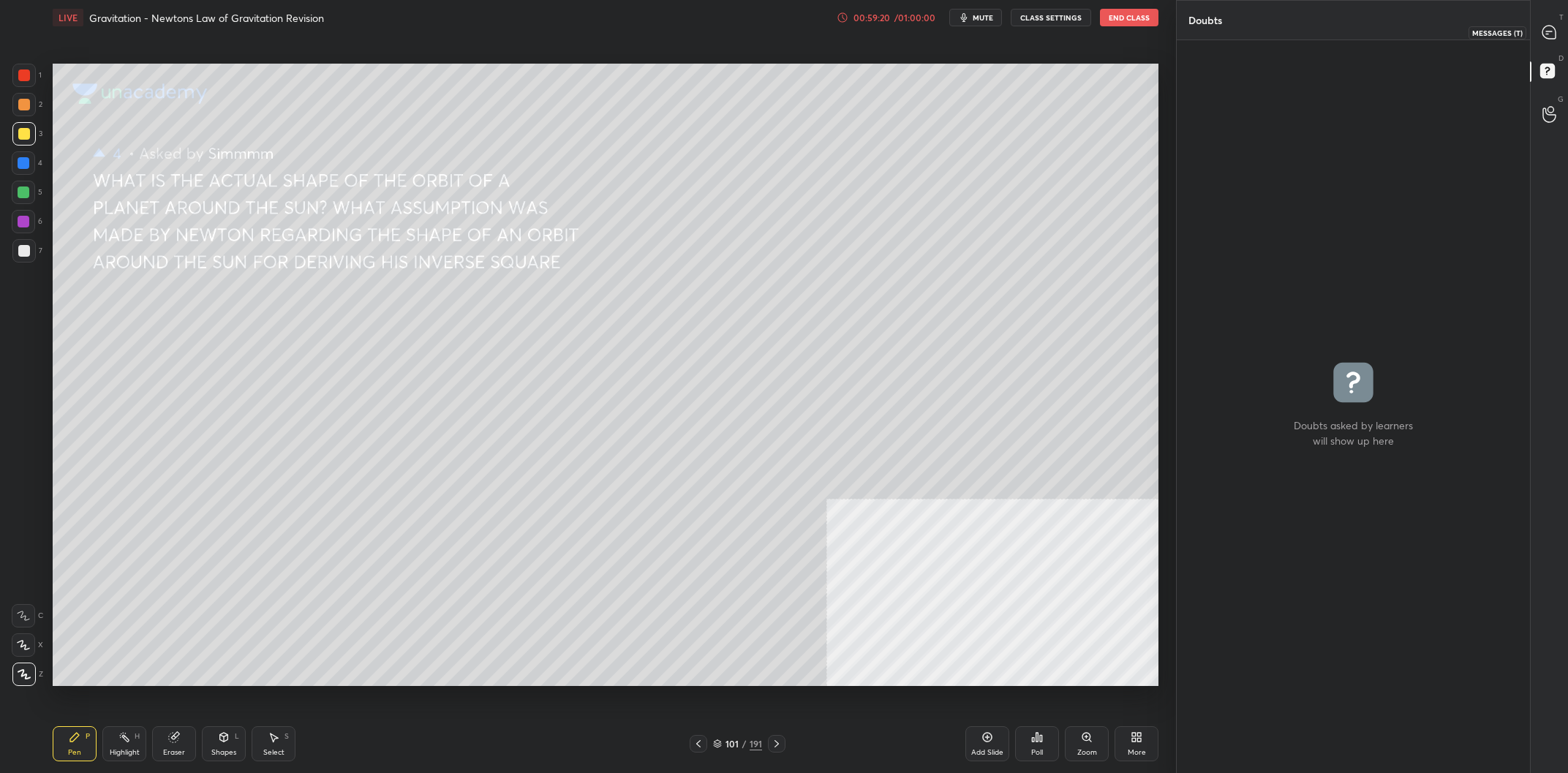
click at [1546, 26] on icon at bounding box center [1549, 33] width 16 height 16
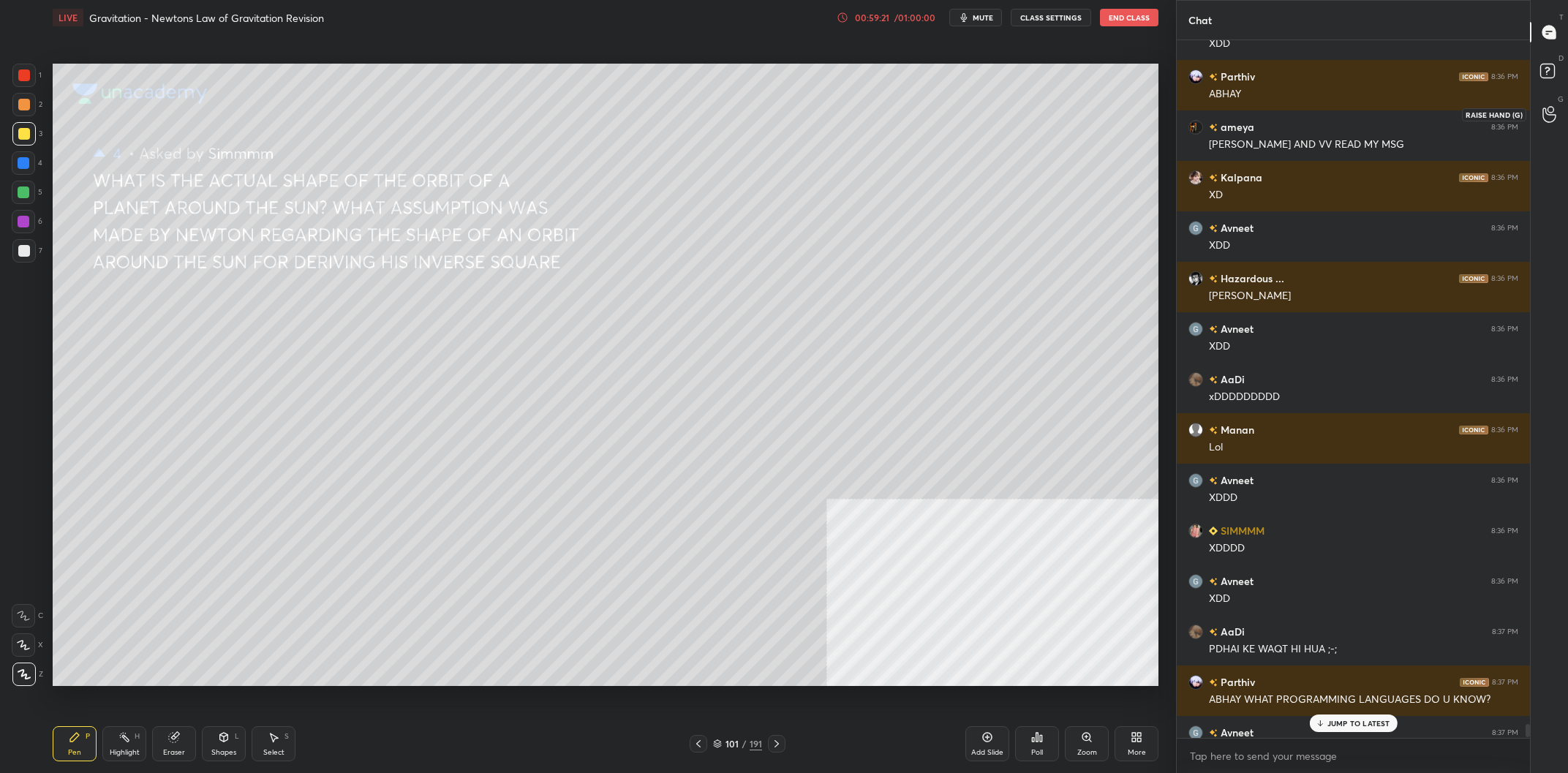
click at [1535, 117] on div at bounding box center [1550, 113] width 30 height 27
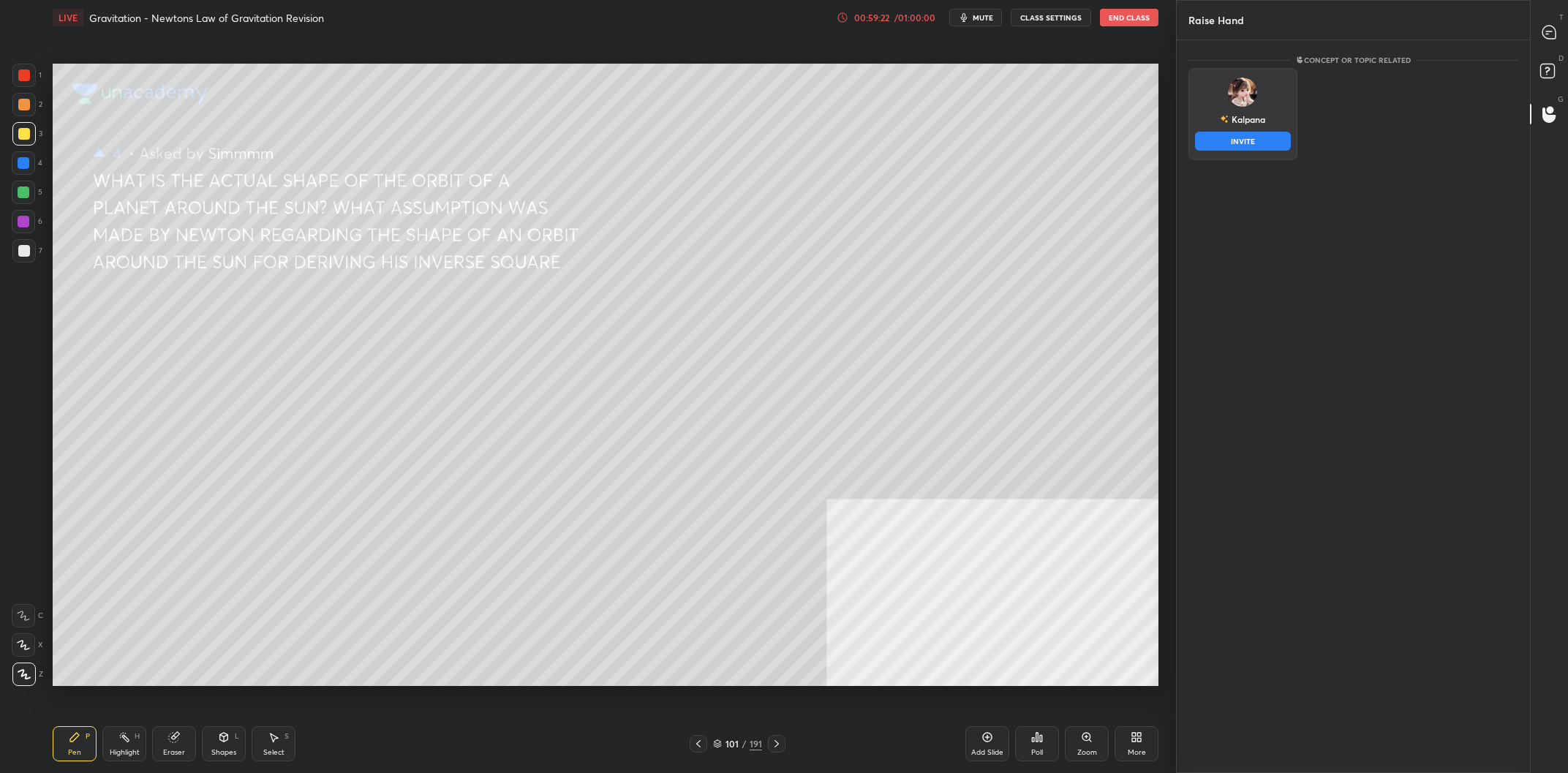
click at [1248, 100] on img "grid" at bounding box center [1243, 93] width 30 height 30
click at [1272, 138] on button "INVITE" at bounding box center [1242, 141] width 96 height 19
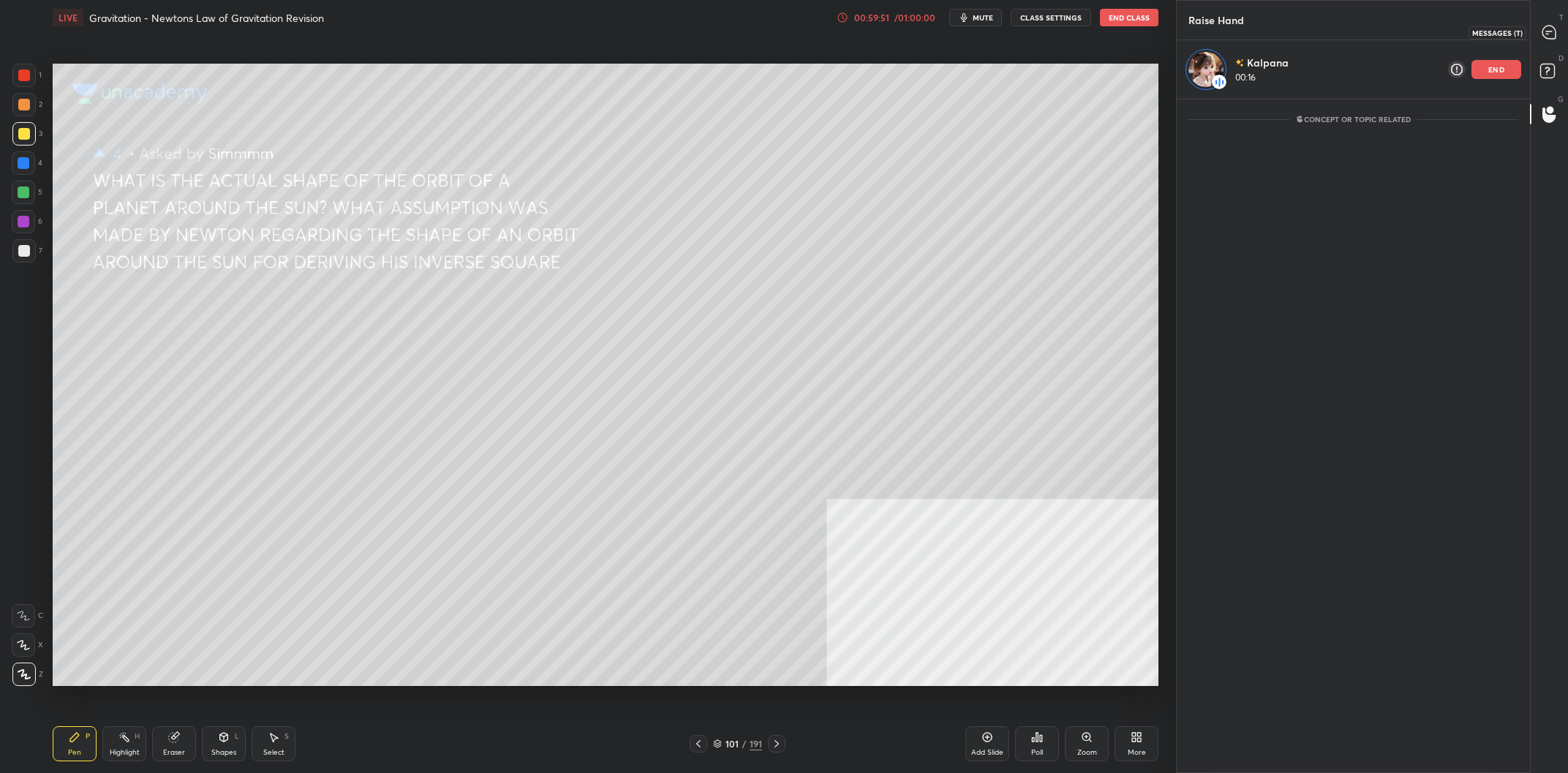
click at [1535, 31] on div at bounding box center [1550, 32] width 30 height 27
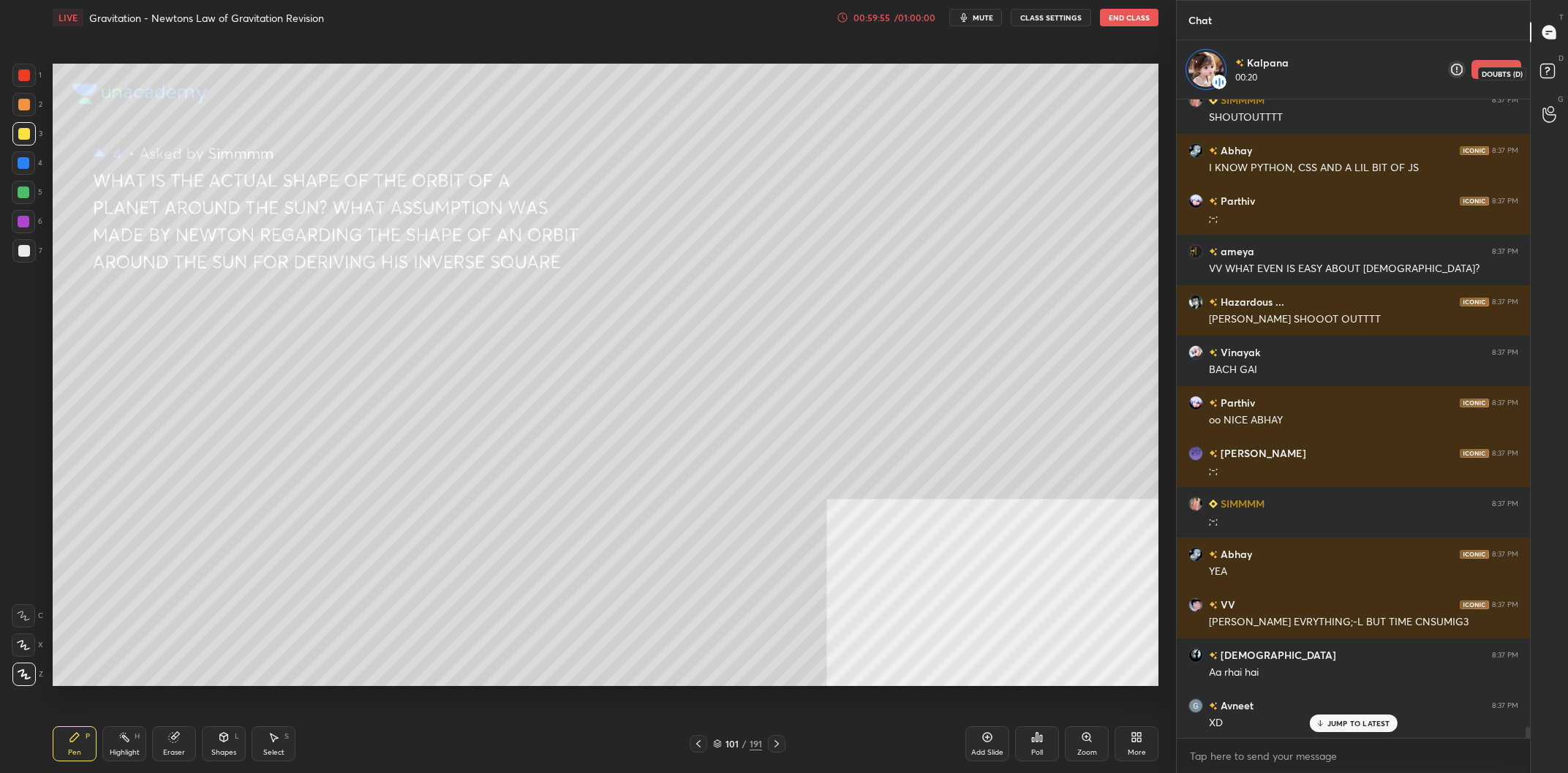
click at [1546, 72] on icon at bounding box center [1546, 70] width 5 height 6
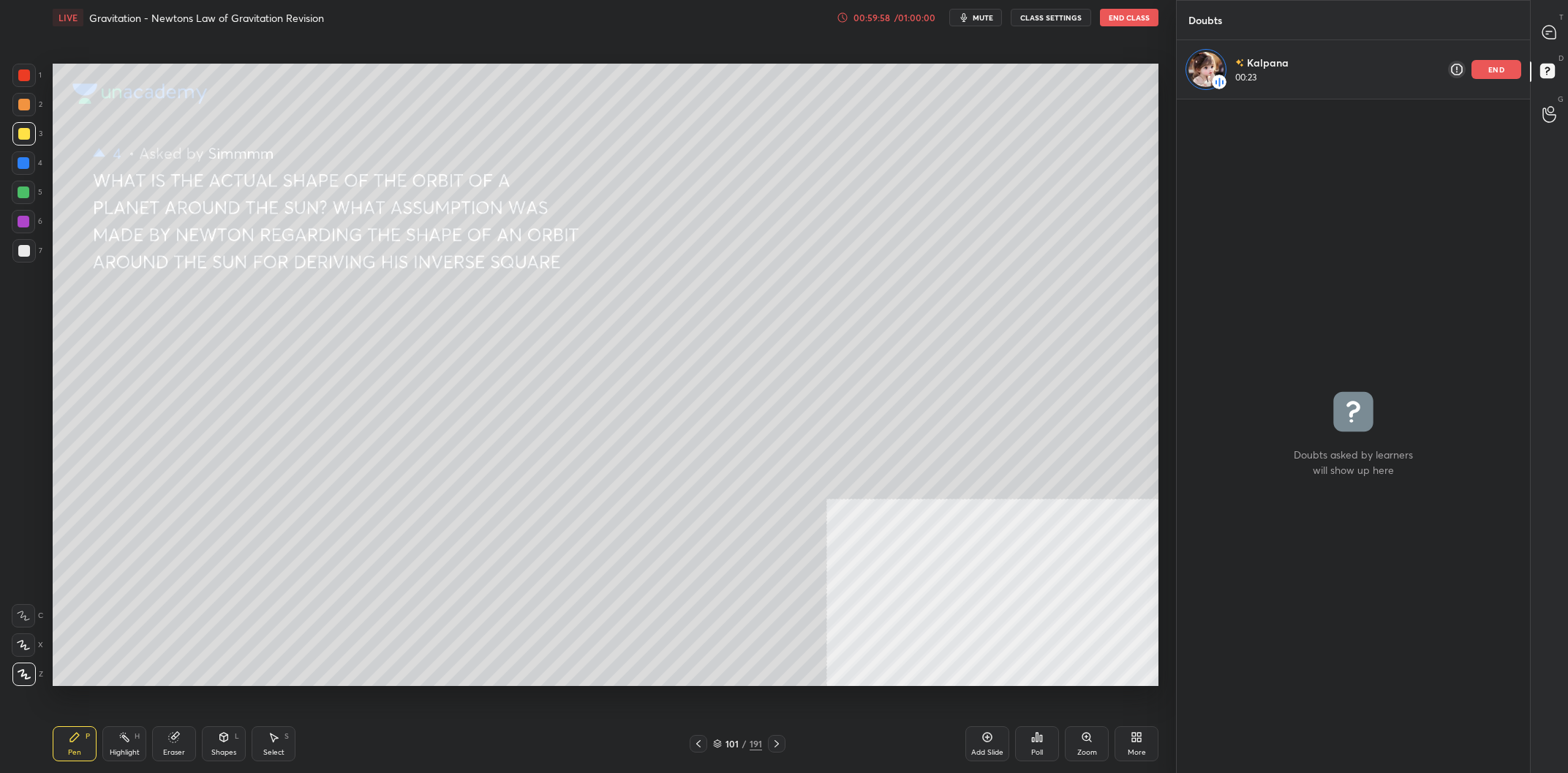
click at [1498, 69] on p "end" at bounding box center [1496, 69] width 16 height 7
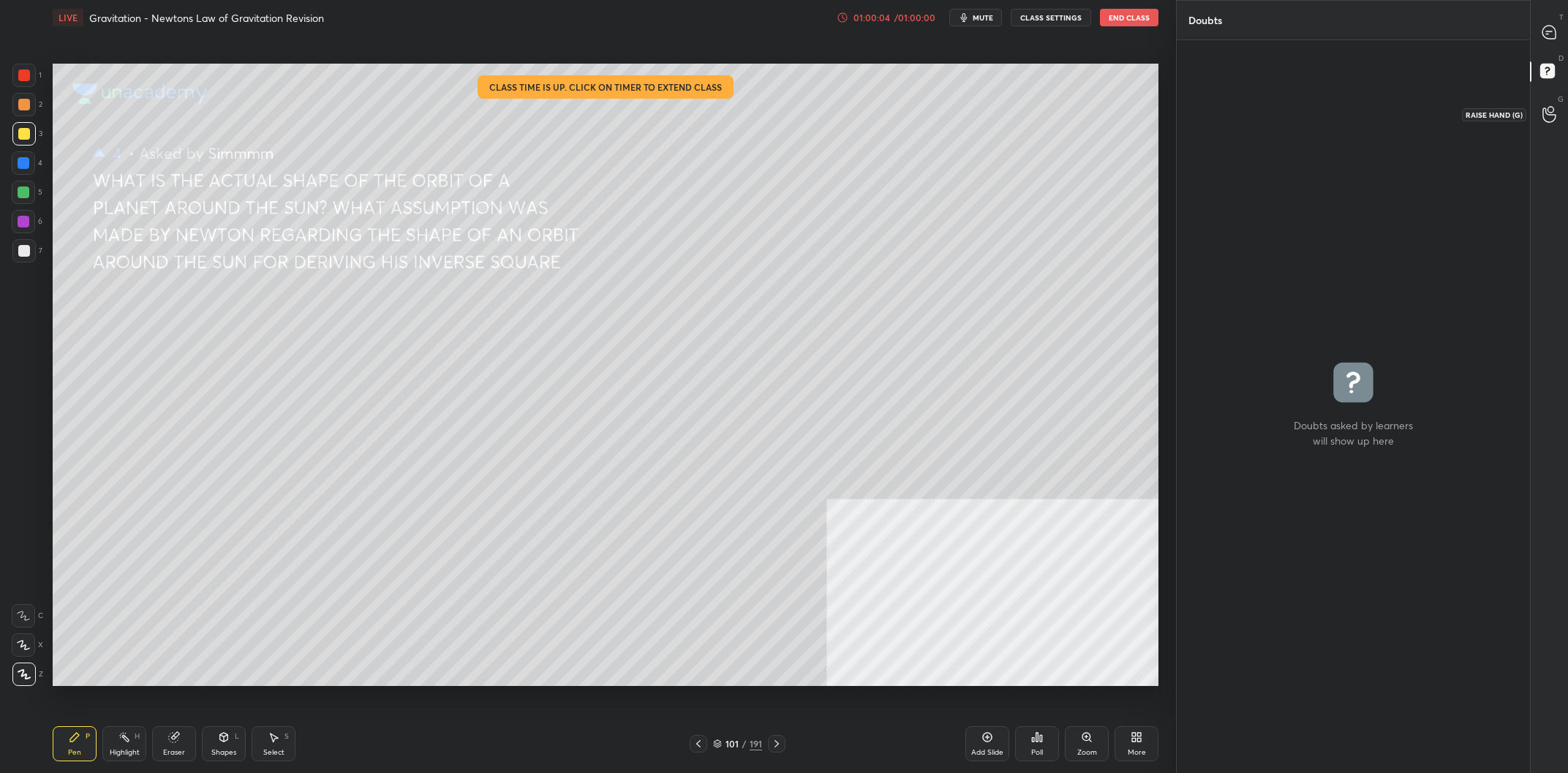
click at [1546, 112] on icon at bounding box center [1548, 114] width 13 height 15
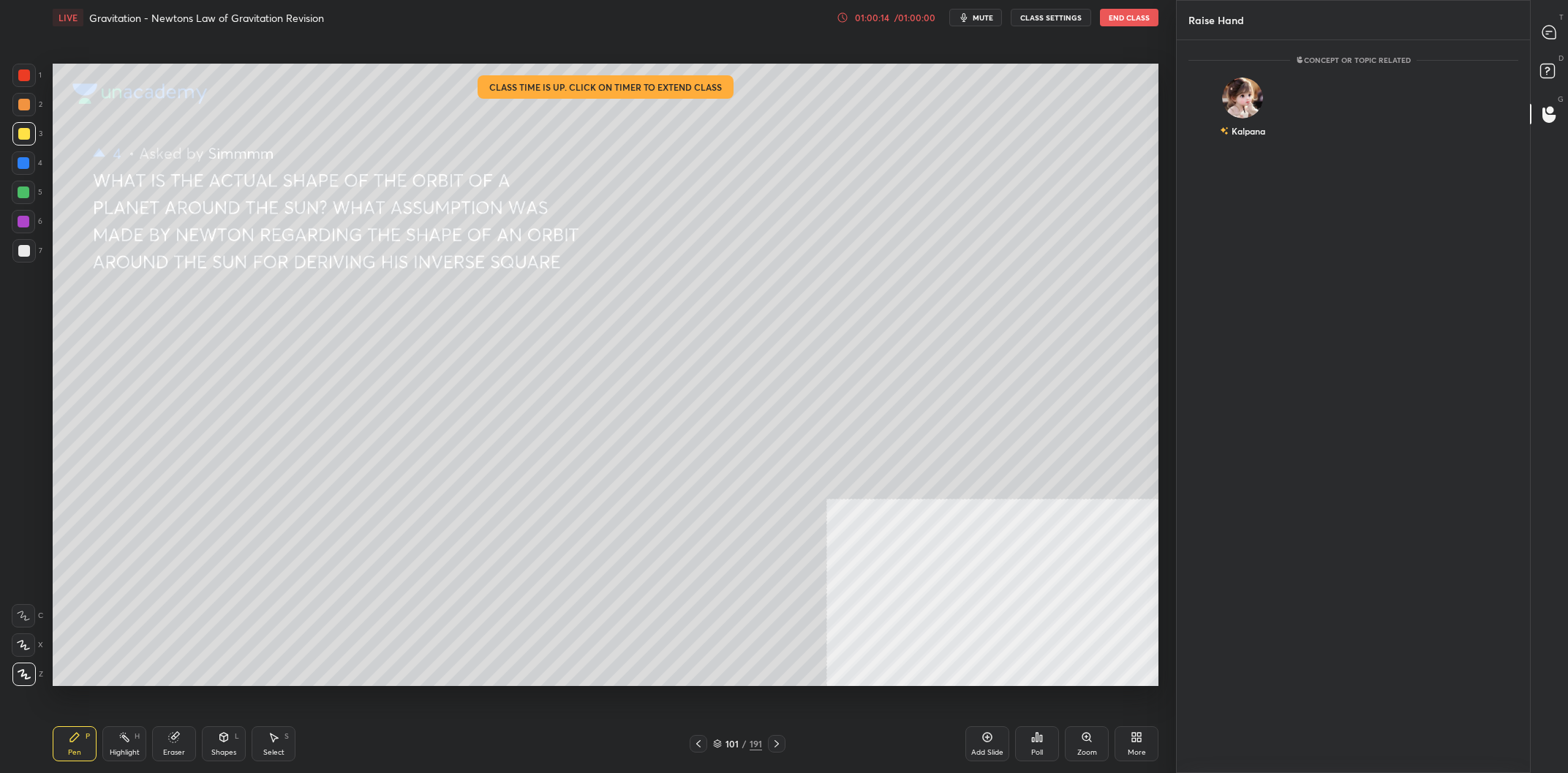
scroll to position [734, 353]
click at [1266, 112] on div "Kalpana" at bounding box center [1243, 110] width 109 height 85
click at [1254, 146] on button "INVITE" at bounding box center [1242, 141] width 96 height 19
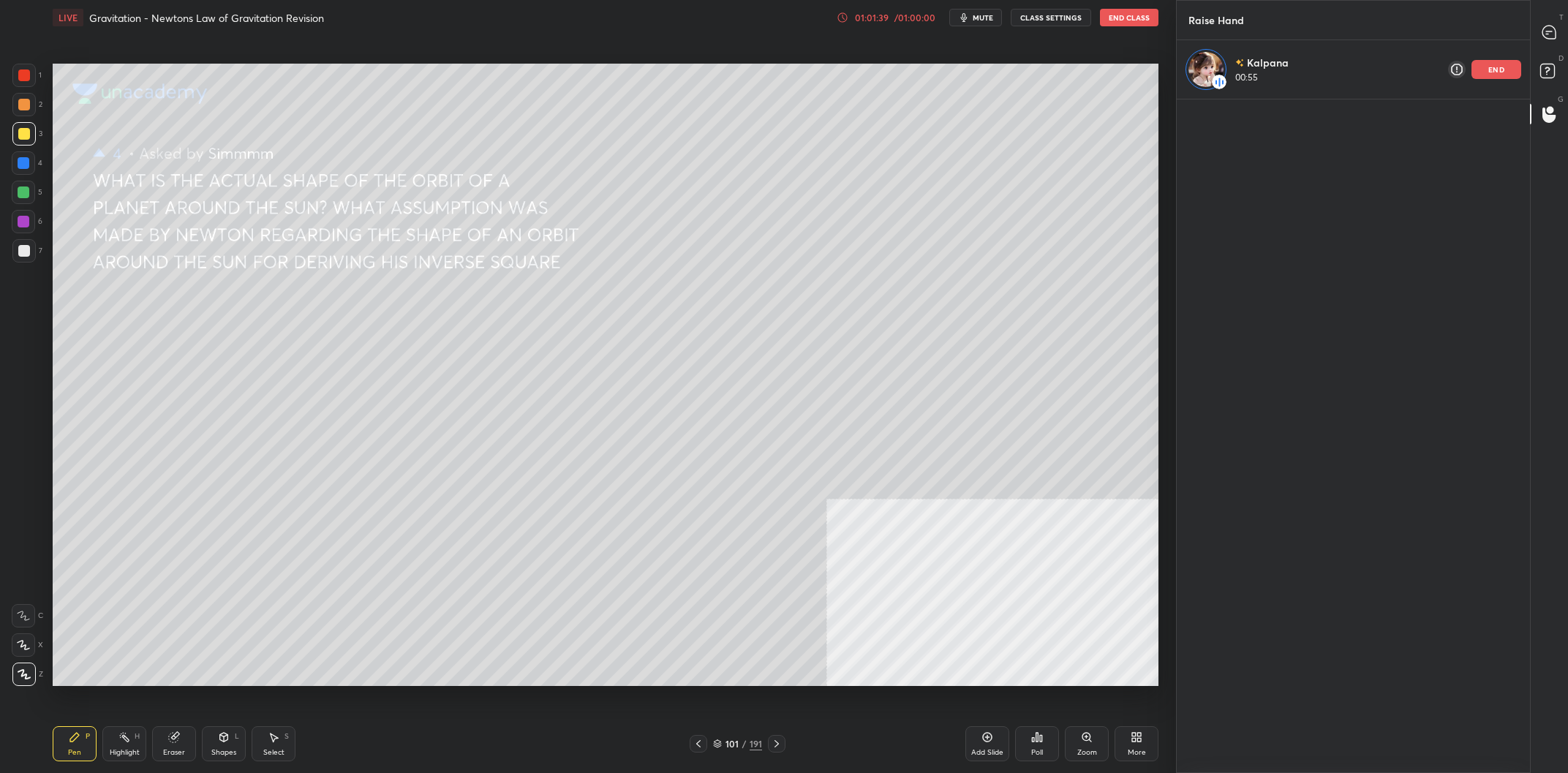
click at [976, 738] on div "Add Slide" at bounding box center [987, 744] width 44 height 35
click at [1540, 42] on div at bounding box center [1550, 32] width 30 height 27
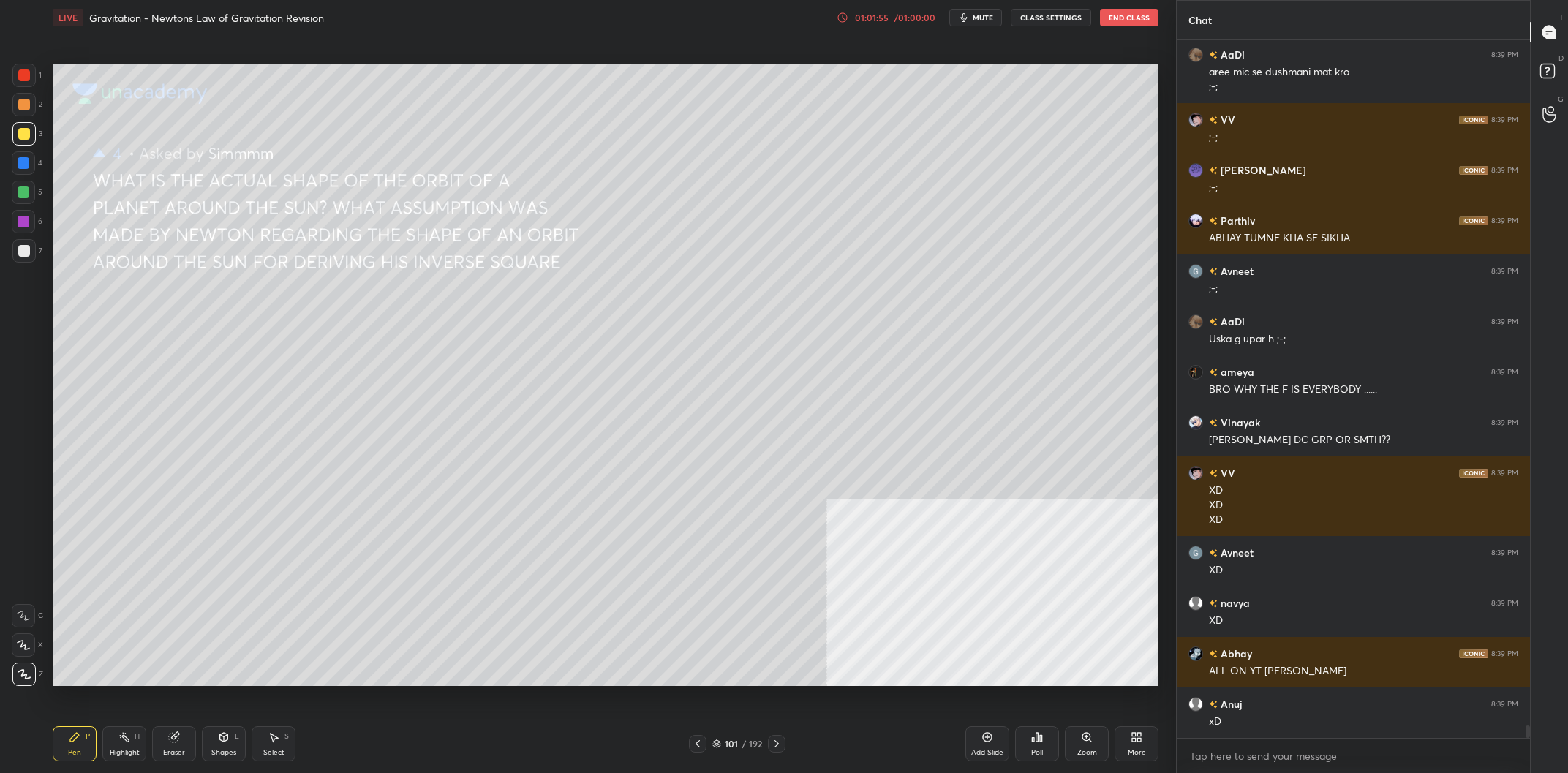
scroll to position [38895, 0]
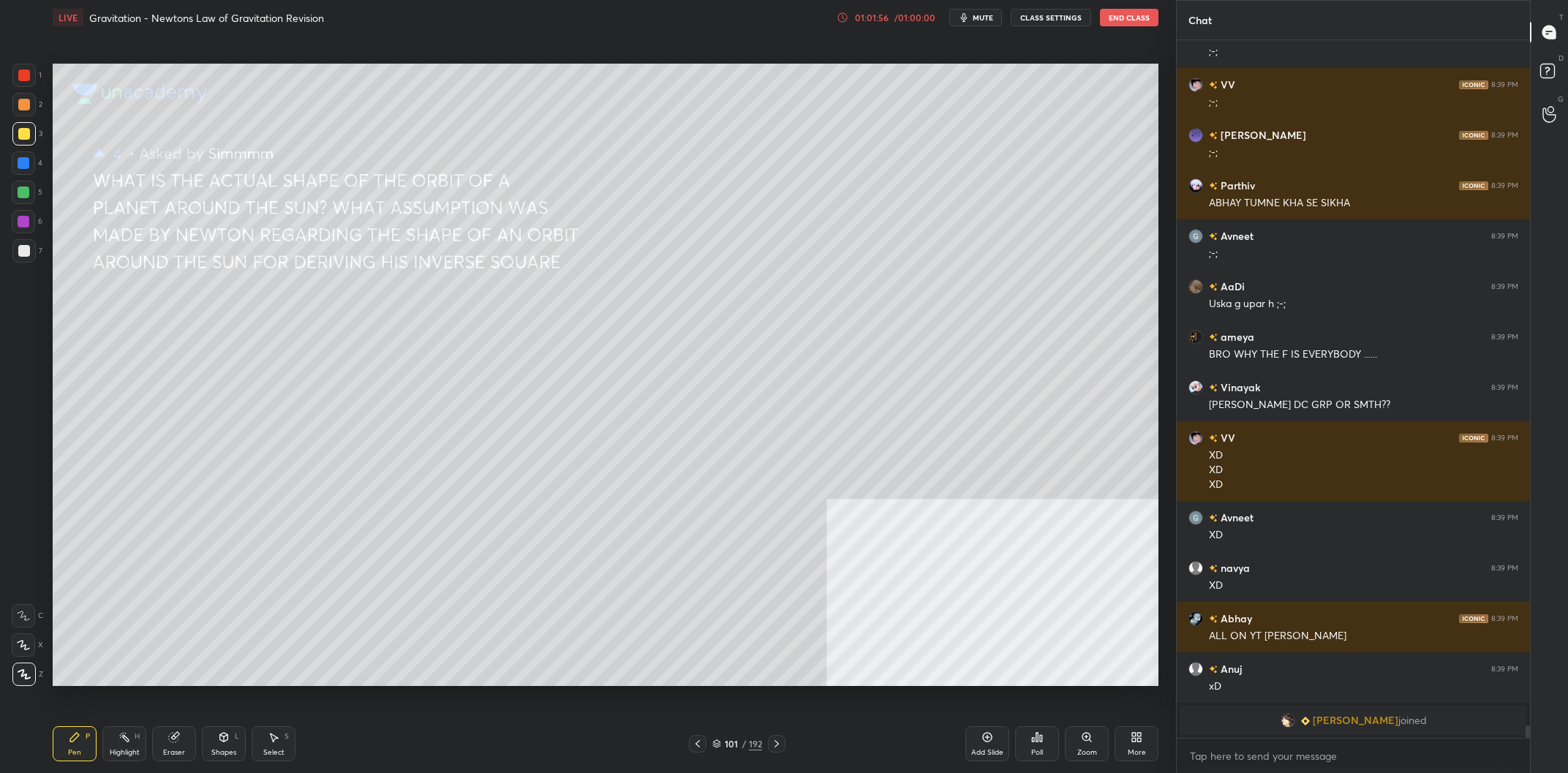
click at [1039, 744] on div "Poll" at bounding box center [1037, 744] width 44 height 35
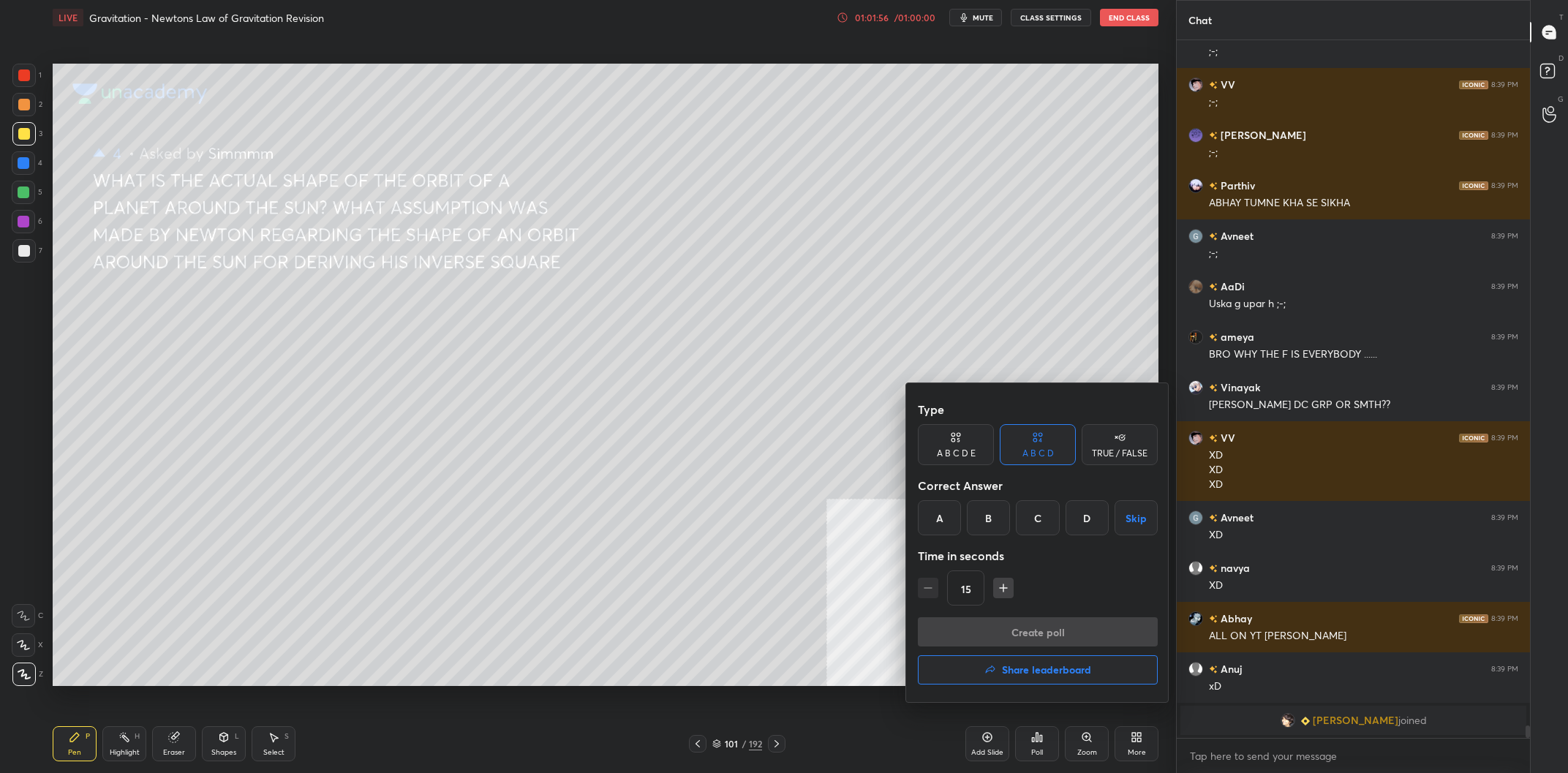
scroll to position [36702, 0]
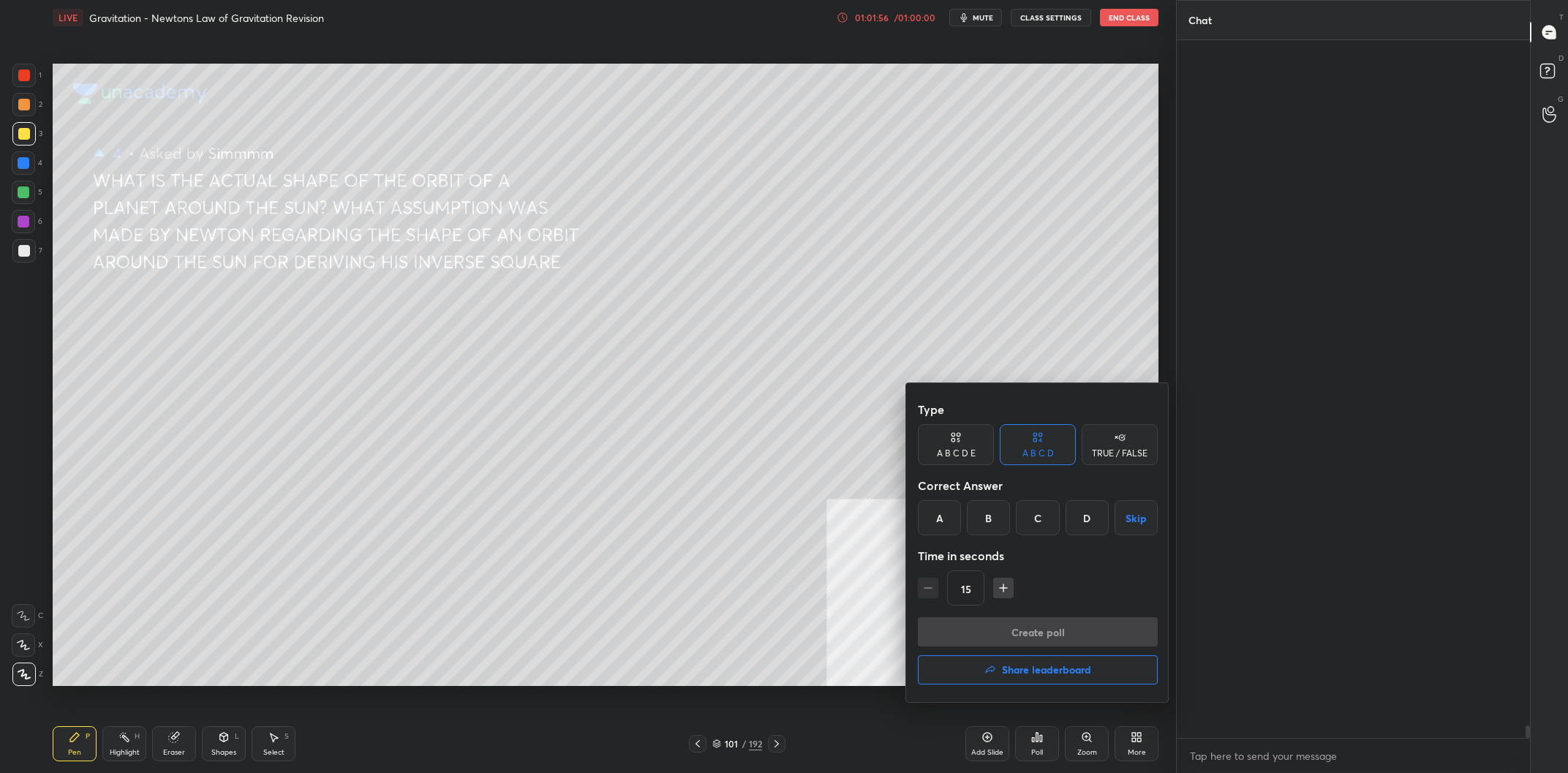
click at [1045, 669] on h4 "Share leaderboard" at bounding box center [1047, 669] width 90 height 10
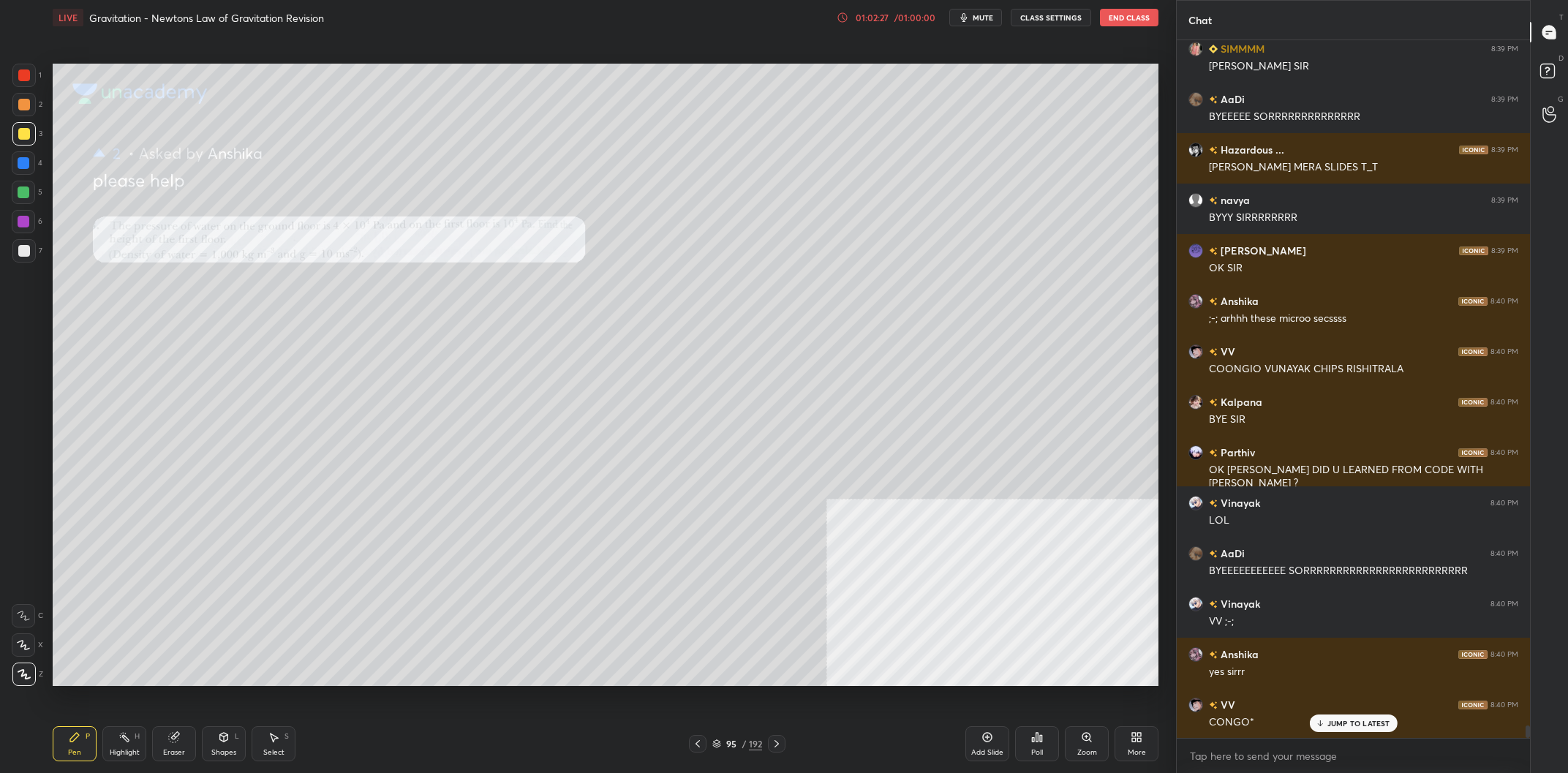
scroll to position [37618, 0]
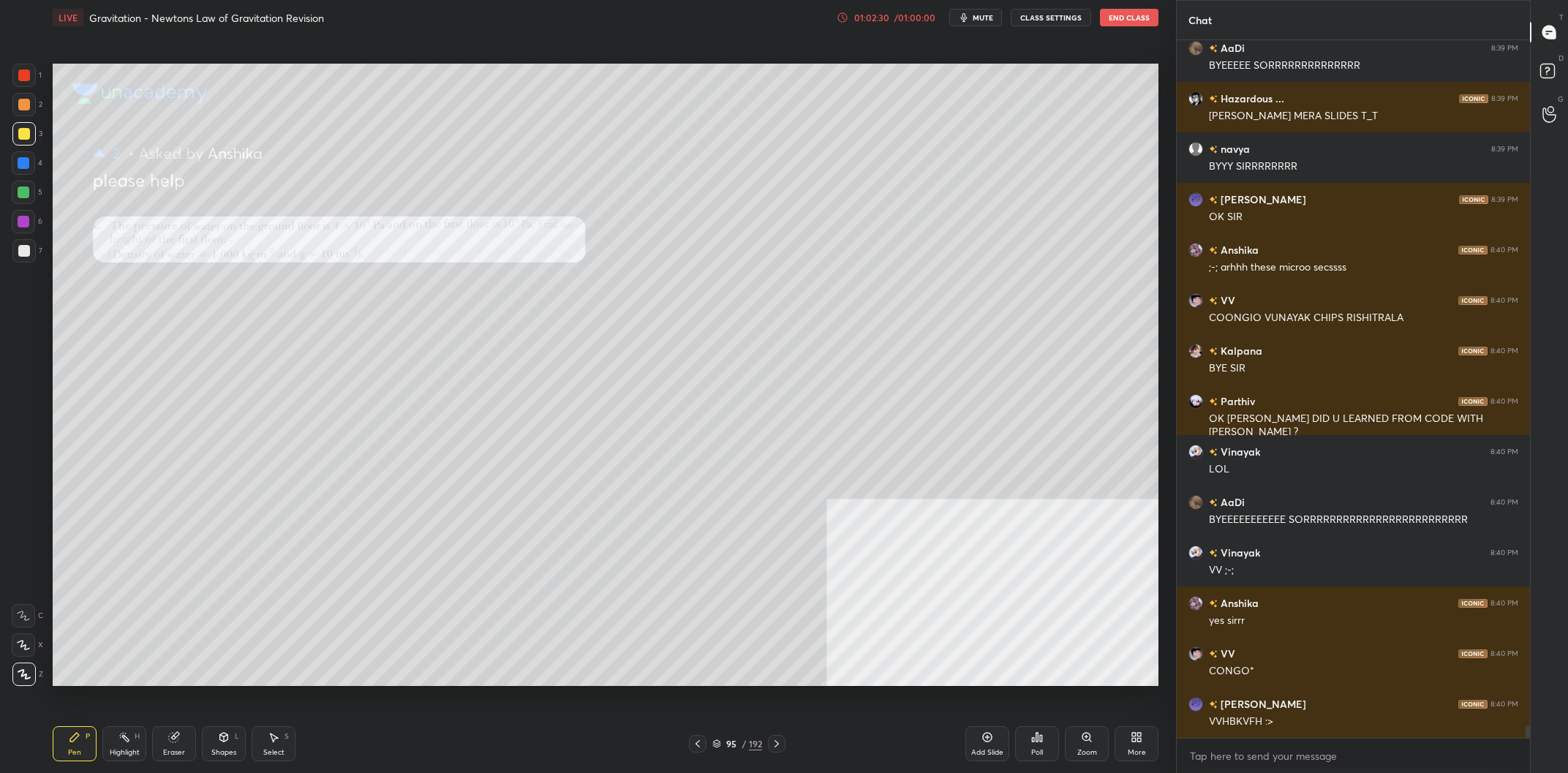
click at [181, 747] on div "Eraser" at bounding box center [173, 744] width 44 height 35
drag, startPoint x: 26, startPoint y: 674, endPoint x: 35, endPoint y: 681, distance: 11.4
click at [27, 674] on span "Erase all" at bounding box center [24, 674] width 22 height 10
click at [65, 747] on div "Pen P" at bounding box center [74, 744] width 44 height 35
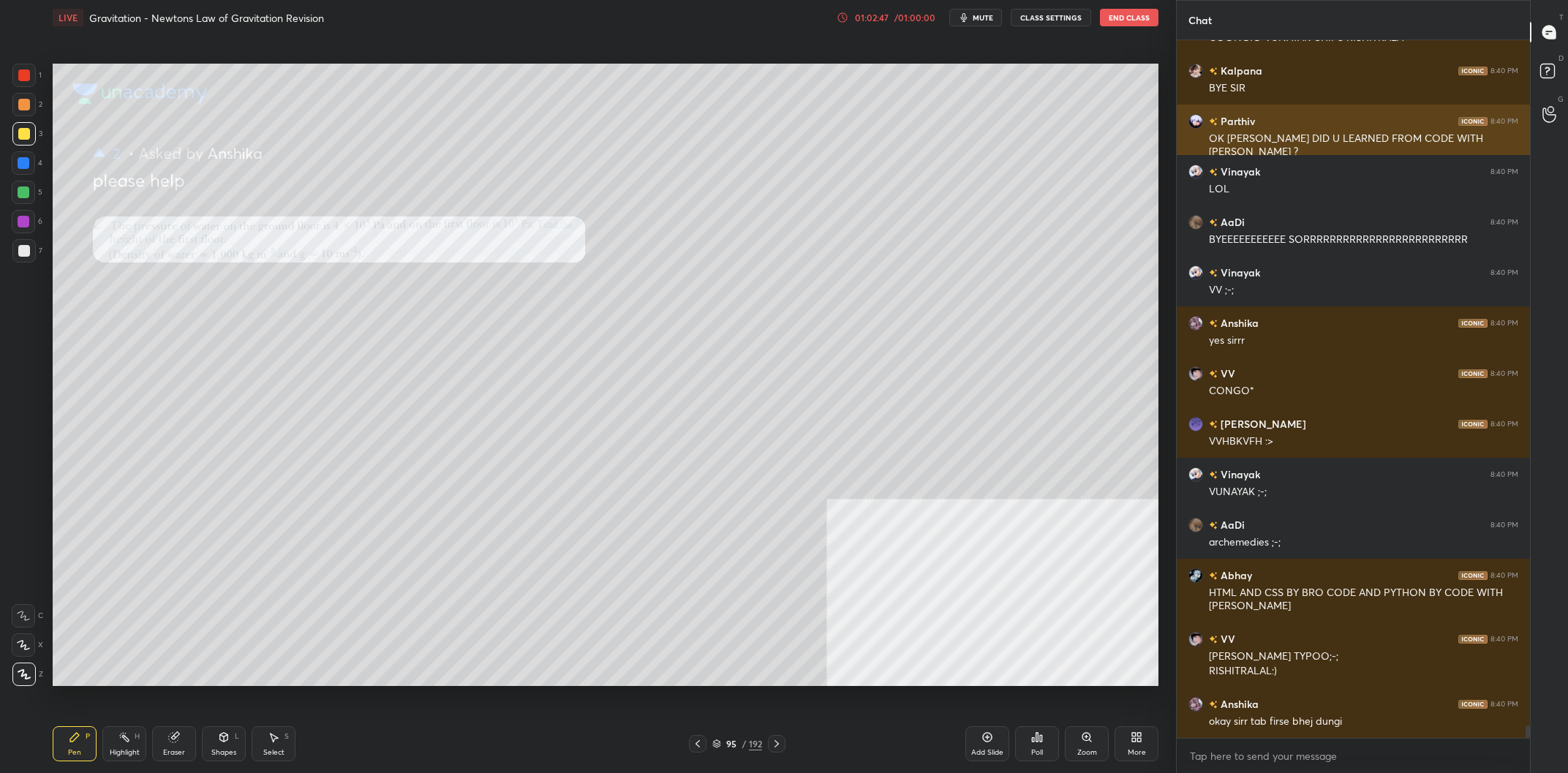
scroll to position [37949, 0]
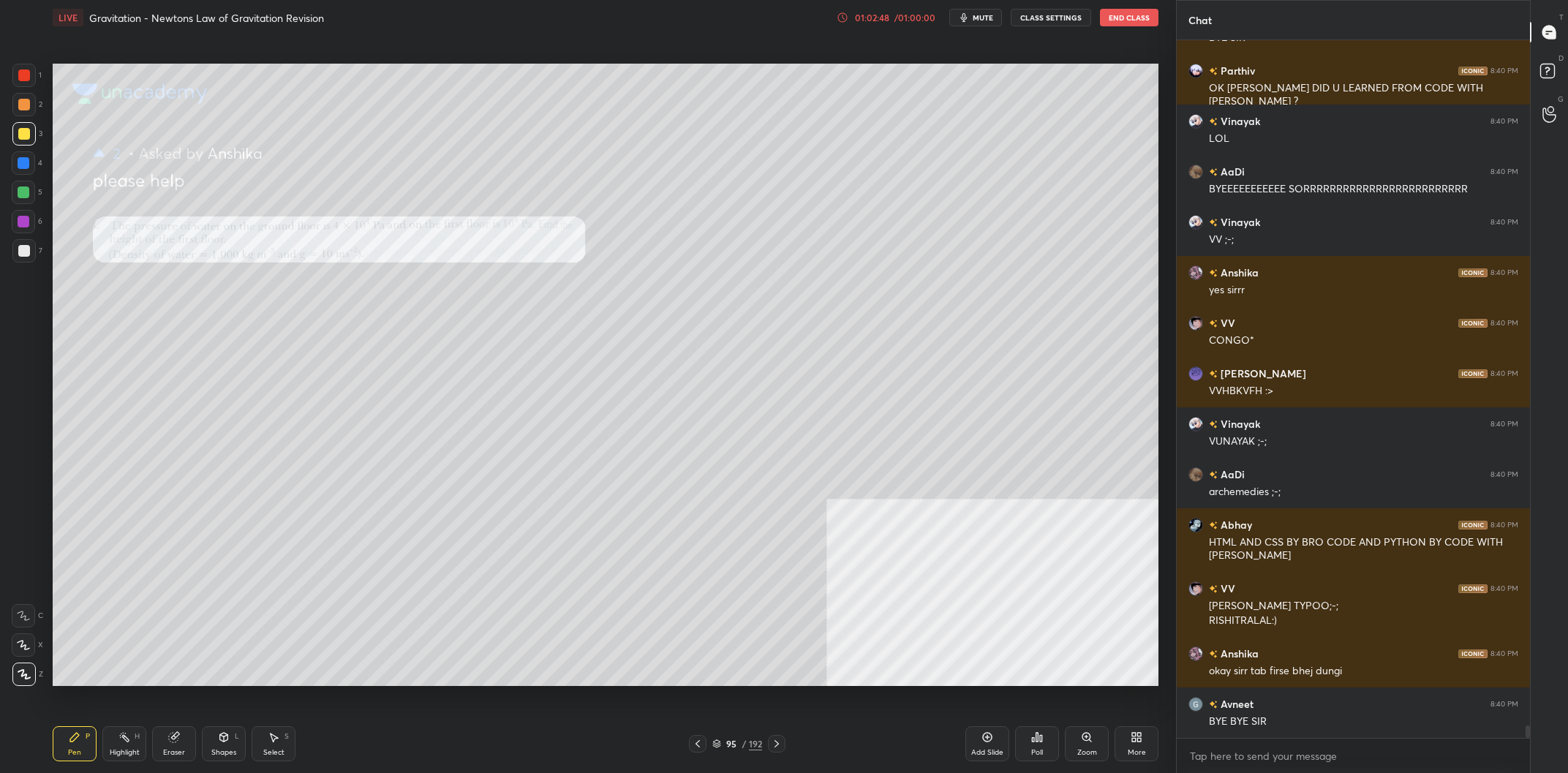
click at [1027, 747] on div "Poll" at bounding box center [1037, 744] width 44 height 35
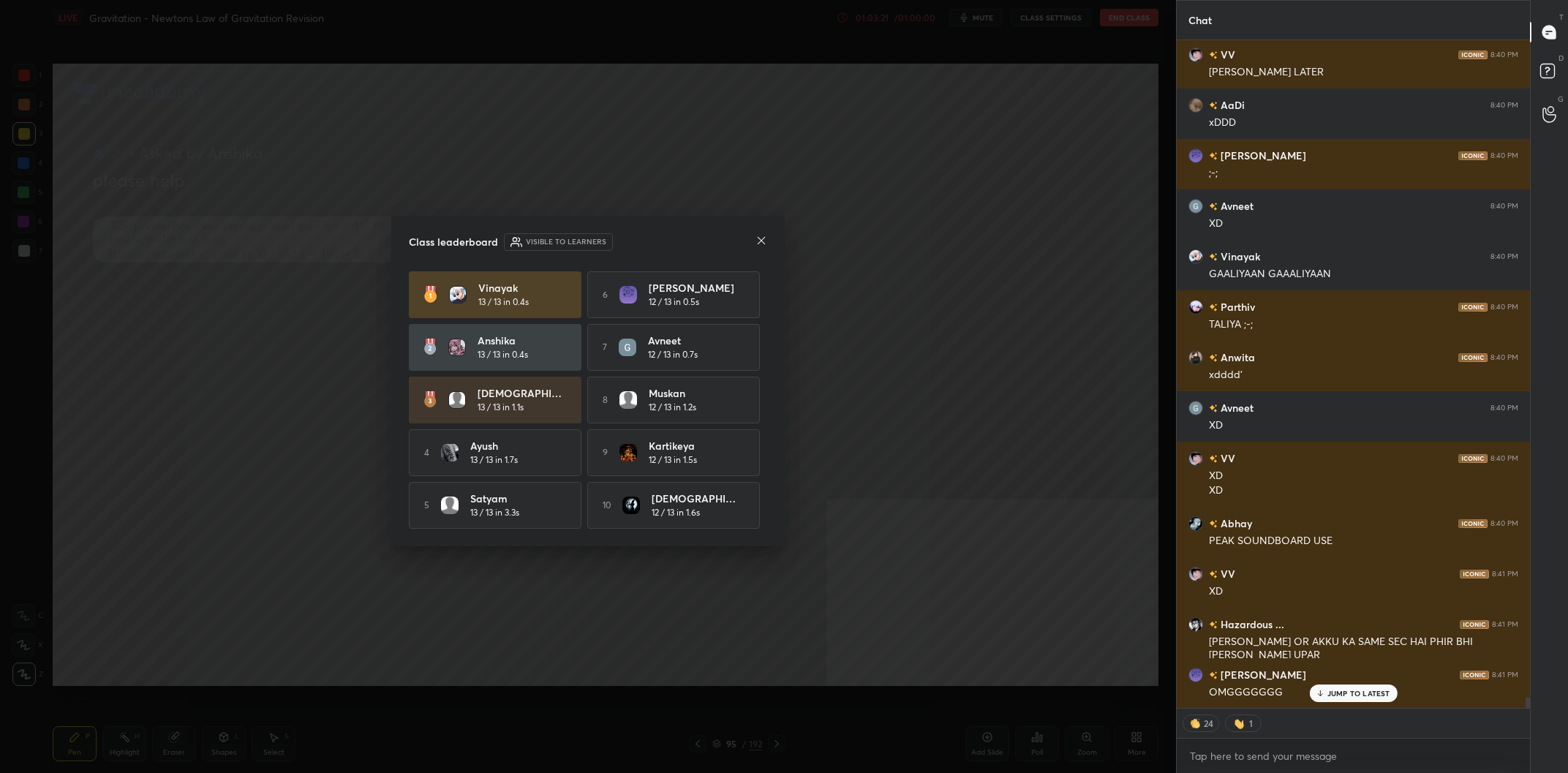
scroll to position [39435, 0]
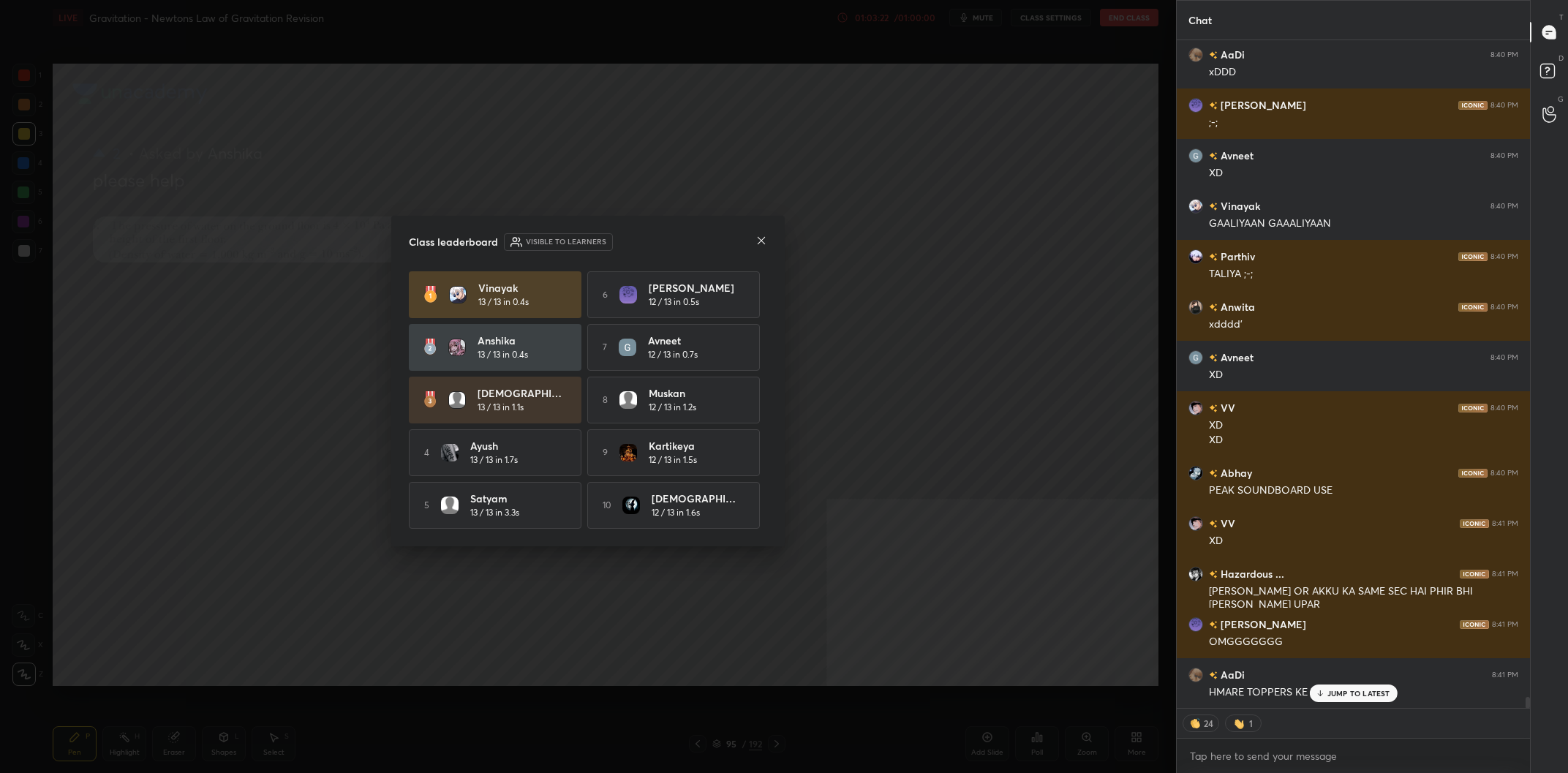
type textarea "x"
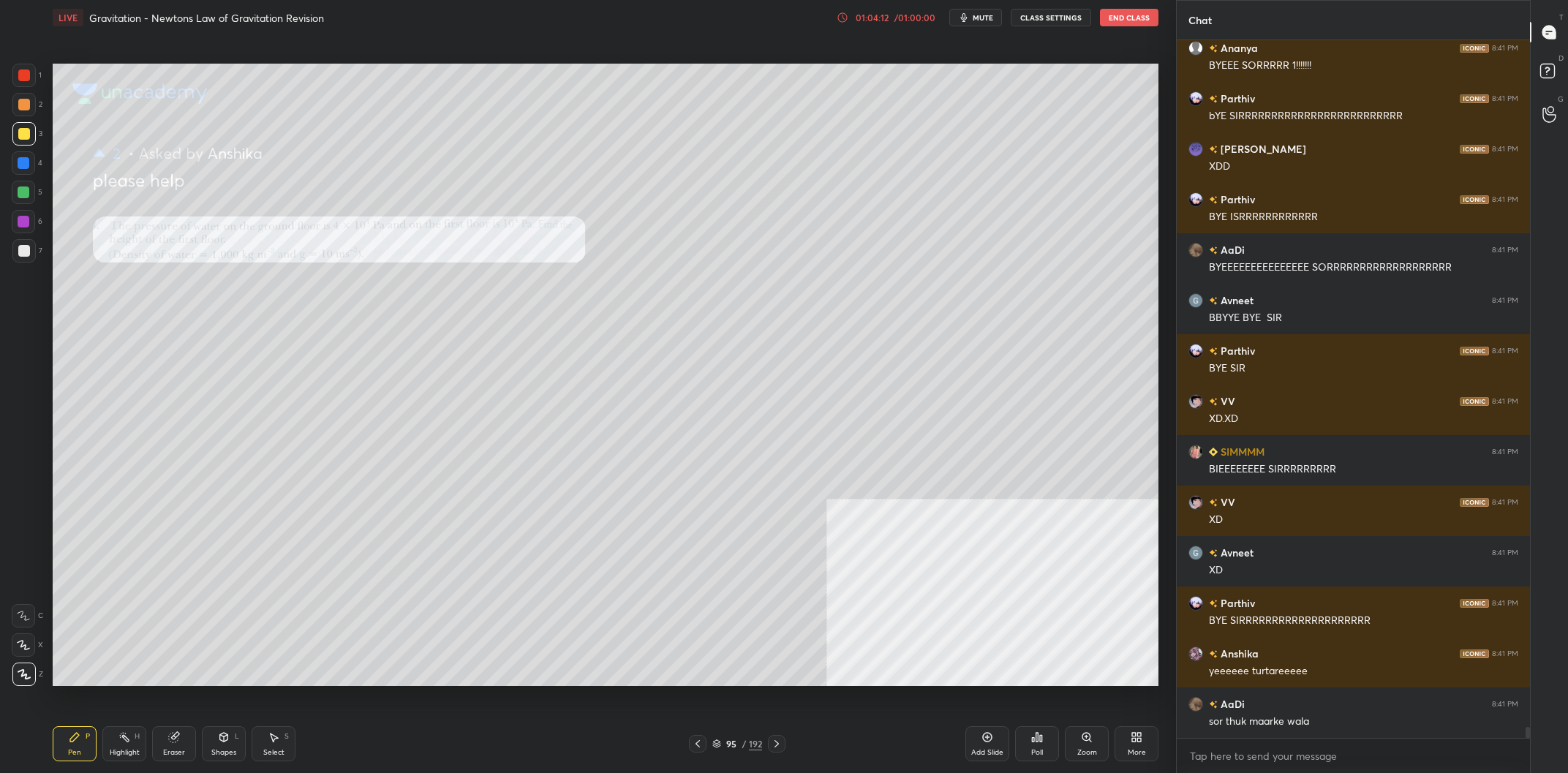
click at [705, 739] on div at bounding box center [698, 744] width 18 height 18
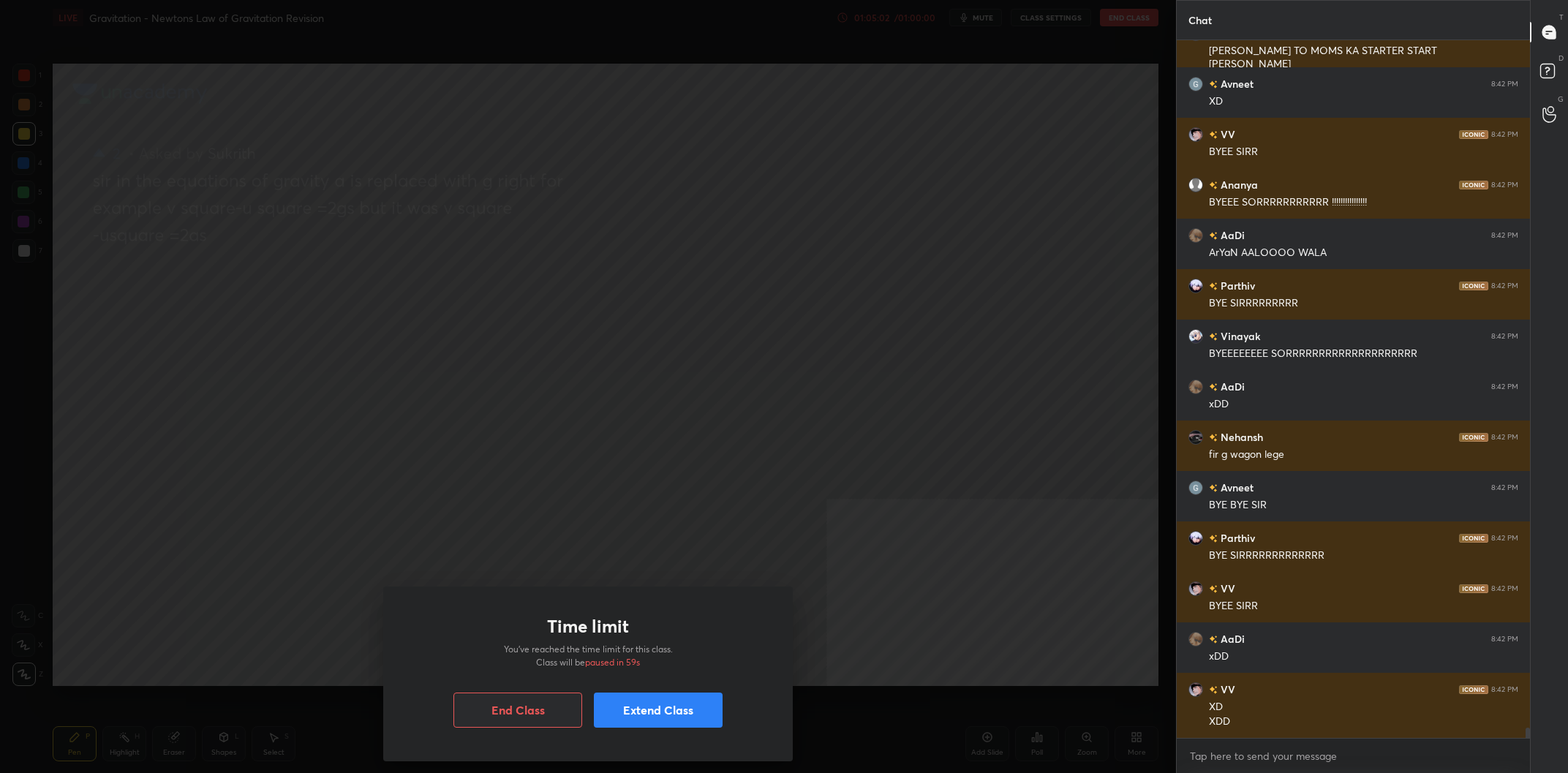
click at [681, 706] on button "Extend Class" at bounding box center [658, 711] width 129 height 35
click at [531, 660] on div "10 mins" at bounding box center [496, 664] width 81 height 24
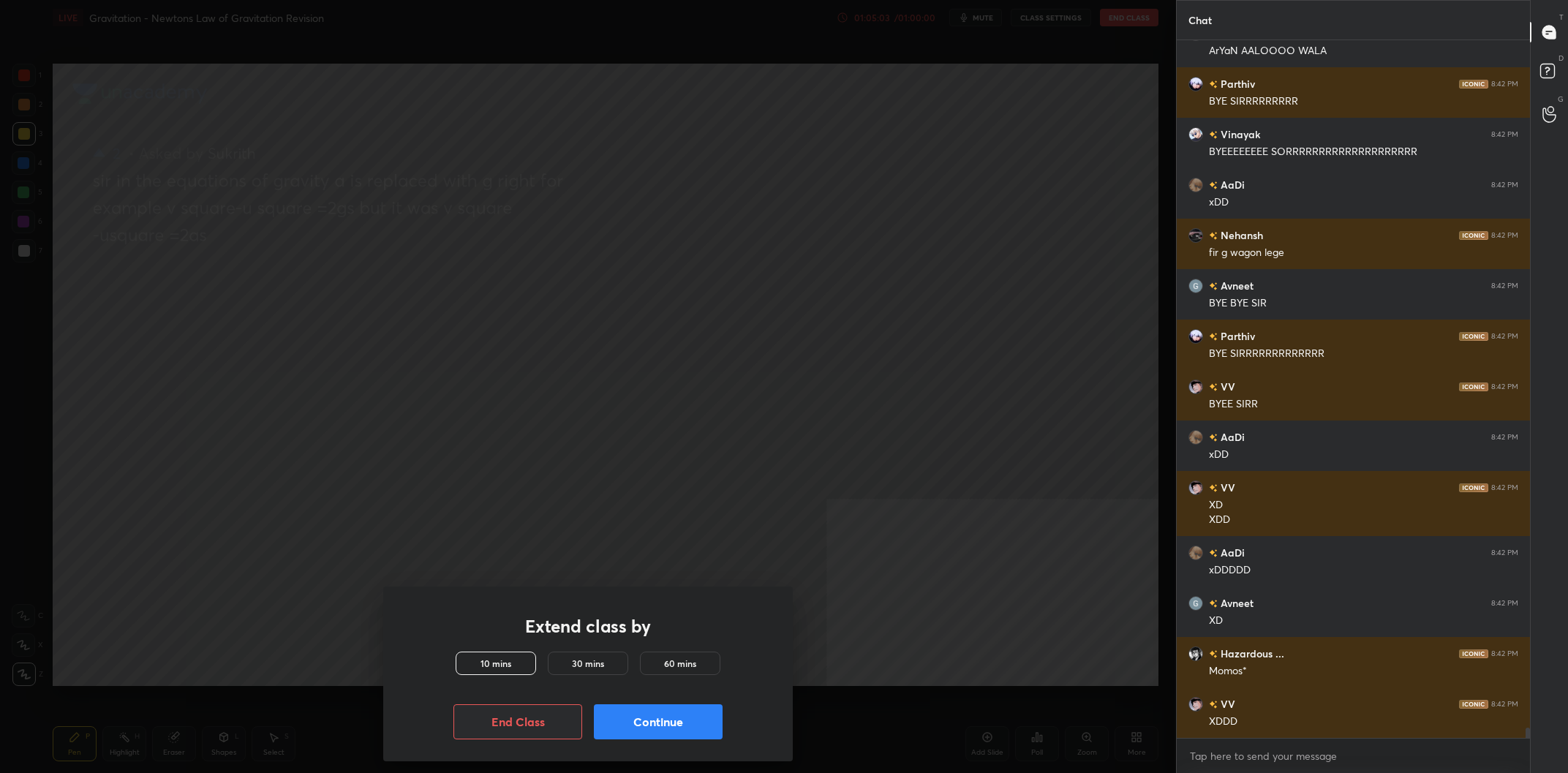
click at [681, 719] on button "Continue" at bounding box center [658, 723] width 129 height 35
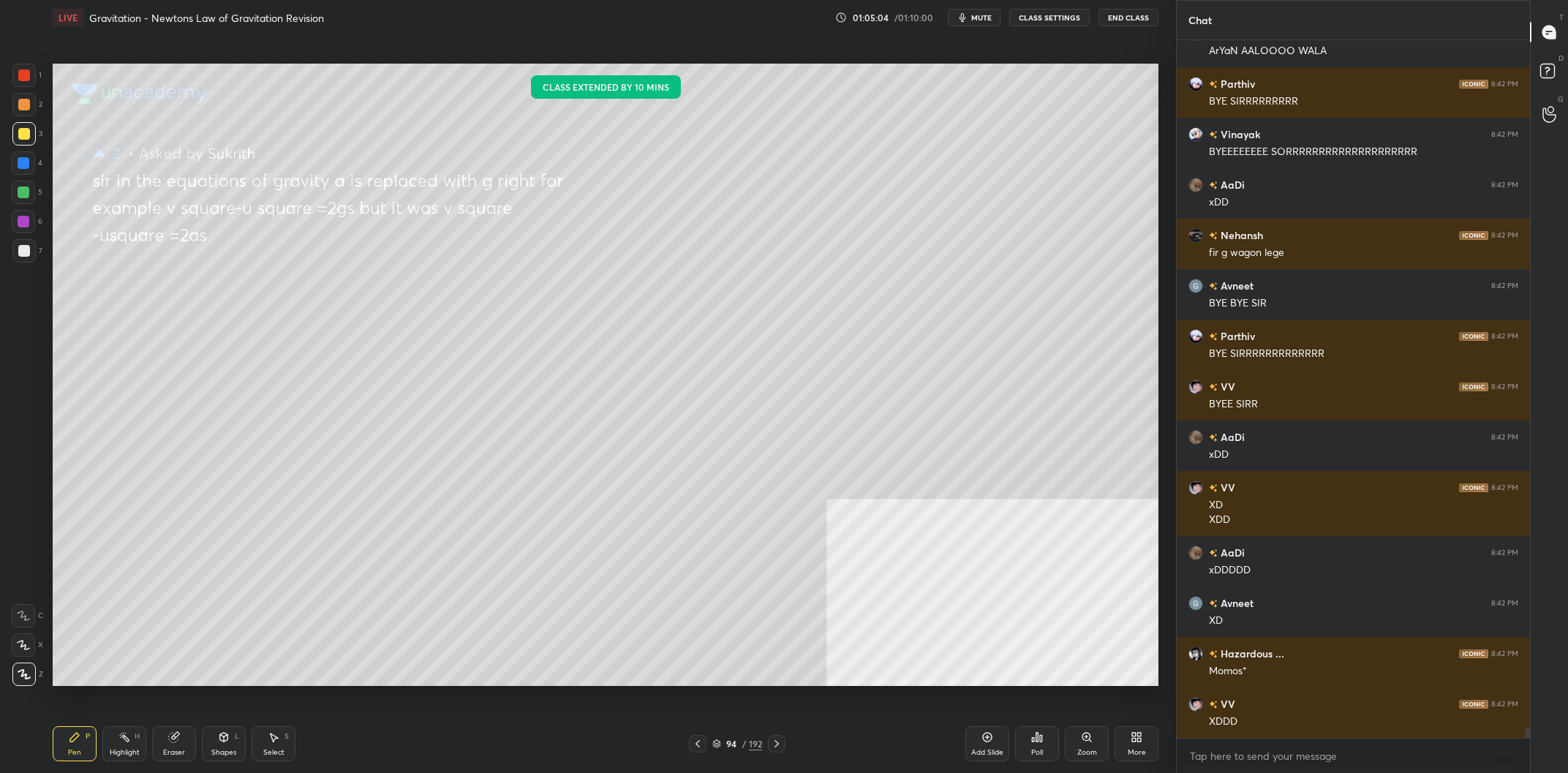
click at [760, 485] on div "Time limit You’ve reached the time limit for this class. Class will be paused i…" at bounding box center [587, 386] width 1176 height 773
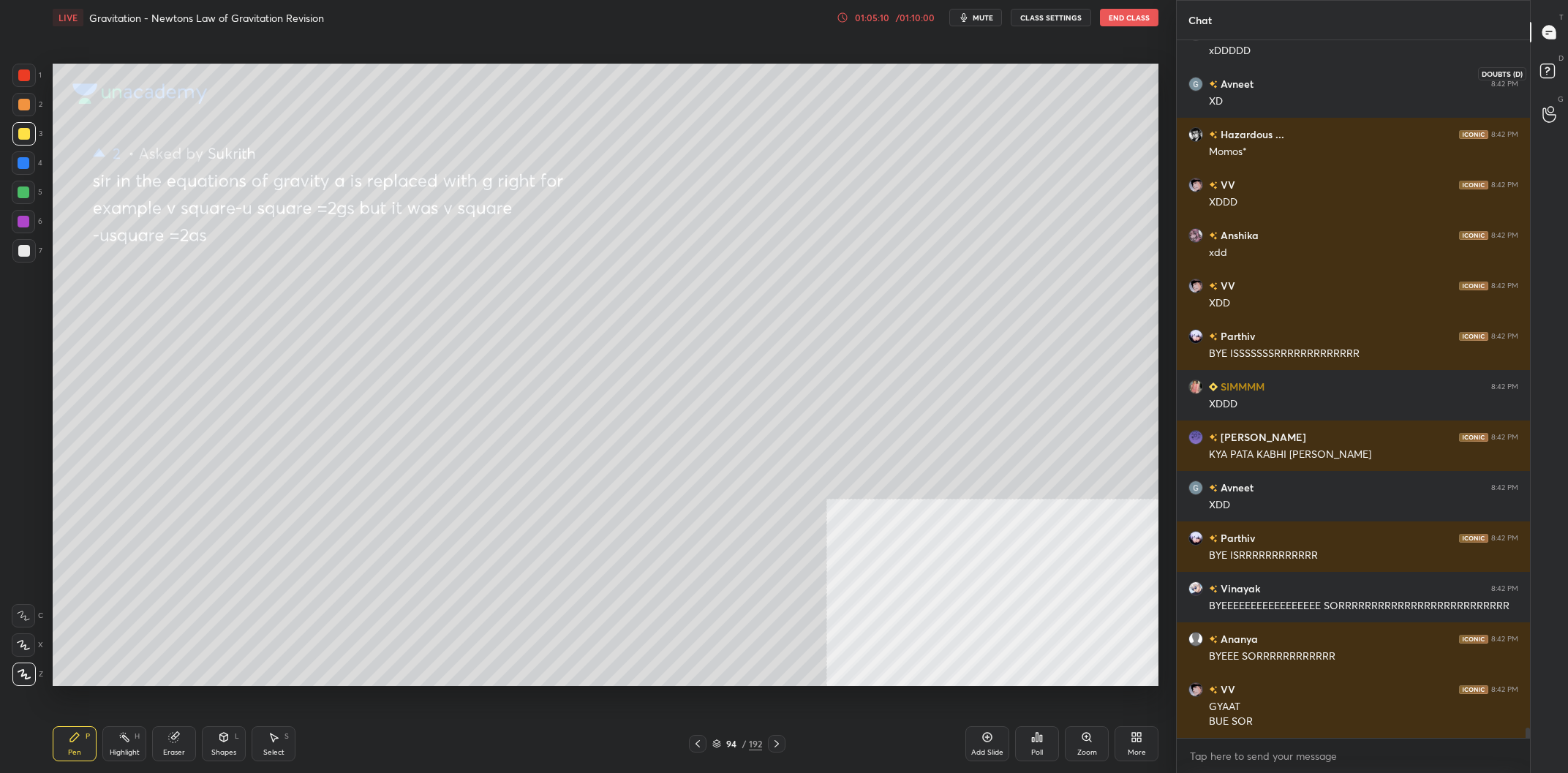
click at [1544, 75] on rect at bounding box center [1547, 71] width 14 height 14
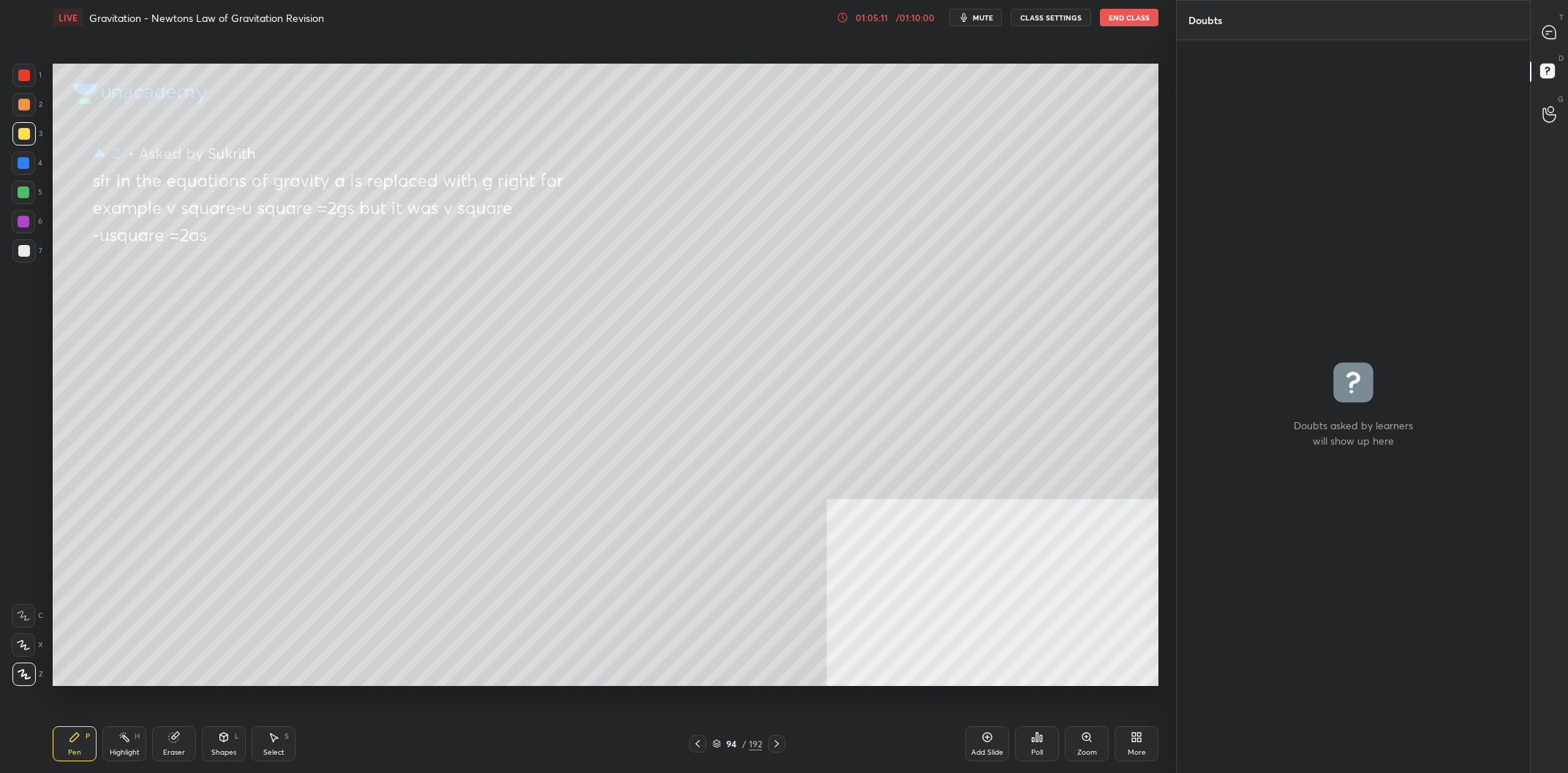
click at [1125, 19] on button "End Class" at bounding box center [1128, 18] width 58 height 18
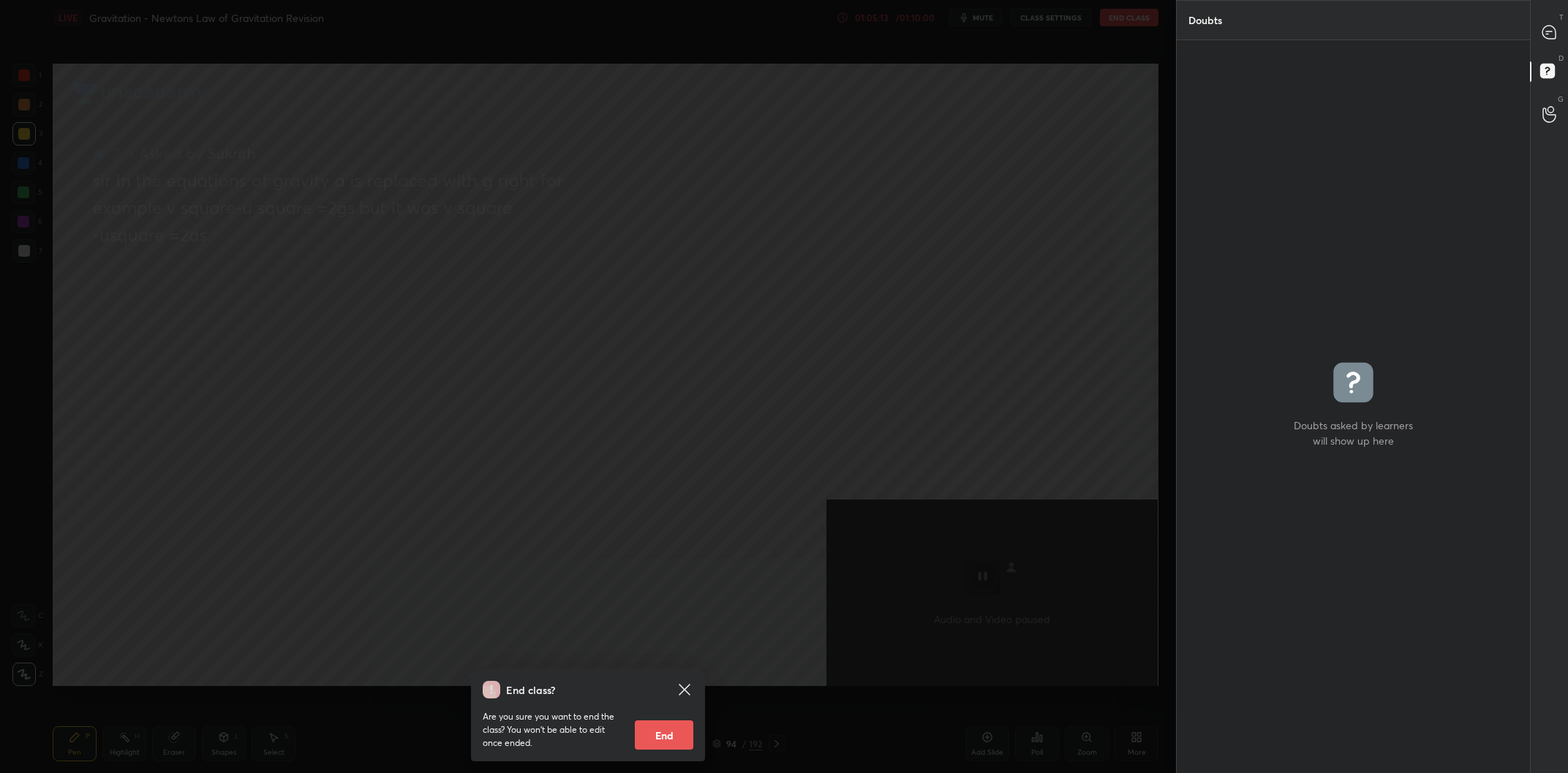
click at [667, 731] on button "End" at bounding box center [663, 736] width 58 height 30
